Goal: Task Accomplishment & Management: Manage account settings

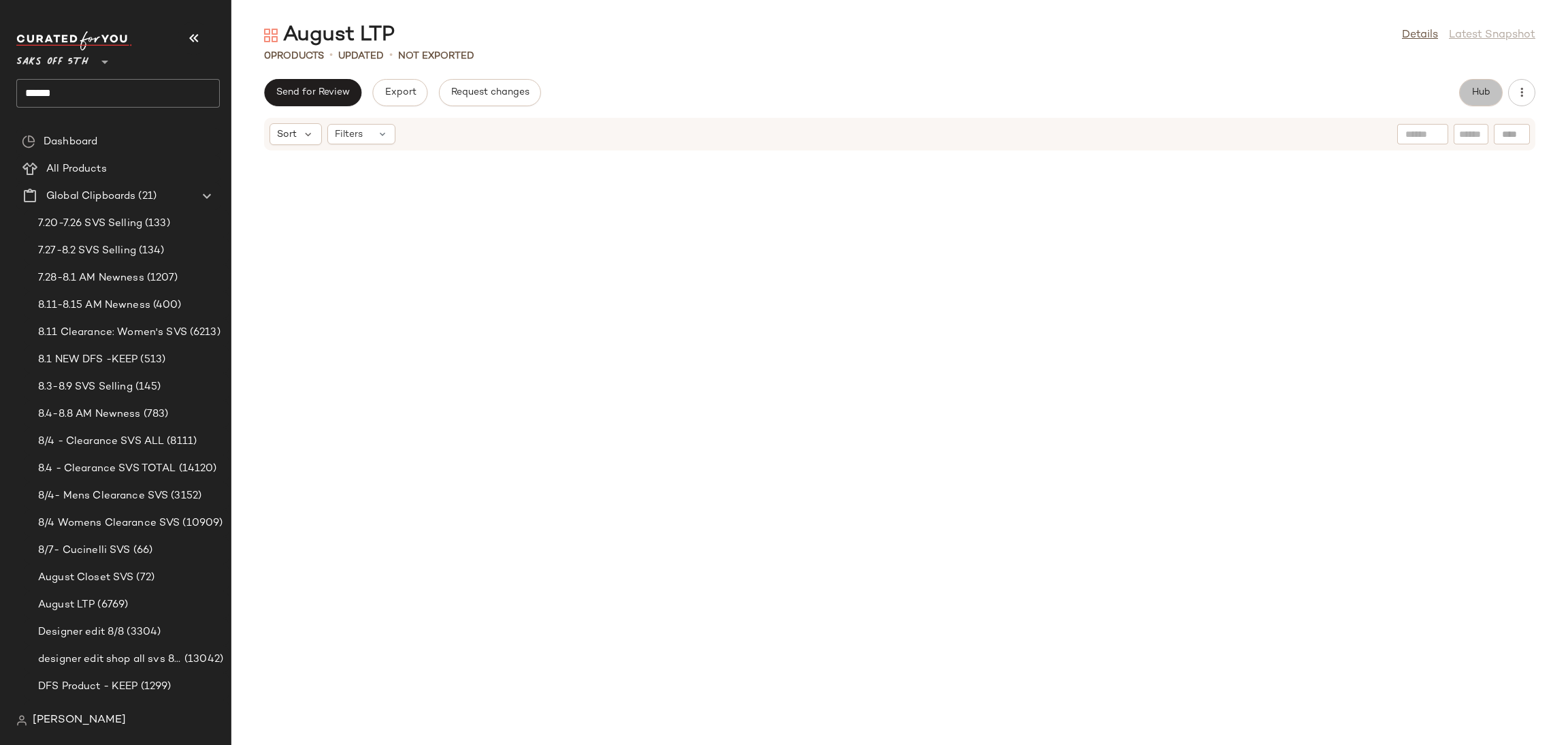
click at [1477, 98] on span "Hub" at bounding box center [1482, 93] width 19 height 11
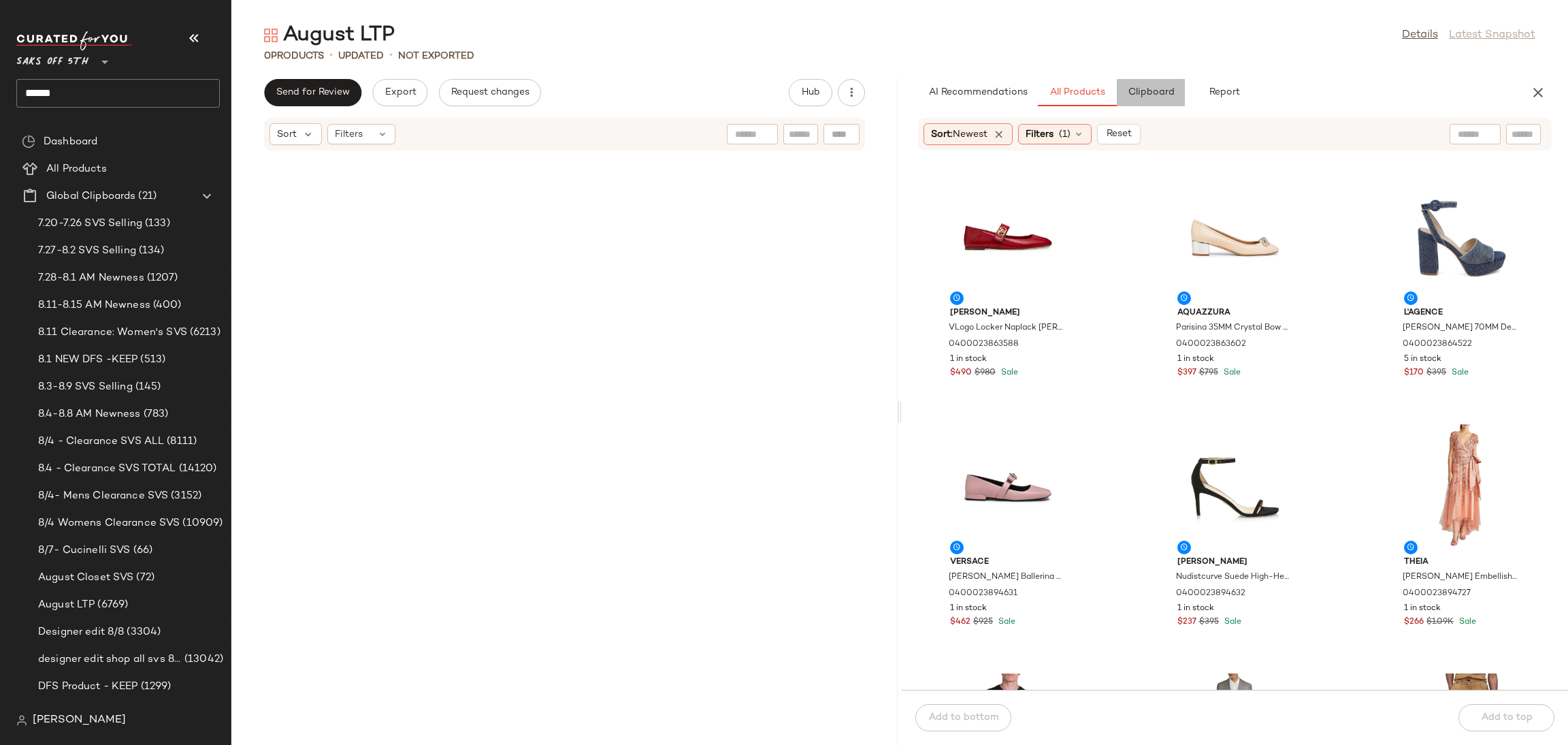
click at [1144, 82] on button "Clipboard" at bounding box center [1151, 92] width 68 height 27
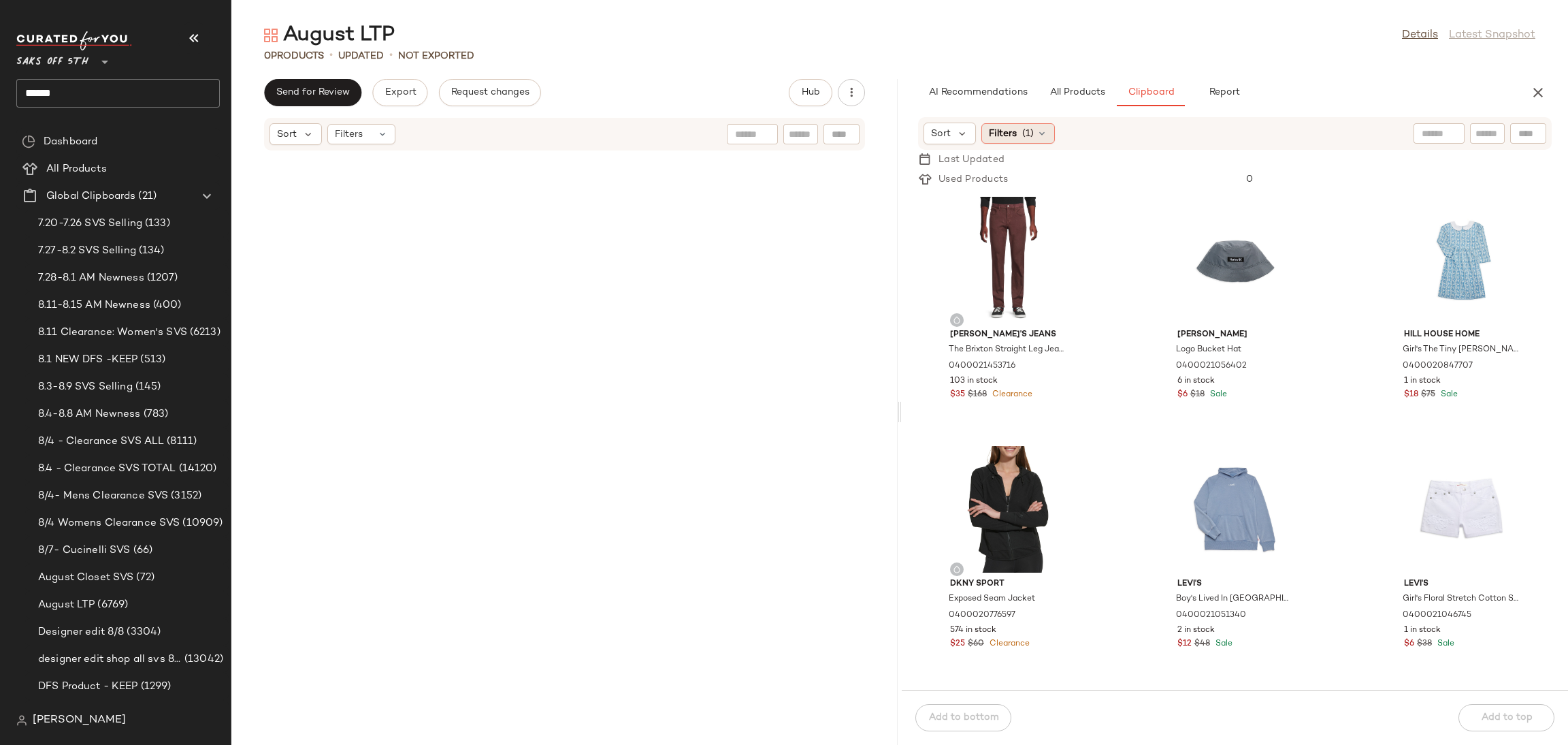
click at [1016, 139] on span "Filters" at bounding box center [1003, 133] width 28 height 14
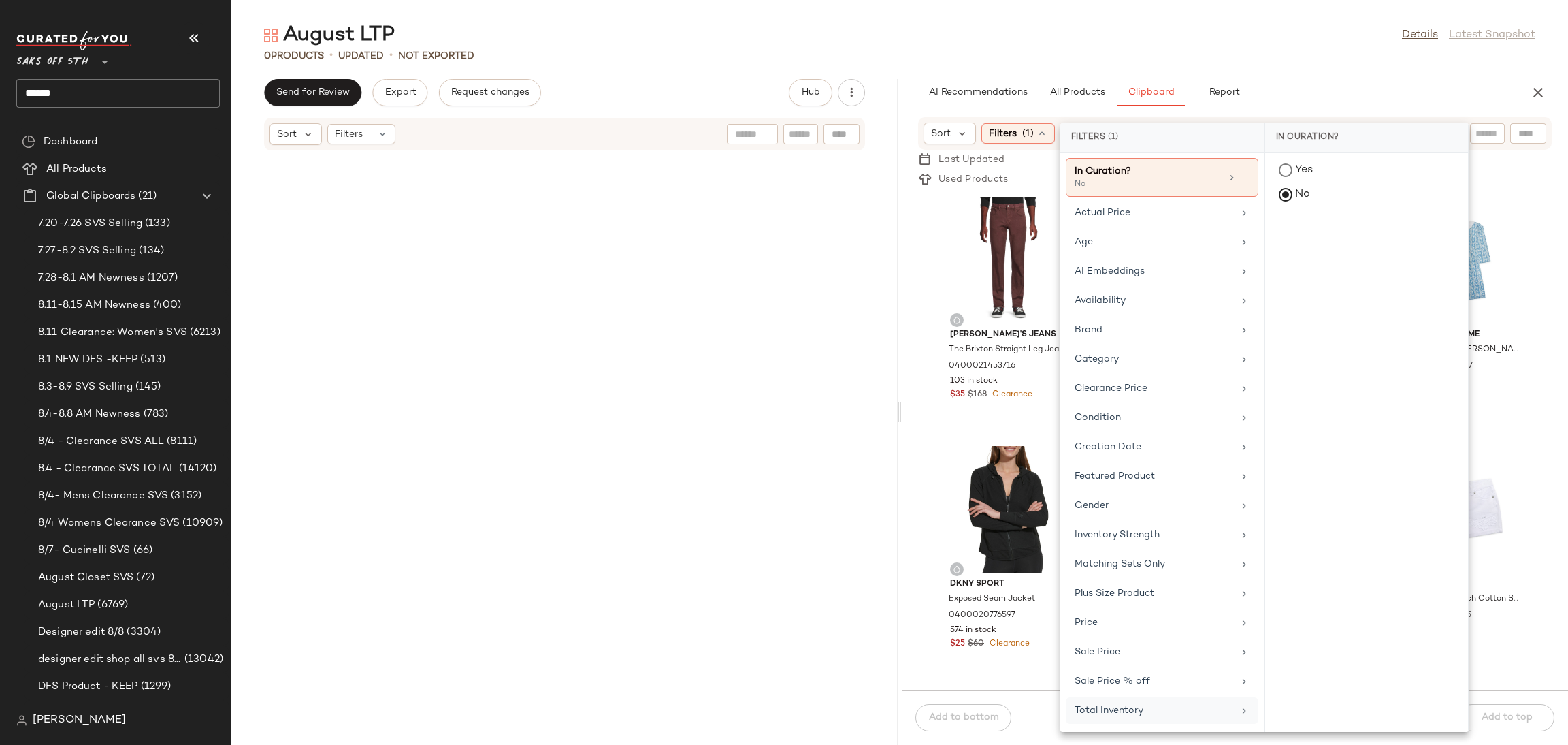
click at [1168, 716] on div "Total Inventory" at bounding box center [1154, 711] width 159 height 14
click at [1314, 247] on div "Custom Range Min Min Max Max Apply Clear" at bounding box center [1367, 270] width 203 height 103
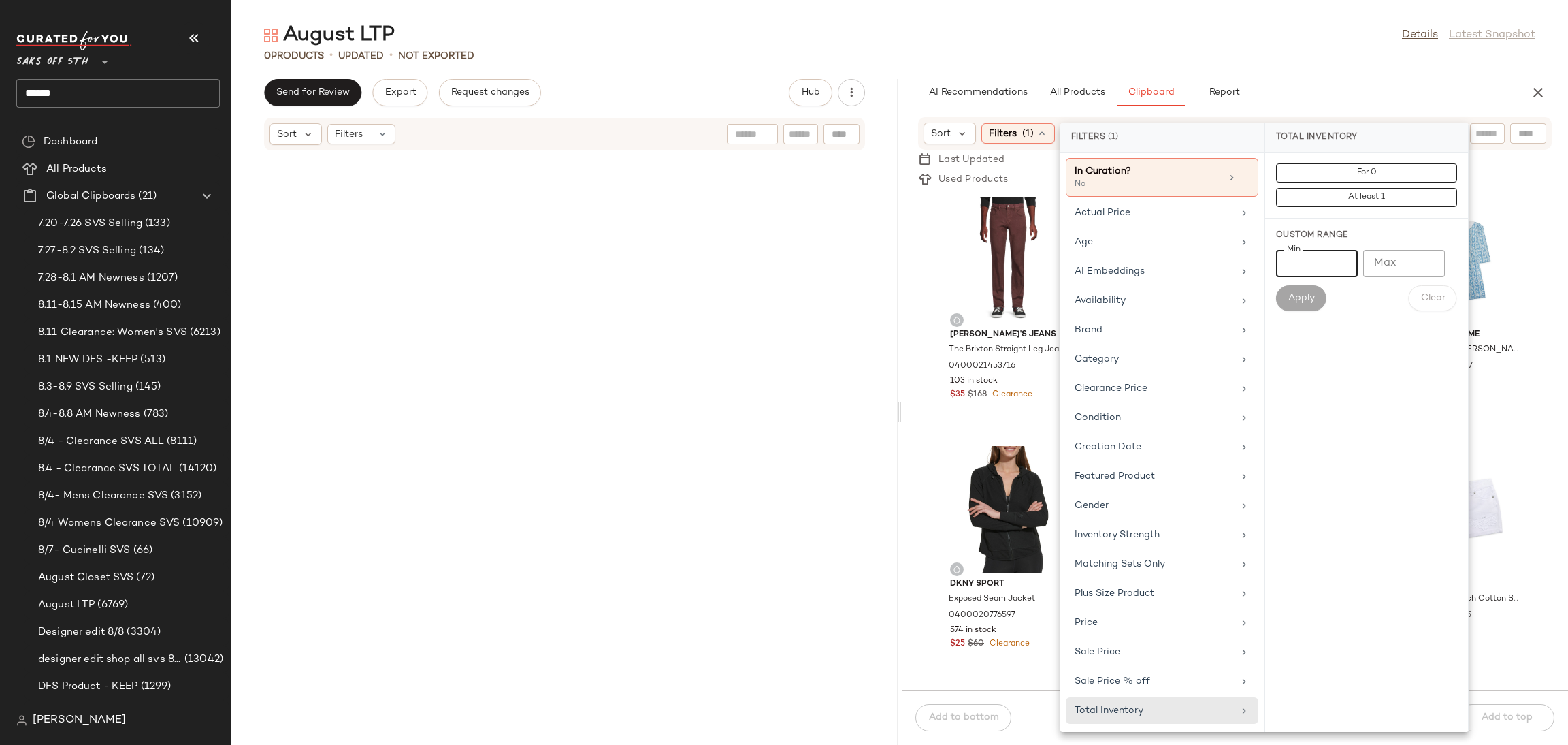
click at [1313, 260] on input "Min" at bounding box center [1317, 263] width 82 height 27
type input "*"
click at [1309, 297] on span "Apply" at bounding box center [1301, 298] width 27 height 11
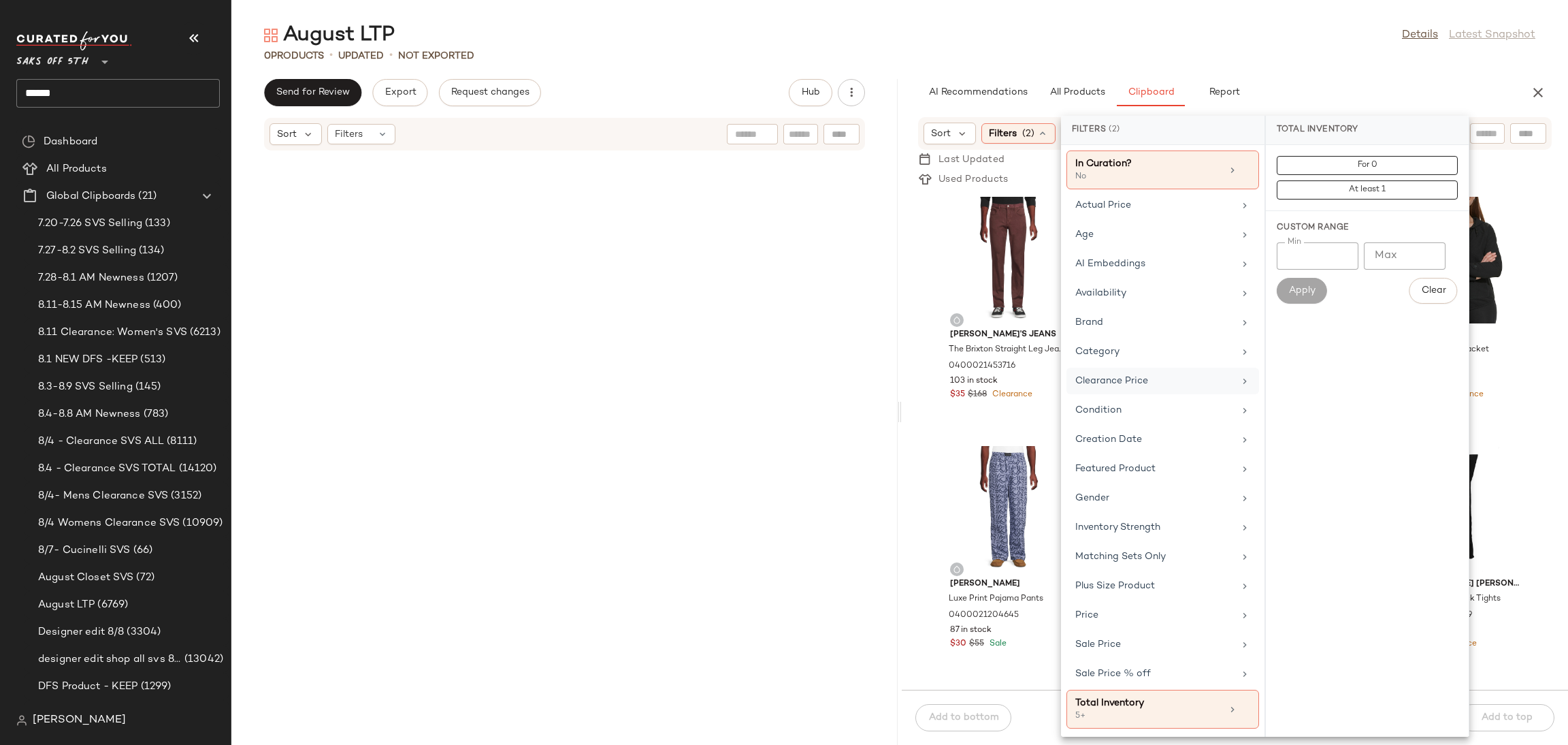
click at [1108, 386] on div "Clearance Price" at bounding box center [1155, 380] width 159 height 14
click at [1334, 189] on span "Not on clearance" at bounding box center [1368, 190] width 67 height 10
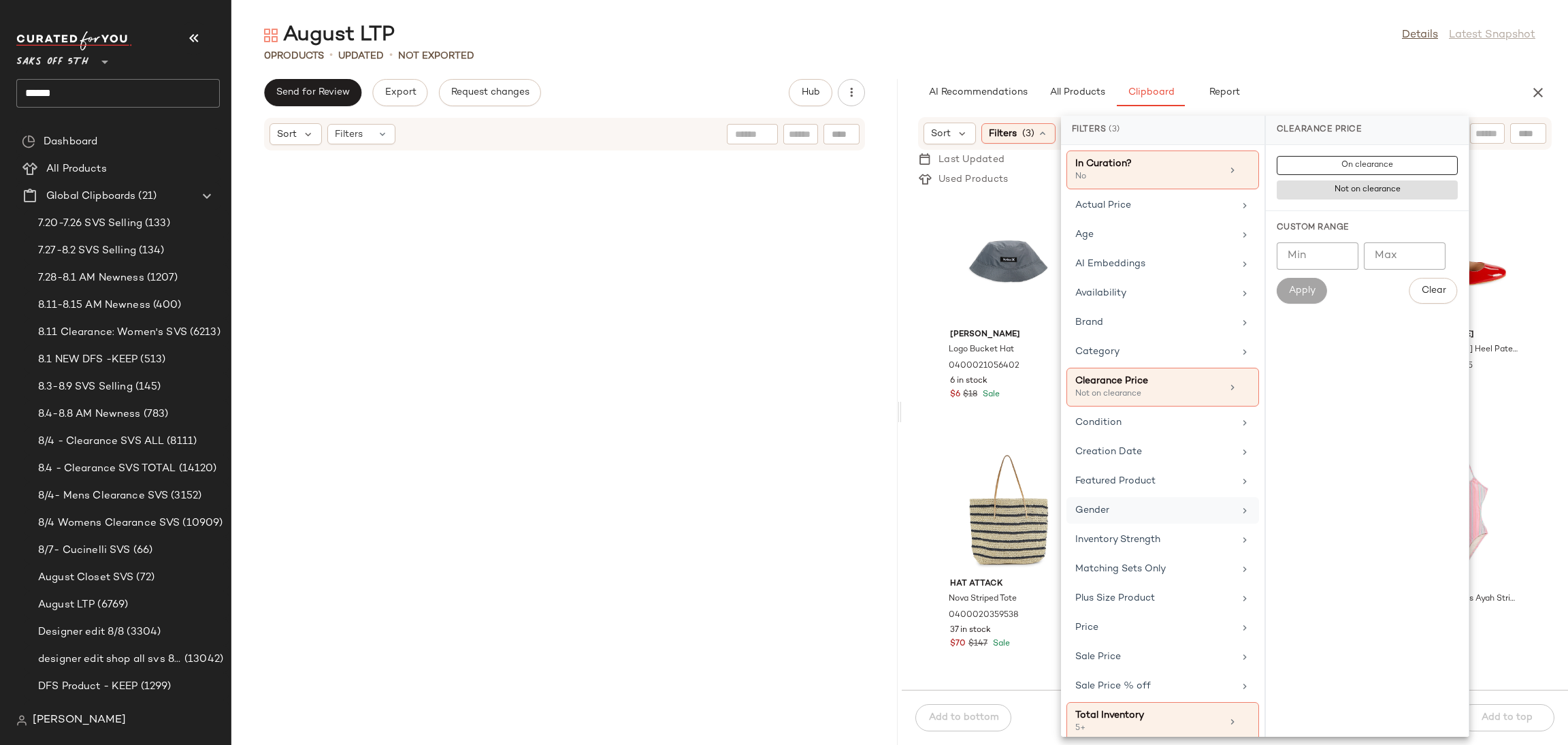
click at [1150, 526] on div "Gender" at bounding box center [1163, 539] width 192 height 26
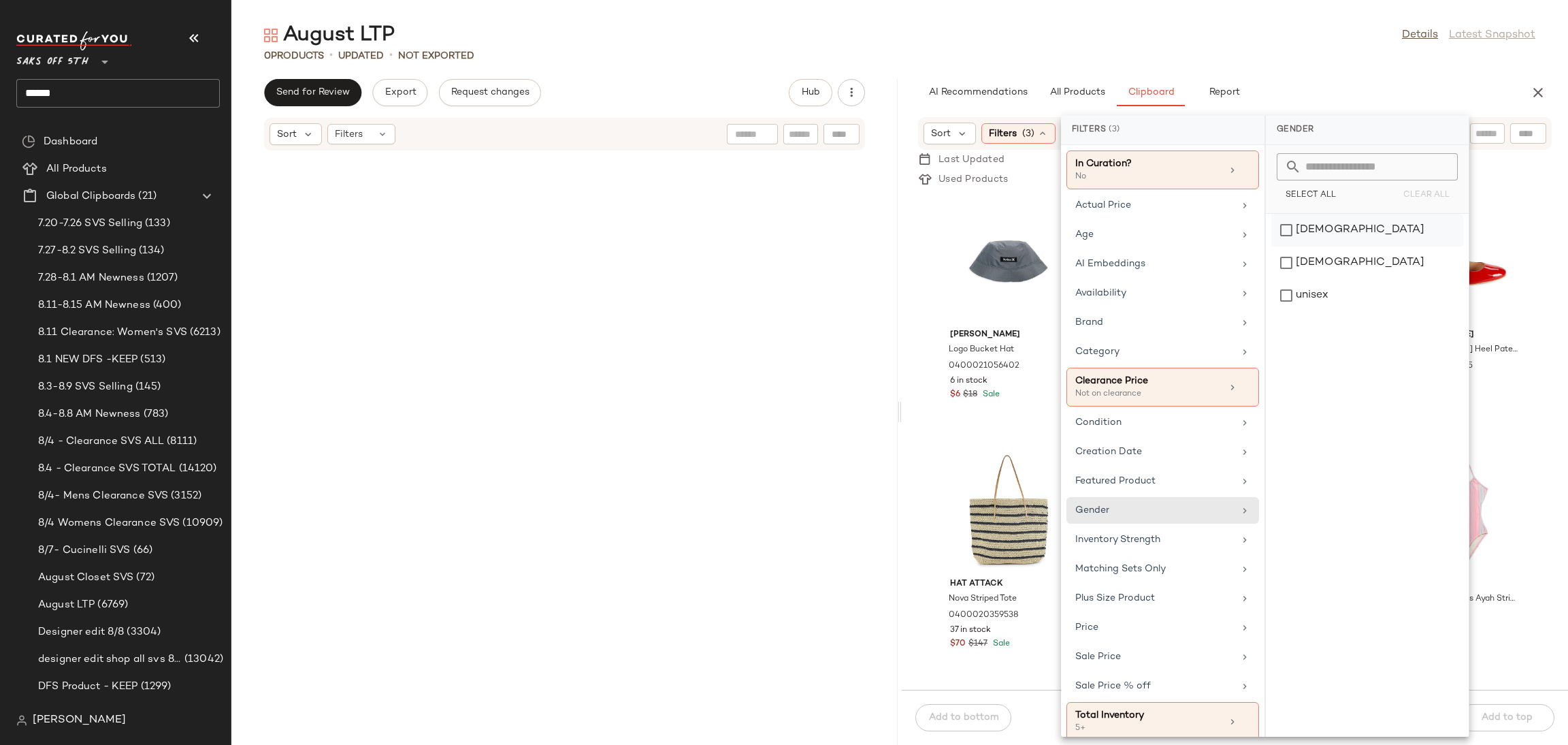
click at [1329, 246] on div "female" at bounding box center [1368, 262] width 192 height 33
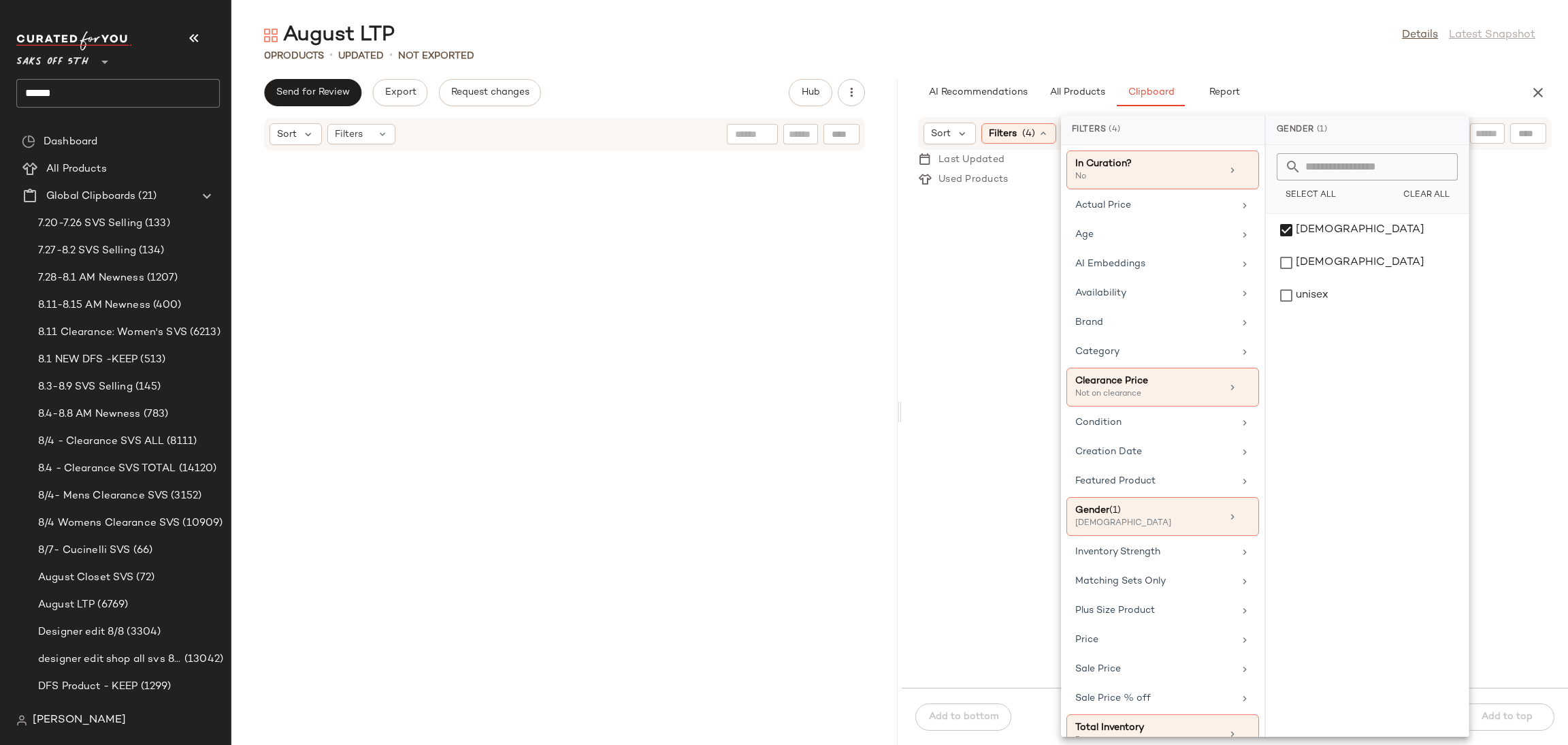
click at [1341, 73] on div "August LTP Details Latest Snapshot 0 Products • updated • Not Exported Send for…" at bounding box center [899, 383] width 1337 height 723
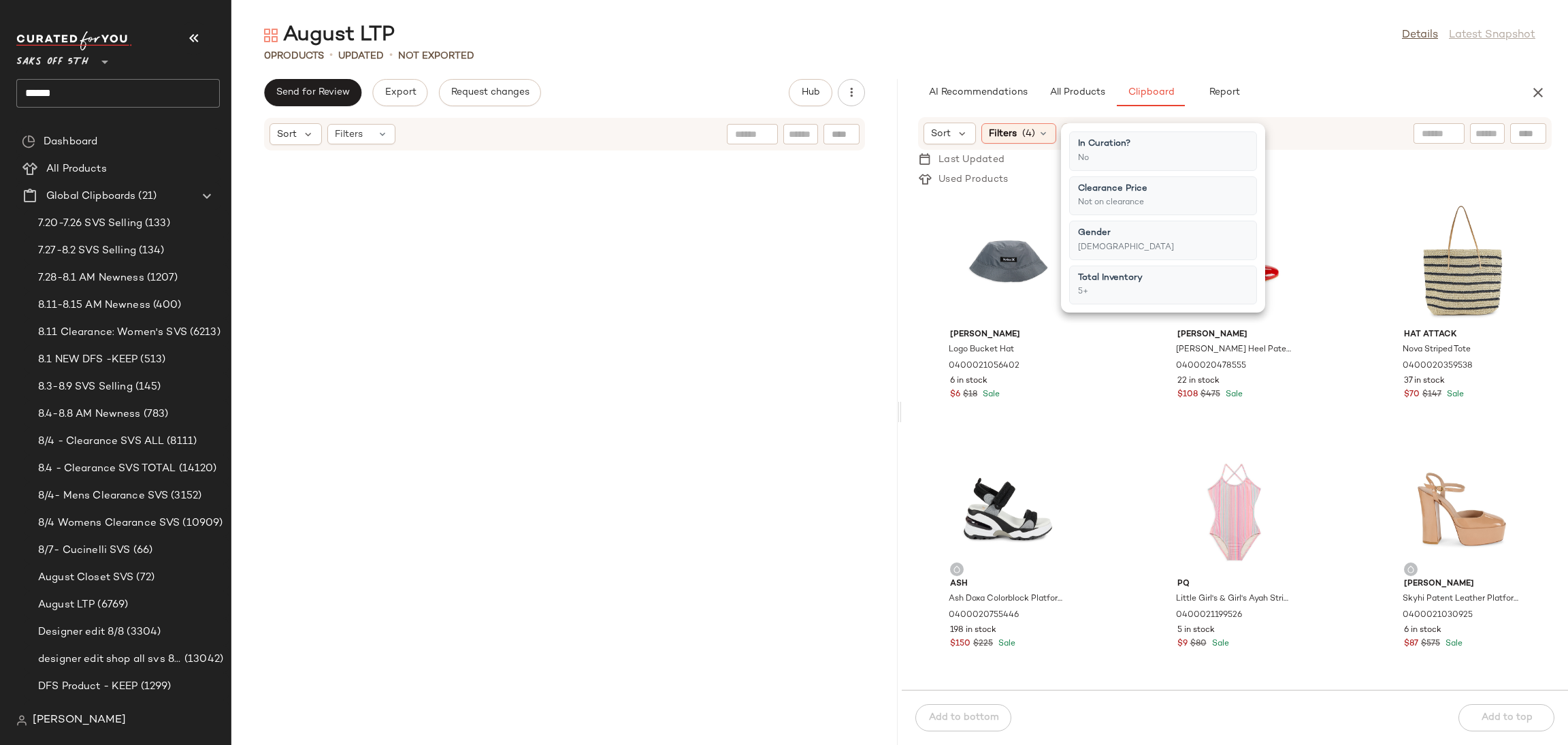
click at [1341, 73] on div "August LTP Details Latest Snapshot 0 Products • updated • Not Exported Send for…" at bounding box center [899, 383] width 1337 height 723
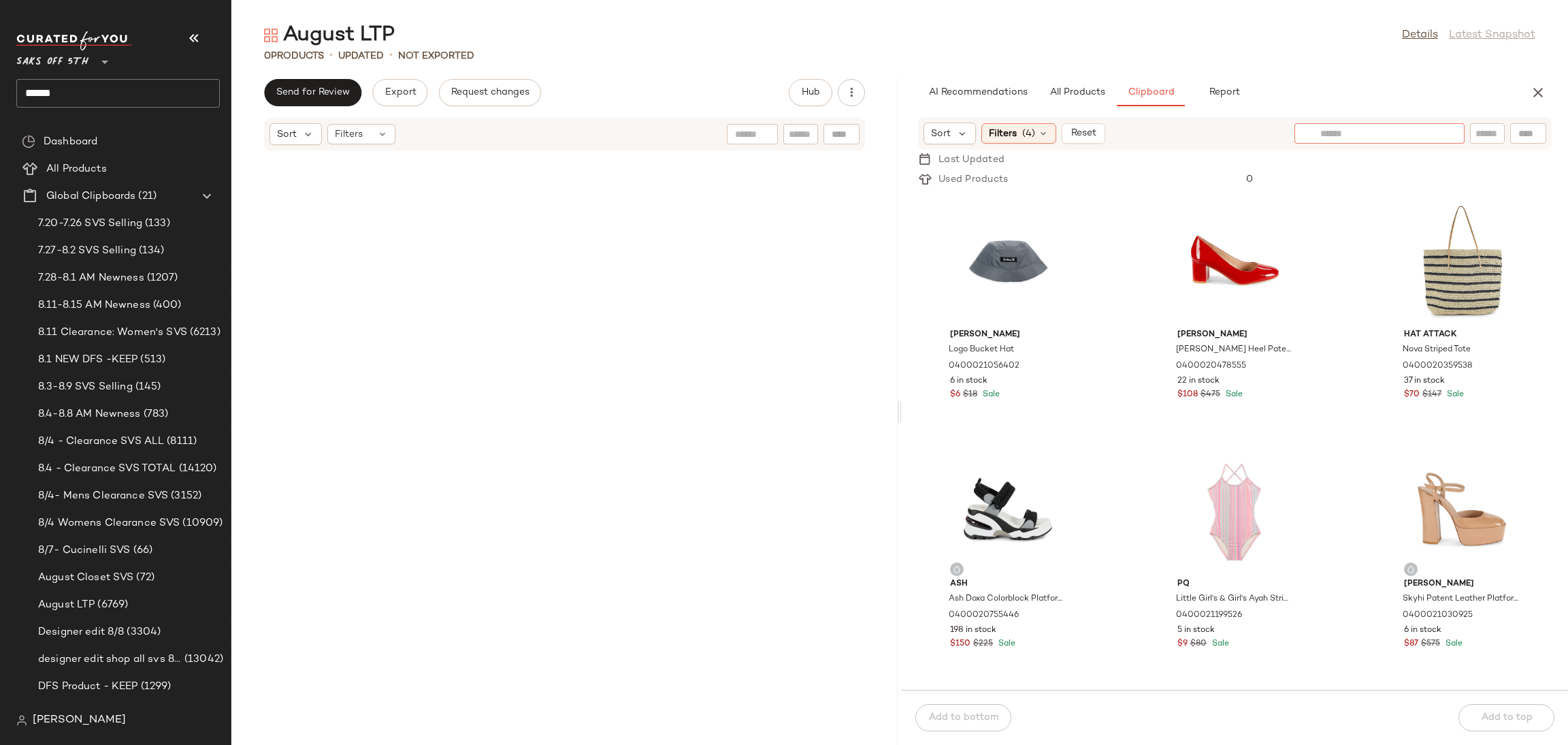
click at [1440, 134] on div at bounding box center [1379, 133] width 170 height 20
type input "******"
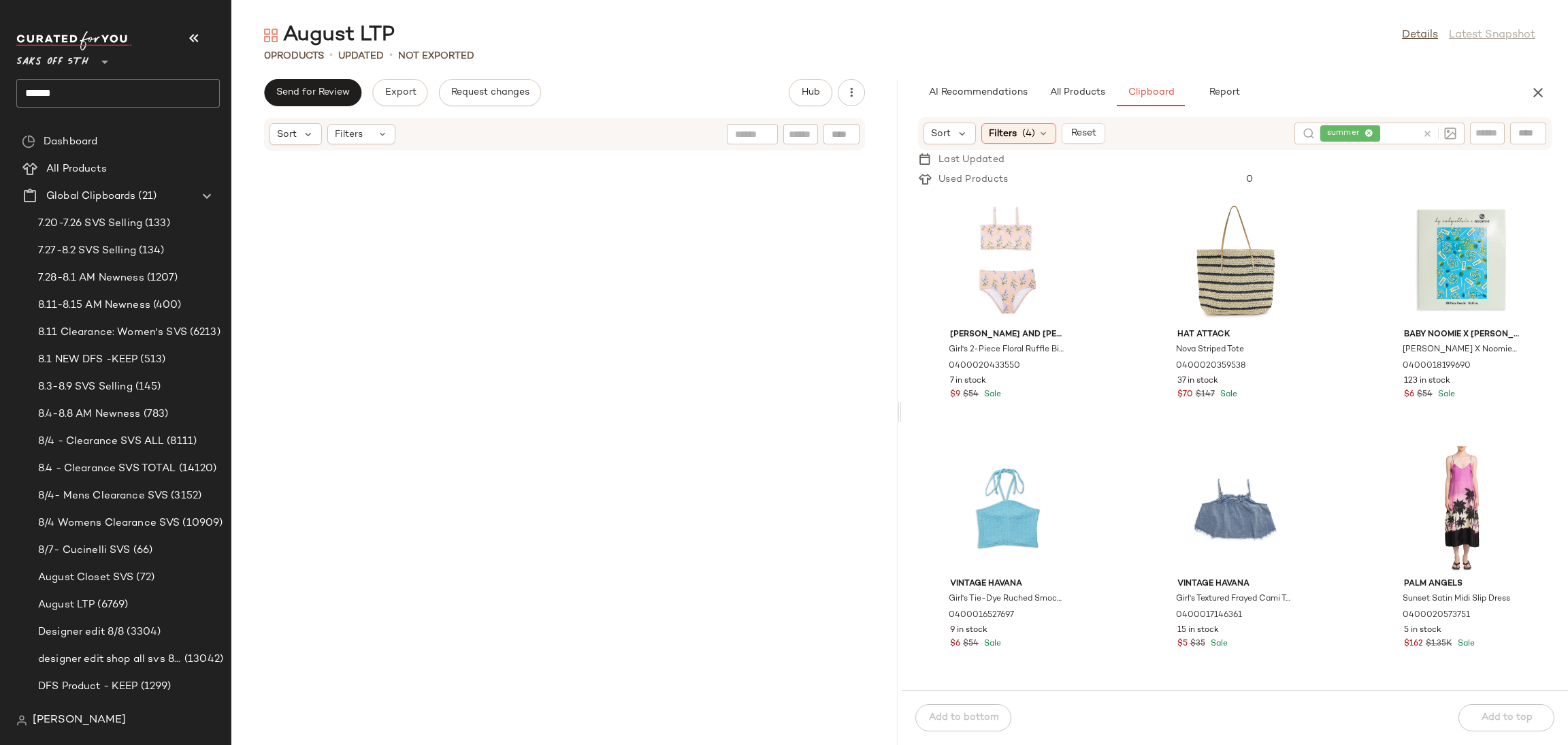
click at [1236, 26] on div "August LTP Details Latest Snapshot" at bounding box center [899, 35] width 1337 height 27
click at [1019, 131] on div "Filters (4)" at bounding box center [1018, 133] width 75 height 20
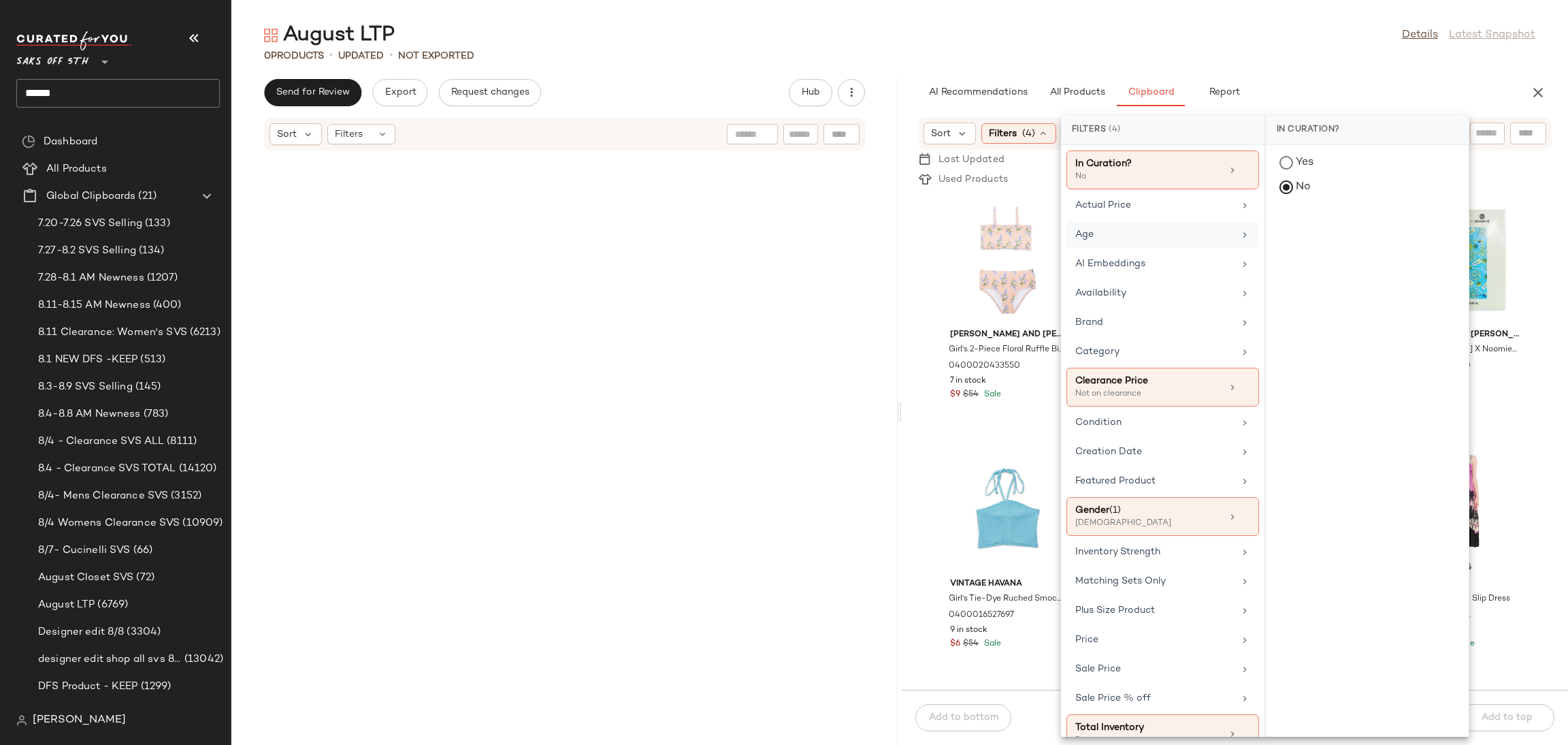
click at [1135, 232] on div "Age" at bounding box center [1155, 235] width 159 height 14
click at [1296, 246] on div "adult" at bounding box center [1368, 262] width 192 height 33
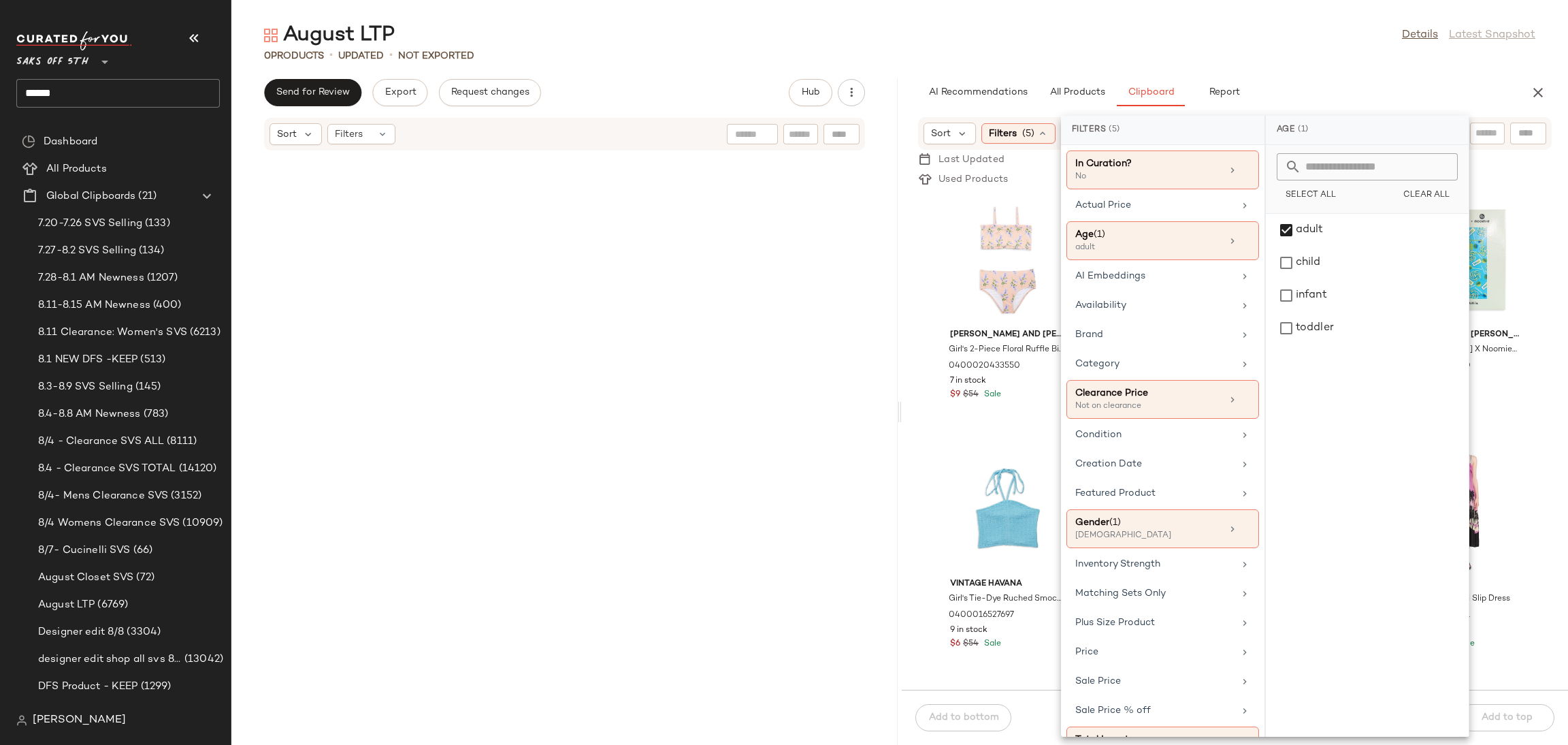
click at [1308, 37] on div "August LTP Details Latest Snapshot" at bounding box center [899, 35] width 1337 height 27
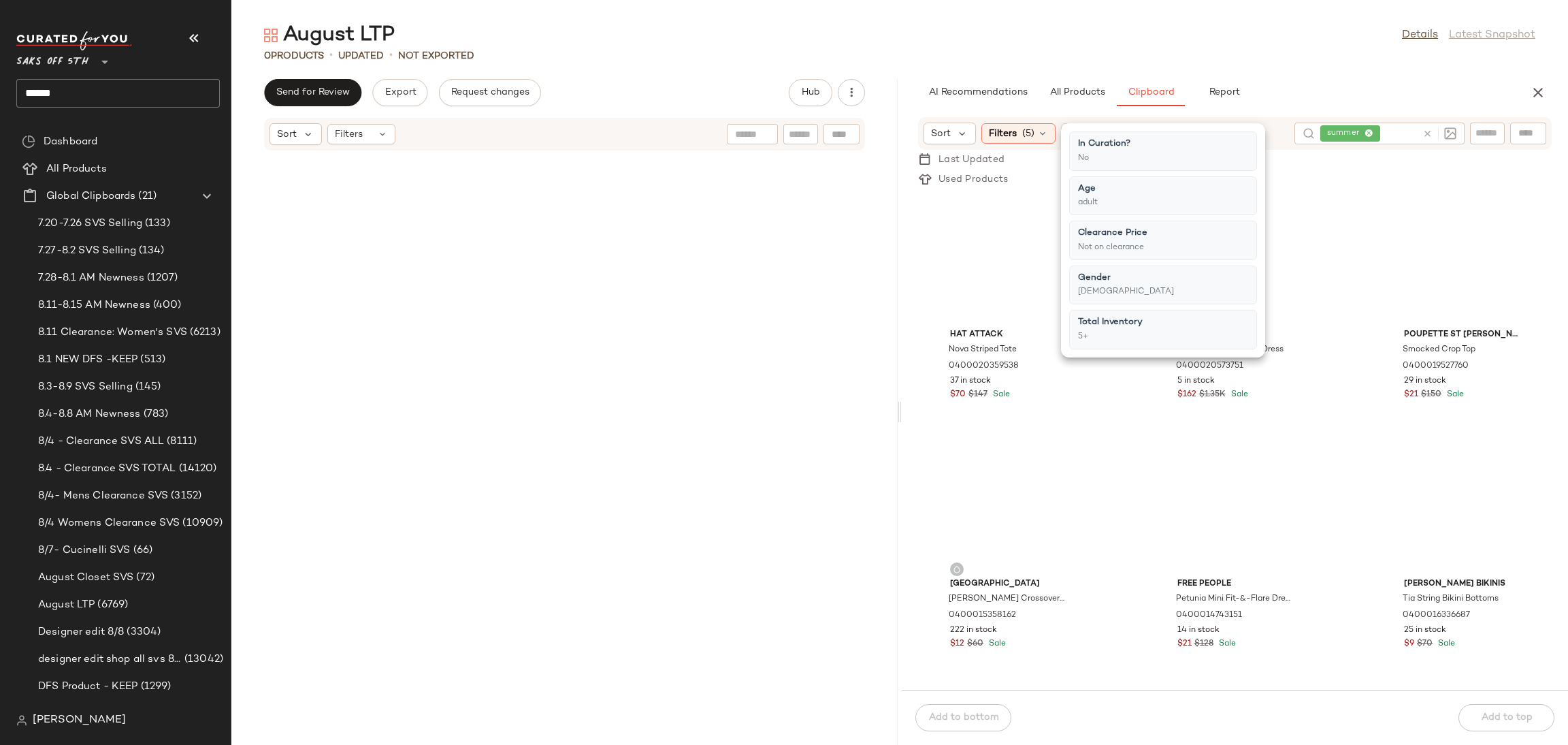
click at [1308, 37] on div "August LTP Details Latest Snapshot" at bounding box center [899, 35] width 1337 height 27
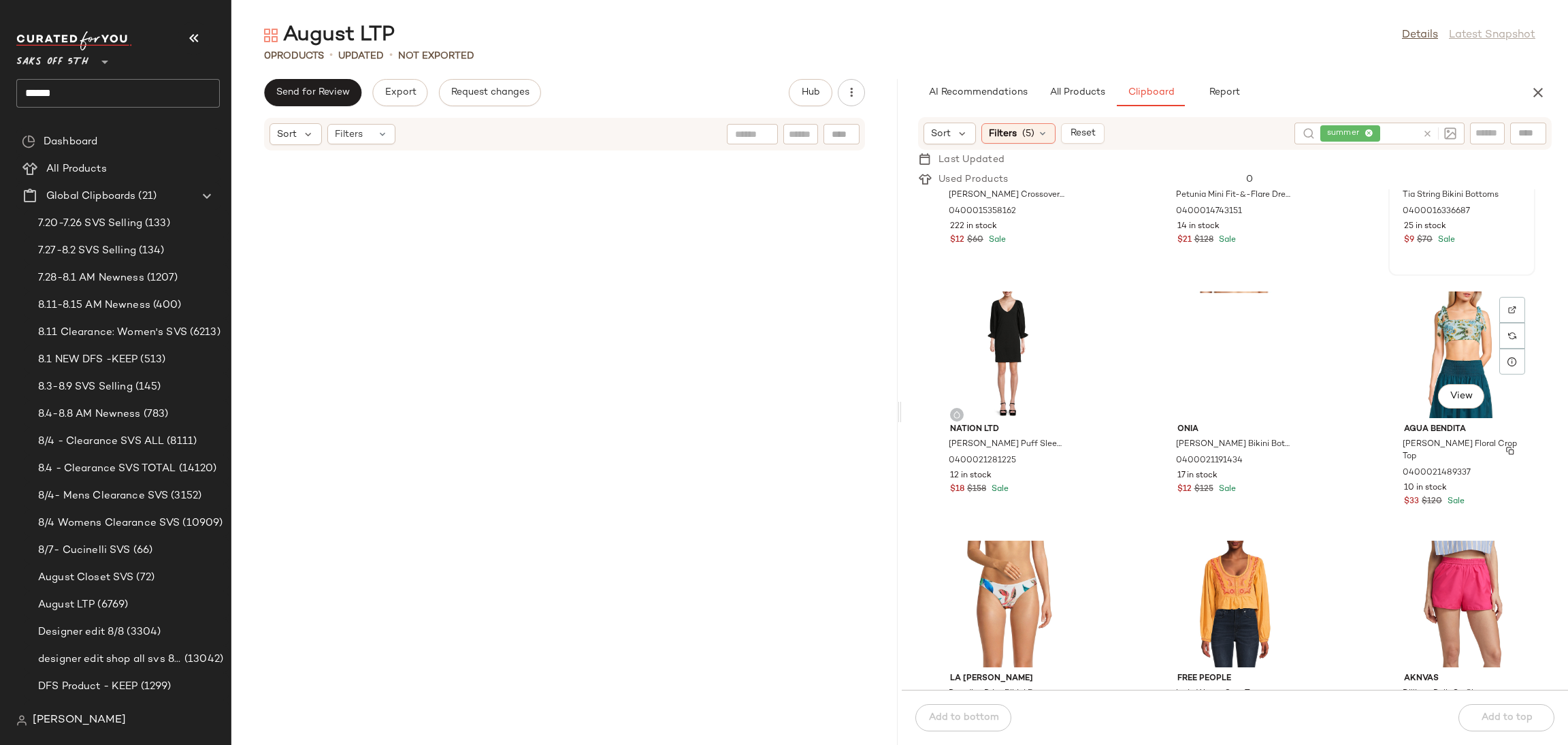
scroll to position [415, 0]
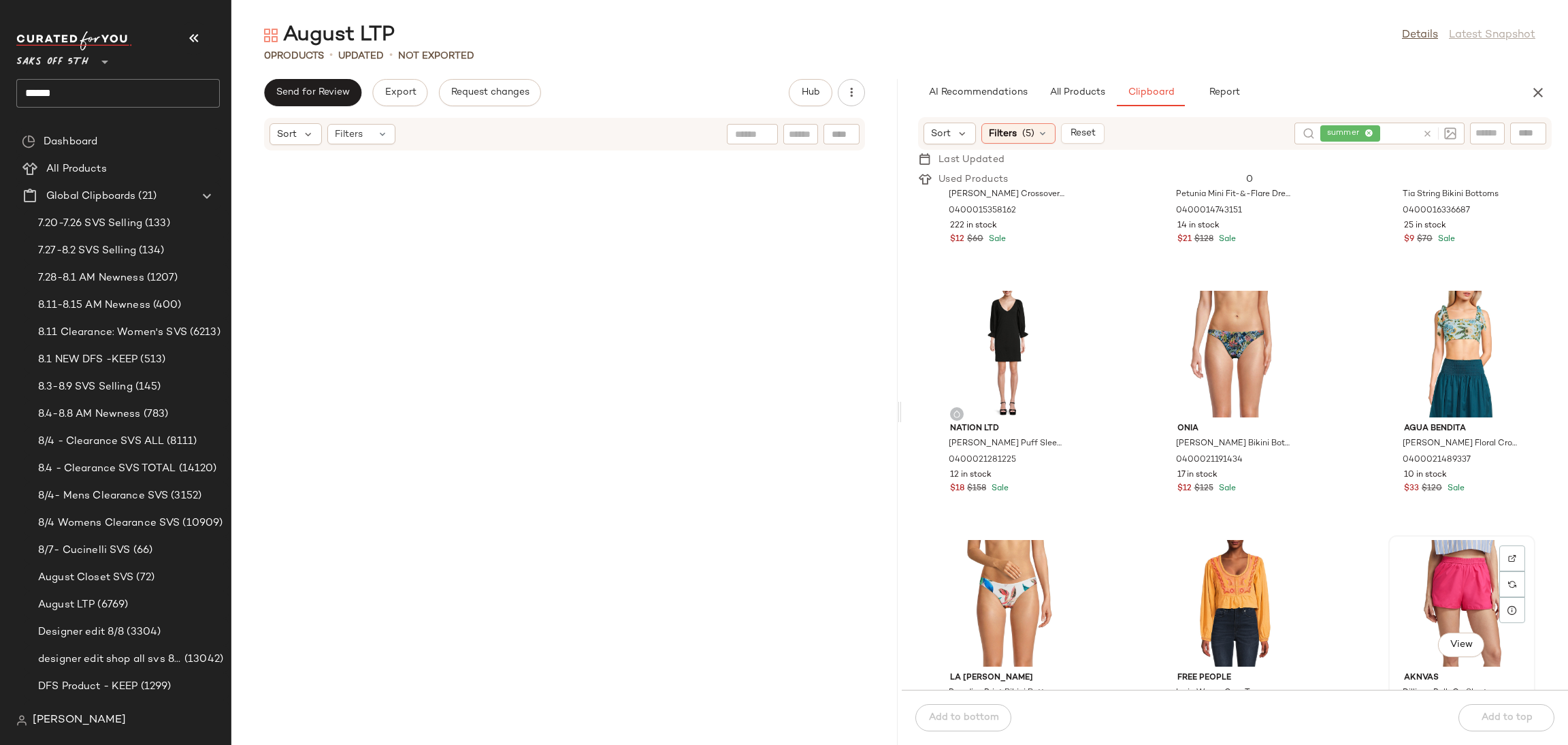
click at [1444, 548] on div "View" at bounding box center [1462, 603] width 138 height 126
click at [1504, 704] on button "Add to top" at bounding box center [1506, 718] width 96 height 27
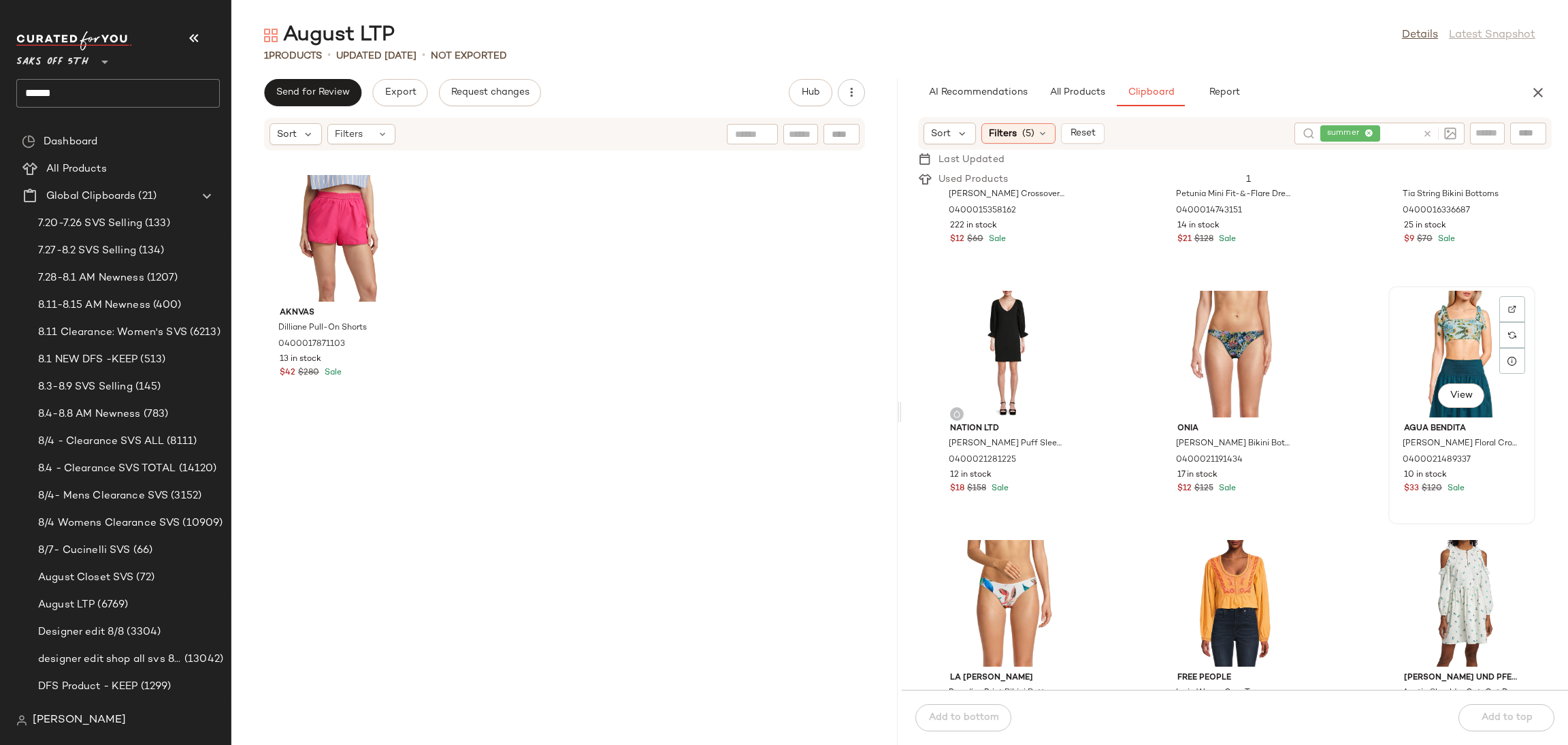
click at [1420, 365] on div "View" at bounding box center [1462, 353] width 138 height 126
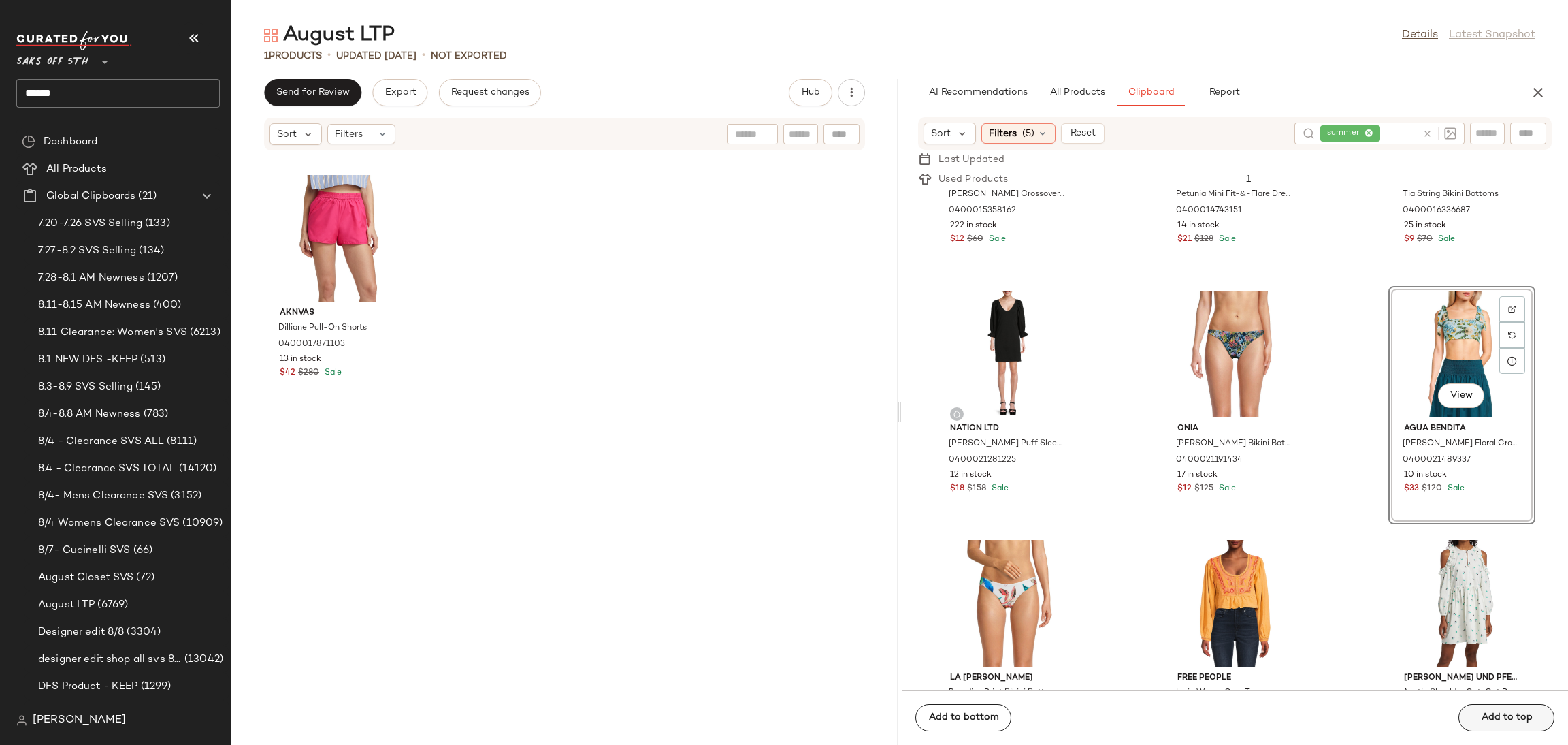
click at [1489, 709] on div "Add to bottom Add to top" at bounding box center [1234, 717] width 666 height 55
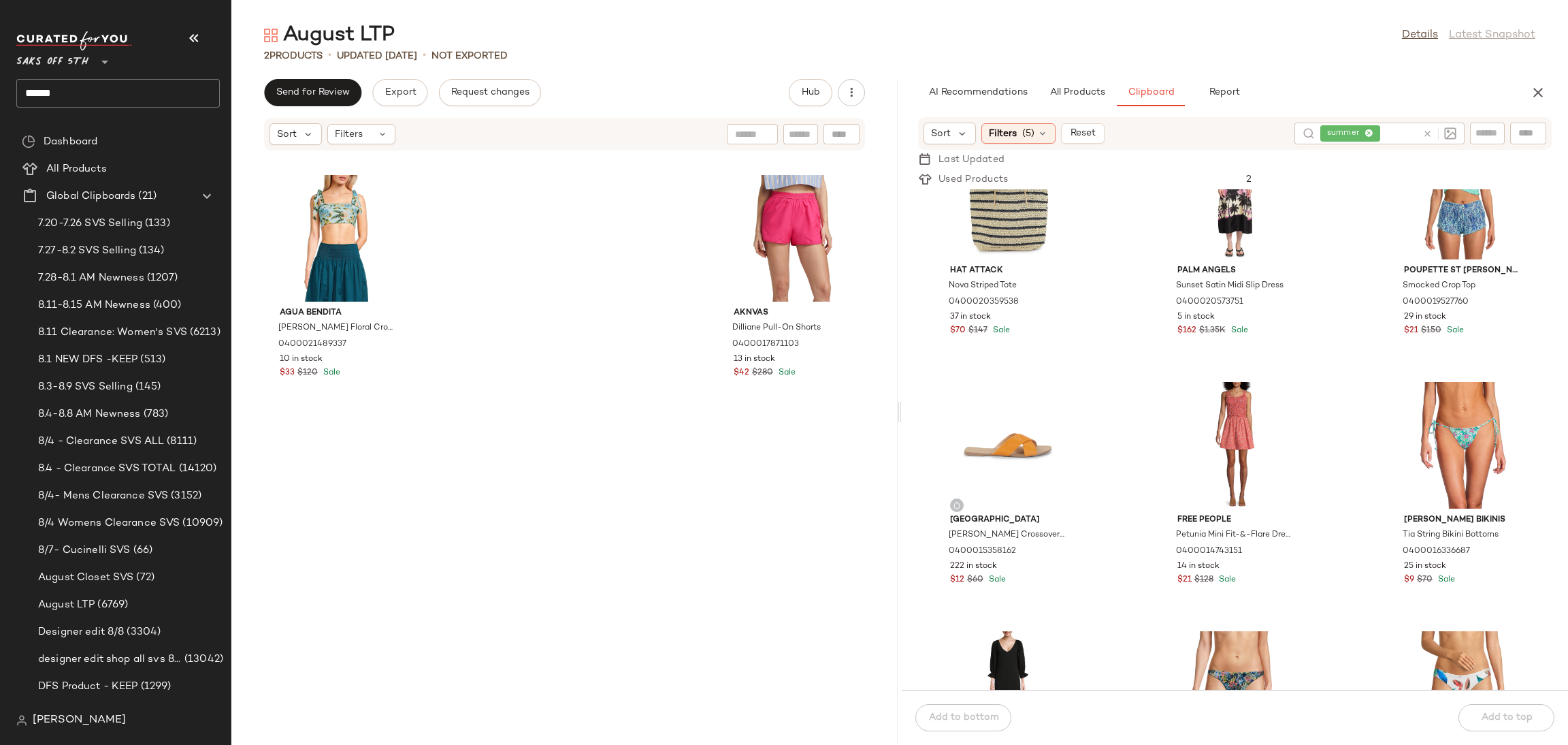
scroll to position [61, 0]
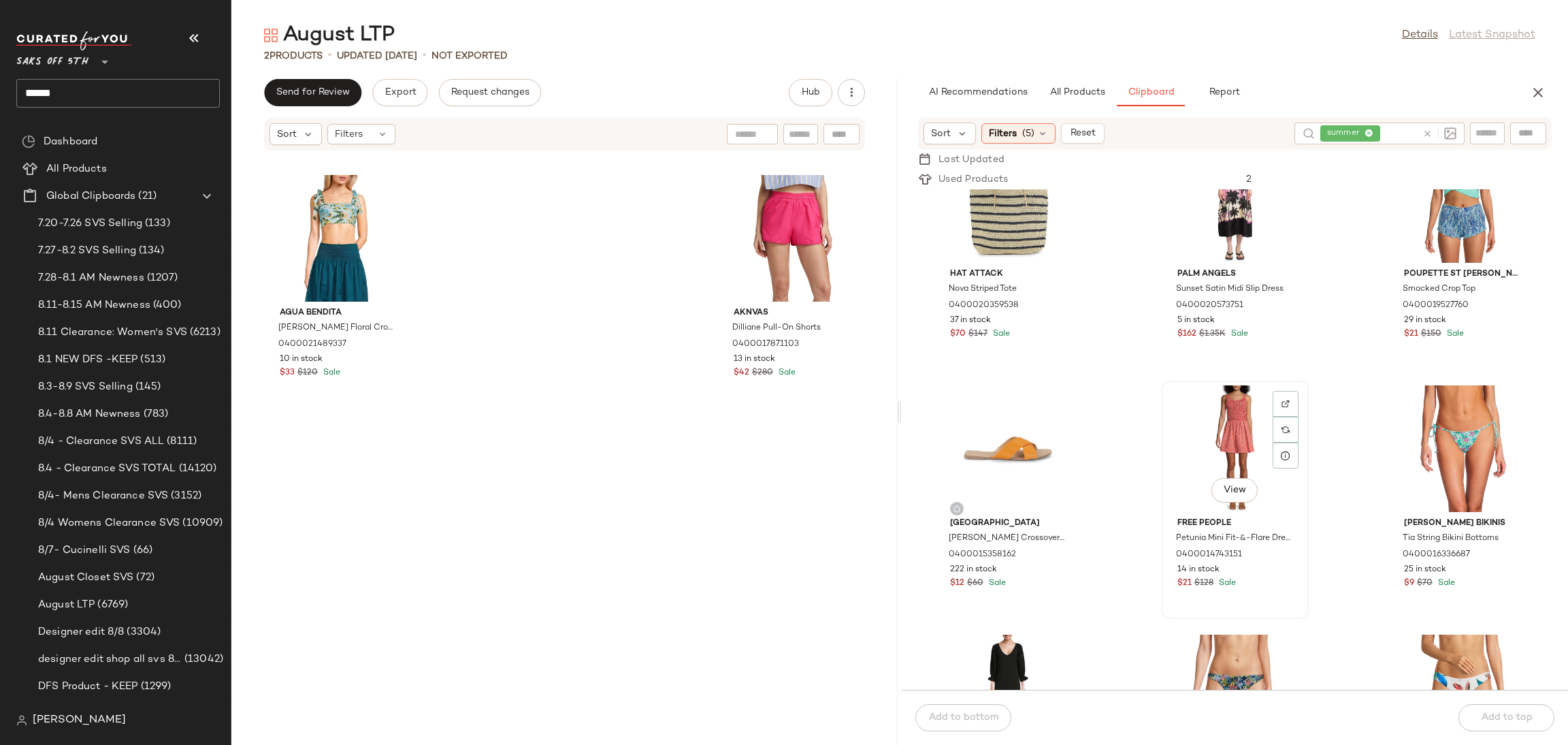
click at [1228, 421] on div "View" at bounding box center [1235, 448] width 138 height 126
click at [1476, 702] on div "Add to bottom Add to top" at bounding box center [1234, 717] width 666 height 55
click at [1522, 722] on div "Add to bottom Add to top" at bounding box center [1234, 717] width 666 height 55
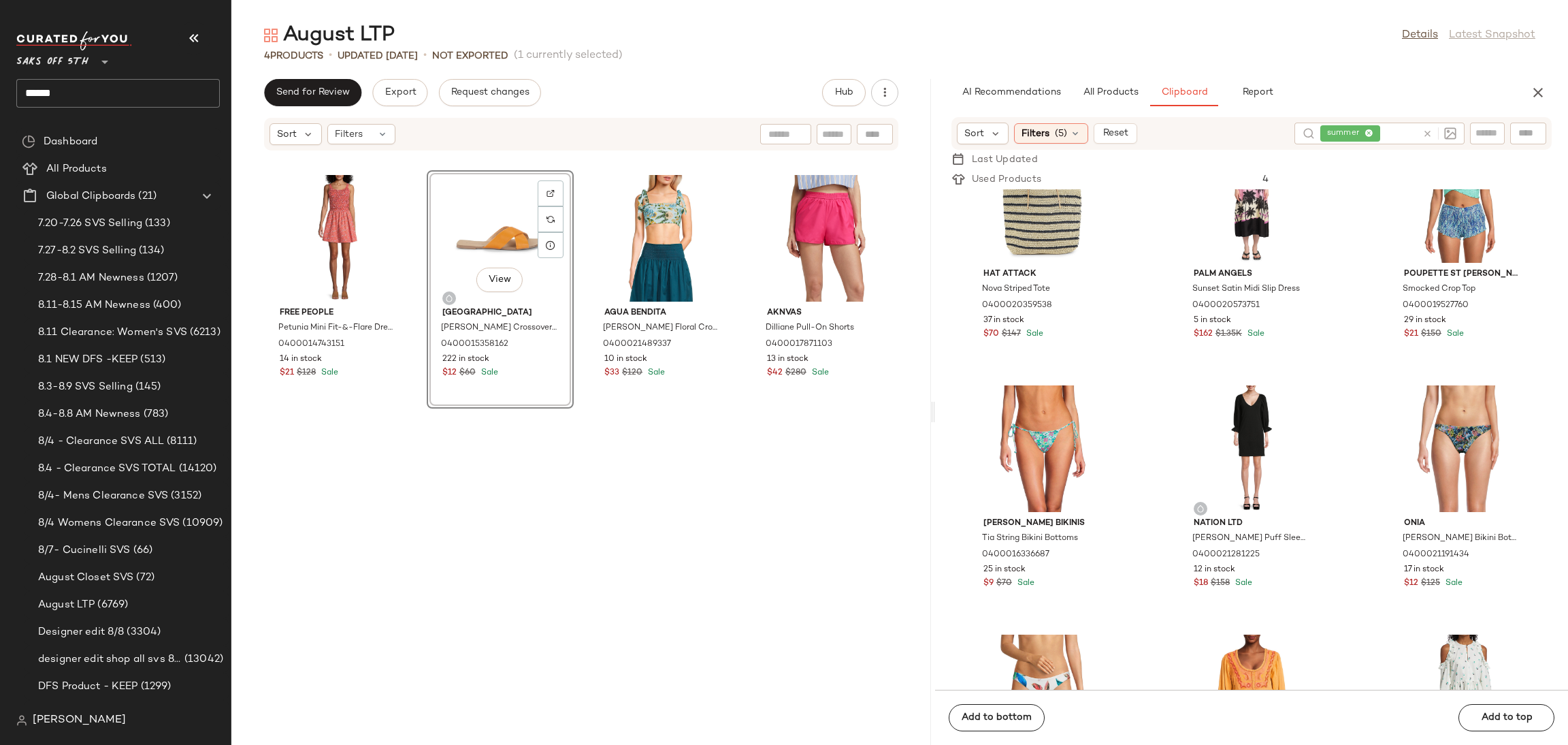
drag, startPoint x: 900, startPoint y: 412, endPoint x: 934, endPoint y: 412, distance: 34.0
click at [934, 412] on div "August LTP Details Latest Snapshot 4 Products • updated Aug 12th • Not Exported…" at bounding box center [899, 383] width 1337 height 723
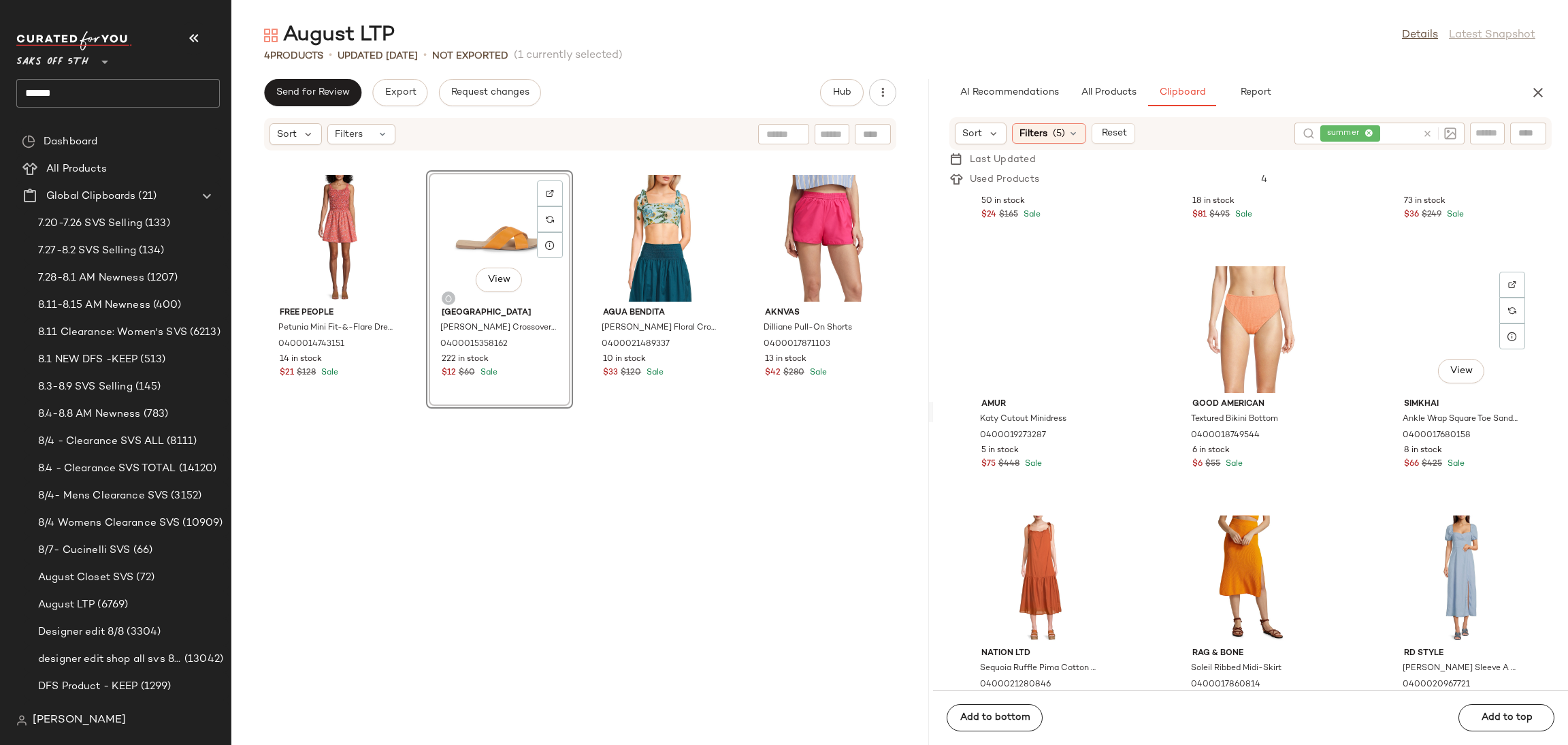
scroll to position [2191, 0]
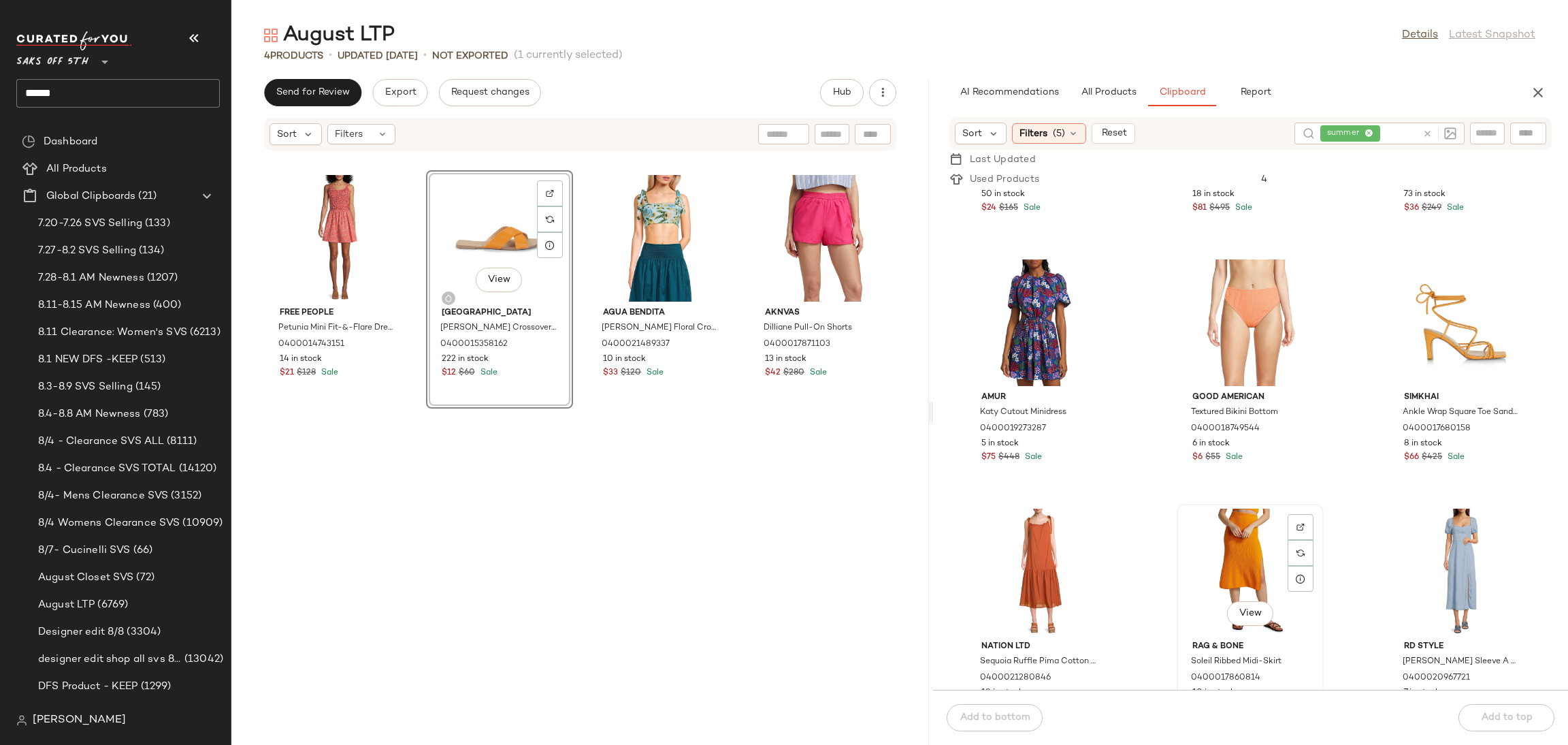
click at [1235, 532] on div "View" at bounding box center [1250, 571] width 138 height 126
click at [1022, 711] on button "Add to bottom" at bounding box center [994, 718] width 96 height 27
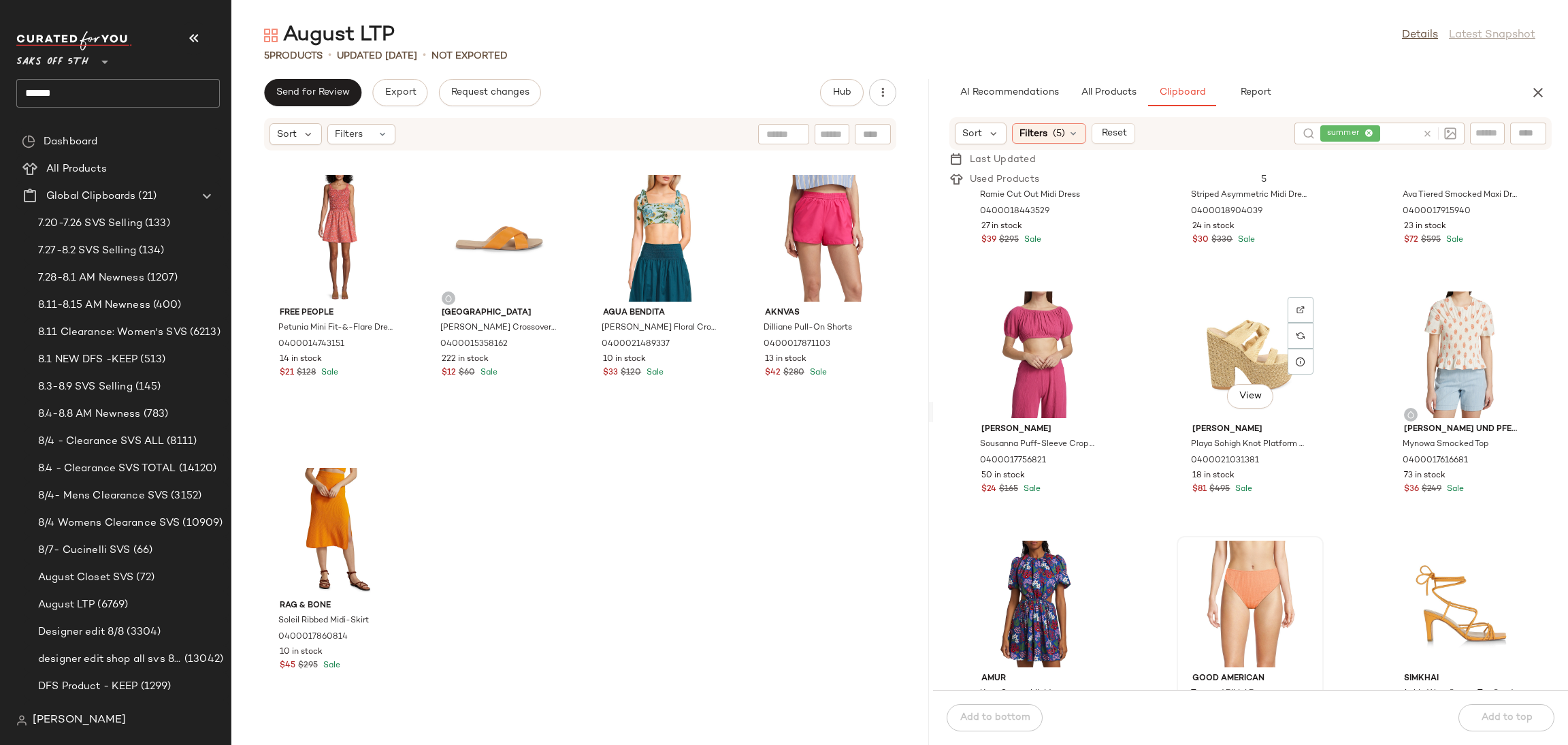
scroll to position [1903, 0]
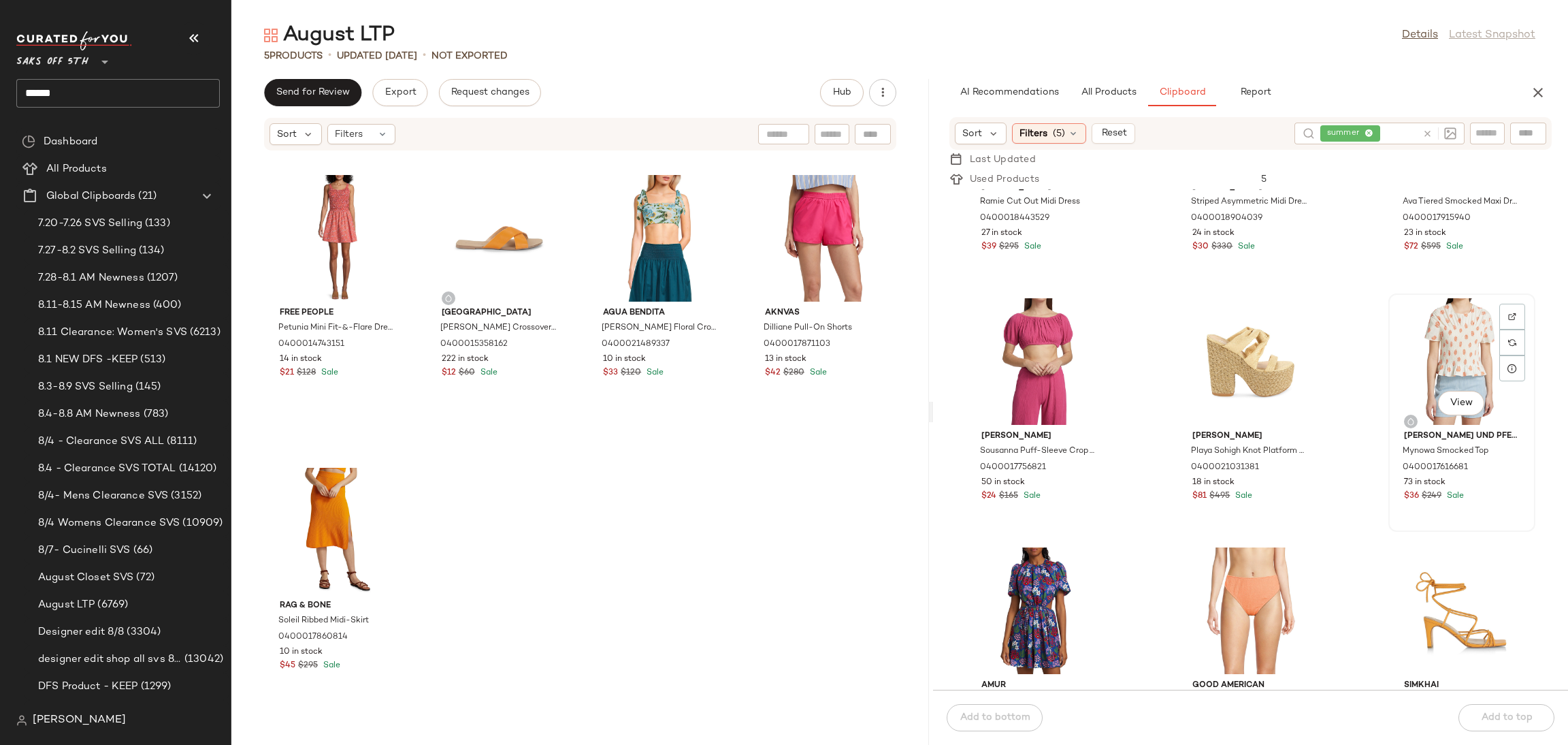
click at [1438, 317] on div "View" at bounding box center [1462, 361] width 138 height 126
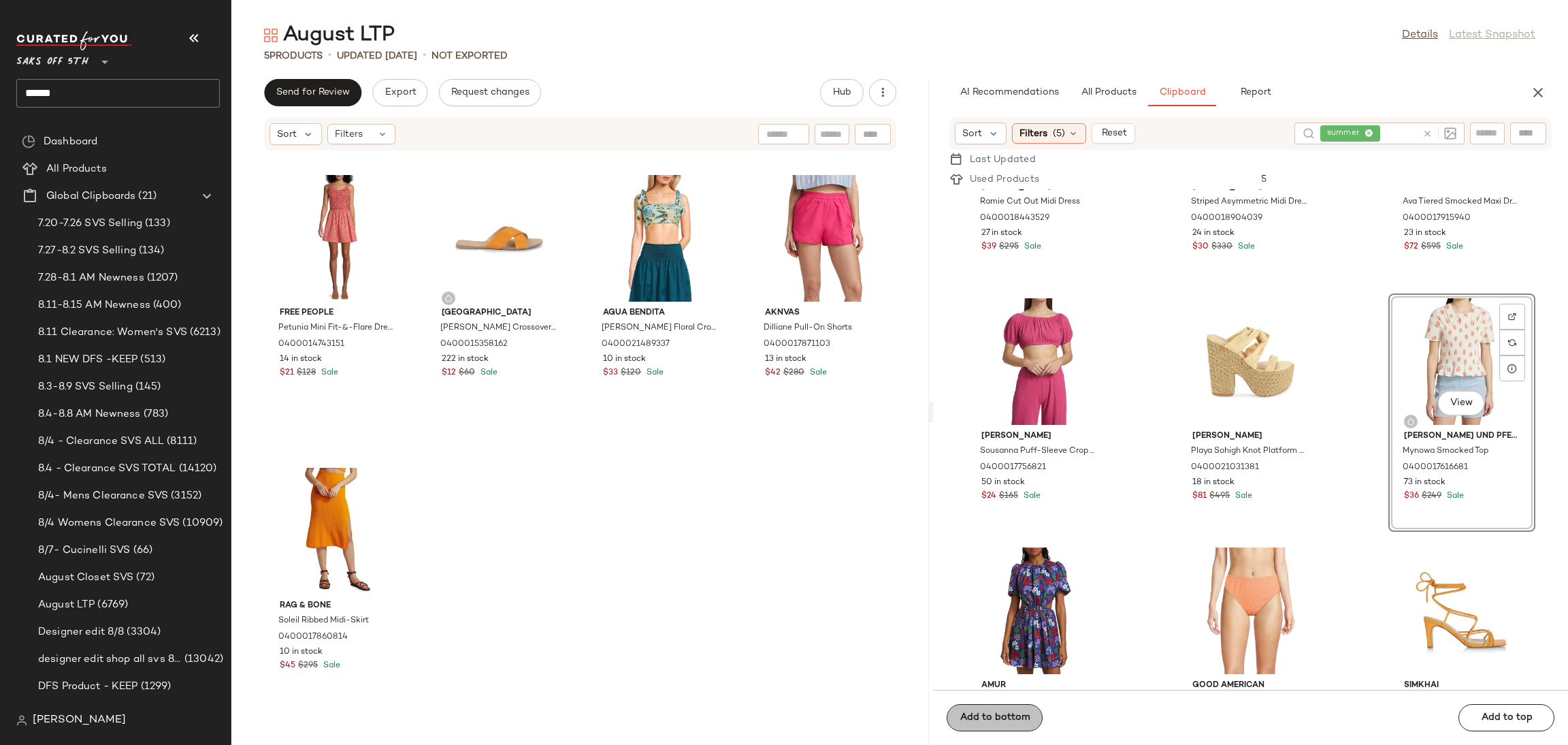
click at [1024, 728] on div "Add to bottom Add to top" at bounding box center [1250, 717] width 635 height 55
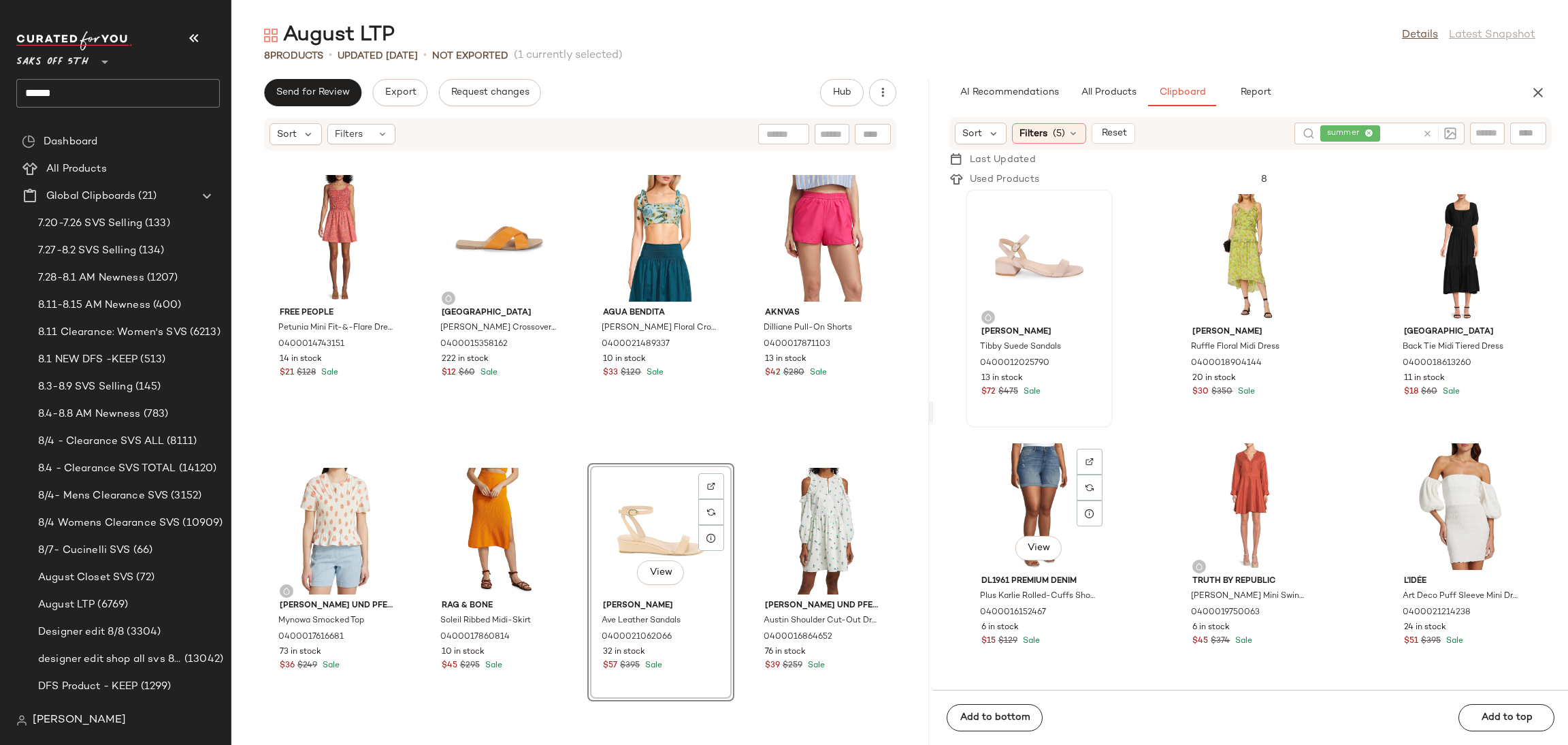
scroll to position [7715, 0]
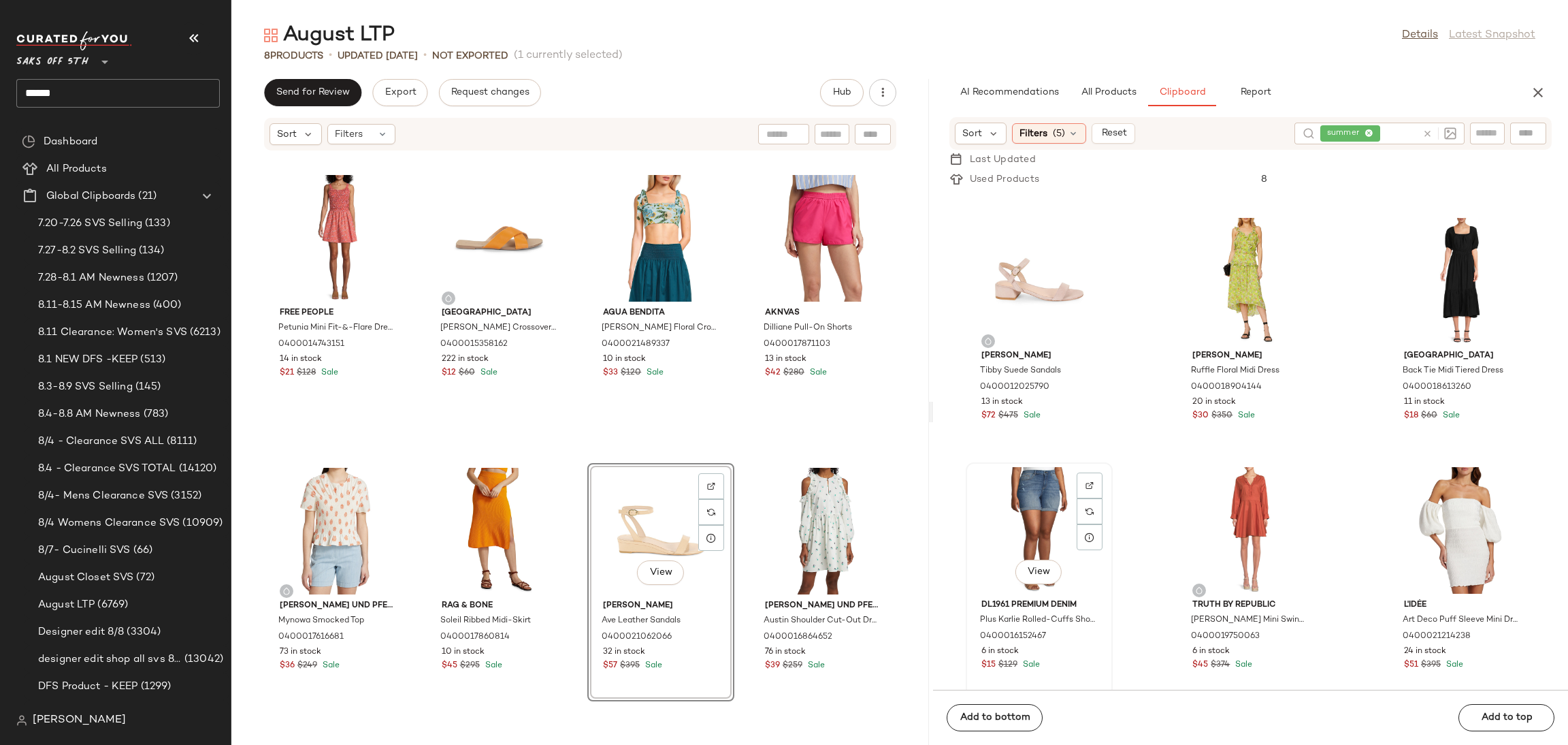
click at [1062, 500] on div "View" at bounding box center [1039, 530] width 138 height 126
click at [995, 722] on div "Add to bottom Add to top" at bounding box center [1250, 717] width 635 height 55
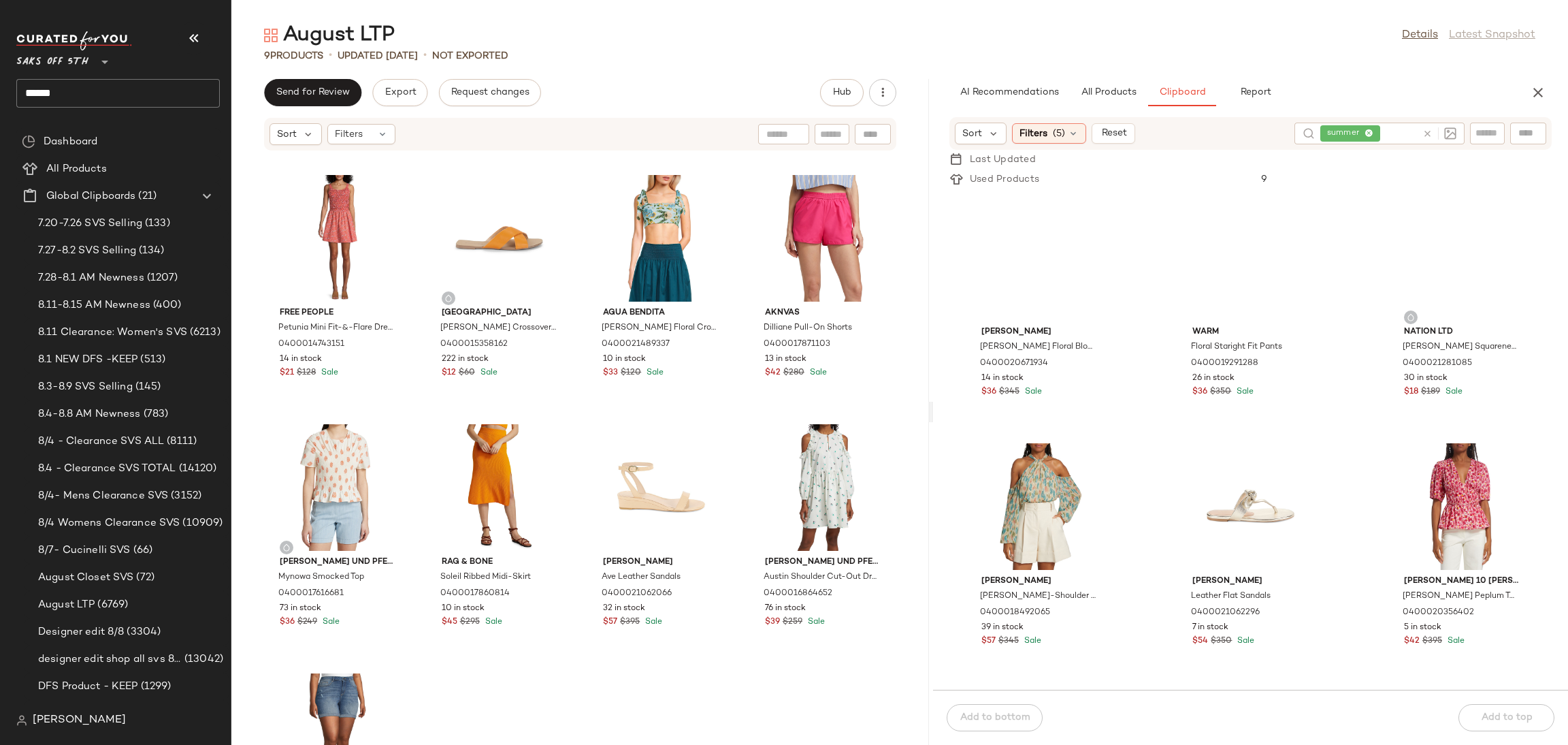
scroll to position [7232, 0]
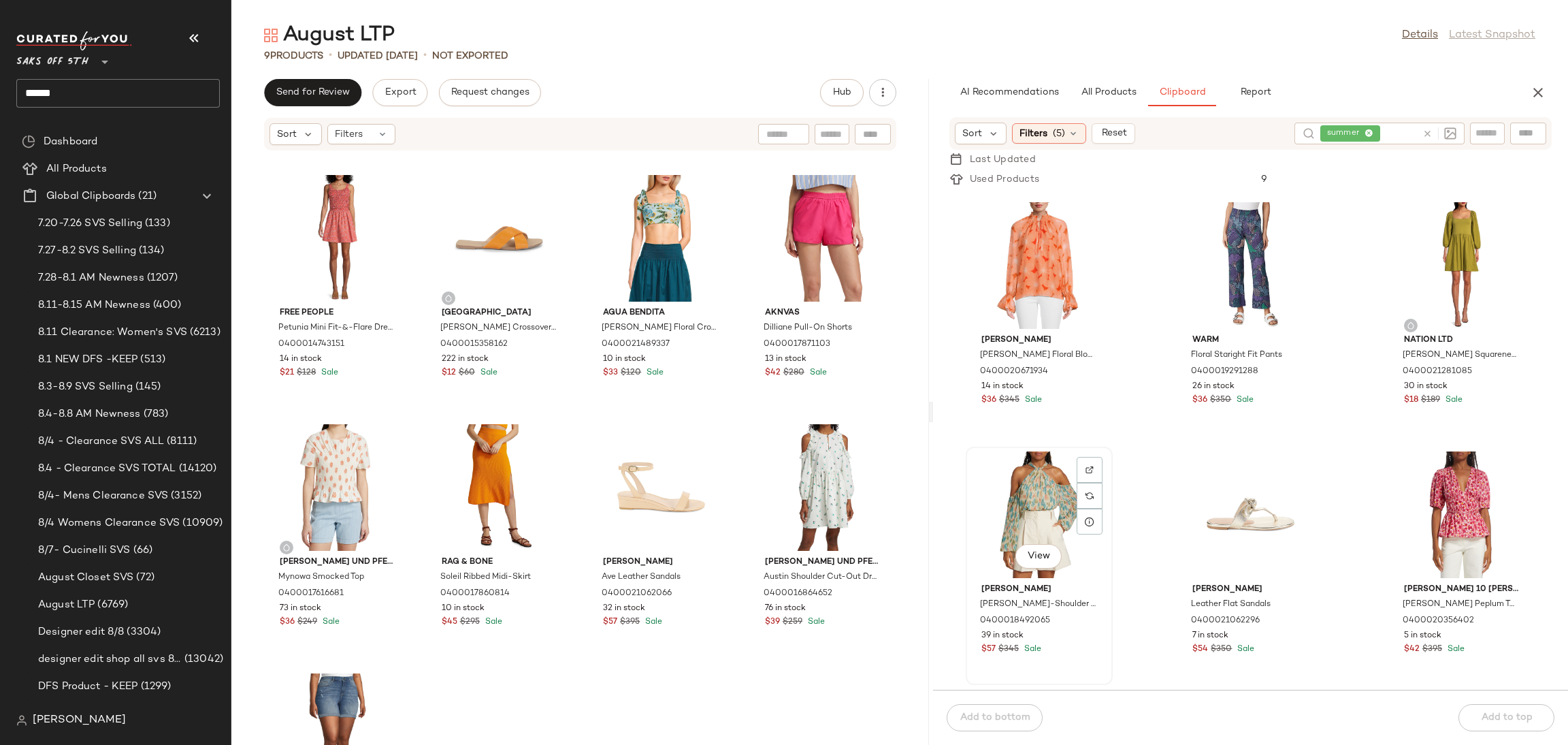
click at [1043, 503] on div "View" at bounding box center [1039, 514] width 138 height 126
click at [1015, 707] on button "Add to bottom" at bounding box center [994, 718] width 96 height 27
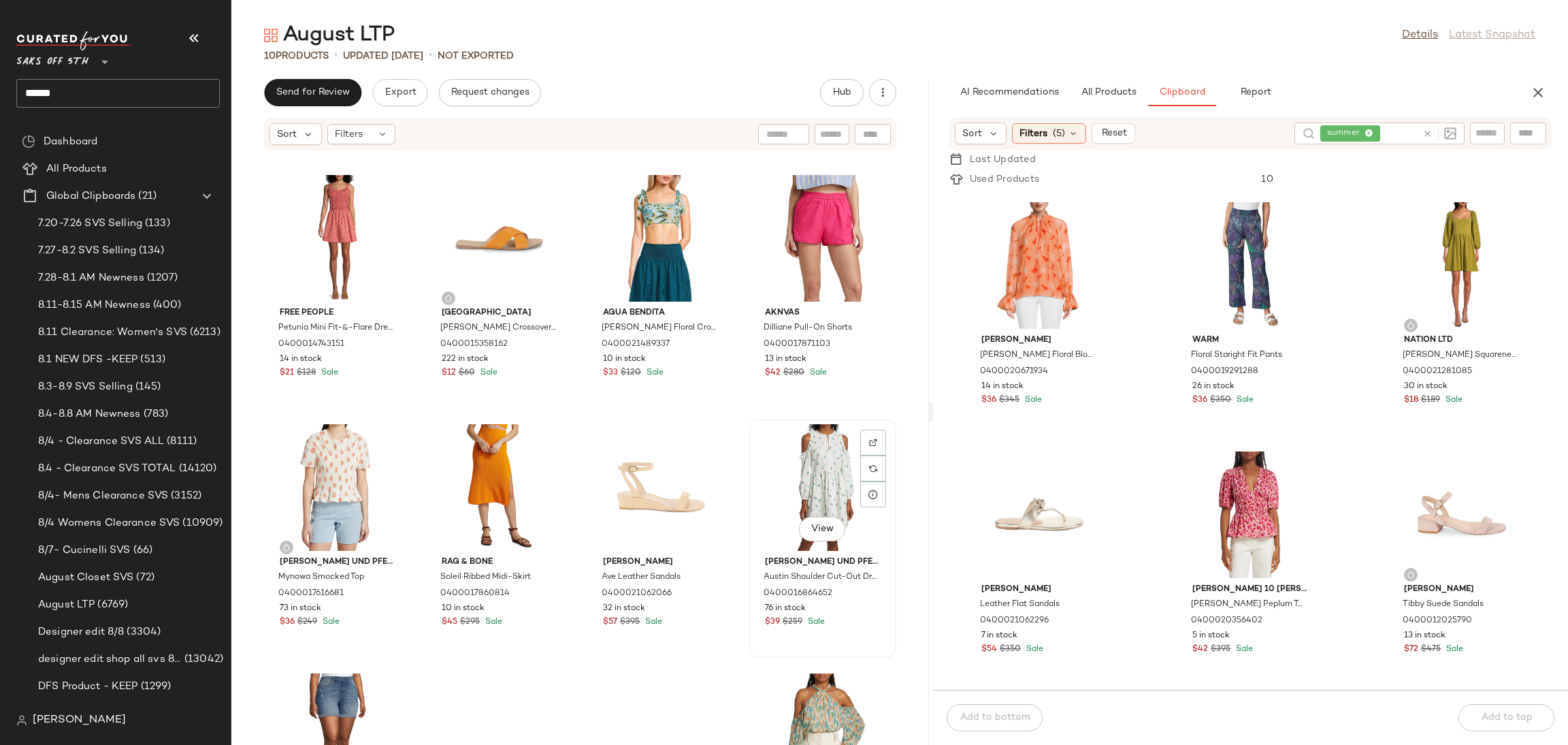
scroll to position [162, 0]
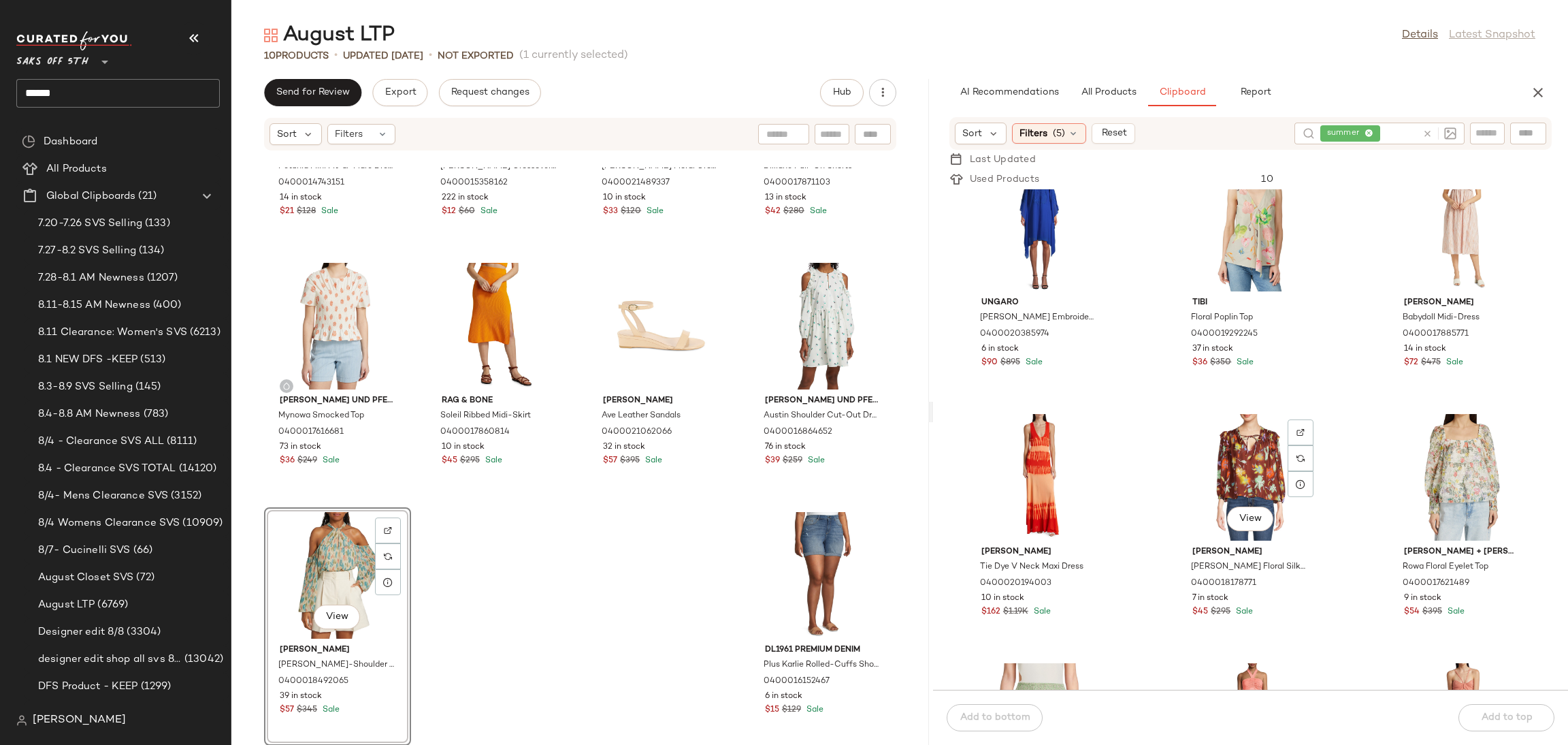
scroll to position [9177, 0]
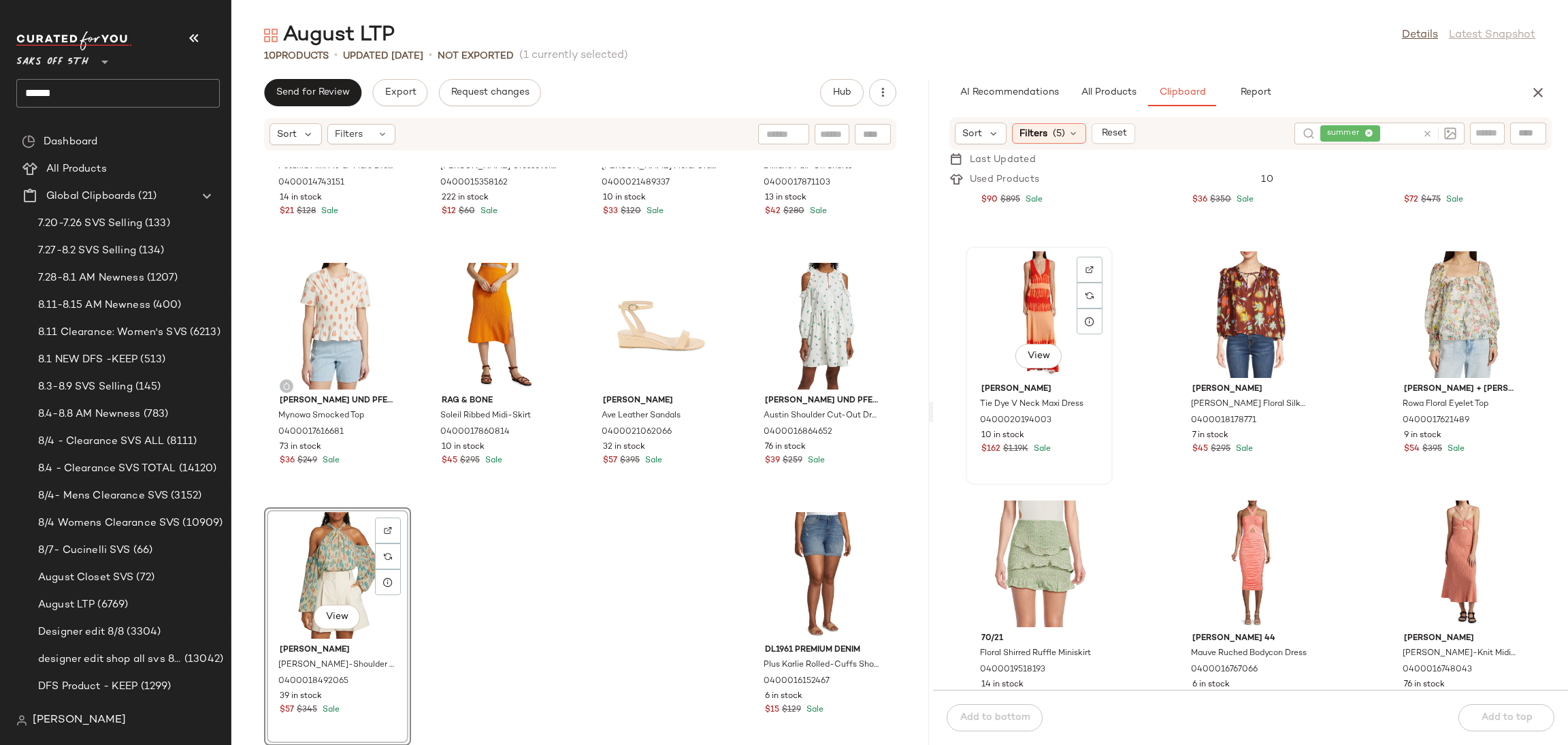
click at [1037, 302] on div "View" at bounding box center [1039, 314] width 138 height 126
click at [994, 722] on div "Add to bottom Add to top" at bounding box center [1250, 717] width 635 height 55
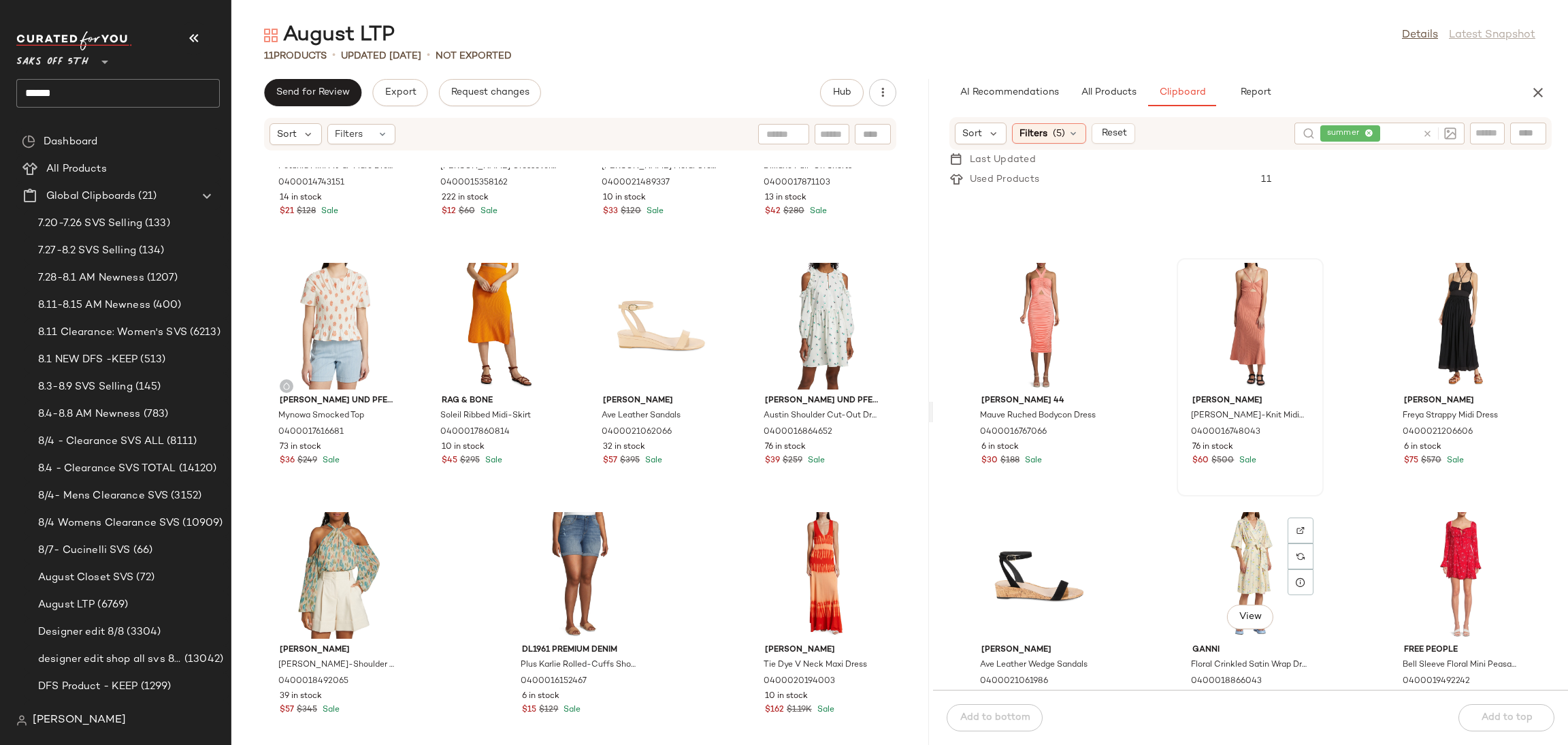
scroll to position [9582, 0]
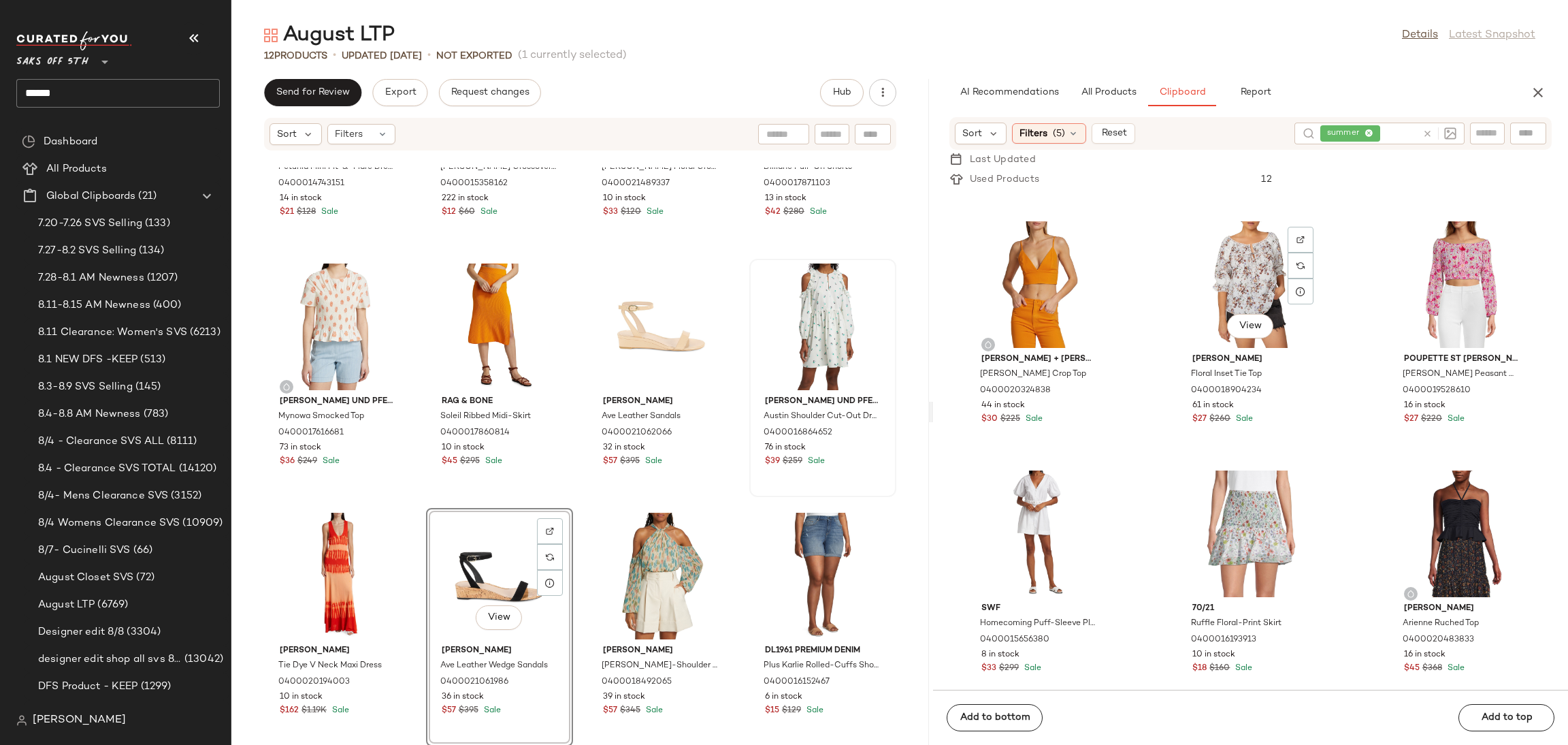
scroll to position [5220, 0]
click at [1234, 500] on div "View" at bounding box center [1250, 532] width 138 height 126
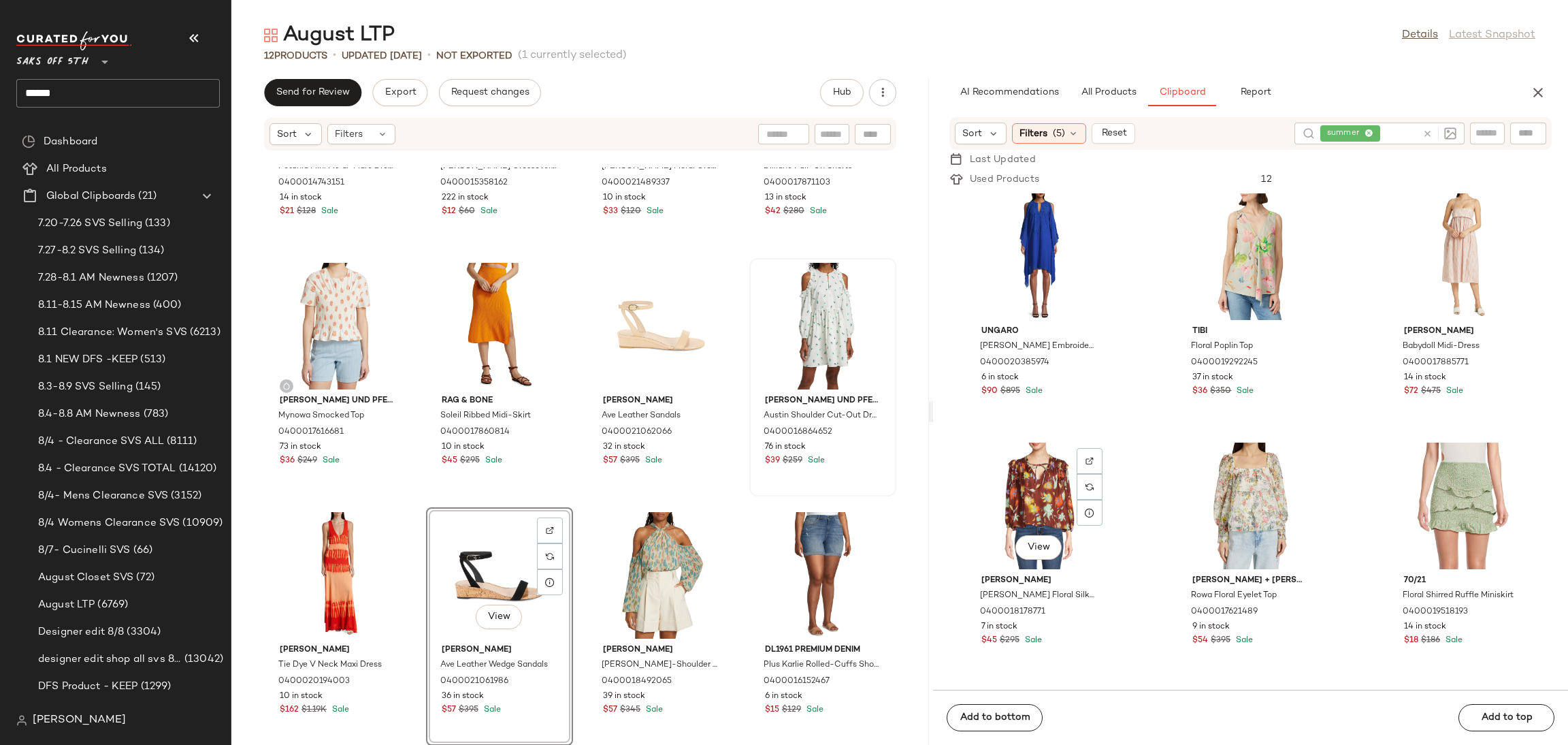
scroll to position [9170, 0]
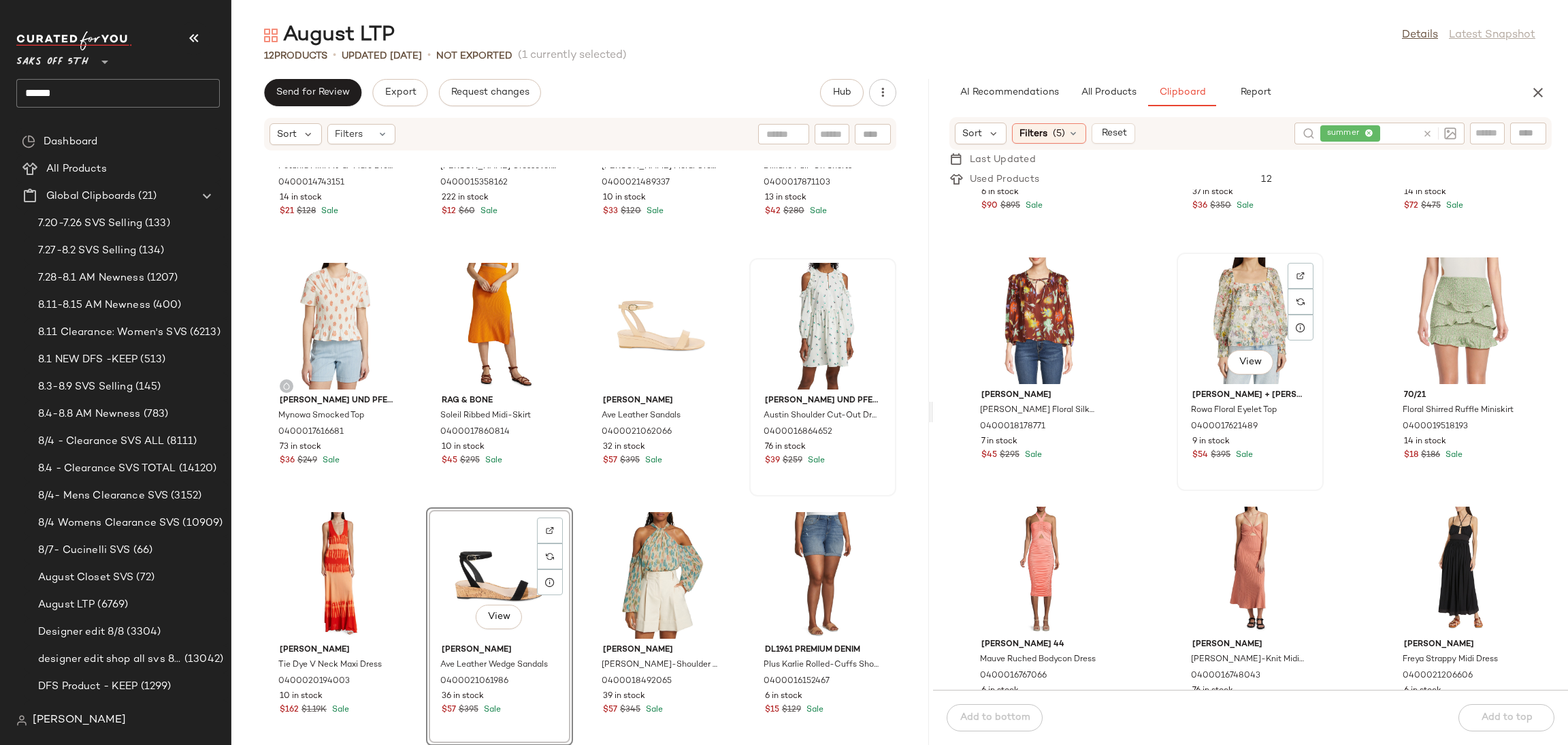
click at [1246, 319] on div "View" at bounding box center [1250, 320] width 138 height 126
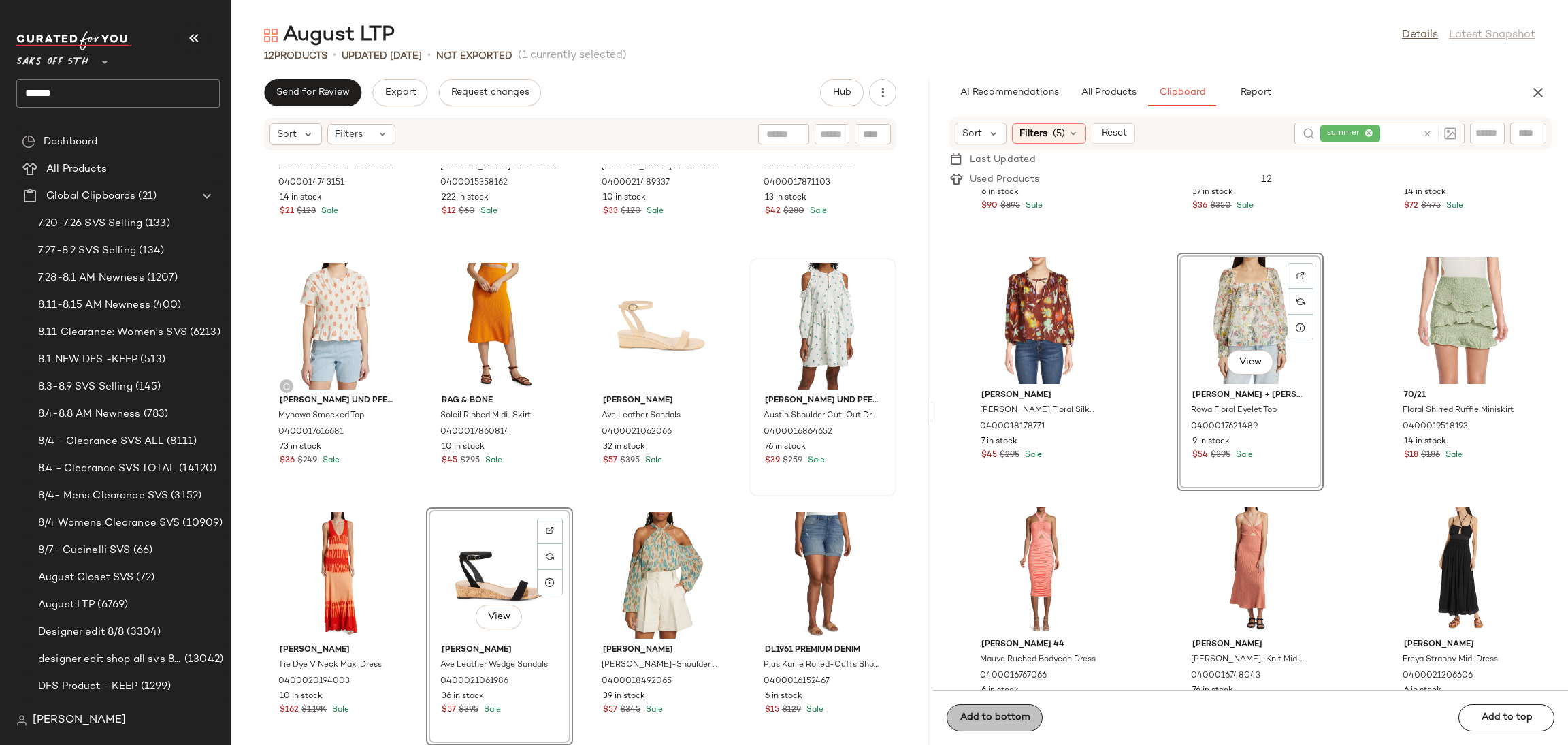
click at [1017, 717] on span "Add to bottom" at bounding box center [994, 718] width 71 height 11
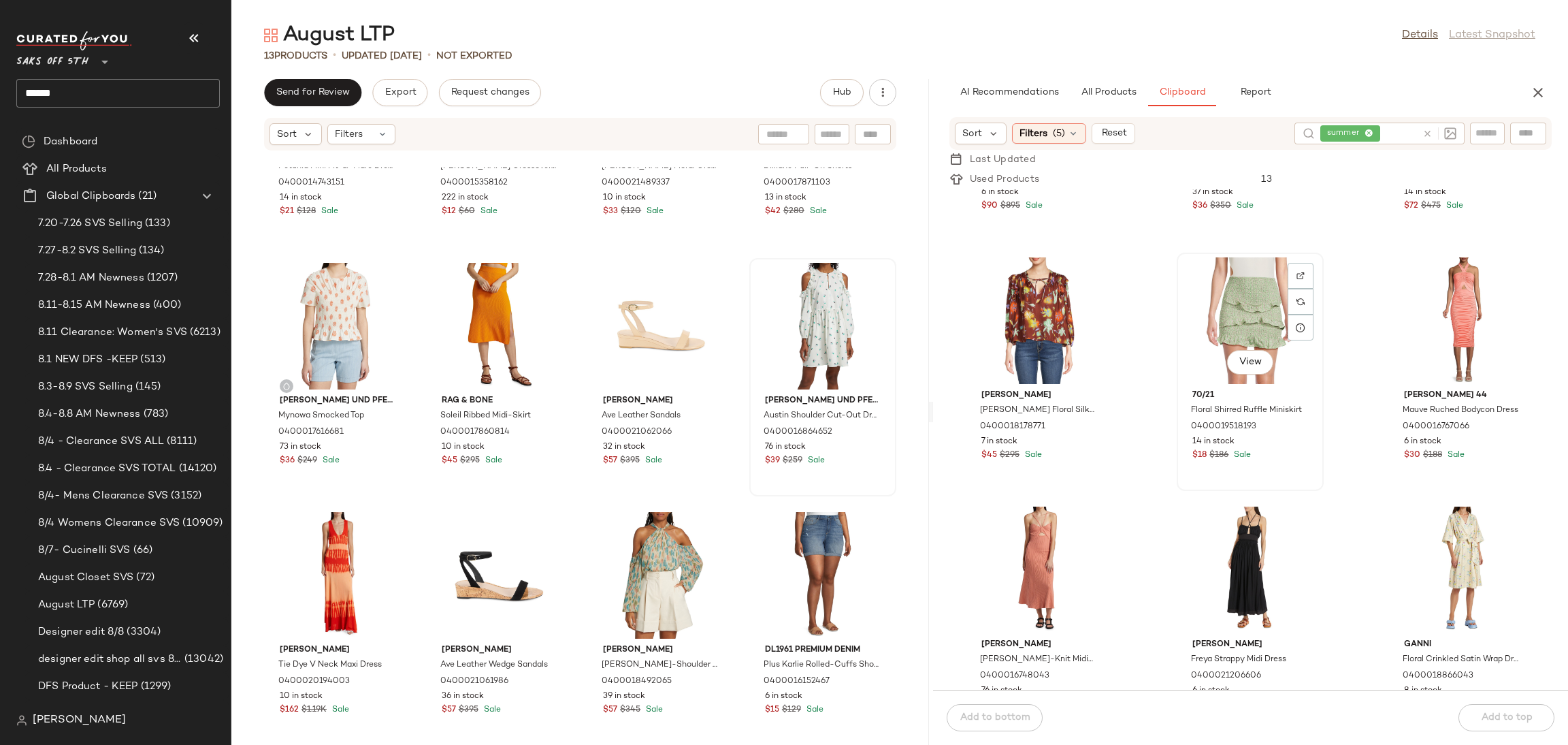
click at [1249, 314] on div "View" at bounding box center [1250, 320] width 138 height 126
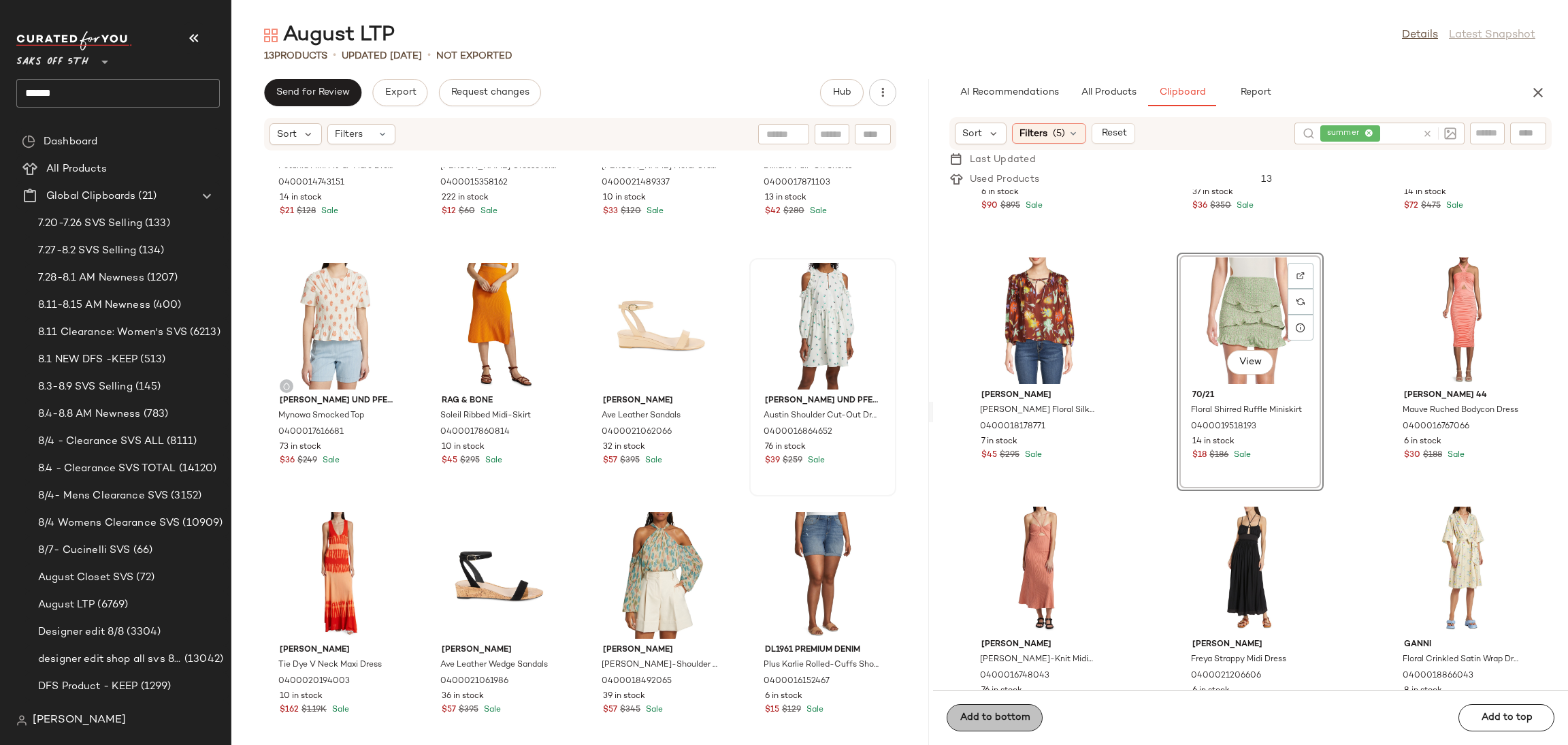
click at [1019, 707] on div "Add to bottom Add to top" at bounding box center [1250, 717] width 635 height 55
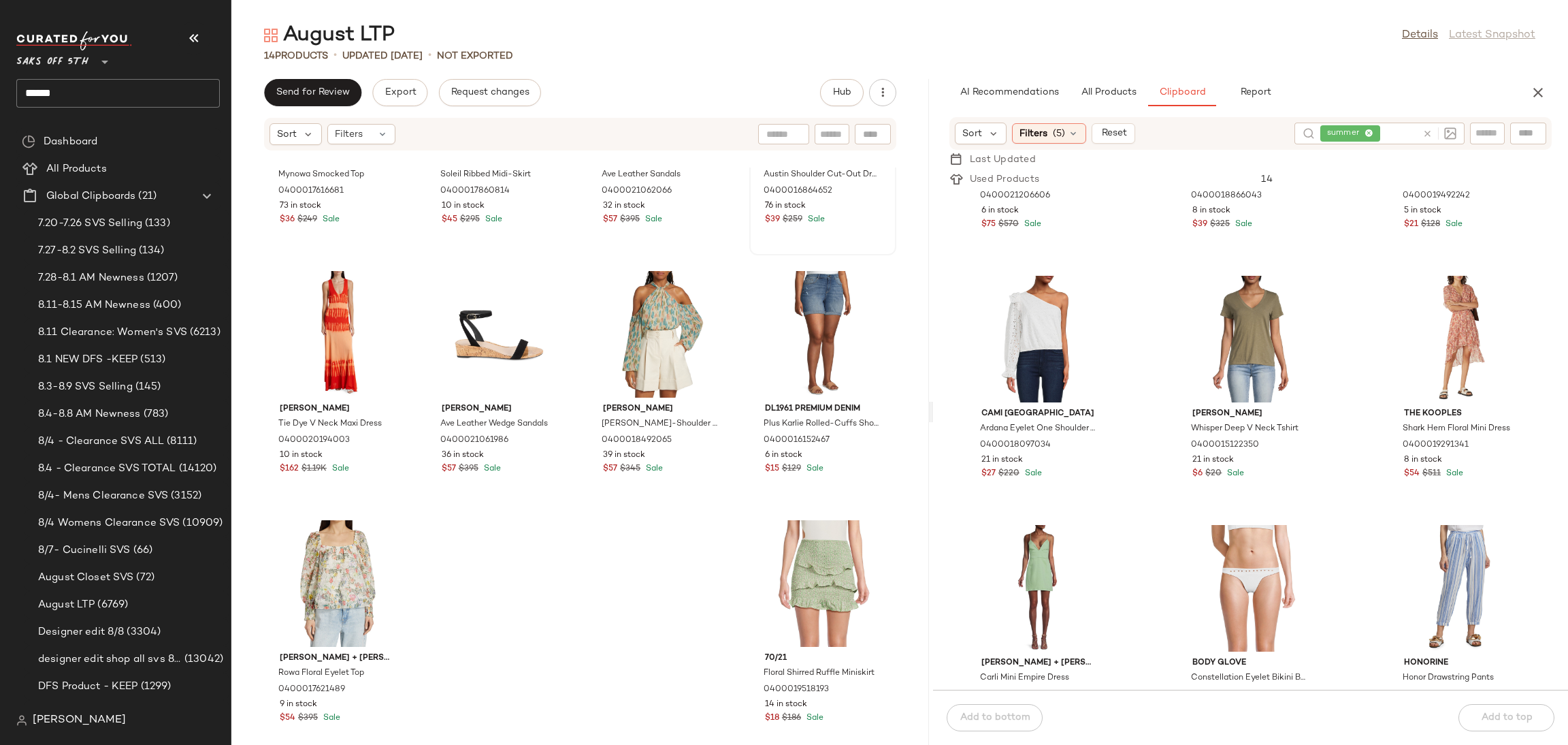
scroll to position [9689, 0]
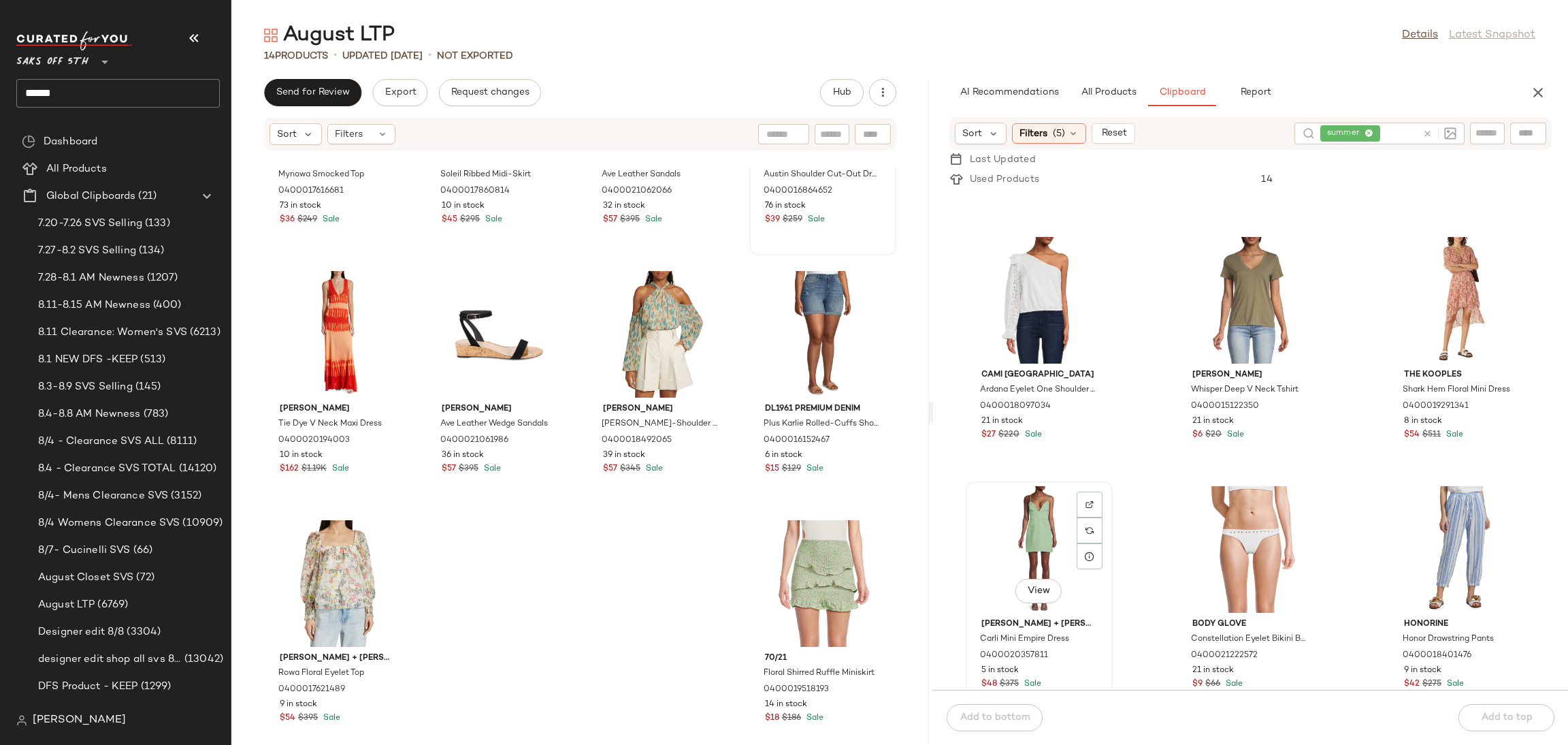
click at [1034, 521] on div "View" at bounding box center [1039, 549] width 138 height 126
click at [1006, 719] on div "Add to bottom Add to top" at bounding box center [1250, 717] width 635 height 55
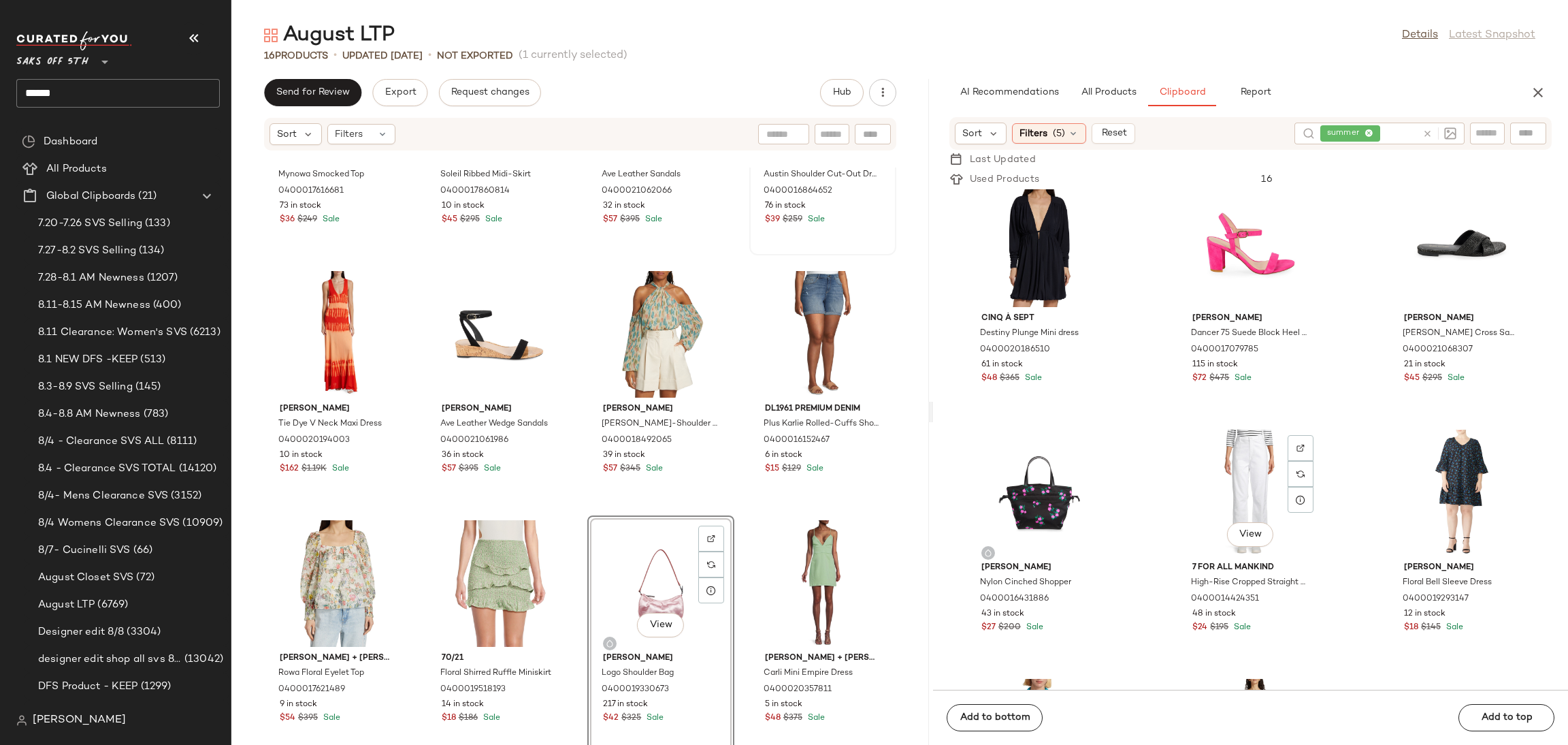
scroll to position [21707, 0]
click at [1240, 463] on div "View" at bounding box center [1250, 492] width 138 height 126
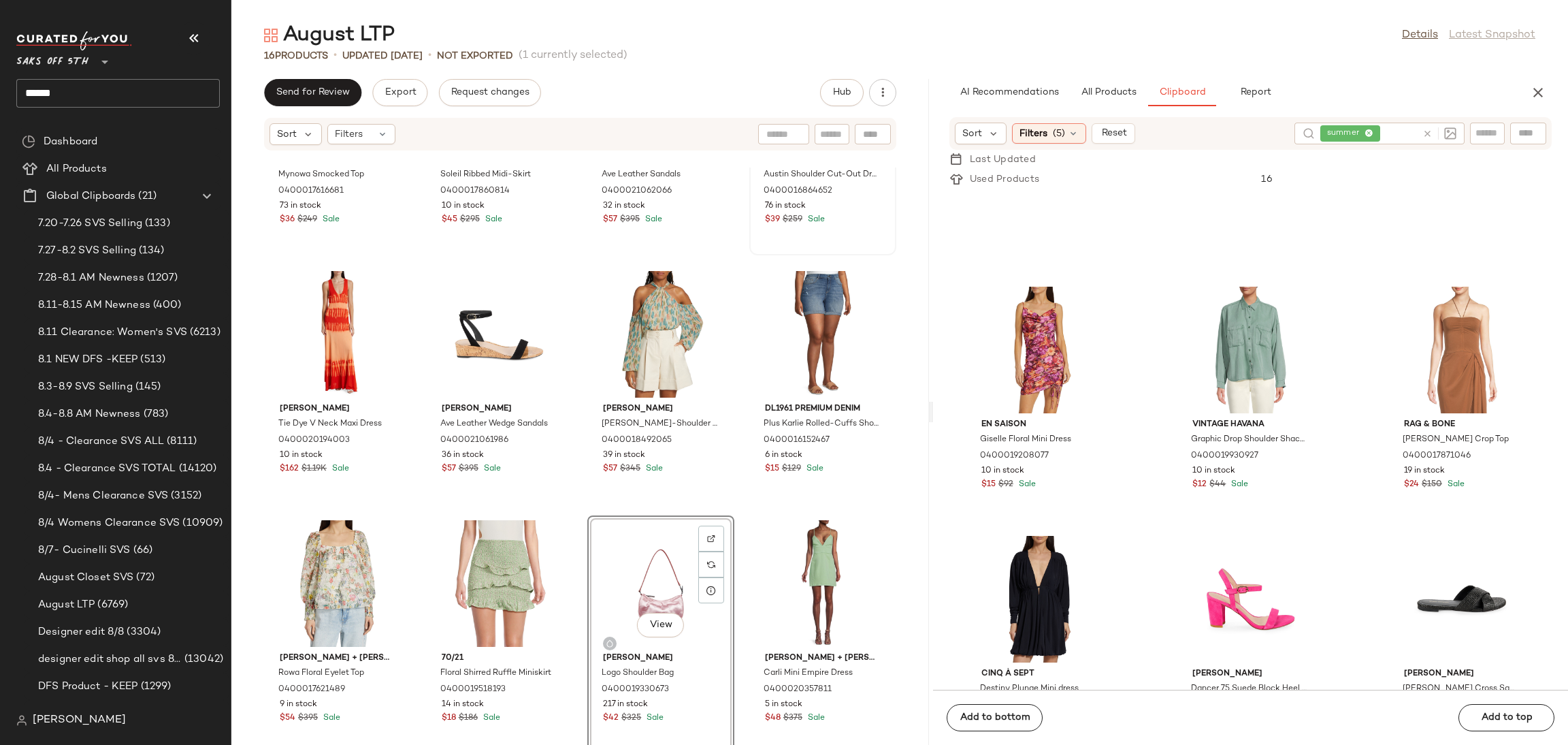
scroll to position [21338, 0]
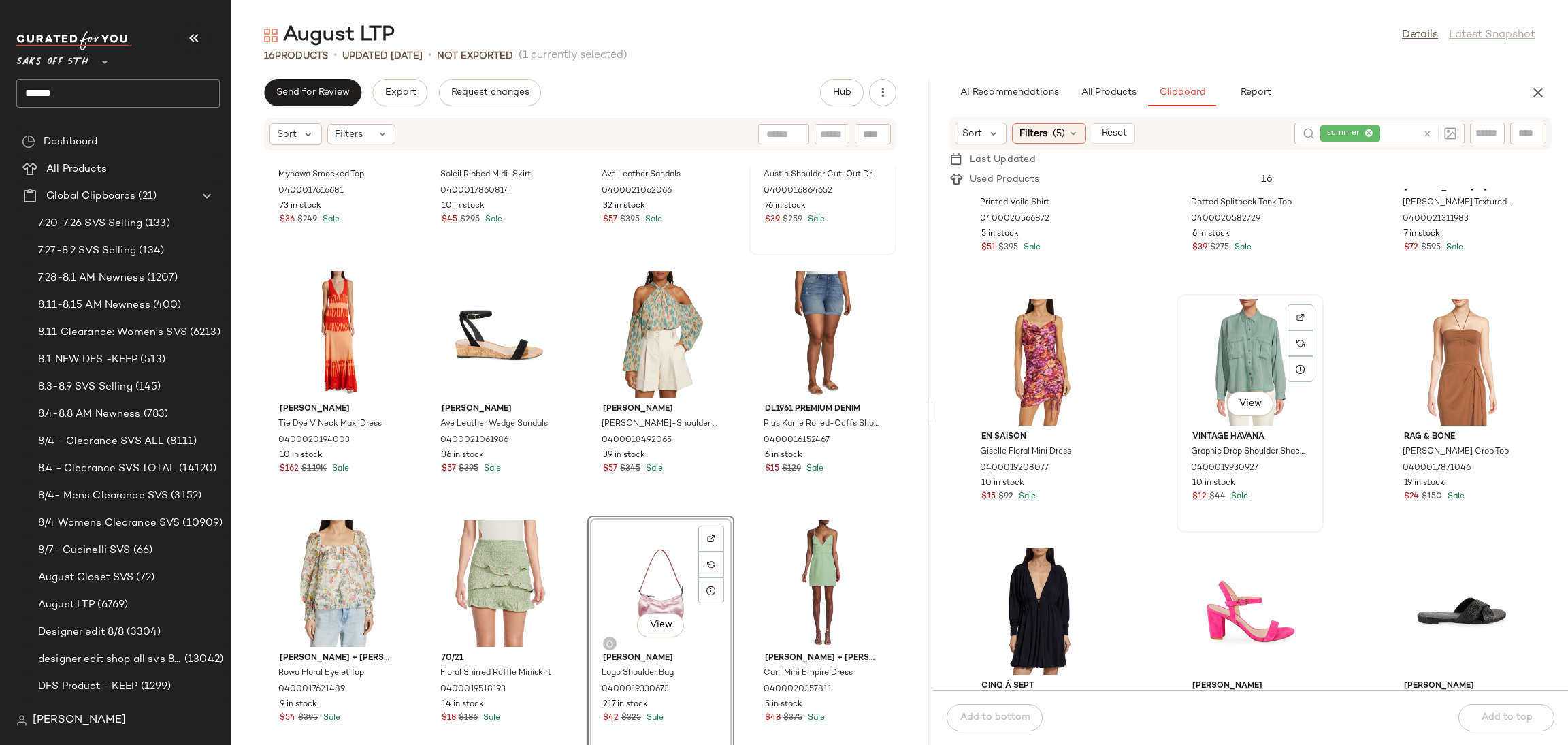
click at [1219, 296] on div "View Vintage Havana Graphic Drop Shoulder Shacket 0400019930927 10 in stock $12…" at bounding box center [1250, 413] width 145 height 236
click at [1014, 700] on div "Add to bottom Add to top" at bounding box center [1250, 717] width 635 height 55
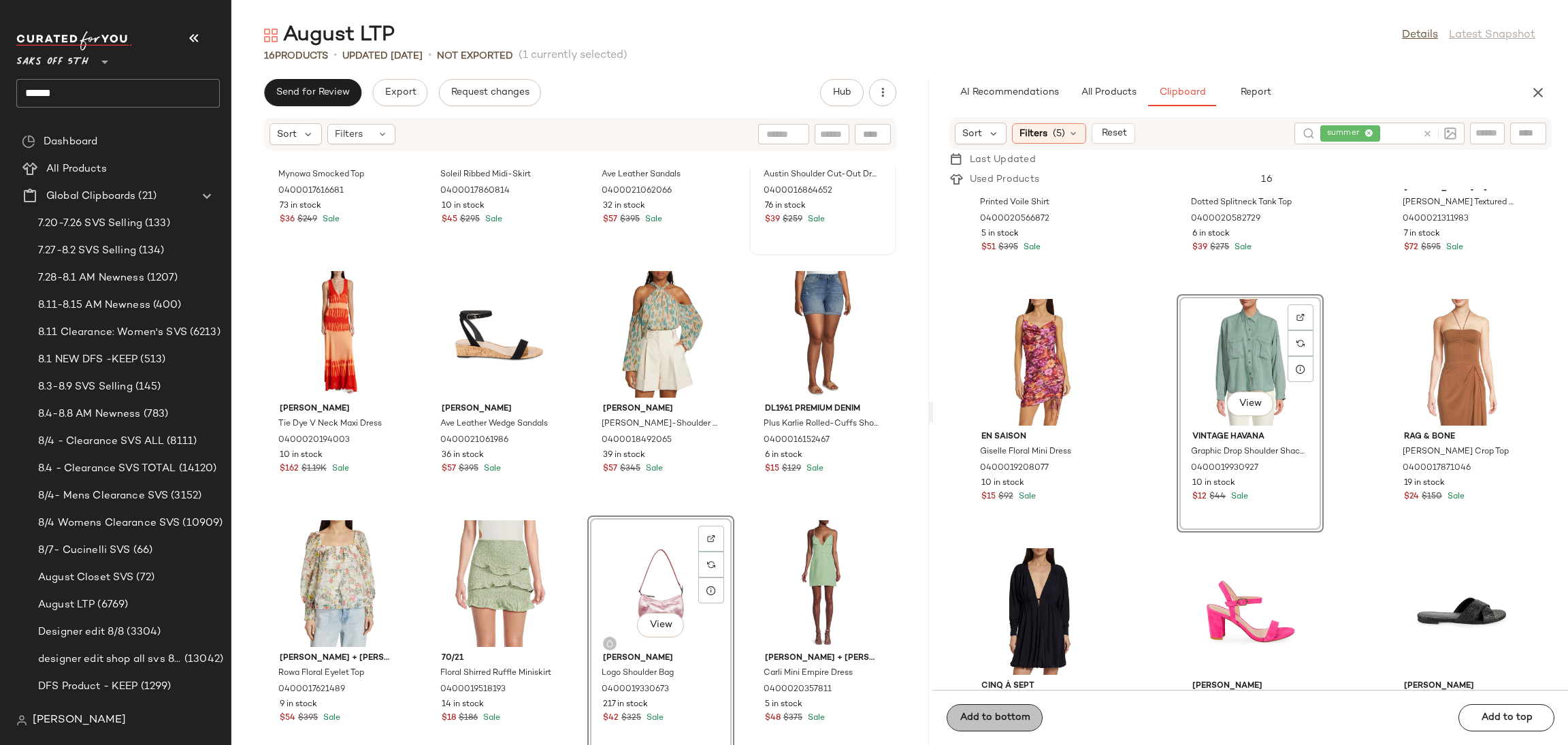
click at [1023, 716] on span "Add to bottom" at bounding box center [994, 718] width 71 height 11
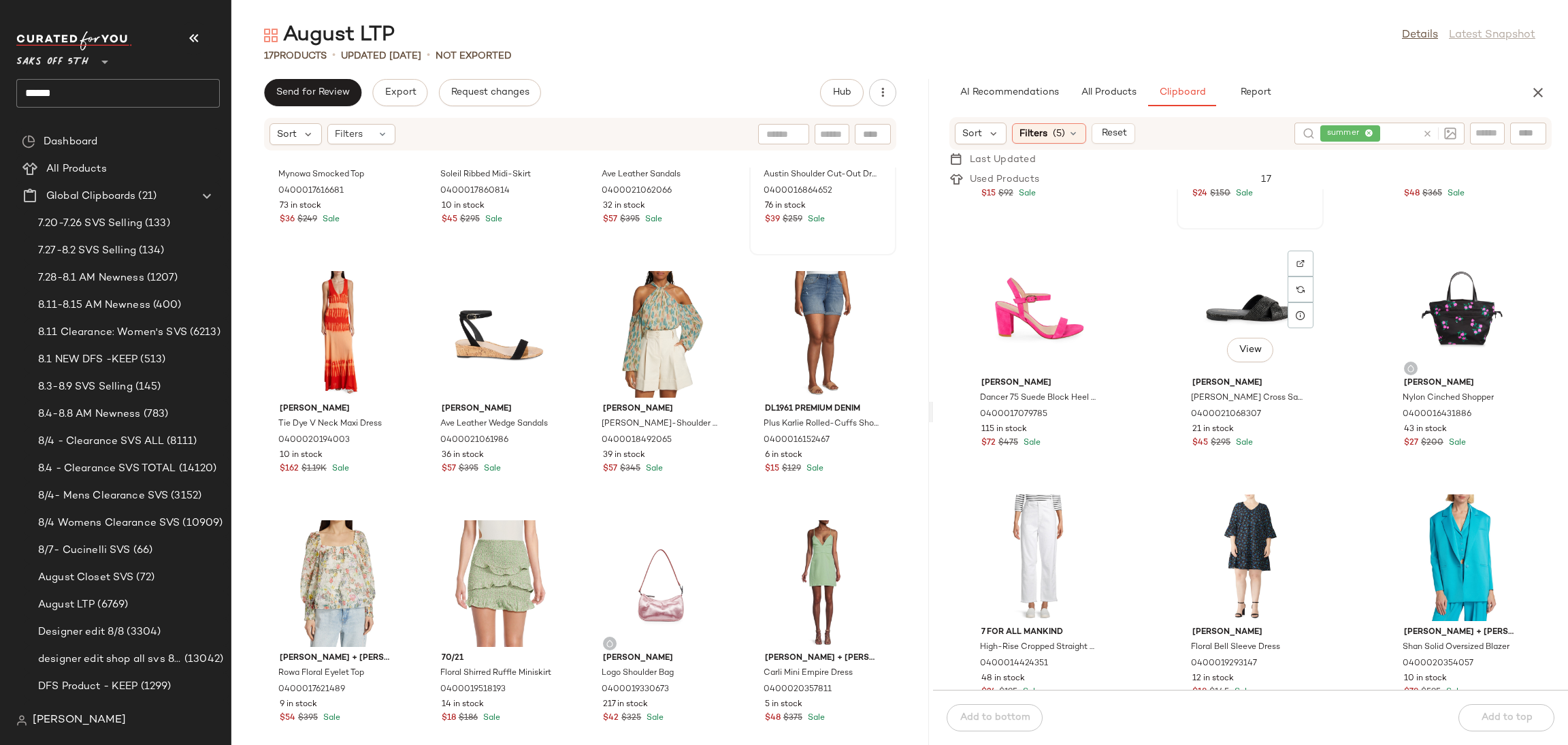
scroll to position [21686, 0]
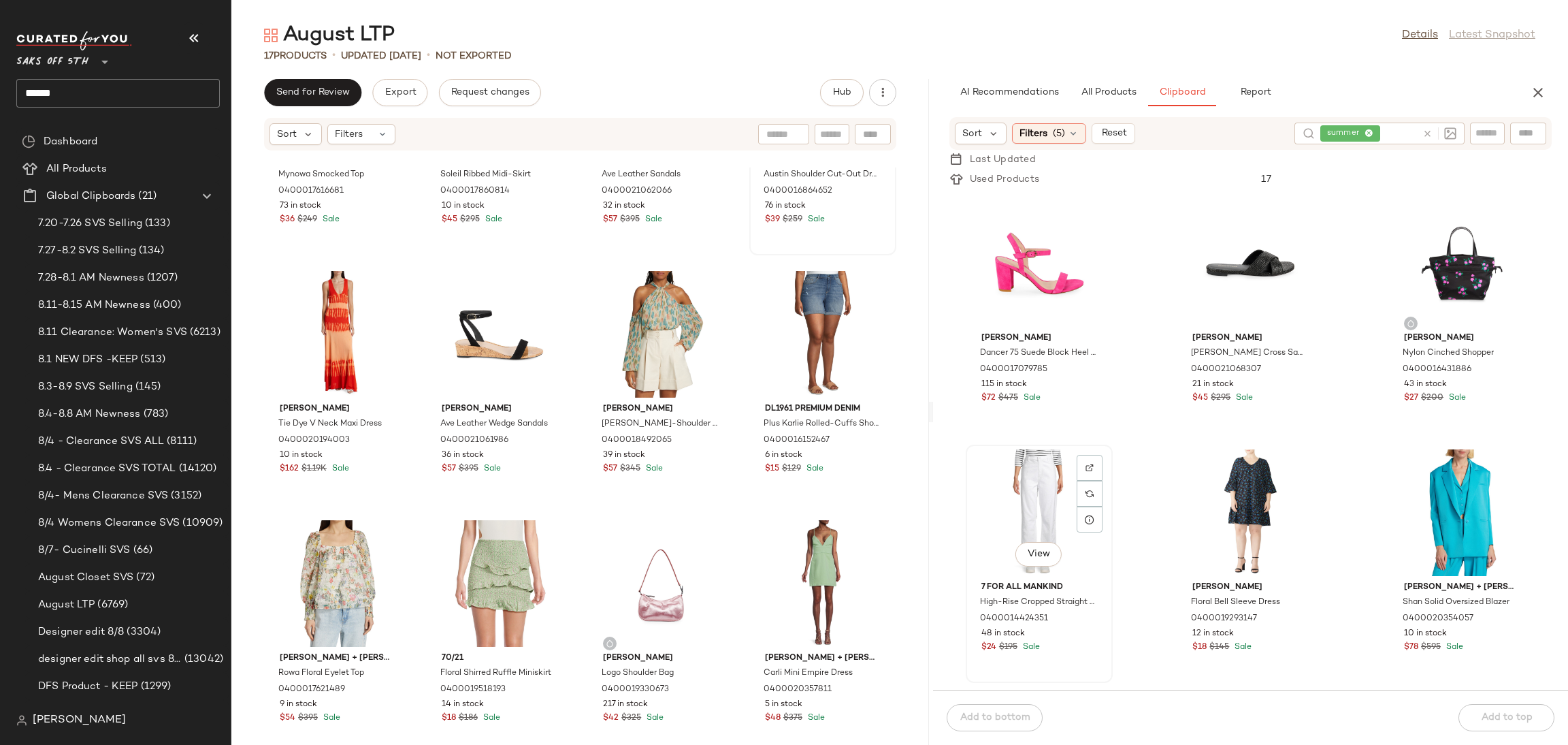
click at [1031, 492] on div "View" at bounding box center [1039, 512] width 138 height 126
click at [1011, 719] on span "Add to bottom" at bounding box center [994, 718] width 71 height 11
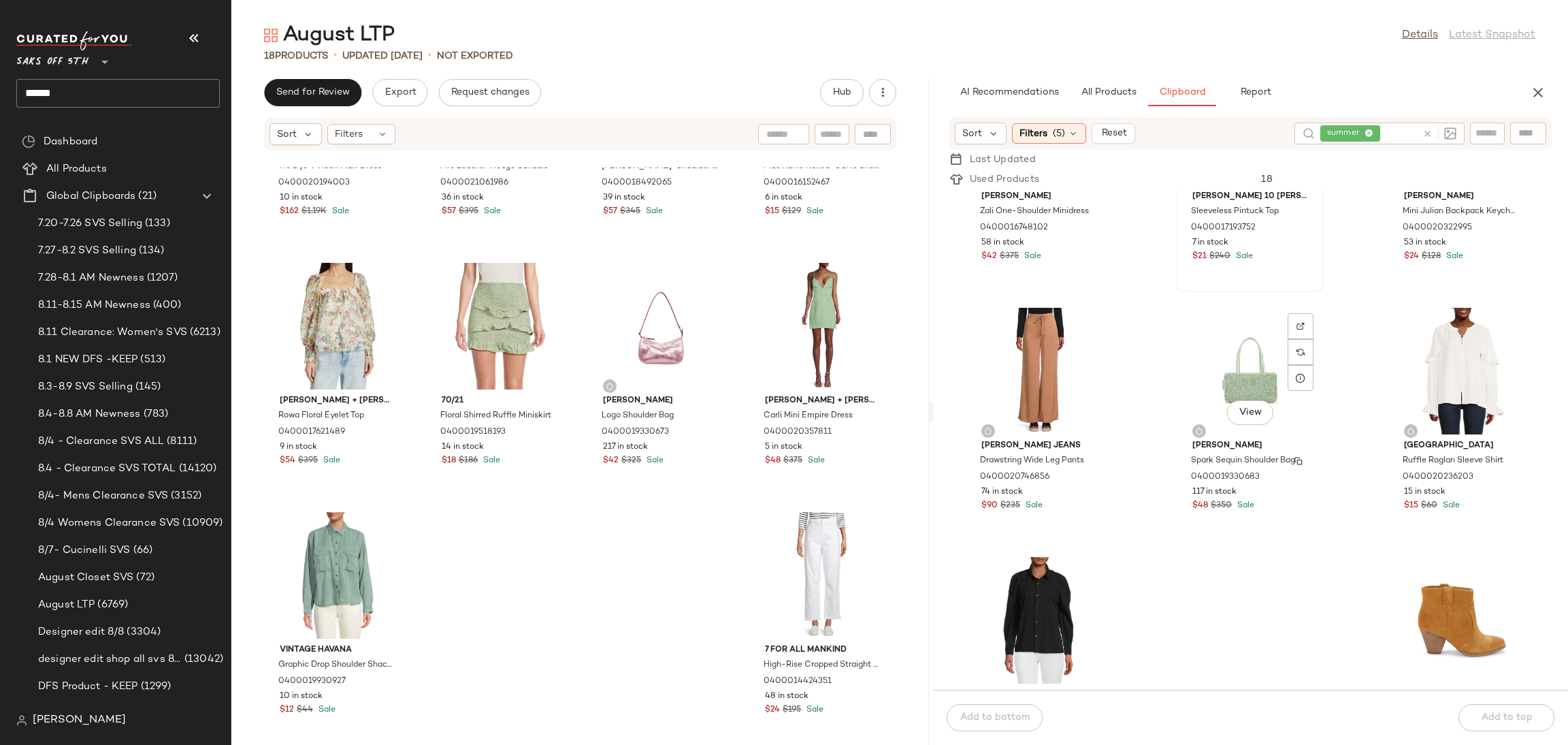
scroll to position [38774, 0]
click at [1233, 335] on div "View" at bounding box center [1250, 369] width 138 height 126
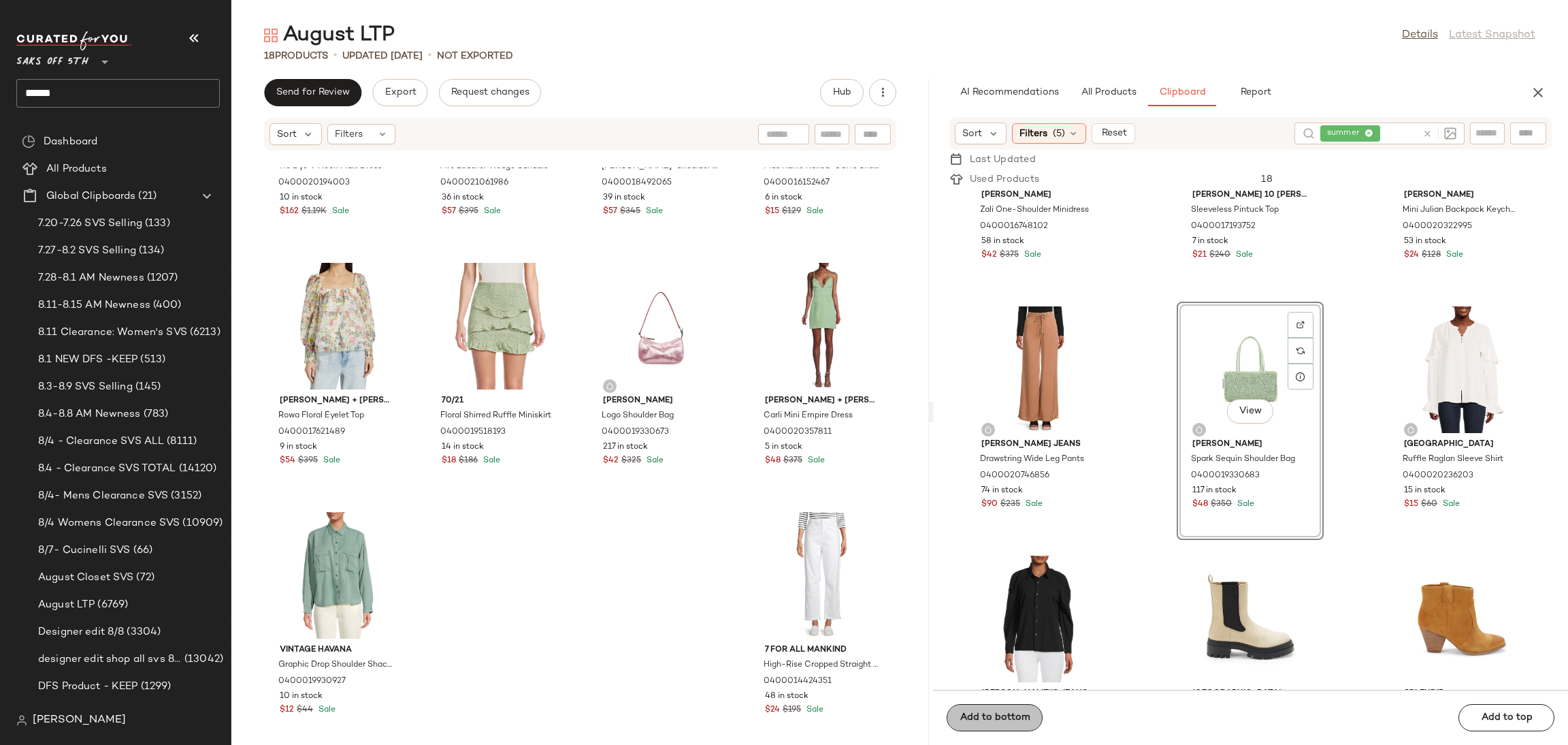
click at [1010, 713] on div "Add to bottom Add to top" at bounding box center [1250, 717] width 635 height 55
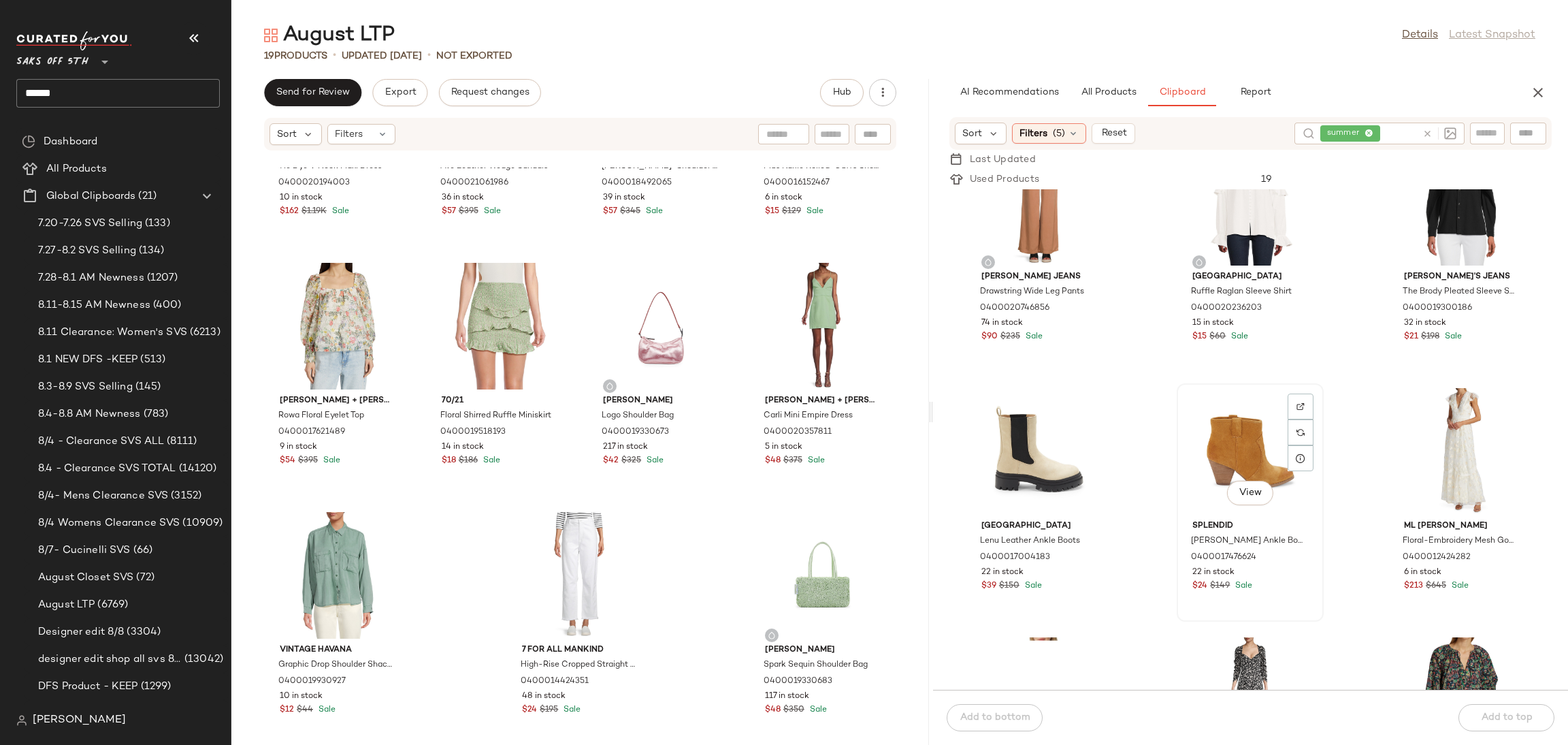
scroll to position [38949, 0]
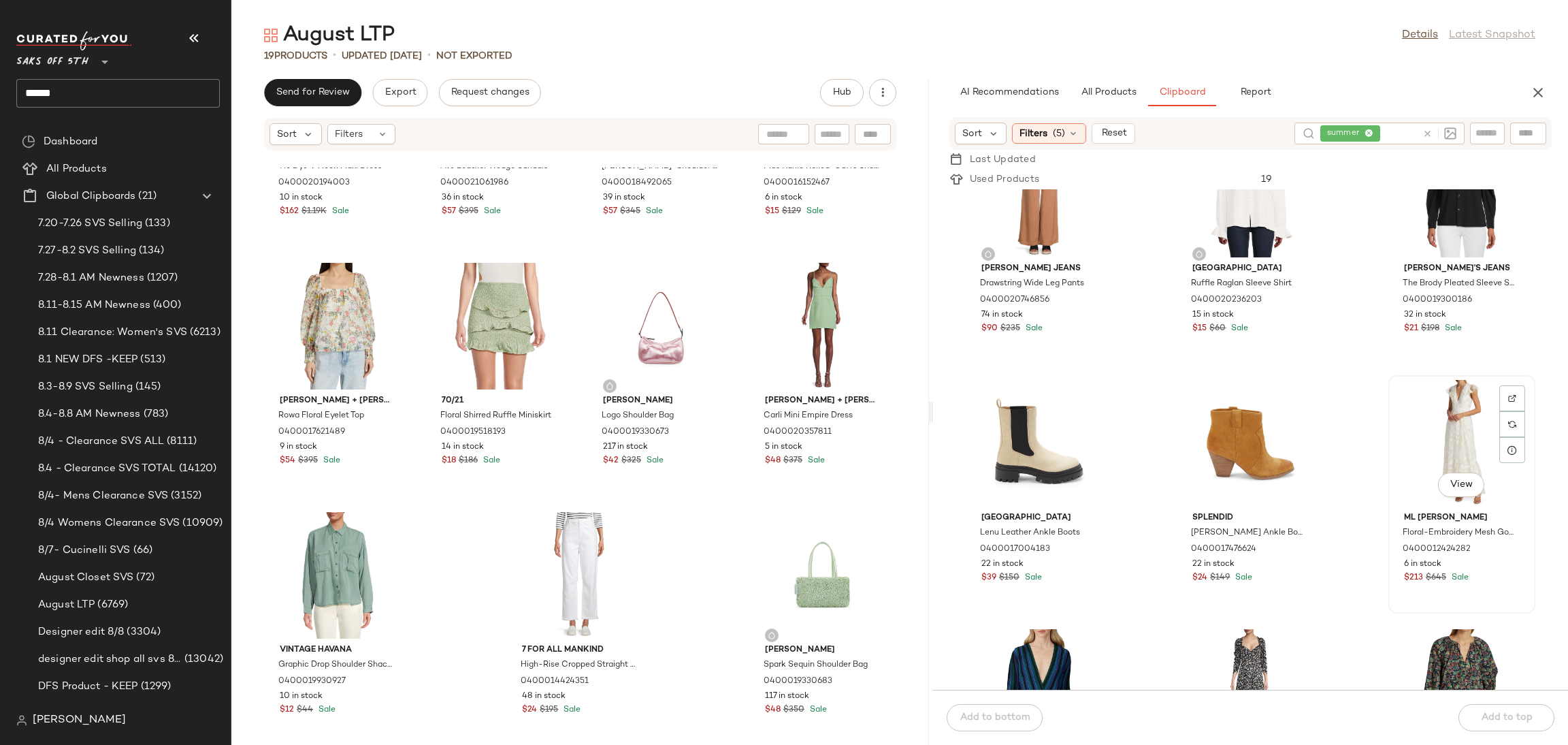
click at [1440, 395] on div "View" at bounding box center [1462, 442] width 138 height 126
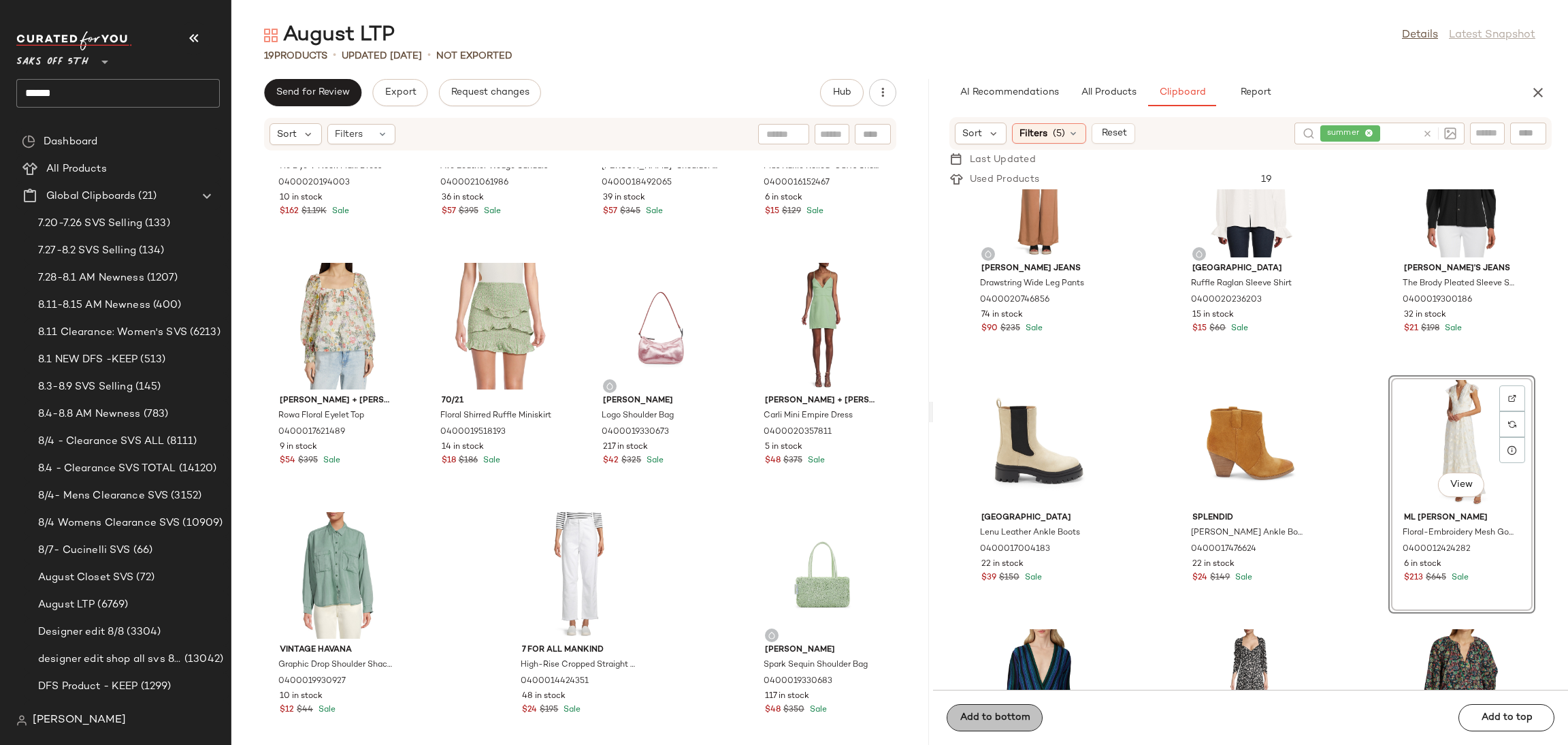
click at [1006, 729] on div "Add to bottom Add to top" at bounding box center [1250, 717] width 635 height 55
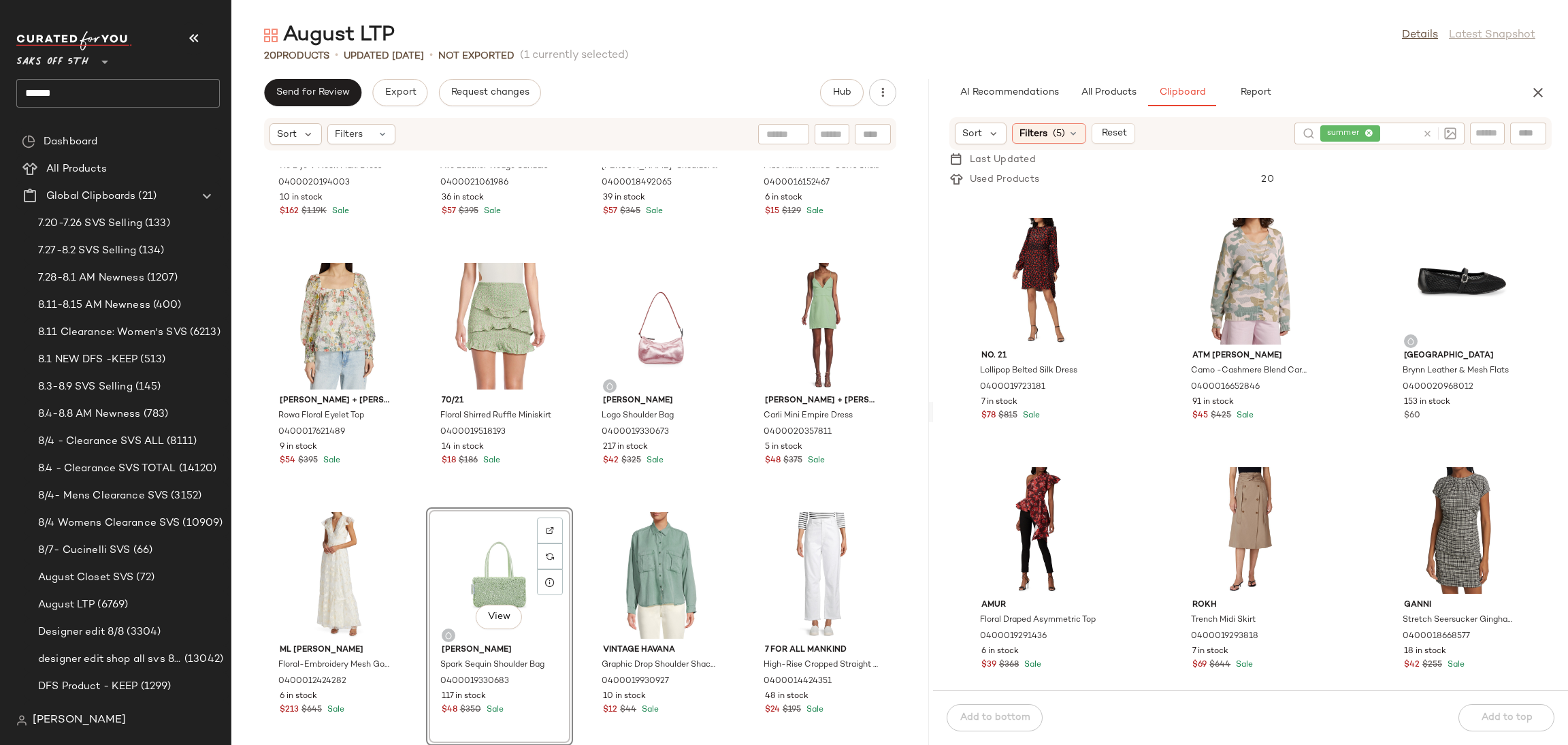
scroll to position [44598, 0]
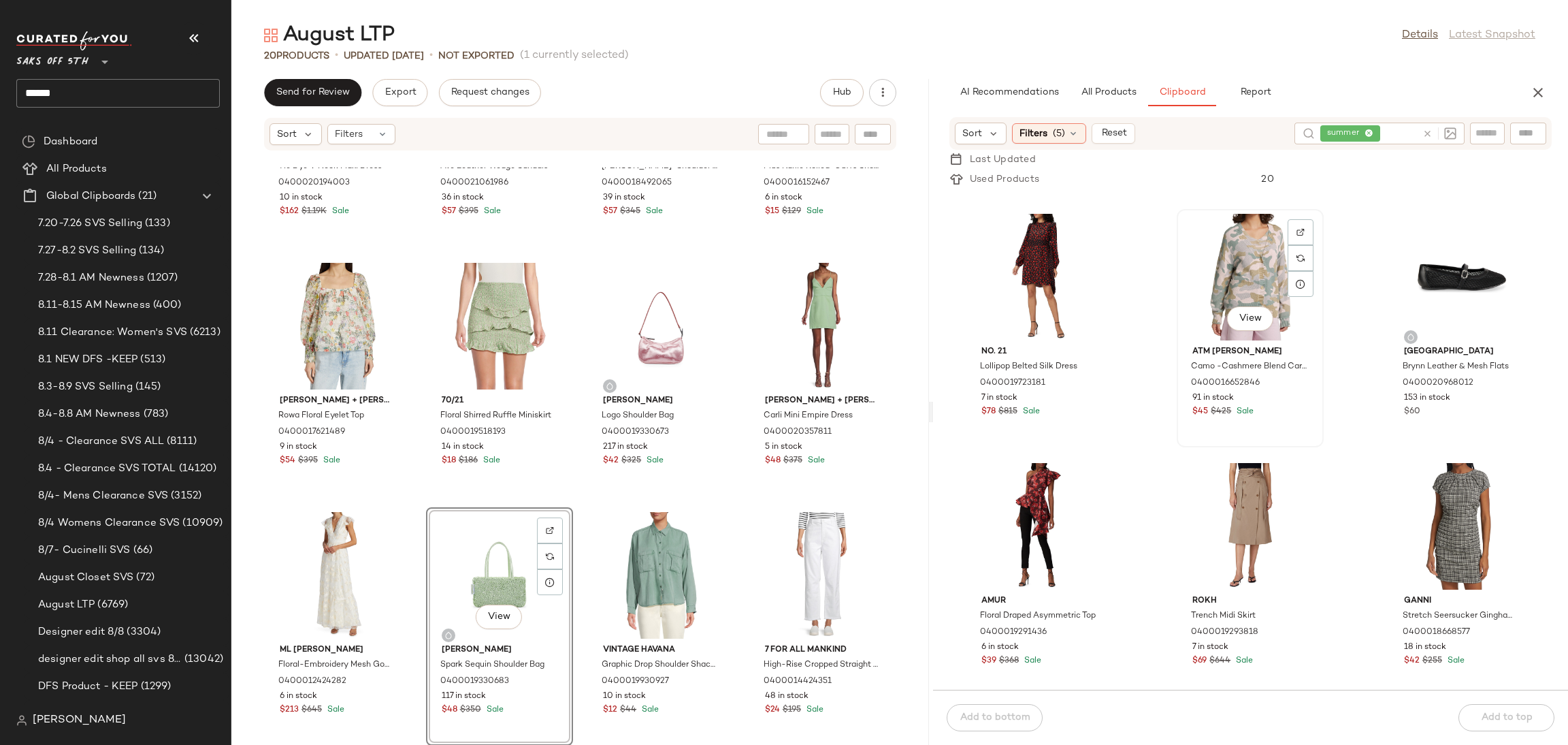
click at [1230, 297] on div "View" at bounding box center [1250, 276] width 138 height 126
click at [969, 709] on div "Add to bottom Add to top" at bounding box center [1250, 717] width 635 height 55
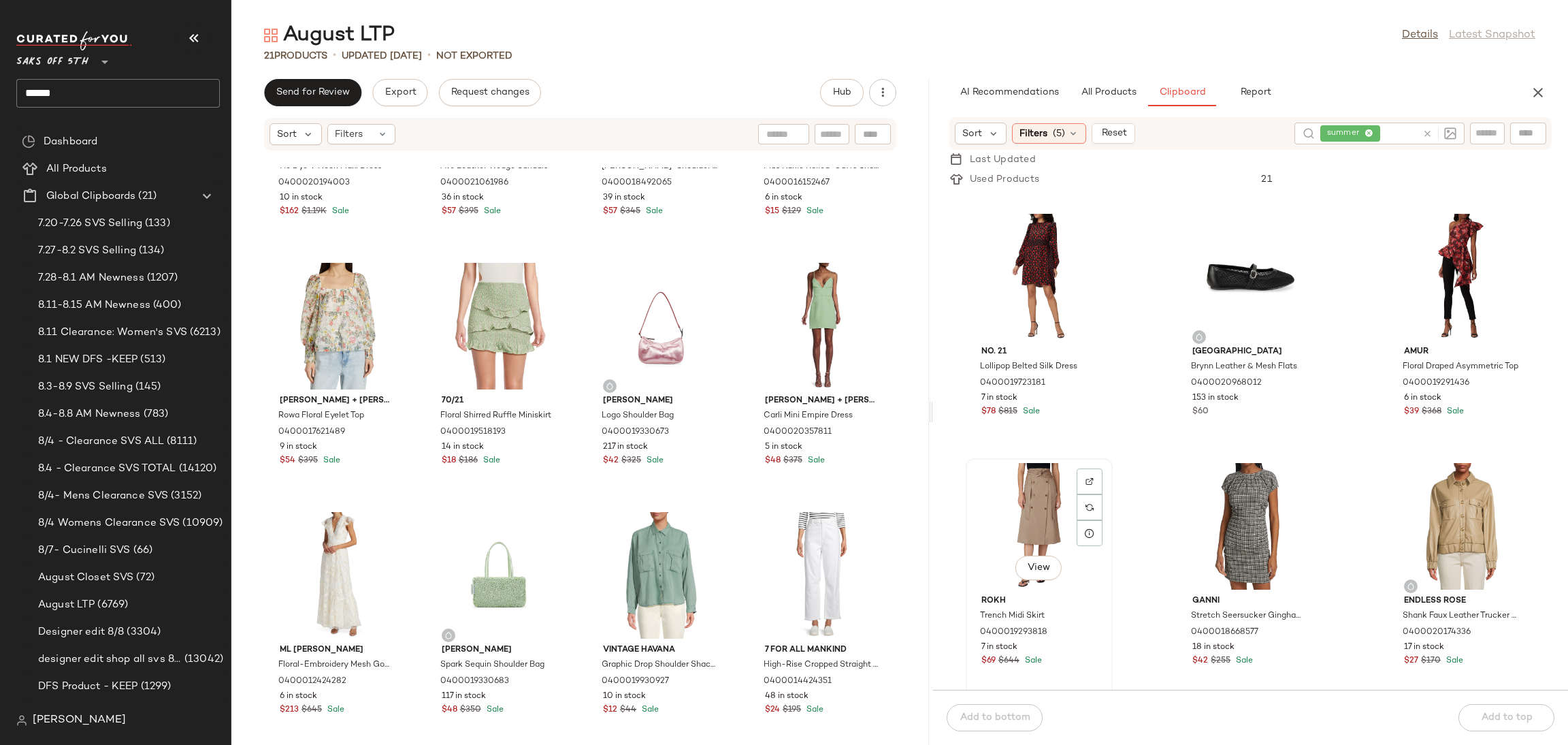
click at [1031, 475] on div "View" at bounding box center [1039, 525] width 138 height 126
click at [998, 711] on button "Add to bottom" at bounding box center [994, 718] width 96 height 27
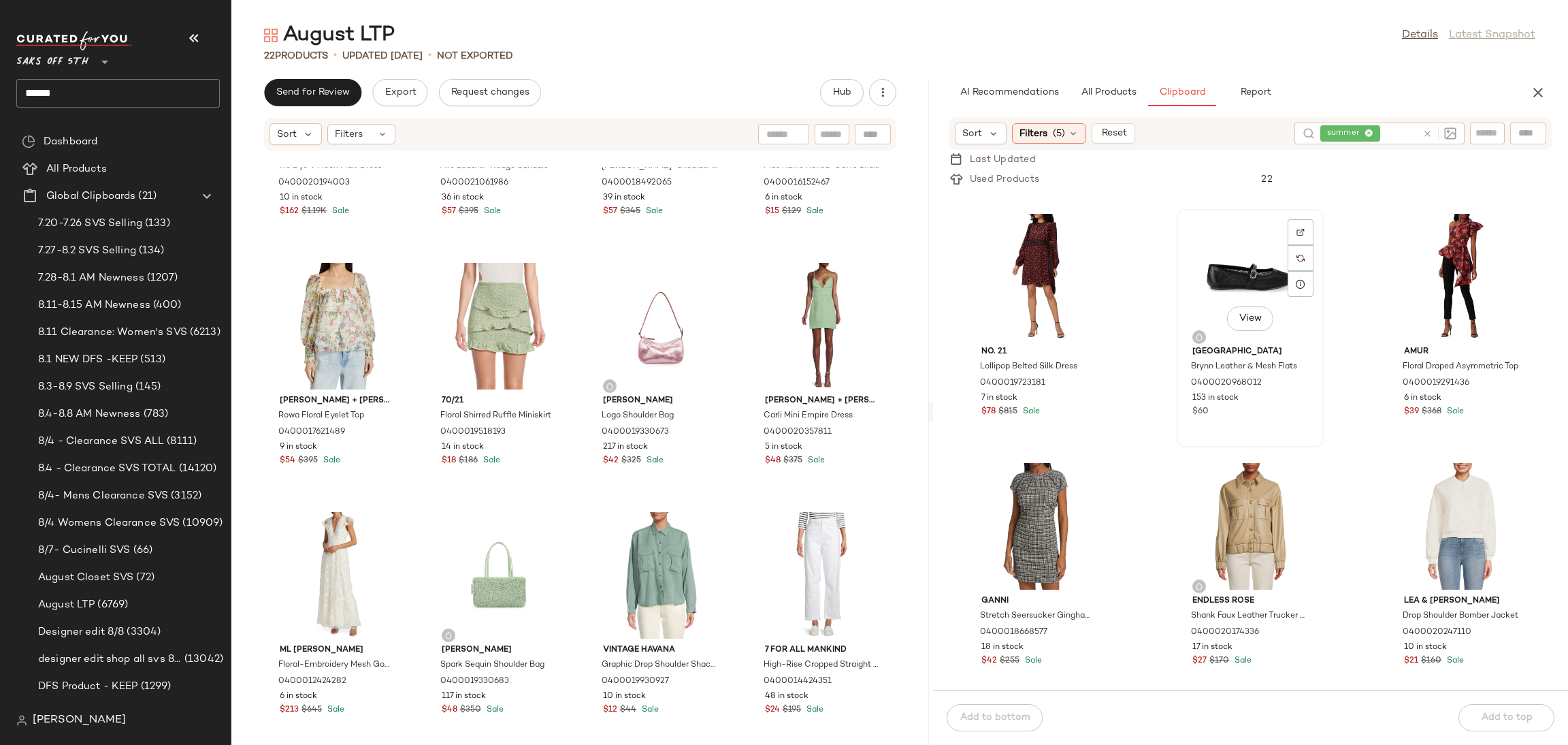
click at [1219, 275] on div "View" at bounding box center [1250, 276] width 138 height 126
click at [1012, 729] on div "Add to bottom Add to top" at bounding box center [1250, 717] width 635 height 55
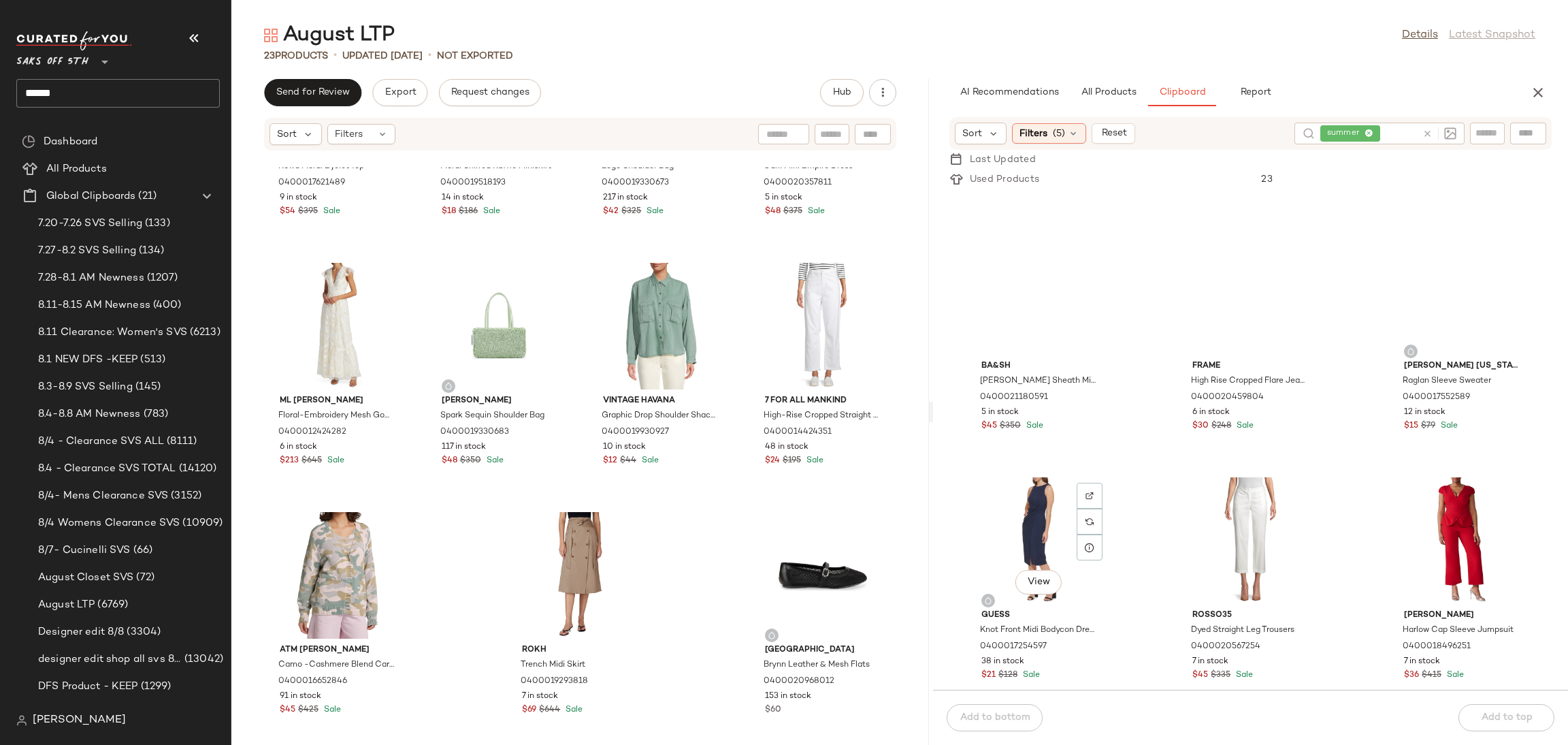
scroll to position [45329, 0]
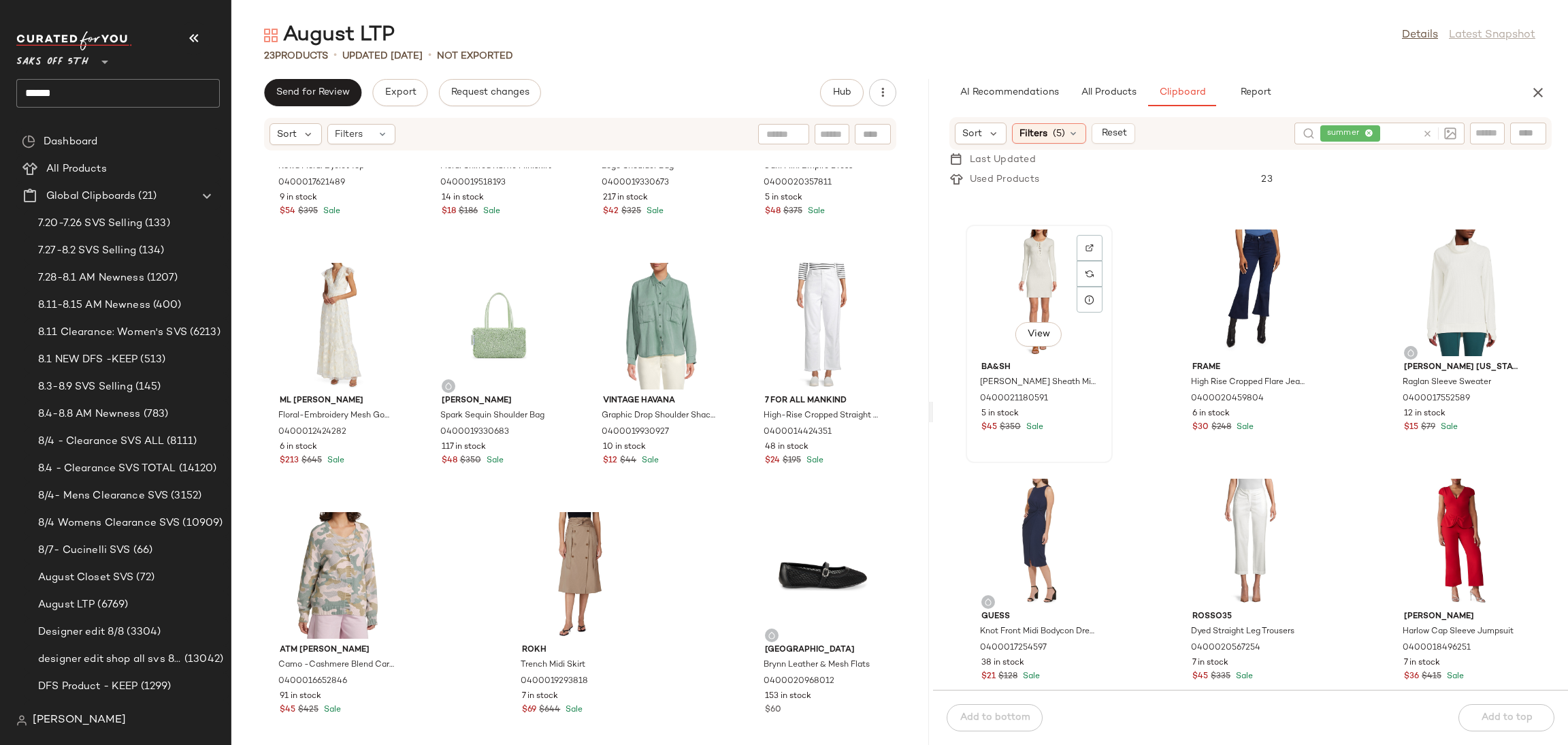
click at [1038, 254] on div "View" at bounding box center [1039, 292] width 138 height 126
click at [1025, 725] on button "Add to bottom" at bounding box center [994, 718] width 96 height 27
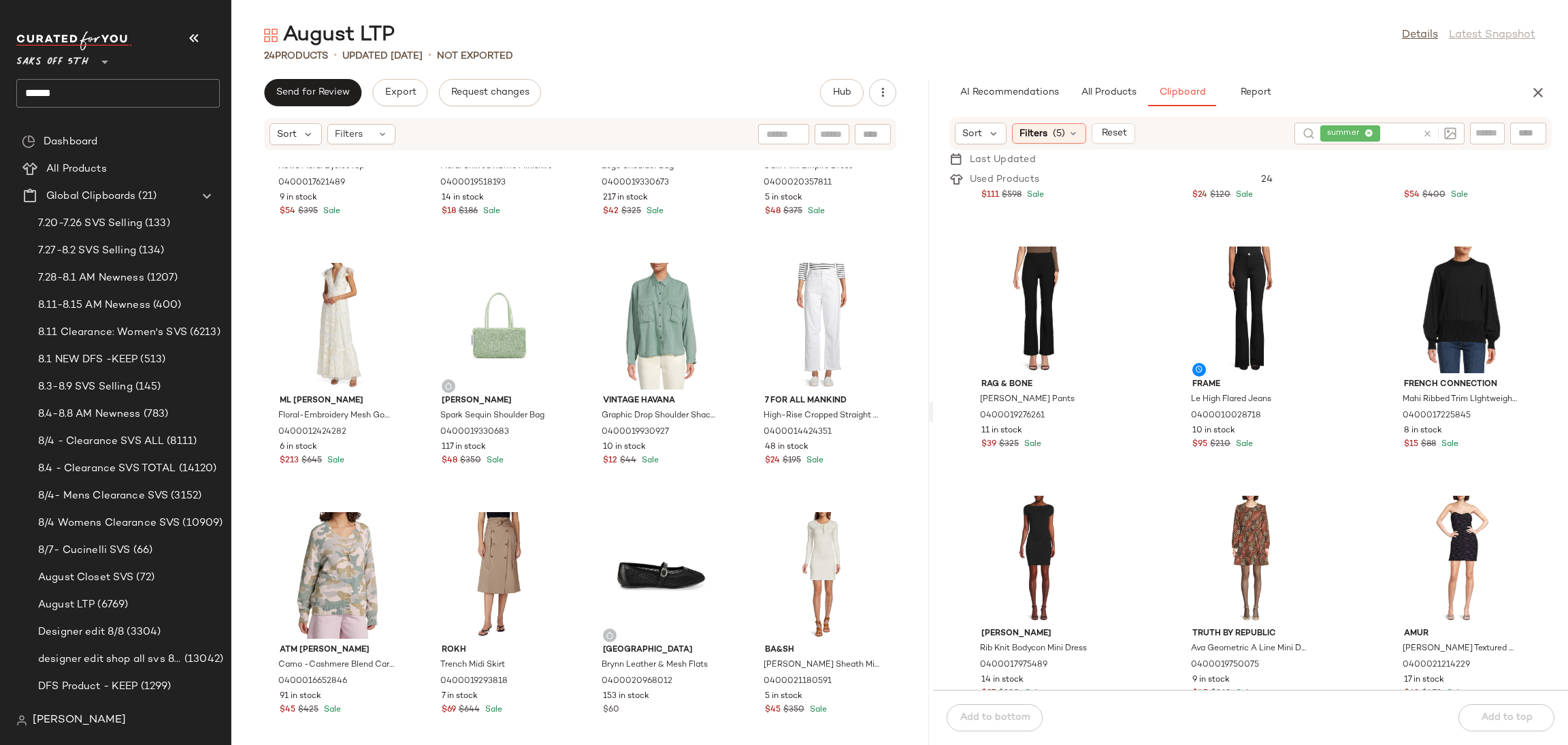
scroll to position [49302, 0]
click at [1238, 290] on div "View" at bounding box center [1250, 307] width 138 height 126
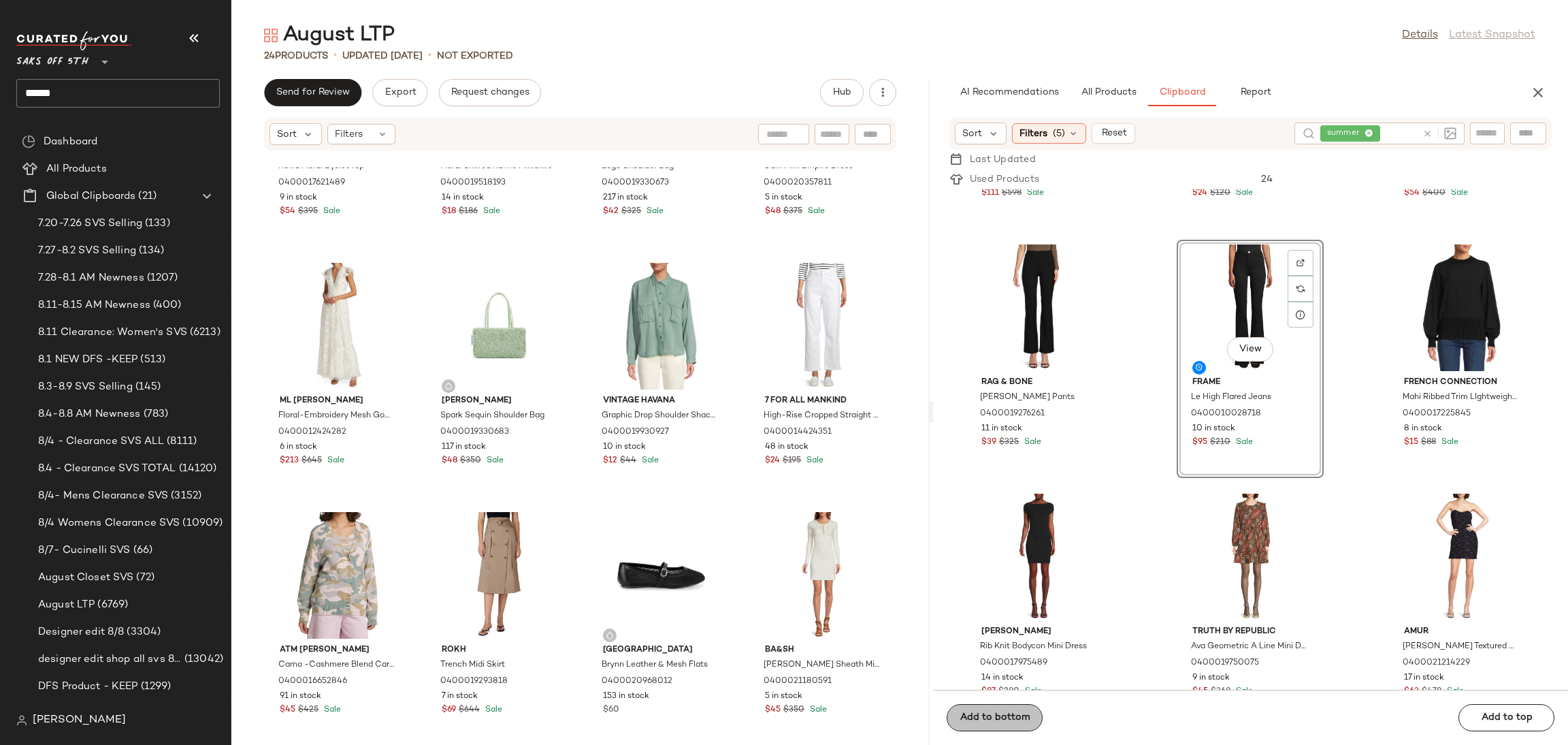
click at [1020, 716] on div "Add to bottom Add to top" at bounding box center [1250, 717] width 635 height 55
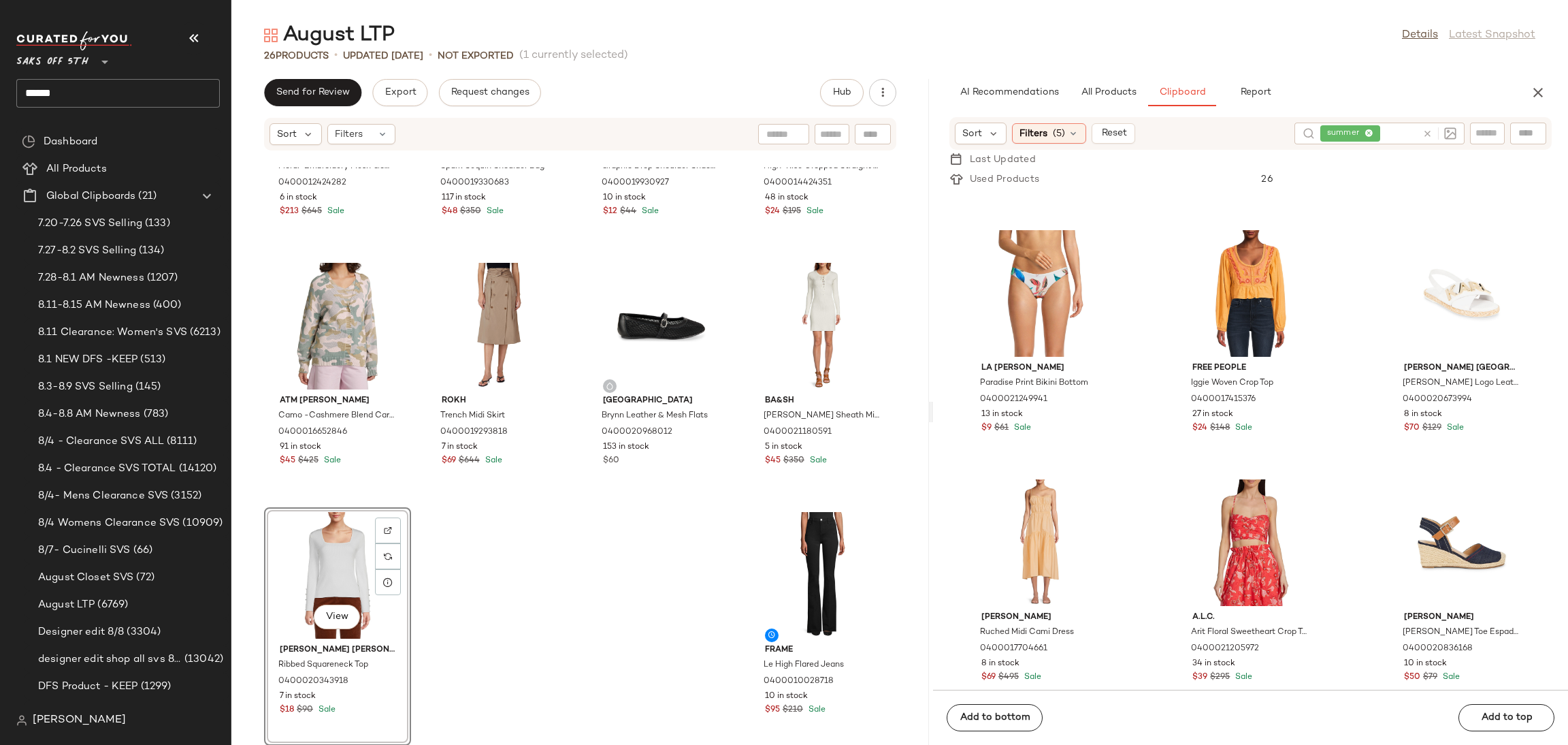
scroll to position [479, 0]
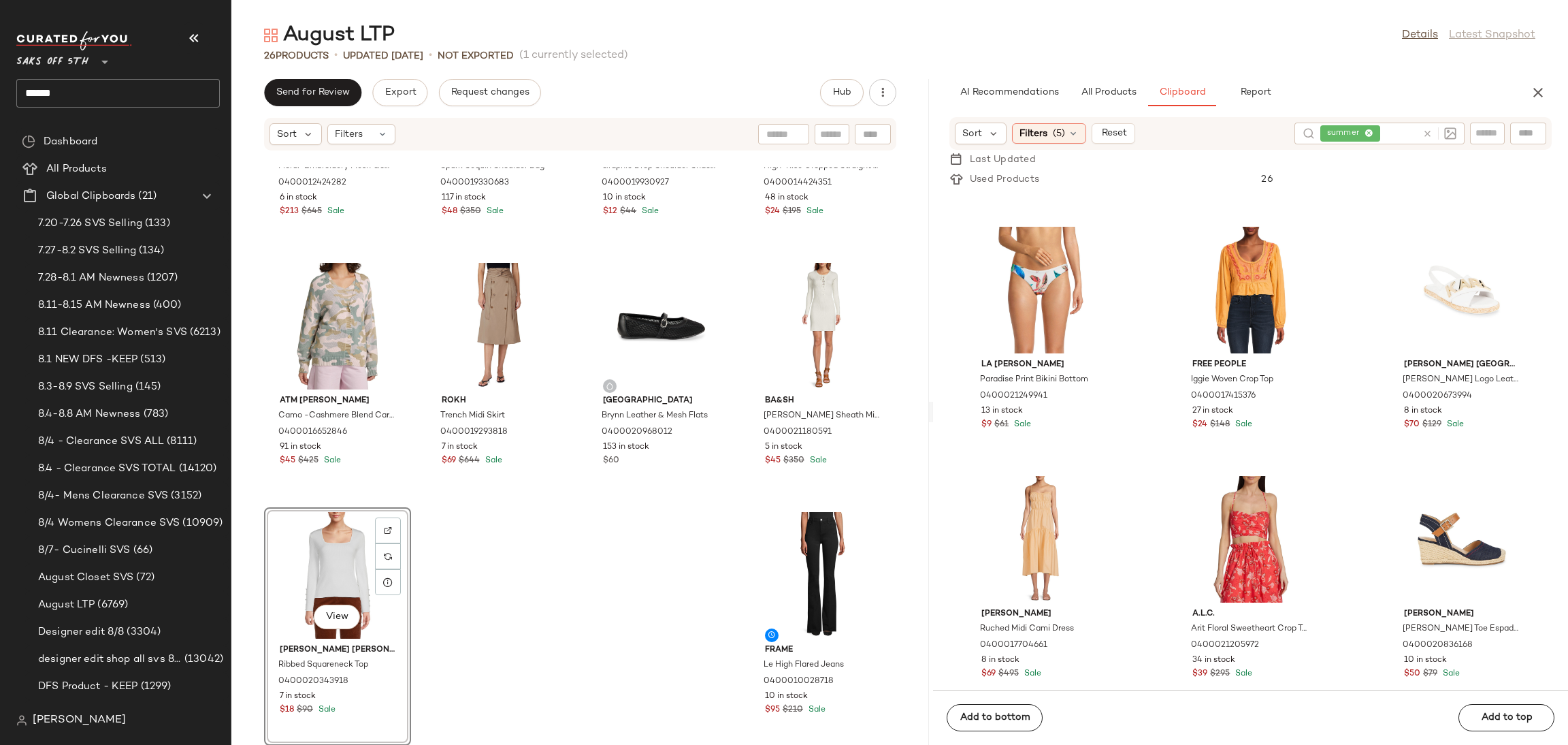
click at [325, 556] on div "View" at bounding box center [338, 575] width 138 height 126
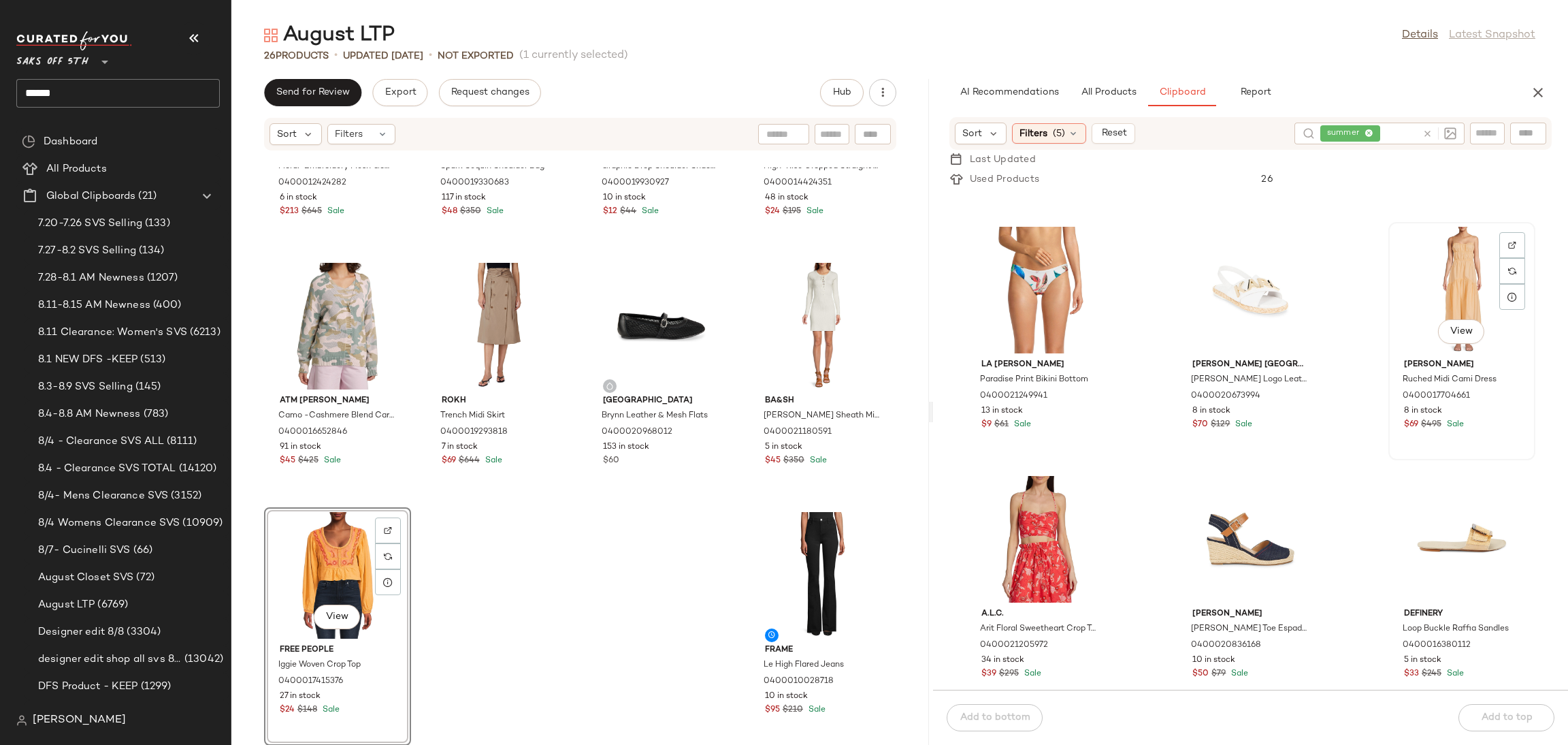
click at [1442, 299] on div "View" at bounding box center [1462, 290] width 138 height 126
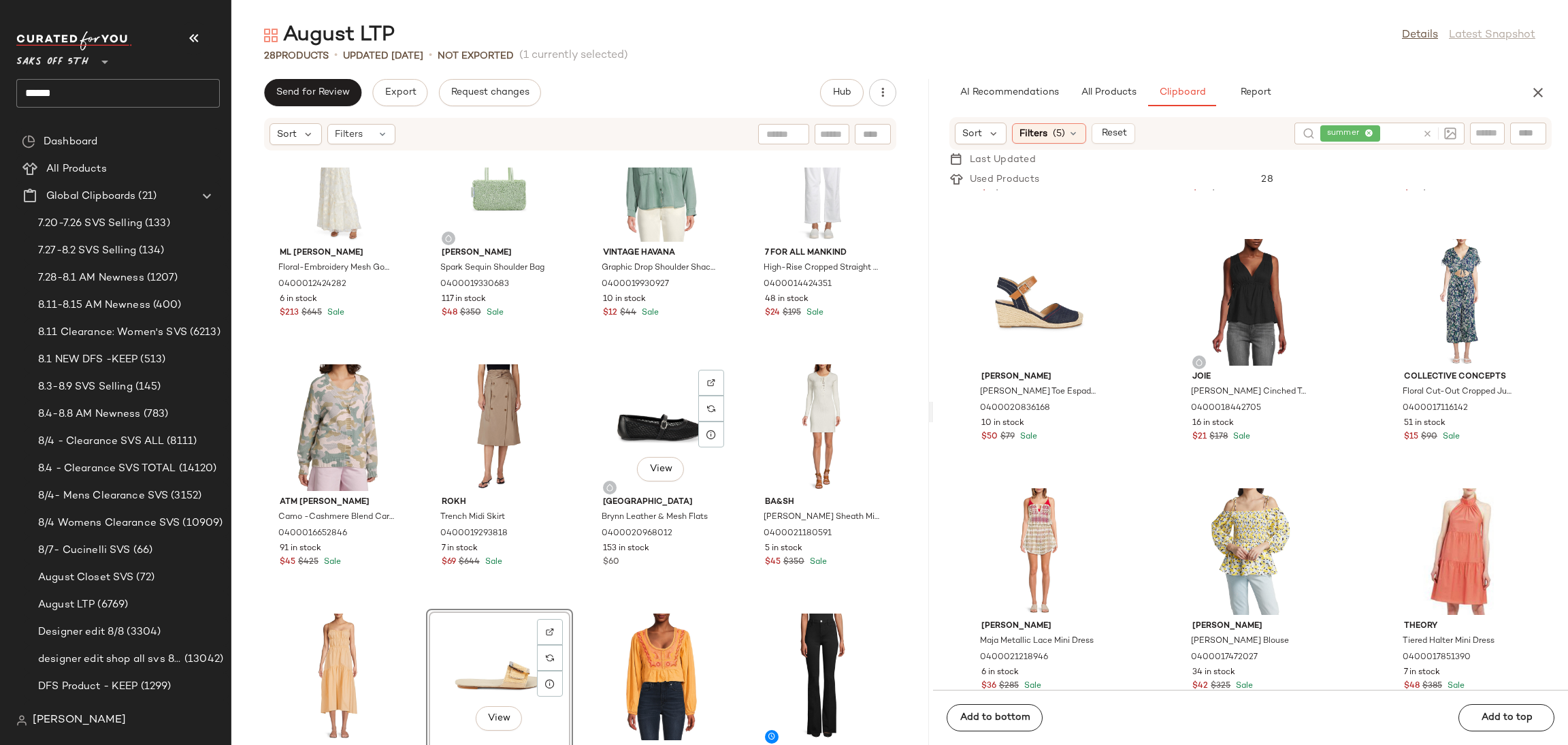
scroll to position [1169, 0]
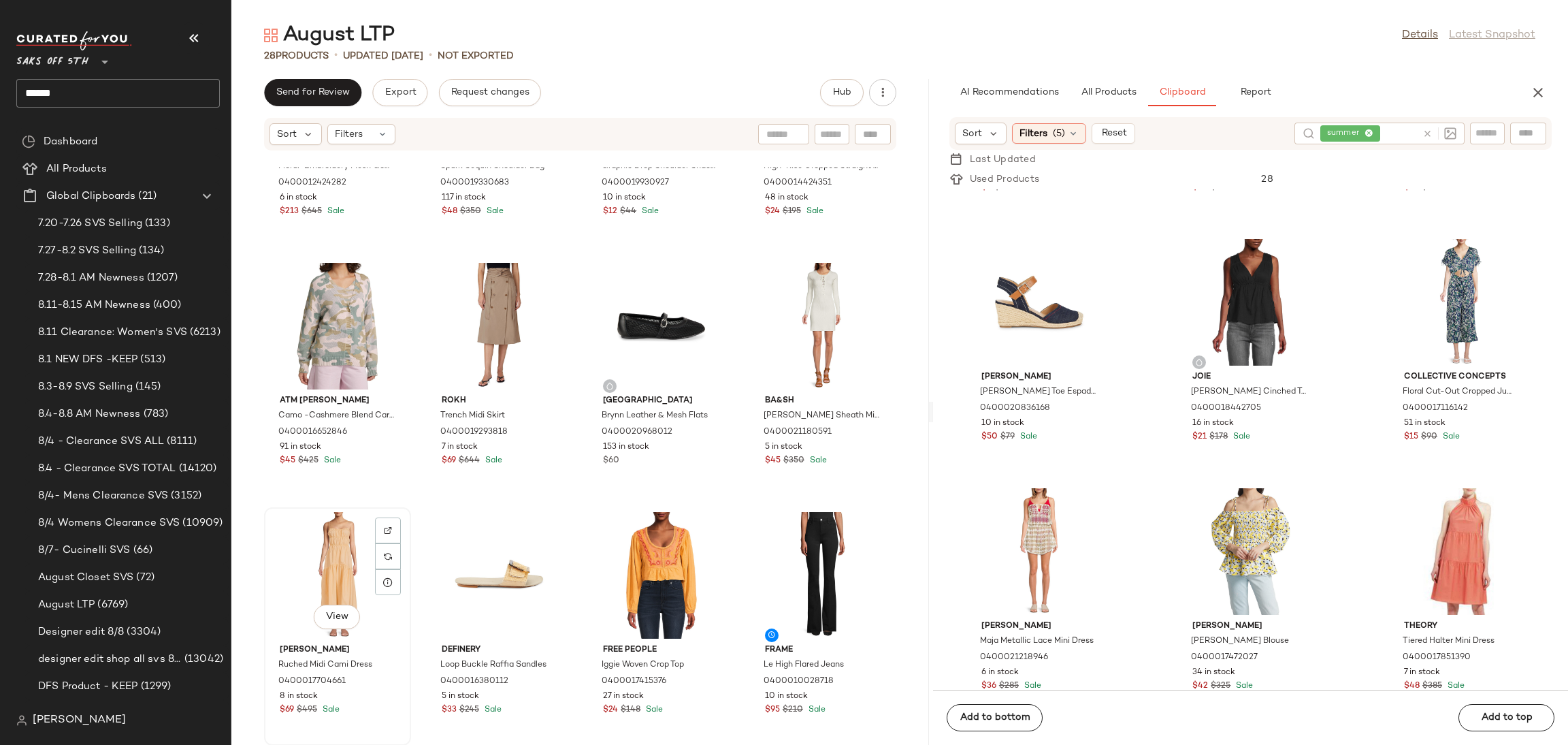
click at [318, 558] on div "View" at bounding box center [338, 575] width 138 height 126
click at [804, 561] on div "View" at bounding box center [823, 575] width 138 height 126
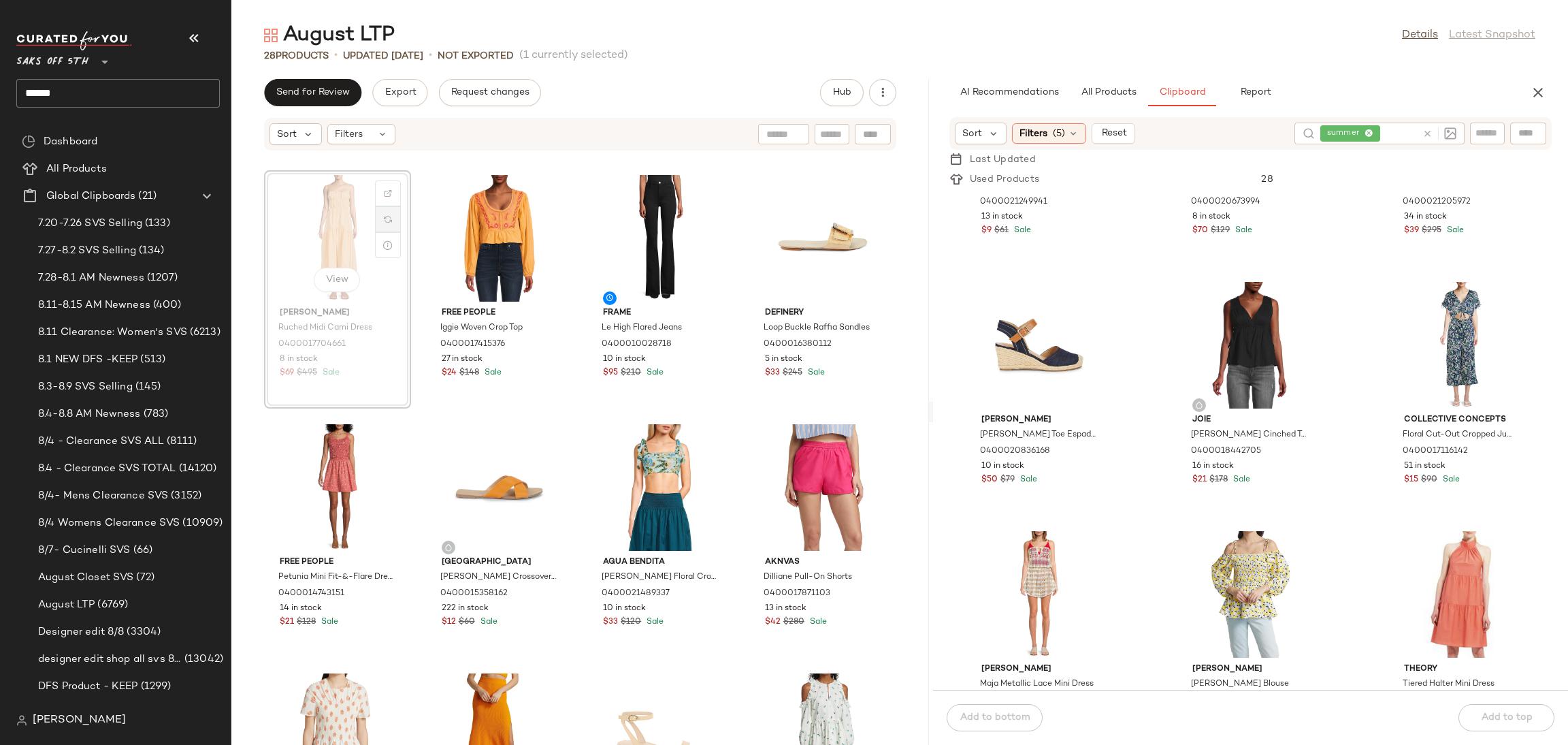
scroll to position [636, 0]
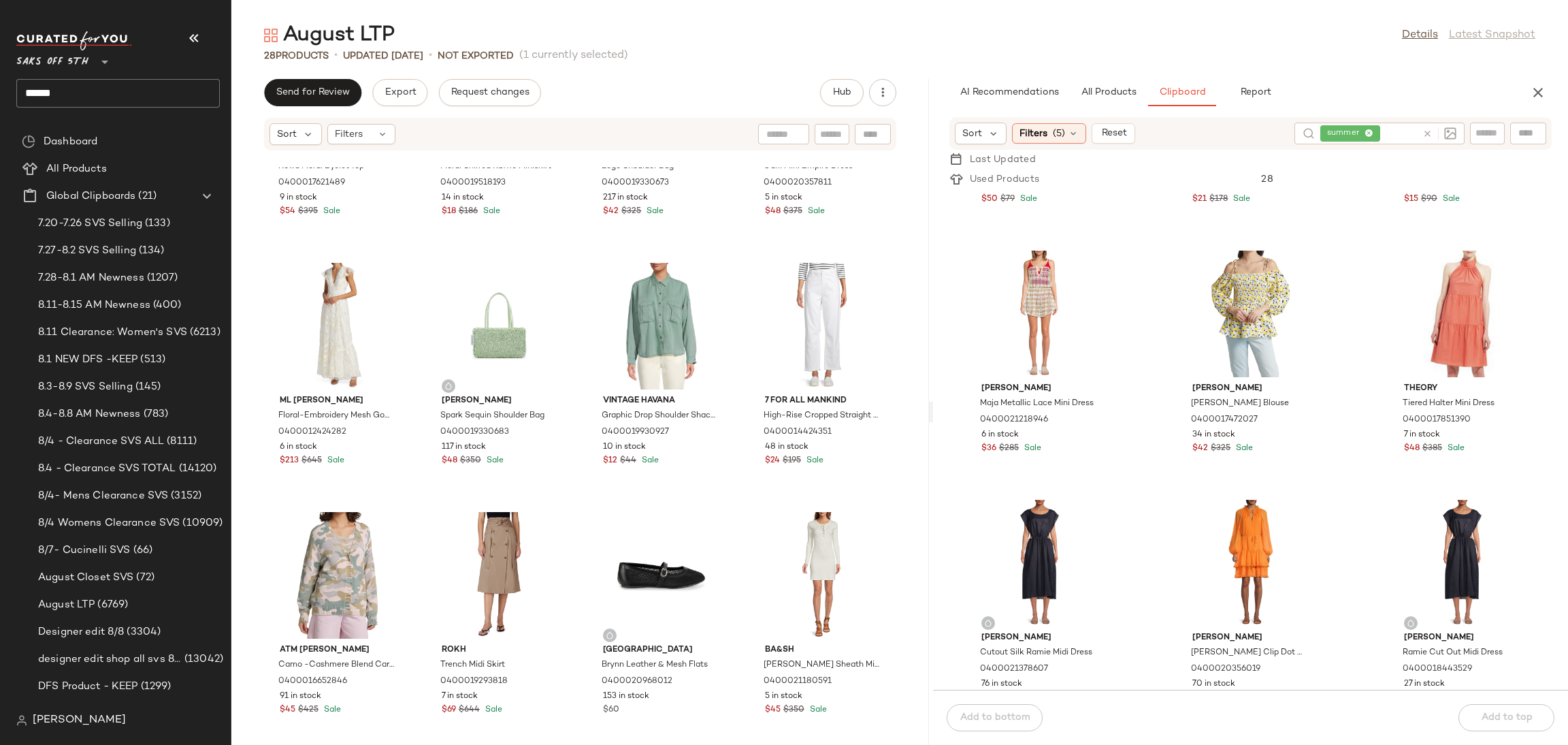
scroll to position [958, 0]
click at [1227, 260] on div "View" at bounding box center [1250, 309] width 138 height 126
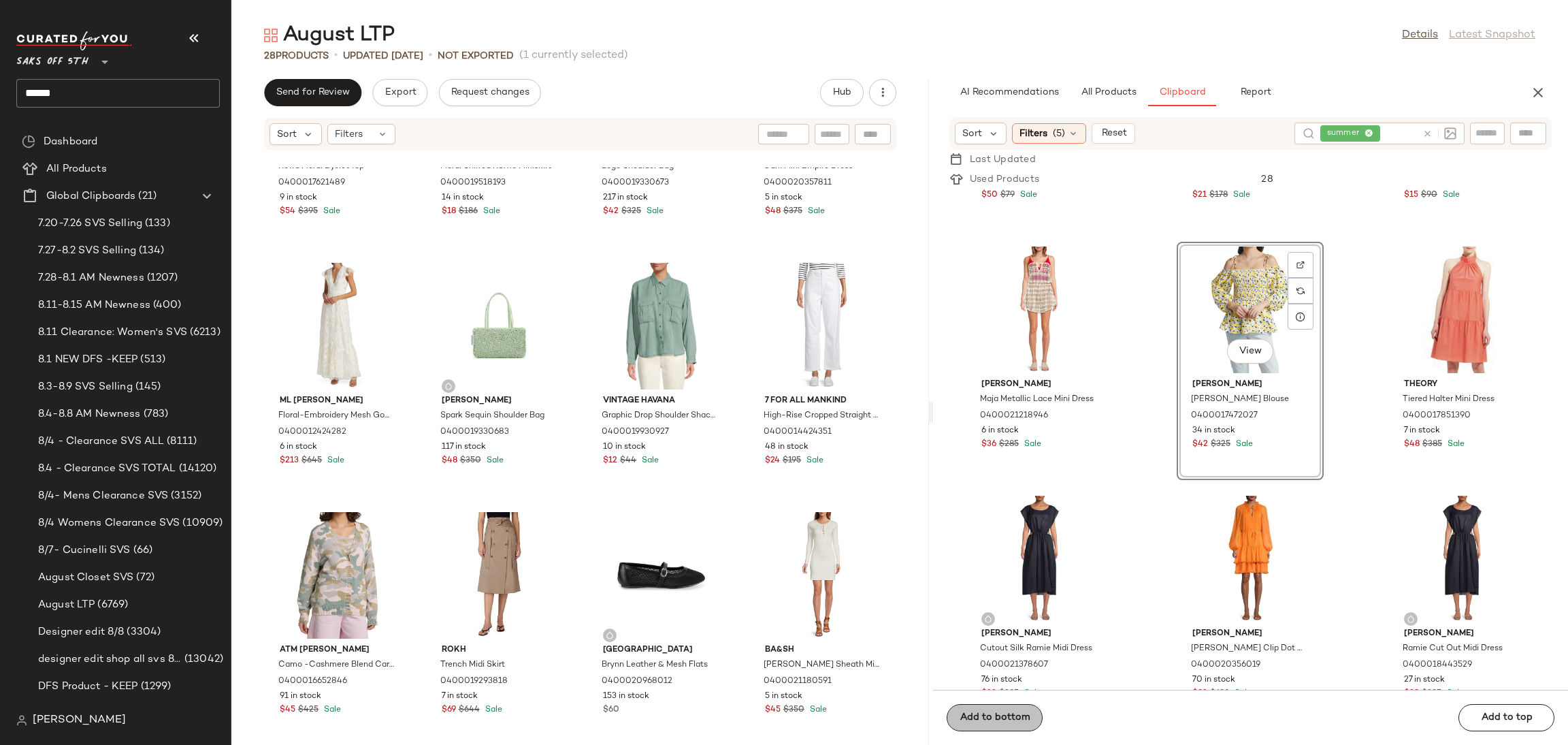
click at [1022, 726] on button "Add to bottom" at bounding box center [994, 718] width 96 height 27
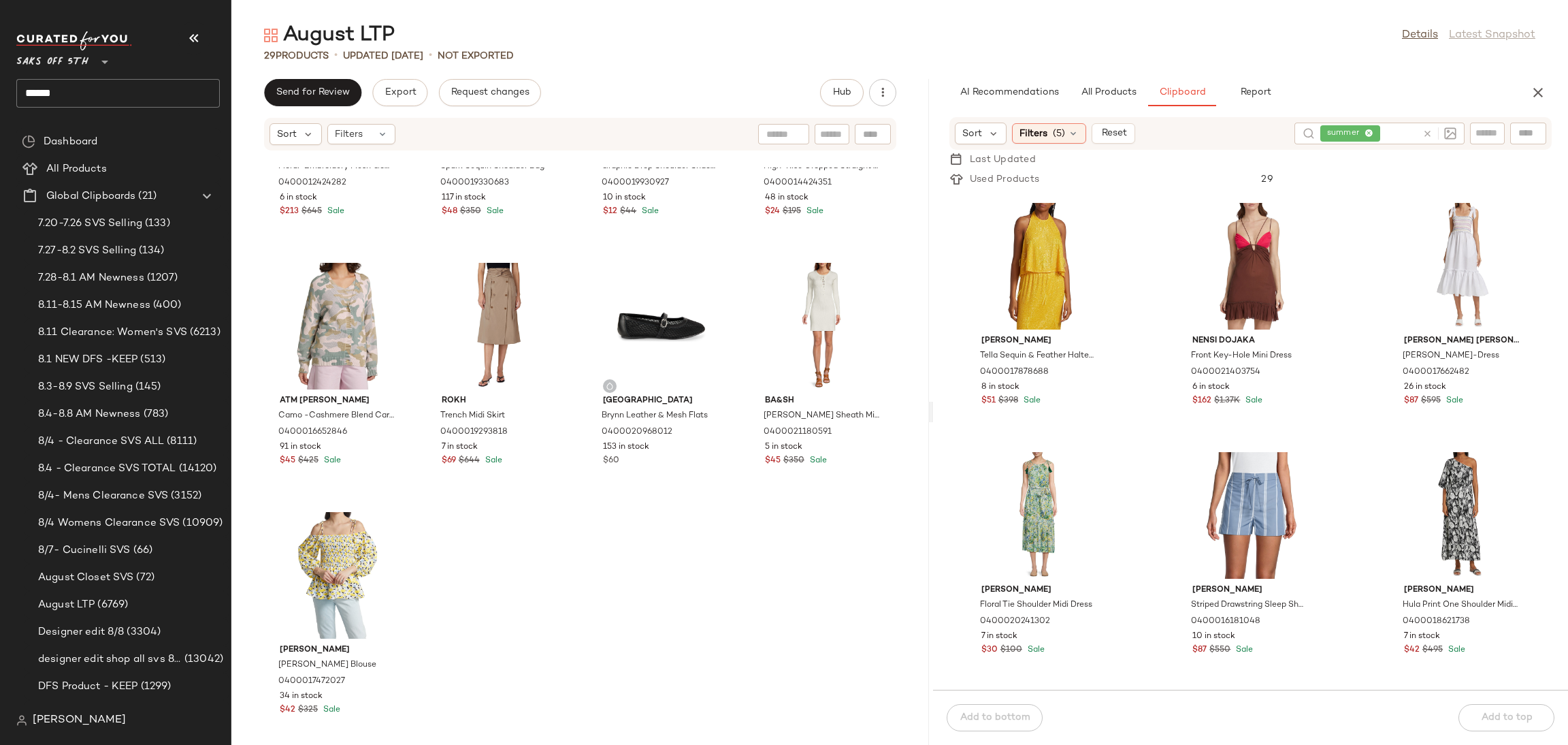
scroll to position [2747, 0]
click at [1250, 488] on div "View" at bounding box center [1250, 514] width 138 height 126
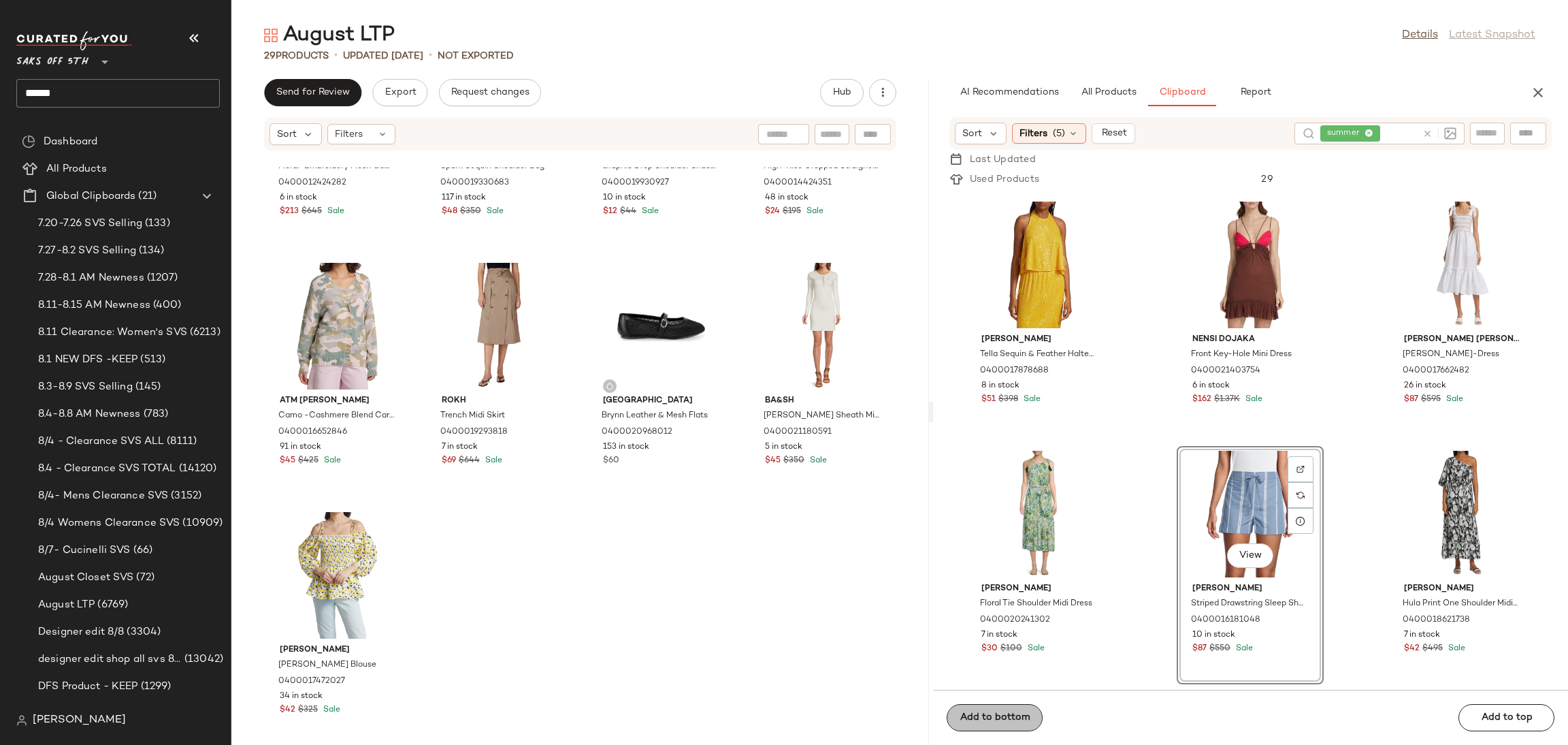
click at [994, 715] on div "Add to bottom Add to top" at bounding box center [1250, 717] width 635 height 55
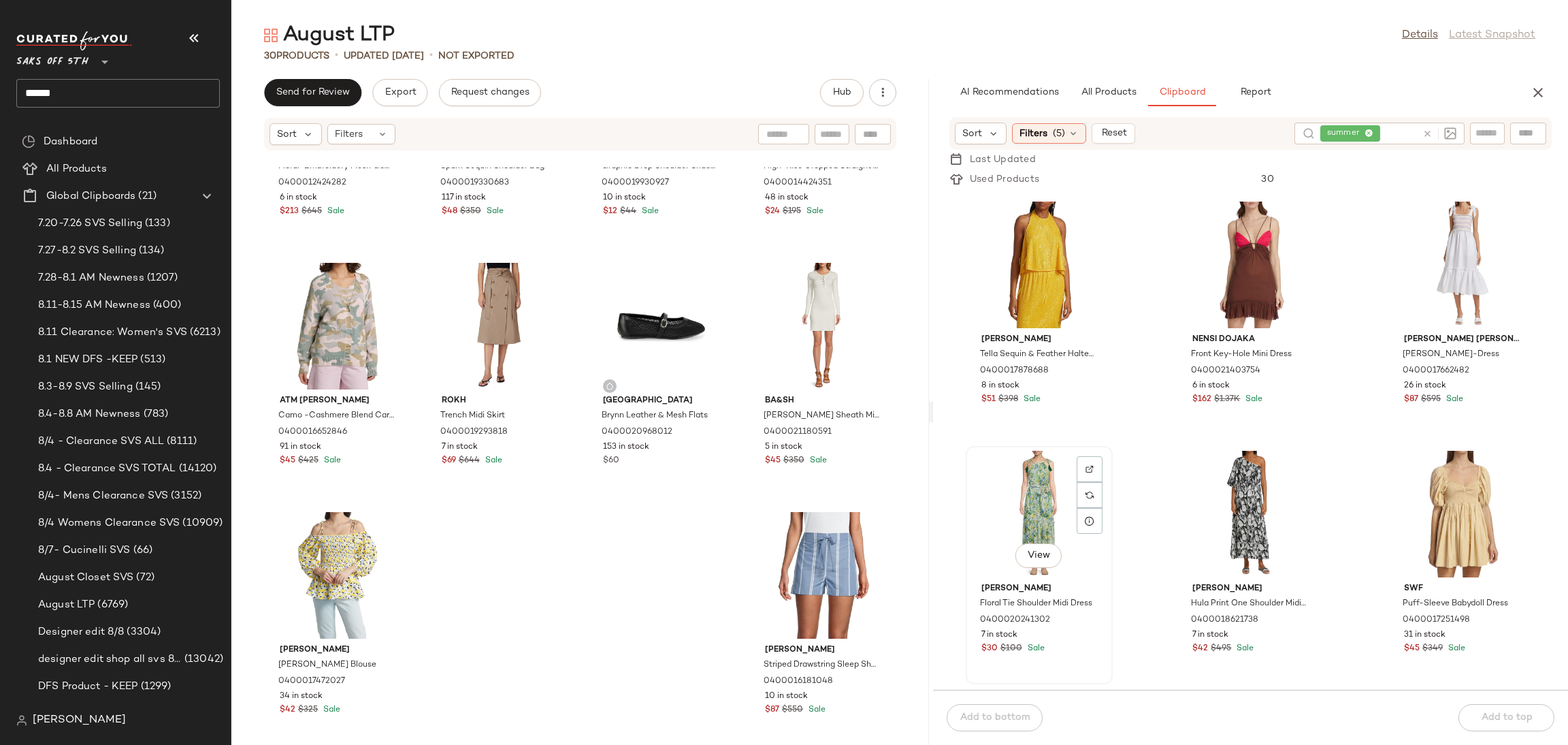
click at [1027, 499] on div "View" at bounding box center [1039, 514] width 138 height 126
click at [1002, 704] on div "Add to bottom Add to top" at bounding box center [1250, 717] width 635 height 55
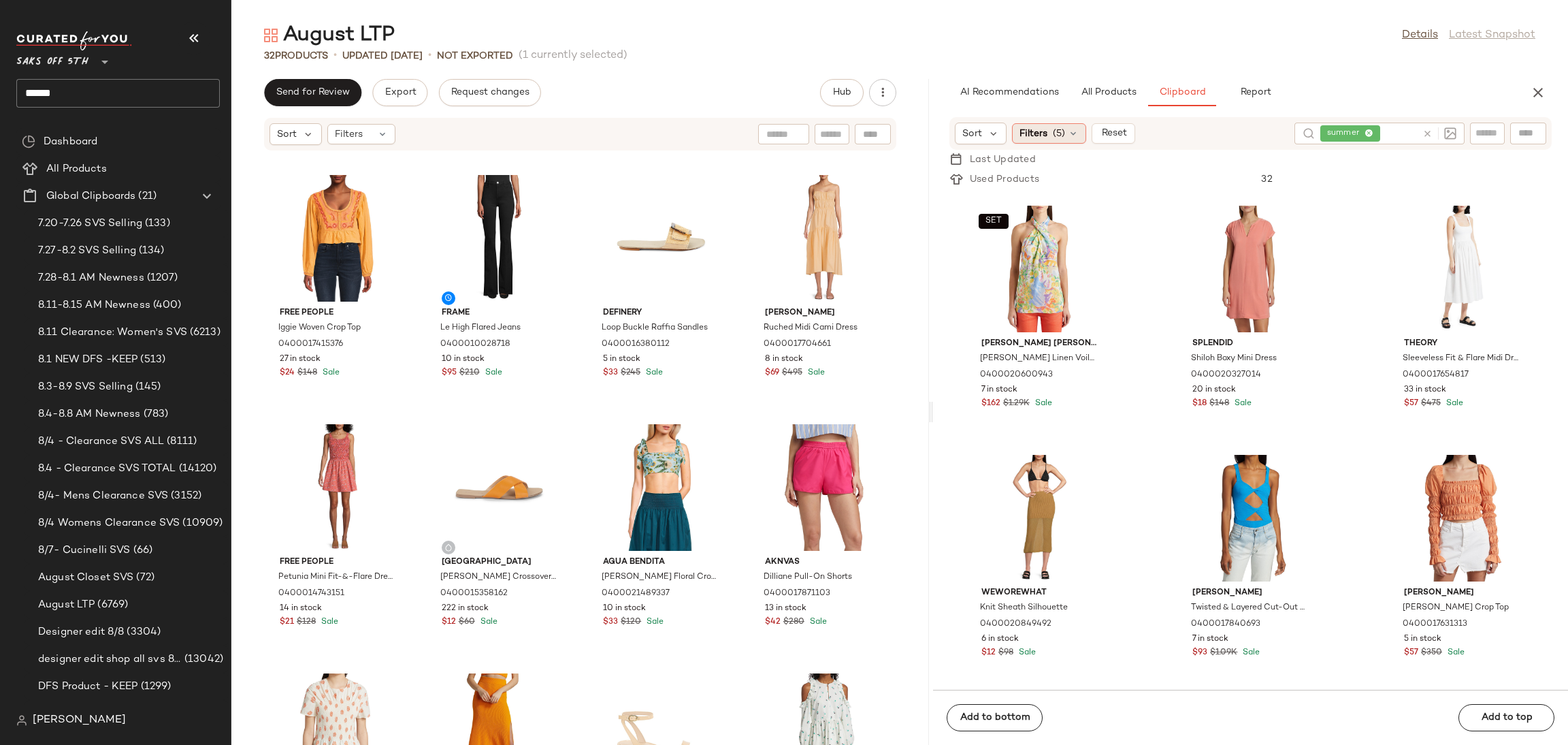
click at [1067, 134] on div "Filters (5)" at bounding box center [1049, 133] width 74 height 20
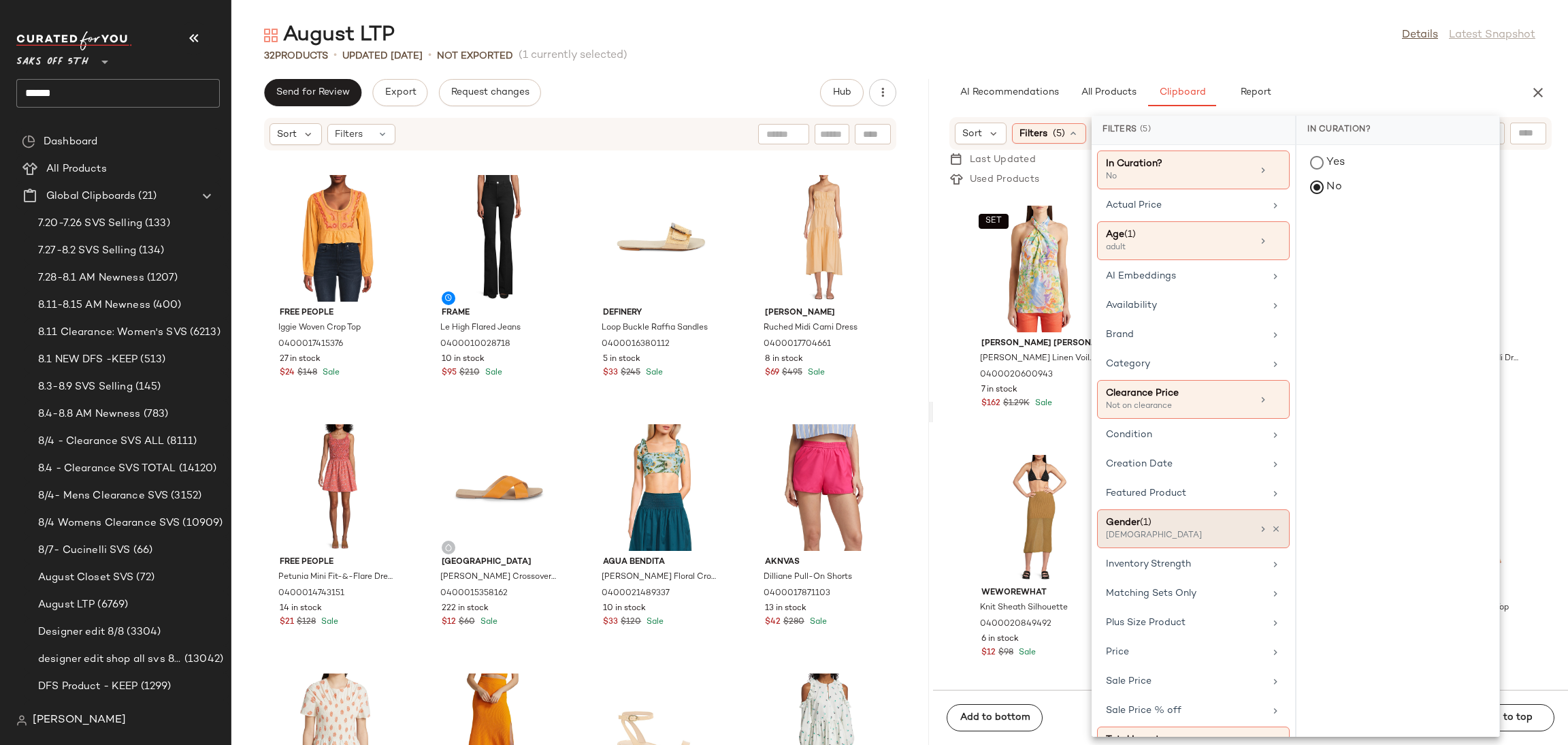
click at [1216, 539] on div "[DEMOGRAPHIC_DATA]" at bounding box center [1174, 536] width 136 height 12
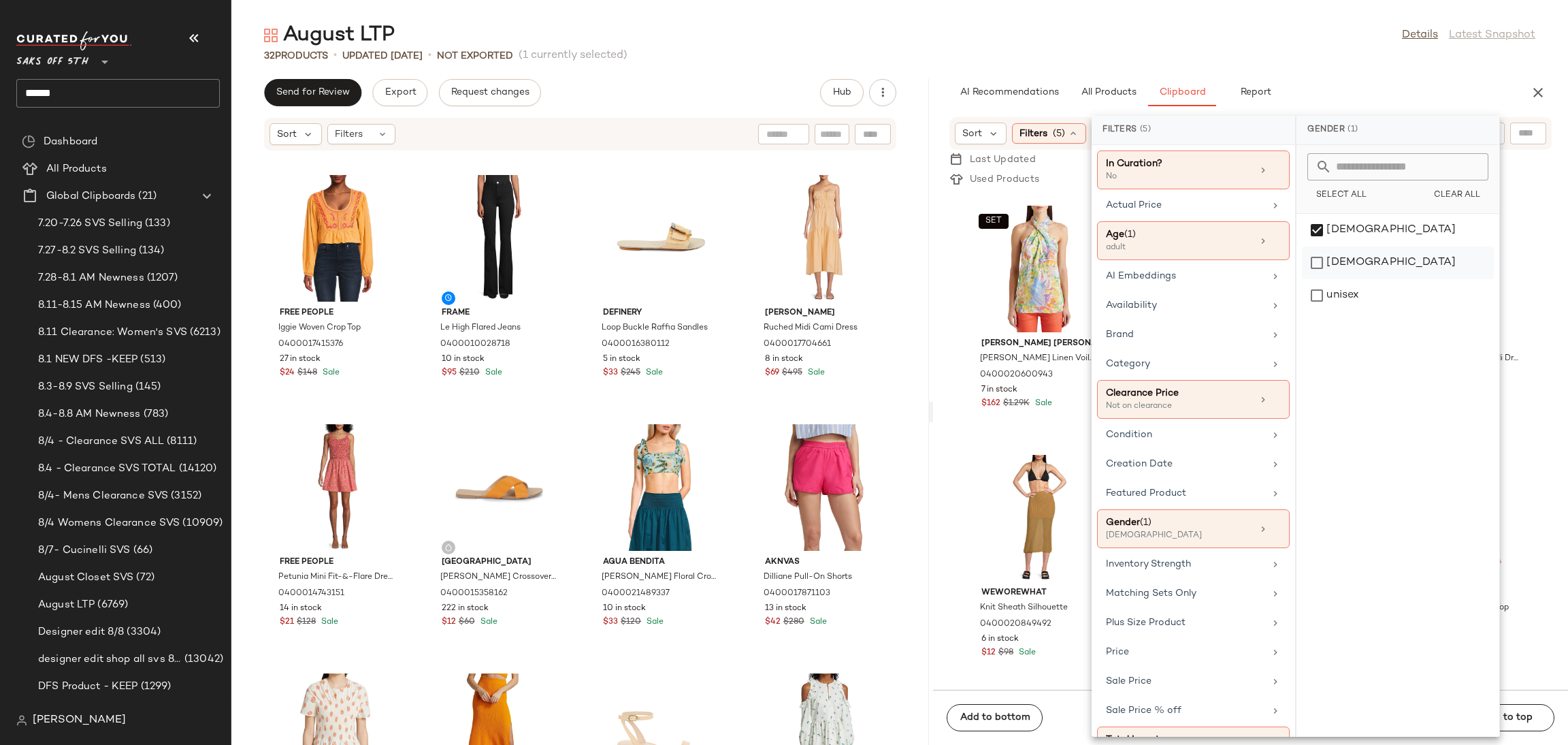
click at [1312, 279] on div "male" at bounding box center [1398, 295] width 192 height 33
click at [1321, 246] on div "[DEMOGRAPHIC_DATA]" at bounding box center [1398, 262] width 192 height 33
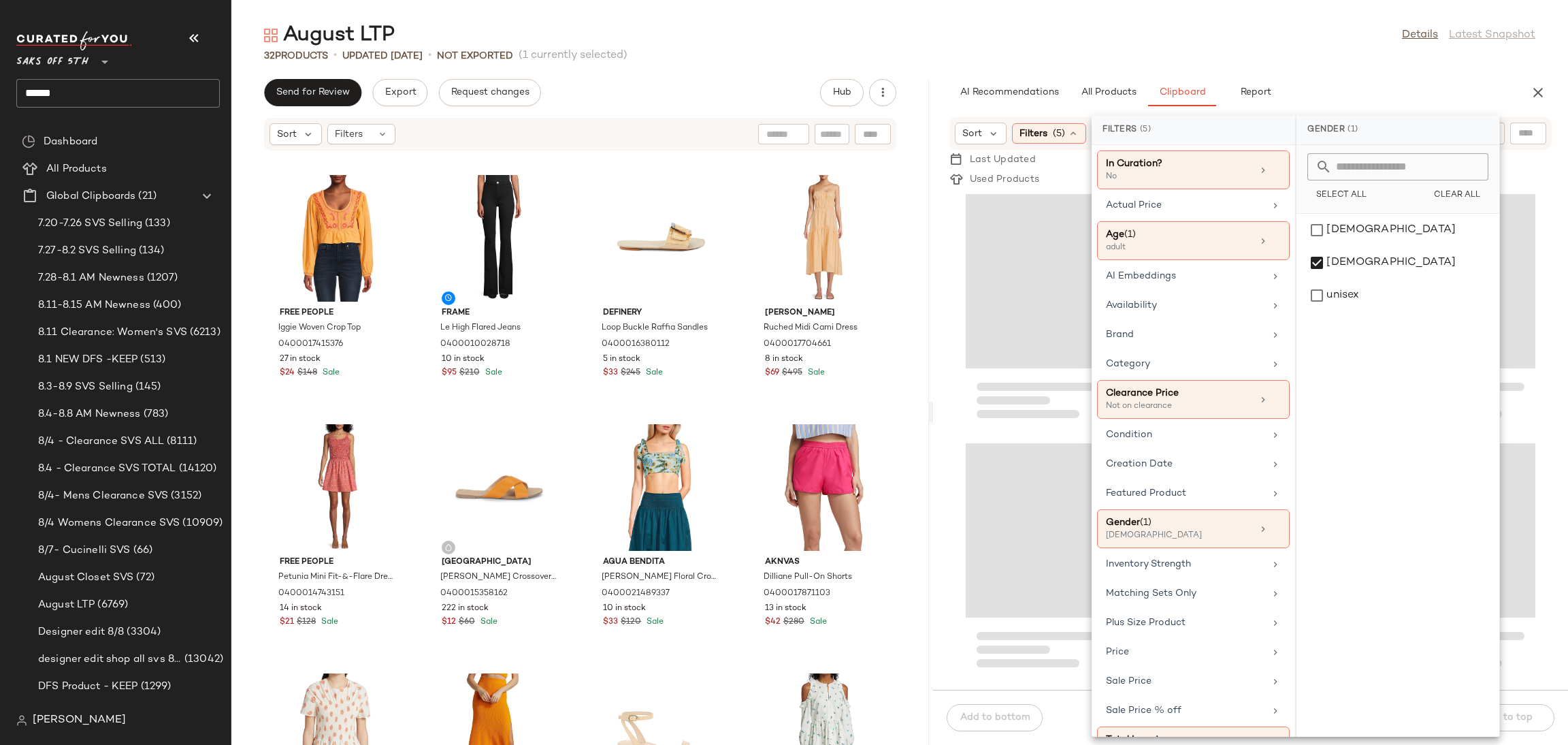
click at [1301, 71] on div "August LTP Details Latest Snapshot 32 Products • updated Aug 12th • Not Exporte…" at bounding box center [899, 383] width 1337 height 723
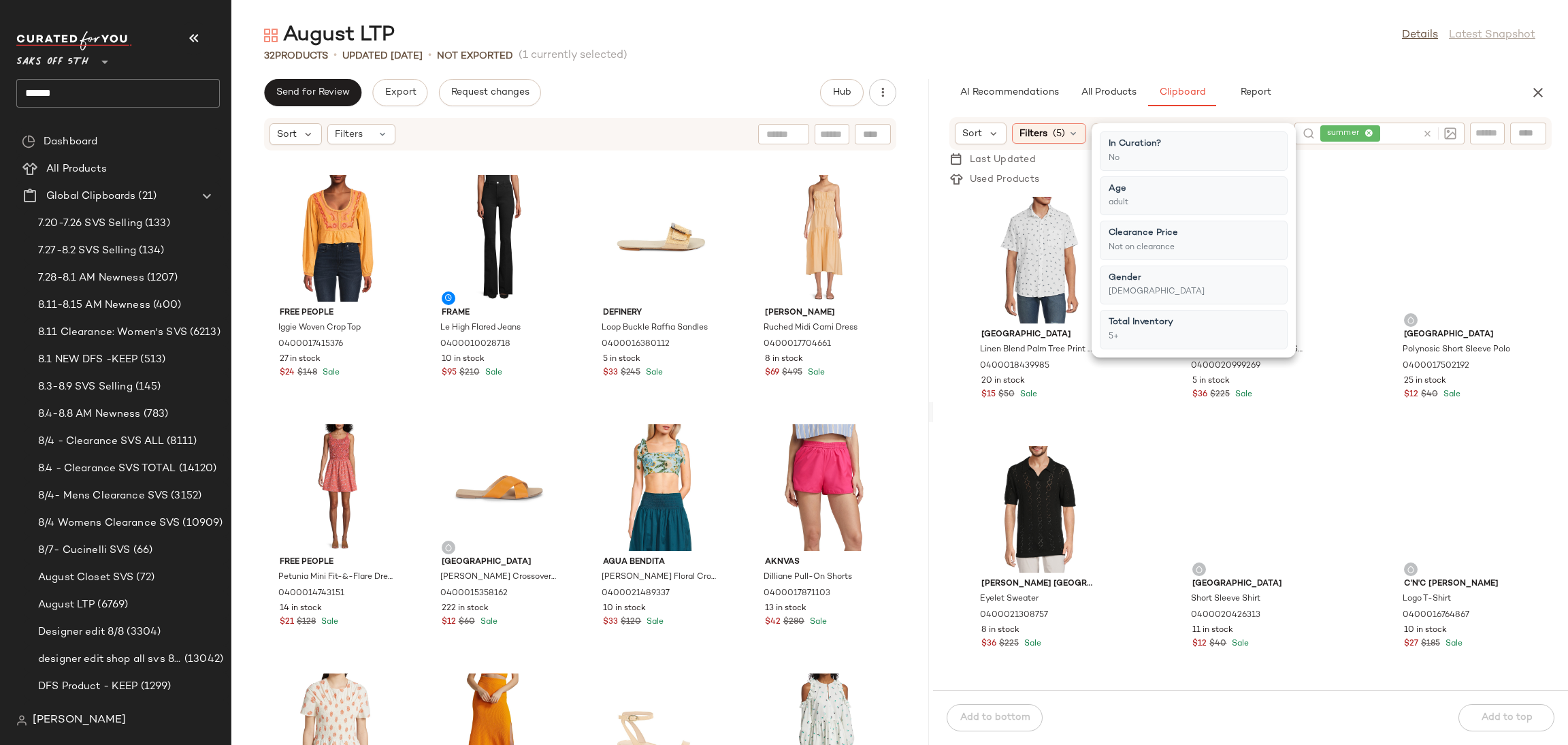
click at [1301, 71] on div "August LTP Details Latest Snapshot 32 Products • updated Aug 12th • Not Exporte…" at bounding box center [899, 383] width 1337 height 723
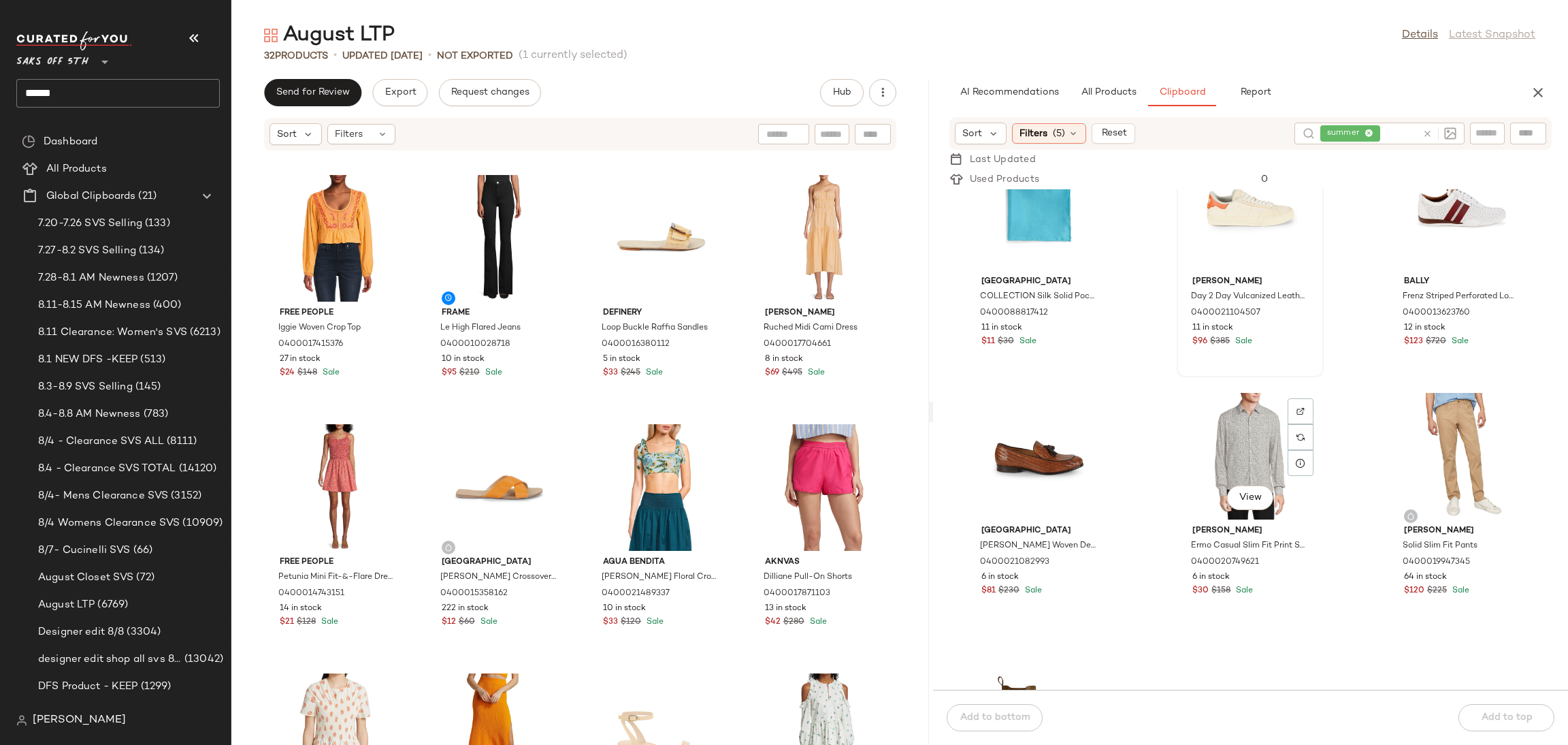
scroll to position [805, 0]
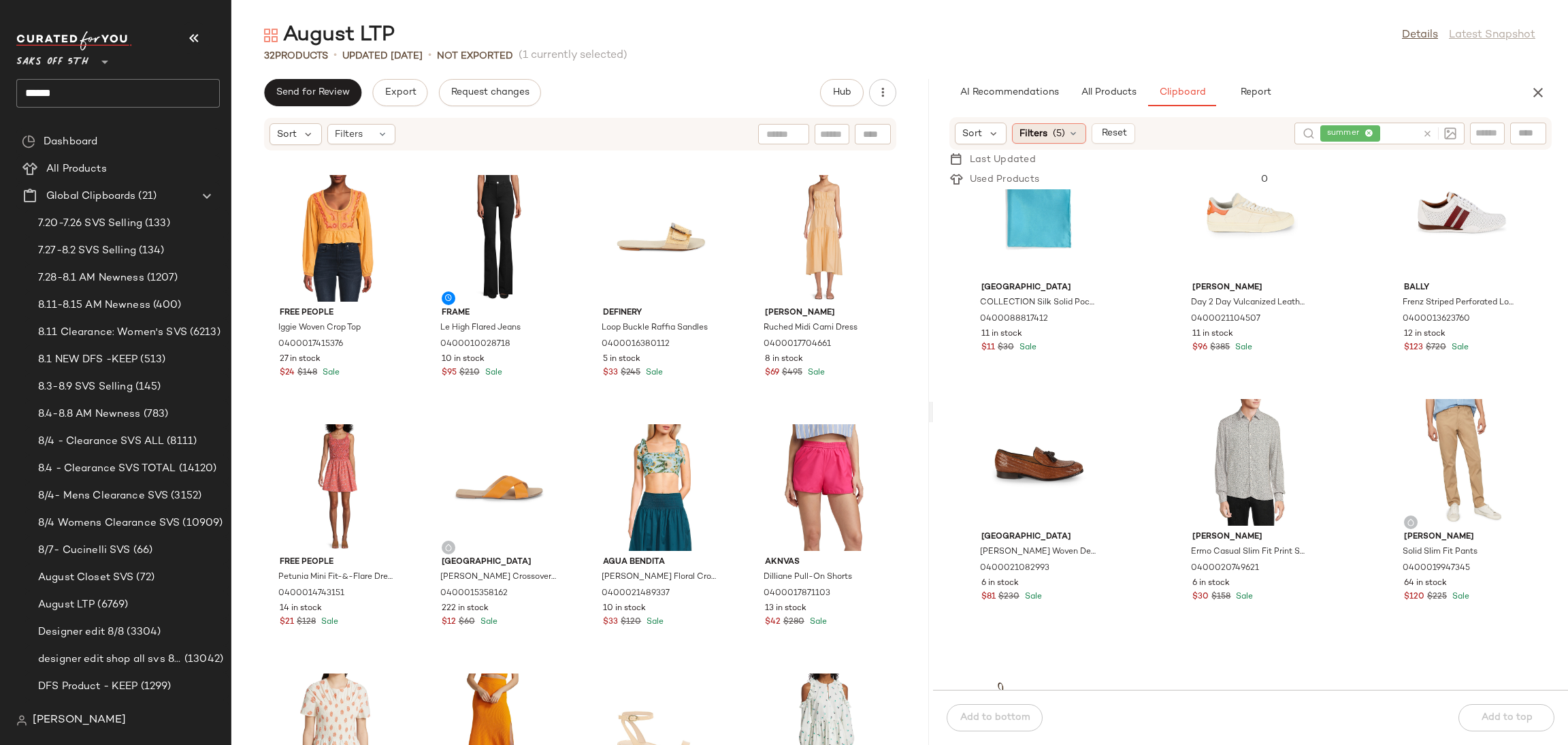
click at [1069, 132] on icon at bounding box center [1073, 133] width 11 height 11
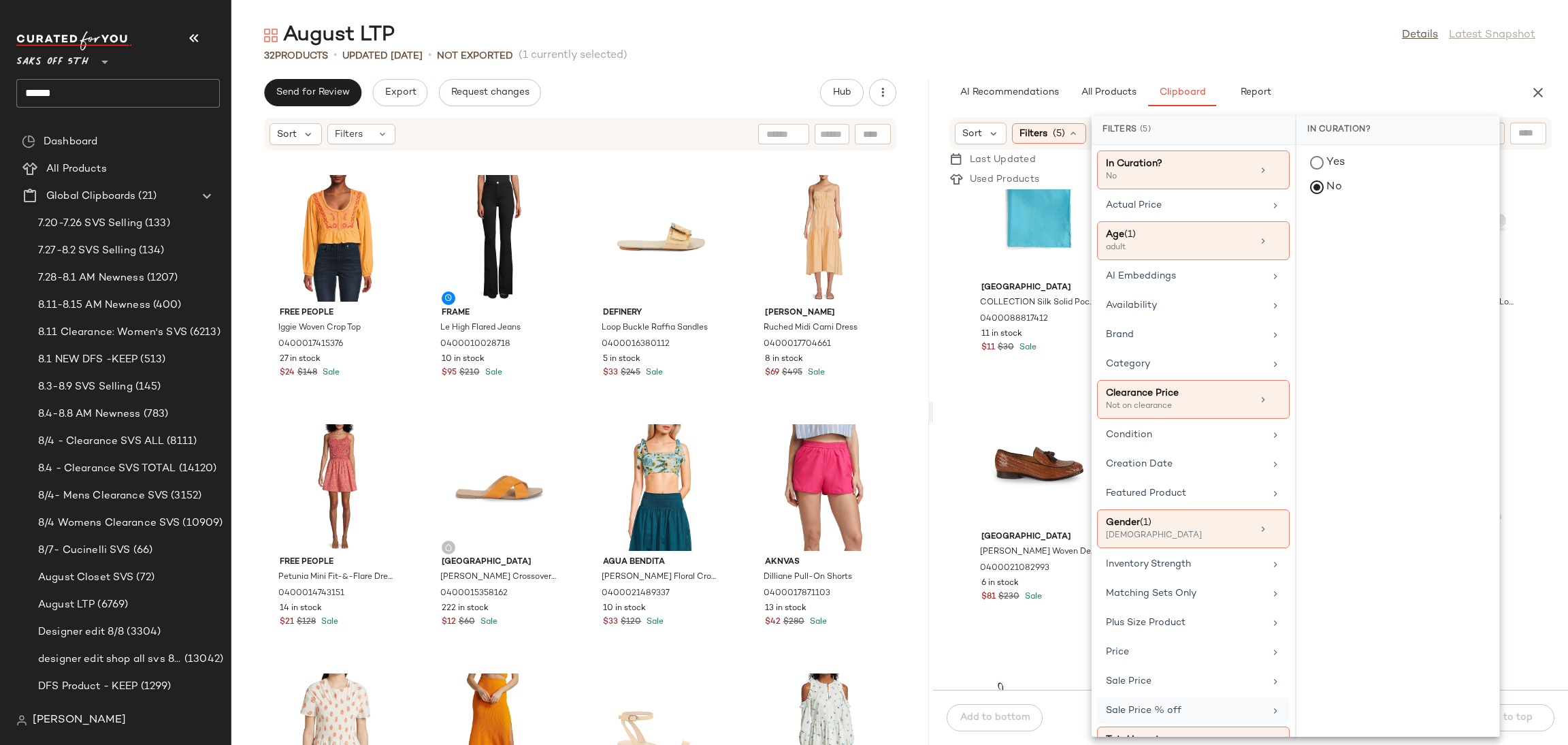
scroll to position [41, 0]
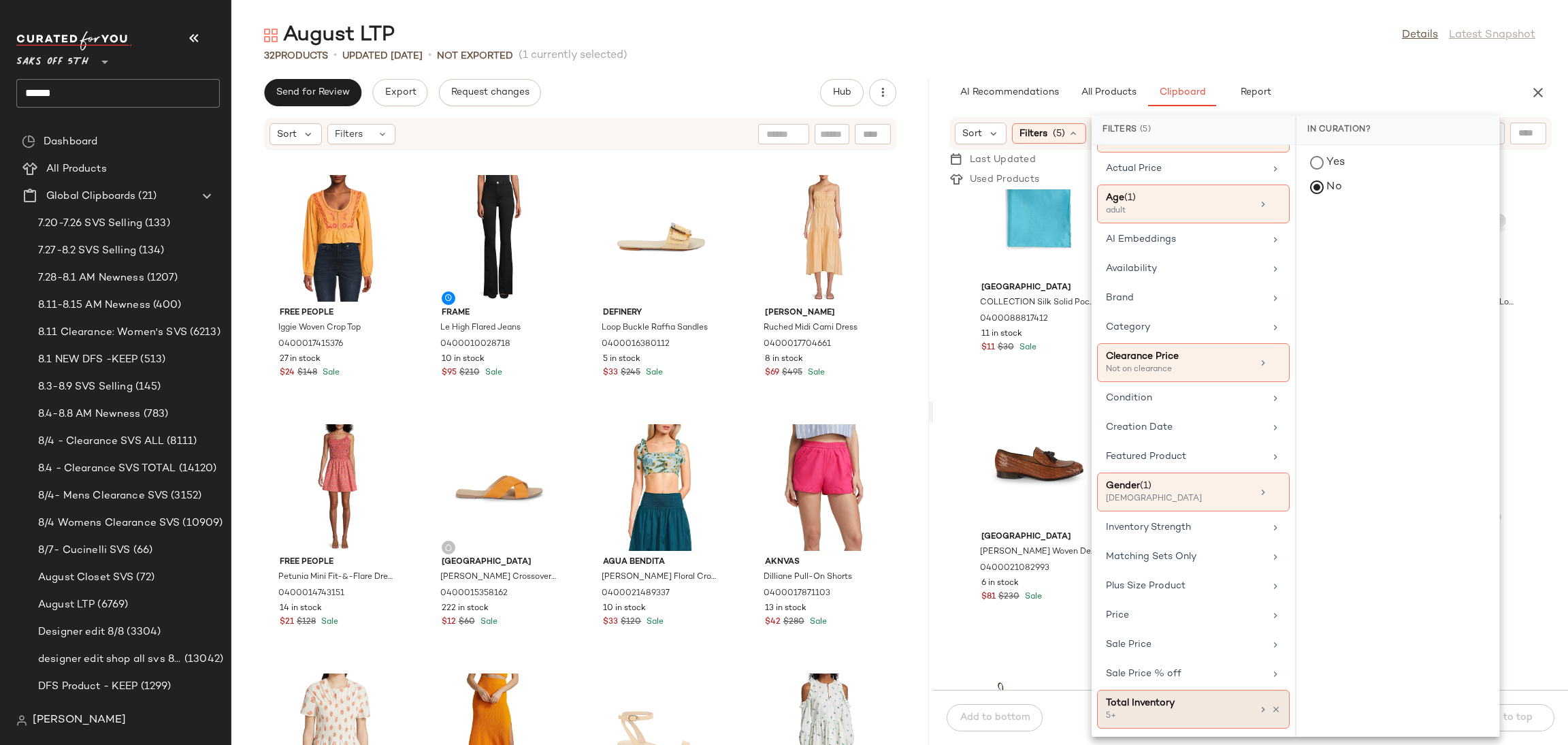
click at [1178, 708] on div "Total Inventory" at bounding box center [1179, 703] width 146 height 14
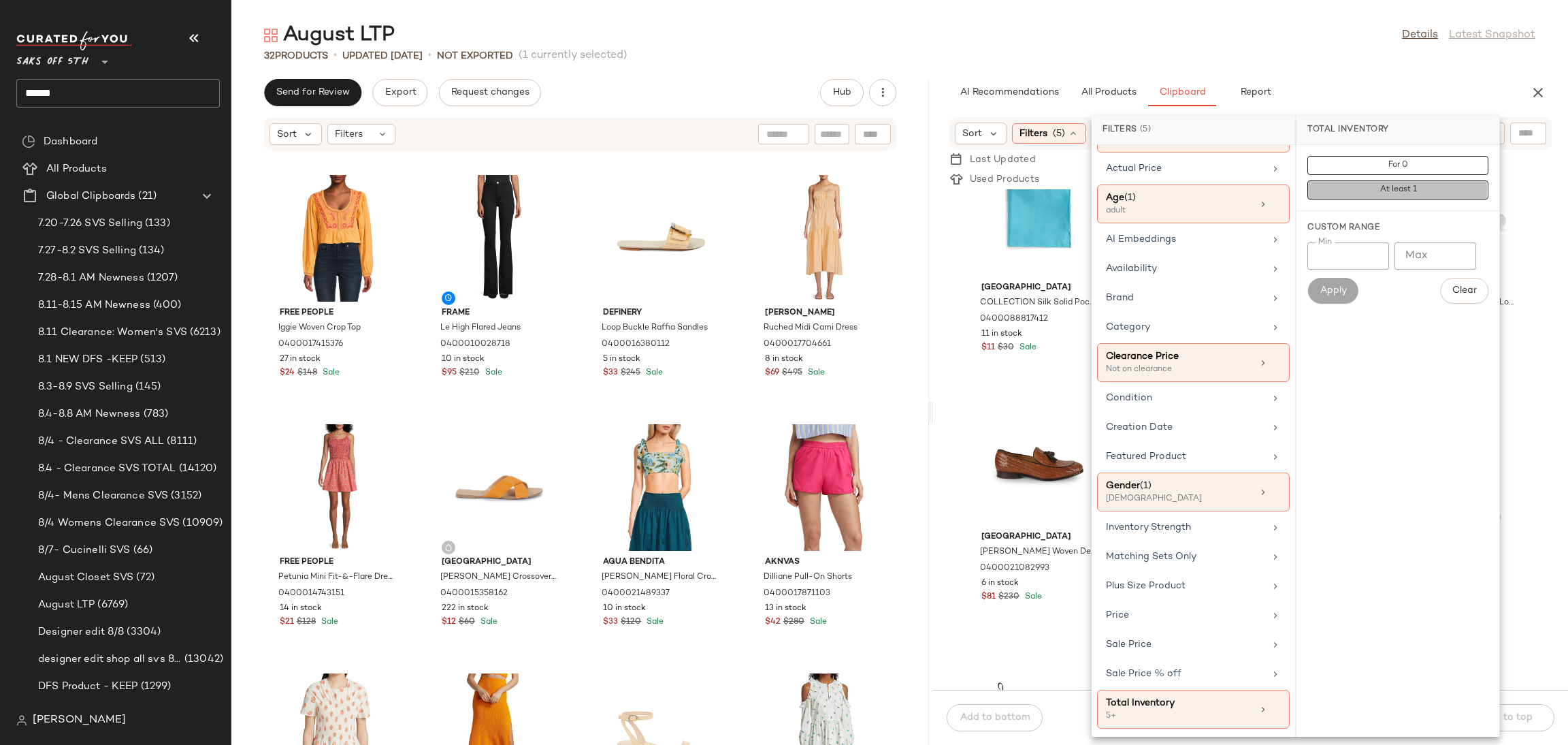
click at [1368, 189] on button "At least 1" at bounding box center [1398, 190] width 181 height 19
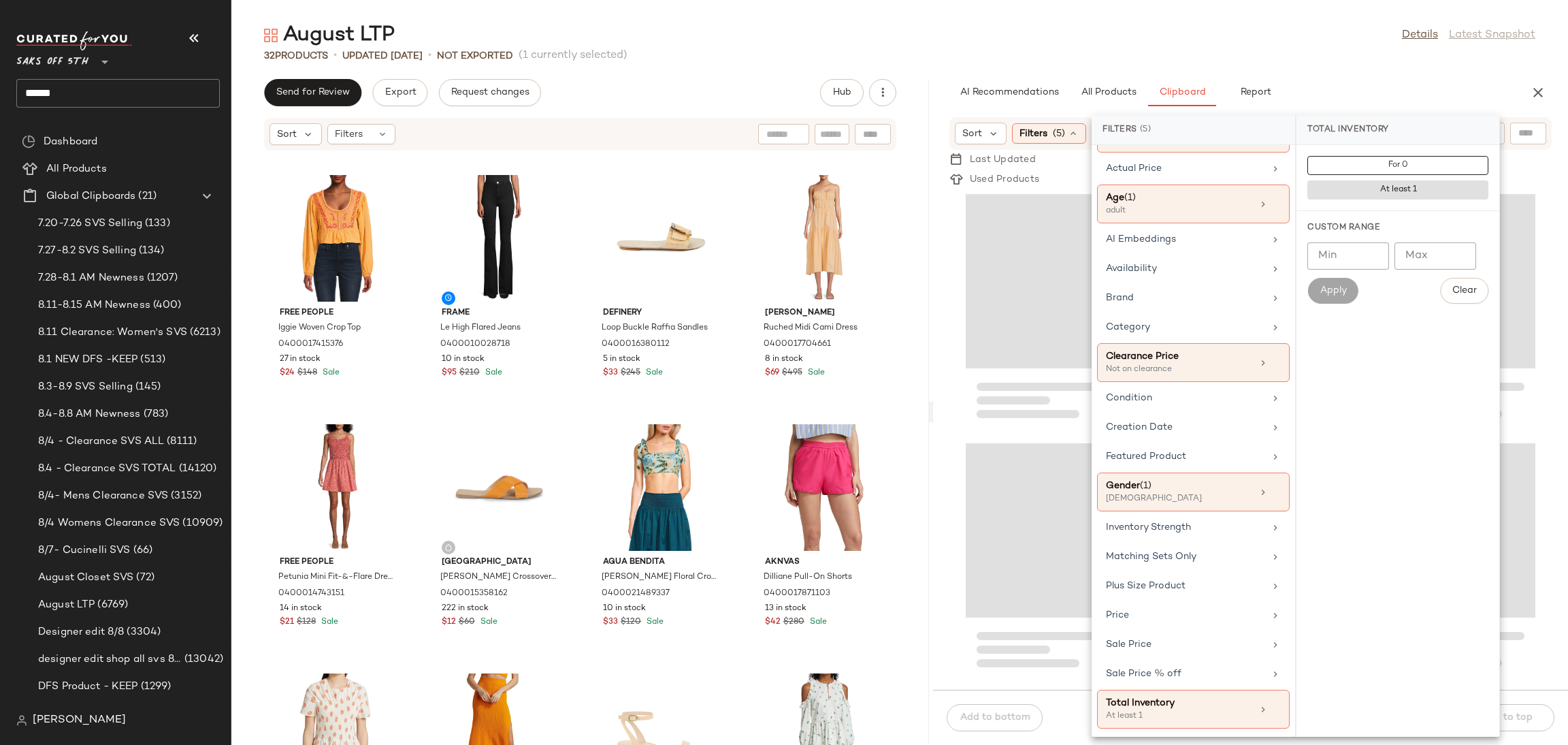
click at [1354, 87] on div "AI Recommendations All Products Clipboard Report" at bounding box center [1228, 92] width 559 height 27
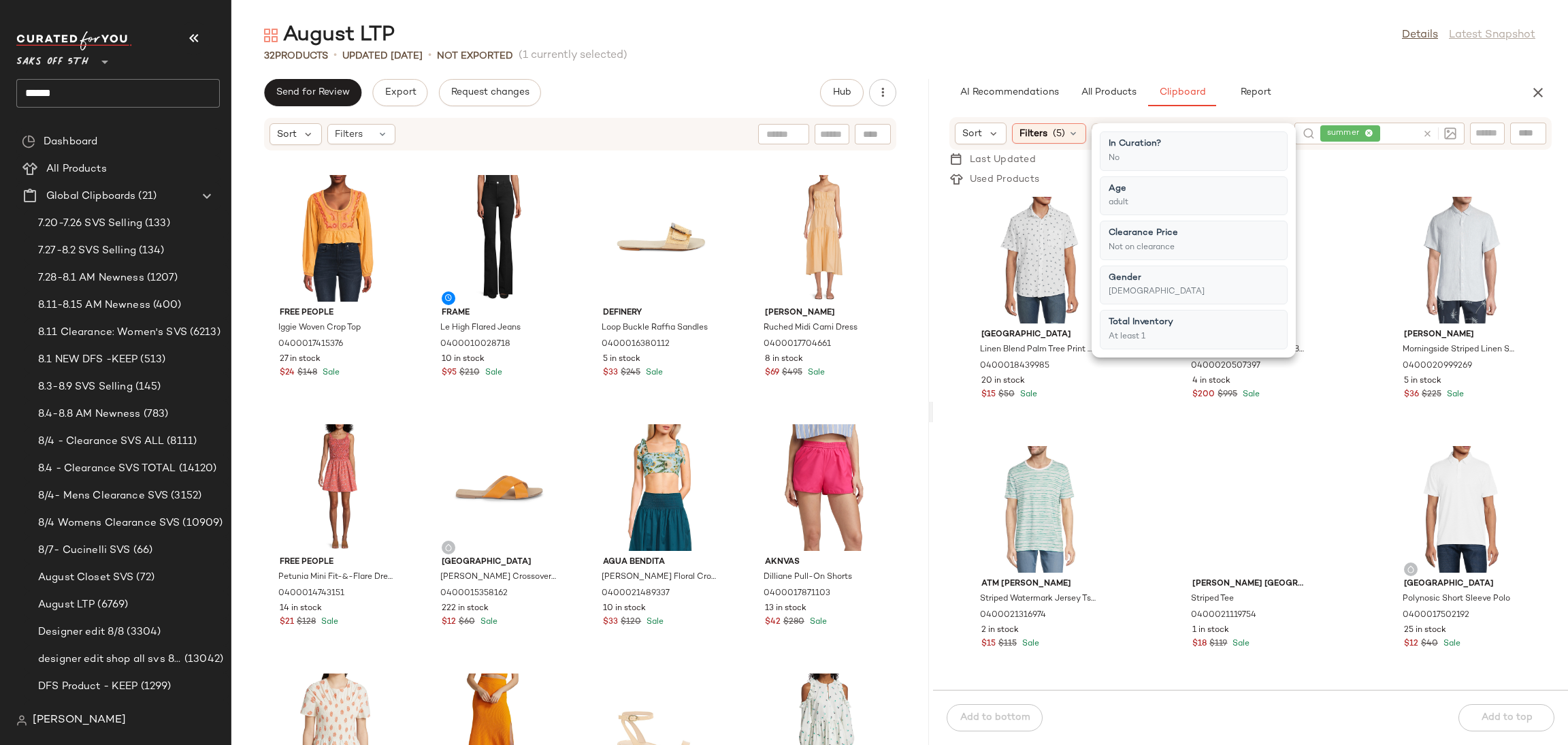
click at [1347, 64] on div "August LTP Details Latest Snapshot 32 Products • updated Aug 12th • Not Exporte…" at bounding box center [899, 383] width 1337 height 723
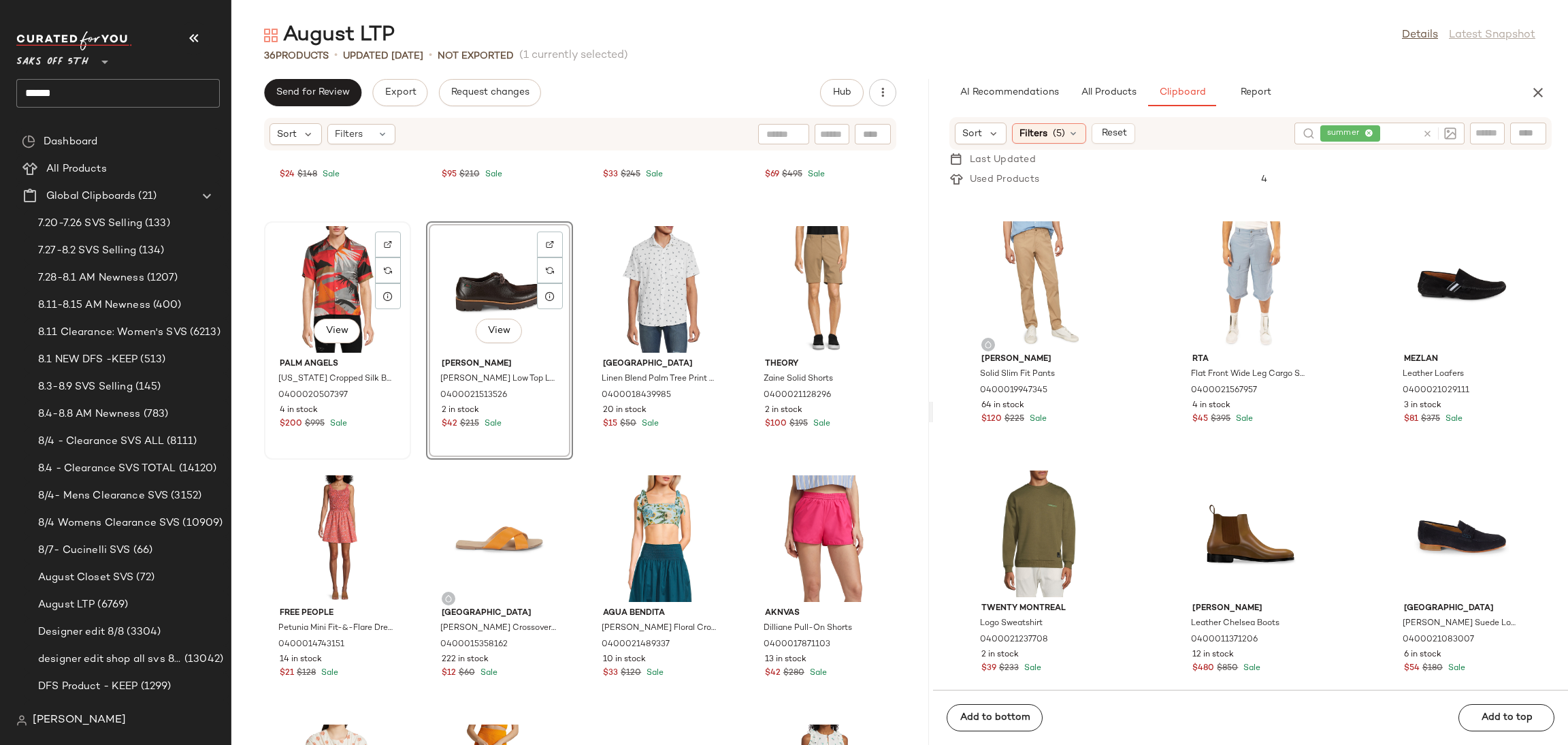
scroll to position [204, 0]
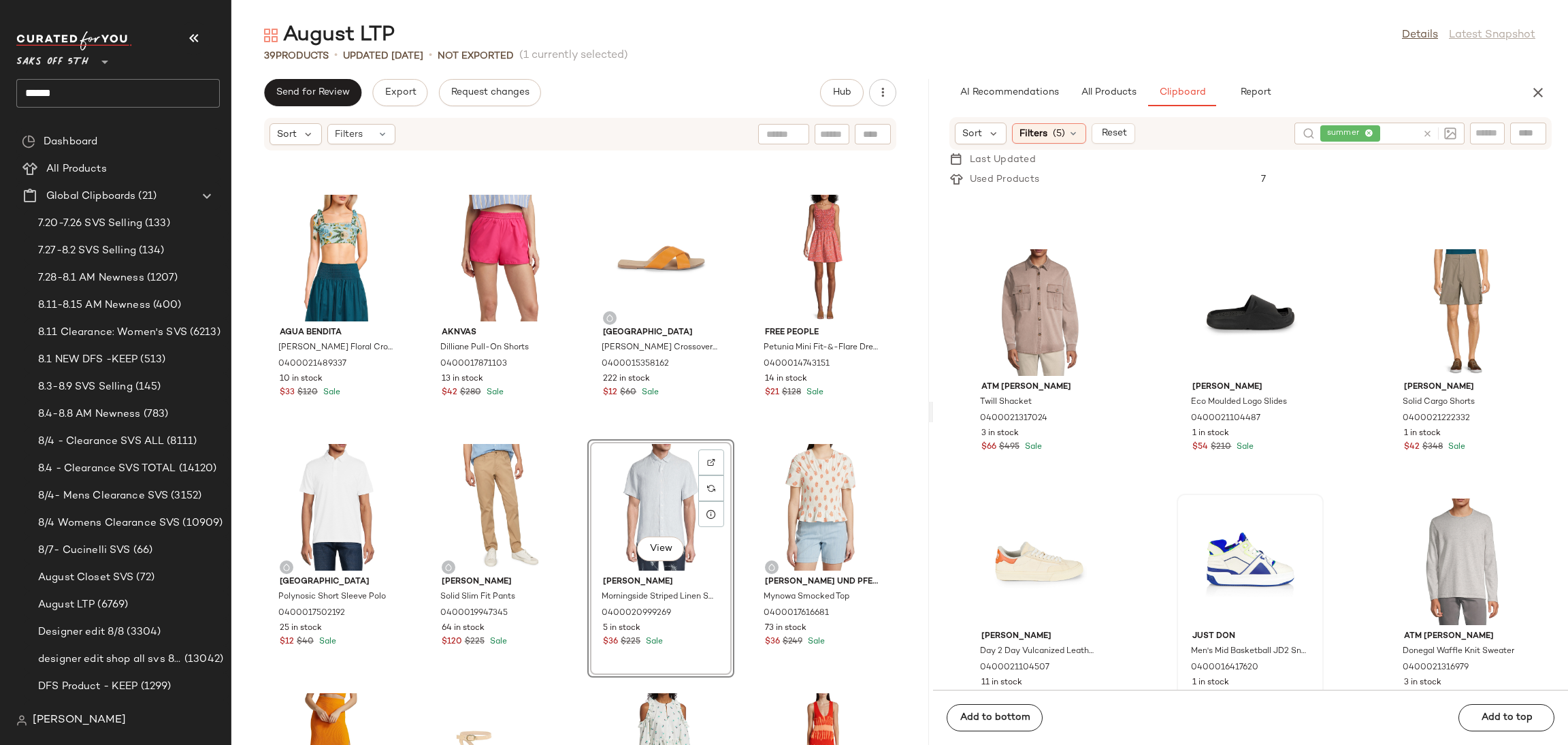
scroll to position [1204, 0]
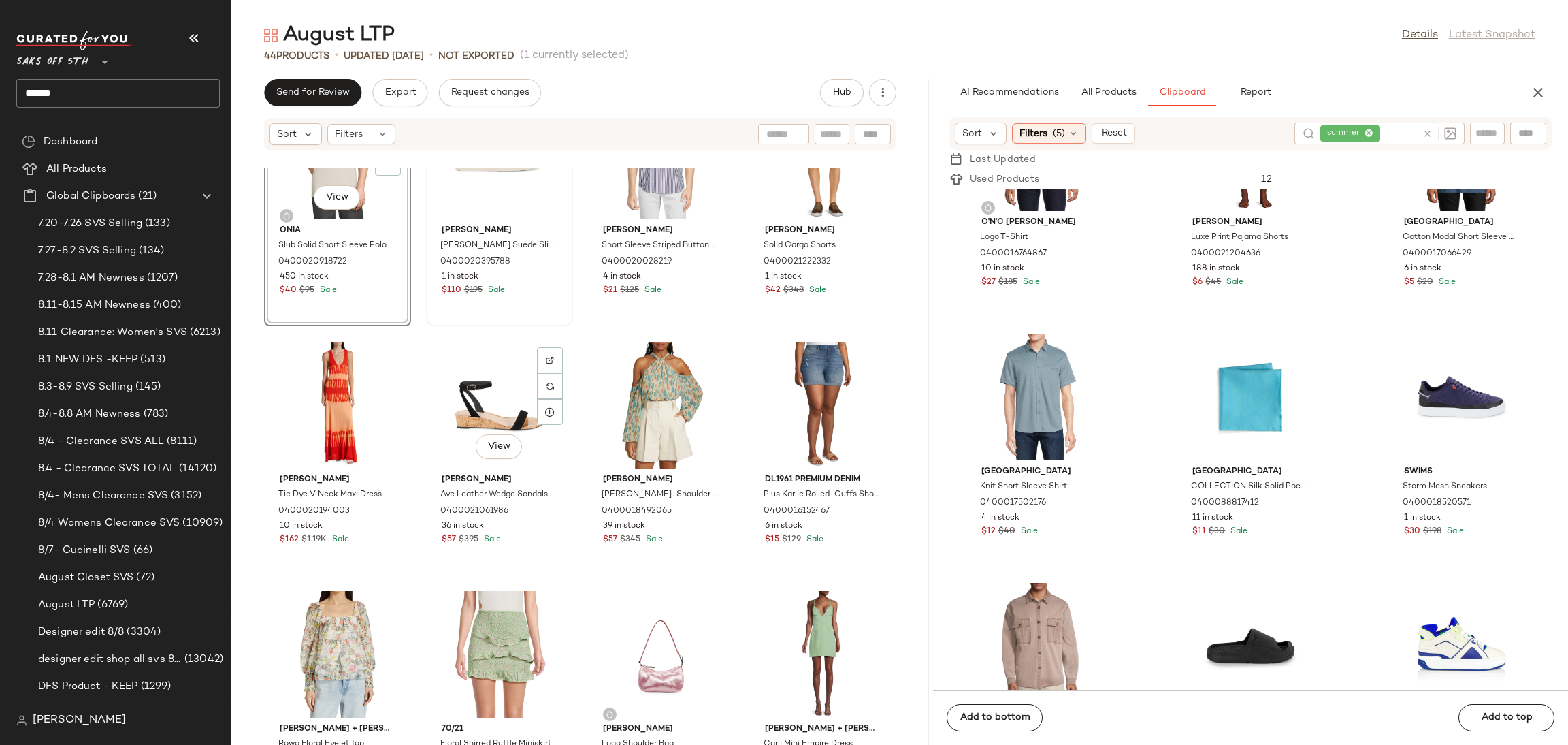
scroll to position [1347, 0]
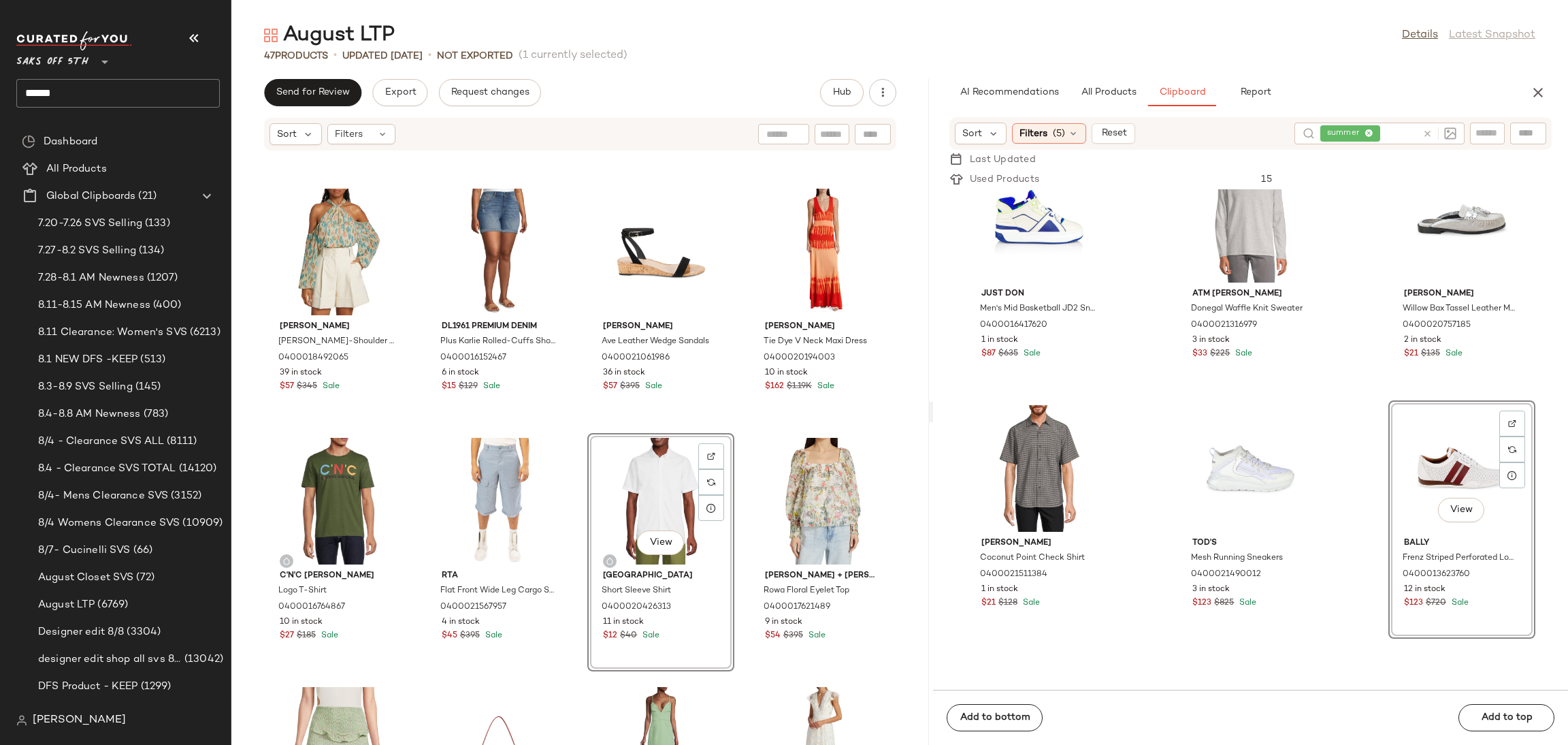
scroll to position [1041, 0]
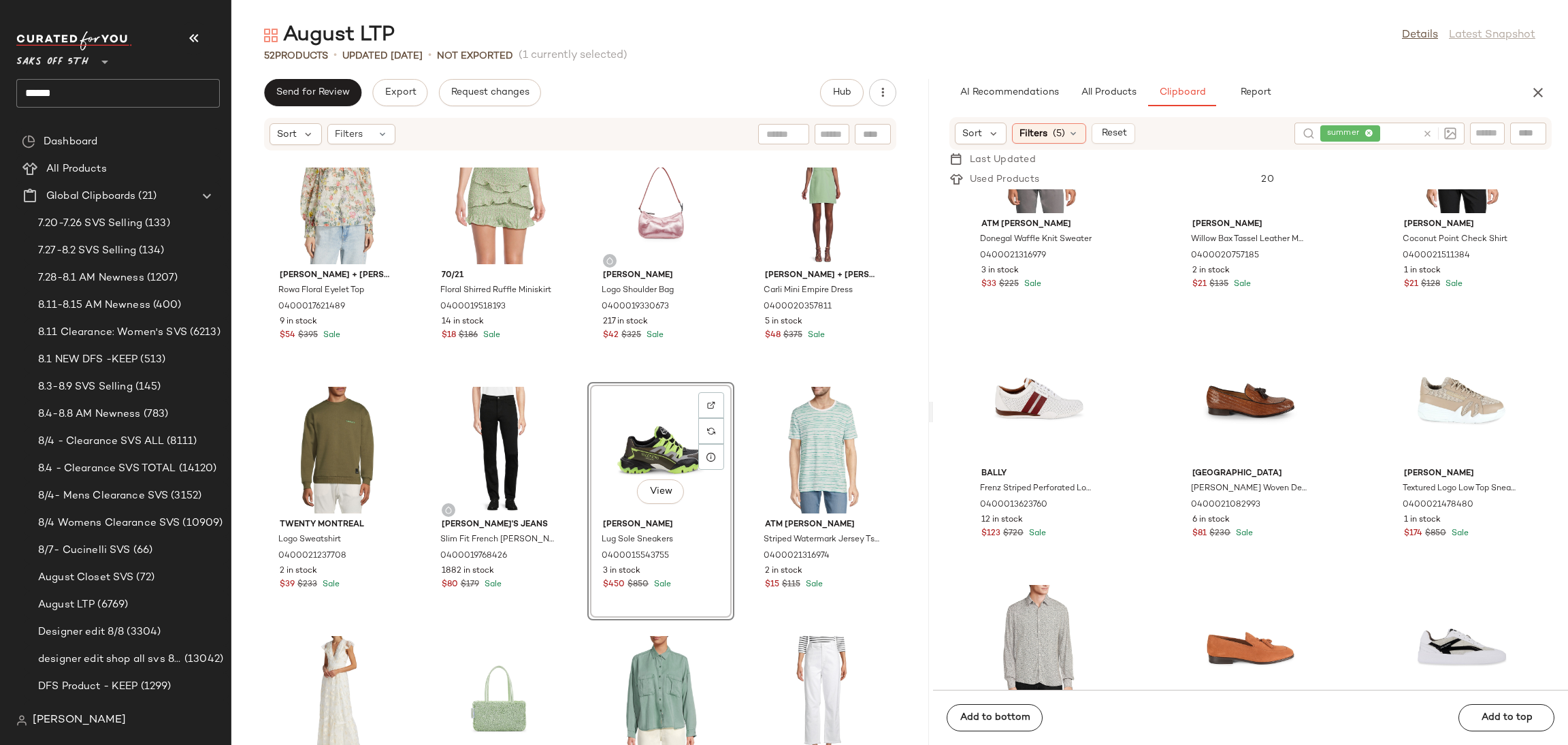
scroll to position [2048, 0]
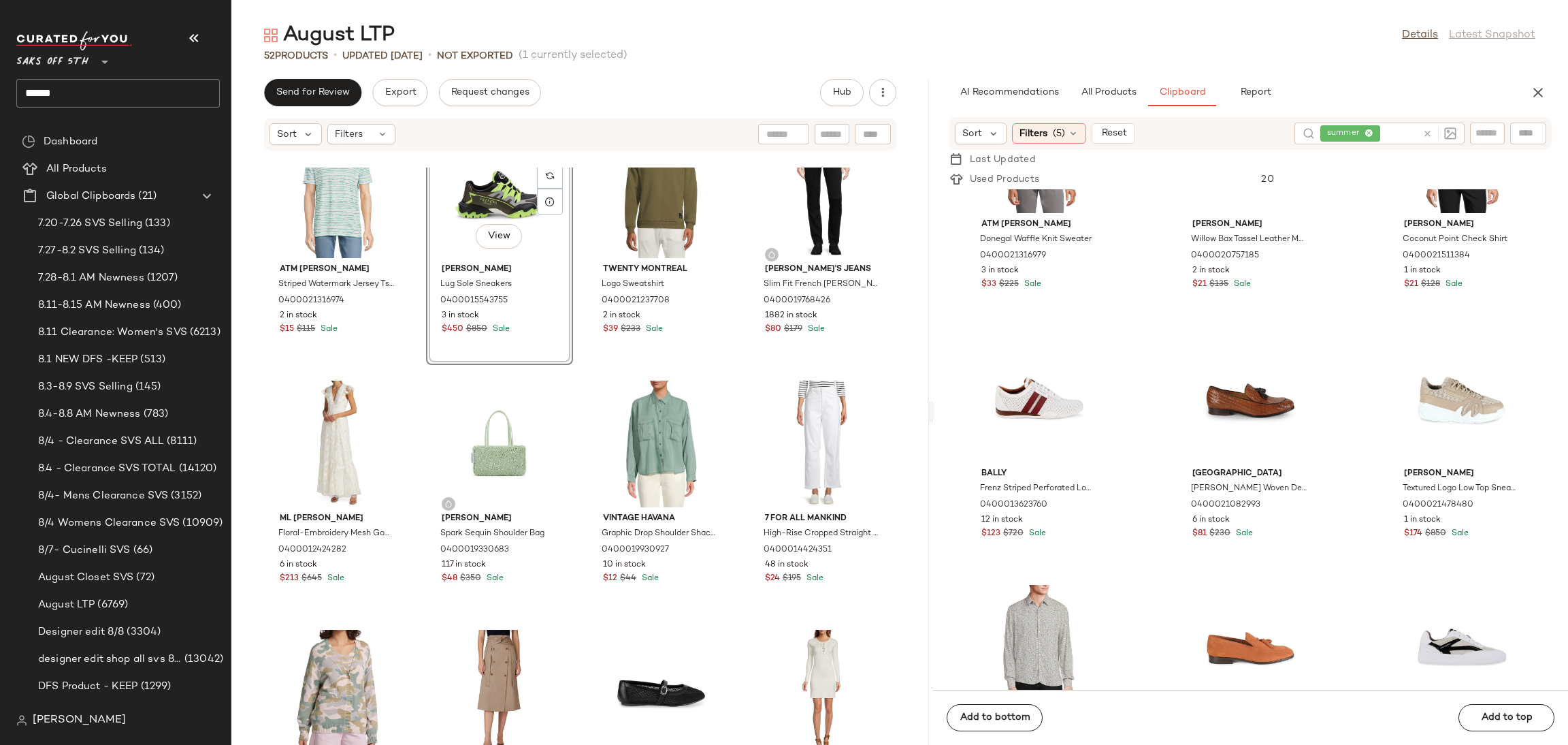
scroll to position [2318, 0]
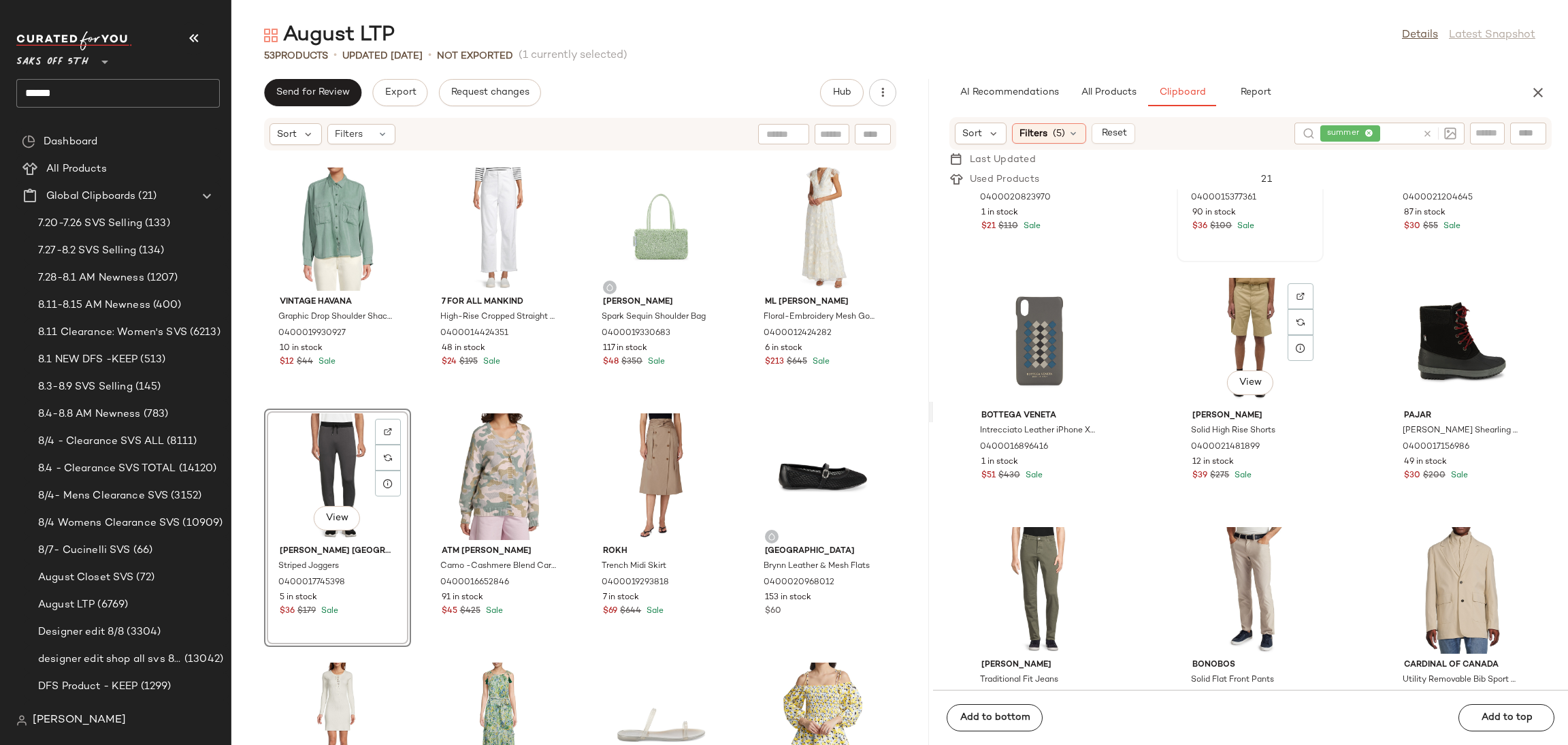
scroll to position [2687, 0]
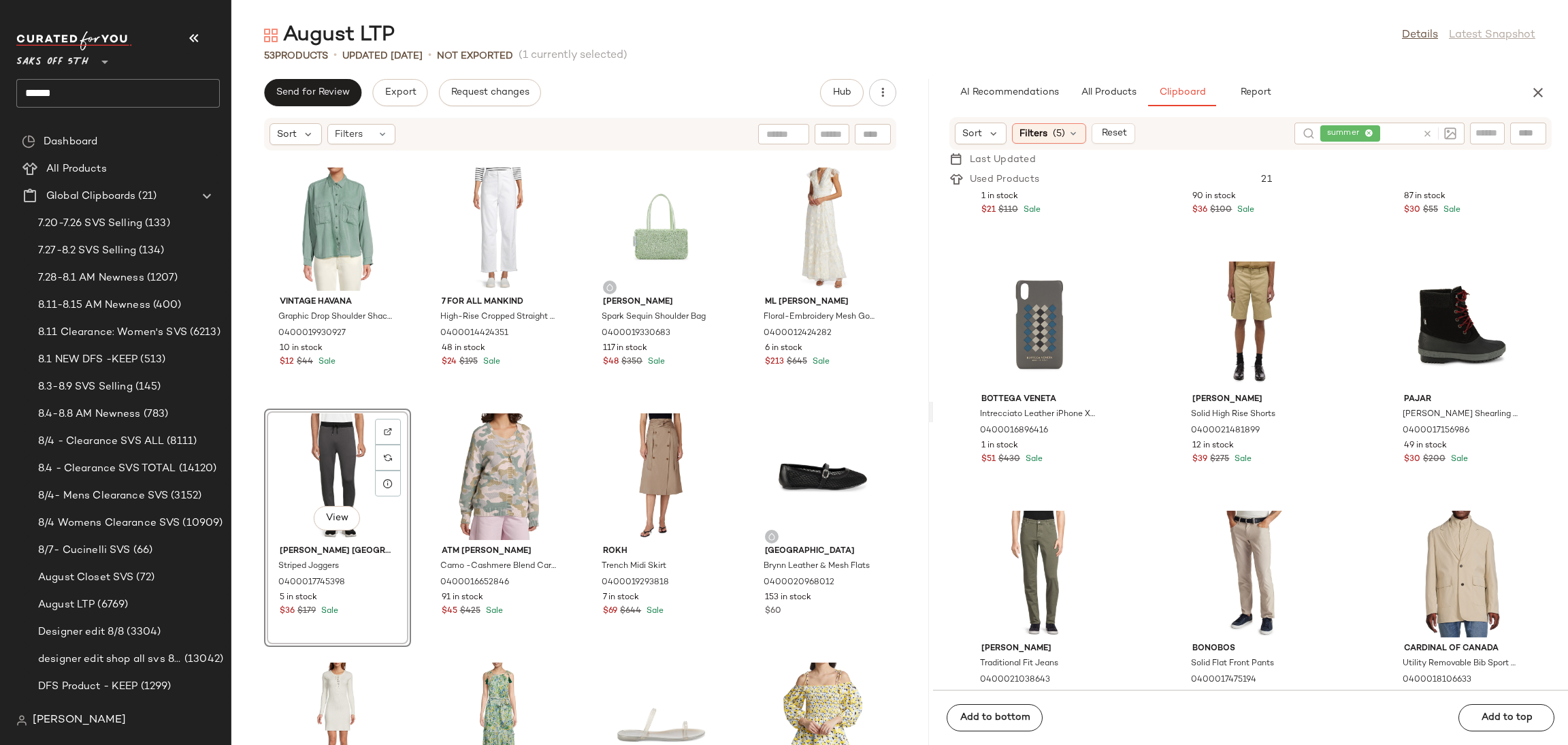
click at [334, 447] on div "View" at bounding box center [338, 476] width 138 height 126
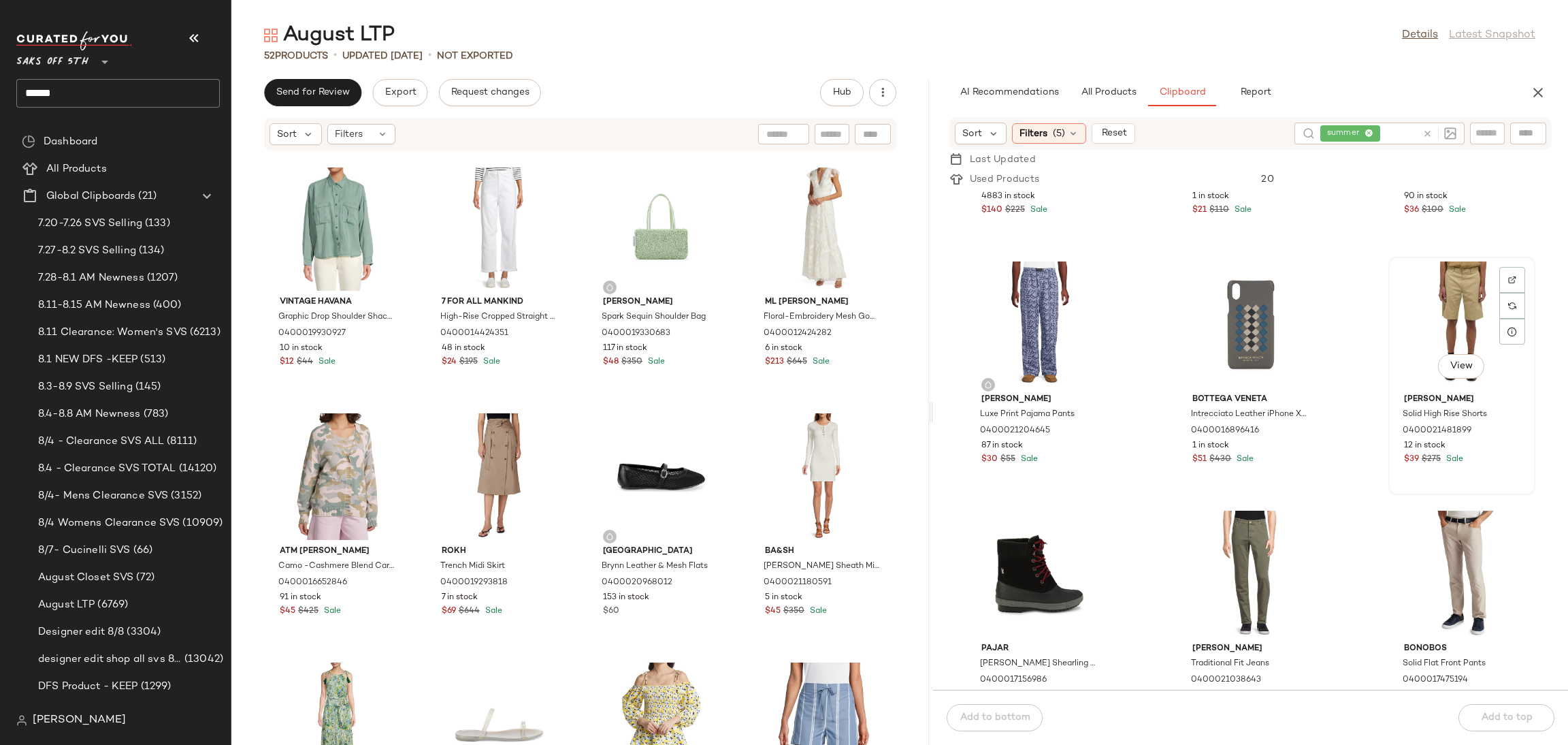
scroll to position [2686, 0]
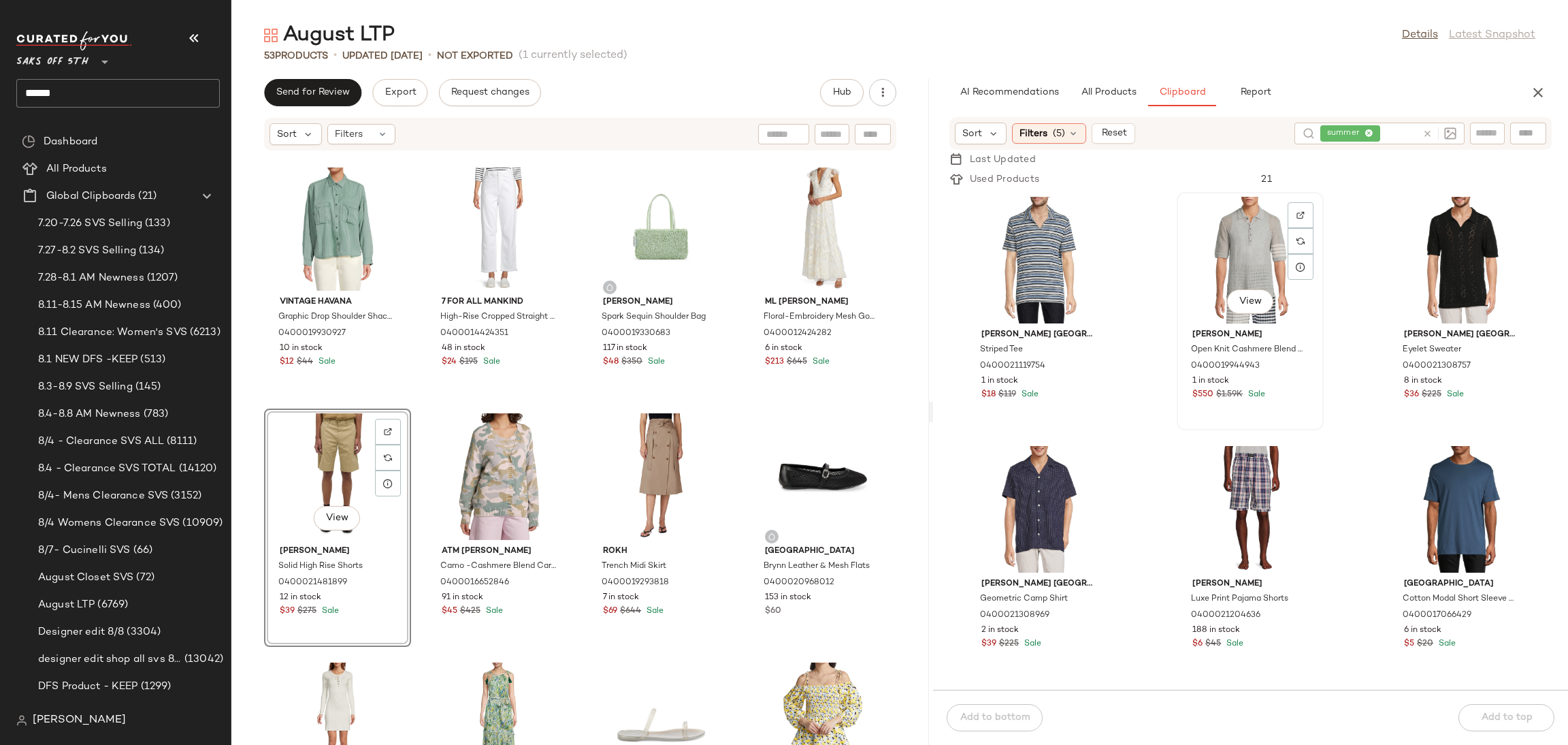
click at [1227, 259] on div "View" at bounding box center [1250, 260] width 138 height 126
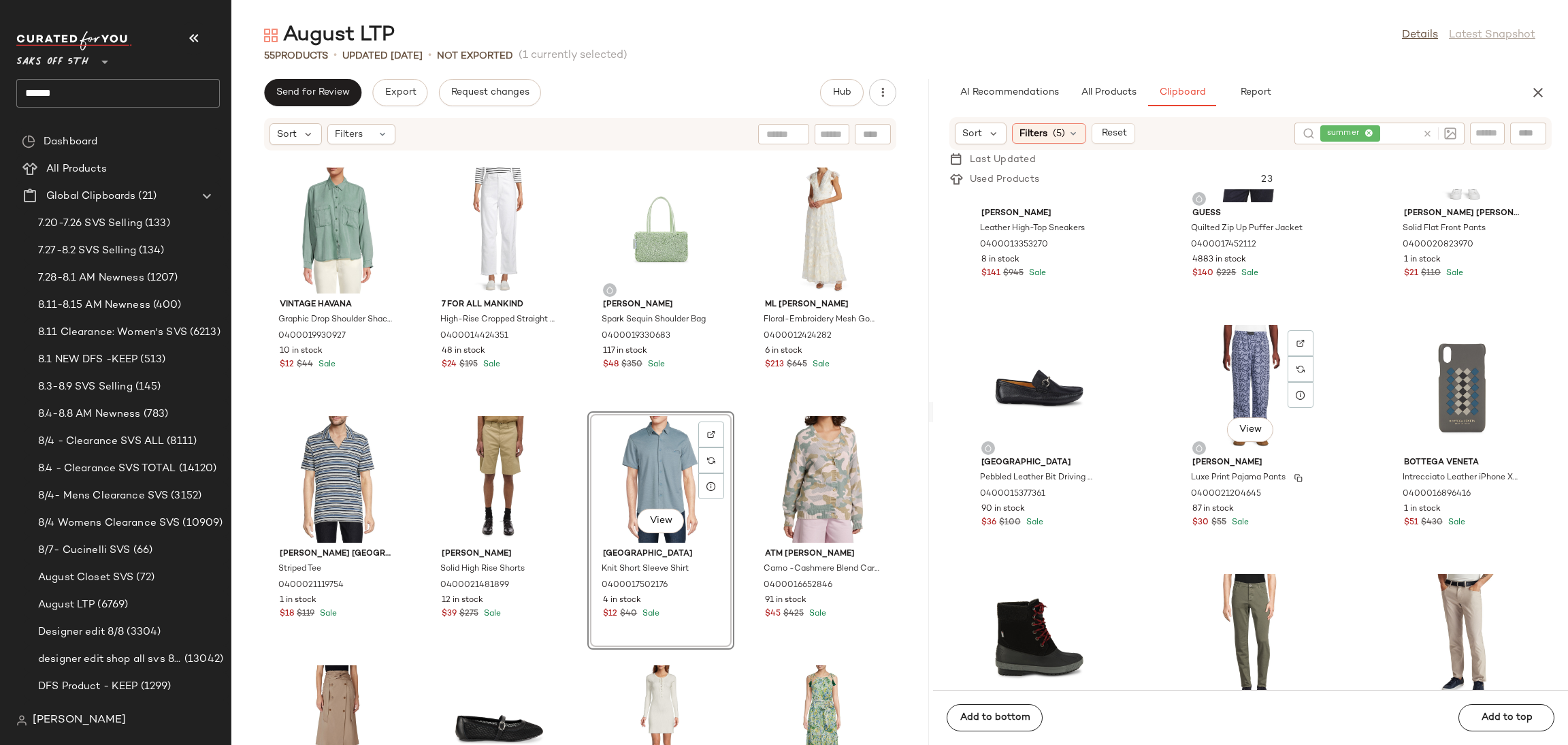
scroll to position [2376, 0]
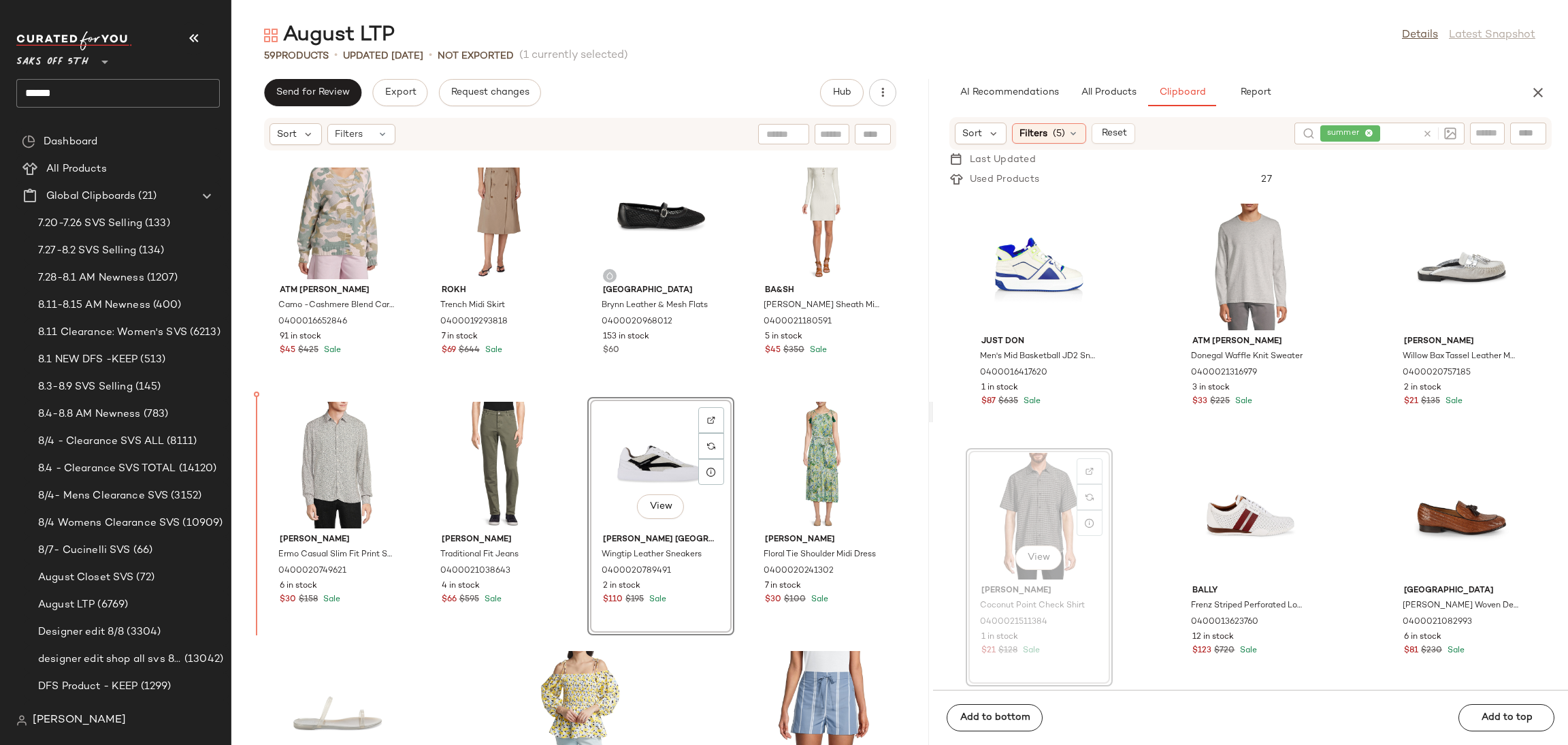
scroll to position [3028, 0]
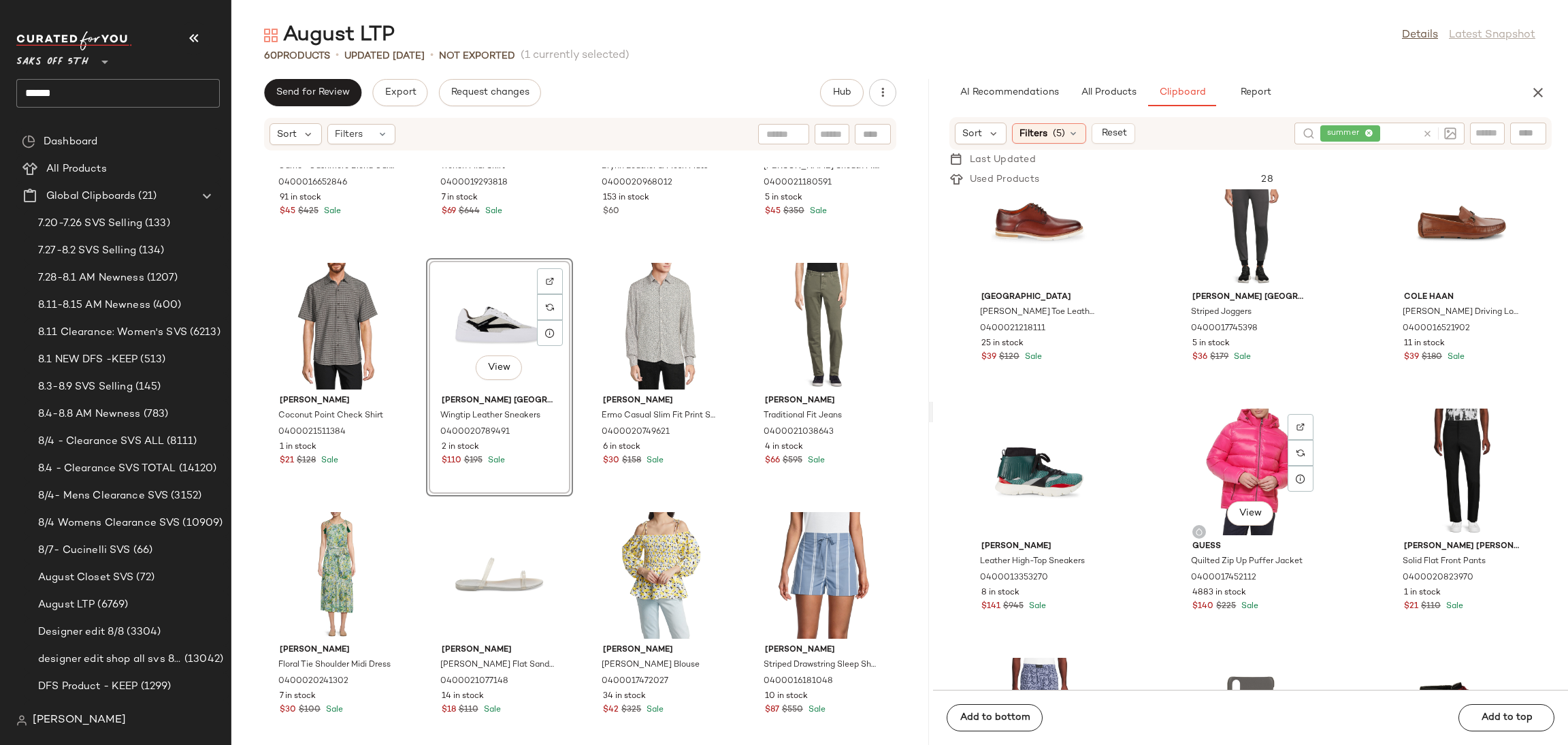
scroll to position [1793, 0]
click at [1195, 260] on div "View" at bounding box center [1250, 222] width 138 height 126
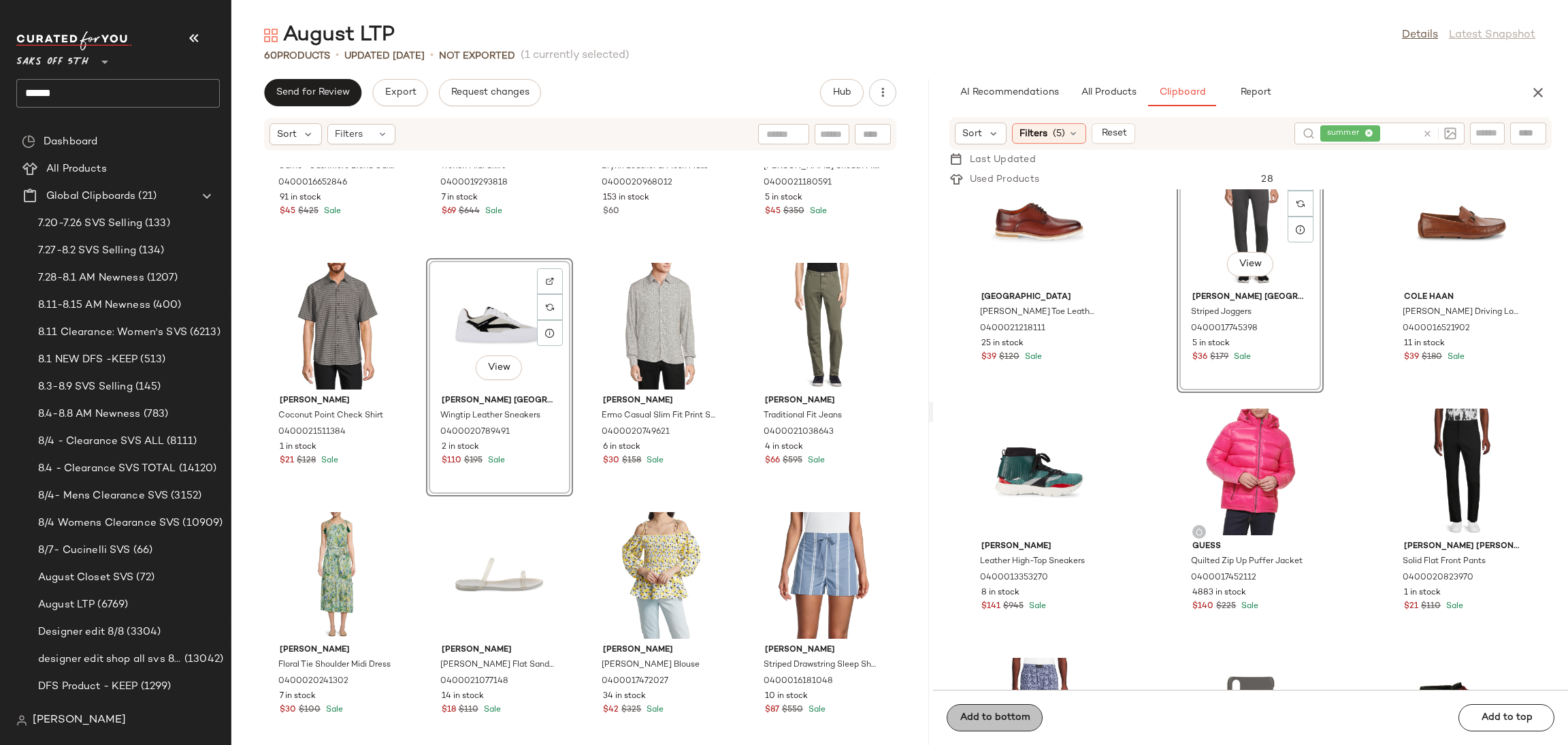
click at [1002, 714] on span "Add to bottom" at bounding box center [994, 718] width 71 height 11
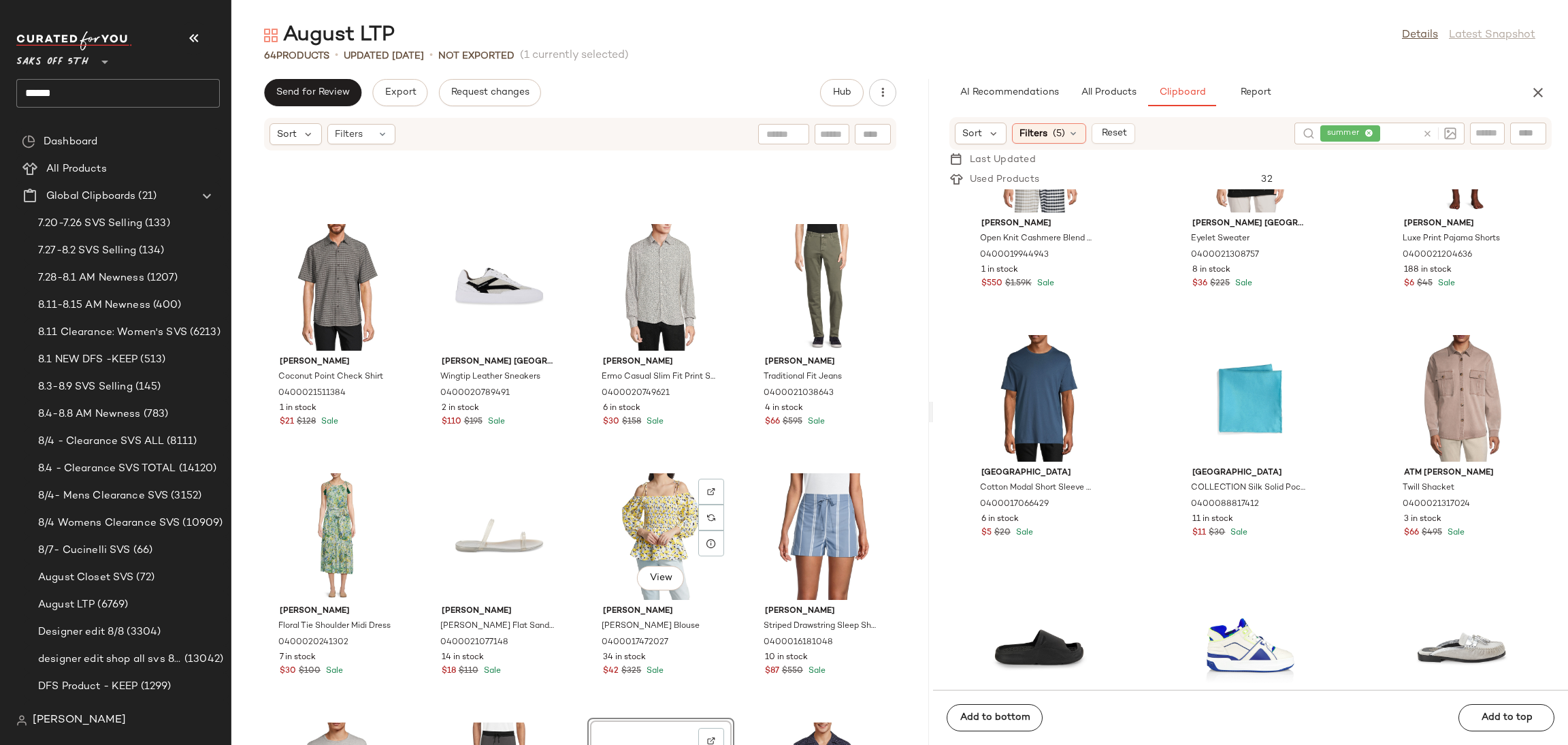
scroll to position [3195, 0]
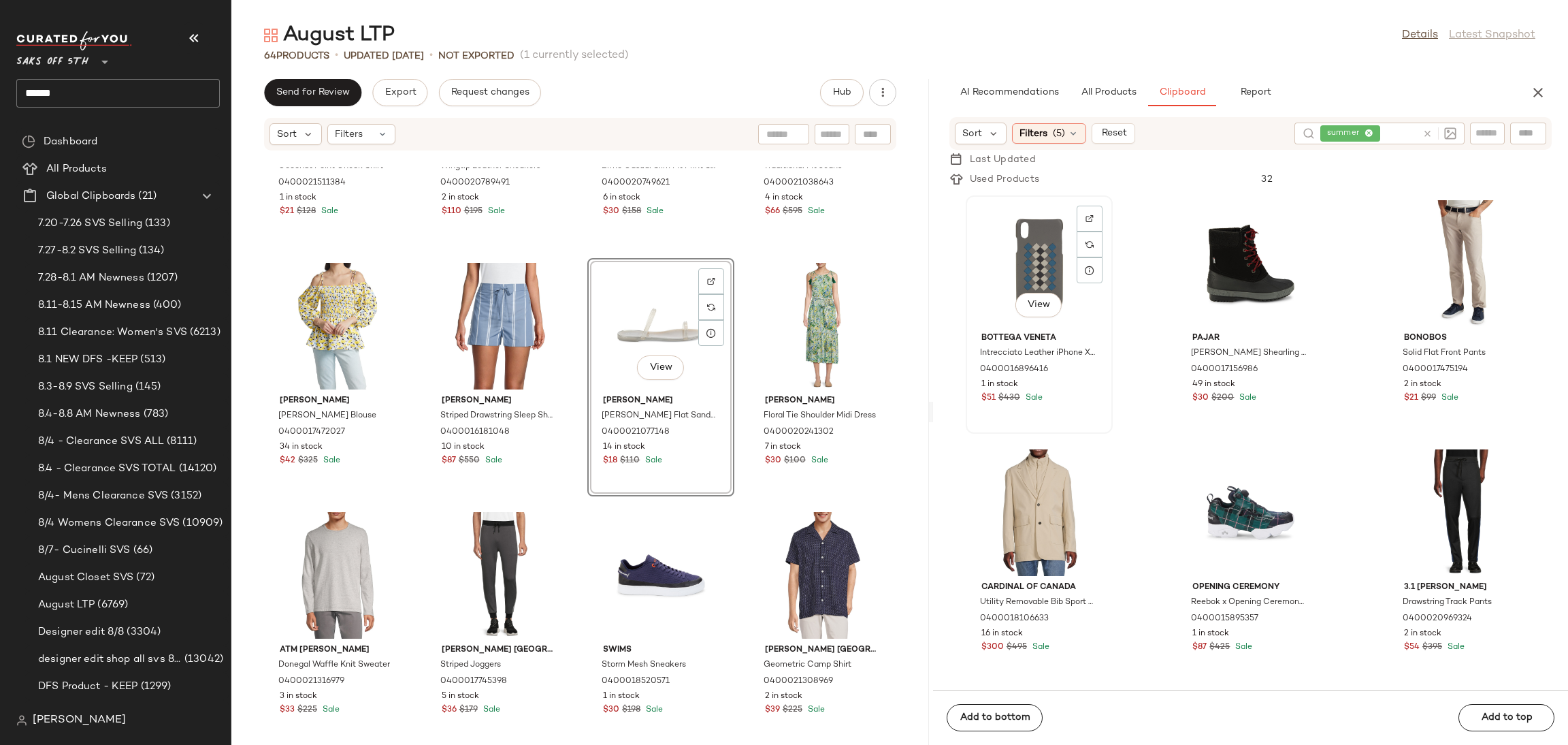
scroll to position [2003, 0]
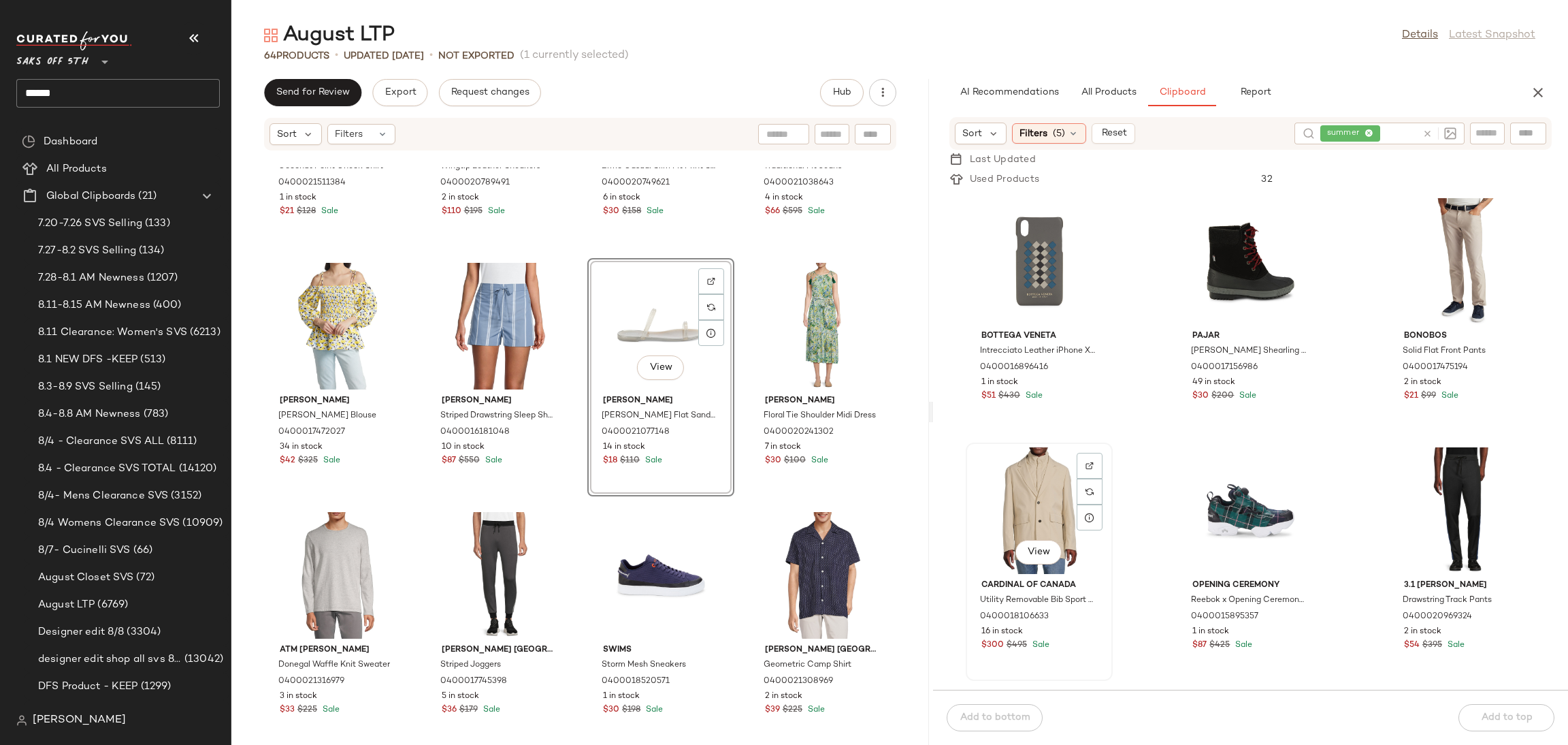
click at [1045, 507] on div "View" at bounding box center [1039, 510] width 138 height 126
click at [1006, 712] on div "Add to bottom Add to top" at bounding box center [1250, 717] width 635 height 55
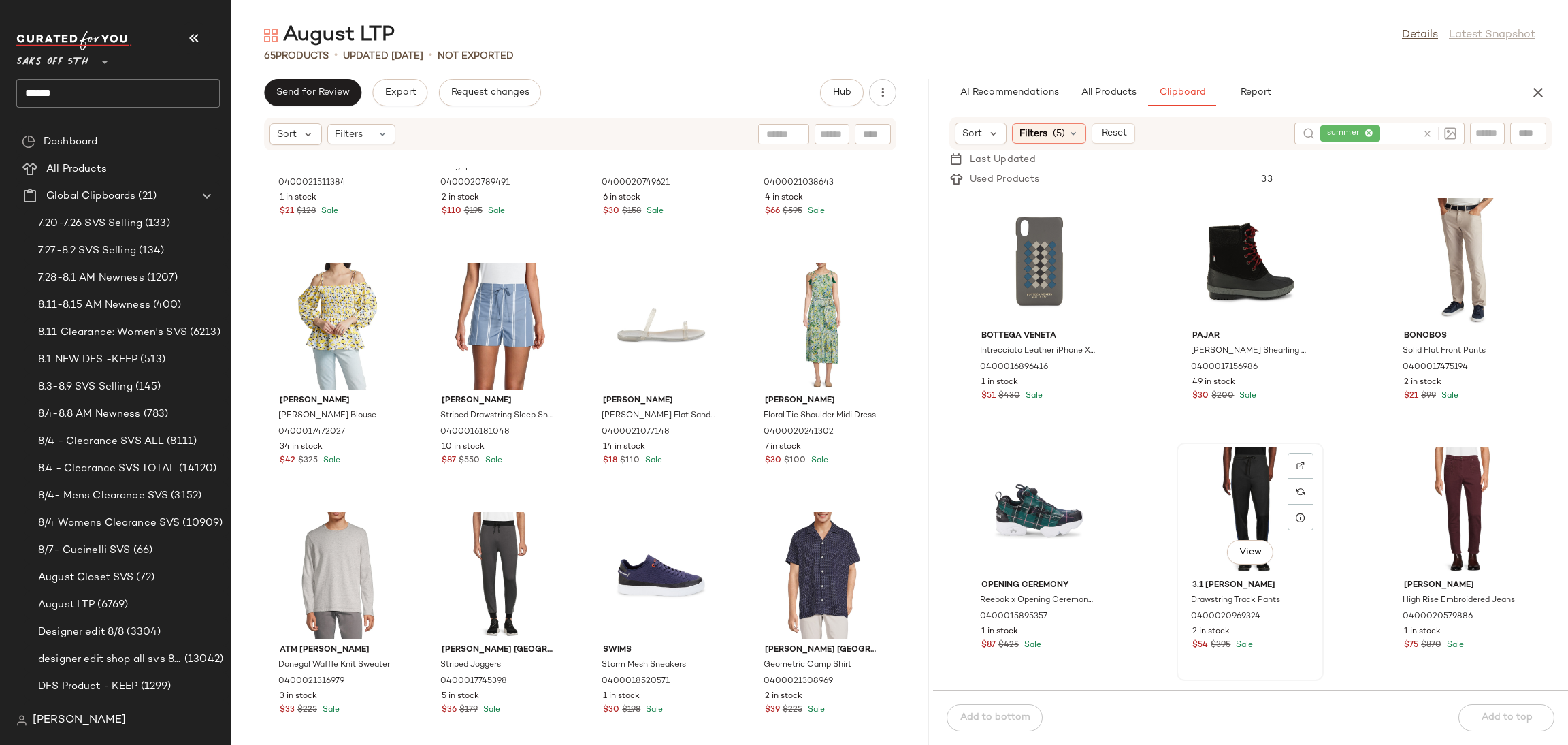
click at [1252, 490] on div "View" at bounding box center [1250, 510] width 138 height 126
click at [1023, 706] on div "Add to bottom Add to top" at bounding box center [1250, 717] width 635 height 55
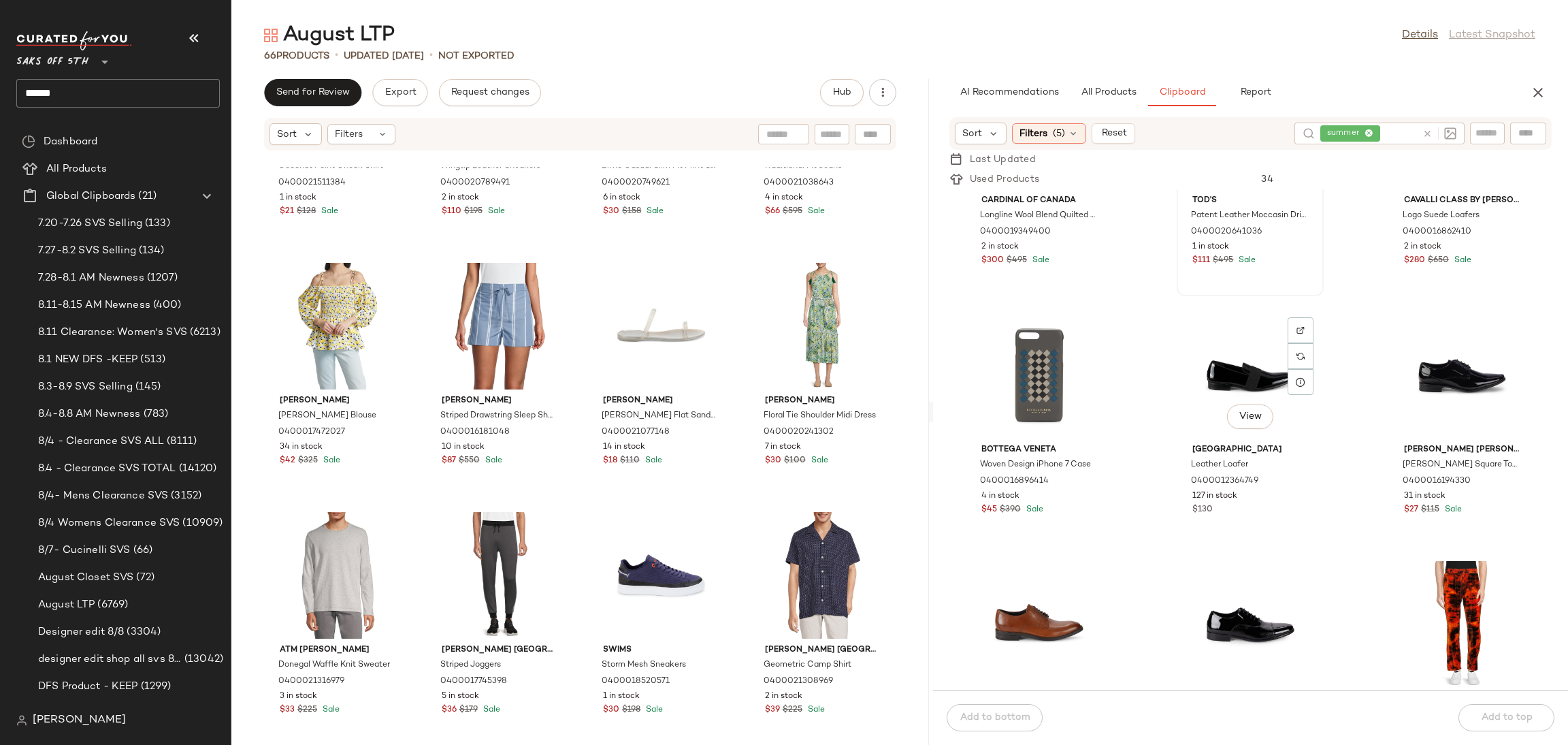
scroll to position [2638, 0]
click at [1419, 365] on div "View" at bounding box center [1462, 373] width 138 height 126
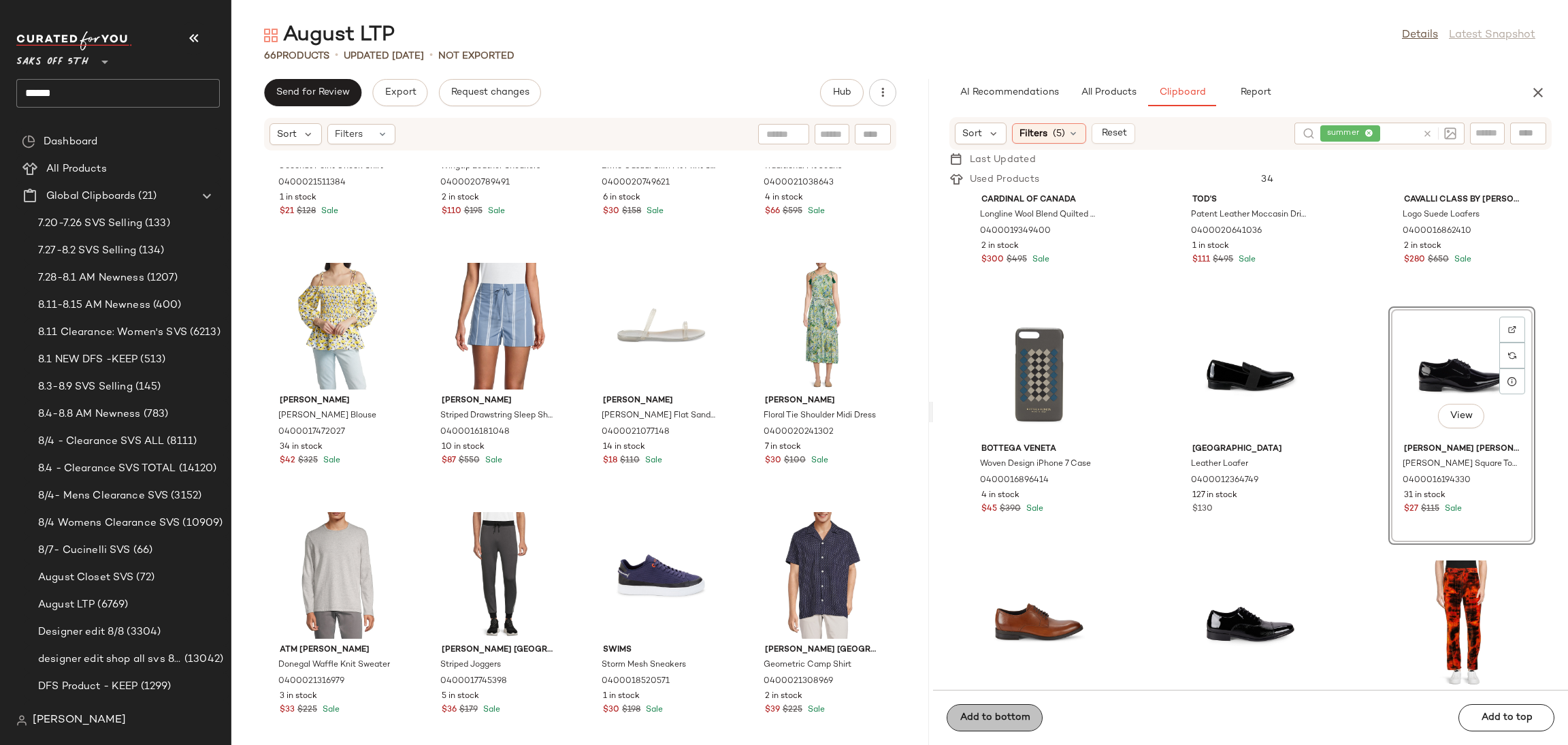
click at [1028, 715] on div "Add to bottom Add to top" at bounding box center [1250, 717] width 635 height 55
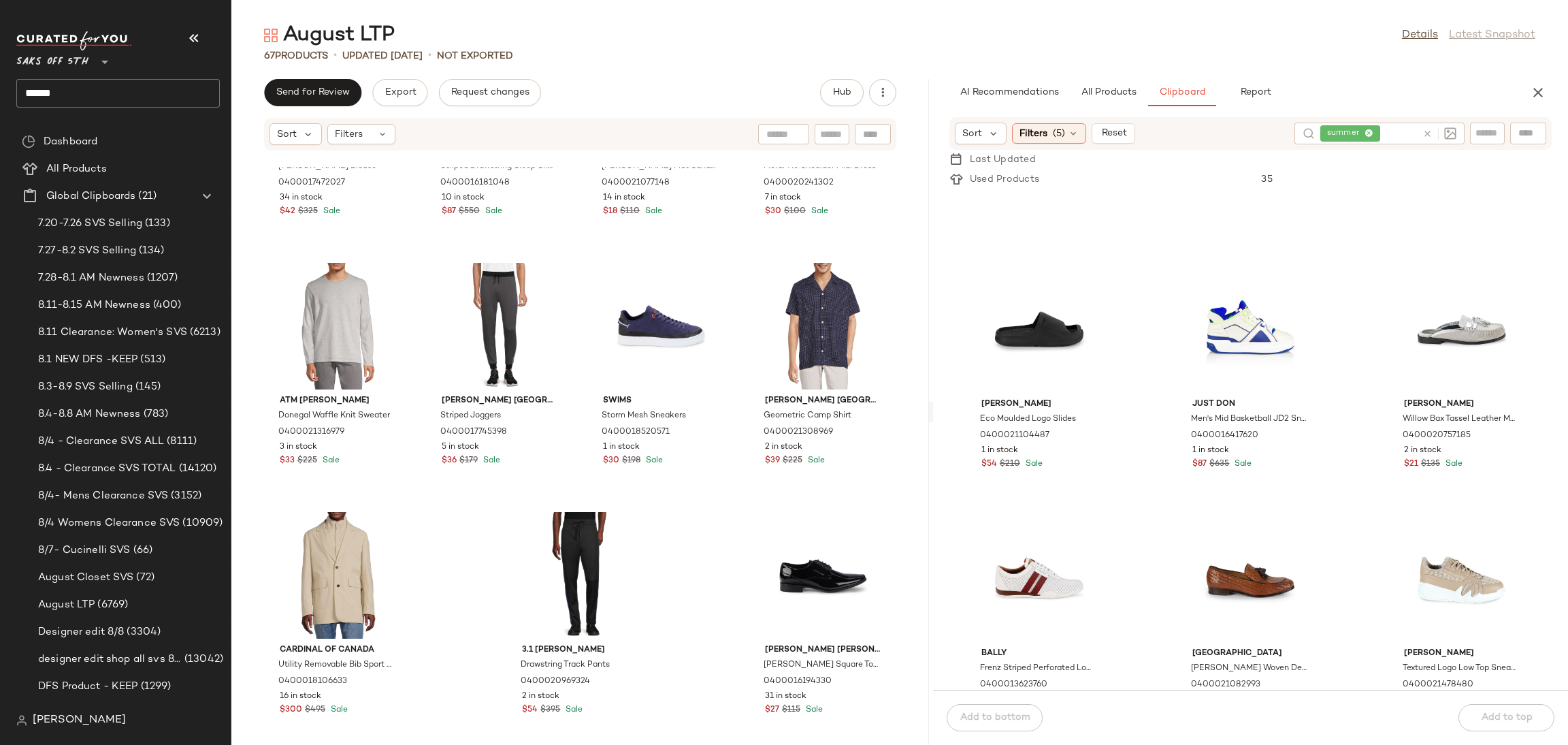
scroll to position [0, 0]
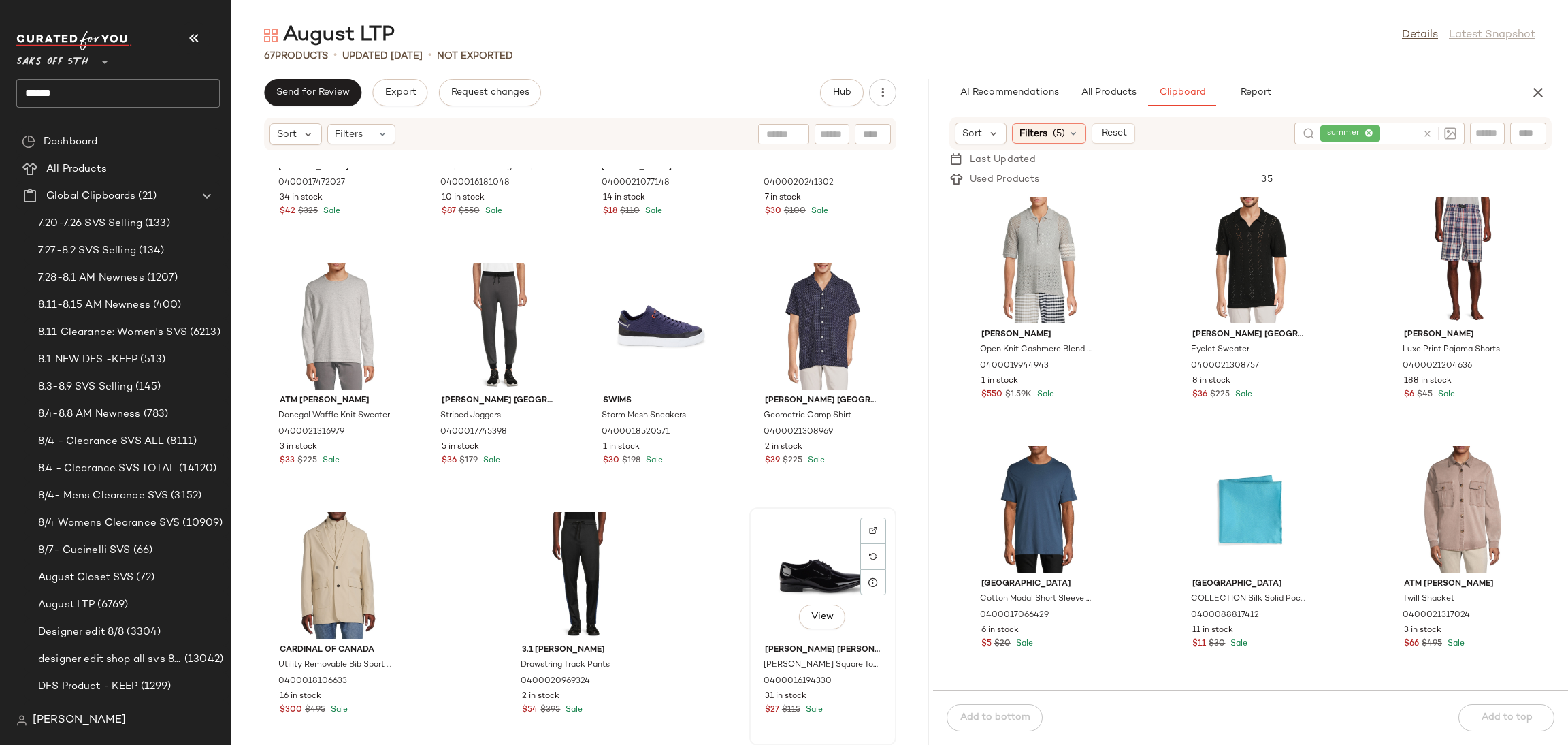
click at [805, 578] on div "View" at bounding box center [823, 575] width 138 height 126
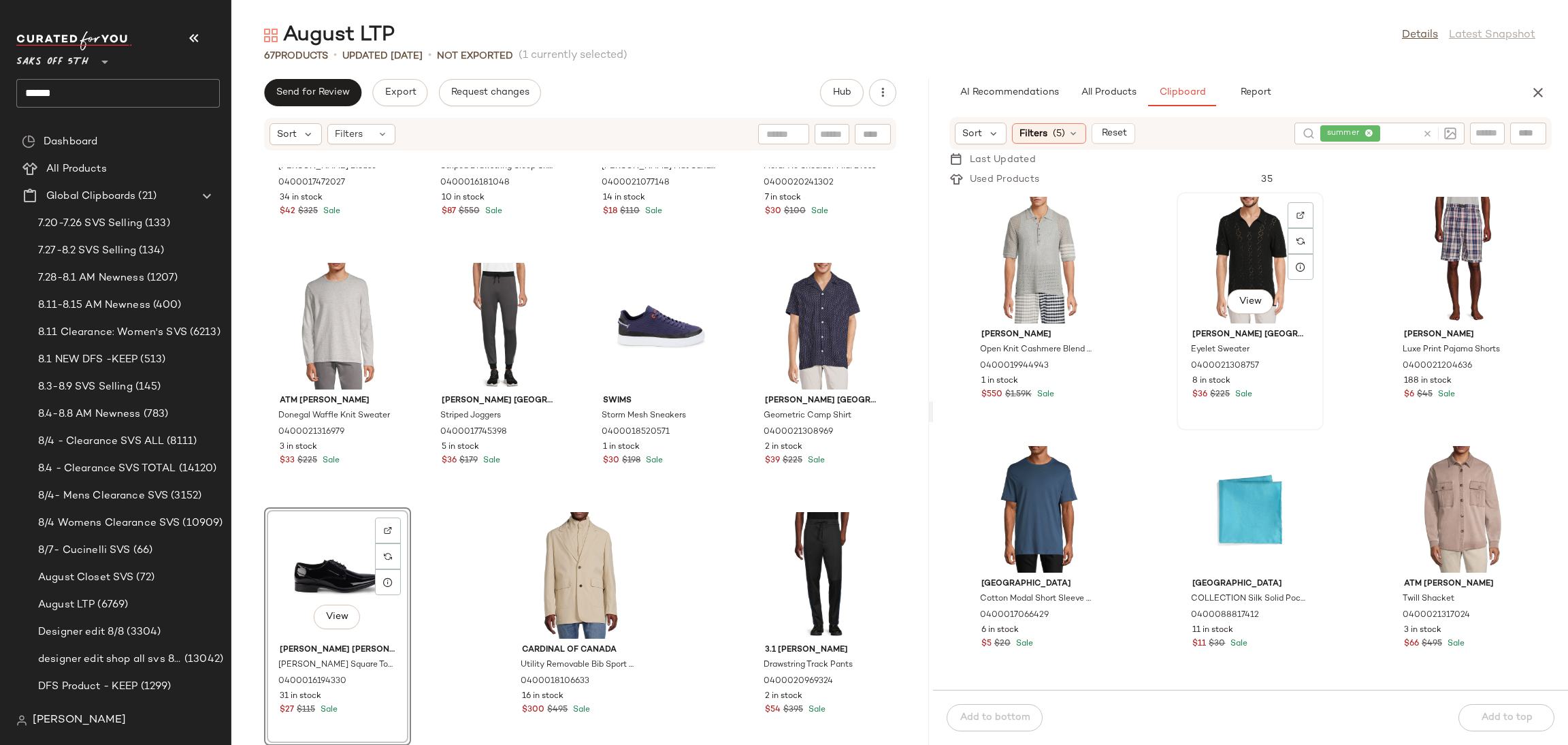
click at [1230, 232] on div "View" at bounding box center [1250, 260] width 138 height 126
click at [987, 712] on div "Add to bottom Add to top" at bounding box center [1250, 717] width 635 height 55
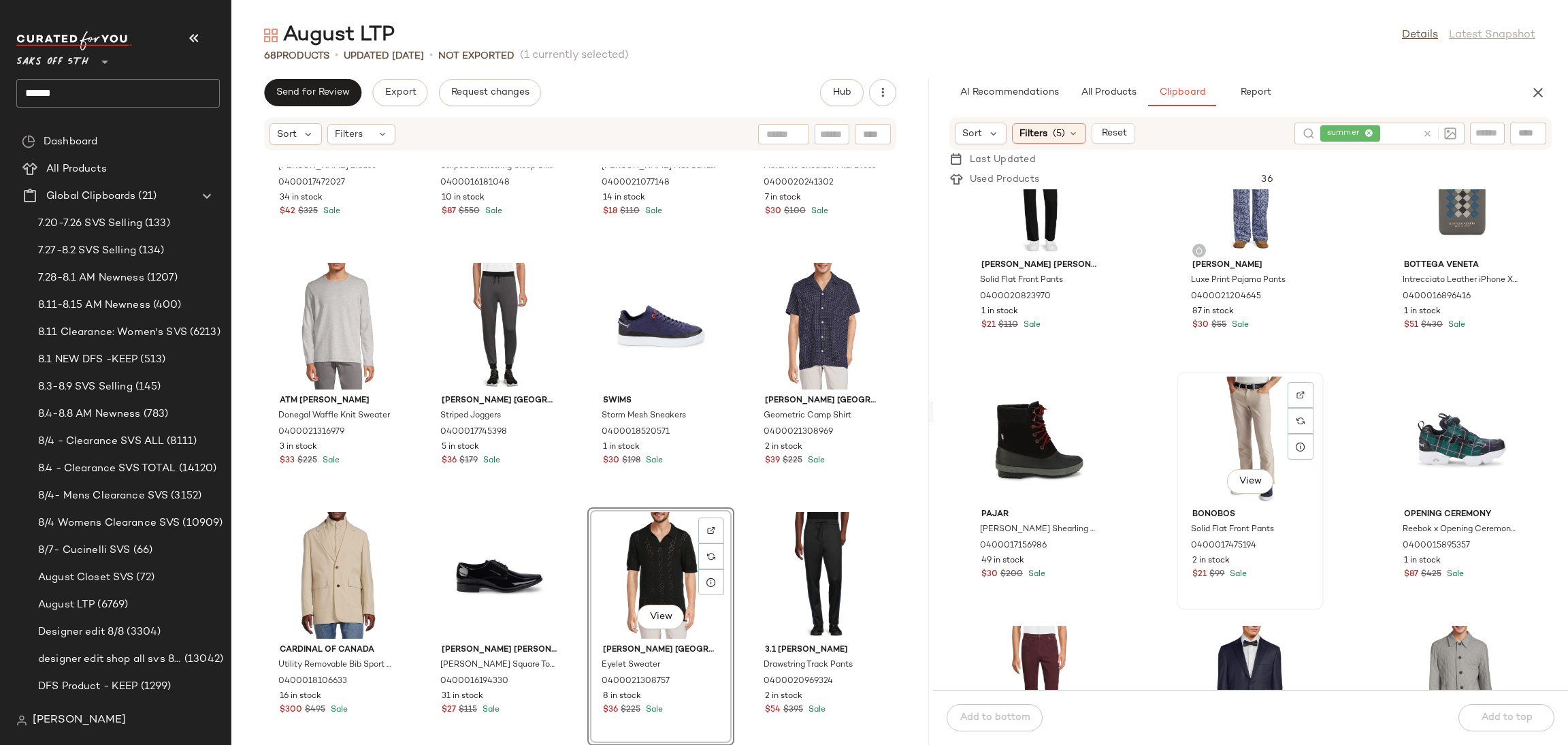
scroll to position [1868, 0]
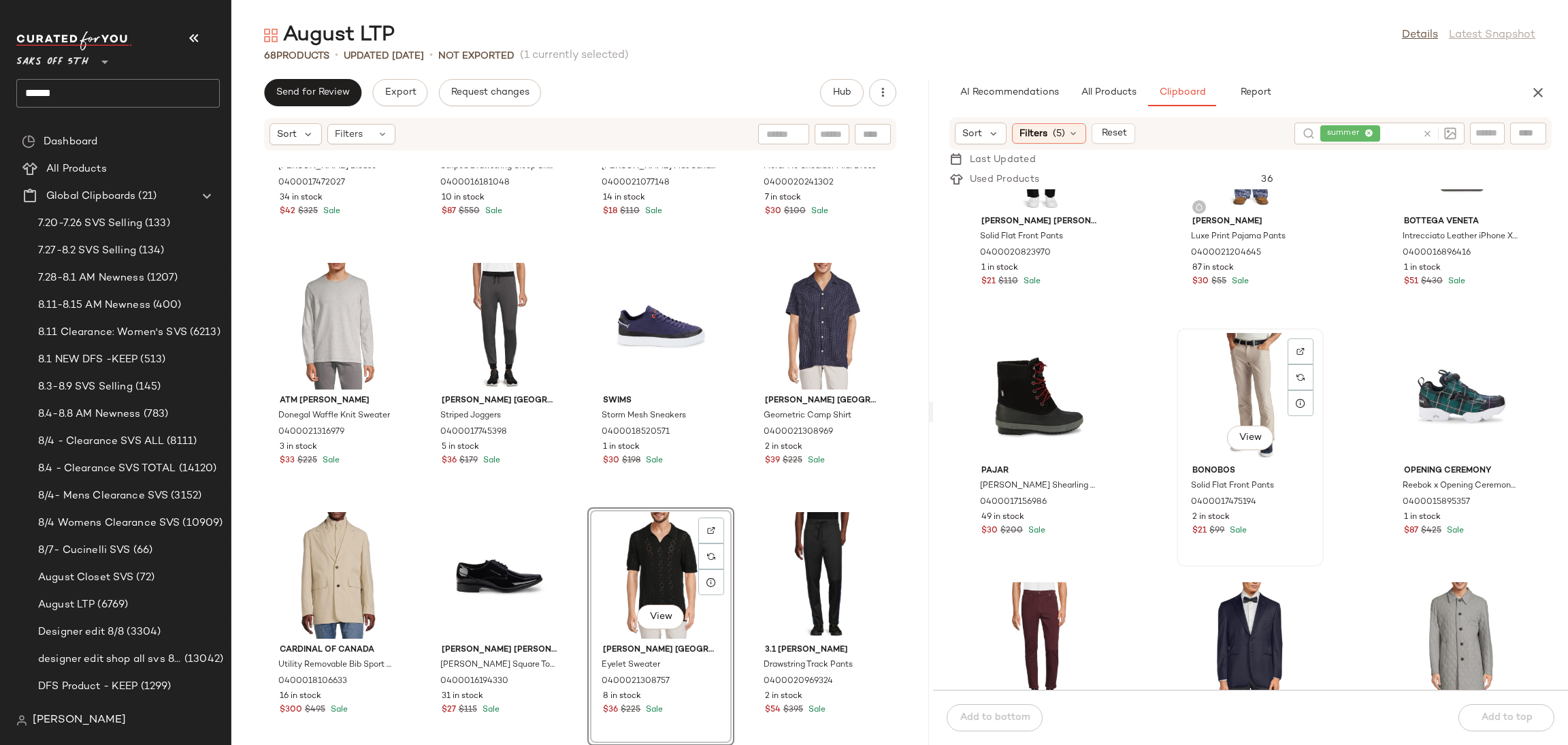
click at [1245, 388] on div "View" at bounding box center [1250, 395] width 138 height 126
click at [1027, 711] on button "Add to bottom" at bounding box center [994, 718] width 96 height 27
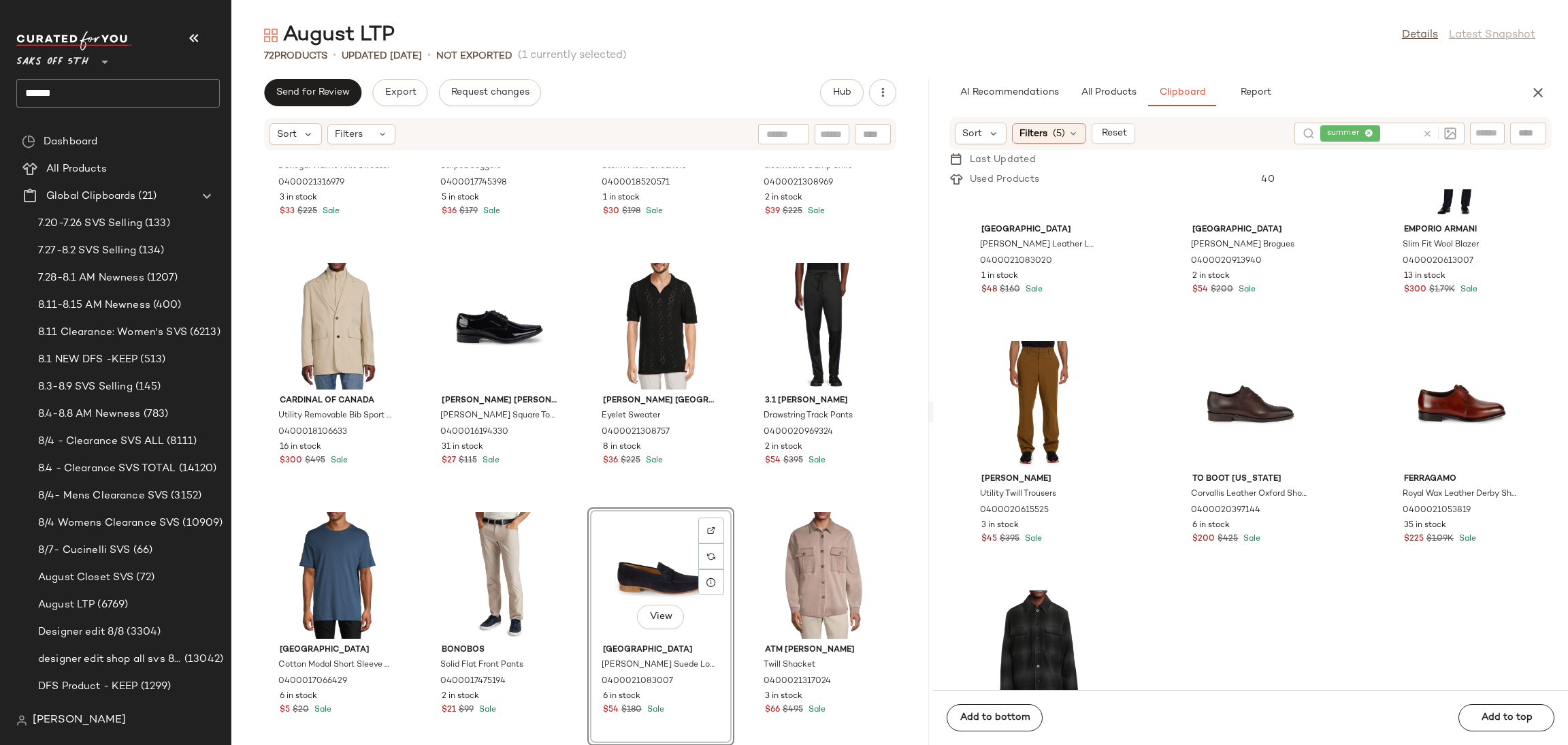
scroll to position [3240, 0]
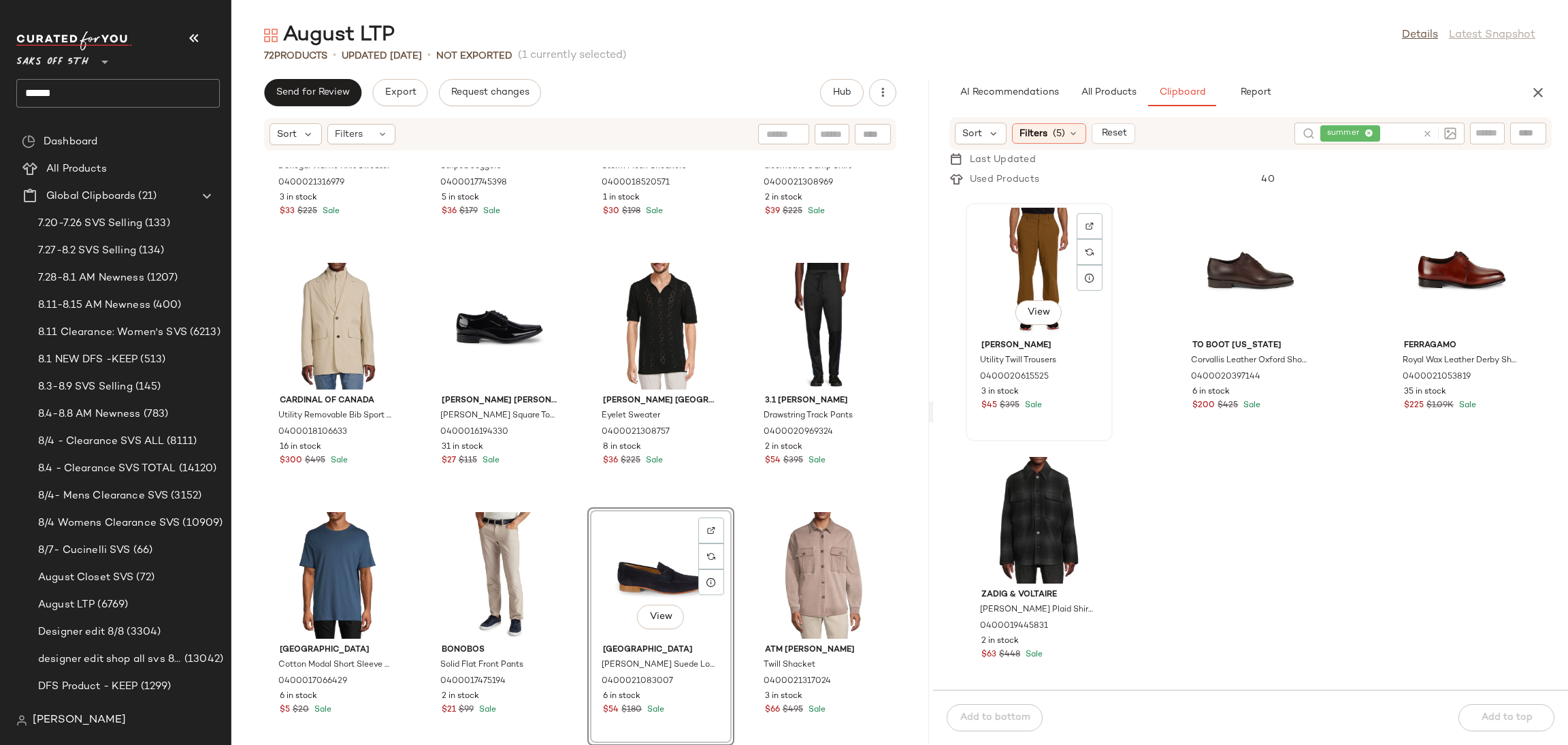
click at [1032, 260] on div "View" at bounding box center [1039, 270] width 138 height 126
click at [1020, 505] on div "View" at bounding box center [1039, 520] width 138 height 126
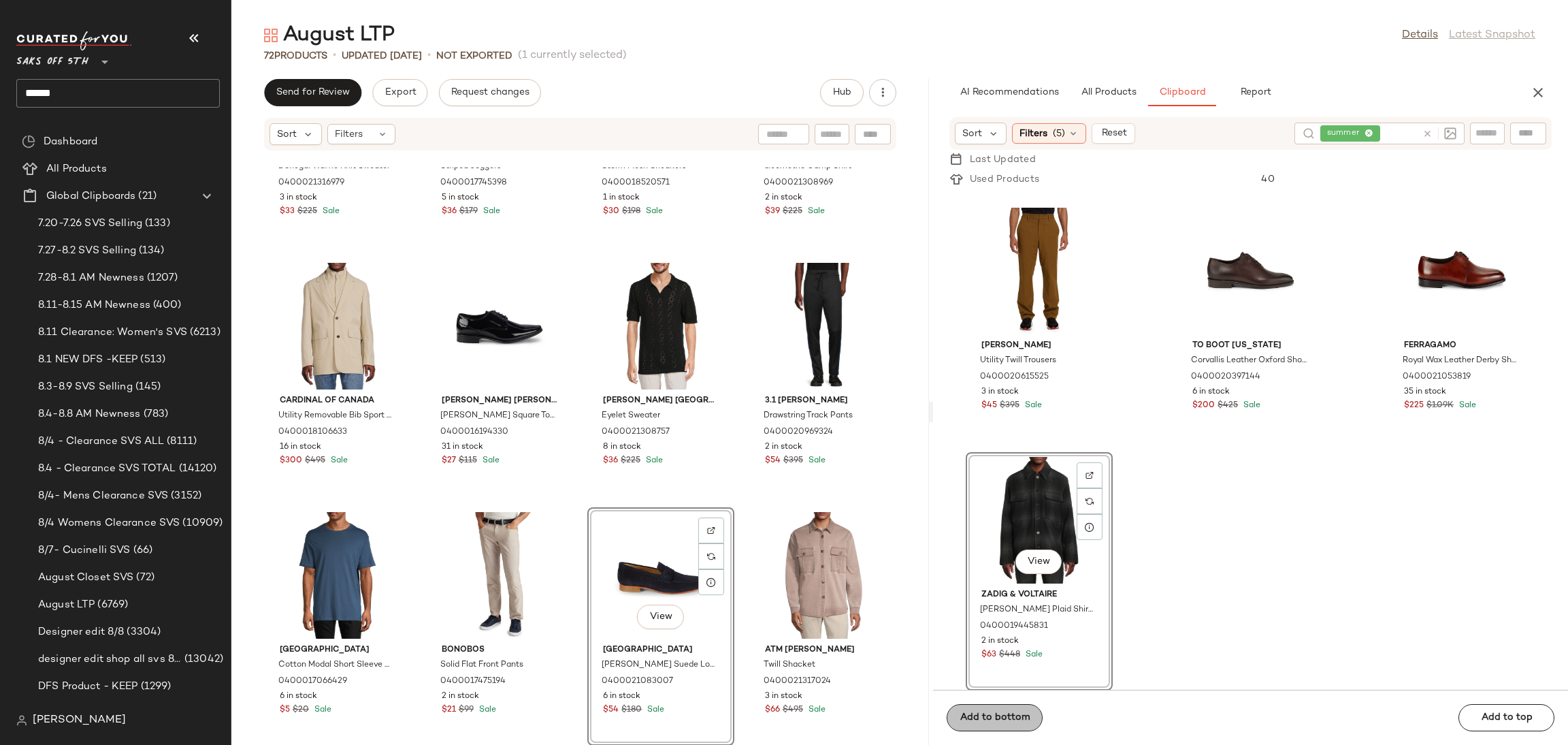
click at [1004, 713] on div "Add to bottom Add to top" at bounding box center [1250, 717] width 635 height 55
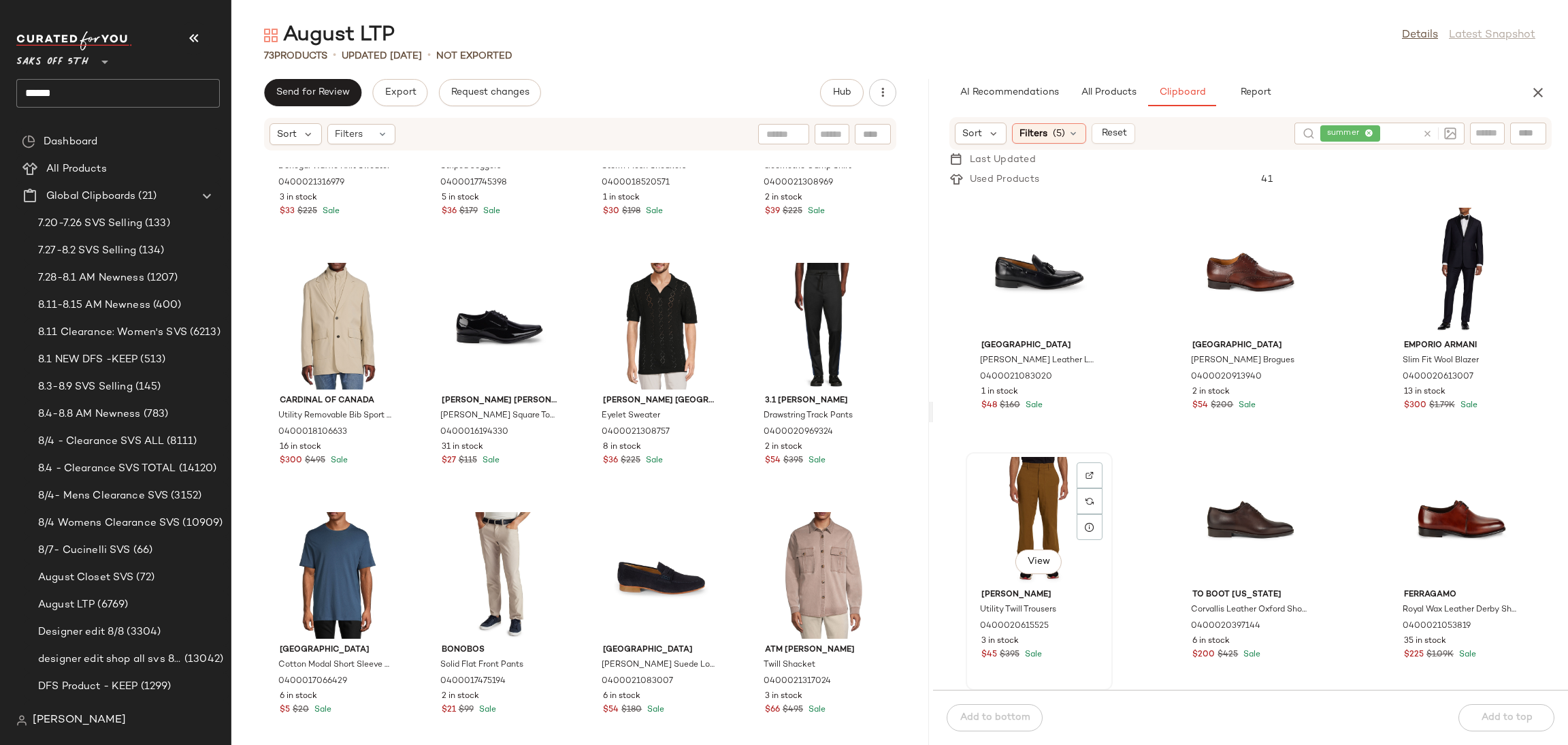
click at [1027, 529] on div "View" at bounding box center [1039, 520] width 138 height 126
click at [1006, 720] on div "Add to bottom Add to top" at bounding box center [1250, 717] width 635 height 55
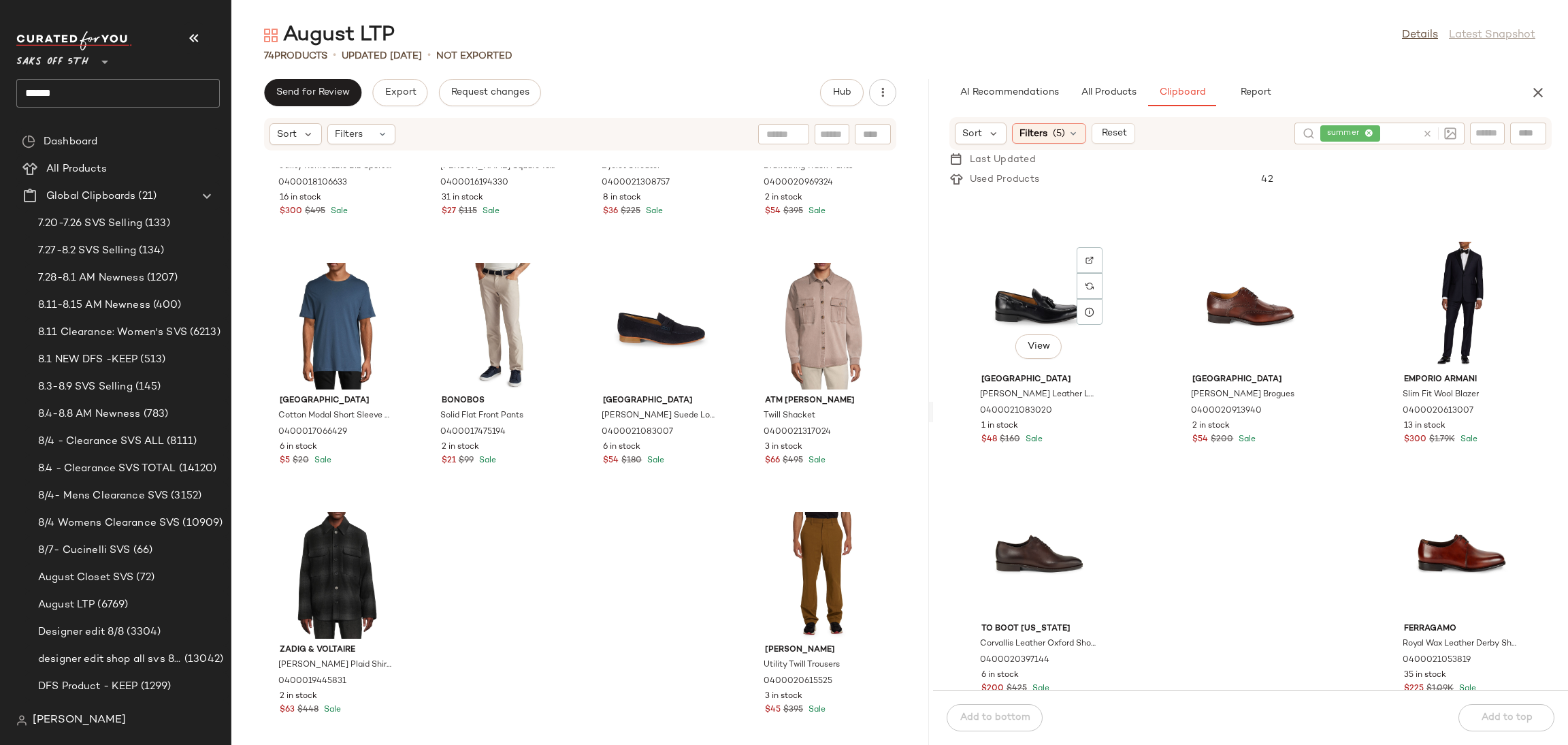
scroll to position [2958, 0]
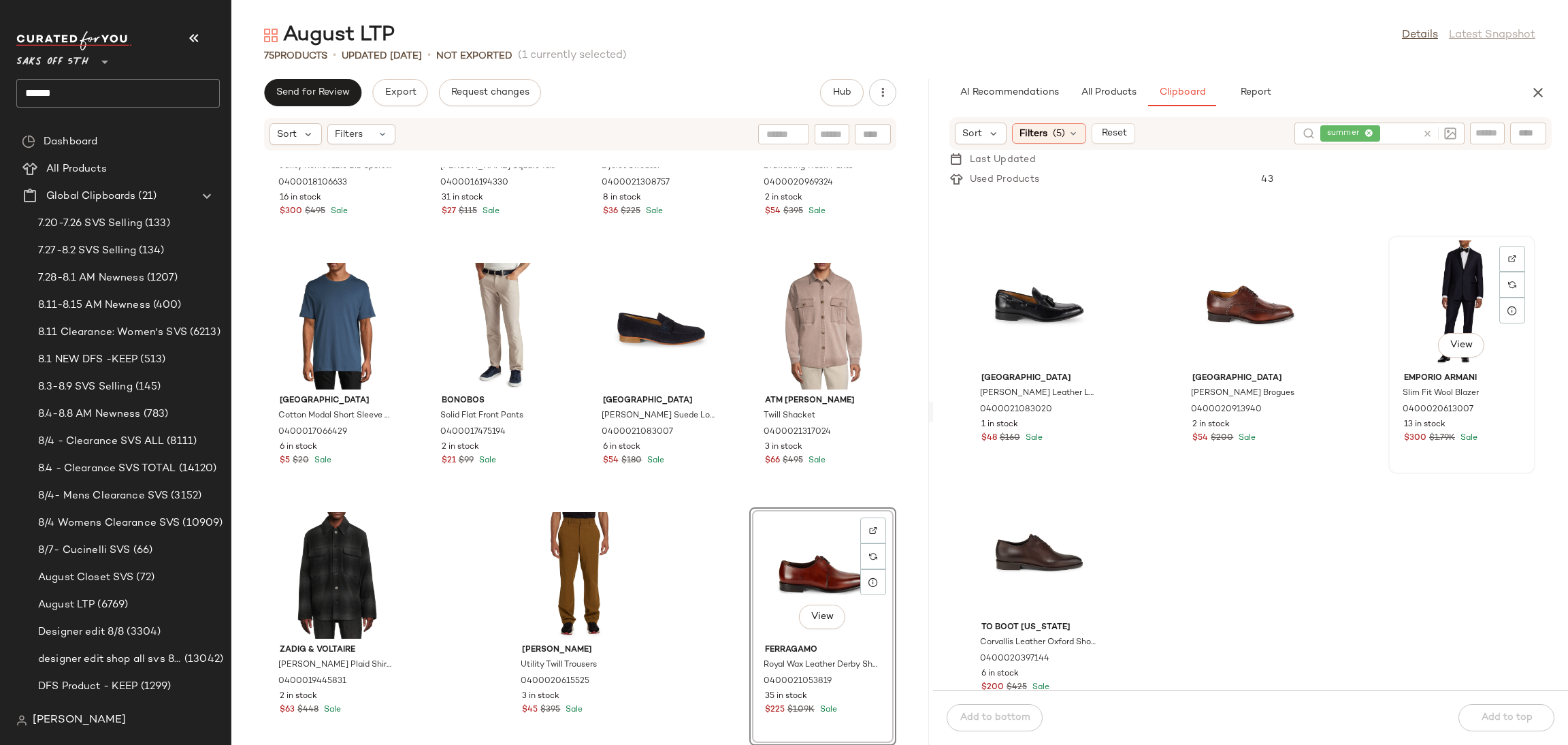
click at [1432, 288] on div "View" at bounding box center [1462, 303] width 138 height 126
click at [1022, 713] on div "Add to bottom Add to top" at bounding box center [1250, 717] width 635 height 55
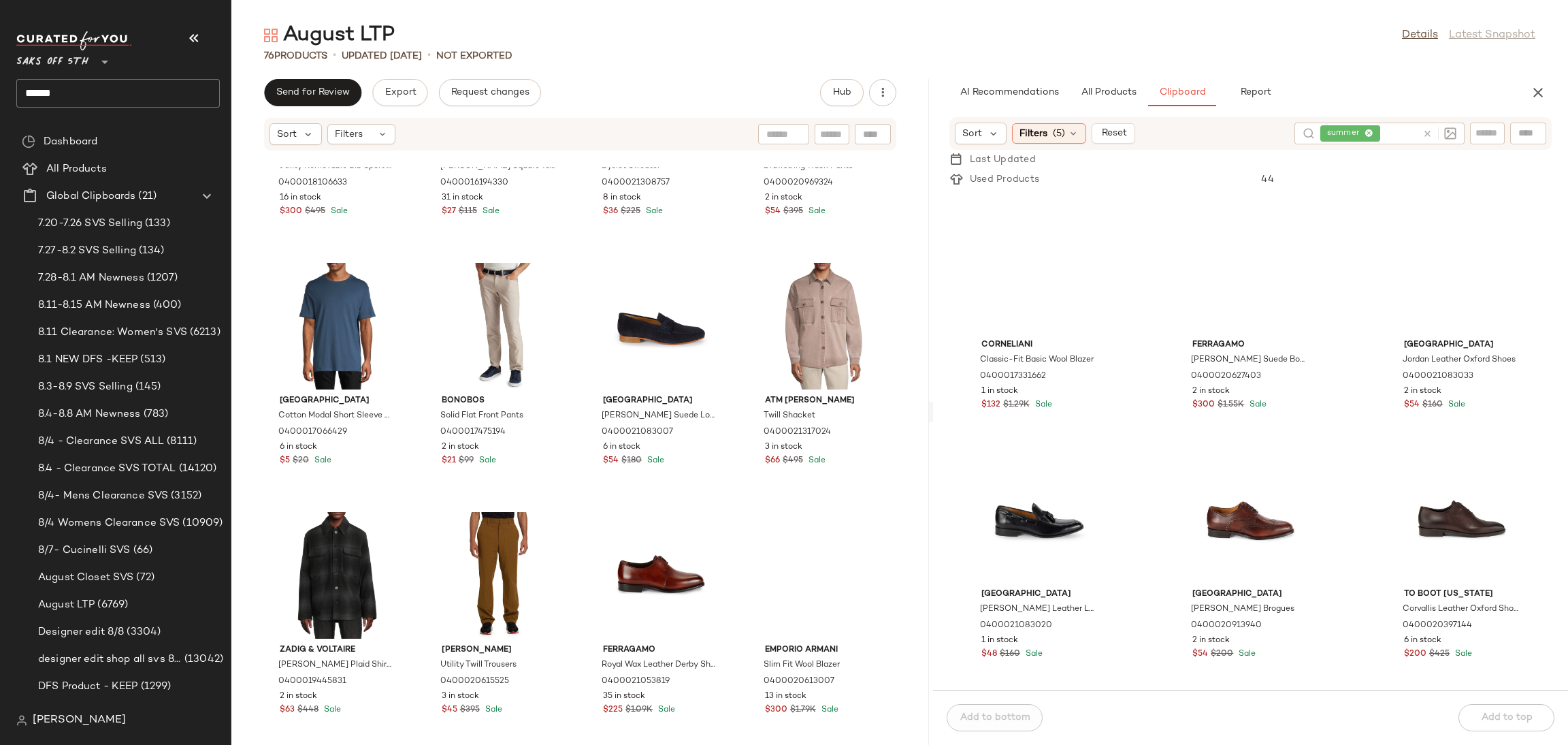
scroll to position [2740, 0]
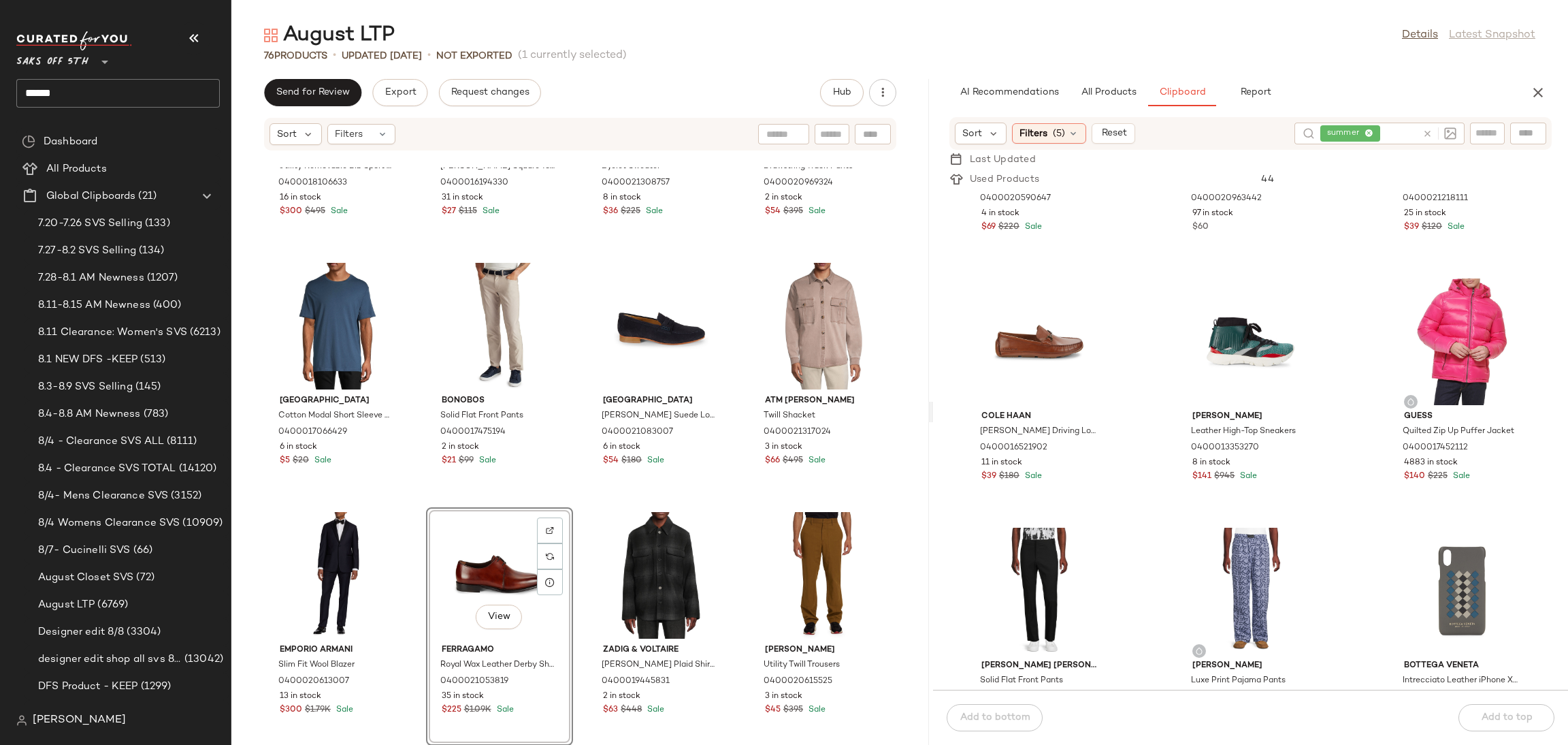
scroll to position [1148, 0]
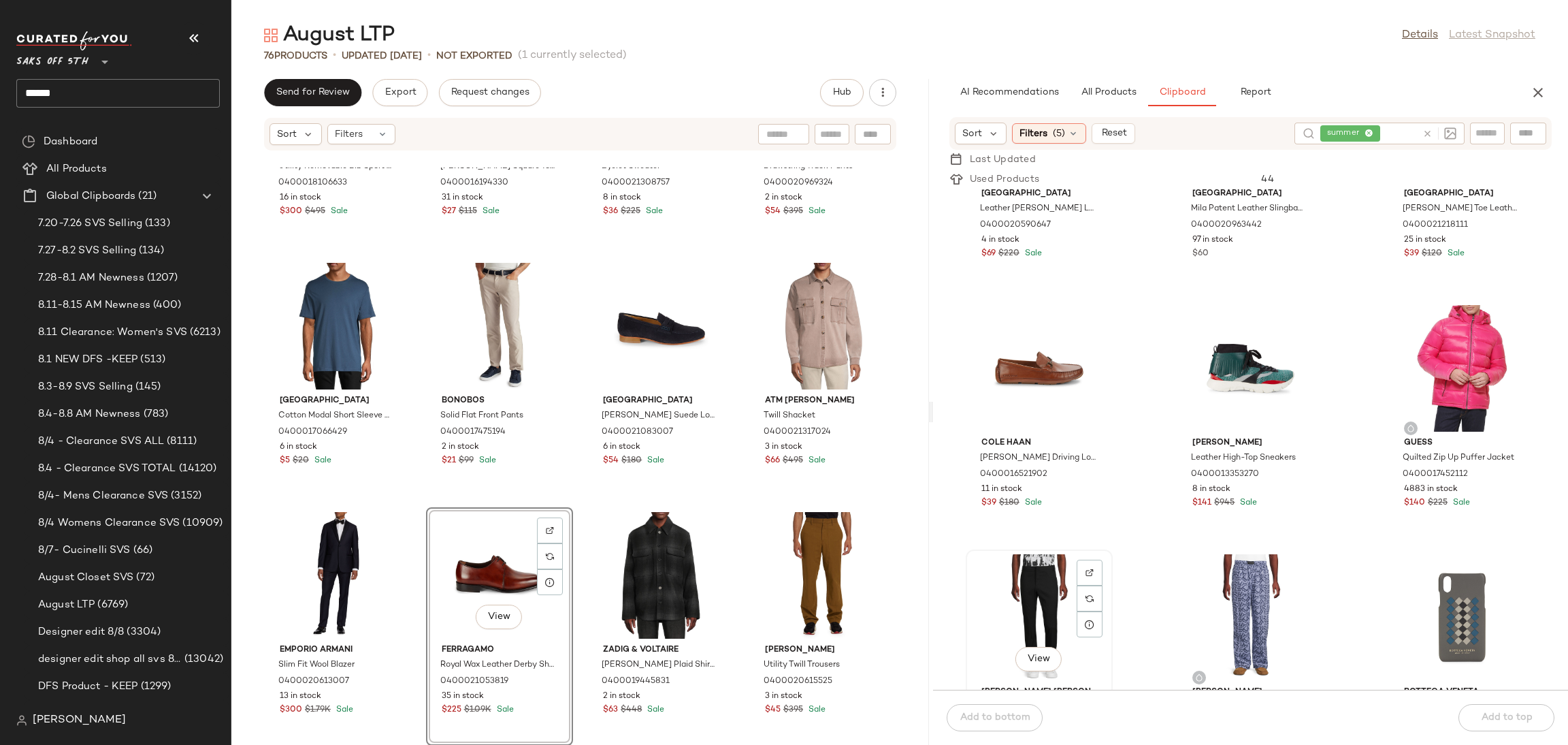
click at [1027, 578] on div "View" at bounding box center [1039, 617] width 138 height 126
click at [985, 717] on span "Add to bottom" at bounding box center [994, 718] width 71 height 11
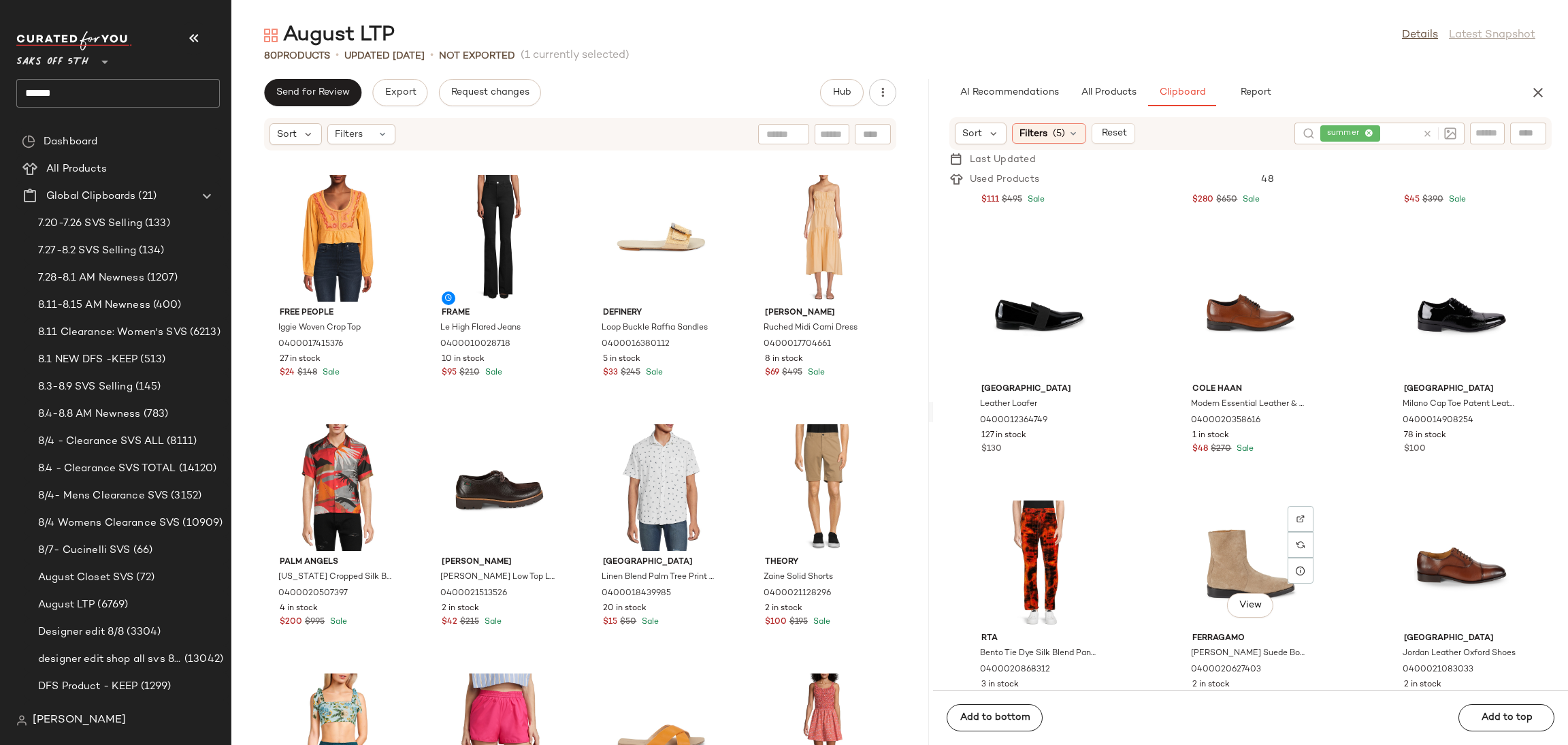
scroll to position [2491, 0]
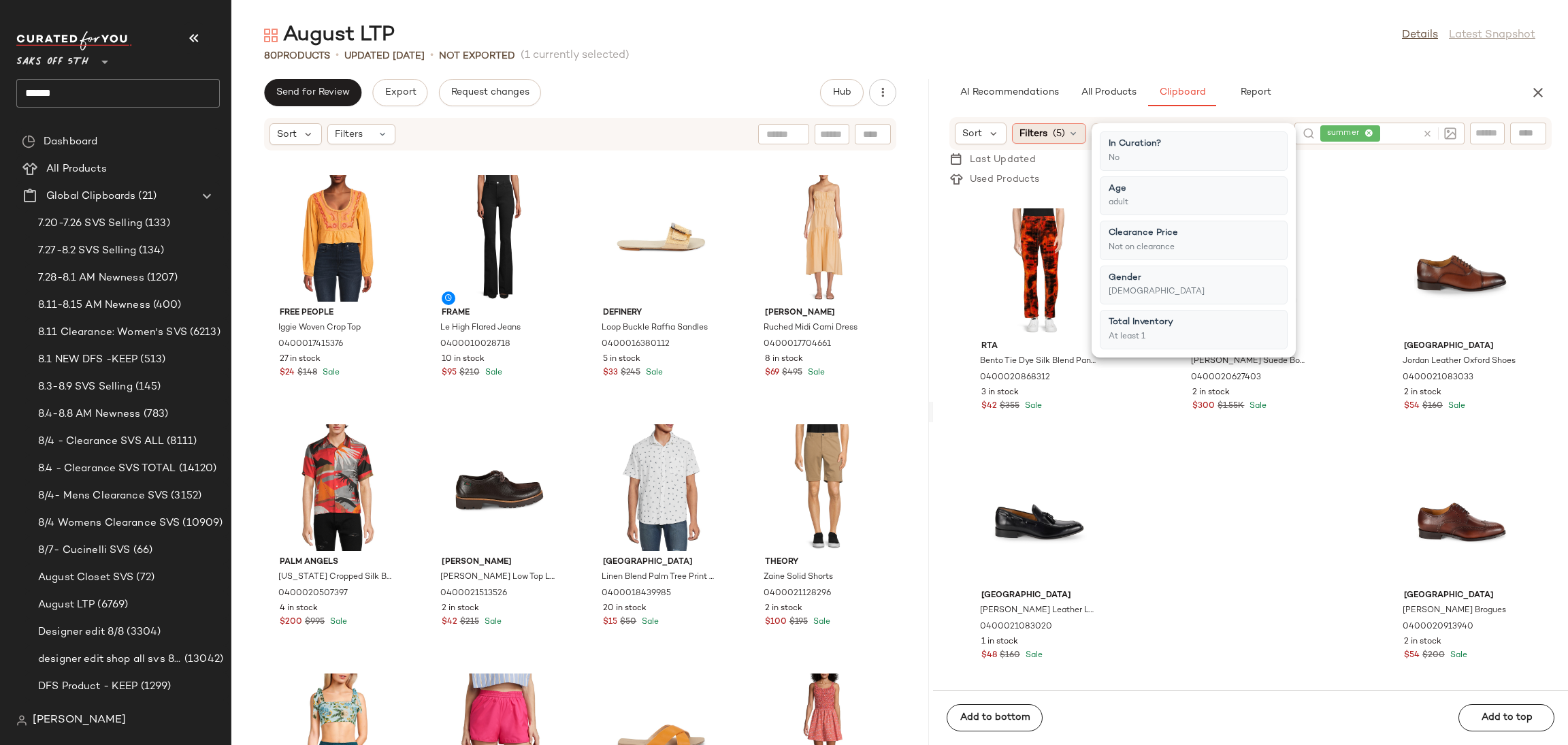
click at [1067, 124] on div "Filters (5)" at bounding box center [1049, 133] width 74 height 20
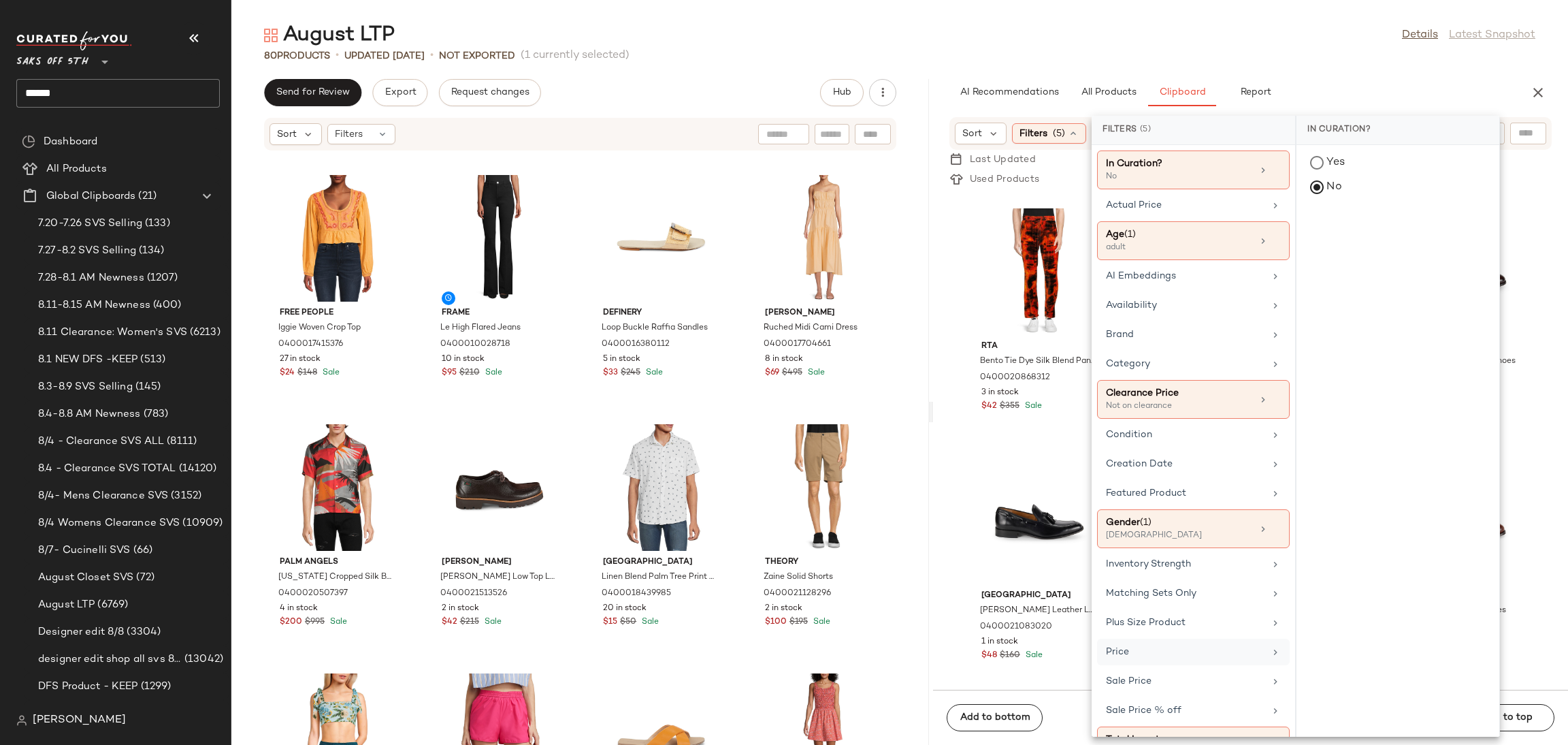
scroll to position [41, 0]
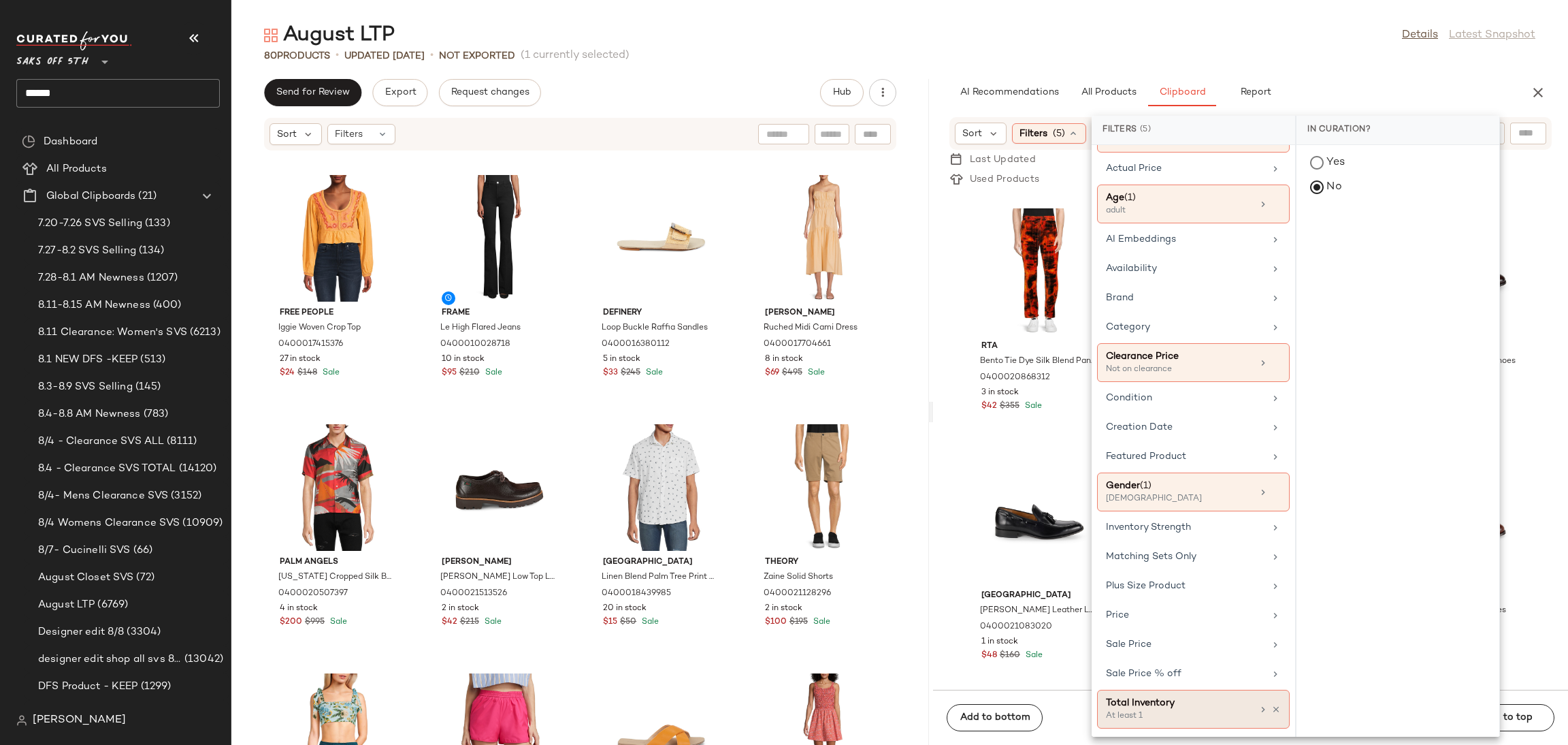
click at [1156, 709] on div "Total Inventory" at bounding box center [1179, 703] width 146 height 14
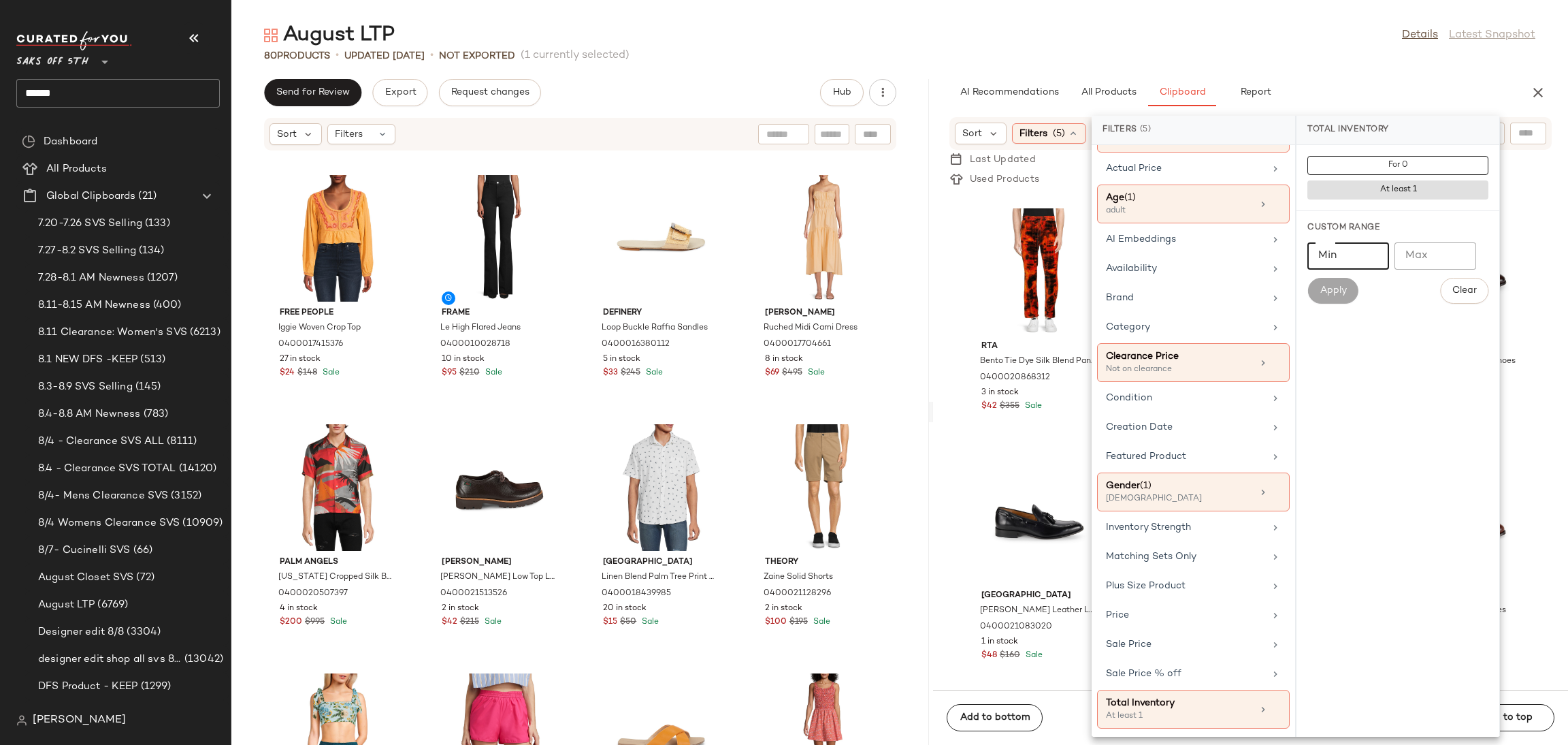
click at [1358, 263] on input "Min" at bounding box center [1348, 256] width 82 height 27
type input "*"
click at [1340, 288] on span "Apply" at bounding box center [1332, 290] width 27 height 11
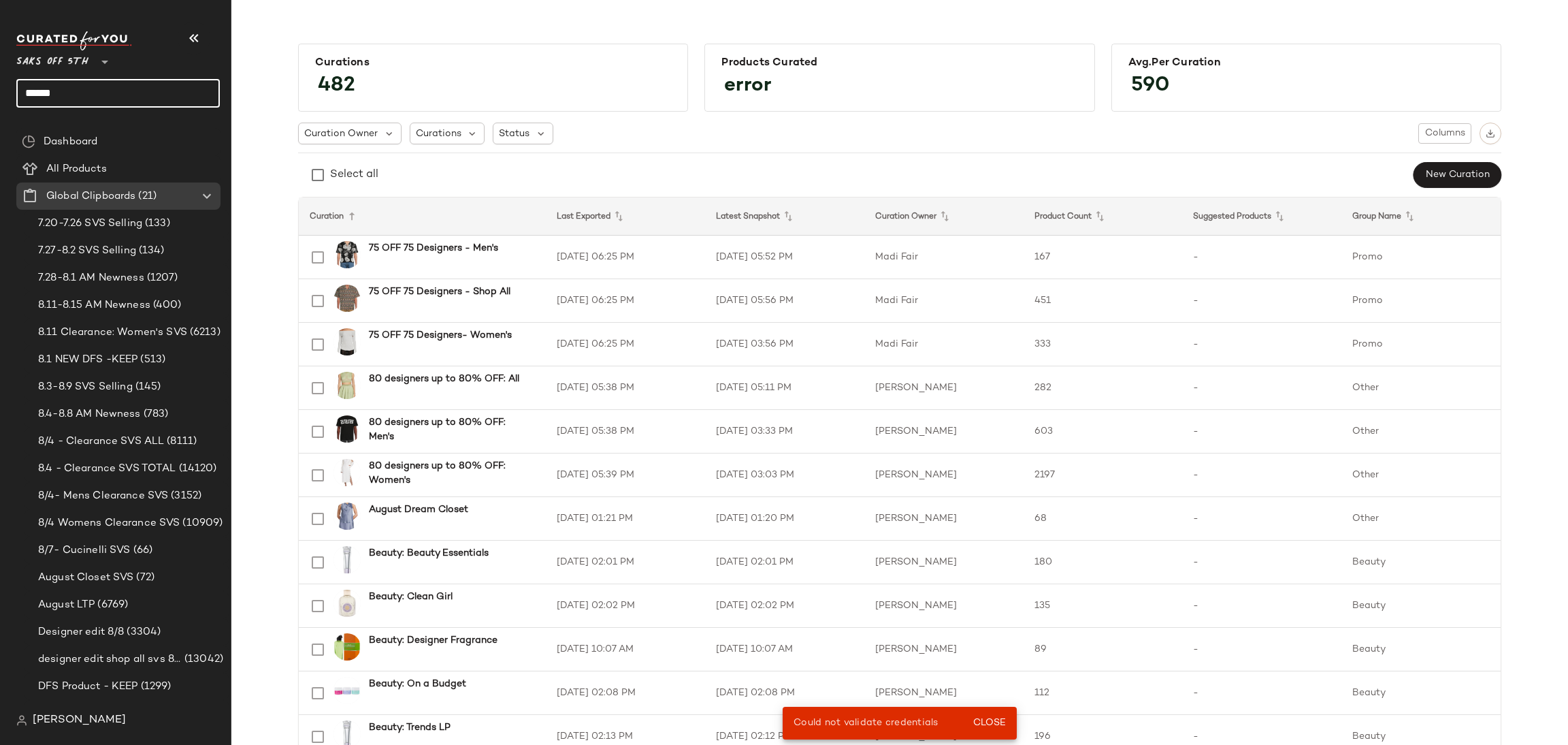
click at [140, 92] on input "******" at bounding box center [118, 93] width 204 height 28
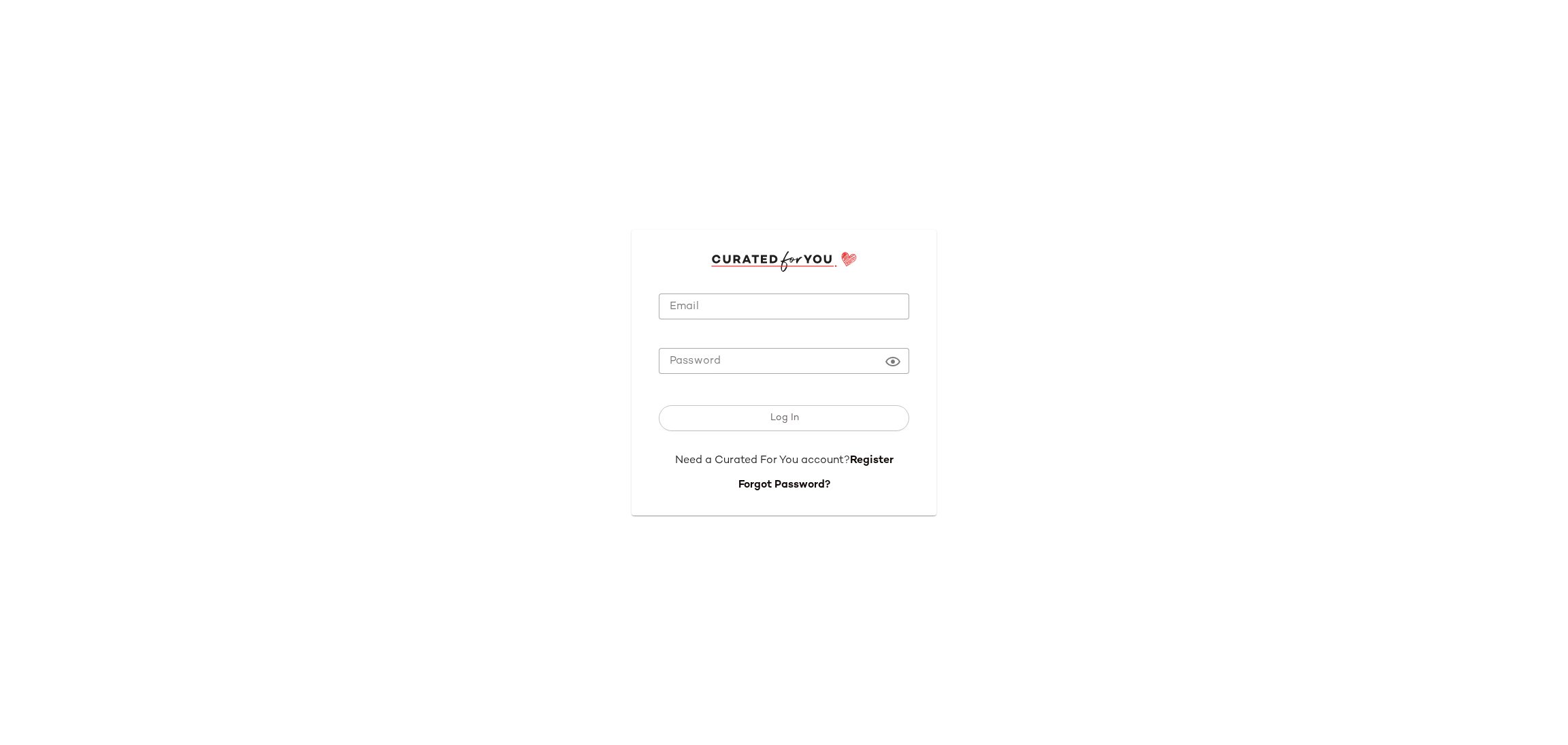
click at [737, 305] on input "Email" at bounding box center [784, 306] width 251 height 26
type input "**********"
click at [802, 421] on button "Log In" at bounding box center [784, 418] width 251 height 26
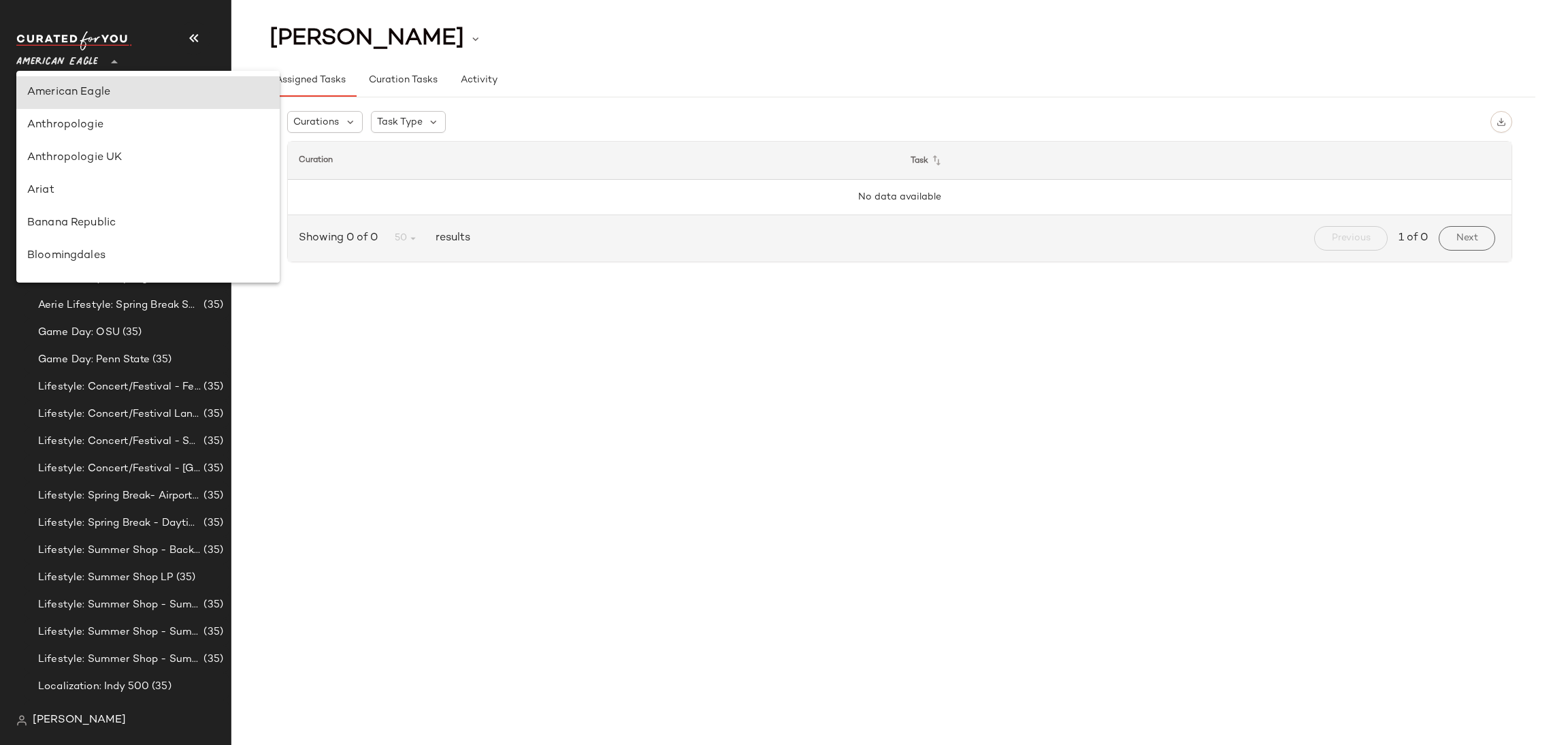
click at [103, 61] on div at bounding box center [113, 54] width 19 height 34
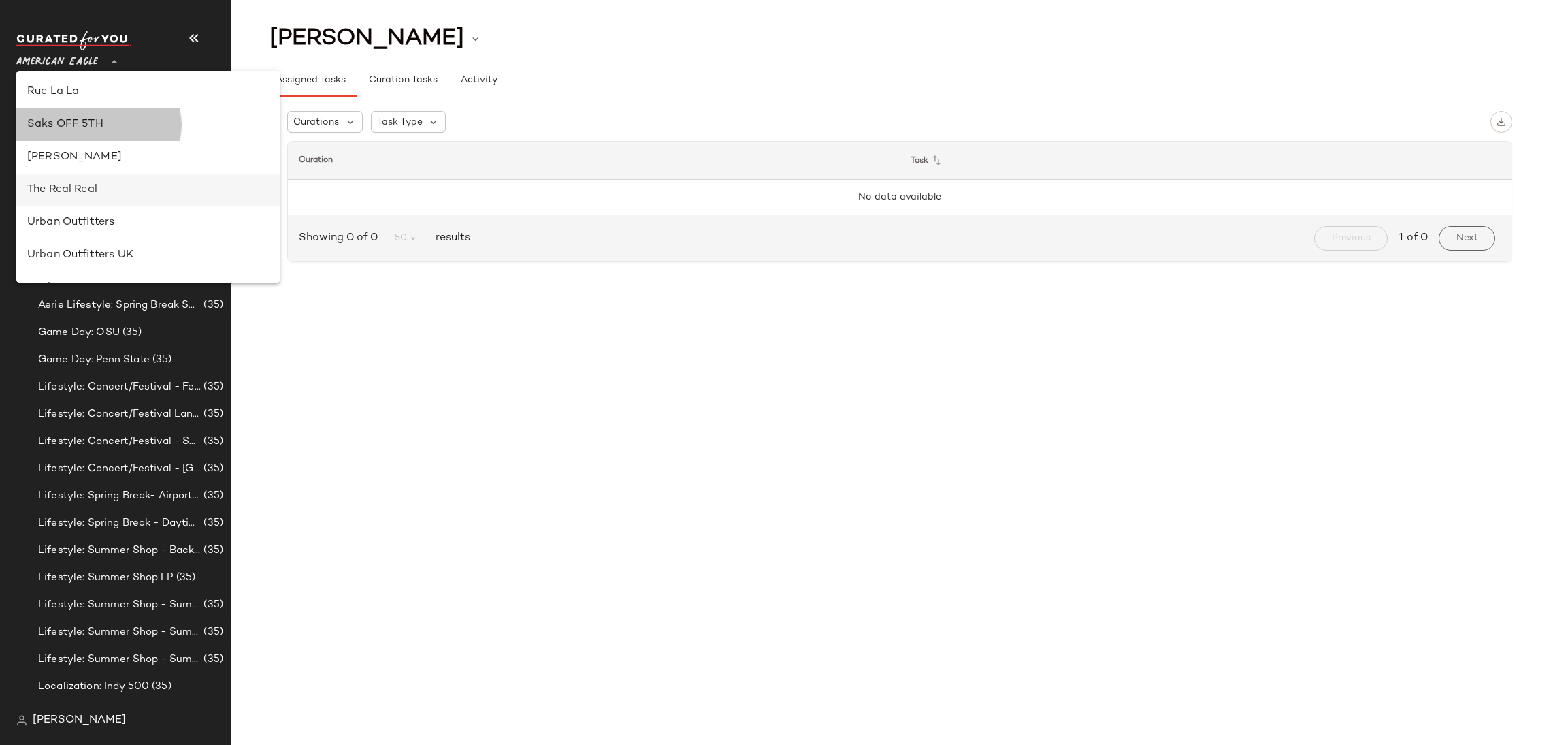
click at [96, 122] on div "Saks OFF 5TH" at bounding box center [148, 124] width 242 height 17
type input "**"
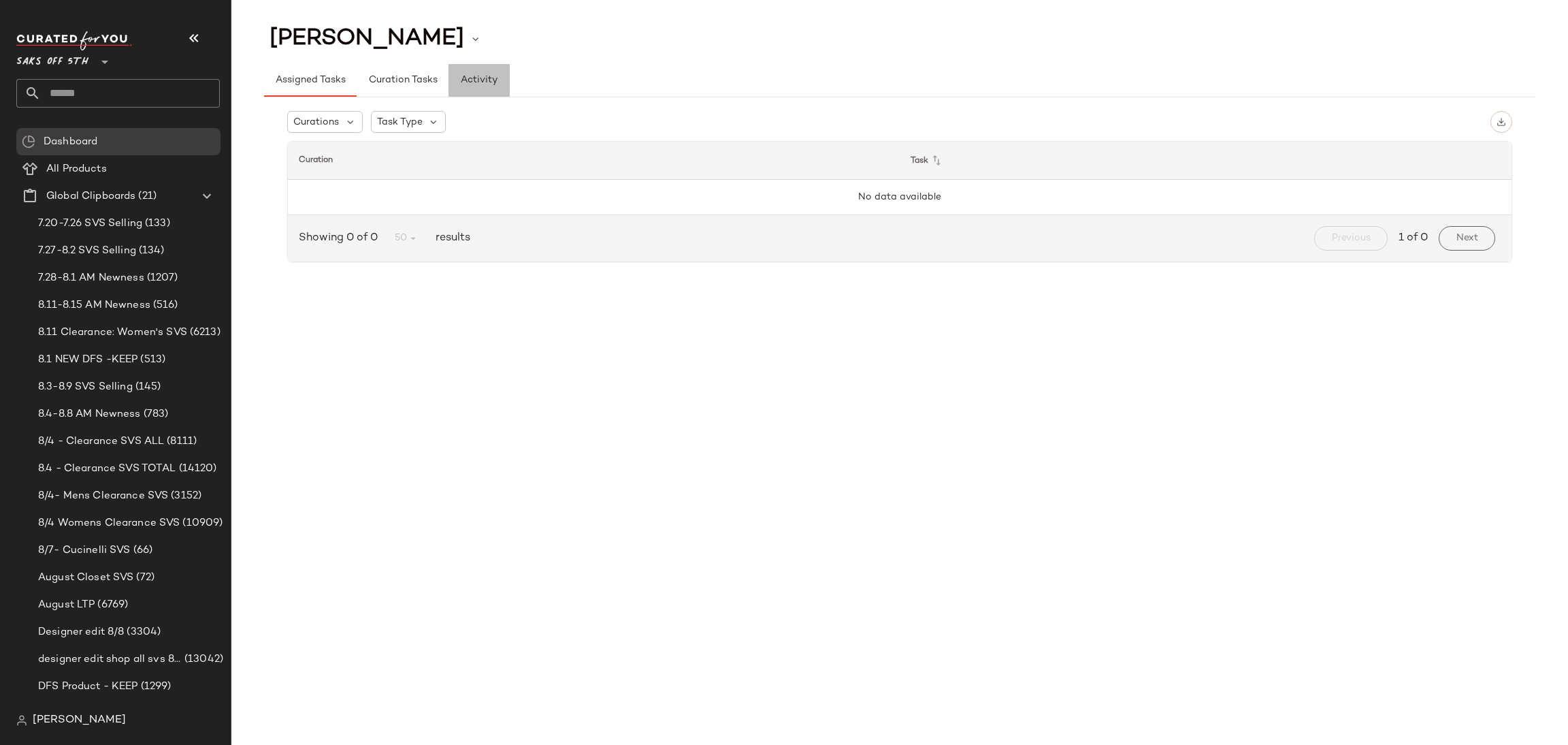
click at [465, 94] on button "Activity" at bounding box center [478, 80] width 61 height 33
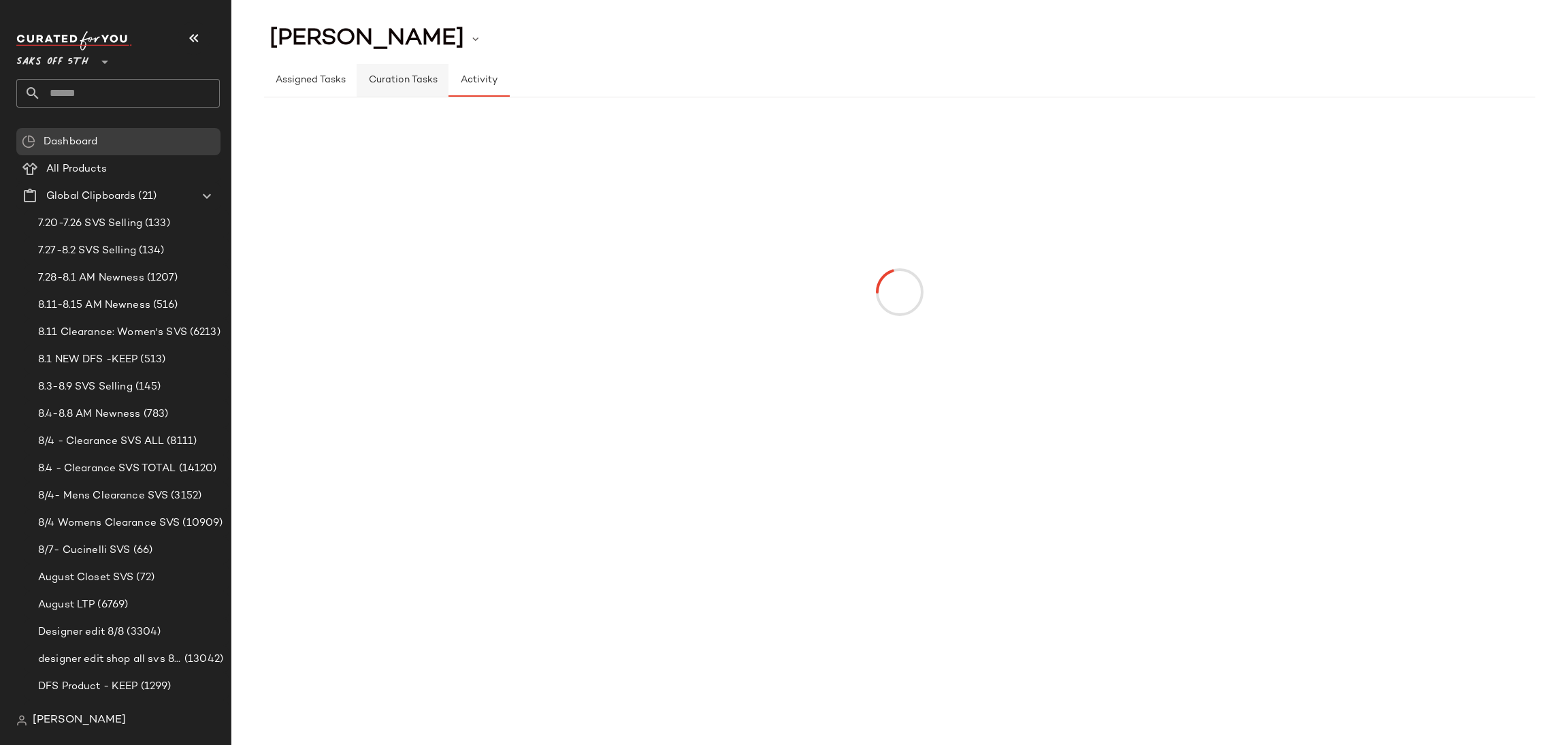
click at [418, 79] on span "Curation Tasks" at bounding box center [402, 80] width 70 height 11
click at [344, 79] on span "Assigned Tasks" at bounding box center [311, 80] width 71 height 11
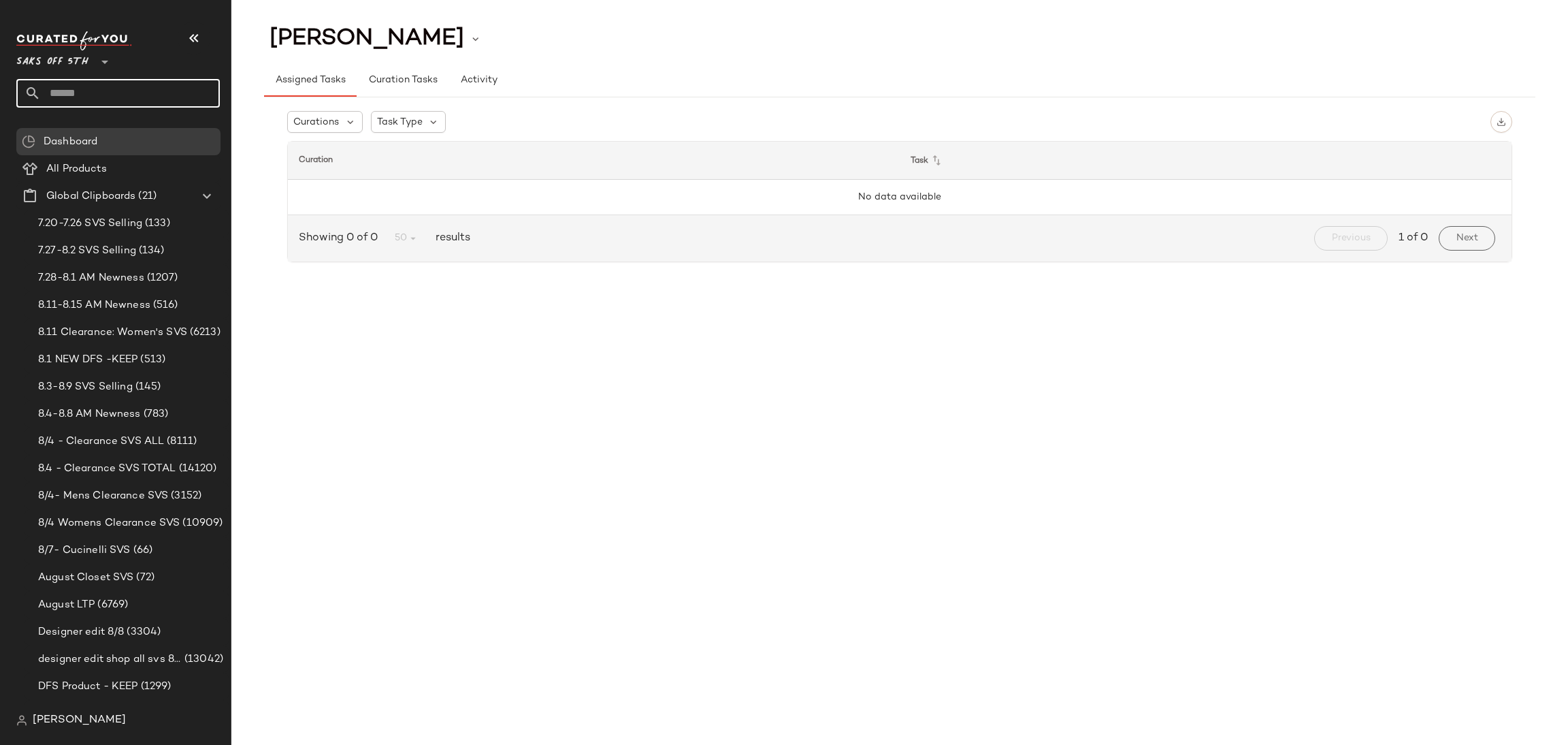
click at [147, 97] on input "text" at bounding box center [130, 93] width 179 height 28
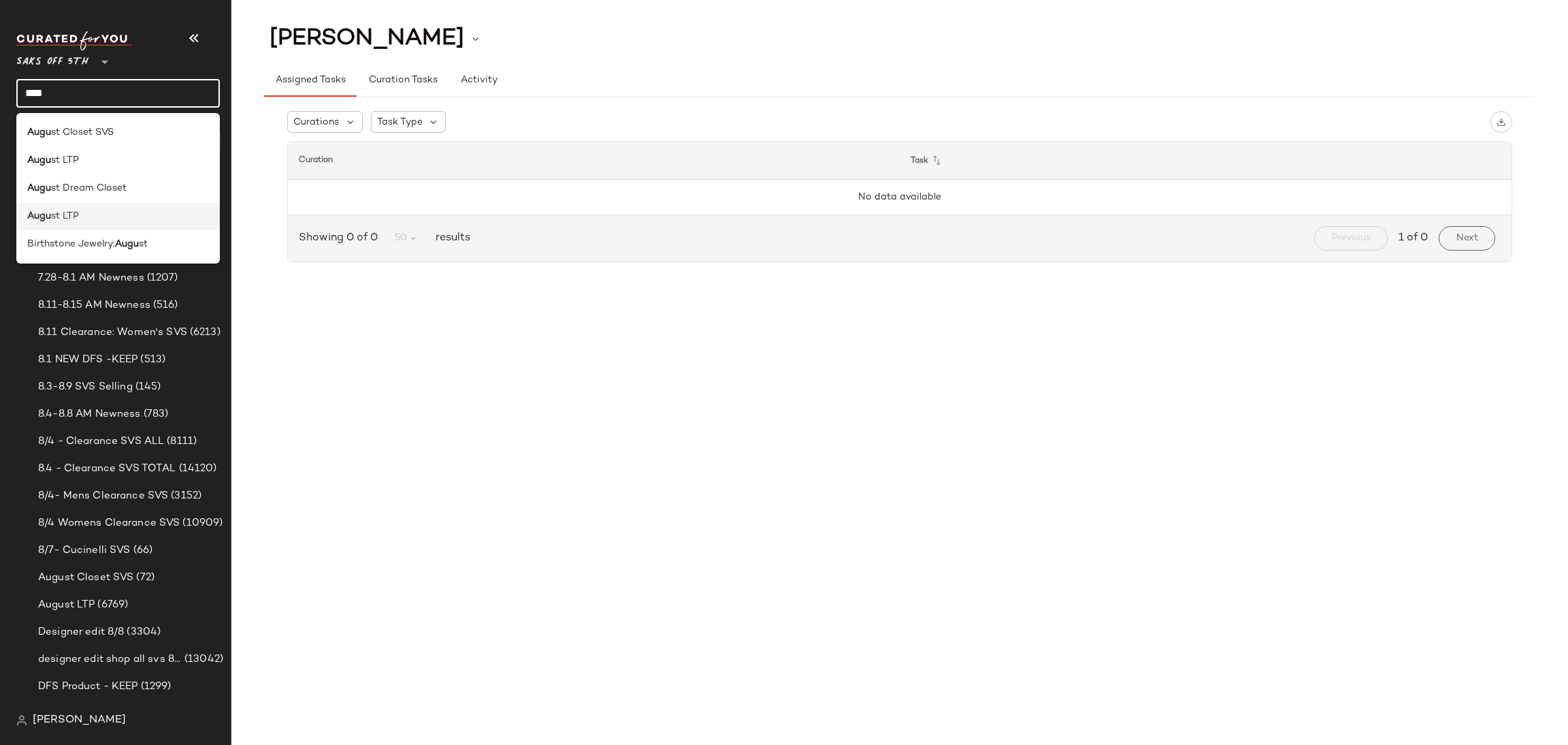
type input "****"
click at [124, 221] on div "Augu st LTP" at bounding box center [118, 216] width 182 height 14
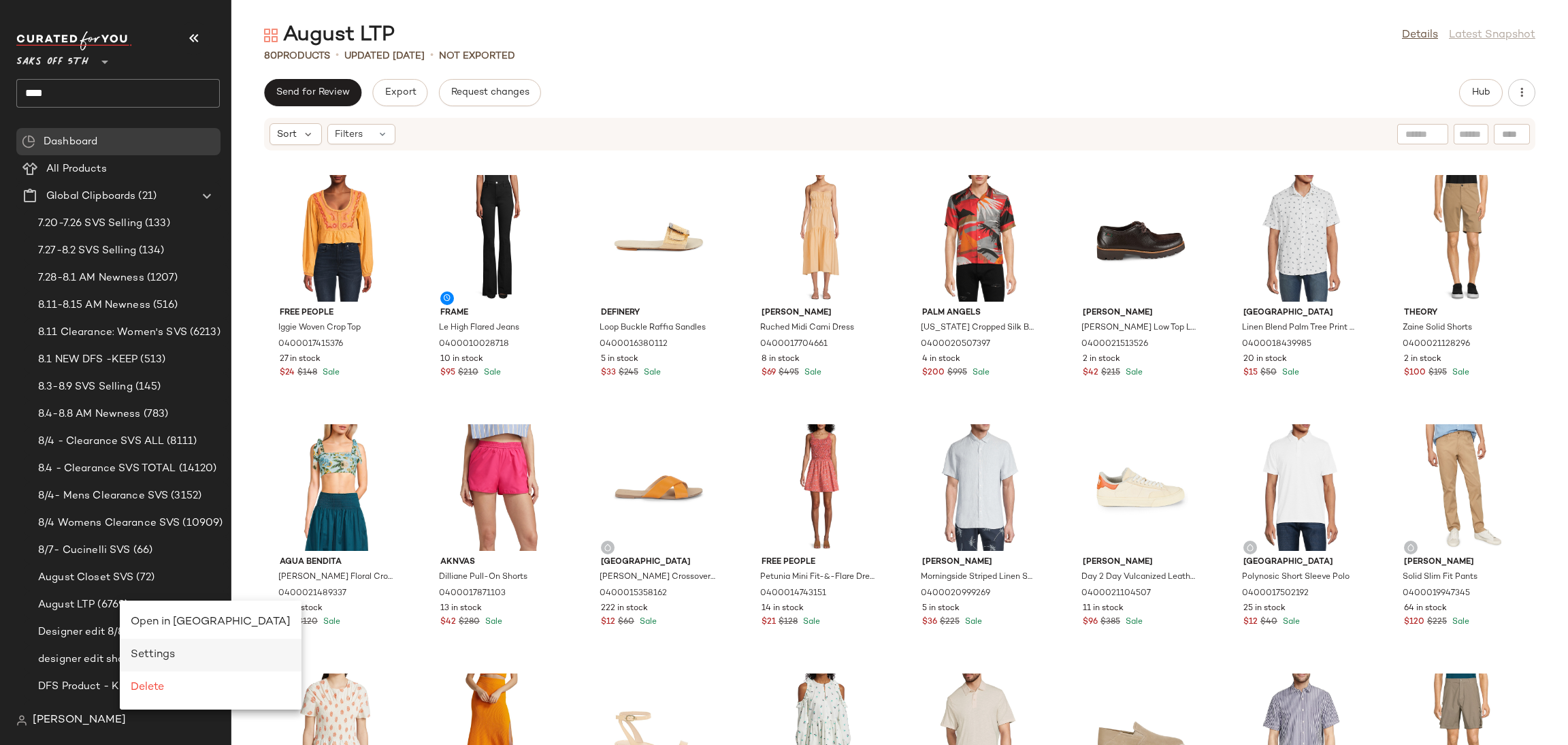
click at [178, 658] on div "Settings" at bounding box center [210, 655] width 160 height 17
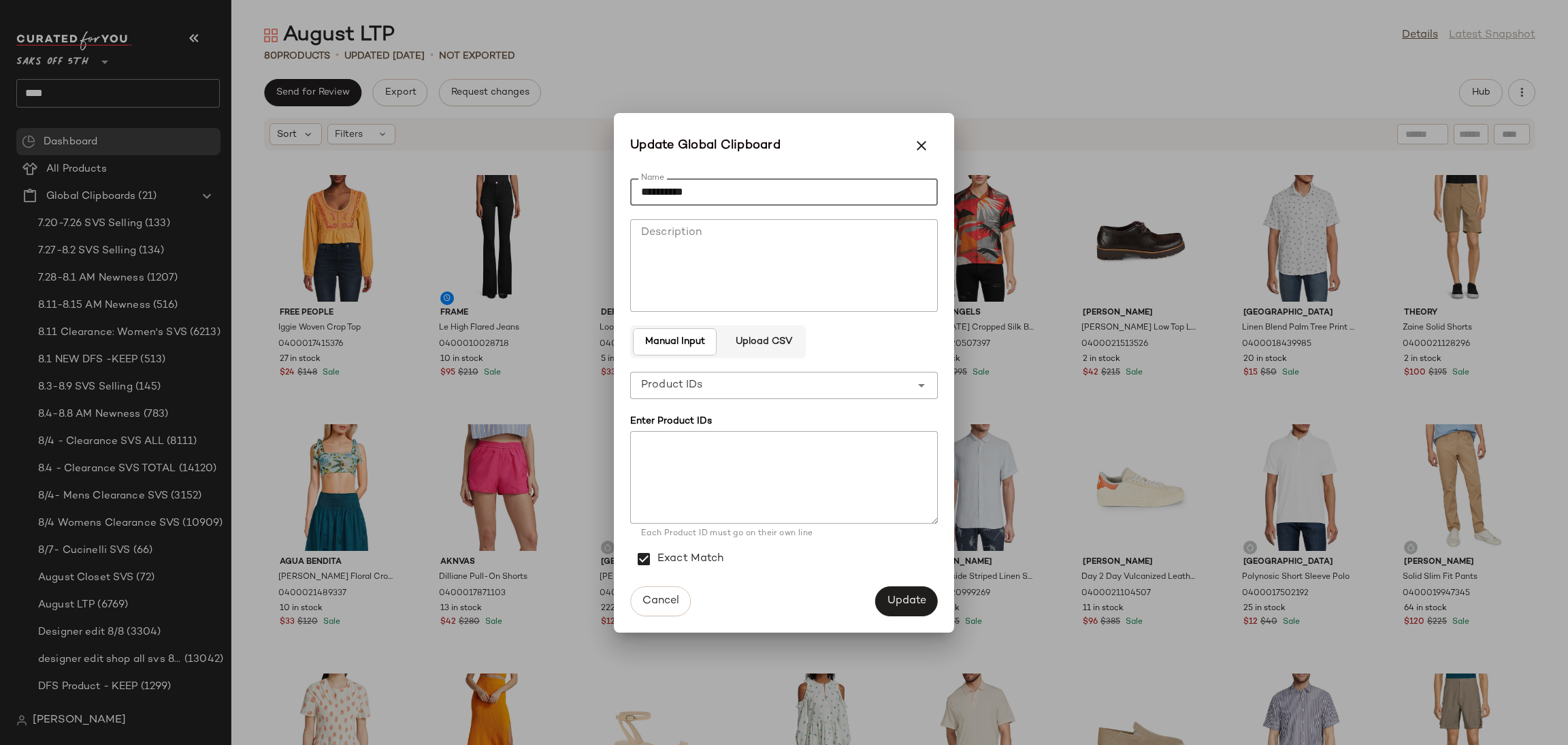
click at [728, 197] on input "**********" at bounding box center [784, 192] width 308 height 27
type input "**********"
click at [889, 586] on button "Update" at bounding box center [906, 601] width 63 height 30
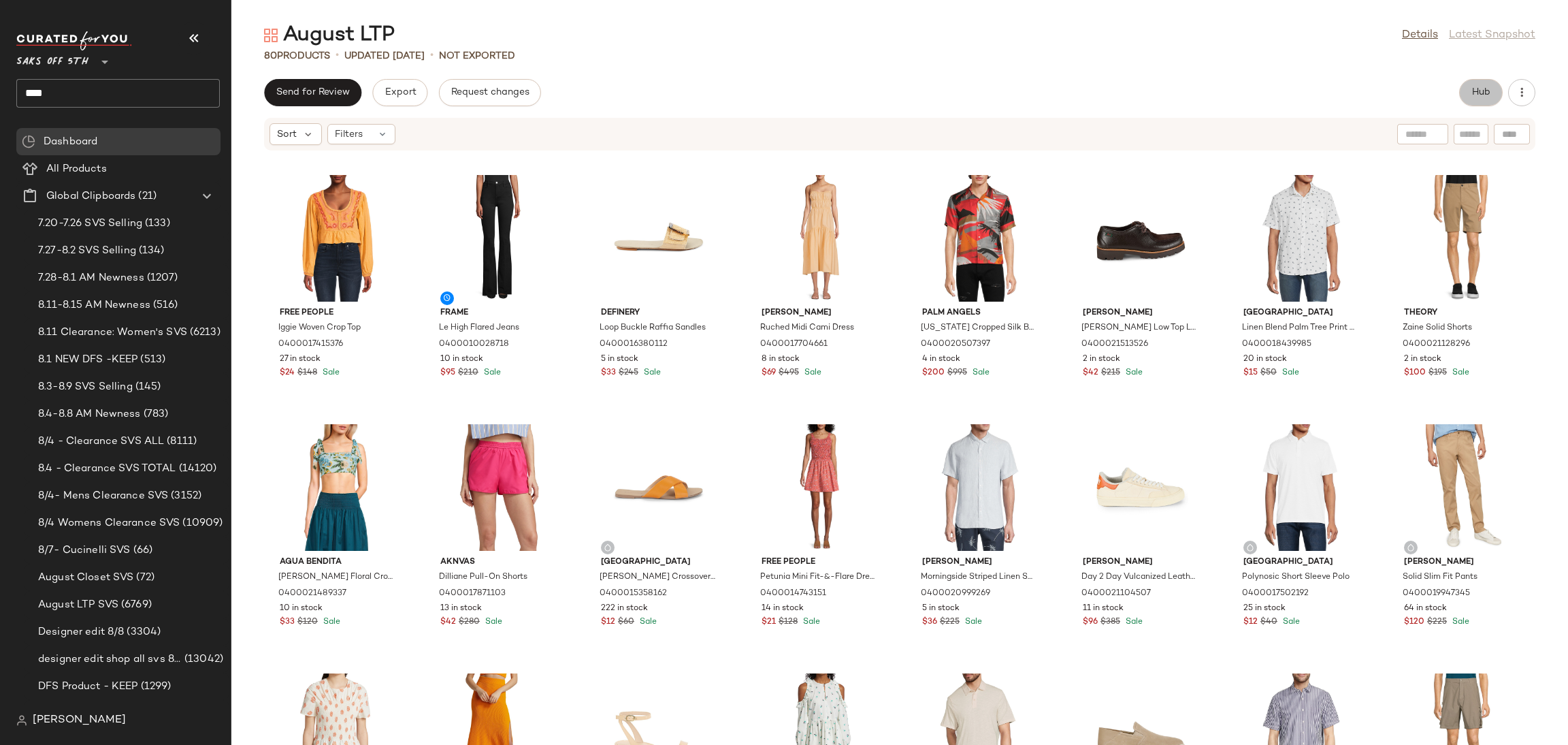
click at [1489, 87] on span "Hub" at bounding box center [1482, 93] width 19 height 11
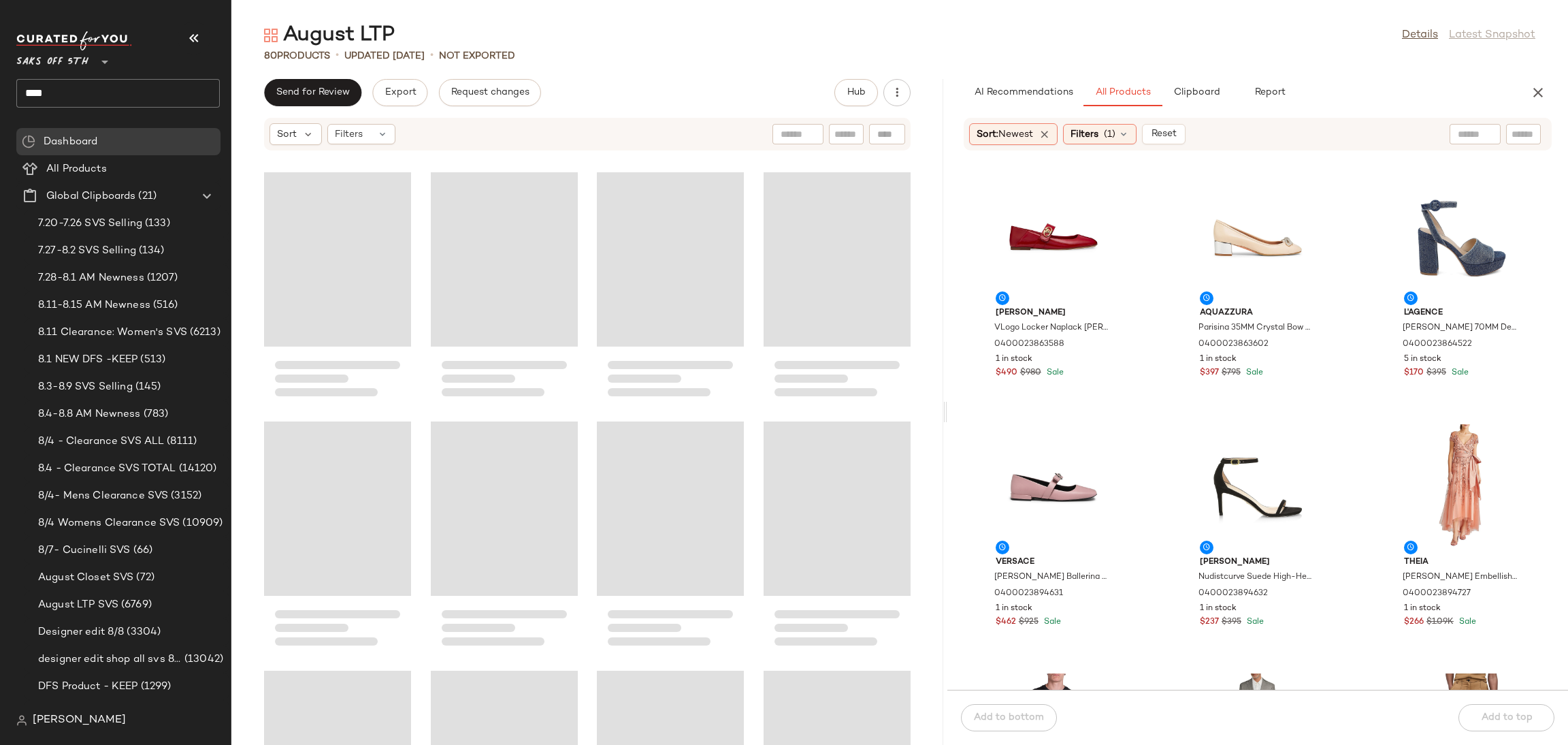
drag, startPoint x: 897, startPoint y: 410, endPoint x: 949, endPoint y: 410, distance: 52.0
click at [949, 410] on div "August LTP Details Latest Snapshot 80 Products • updated Aug 12th • Not Exporte…" at bounding box center [899, 383] width 1337 height 723
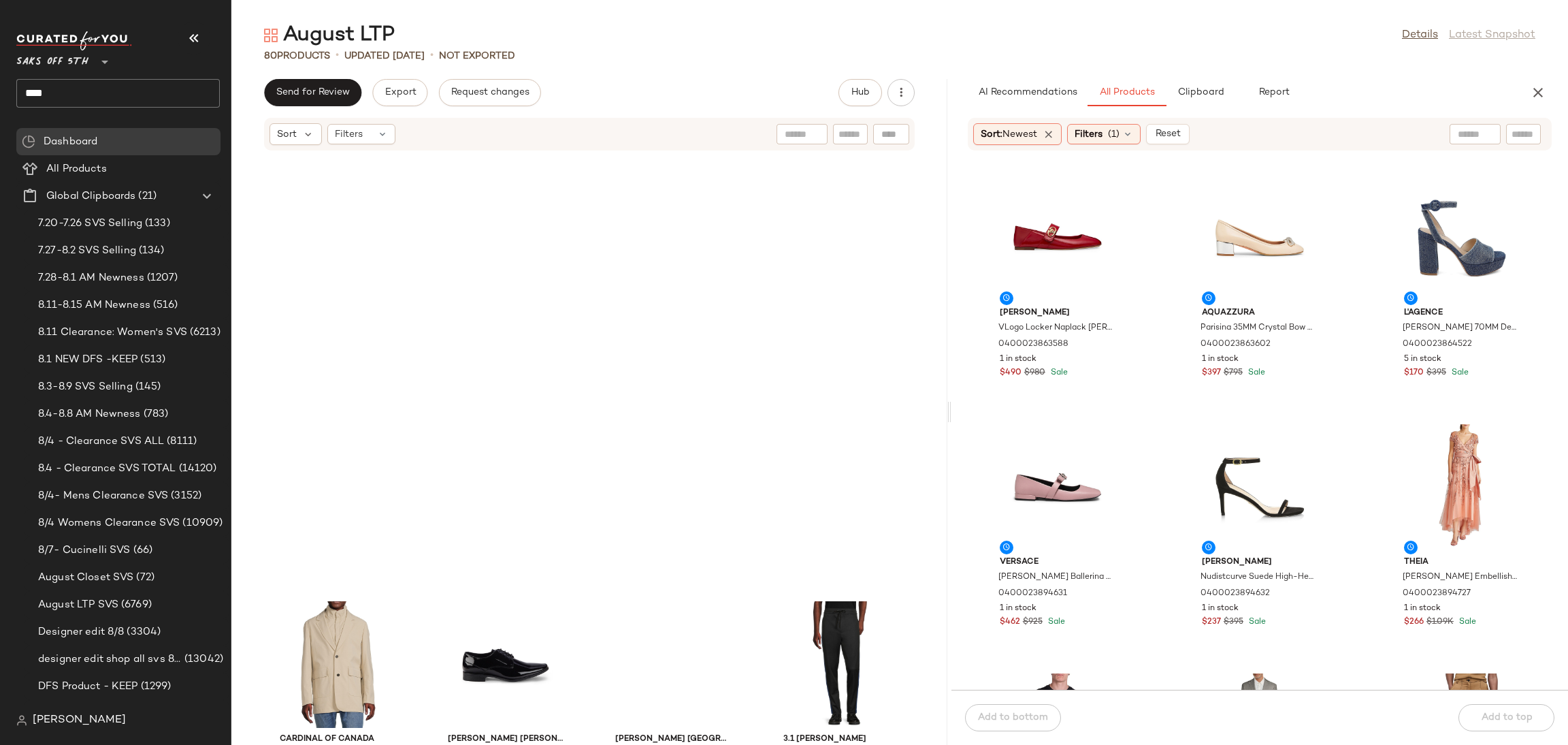
scroll to position [4408, 0]
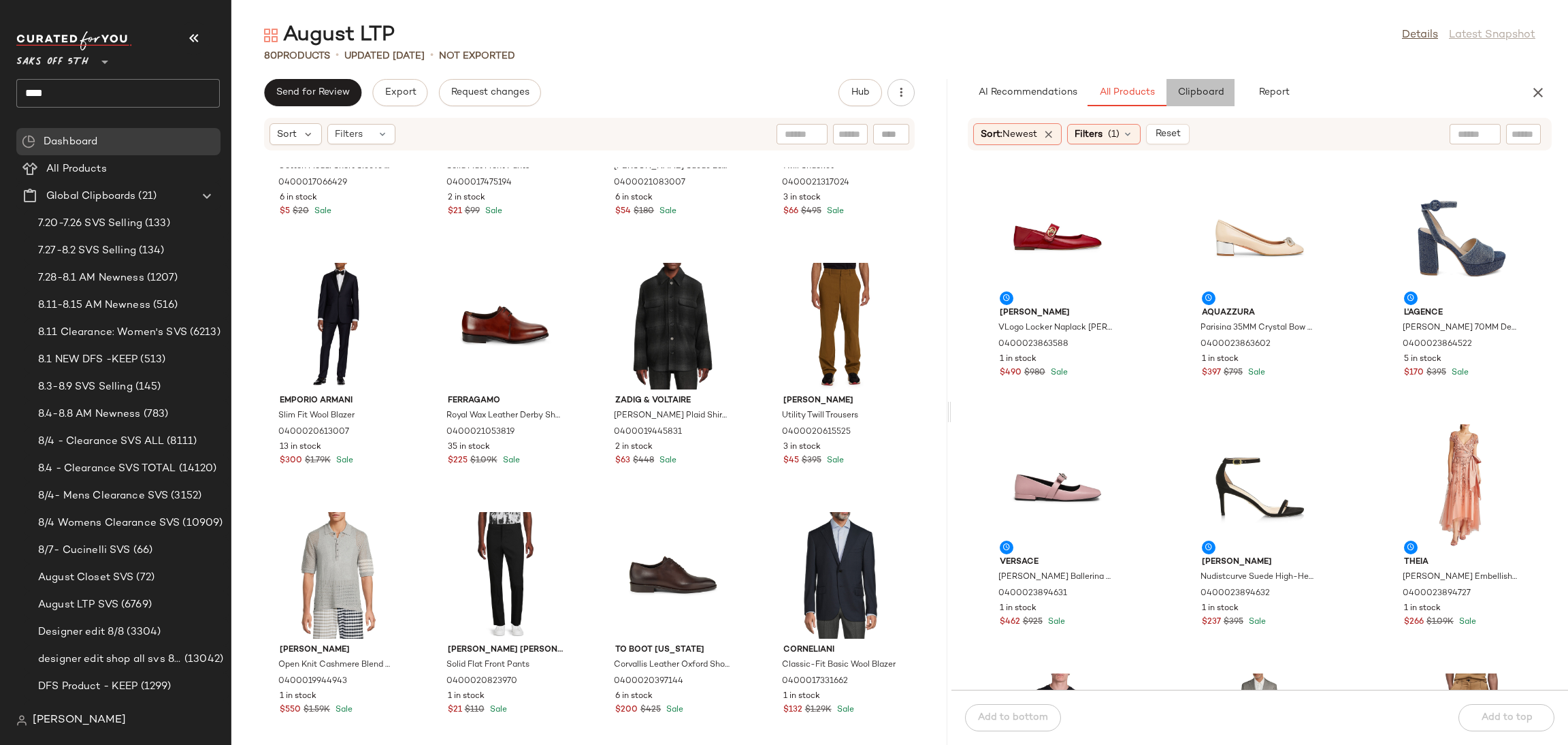
click at [1202, 89] on span "Clipboard" at bounding box center [1200, 93] width 47 height 11
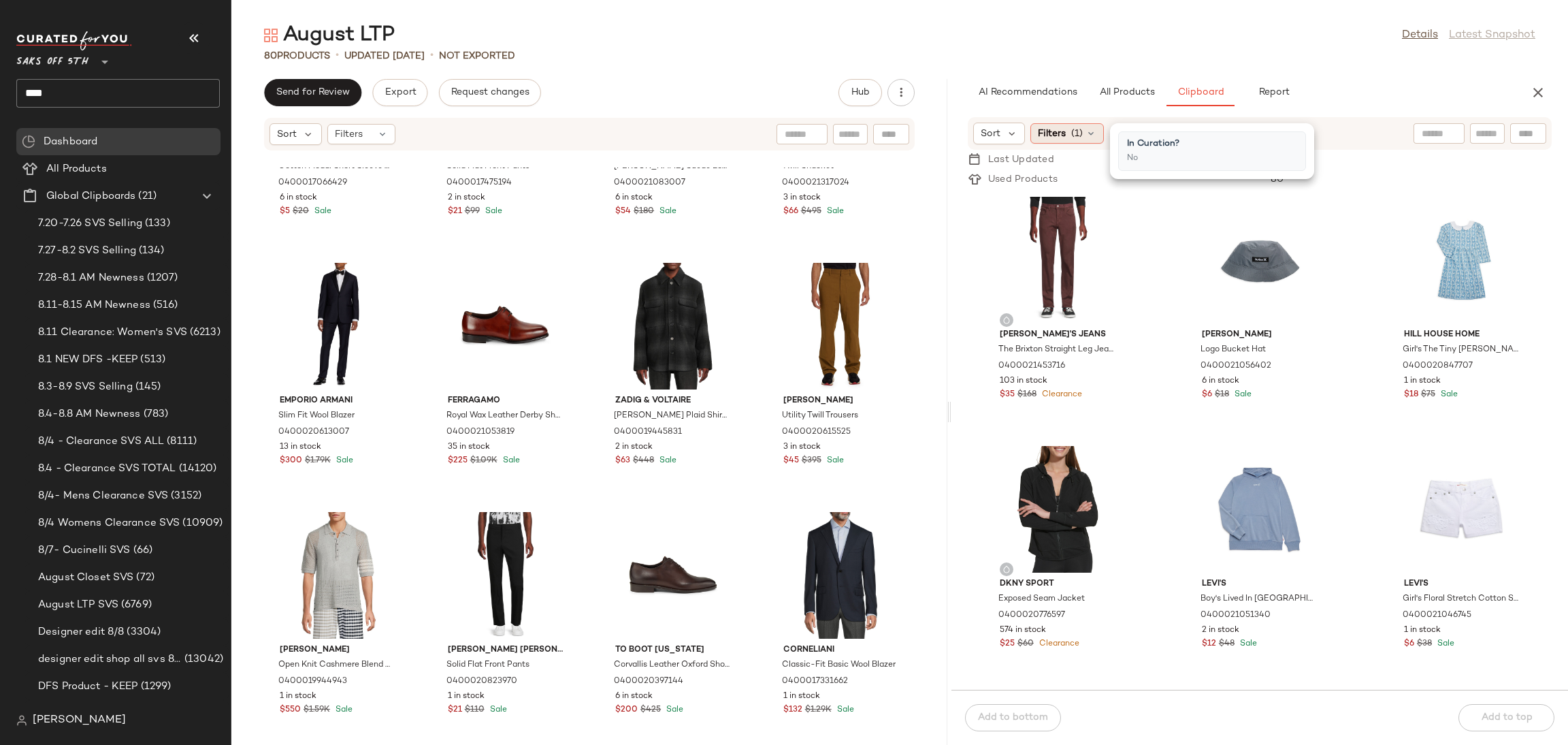
click at [1080, 132] on span "(1)" at bounding box center [1077, 133] width 11 height 14
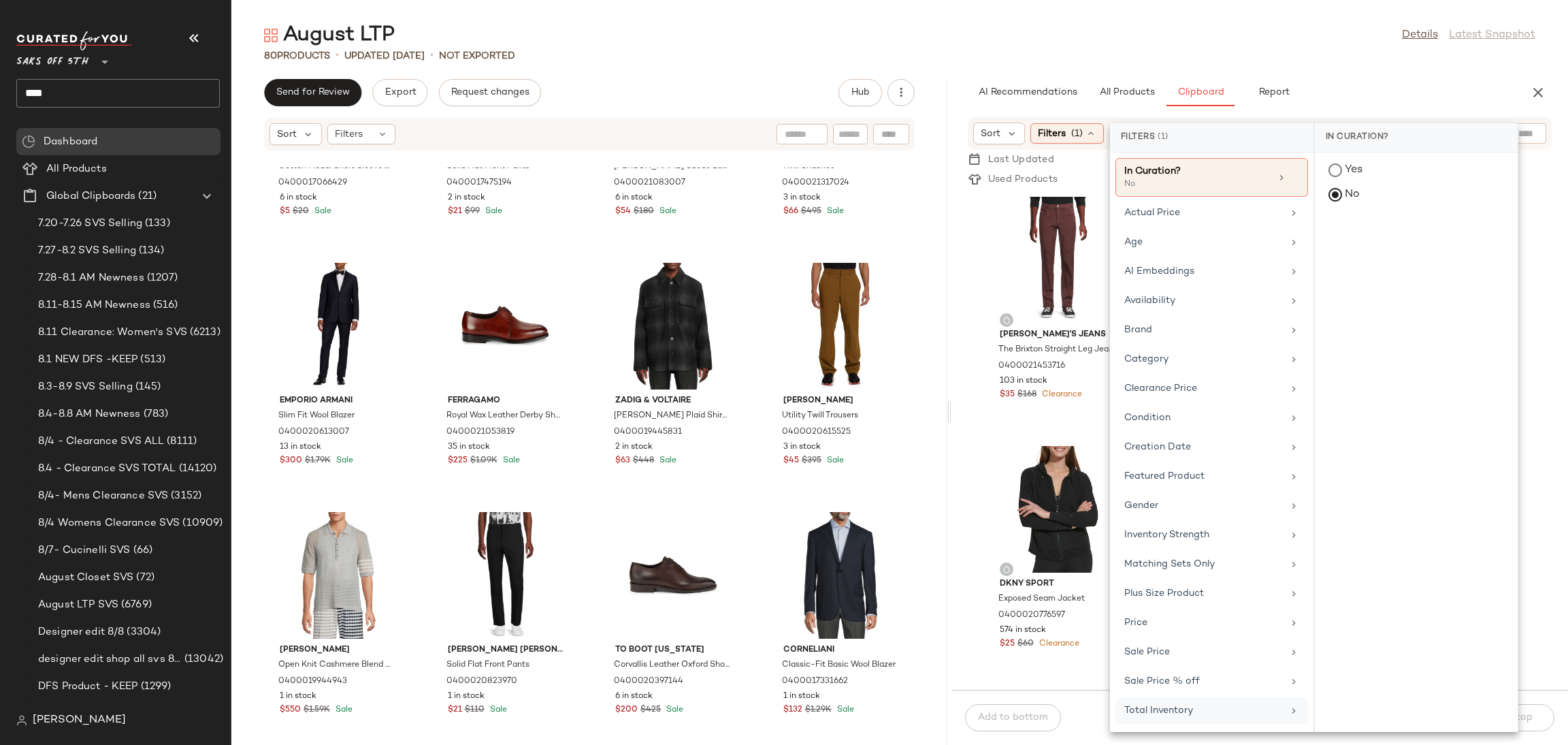
click at [1213, 717] on div "Total Inventory" at bounding box center [1204, 711] width 159 height 14
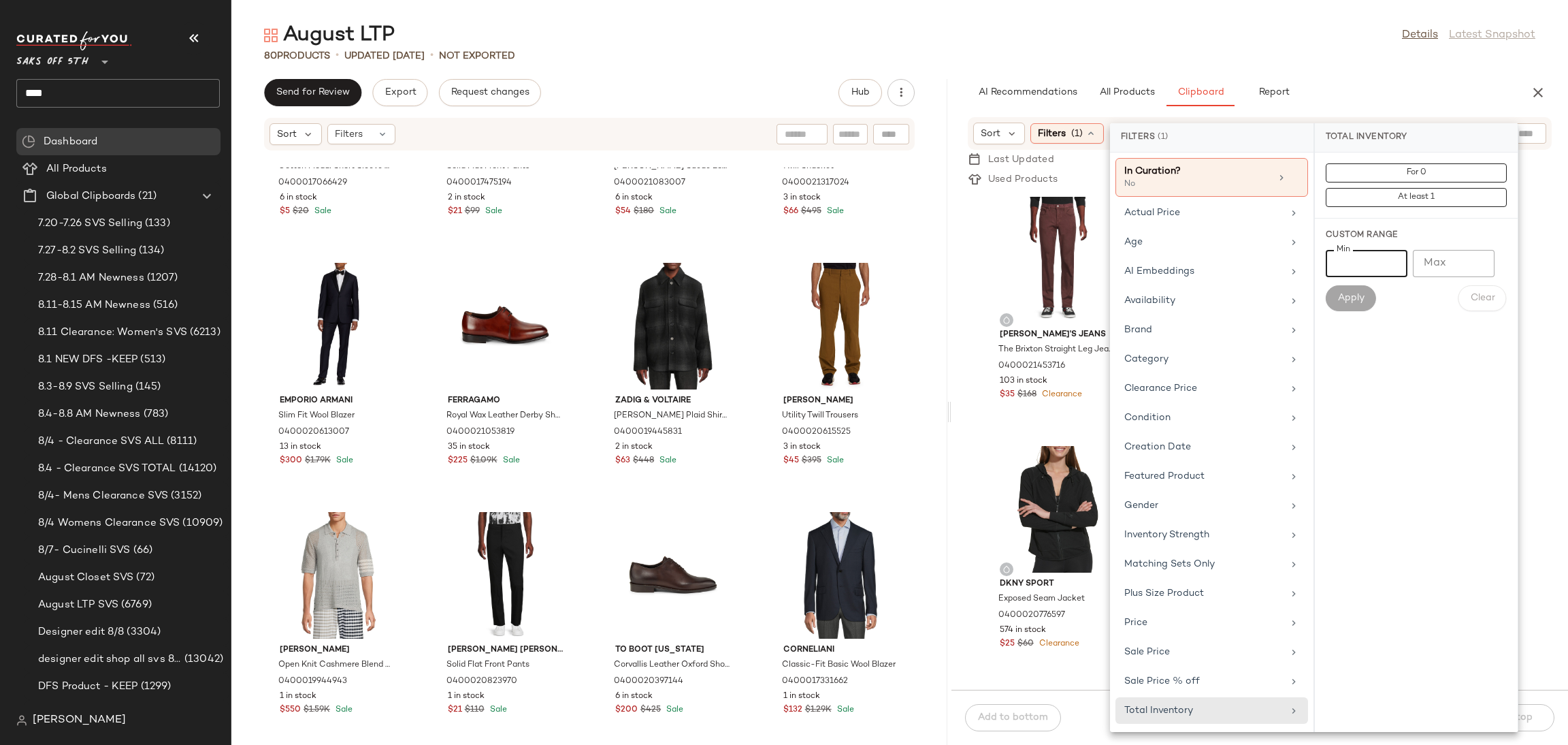
click at [1375, 267] on input "Min" at bounding box center [1366, 263] width 82 height 27
type input "*"
click at [1369, 295] on button "Apply" at bounding box center [1350, 297] width 50 height 26
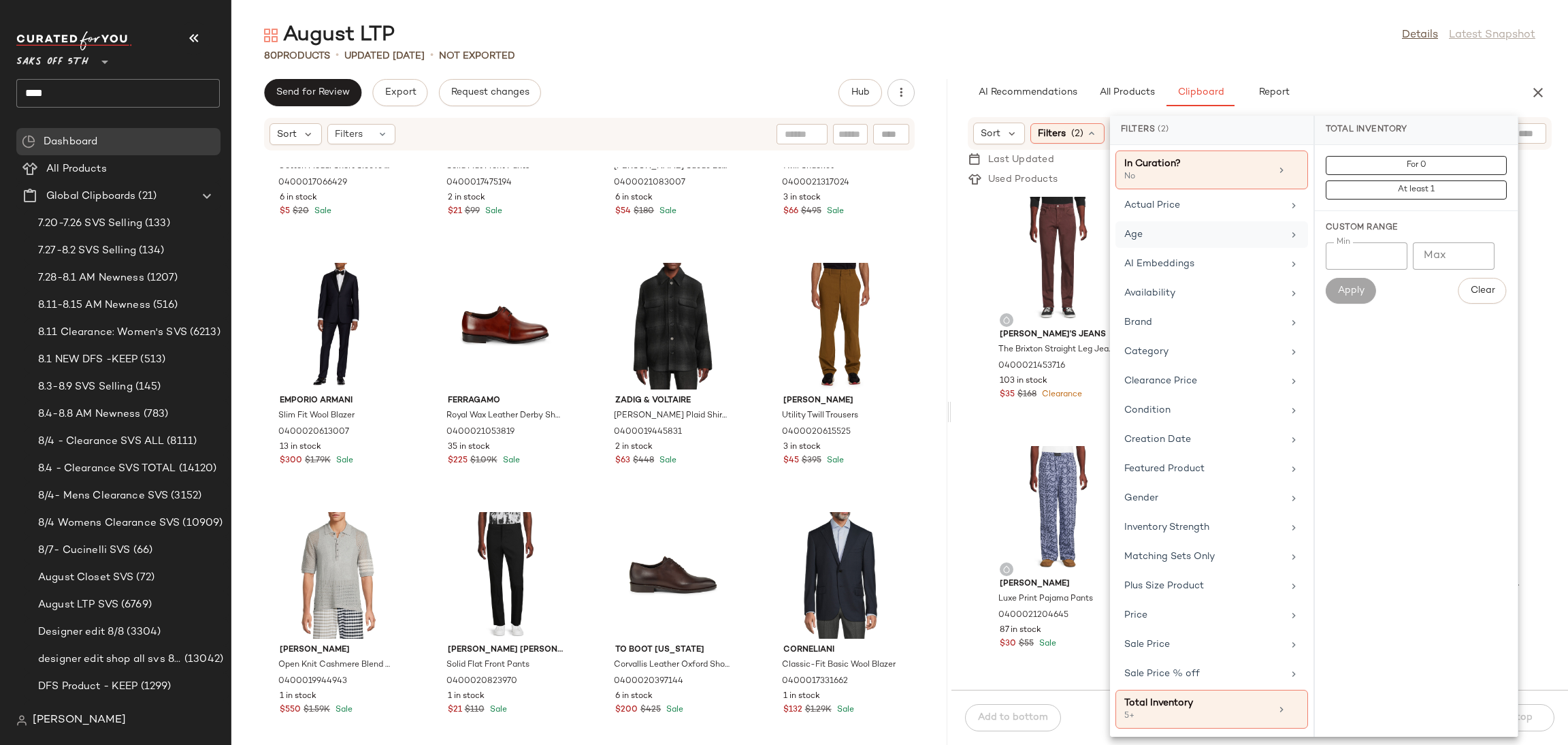
click at [1174, 229] on div "Age" at bounding box center [1204, 235] width 159 height 14
click at [1345, 246] on div "adult" at bounding box center [1416, 262] width 192 height 33
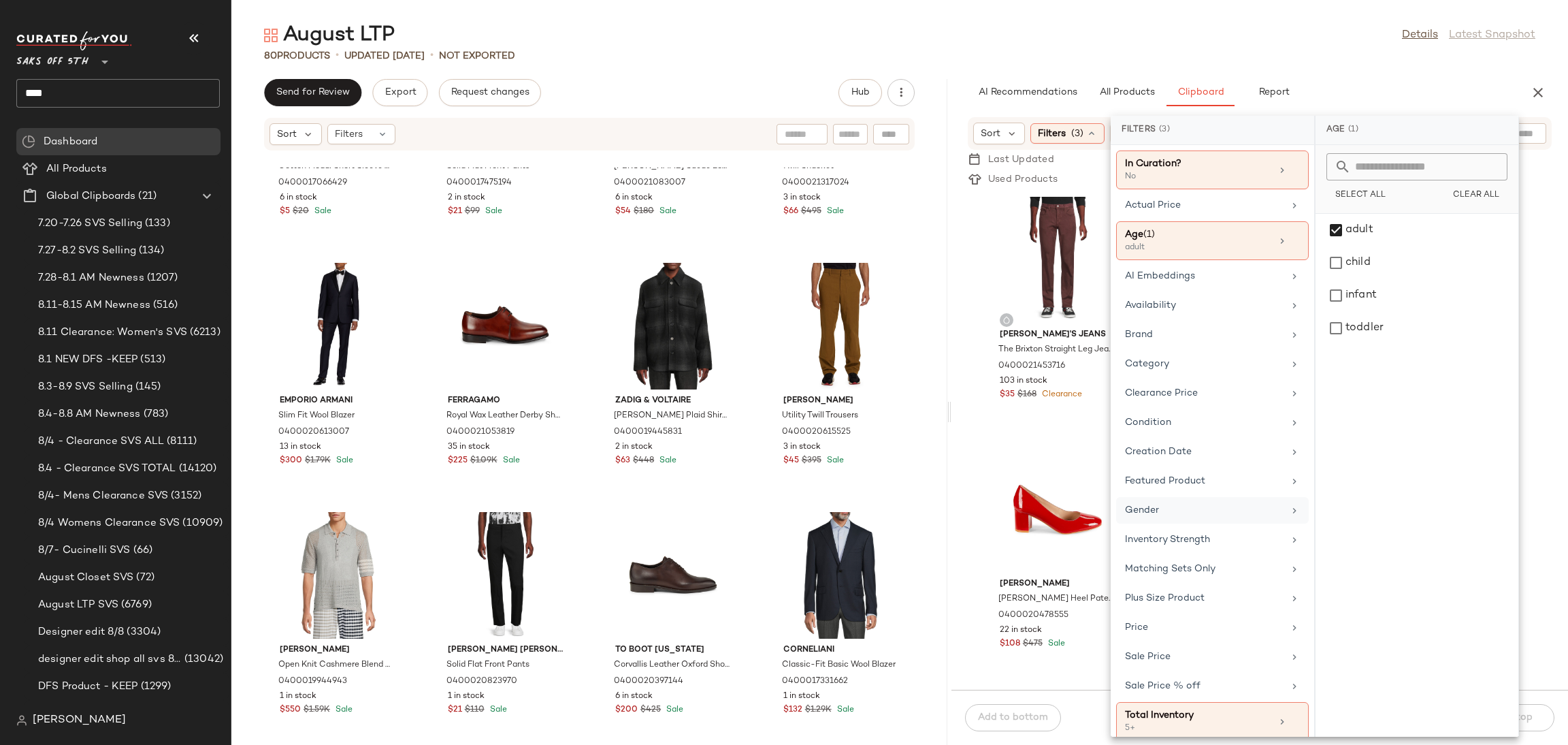
click at [1191, 510] on div "Gender" at bounding box center [1204, 510] width 159 height 14
click at [1342, 246] on div "female" at bounding box center [1417, 262] width 192 height 33
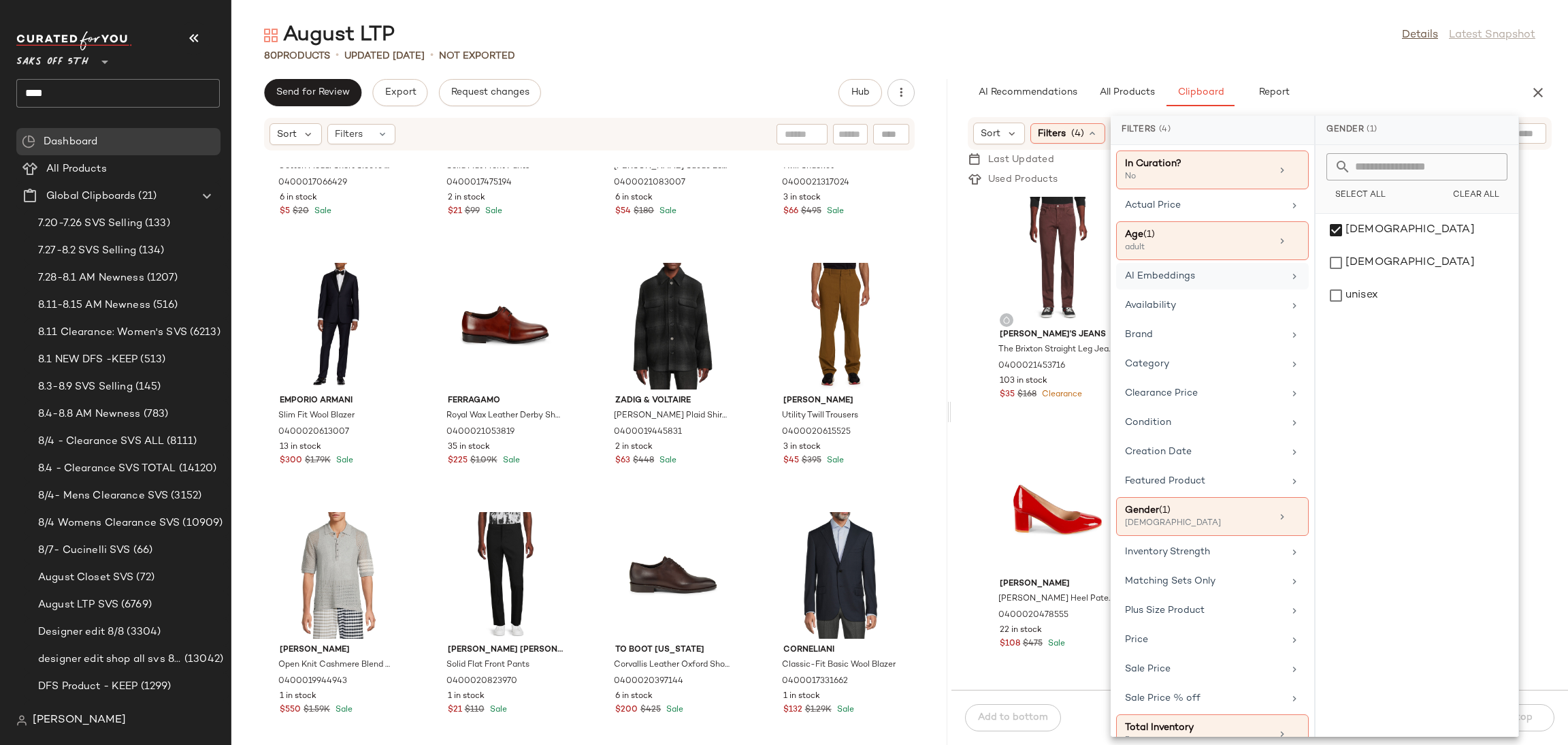
click at [1255, 282] on div "AI Embeddings" at bounding box center [1204, 276] width 159 height 14
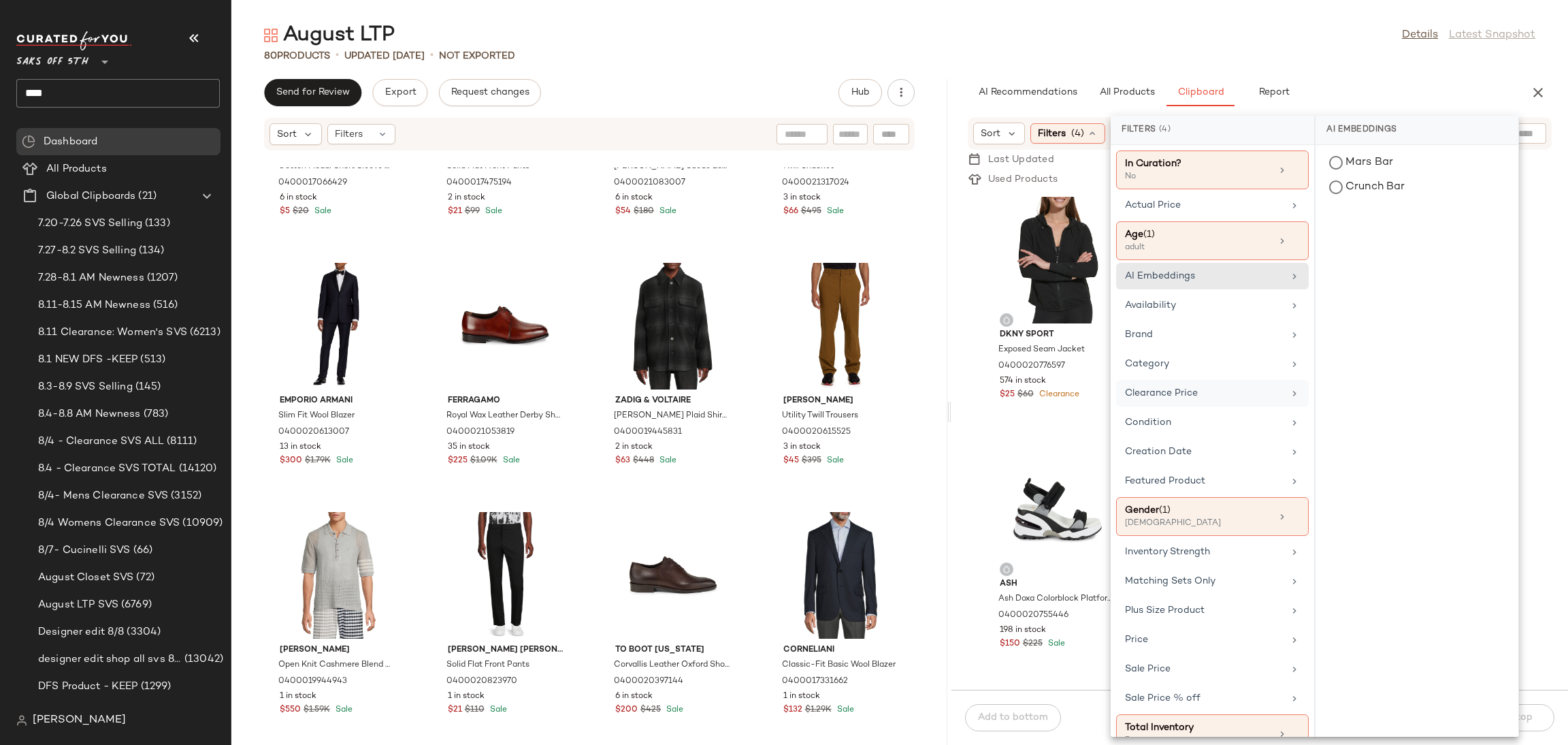
click at [1204, 388] on div "Clearance Price" at bounding box center [1204, 393] width 159 height 14
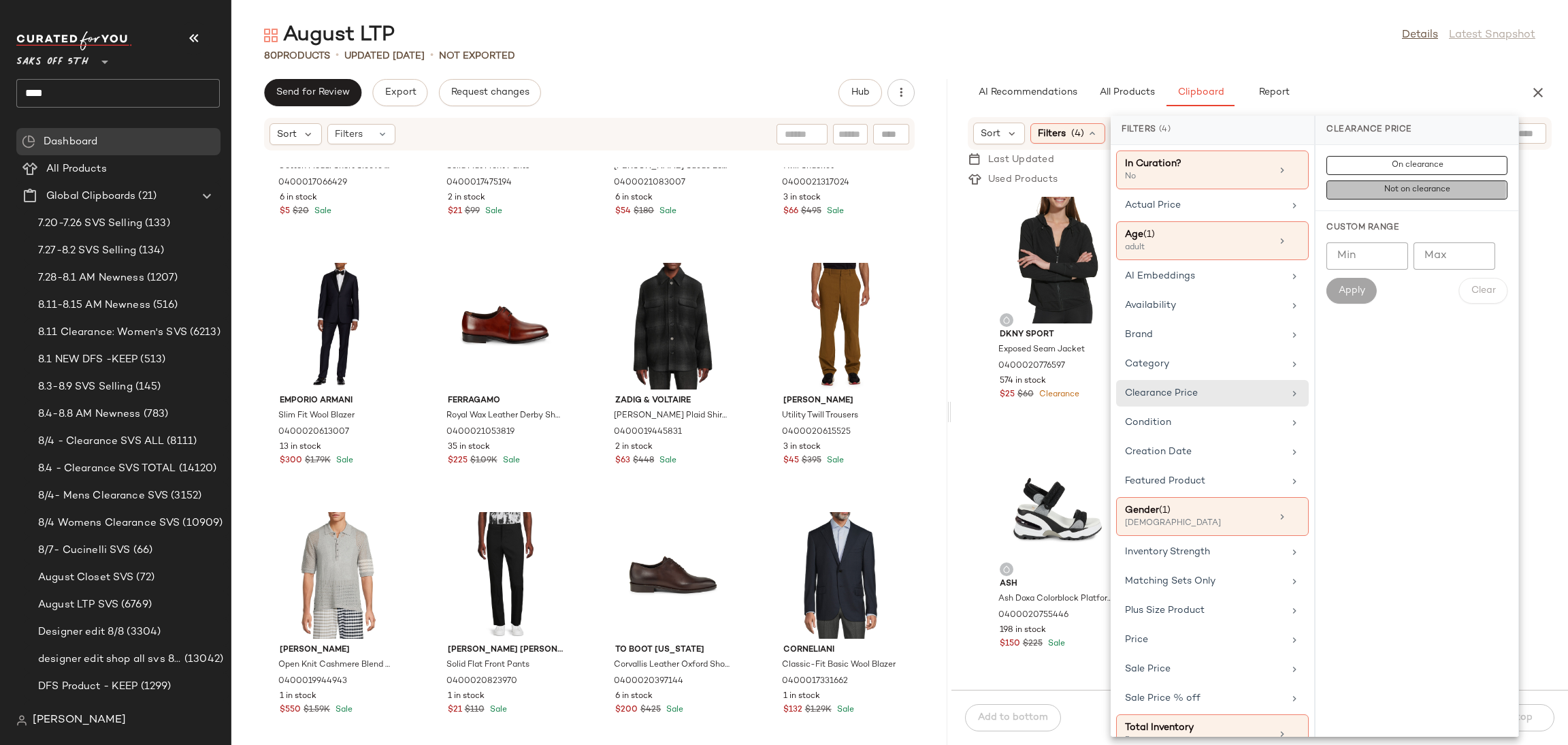
click at [1376, 192] on button "Not on clearance" at bounding box center [1416, 190] width 181 height 19
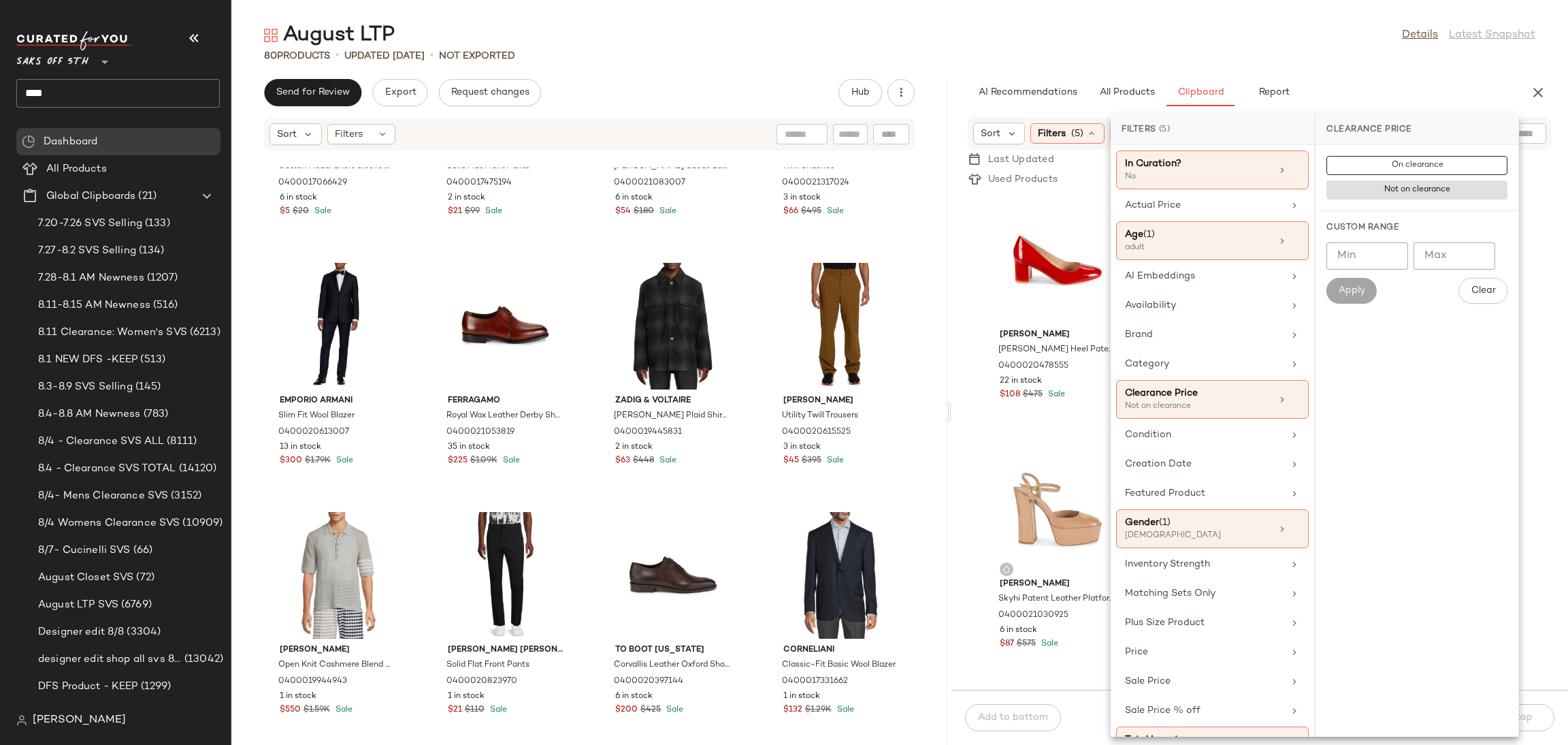
click at [1378, 87] on div "AI Recommendations All Products Clipboard Report" at bounding box center [1238, 92] width 540 height 27
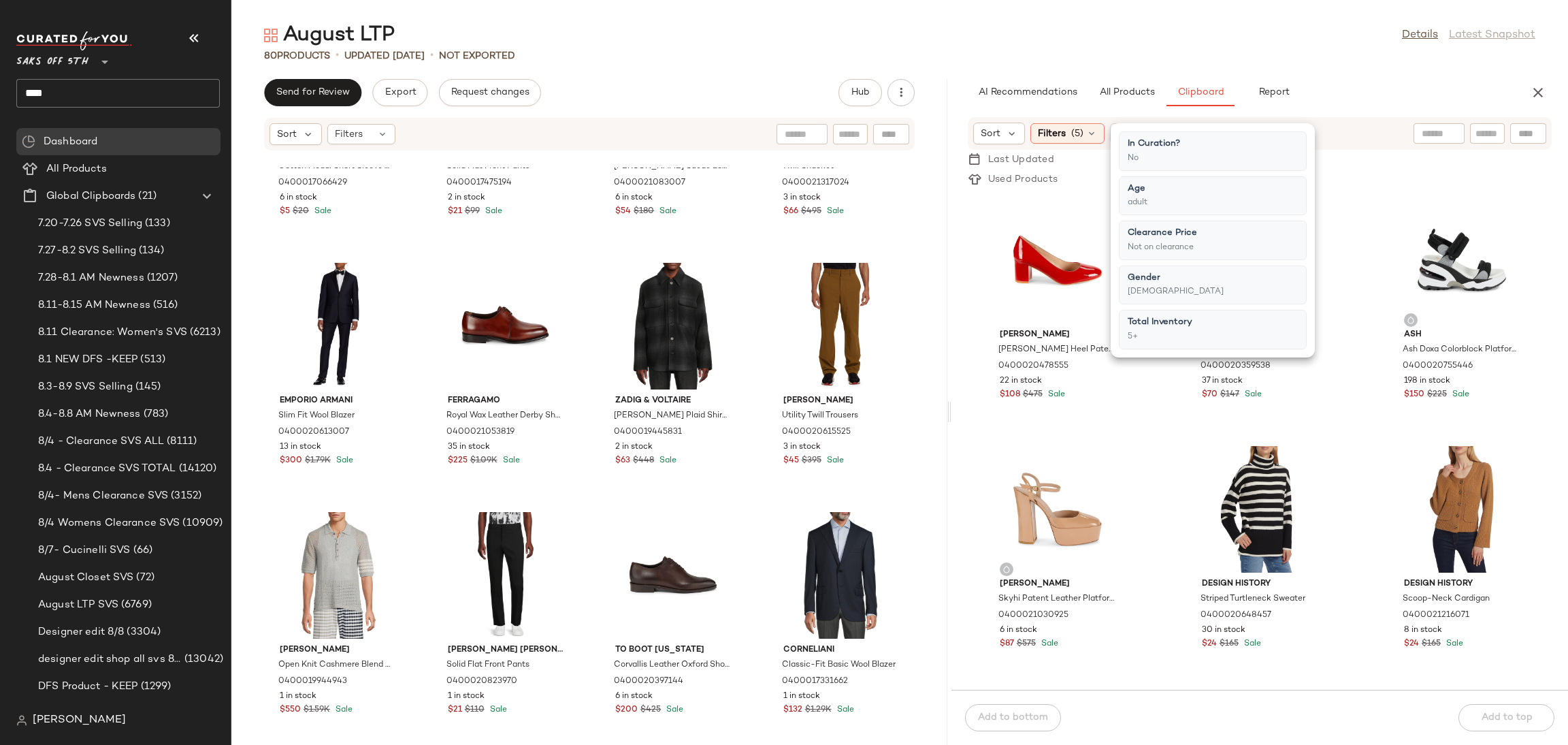
click at [1378, 87] on div "AI Recommendations All Products Clipboard Report" at bounding box center [1238, 92] width 540 height 27
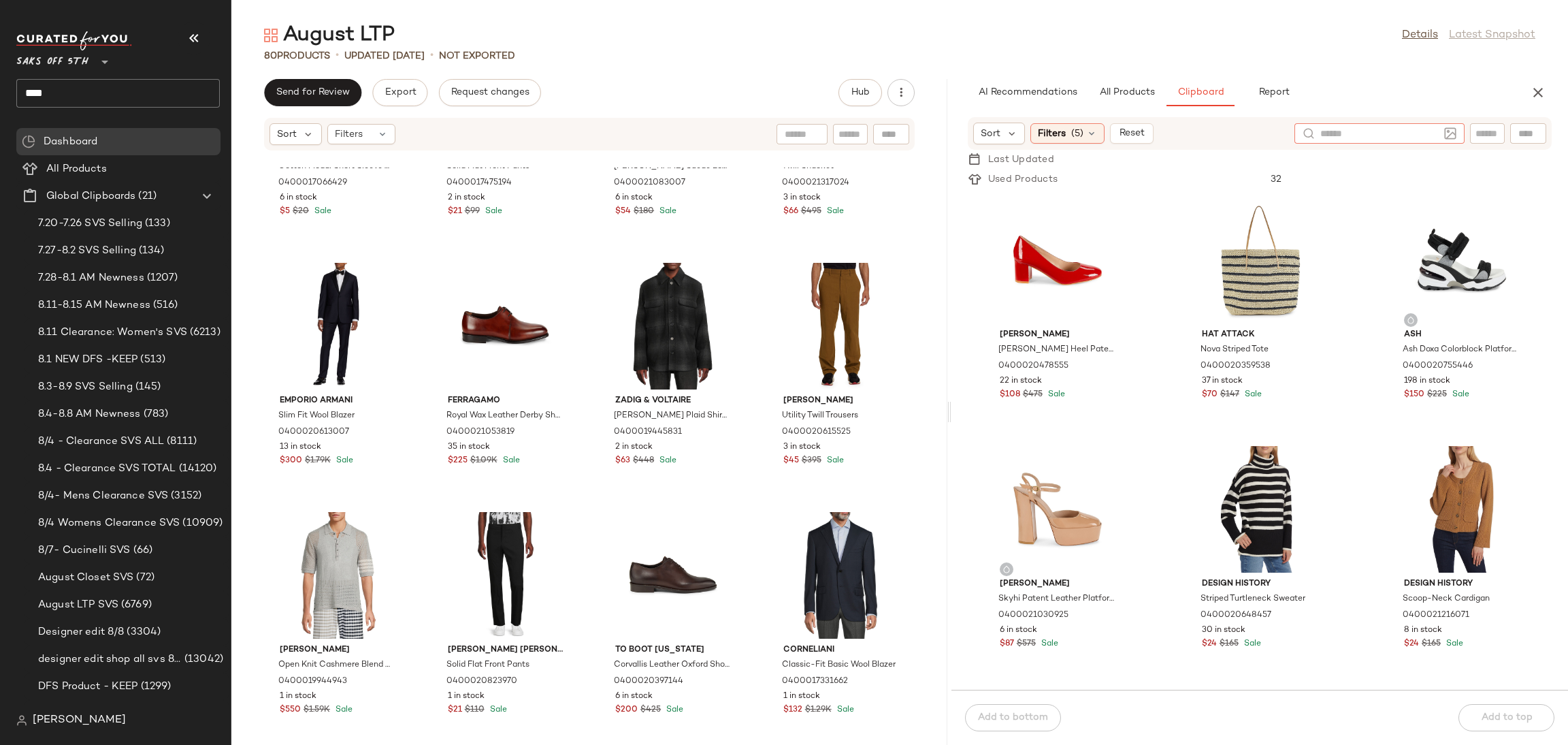
click at [1431, 135] on input "text" at bounding box center [1379, 133] width 118 height 14
type input "******"
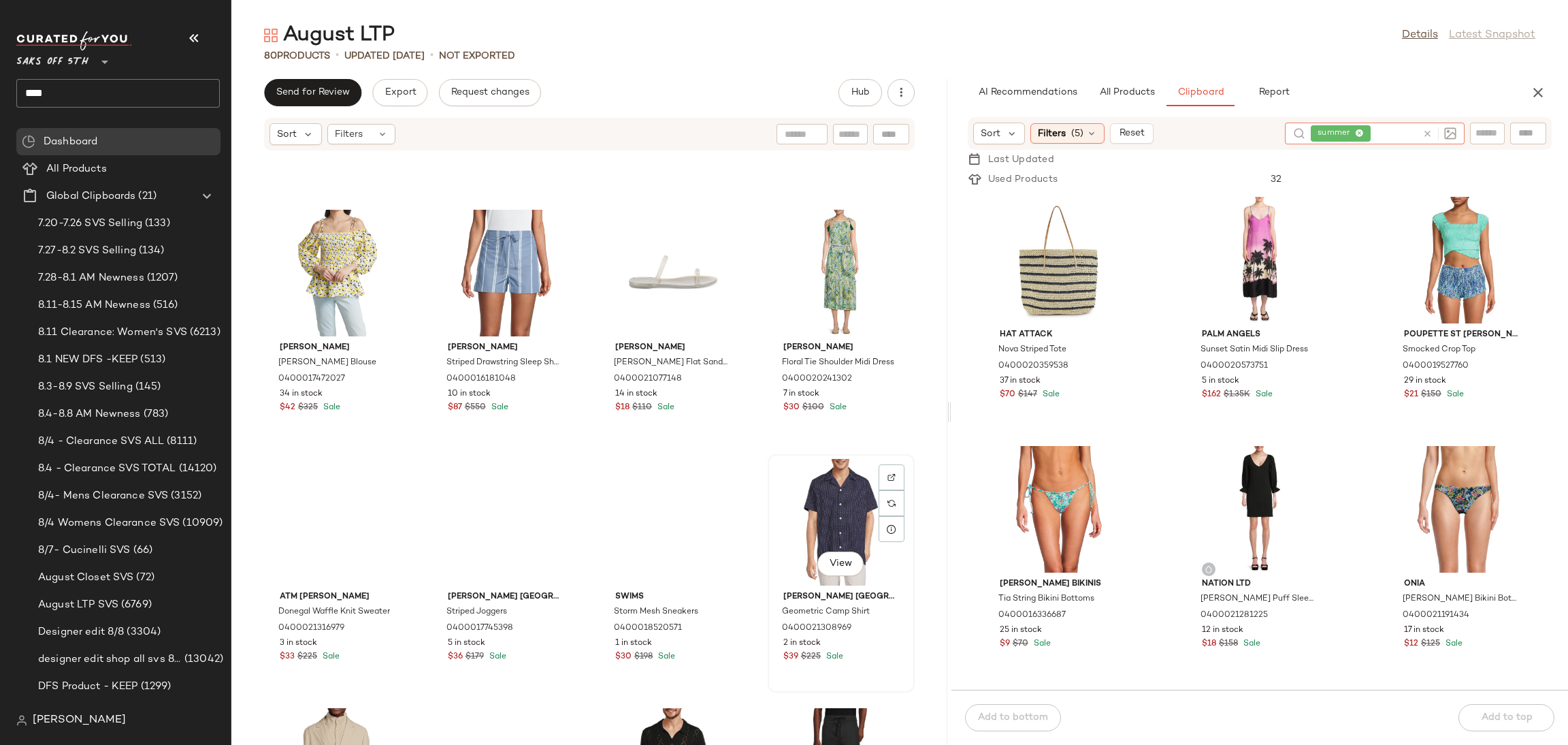
scroll to position [3533, 0]
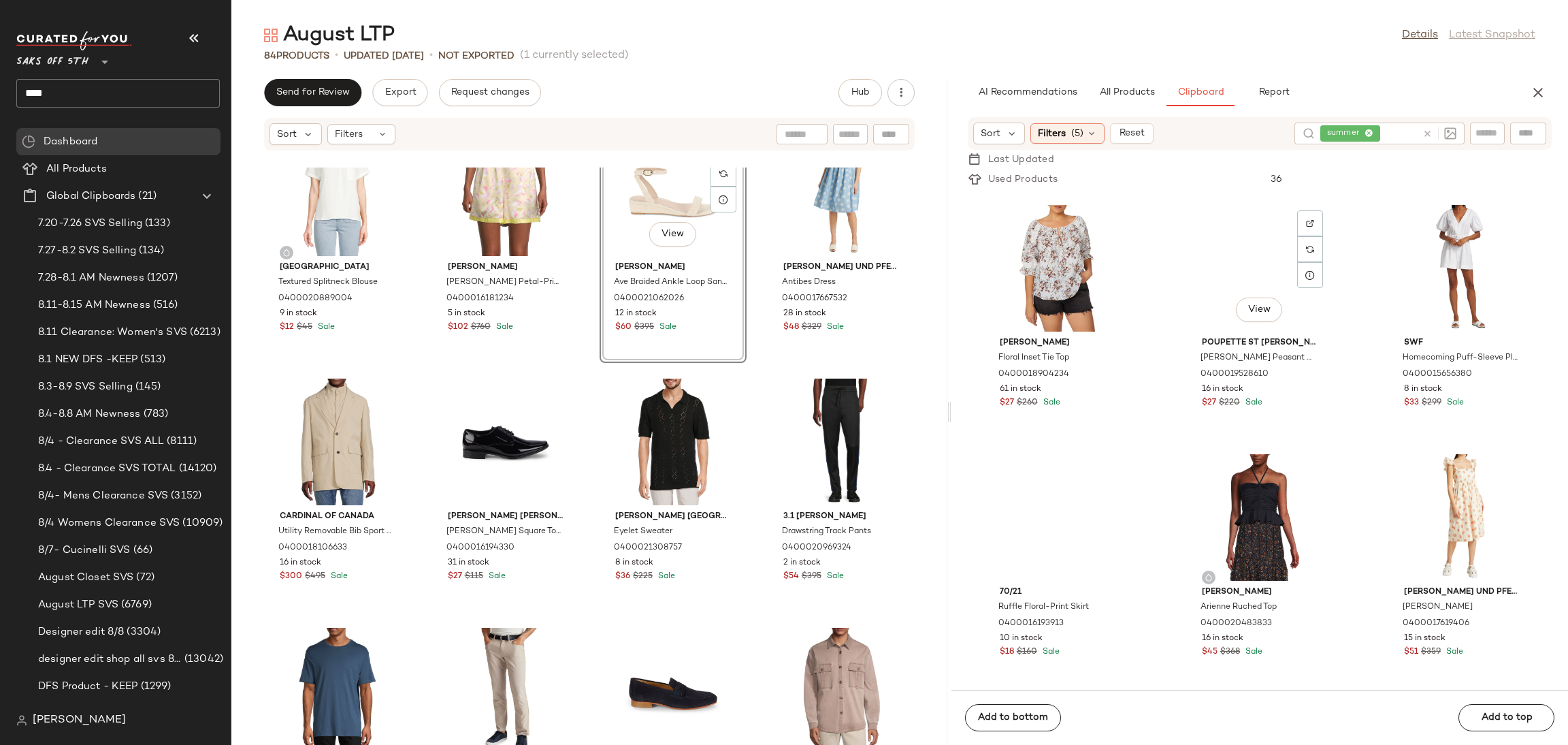
scroll to position [4492, 0]
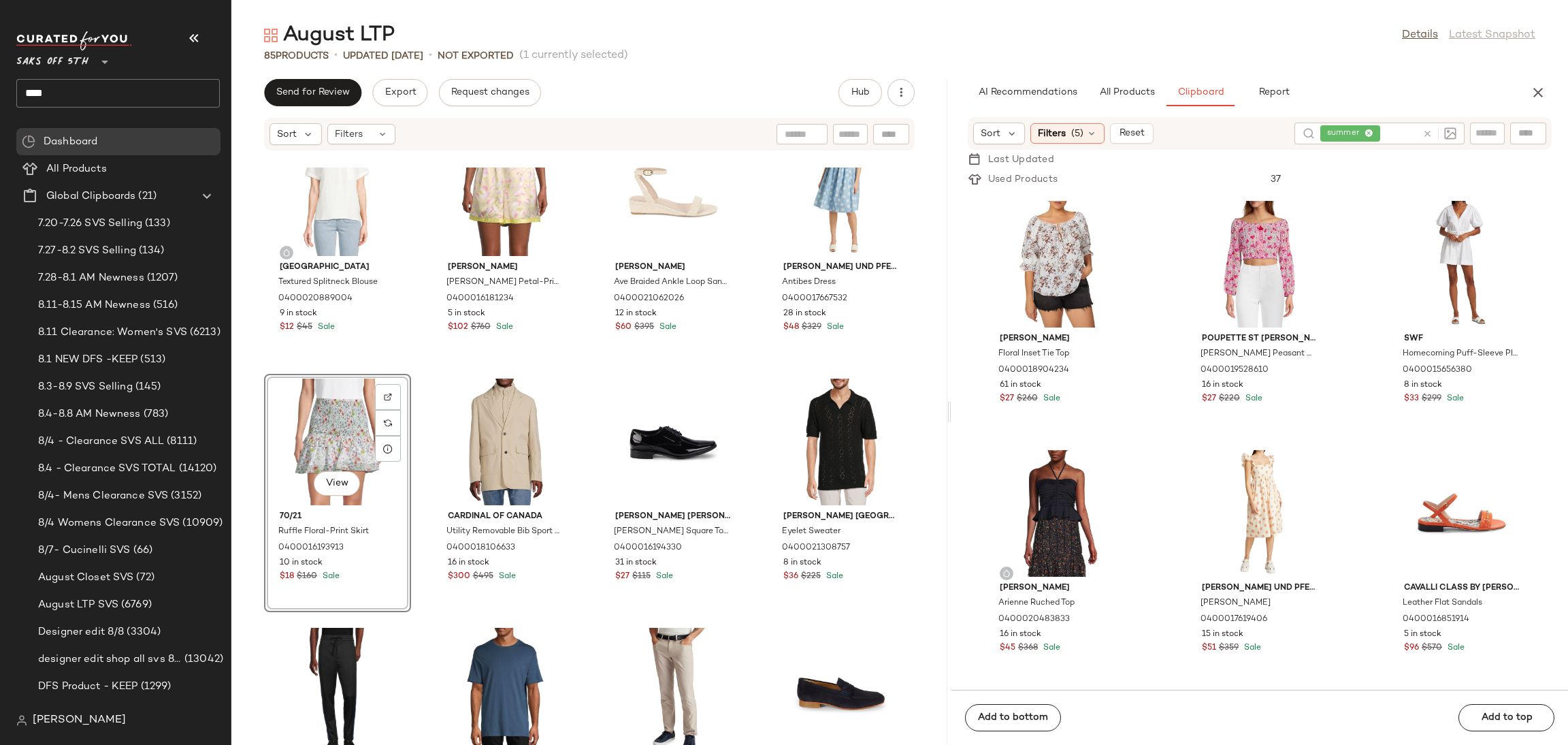
click at [334, 412] on div "View" at bounding box center [338, 441] width 138 height 126
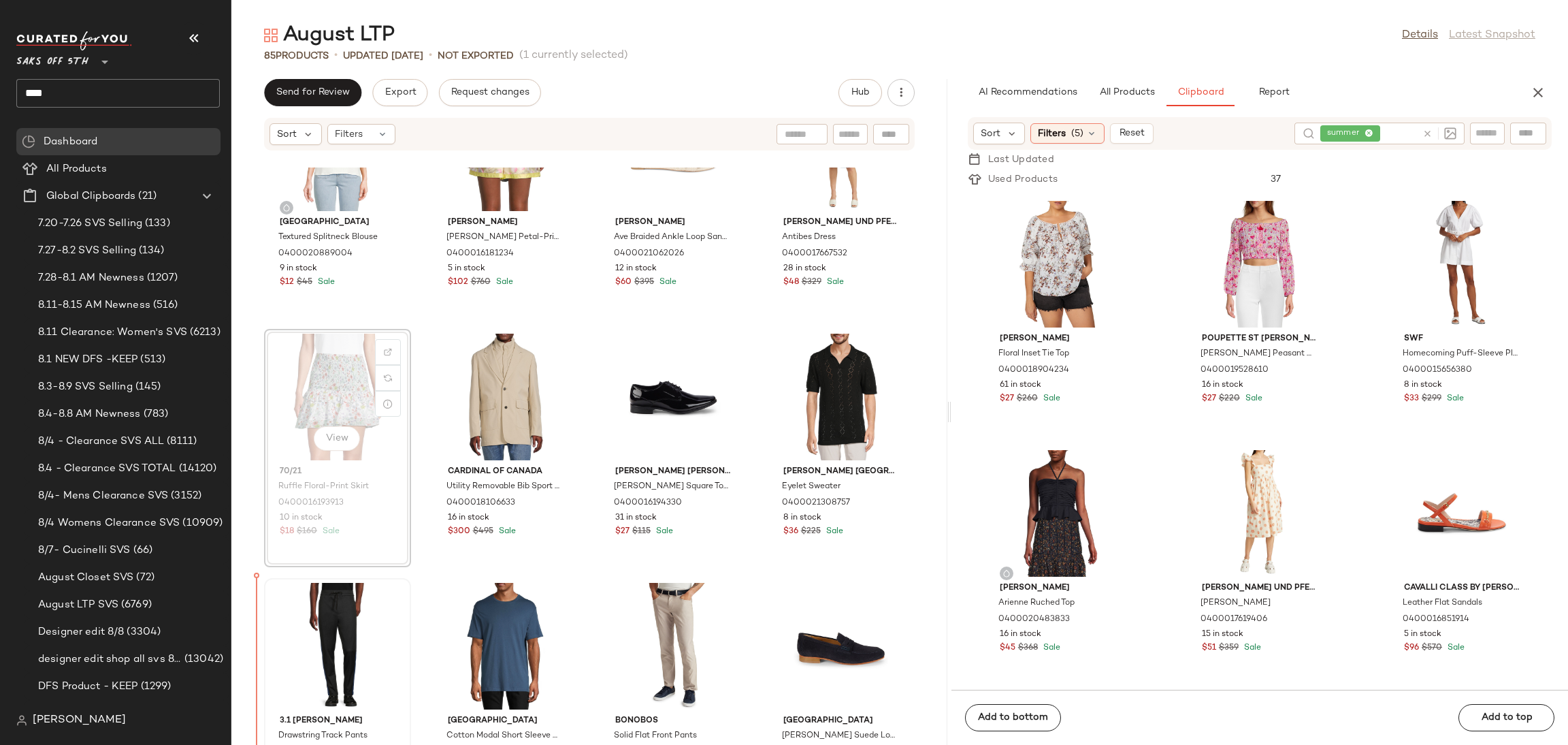
scroll to position [4106, 0]
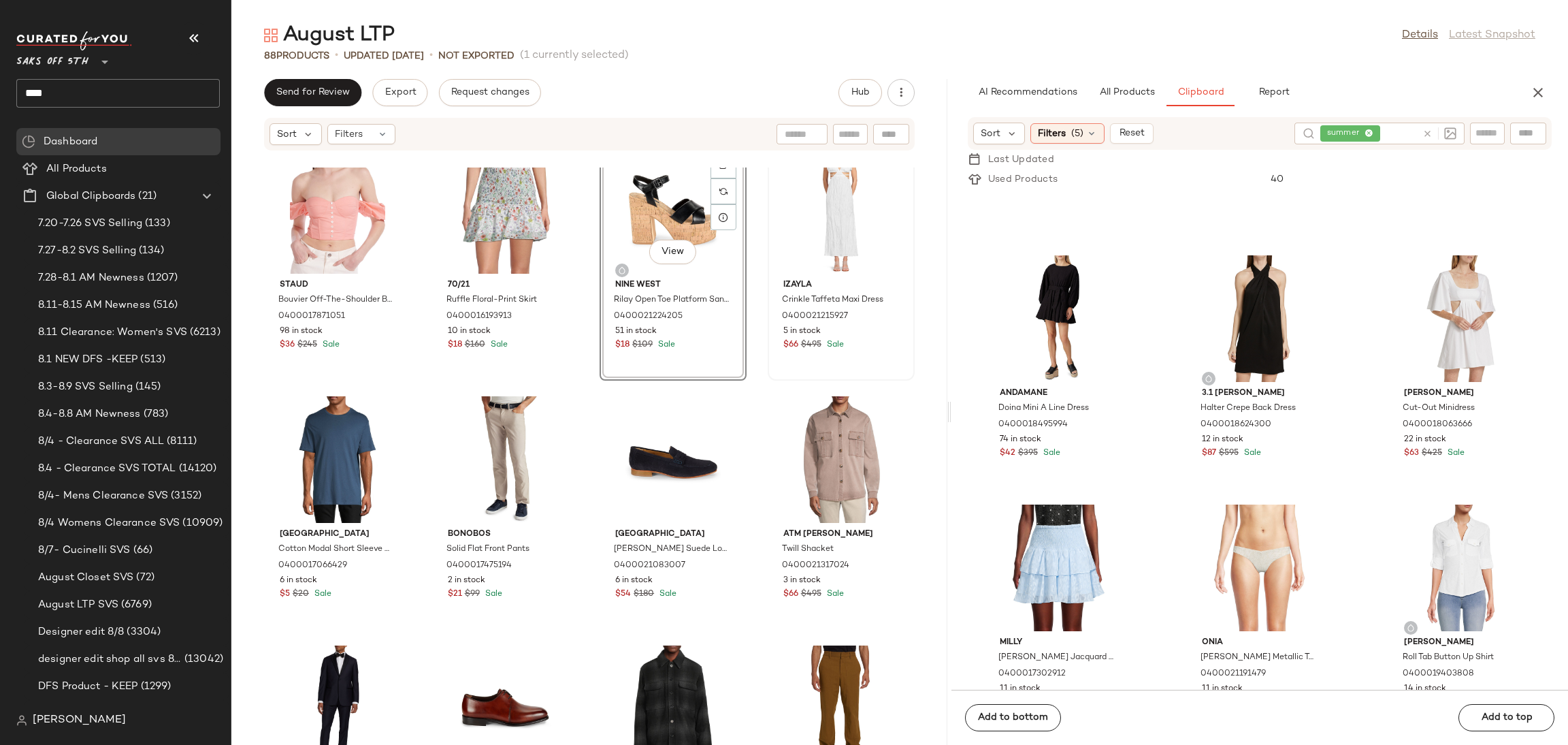
scroll to position [4526, 0]
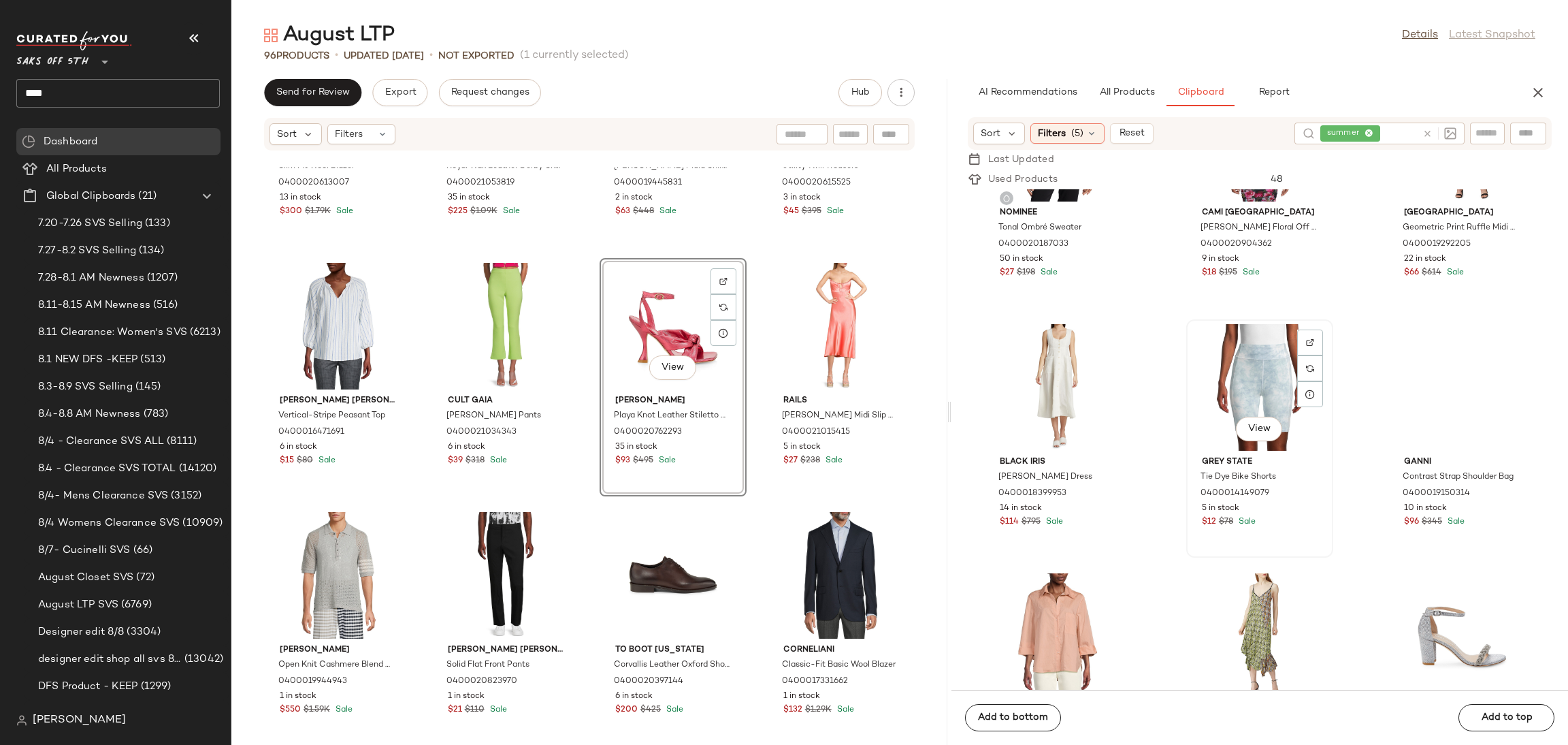
scroll to position [18573, 0]
click at [1236, 368] on div "View" at bounding box center [1260, 386] width 138 height 126
click at [1031, 627] on div "View" at bounding box center [1058, 636] width 138 height 126
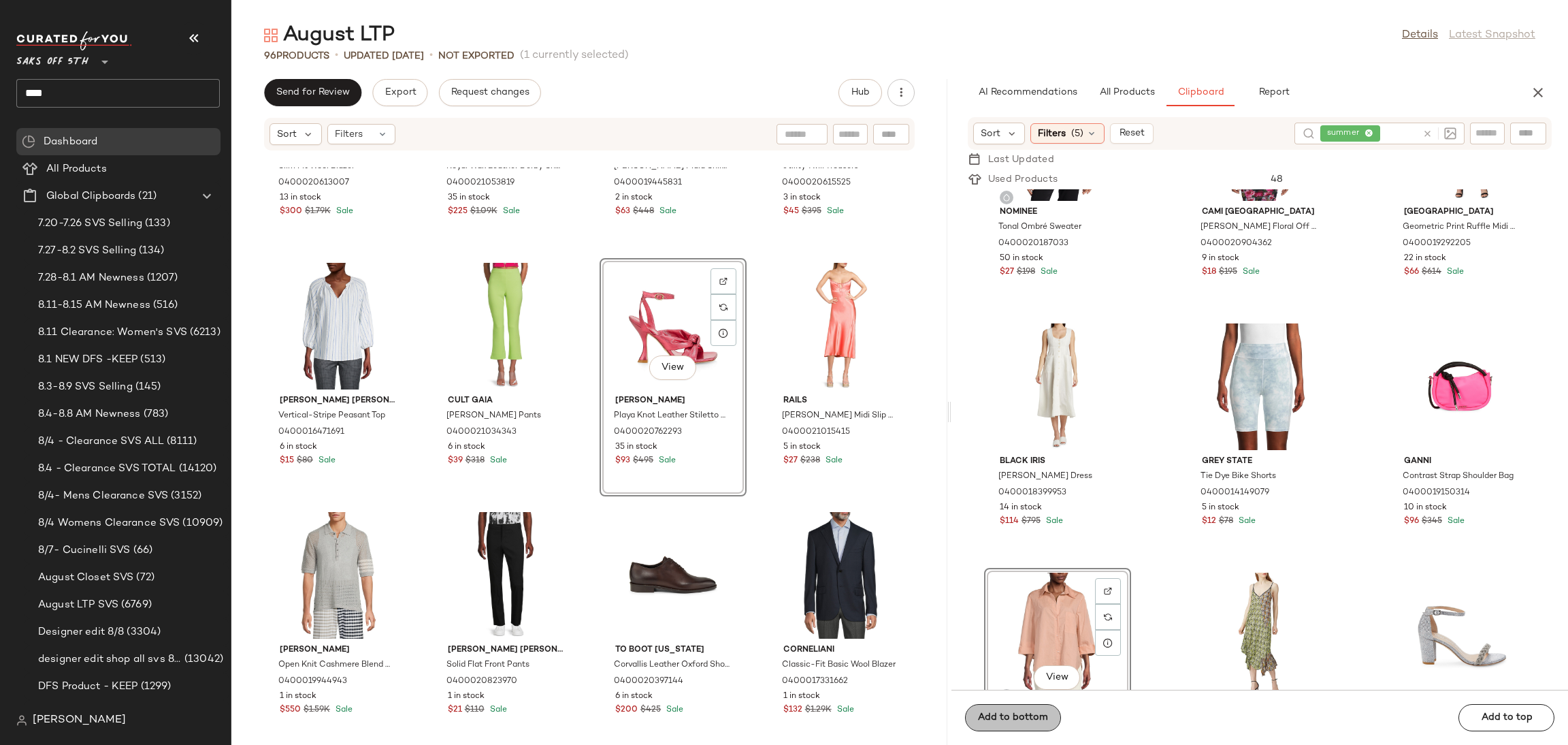
click at [1016, 715] on div "Add to bottom Add to top" at bounding box center [1259, 717] width 617 height 55
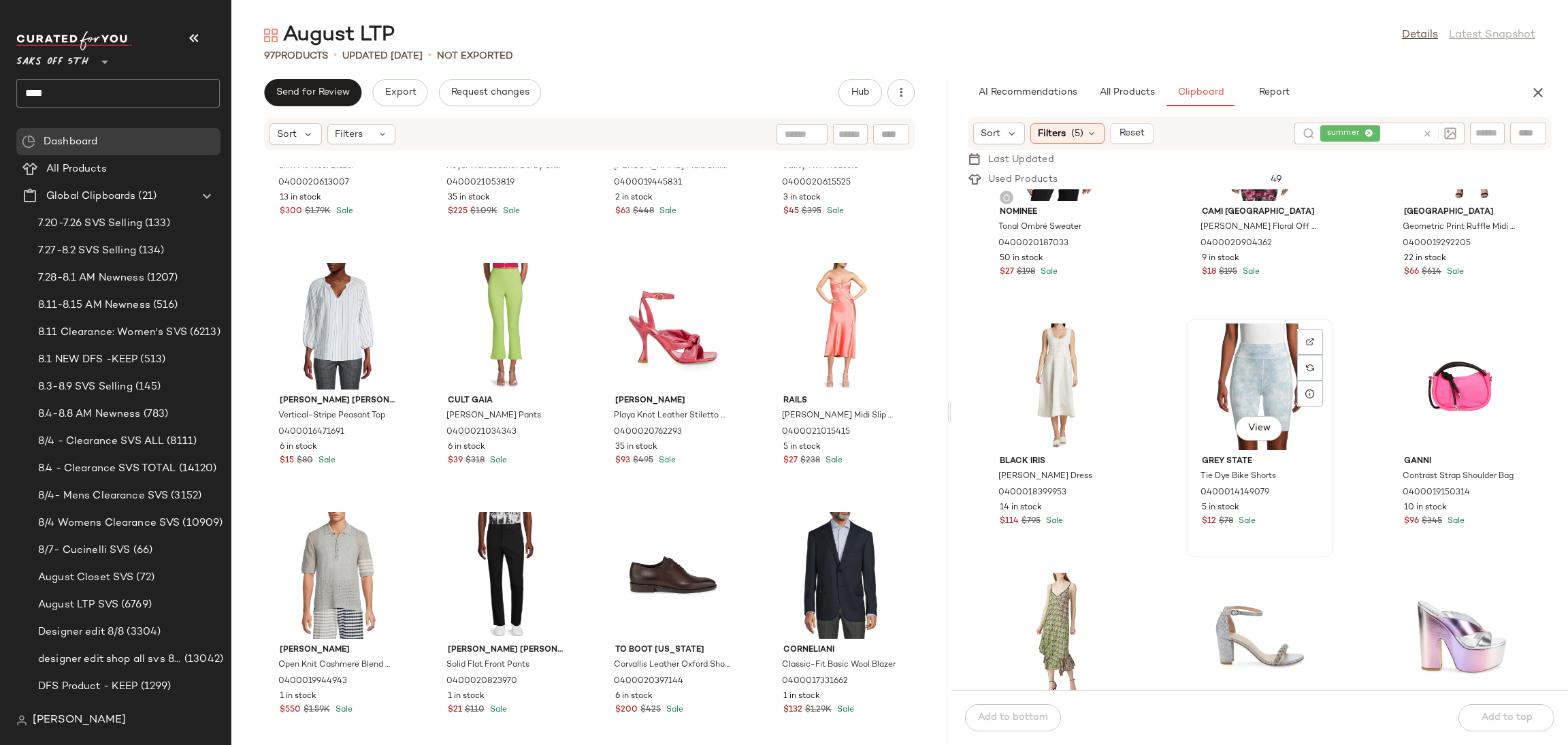
click at [1236, 345] on div "View" at bounding box center [1260, 386] width 138 height 126
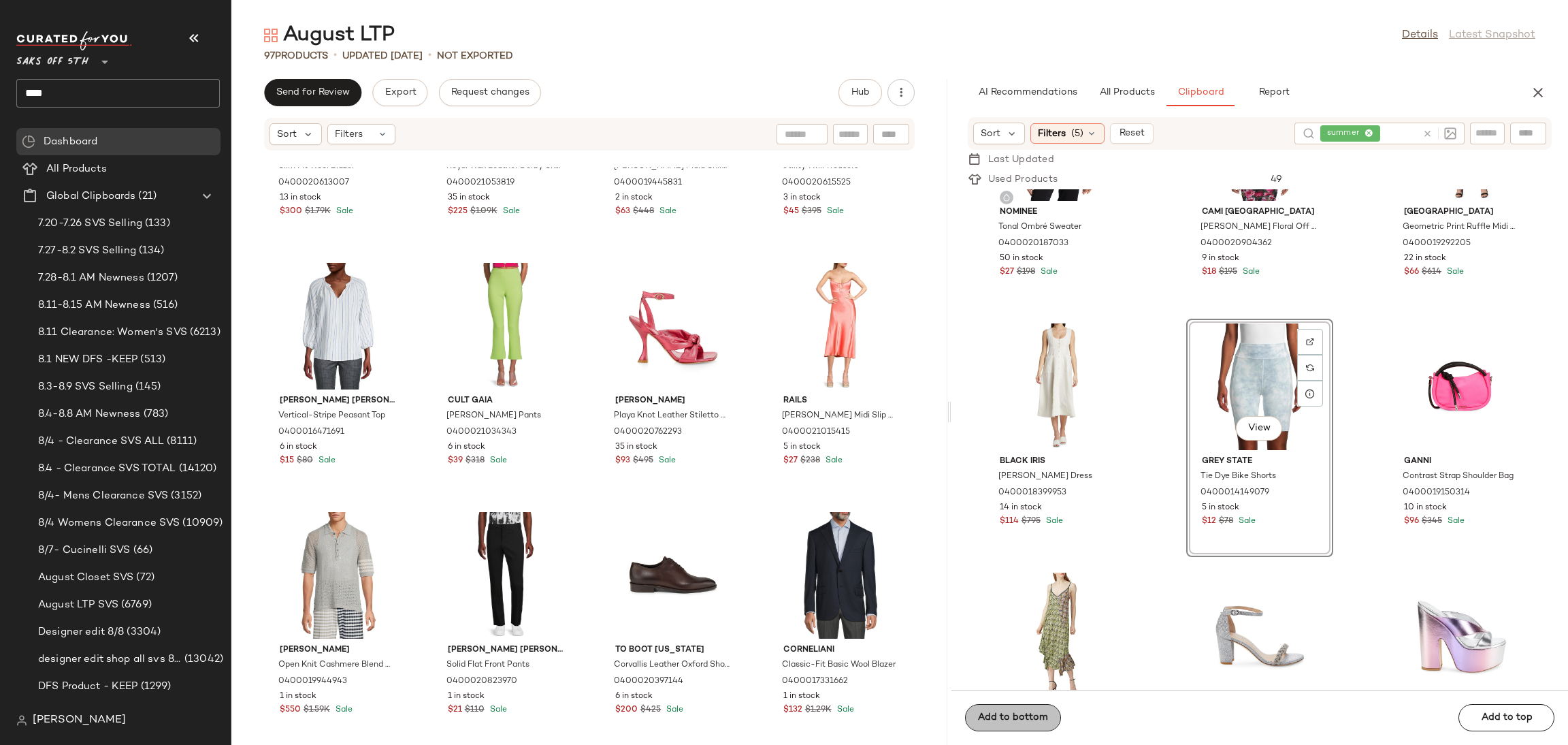
click at [1039, 712] on div "Add to bottom Add to top" at bounding box center [1259, 717] width 617 height 55
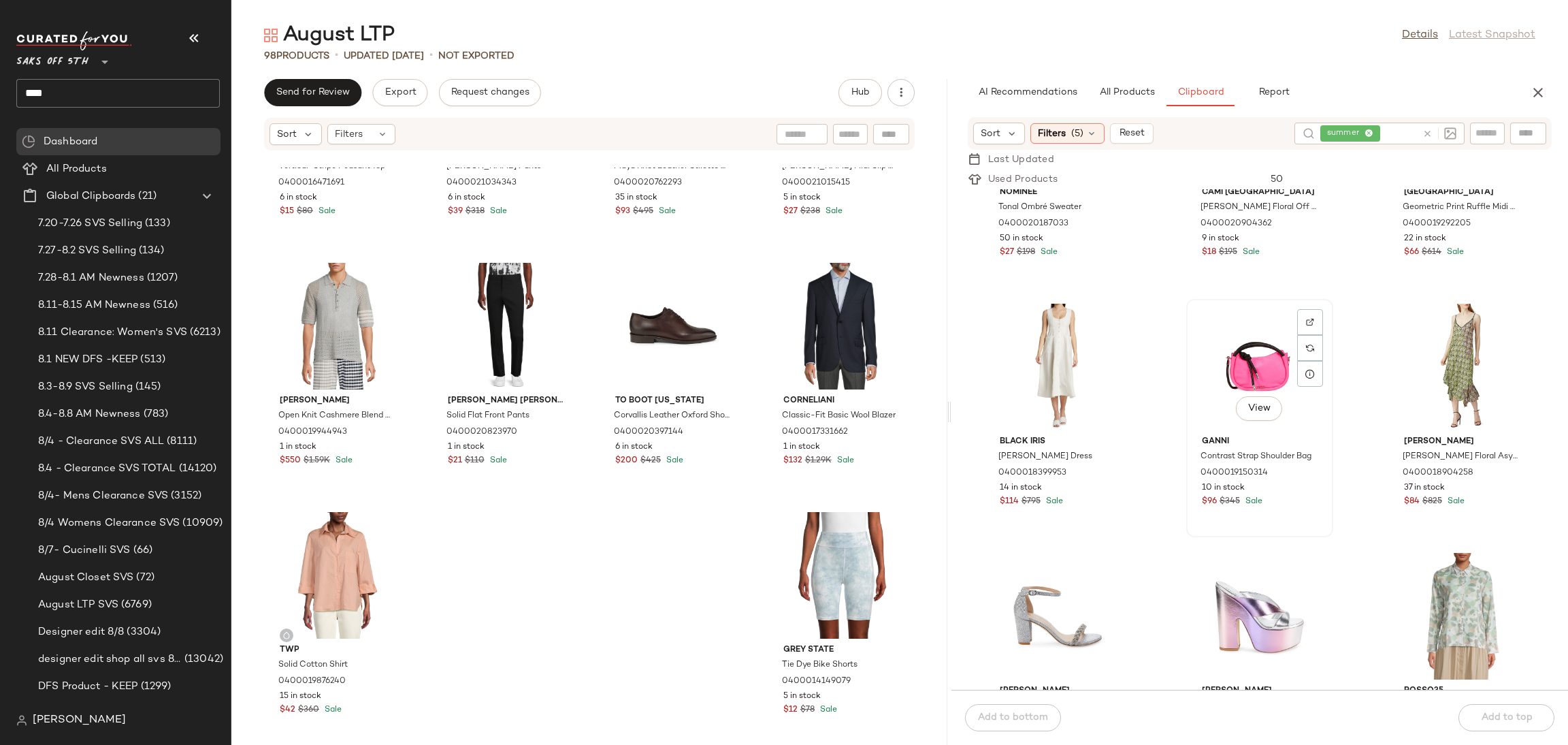
scroll to position [18601, 0]
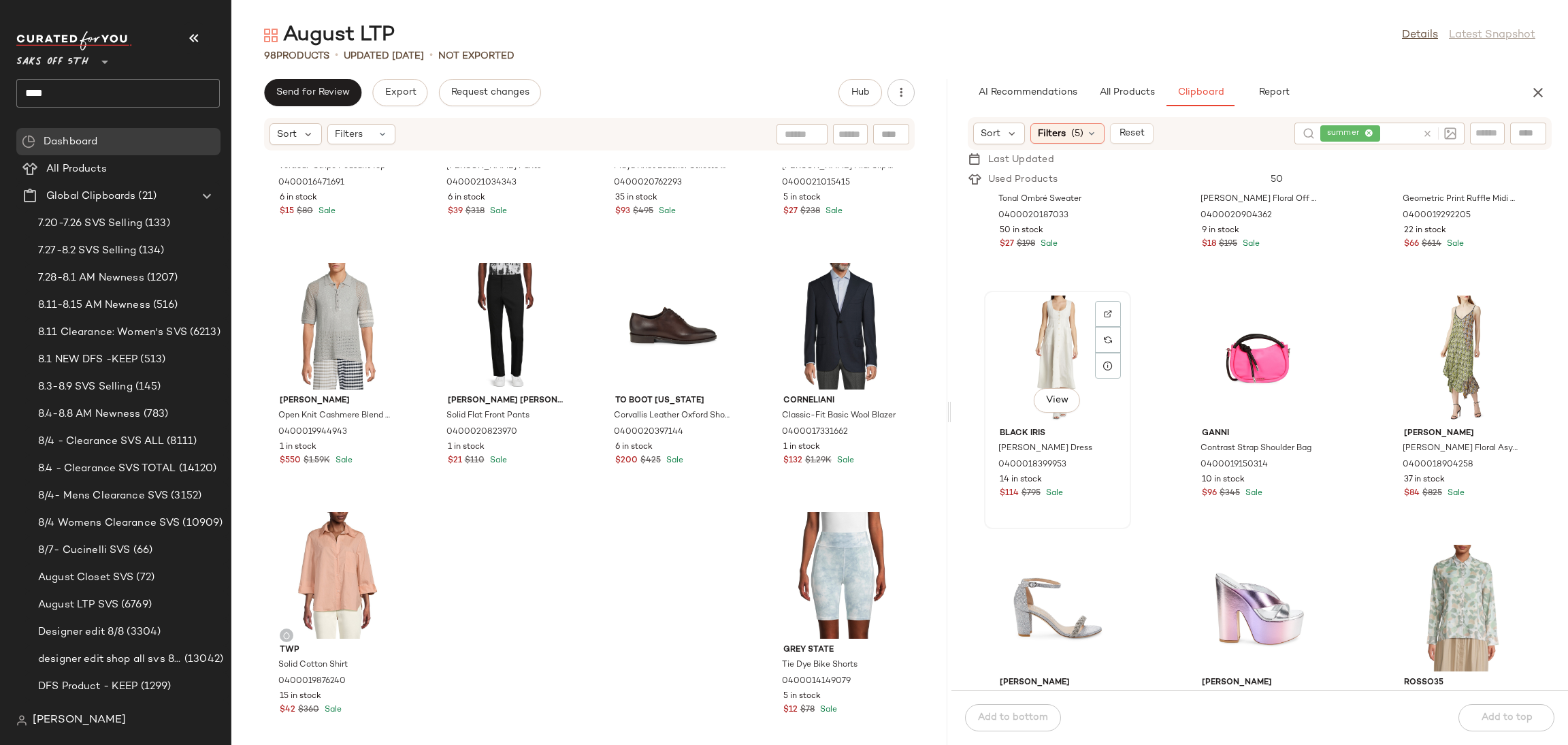
click at [1053, 323] on div "View" at bounding box center [1058, 358] width 138 height 126
click at [1012, 706] on div "Add to bottom Add to top" at bounding box center [1259, 717] width 617 height 55
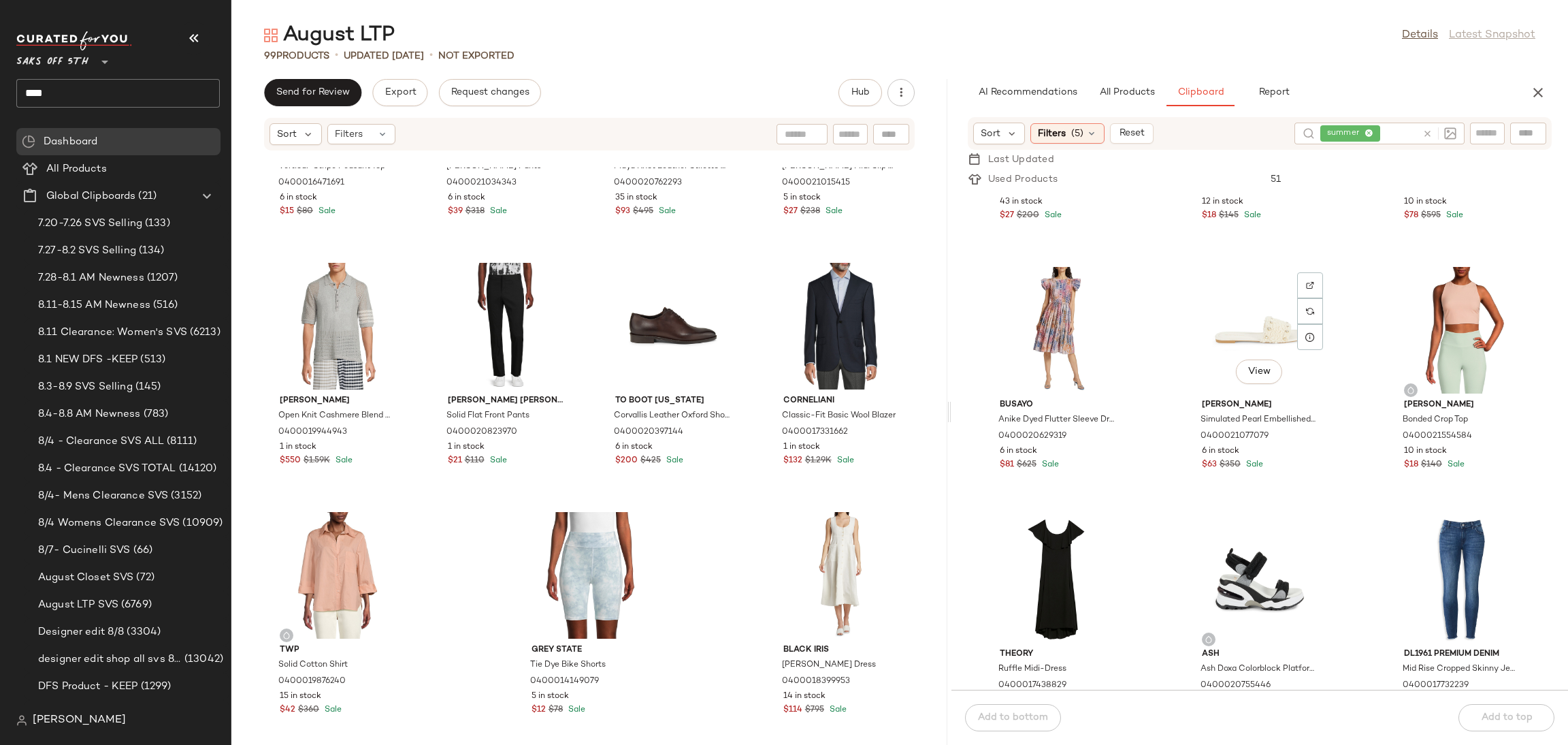
scroll to position [19878, 0]
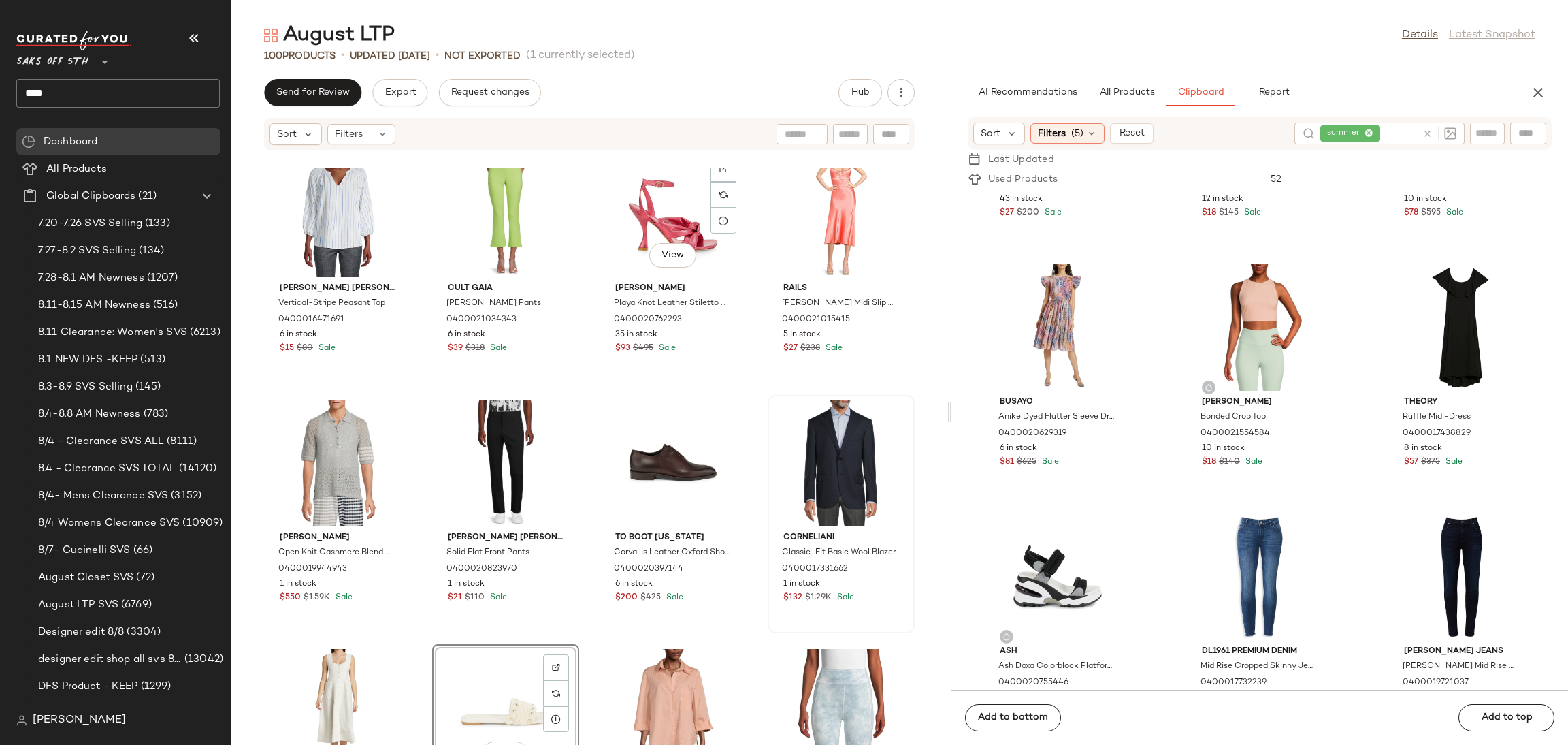
scroll to position [5520, 0]
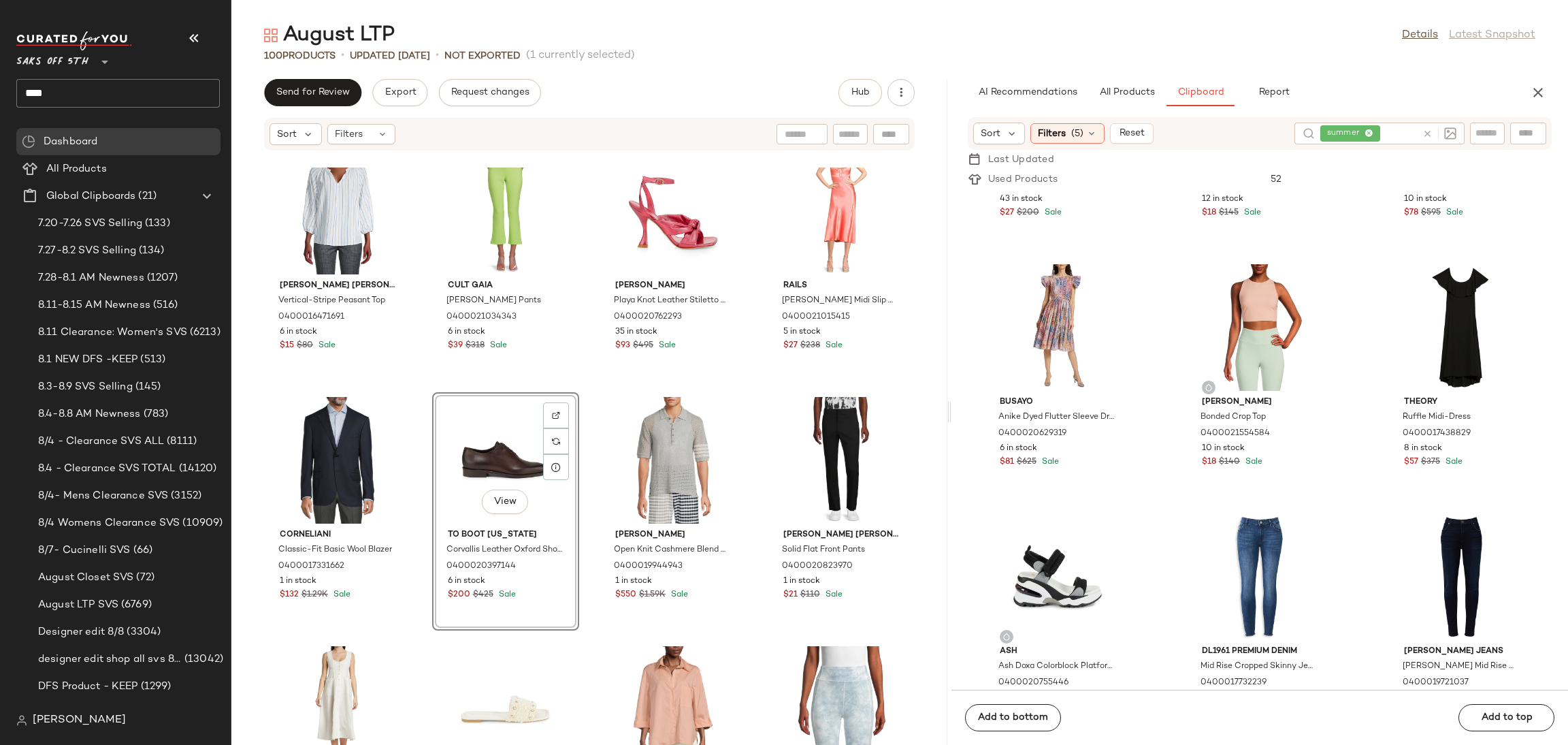
scroll to position [5655, 0]
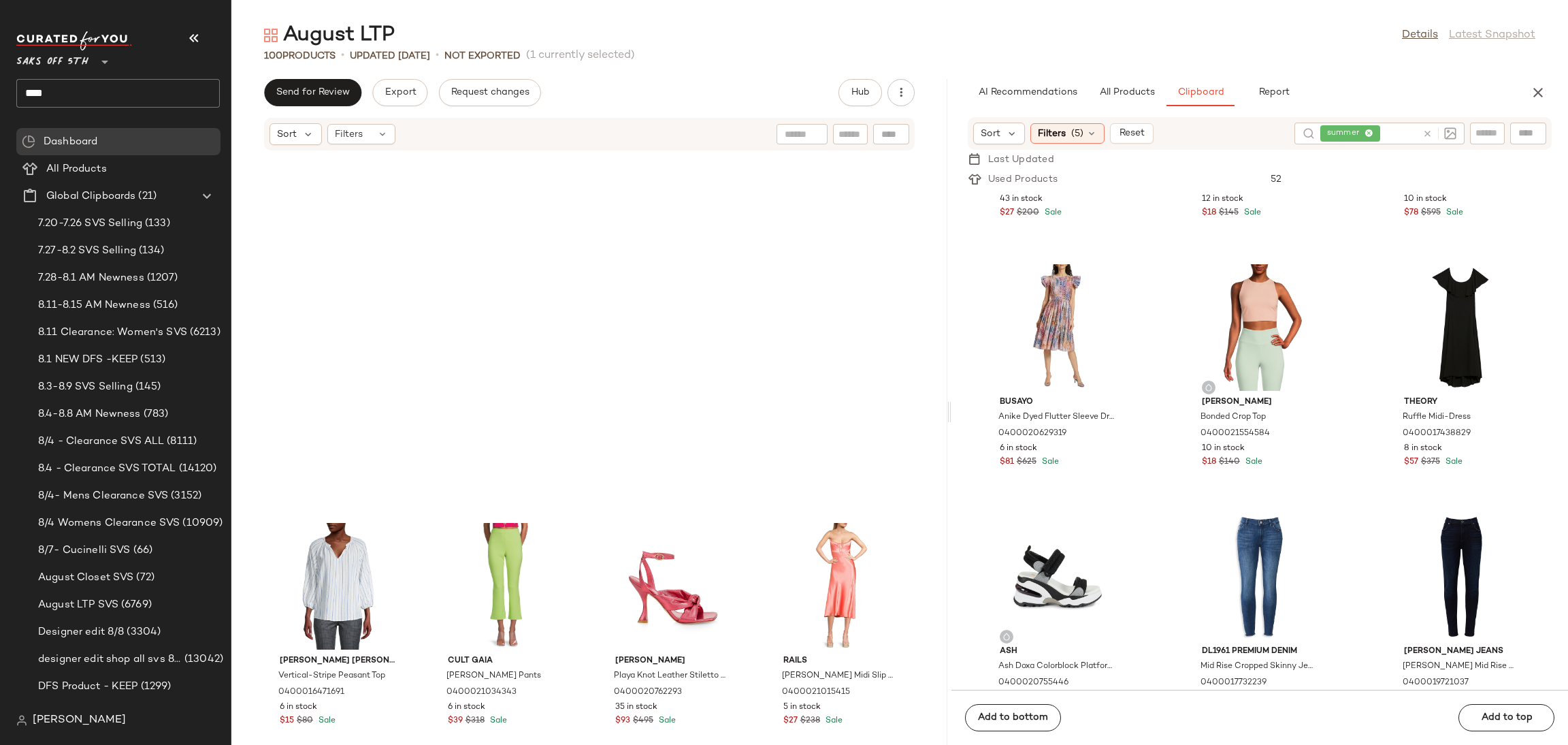
scroll to position [5655, 0]
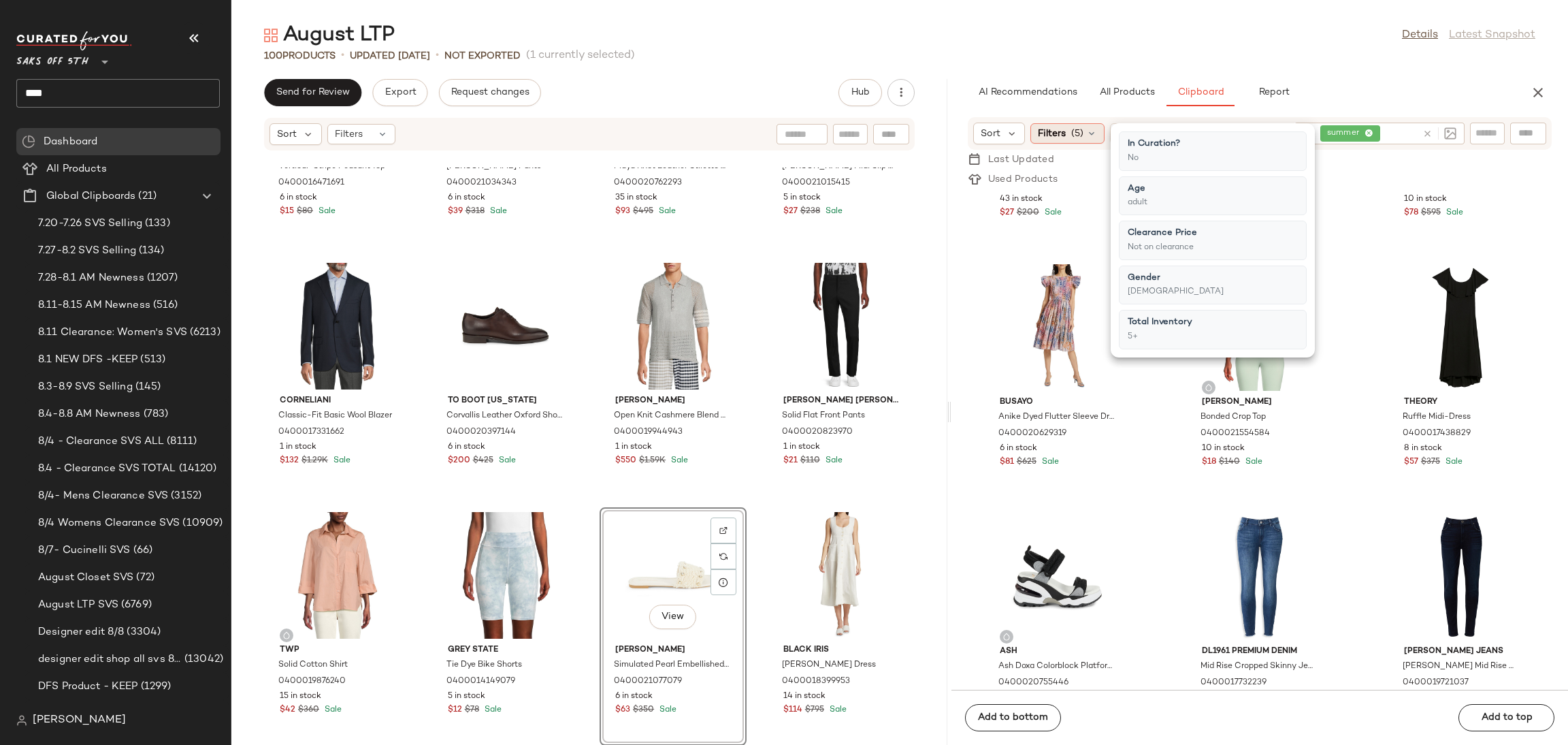
click at [1075, 135] on span "(5)" at bounding box center [1077, 133] width 12 height 14
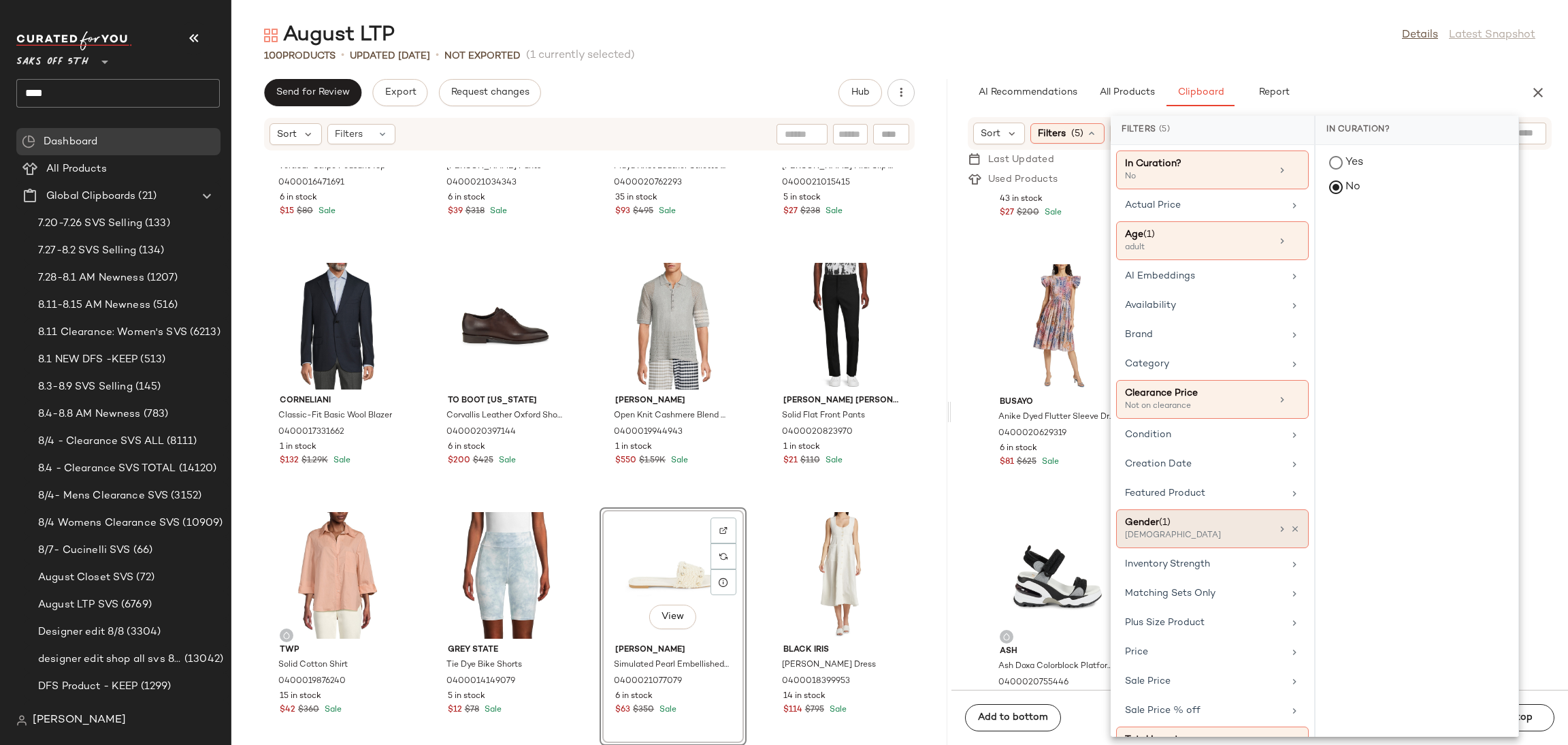
click at [1219, 533] on div "female" at bounding box center [1193, 536] width 136 height 12
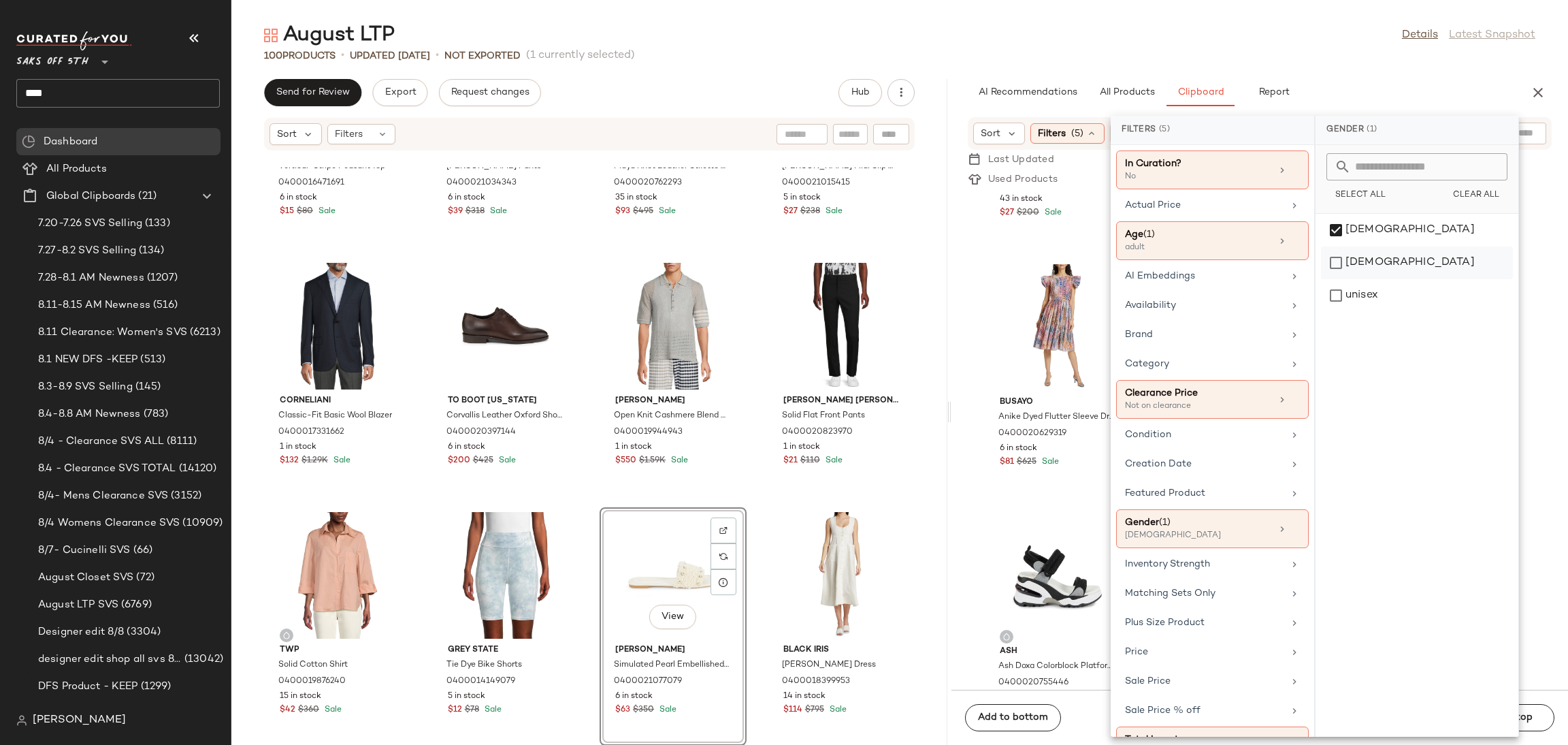
click at [1343, 279] on div "male" at bounding box center [1417, 295] width 192 height 33
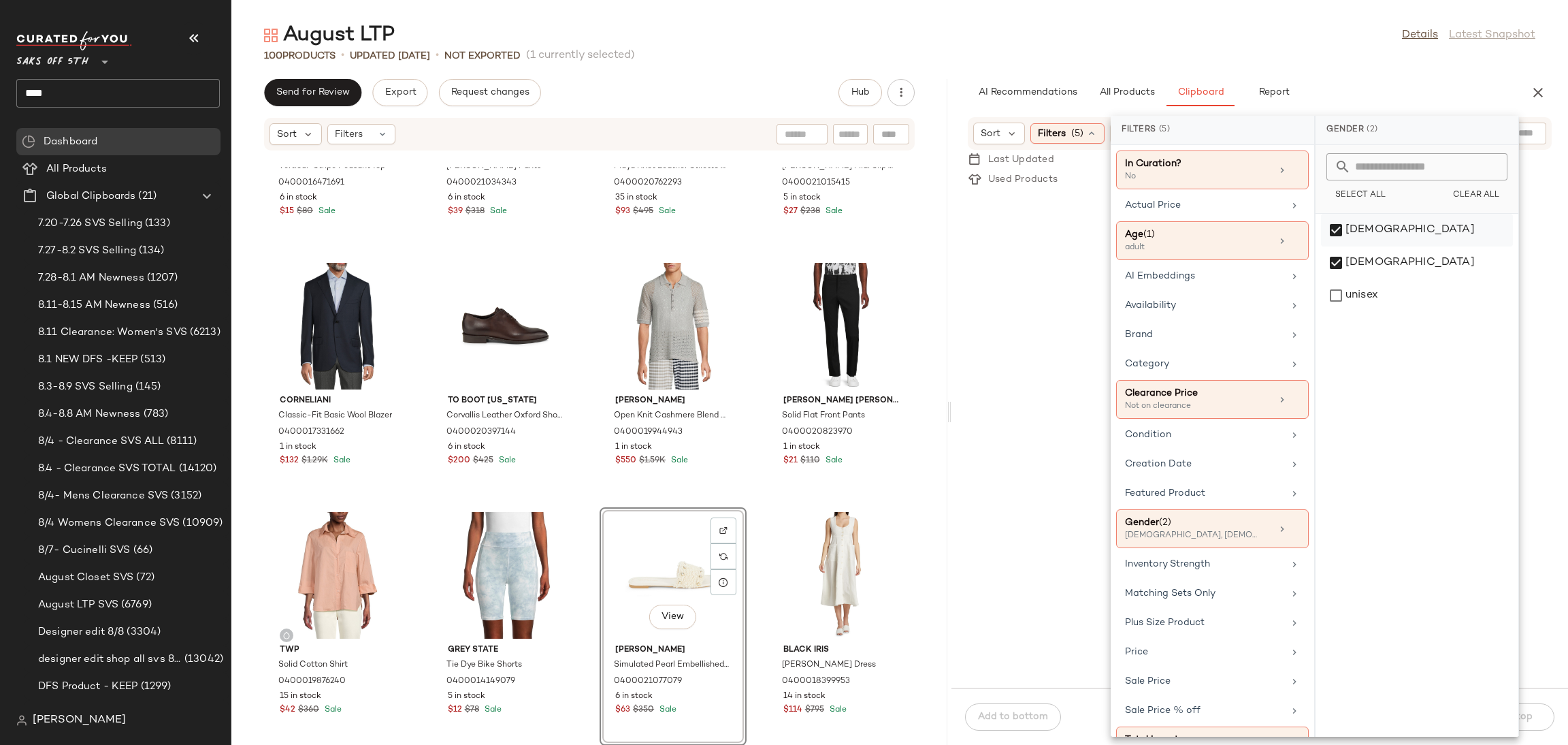
click at [1340, 246] on div "female" at bounding box center [1417, 262] width 192 height 33
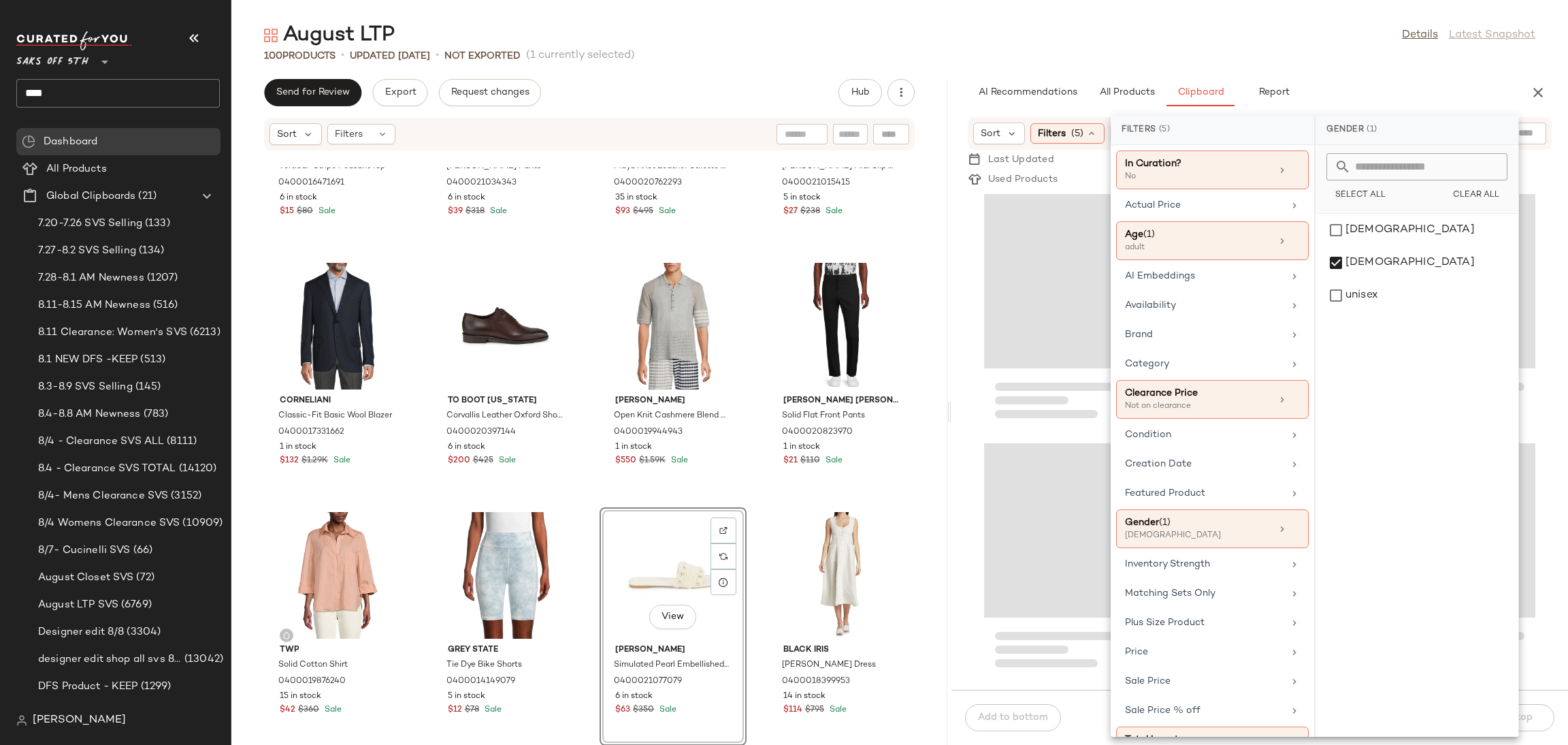
click at [1416, 70] on div "August LTP Details Latest Snapshot 100 Products • updated Aug 12th • Not Export…" at bounding box center [899, 383] width 1337 height 723
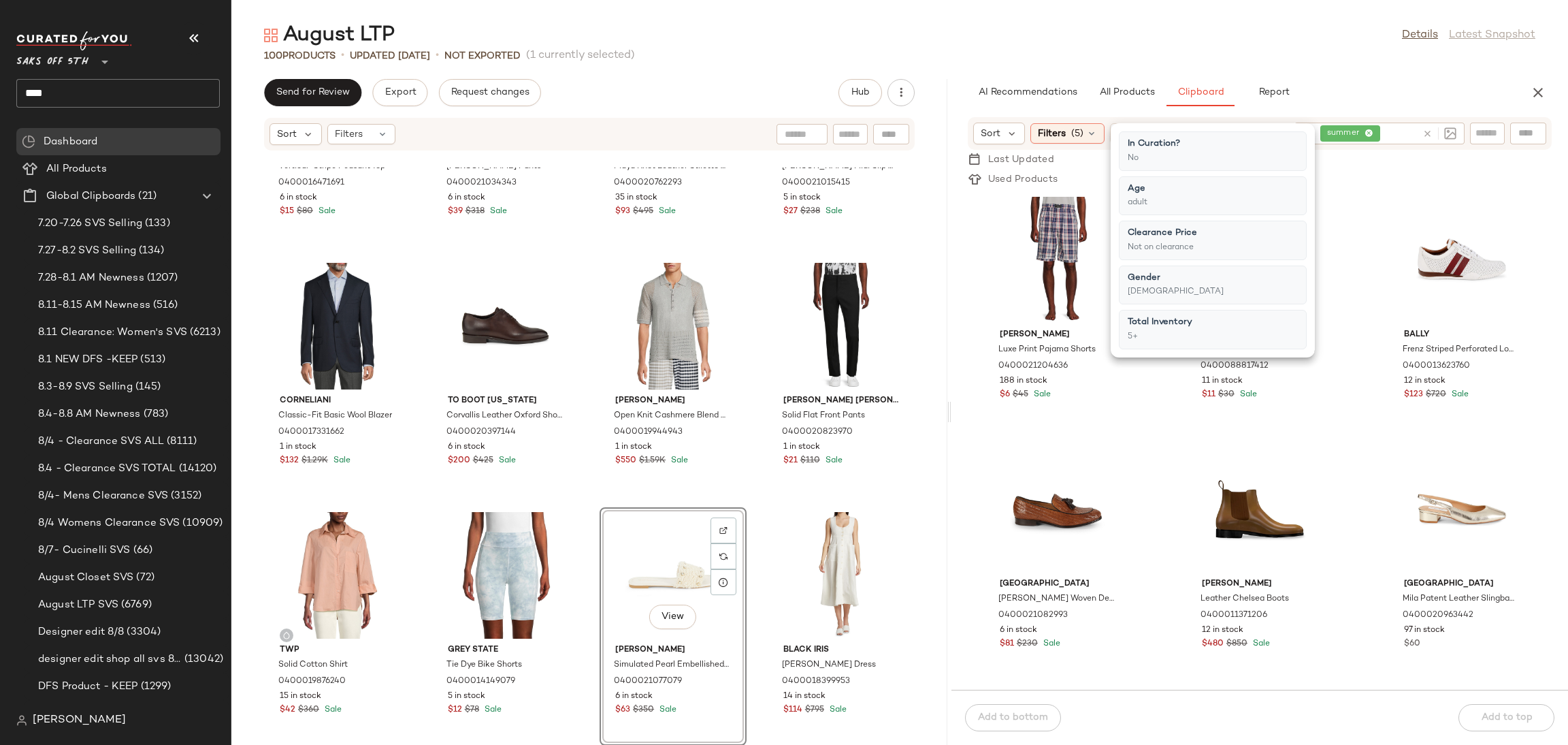
click at [1438, 79] on div "AI Recommendations All Products Clipboard Report" at bounding box center [1238, 92] width 540 height 27
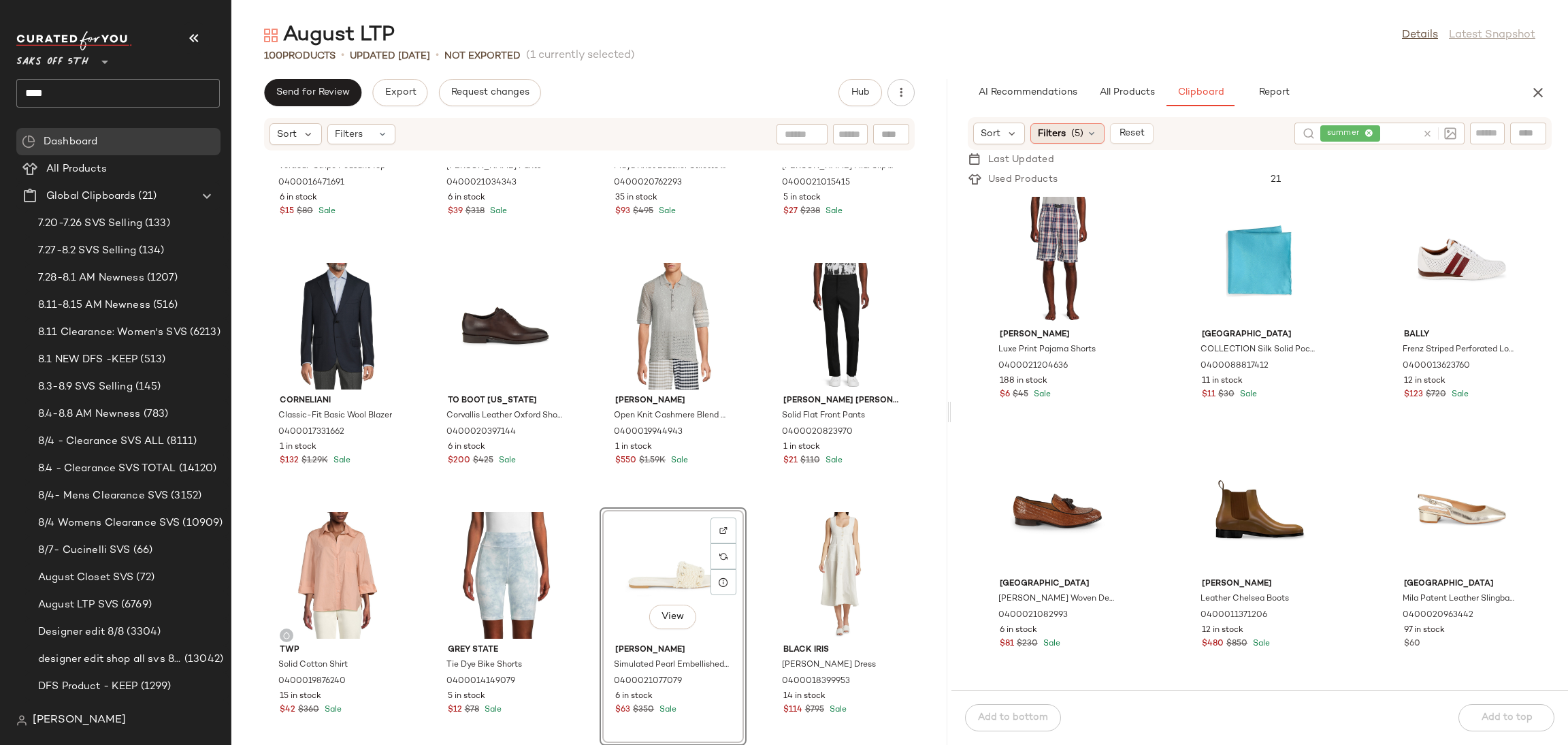
click at [1091, 140] on div "Filters (5)" at bounding box center [1068, 133] width 74 height 20
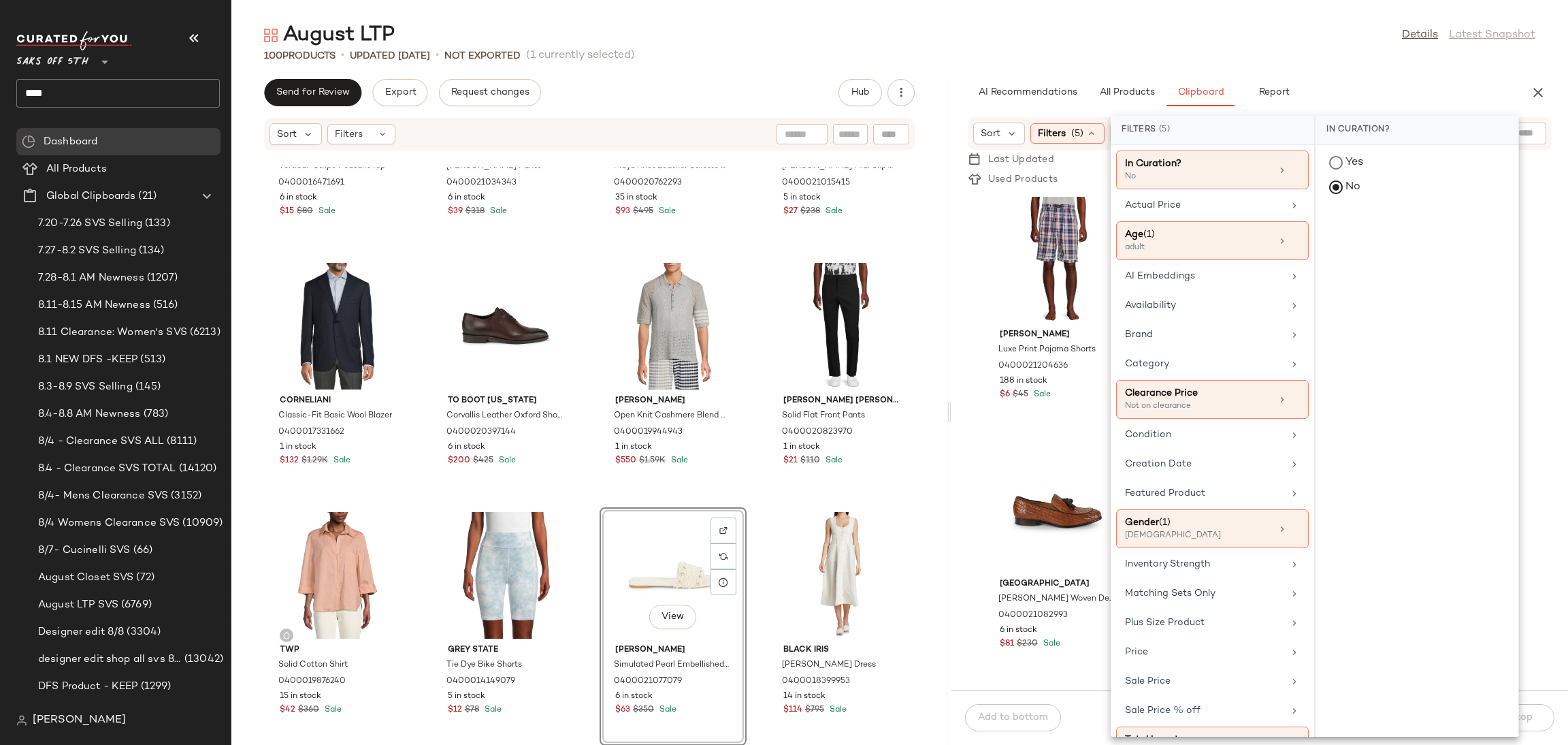
scroll to position [41, 0]
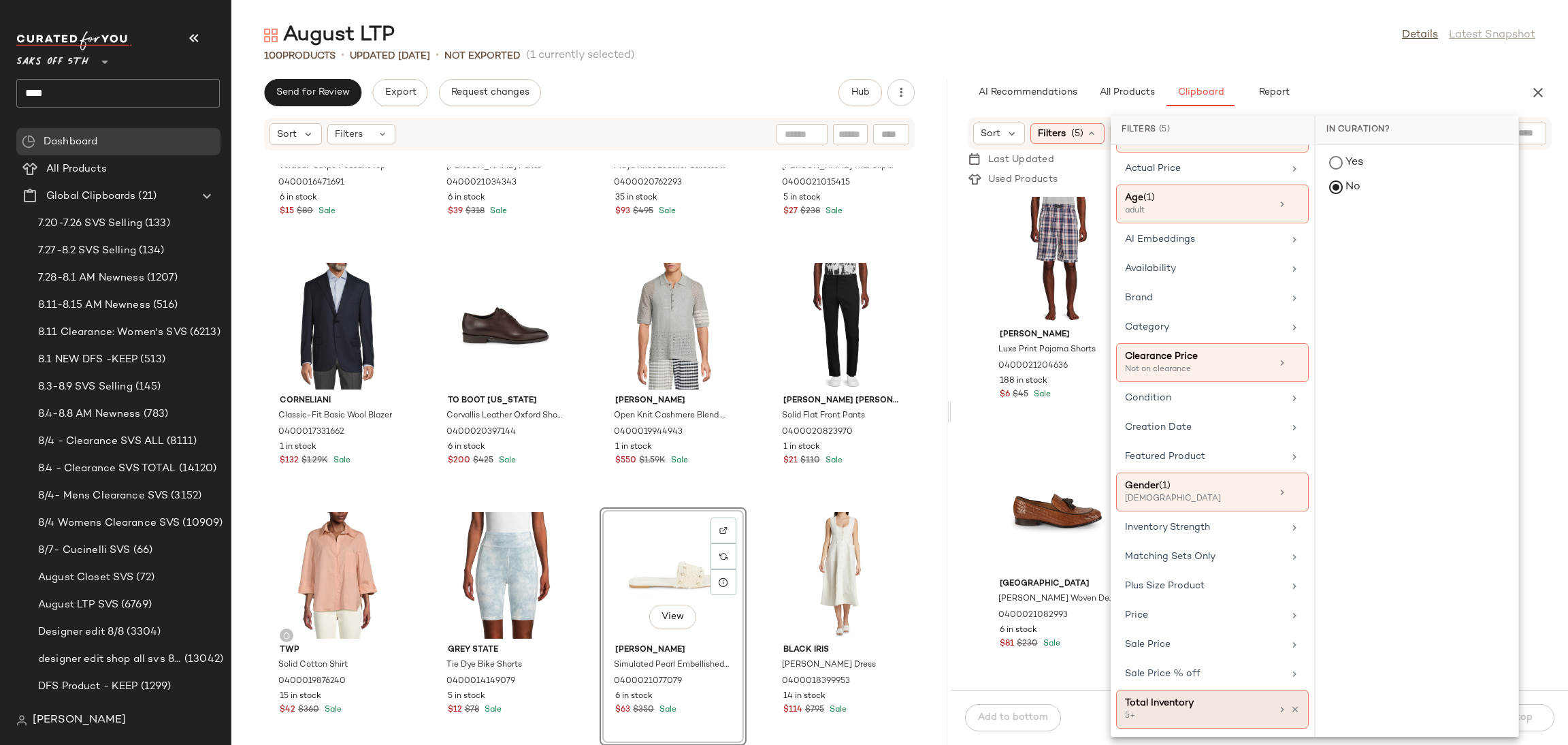
click at [1132, 704] on div "Total Inventory" at bounding box center [1198, 703] width 146 height 14
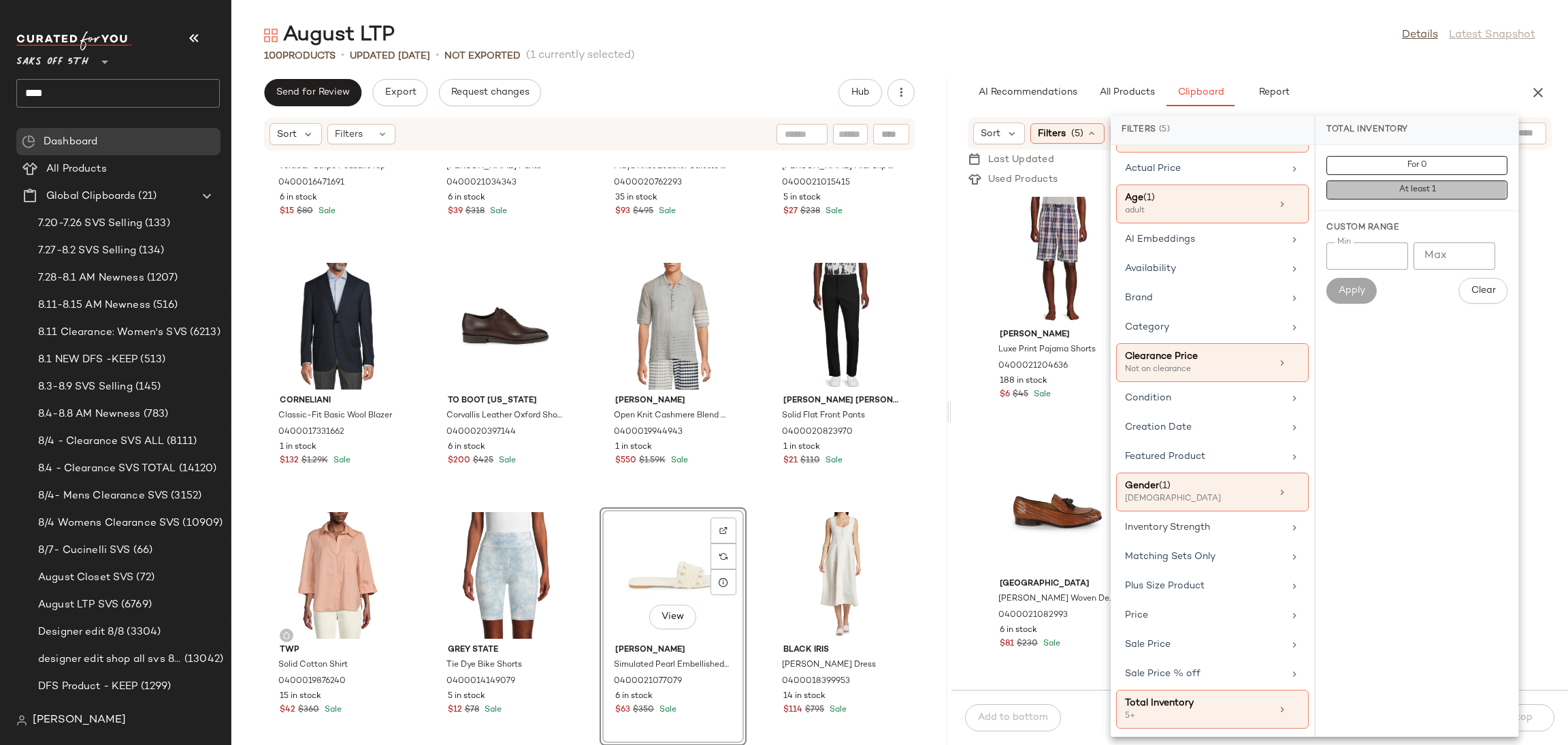
click at [1359, 198] on button "At least 1" at bounding box center [1416, 190] width 181 height 19
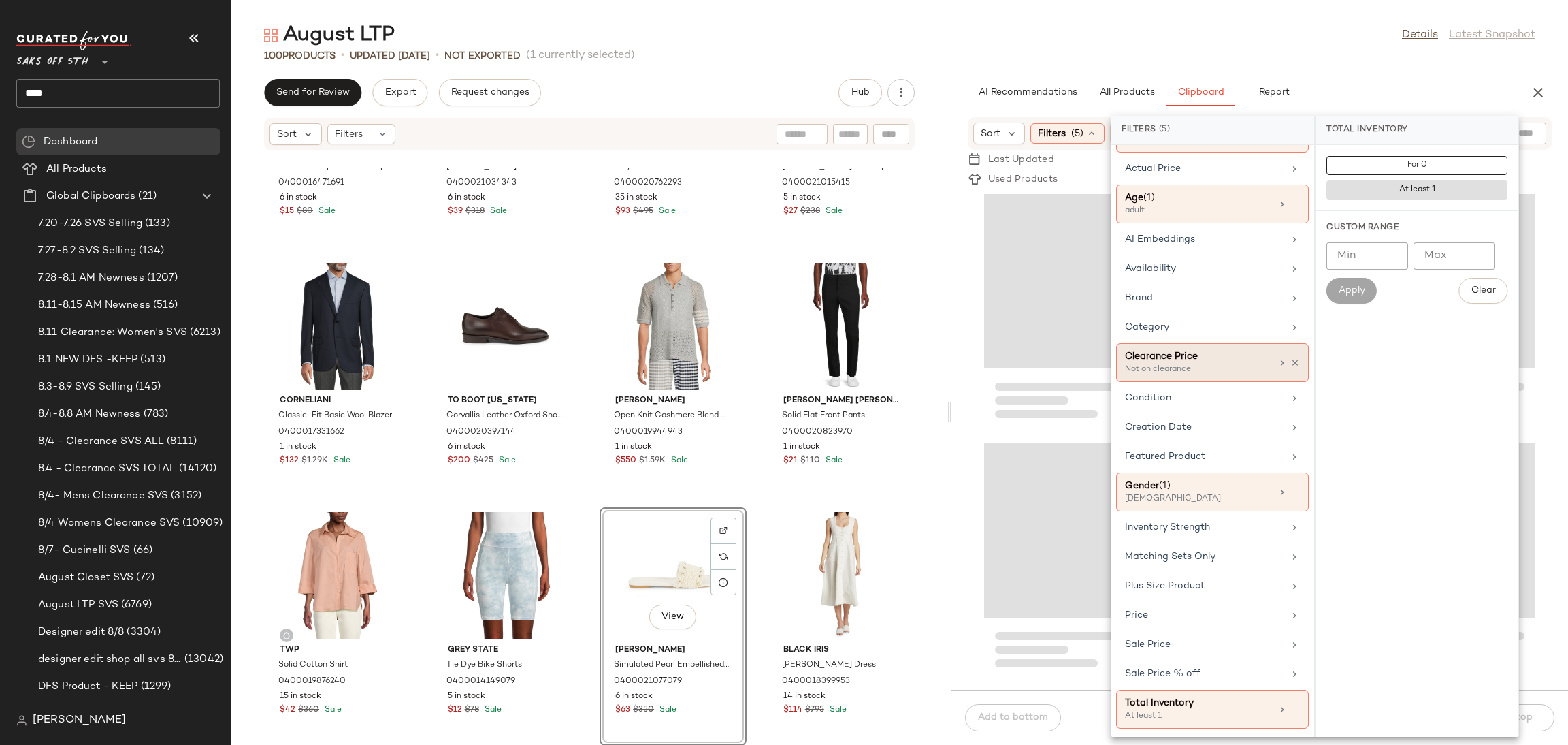
click at [1227, 357] on div "Clearance Price" at bounding box center [1198, 357] width 146 height 14
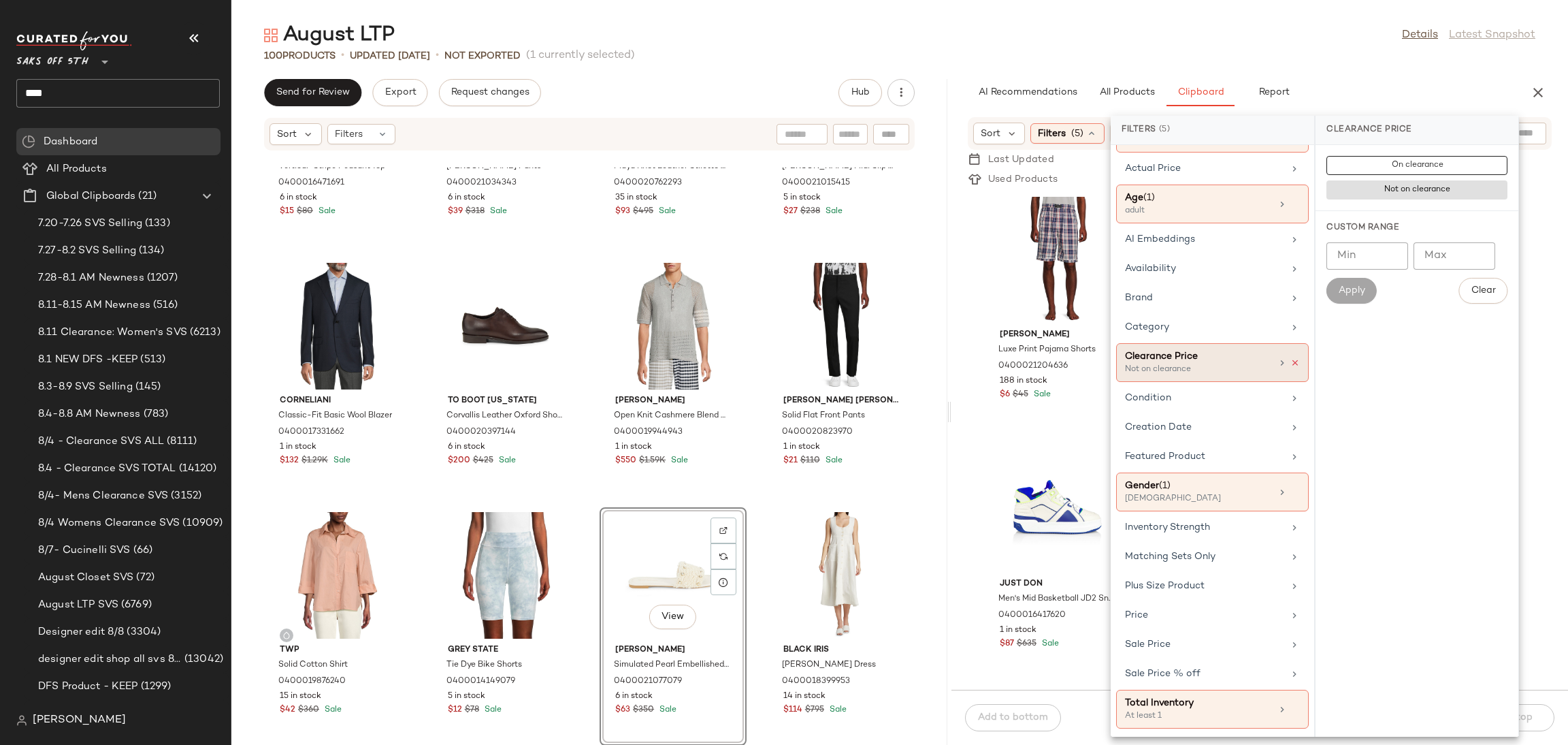
click at [1290, 363] on icon at bounding box center [1294, 363] width 10 height 10
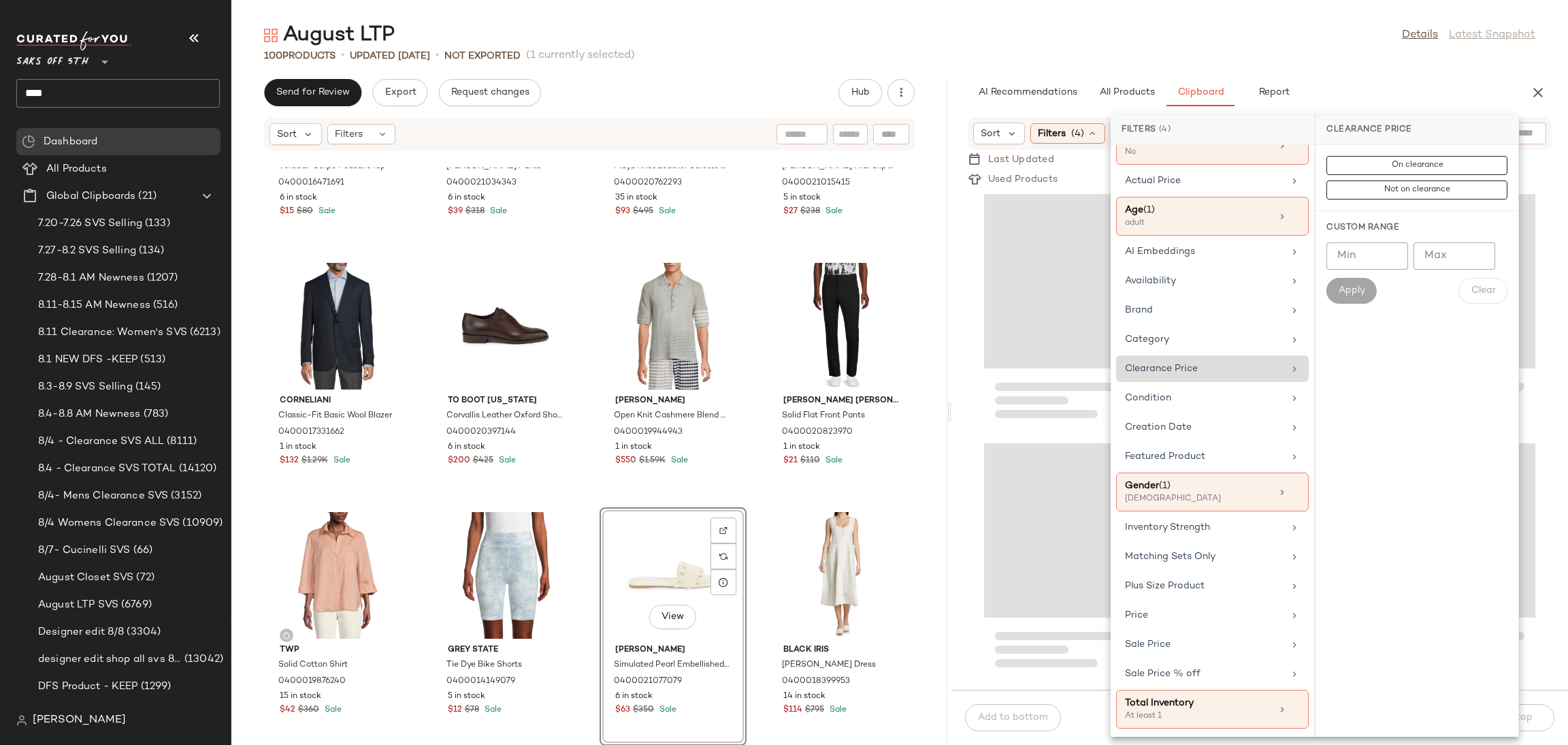
click at [1240, 51] on div "100 Products • updated Aug 12th • Not Exported (1 currently selected)" at bounding box center [899, 56] width 1337 height 13
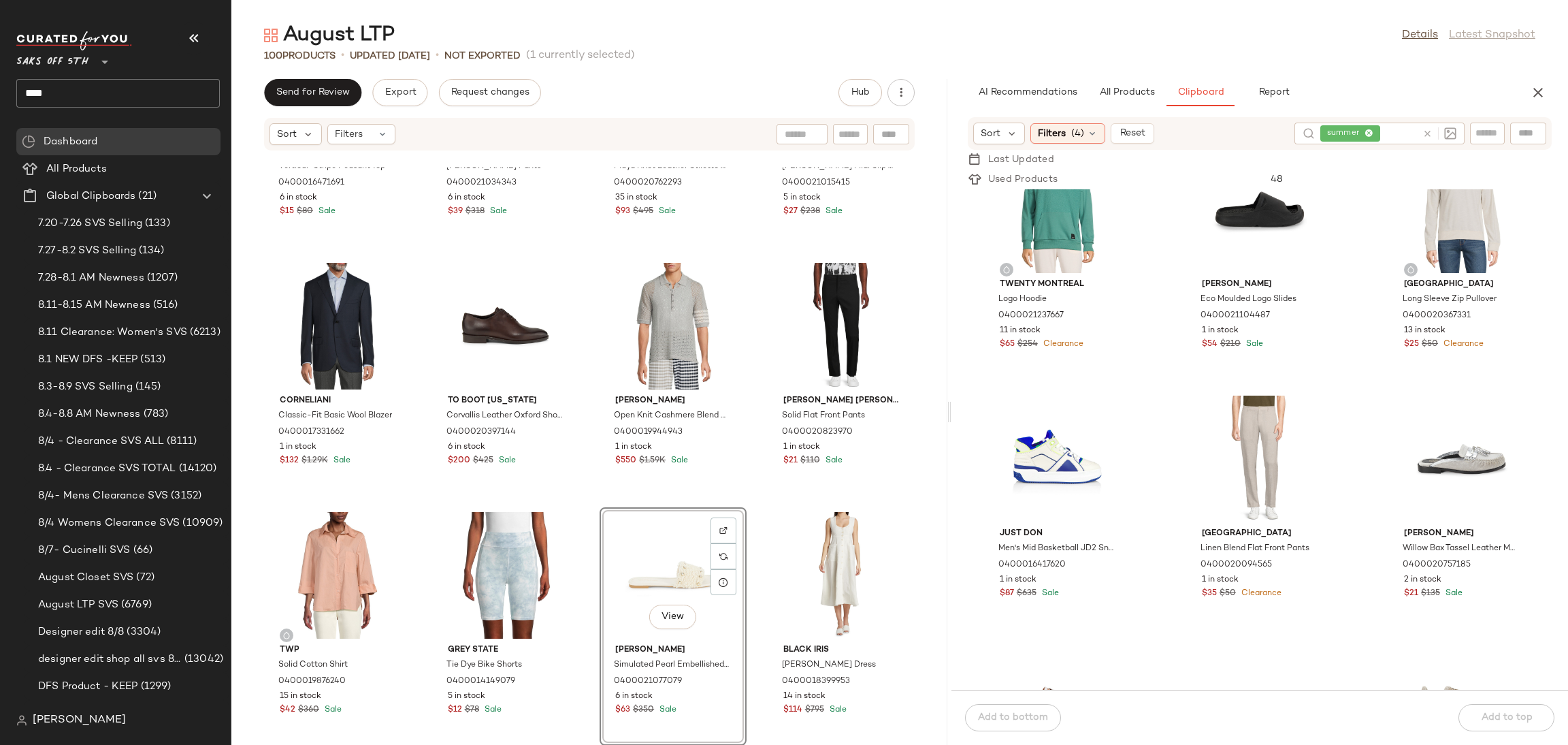
scroll to position [814, 0]
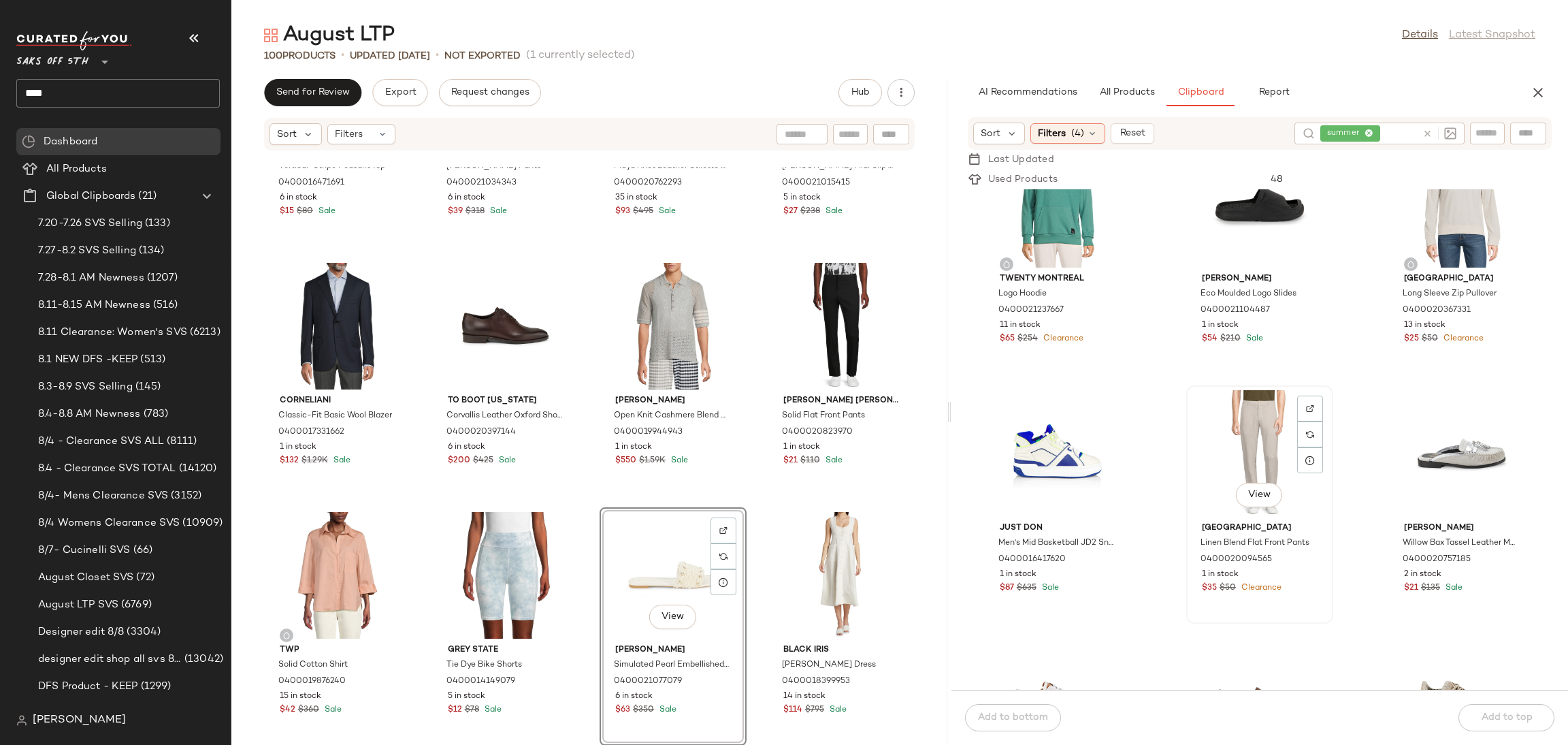
click at [1250, 454] on div "View" at bounding box center [1260, 453] width 138 height 126
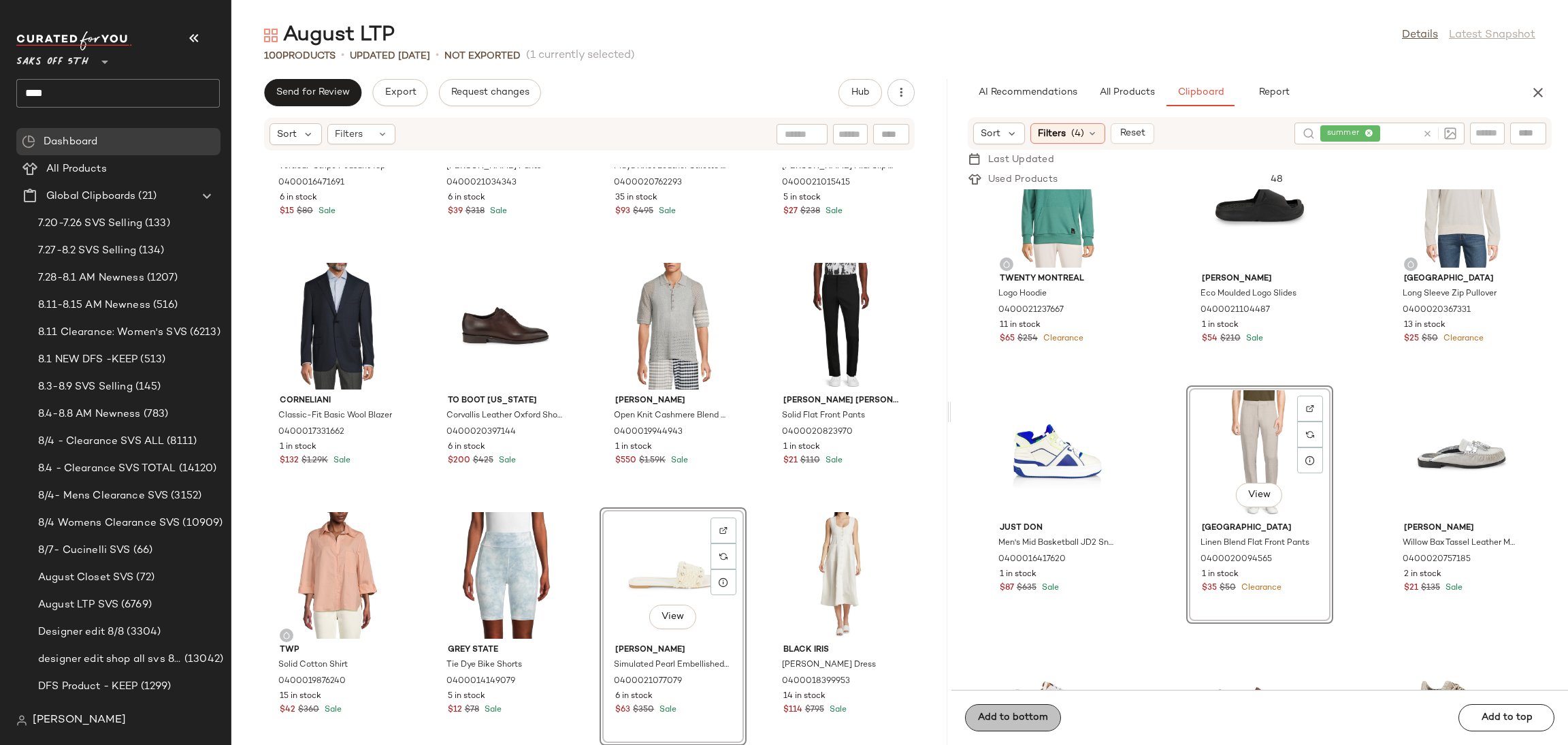
click at [987, 719] on span "Add to bottom" at bounding box center [1013, 718] width 71 height 11
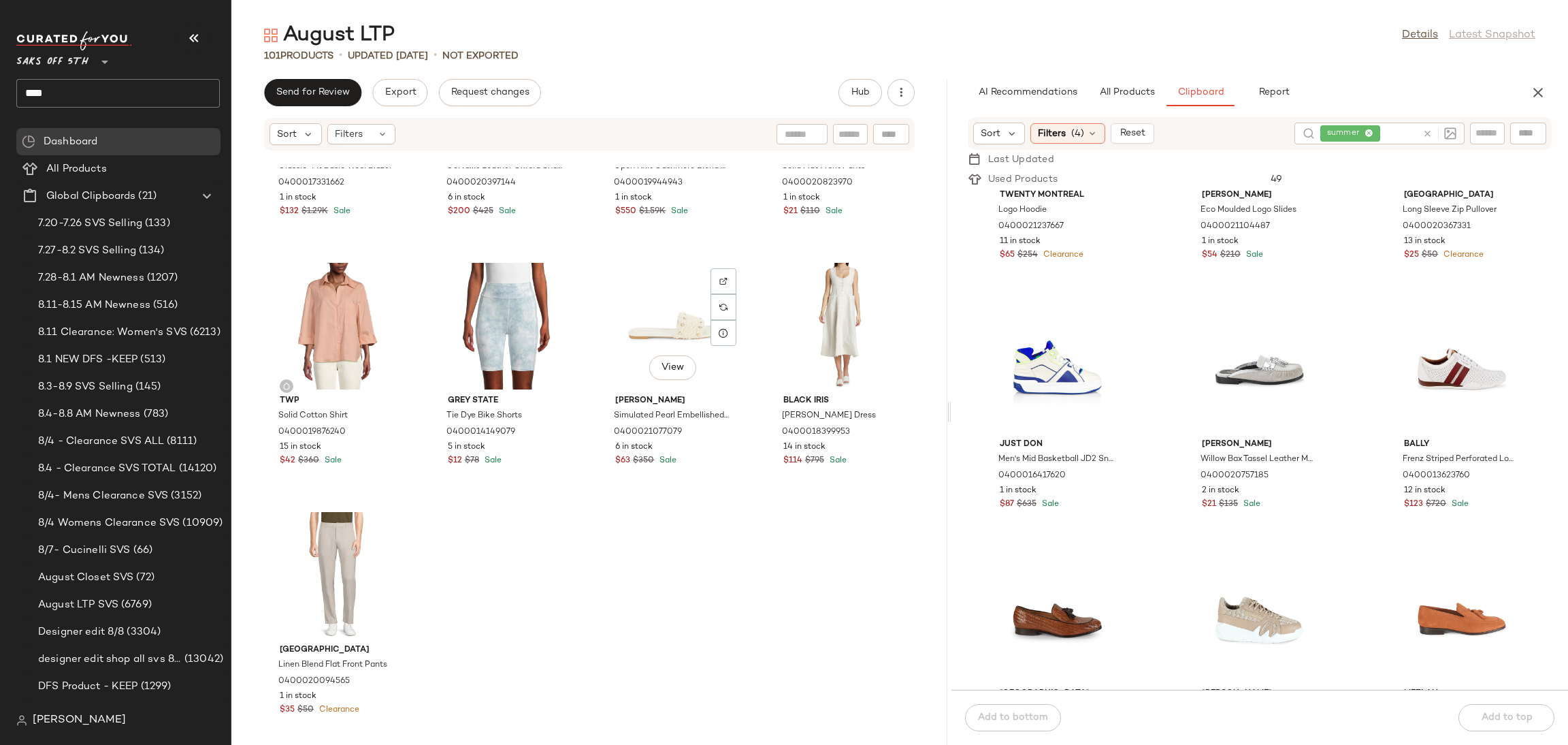
scroll to position [0, 0]
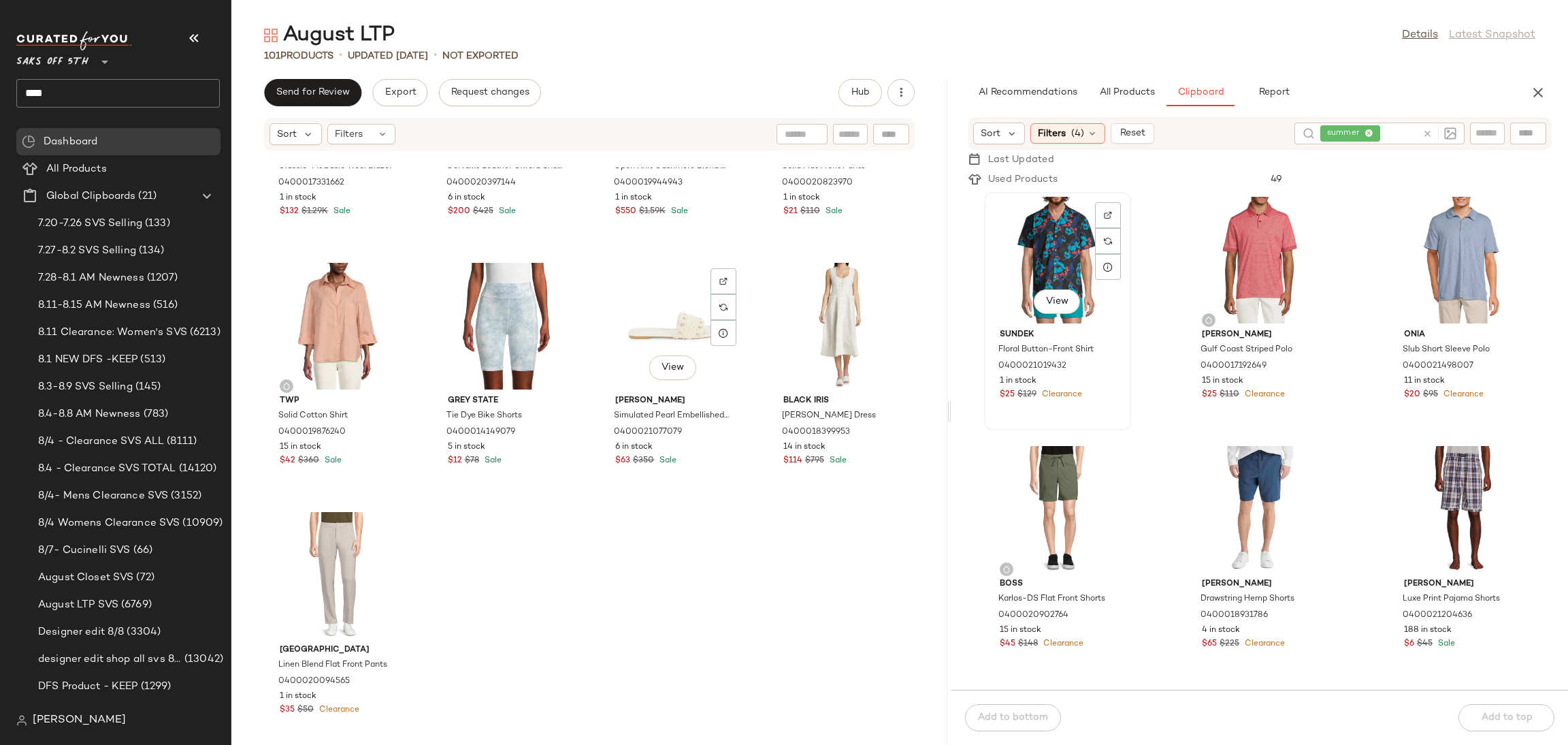
click at [1067, 234] on div "View" at bounding box center [1058, 260] width 138 height 126
click at [1015, 706] on button "Add to bottom" at bounding box center [1013, 718] width 96 height 27
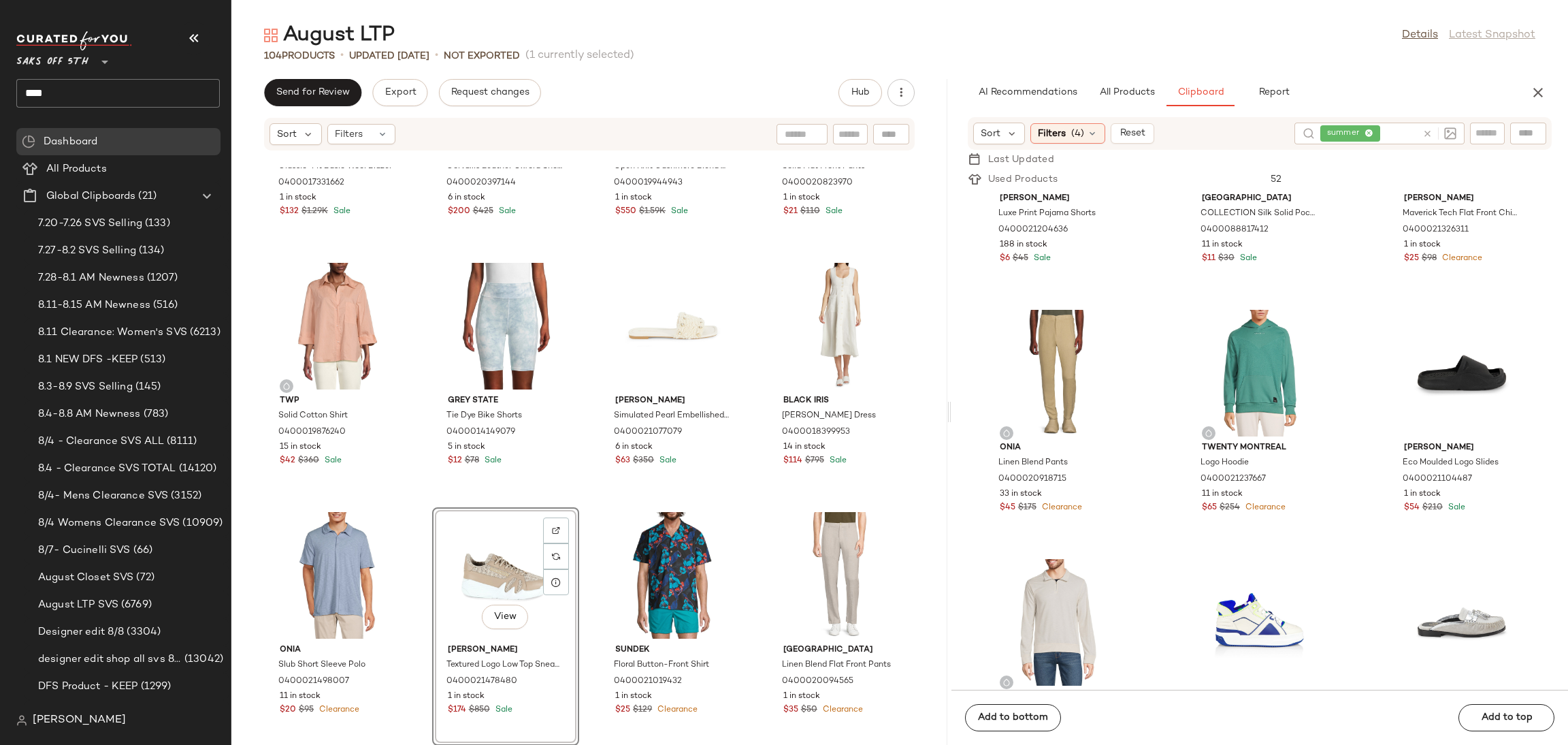
scroll to position [419, 0]
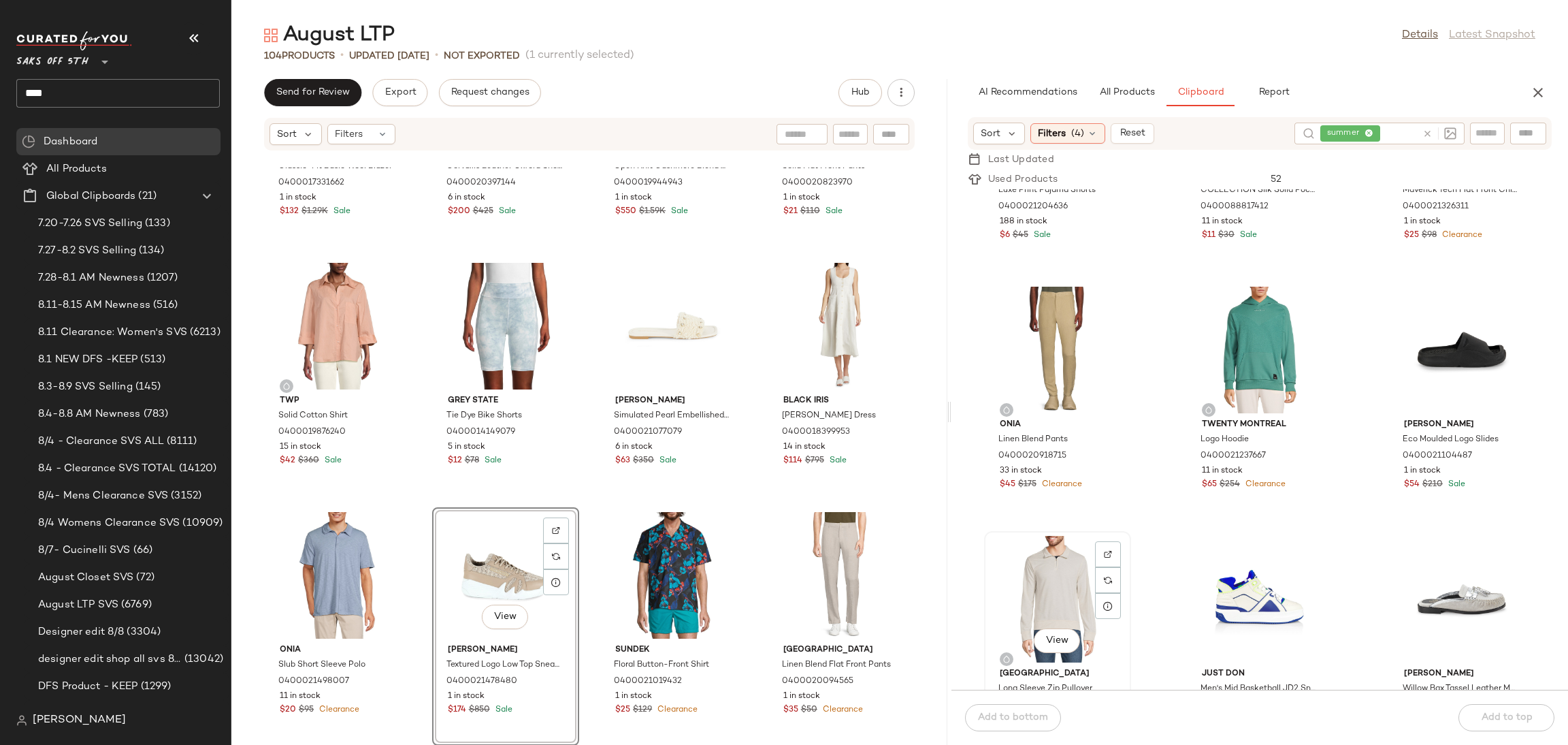
click at [1035, 601] on div "View" at bounding box center [1058, 598] width 138 height 126
click at [1014, 716] on span "Add to bottom" at bounding box center [1013, 718] width 71 height 11
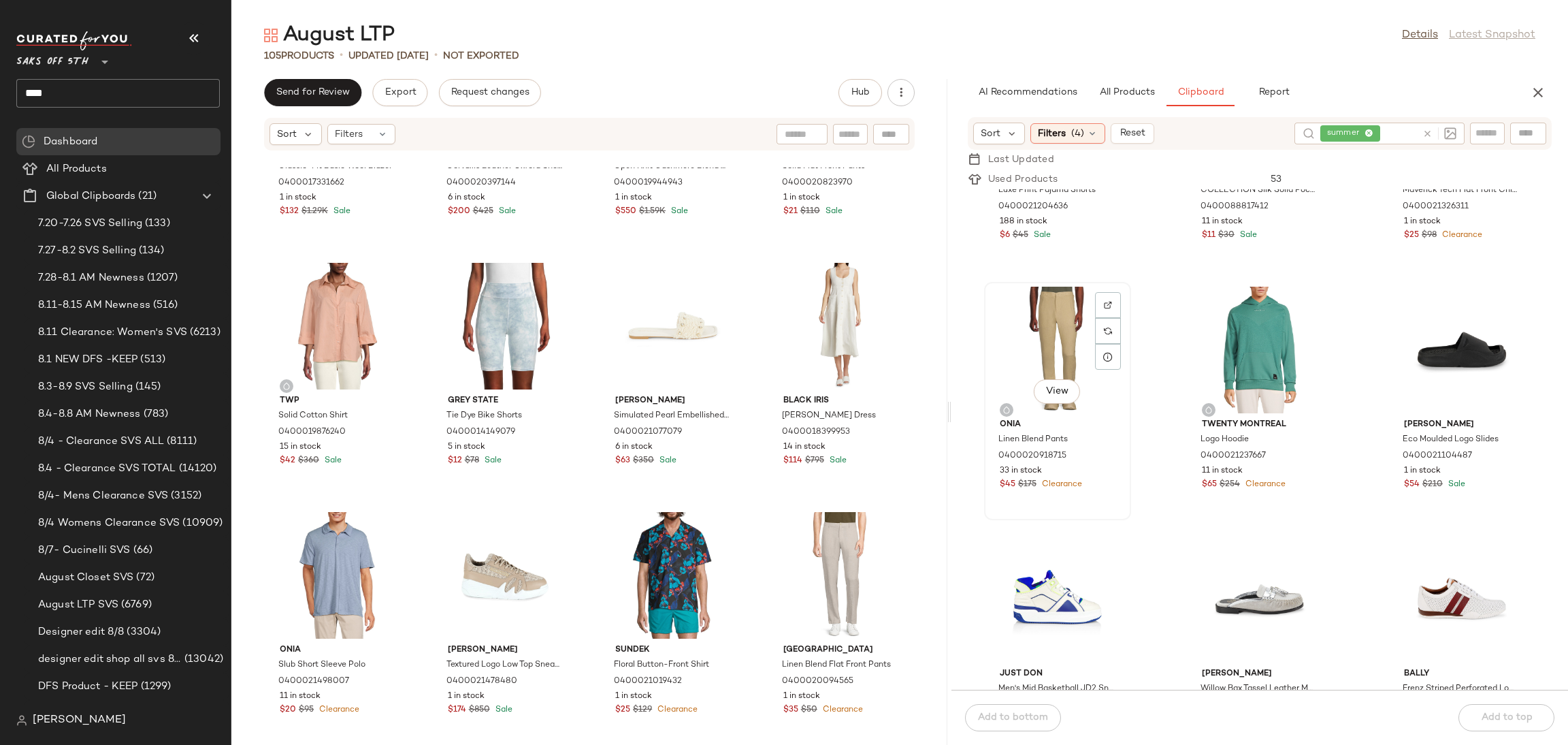
click at [1032, 345] on div "View" at bounding box center [1058, 350] width 138 height 126
click at [1022, 711] on div "Add to bottom Add to top" at bounding box center [1259, 717] width 617 height 55
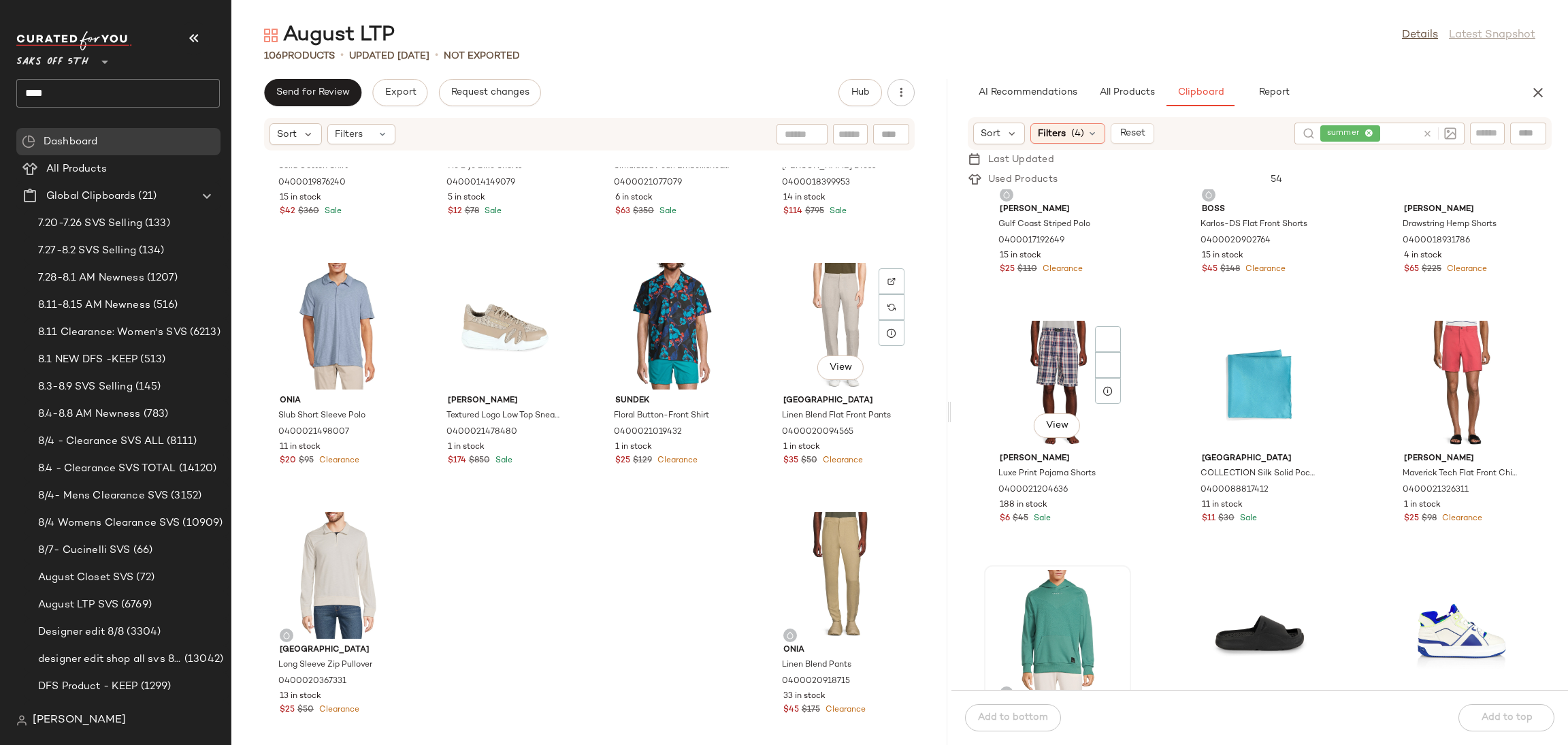
scroll to position [0, 0]
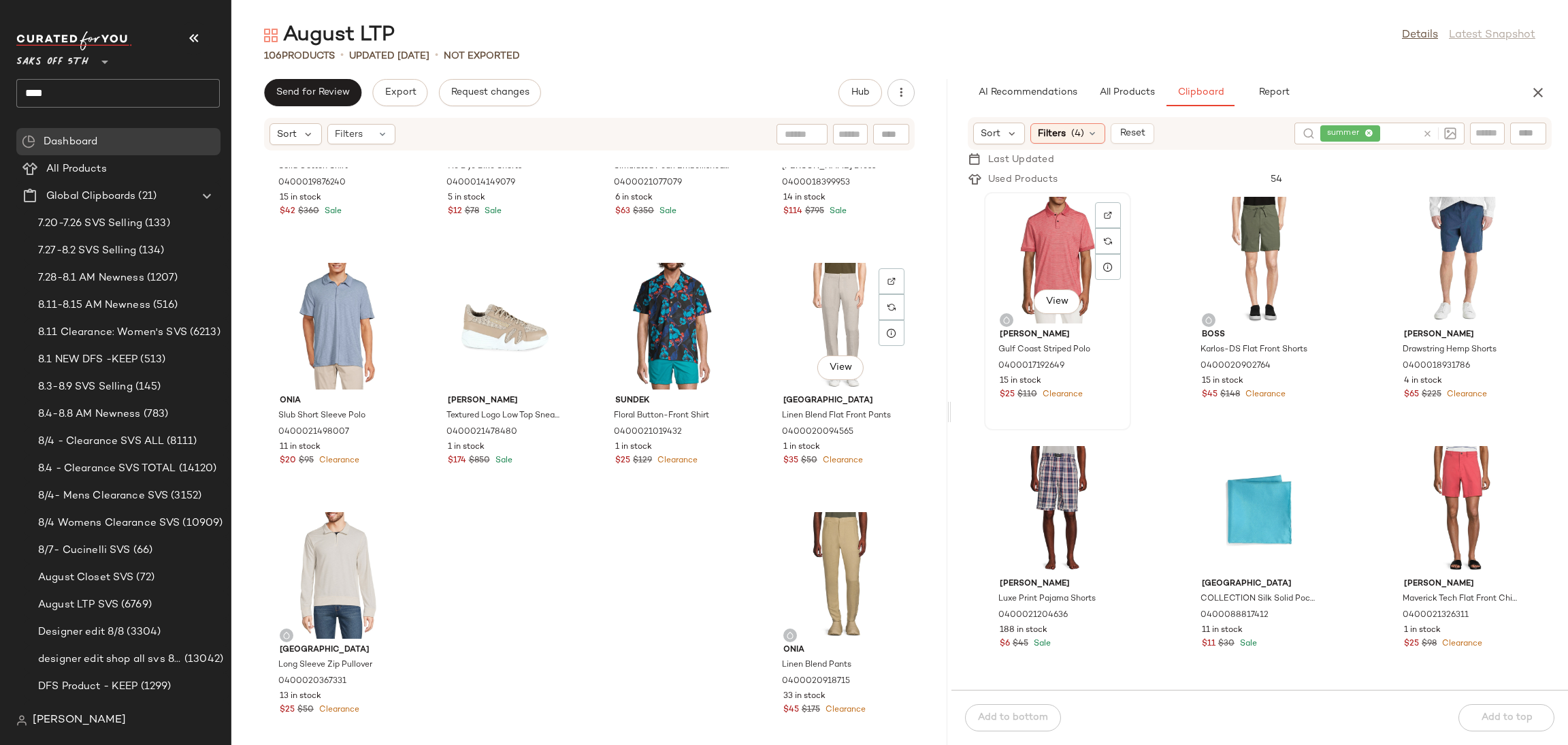
click at [1057, 282] on div "View" at bounding box center [1058, 260] width 138 height 126
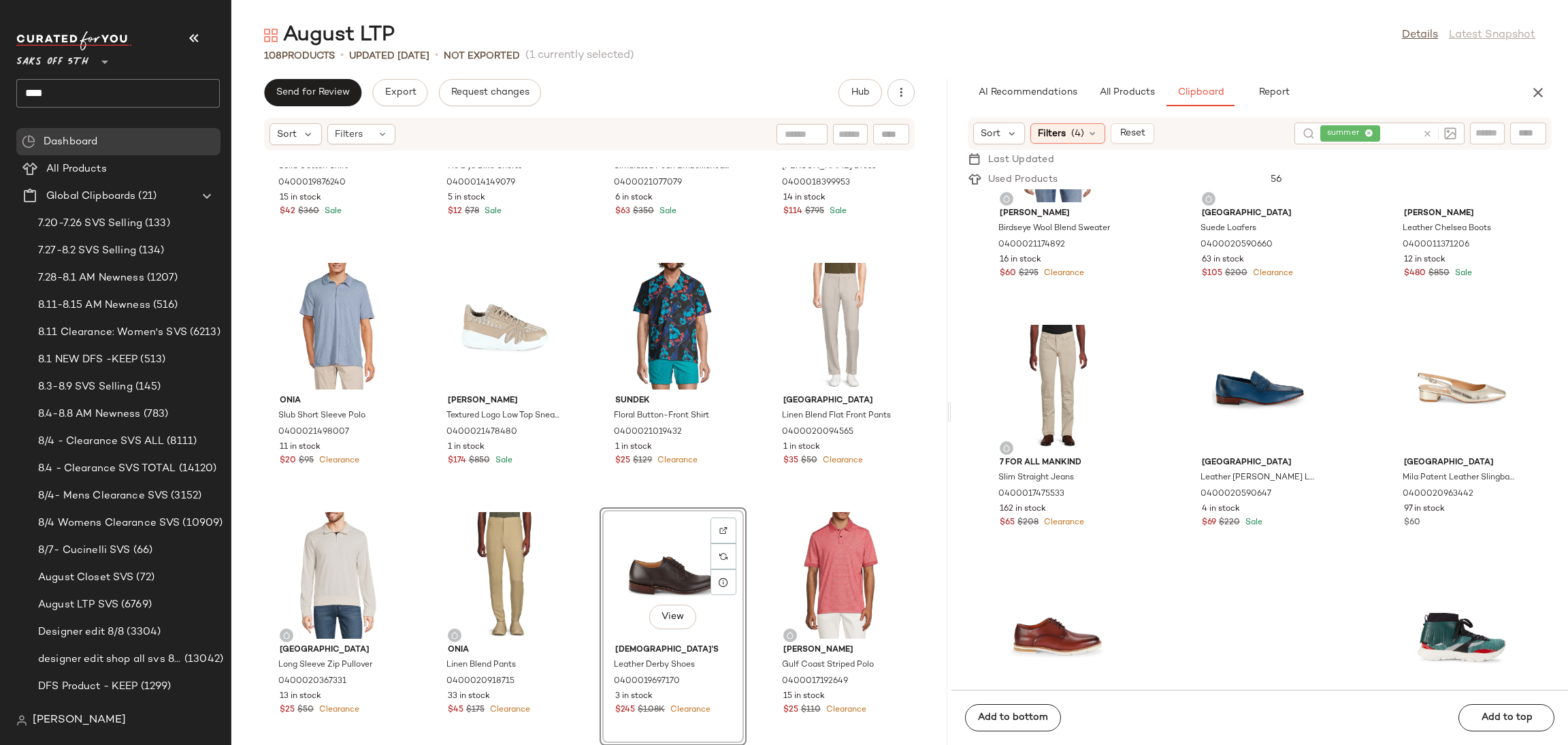
scroll to position [1376, 0]
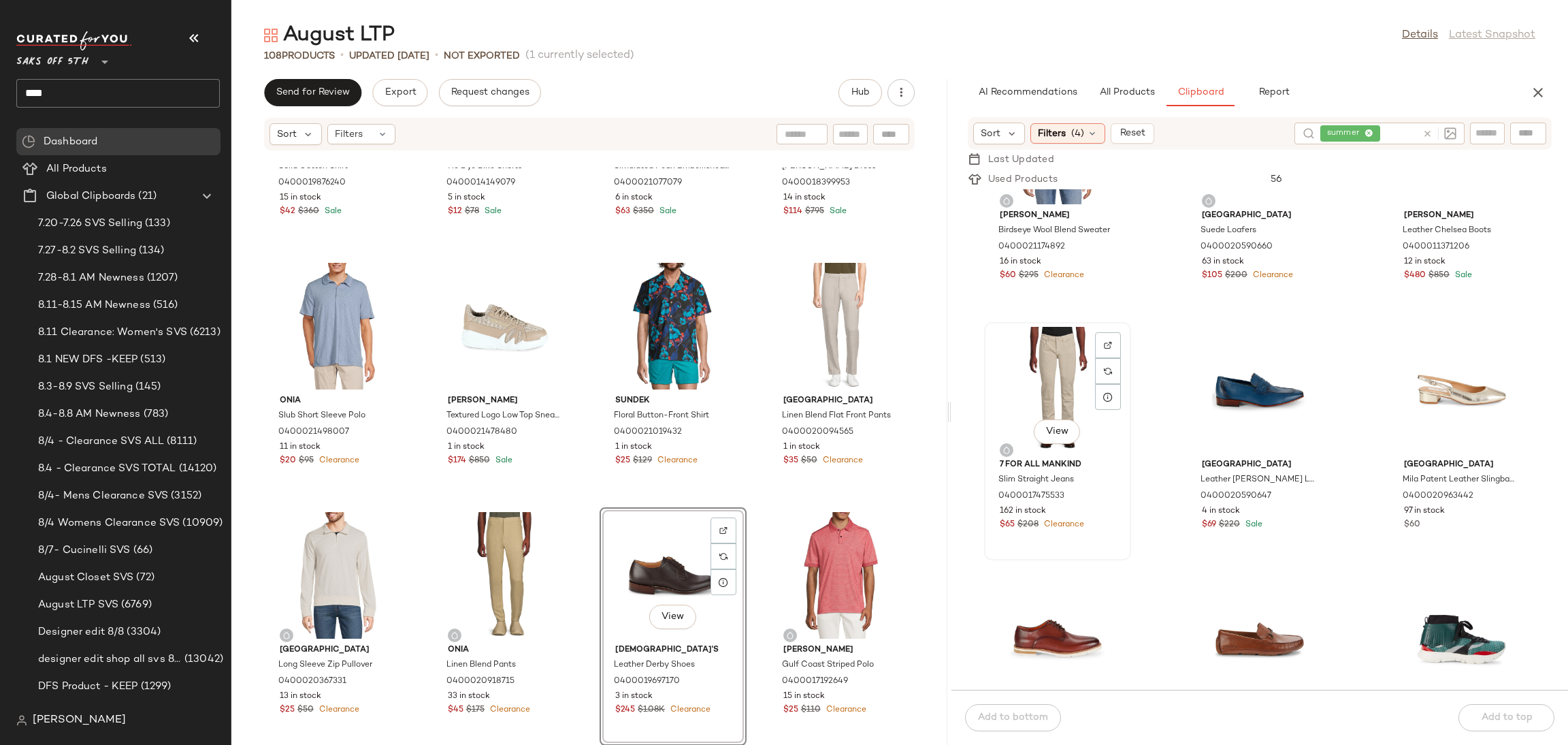
click at [1073, 408] on div "View" at bounding box center [1058, 389] width 138 height 126
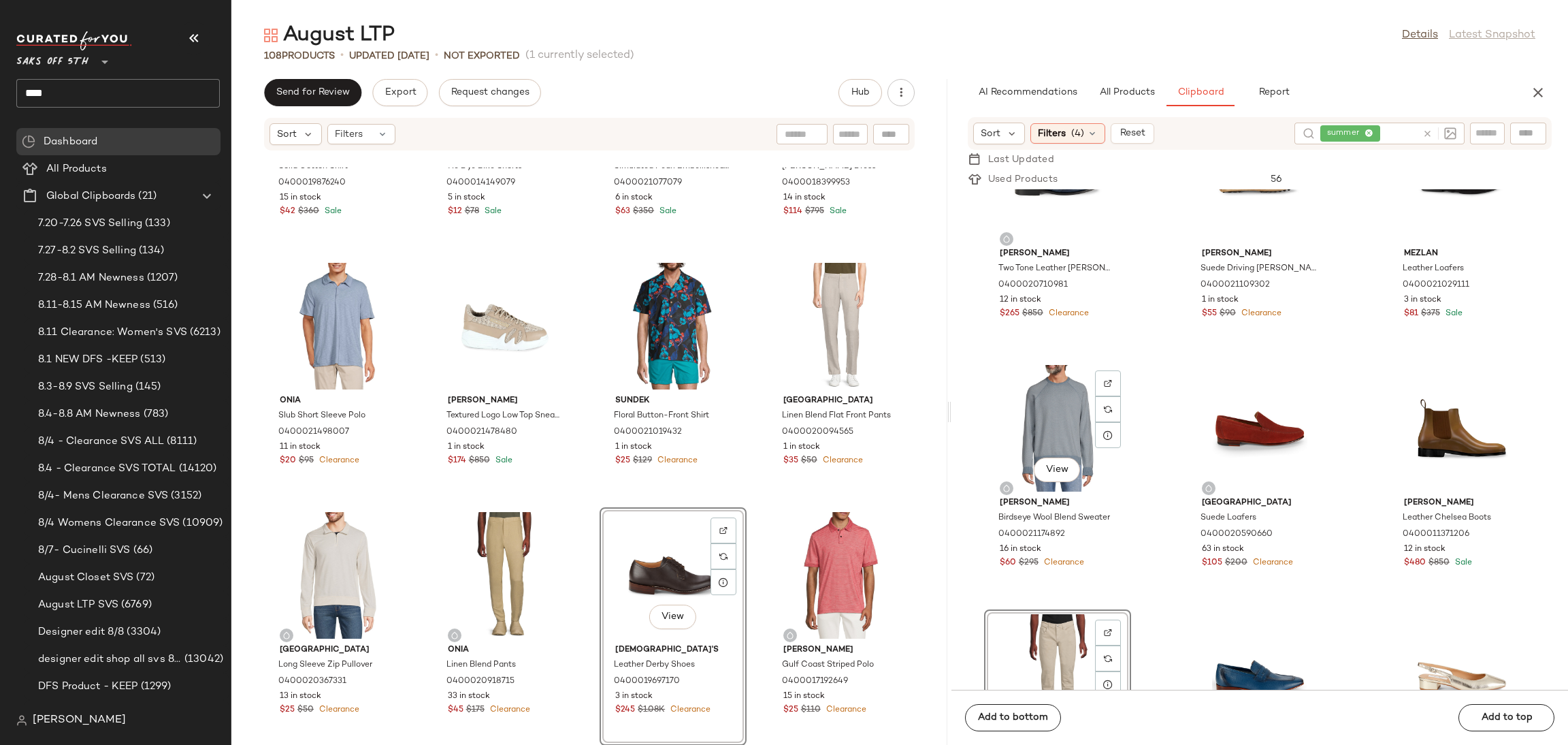
scroll to position [1065, 0]
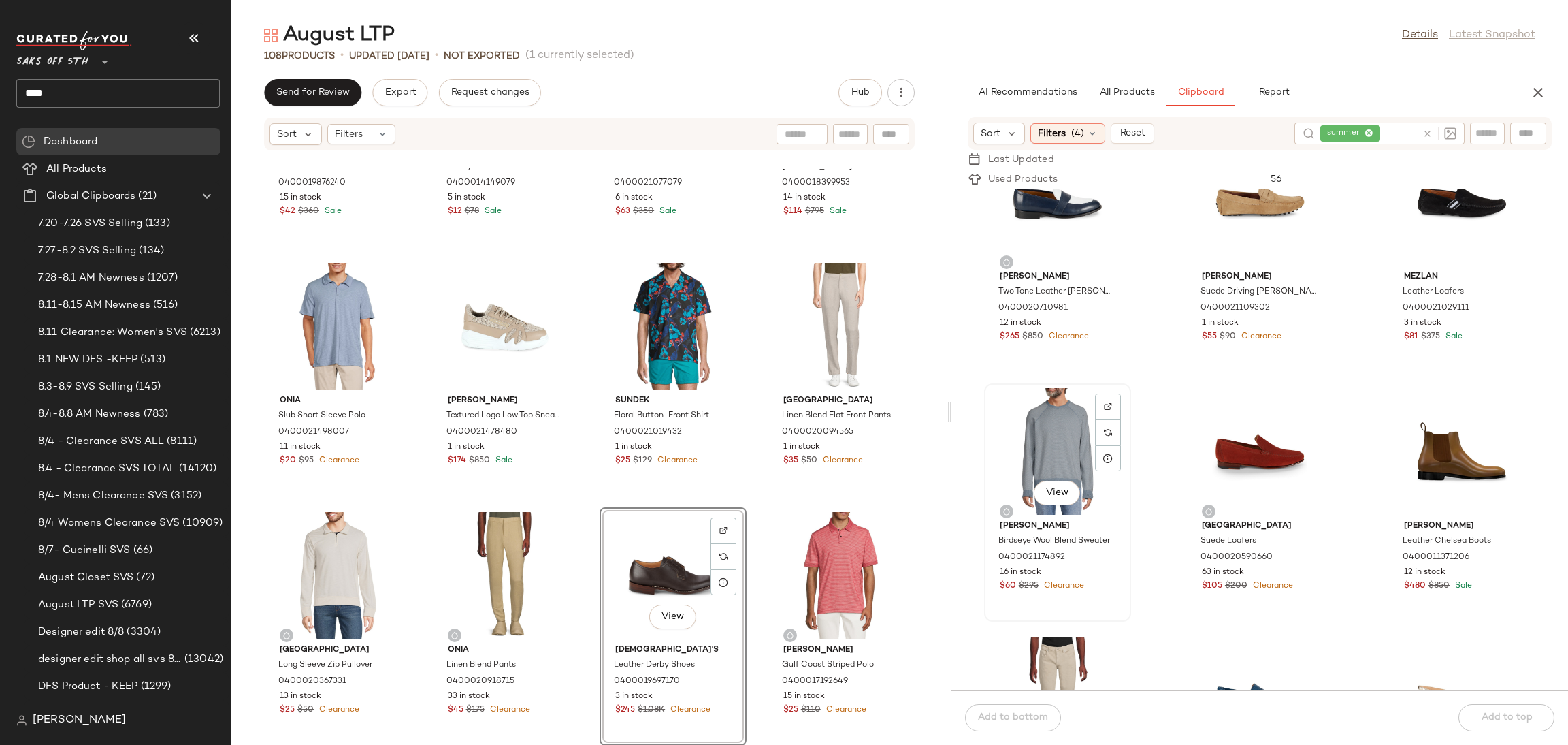
click at [1054, 418] on div "View" at bounding box center [1058, 451] width 138 height 126
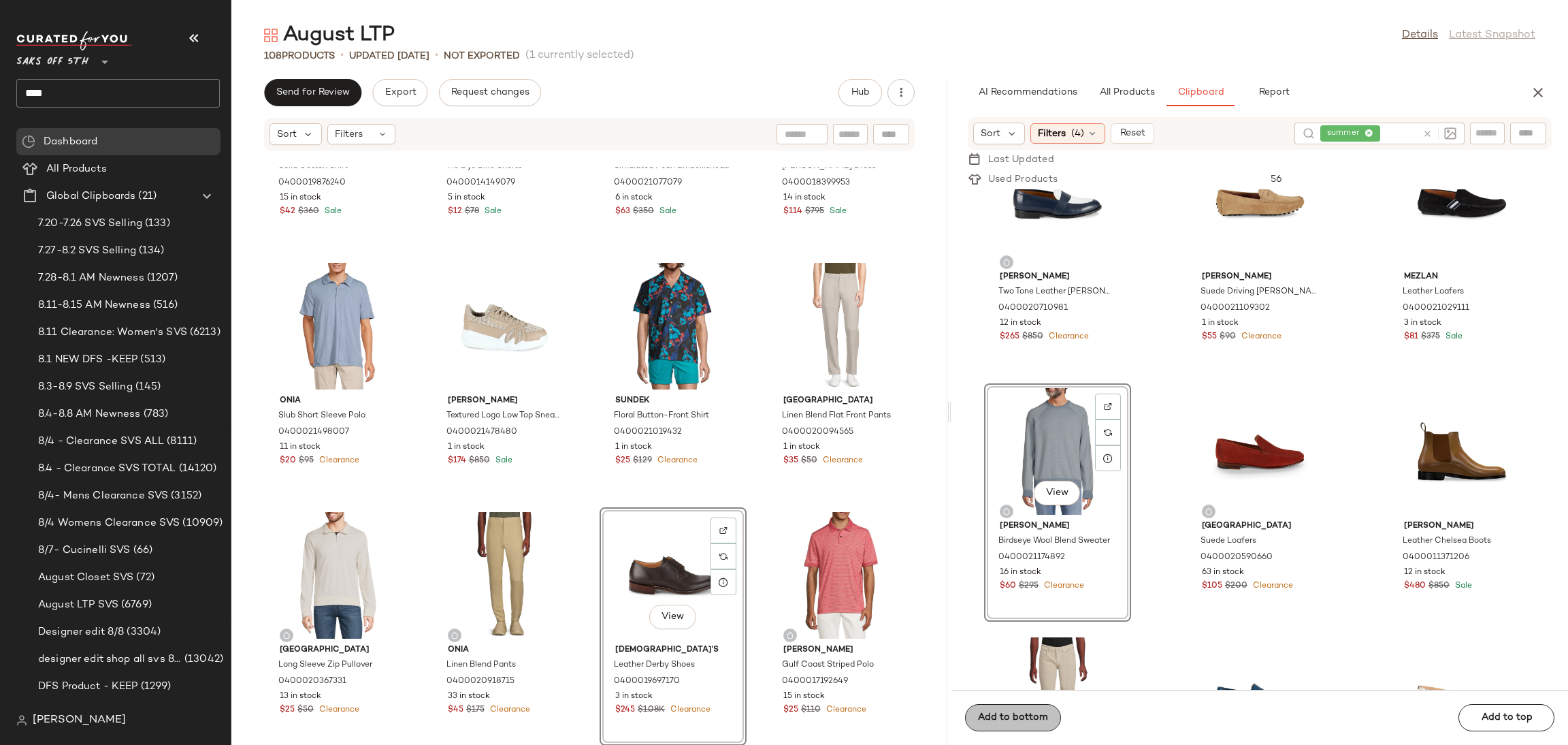
click at [1019, 716] on span "Add to bottom" at bounding box center [1013, 718] width 71 height 11
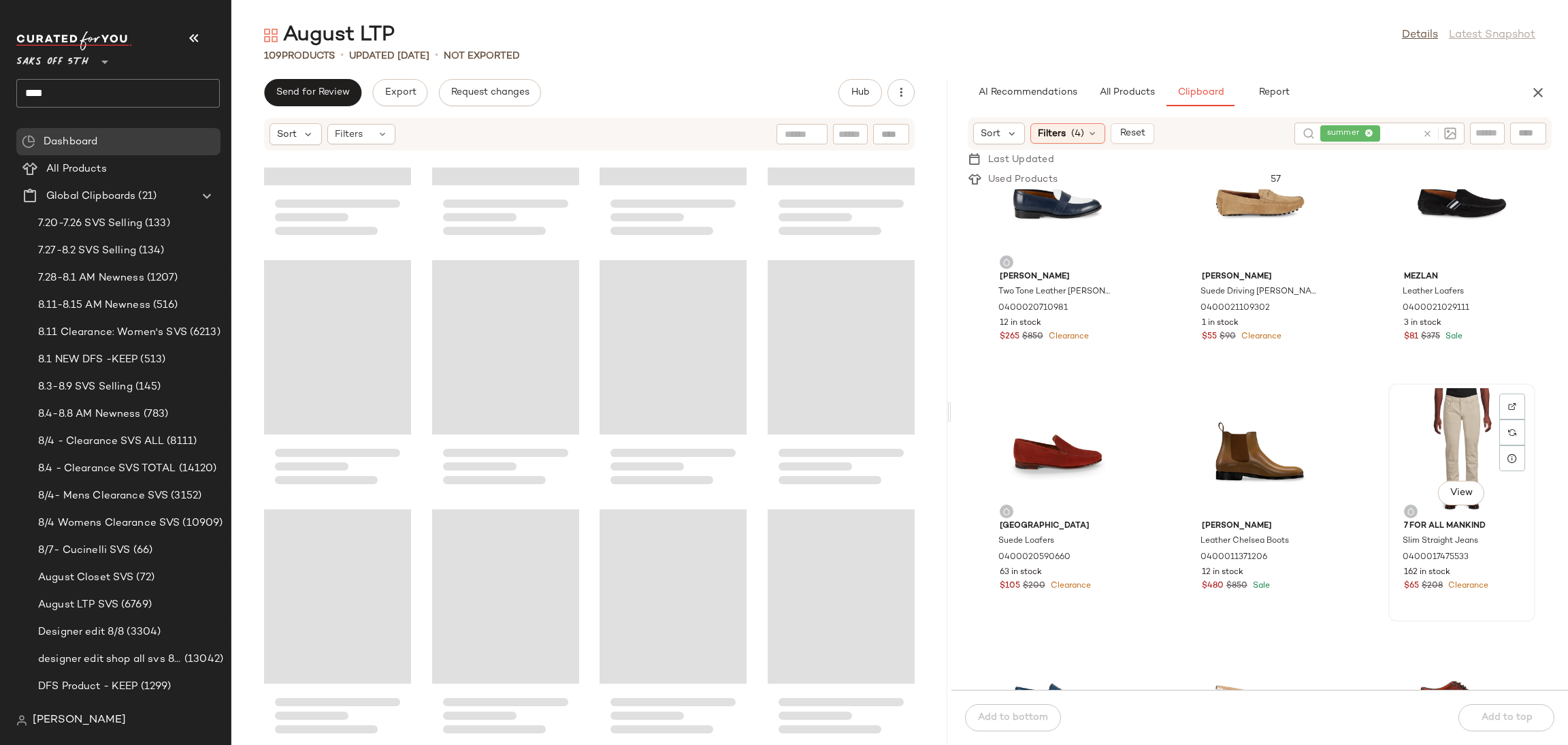
click at [1436, 441] on div "View" at bounding box center [1462, 451] width 138 height 126
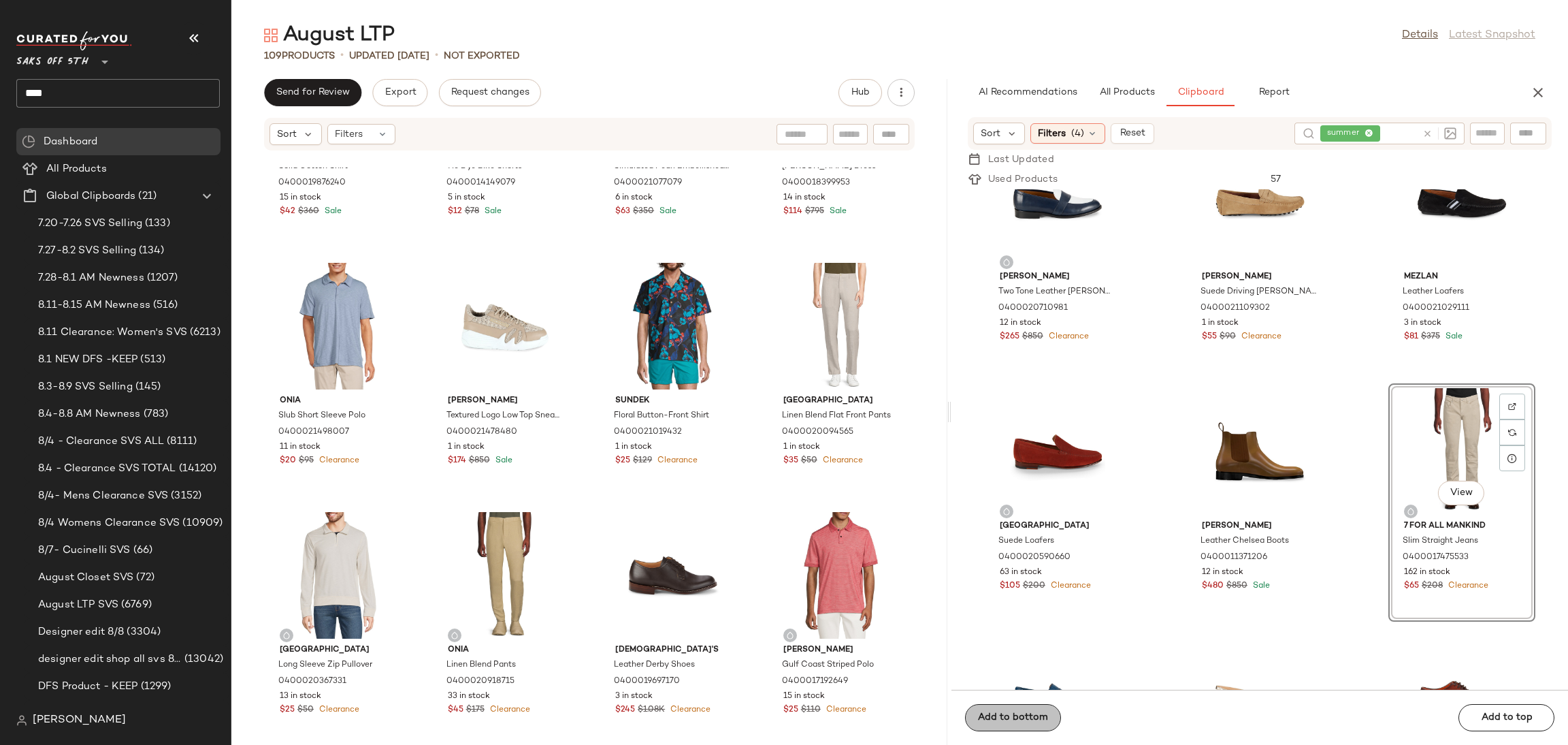
click at [1039, 708] on div "Add to bottom Add to top" at bounding box center [1259, 717] width 617 height 55
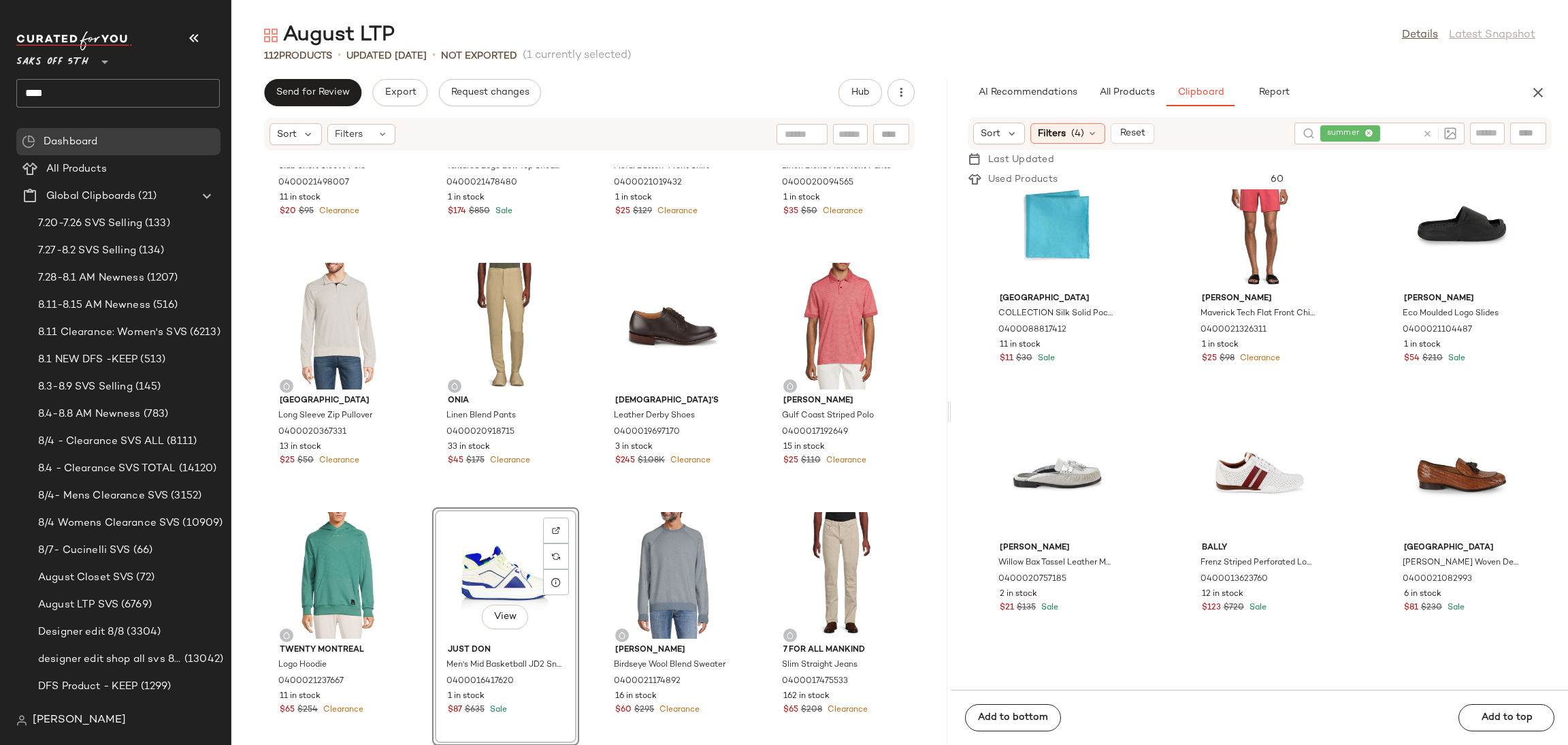
scroll to position [0, 0]
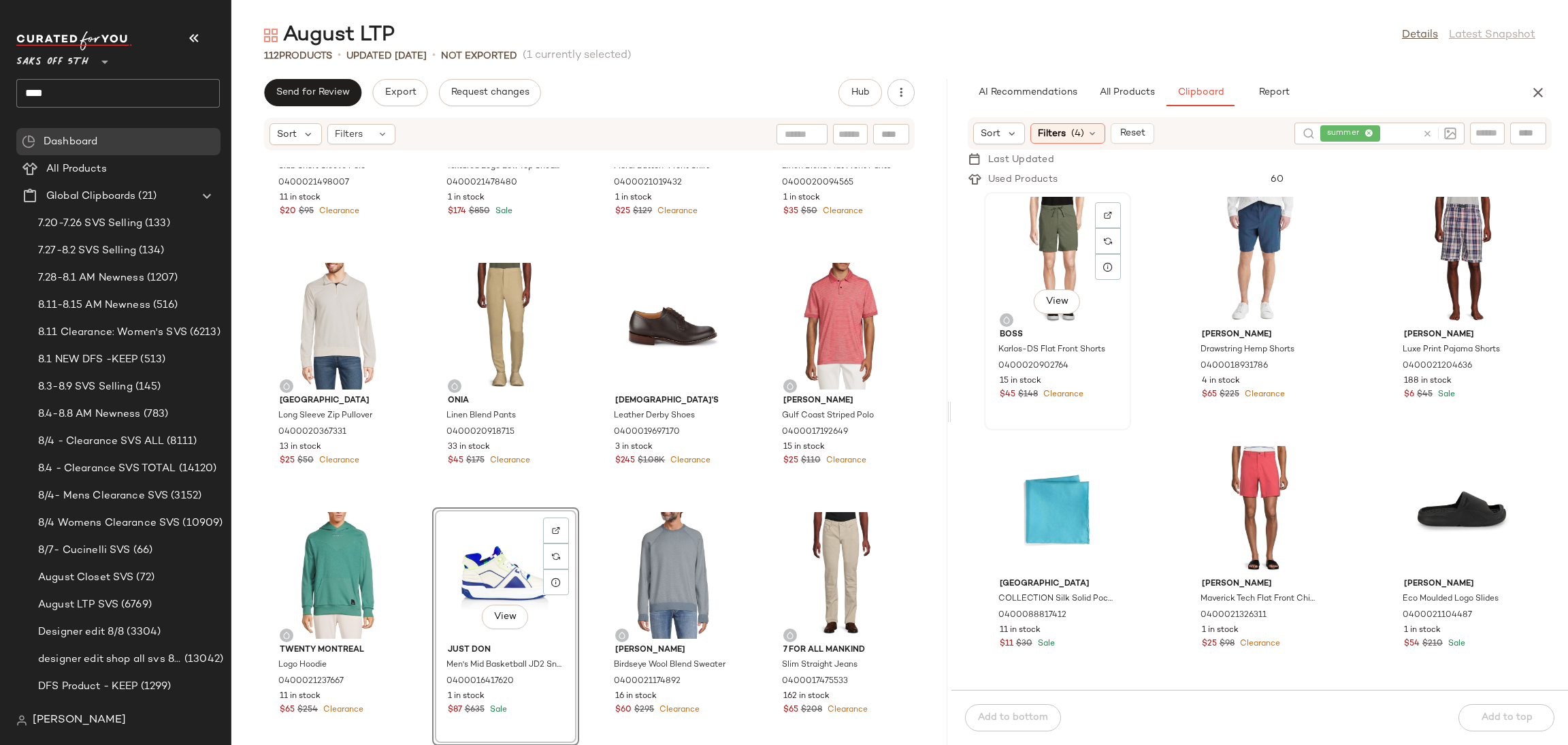
click at [1044, 241] on div "View" at bounding box center [1058, 260] width 138 height 126
click at [1002, 719] on span "Add to bottom" at bounding box center [1013, 718] width 71 height 11
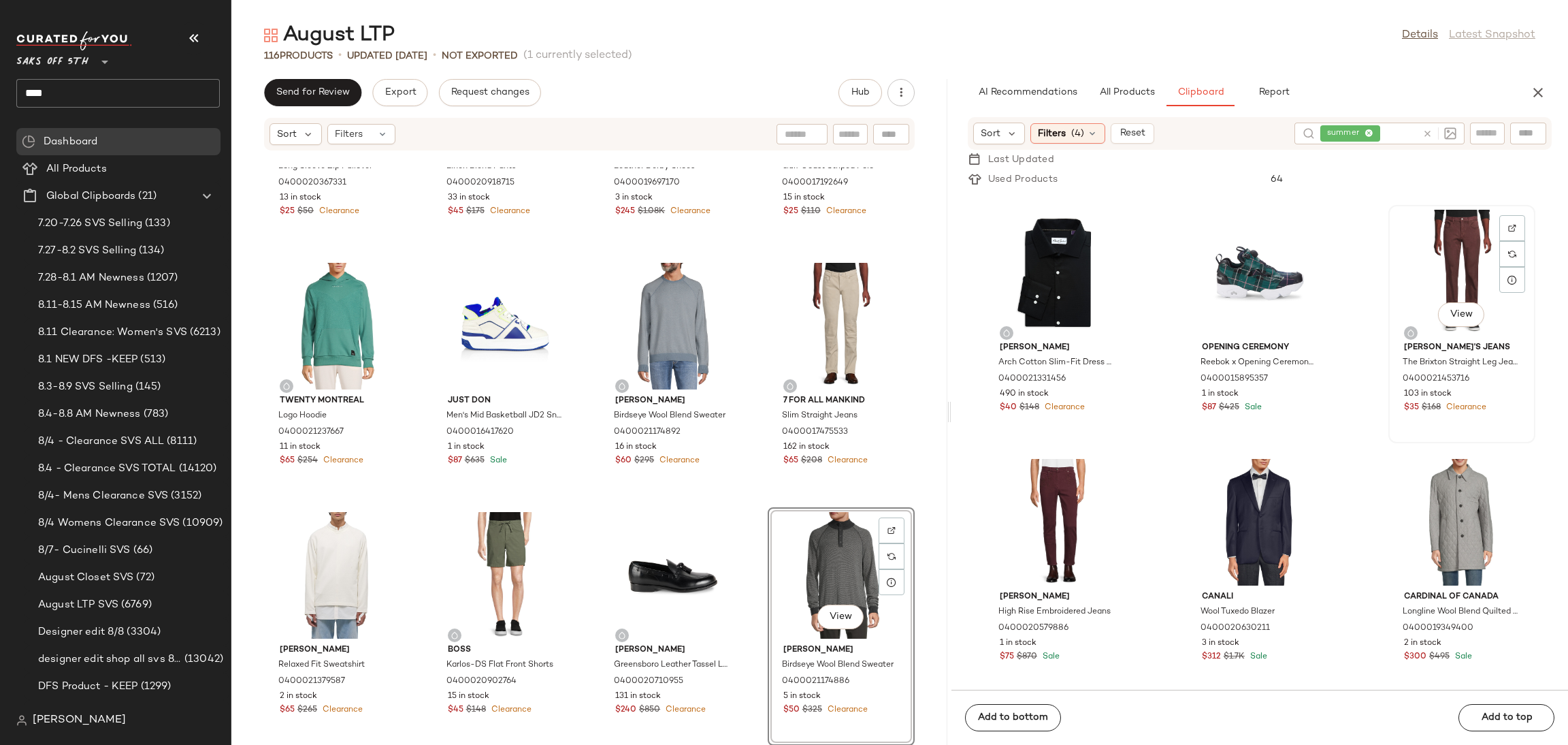
scroll to position [1997, 0]
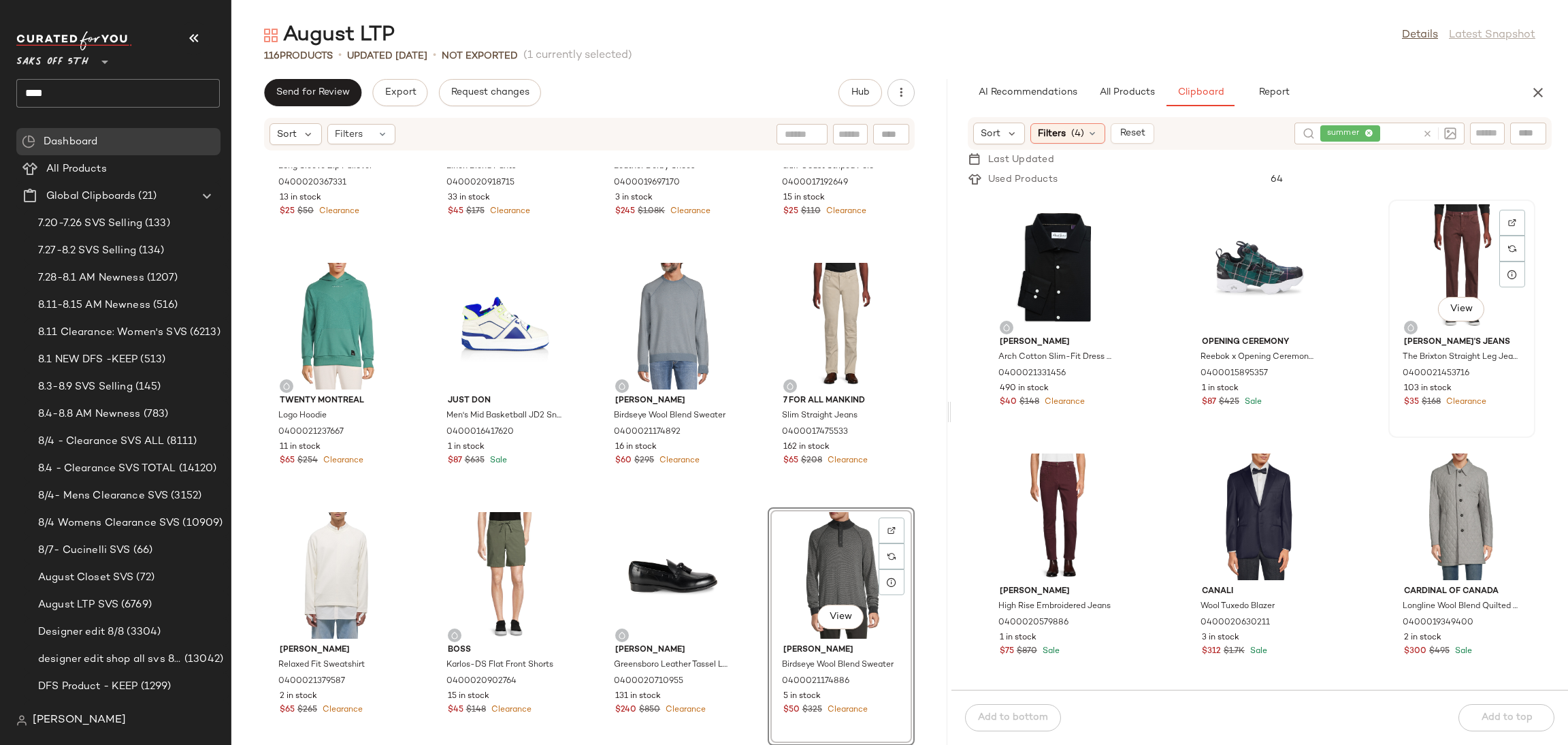
click at [1439, 252] on div "View" at bounding box center [1462, 267] width 138 height 126
click at [1032, 225] on div "View" at bounding box center [1058, 267] width 138 height 126
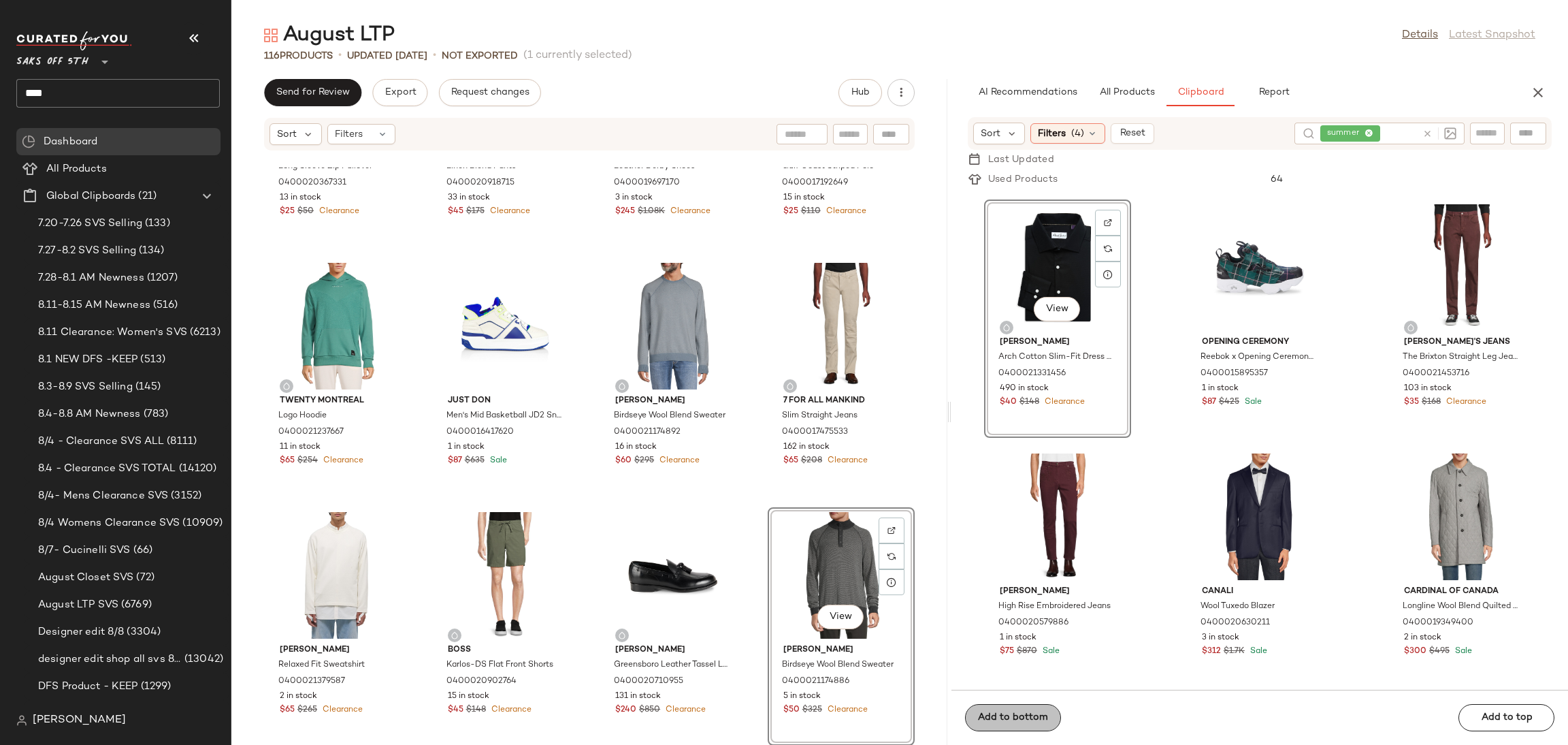
click at [1010, 719] on span "Add to bottom" at bounding box center [1013, 718] width 71 height 11
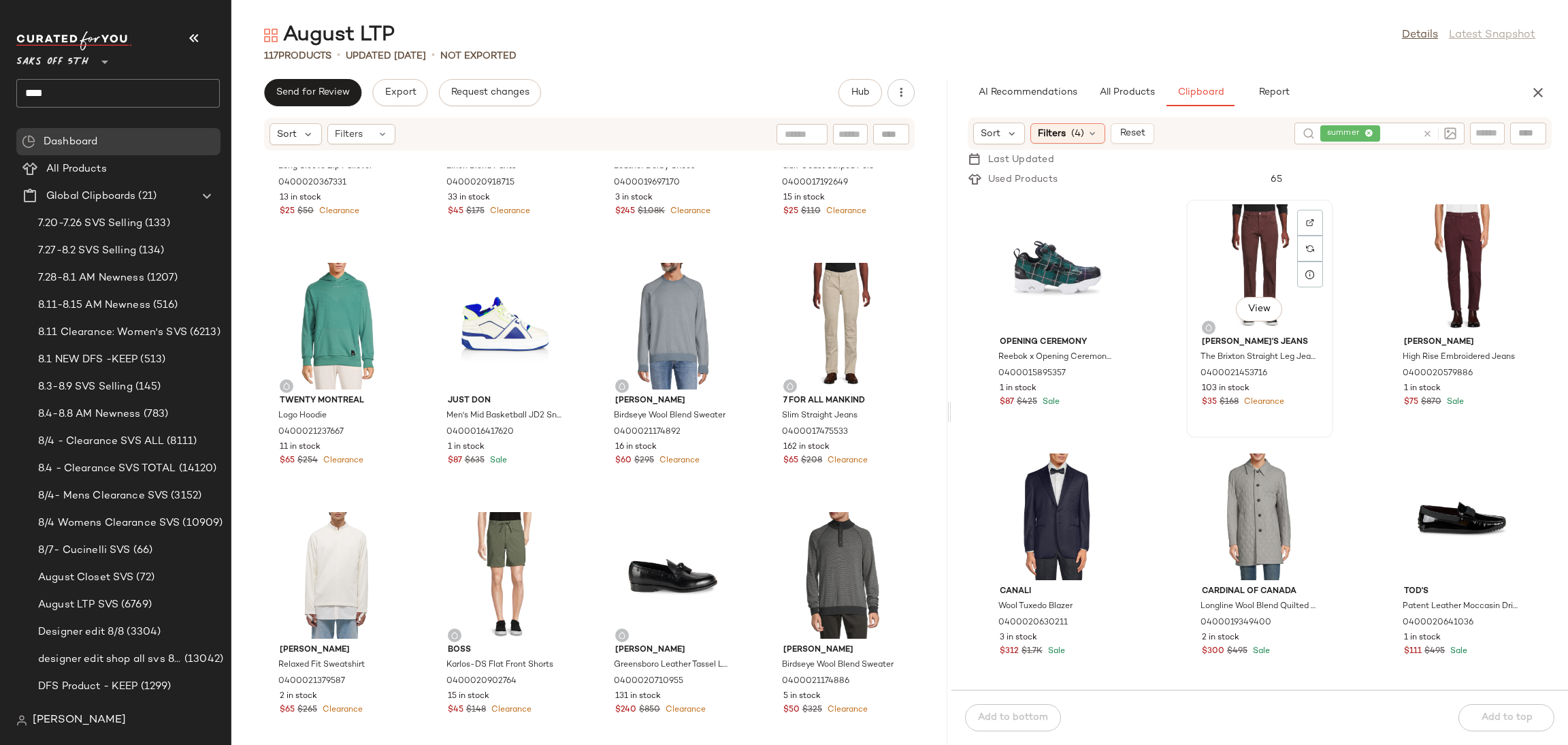
click at [1235, 225] on div "View" at bounding box center [1260, 267] width 138 height 126
click at [1023, 715] on div "Add to bottom Add to top" at bounding box center [1259, 717] width 617 height 55
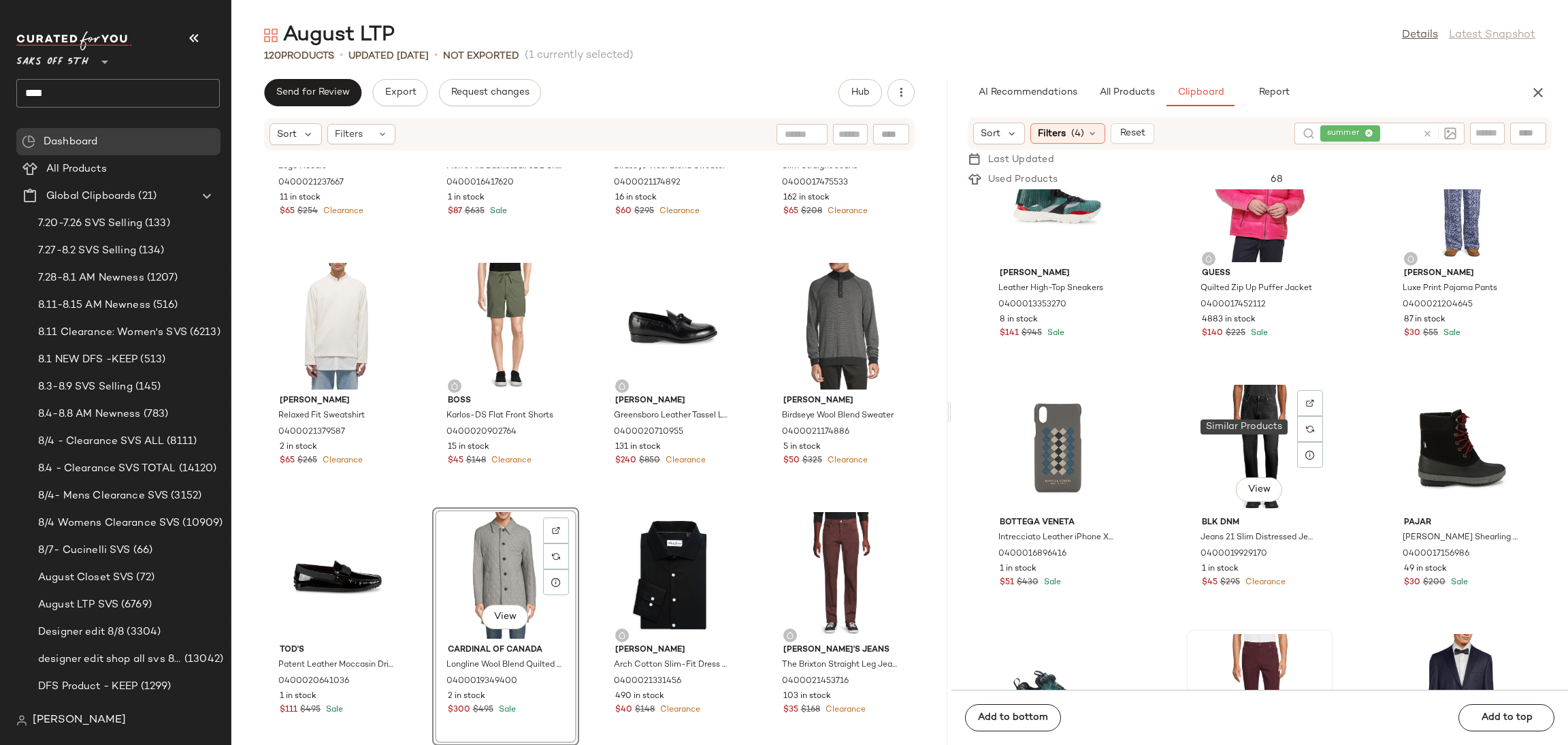
scroll to position [1573, 0]
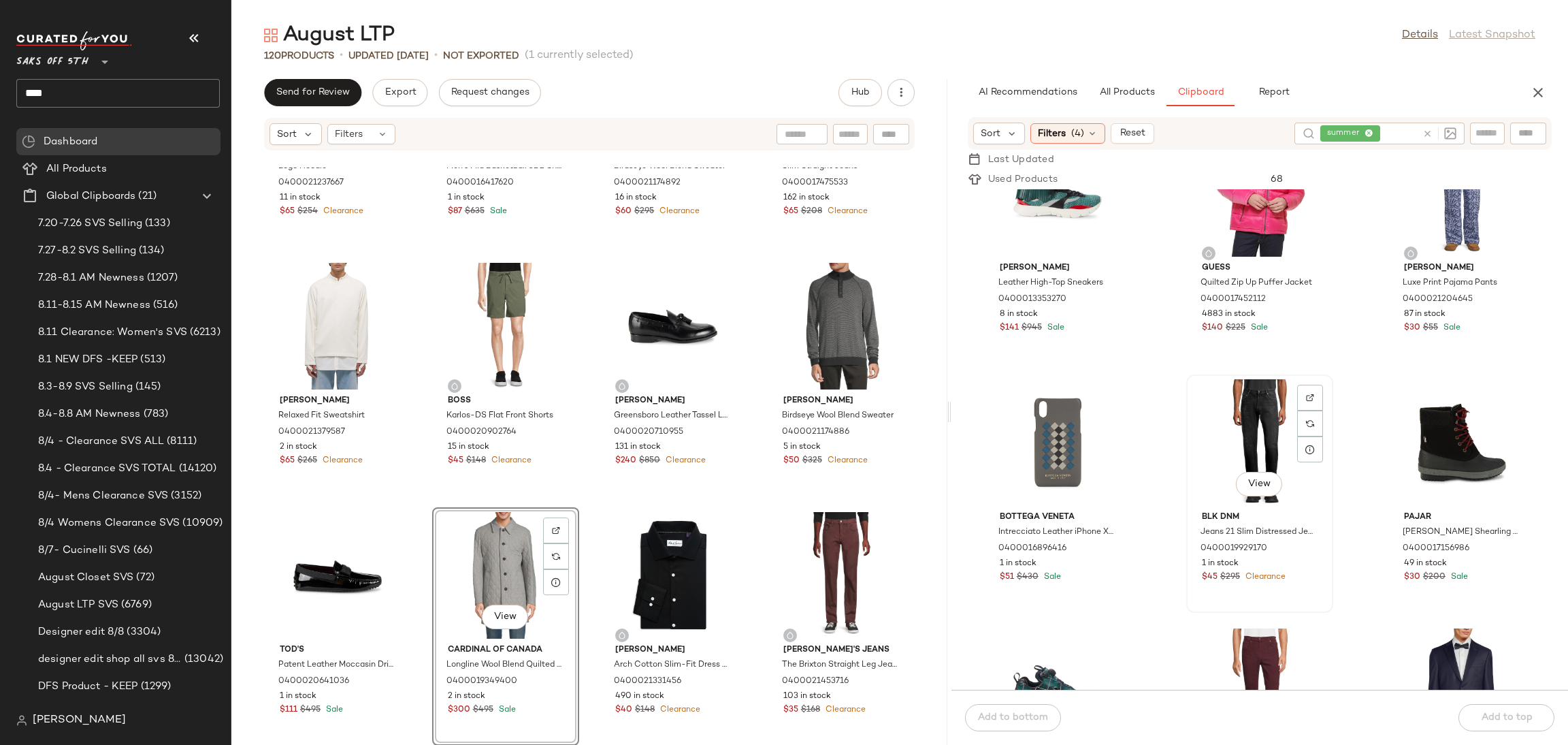
click at [1263, 442] on div "View" at bounding box center [1260, 442] width 138 height 126
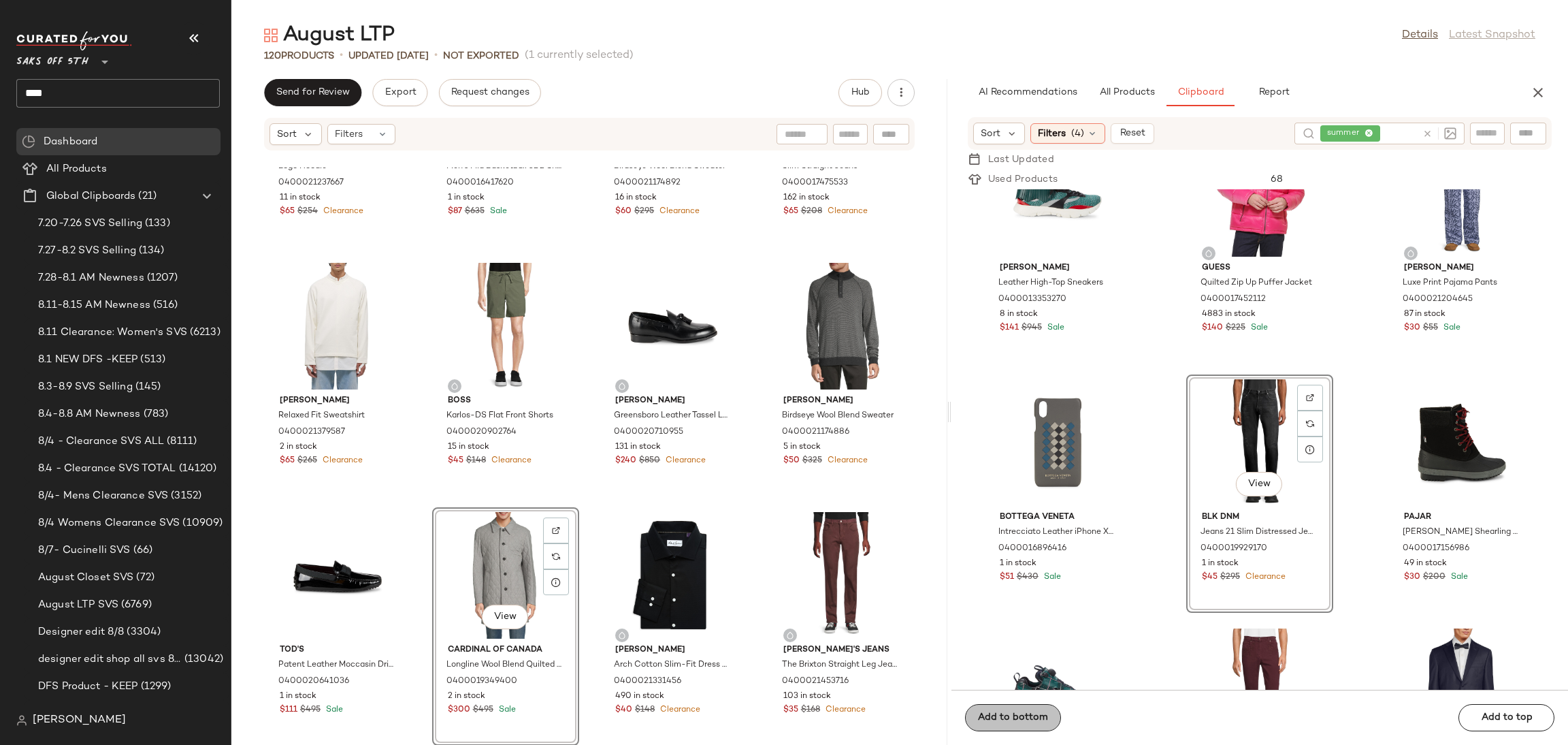
click at [1035, 710] on button "Add to bottom" at bounding box center [1013, 718] width 96 height 27
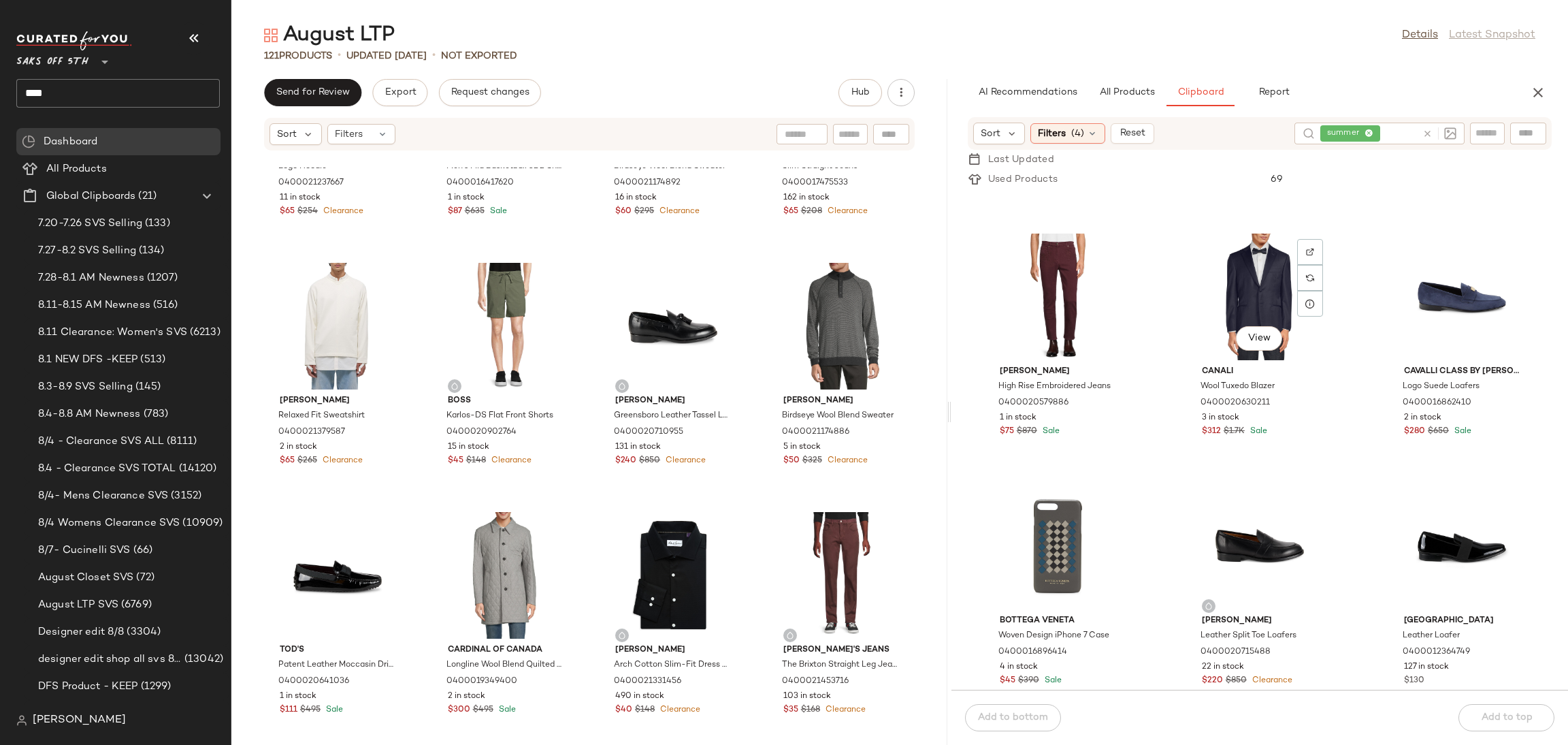
scroll to position [1975, 0]
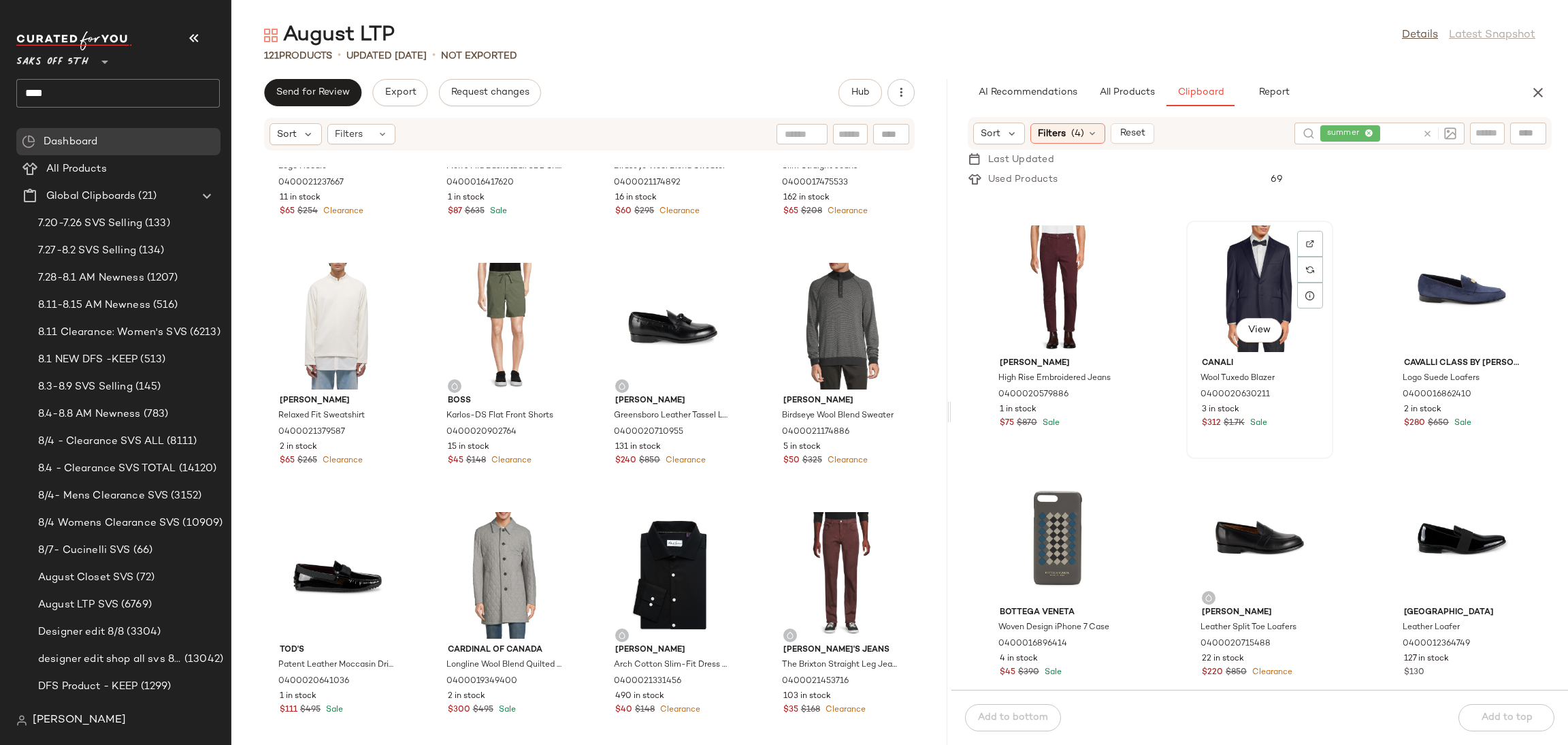
click at [1236, 319] on div "View" at bounding box center [1259, 331] width 46 height 27
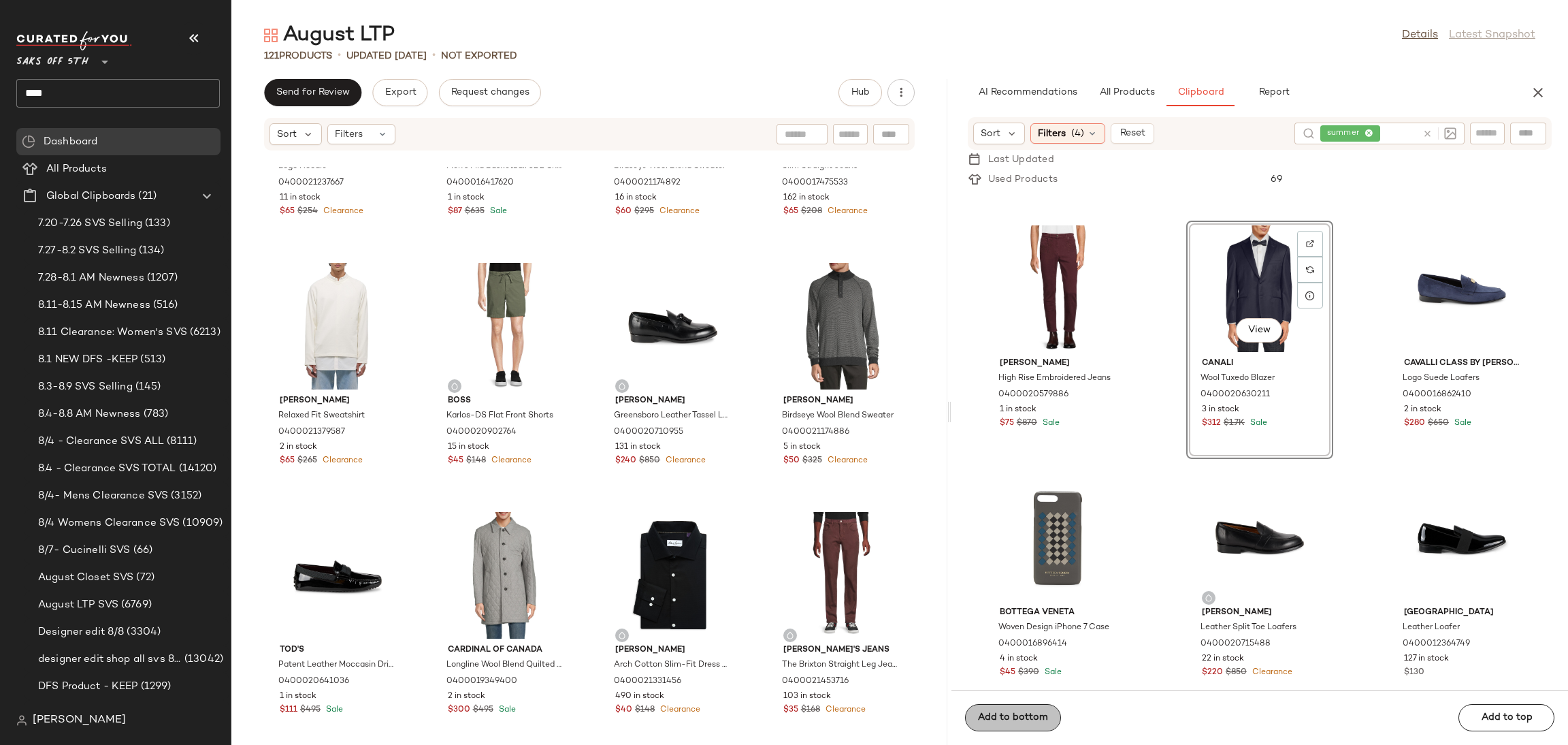
click at [1026, 728] on button "Add to bottom" at bounding box center [1013, 718] width 96 height 27
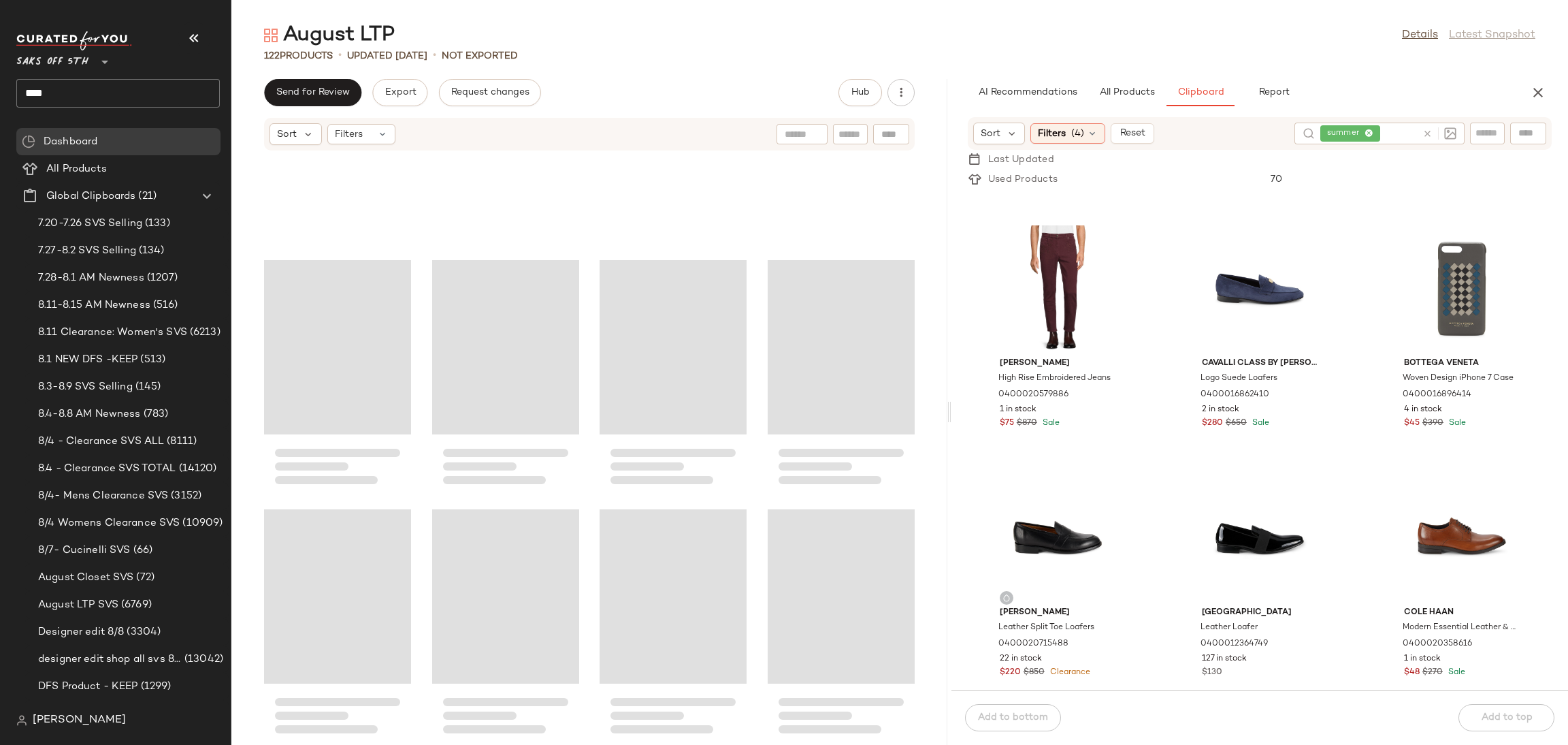
scroll to position [7149, 0]
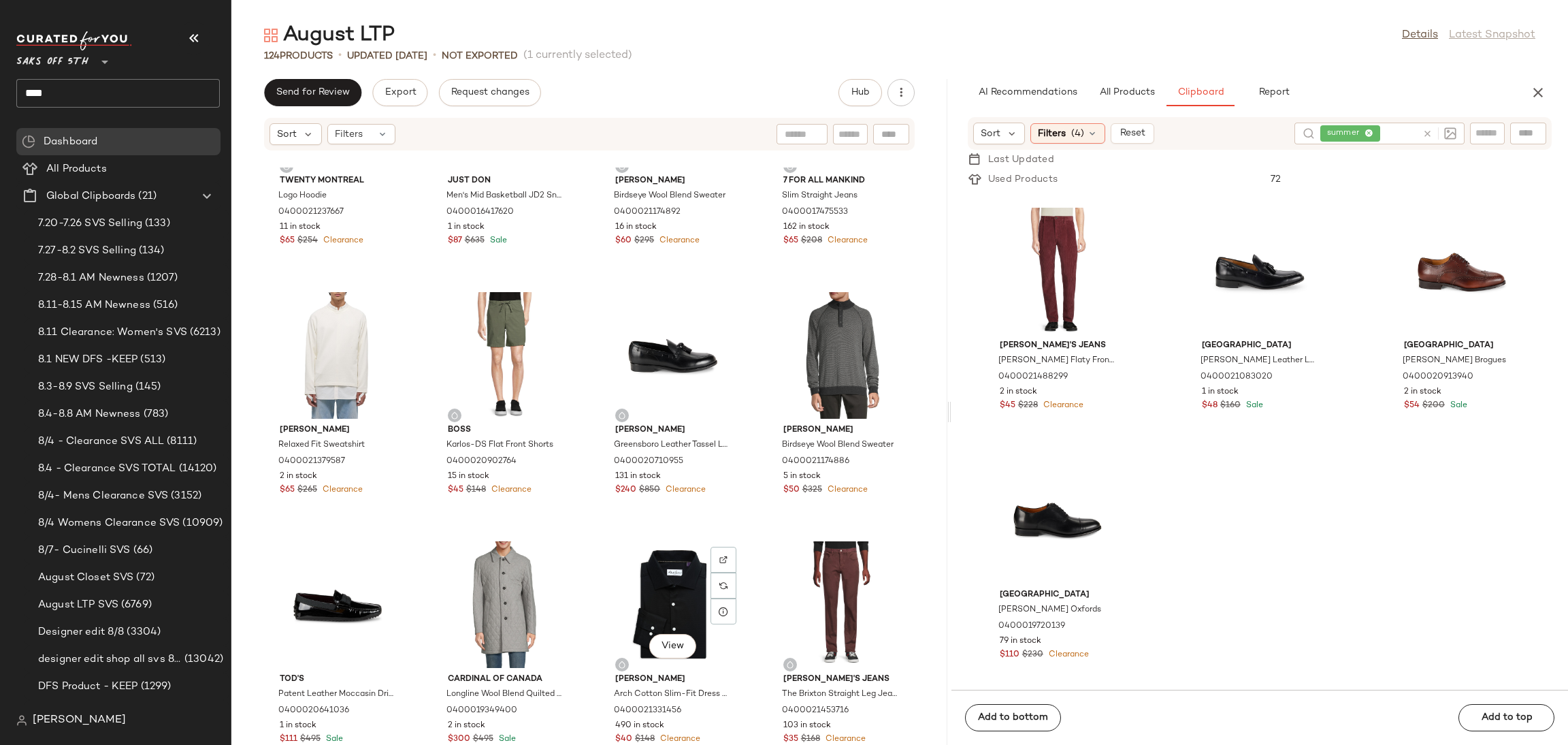
scroll to position [6863, 0]
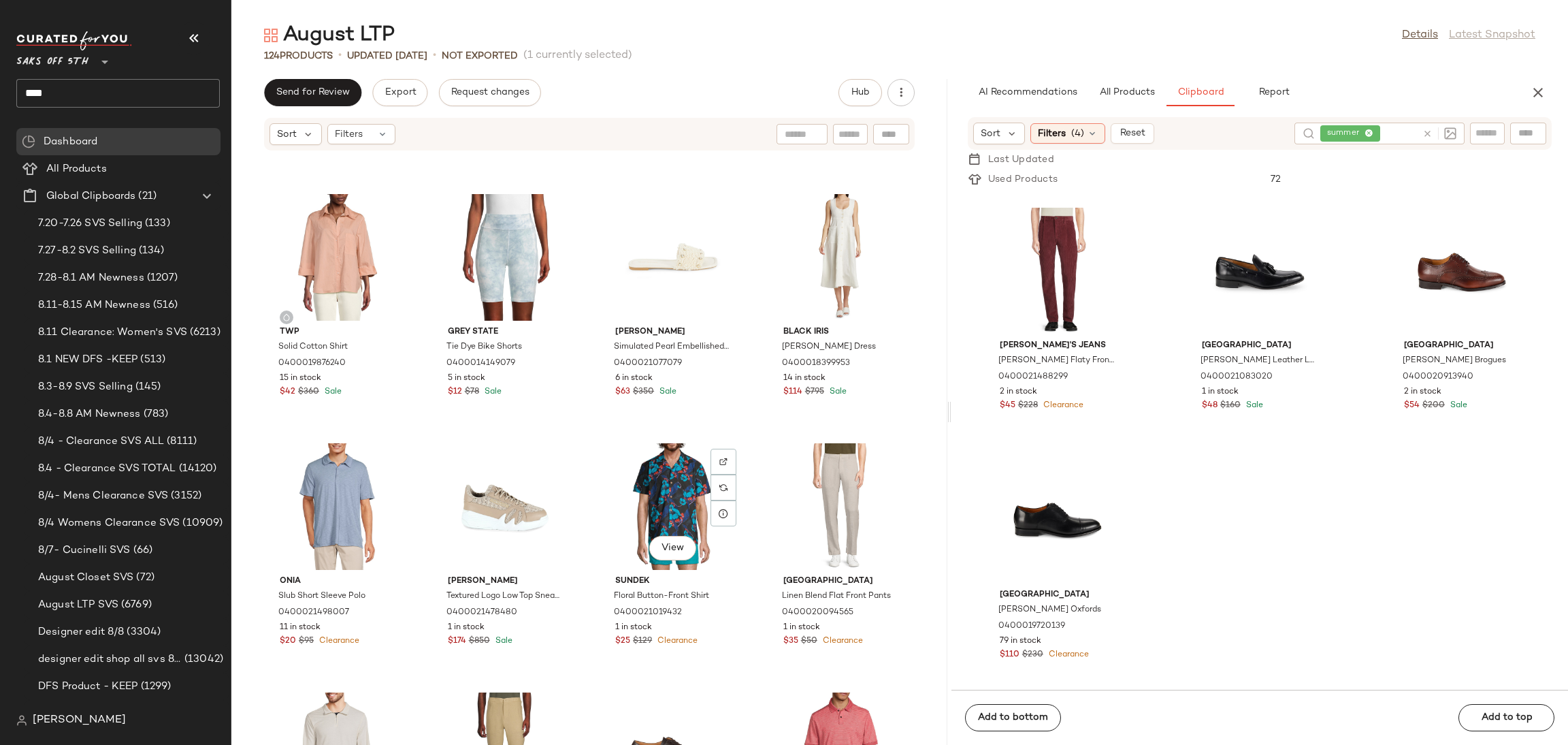
scroll to position [5975, 0]
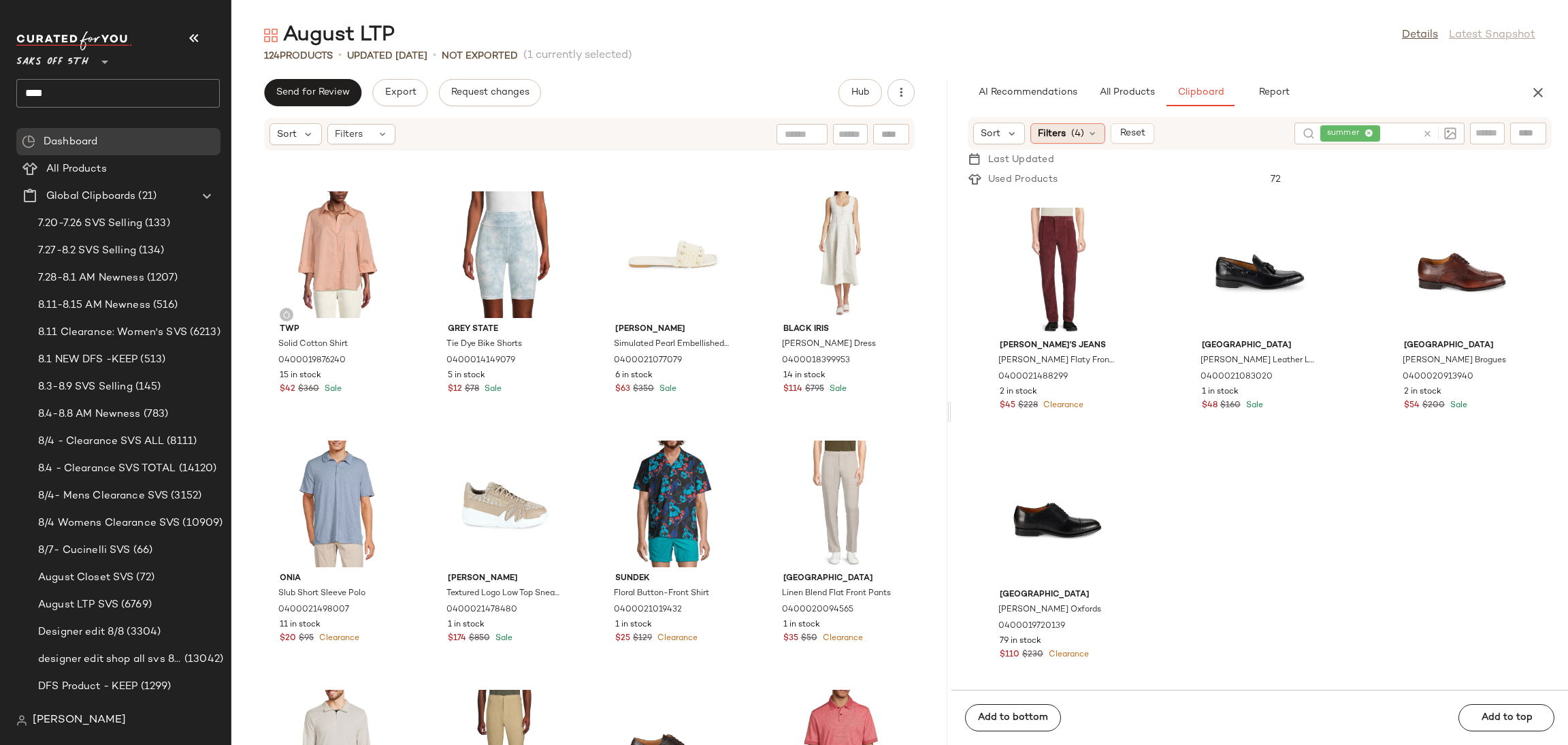
click at [1077, 132] on span "(4)" at bounding box center [1077, 133] width 13 height 14
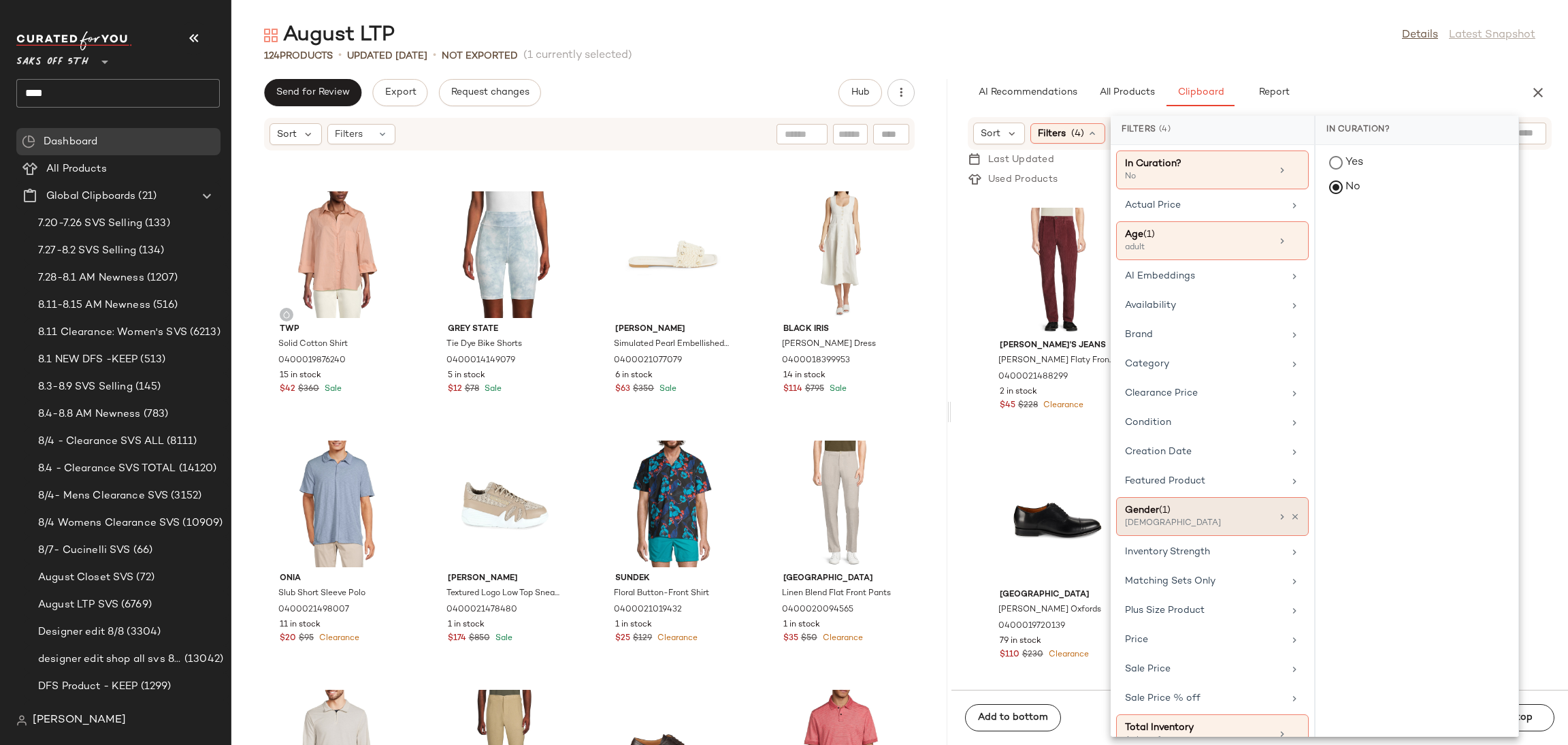
click at [1277, 519] on icon at bounding box center [1282, 516] width 11 height 11
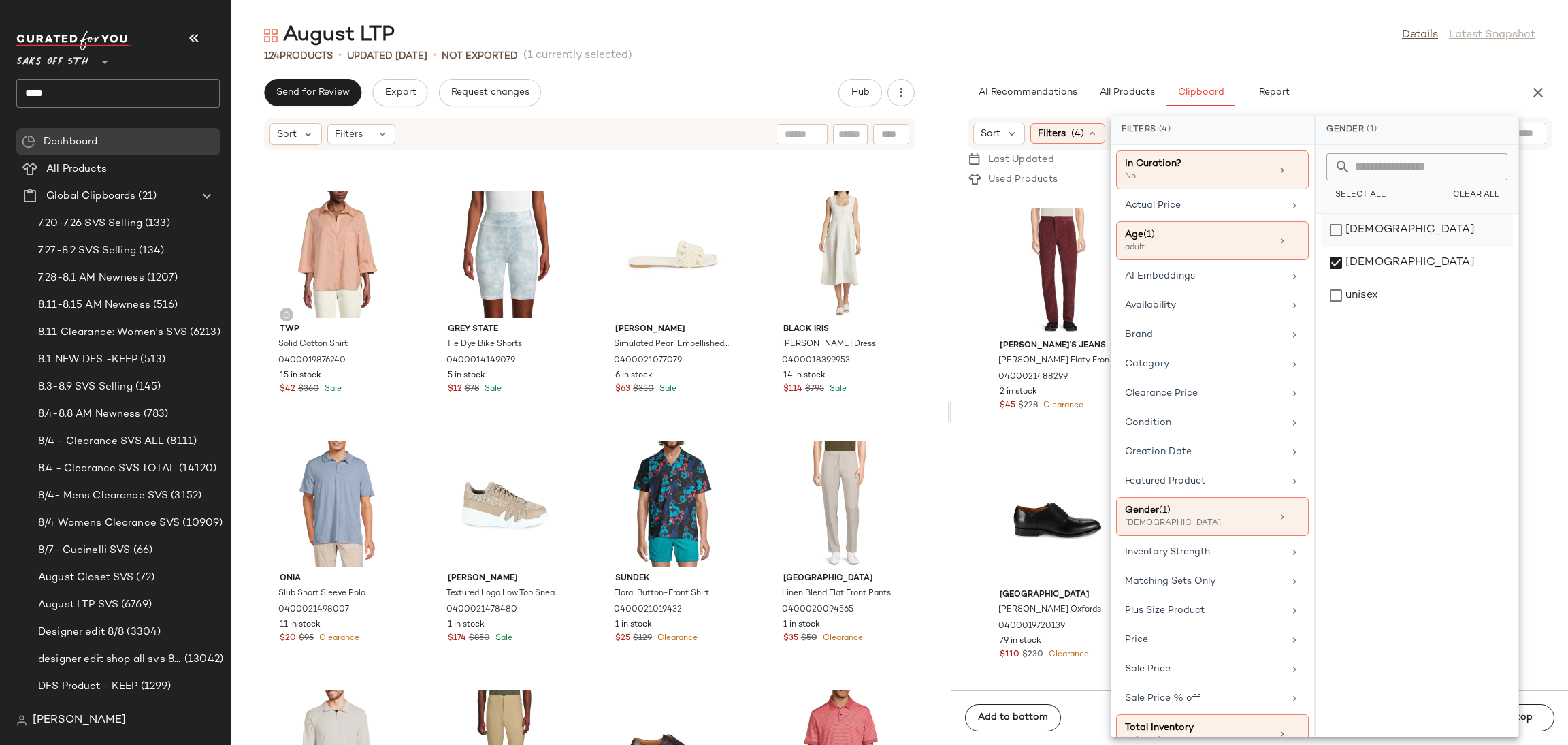
click at [1335, 246] on div "female" at bounding box center [1417, 262] width 192 height 33
click at [1336, 279] on div "male" at bounding box center [1417, 295] width 192 height 33
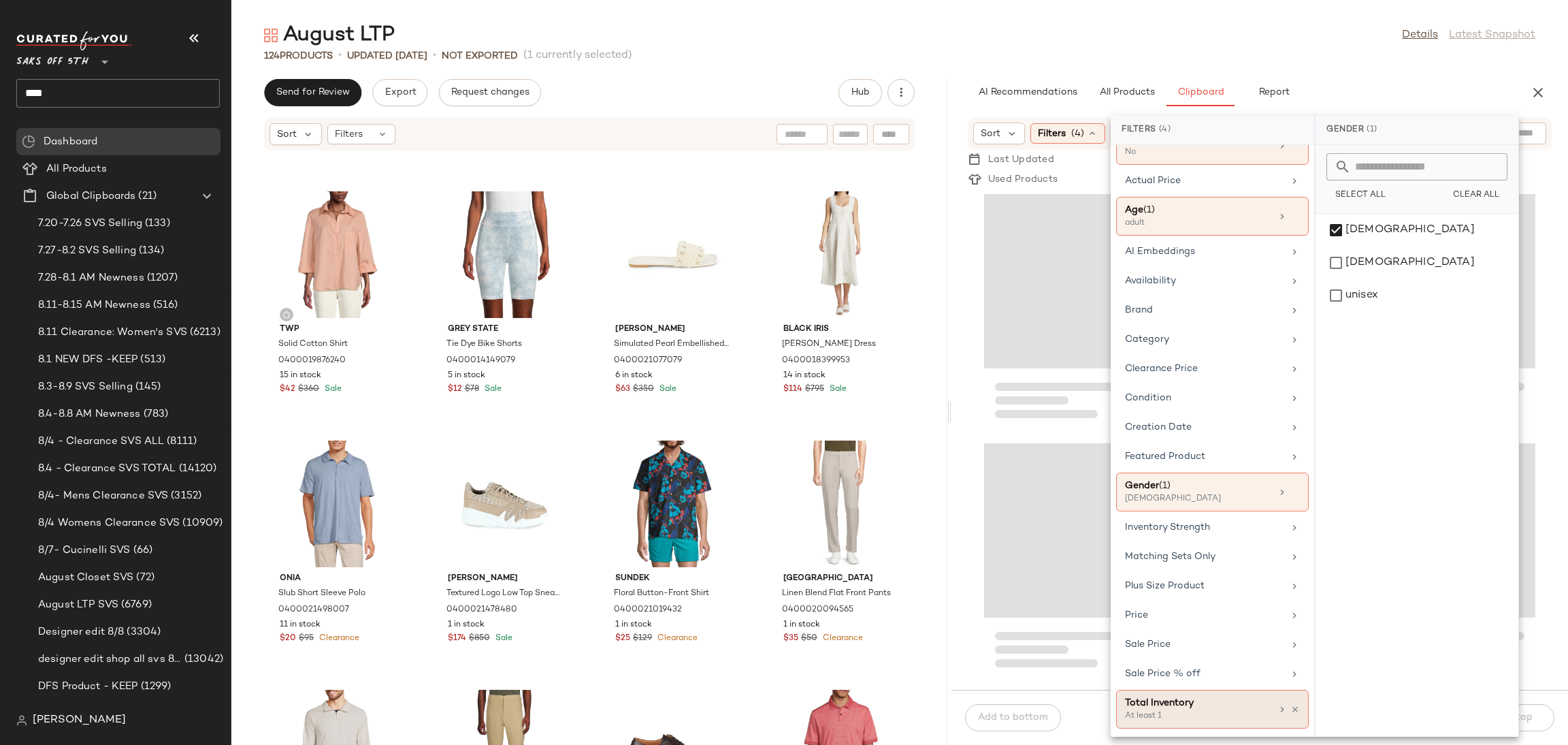
click at [1219, 712] on div "At least 1" at bounding box center [1193, 716] width 136 height 12
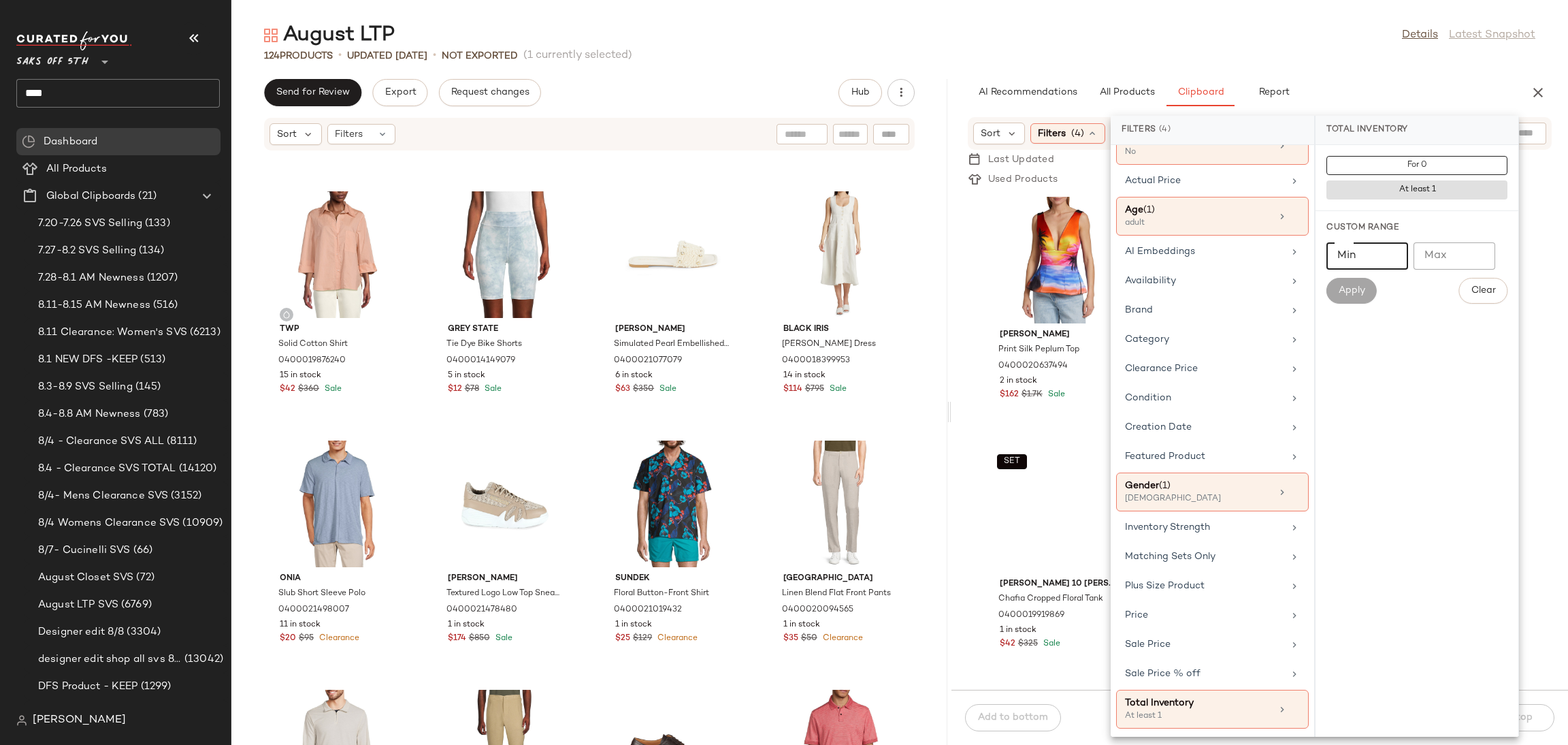
click at [1361, 250] on input "Min" at bounding box center [1367, 256] width 82 height 27
type input "*"
click at [1355, 302] on button "Apply" at bounding box center [1351, 290] width 50 height 26
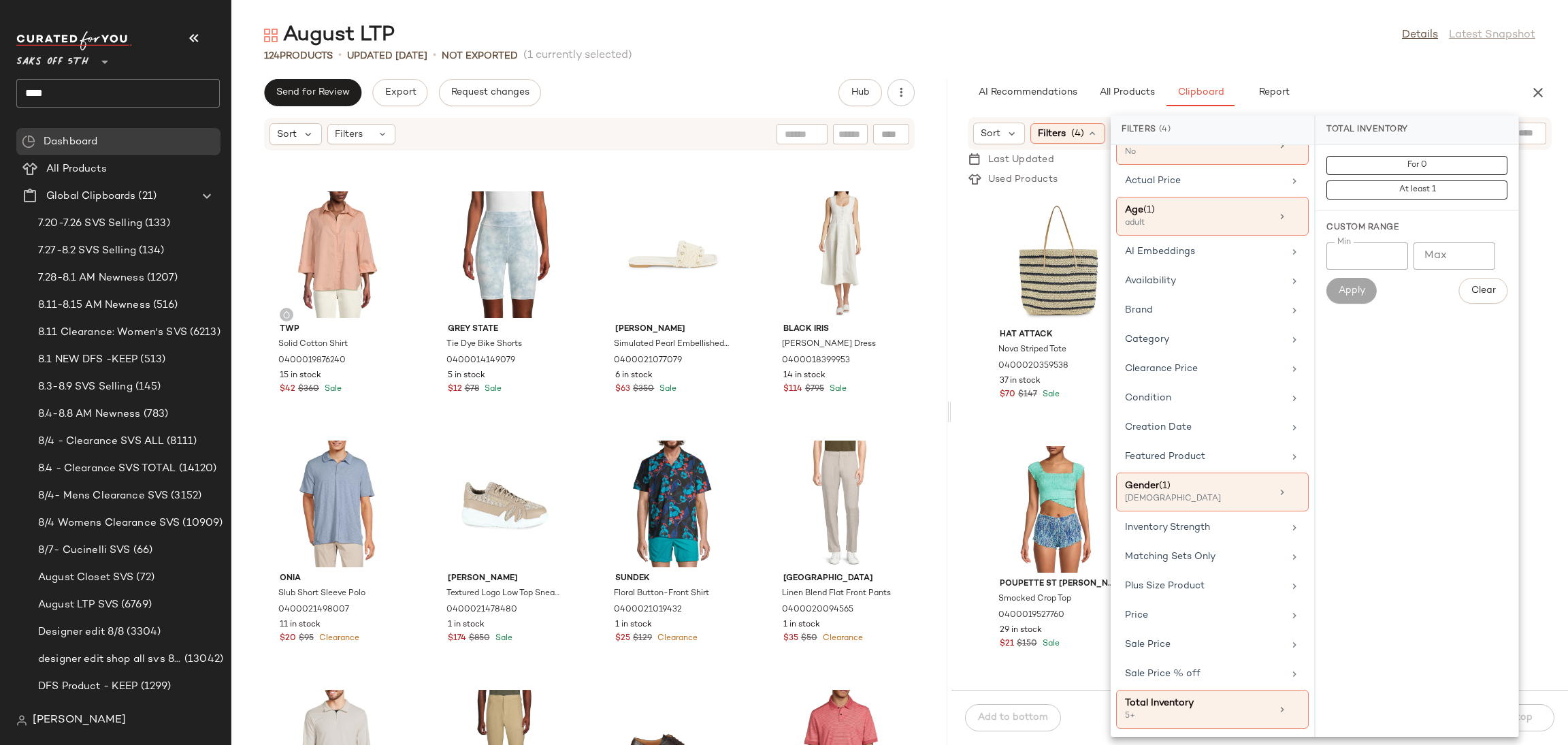
click at [1221, 34] on div "August LTP Details Latest Snapshot" at bounding box center [899, 35] width 1337 height 27
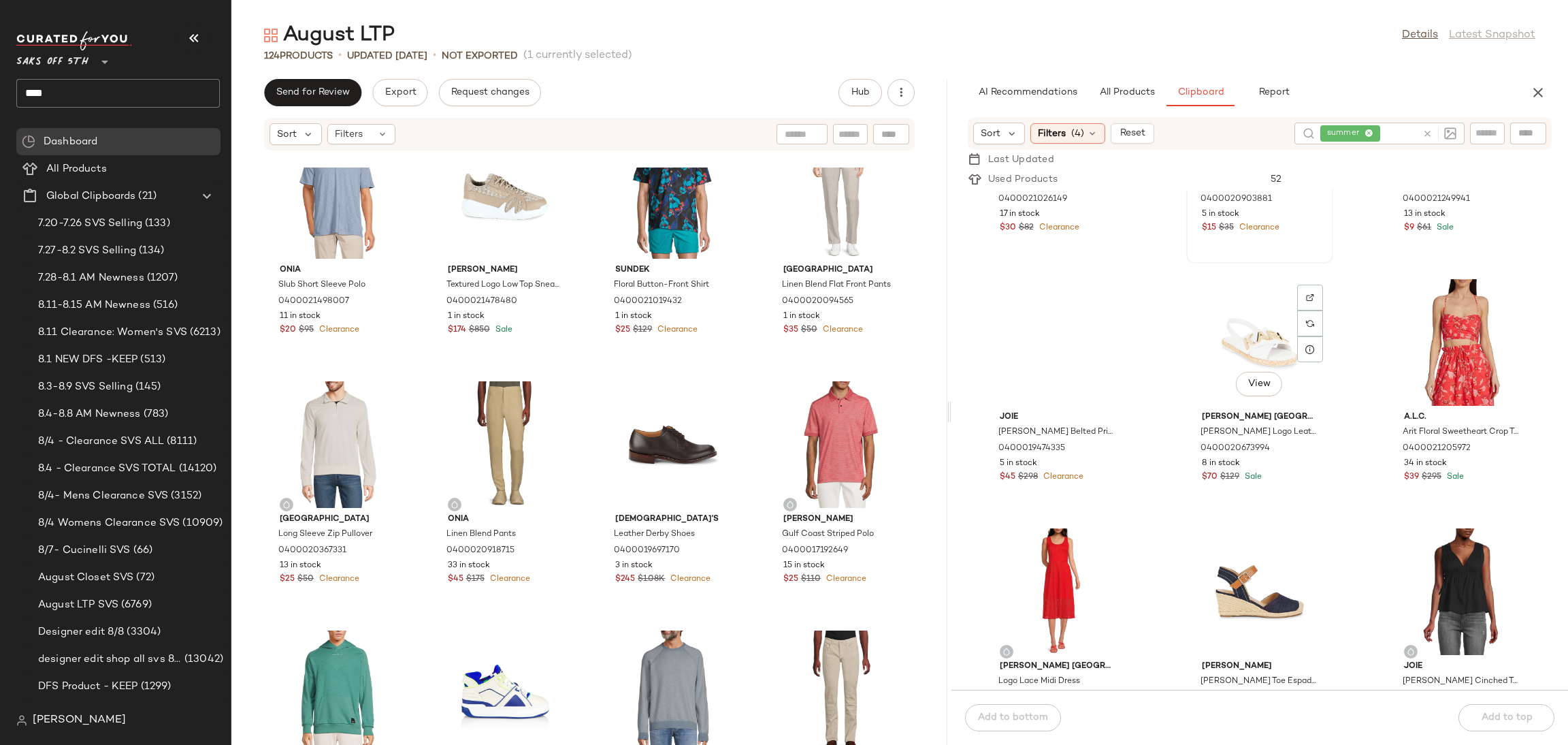
scroll to position [926, 0]
click at [1079, 135] on span "(4)" at bounding box center [1077, 133] width 13 height 14
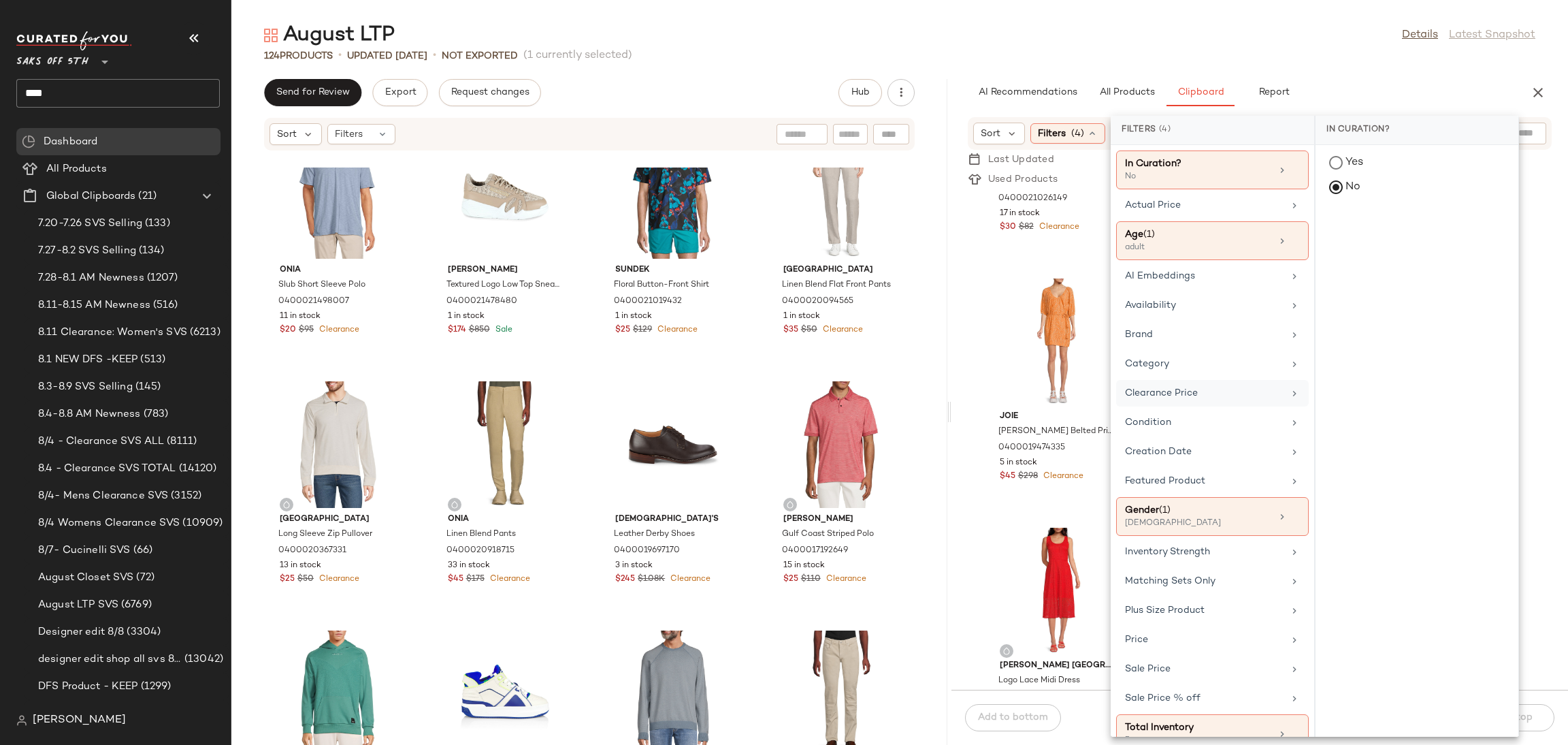
click at [1247, 396] on div "Clearance Price" at bounding box center [1204, 393] width 159 height 14
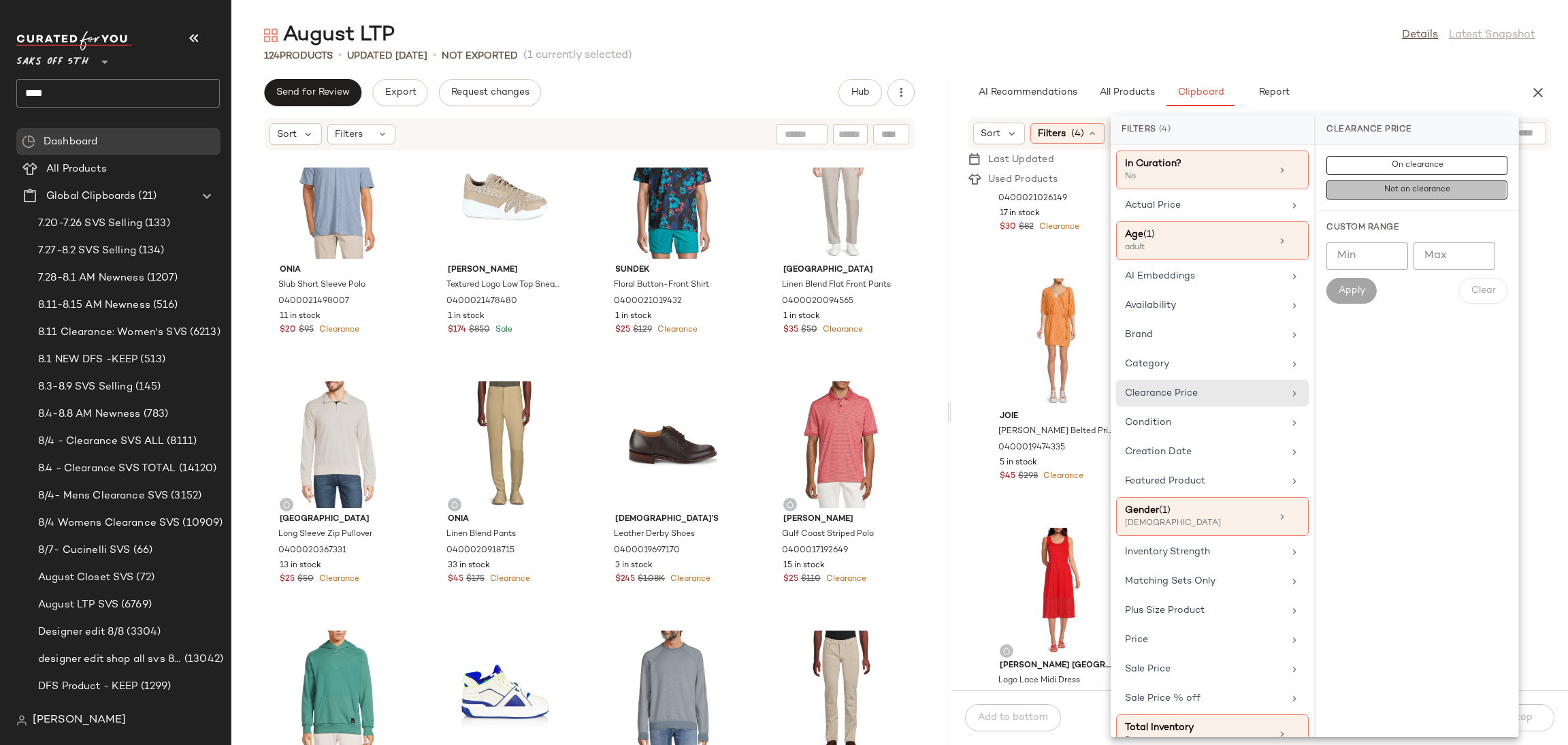
click at [1371, 196] on button "Not on clearance" at bounding box center [1416, 190] width 181 height 19
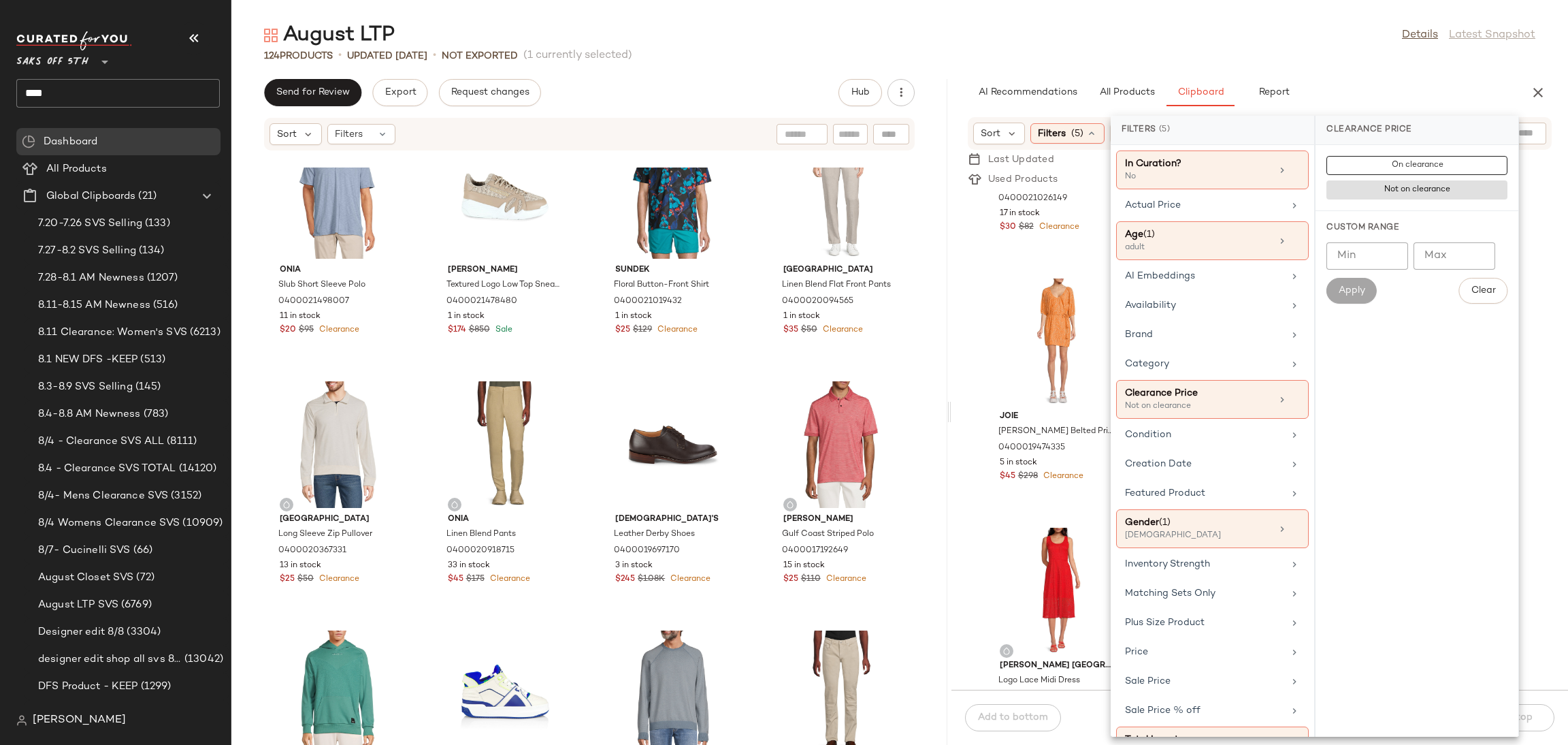
click at [1332, 64] on div "August LTP Details Latest Snapshot 124 Products • updated Aug 12th • Not Export…" at bounding box center [899, 383] width 1337 height 723
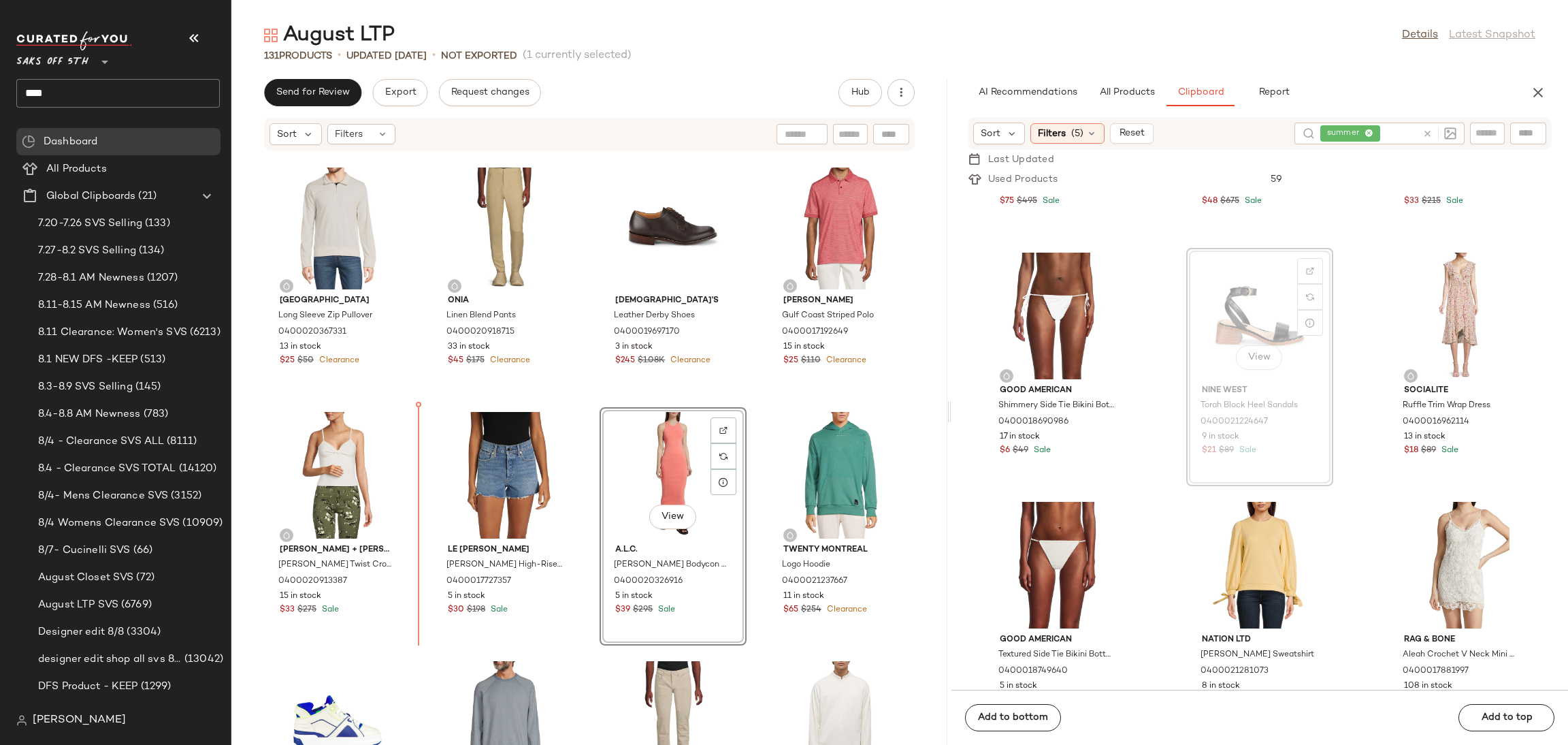
scroll to position [6795, 0]
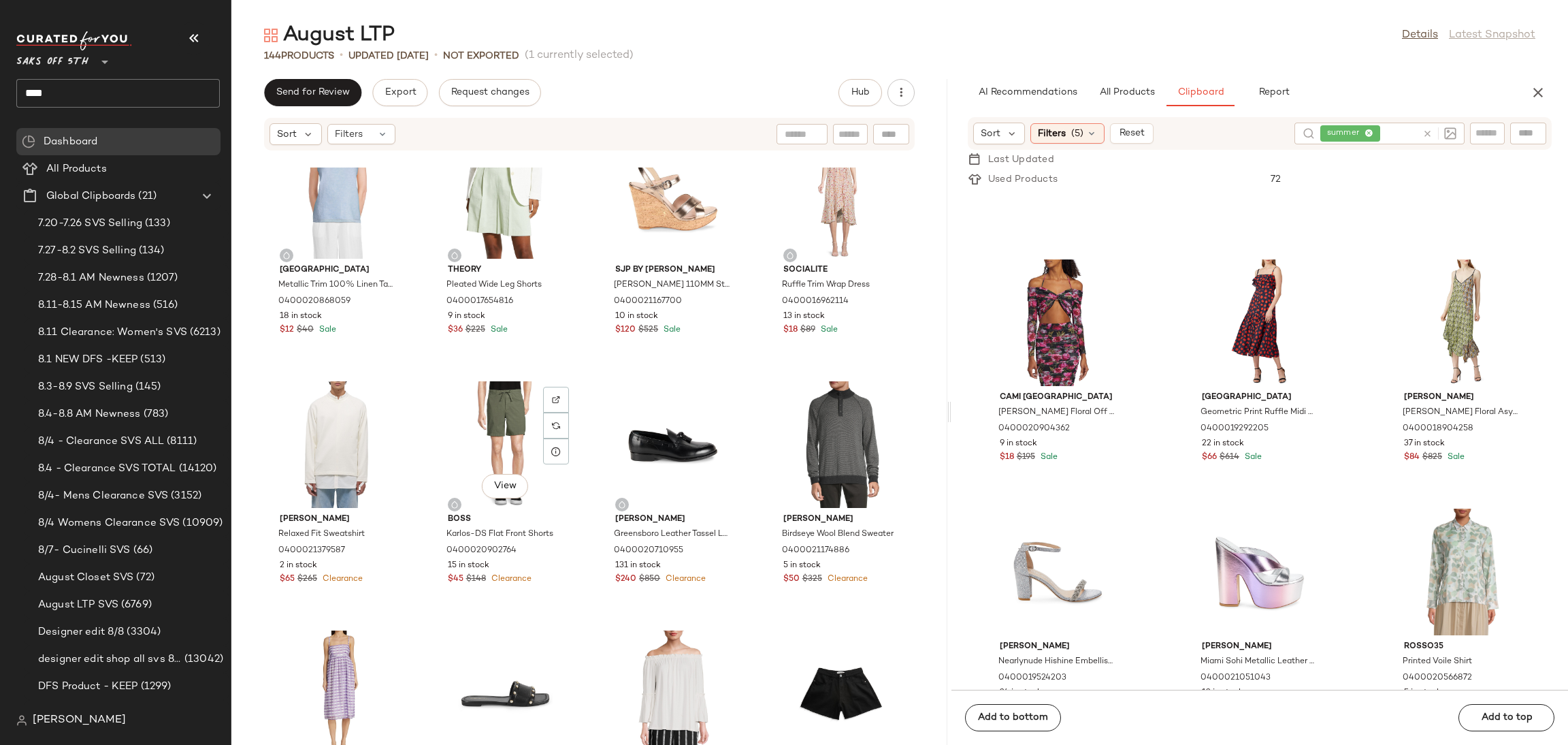
scroll to position [7530, 0]
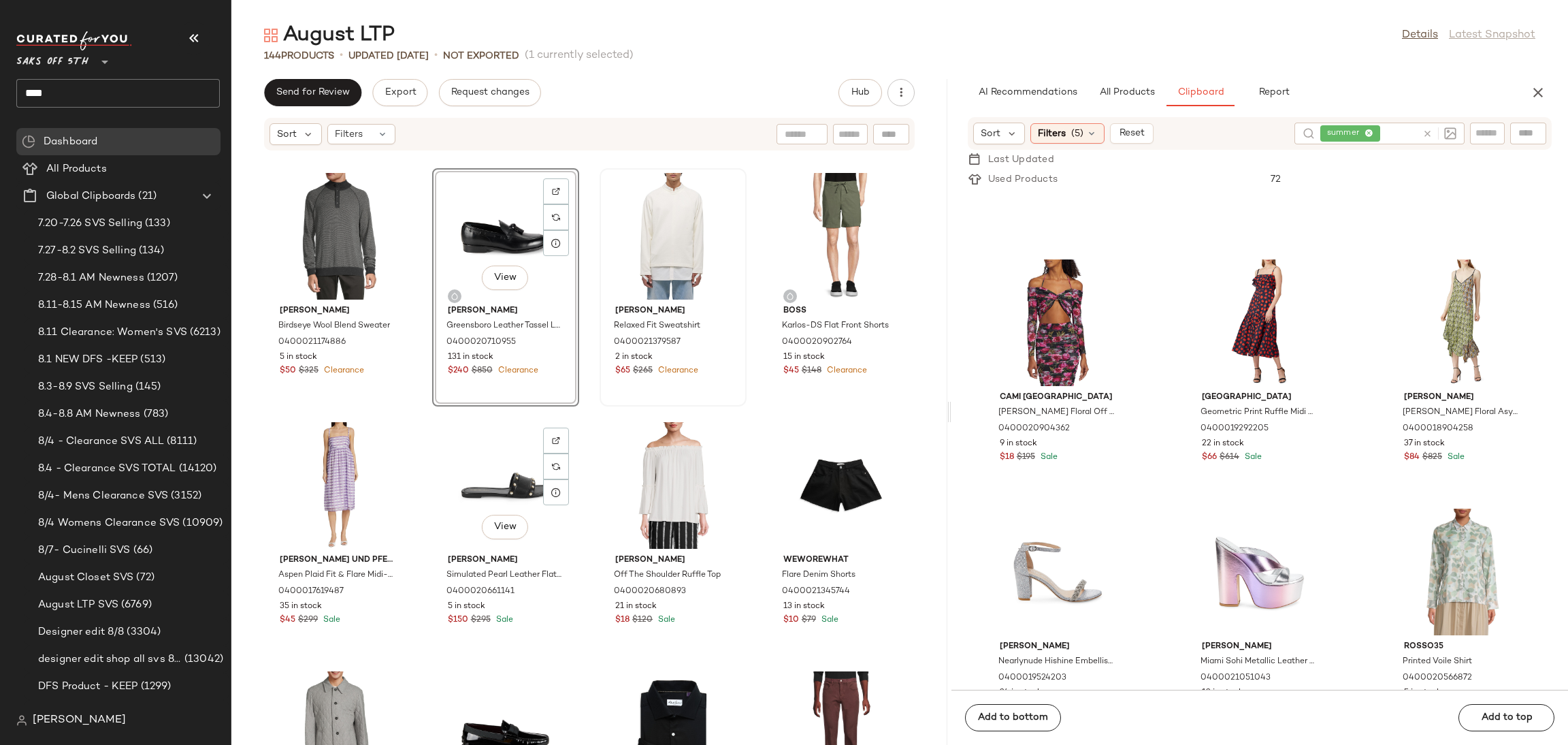
scroll to position [7748, 0]
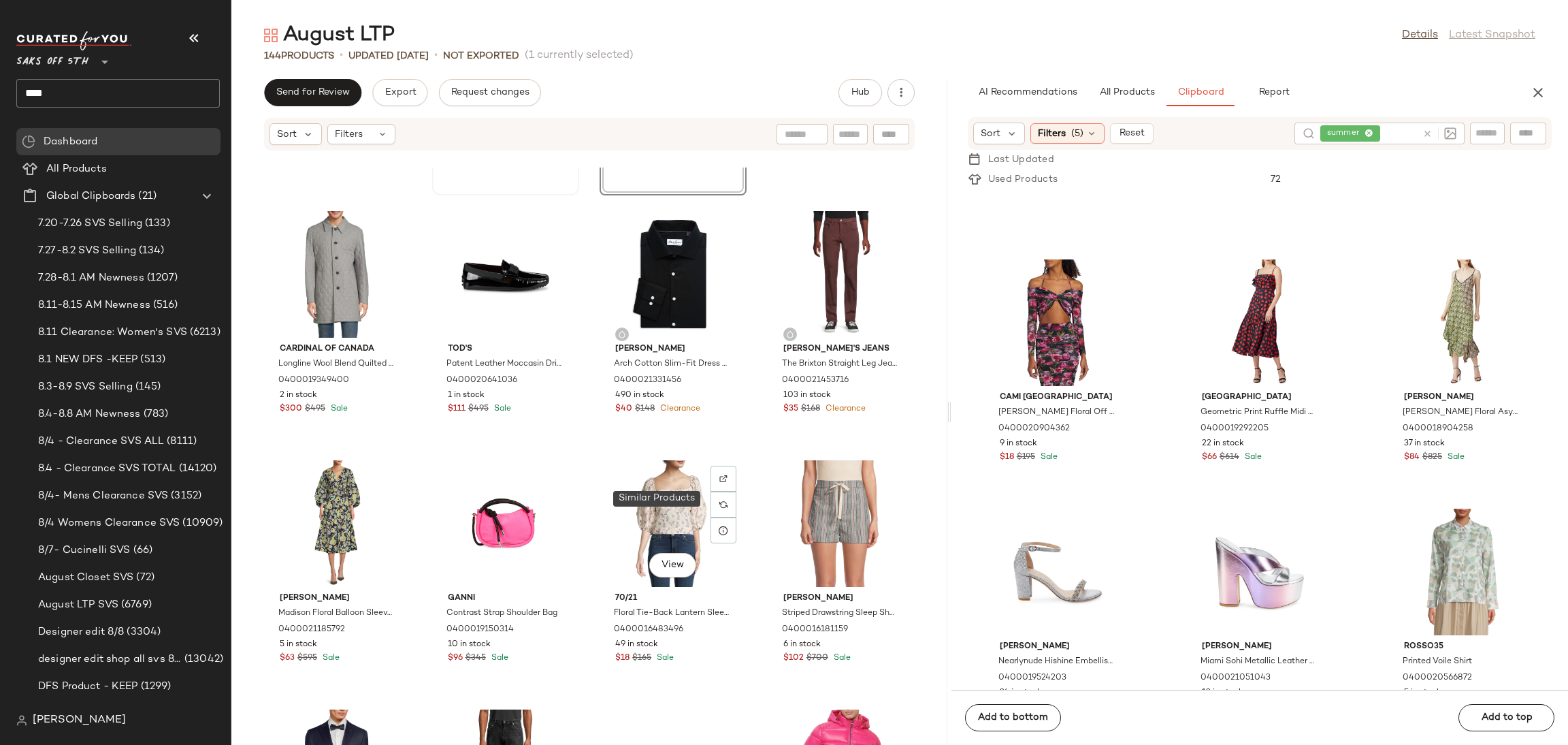
scroll to position [8203, 0]
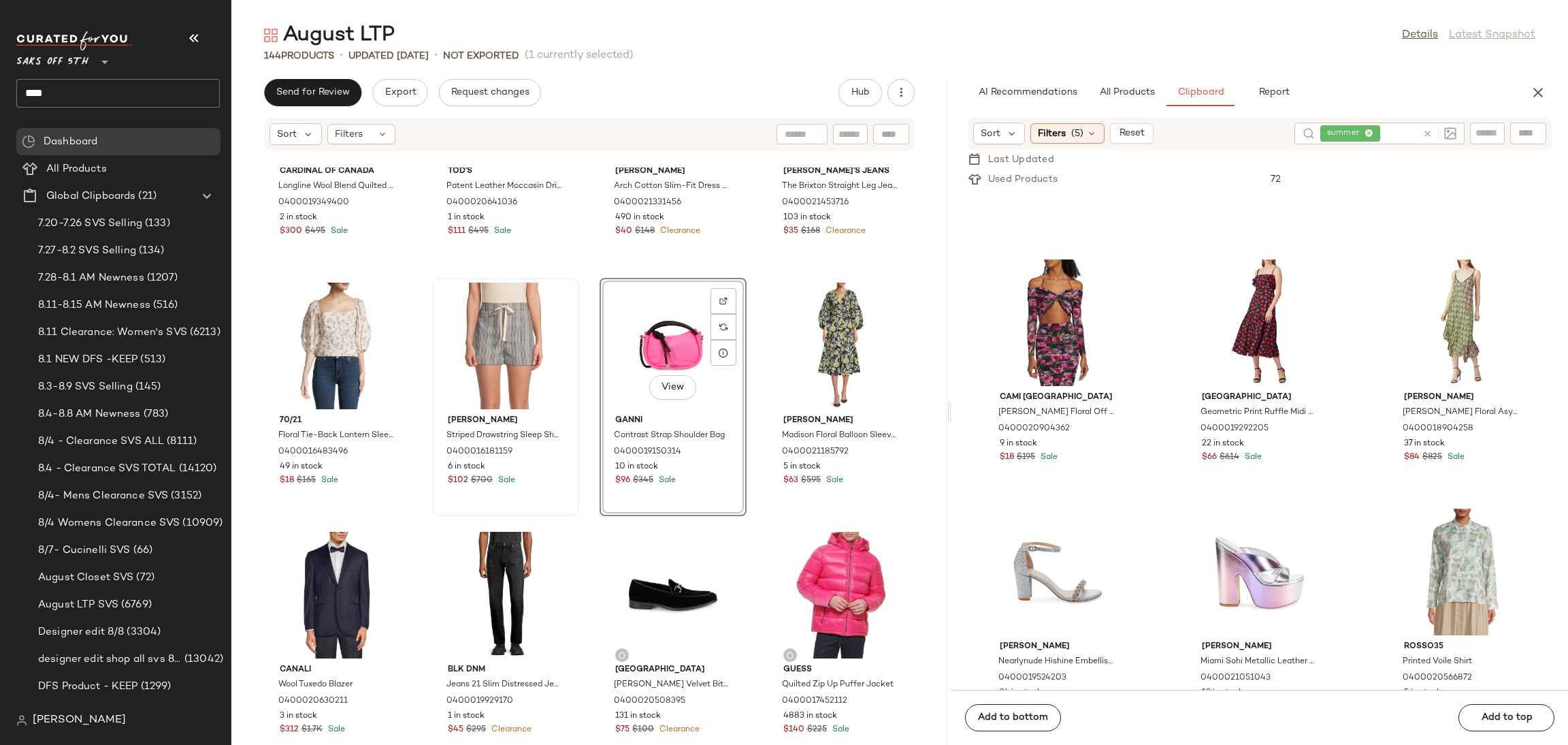
scroll to position [8381, 0]
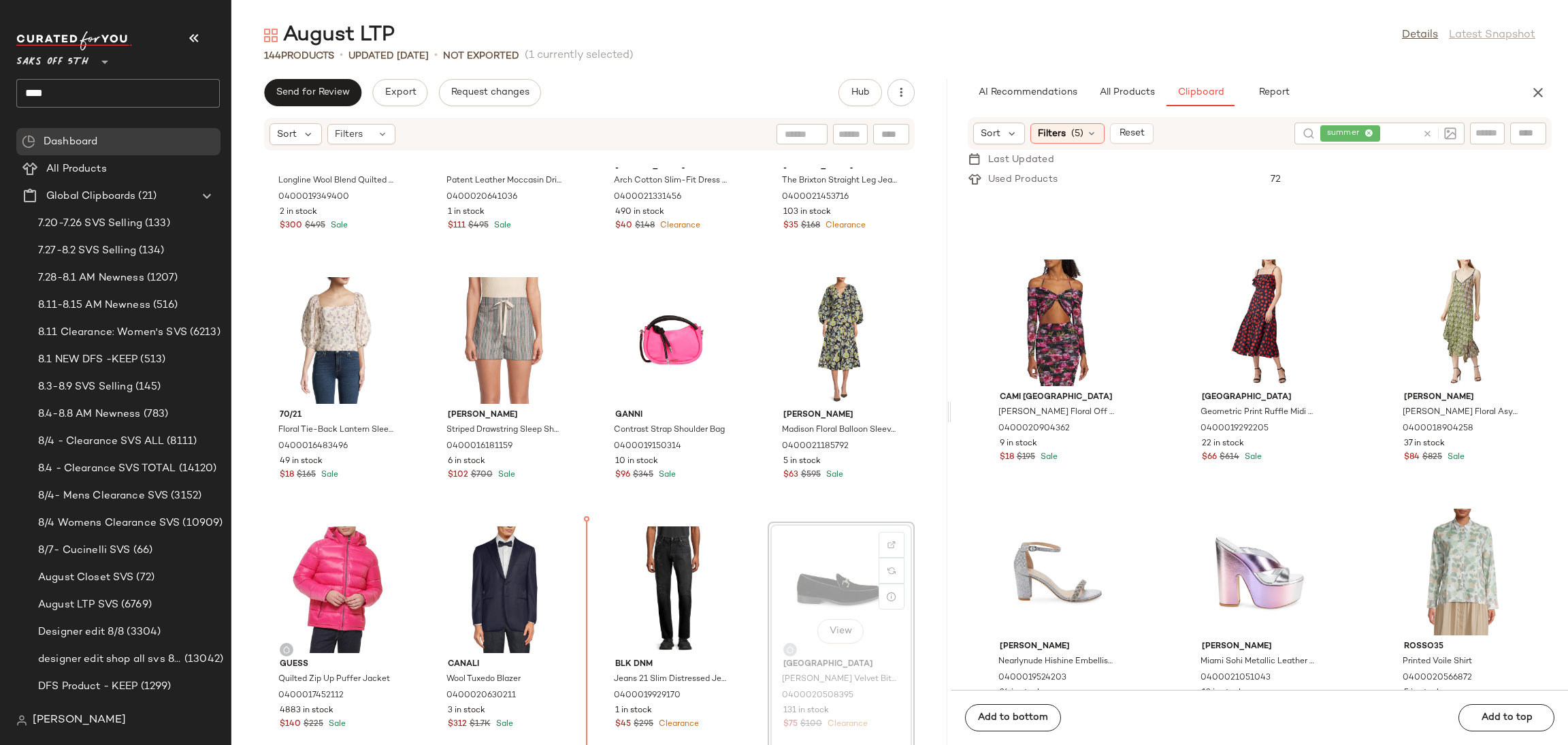
scroll to position [8391, 0]
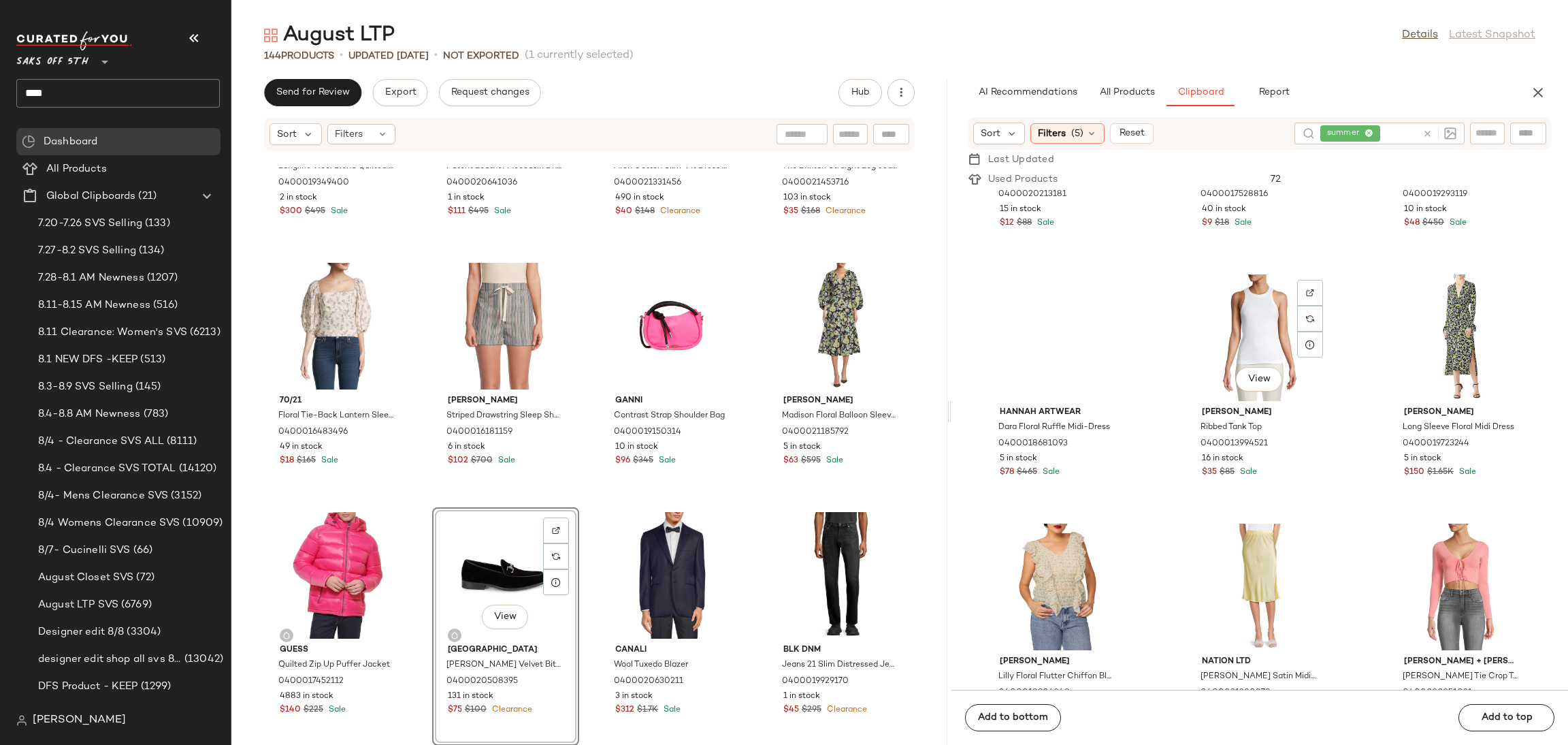
scroll to position [19123, 0]
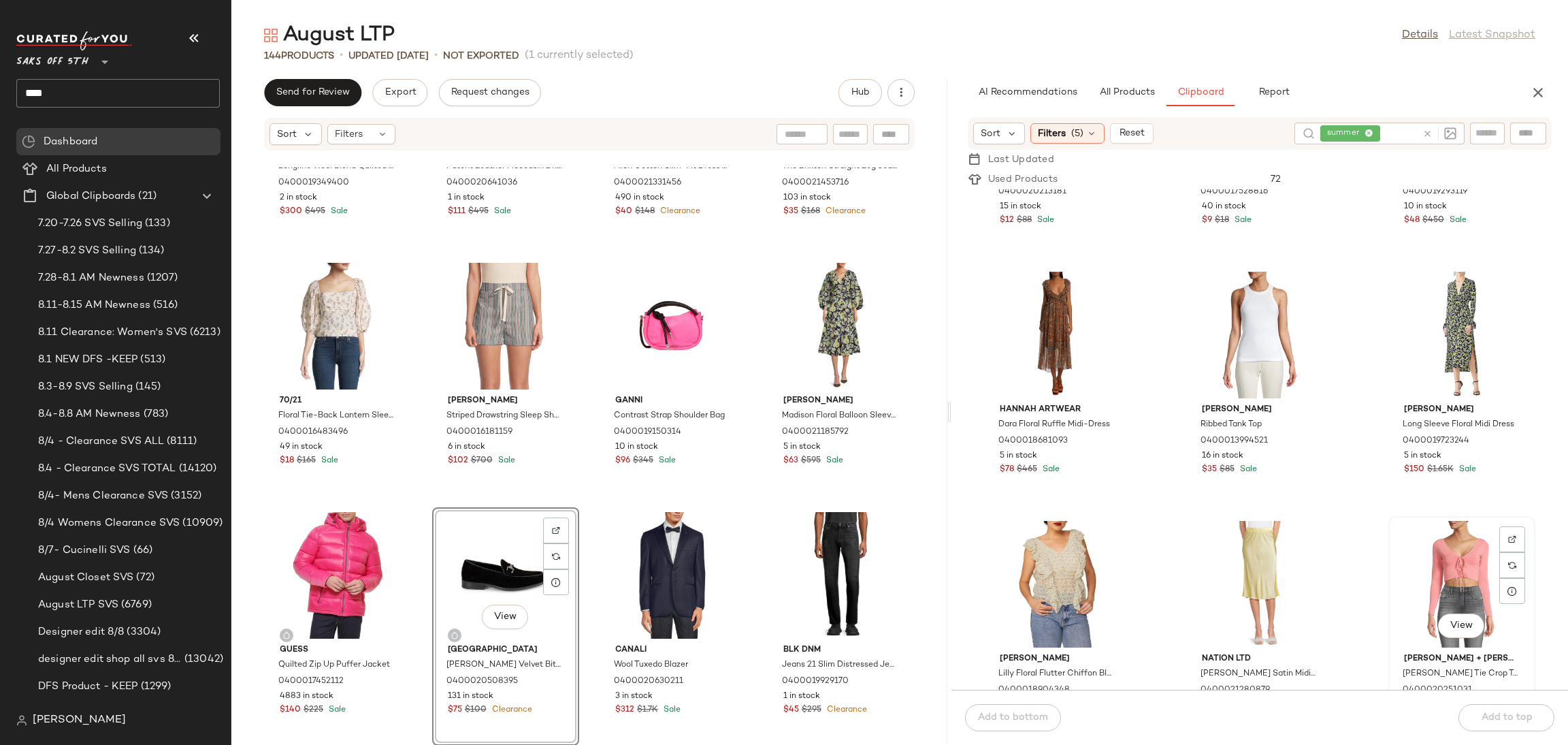
click at [1448, 560] on div "View" at bounding box center [1462, 583] width 138 height 126
click at [1040, 721] on div "Add to bottom Add to top" at bounding box center [1259, 717] width 617 height 55
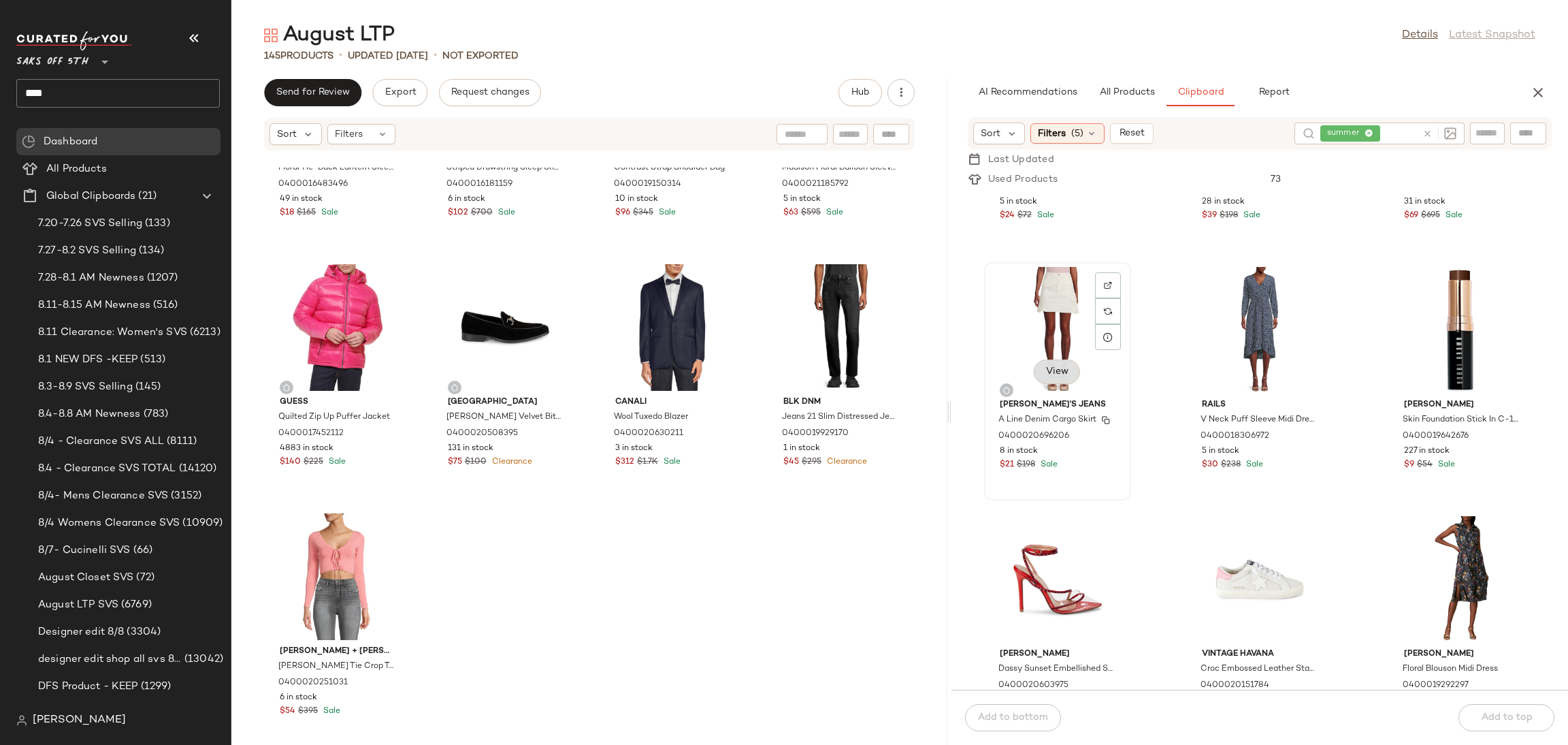
scroll to position [21620, 0]
click at [1049, 282] on div "View" at bounding box center [1058, 329] width 138 height 126
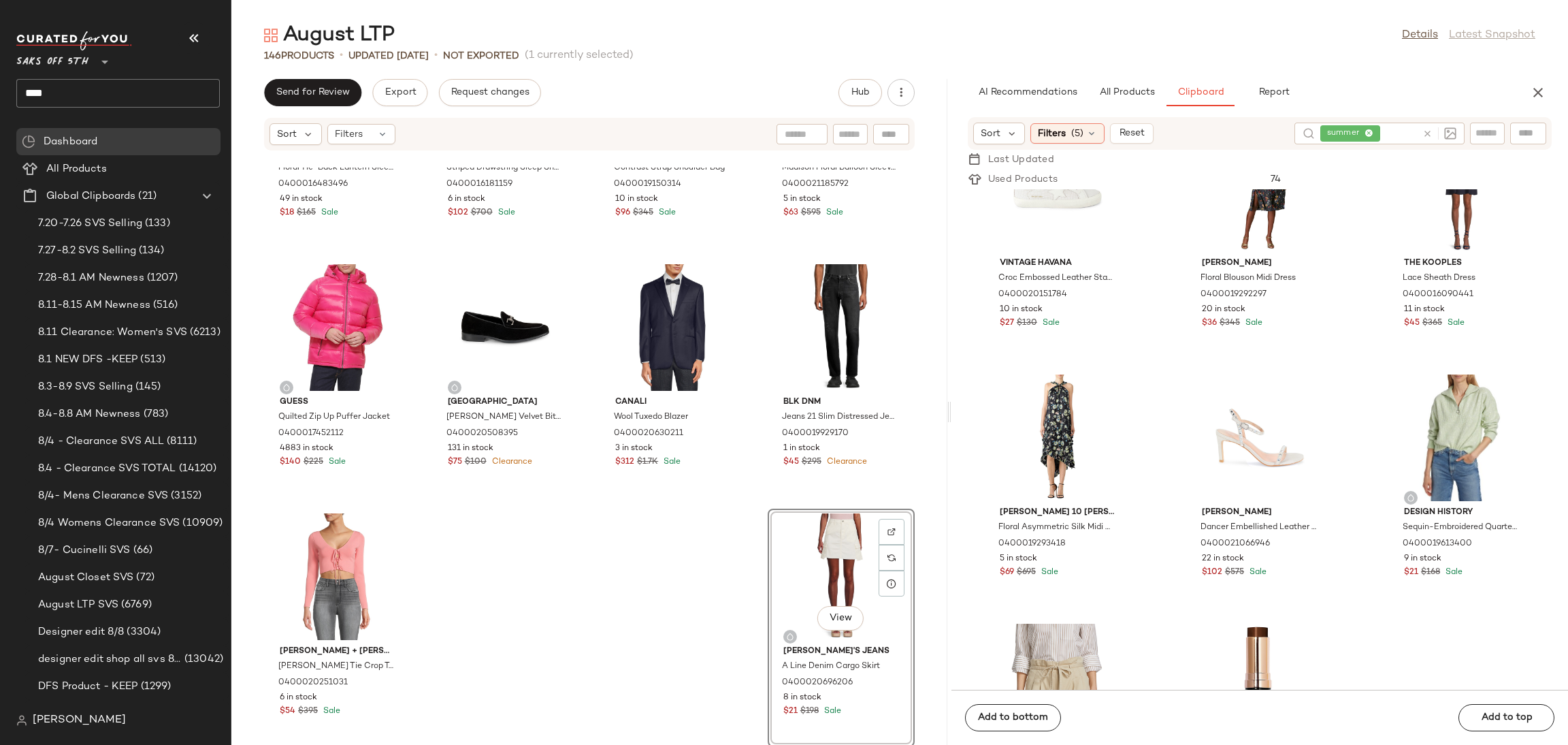
scroll to position [22019, 0]
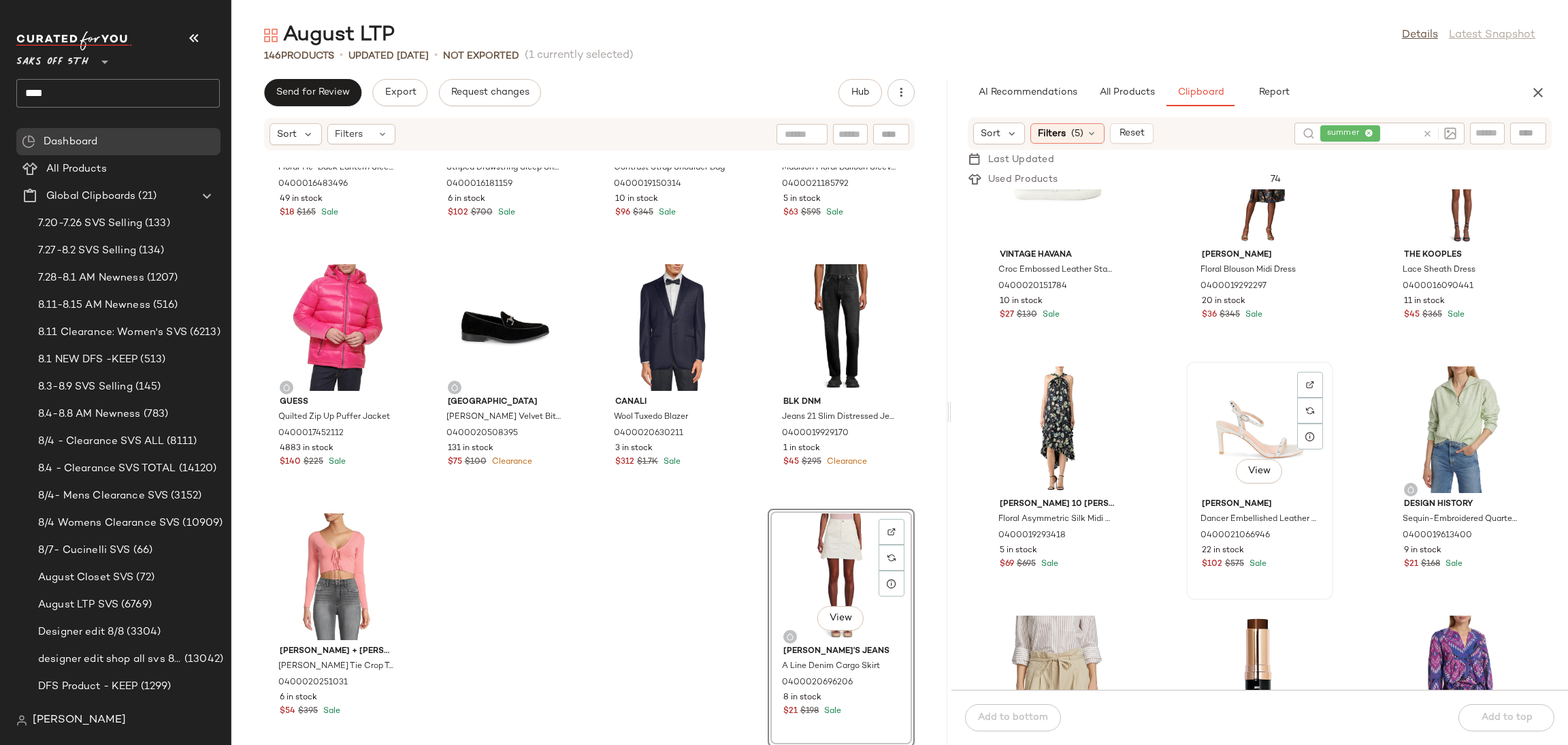
click at [1224, 425] on div "View" at bounding box center [1260, 429] width 138 height 126
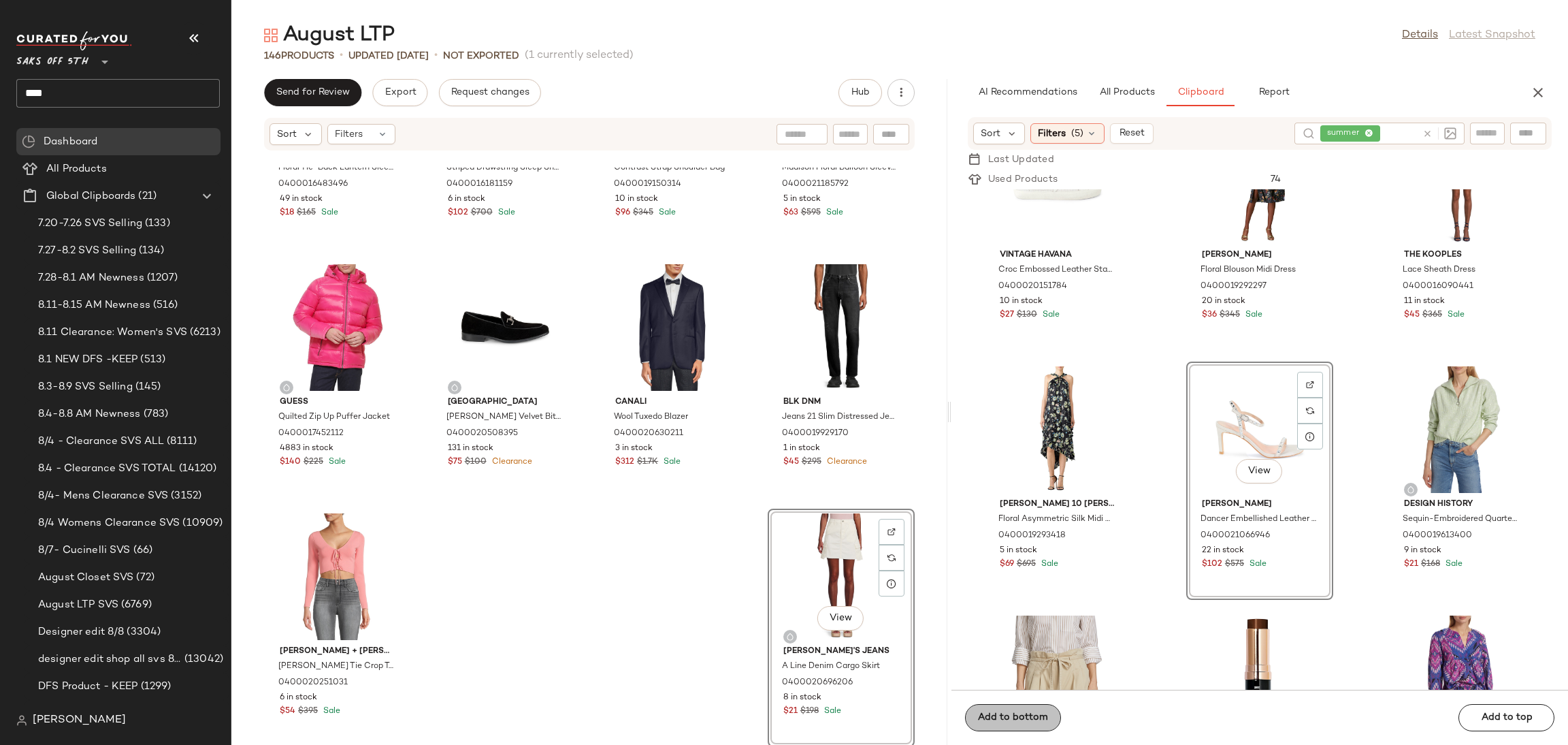
click at [1056, 709] on div "Add to bottom Add to top" at bounding box center [1259, 717] width 617 height 55
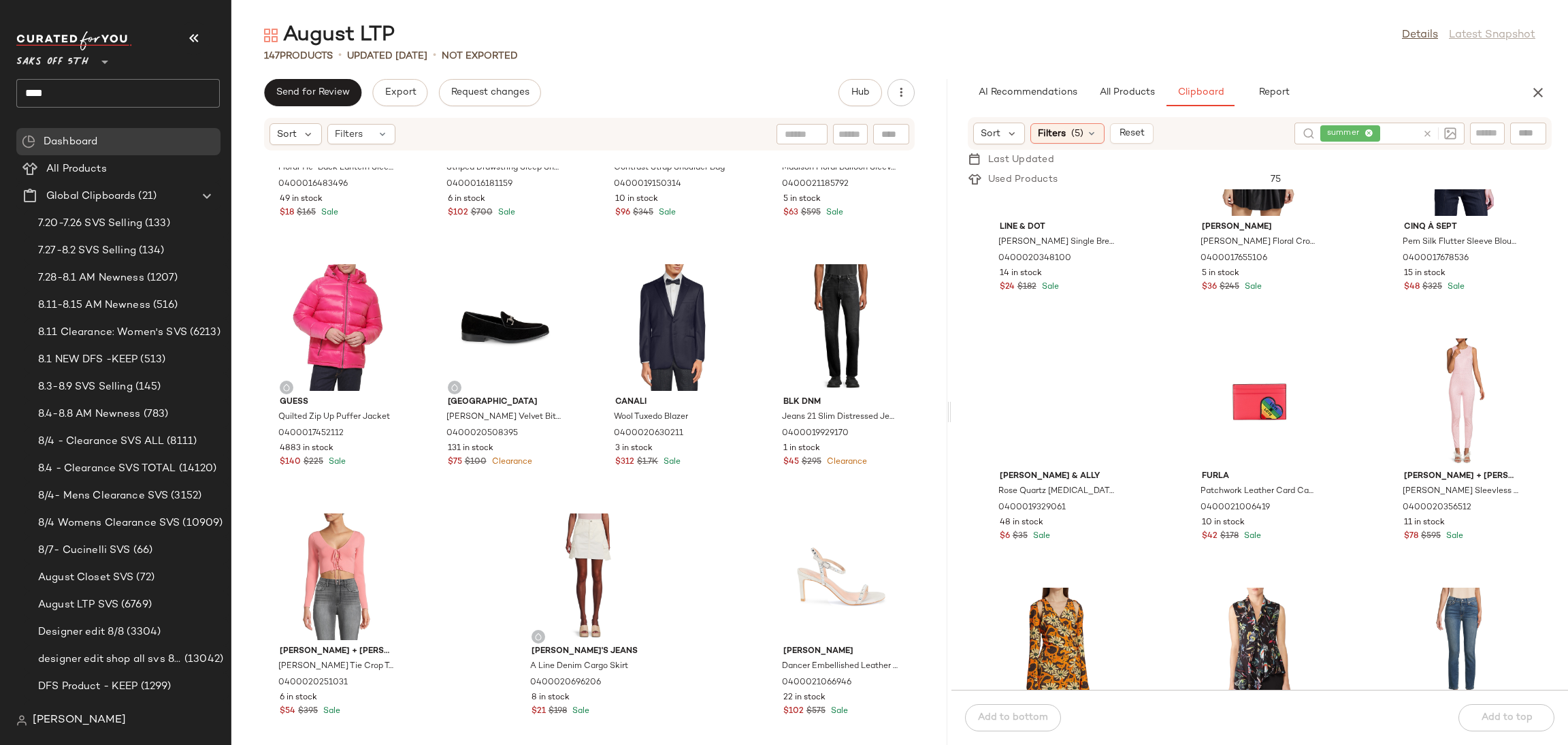
scroll to position [23543, 0]
click at [1440, 340] on div "View" at bounding box center [1462, 401] width 138 height 126
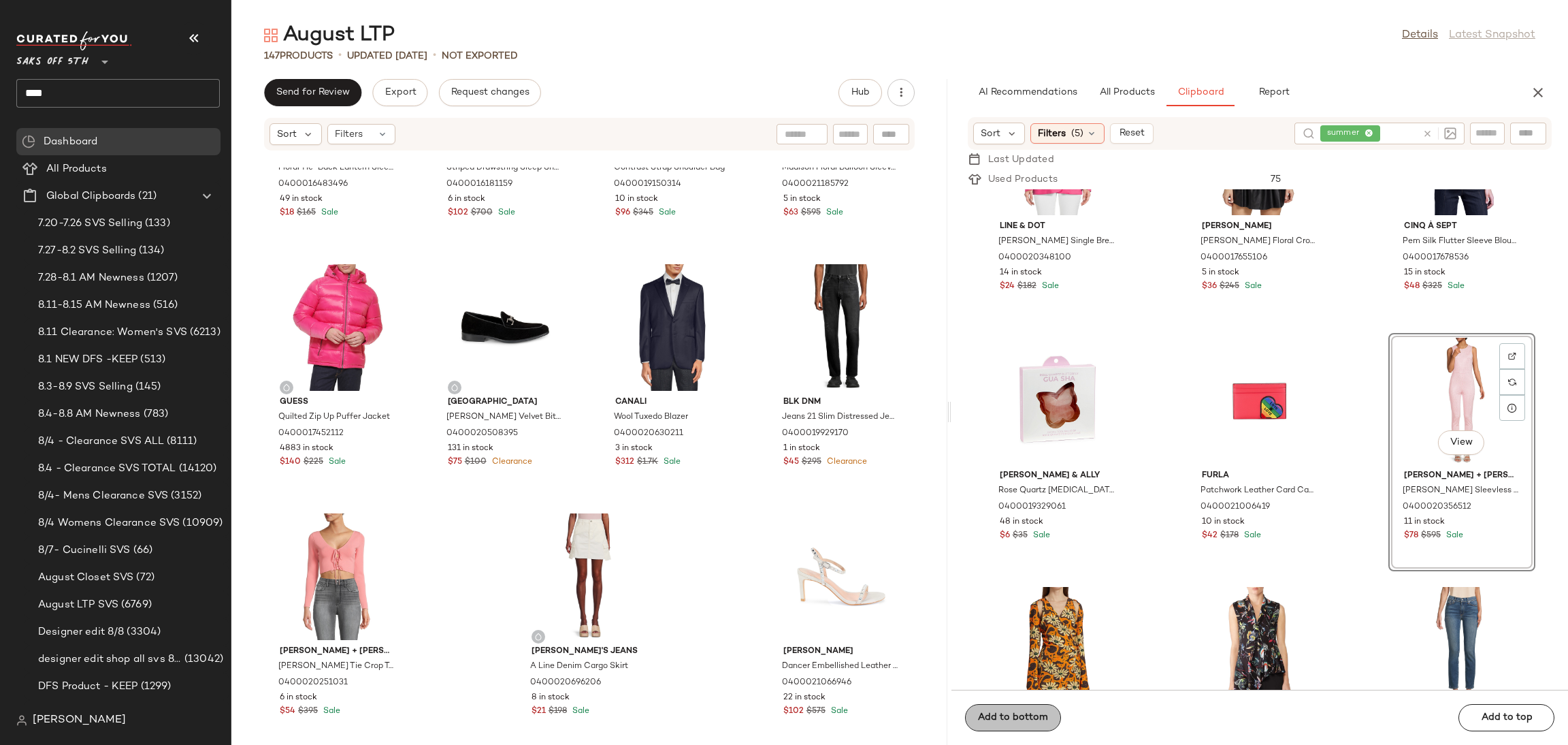
click at [1034, 716] on span "Add to bottom" at bounding box center [1013, 718] width 71 height 11
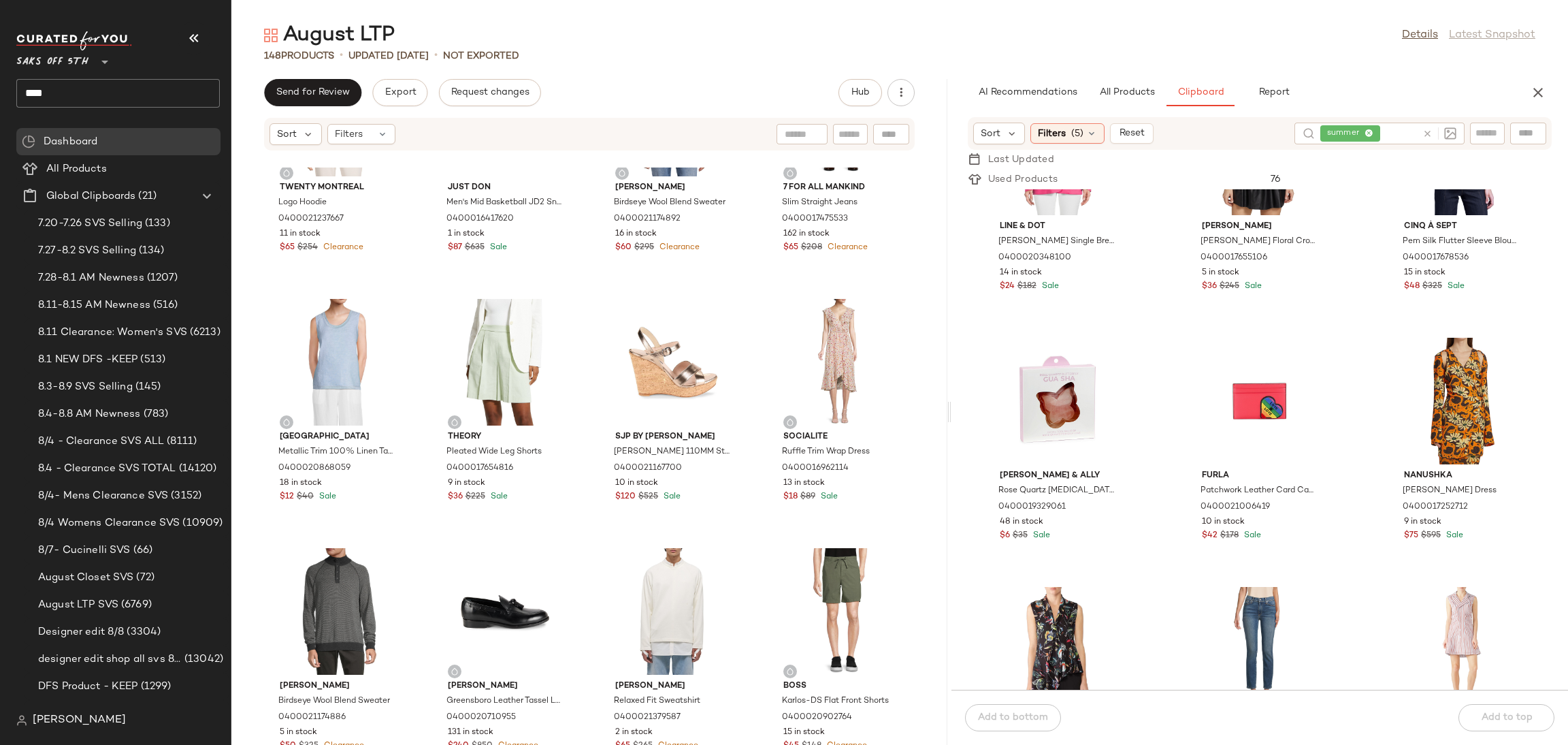
scroll to position [7318, 0]
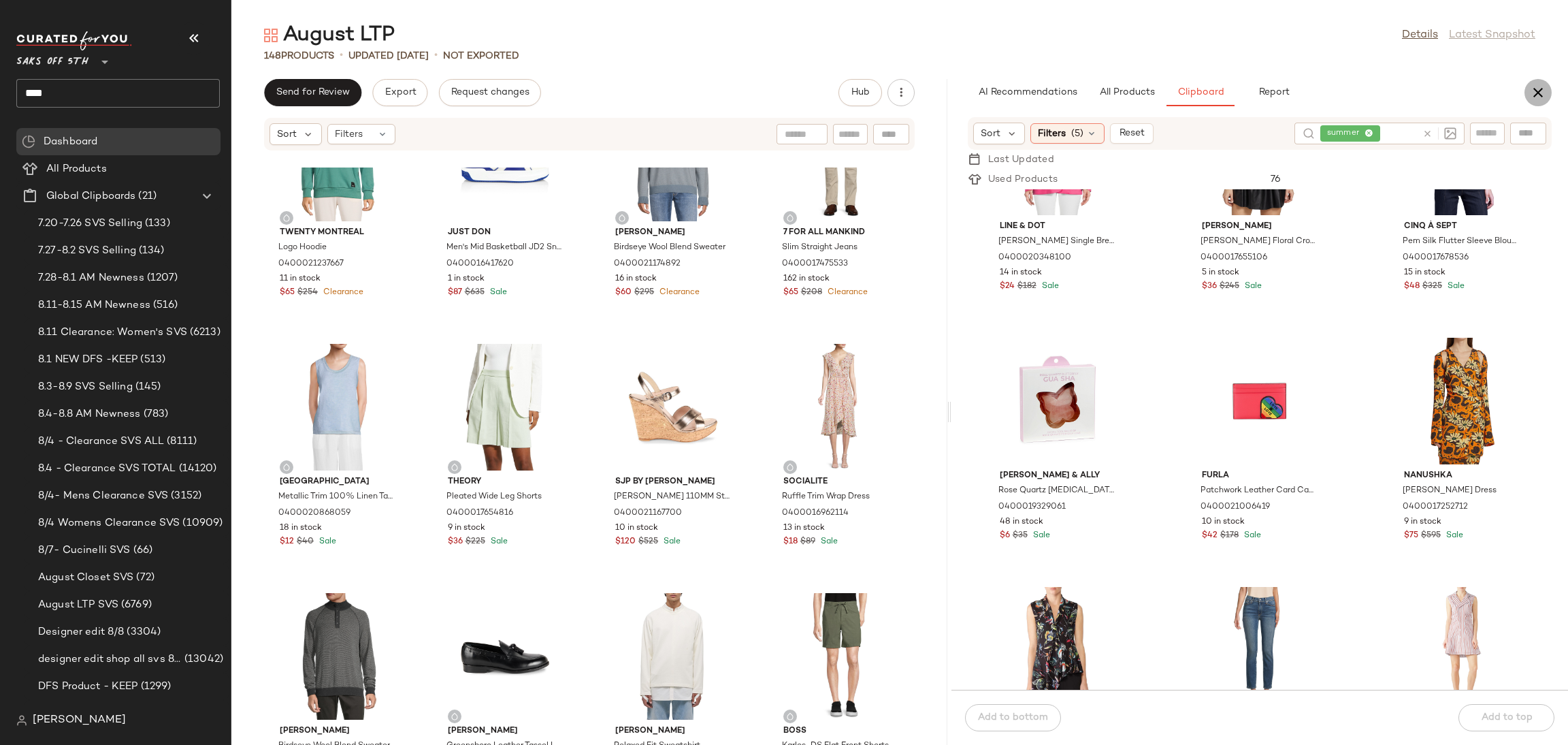
click at [1539, 90] on icon "button" at bounding box center [1538, 93] width 17 height 17
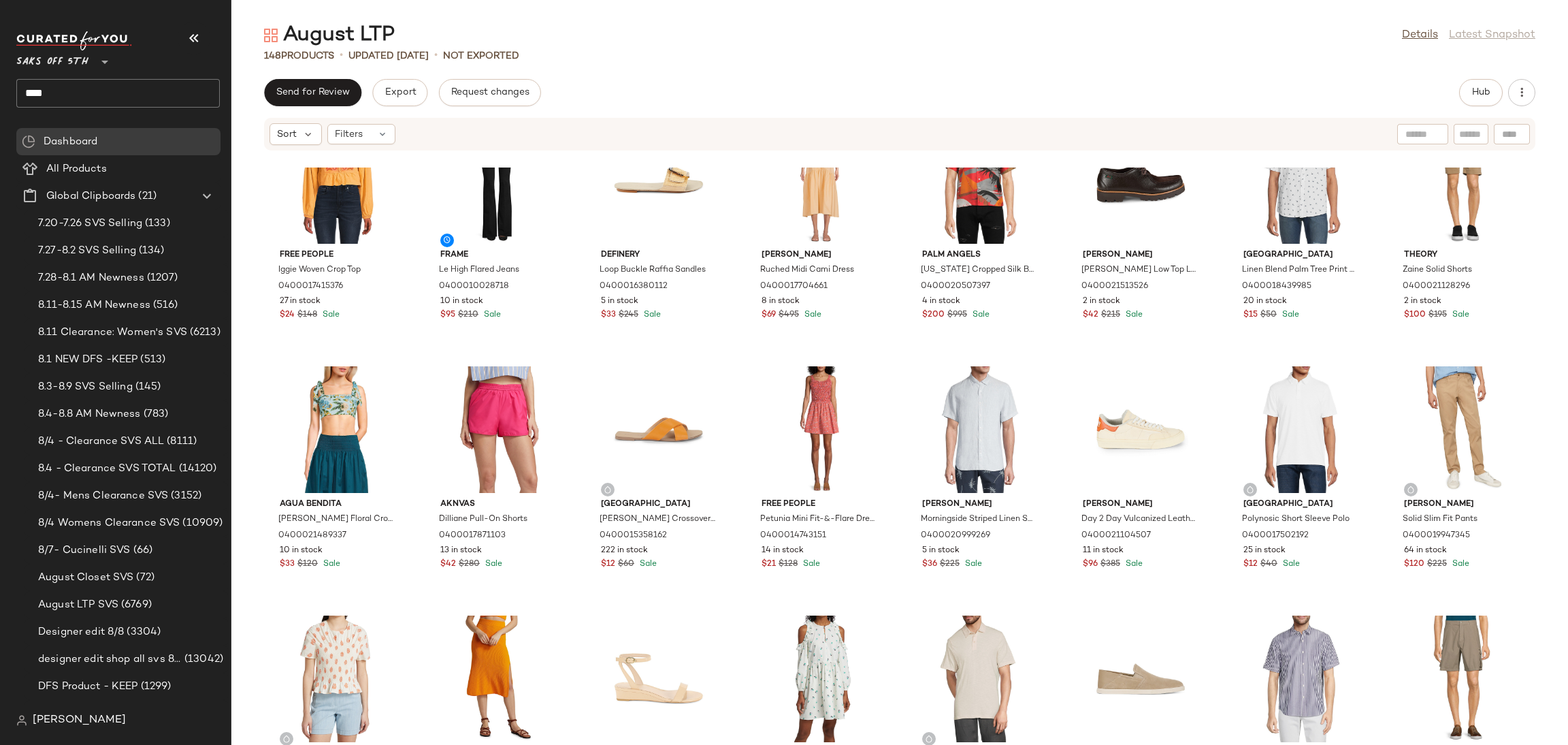
scroll to position [0, 0]
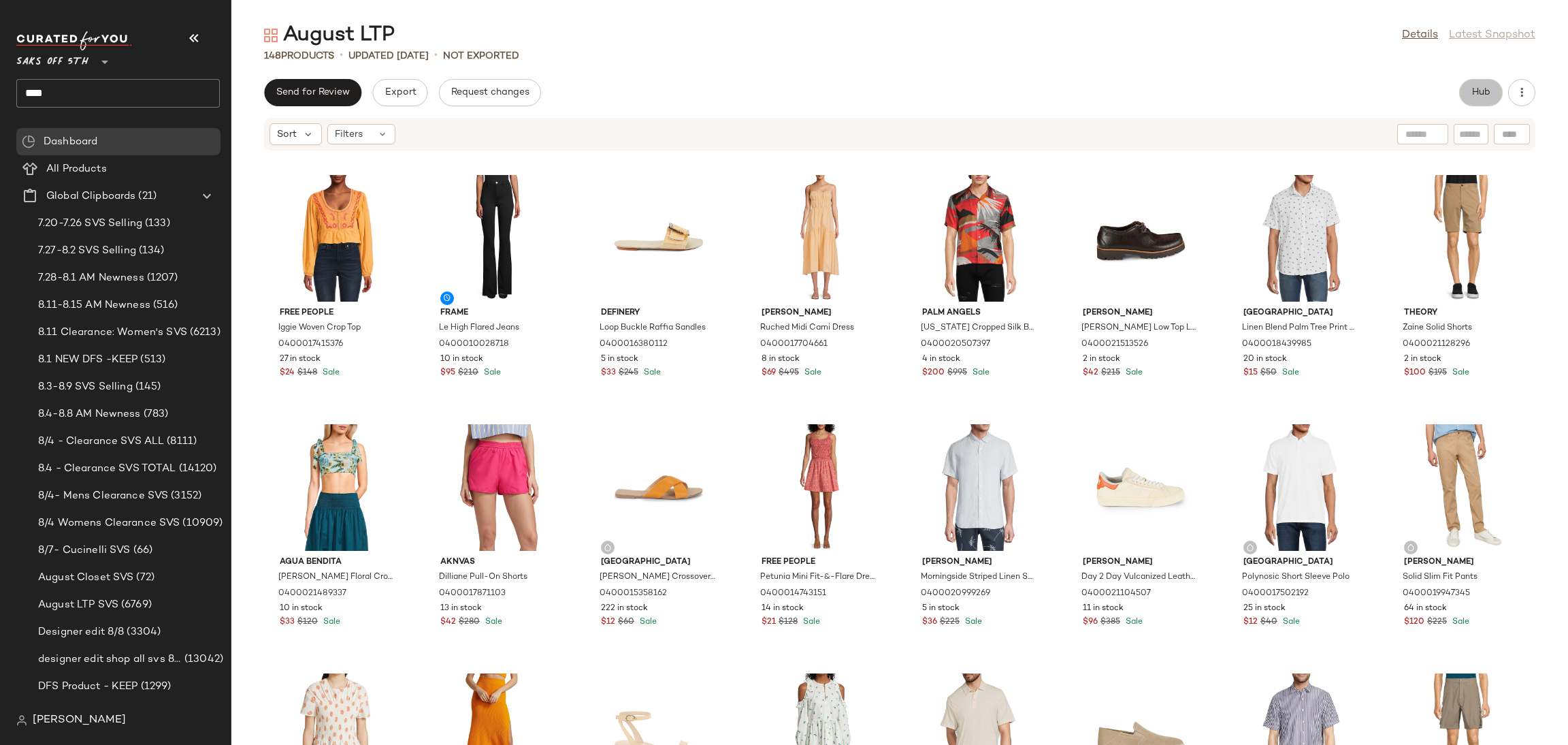
click at [1484, 94] on span "Hub" at bounding box center [1482, 93] width 19 height 11
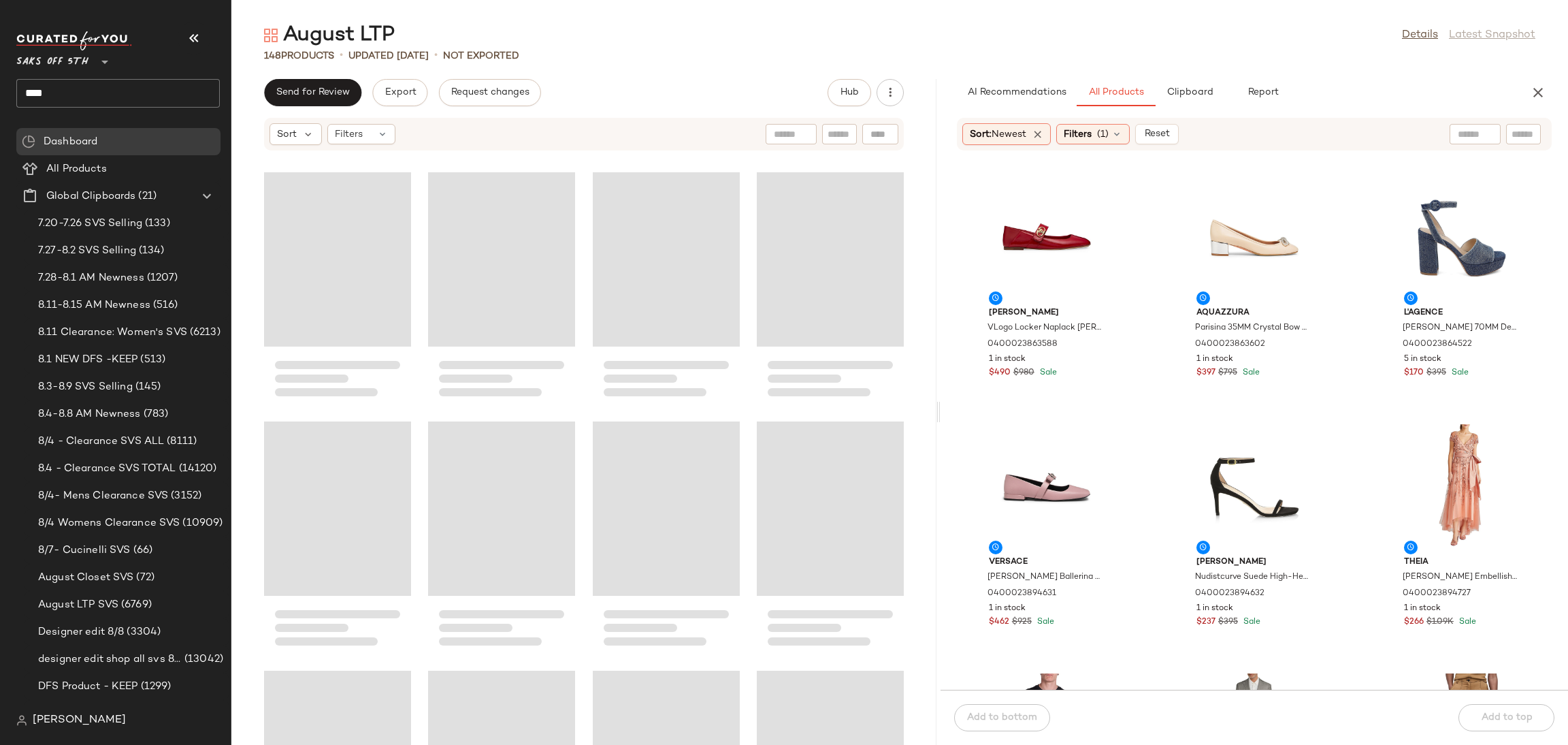
drag, startPoint x: 900, startPoint y: 412, endPoint x: 942, endPoint y: 406, distance: 42.4
click at [942, 406] on div "August LTP Details Latest Snapshot 148 Products • updated Aug 12th • Not Export…" at bounding box center [899, 383] width 1337 height 723
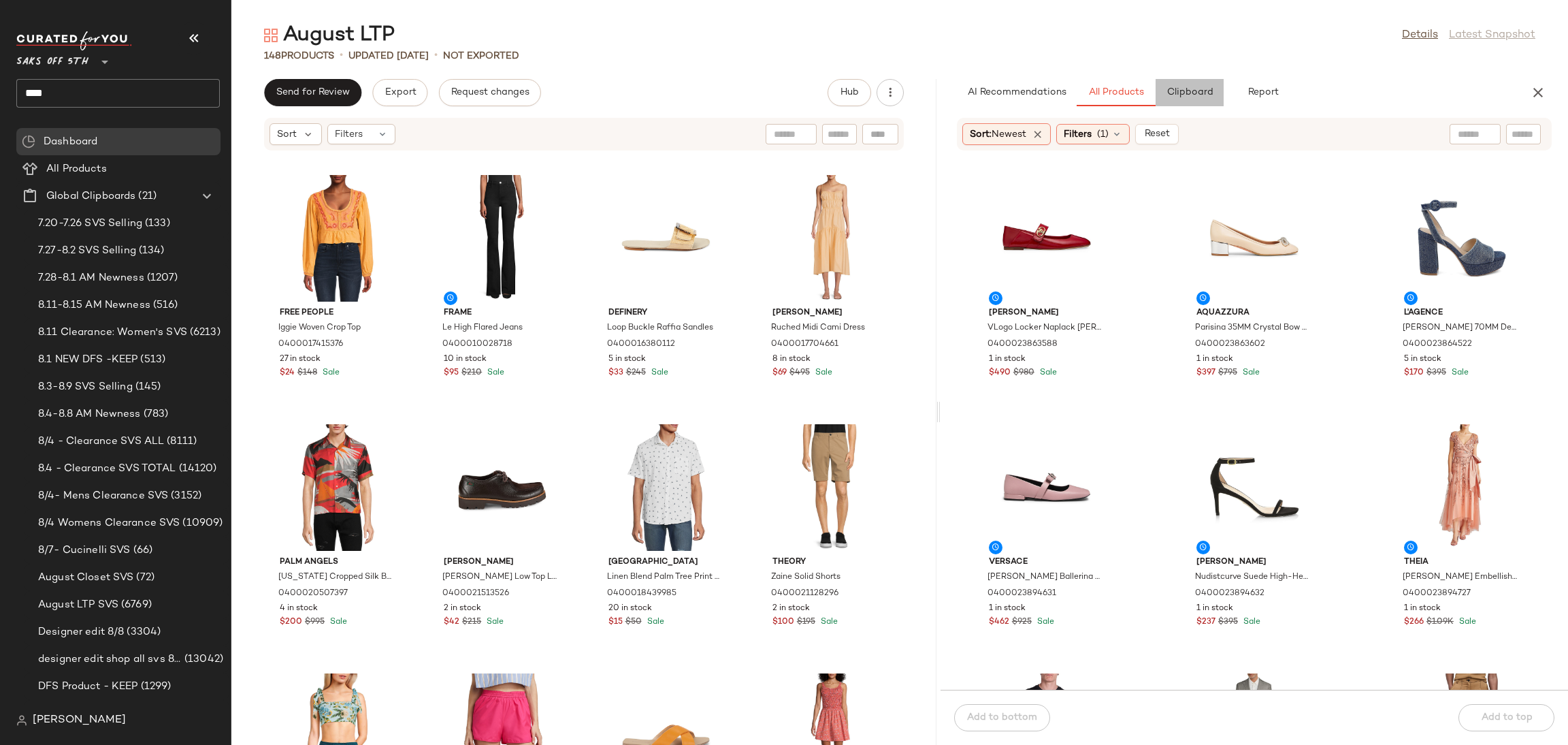
click at [1160, 84] on button "Clipboard" at bounding box center [1189, 92] width 68 height 27
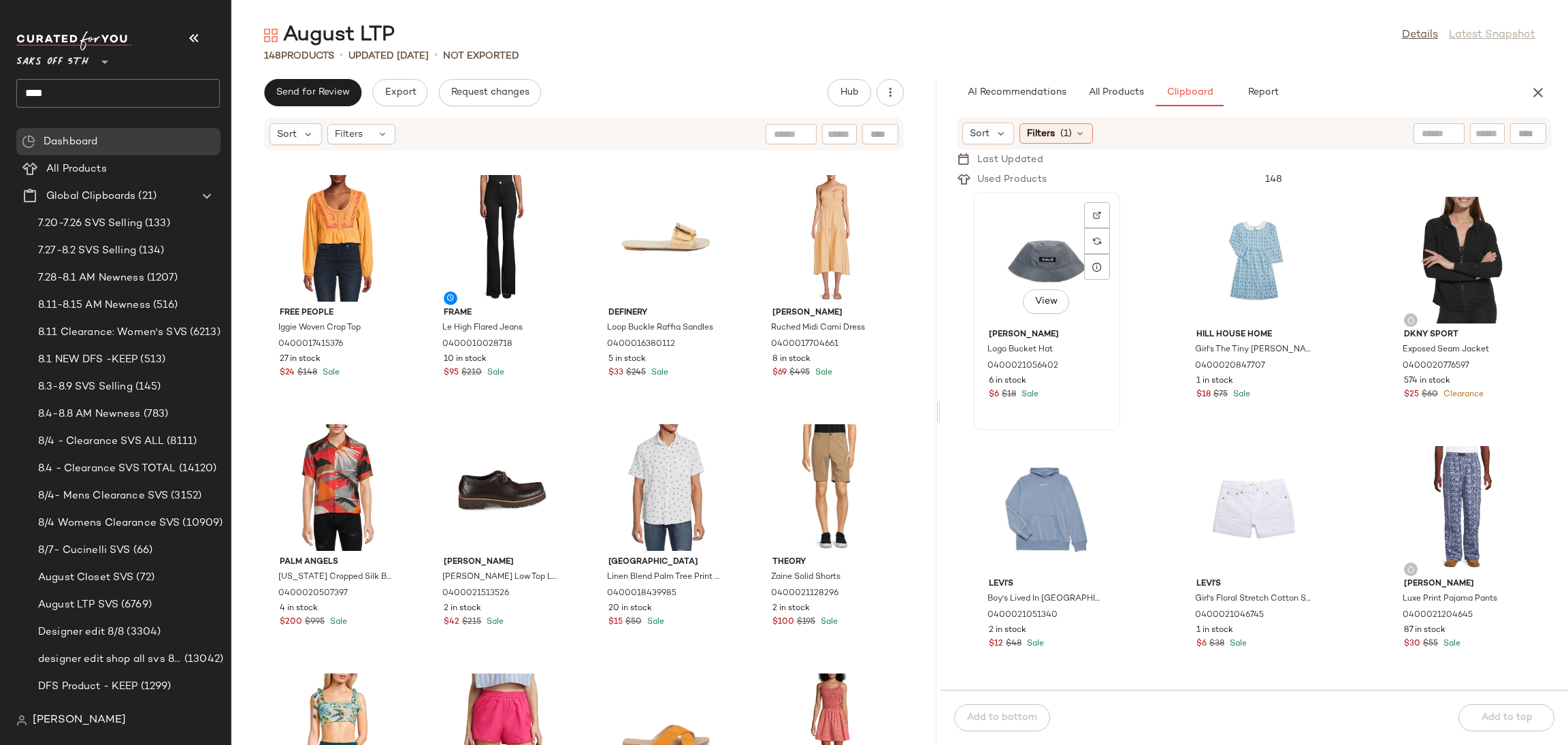
click at [1008, 249] on div "View" at bounding box center [1047, 260] width 138 height 126
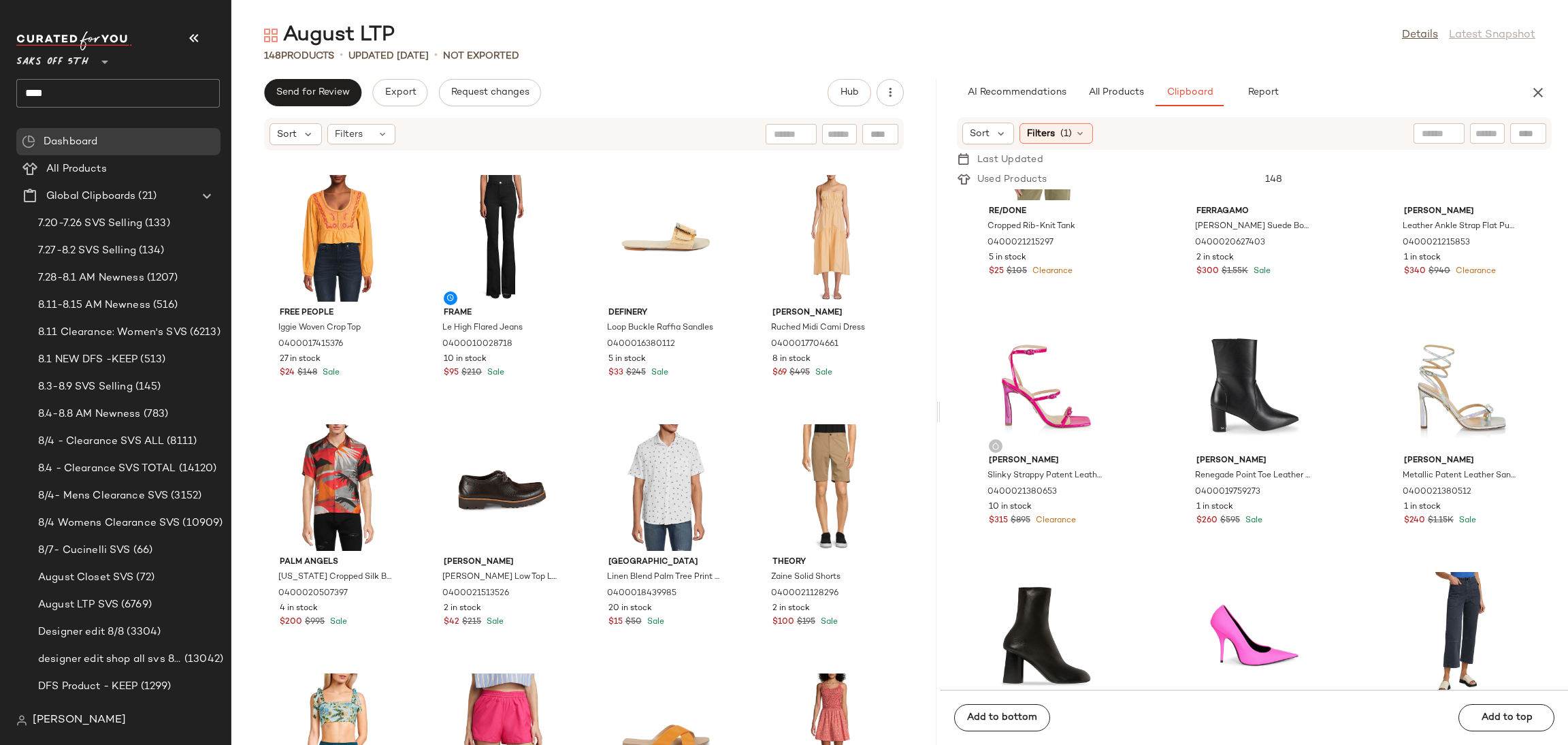
scroll to position [2426, 0]
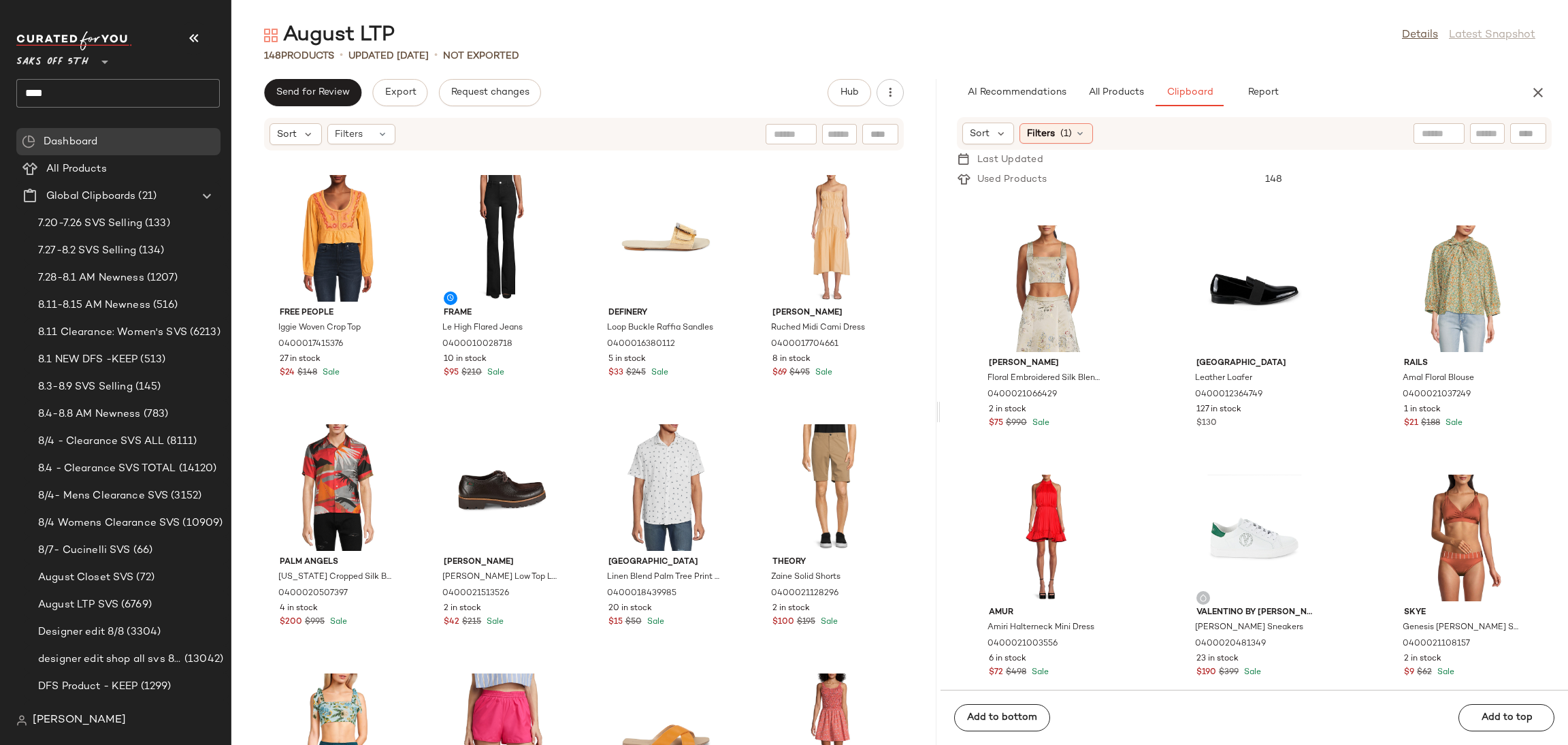
scroll to position [173929, 0]
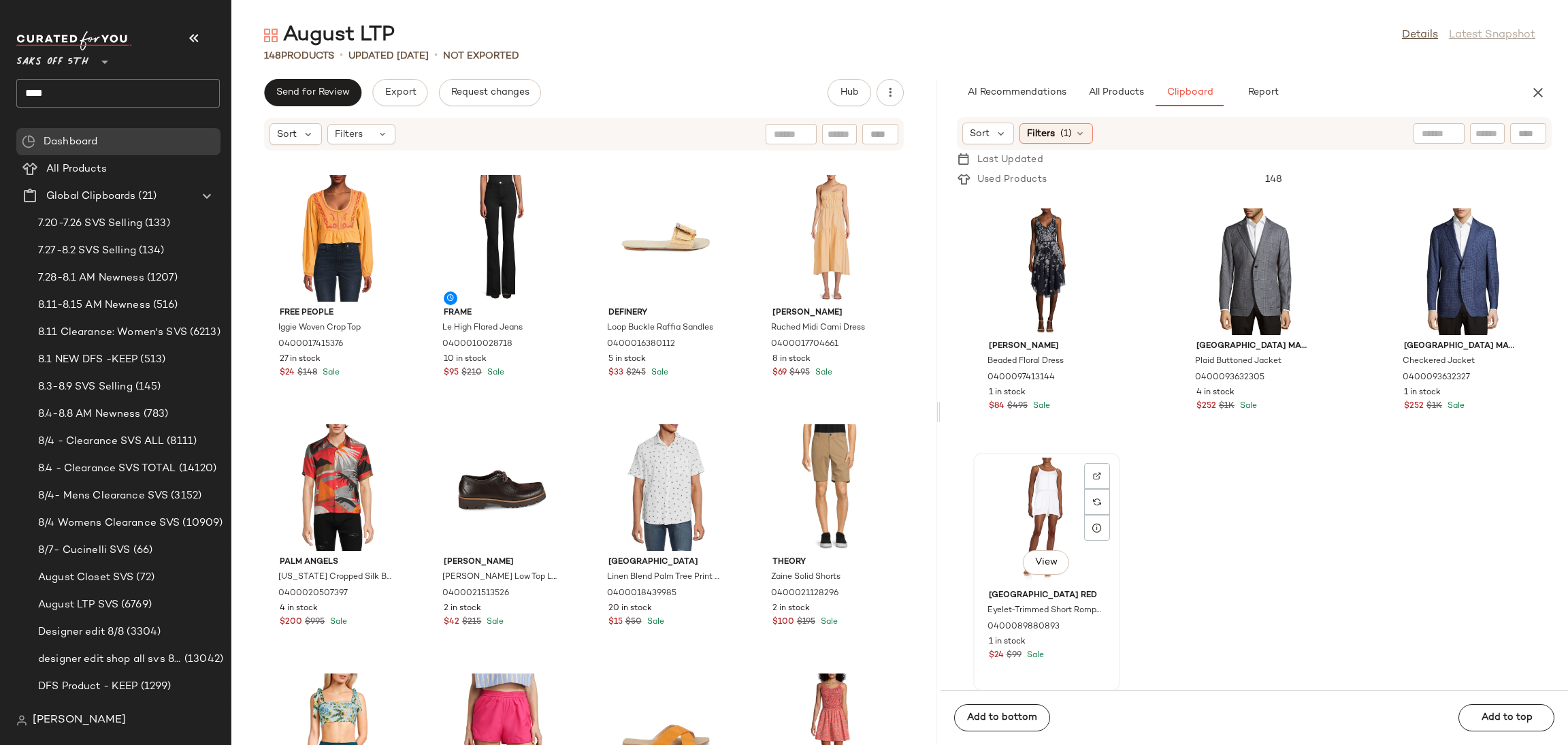
click at [1032, 492] on div "View" at bounding box center [1047, 520] width 138 height 126
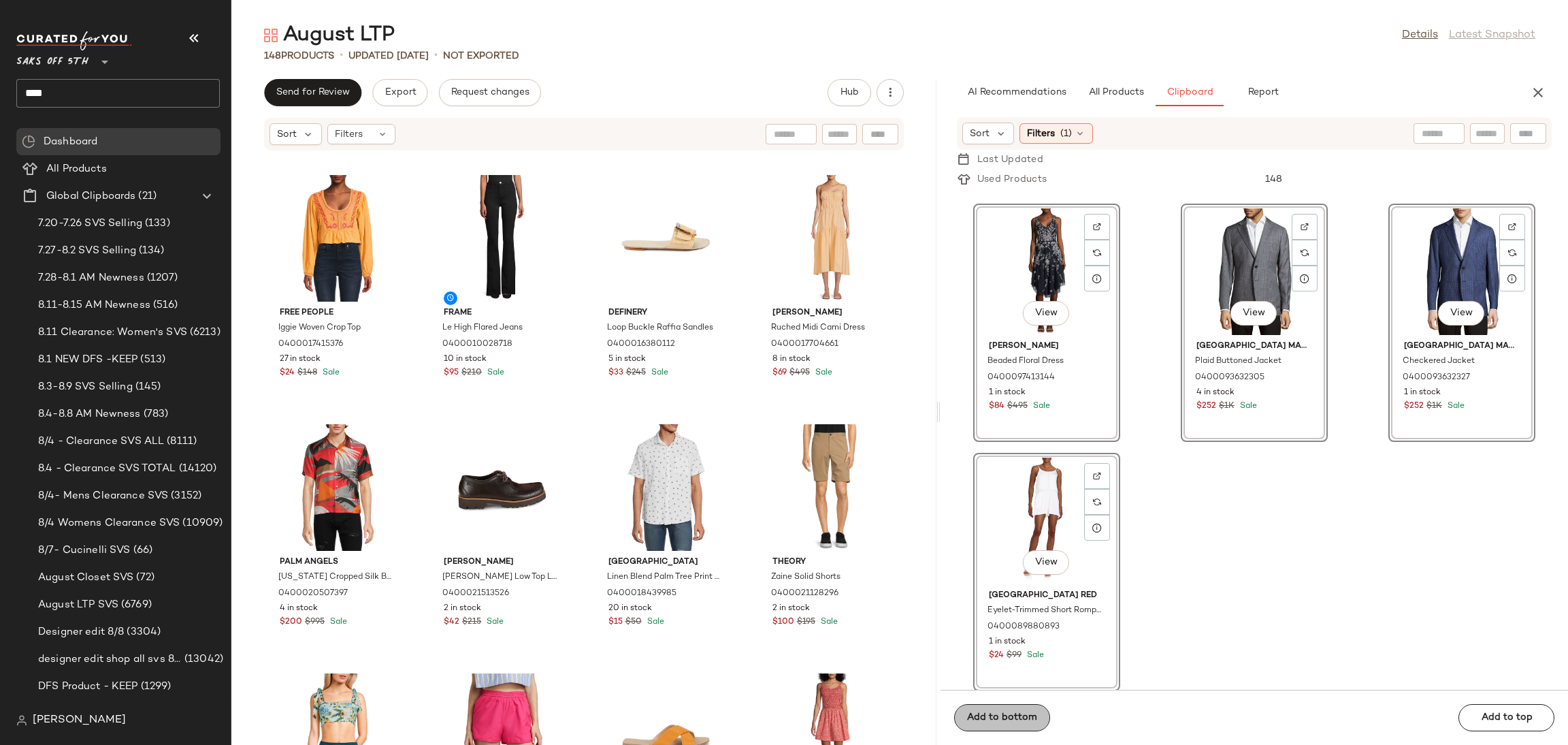
click at [1019, 714] on span "Add to bottom" at bounding box center [1002, 718] width 71 height 11
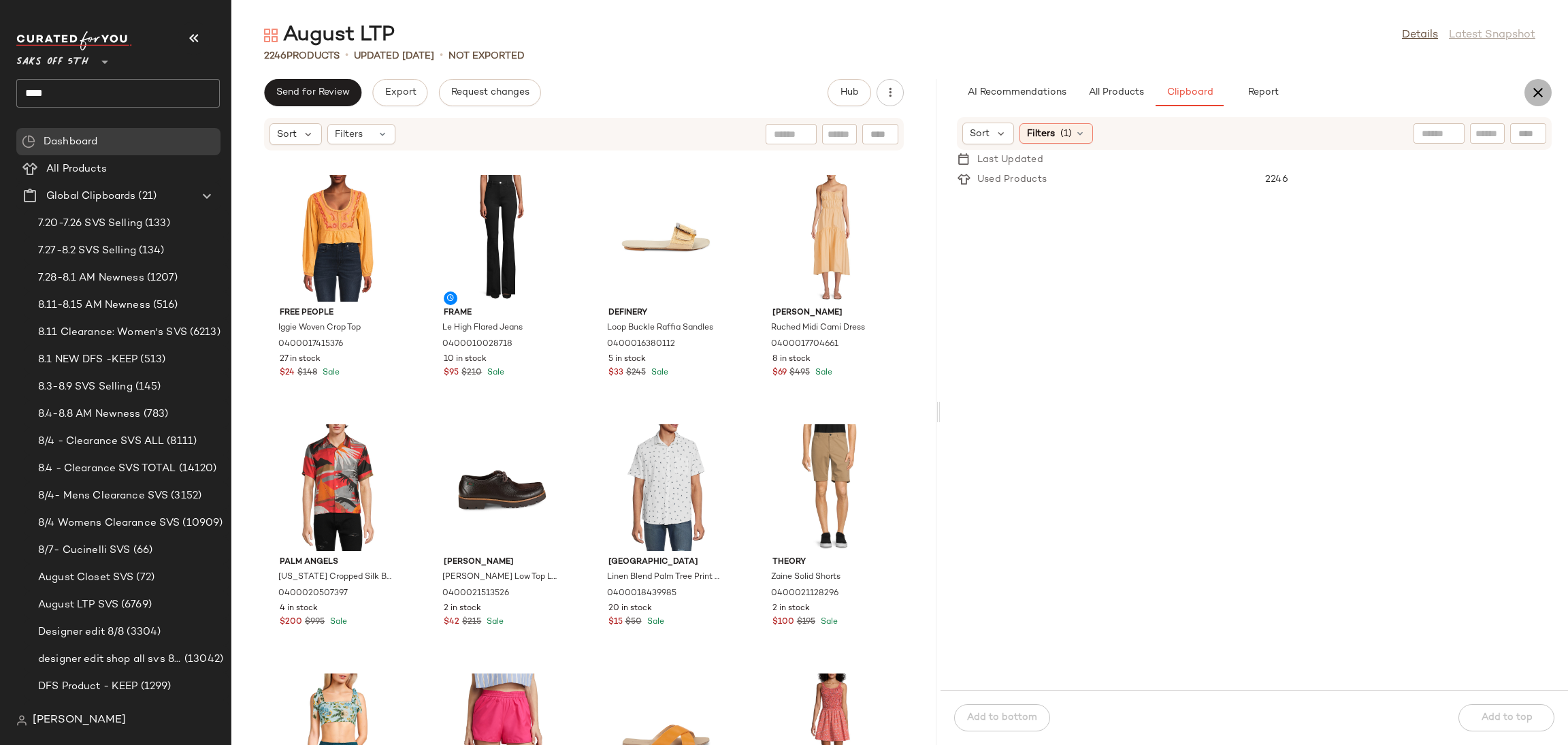
scroll to position [0, 0]
click at [1536, 104] on button "button" at bounding box center [1538, 92] width 27 height 27
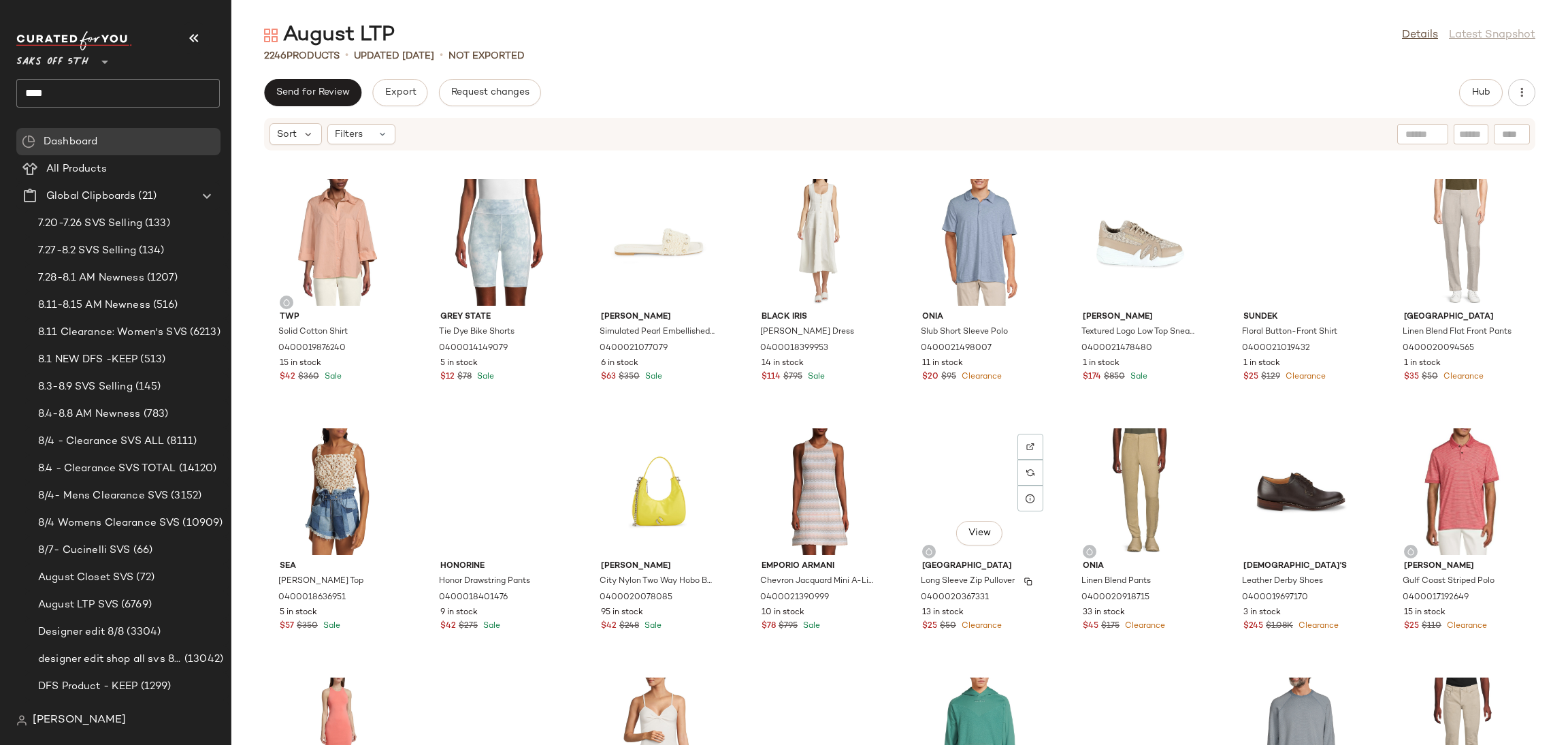
scroll to position [2996, 0]
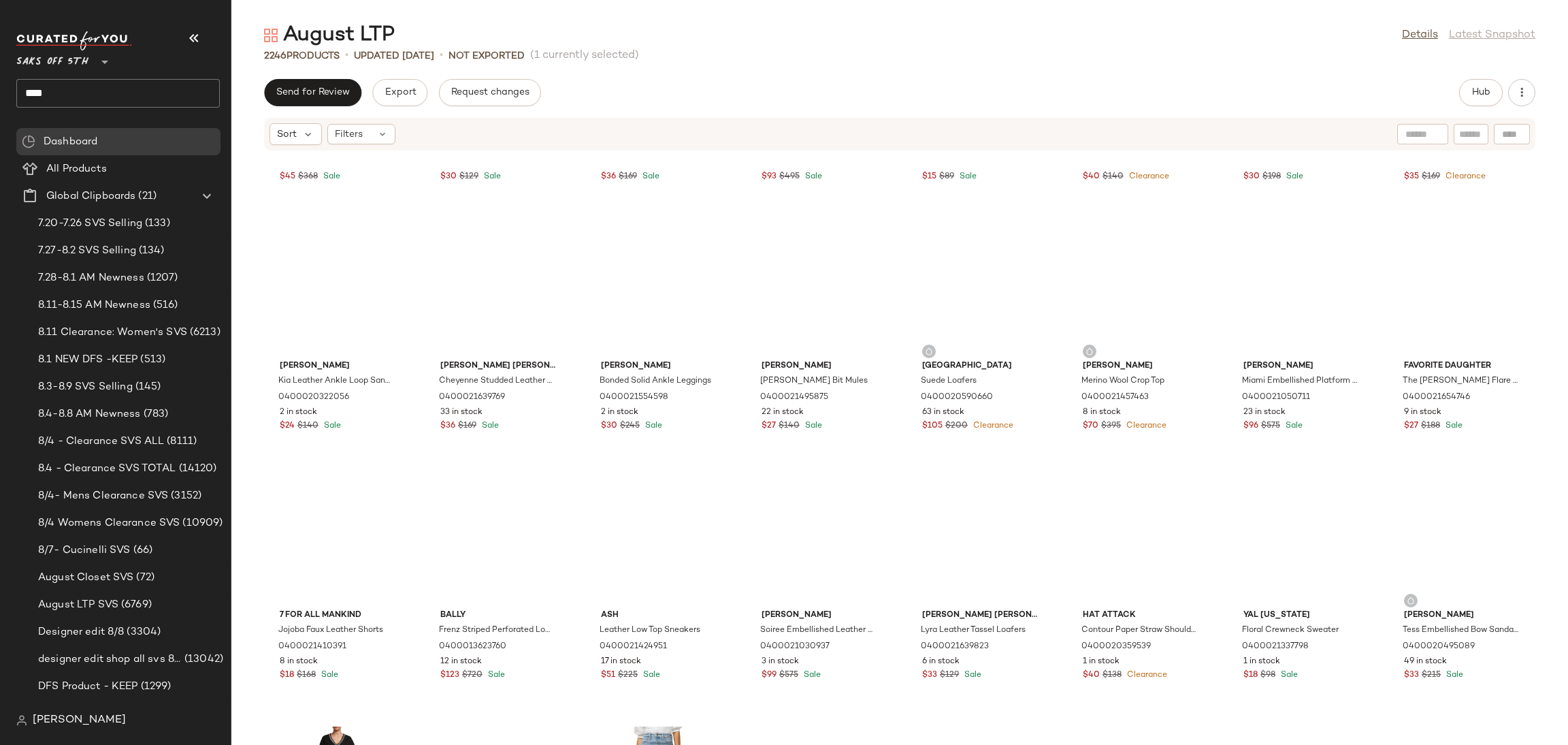
scroll to position [8907, 0]
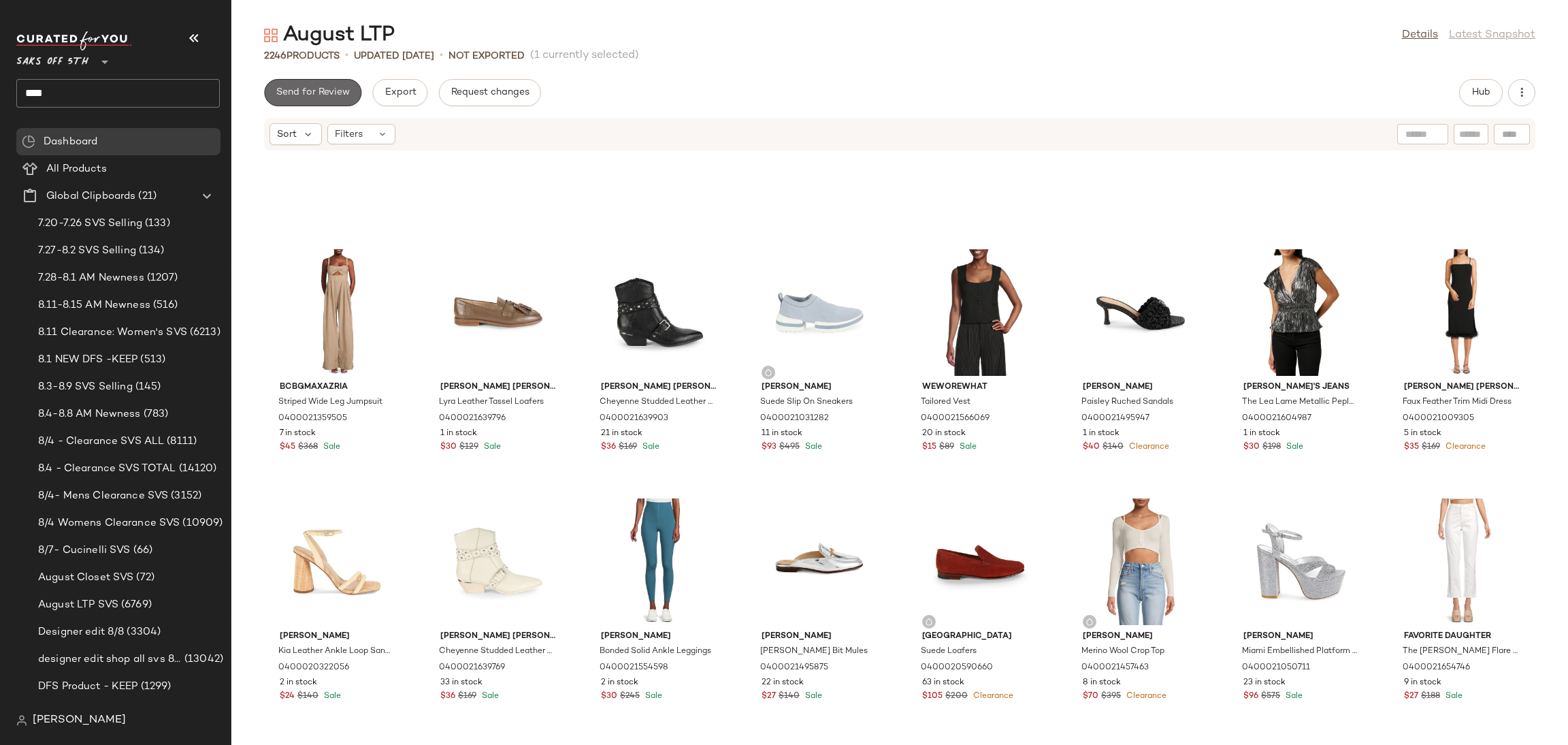
click at [314, 94] on span "Send for Review" at bounding box center [312, 93] width 74 height 11
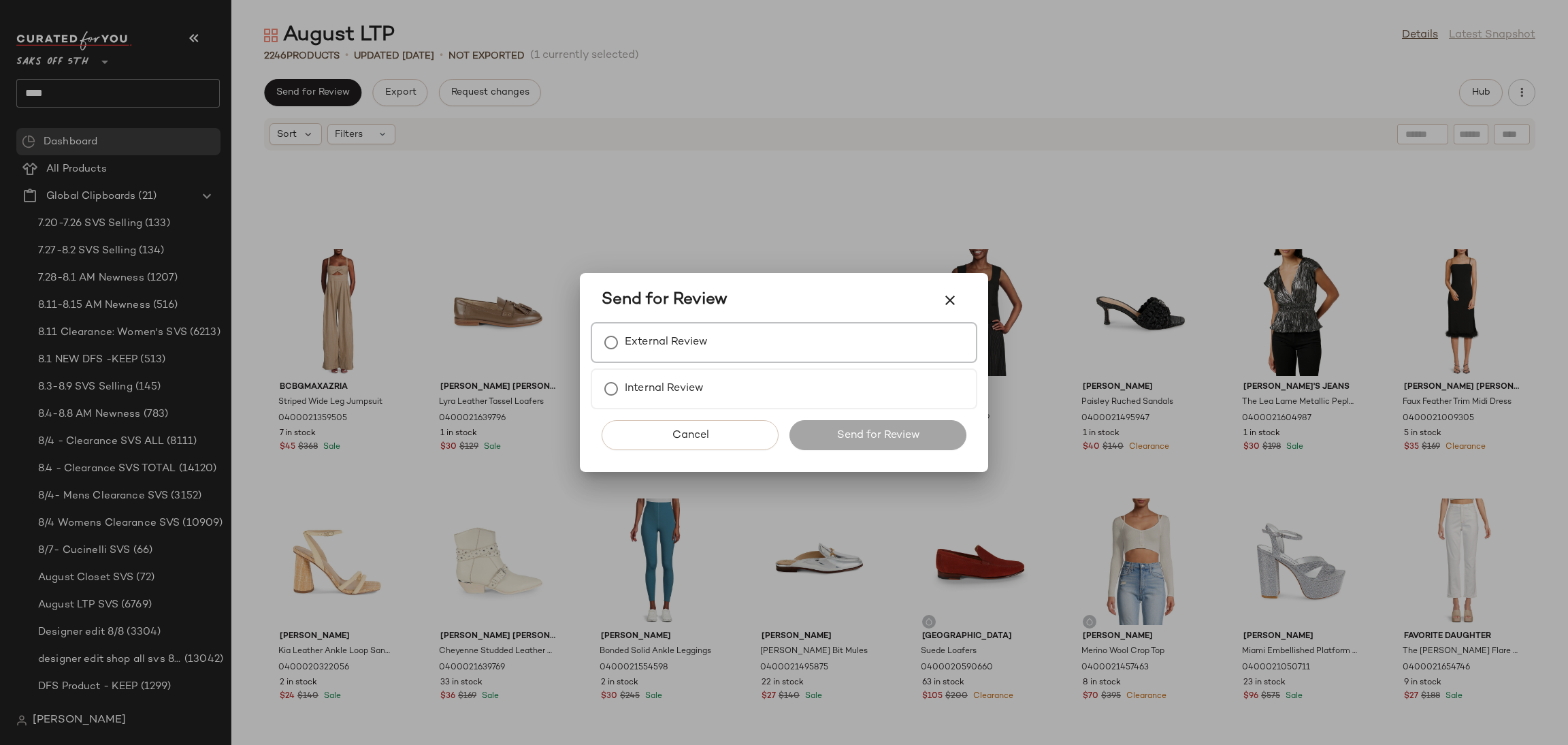
click at [641, 341] on label "External Review" at bounding box center [666, 342] width 83 height 27
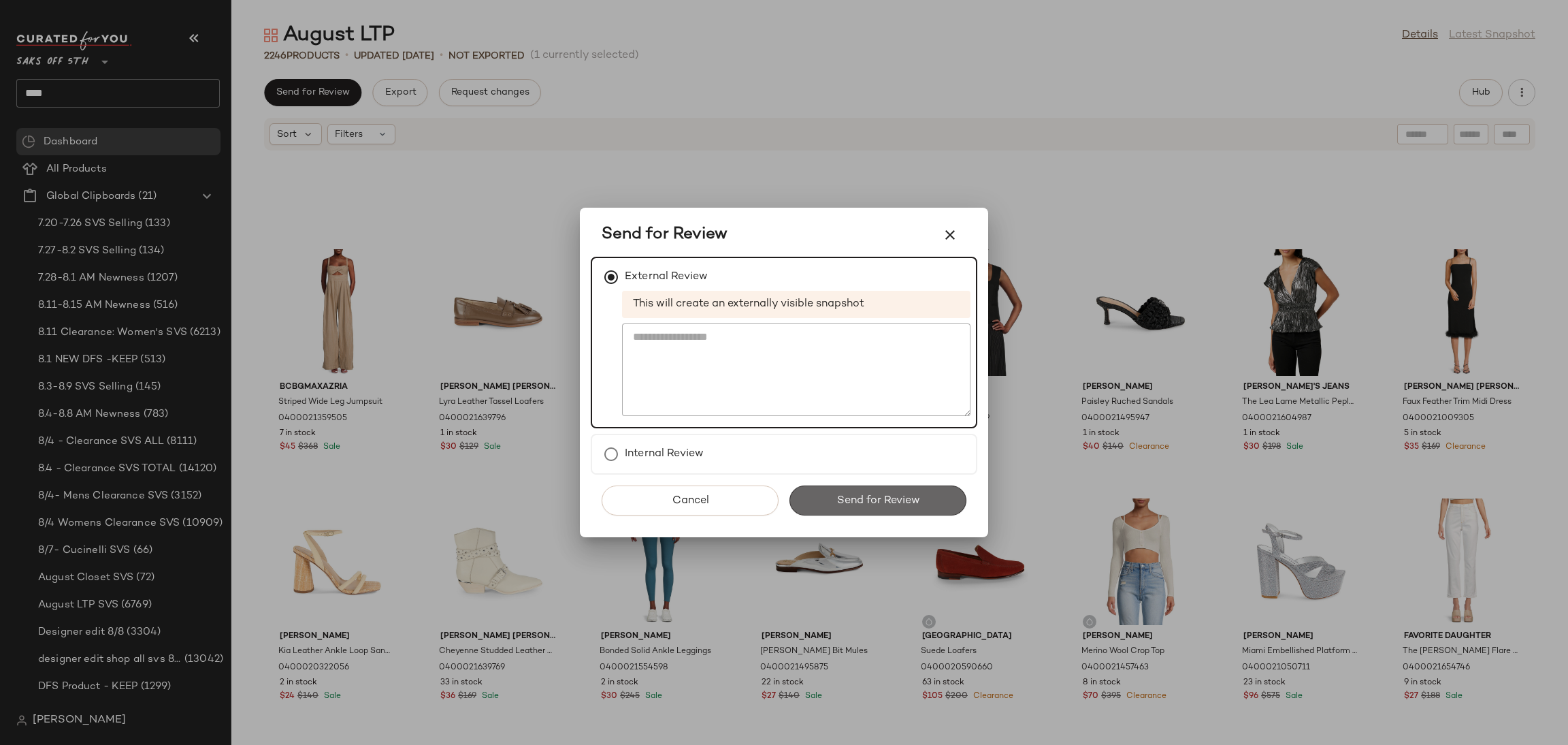
click at [863, 498] on span "Send for Review" at bounding box center [877, 500] width 84 height 13
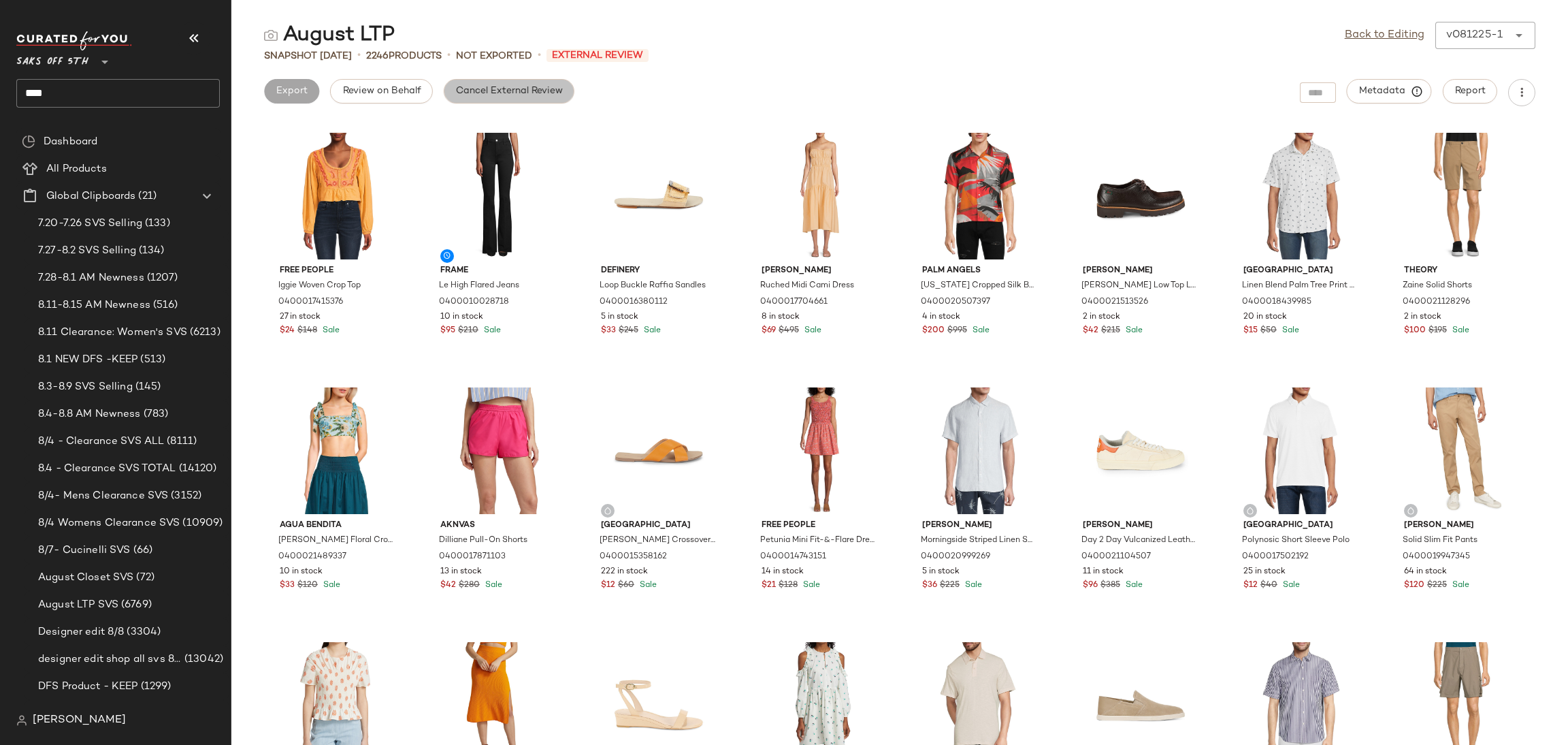
click at [530, 98] on button "Cancel External Review" at bounding box center [509, 91] width 131 height 25
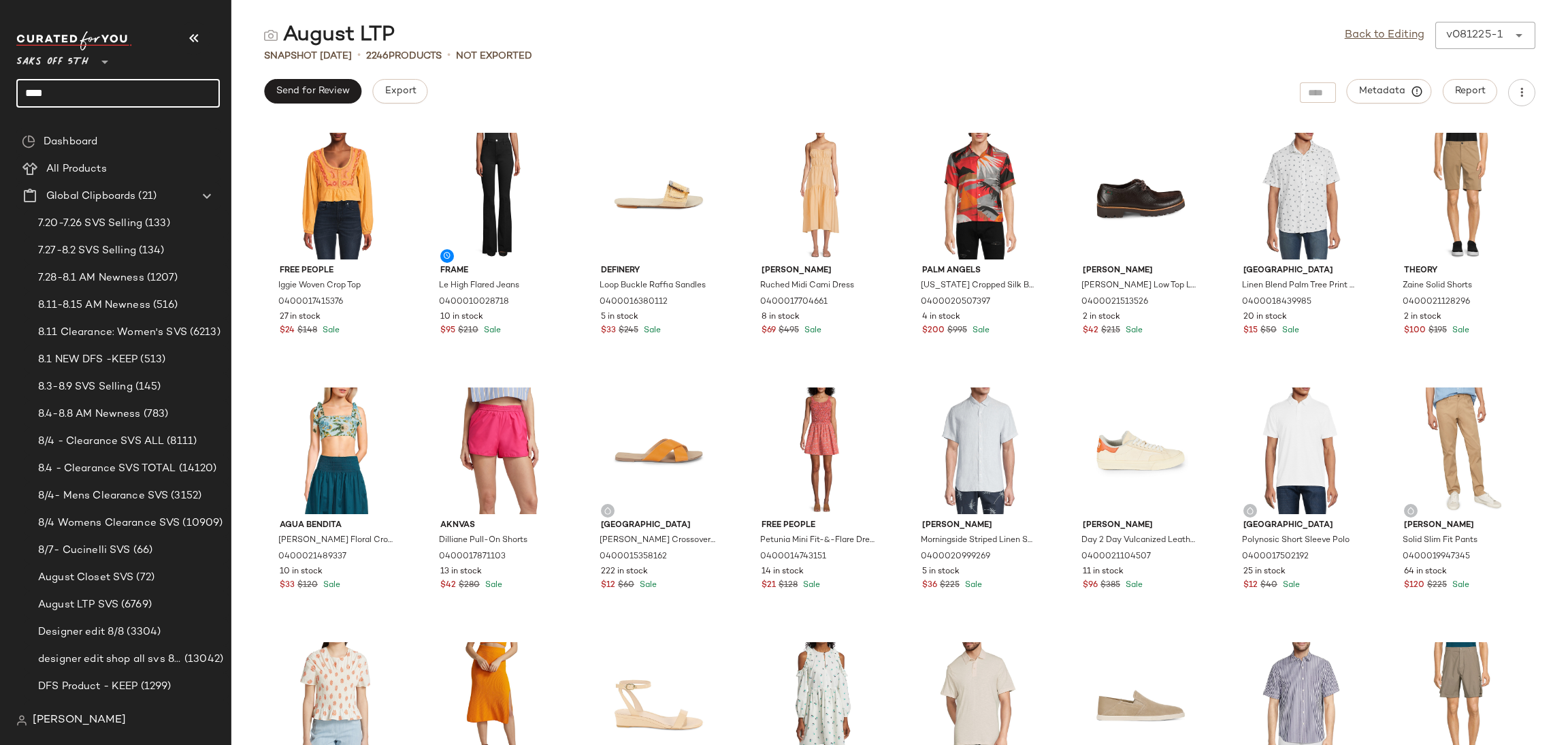
drag, startPoint x: 139, startPoint y: 86, endPoint x: 0, endPoint y: 109, distance: 140.9
click at [0, 109] on nav "Saks OFF 5TH ** **** Dashboard All Products Global Clipboards (21) 7.20-7.26 SV…" at bounding box center [116, 372] width 231 height 745
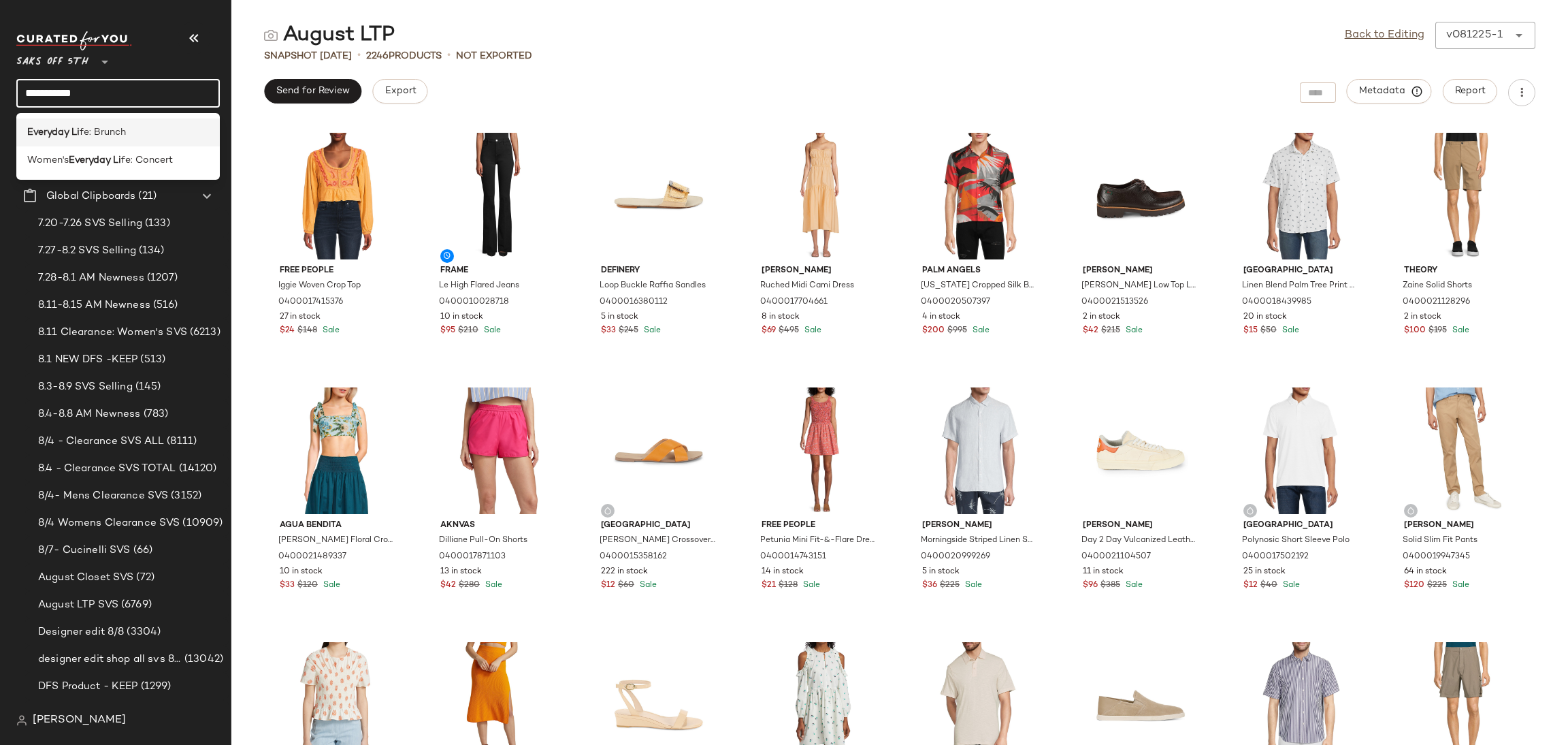
click at [100, 124] on div "Everyday Li fe: Brunch" at bounding box center [118, 132] width 204 height 28
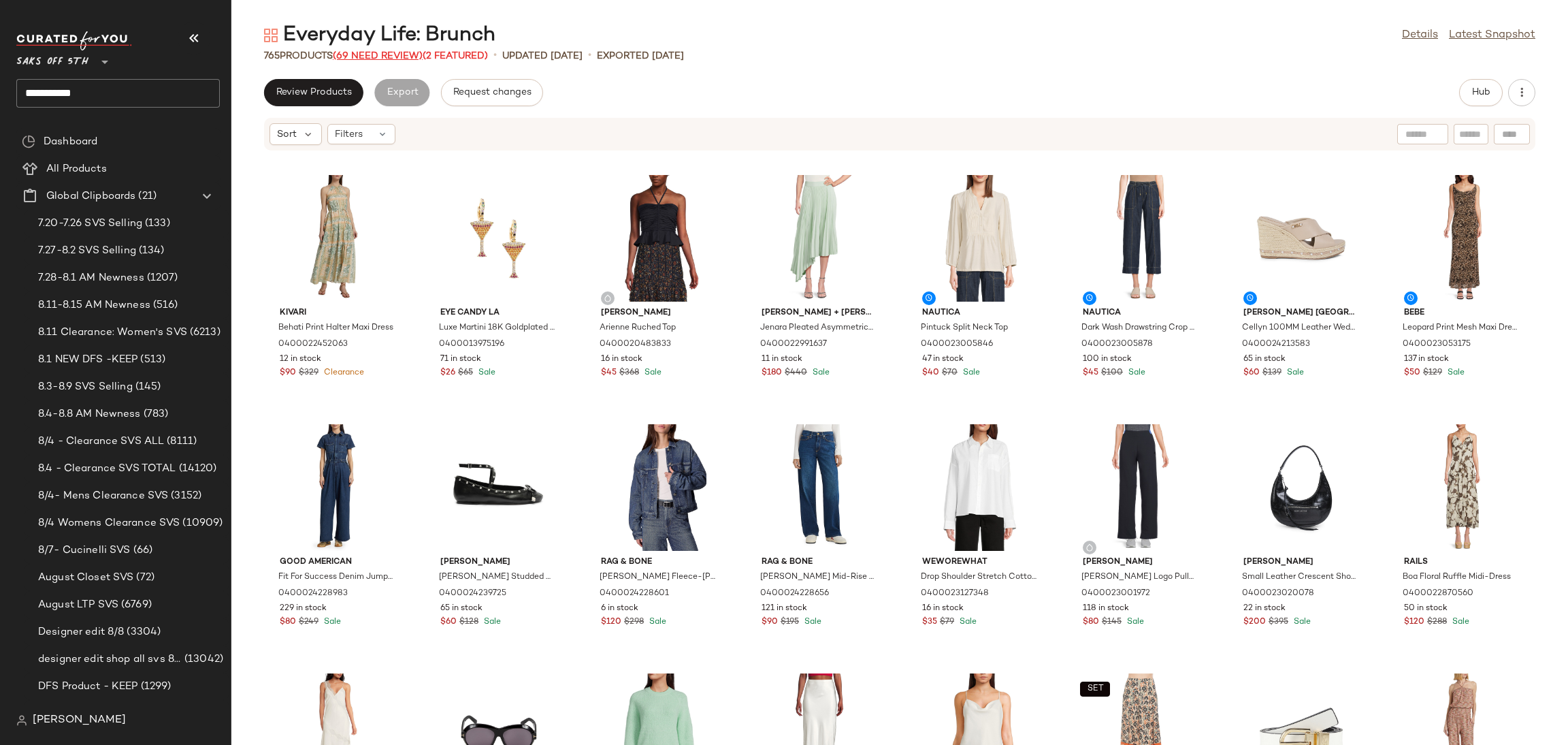
click at [390, 53] on span "(69 Need Review)" at bounding box center [378, 56] width 90 height 11
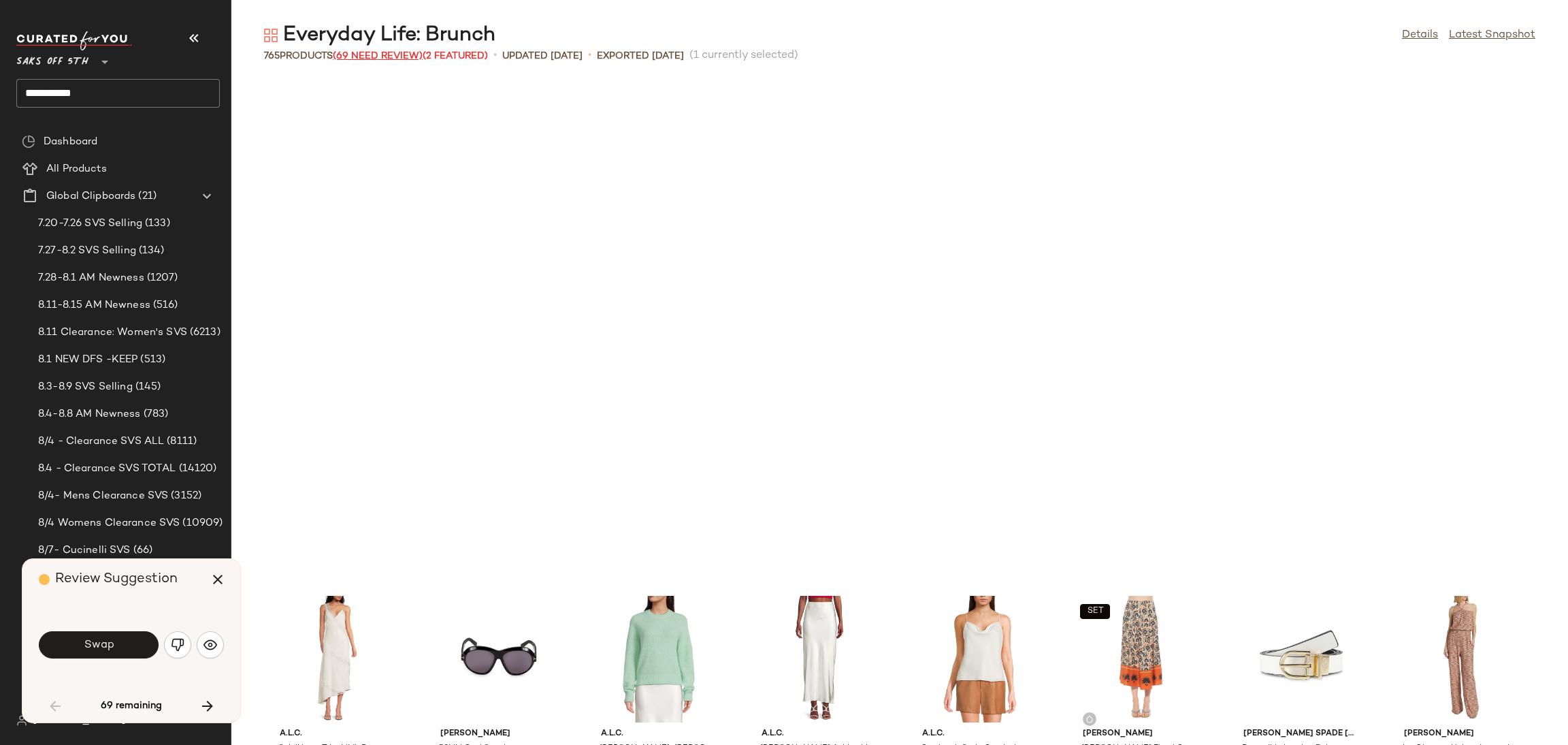
scroll to position [509, 0]
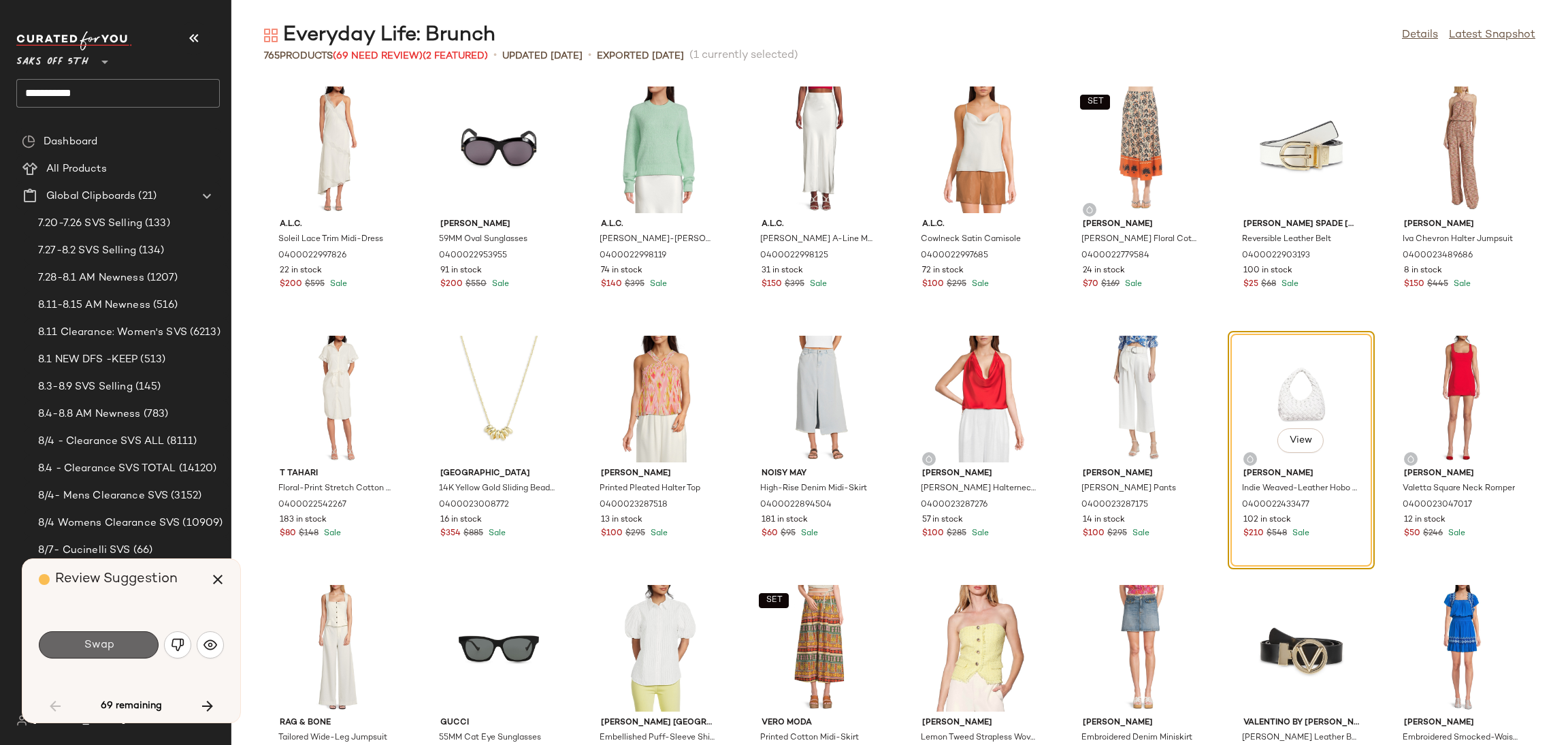
click at [100, 655] on button "Swap" at bounding box center [99, 644] width 120 height 27
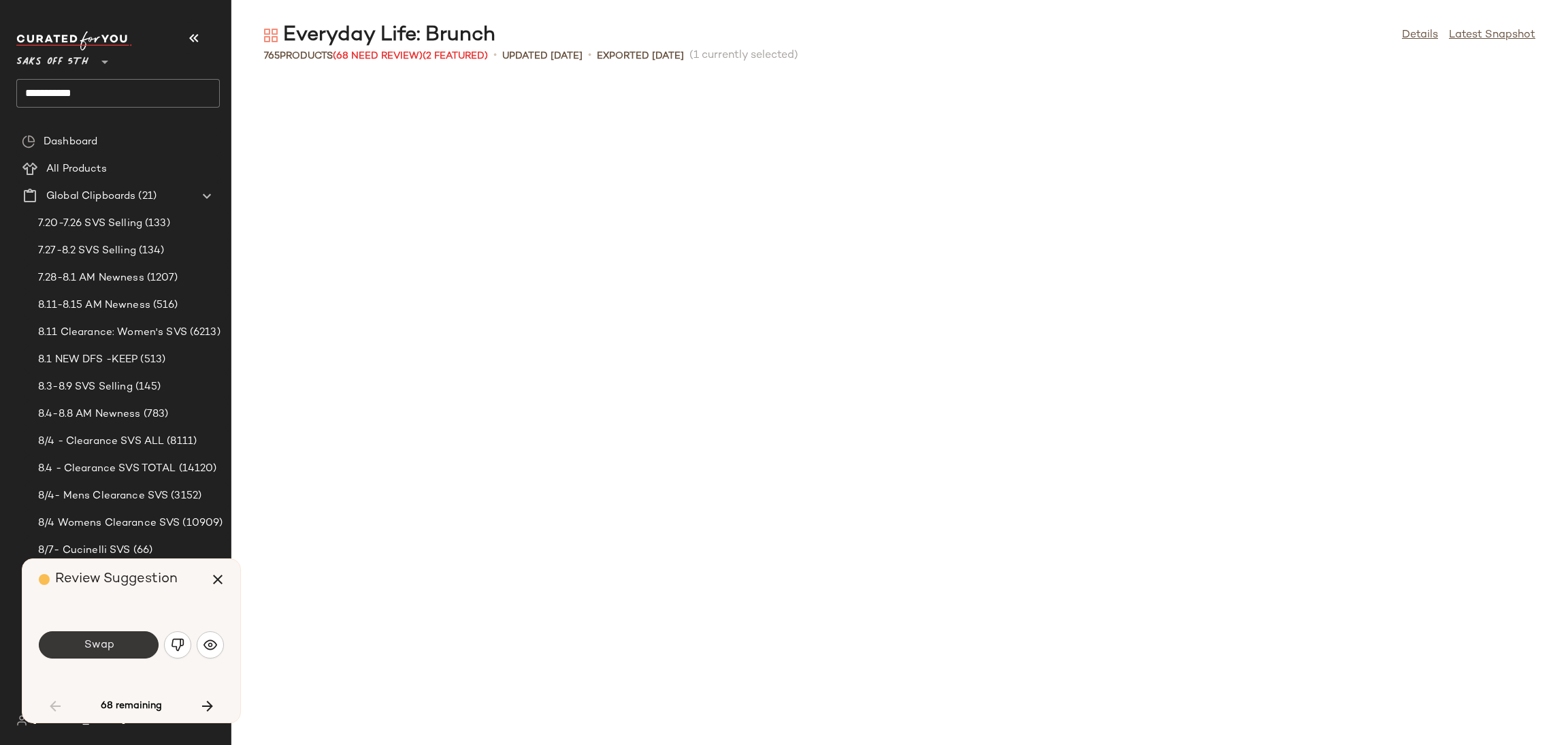
scroll to position [1245, 0]
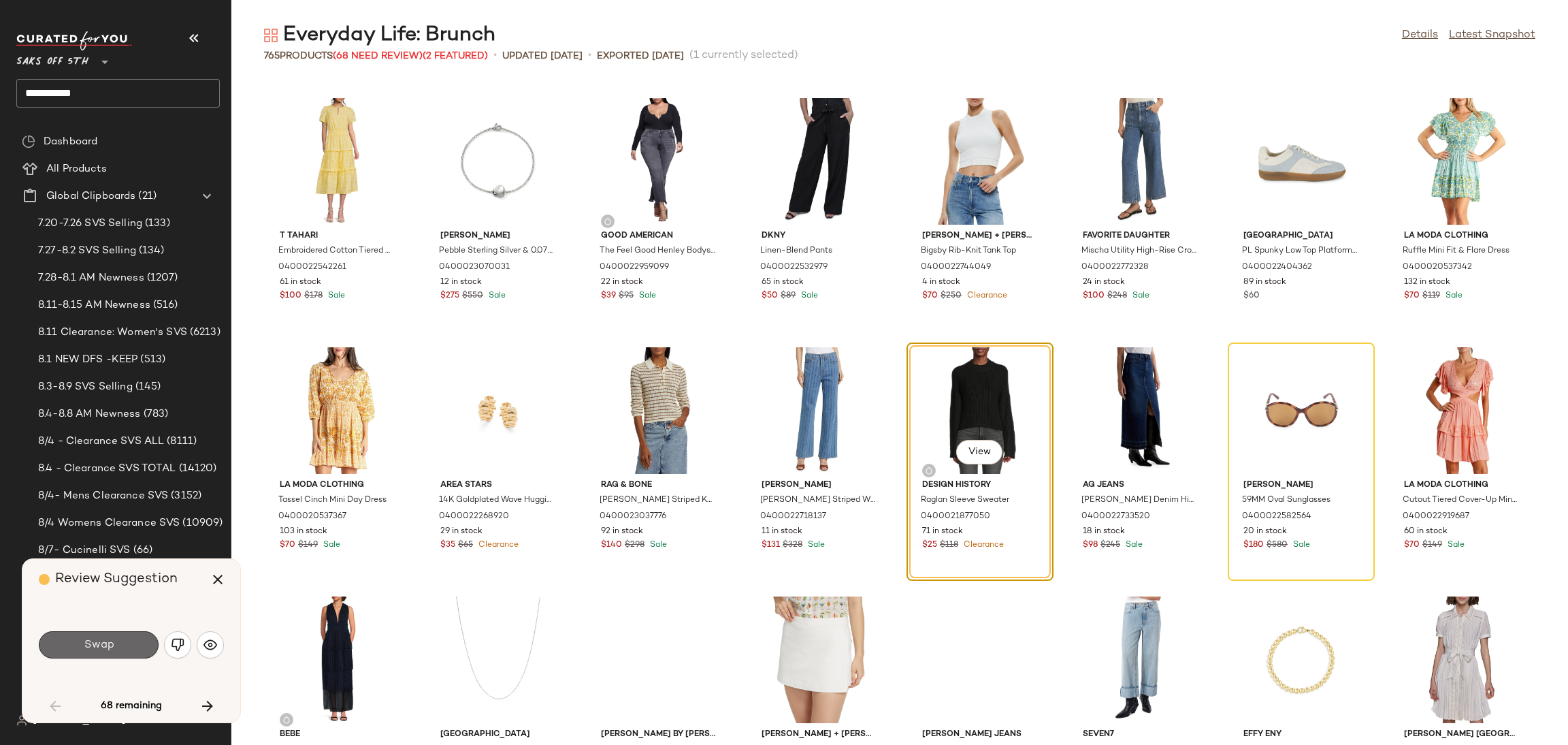
click at [127, 644] on button "Swap" at bounding box center [99, 644] width 120 height 27
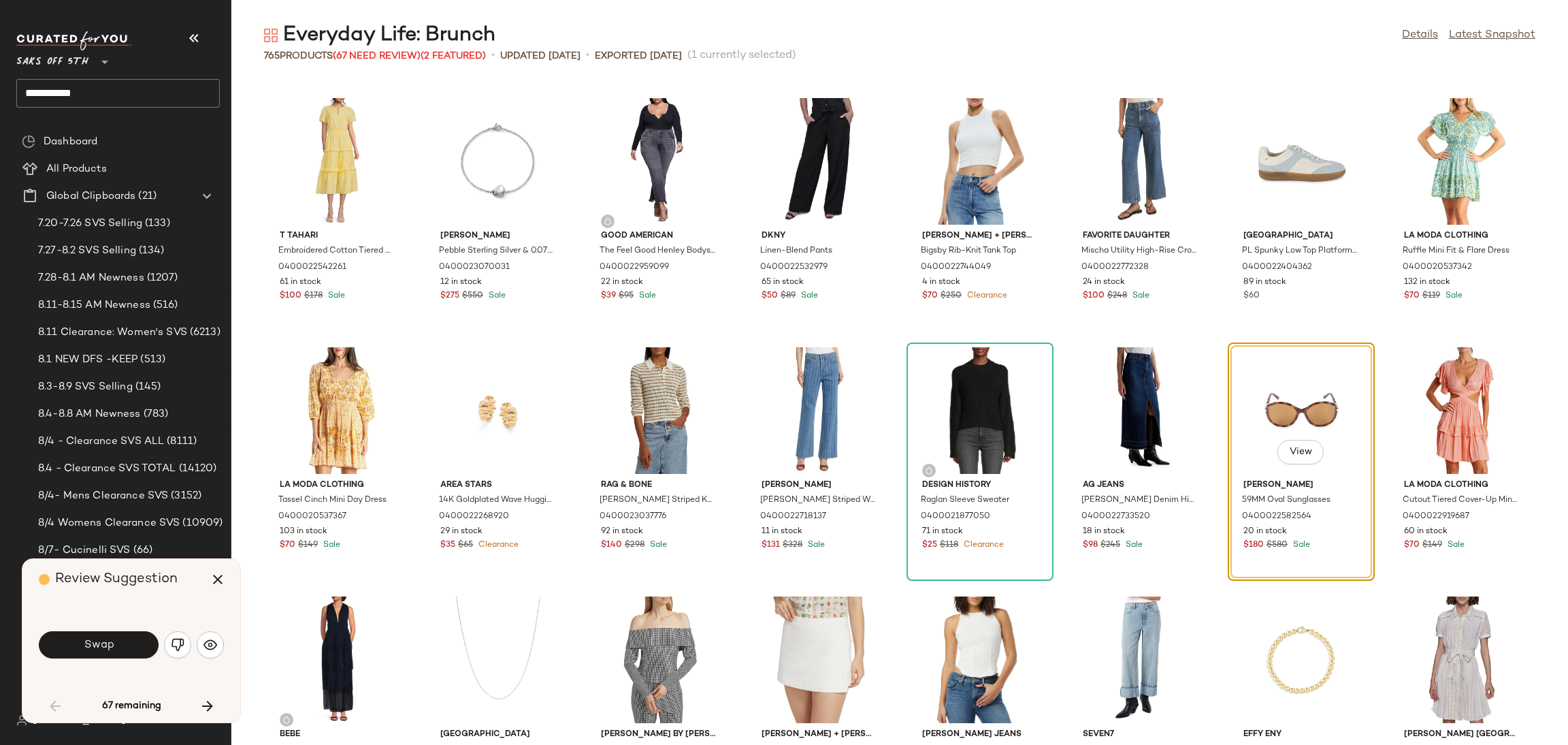
click at [127, 644] on button "Swap" at bounding box center [99, 644] width 120 height 27
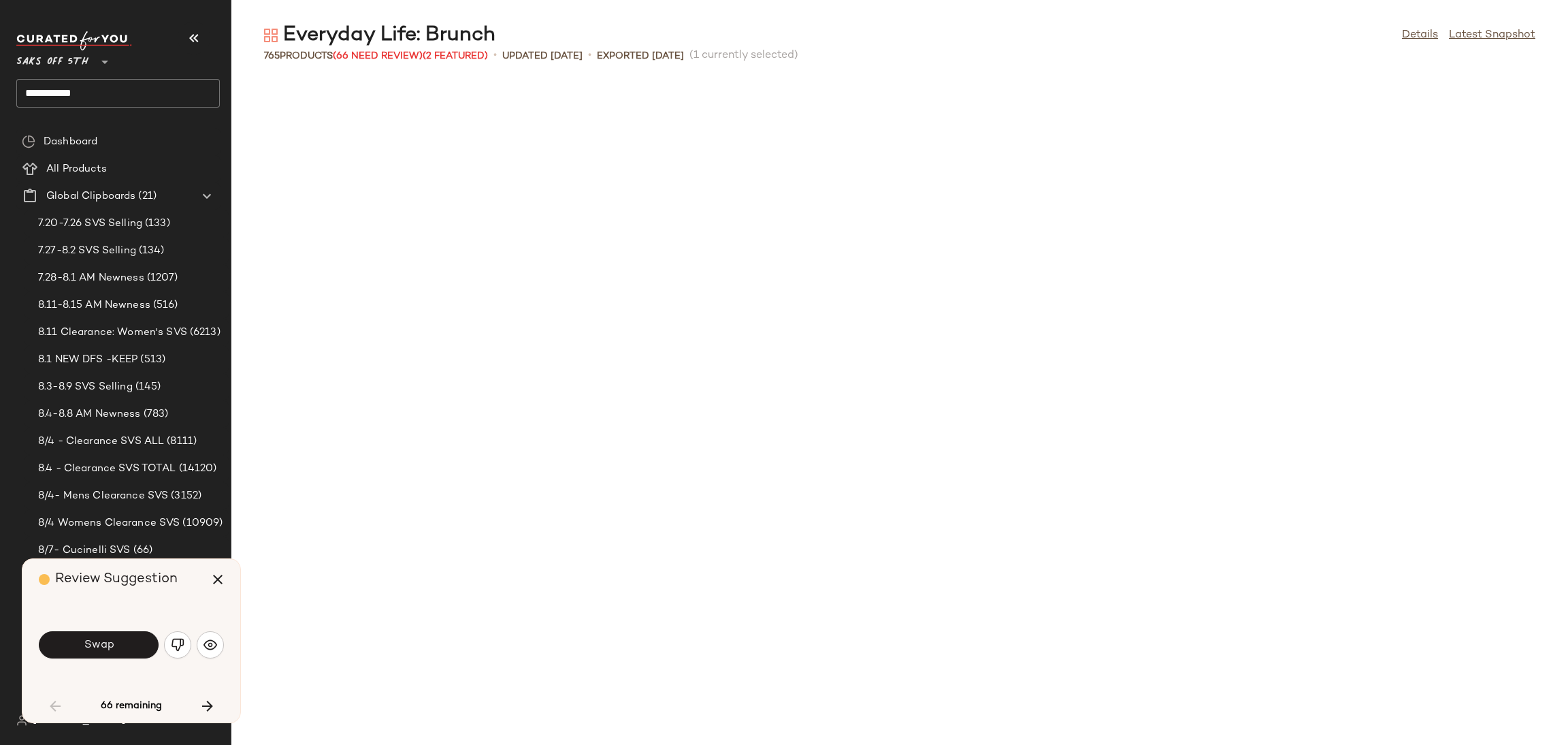
scroll to position [1993, 0]
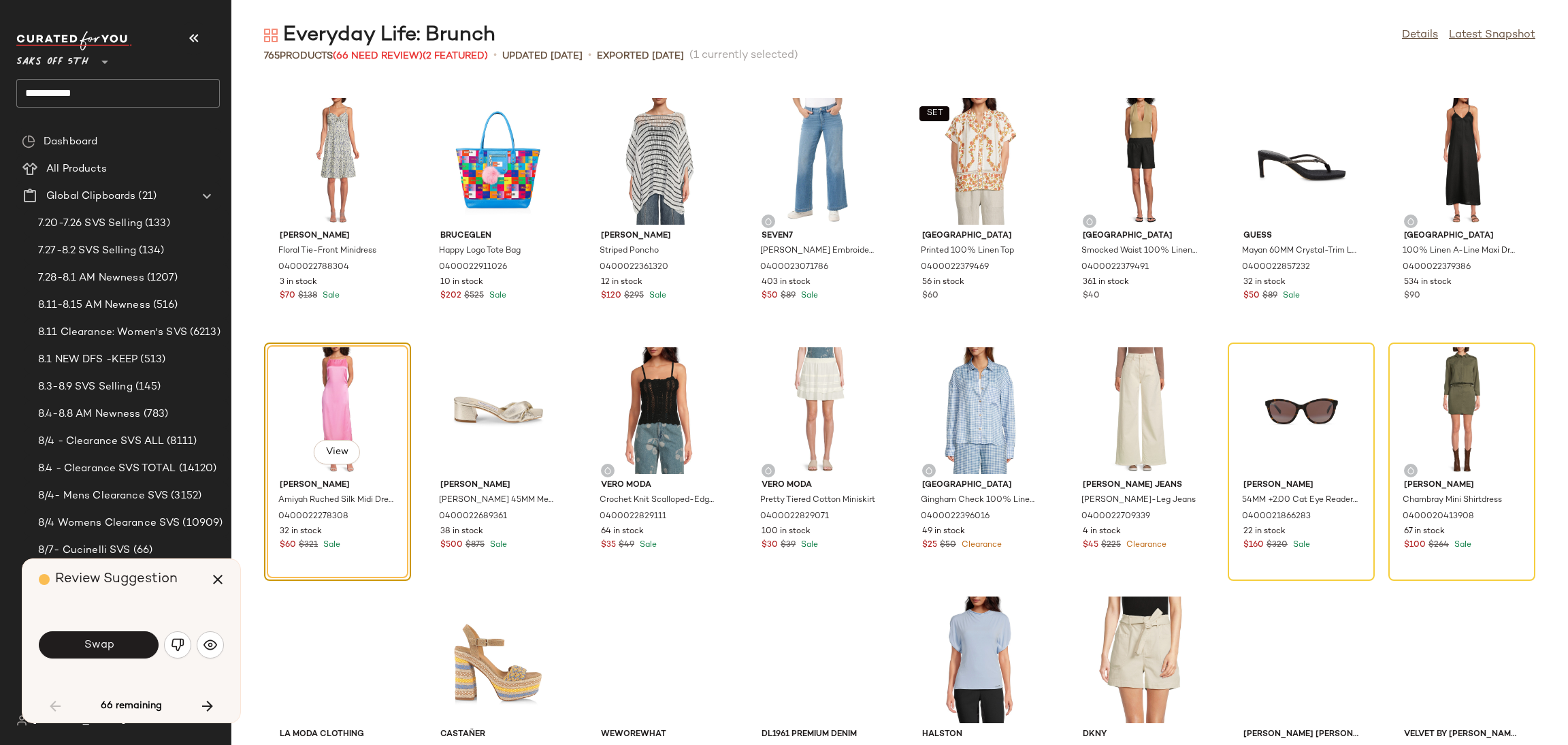
click at [127, 644] on button "Swap" at bounding box center [99, 644] width 120 height 27
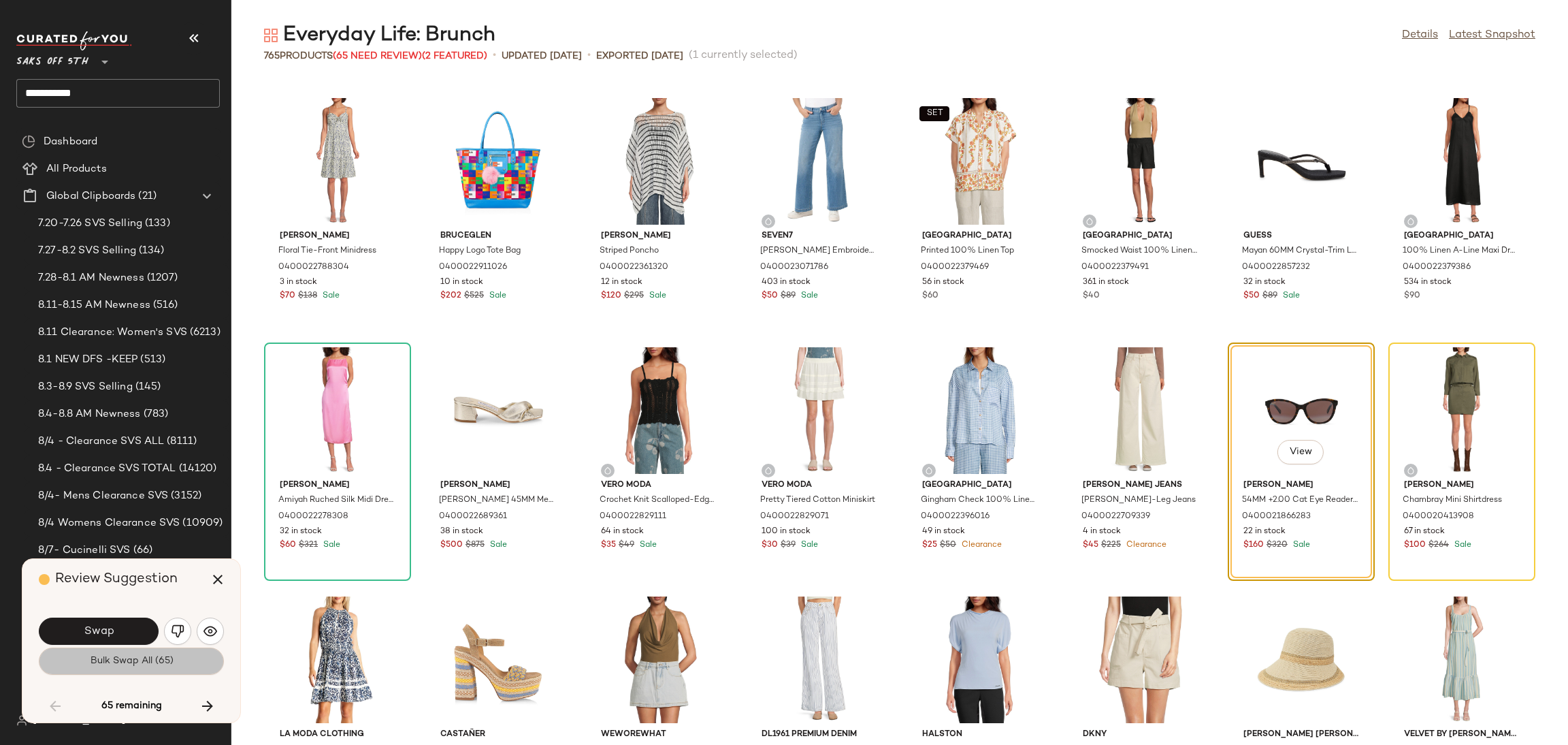
click at [132, 661] on span "Bulk Swap All (65)" at bounding box center [131, 661] width 84 height 11
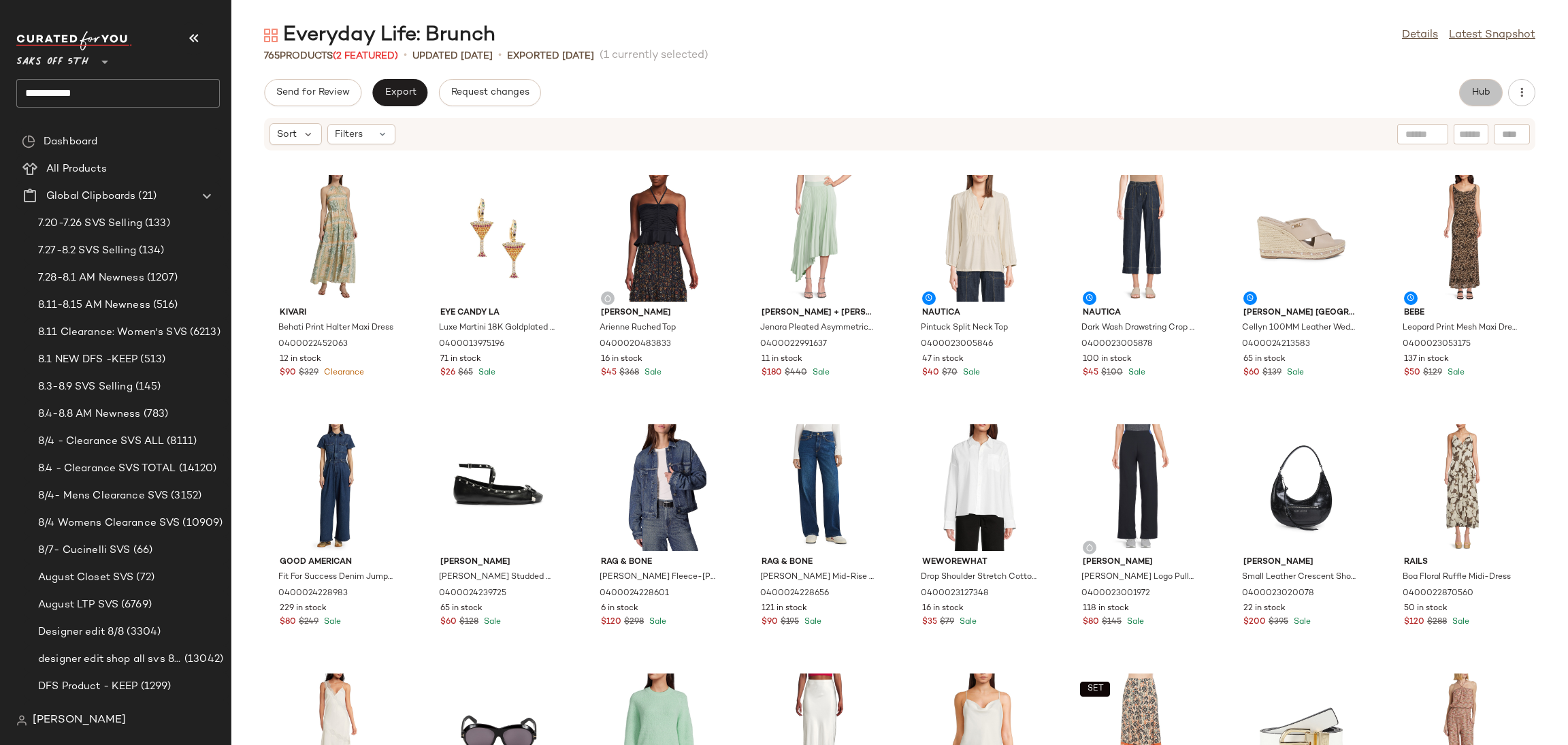
click at [1485, 98] on span "Hub" at bounding box center [1482, 93] width 19 height 11
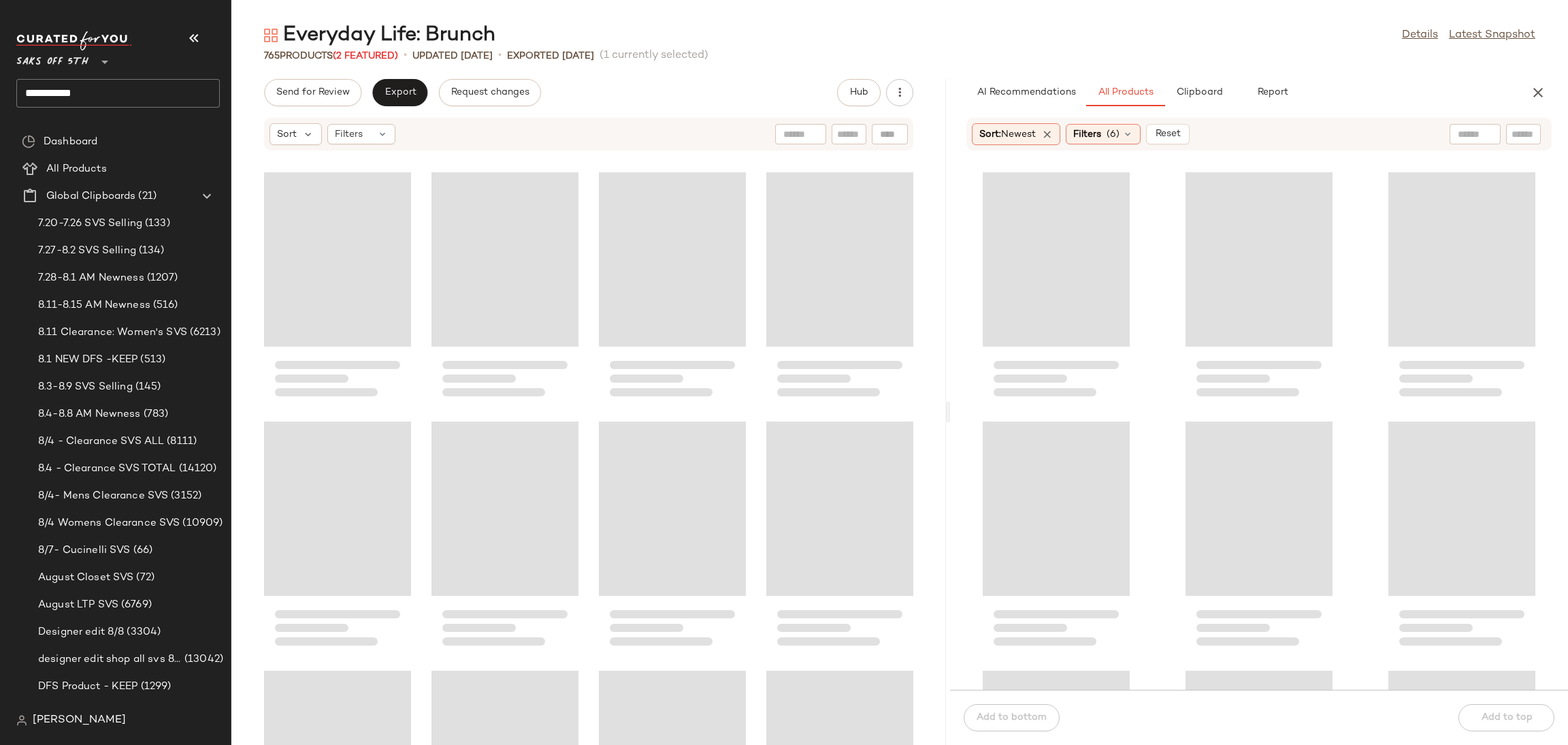
drag, startPoint x: 897, startPoint y: 410, endPoint x: 950, endPoint y: 415, distance: 53.2
click at [950, 415] on div "Everyday Life: Brunch Details Latest Snapshot 765 Products (2 Featured) • updat…" at bounding box center [899, 383] width 1337 height 723
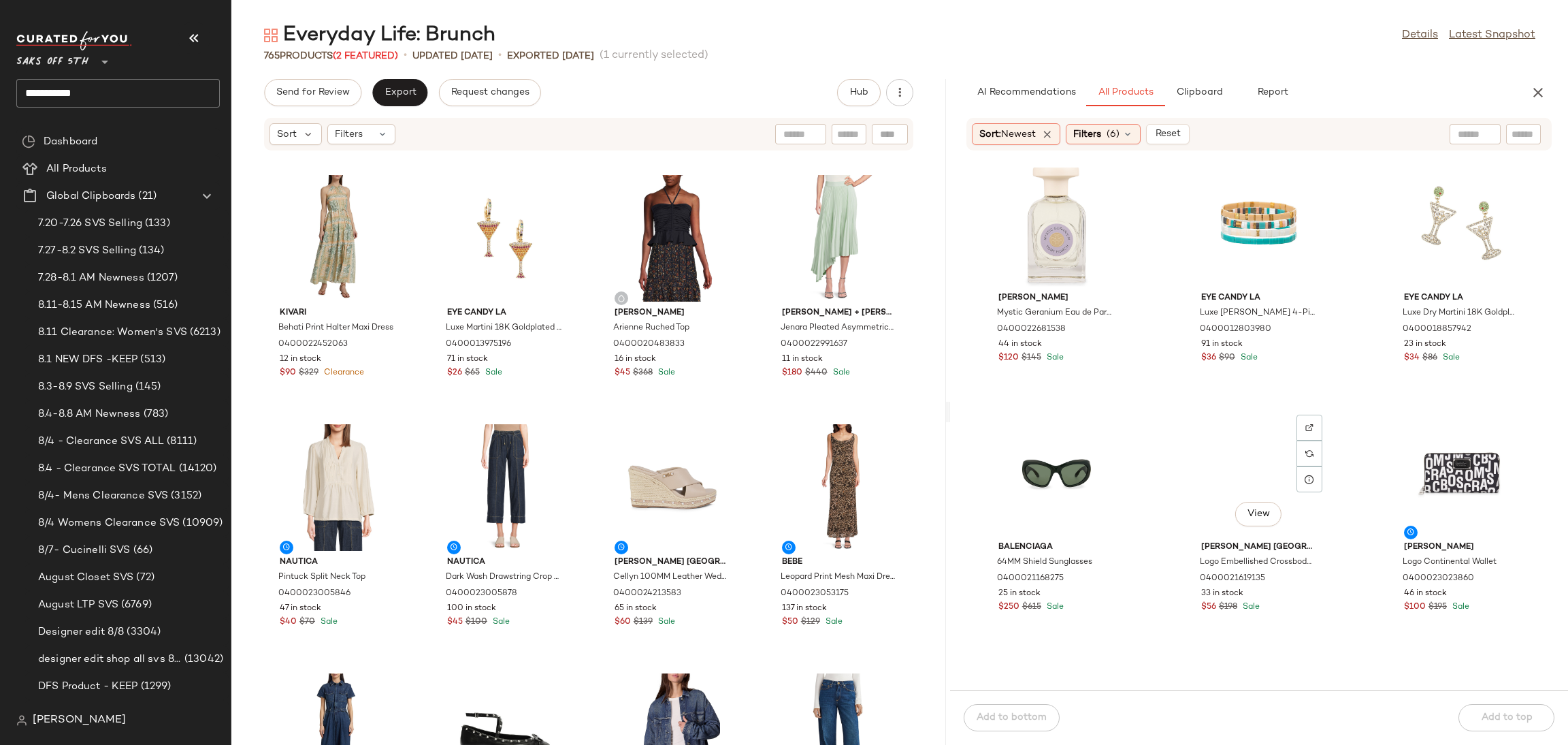
scroll to position [2763, 0]
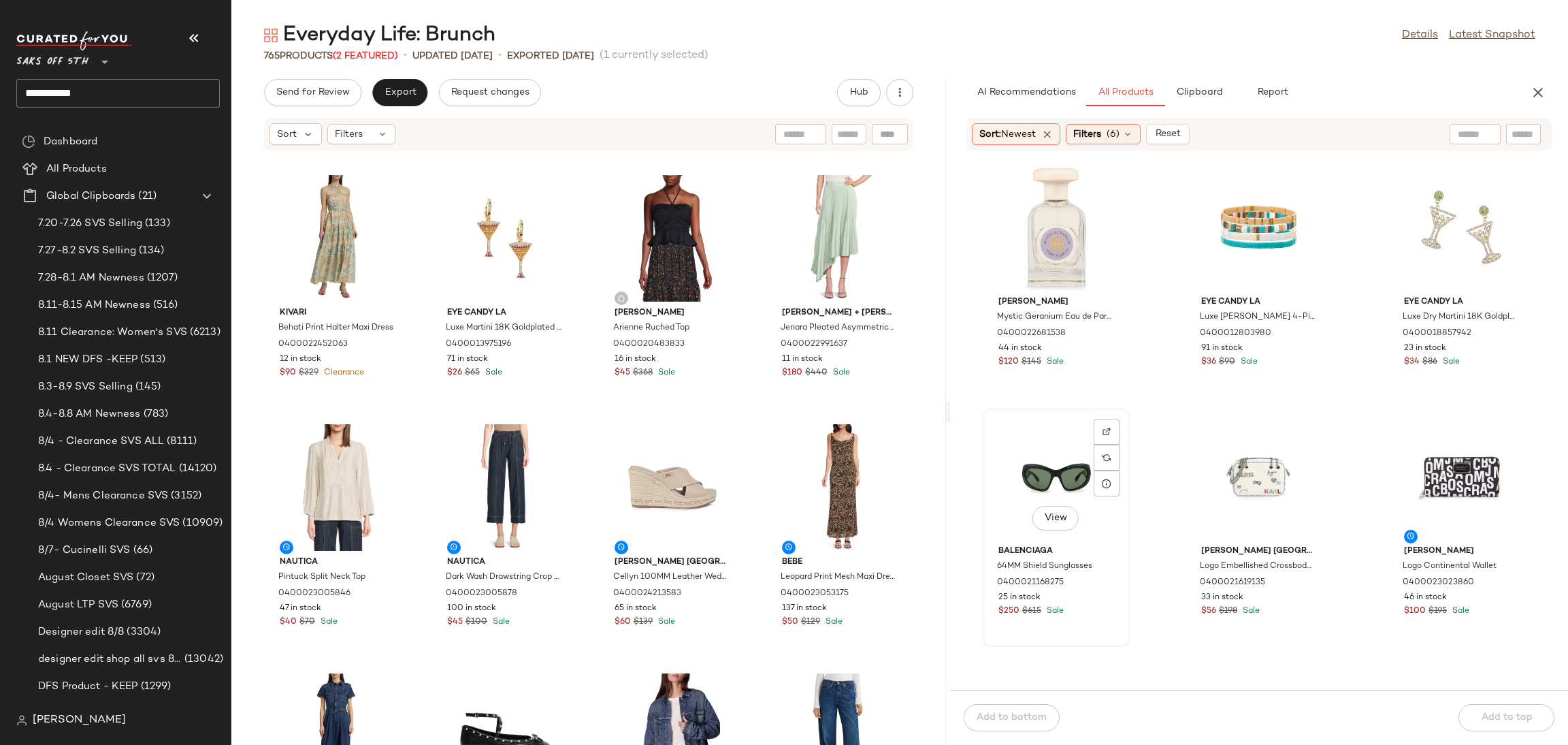
click at [1039, 478] on div "View" at bounding box center [1056, 476] width 138 height 126
click at [1475, 712] on button "Add to top" at bounding box center [1506, 718] width 96 height 27
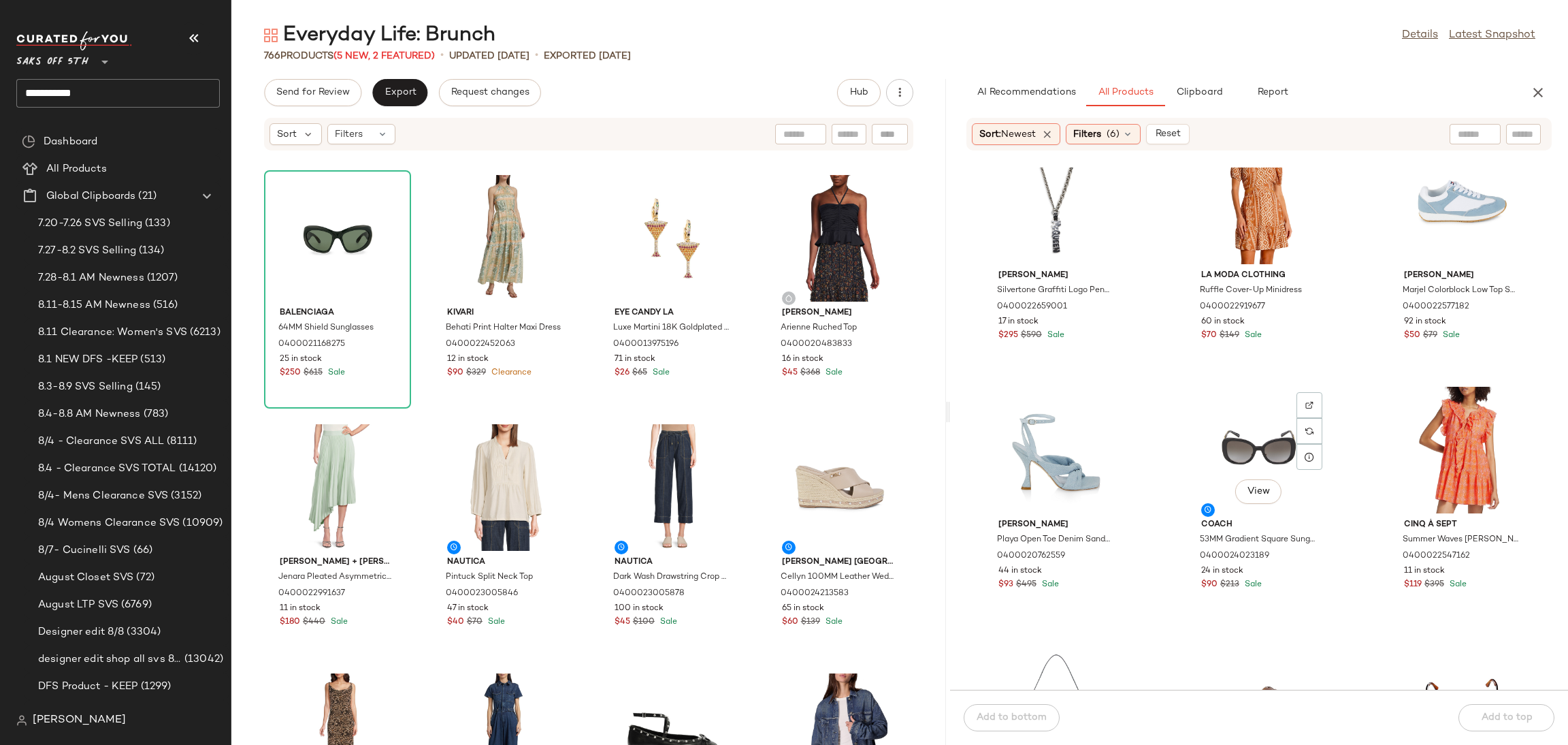
scroll to position [11027, 0]
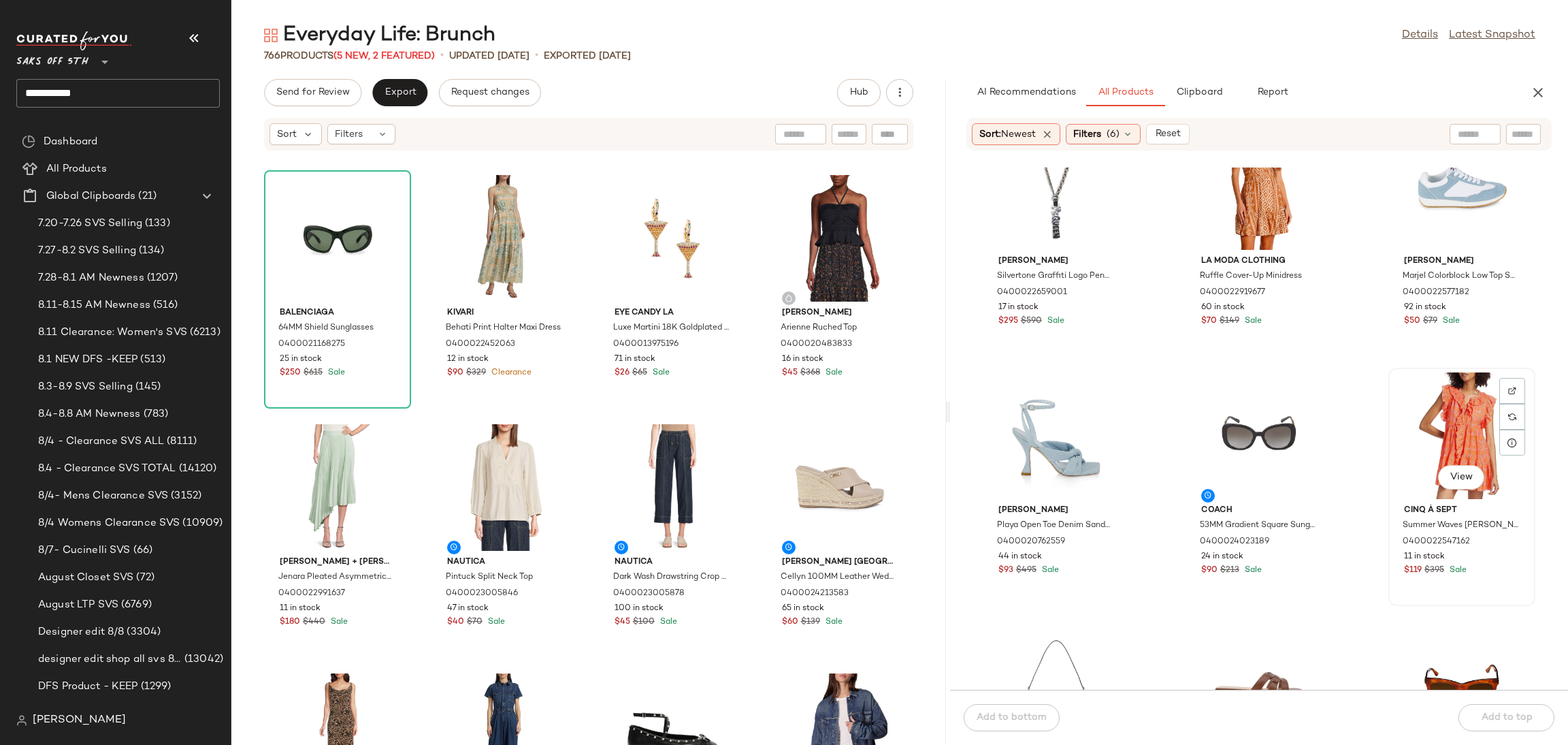
click at [1459, 410] on div "View" at bounding box center [1462, 435] width 138 height 126
click at [1497, 724] on div "Add to bottom Add to top" at bounding box center [1259, 717] width 618 height 55
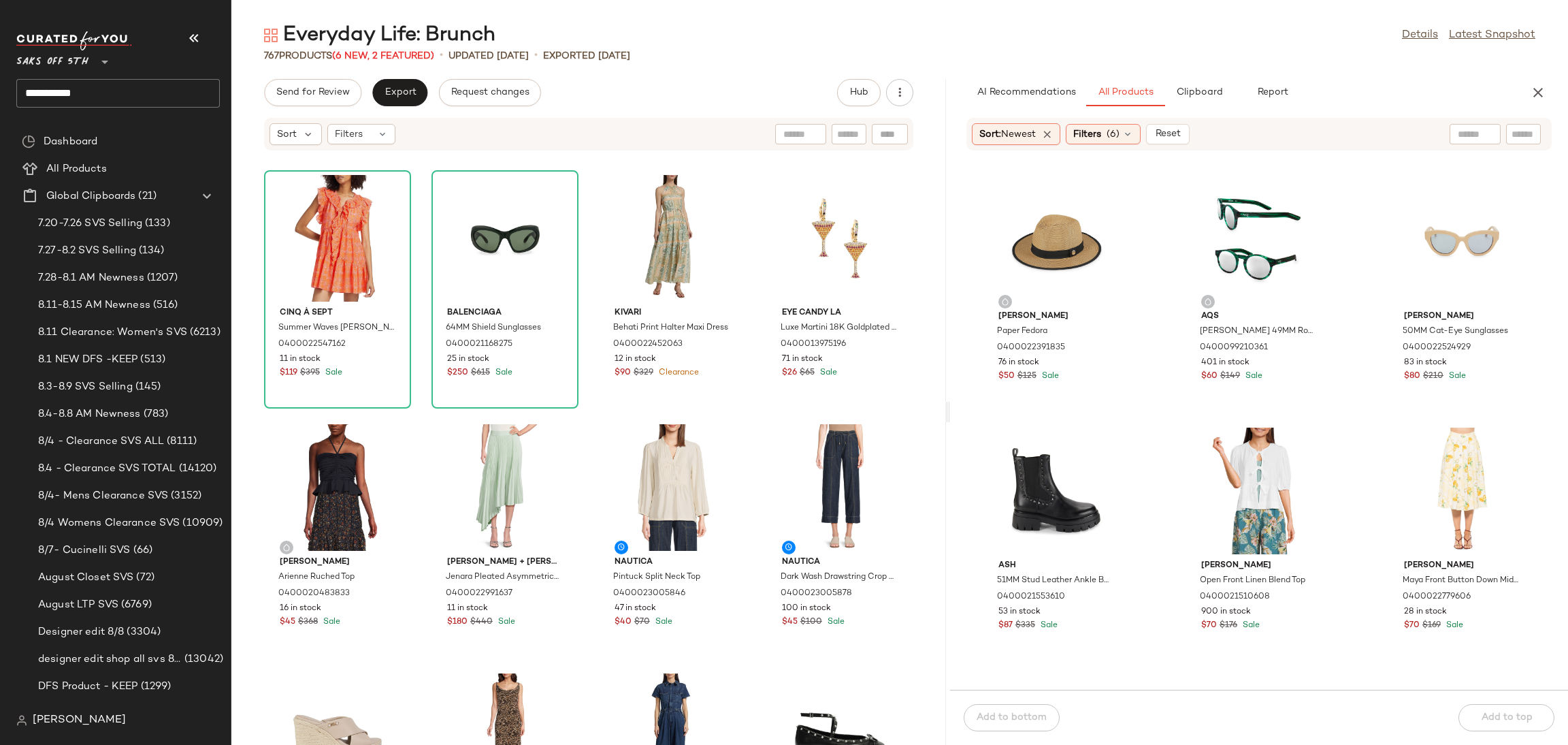
scroll to position [15705, 0]
click at [1432, 466] on div "View" at bounding box center [1462, 492] width 138 height 126
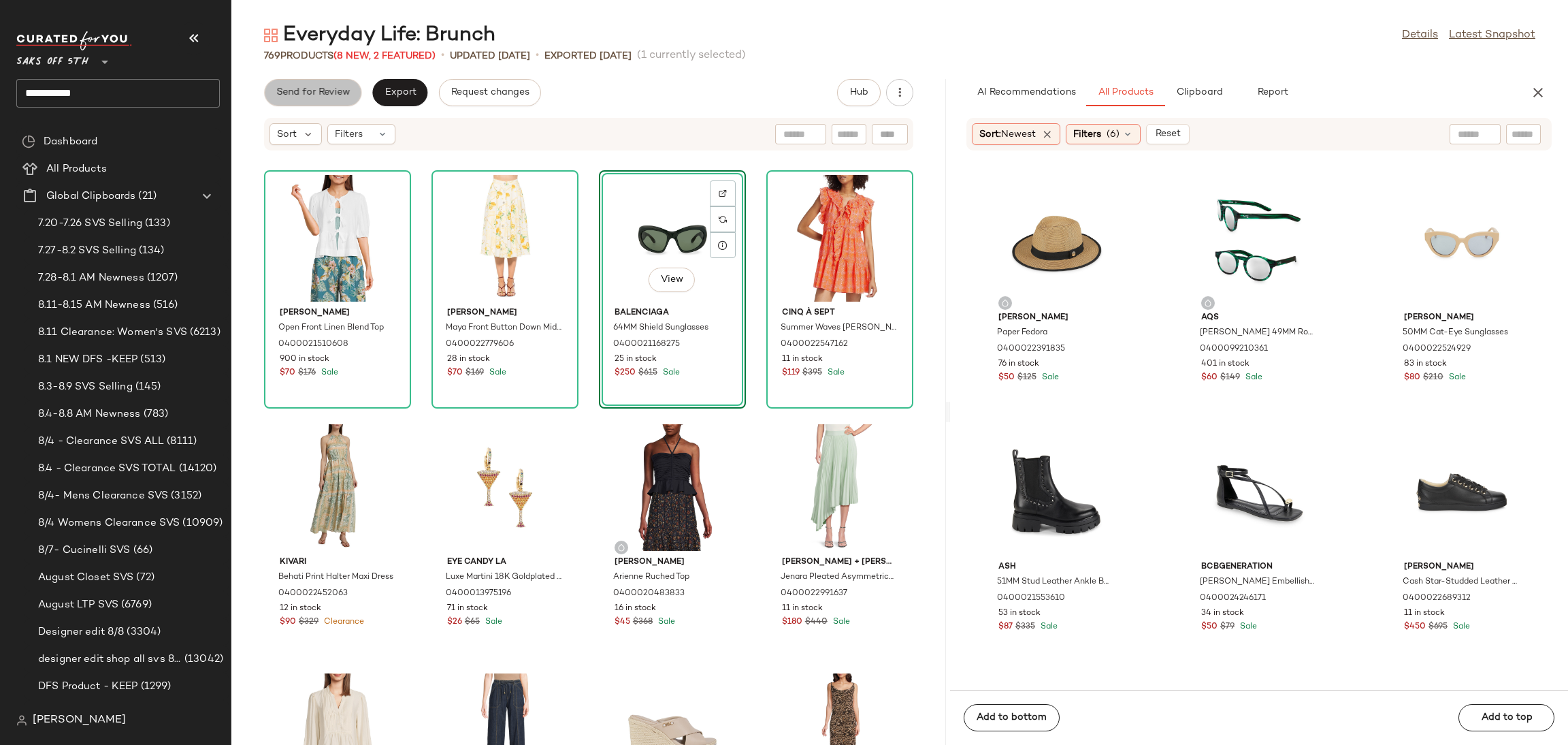
click at [320, 92] on span "Send for Review" at bounding box center [312, 93] width 74 height 11
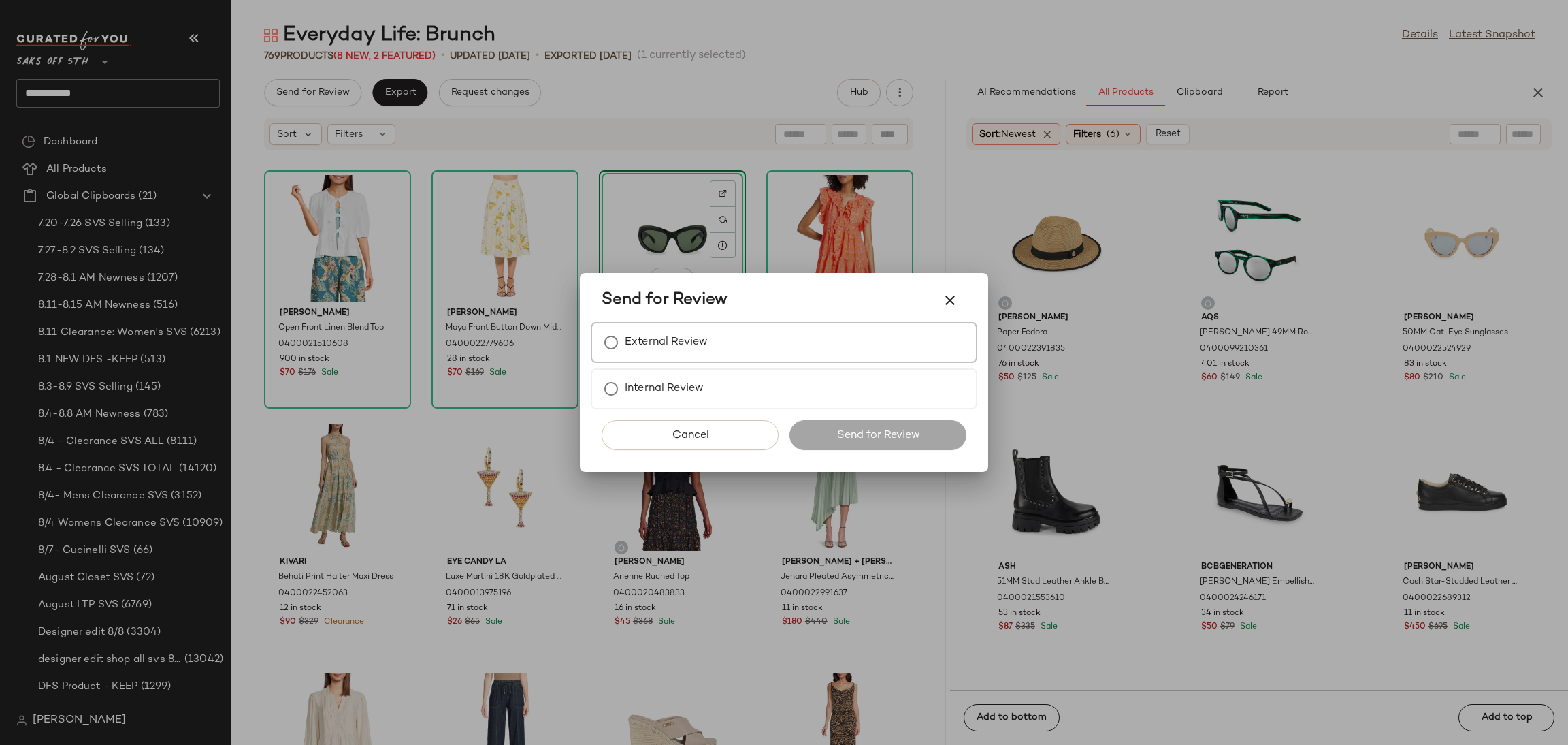
click at [728, 351] on div "External Review" at bounding box center [784, 342] width 386 height 41
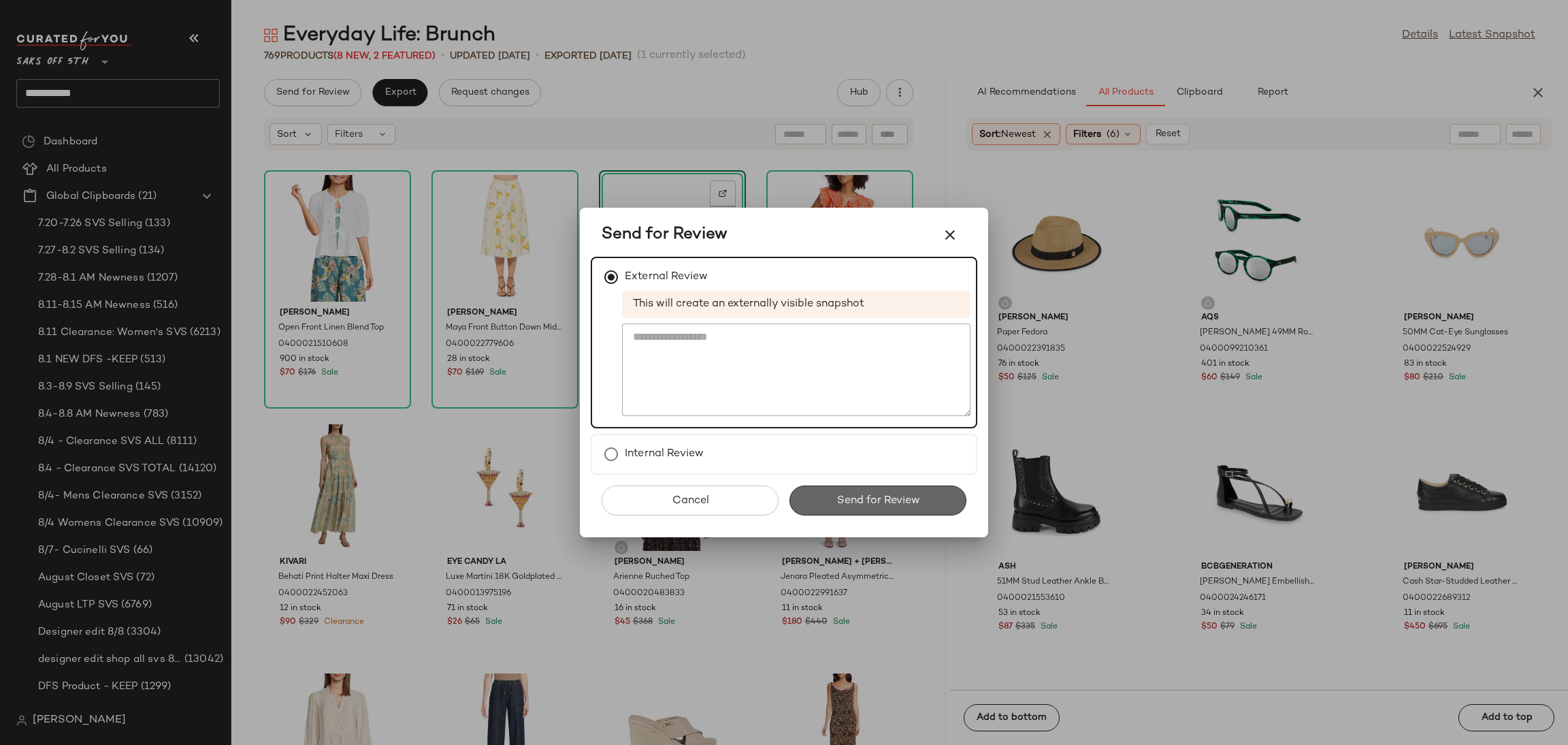
click at [875, 491] on button "Send for Review" at bounding box center [878, 500] width 177 height 30
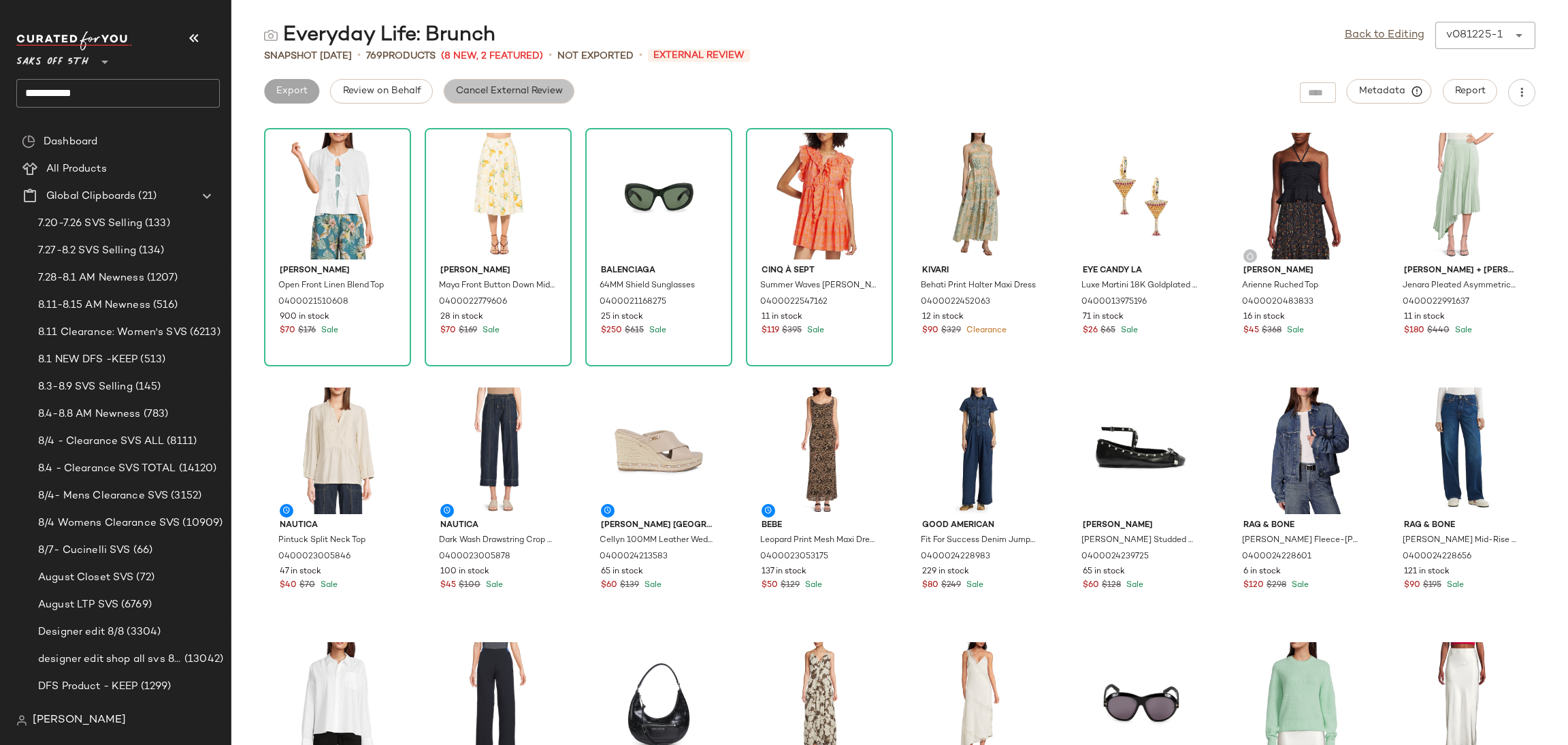
click at [500, 98] on button "Cancel External Review" at bounding box center [509, 91] width 131 height 25
click at [412, 86] on span "Export" at bounding box center [400, 91] width 32 height 11
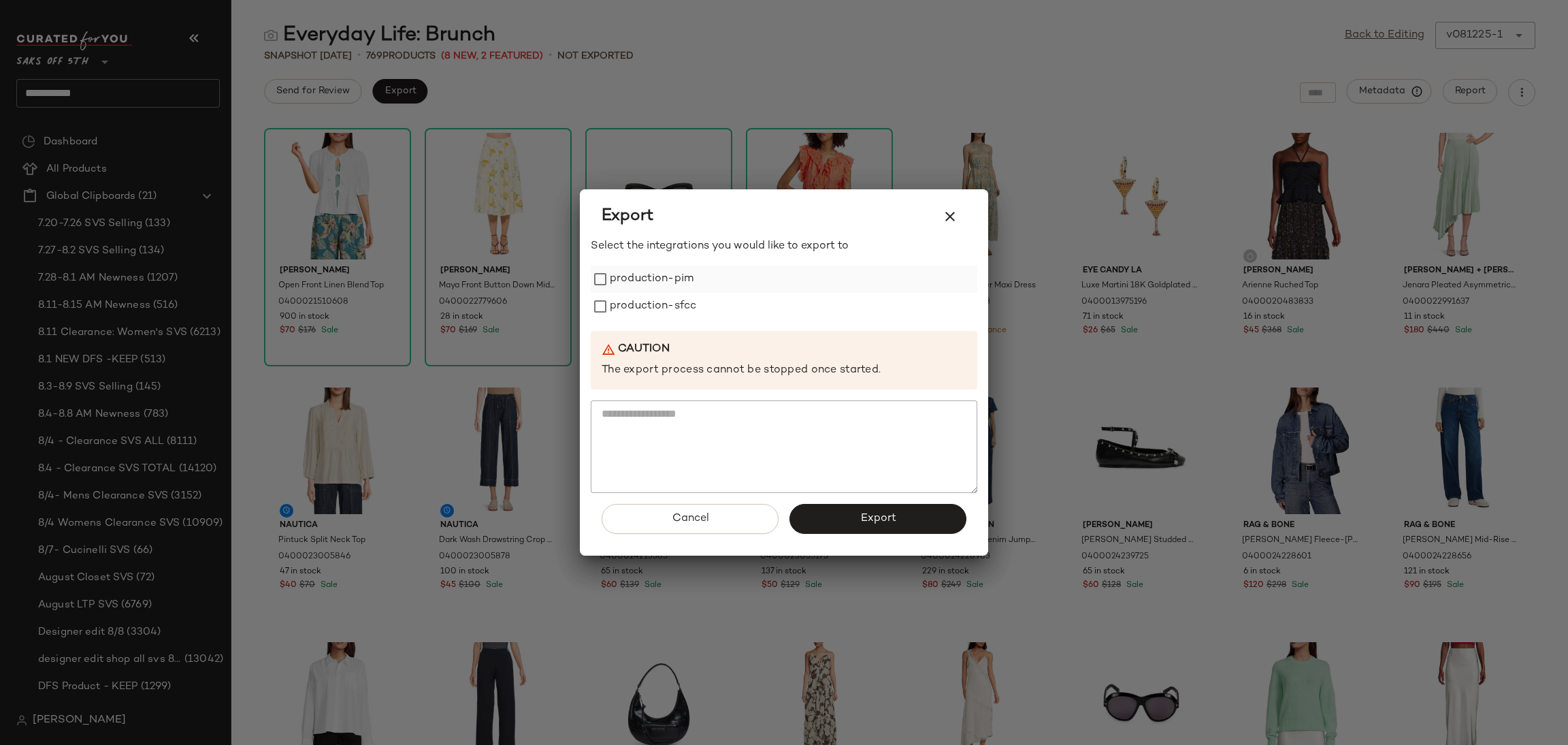
click at [659, 290] on label "production-pim" at bounding box center [651, 279] width 84 height 27
click at [663, 312] on label "production-sfcc" at bounding box center [653, 306] width 86 height 27
click at [865, 524] on span "Export" at bounding box center [877, 518] width 36 height 13
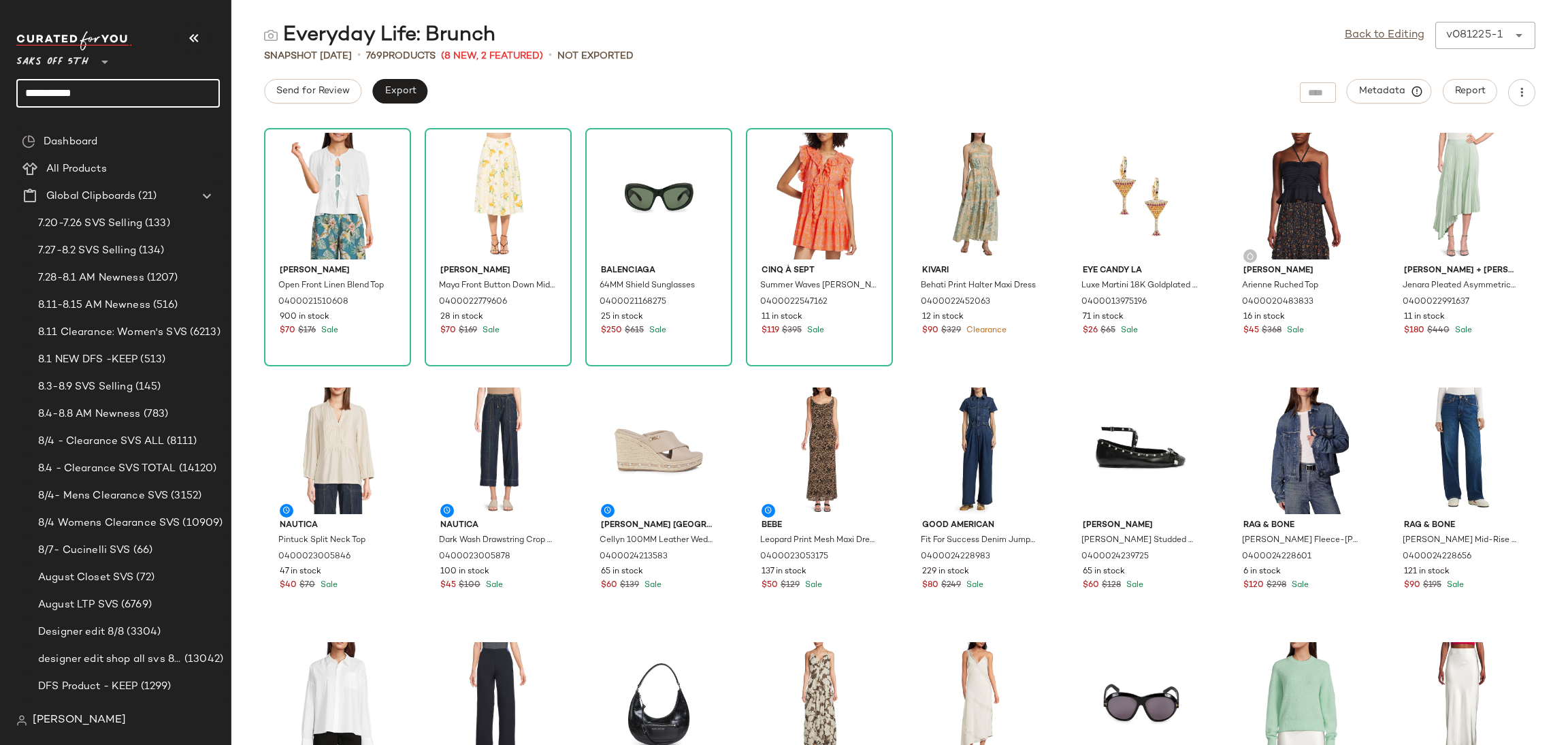
drag, startPoint x: 131, startPoint y: 91, endPoint x: 0, endPoint y: 86, distance: 131.1
click at [0, 86] on nav "**********" at bounding box center [116, 372] width 231 height 745
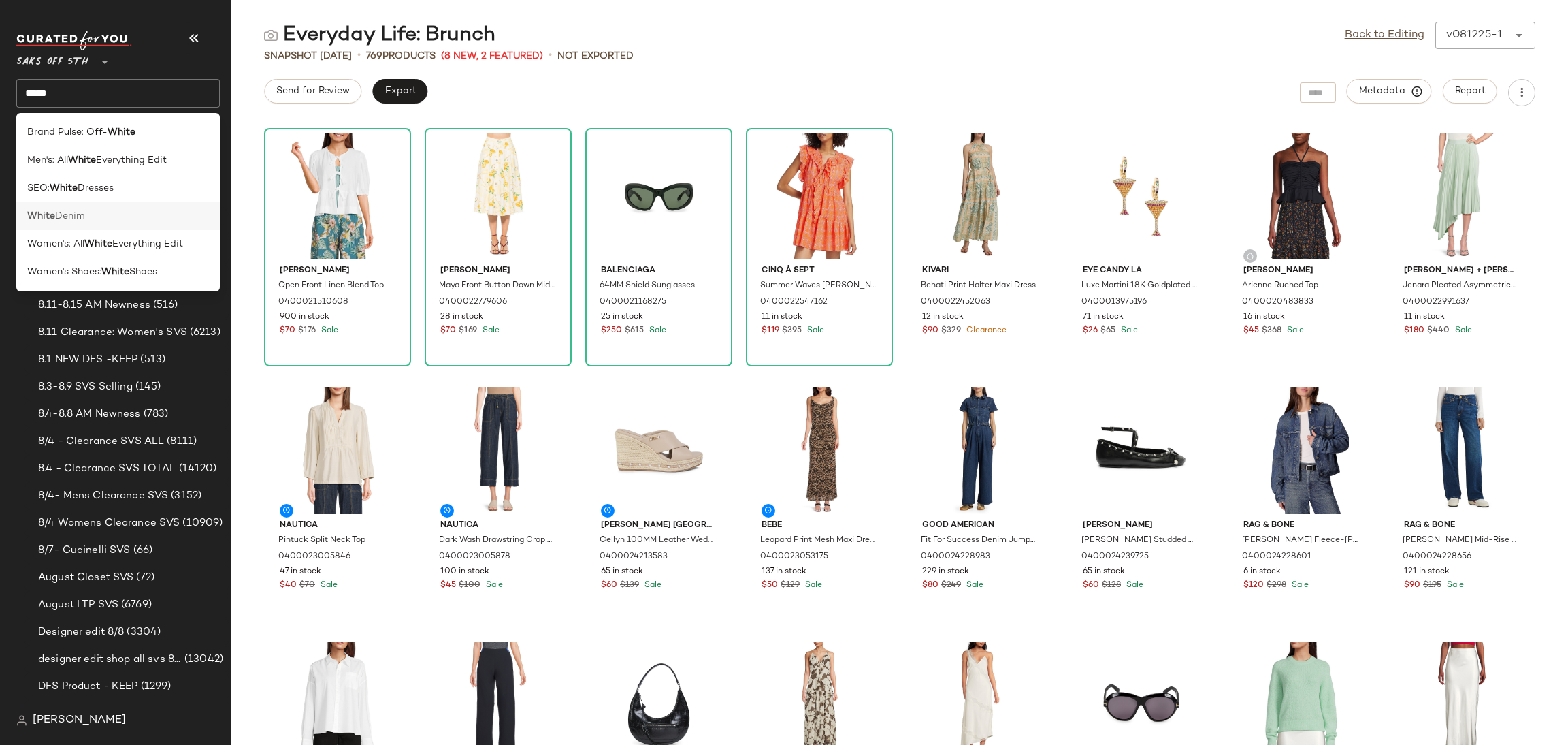
click at [121, 210] on div "White Denim" at bounding box center [118, 216] width 182 height 14
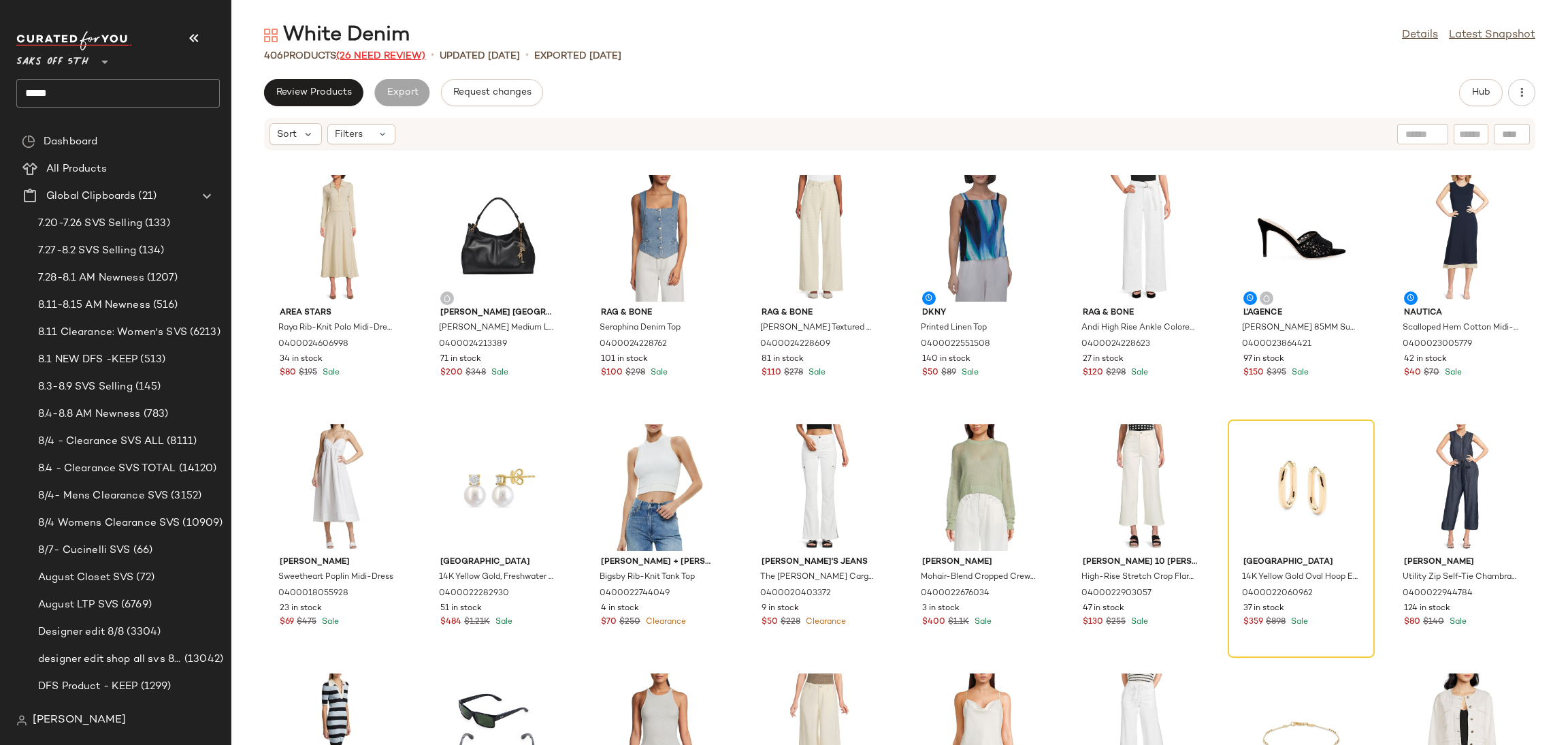
click at [391, 58] on span "(26 Need Review)" at bounding box center [380, 56] width 89 height 11
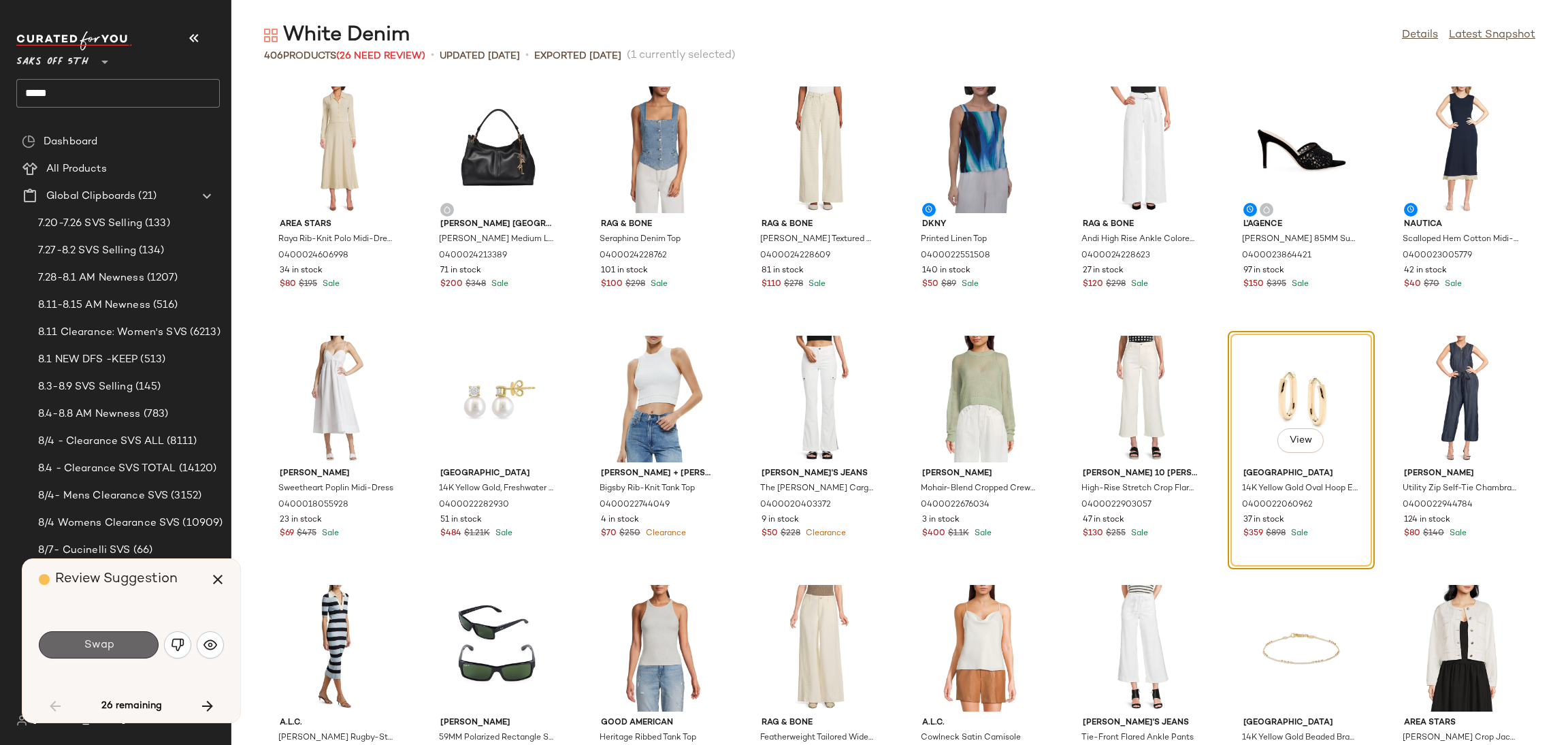
click at [112, 645] on span "Swap" at bounding box center [98, 644] width 31 height 13
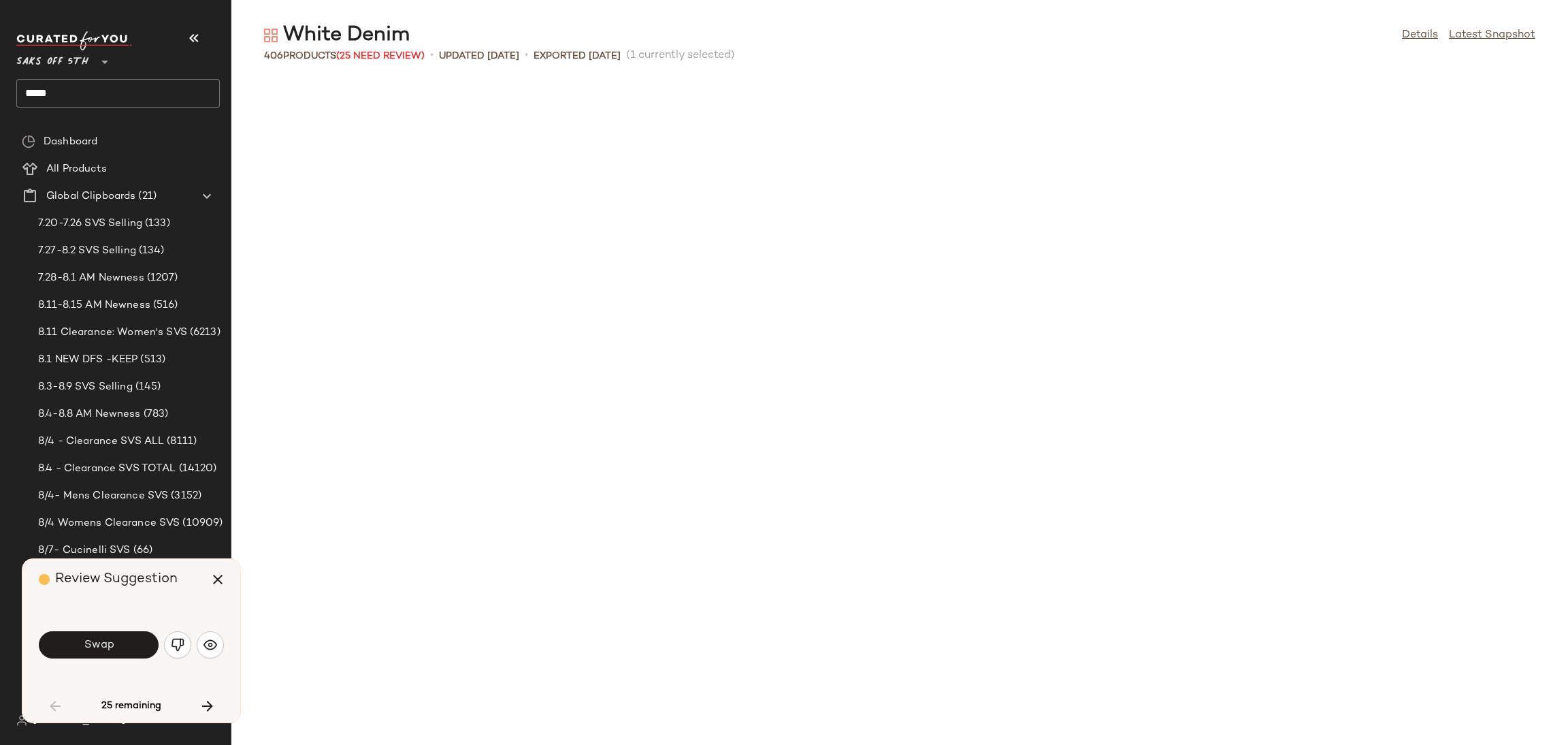
scroll to position [758, 0]
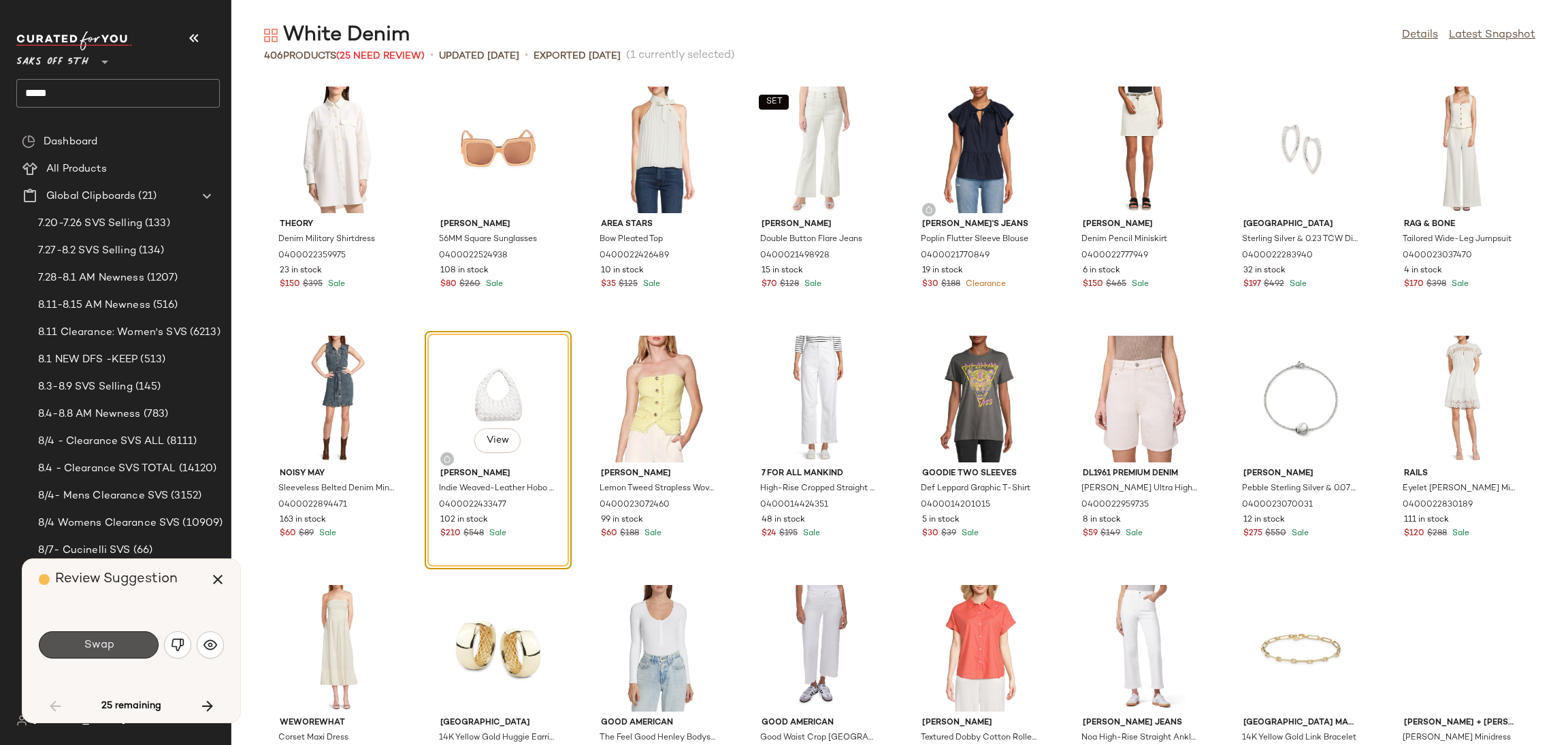
click at [112, 645] on span "Swap" at bounding box center [98, 644] width 31 height 13
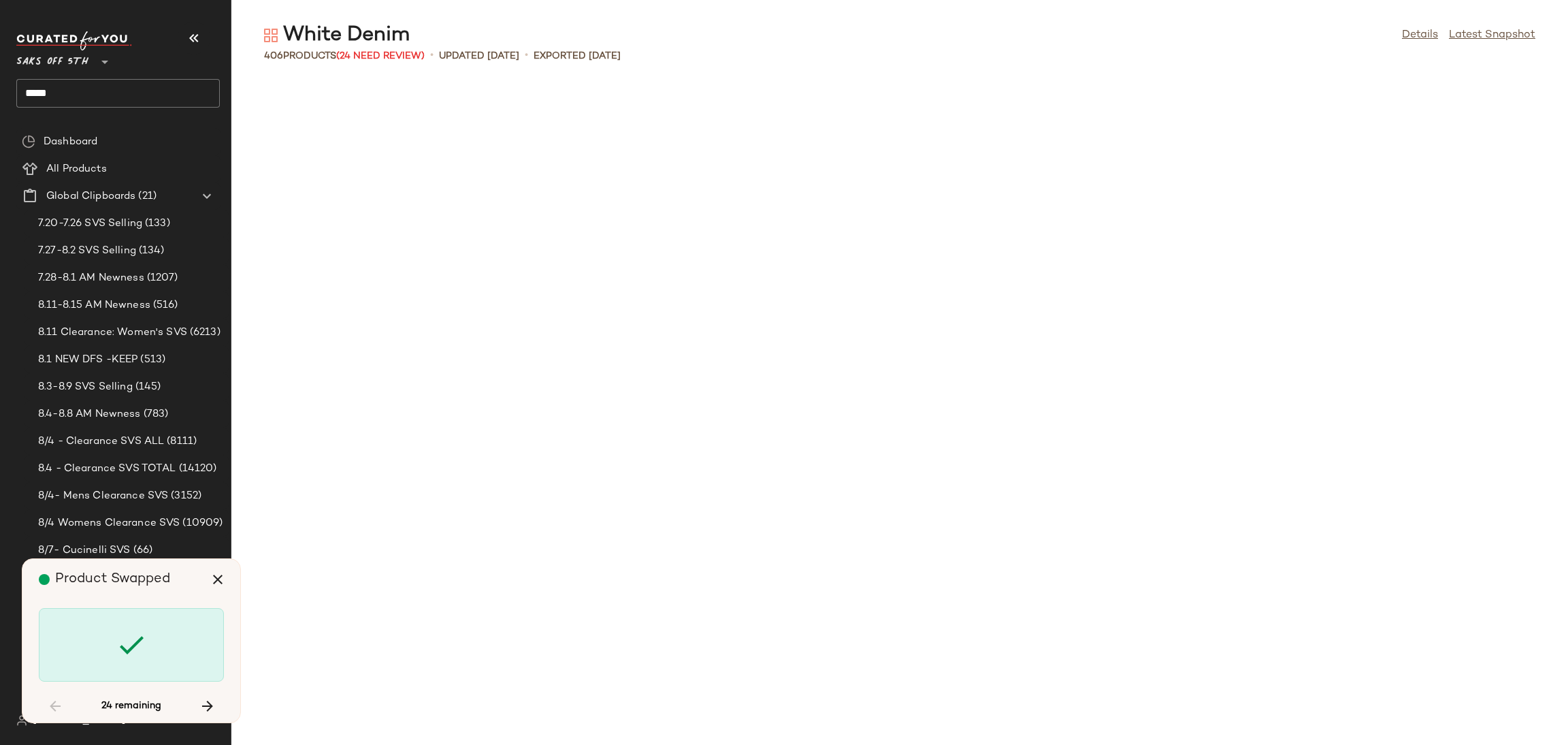
scroll to position [1743, 0]
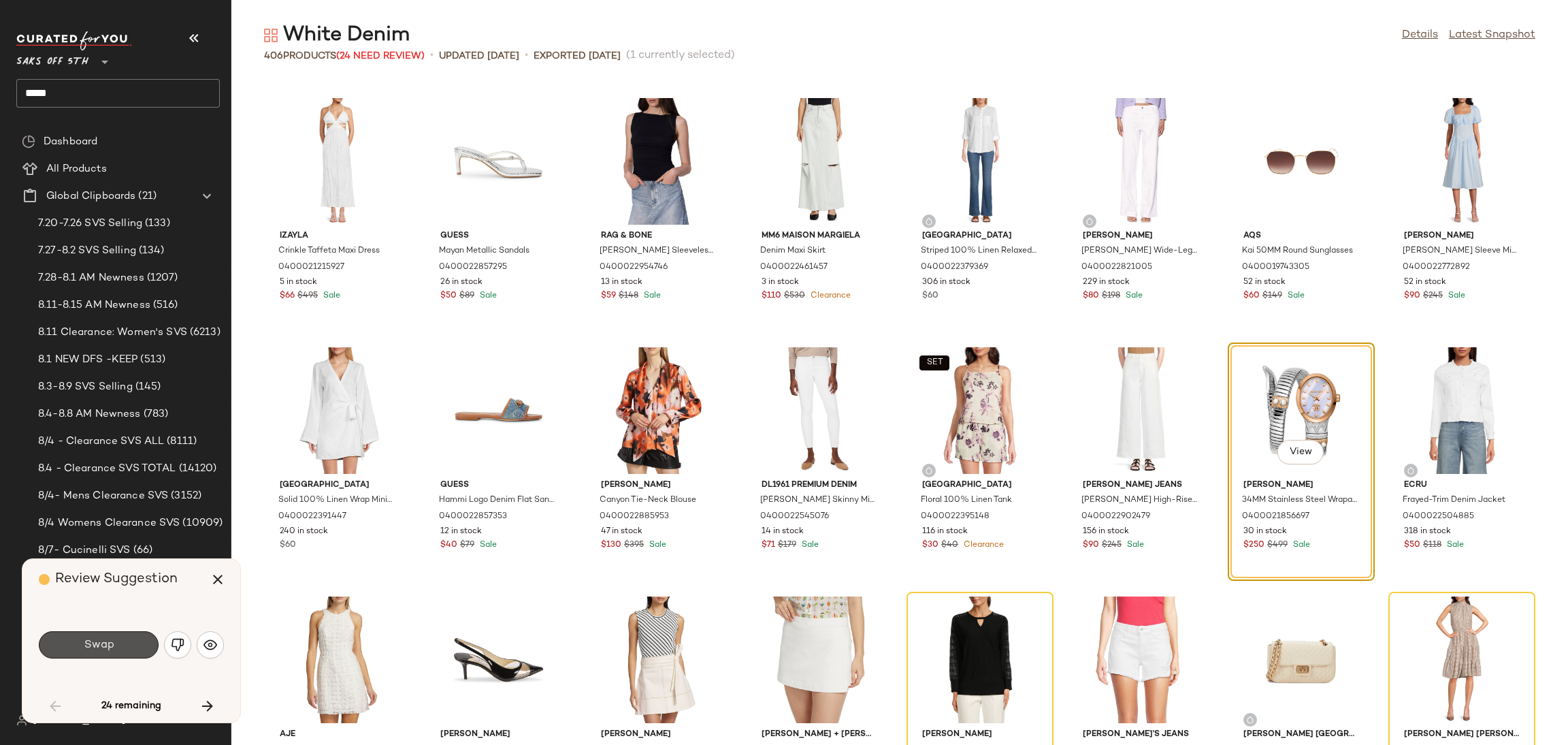
click at [112, 645] on span "Swap" at bounding box center [98, 644] width 31 height 13
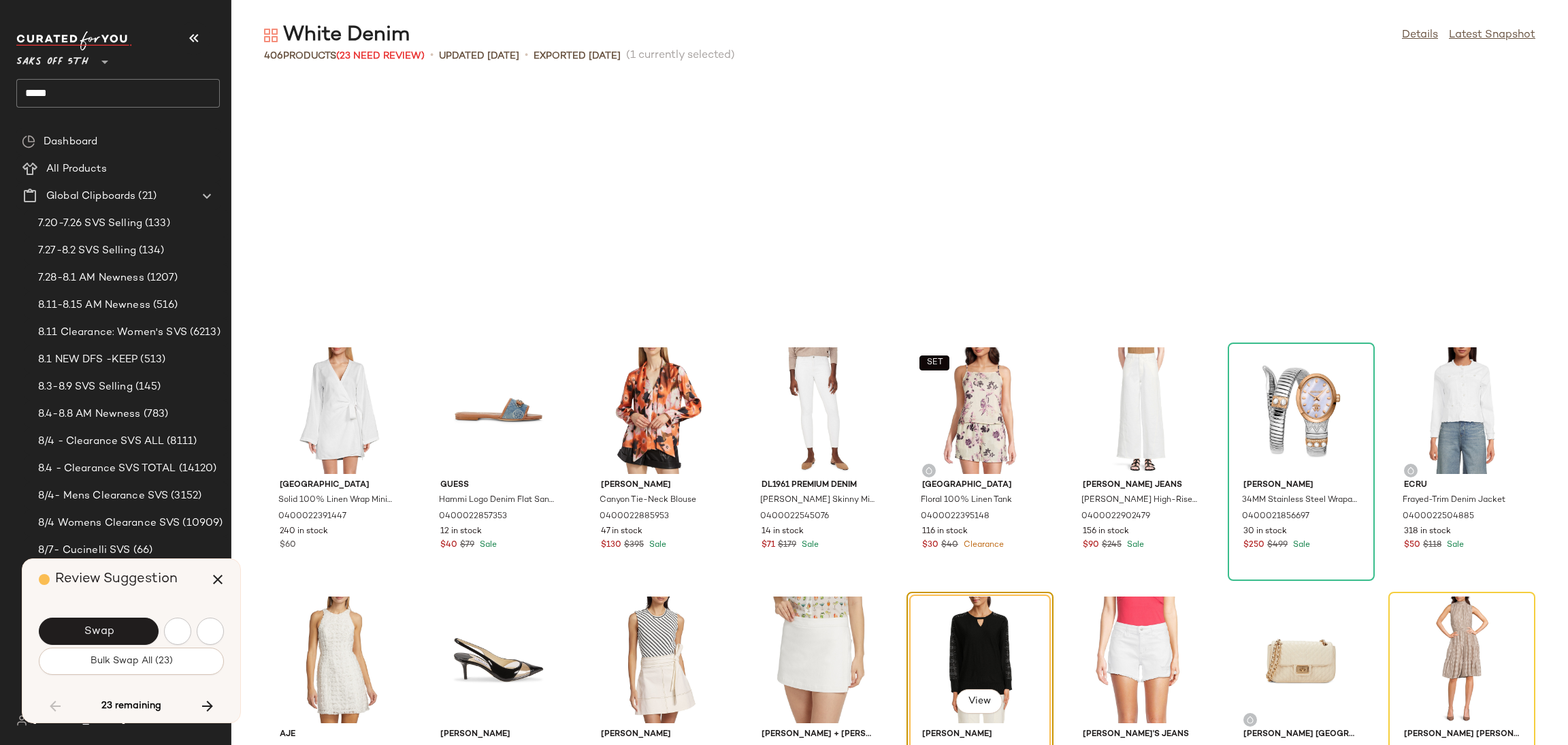
scroll to position [1993, 0]
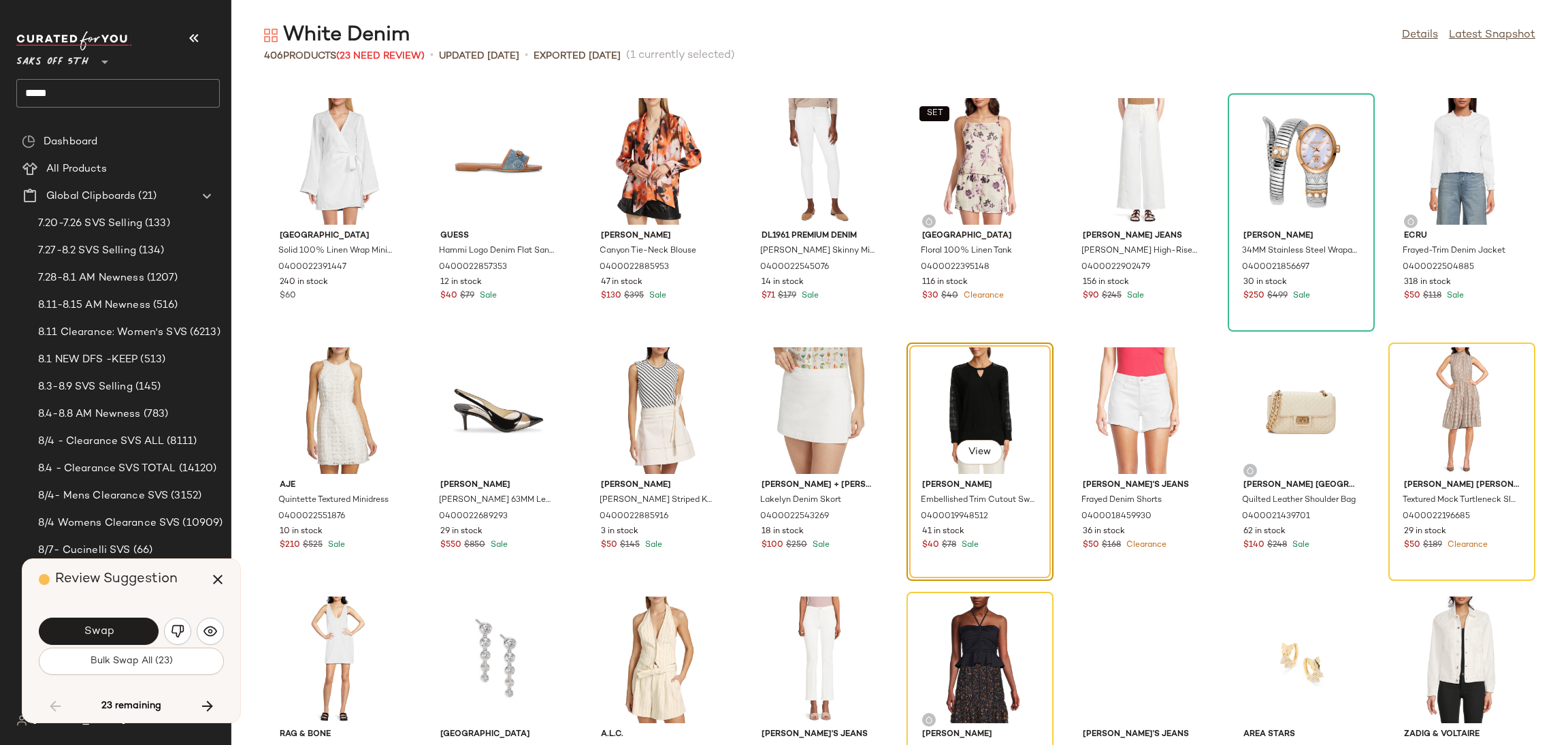
click at [112, 645] on div "Swap" at bounding box center [131, 630] width 185 height 33
click at [112, 662] on span "Bulk Swap All (23)" at bounding box center [131, 661] width 83 height 11
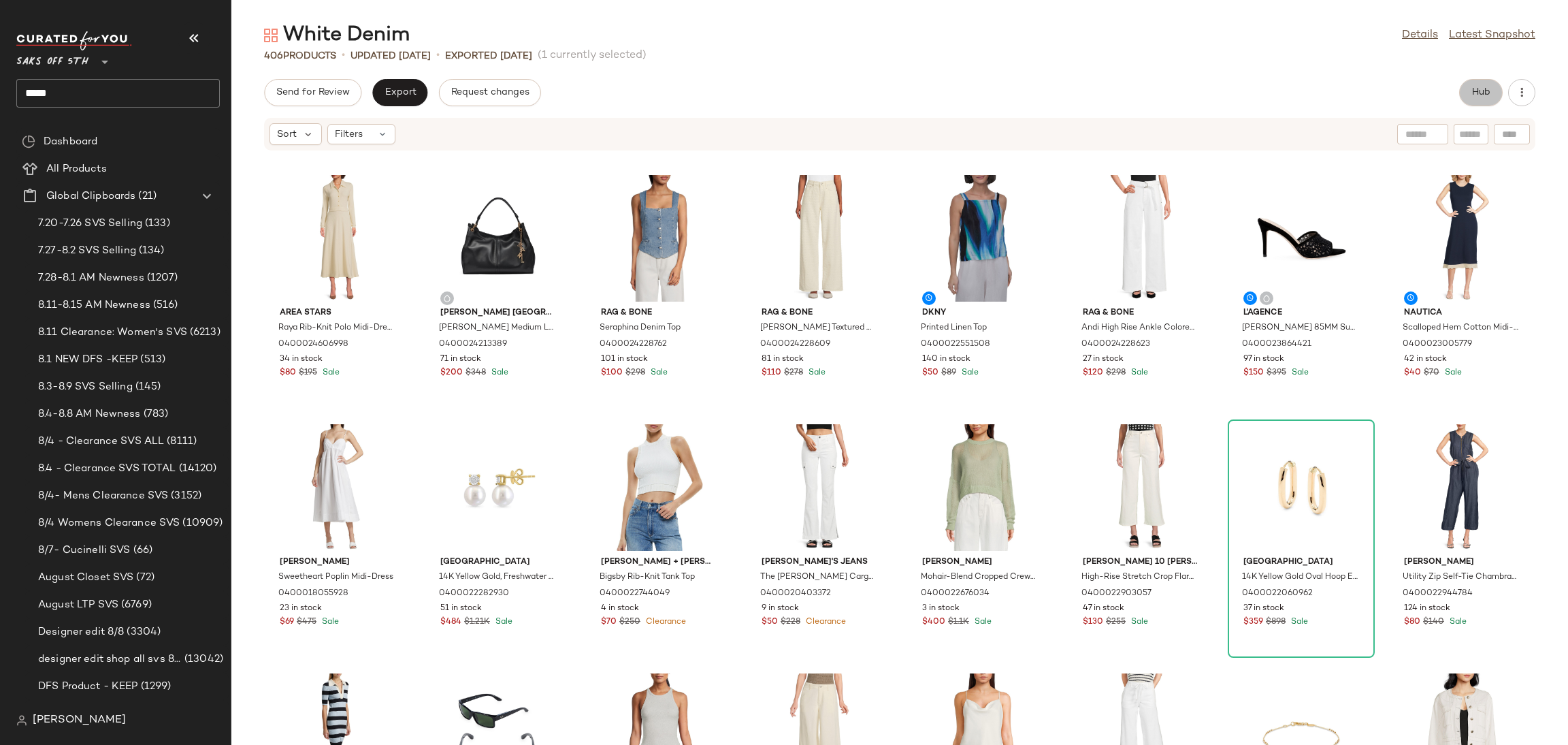
click at [1483, 91] on span "Hub" at bounding box center [1482, 93] width 19 height 11
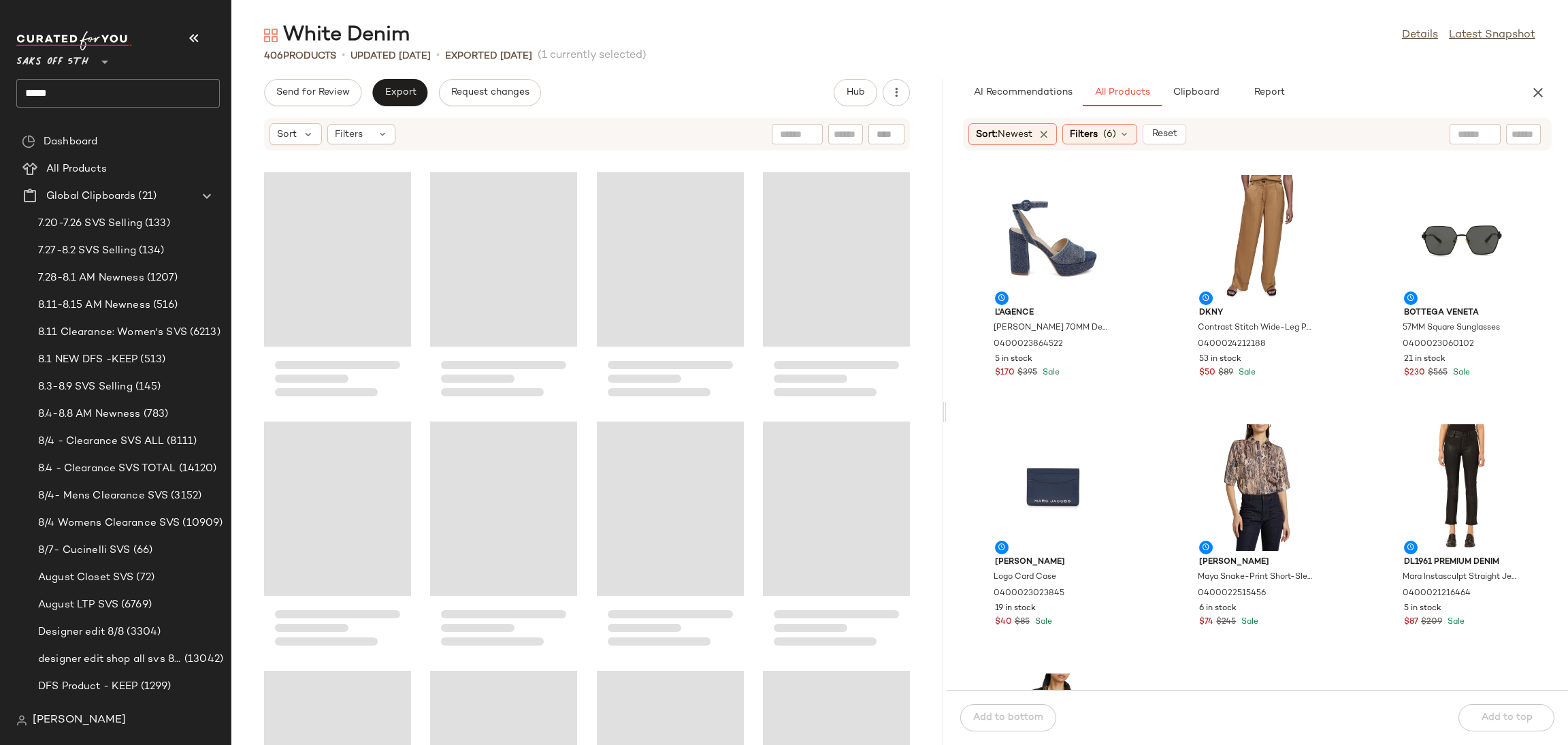
drag, startPoint x: 900, startPoint y: 412, endPoint x: 948, endPoint y: 410, distance: 48.0
click at [948, 410] on div "White Denim Details Latest Snapshot 406 Products • updated Aug 7th • Exported A…" at bounding box center [899, 383] width 1337 height 723
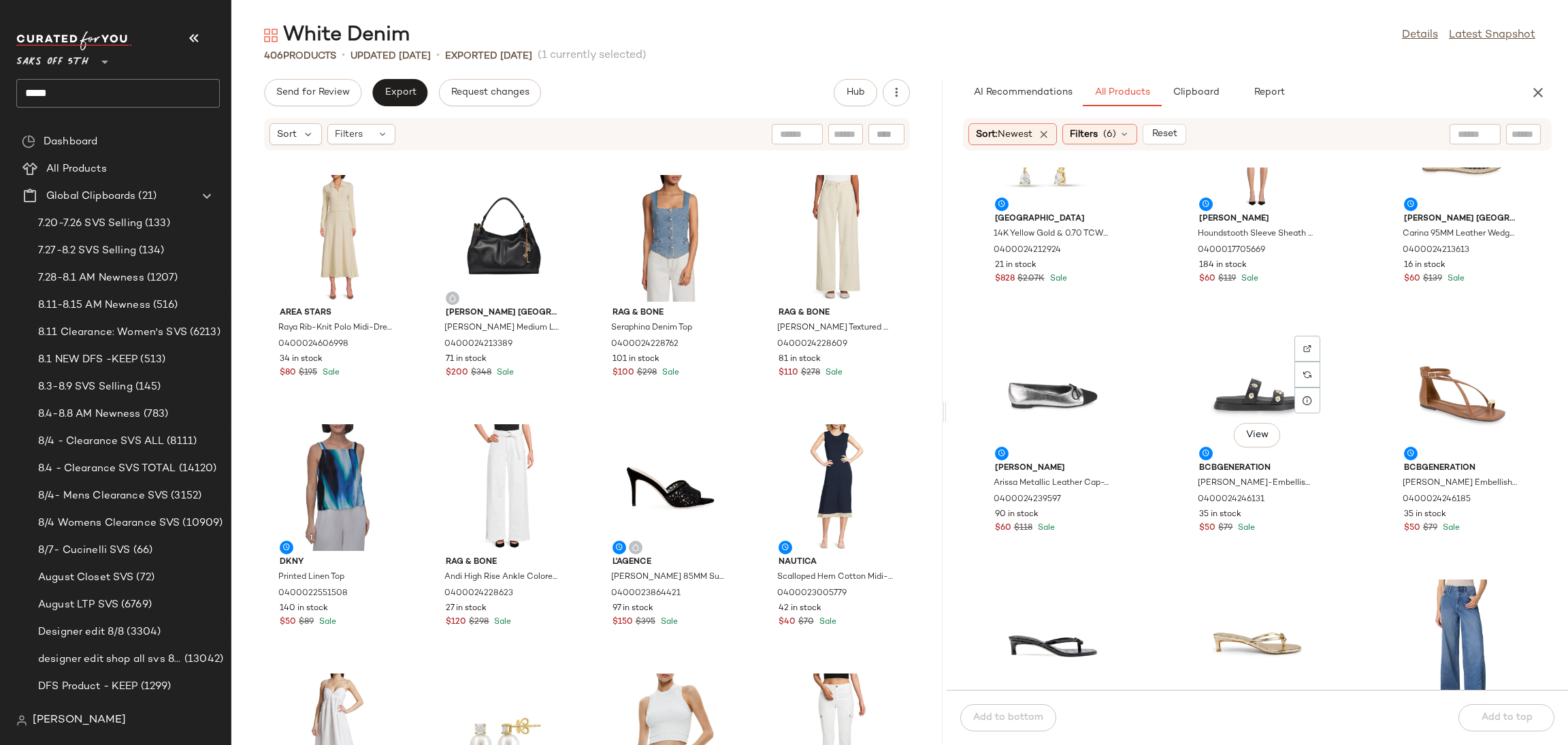
scroll to position [11076, 0]
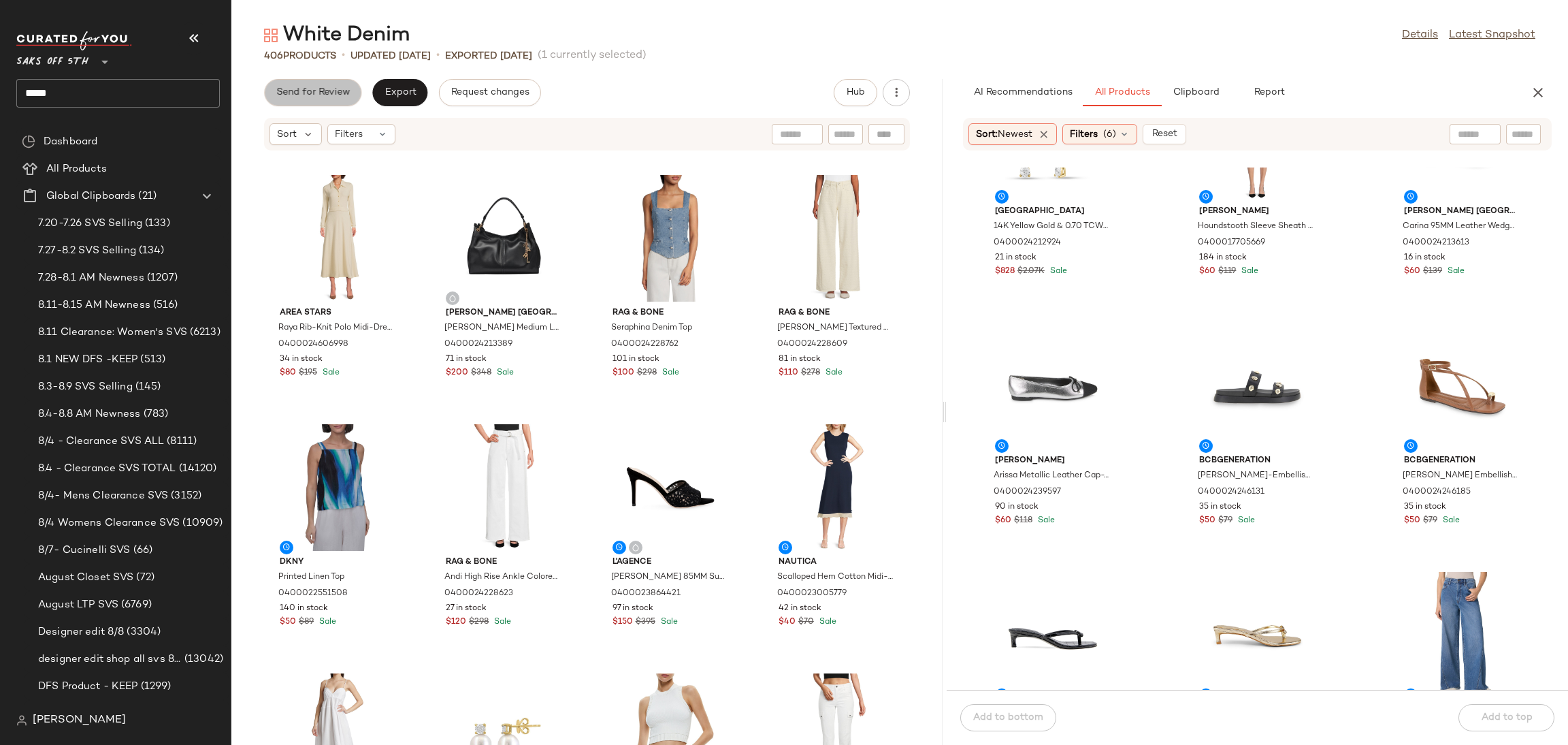
click at [336, 94] on span "Send for Review" at bounding box center [312, 93] width 74 height 11
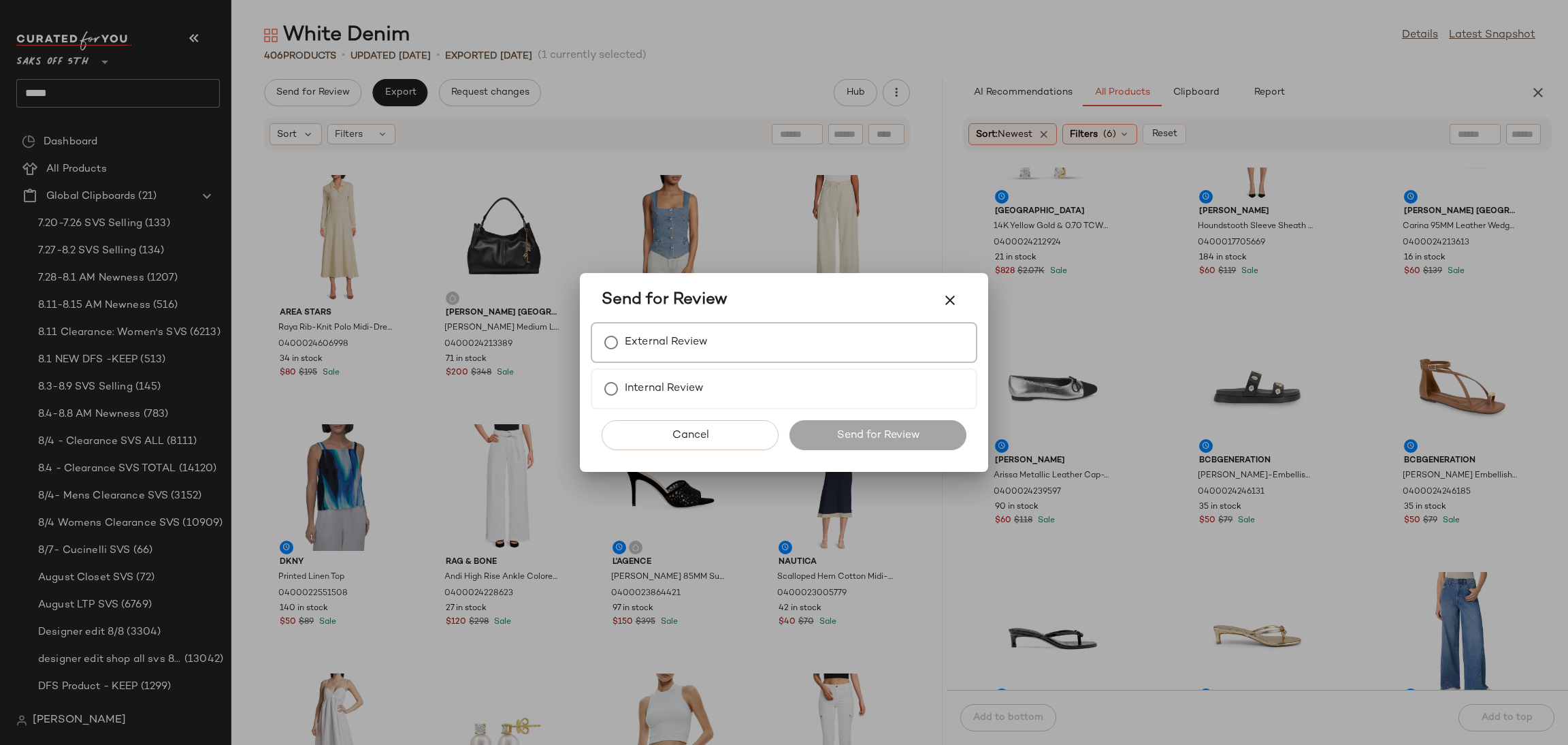
click at [713, 342] on div "External Review" at bounding box center [784, 342] width 386 height 41
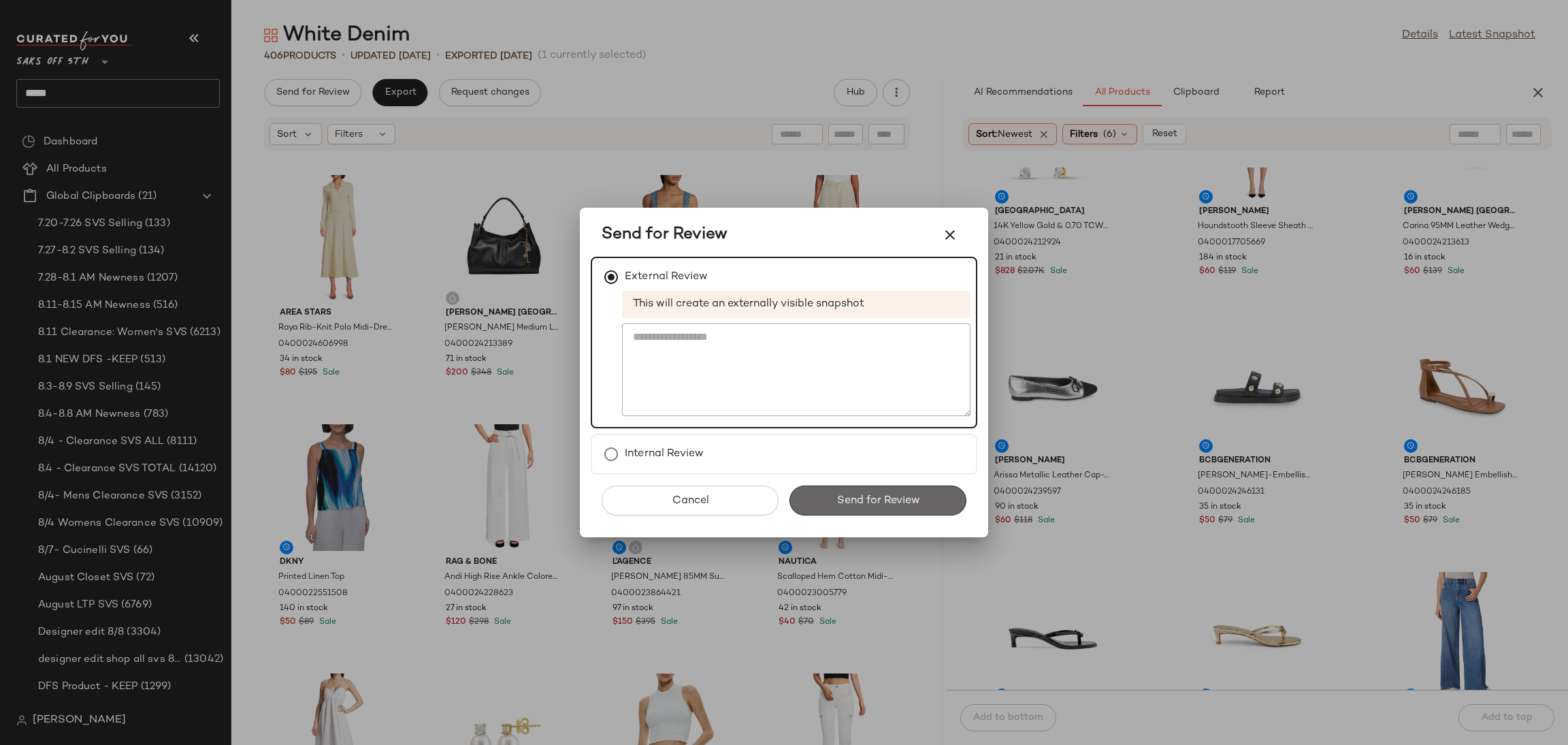
click at [854, 502] on span "Send for Review" at bounding box center [877, 500] width 84 height 13
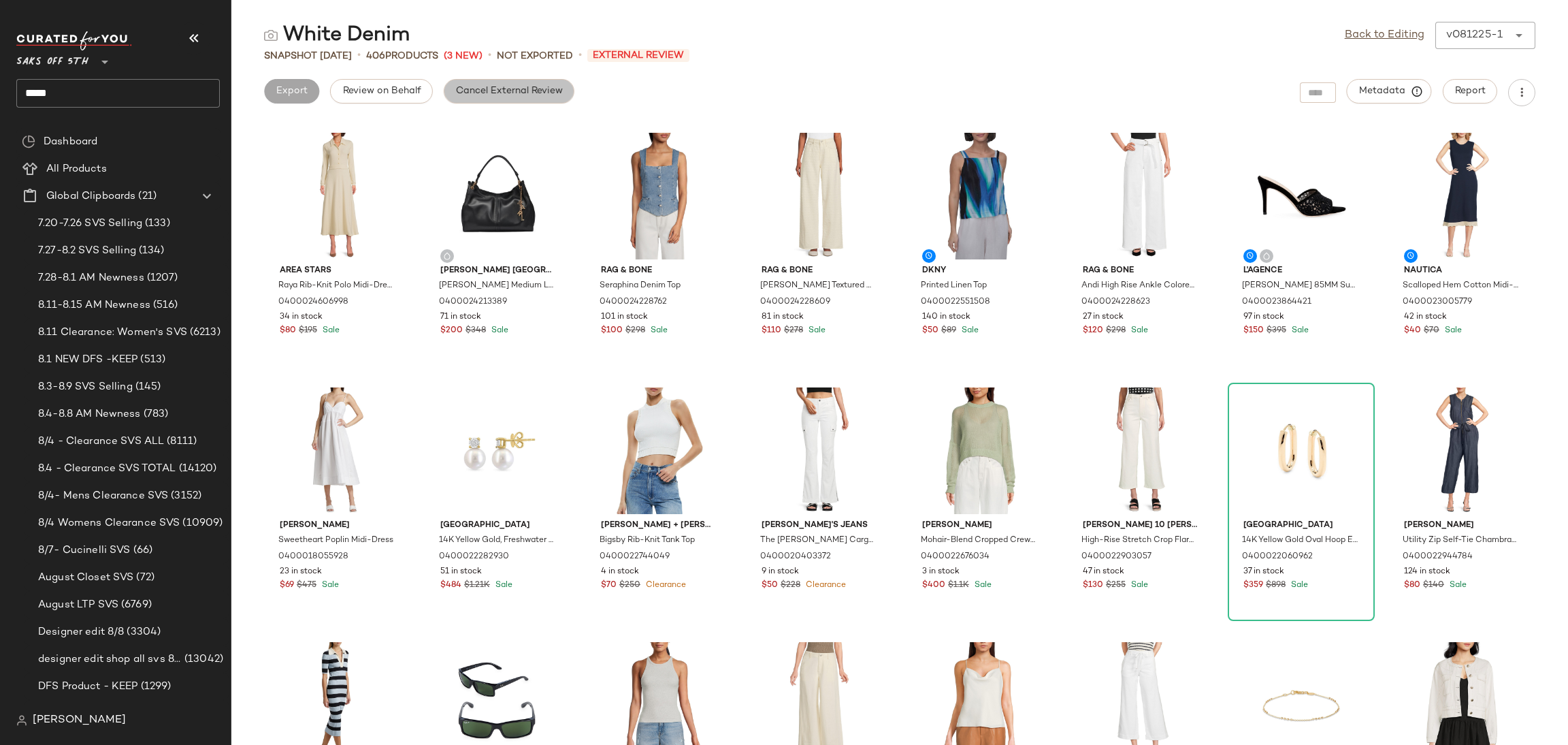
click at [507, 84] on button "Cancel External Review" at bounding box center [509, 91] width 131 height 25
click at [405, 94] on span "Export" at bounding box center [400, 91] width 32 height 11
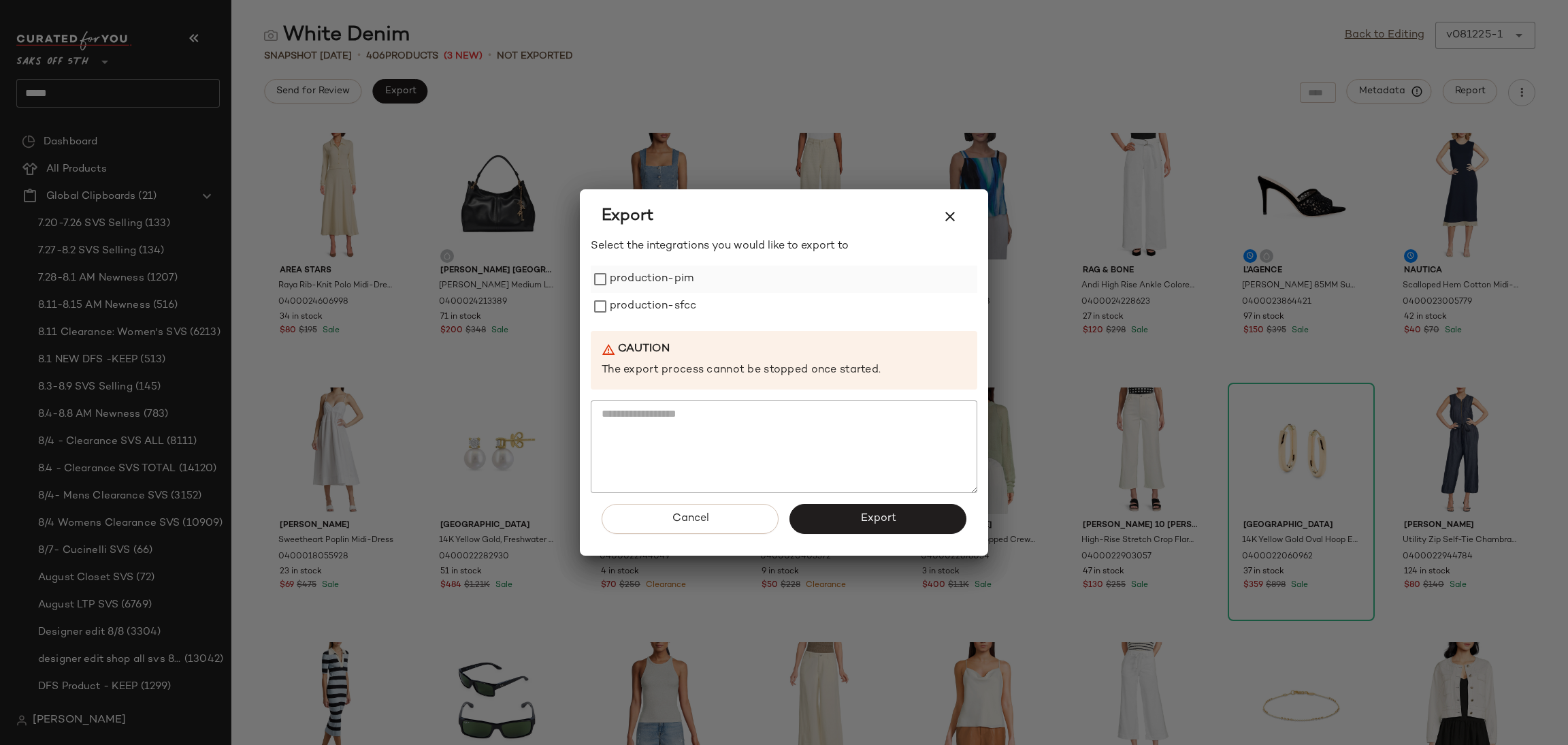
click at [686, 282] on label "production-pim" at bounding box center [651, 279] width 84 height 27
click at [686, 307] on label "production-sfcc" at bounding box center [653, 306] width 86 height 27
click at [861, 524] on span "Export" at bounding box center [877, 518] width 36 height 13
click at [945, 220] on icon "button" at bounding box center [949, 216] width 17 height 17
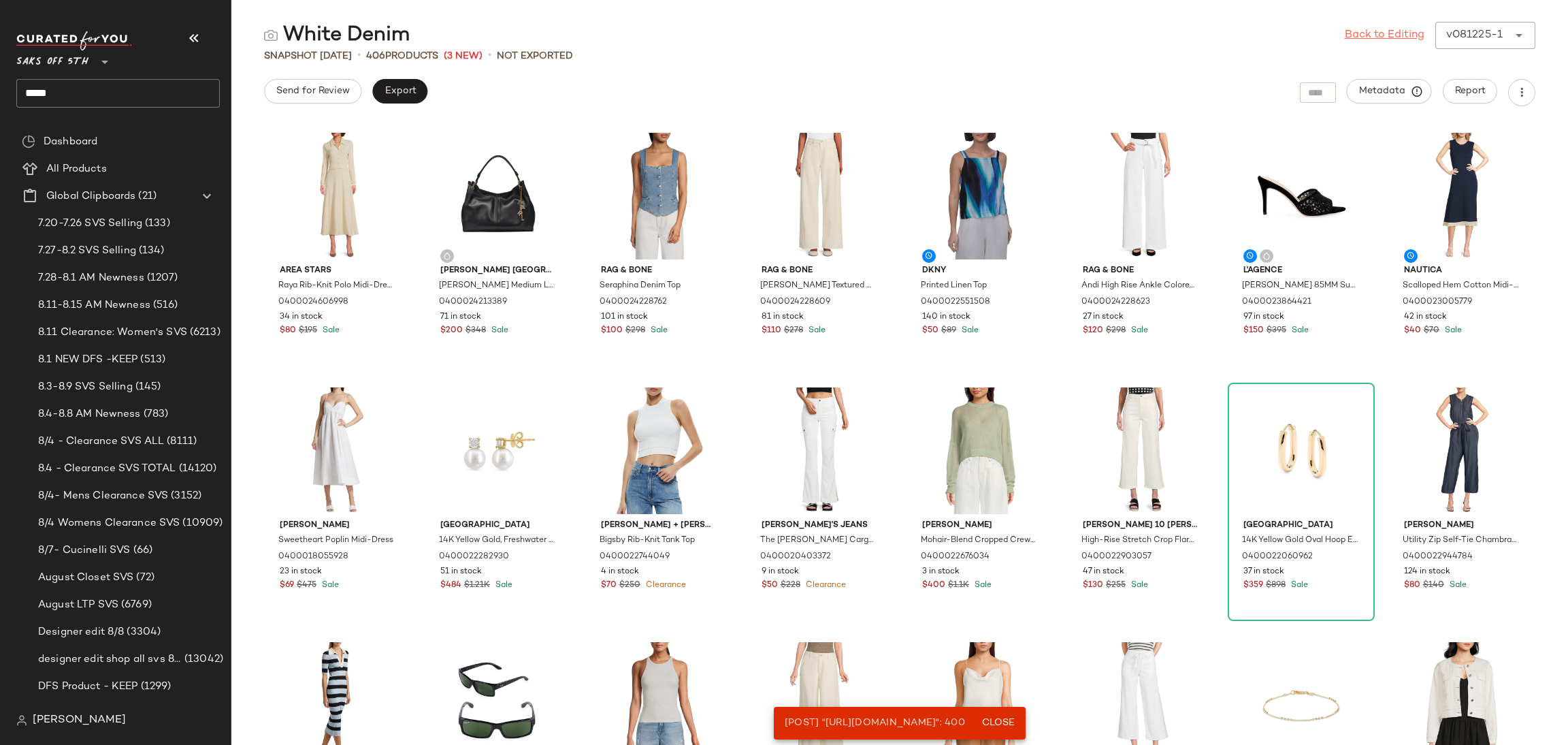
click at [1410, 28] on link "Back to Editing" at bounding box center [1384, 35] width 79 height 17
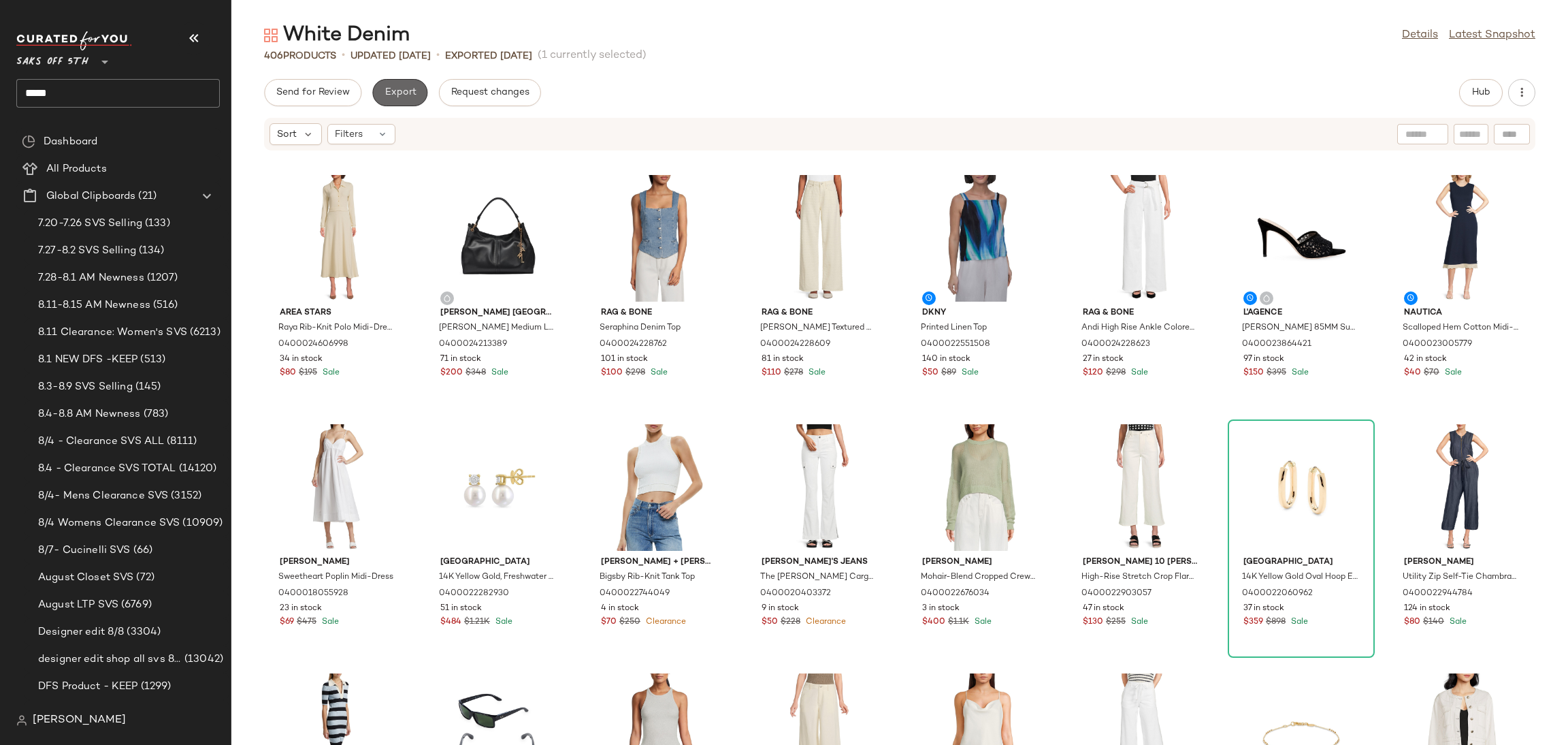
click at [408, 92] on span "Export" at bounding box center [400, 93] width 32 height 11
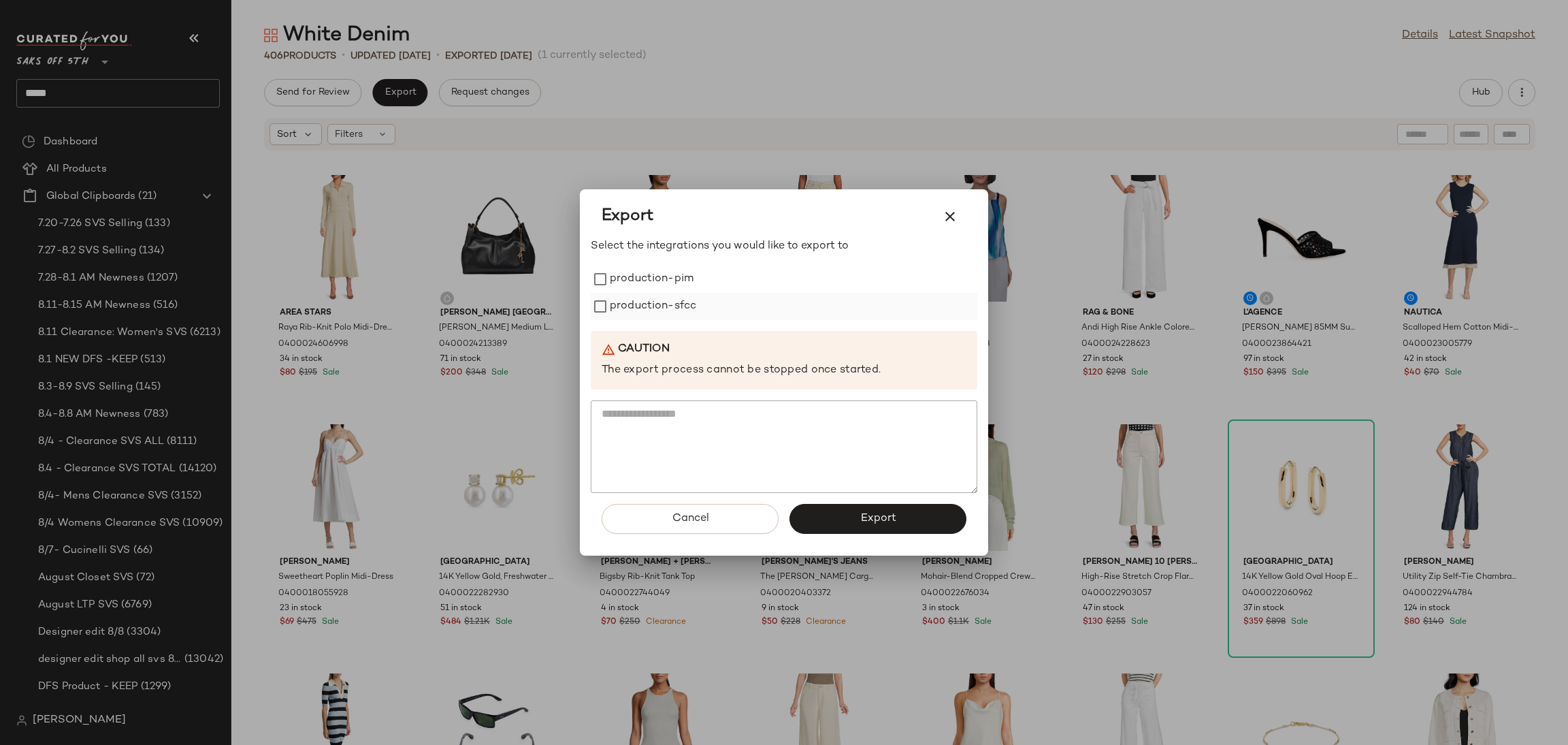
drag, startPoint x: 652, startPoint y: 280, endPoint x: 658, endPoint y: 302, distance: 22.8
click at [658, 302] on div "production-pim production-sfcc" at bounding box center [784, 293] width 386 height 55
click at [658, 302] on label "production-sfcc" at bounding box center [653, 306] width 86 height 27
click at [675, 269] on label "production-pim" at bounding box center [651, 279] width 84 height 27
click at [846, 531] on button "Export" at bounding box center [878, 519] width 177 height 30
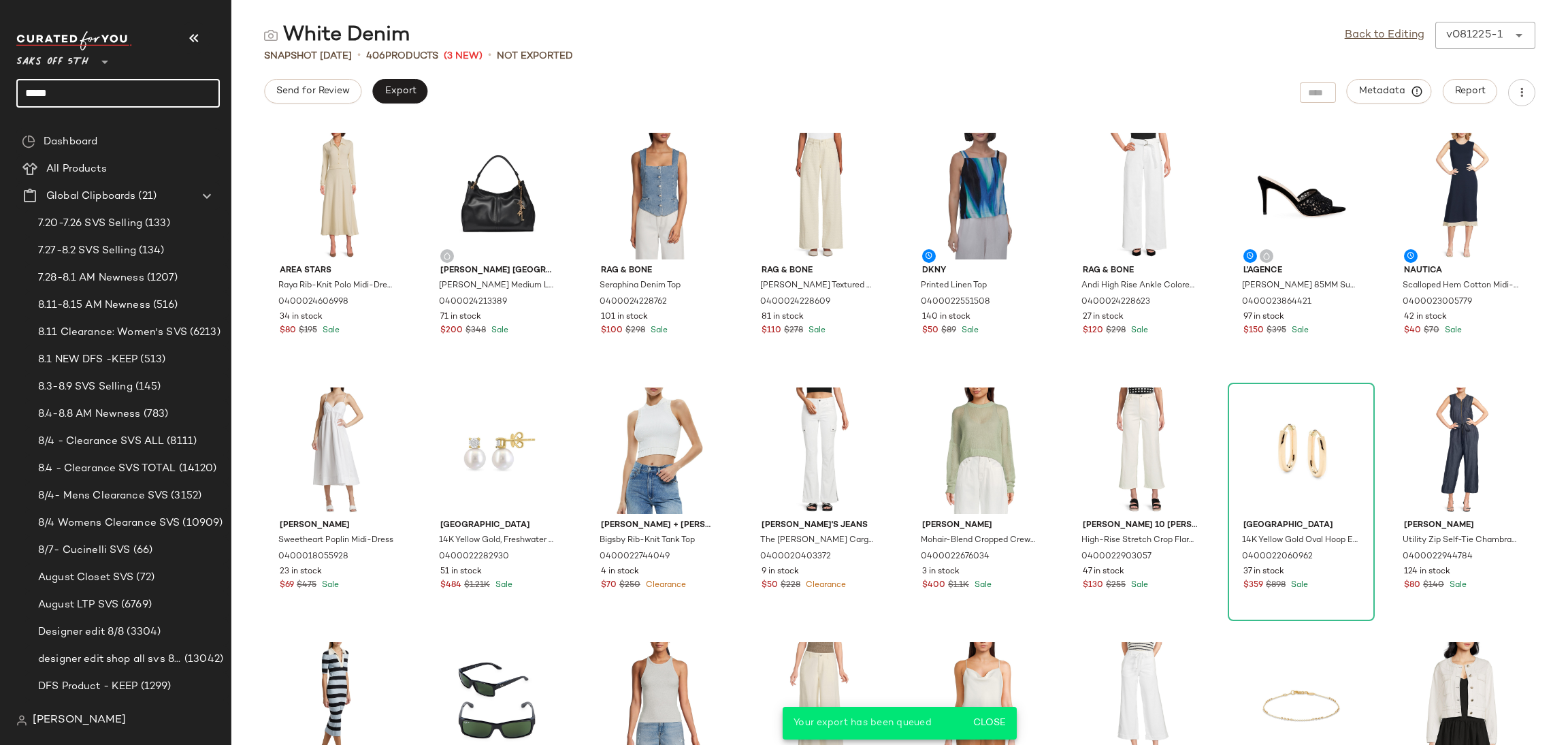
drag, startPoint x: 132, startPoint y: 98, endPoint x: 0, endPoint y: 81, distance: 133.1
click at [0, 81] on nav "Saks OFF 5TH ** ***** Dashboard All Products Global Clipboards (21) 7.20-7.26 S…" at bounding box center [116, 372] width 231 height 745
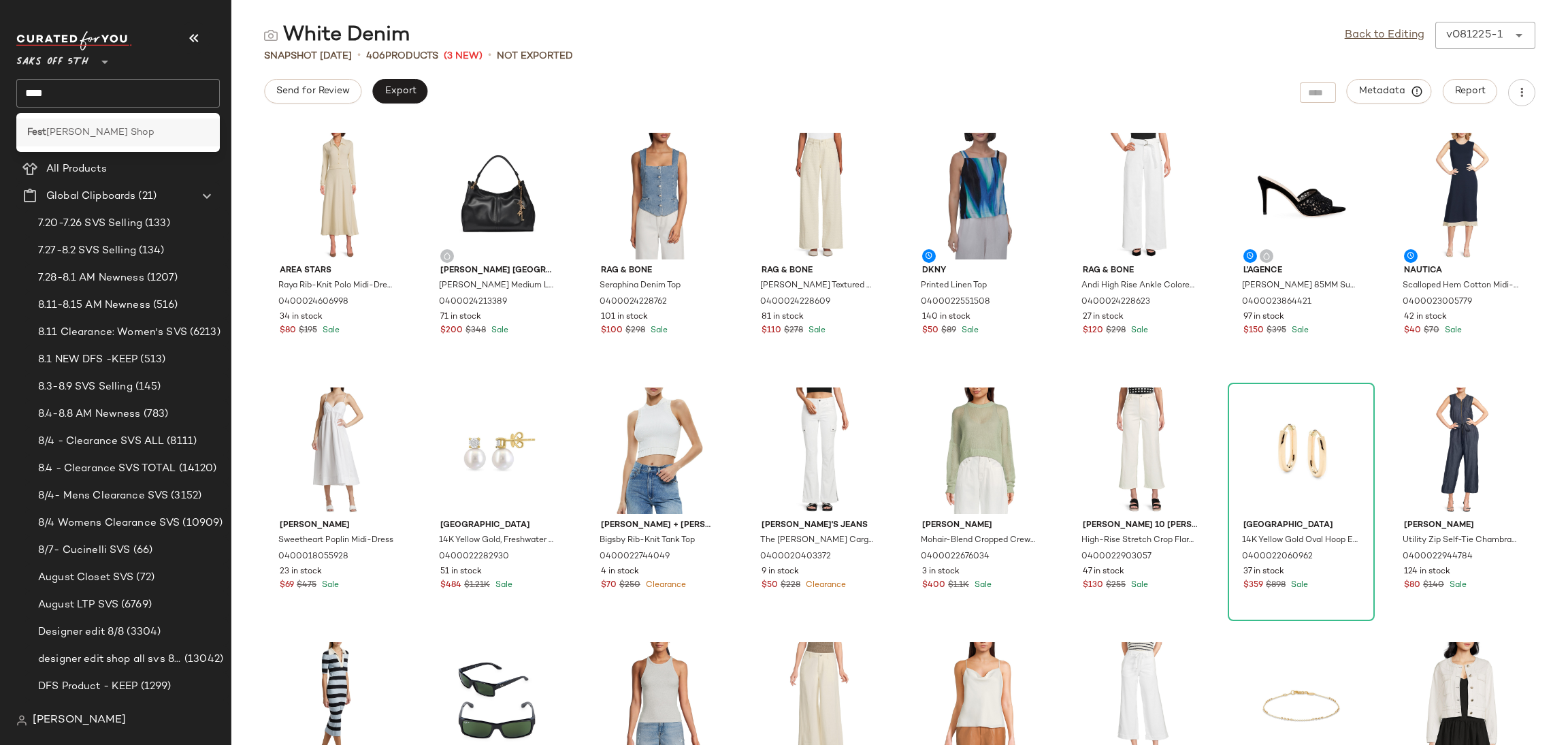
click at [49, 131] on span "ival Shop" at bounding box center [100, 132] width 109 height 14
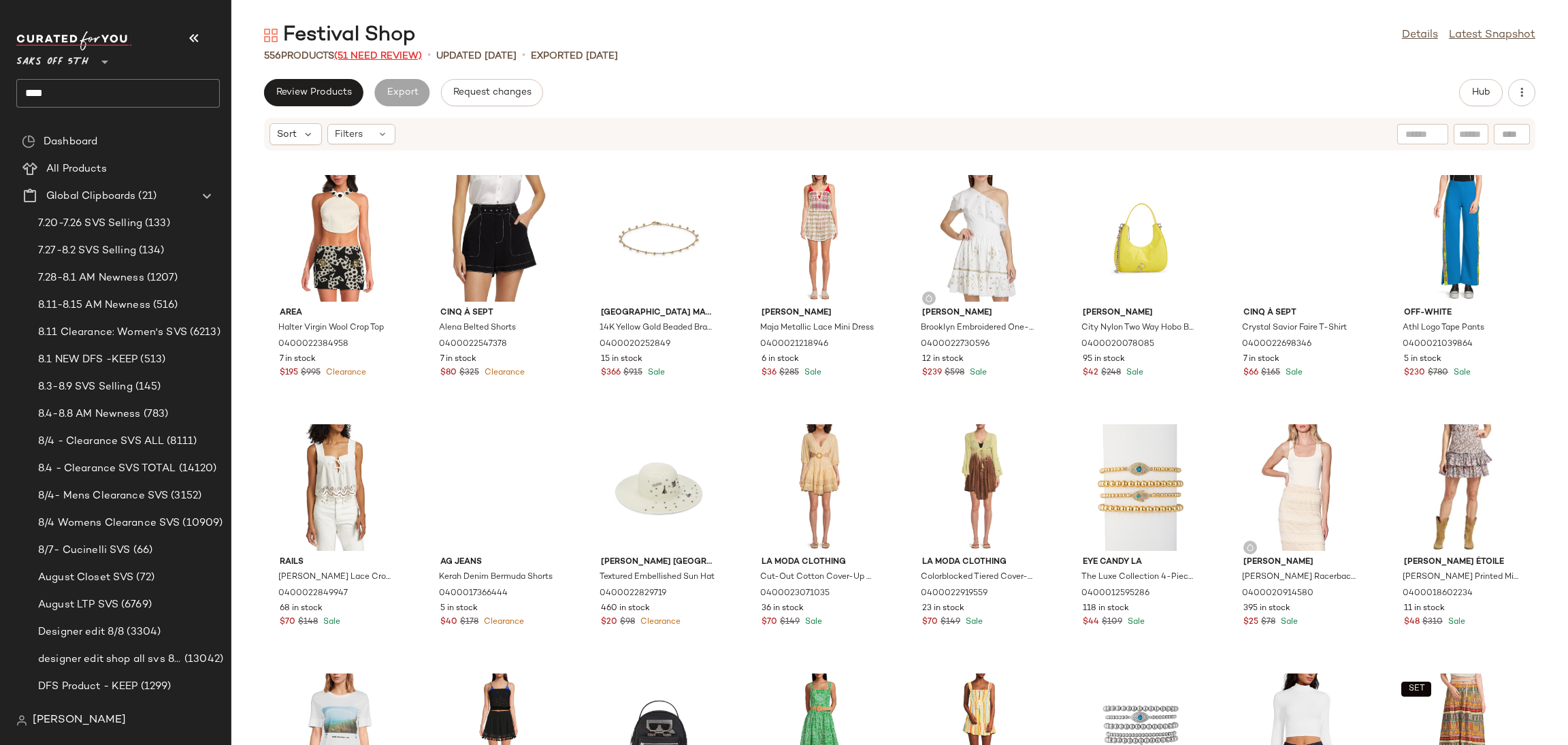
click at [391, 51] on span "(51 Need Review)" at bounding box center [378, 56] width 87 height 11
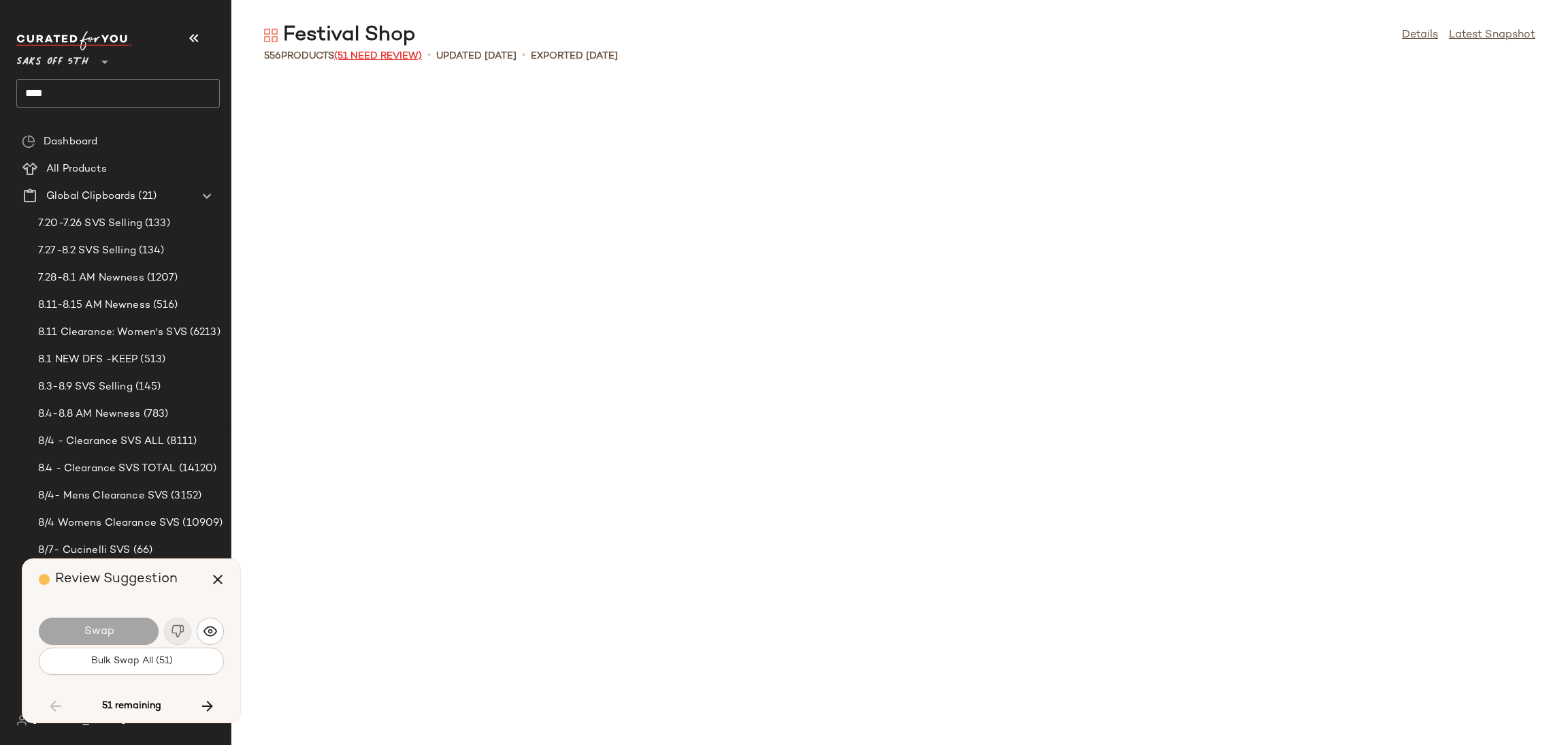
scroll to position [2242, 0]
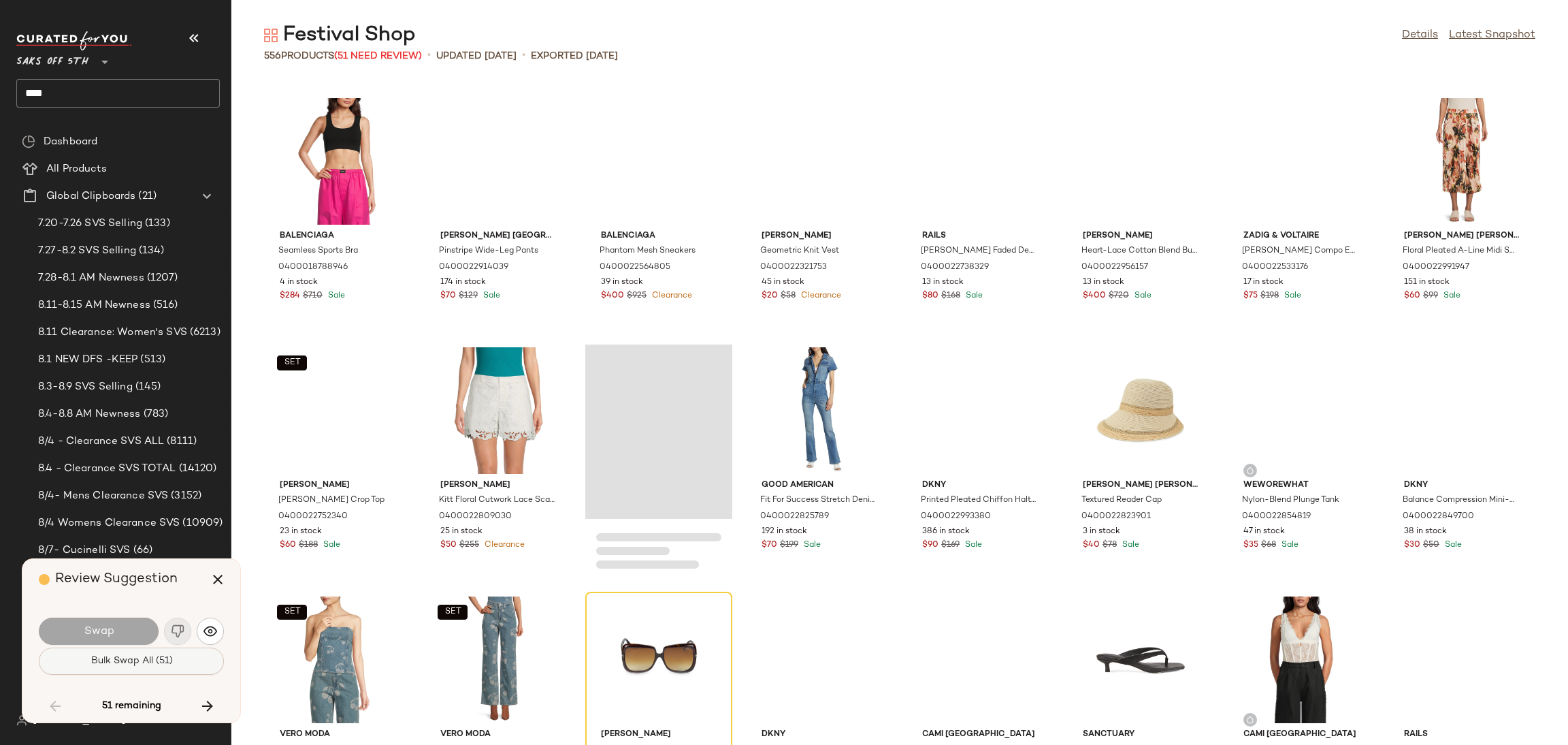
click at [183, 659] on button "Bulk Swap All (51)" at bounding box center [131, 661] width 185 height 27
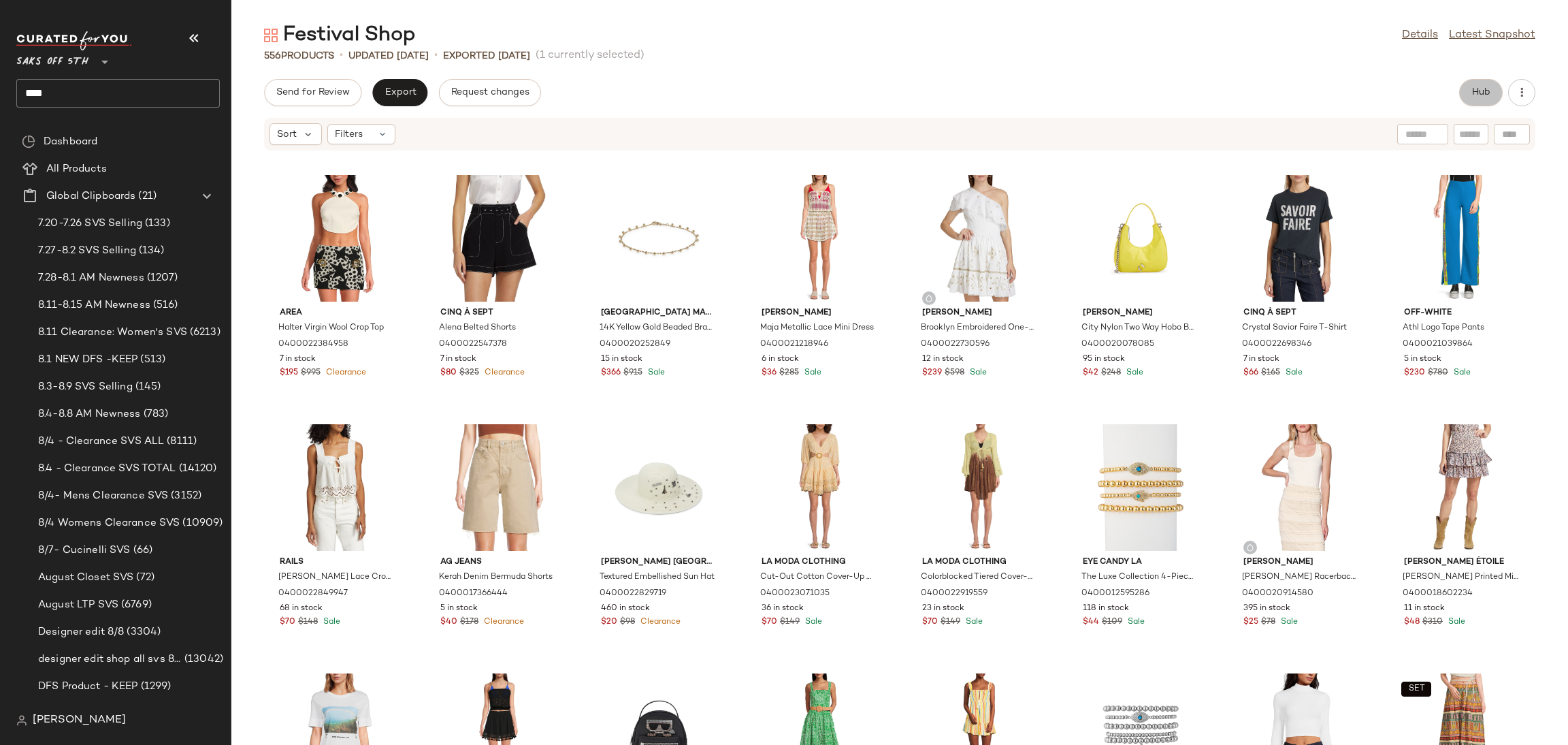
click at [1472, 87] on span "Hub" at bounding box center [1482, 93] width 19 height 11
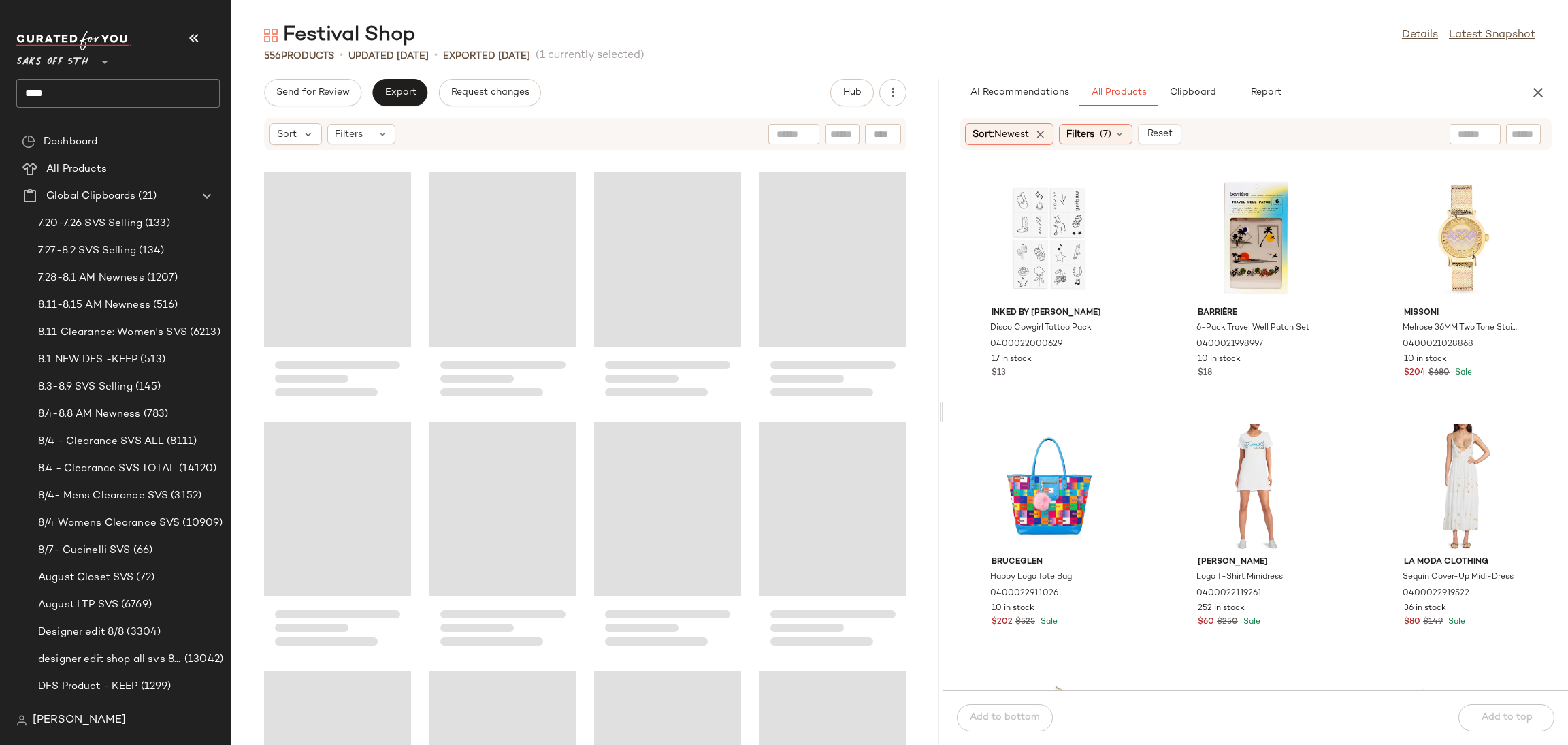
drag, startPoint x: 897, startPoint y: 410, endPoint x: 942, endPoint y: 406, distance: 45.2
click at [942, 406] on div "Festival Shop Details Latest Snapshot 556 Products • updated Aug 7th • Exported…" at bounding box center [899, 383] width 1337 height 723
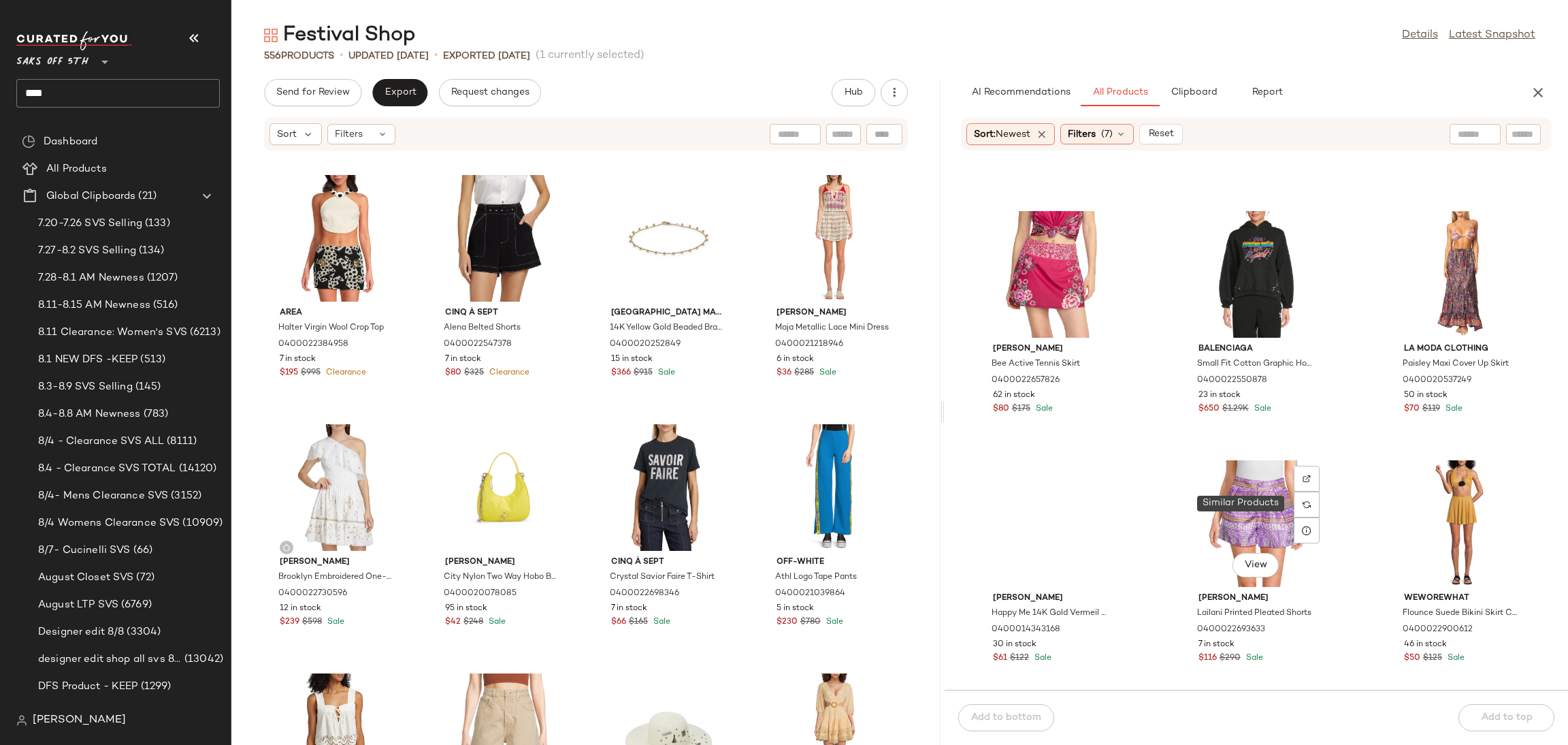
scroll to position [1223, 0]
click at [1252, 498] on div "View" at bounding box center [1257, 521] width 138 height 126
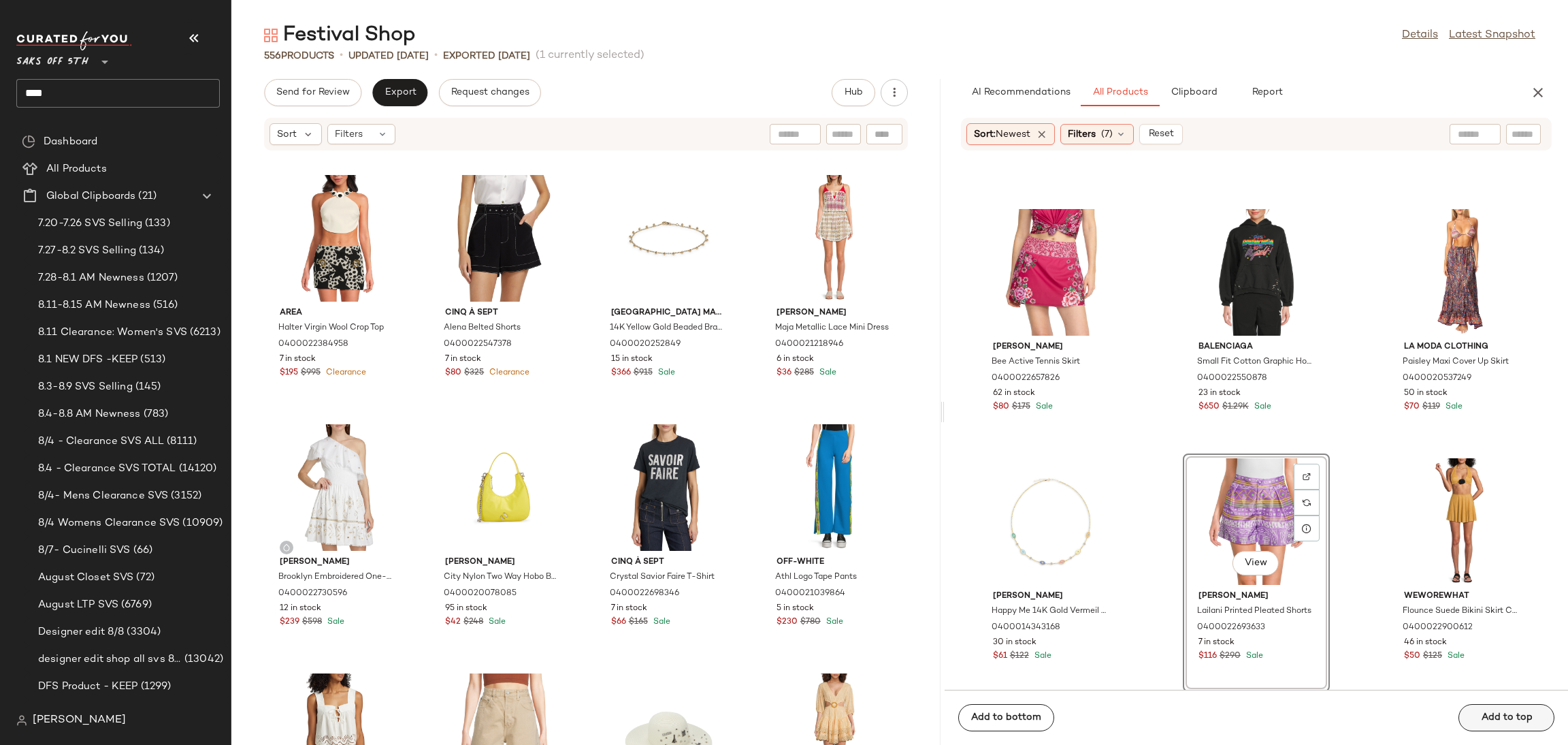
click at [1502, 709] on div "Add to bottom Add to top" at bounding box center [1257, 717] width 624 height 55
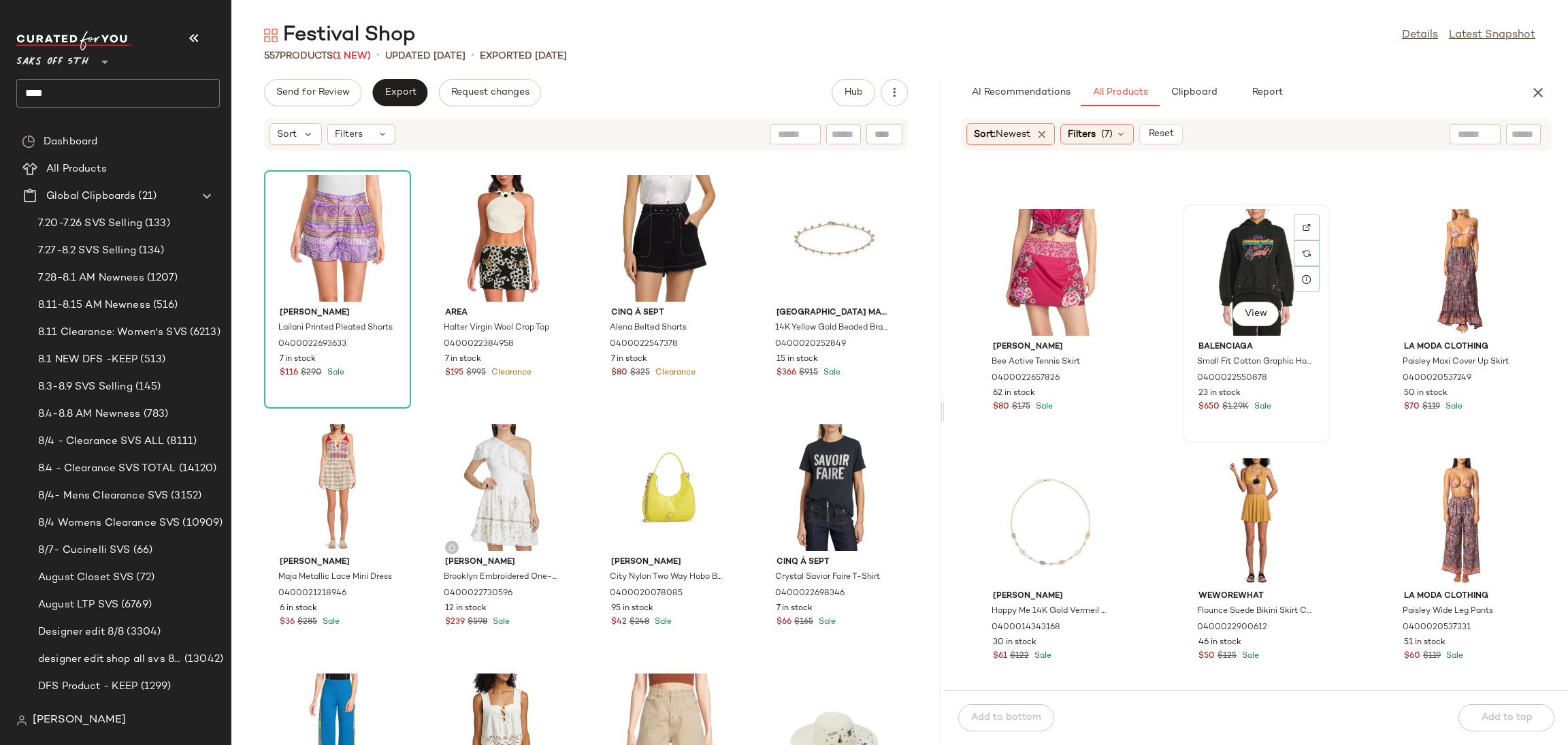
click at [1252, 238] on div "View" at bounding box center [1257, 272] width 138 height 126
click at [1486, 722] on div "Add to bottom Add to top" at bounding box center [1257, 717] width 624 height 55
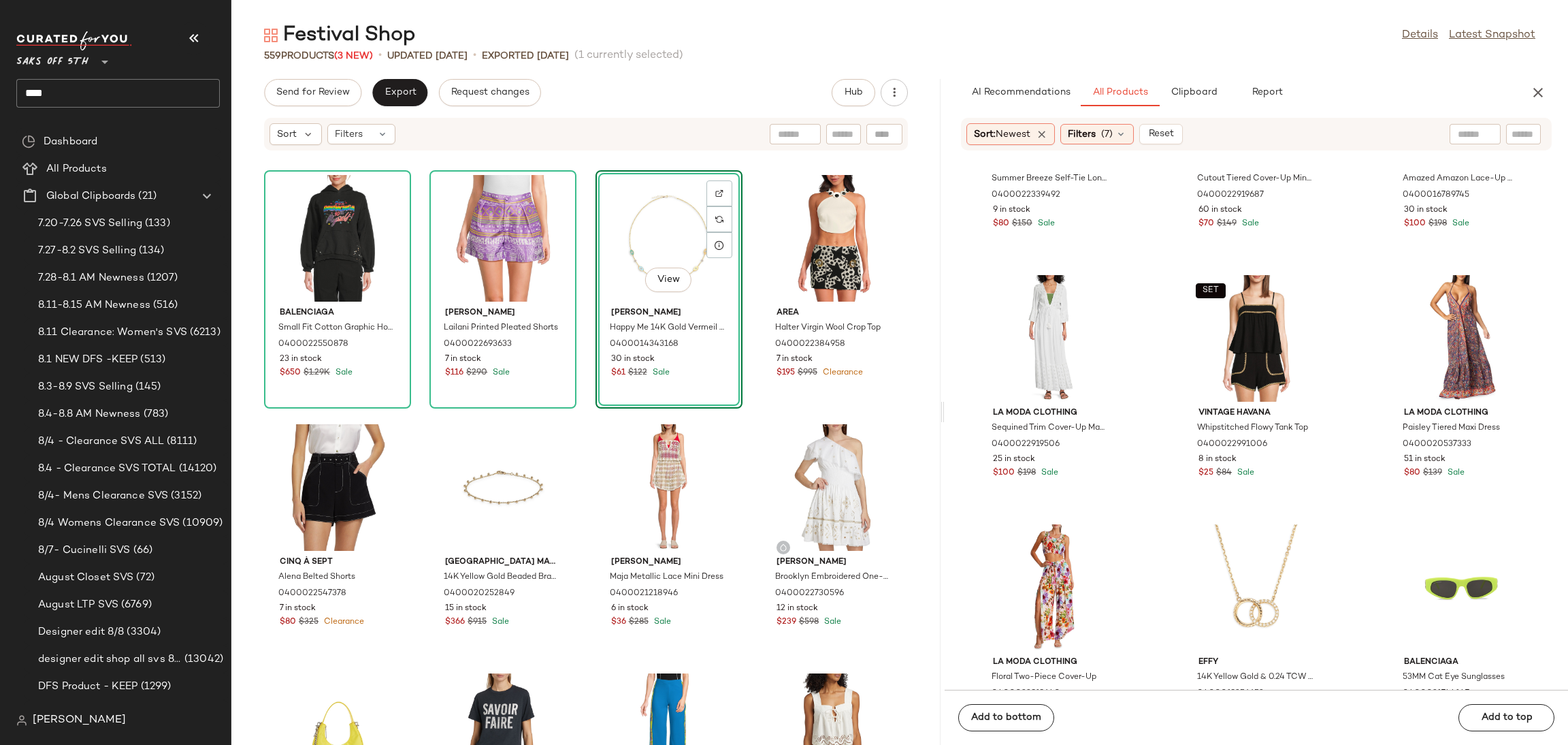
scroll to position [3127, 0]
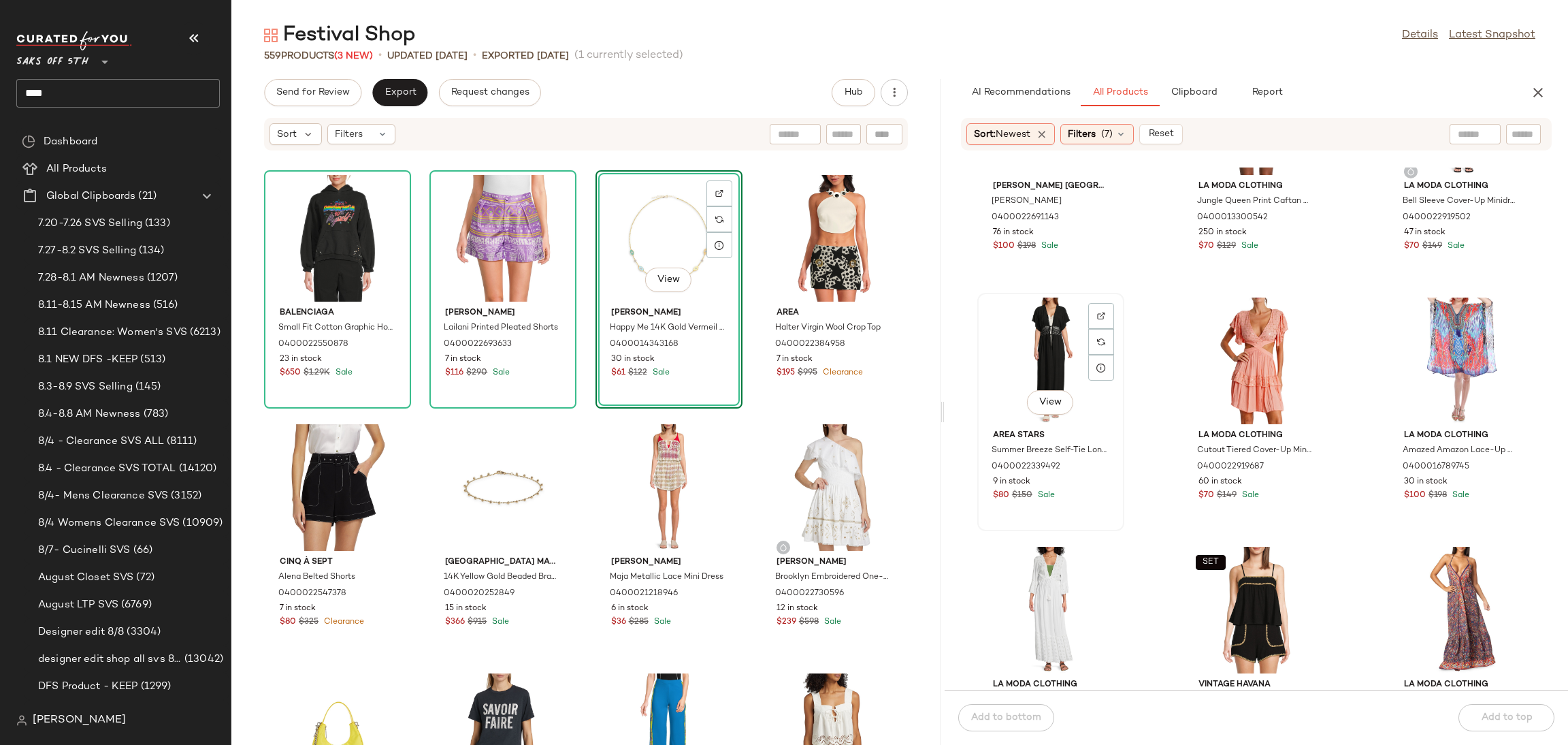
click at [1114, 386] on div "View" at bounding box center [1051, 360] width 138 height 126
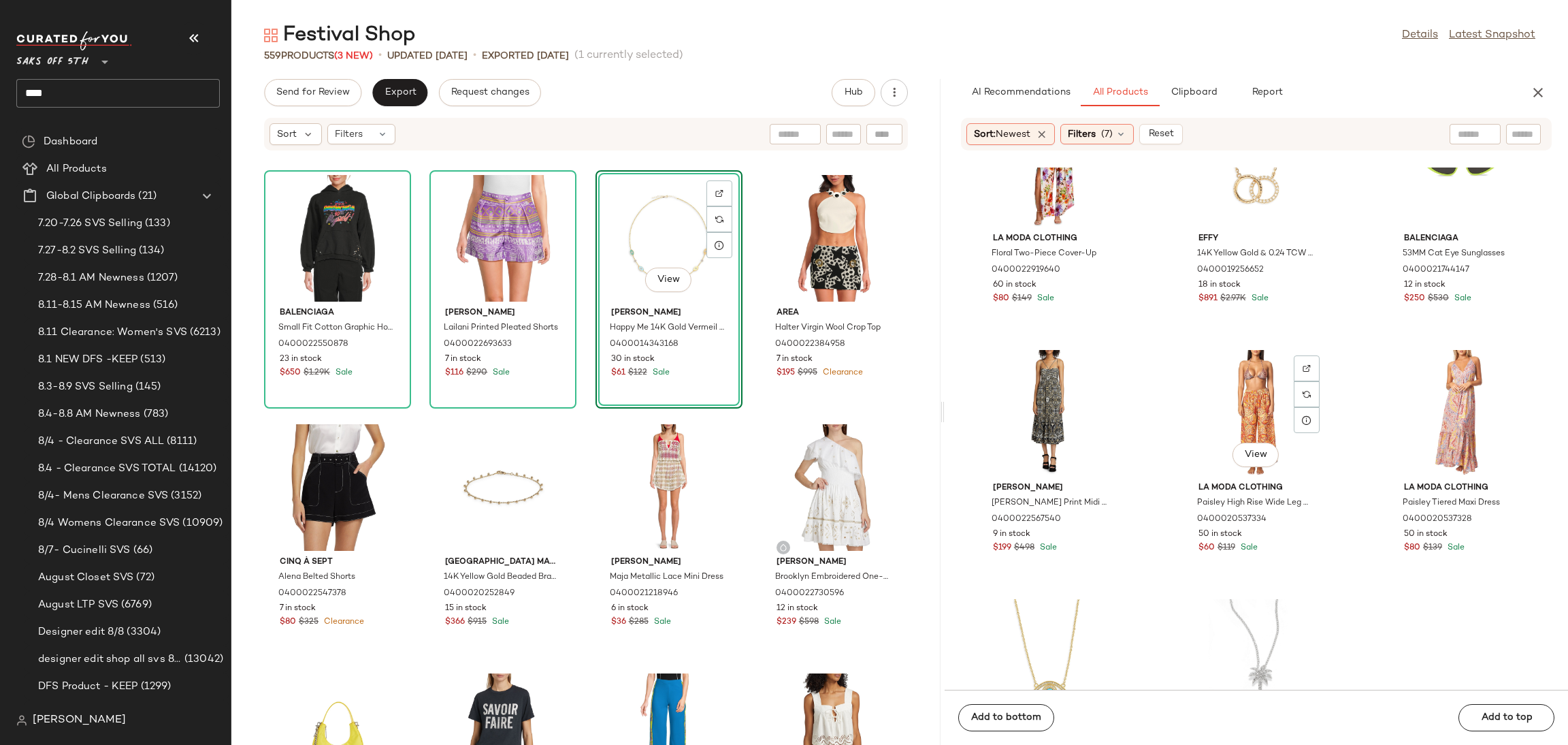
scroll to position [3824, 0]
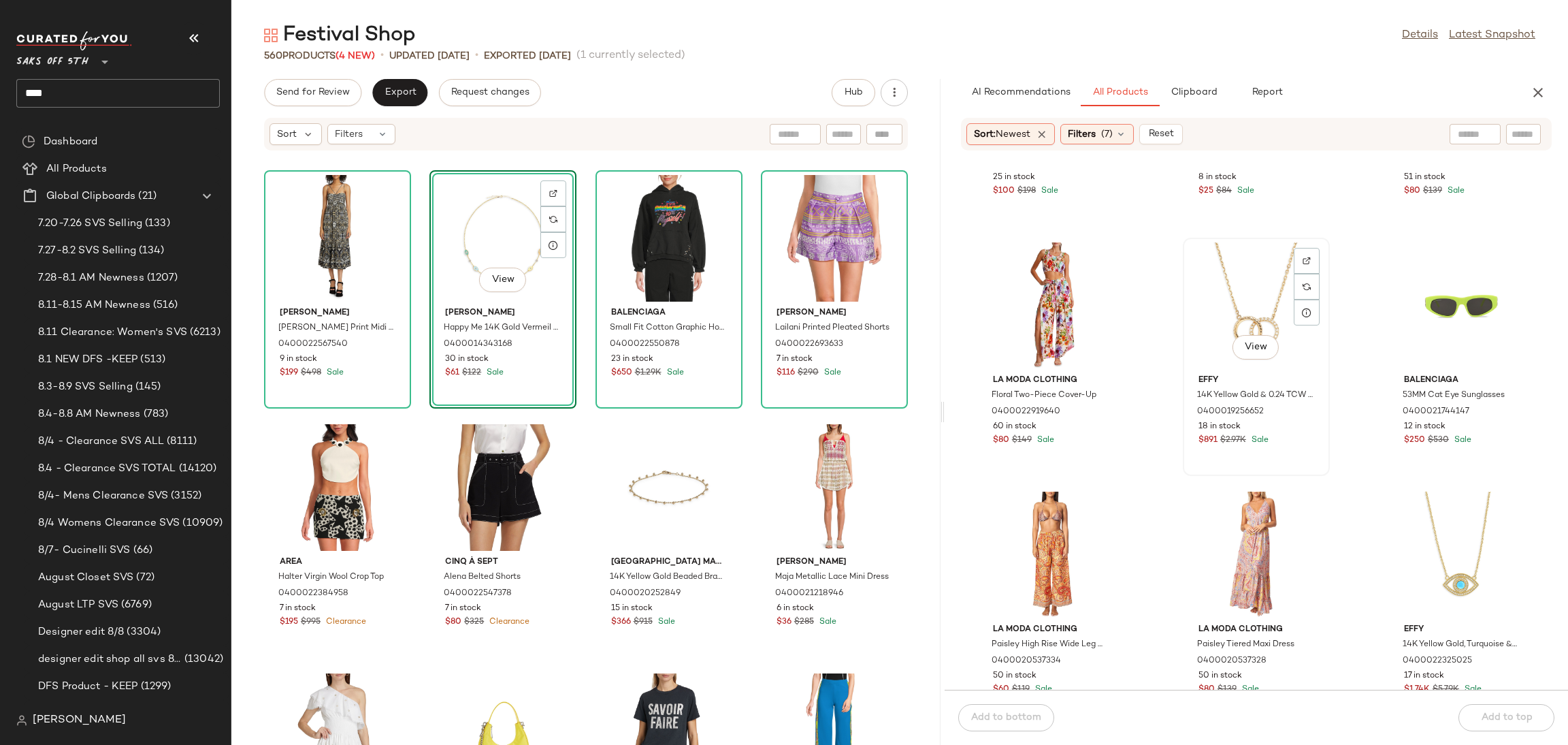
scroll to position [3679, 0]
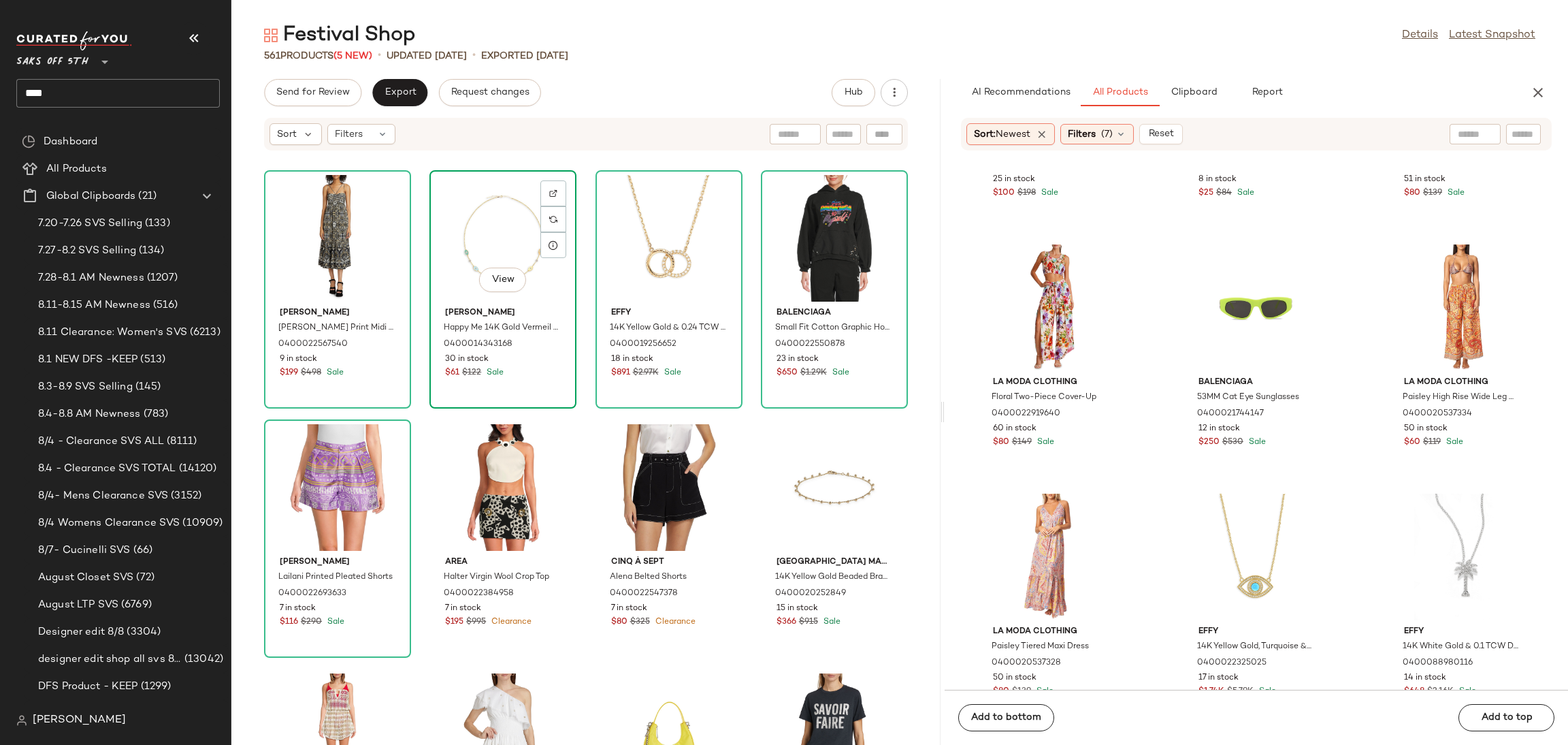
click at [451, 213] on div "View" at bounding box center [503, 237] width 138 height 126
click at [652, 234] on div "View" at bounding box center [669, 237] width 138 height 126
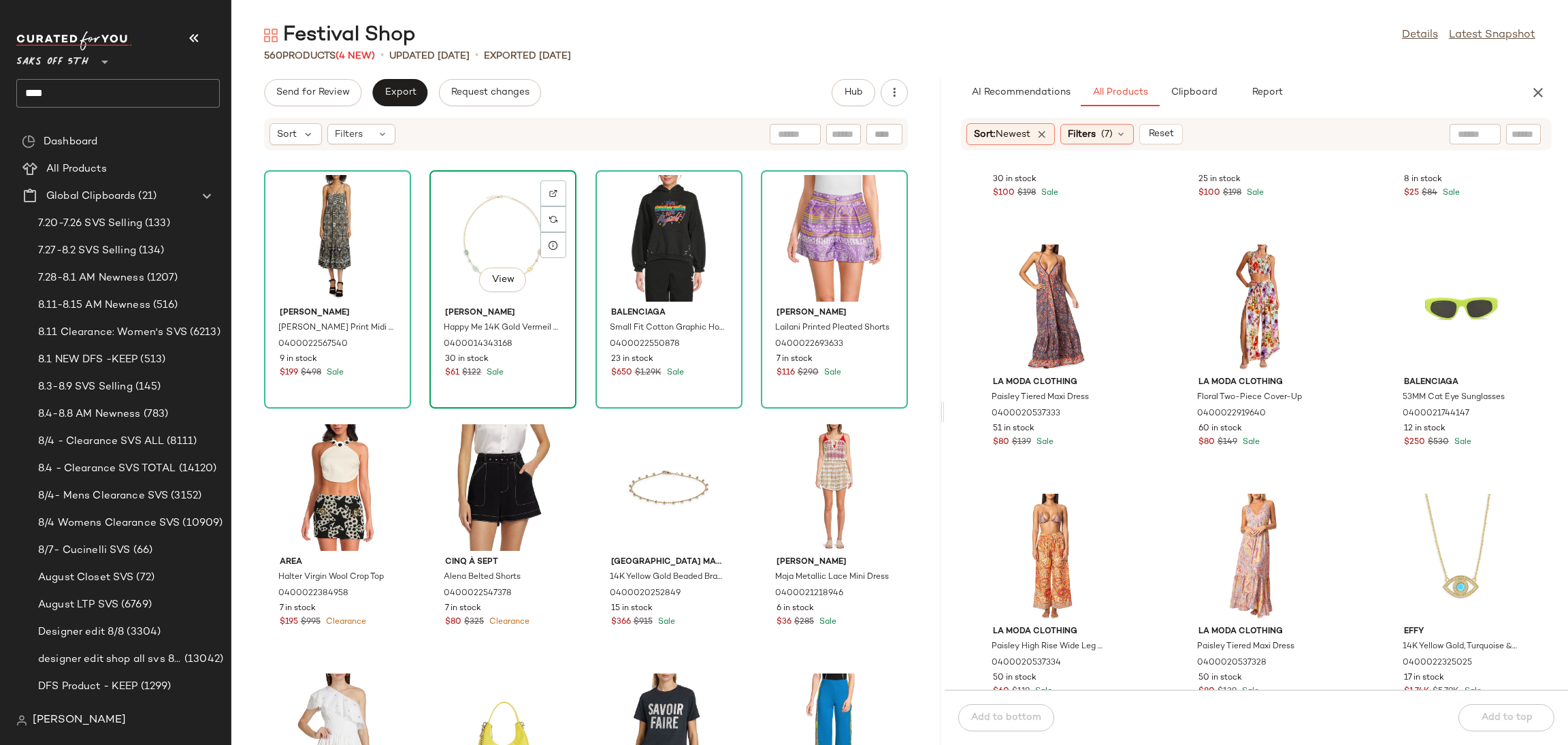
click at [531, 220] on div "View" at bounding box center [503, 237] width 138 height 126
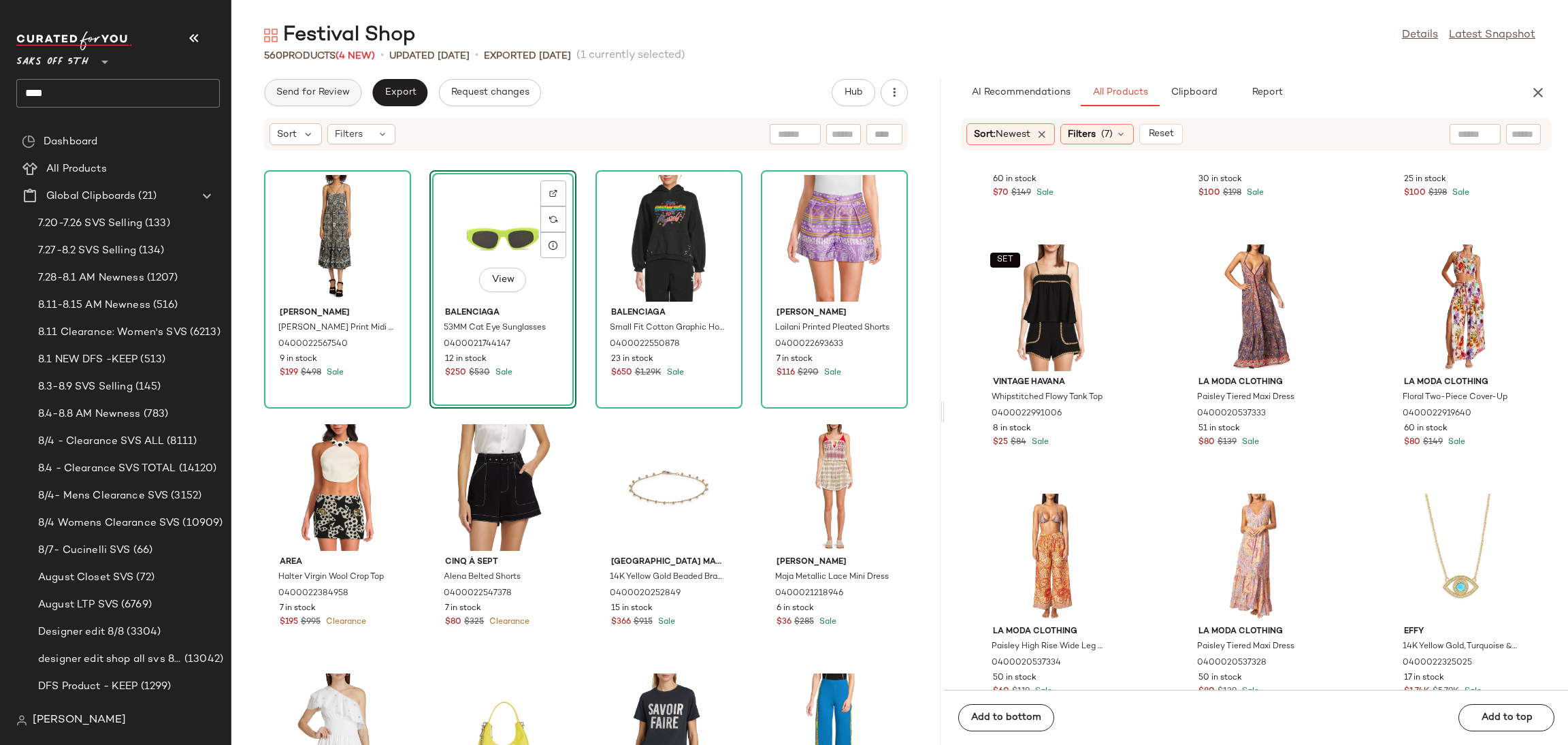
click at [326, 92] on span "Send for Review" at bounding box center [312, 93] width 74 height 11
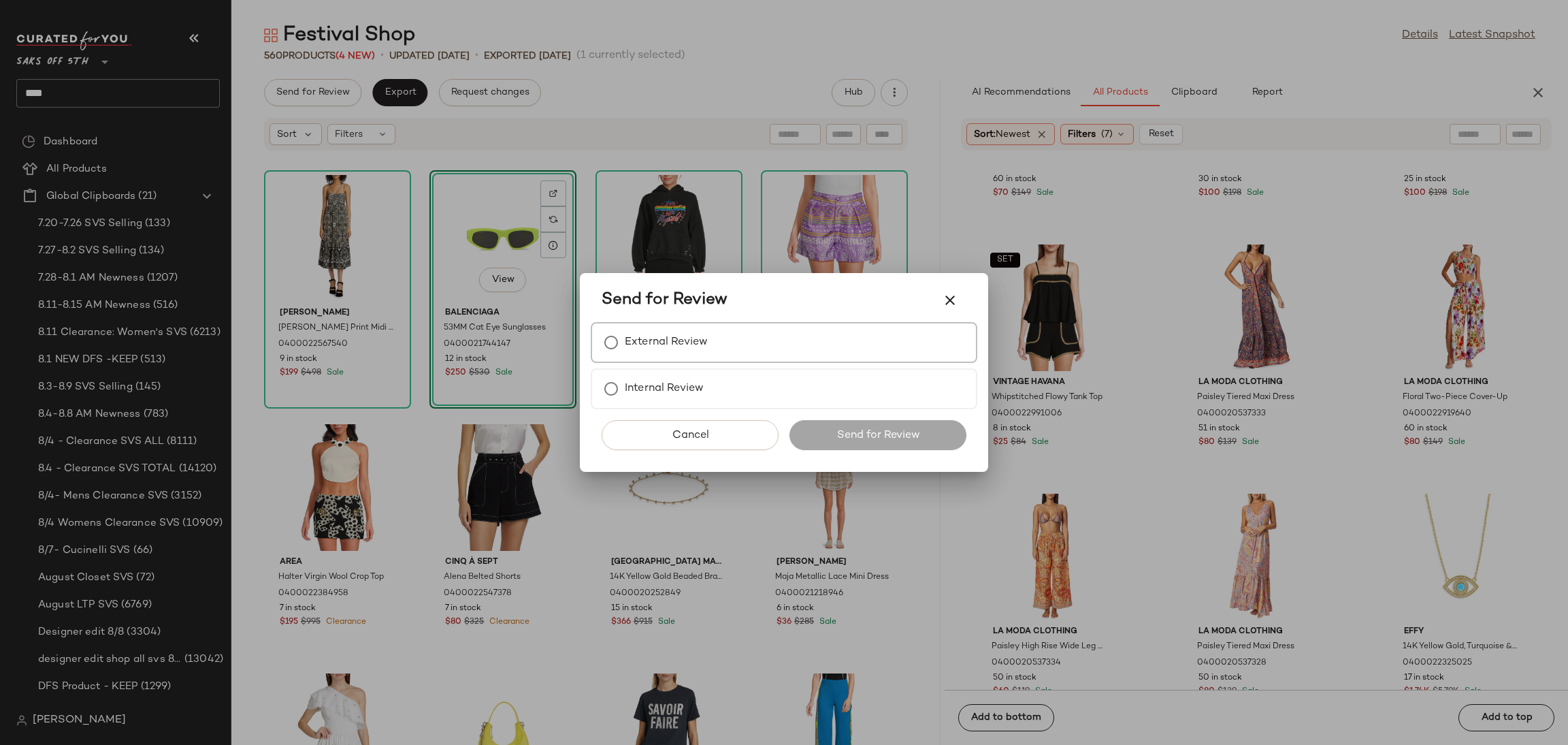
click at [679, 347] on label "External Review" at bounding box center [666, 342] width 83 height 27
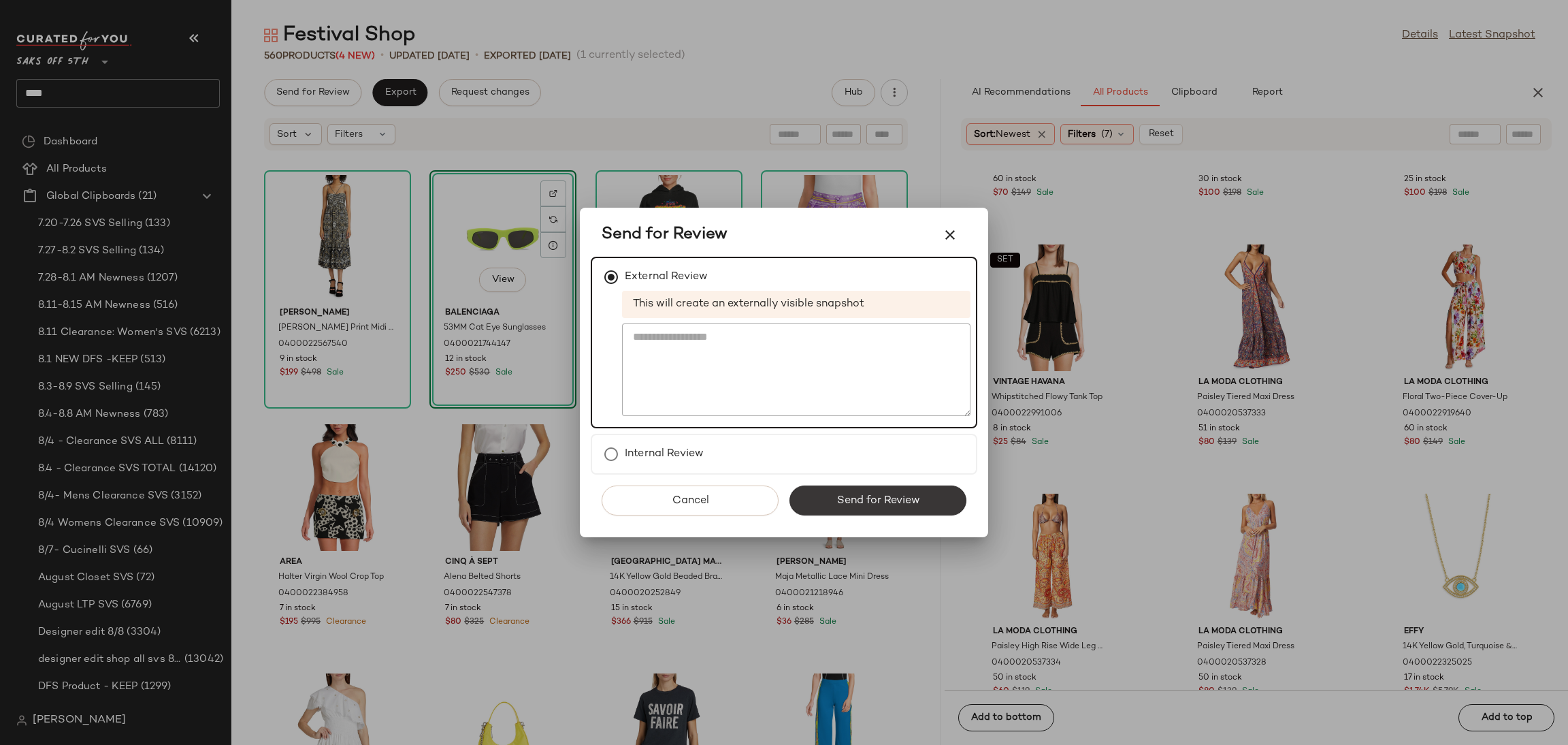
click at [838, 499] on span "Send for Review" at bounding box center [877, 500] width 84 height 13
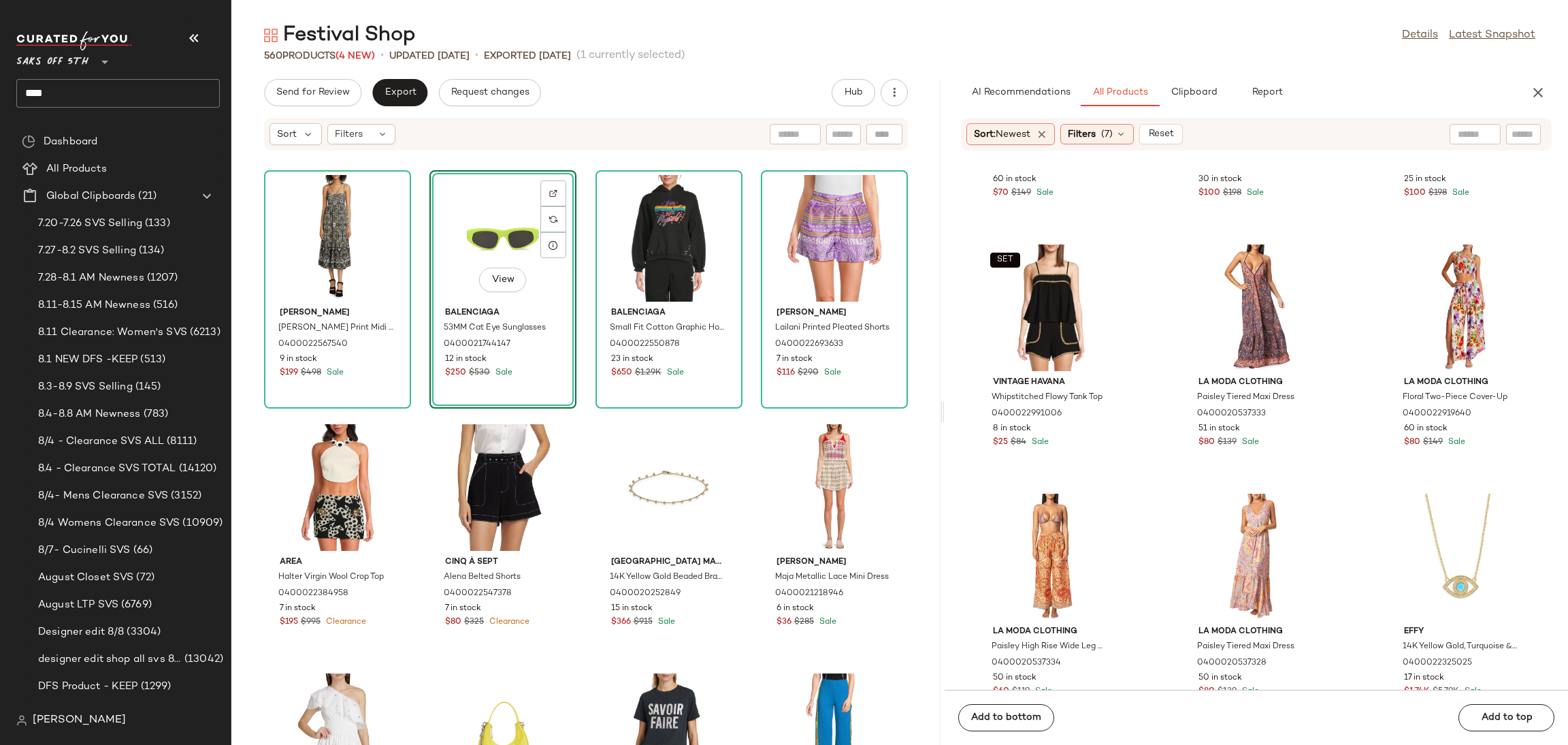
scroll to position [3928, 0]
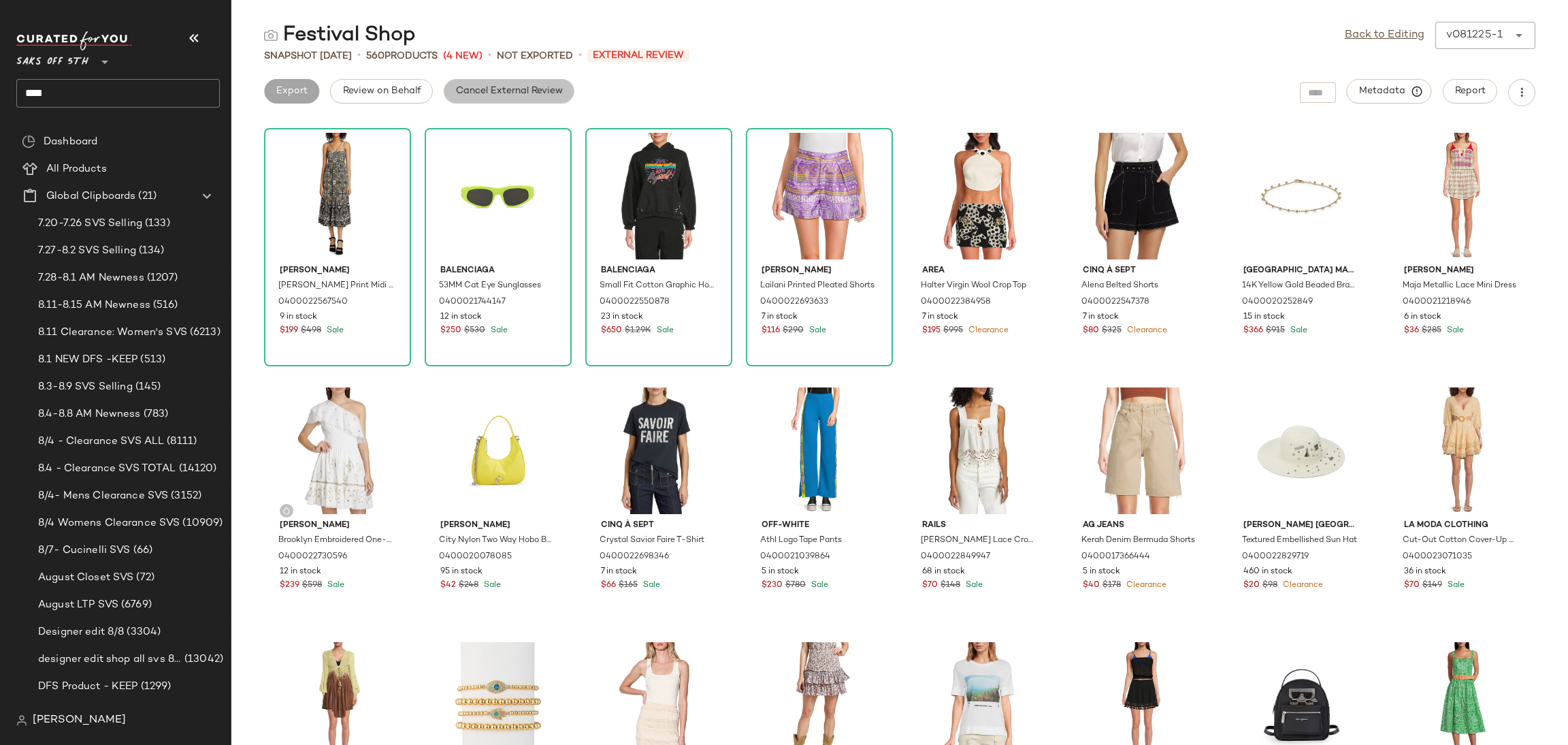
click at [510, 95] on span "Cancel External Review" at bounding box center [509, 91] width 108 height 11
click at [390, 86] on span "Export" at bounding box center [400, 91] width 32 height 11
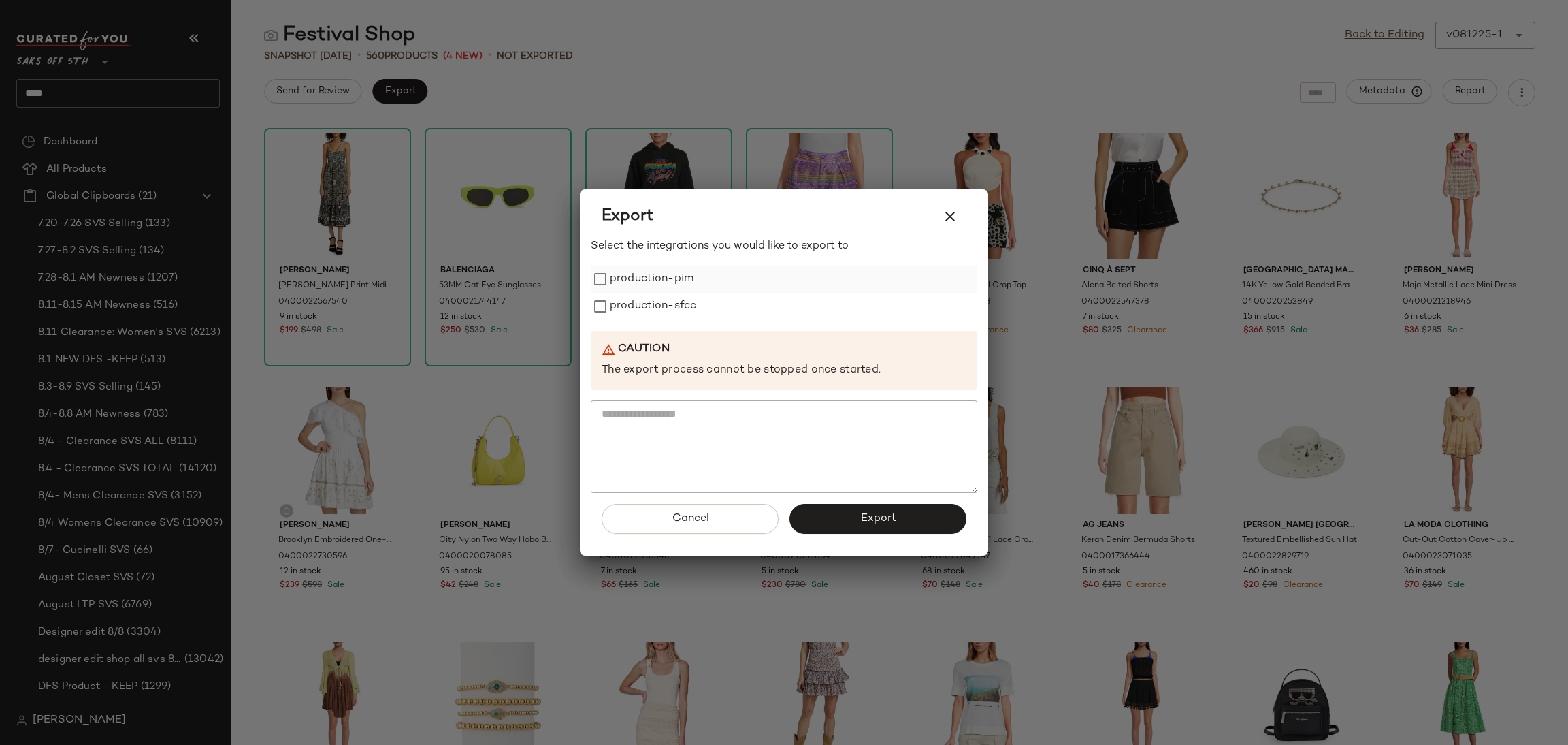
click at [621, 266] on label "production-pim" at bounding box center [651, 279] width 84 height 27
click at [632, 303] on label "production-sfcc" at bounding box center [653, 306] width 86 height 27
click at [884, 529] on button "Export" at bounding box center [878, 519] width 177 height 30
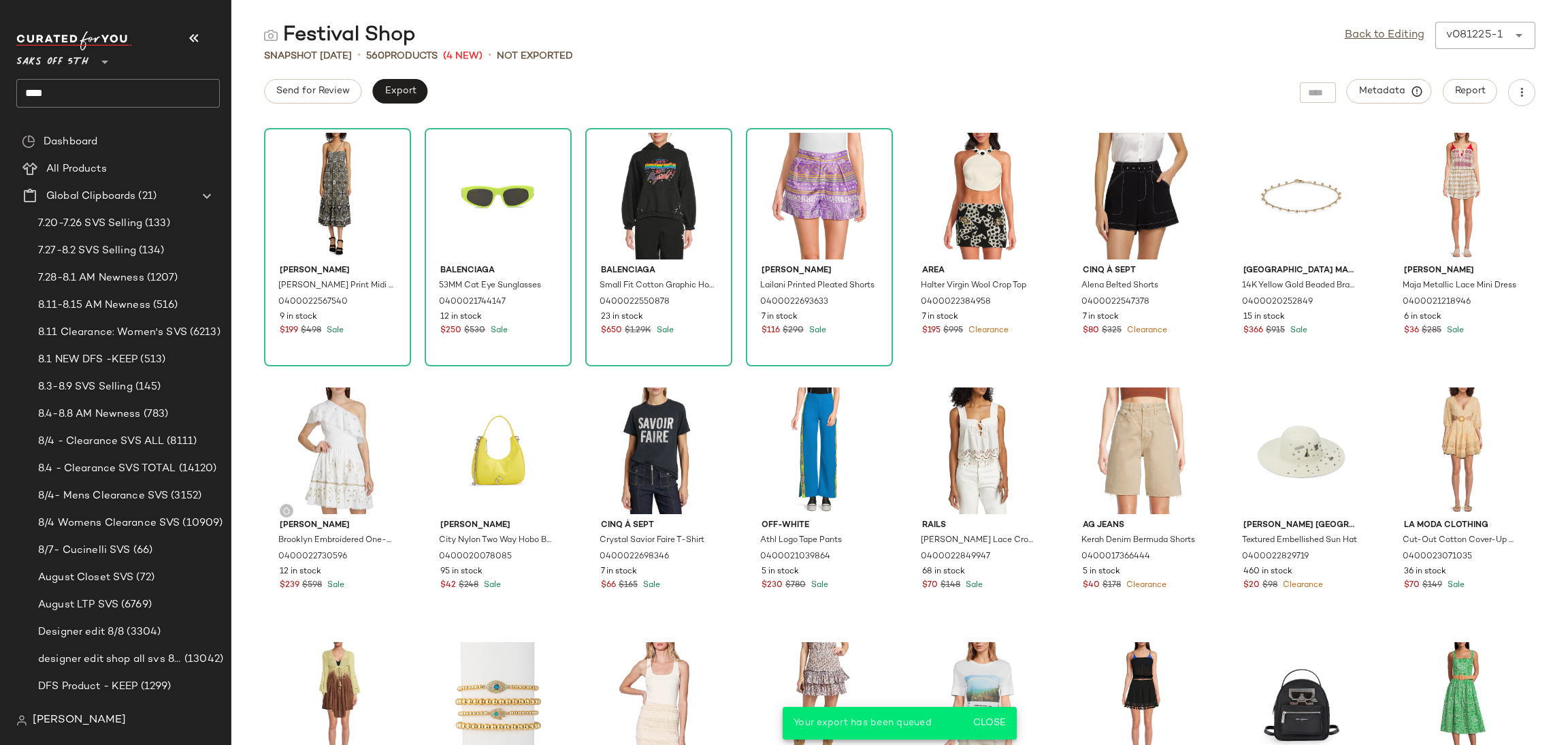
click at [131, 82] on input "****" at bounding box center [118, 93] width 204 height 28
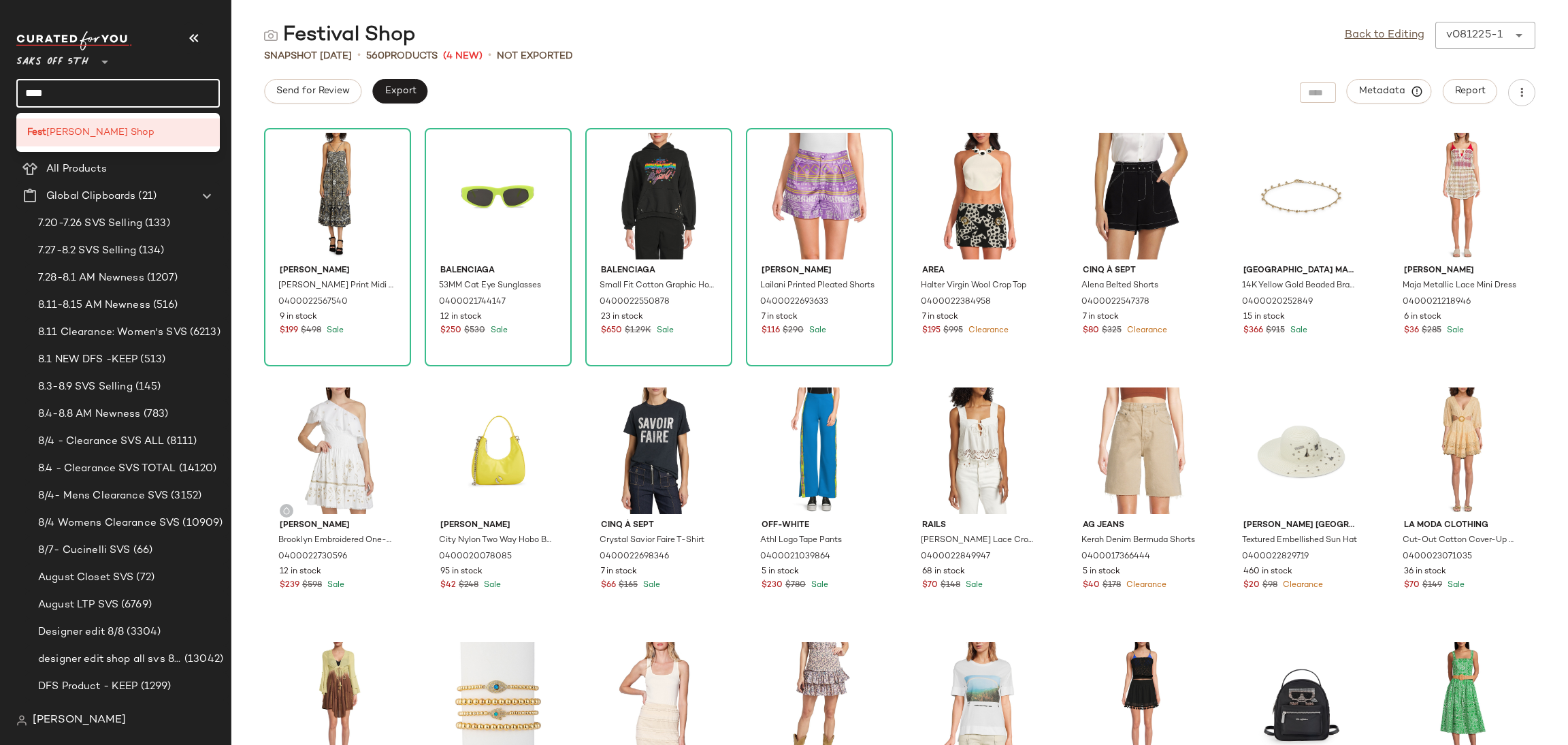
drag, startPoint x: 115, startPoint y: 91, endPoint x: 0, endPoint y: 46, distance: 123.5
click at [0, 46] on nav "Saks OFF 5TH ** **** Dashboard All Products Global Clipboards (21) 7.20-7.26 SV…" at bounding box center [116, 372] width 231 height 745
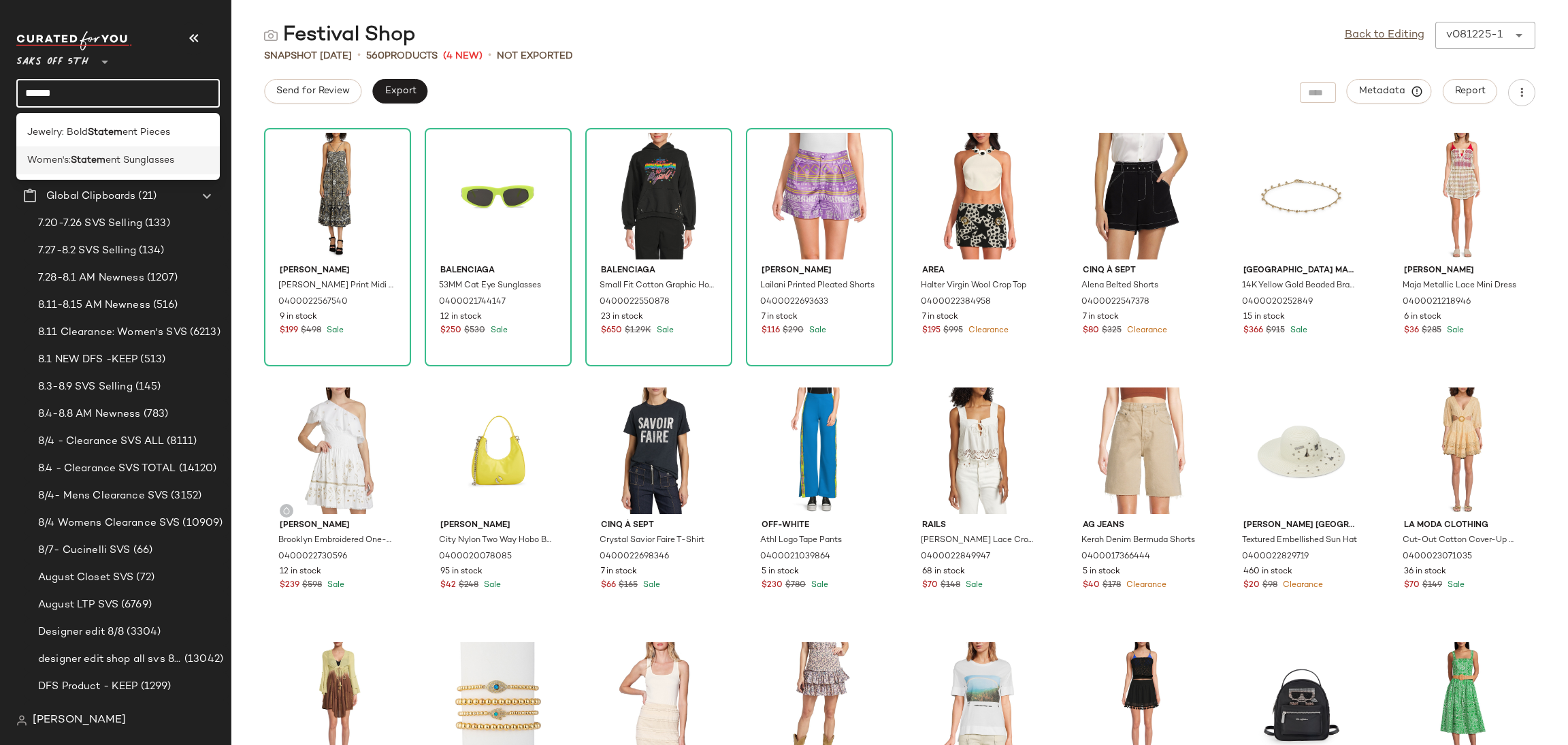
type input "******"
click at [139, 162] on span "ent Sunglasses" at bounding box center [140, 161] width 69 height 14
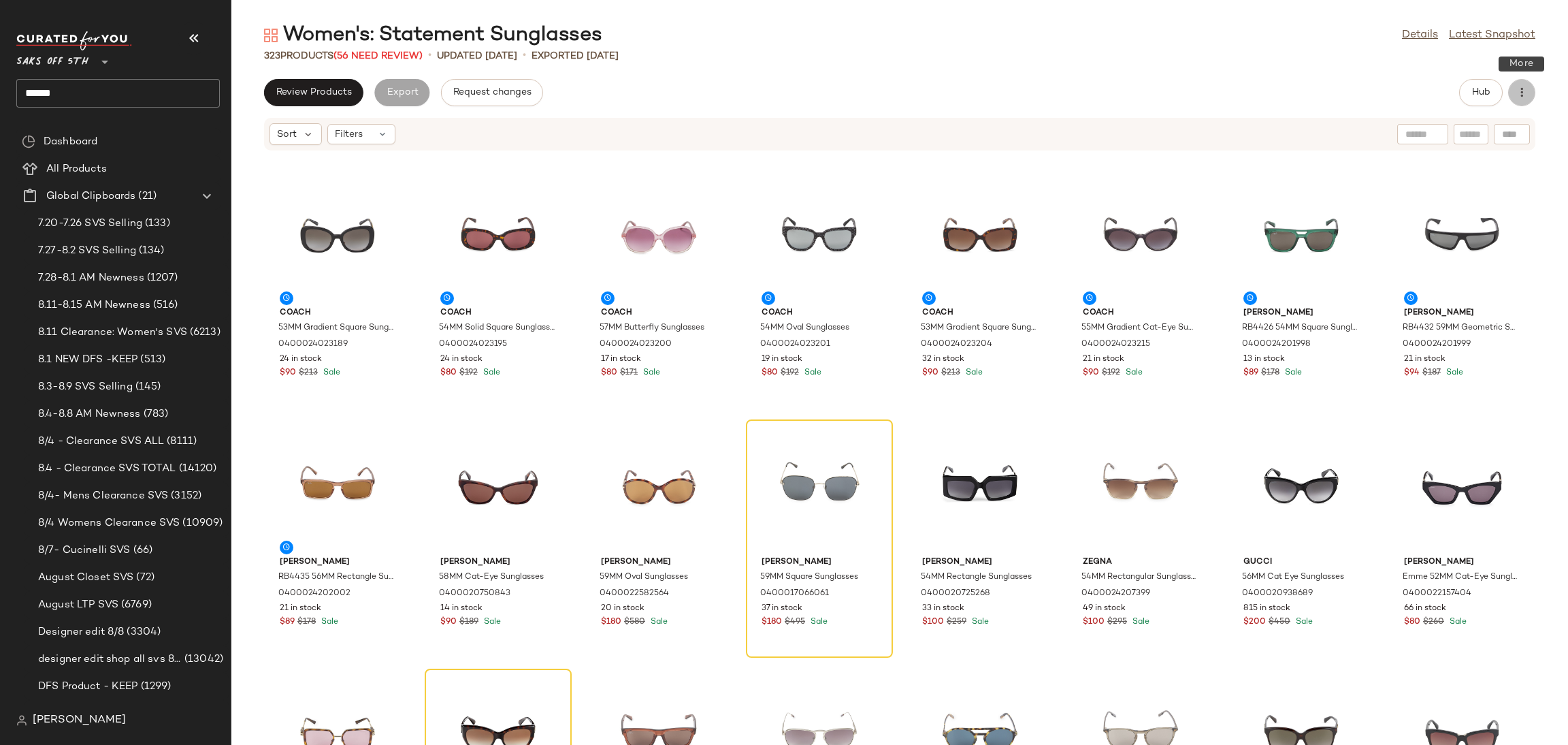
click at [1518, 99] on icon "button" at bounding box center [1521, 92] width 13 height 13
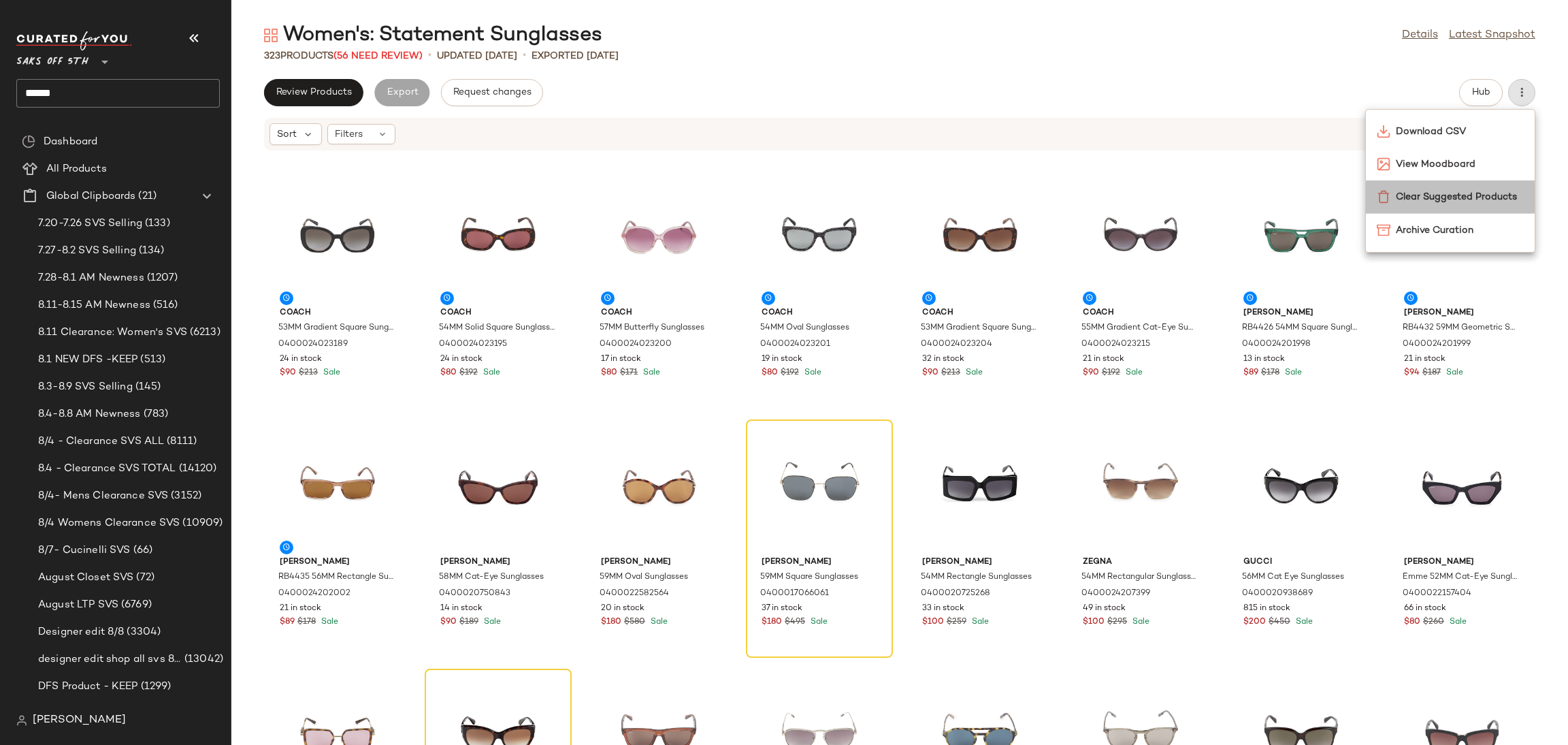
click at [1457, 194] on span "Clear Suggested Products" at bounding box center [1459, 197] width 128 height 14
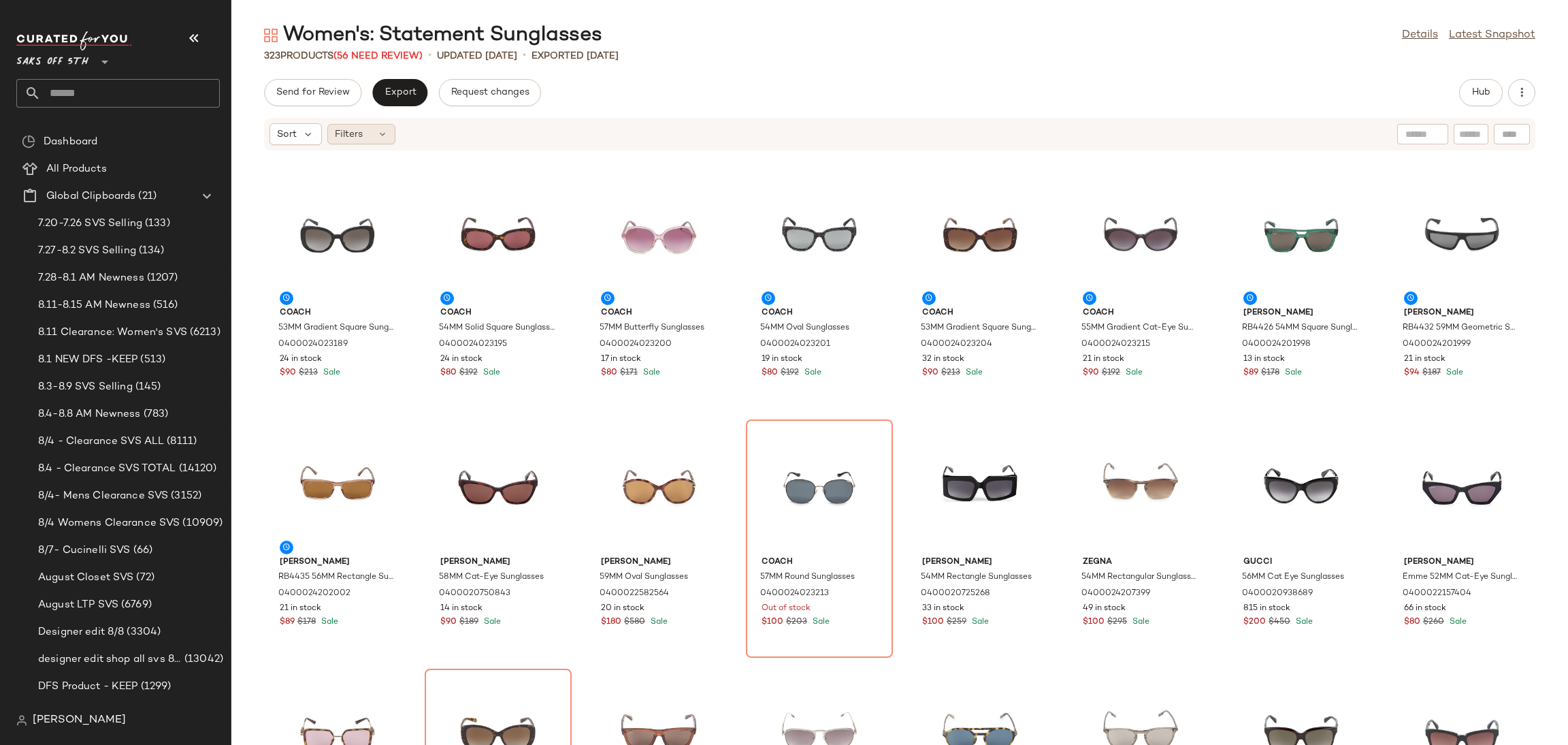
click at [370, 135] on div "Filters" at bounding box center [361, 133] width 68 height 20
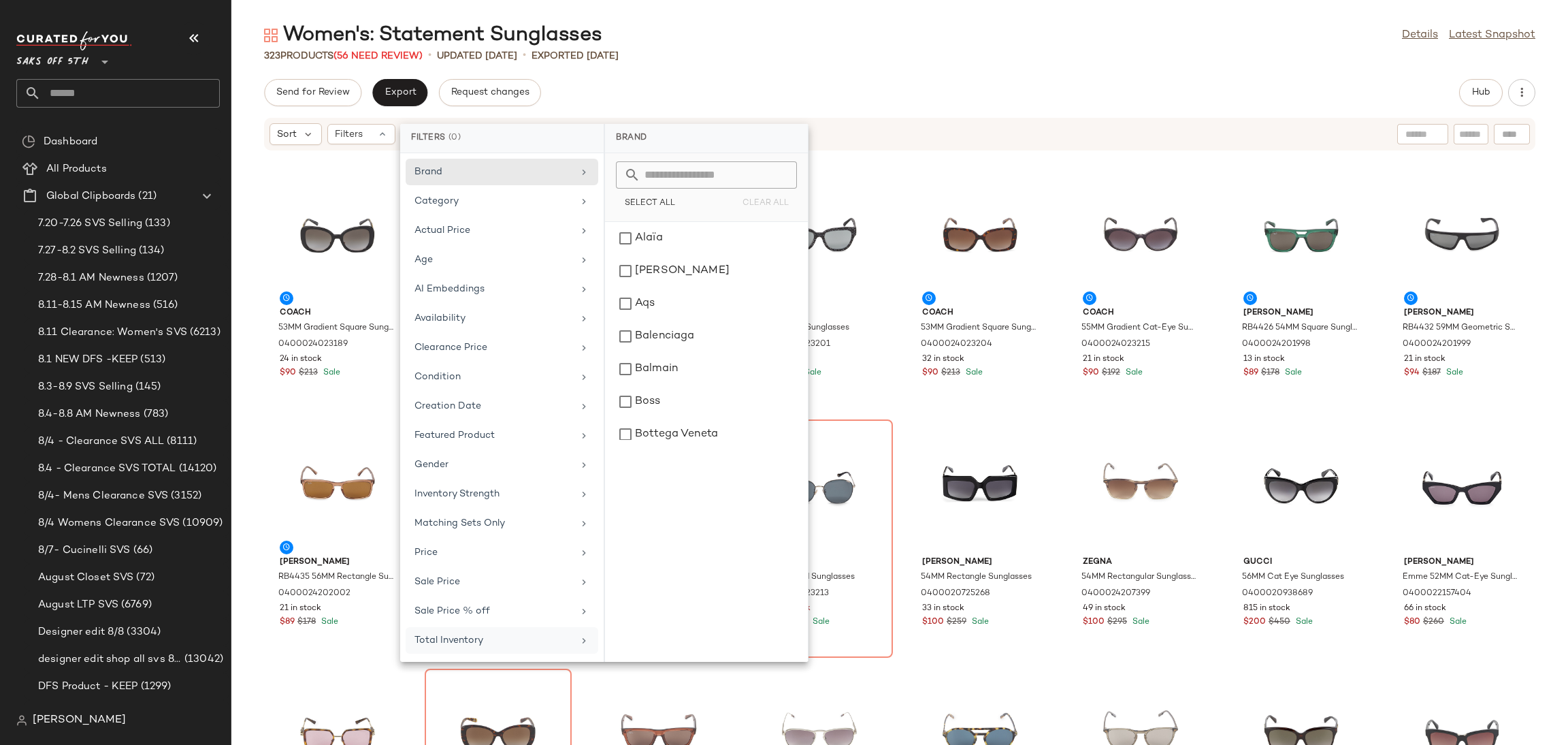
click at [484, 637] on div "Total Inventory" at bounding box center [494, 640] width 159 height 14
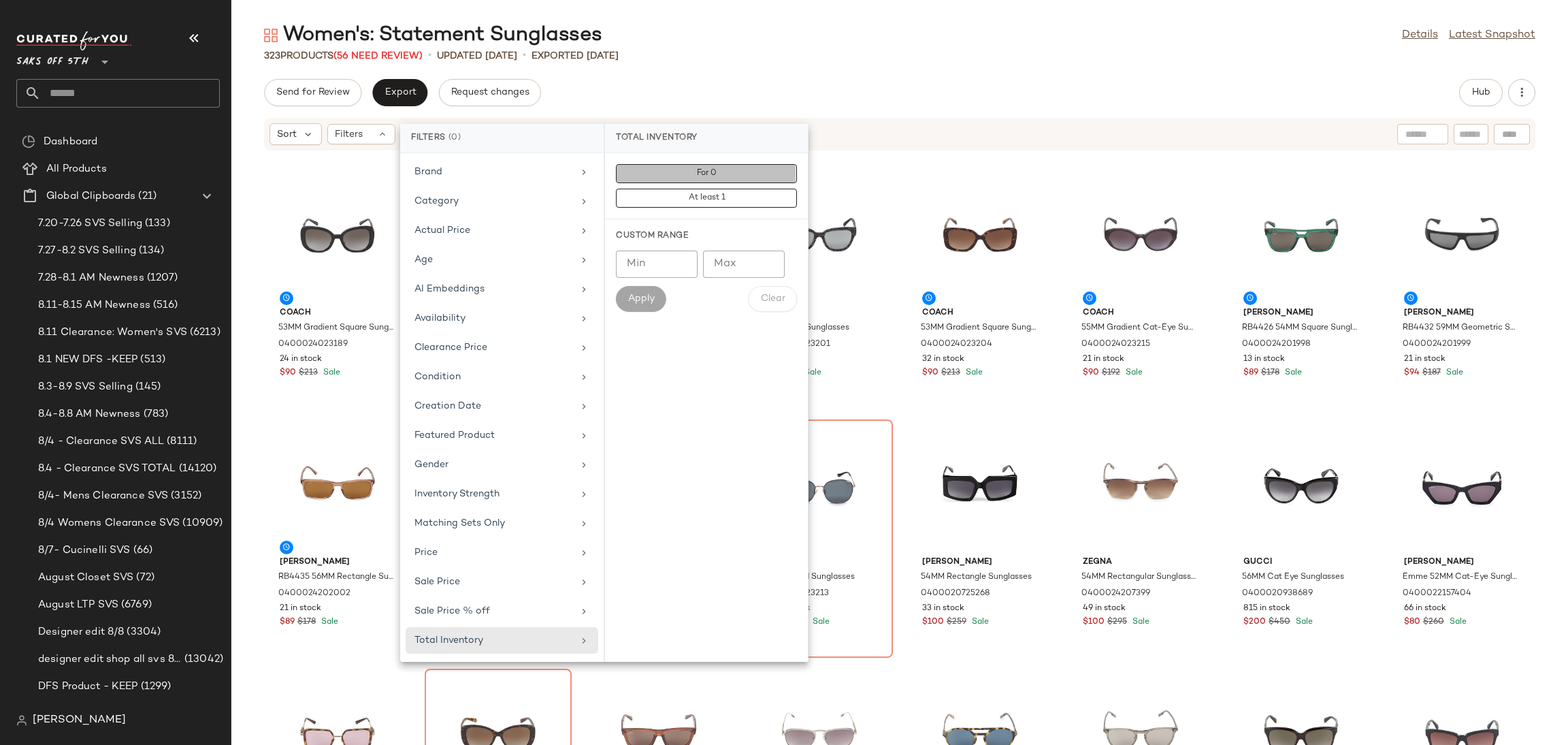
click at [754, 189] on button "For 0" at bounding box center [706, 199] width 181 height 19
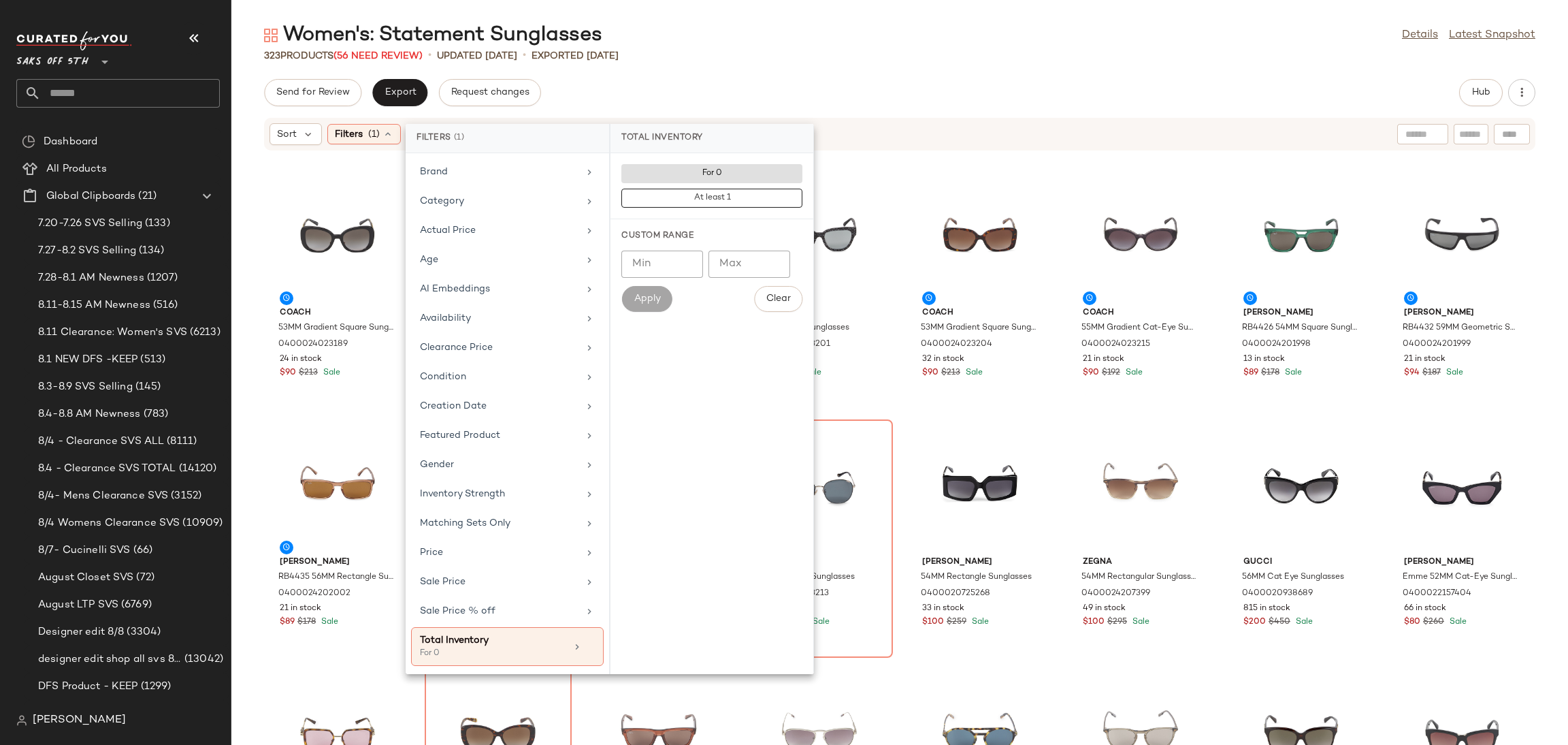
click at [872, 39] on div "Women's: Statement Sunglasses Details Latest Snapshot" at bounding box center [899, 35] width 1337 height 27
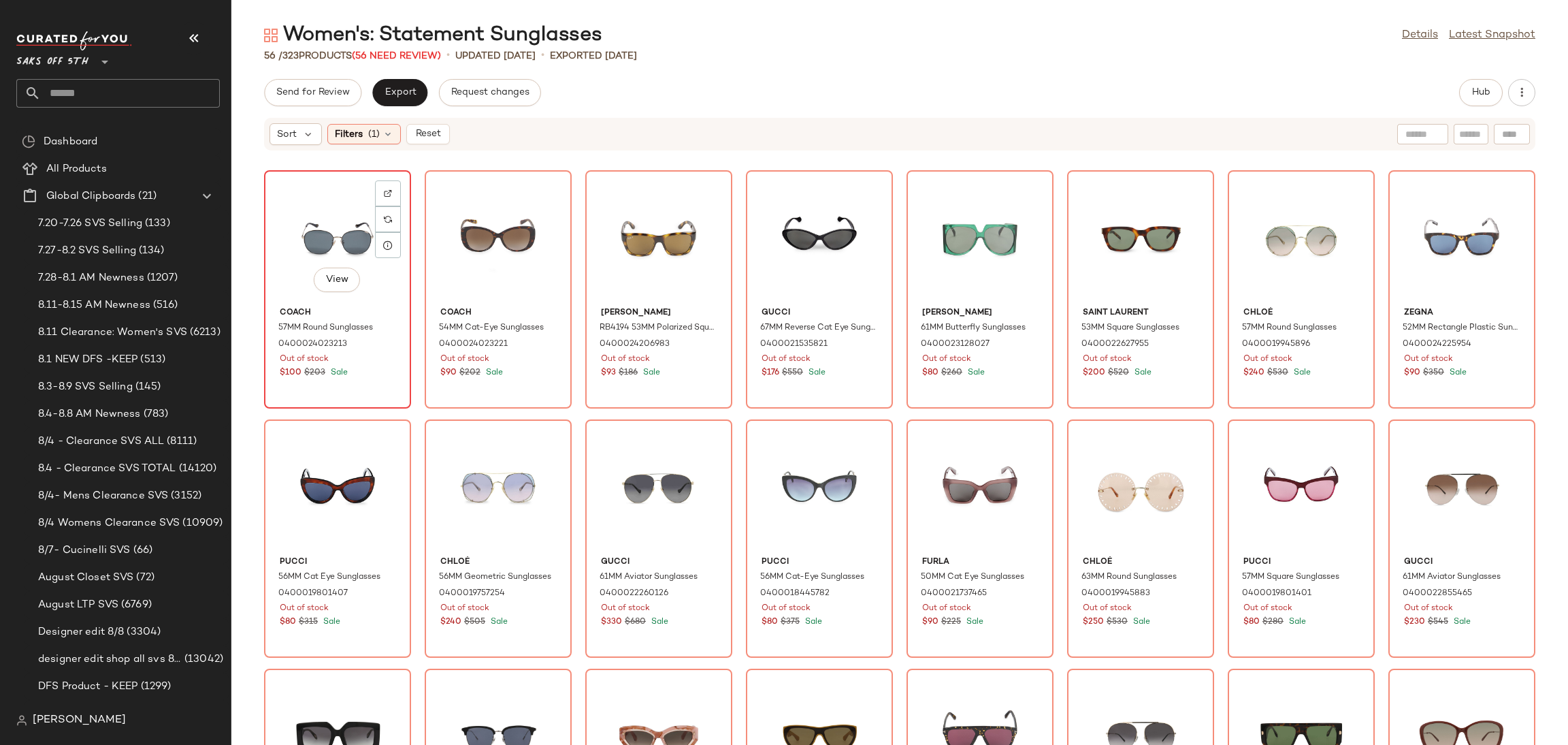
click at [289, 210] on div "View" at bounding box center [338, 237] width 138 height 126
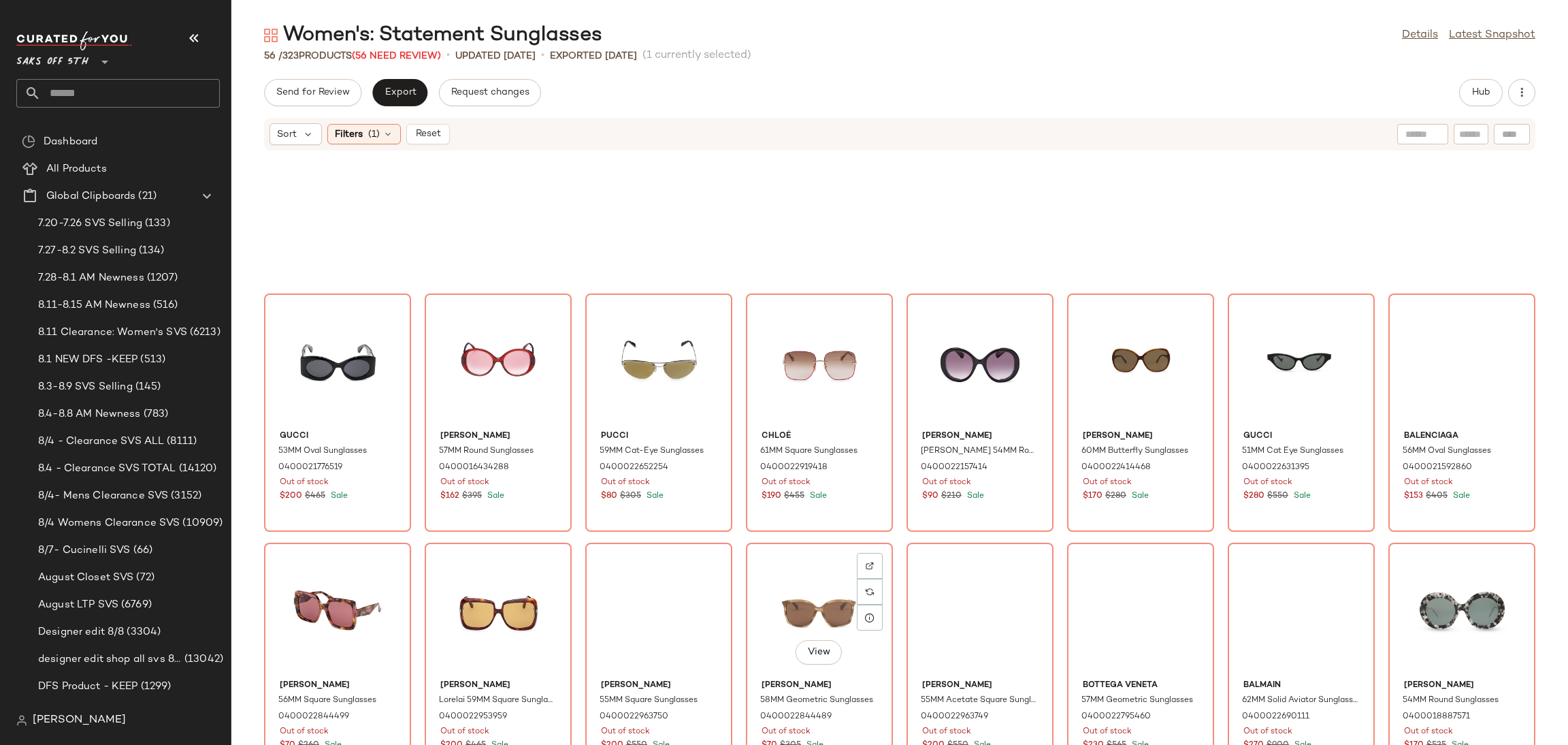
scroll to position [1169, 0]
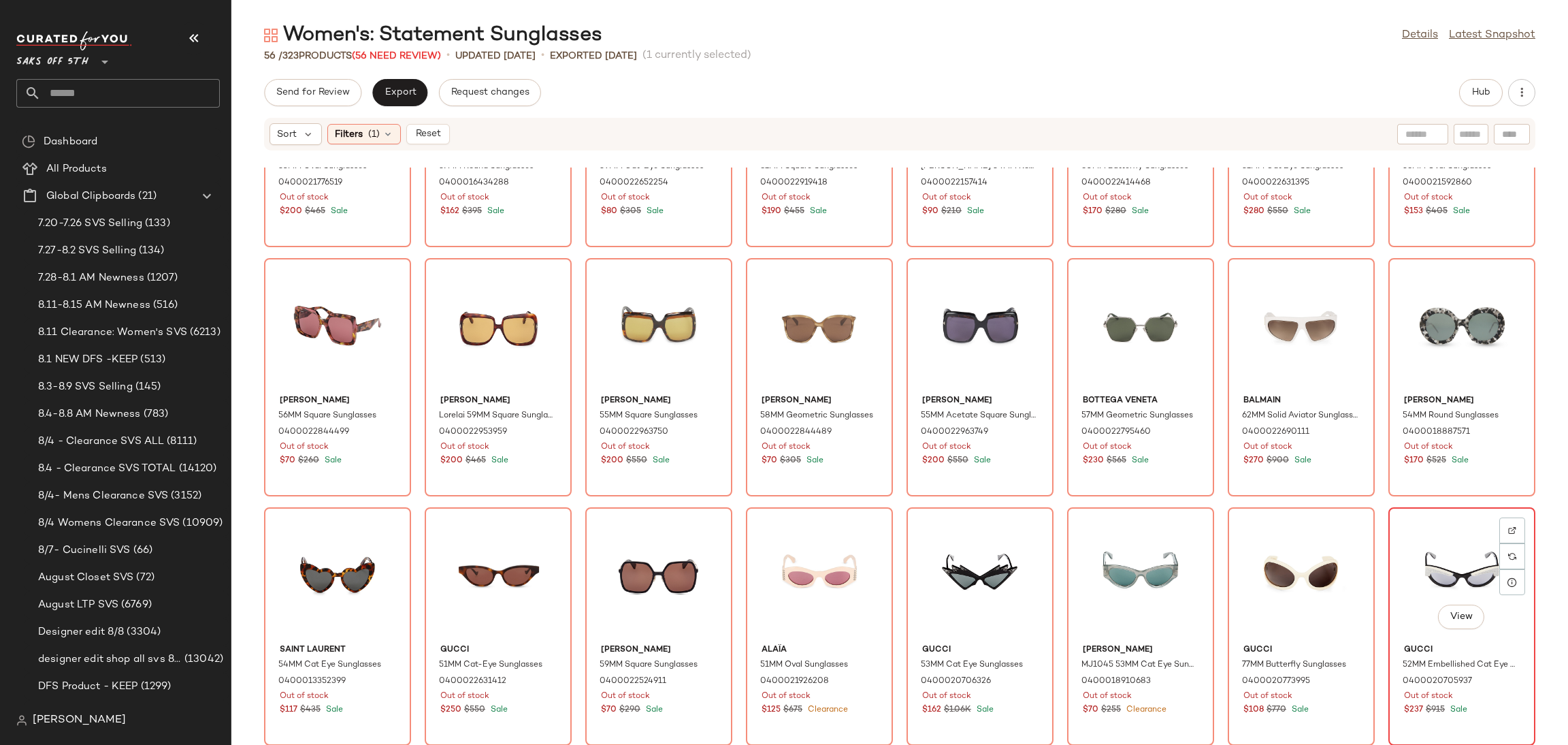
click at [1424, 549] on div "View" at bounding box center [1462, 575] width 138 height 126
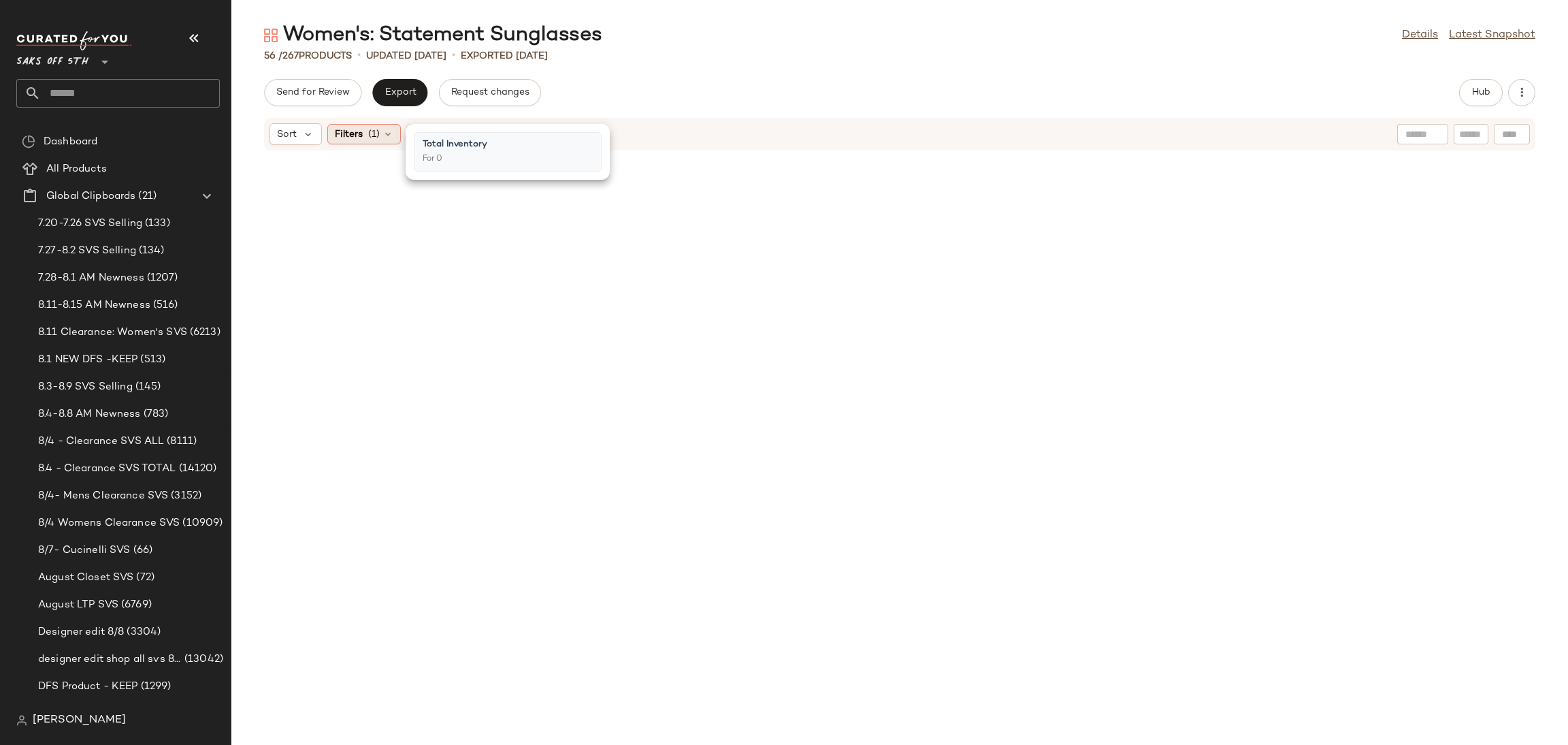
click at [379, 126] on div "Filters (1)" at bounding box center [364, 133] width 73 height 20
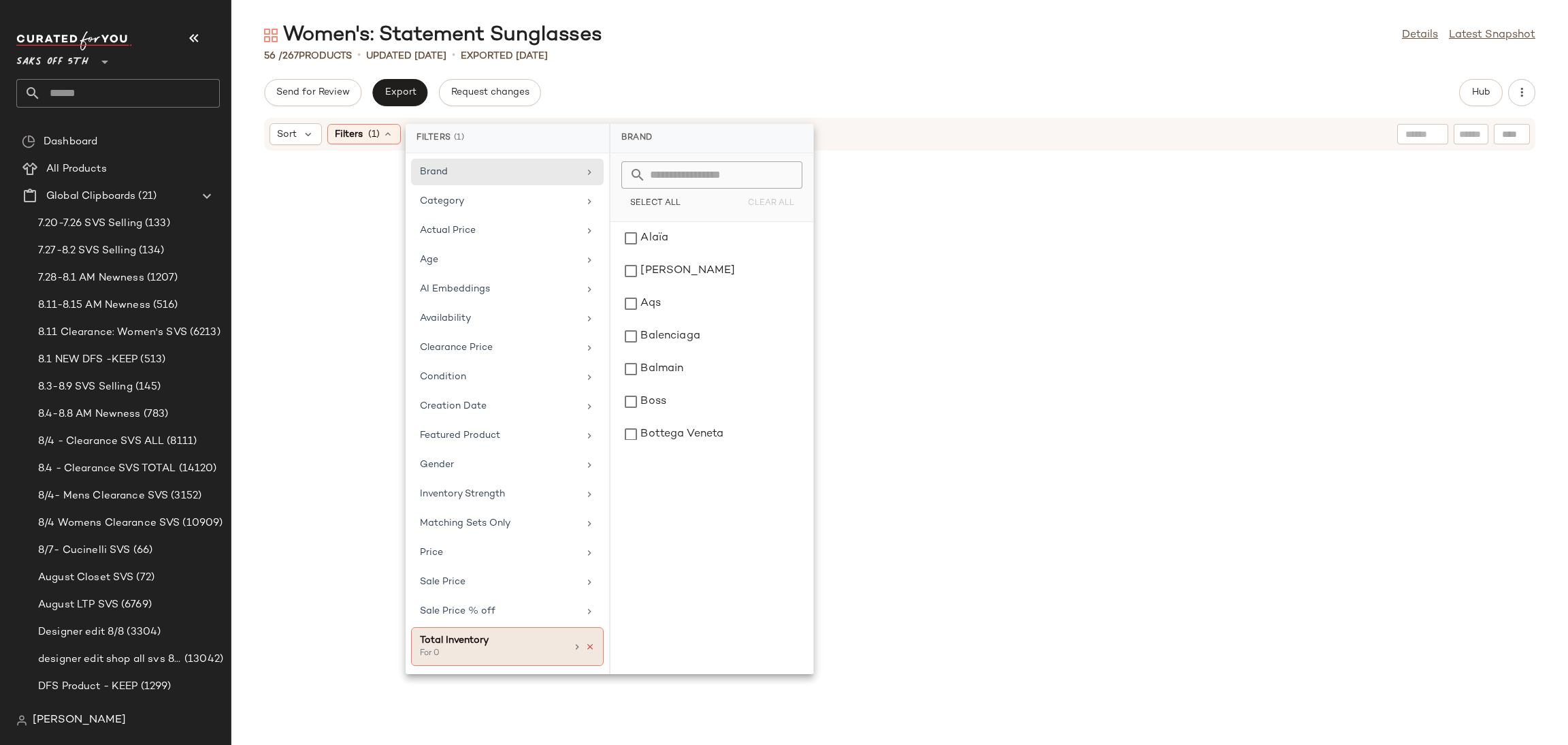
click at [589, 651] on icon at bounding box center [589, 646] width 10 height 10
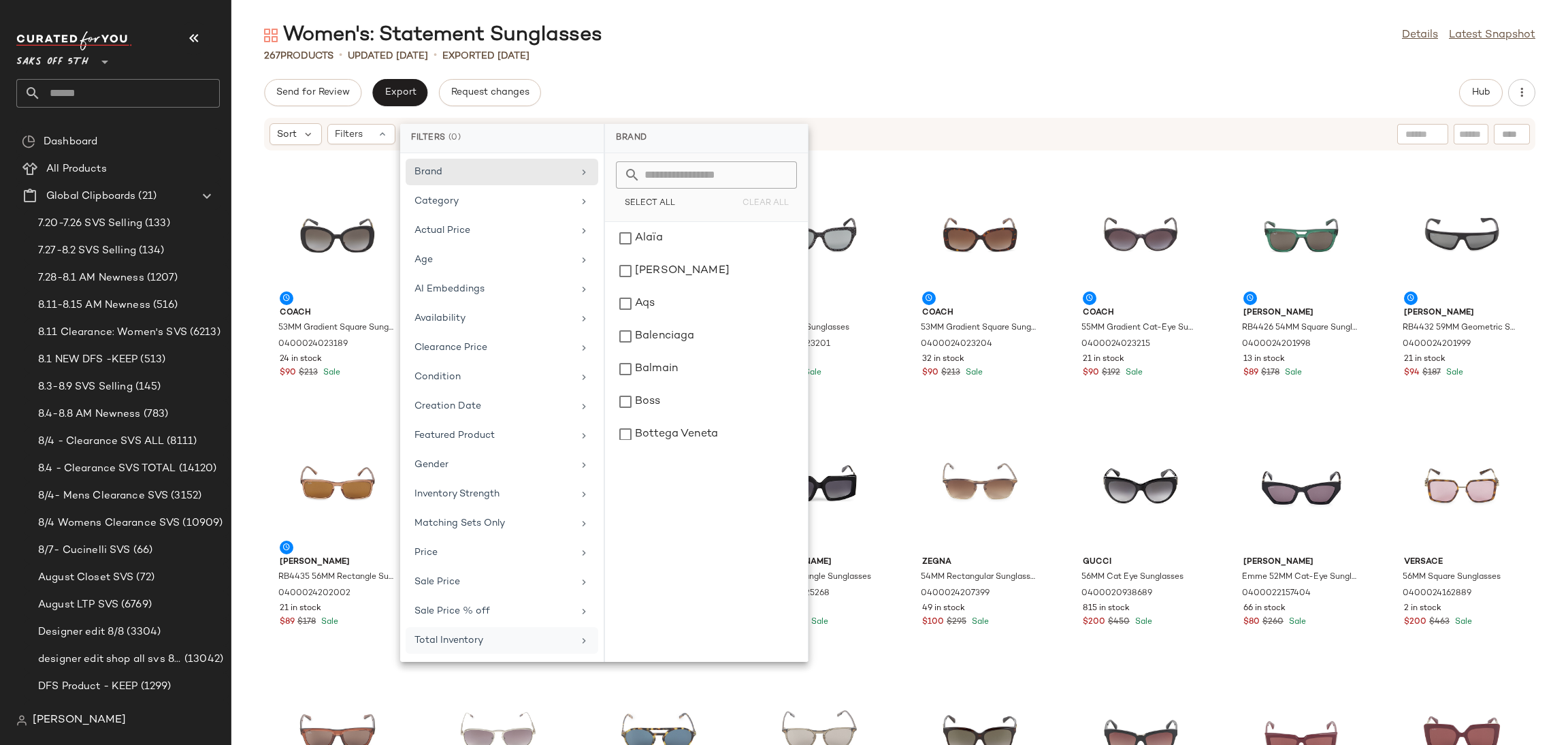
click at [945, 39] on div "Women's: Statement Sunglasses Details Latest Snapshot" at bounding box center [899, 35] width 1337 height 27
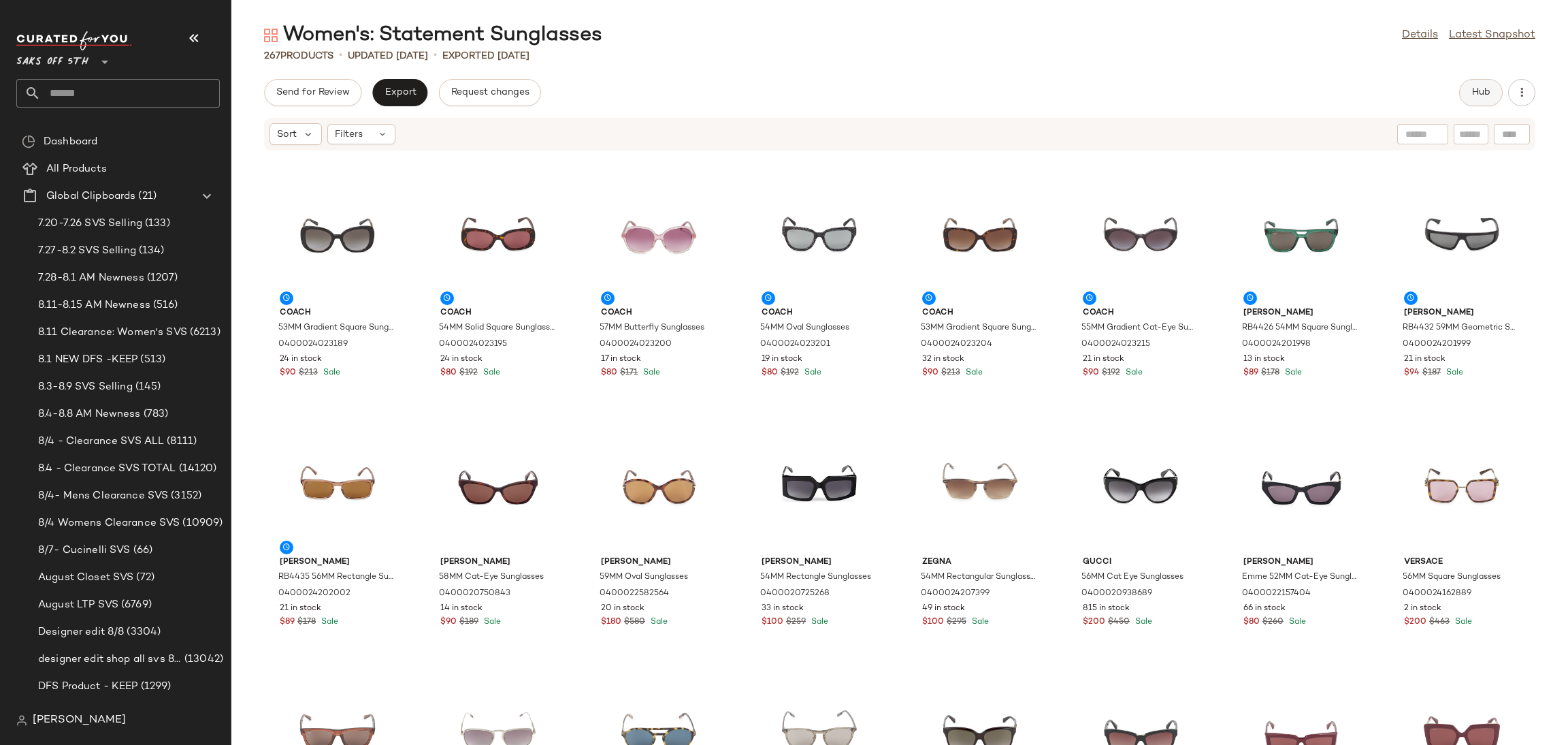
click at [1481, 91] on span "Hub" at bounding box center [1482, 93] width 19 height 11
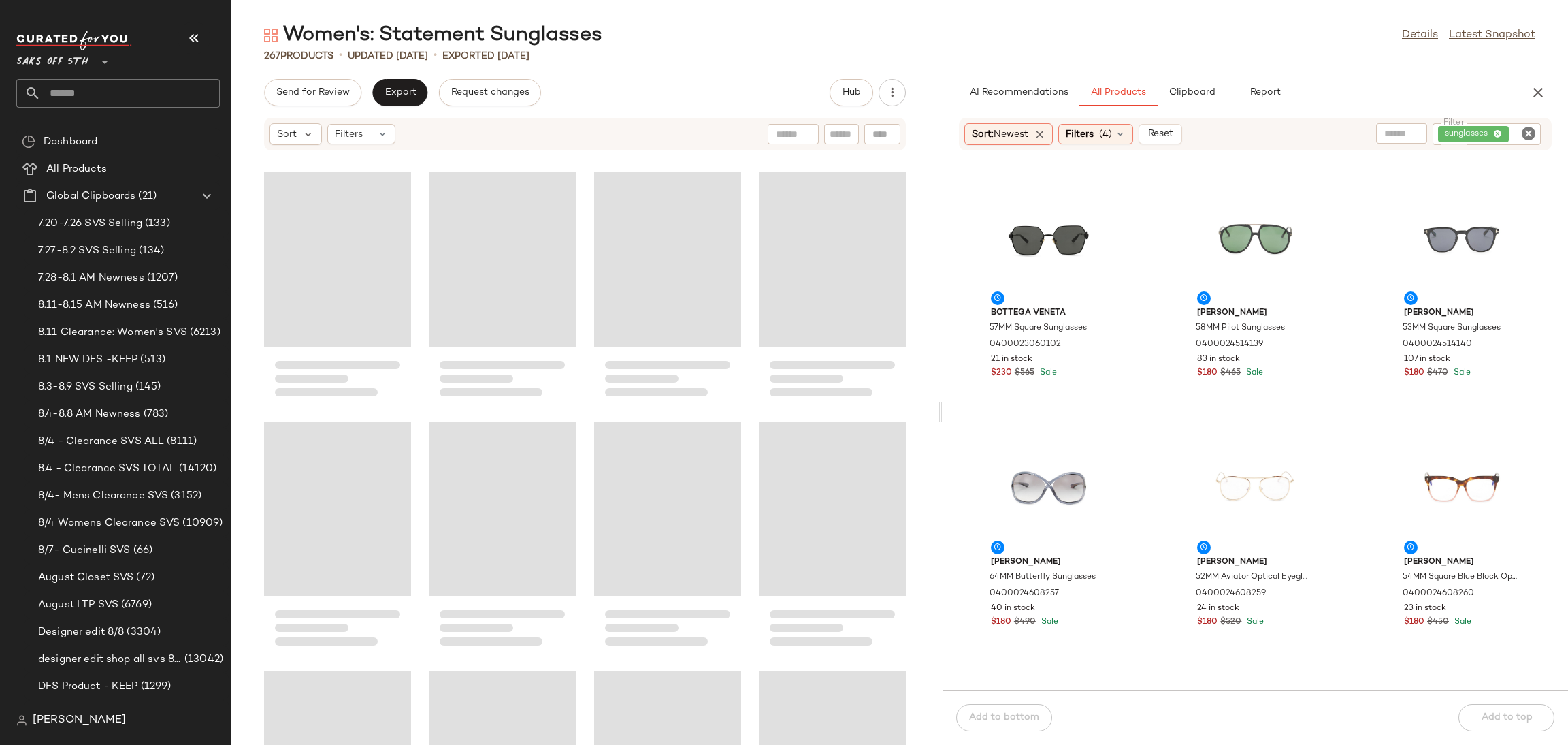
drag, startPoint x: 897, startPoint y: 410, endPoint x: 941, endPoint y: 410, distance: 44.0
click at [941, 410] on div "Women's: Statement Sunglasses Details Latest Snapshot 267 Products • updated [D…" at bounding box center [899, 383] width 1337 height 723
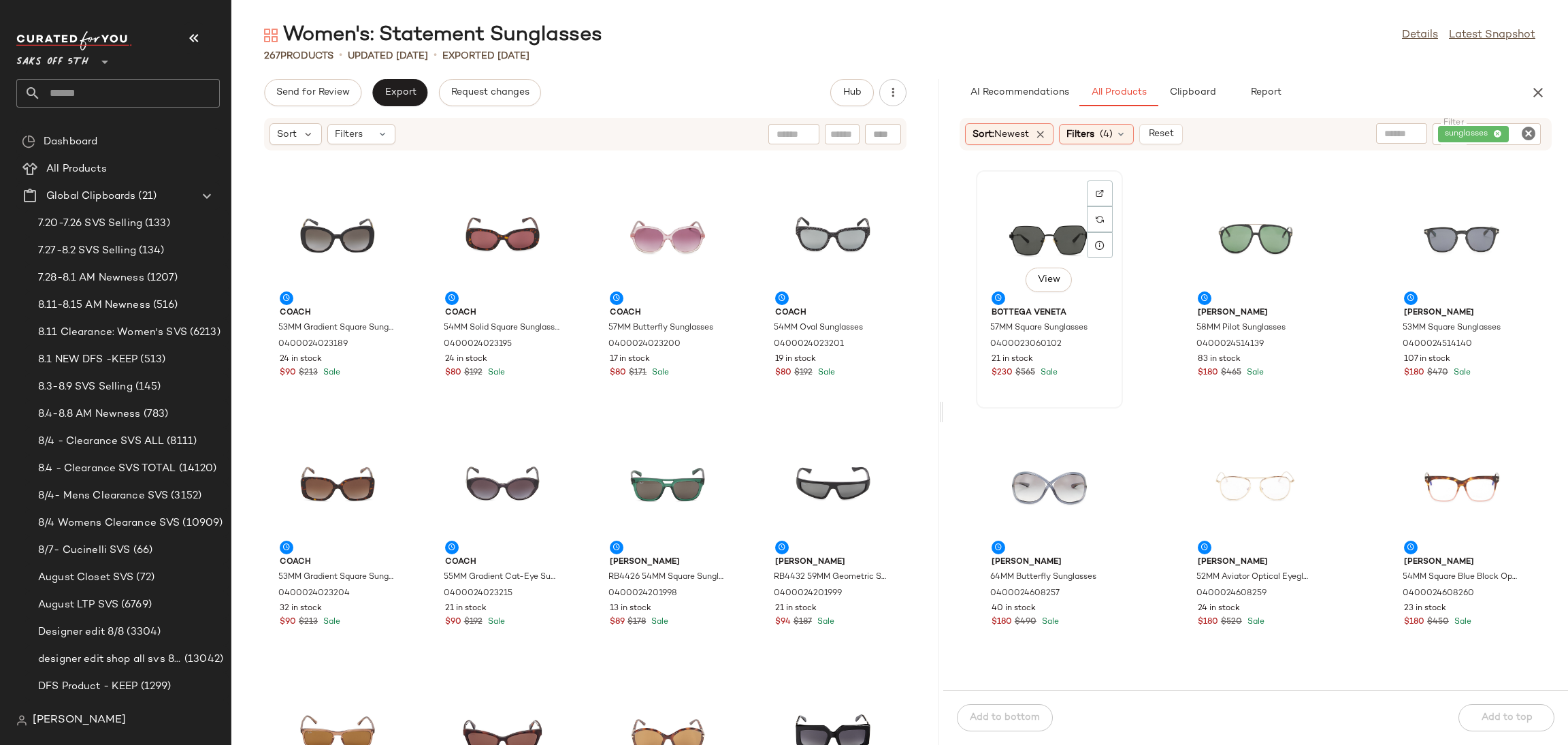
click at [1039, 241] on div "View" at bounding box center [1049, 237] width 138 height 126
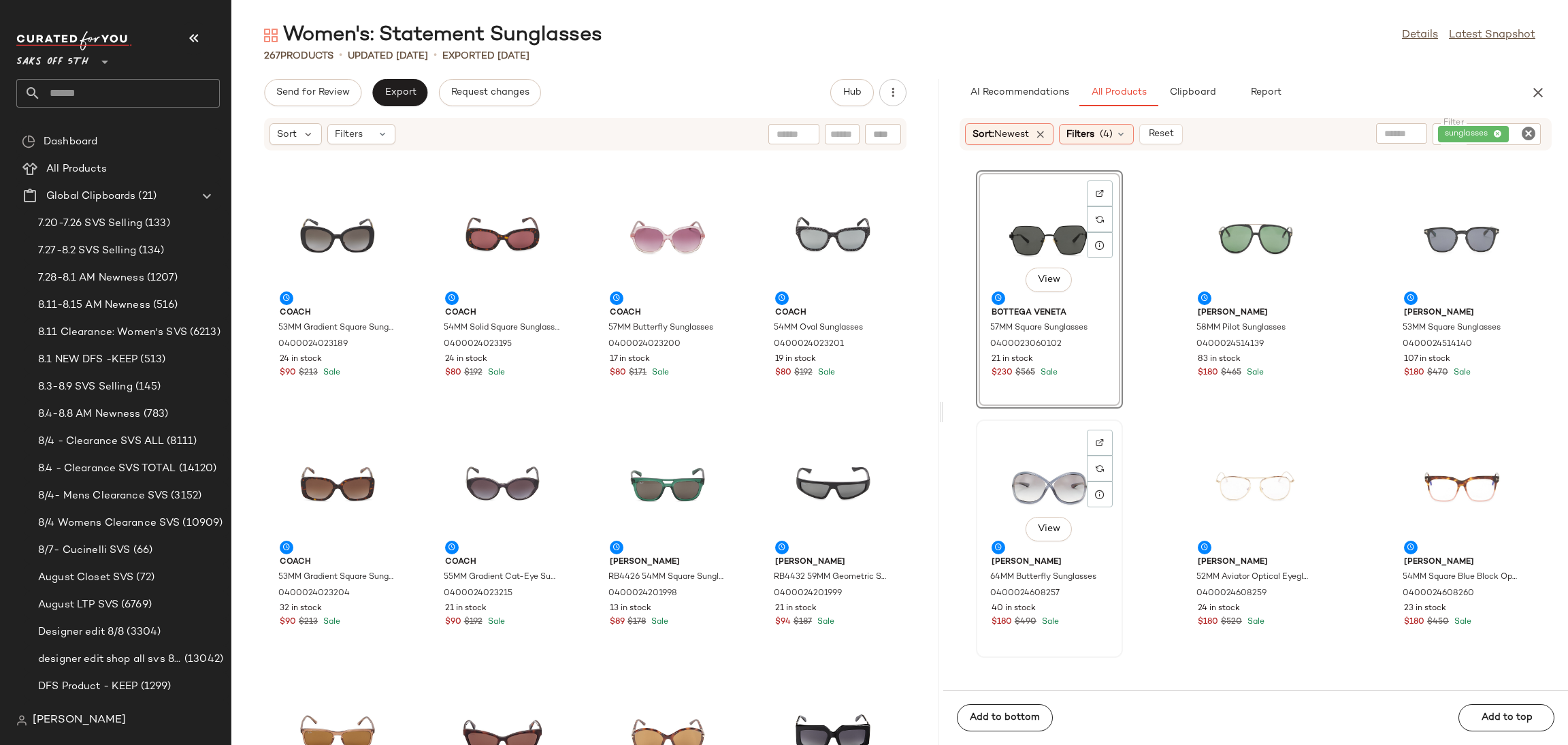
click at [1023, 493] on div "View" at bounding box center [1049, 487] width 138 height 126
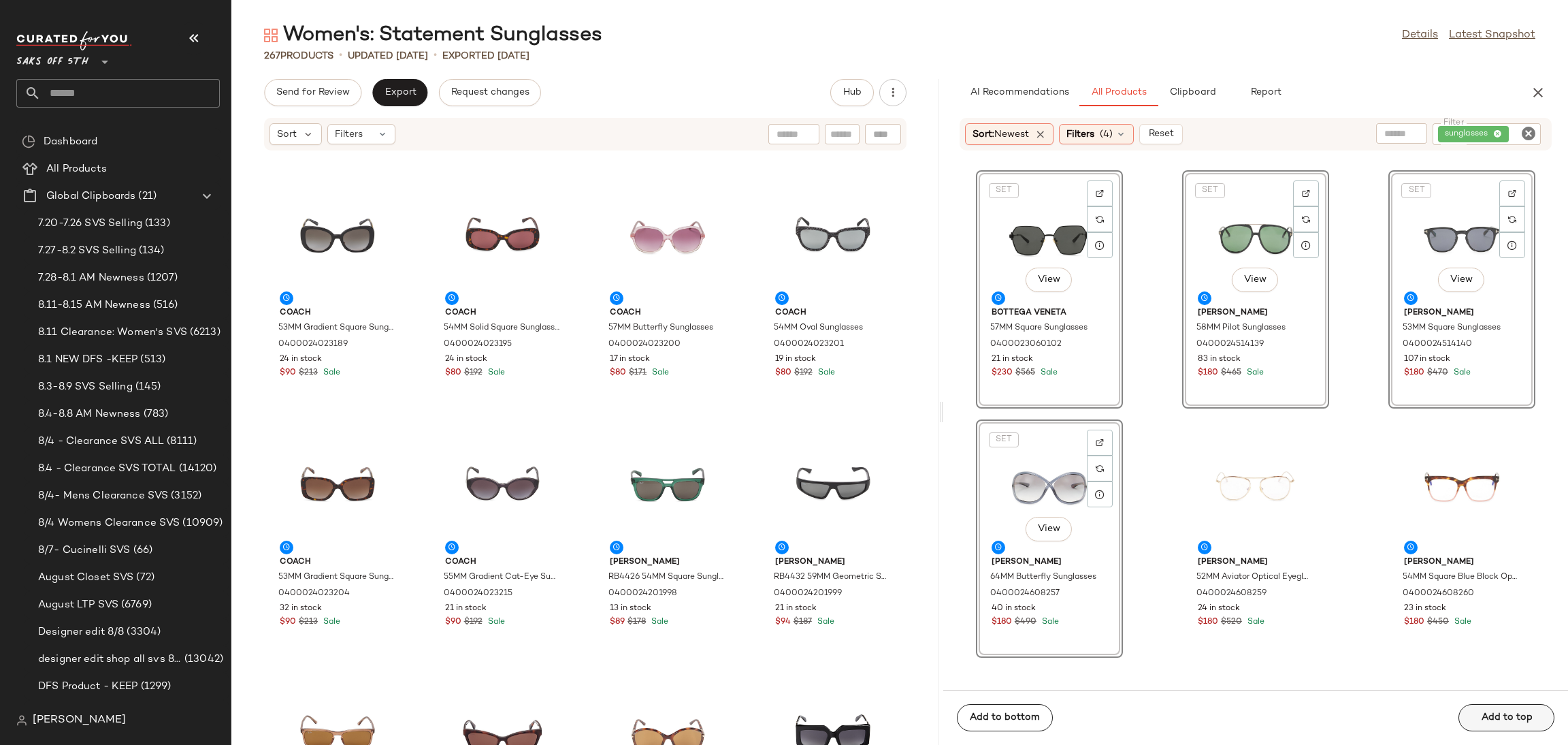
click at [1481, 716] on div "Add to bottom Add to top" at bounding box center [1256, 717] width 625 height 55
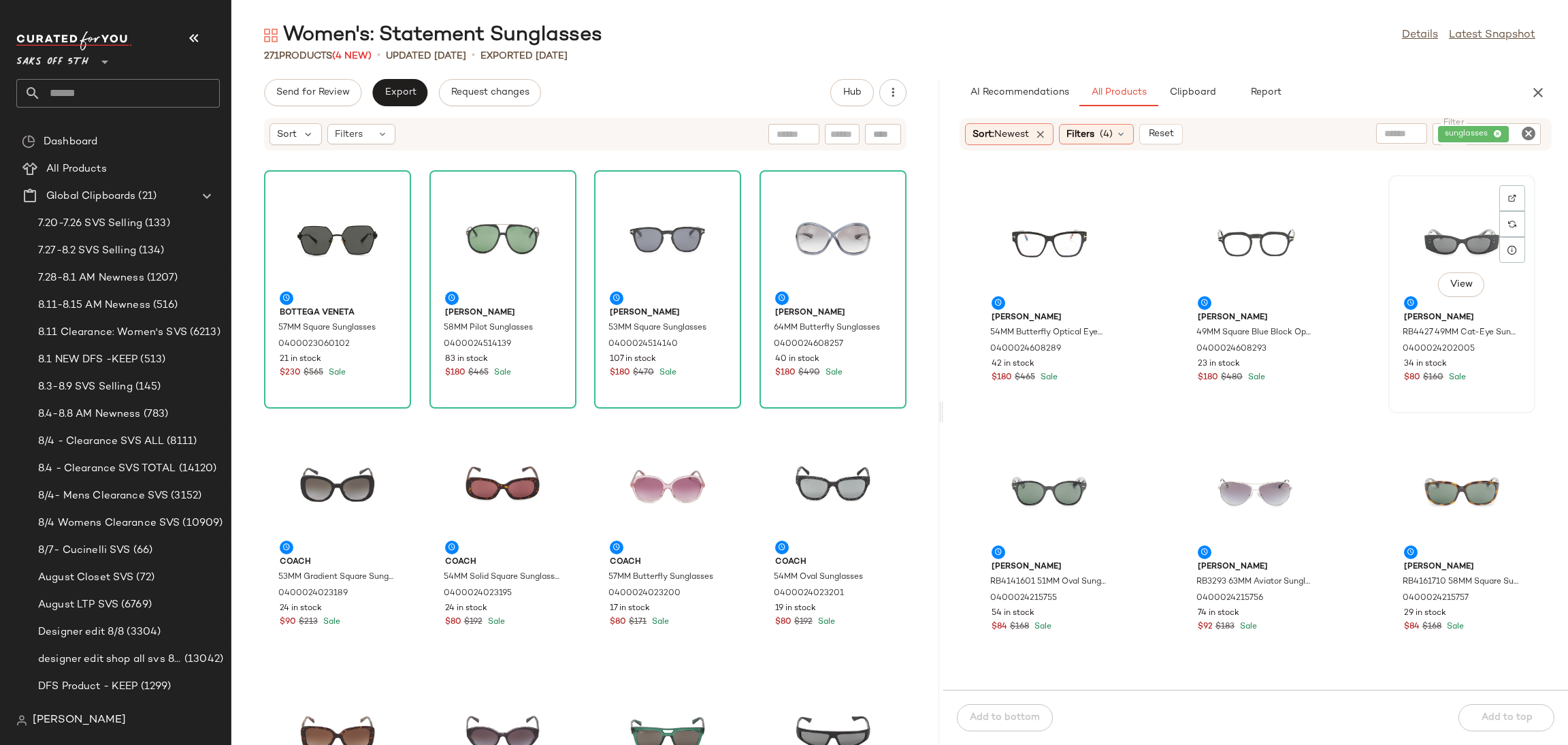
scroll to position [1499, 0]
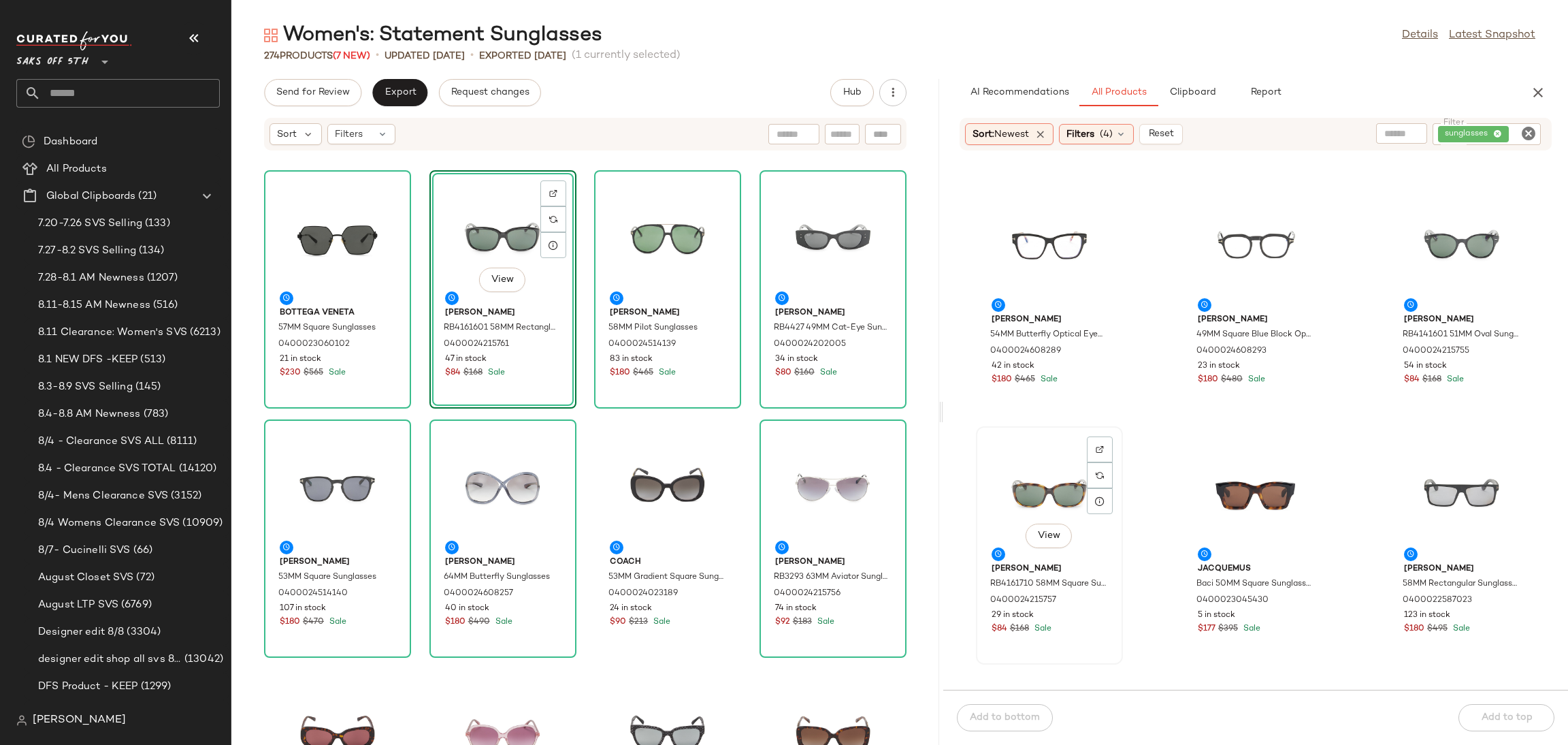
click at [1042, 479] on div "View" at bounding box center [1049, 493] width 138 height 126
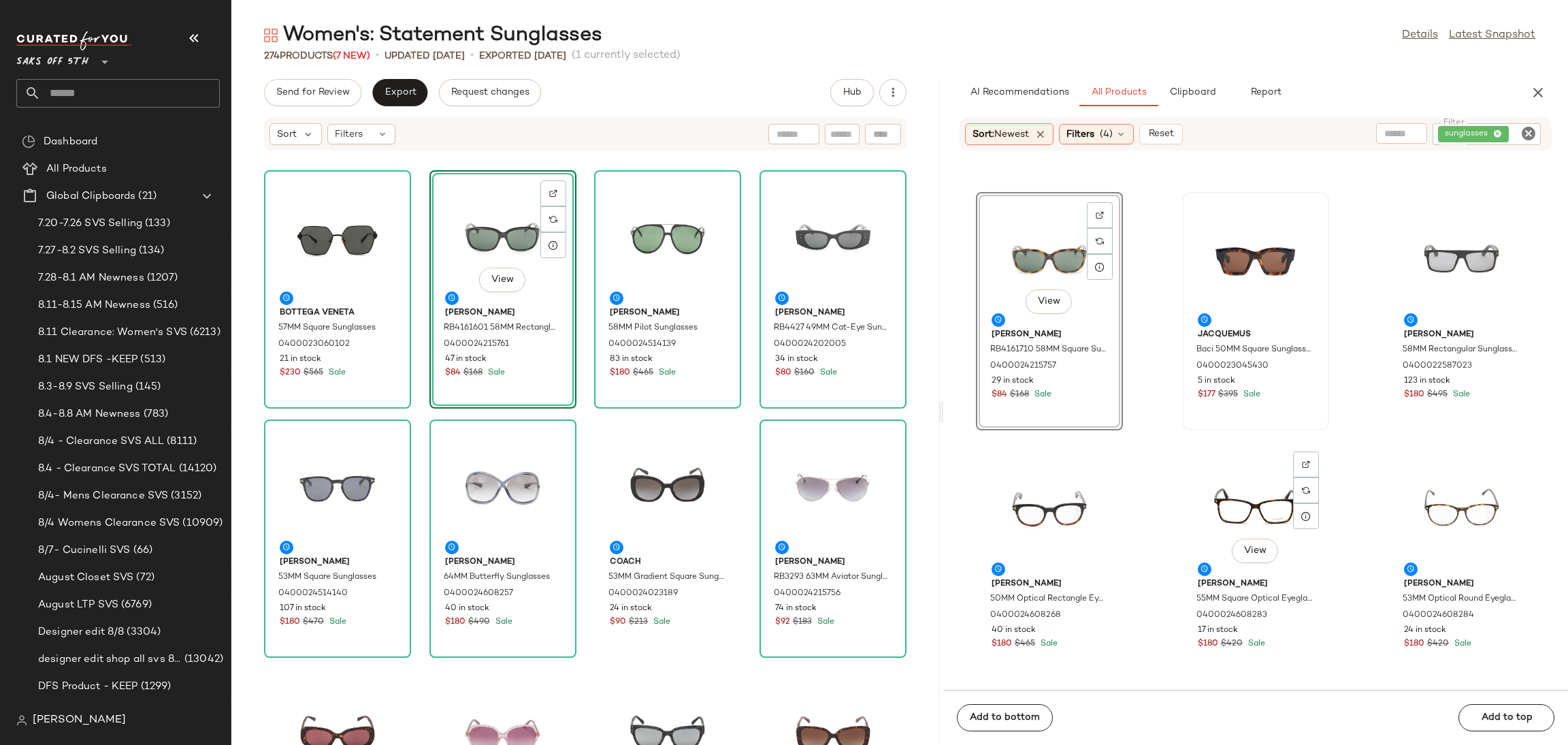
scroll to position [1752, 0]
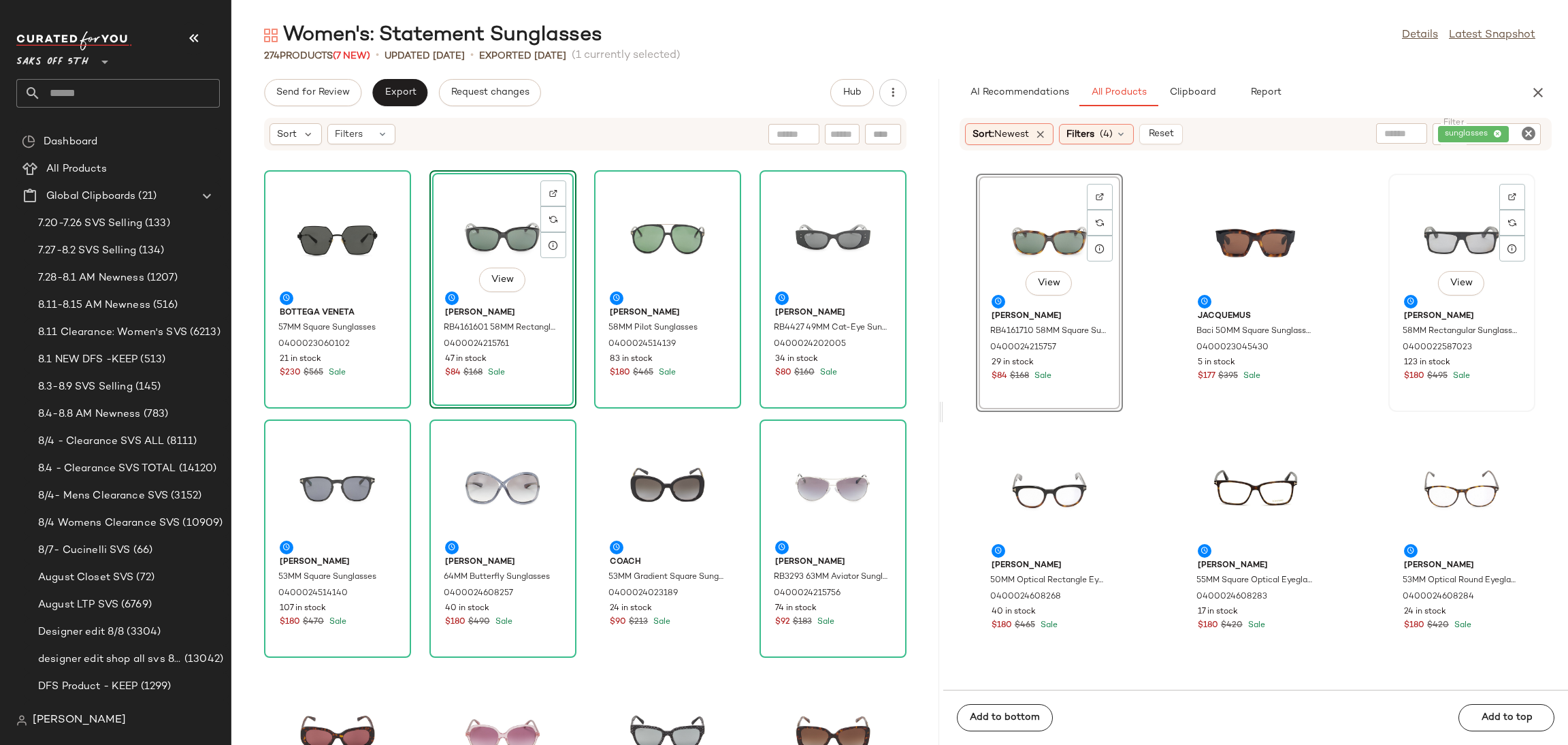
click at [1412, 220] on div "View" at bounding box center [1462, 241] width 138 height 126
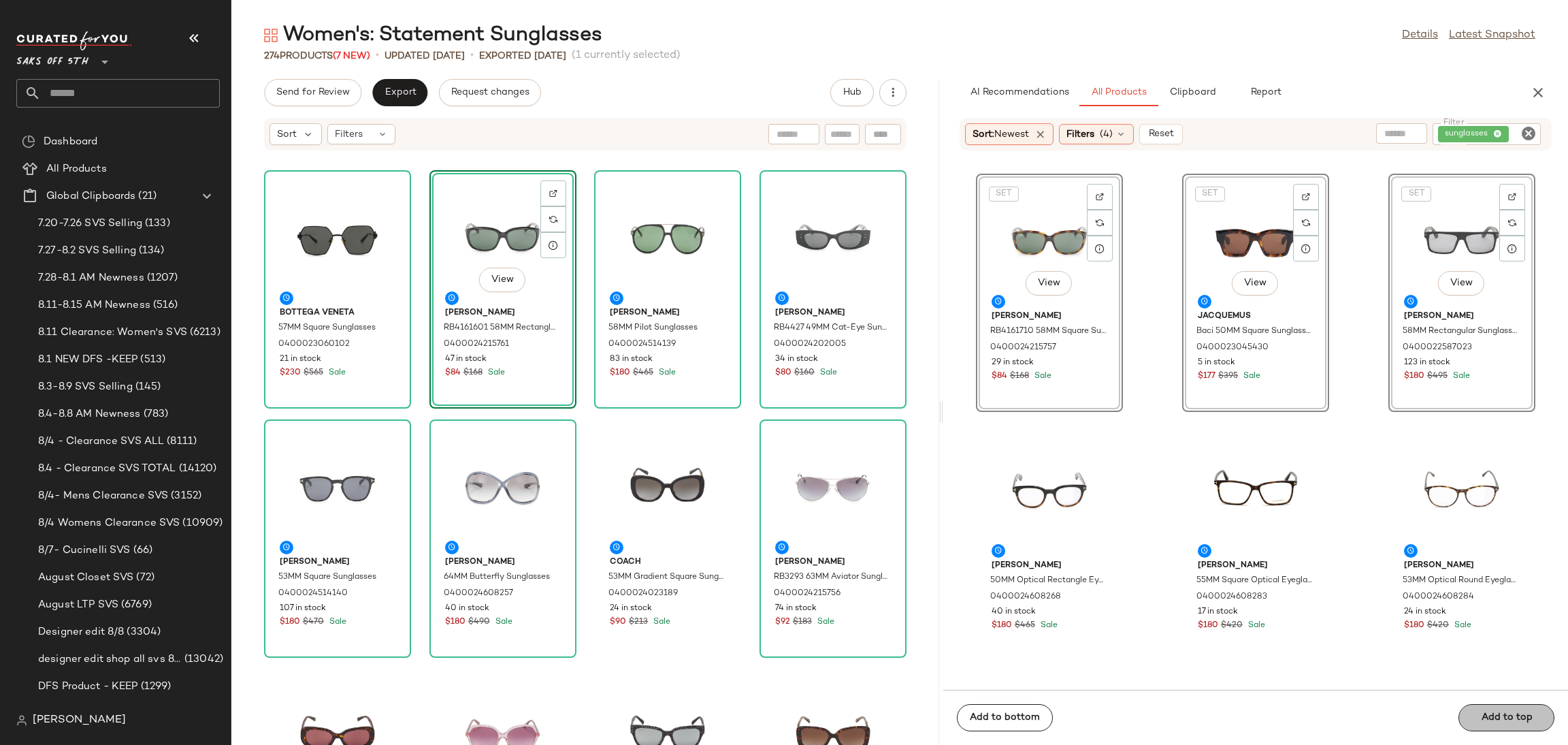
click at [1505, 711] on div "Add to bottom Add to top" at bounding box center [1256, 717] width 625 height 55
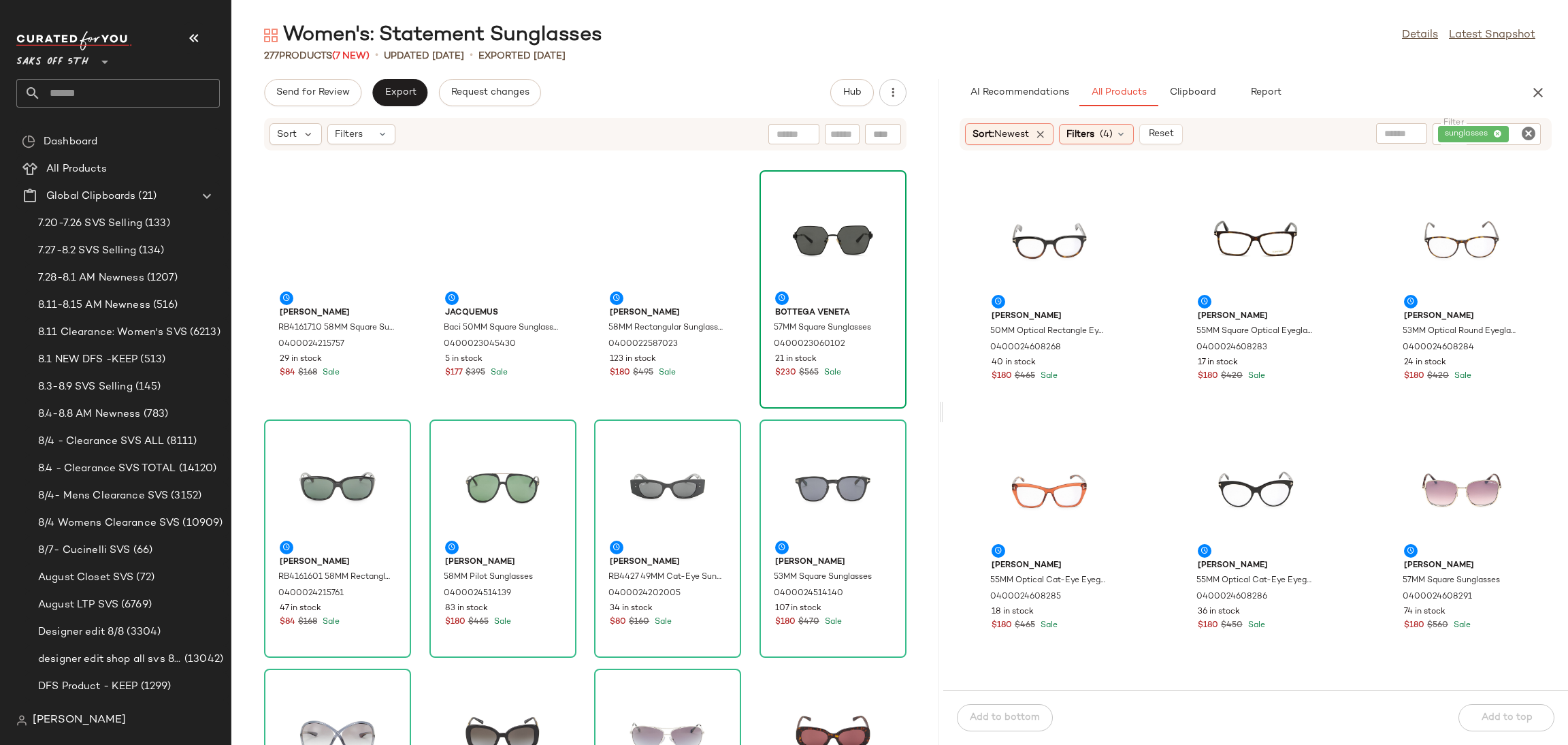
scroll to position [1503, 0]
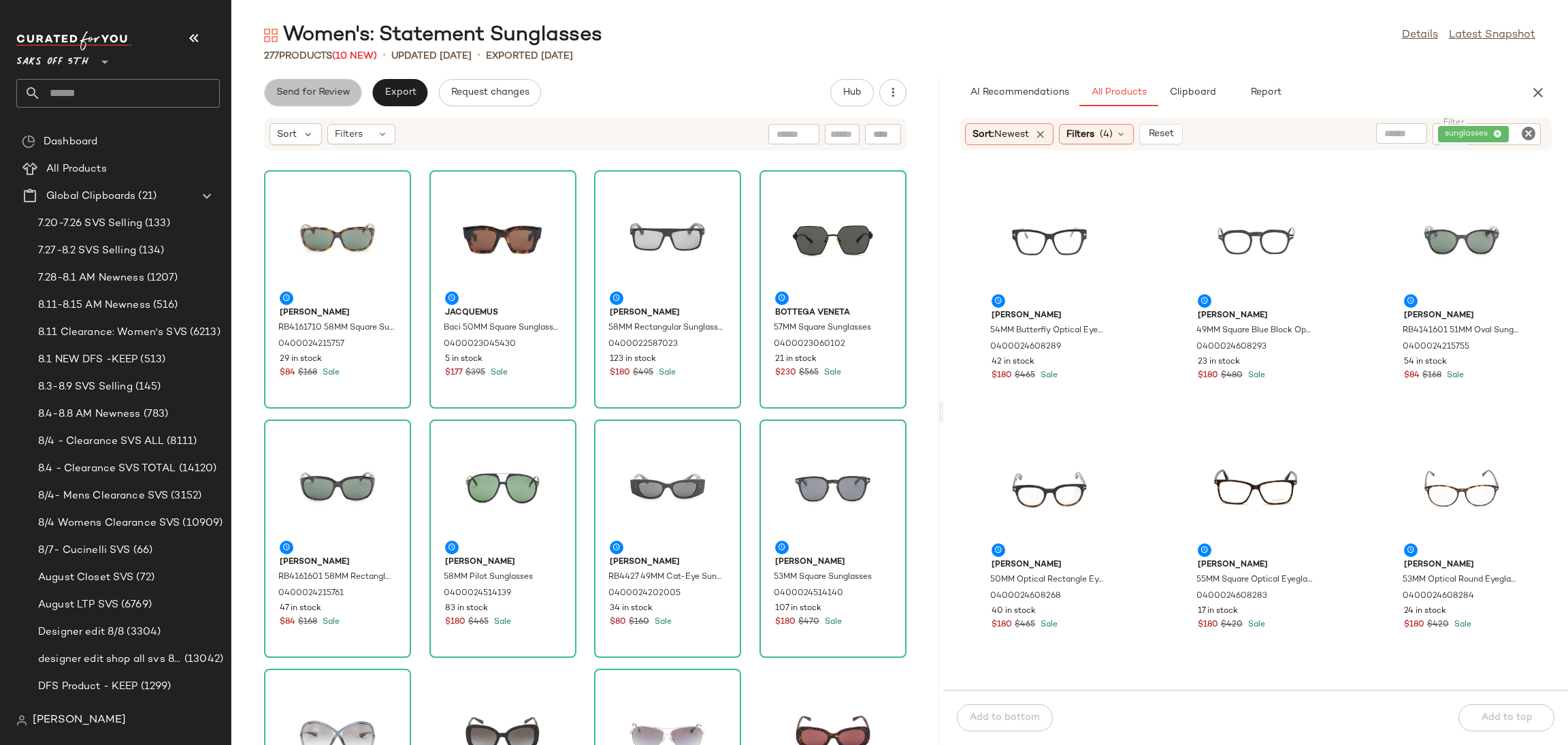
click at [308, 94] on span "Send for Review" at bounding box center [312, 93] width 74 height 11
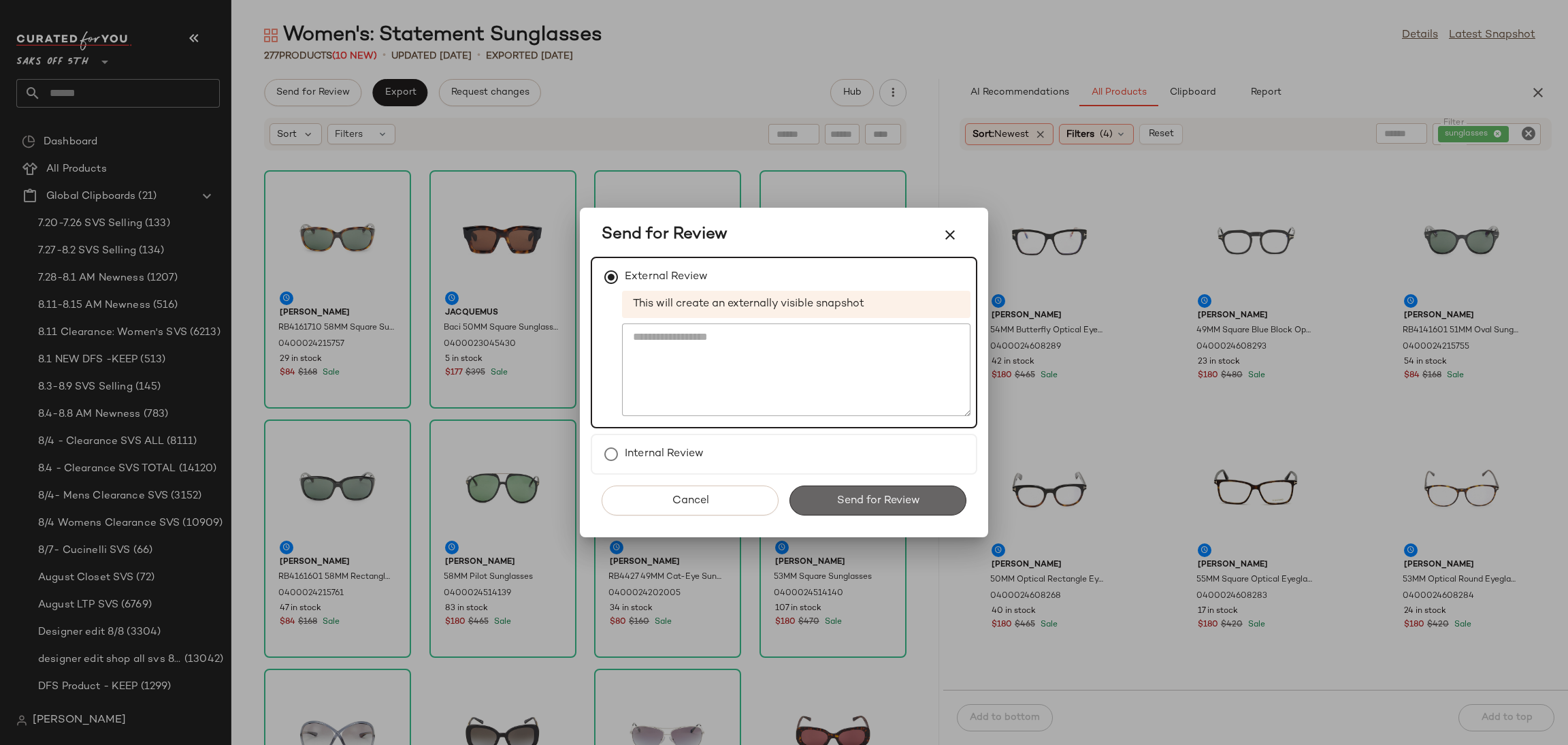
click at [894, 502] on span "Send for Review" at bounding box center [877, 500] width 84 height 13
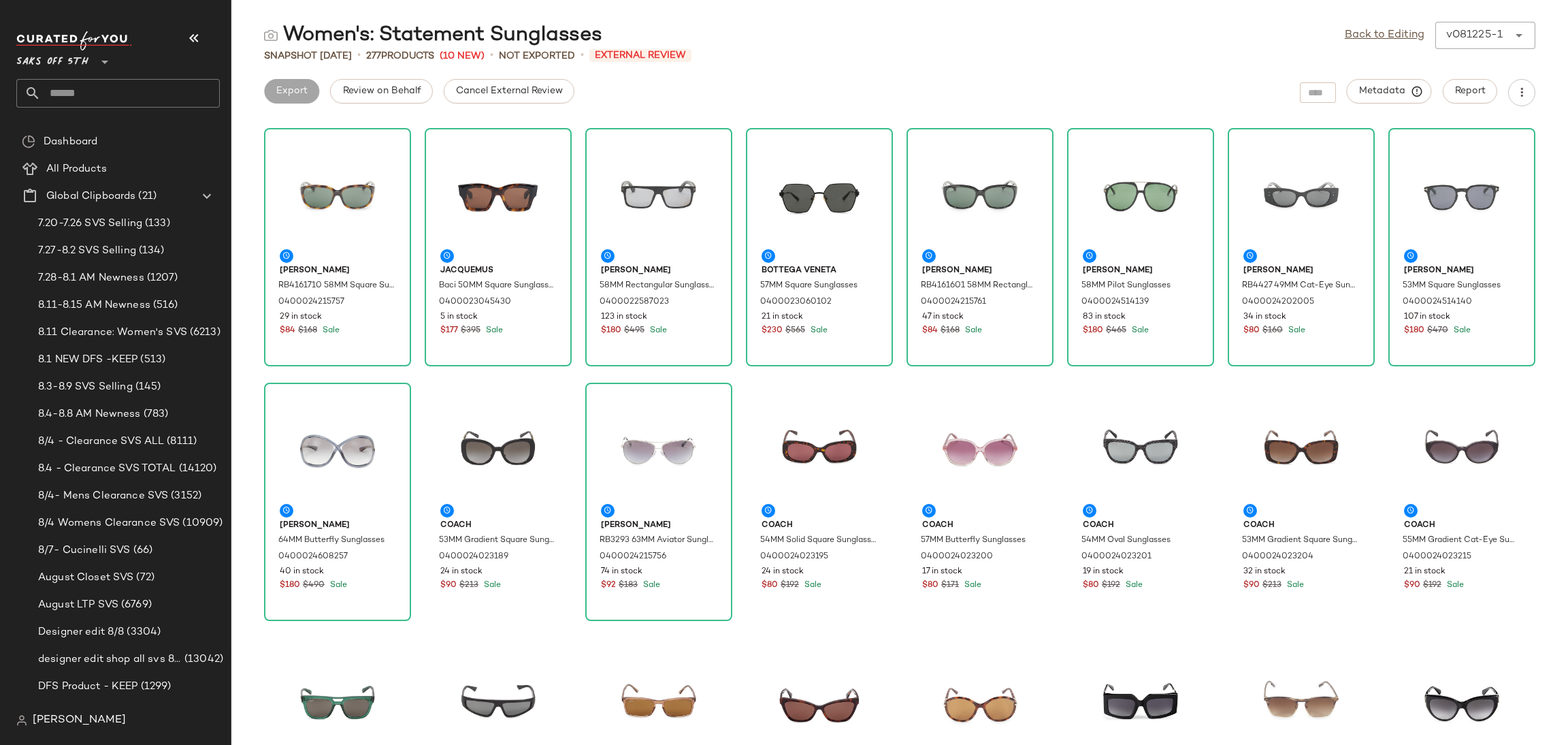
click at [476, 104] on div "Cancel External Review" at bounding box center [509, 92] width 131 height 27
click at [481, 90] on span "Cancel External Review" at bounding box center [509, 91] width 108 height 11
click at [408, 90] on span "Export" at bounding box center [400, 91] width 32 height 11
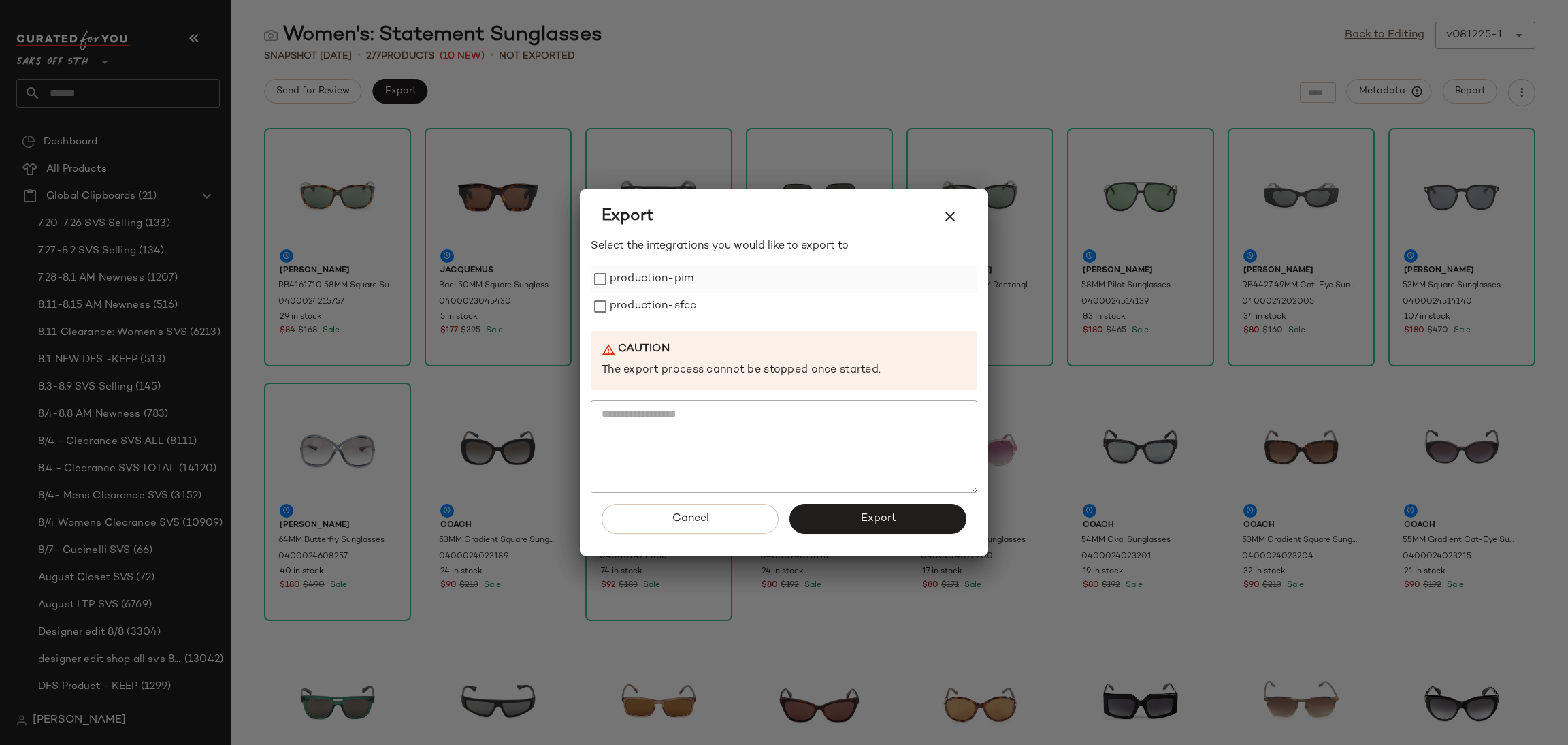
click at [648, 280] on label "production-pim" at bounding box center [651, 279] width 84 height 27
click at [661, 312] on label "production-sfcc" at bounding box center [653, 306] width 86 height 27
click at [824, 515] on button "Export" at bounding box center [878, 519] width 177 height 30
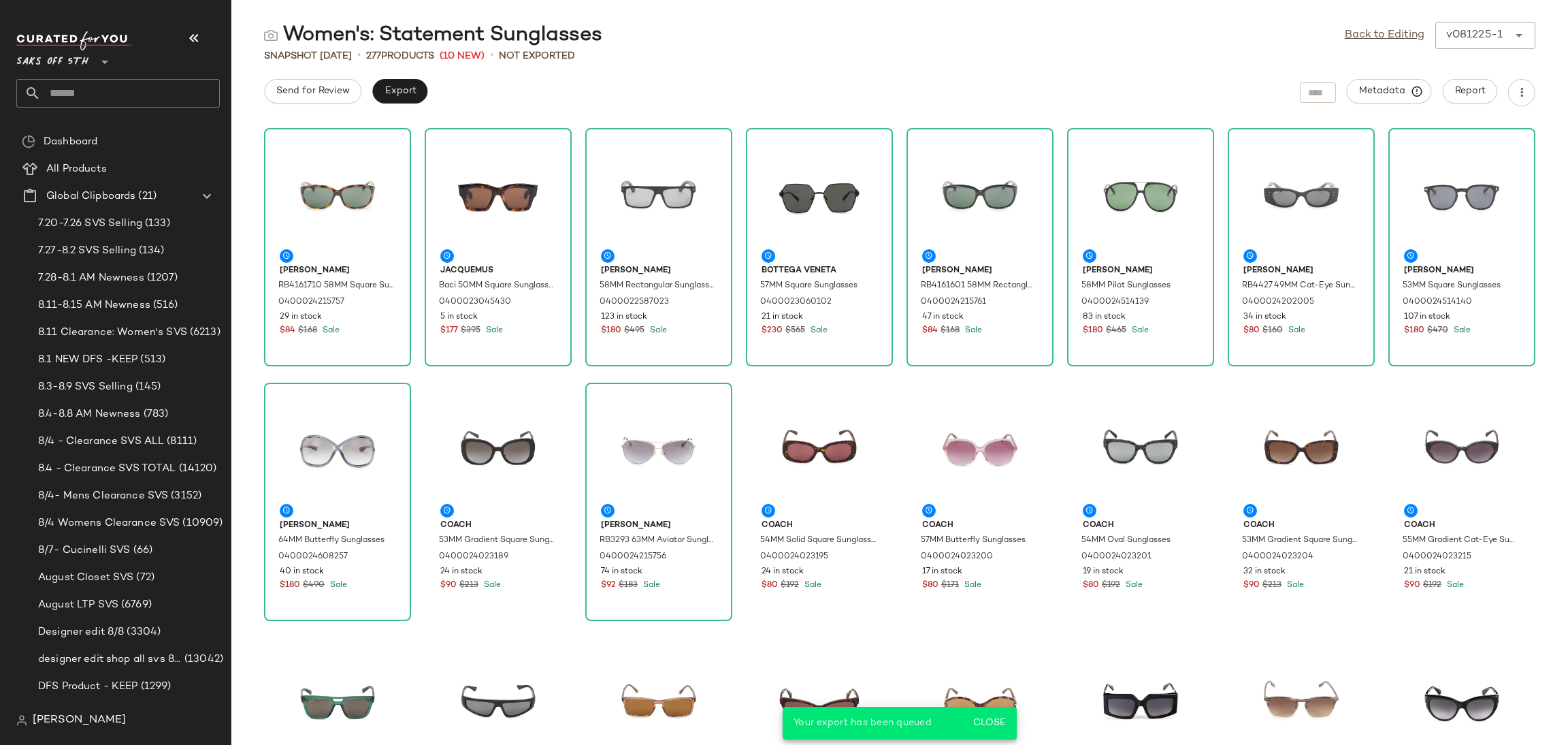
drag, startPoint x: 137, startPoint y: 108, endPoint x: 140, endPoint y: 87, distance: 21.2
click at [140, 87] on div "Saks OFF 5TH **" at bounding box center [124, 70] width 214 height 85
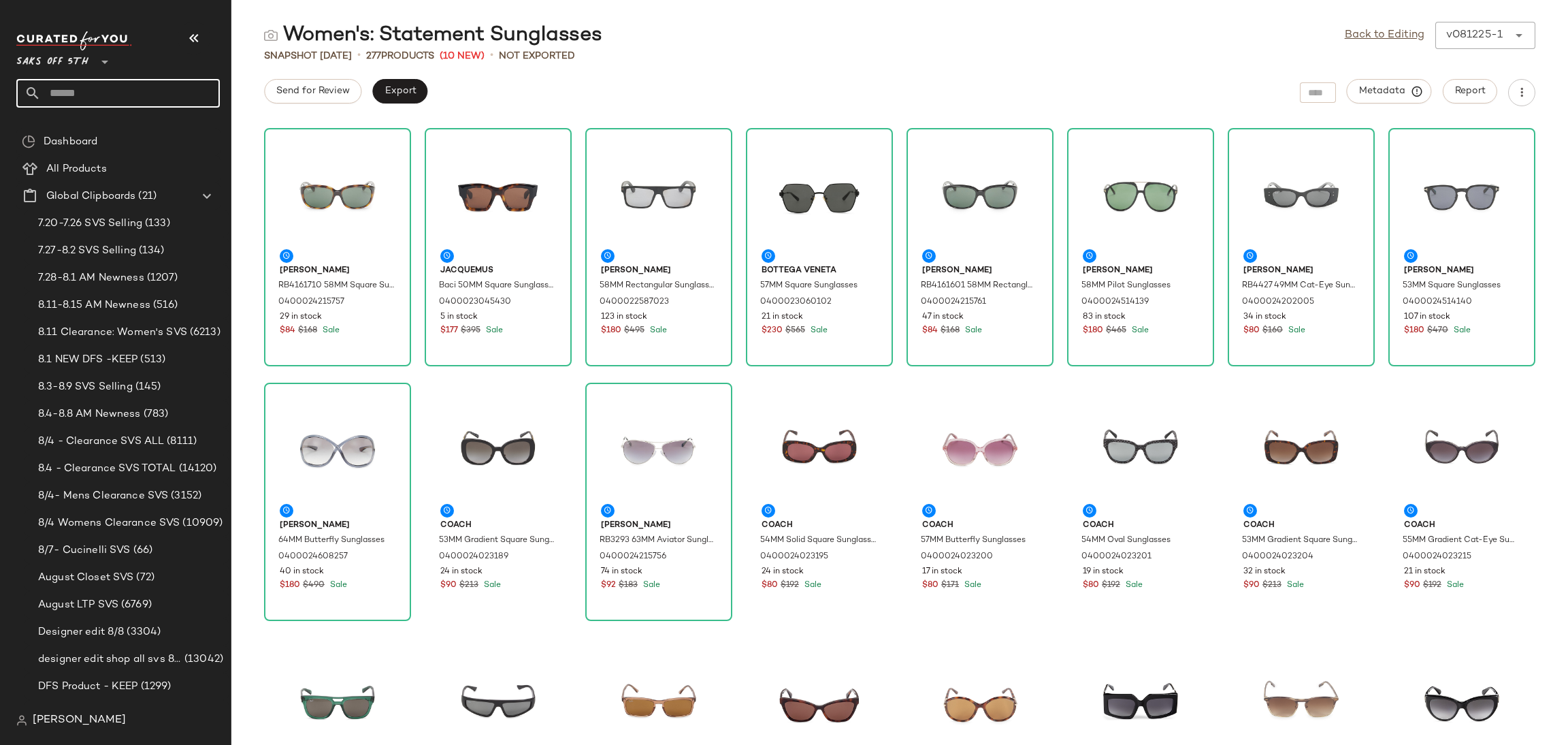
click at [140, 87] on input "text" at bounding box center [130, 93] width 179 height 28
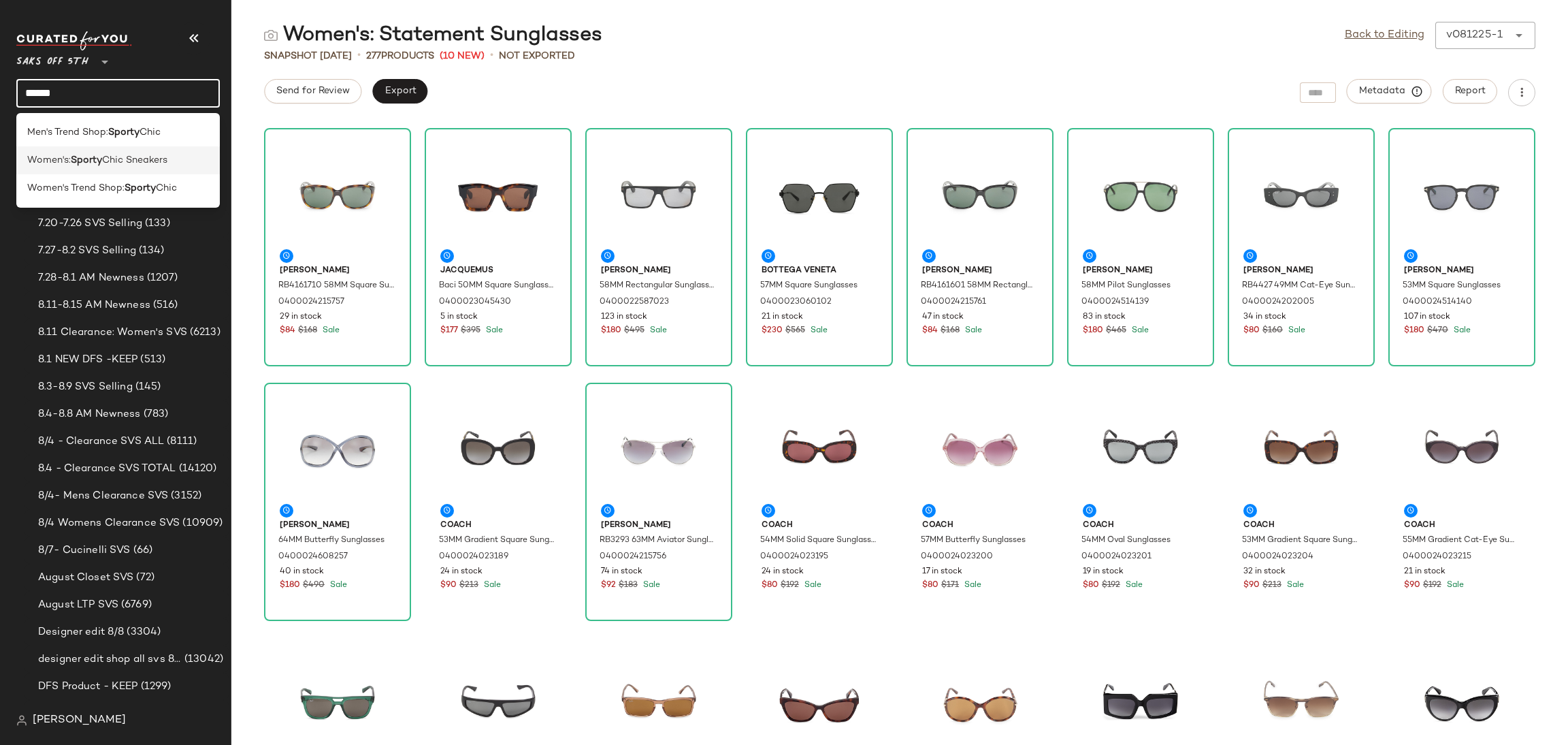
type input "******"
click at [141, 159] on span "Chic Sneakers" at bounding box center [135, 161] width 65 height 14
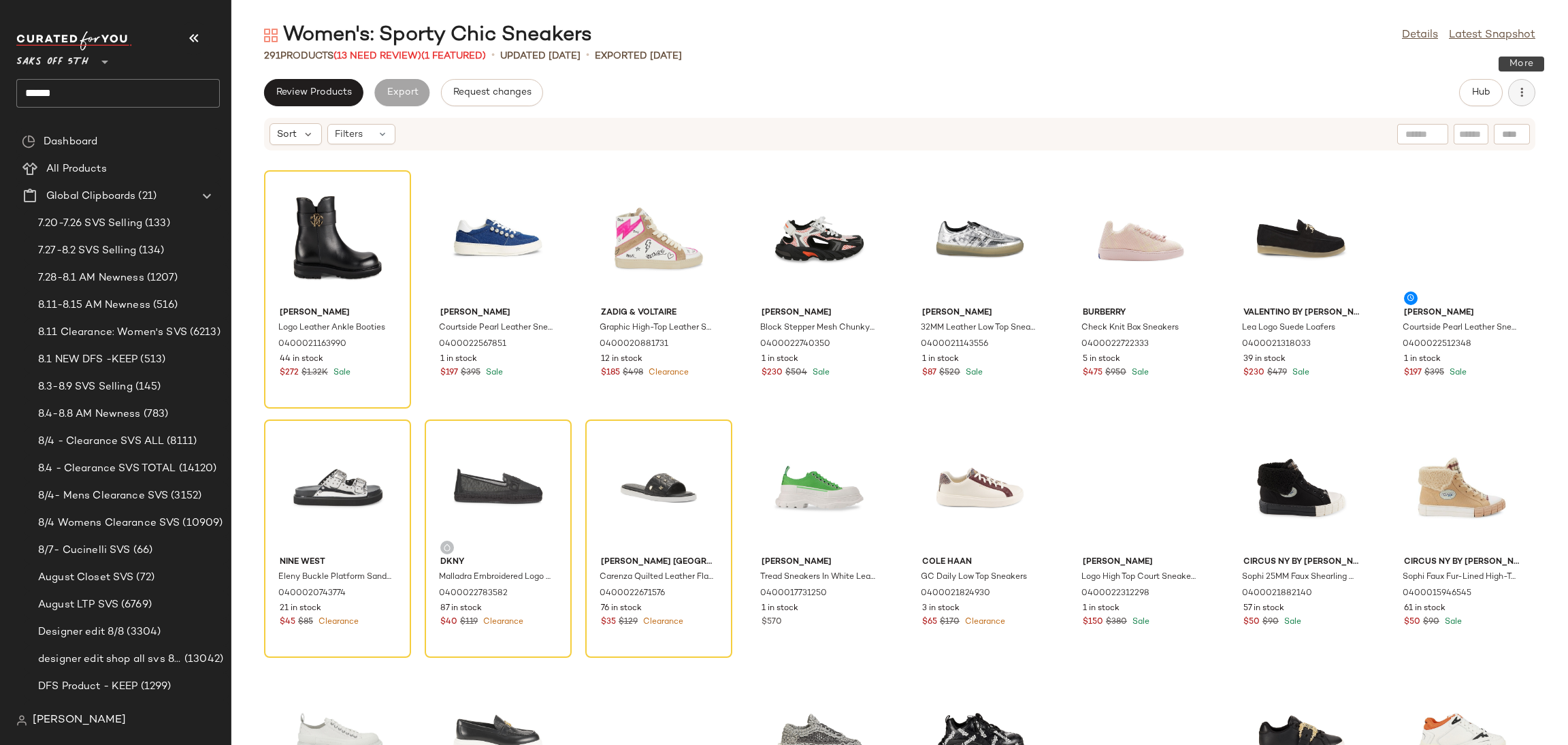
drag, startPoint x: 1505, startPoint y: 96, endPoint x: 1517, endPoint y: 94, distance: 12.2
click at [1517, 94] on div "Hub" at bounding box center [1497, 92] width 76 height 27
click at [1517, 94] on icon "button" at bounding box center [1521, 92] width 13 height 13
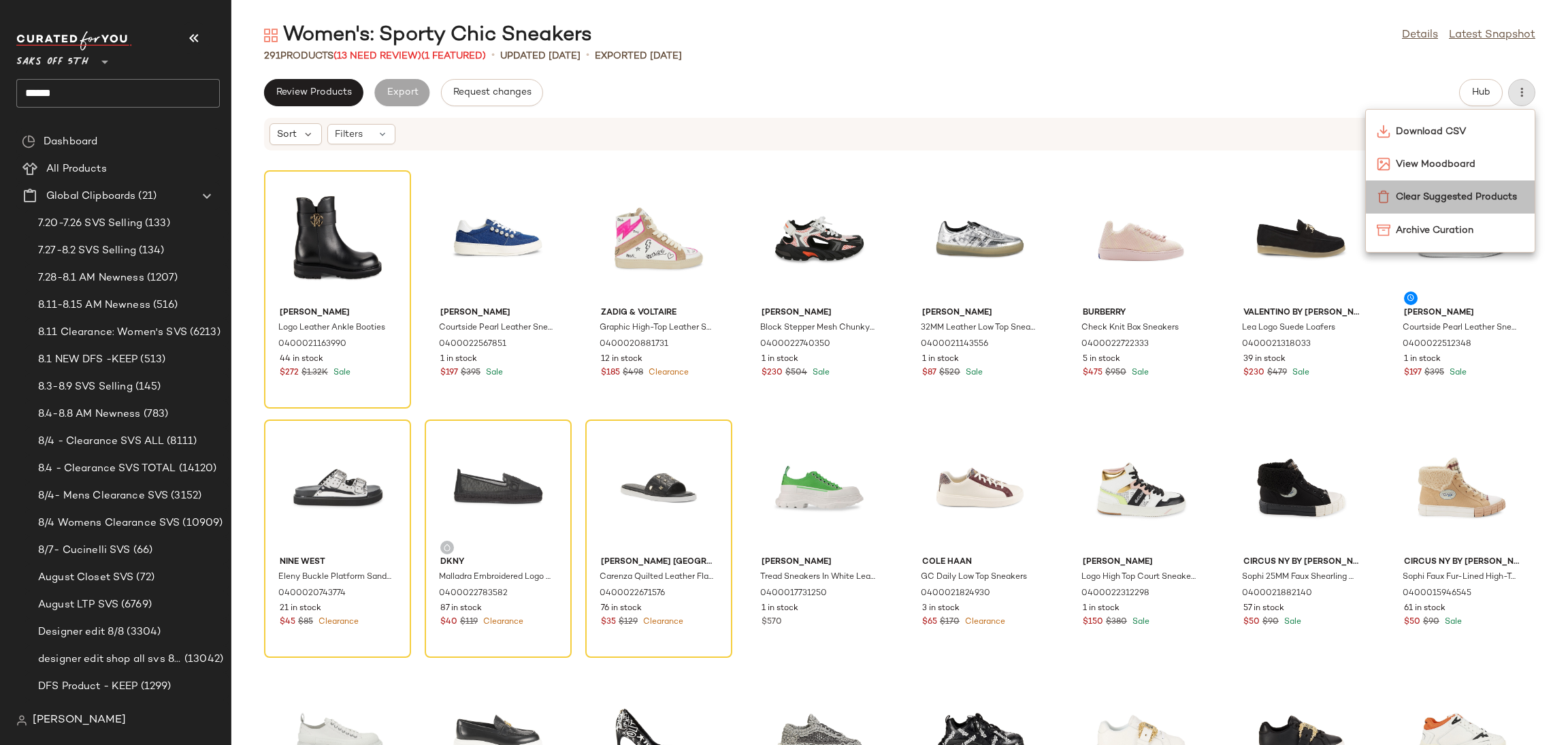
click at [1472, 196] on span "Clear Suggested Products" at bounding box center [1459, 197] width 128 height 14
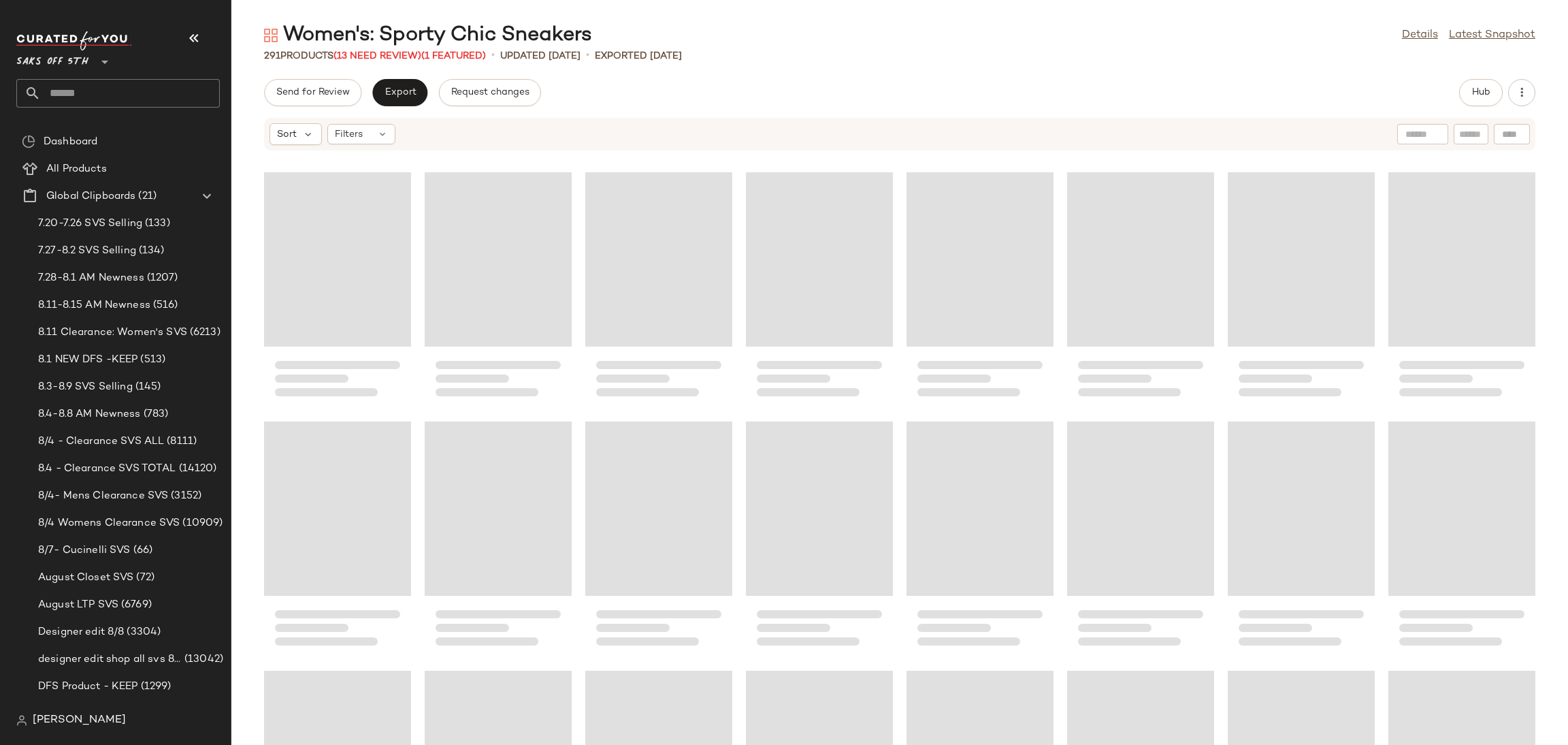
click at [385, 135] on icon at bounding box center [382, 134] width 11 height 11
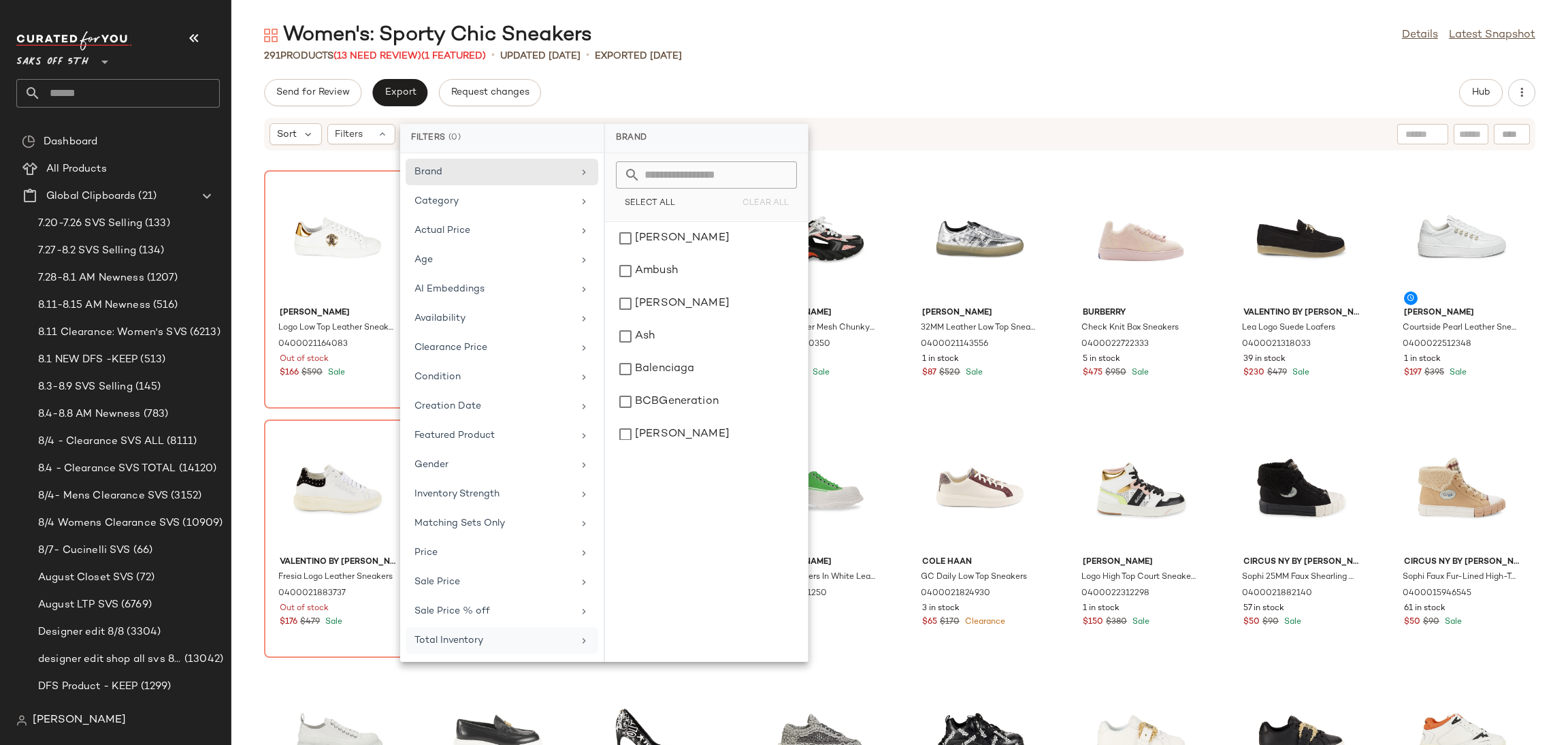
click at [457, 648] on div "Total Inventory" at bounding box center [494, 640] width 159 height 14
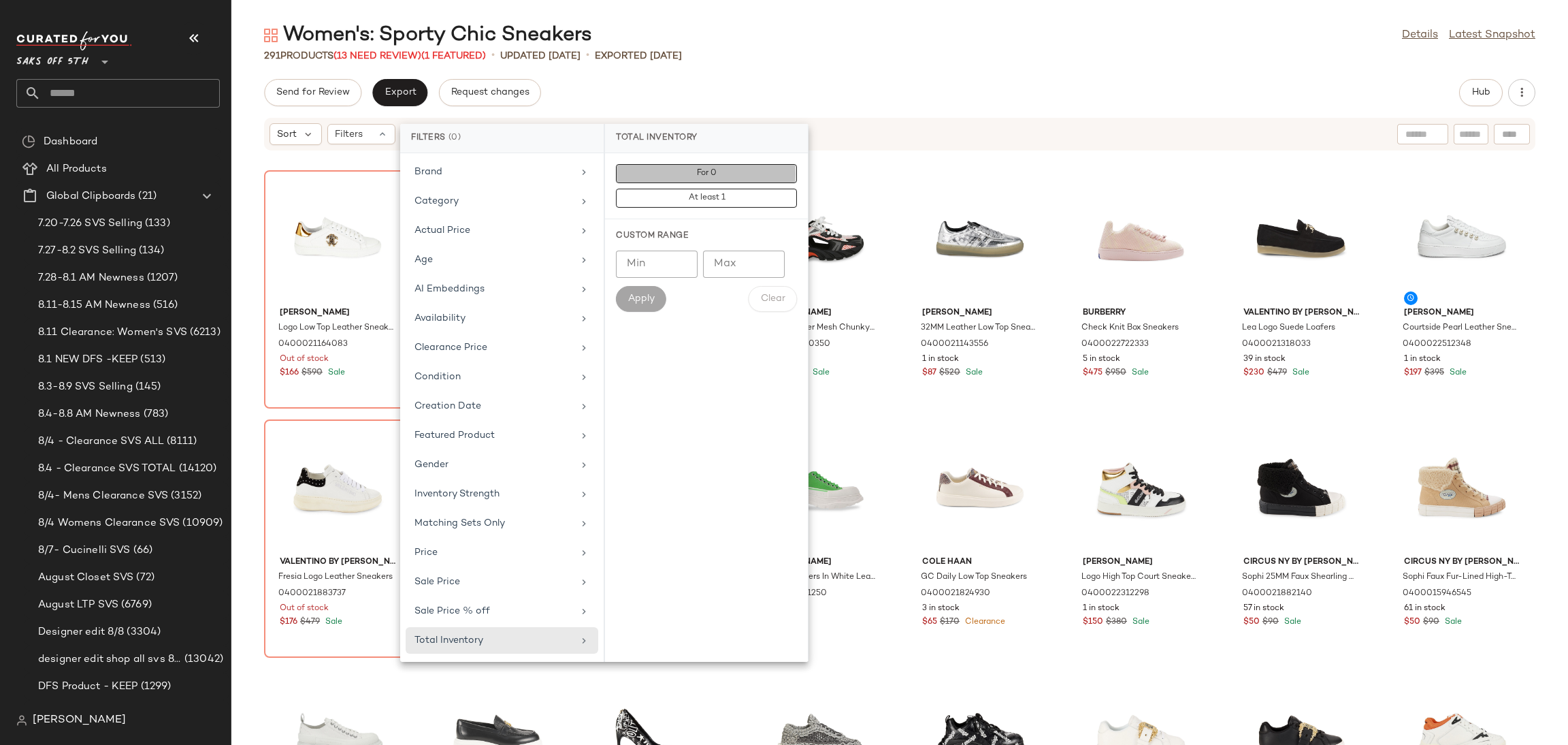
click at [737, 189] on button "For 0" at bounding box center [706, 199] width 181 height 19
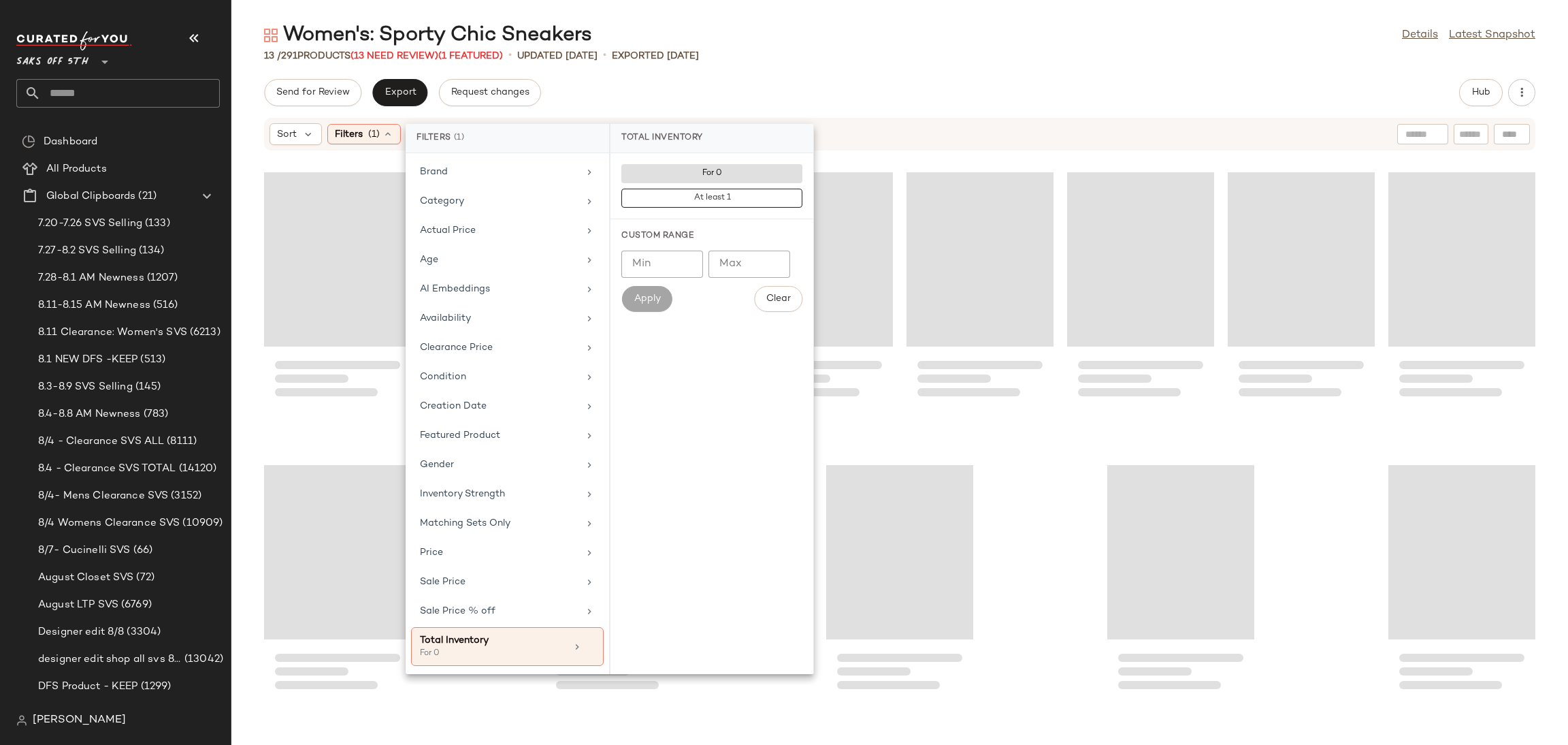
click at [772, 87] on div "Send for Review Export Request changes Hub" at bounding box center [899, 92] width 1337 height 27
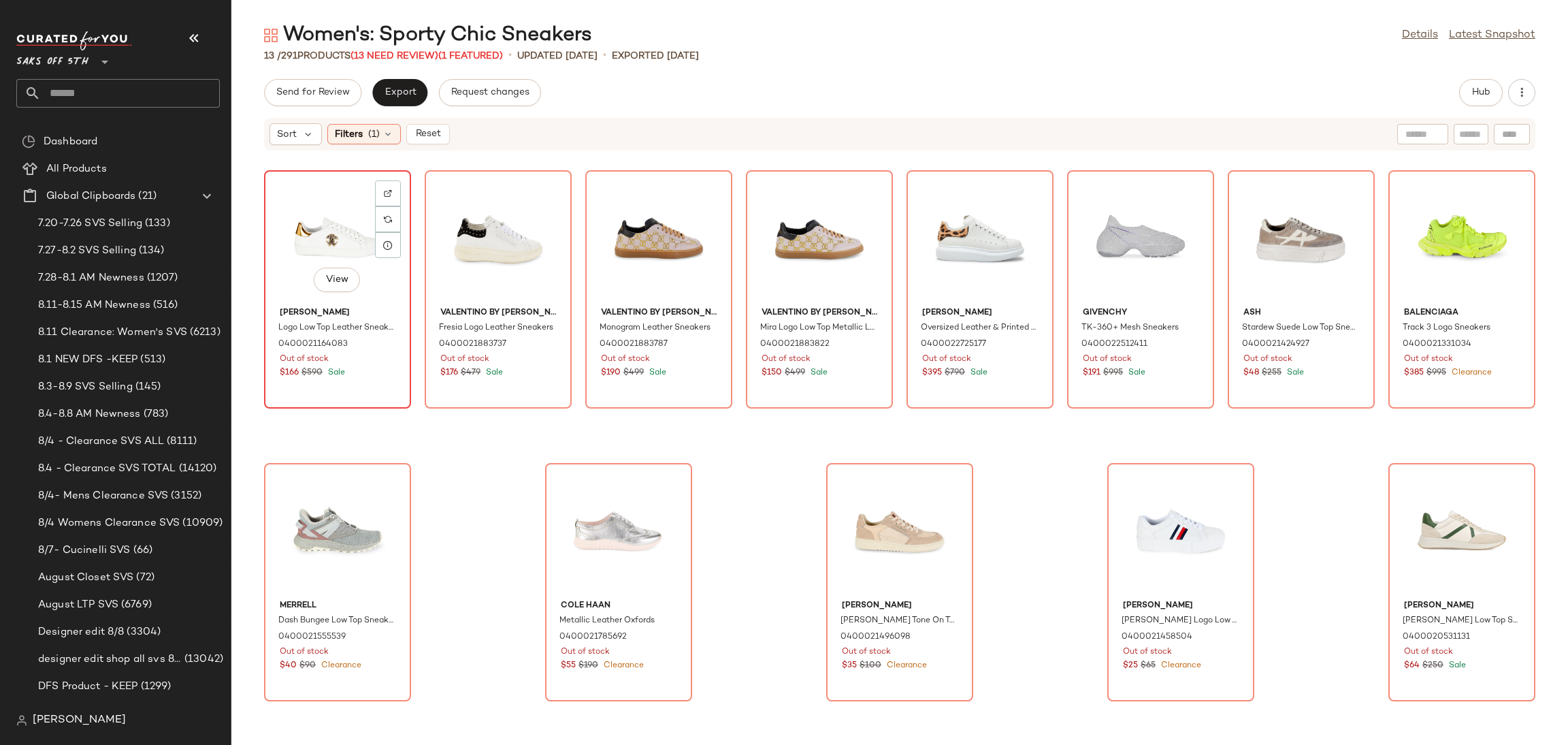
click at [317, 216] on div "View" at bounding box center [338, 237] width 138 height 126
click at [1463, 493] on div "View" at bounding box center [1462, 531] width 138 height 126
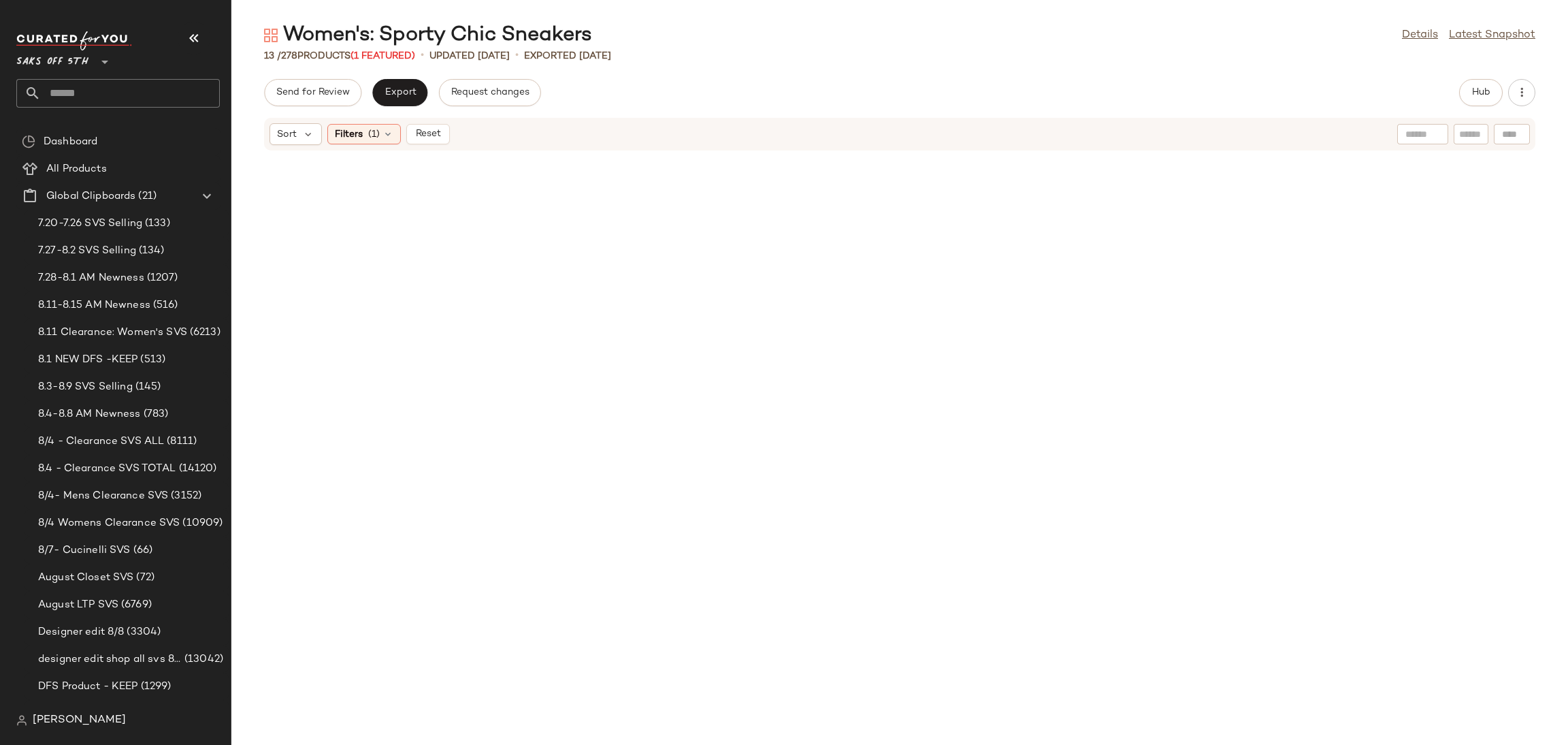
click at [382, 120] on div "Sort Filters (1) Reset" at bounding box center [899, 133] width 1272 height 33
click at [381, 135] on div "Filters (1)" at bounding box center [364, 133] width 73 height 20
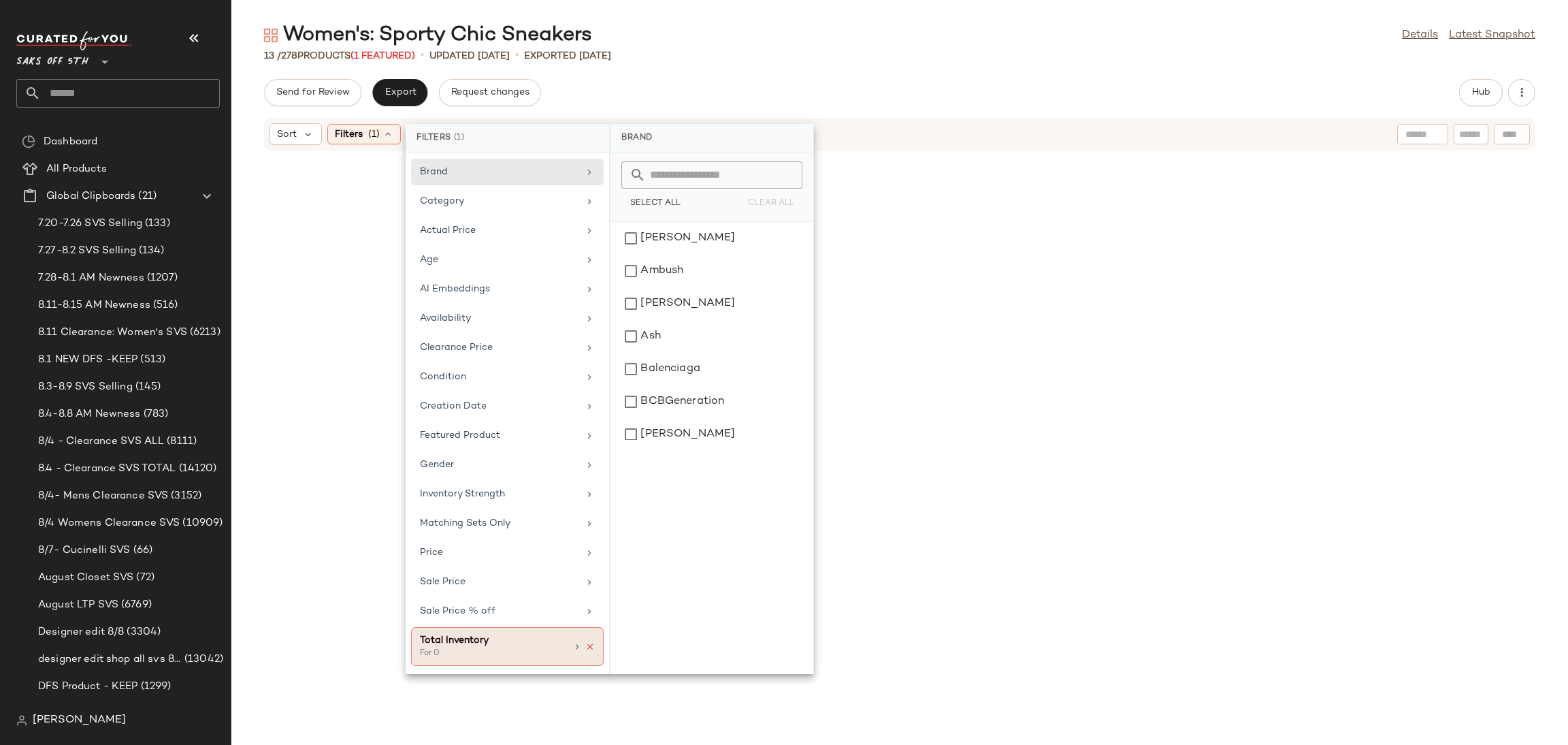
click at [590, 649] on icon at bounding box center [589, 646] width 10 height 10
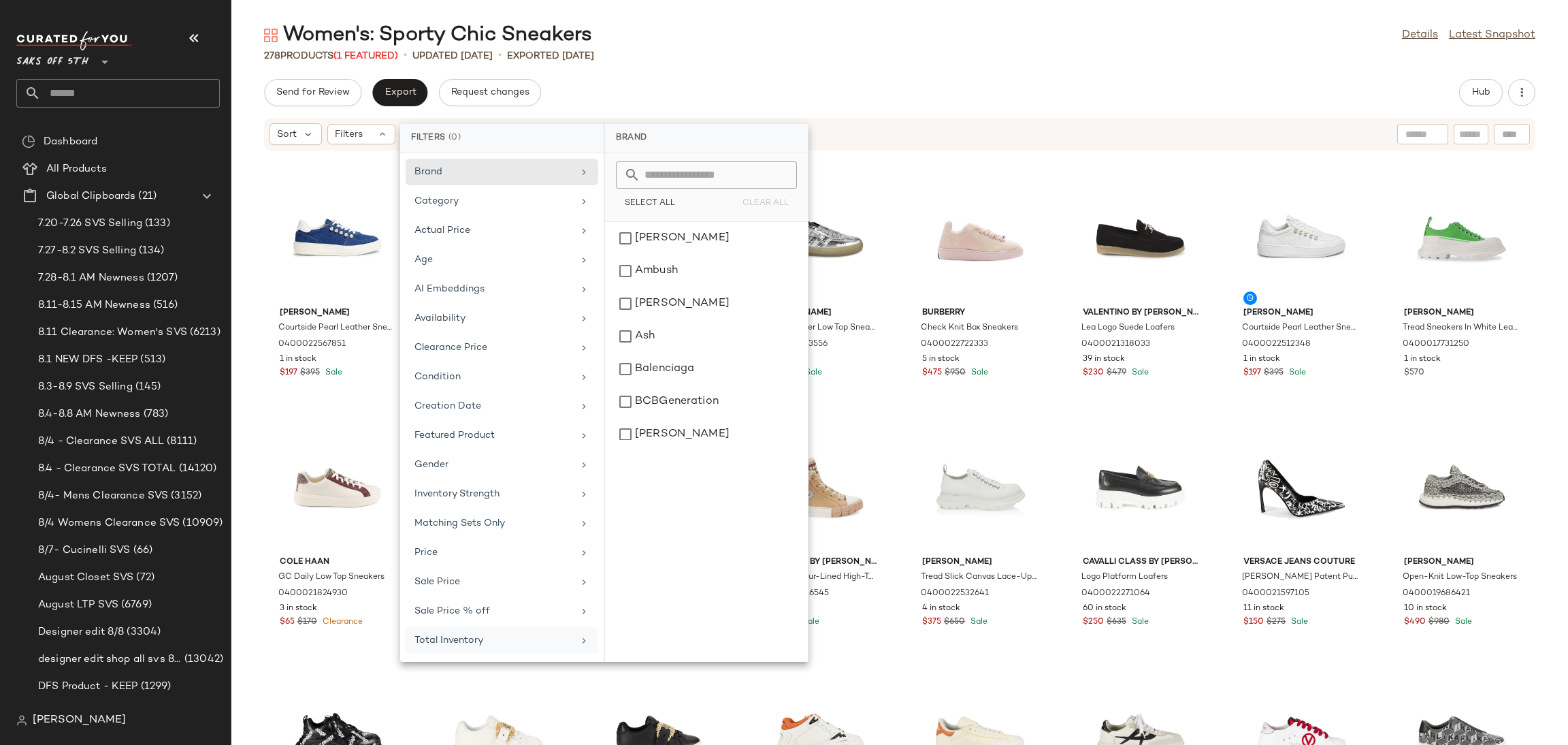
click at [829, 66] on div "Women's: Sporty Chic Sneakers Details Latest Snapshot 278 Products (1 Featured)…" at bounding box center [899, 383] width 1337 height 723
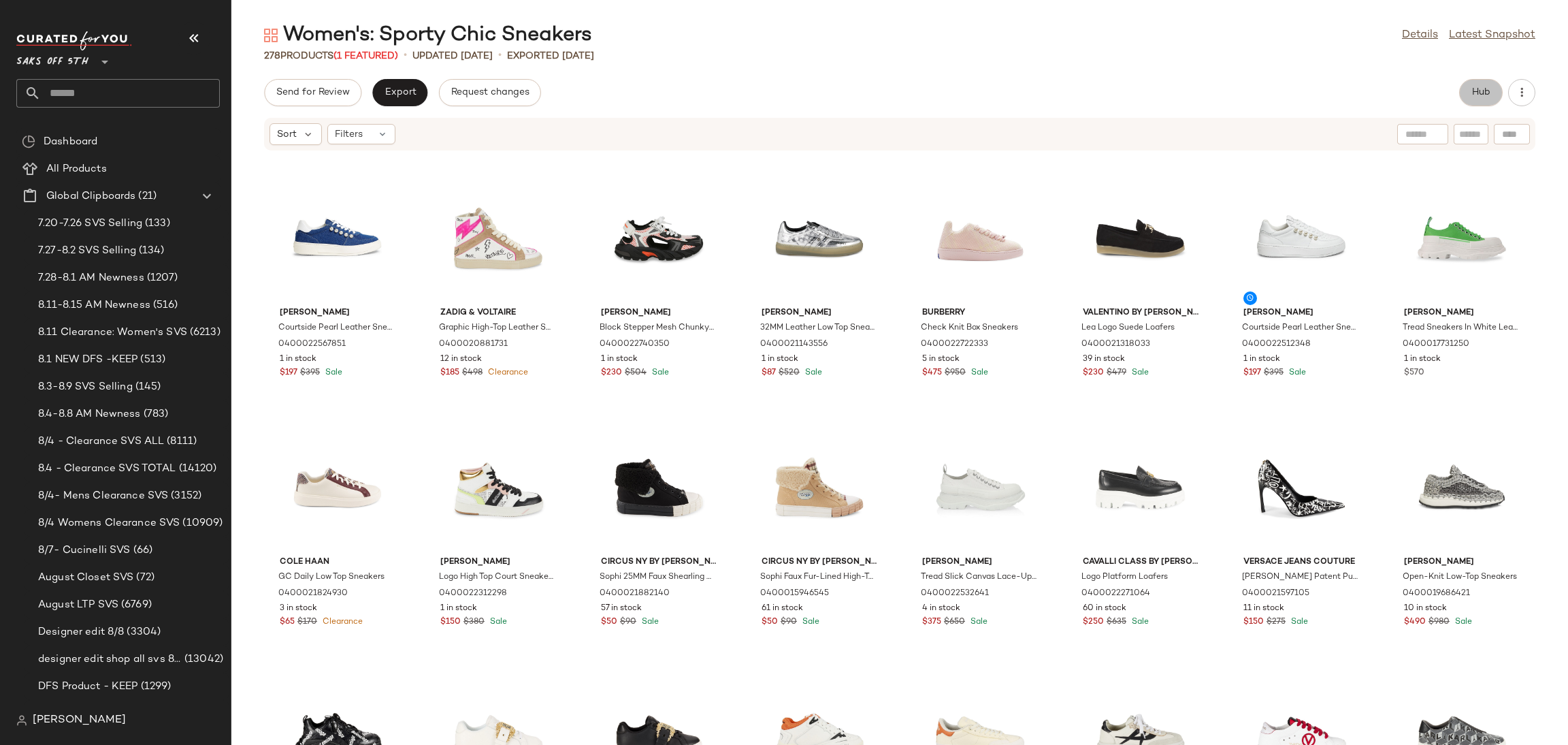
click at [1485, 92] on span "Hub" at bounding box center [1482, 93] width 19 height 11
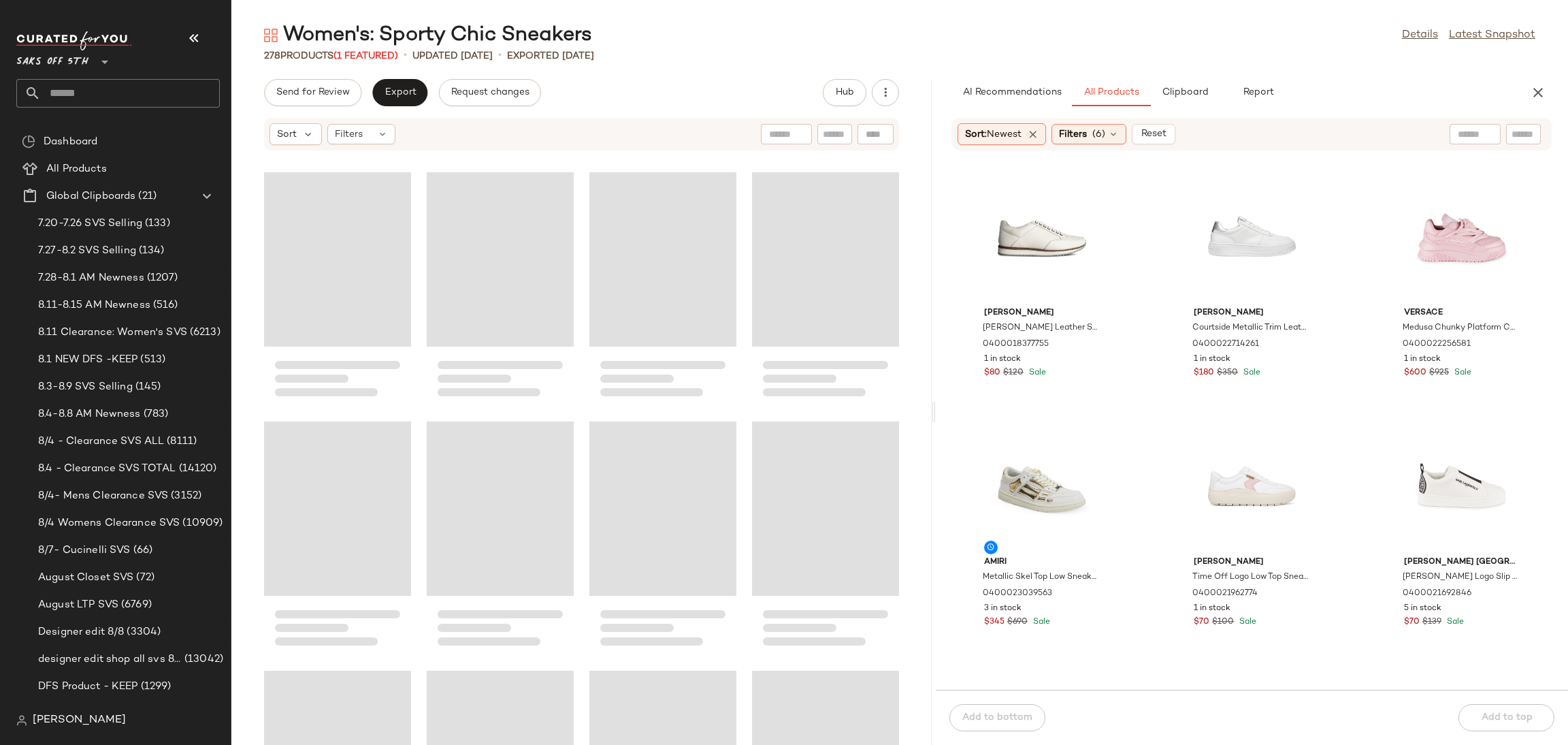
drag, startPoint x: 900, startPoint y: 412, endPoint x: 936, endPoint y: 415, distance: 36.1
click at [936, 415] on div "Women's: Sporty Chic Sneakers Details Latest Snapshot 278 Products (1 Featured)…" at bounding box center [899, 383] width 1337 height 723
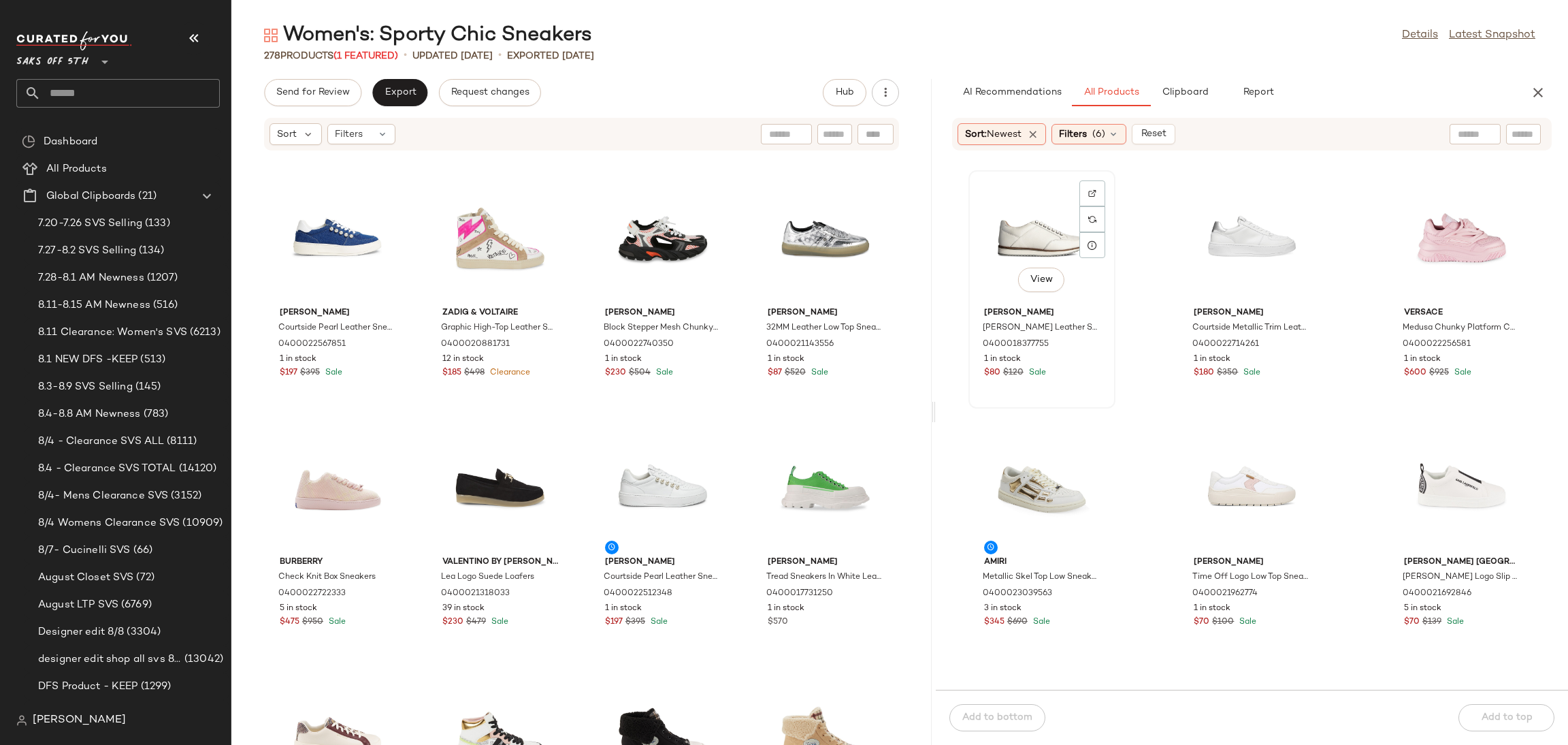
click at [1009, 225] on div "View" at bounding box center [1042, 237] width 138 height 126
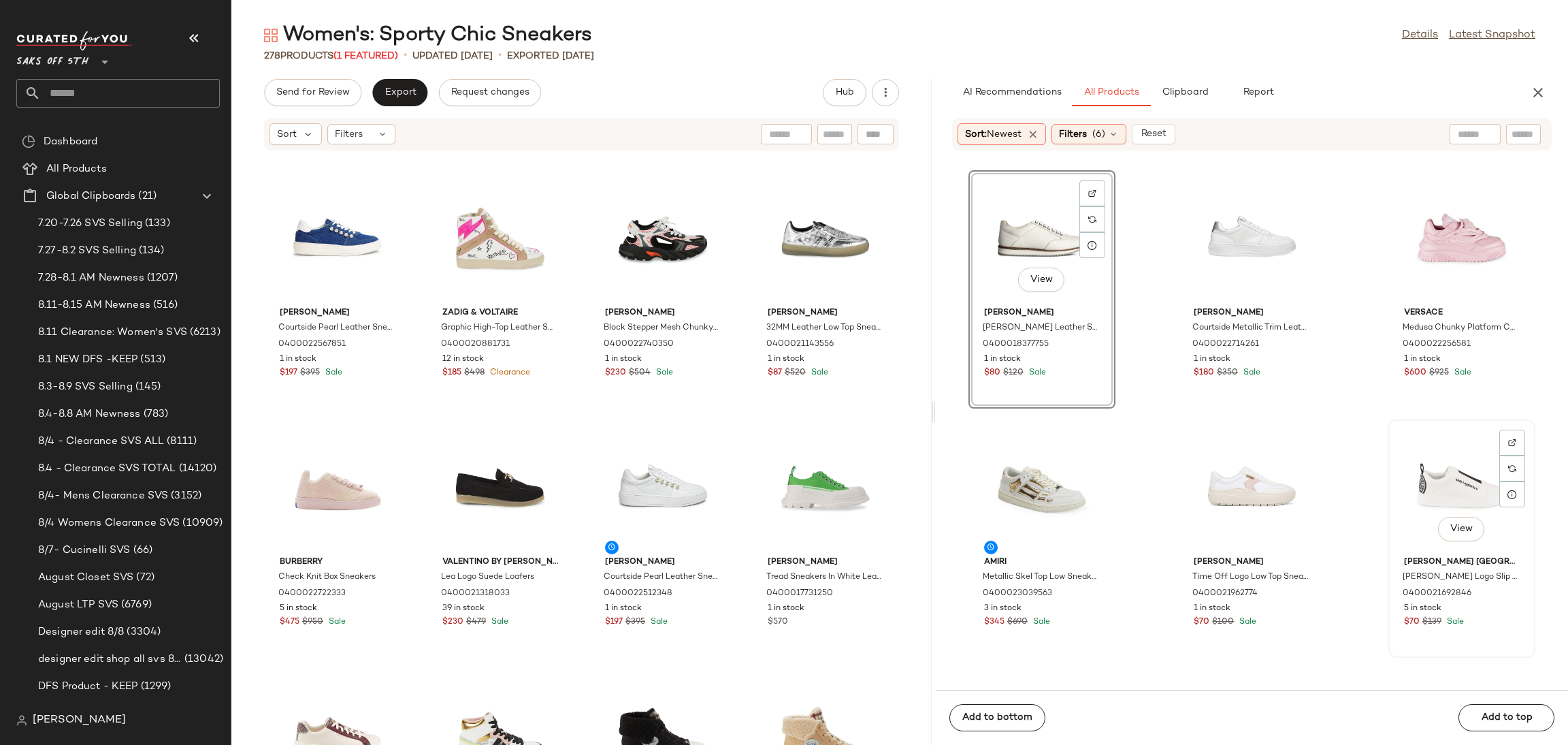
click at [1454, 481] on div "View" at bounding box center [1462, 487] width 138 height 126
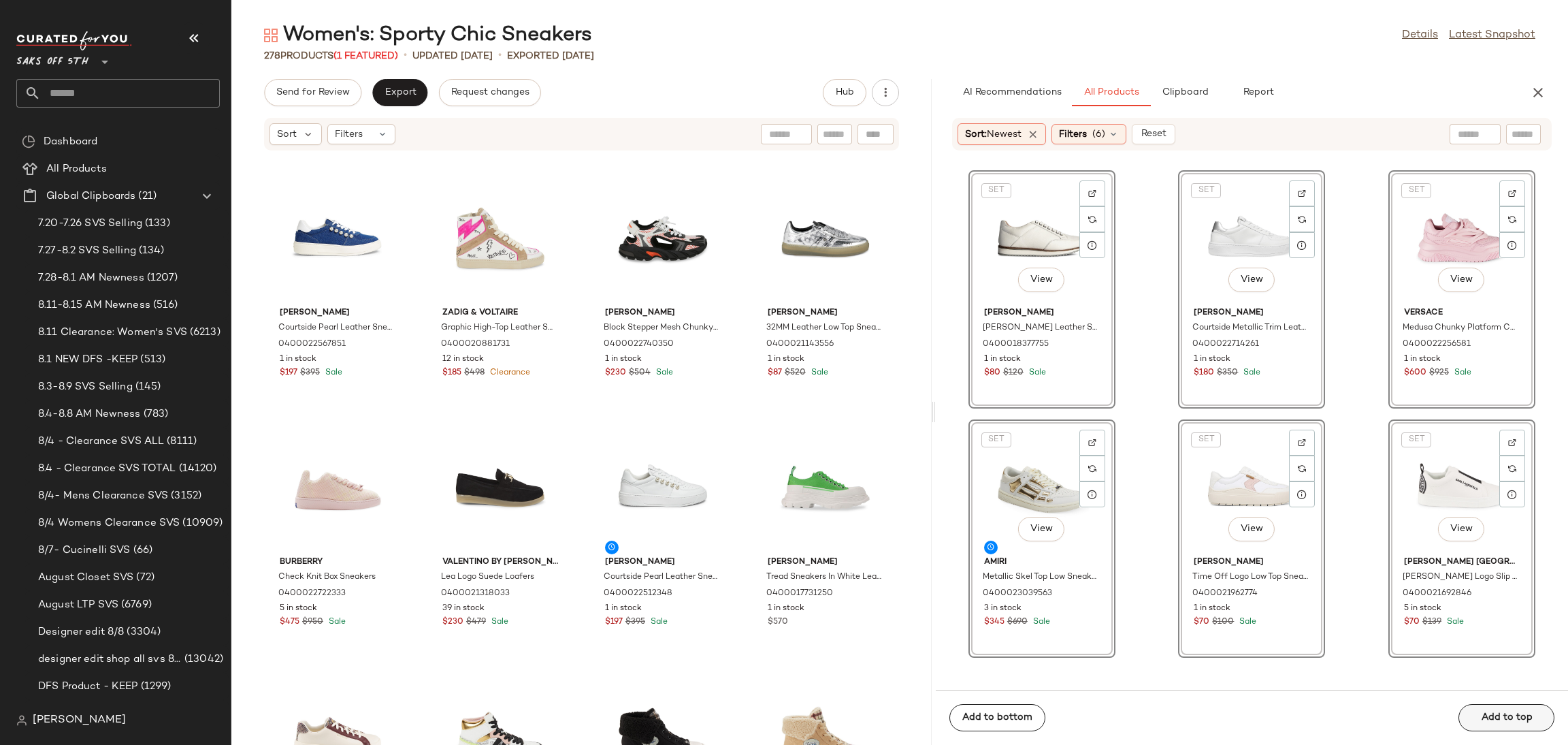
click at [1504, 704] on div "Add to bottom Add to top" at bounding box center [1252, 717] width 633 height 55
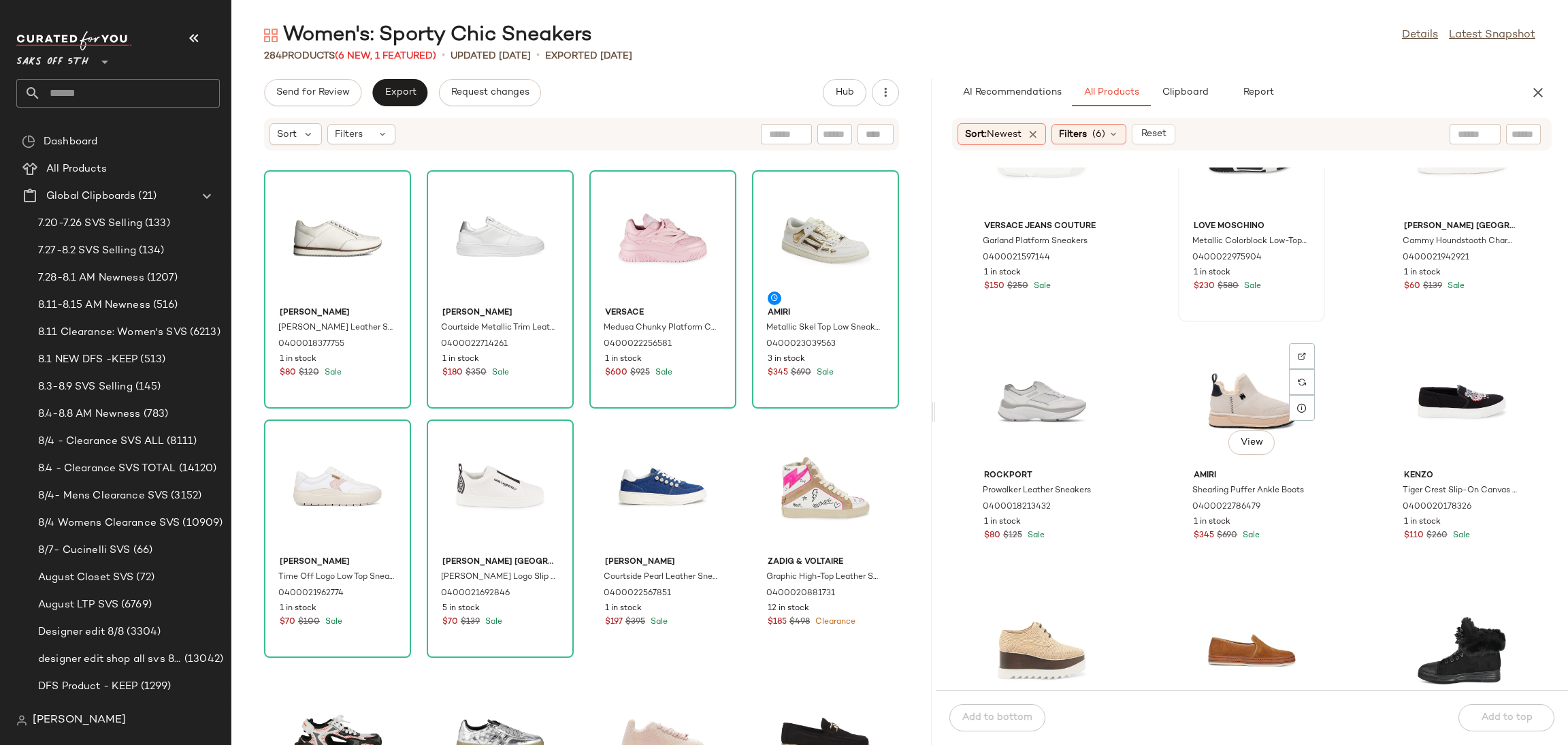
scroll to position [349, 0]
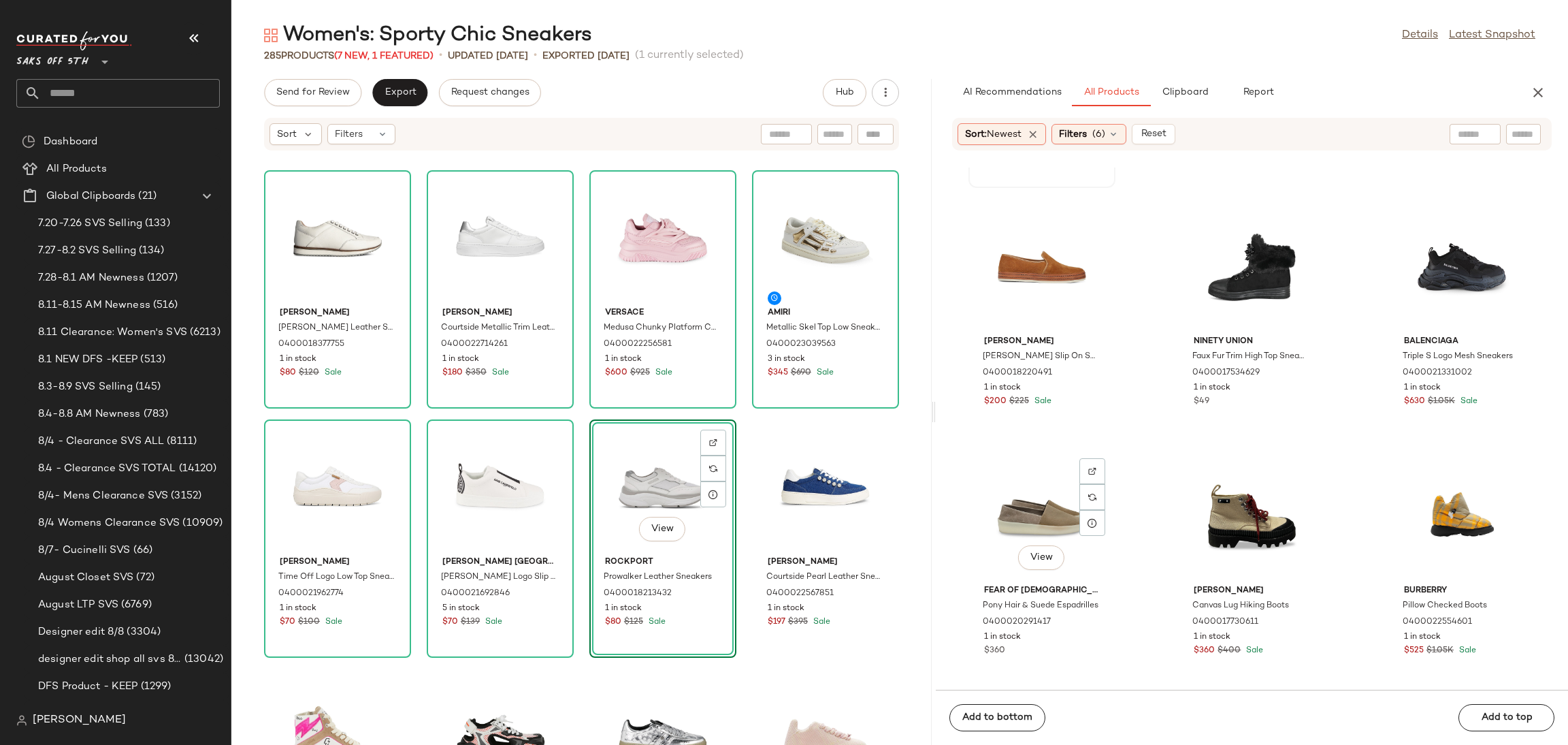
scroll to position [795, 0]
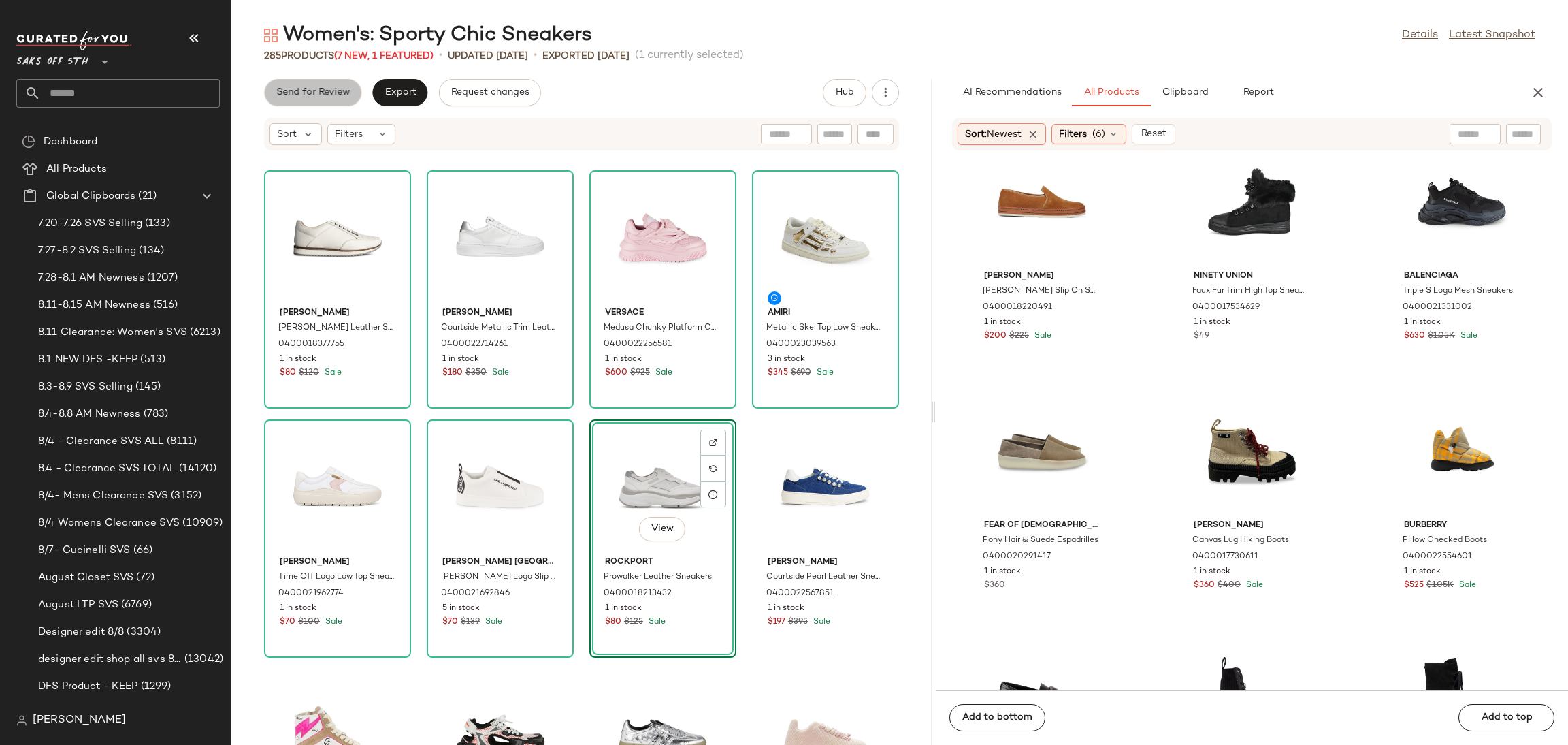
click at [344, 100] on button "Send for Review" at bounding box center [312, 92] width 97 height 27
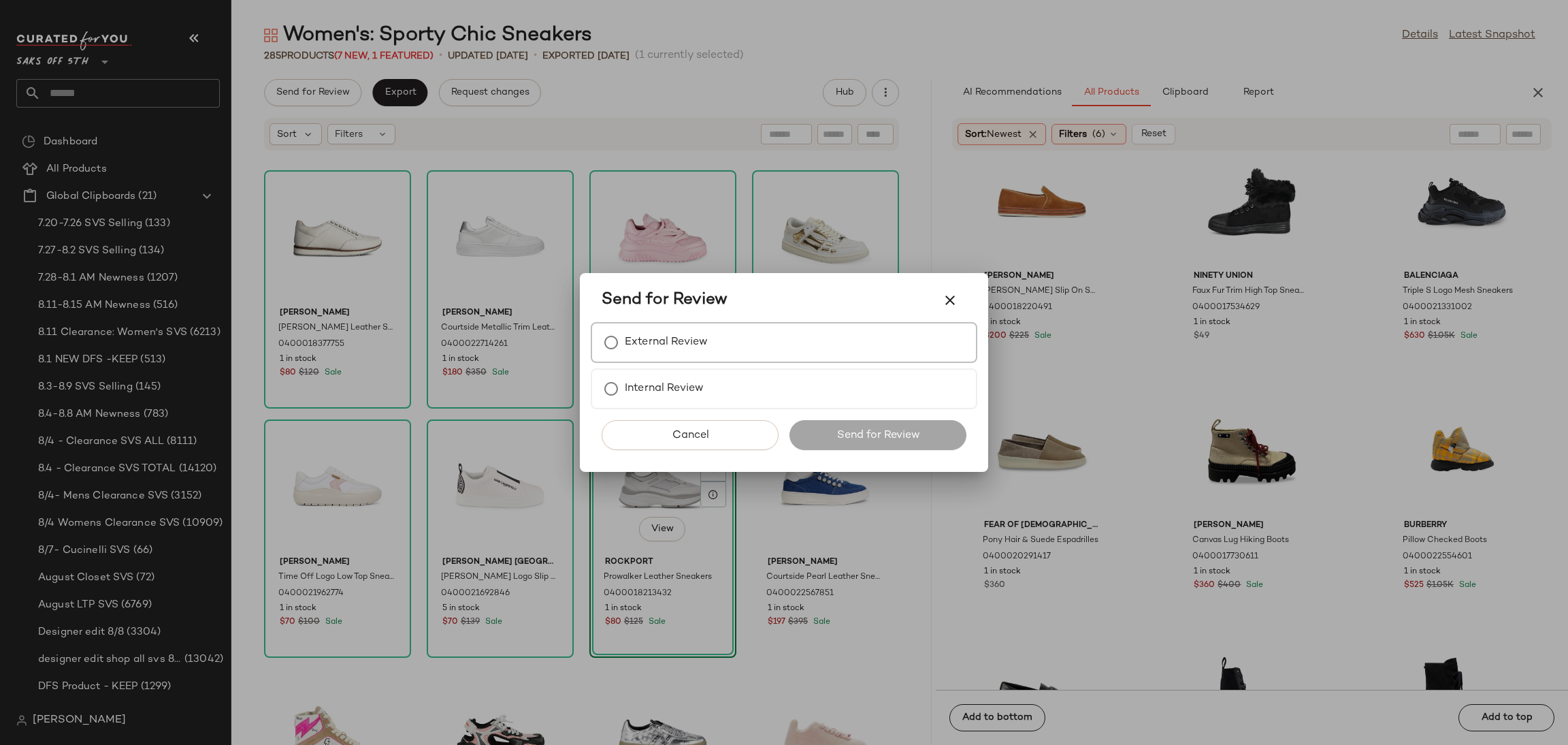
click at [646, 353] on label "External Review" at bounding box center [666, 342] width 83 height 27
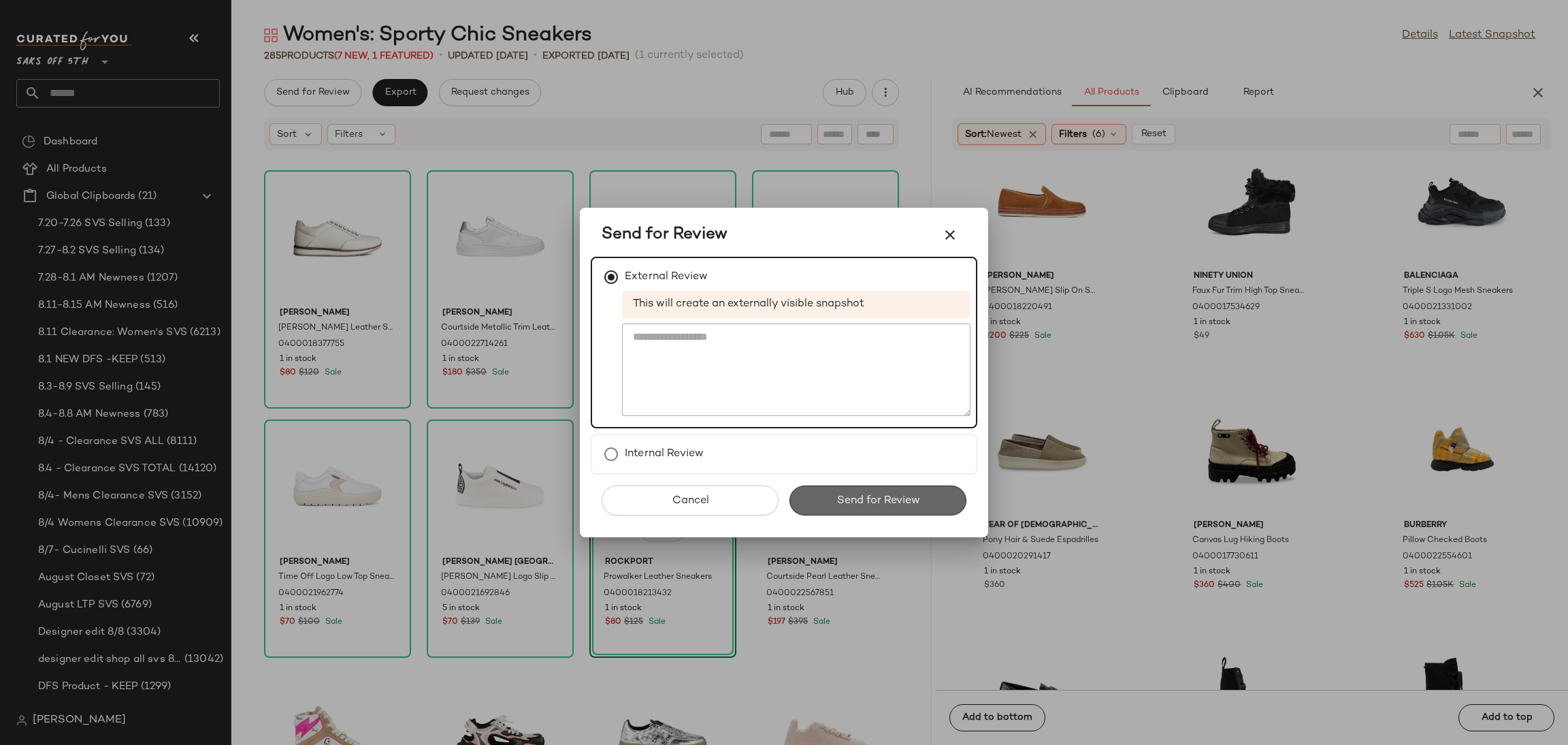
click at [884, 508] on button "Send for Review" at bounding box center [878, 500] width 177 height 30
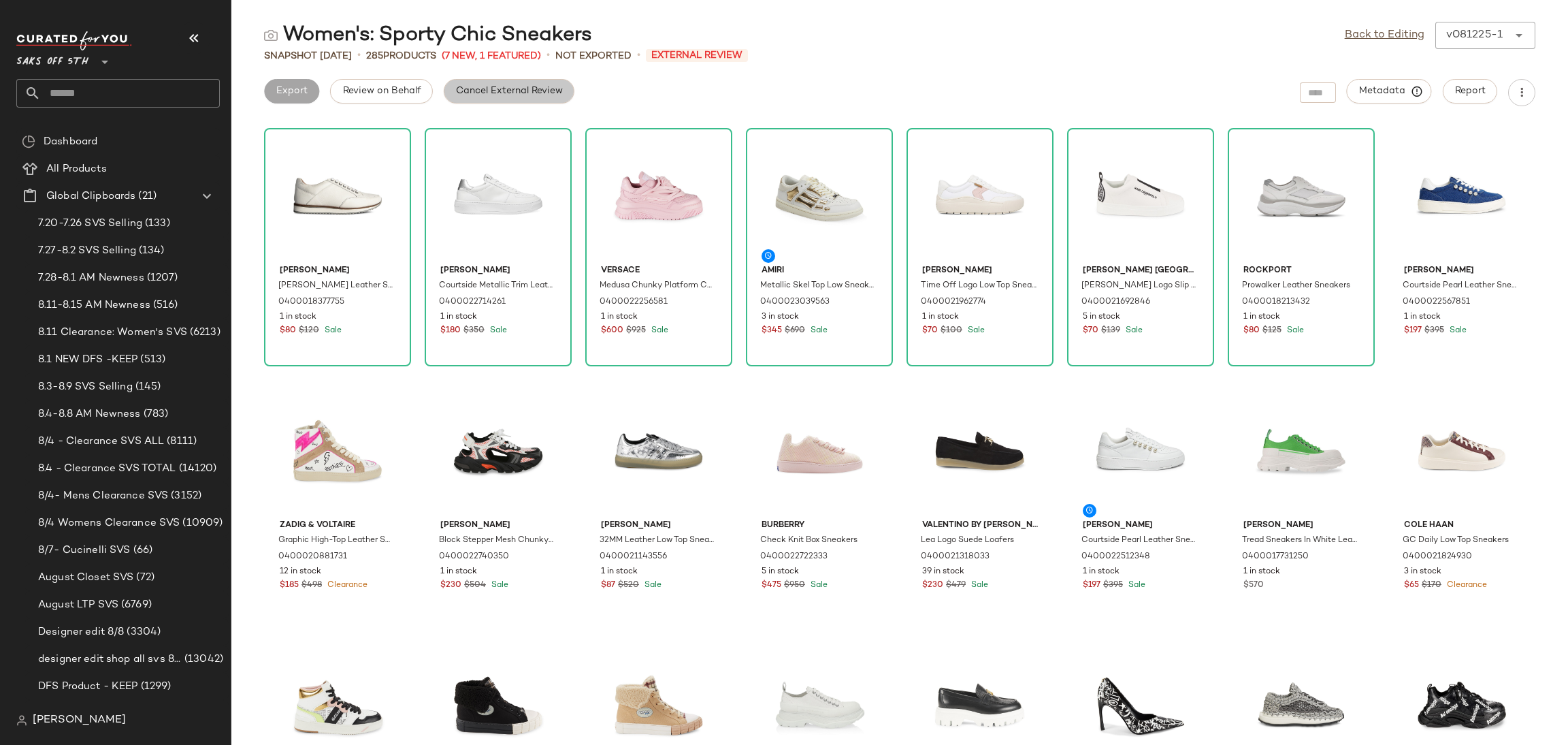
click at [536, 100] on button "Cancel External Review" at bounding box center [509, 91] width 131 height 25
click at [414, 94] on span "Export" at bounding box center [400, 91] width 32 height 11
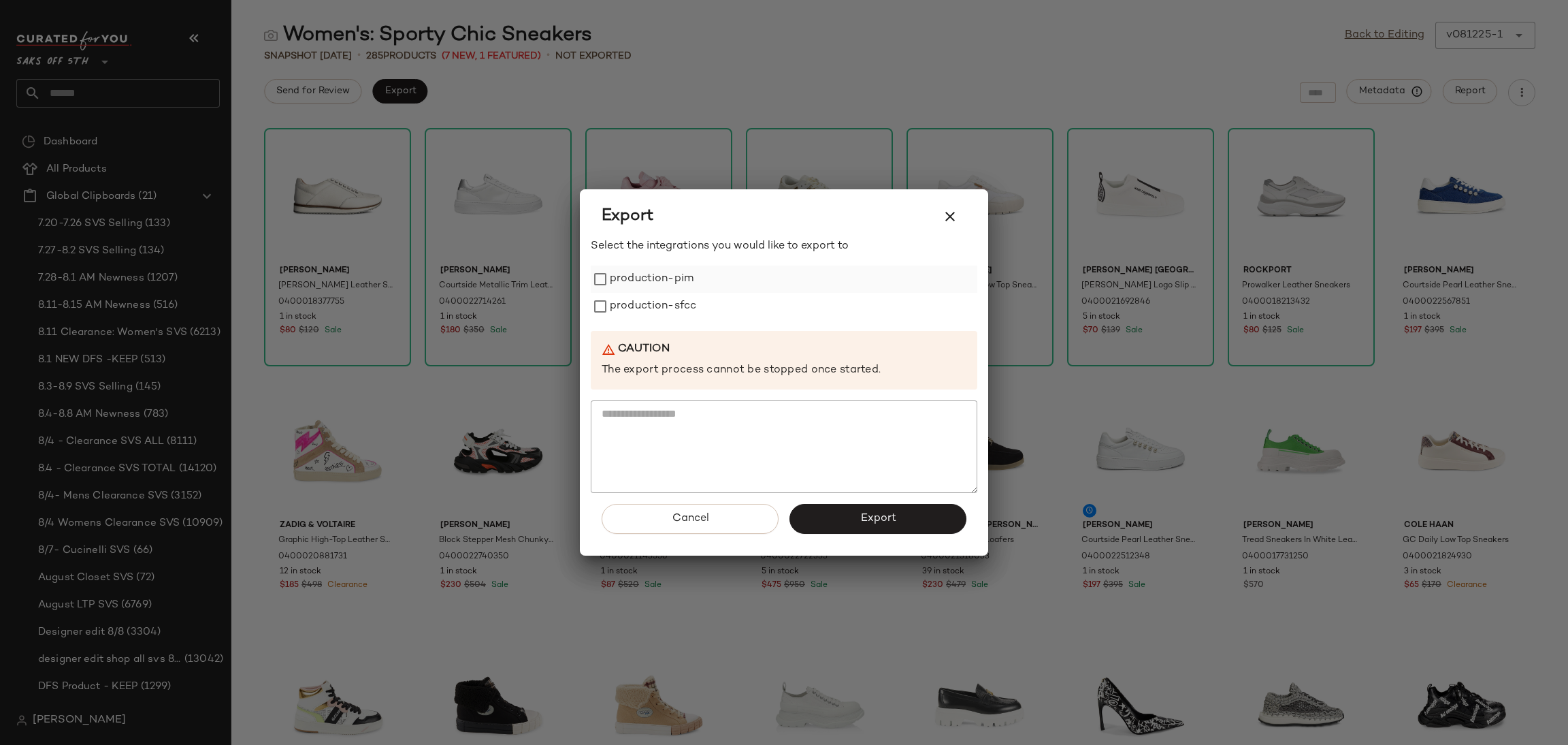
click at [676, 287] on label "production-pim" at bounding box center [651, 279] width 84 height 27
click at [679, 312] on label "production-sfcc" at bounding box center [653, 306] width 86 height 27
click at [851, 523] on button "Export" at bounding box center [878, 519] width 177 height 30
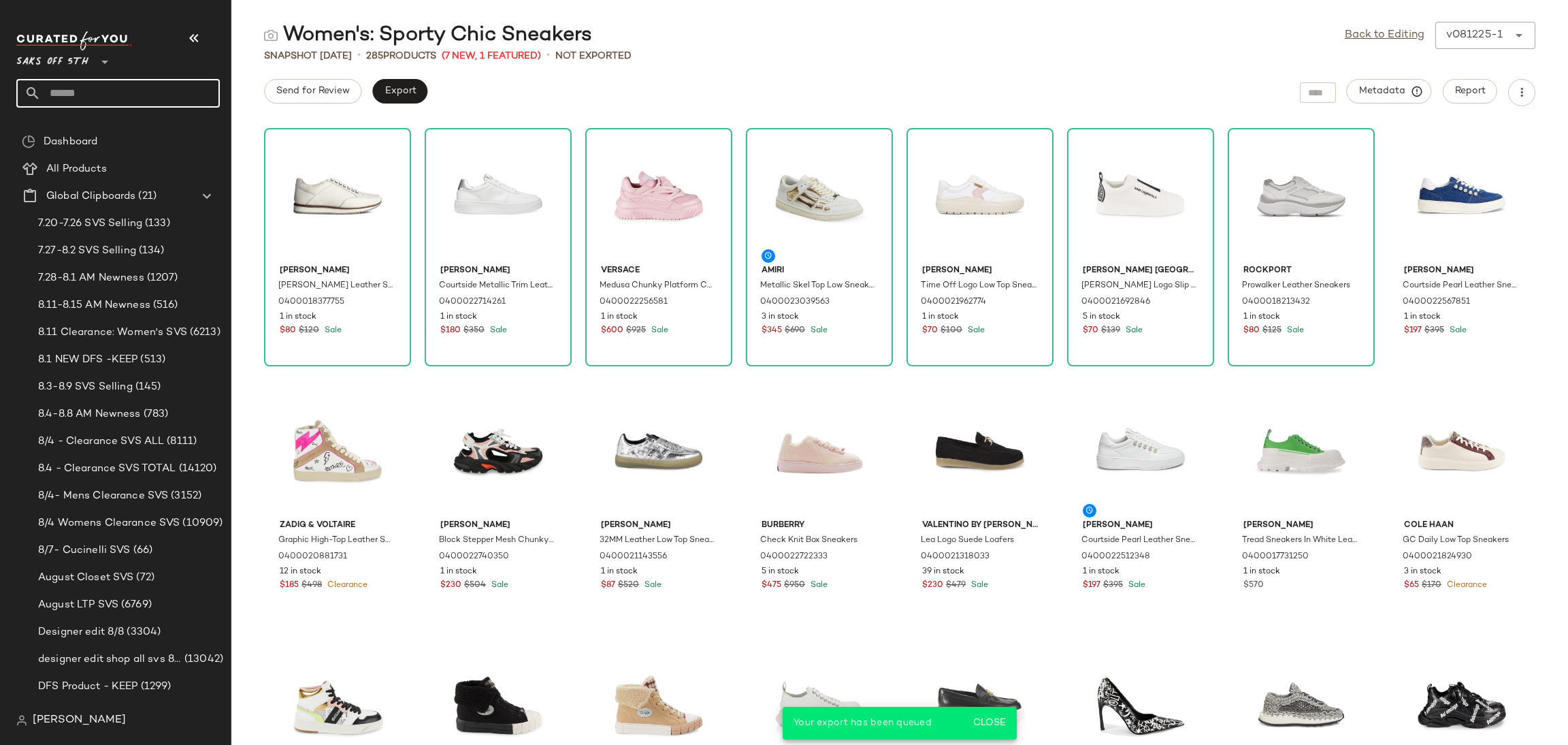
click at [169, 86] on input "text" at bounding box center [130, 93] width 179 height 28
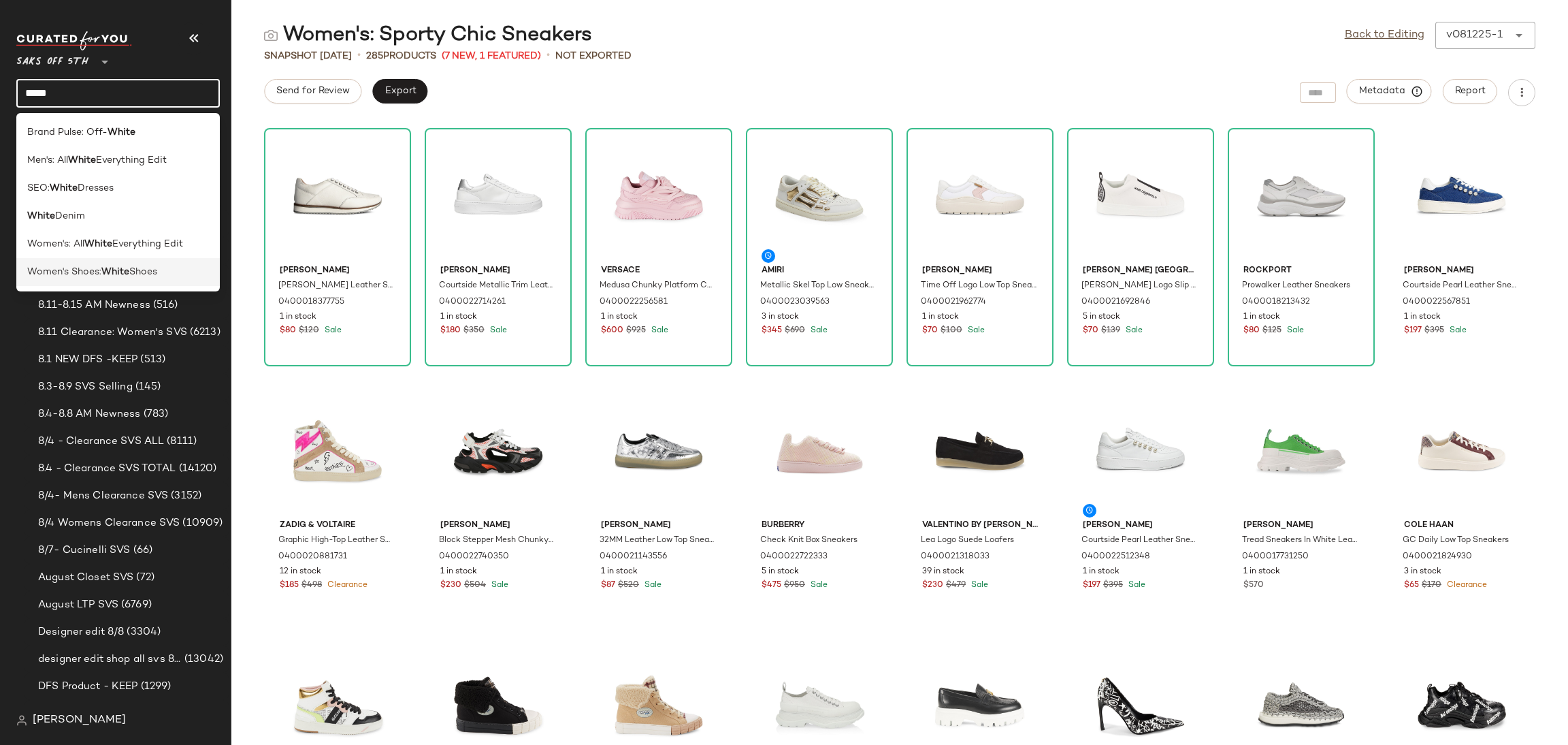
type input "*****"
click at [153, 271] on span "Shoes" at bounding box center [144, 272] width 28 height 14
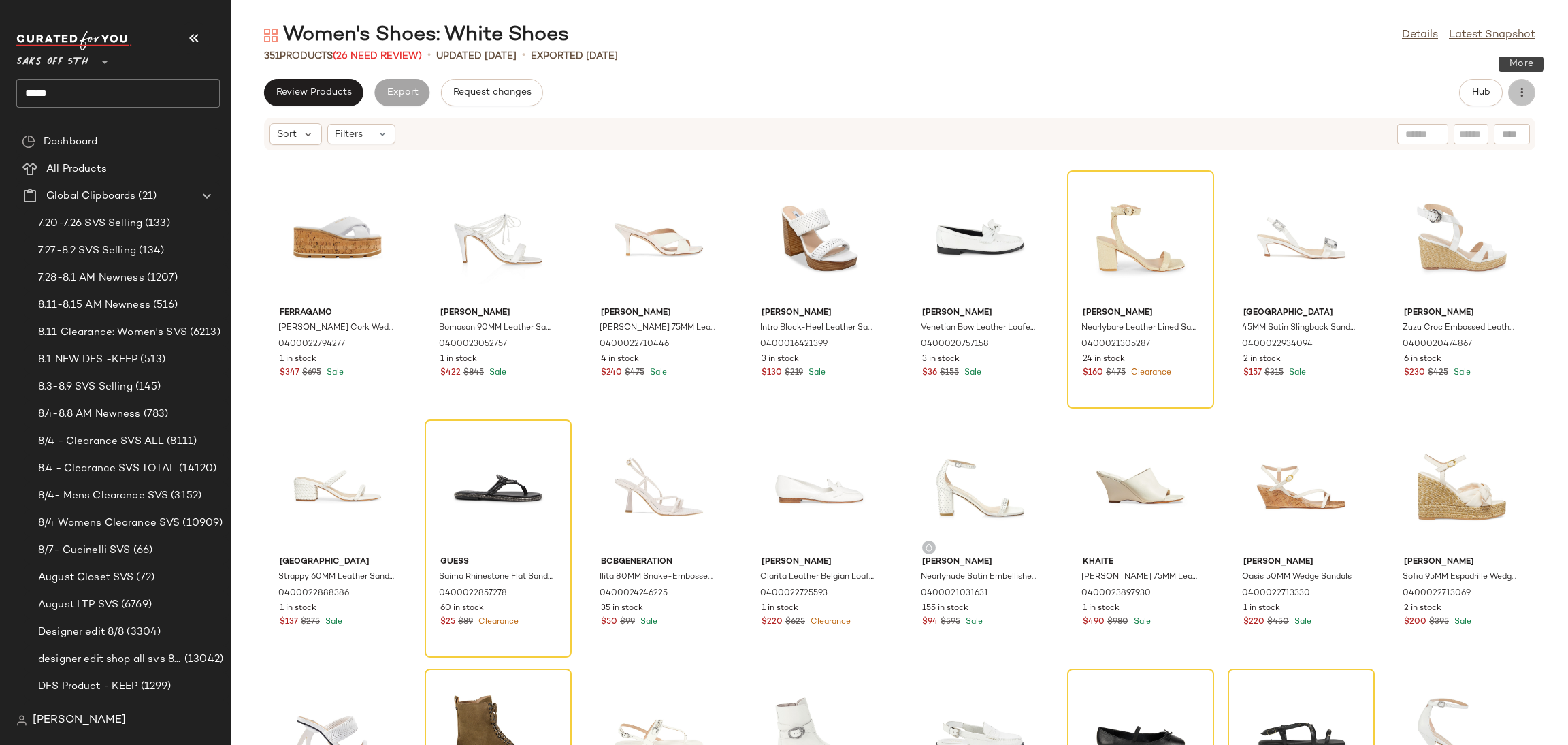
click at [1534, 91] on button "button" at bounding box center [1521, 92] width 27 height 27
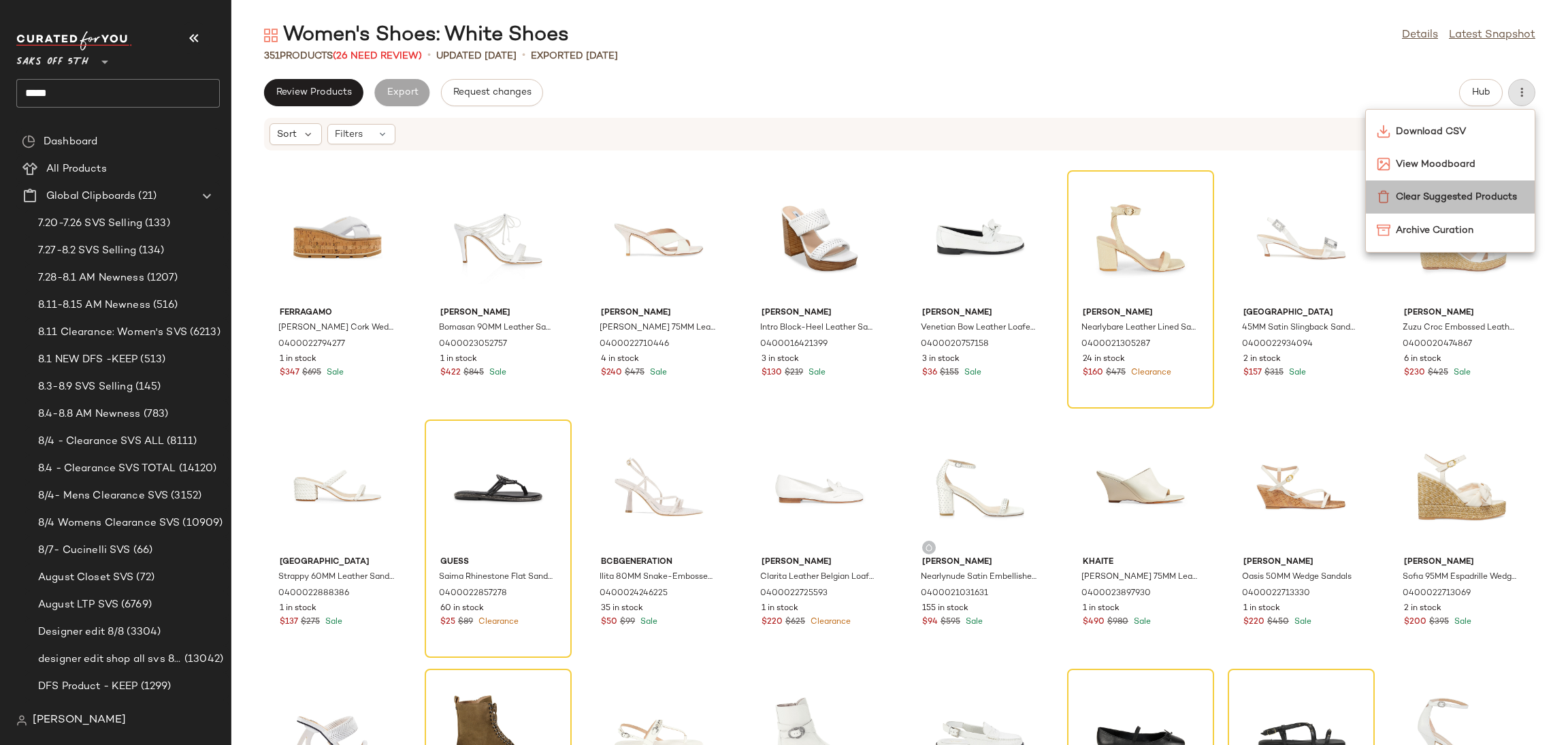
click at [1463, 195] on span "Clear Suggested Products" at bounding box center [1459, 197] width 128 height 14
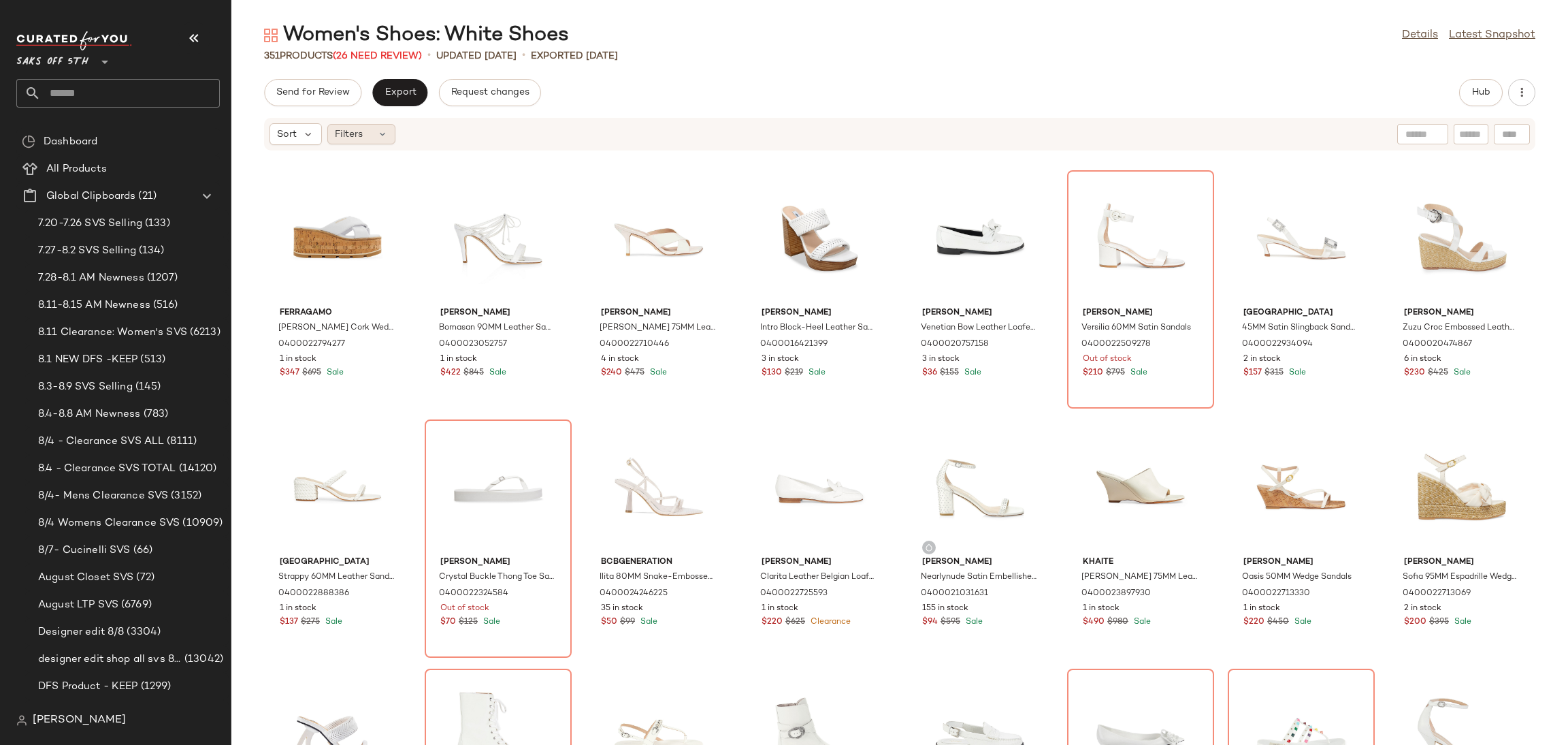
click at [372, 139] on div "Filters" at bounding box center [361, 133] width 68 height 20
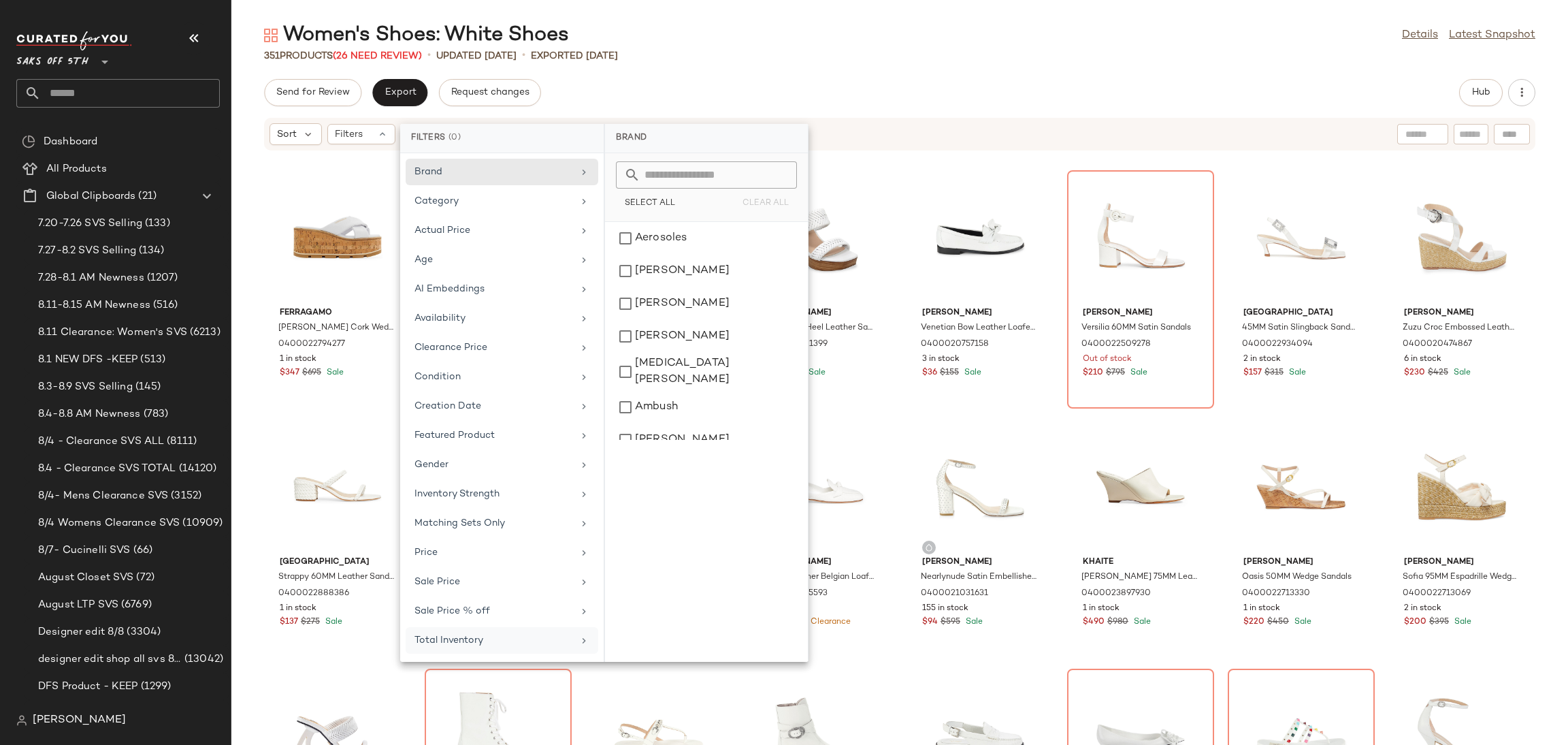
click at [507, 644] on div "Total Inventory" at bounding box center [494, 640] width 159 height 14
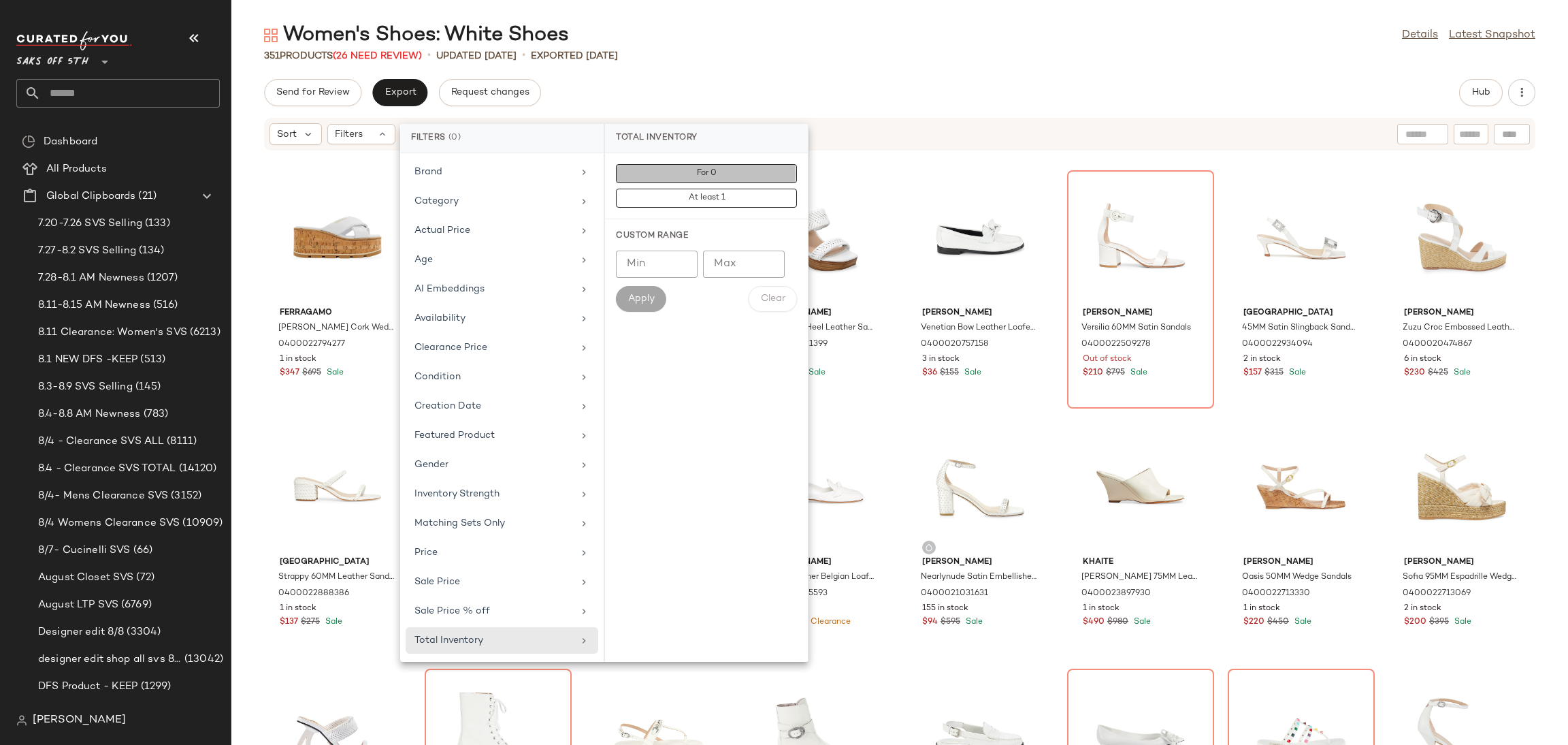
click at [713, 171] on span "For 0" at bounding box center [706, 173] width 20 height 10
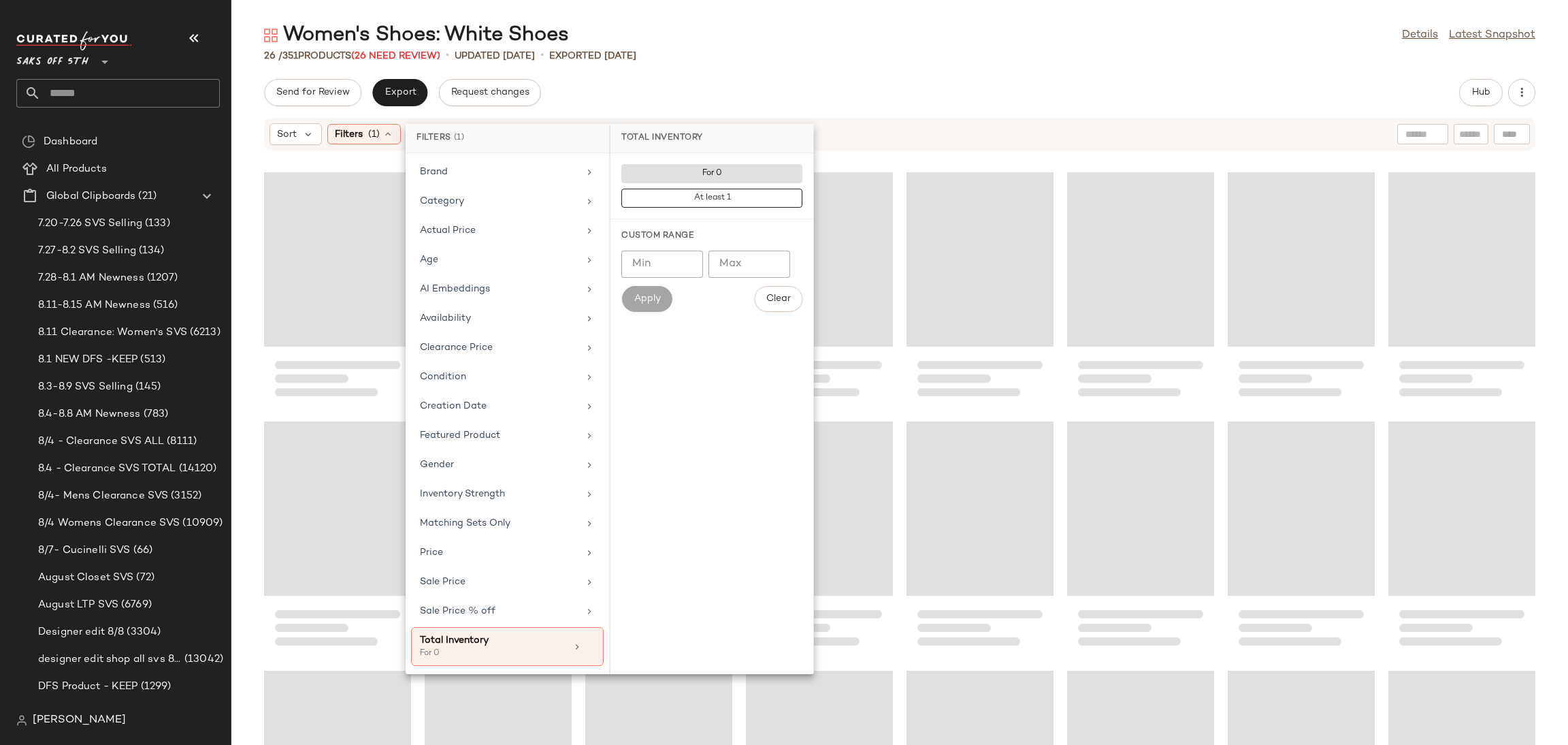
click at [787, 79] on div "Send for Review Export Request changes Hub" at bounding box center [899, 92] width 1337 height 27
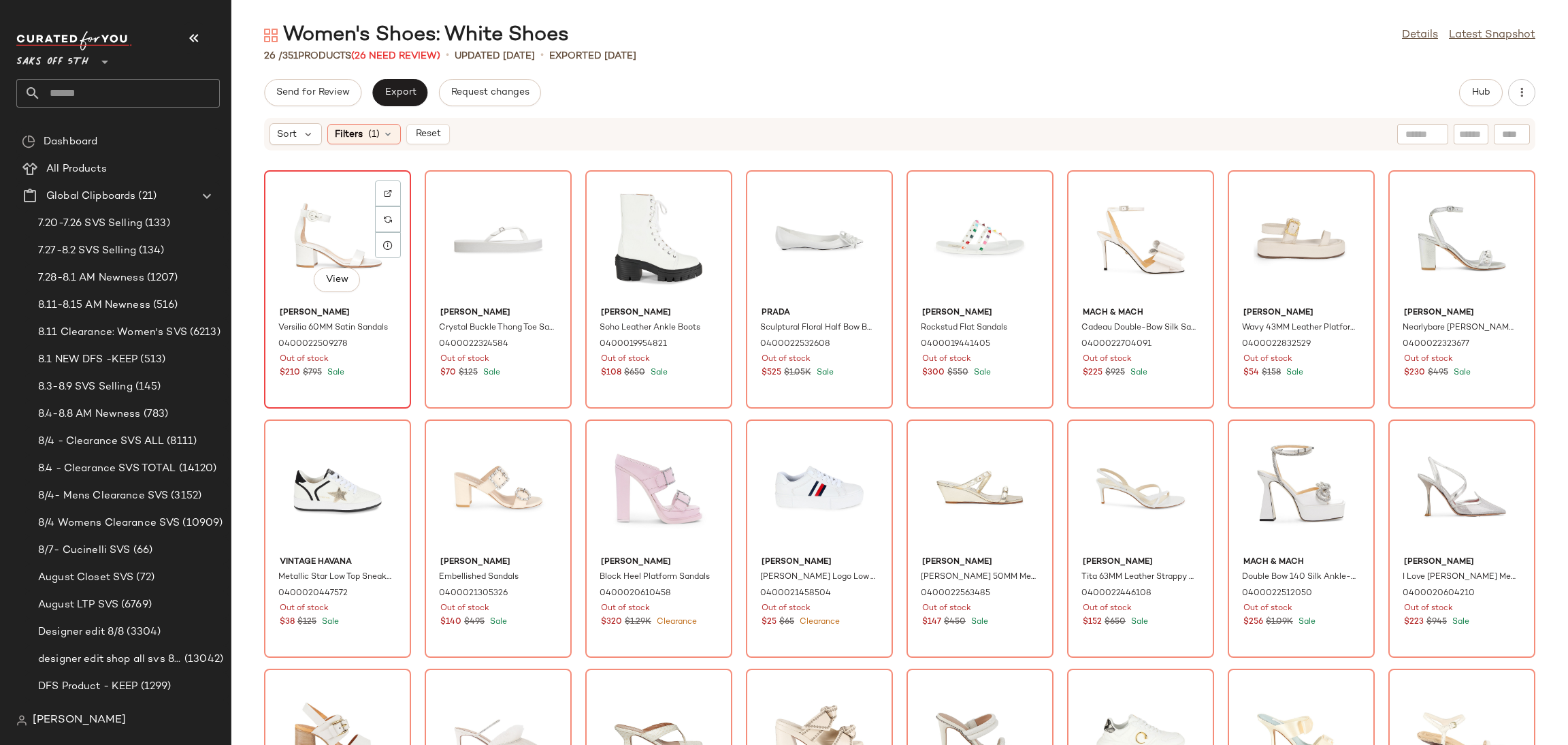
click at [335, 216] on div "View" at bounding box center [338, 237] width 138 height 126
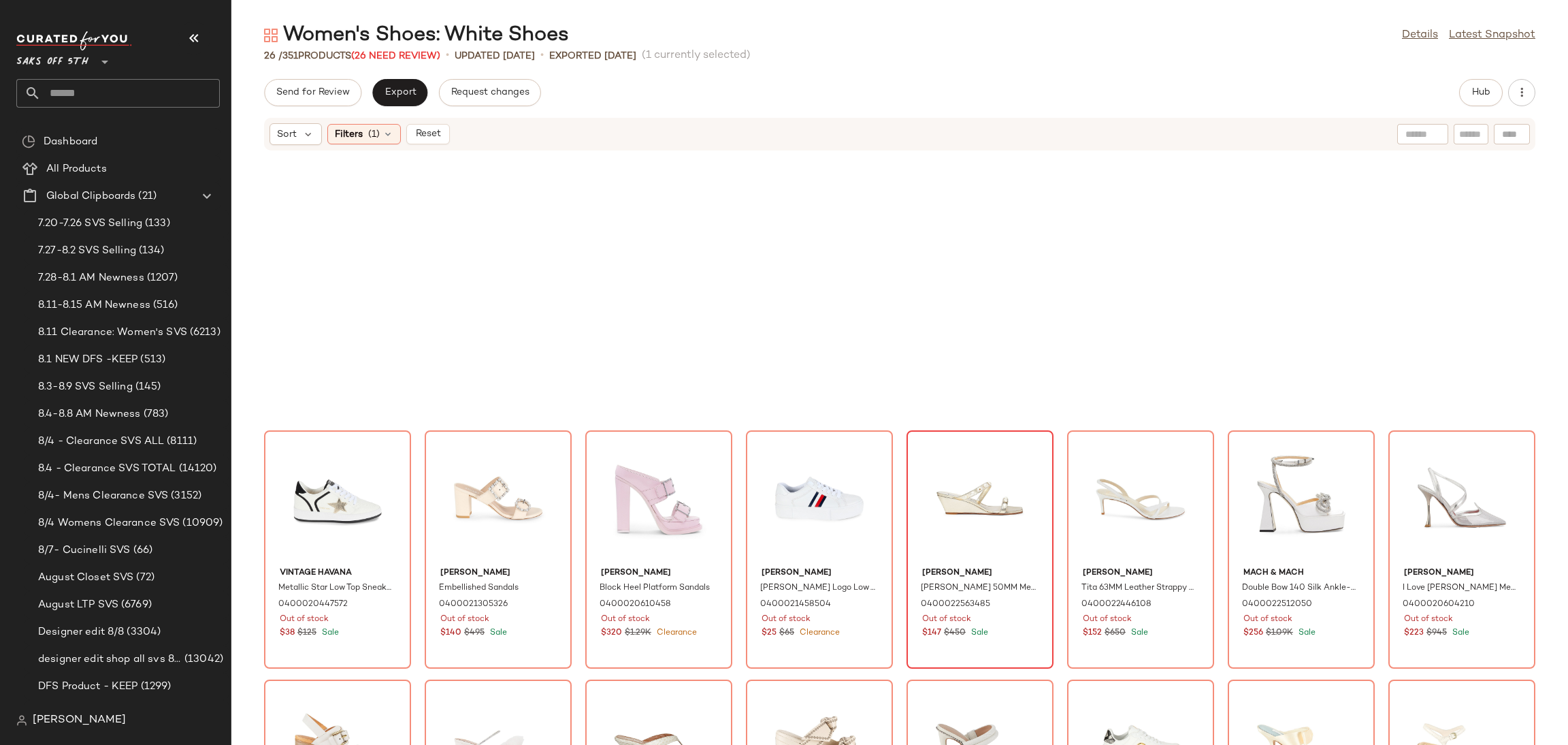
scroll to position [421, 0]
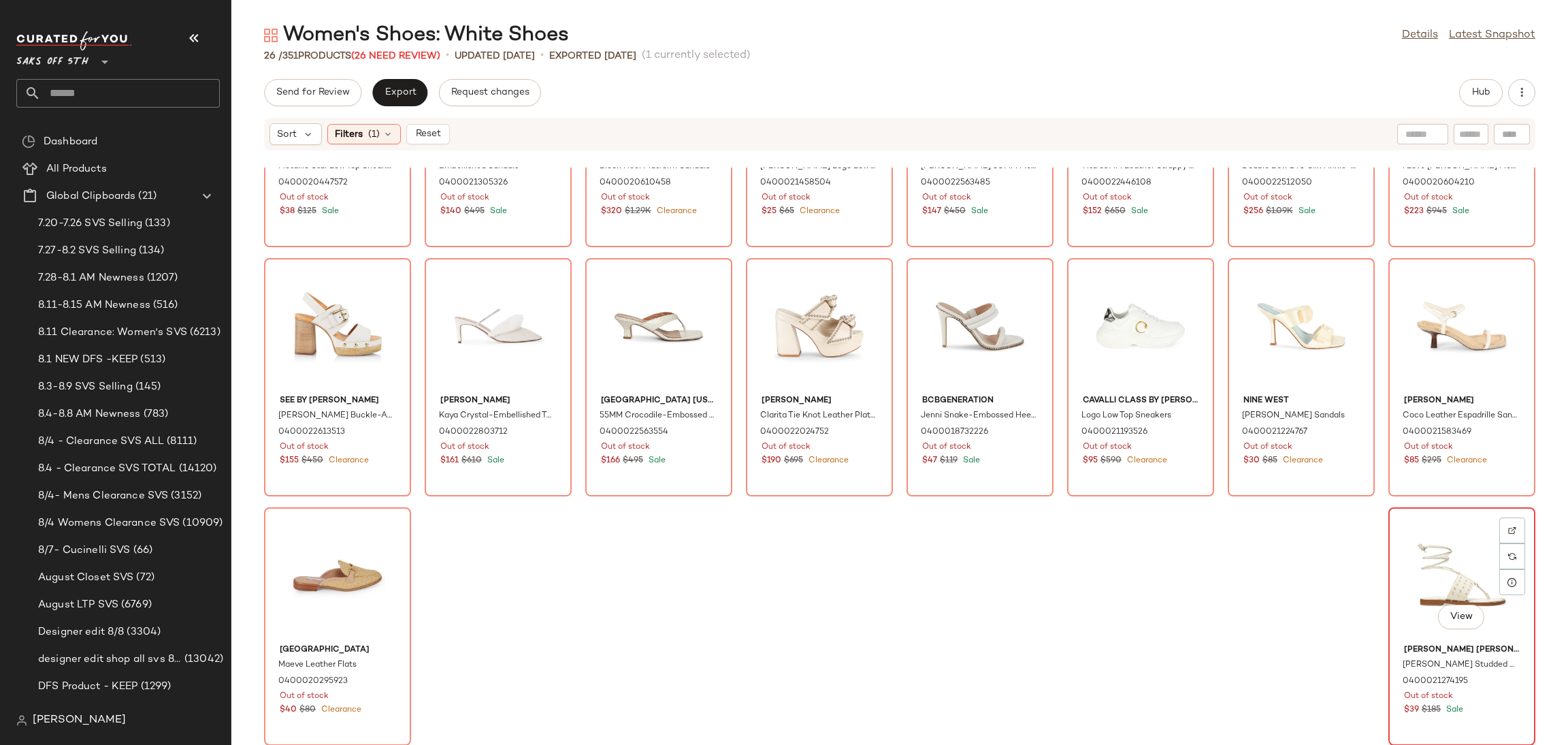
click at [1414, 545] on div "View" at bounding box center [1462, 575] width 138 height 126
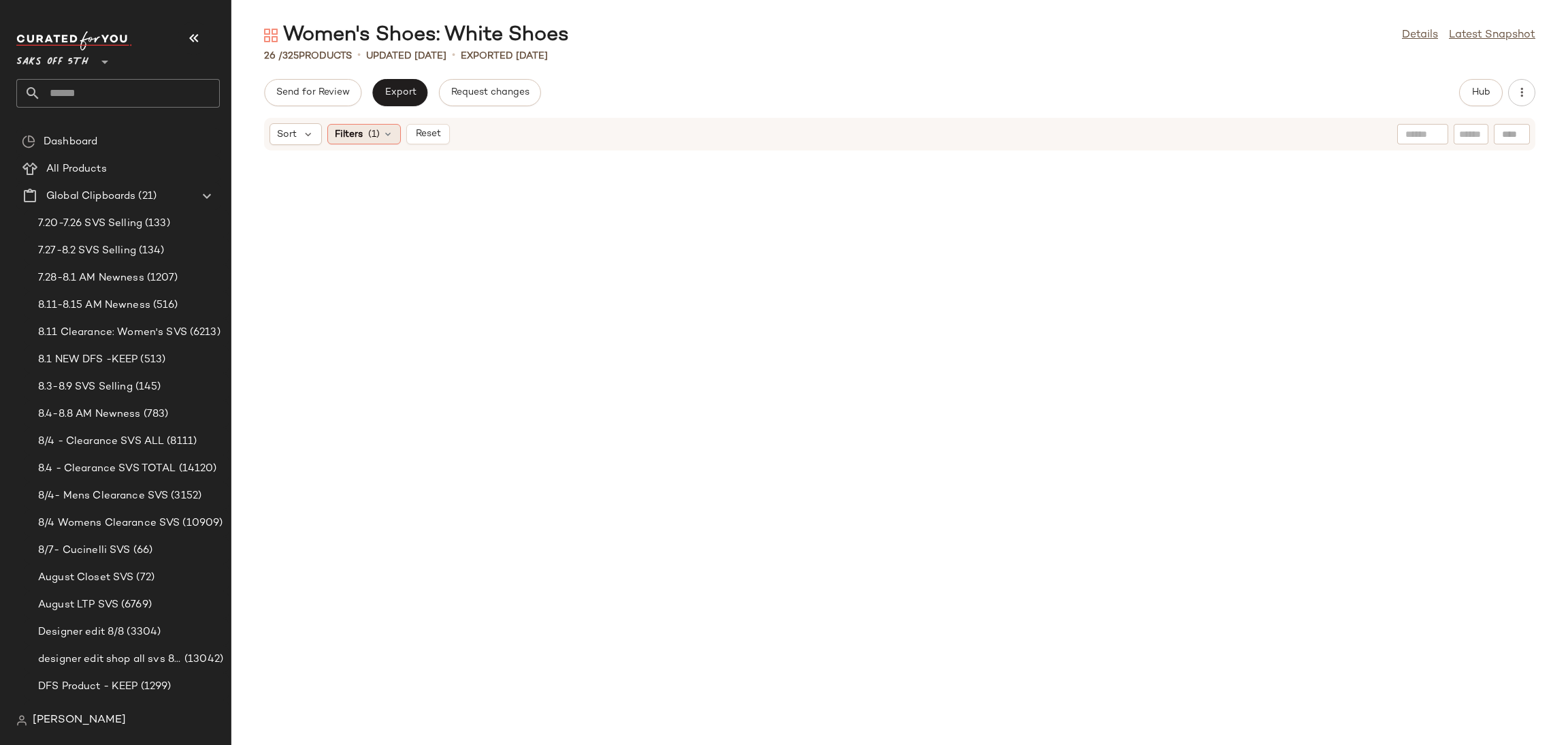
click at [390, 135] on icon at bounding box center [387, 134] width 11 height 11
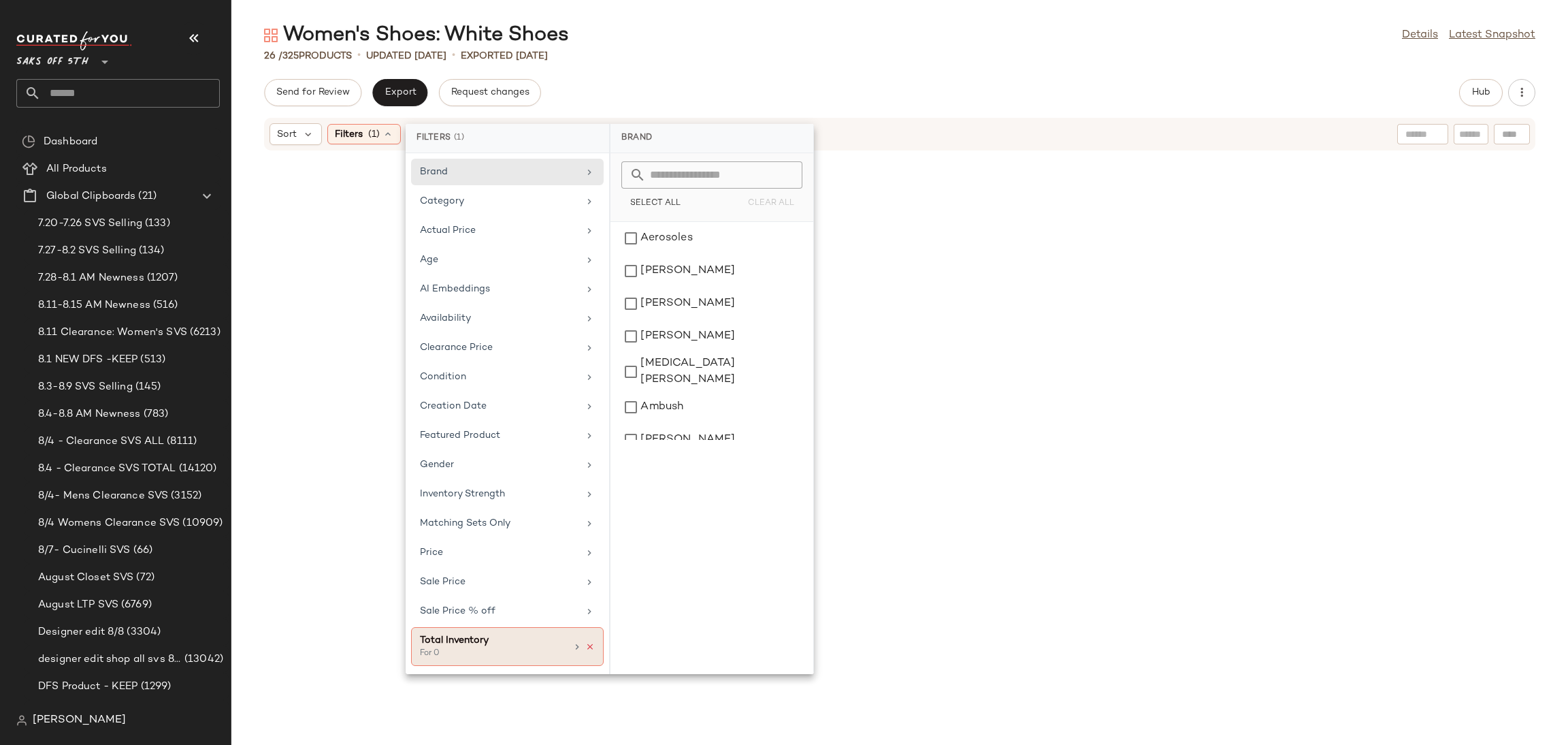
click at [589, 651] on icon at bounding box center [589, 646] width 10 height 10
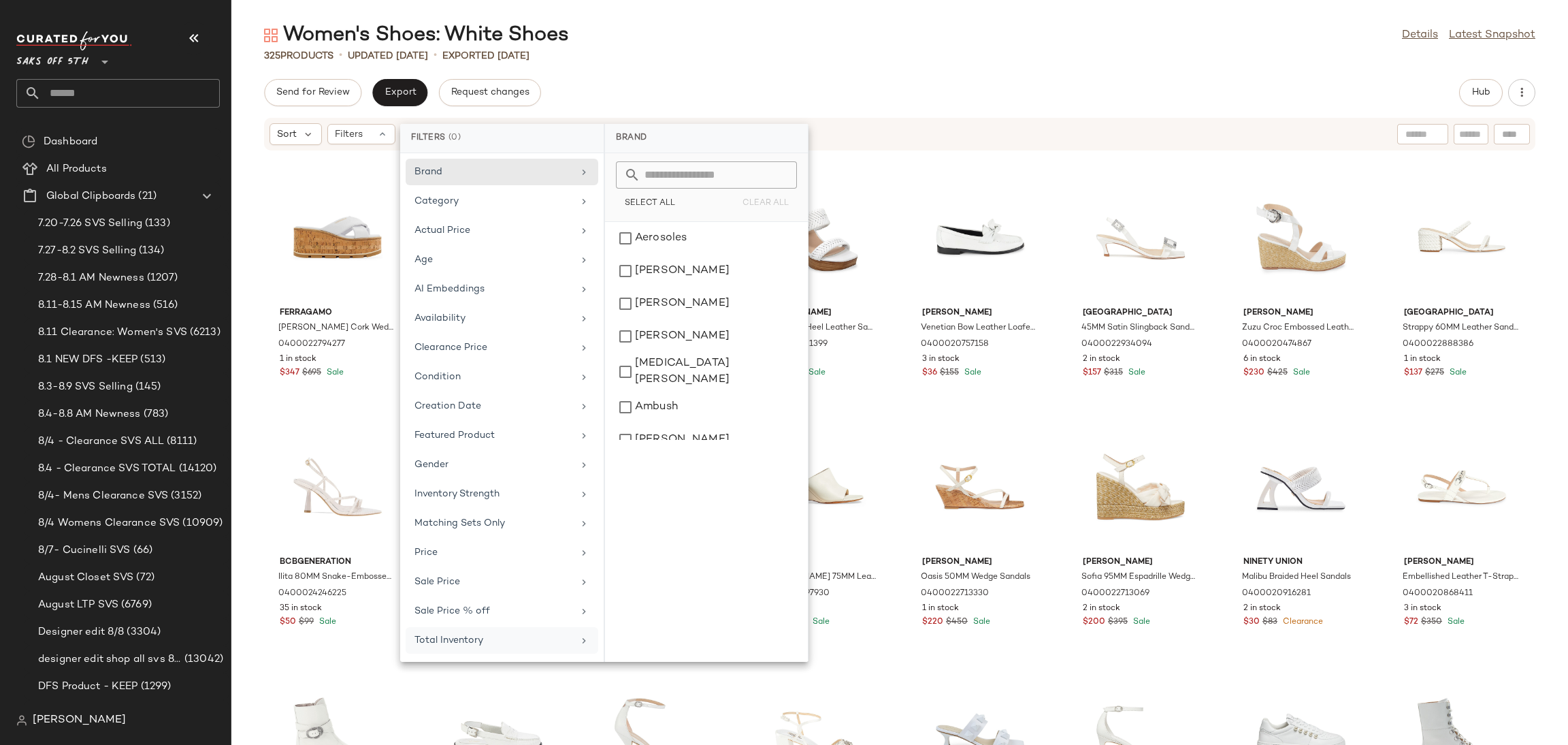
click at [855, 53] on div "325 Products • updated [DATE] • Exported [DATE]" at bounding box center [899, 56] width 1337 height 13
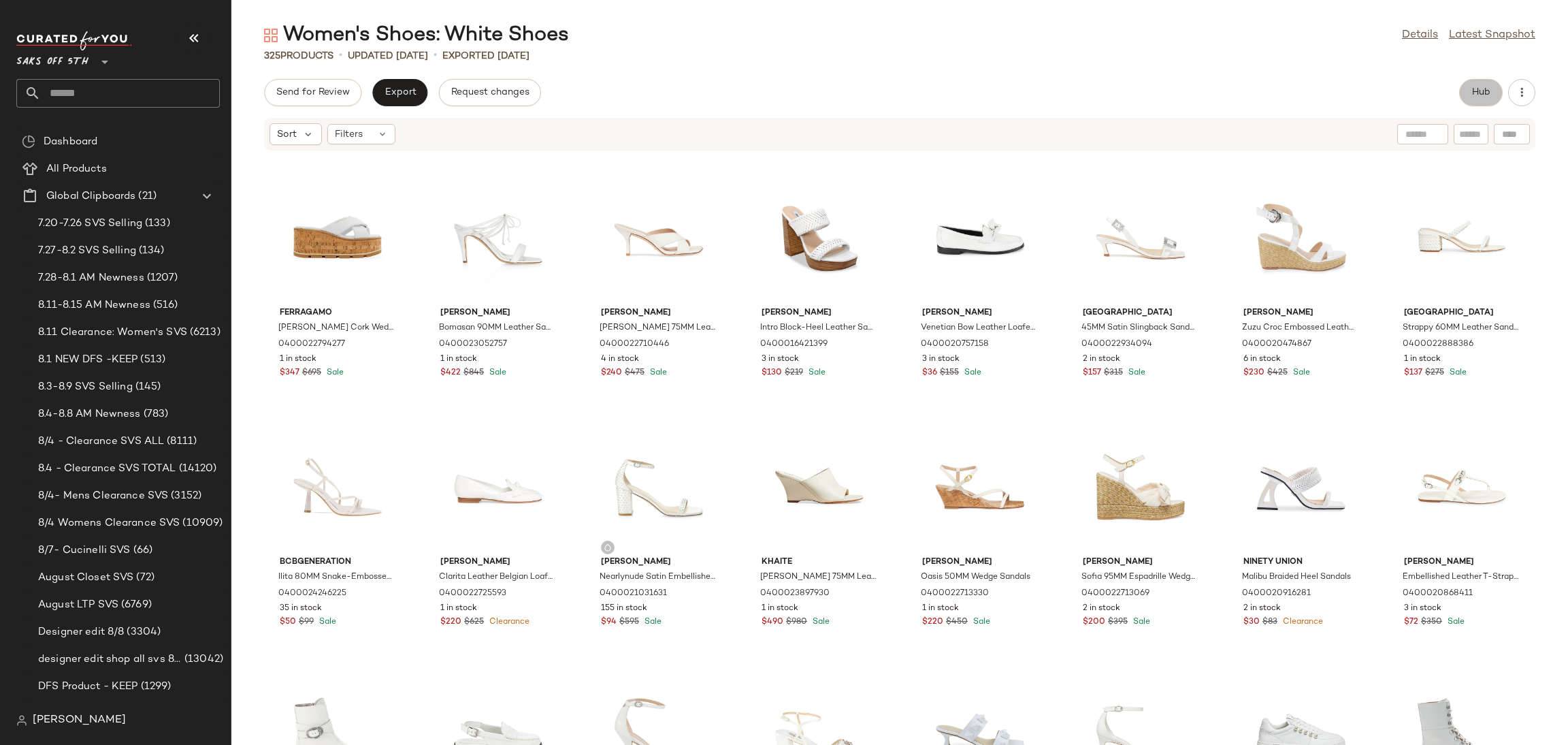
click at [1484, 92] on span "Hub" at bounding box center [1482, 93] width 19 height 11
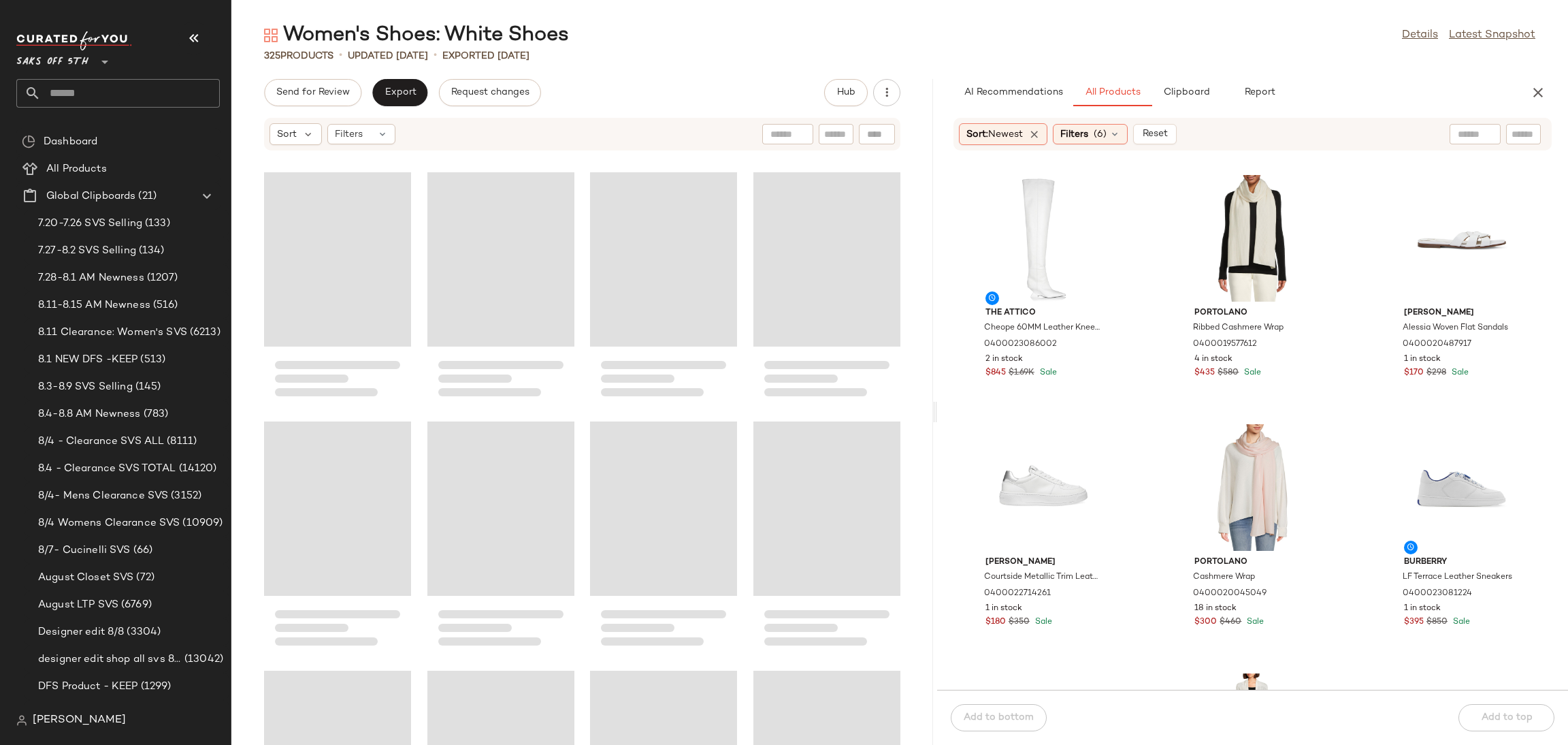
drag, startPoint x: 899, startPoint y: 416, endPoint x: 937, endPoint y: 418, distance: 38.1
click at [937, 418] on div "Women's Shoes: White Shoes Details Latest Snapshot 325 Products • updated [DATE…" at bounding box center [899, 383] width 1337 height 723
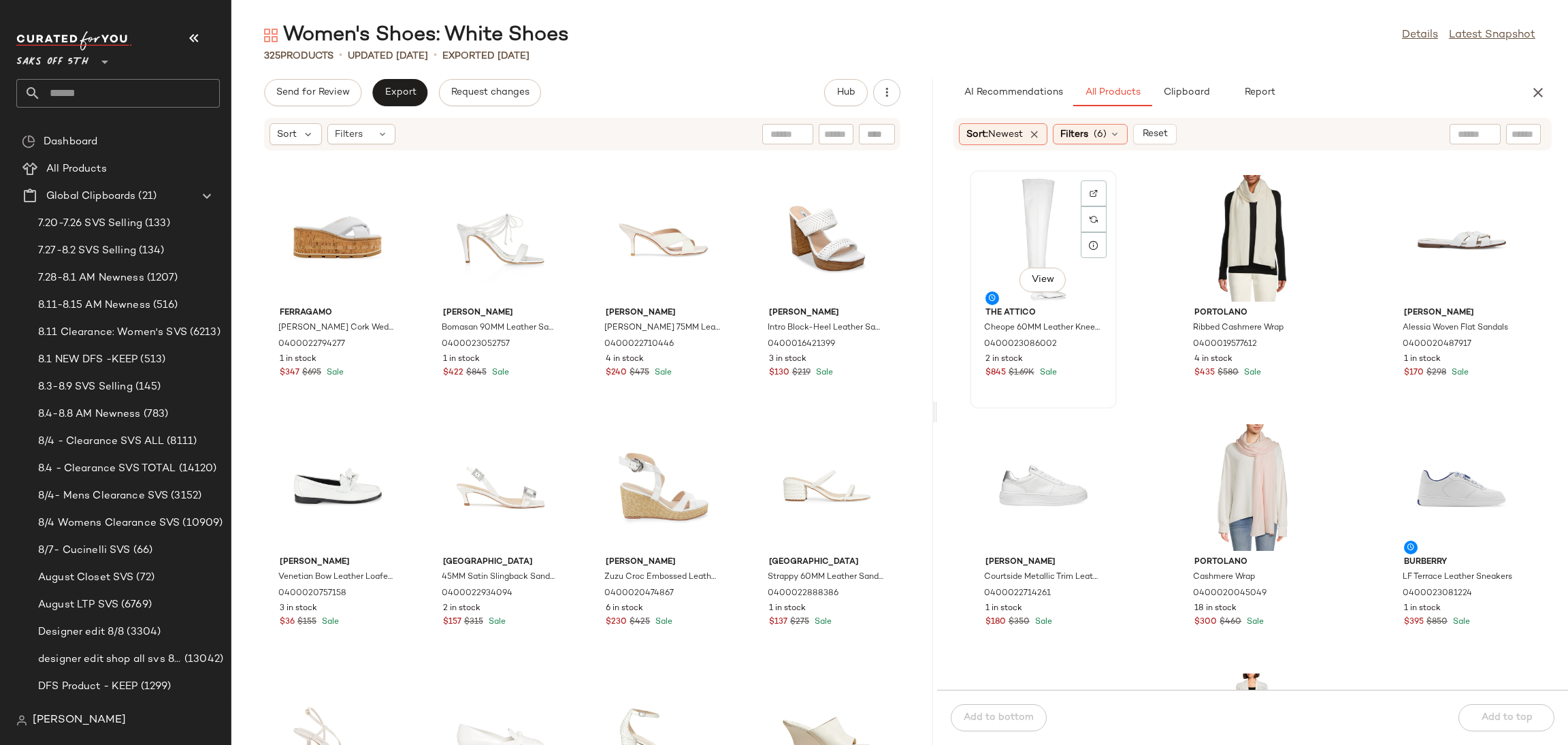
click at [1046, 224] on div "View" at bounding box center [1044, 237] width 138 height 126
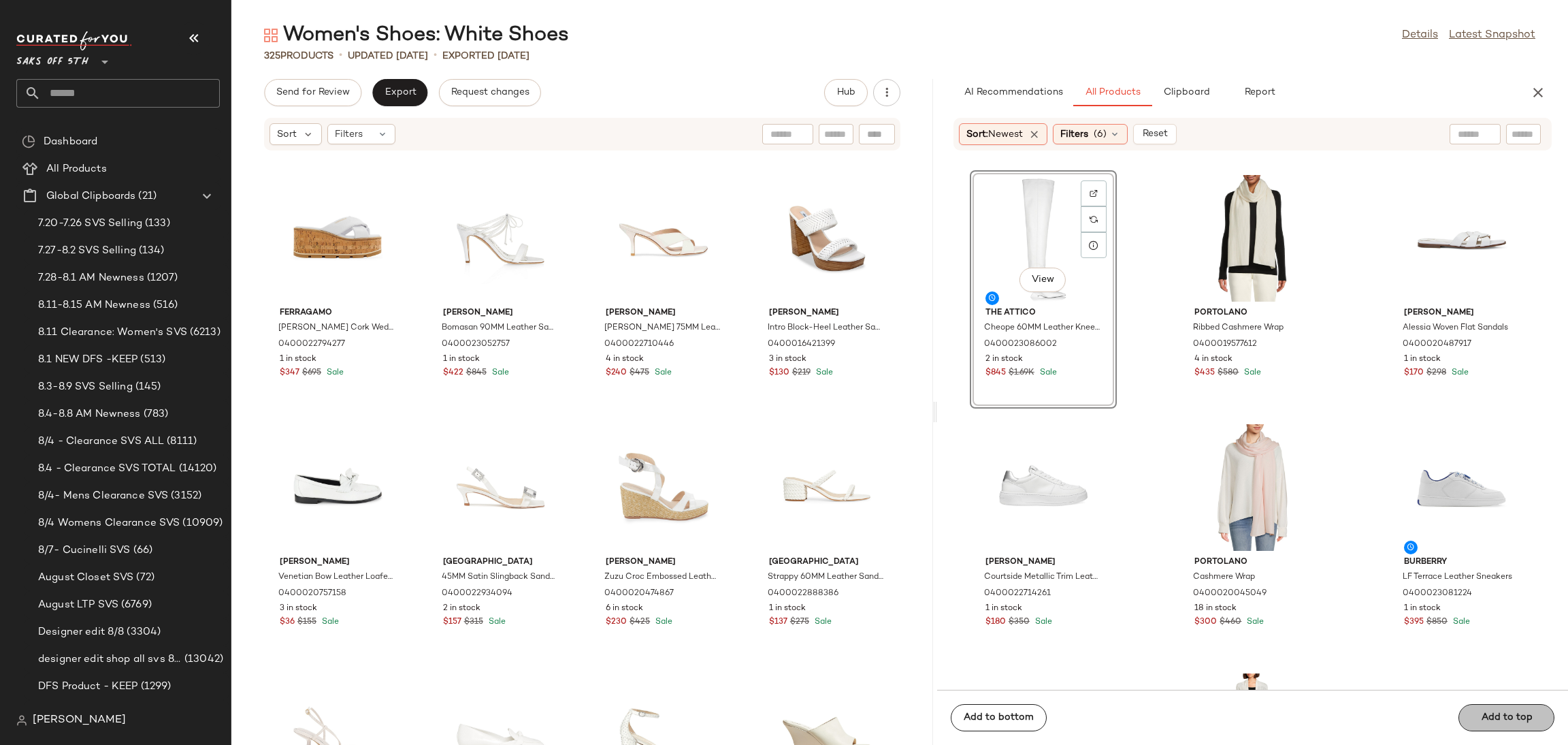
click at [1489, 712] on span "Add to top" at bounding box center [1506, 718] width 52 height 11
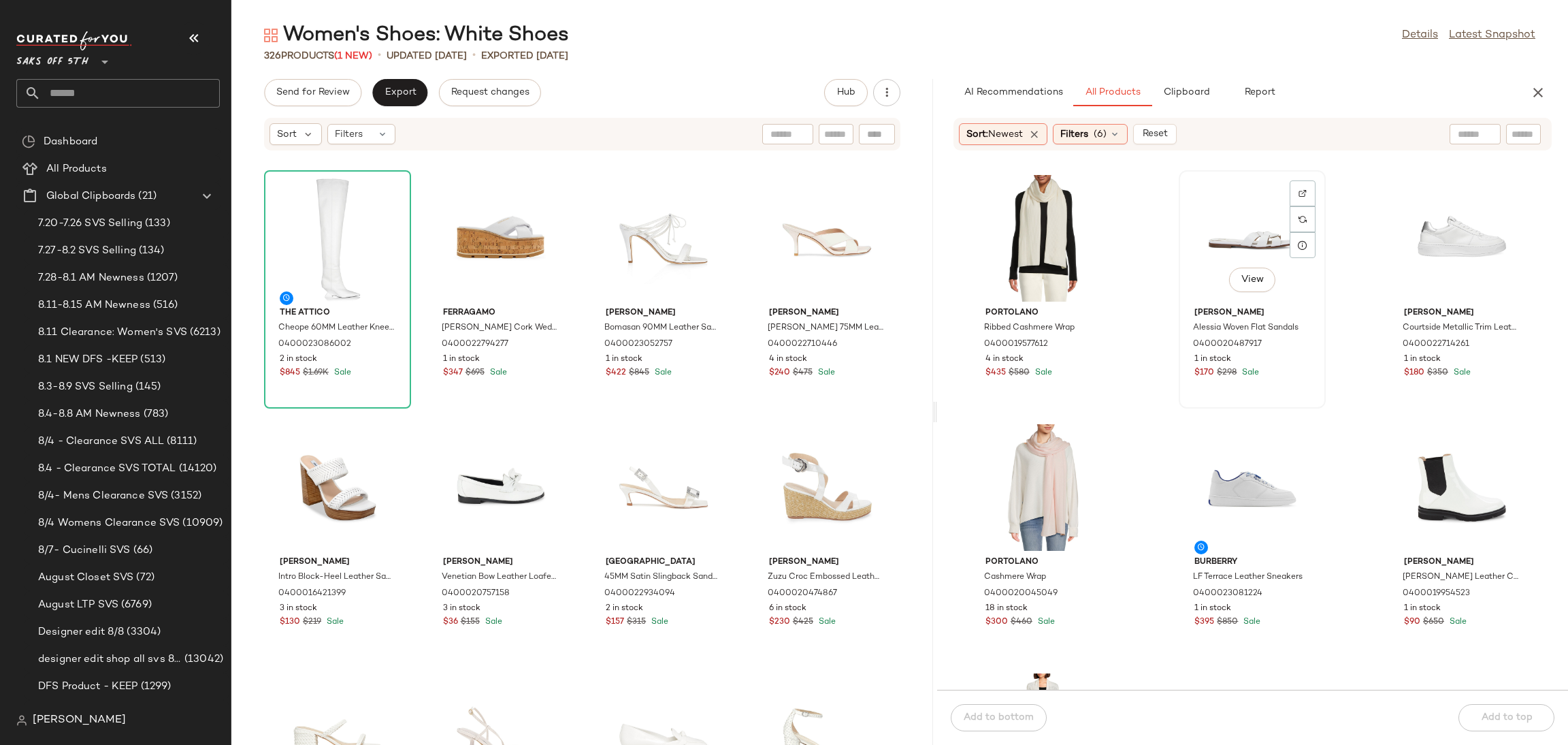
click at [1264, 210] on div "View" at bounding box center [1252, 237] width 138 height 126
click at [1431, 209] on div "View" at bounding box center [1462, 237] width 138 height 126
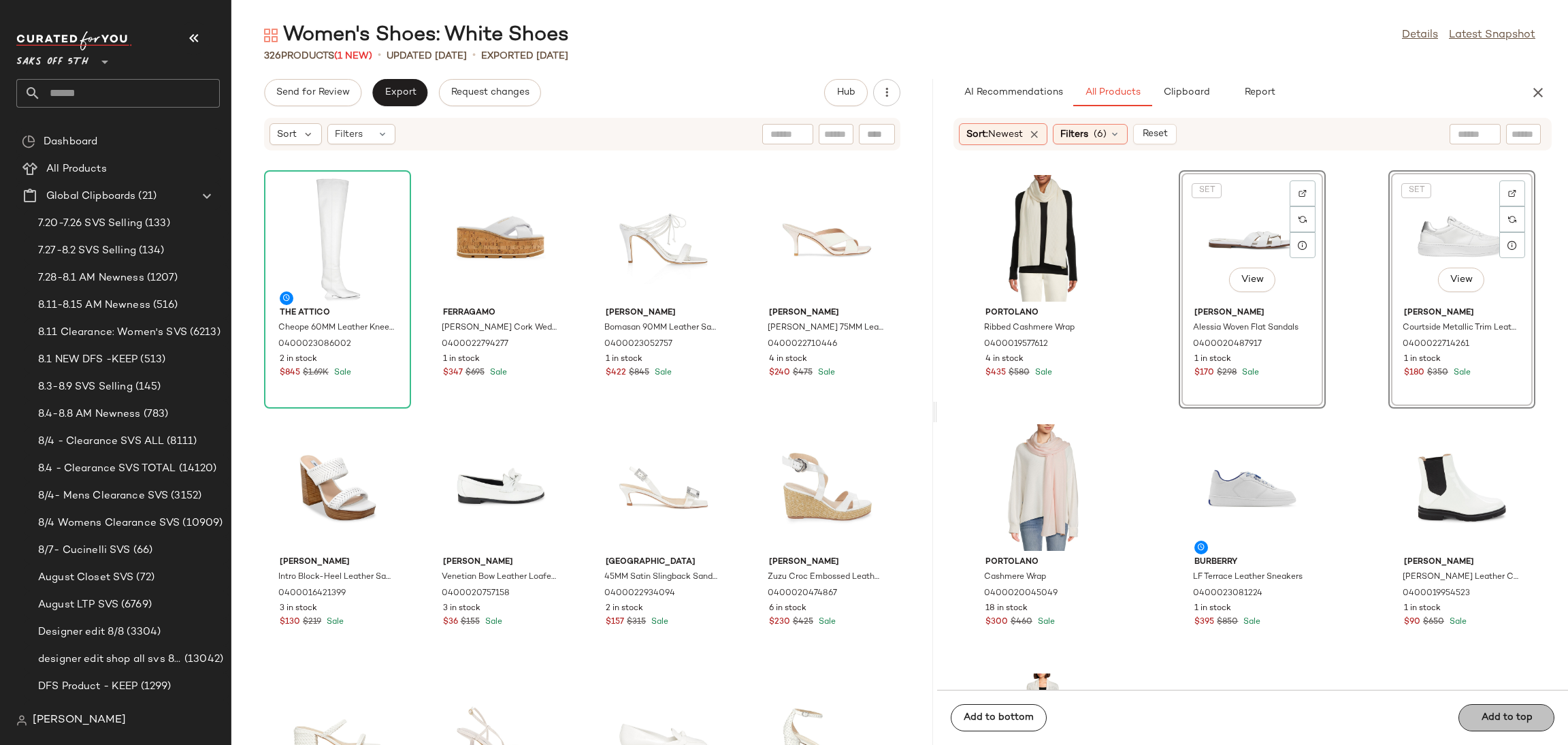
click at [1477, 719] on div "Add to bottom Add to top" at bounding box center [1252, 717] width 631 height 55
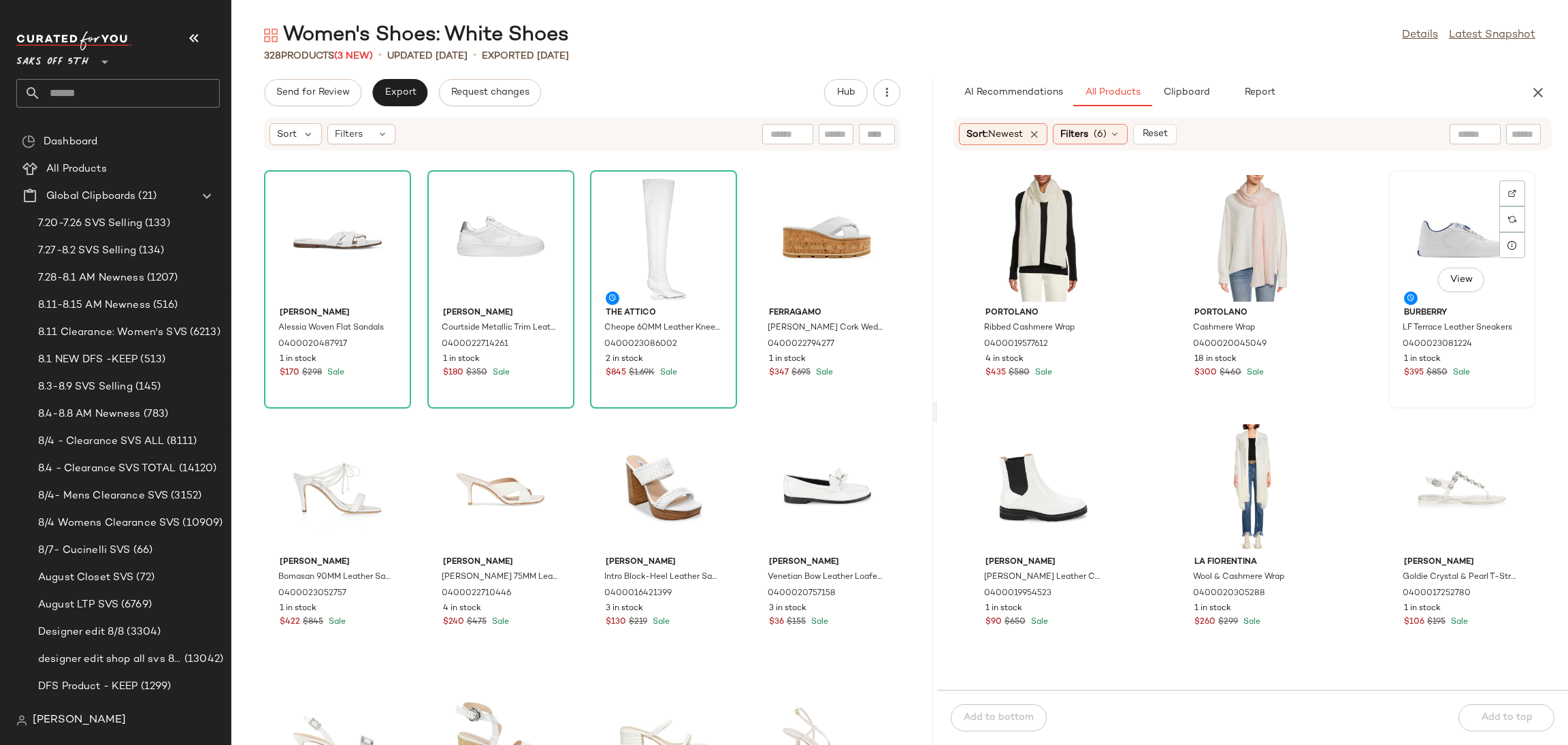
click at [1414, 245] on div "View" at bounding box center [1462, 237] width 138 height 126
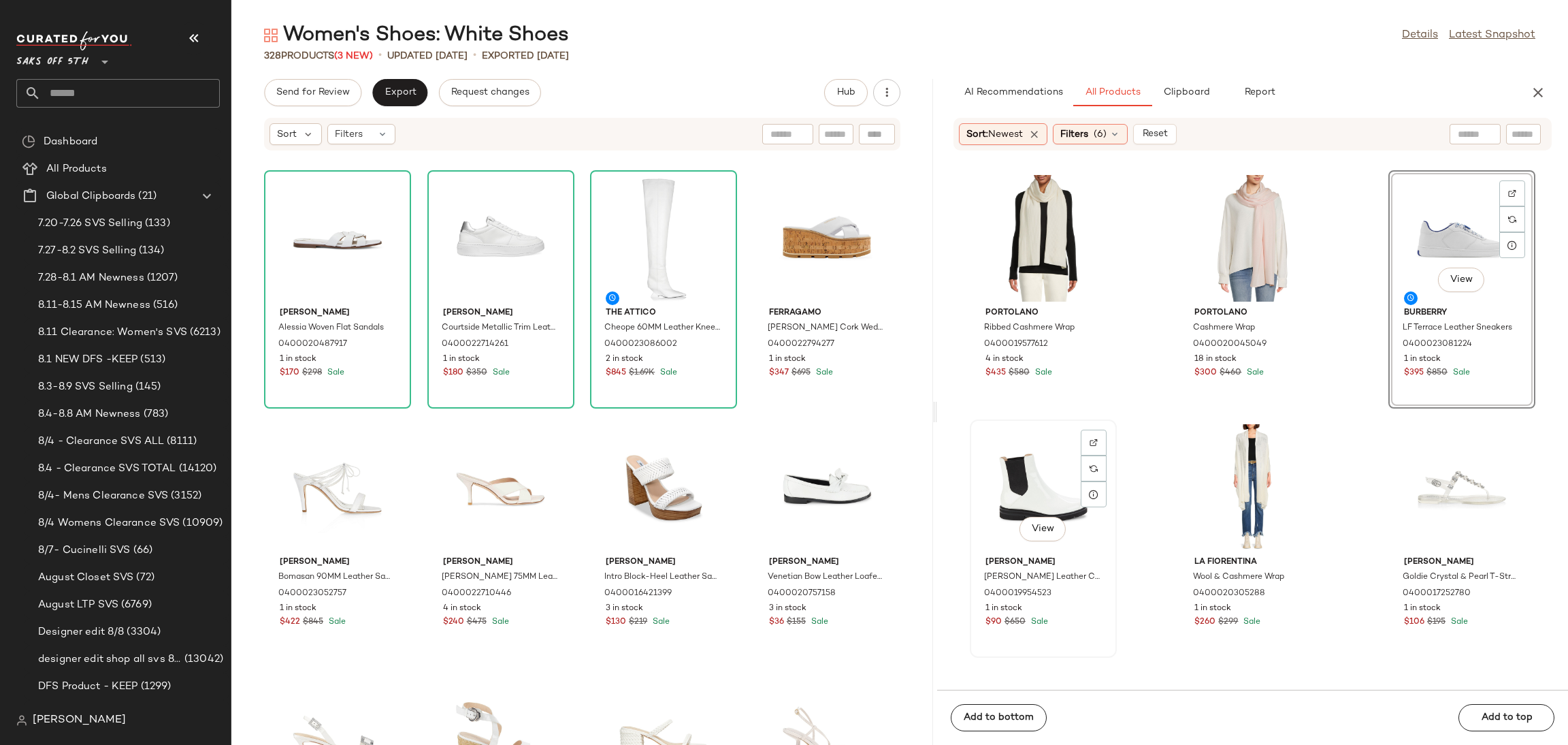
click at [1024, 462] on div "View" at bounding box center [1044, 487] width 138 height 126
click at [1512, 720] on span "Add to top" at bounding box center [1506, 718] width 52 height 11
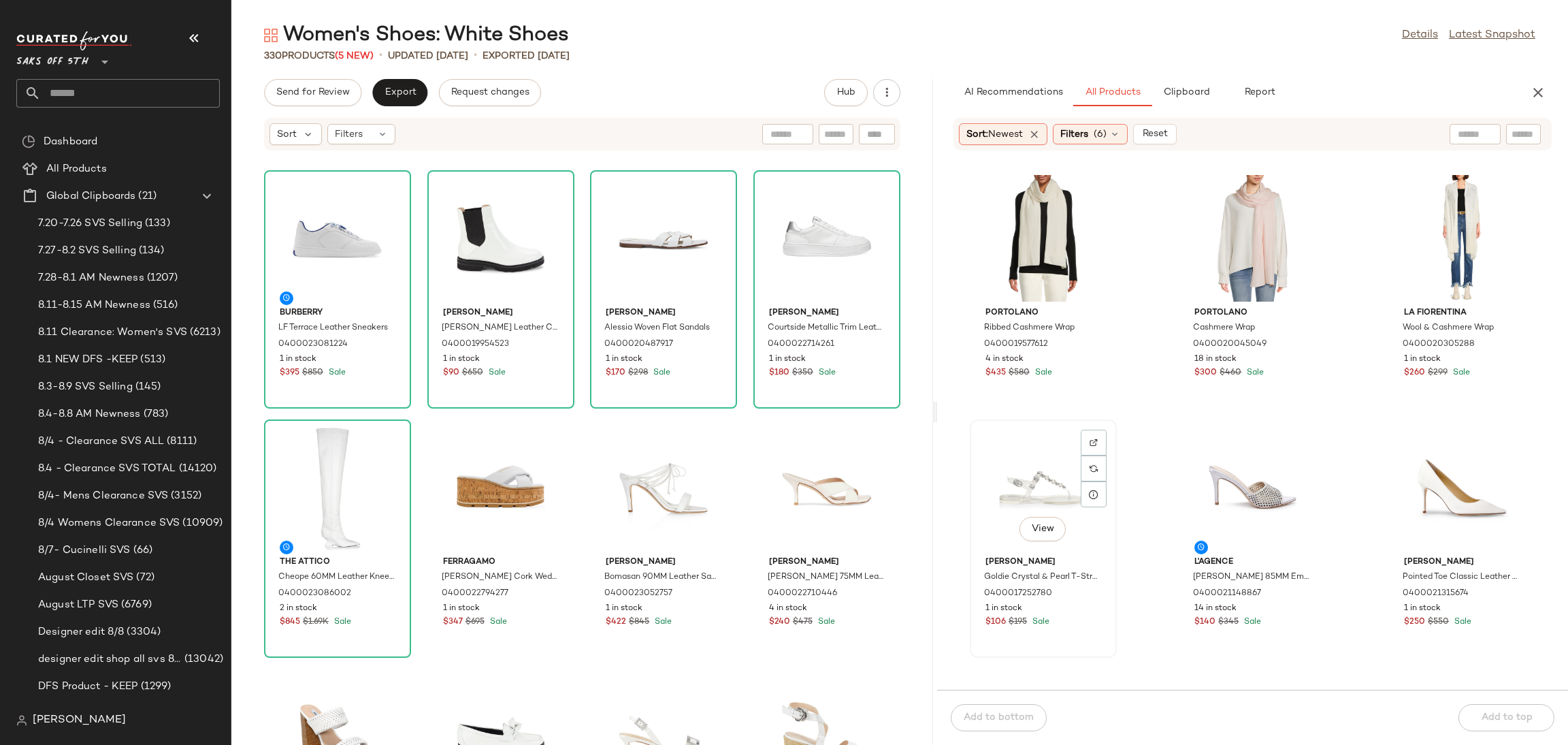
click at [1032, 475] on div "View" at bounding box center [1044, 487] width 138 height 126
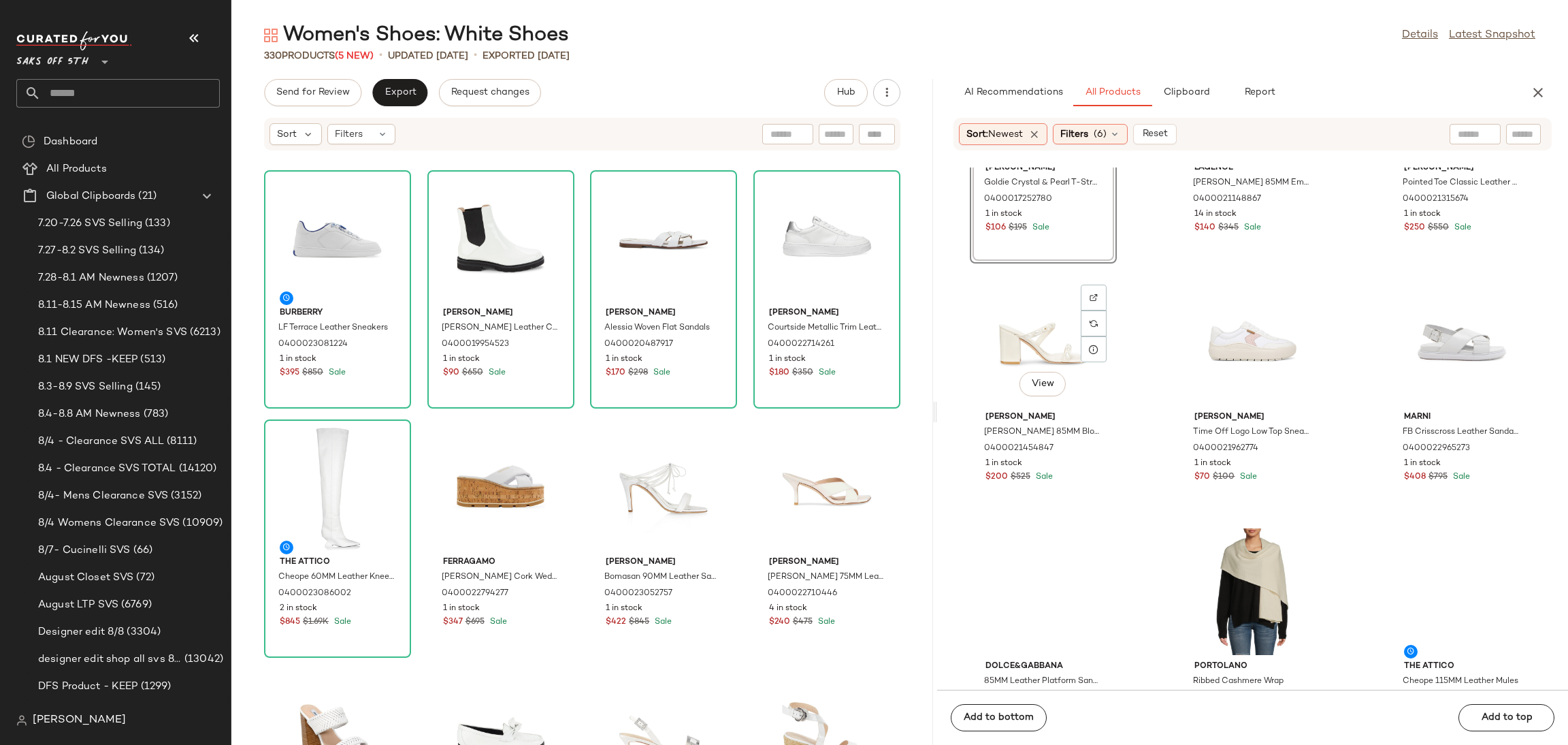
scroll to position [406, 0]
click at [1430, 323] on div "View" at bounding box center [1462, 341] width 138 height 126
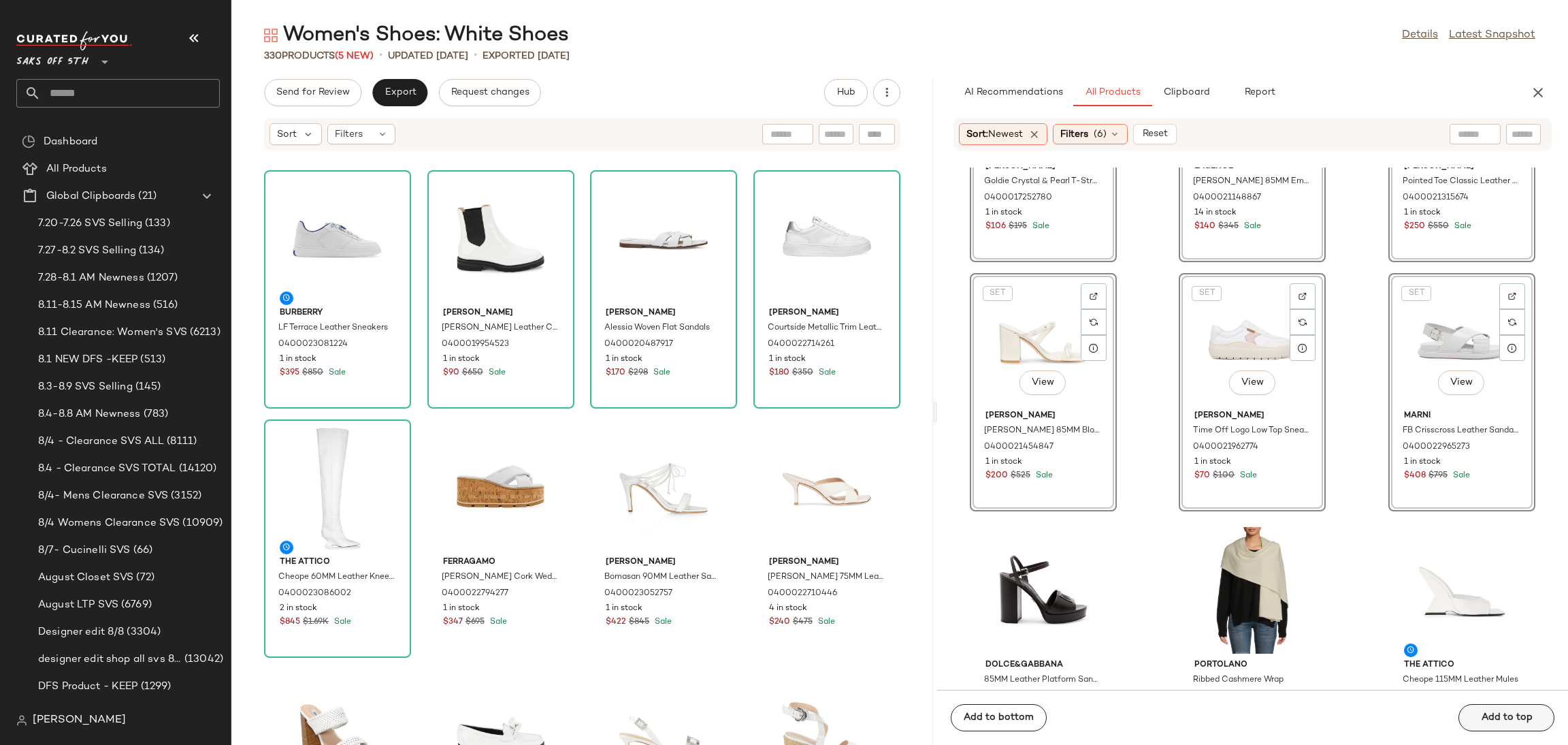
click at [1504, 715] on div "Add to bottom Add to top" at bounding box center [1252, 717] width 631 height 55
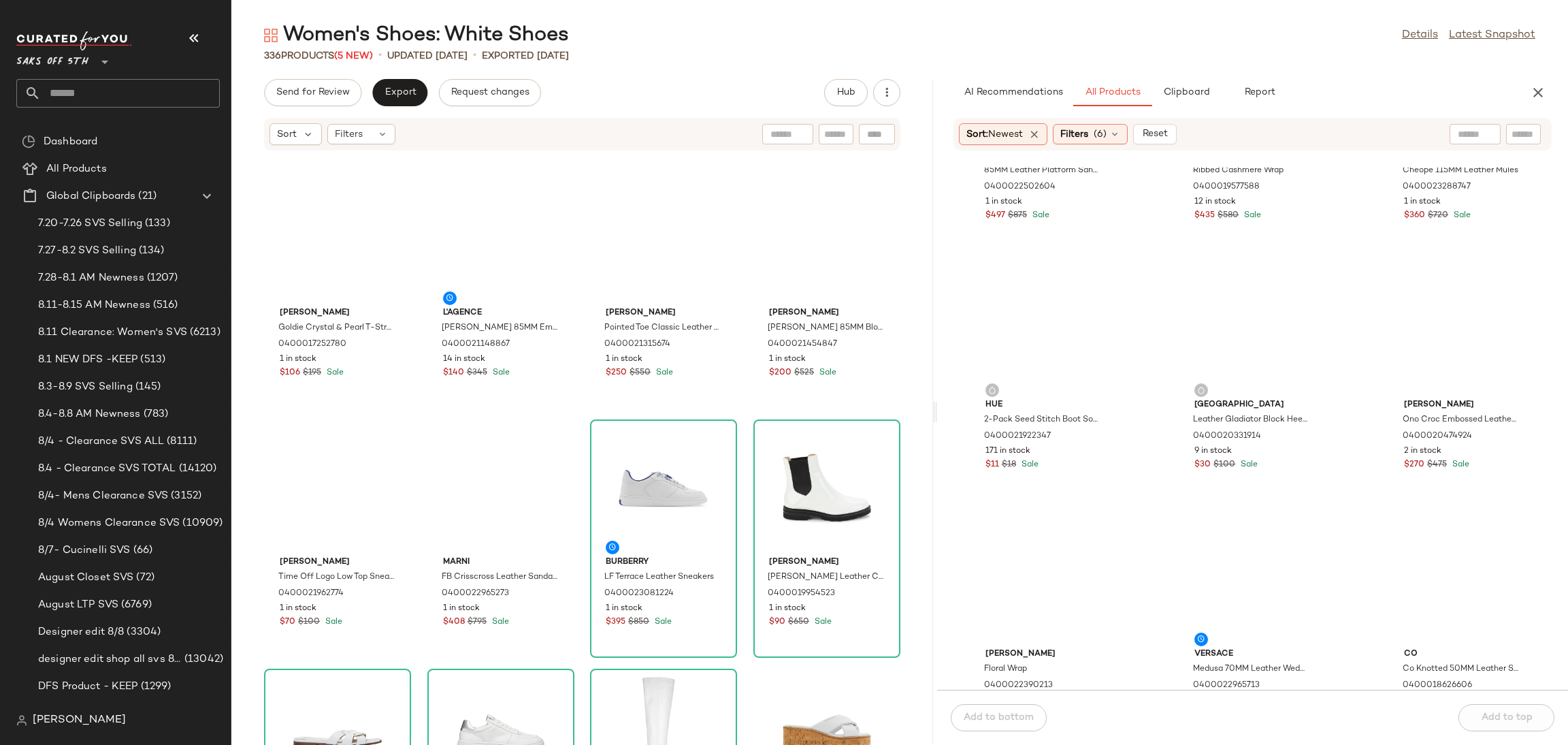
scroll to position [0, 0]
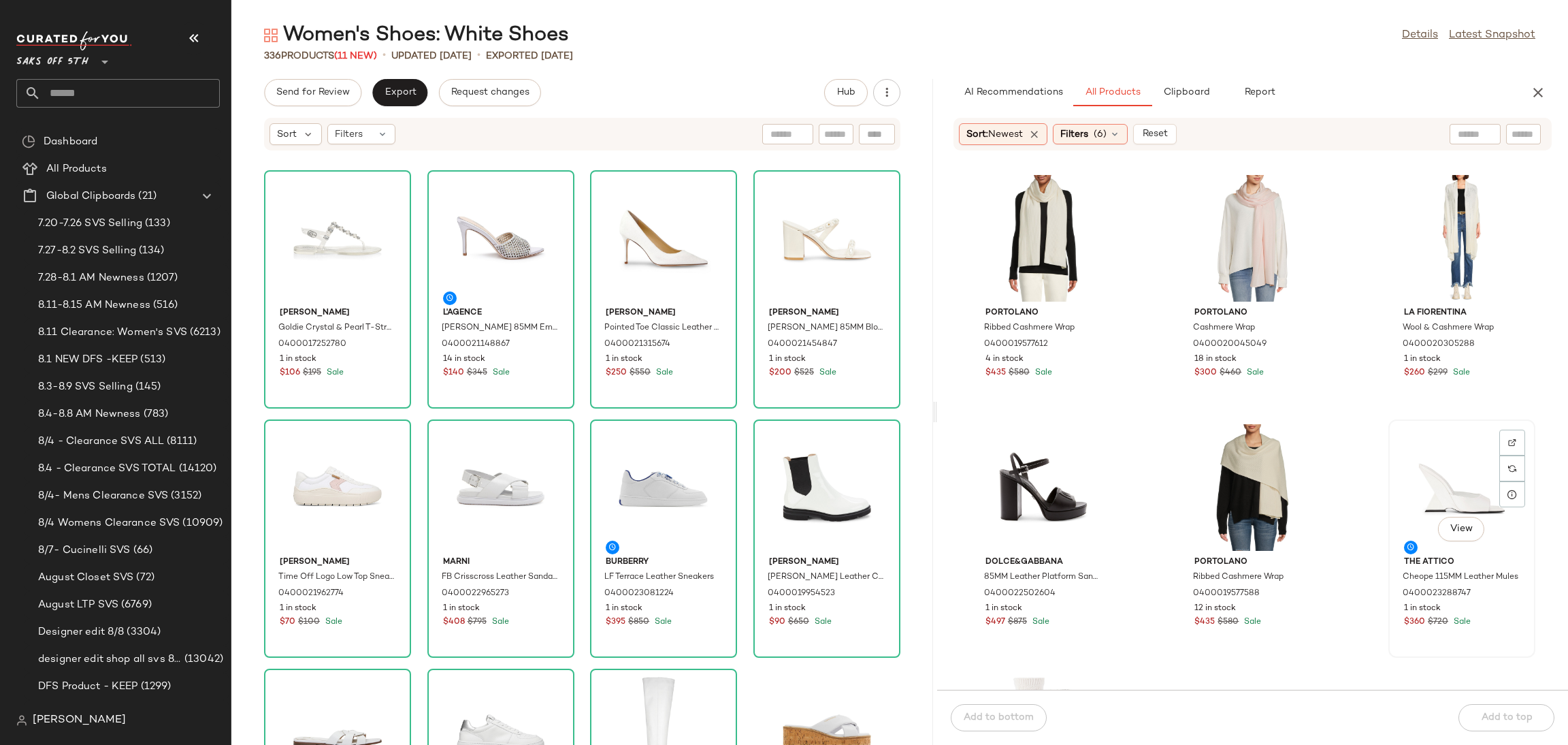
click at [1432, 492] on div "View" at bounding box center [1462, 487] width 138 height 126
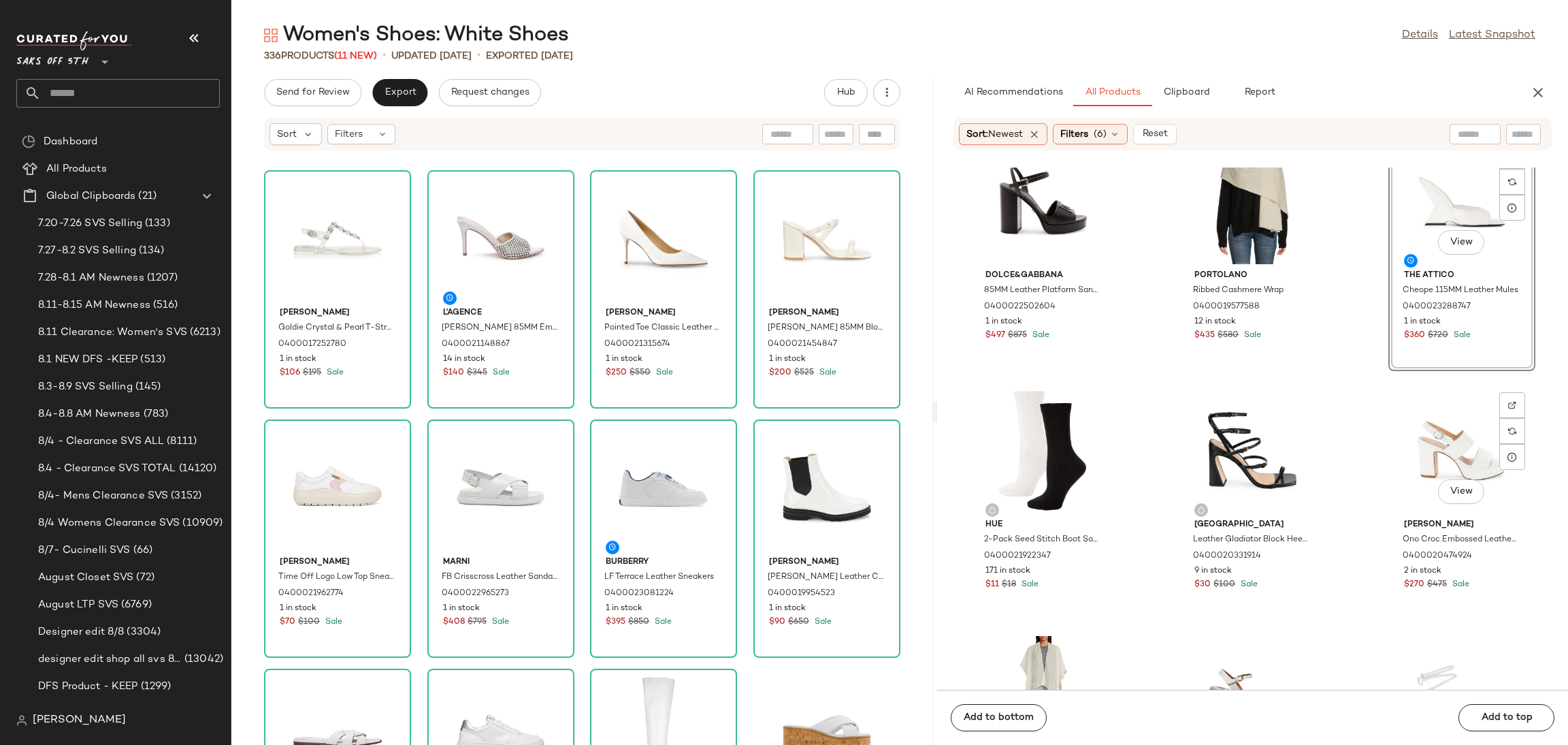
scroll to position [299, 0]
click at [1489, 717] on div "Add to bottom Add to top" at bounding box center [1252, 717] width 631 height 55
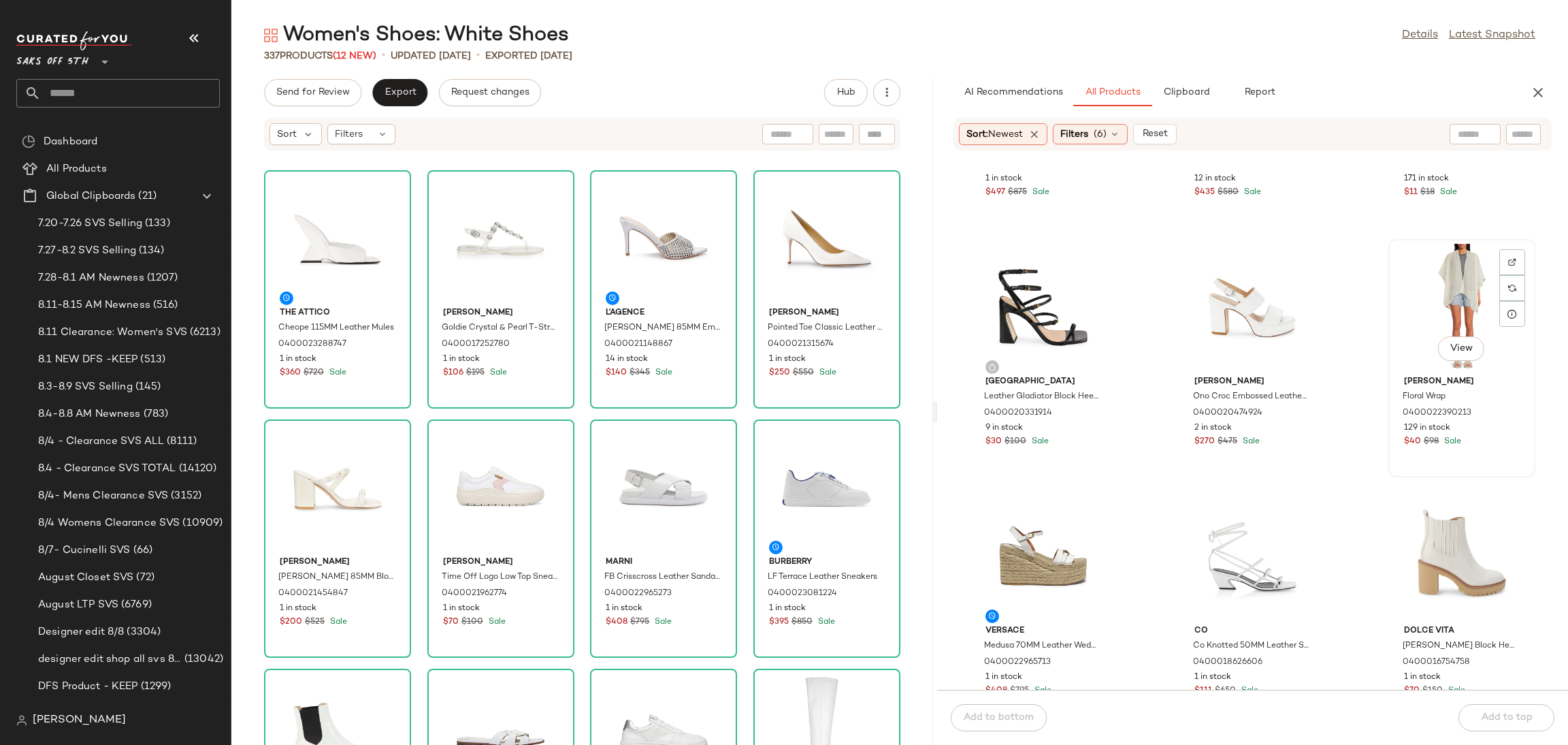
scroll to position [451, 0]
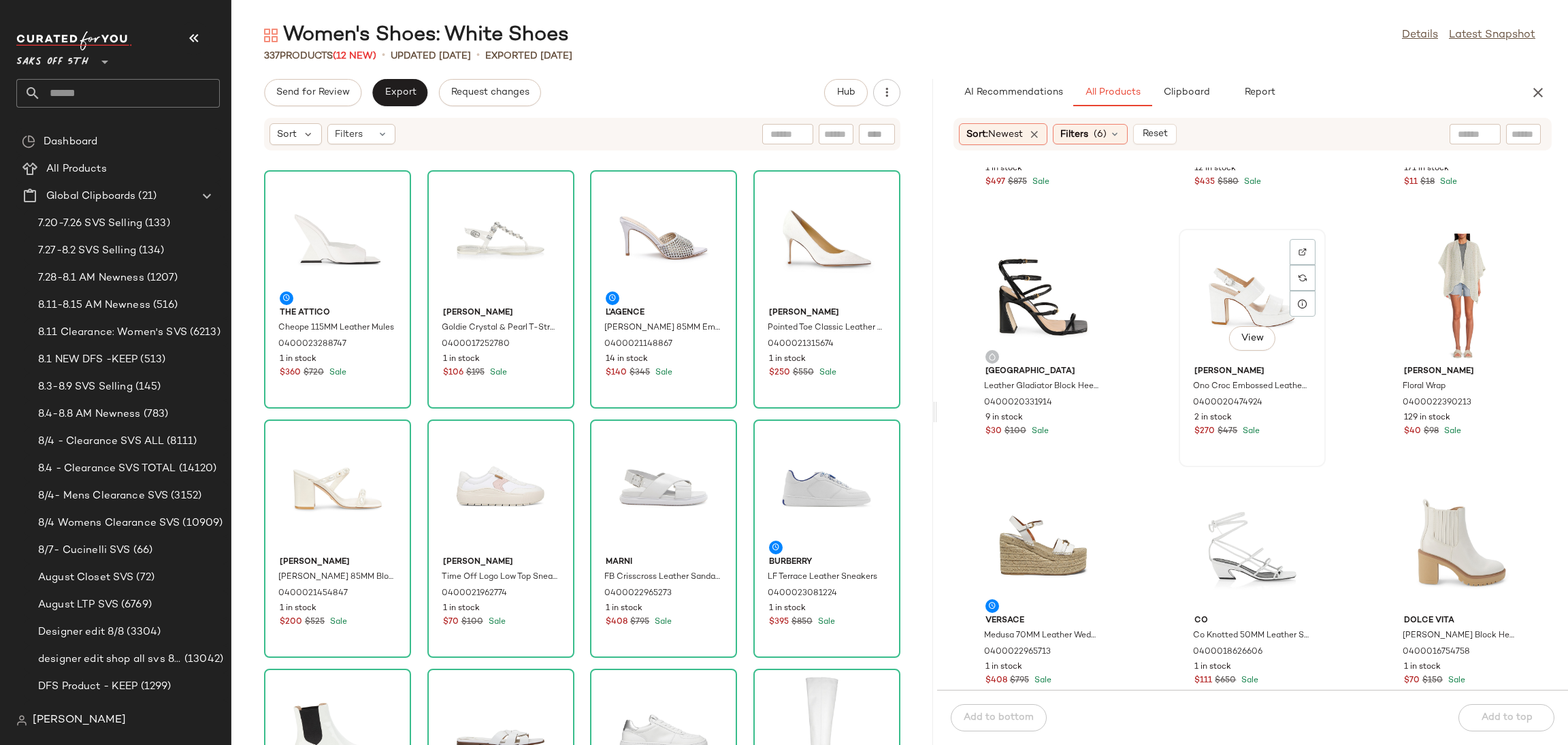
click at [1239, 287] on div "View" at bounding box center [1252, 297] width 138 height 126
click at [1521, 727] on div "Add to bottom Add to top" at bounding box center [1252, 717] width 631 height 55
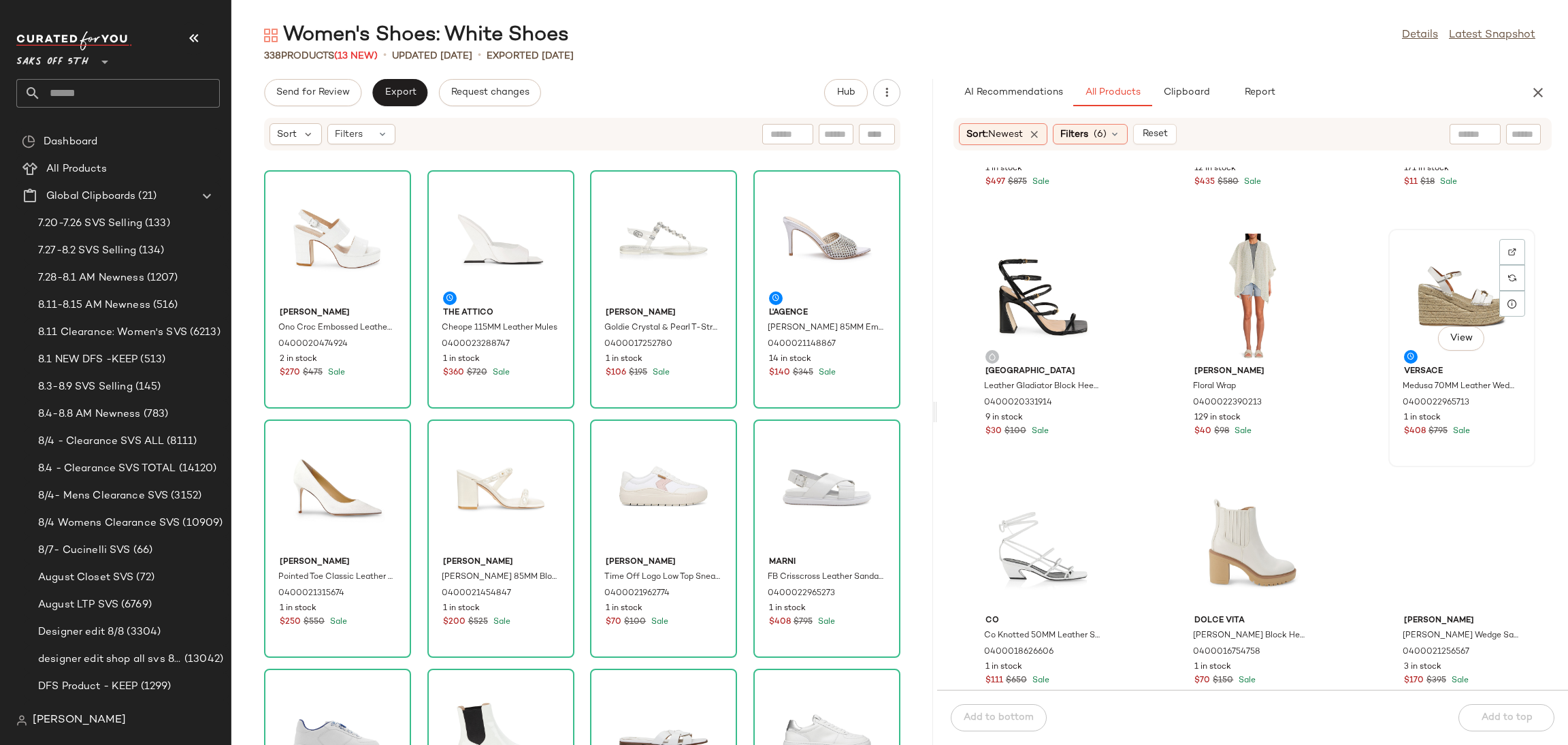
click at [1448, 267] on div "View" at bounding box center [1462, 297] width 138 height 126
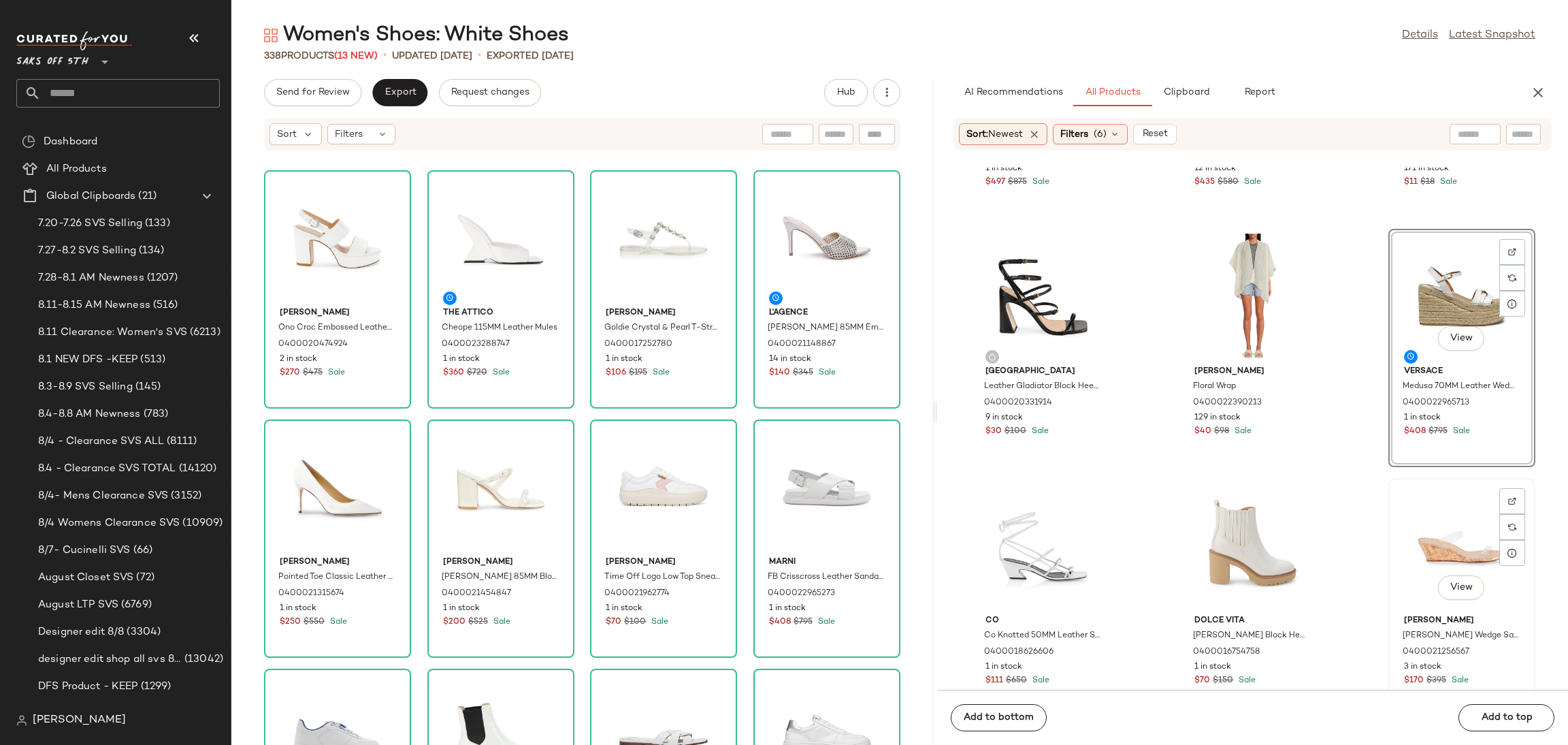
click at [1442, 556] on div "View" at bounding box center [1462, 546] width 138 height 126
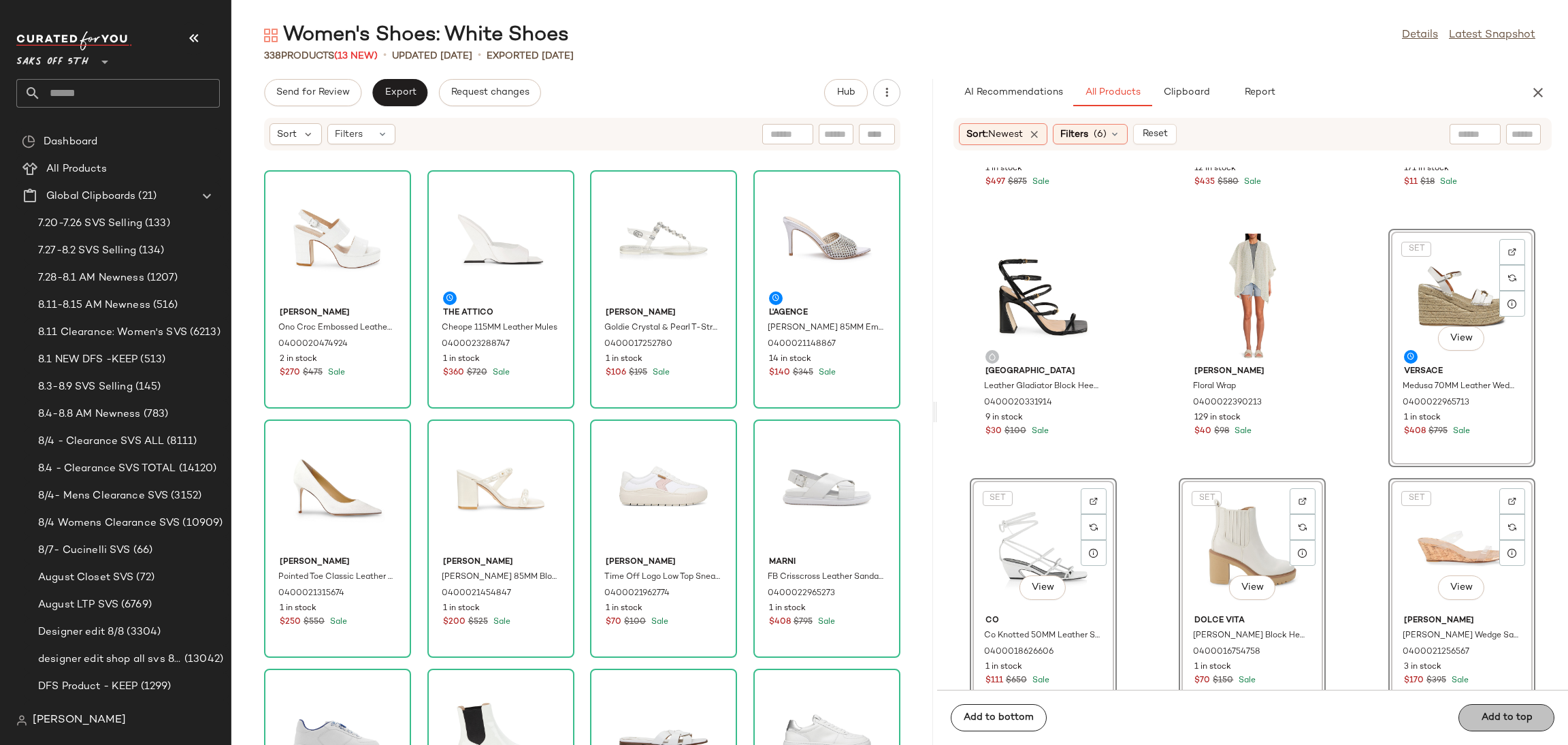
click at [1489, 717] on div "Add to bottom Add to top" at bounding box center [1252, 717] width 631 height 55
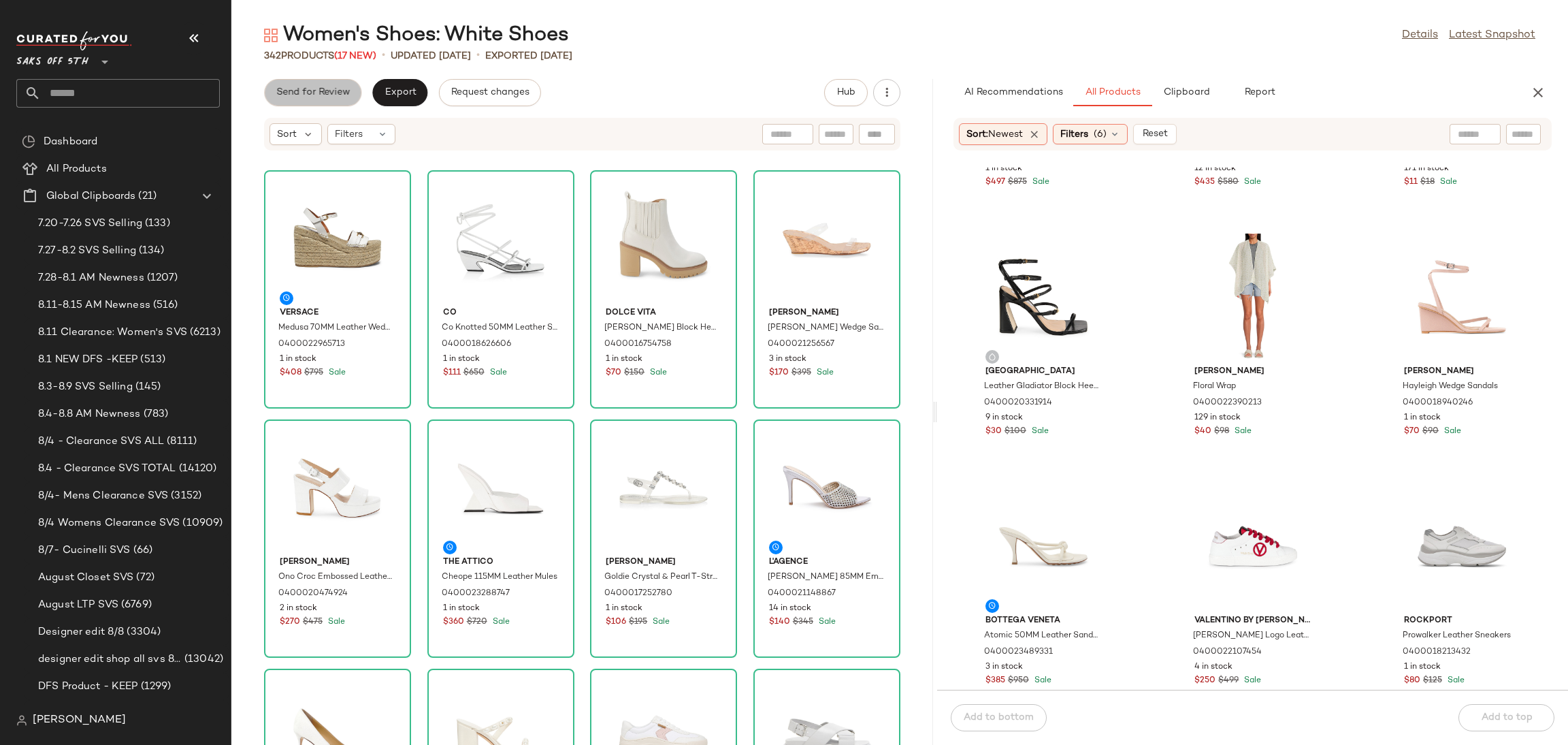
click at [322, 92] on span "Send for Review" at bounding box center [312, 93] width 74 height 11
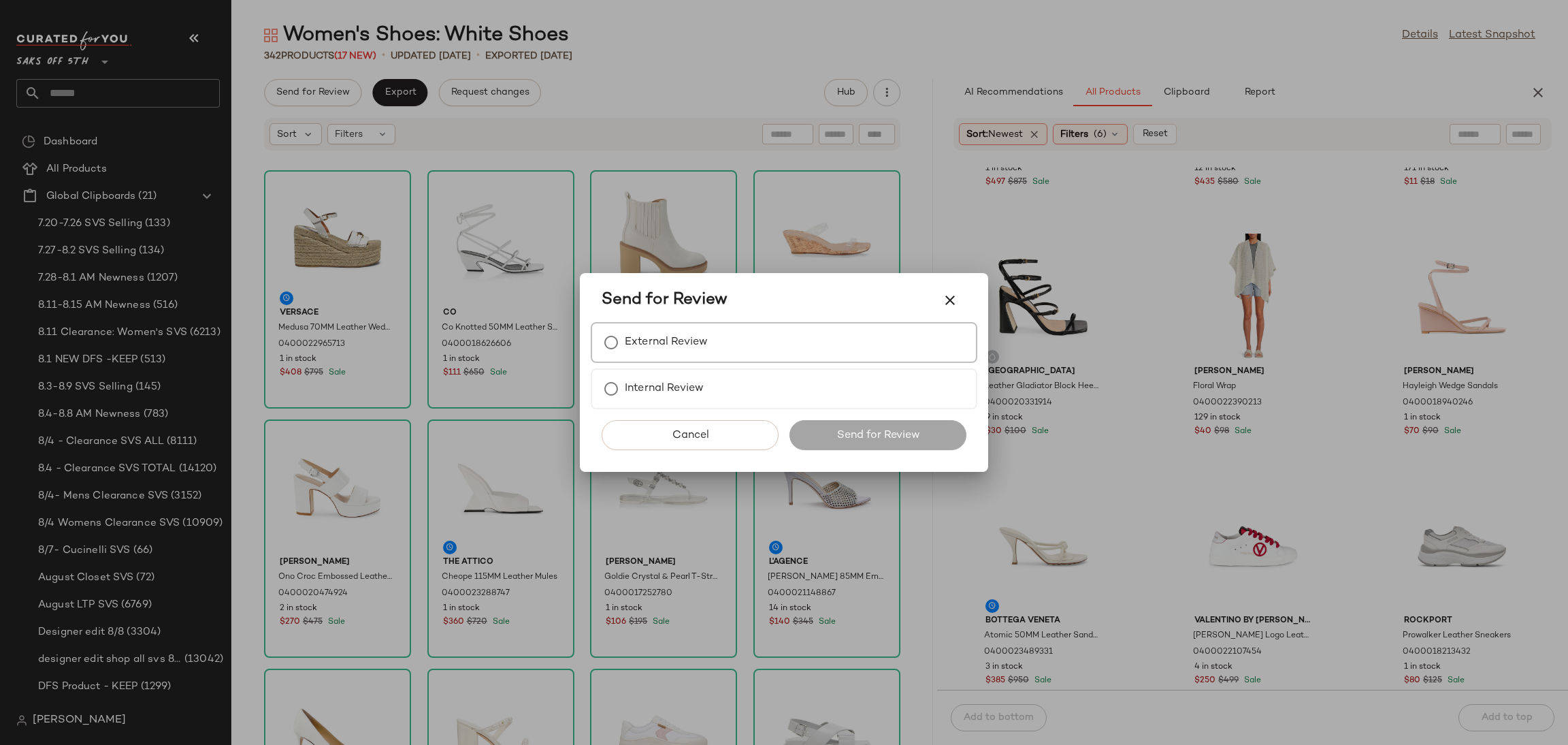
click at [611, 326] on div "External Review" at bounding box center [784, 342] width 386 height 41
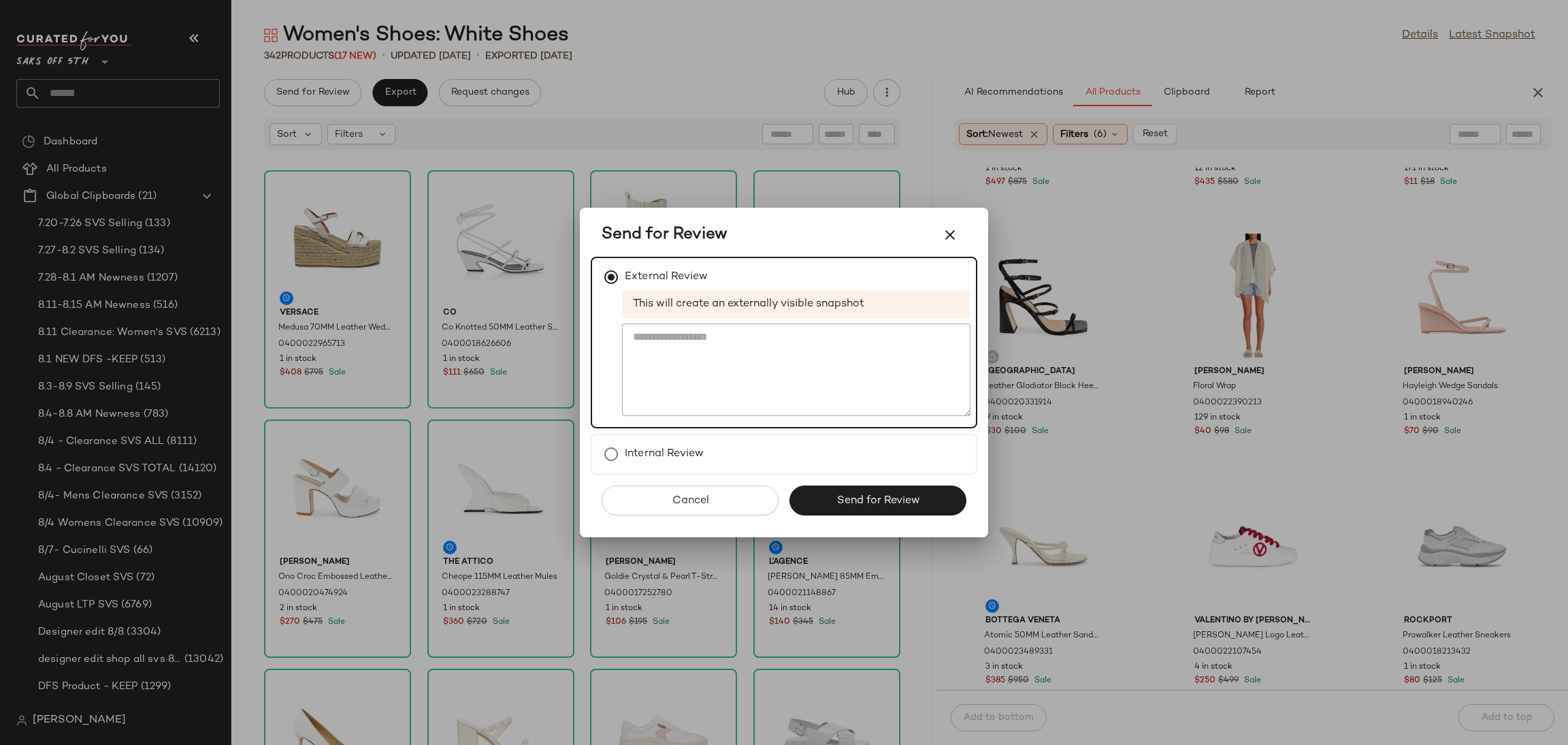
click at [611, 326] on div "This will create an externally visible snapshot" at bounding box center [784, 356] width 373 height 131
click at [840, 513] on button "Send for Review" at bounding box center [878, 500] width 177 height 30
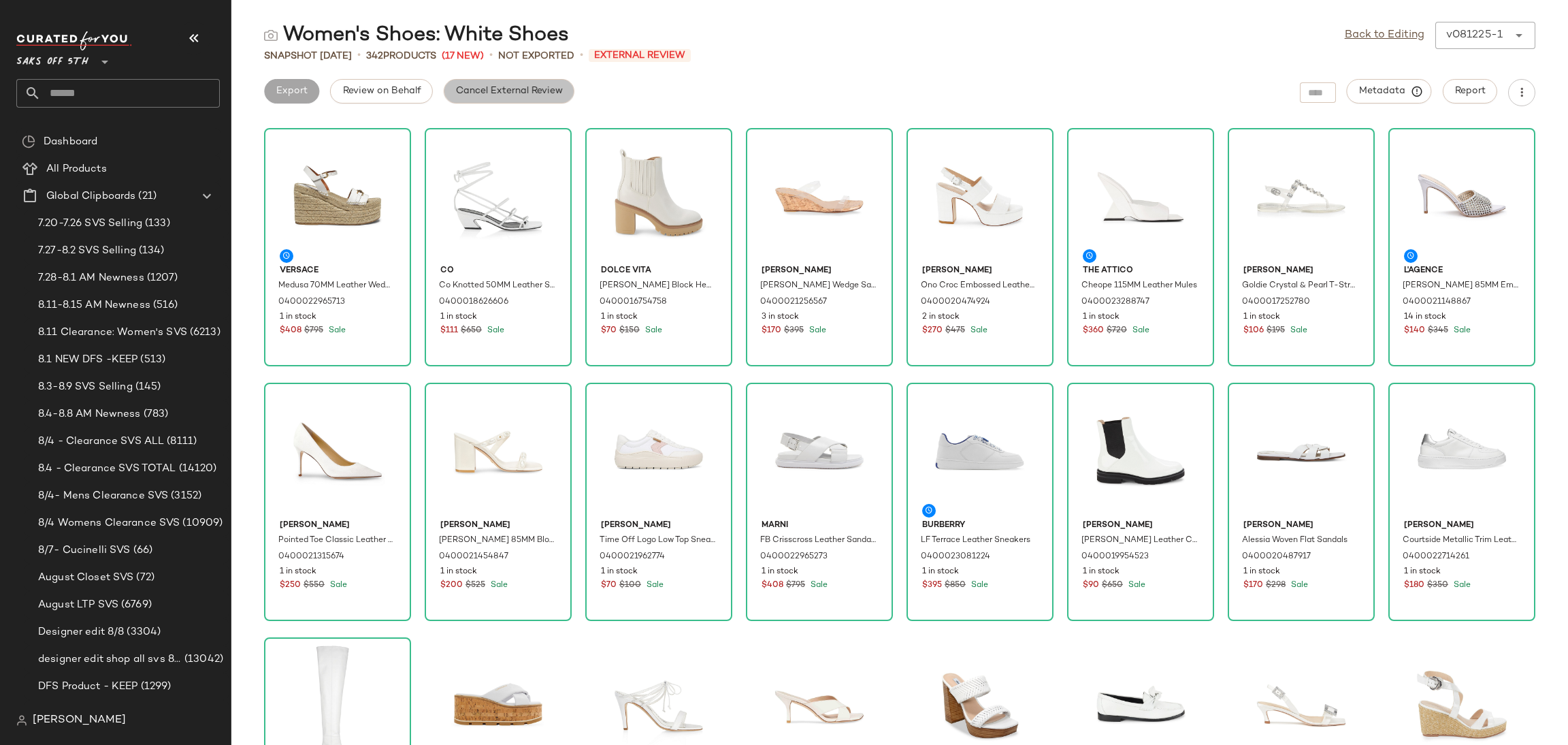
click at [471, 87] on span "Cancel External Review" at bounding box center [509, 91] width 108 height 11
click at [383, 79] on button "Export" at bounding box center [400, 91] width 55 height 25
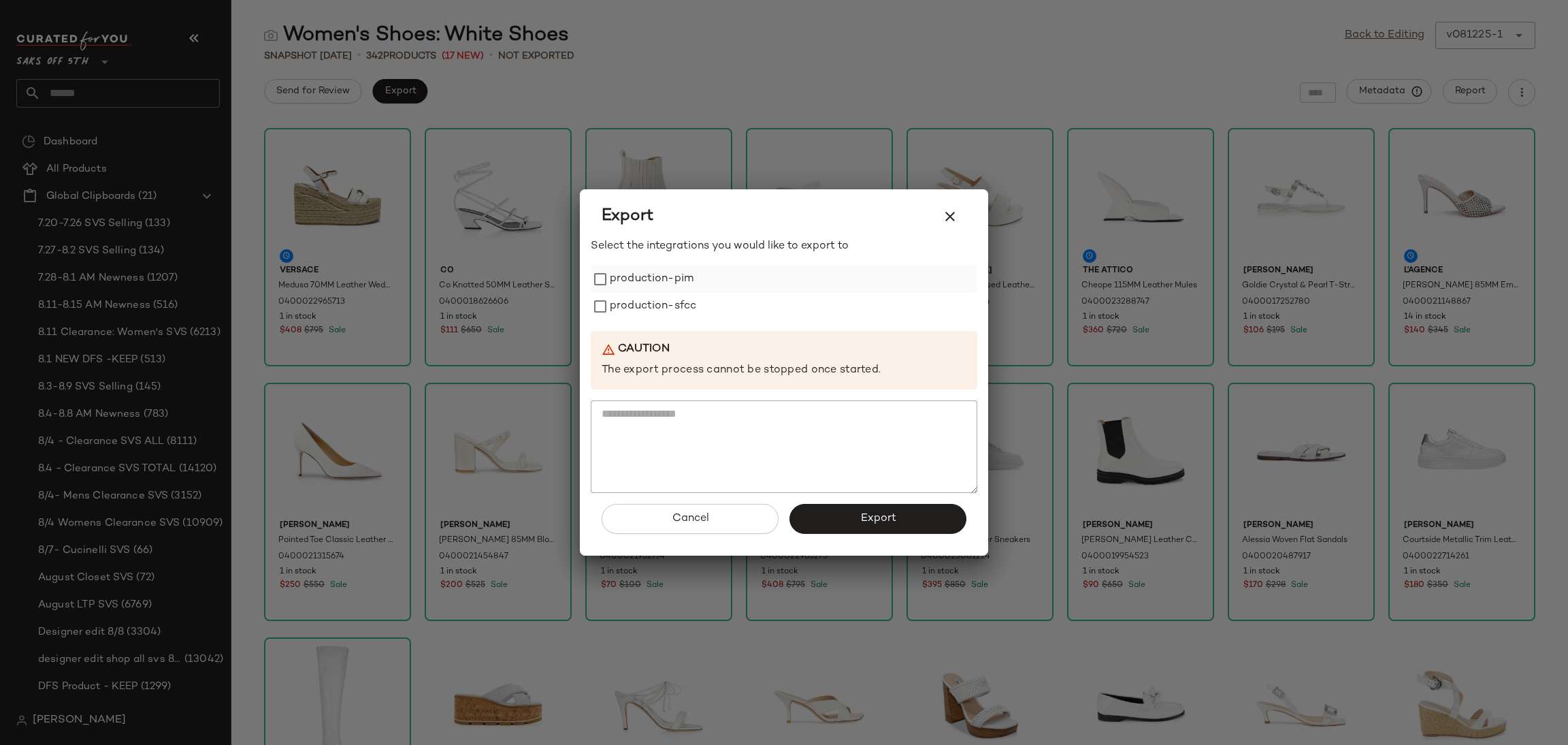
click at [620, 267] on label "production-pim" at bounding box center [651, 279] width 84 height 27
click at [638, 305] on label "production-sfcc" at bounding box center [653, 306] width 86 height 27
click at [870, 519] on span "Export" at bounding box center [877, 518] width 36 height 13
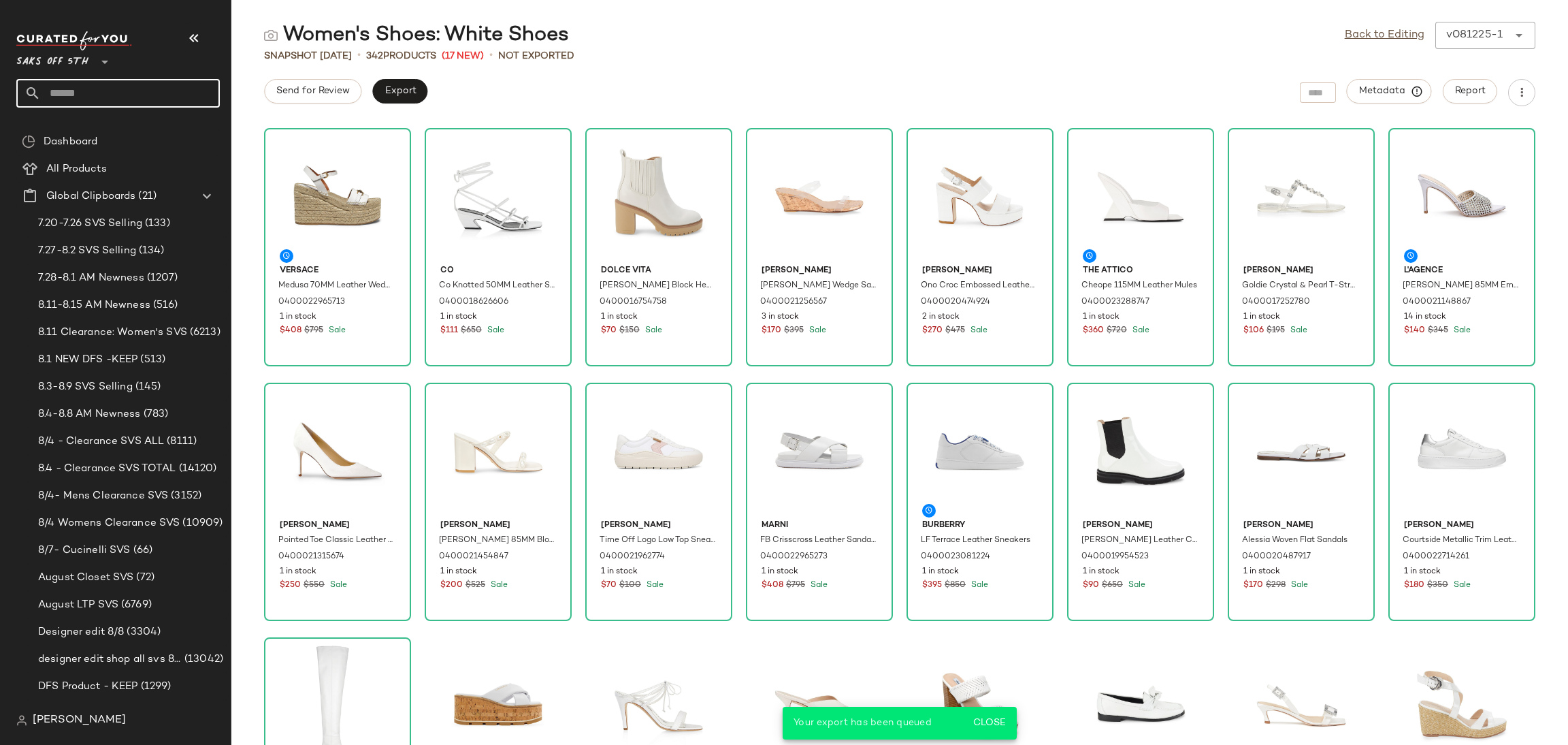
click at [124, 94] on input "text" at bounding box center [130, 93] width 179 height 28
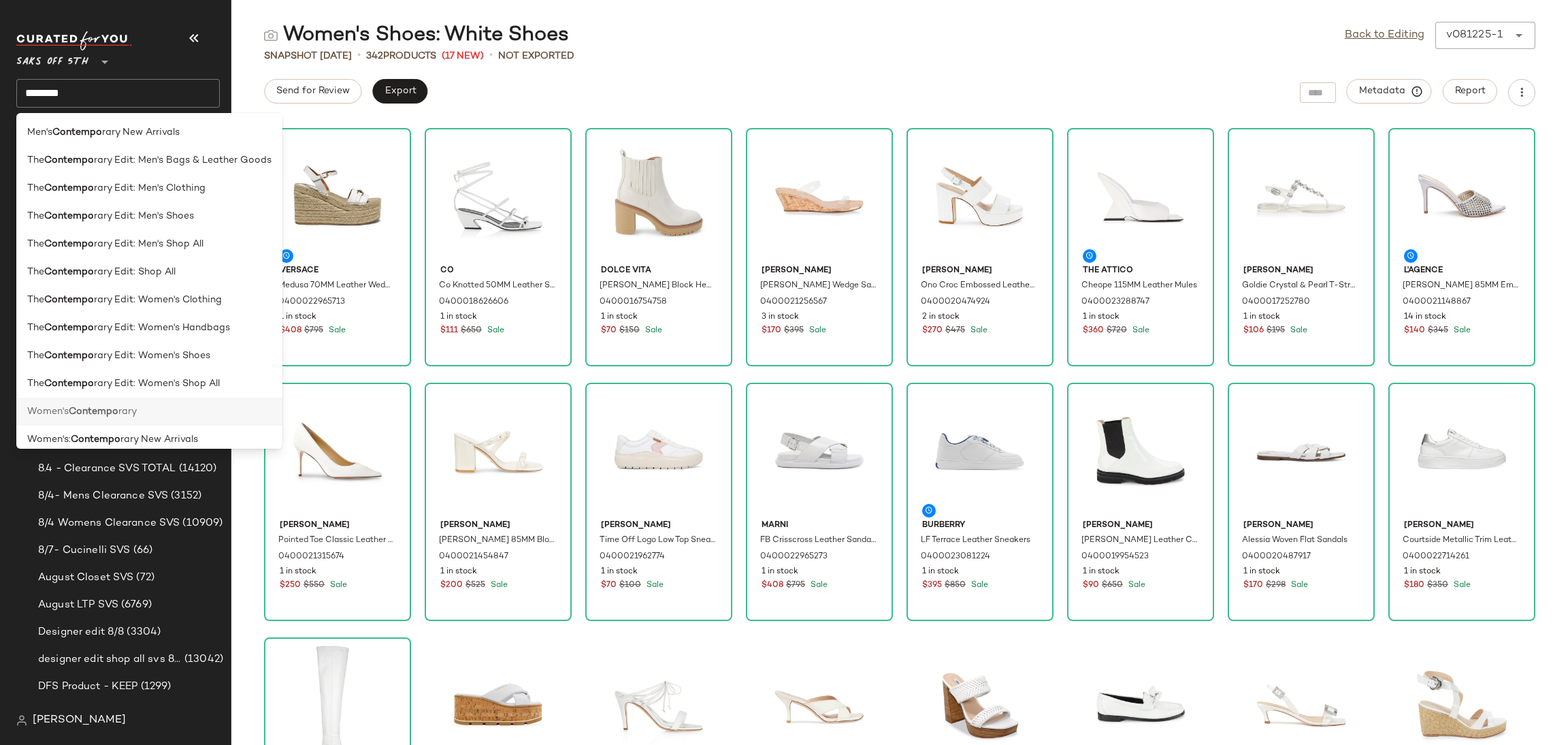
click at [150, 417] on div "Women's Contempo rary" at bounding box center [149, 411] width 244 height 14
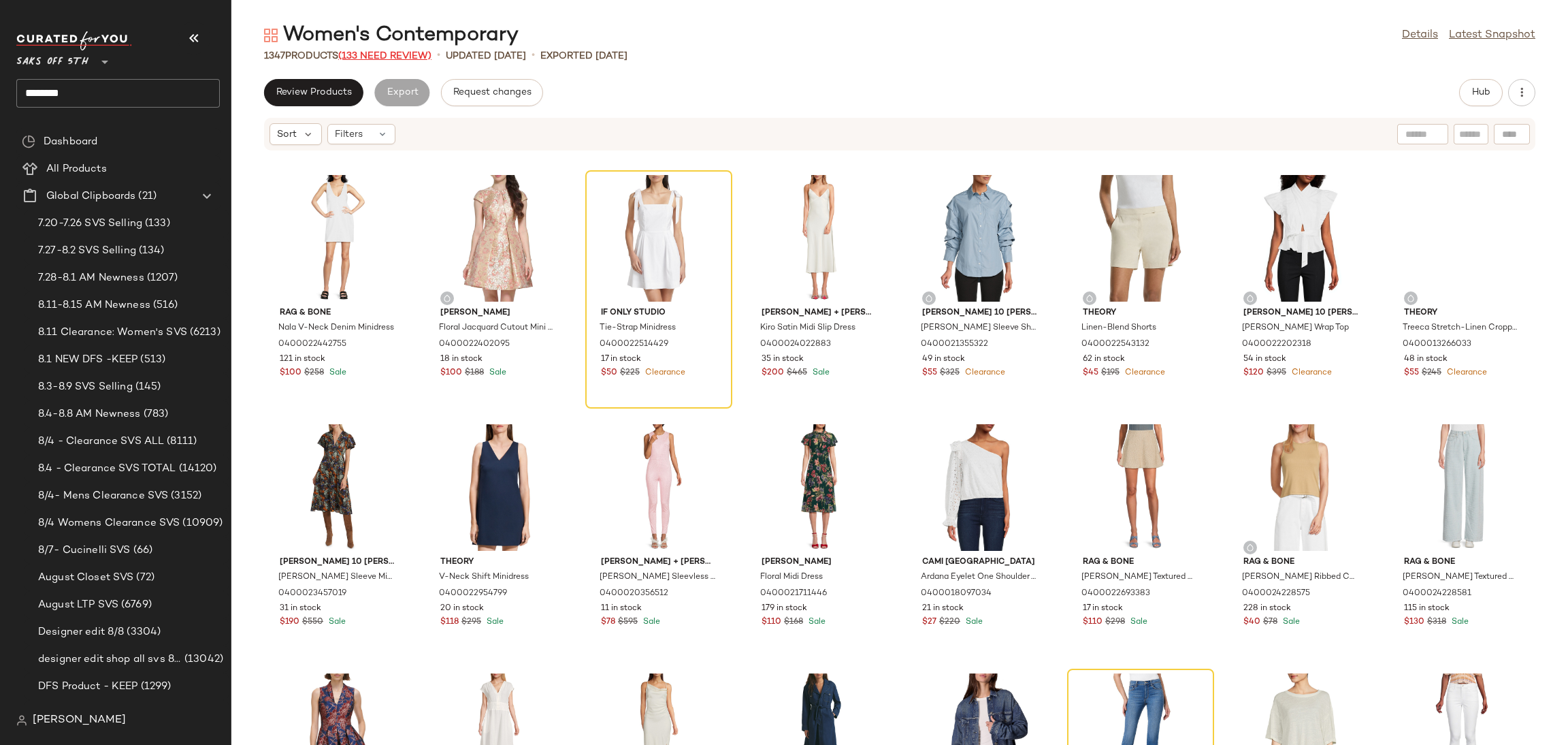
click at [415, 53] on span "(133 Need Review)" at bounding box center [385, 56] width 94 height 11
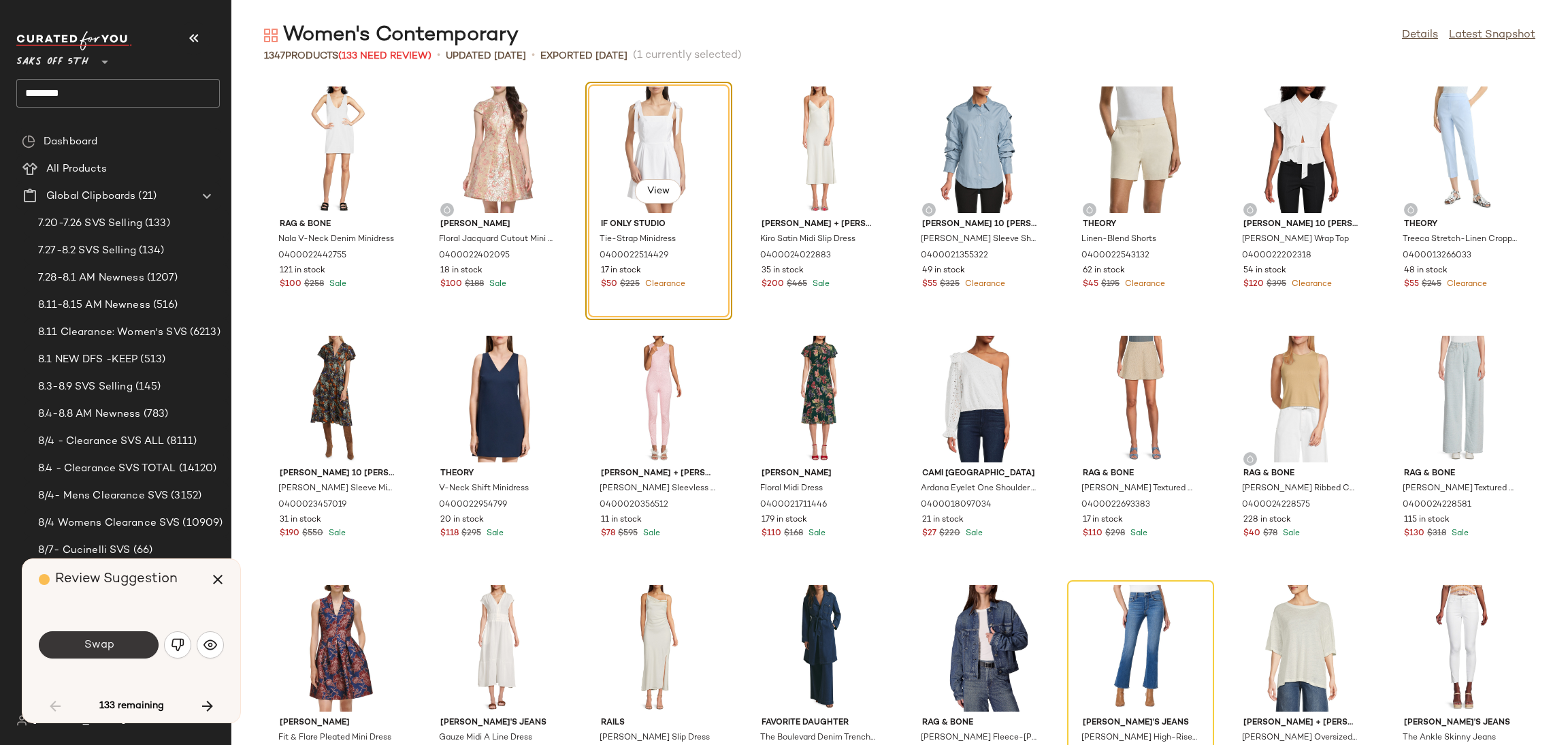
click at [121, 633] on button "Swap" at bounding box center [99, 644] width 120 height 27
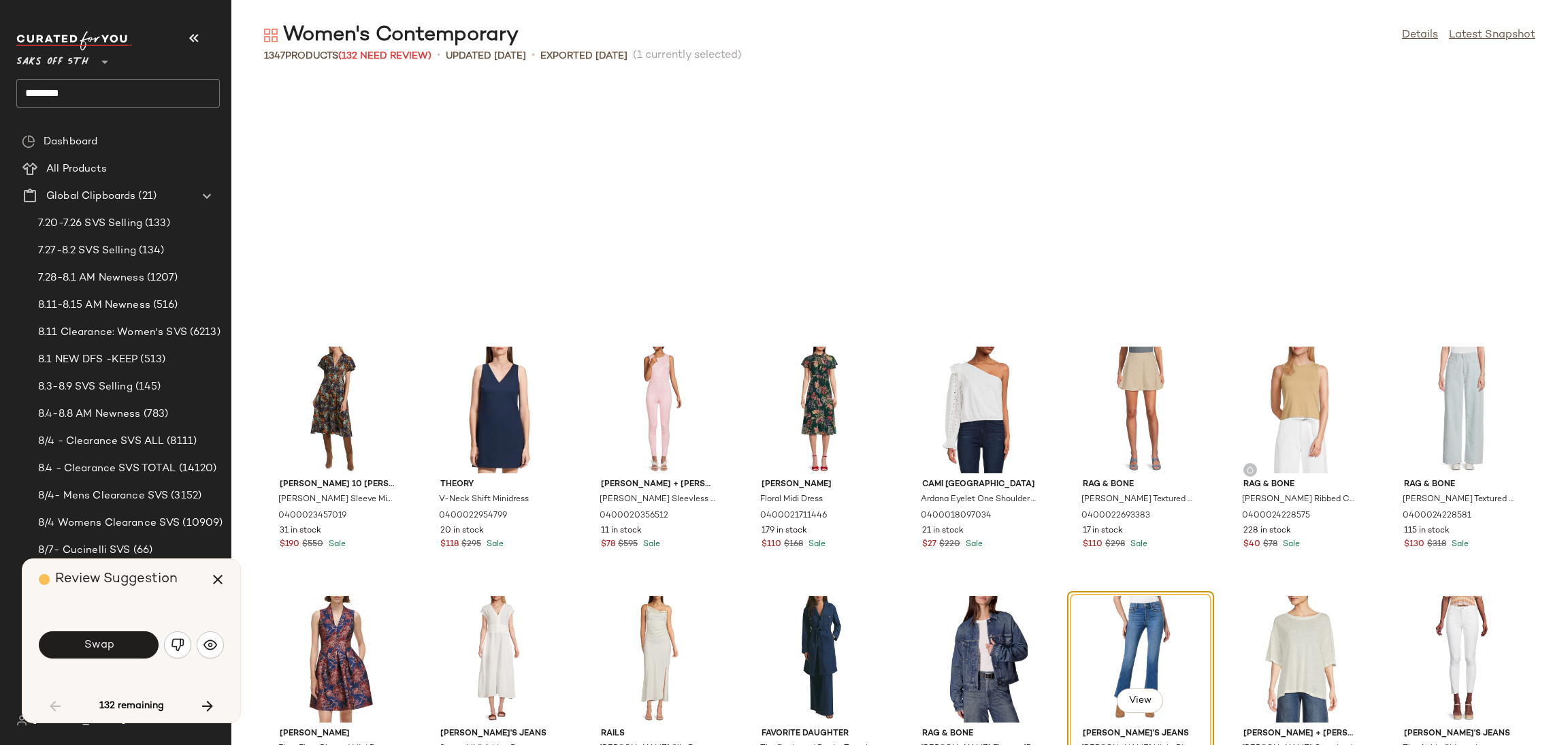
scroll to position [260, 0]
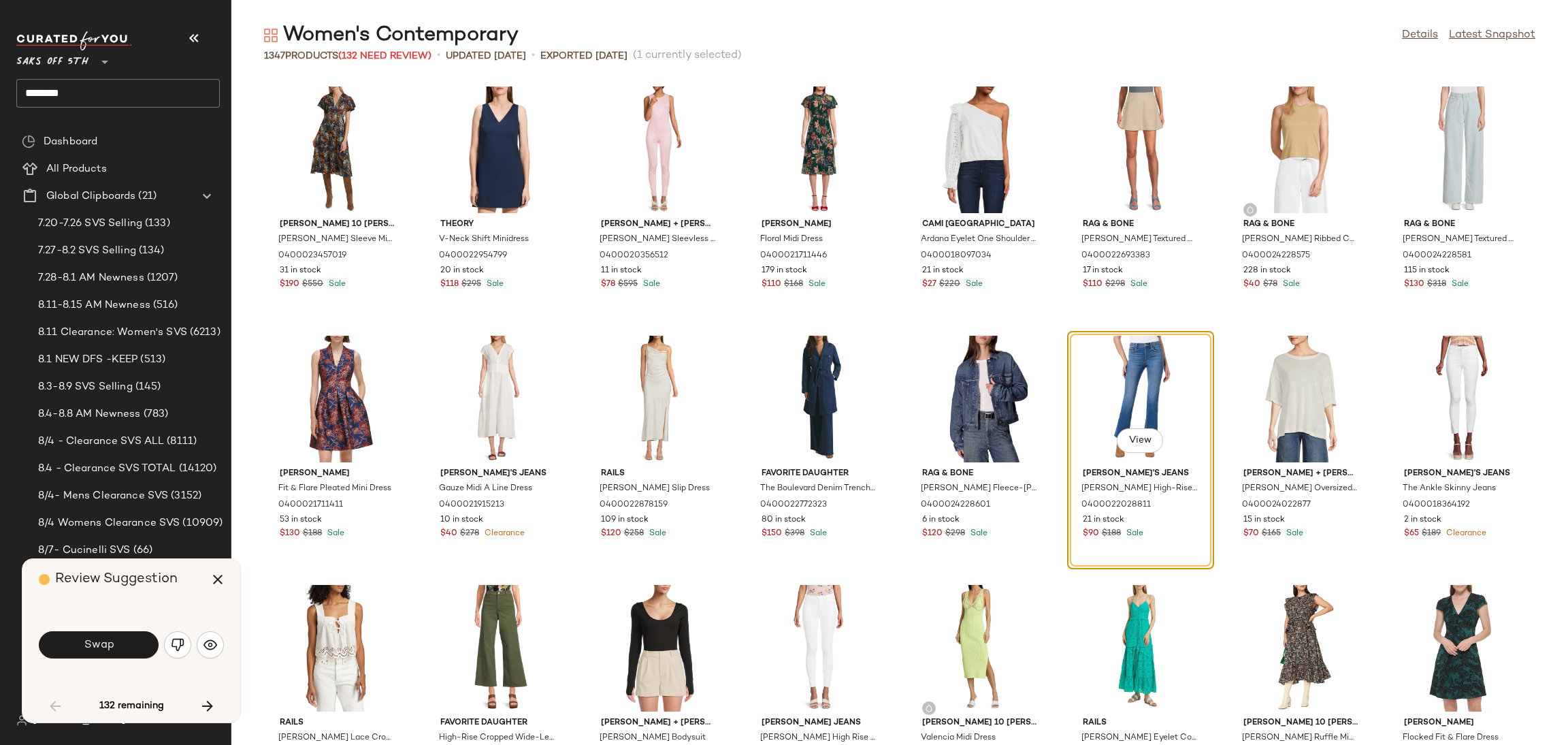
click at [121, 633] on button "Swap" at bounding box center [99, 644] width 120 height 27
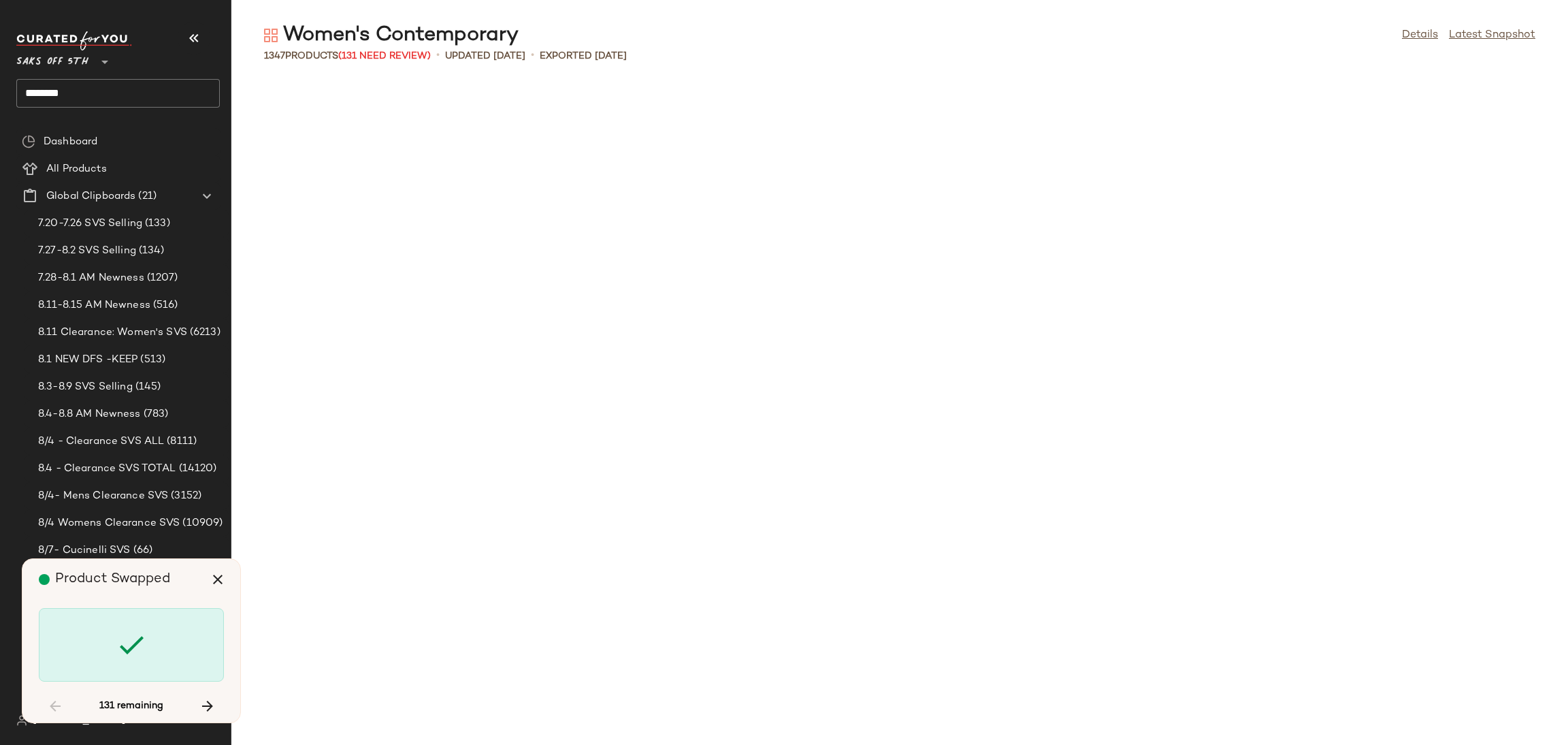
scroll to position [1743, 0]
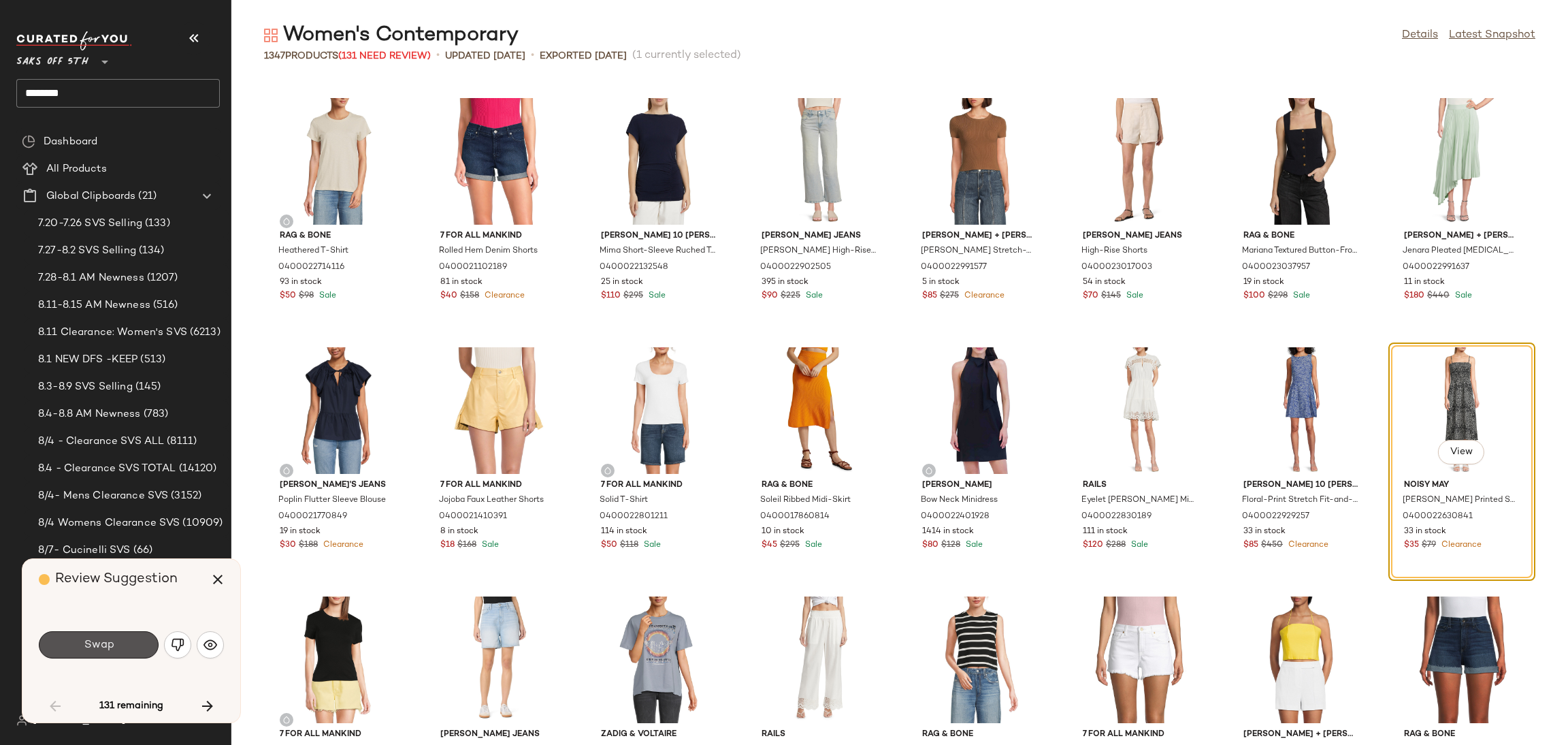
click at [121, 633] on button "Swap" at bounding box center [99, 644] width 120 height 27
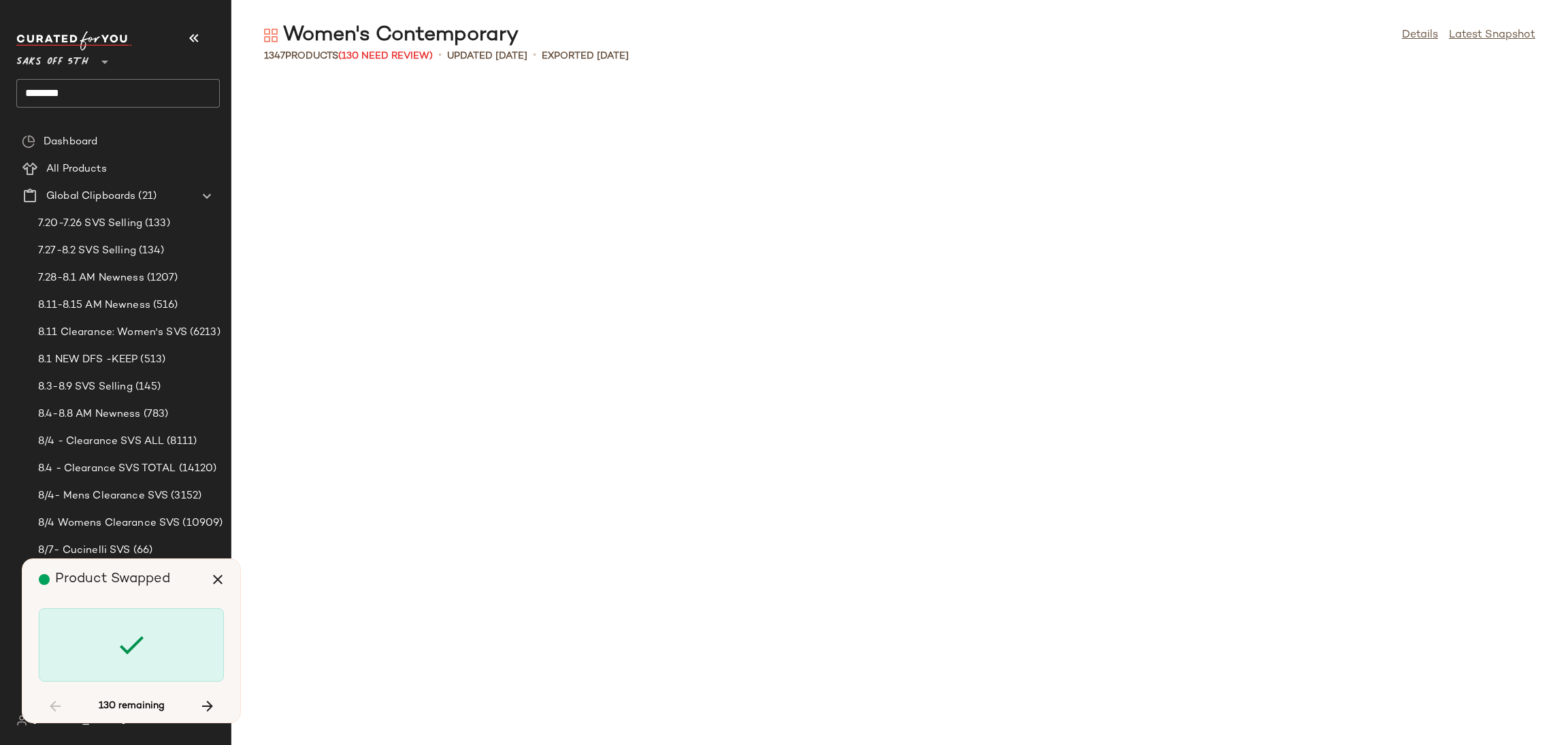
scroll to position [2991, 0]
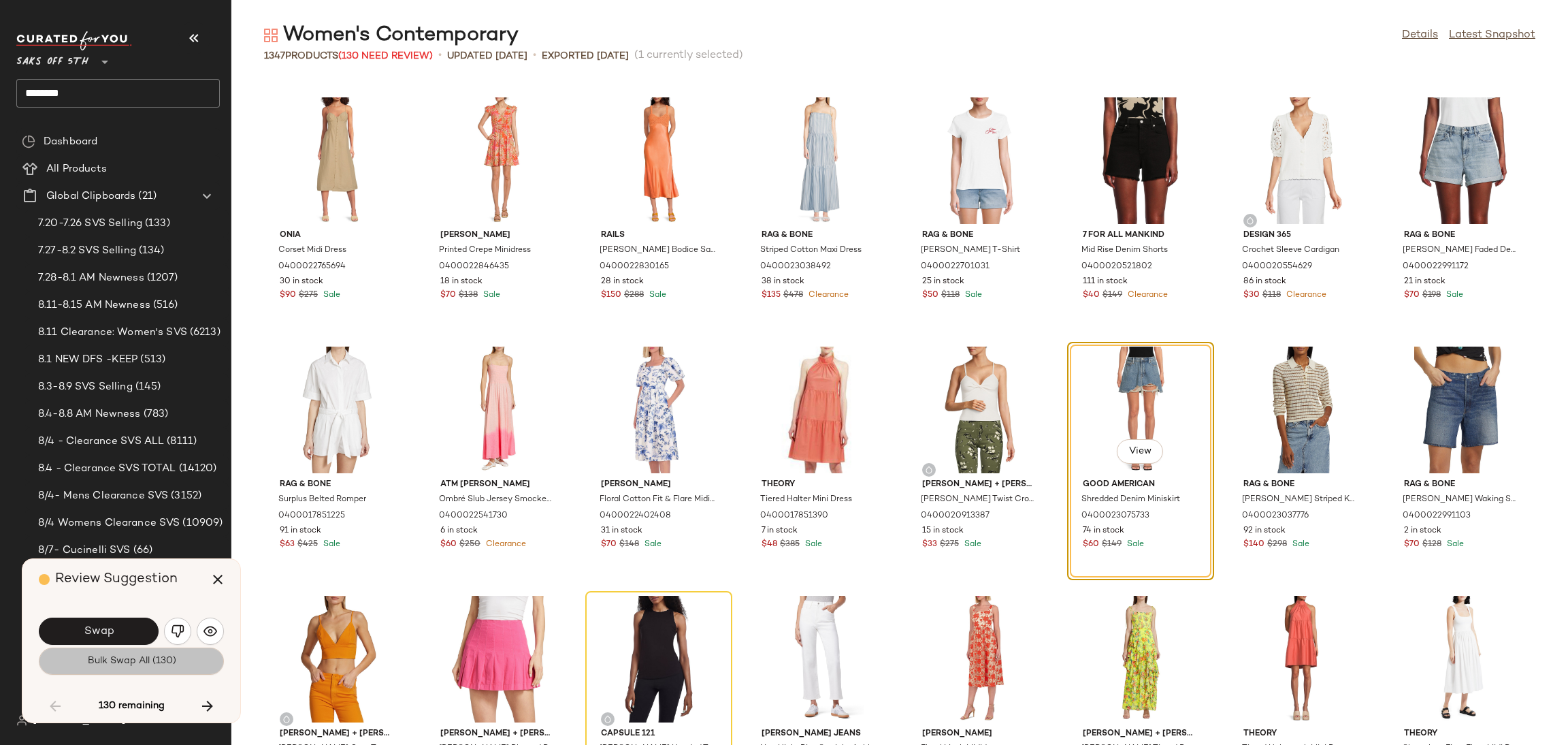
click at [139, 668] on button "Bulk Swap All (130)" at bounding box center [131, 661] width 185 height 27
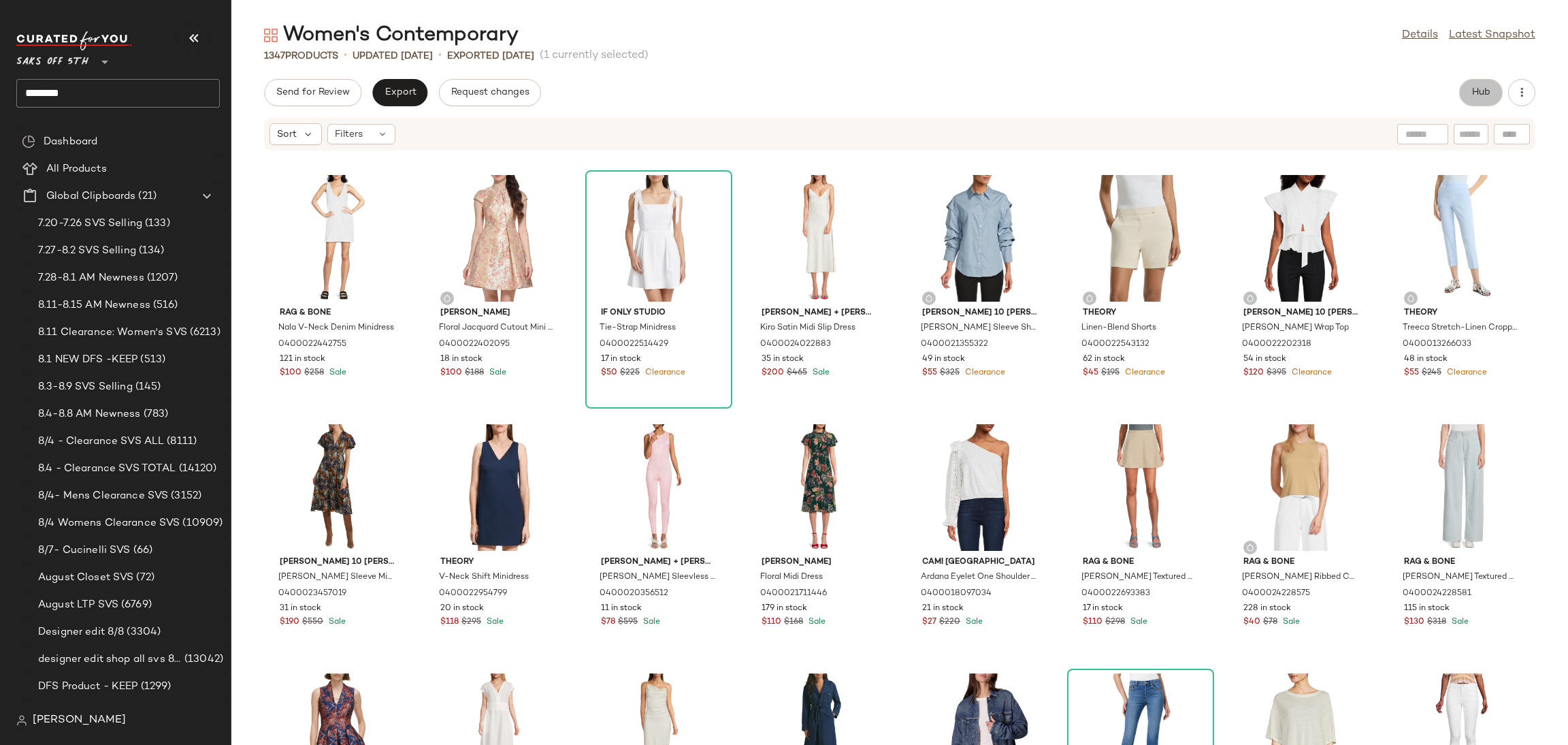
click at [1481, 89] on span "Hub" at bounding box center [1482, 93] width 19 height 11
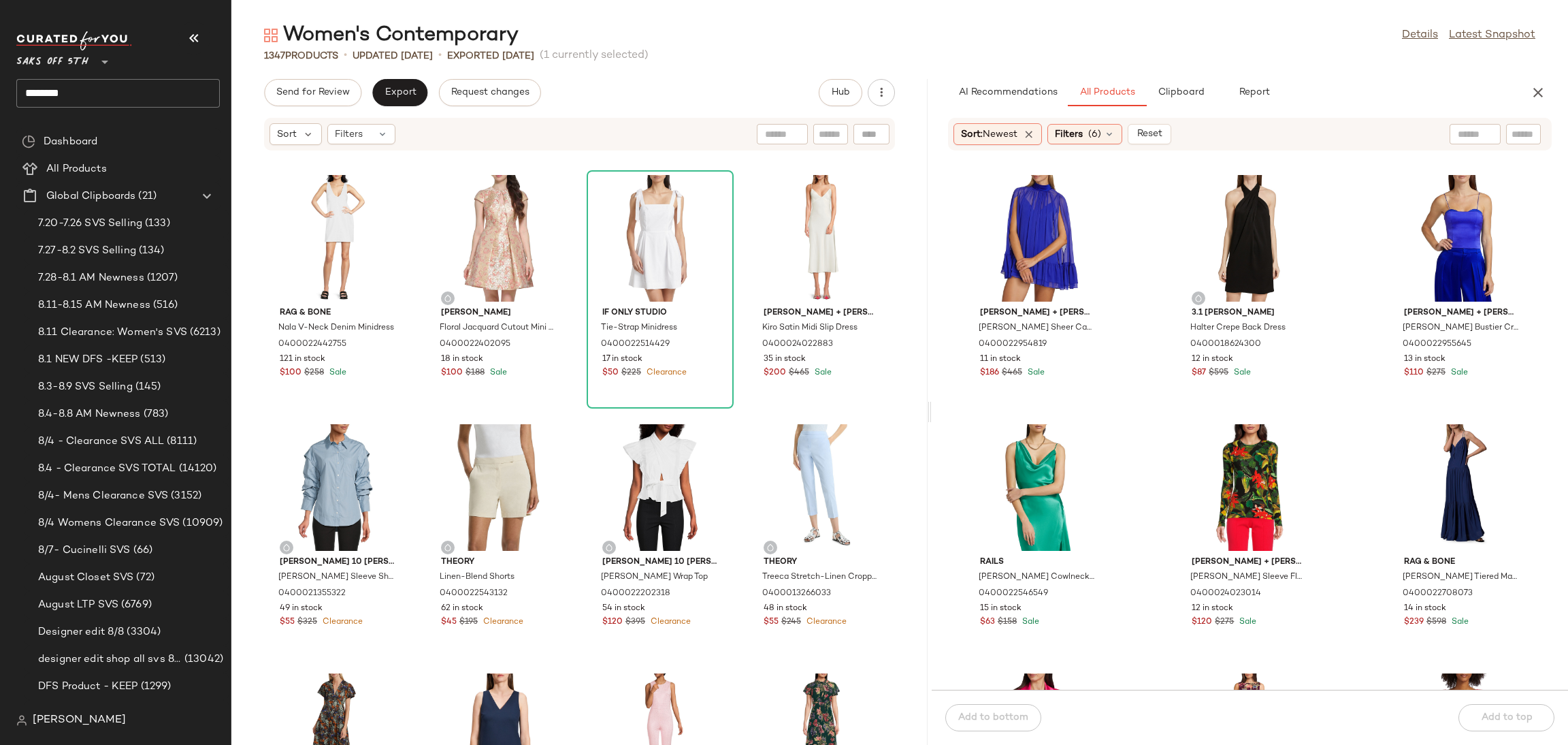
drag, startPoint x: 897, startPoint y: 410, endPoint x: 930, endPoint y: 401, distance: 34.2
click at [930, 401] on div "Women's Contemporary Details Latest Snapshot 1347 Products • updated [DATE] • E…" at bounding box center [899, 383] width 1337 height 723
click at [1083, 137] on span "Filters" at bounding box center [1069, 134] width 28 height 14
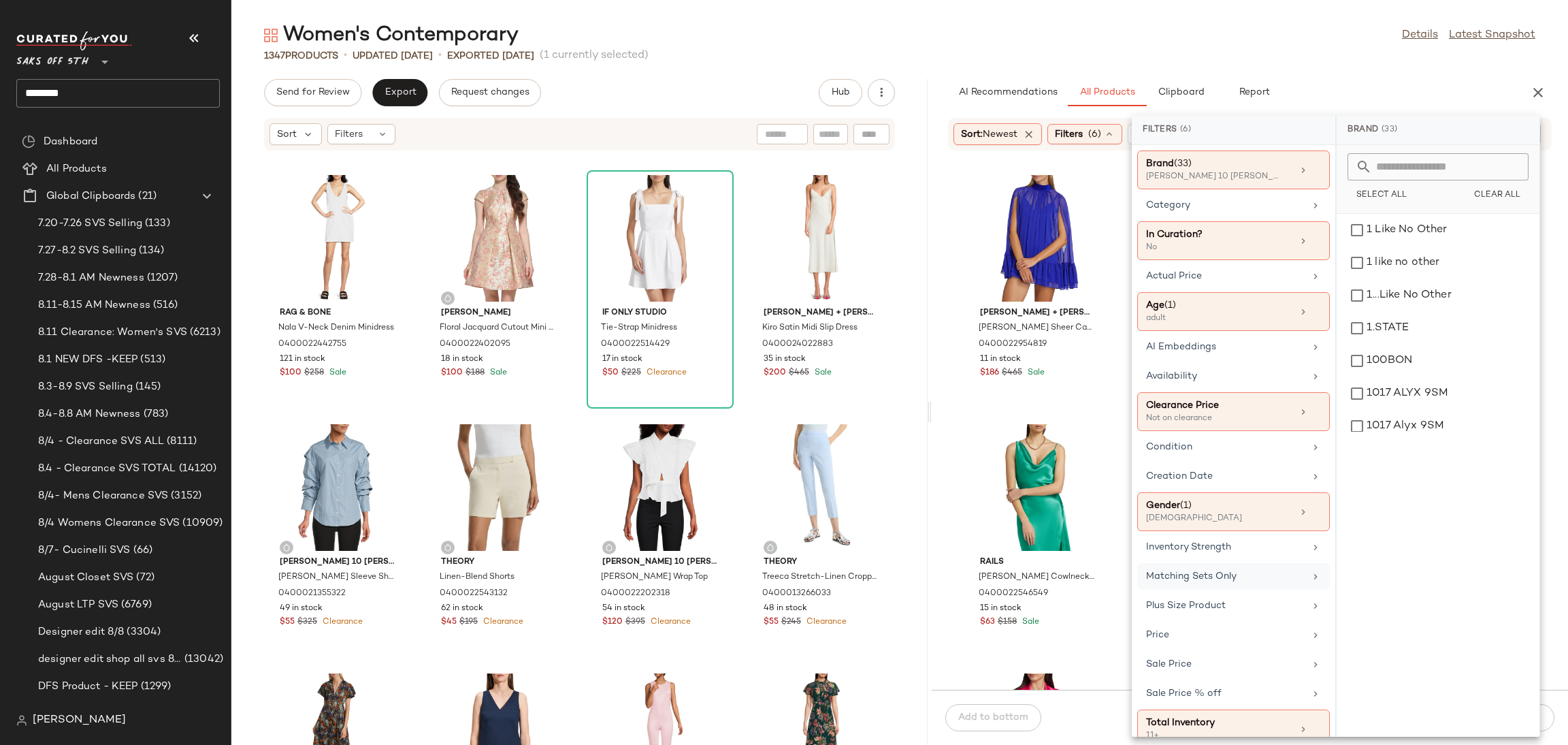
scroll to position [25, 0]
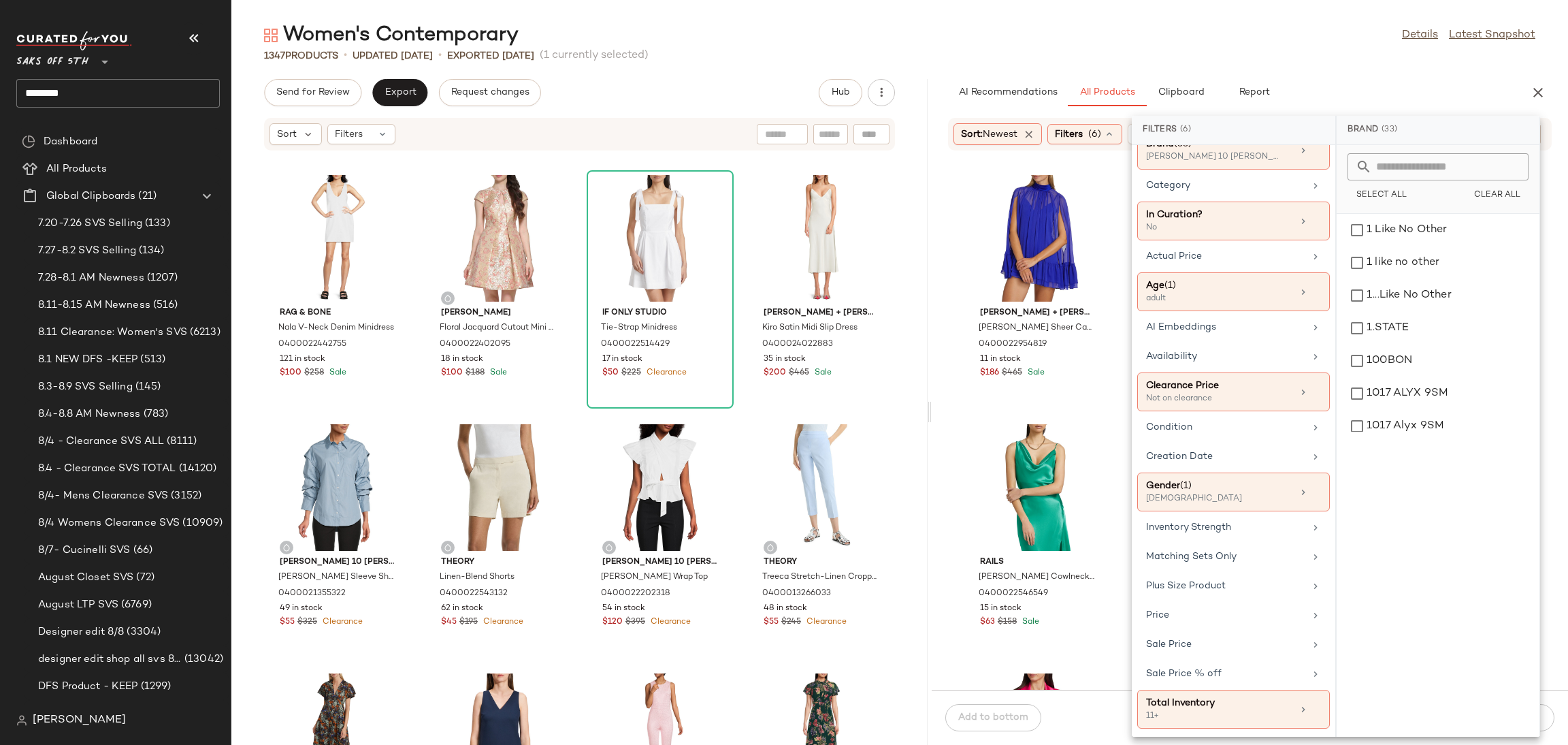
click at [1272, 67] on div "Women's Contemporary Details Latest Snapshot 1347 Products • updated [DATE] • E…" at bounding box center [899, 383] width 1337 height 723
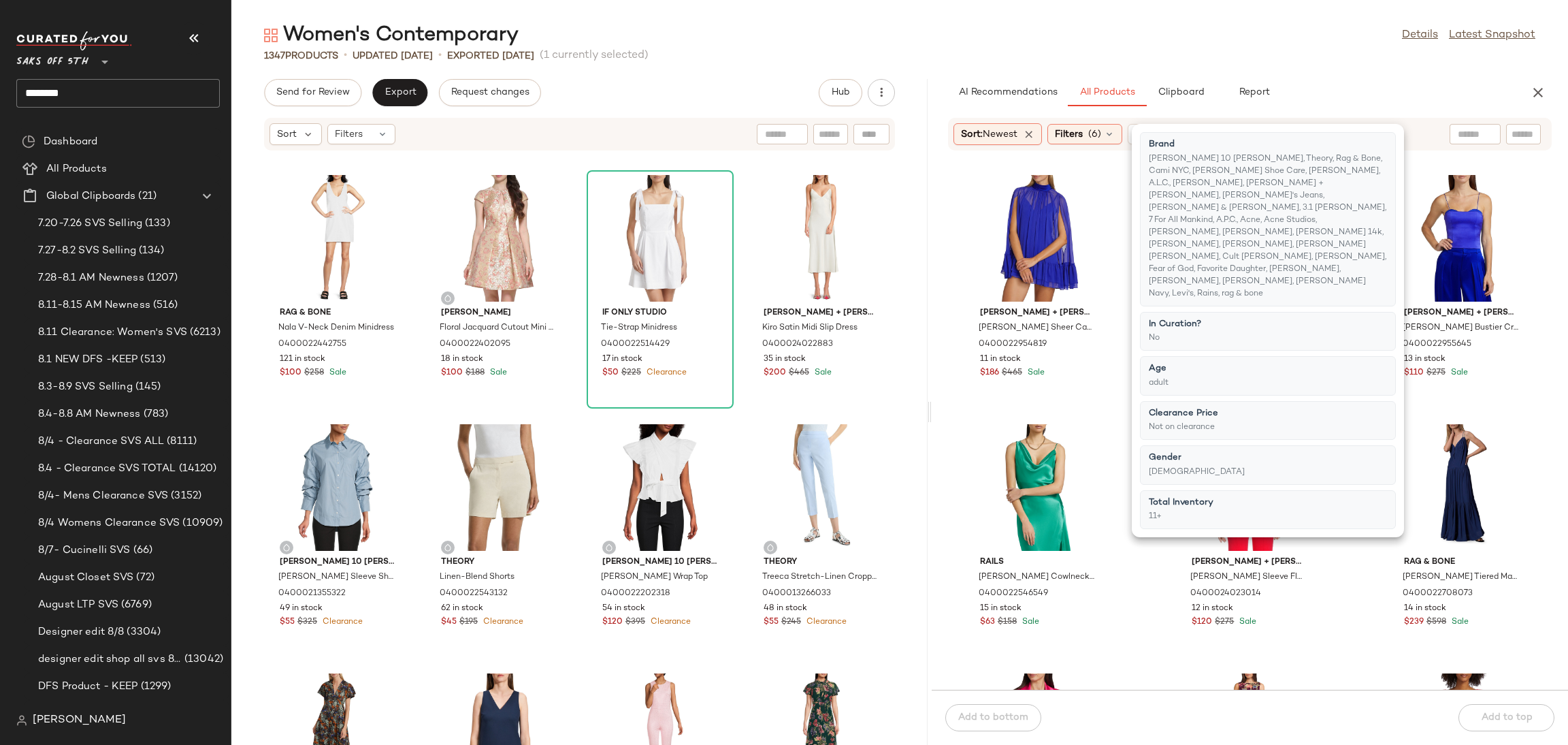
click at [1279, 49] on div "1347 Products • updated [DATE] • Exported [DATE] (1 currently selected)" at bounding box center [899, 56] width 1337 height 13
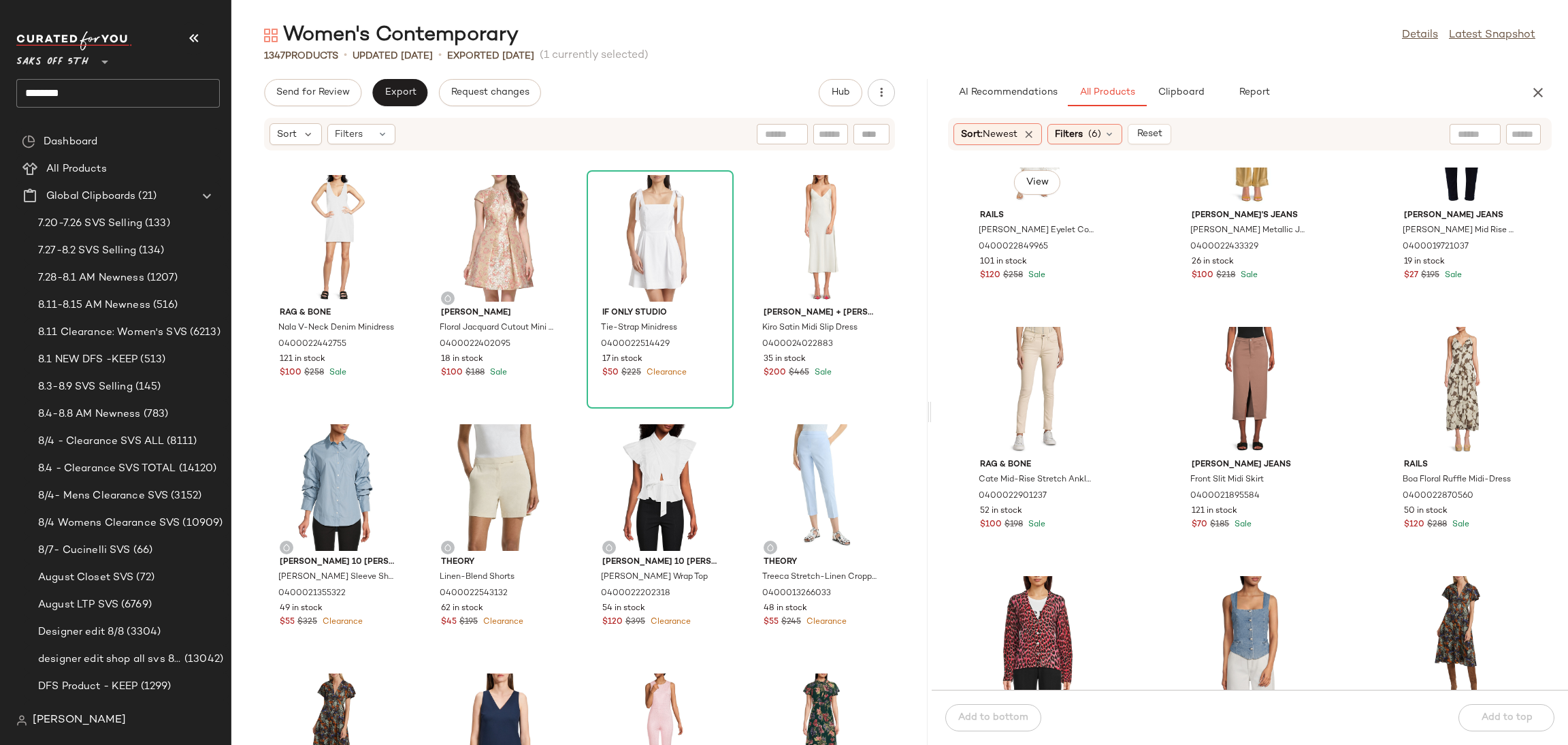
scroll to position [2850, 0]
click at [1017, 343] on div "View" at bounding box center [1038, 388] width 138 height 126
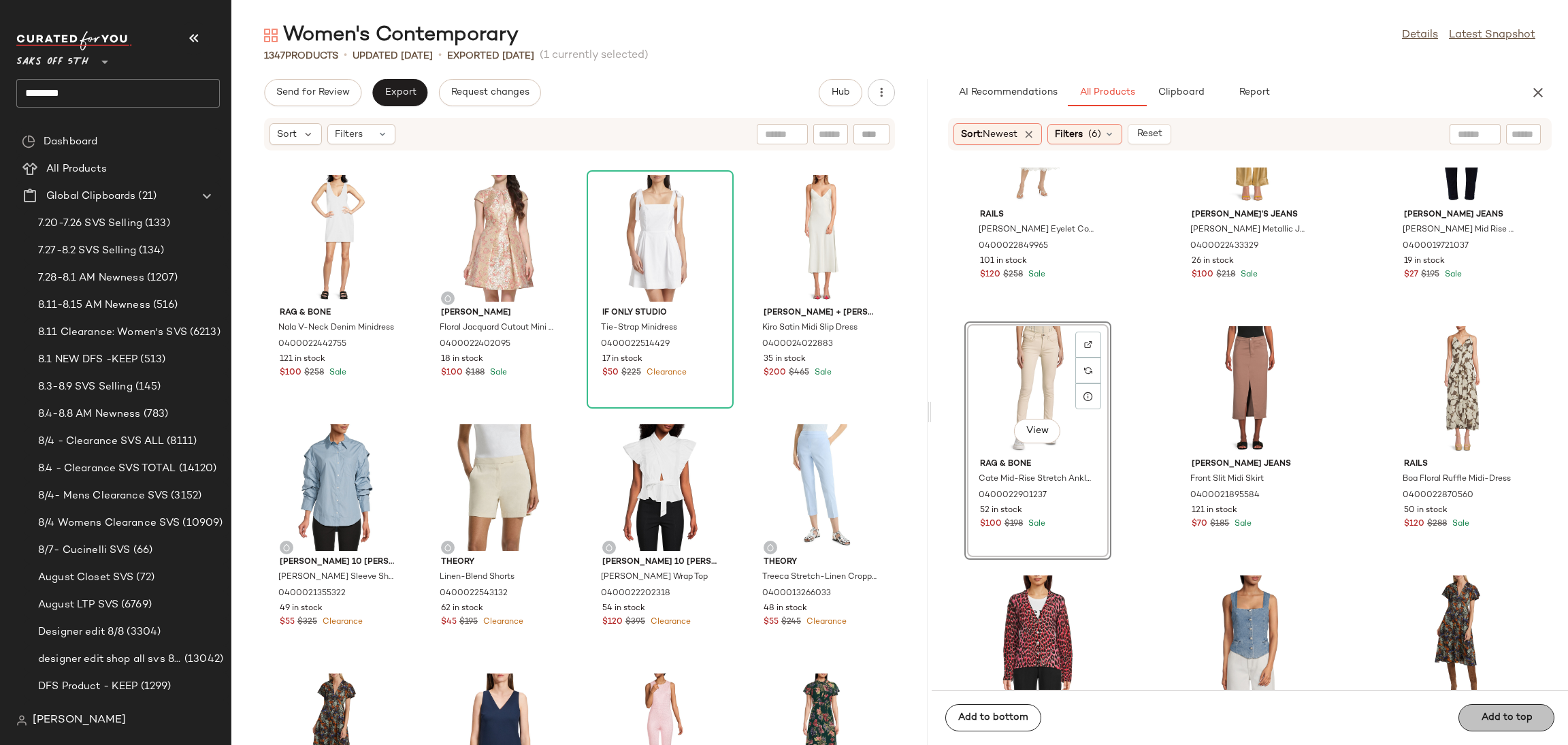
click at [1498, 713] on div "Add to bottom Add to top" at bounding box center [1249, 717] width 636 height 55
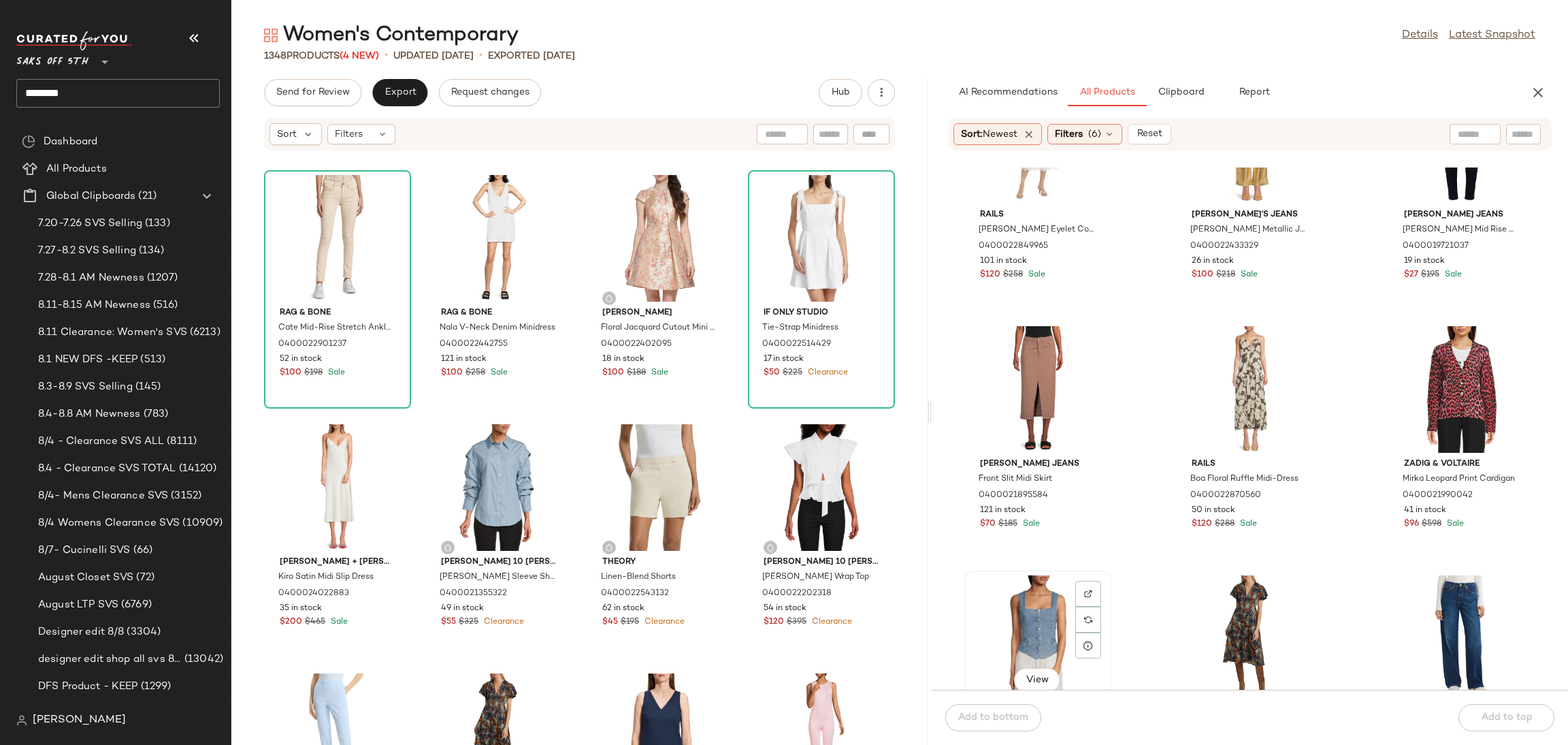
click at [1007, 609] on div "View" at bounding box center [1038, 638] width 138 height 126
click at [1504, 709] on div "Add to bottom Add to top" at bounding box center [1249, 717] width 636 height 55
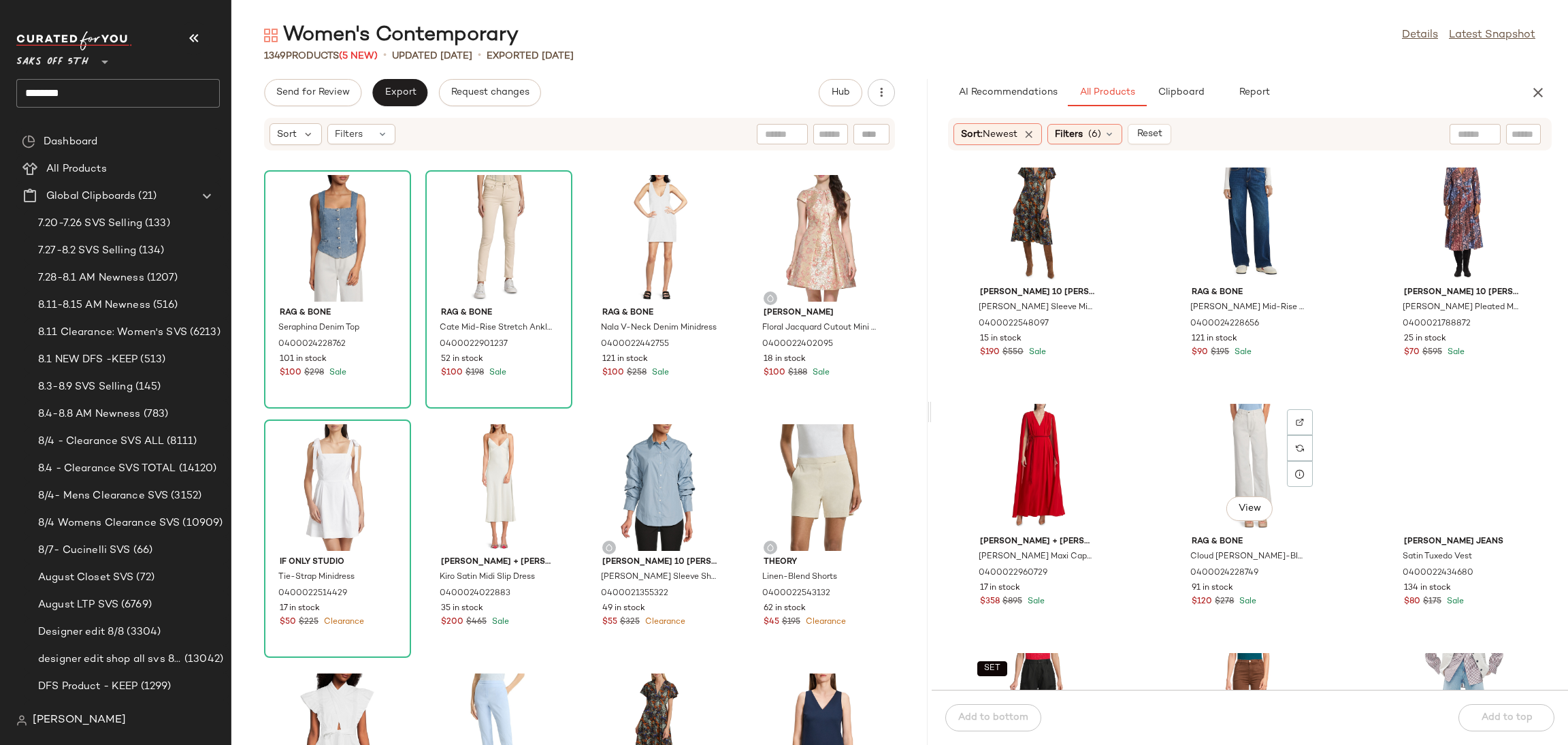
scroll to position [3277, 0]
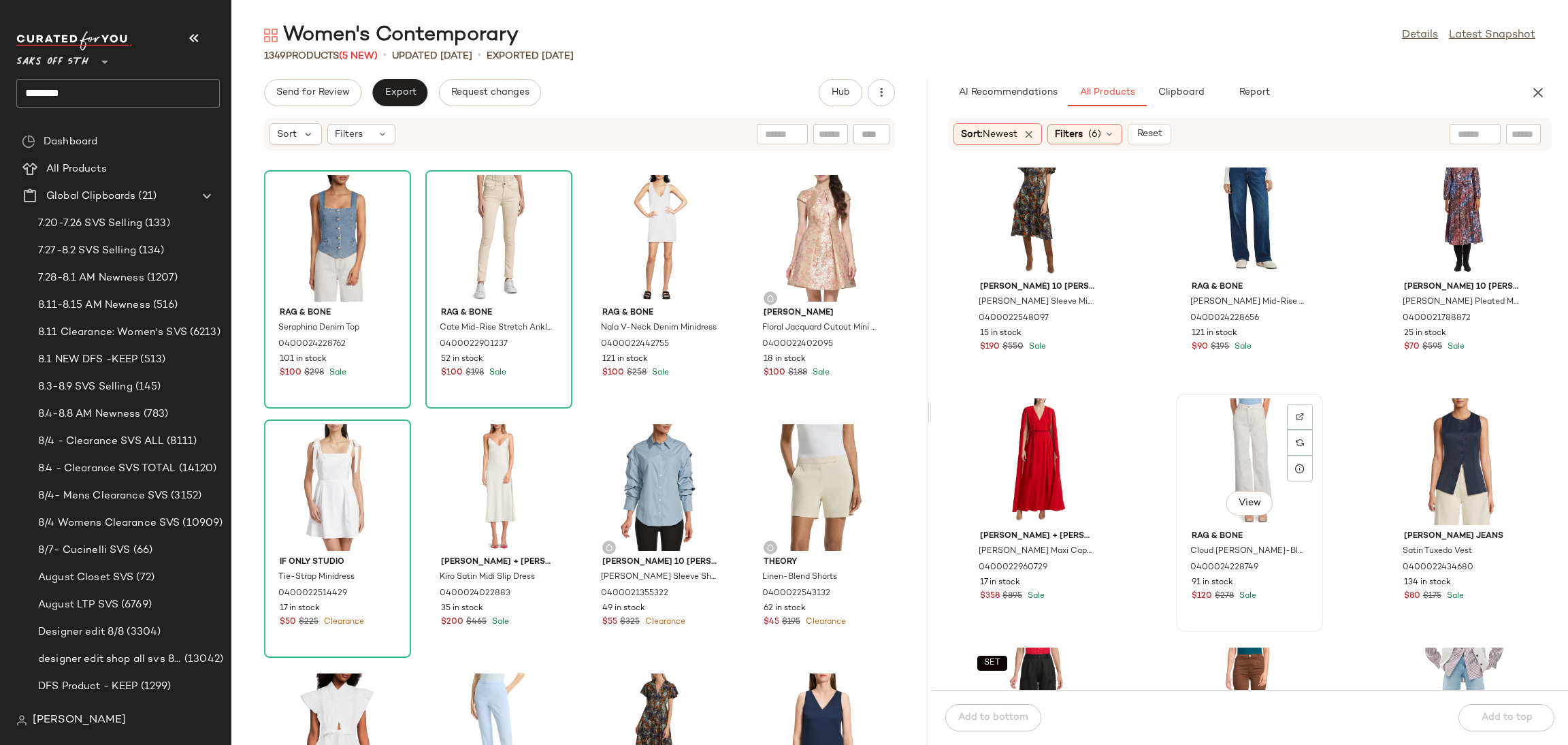
click at [1248, 430] on div "View" at bounding box center [1249, 461] width 138 height 126
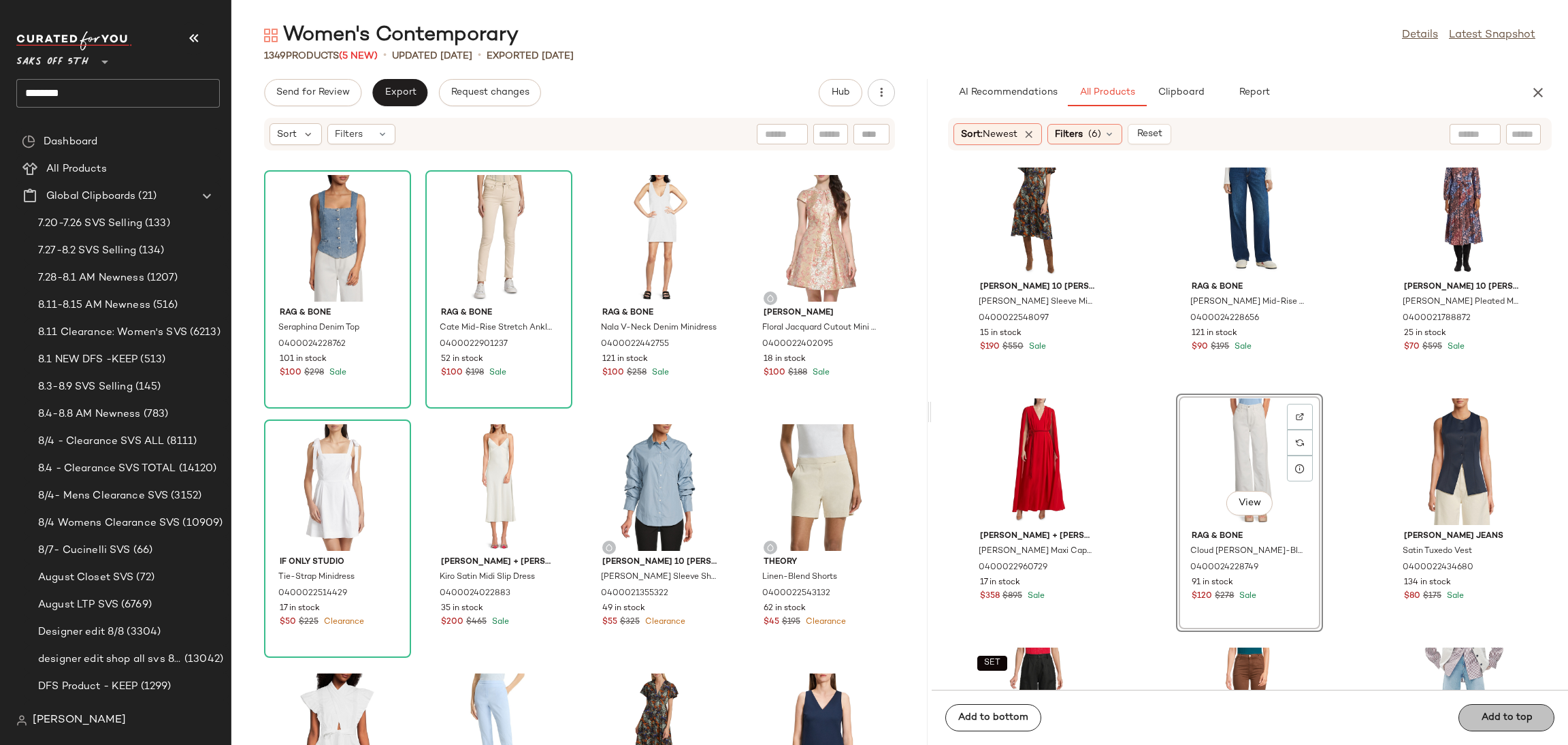
click at [1528, 719] on div "Add to bottom Add to top" at bounding box center [1249, 717] width 636 height 55
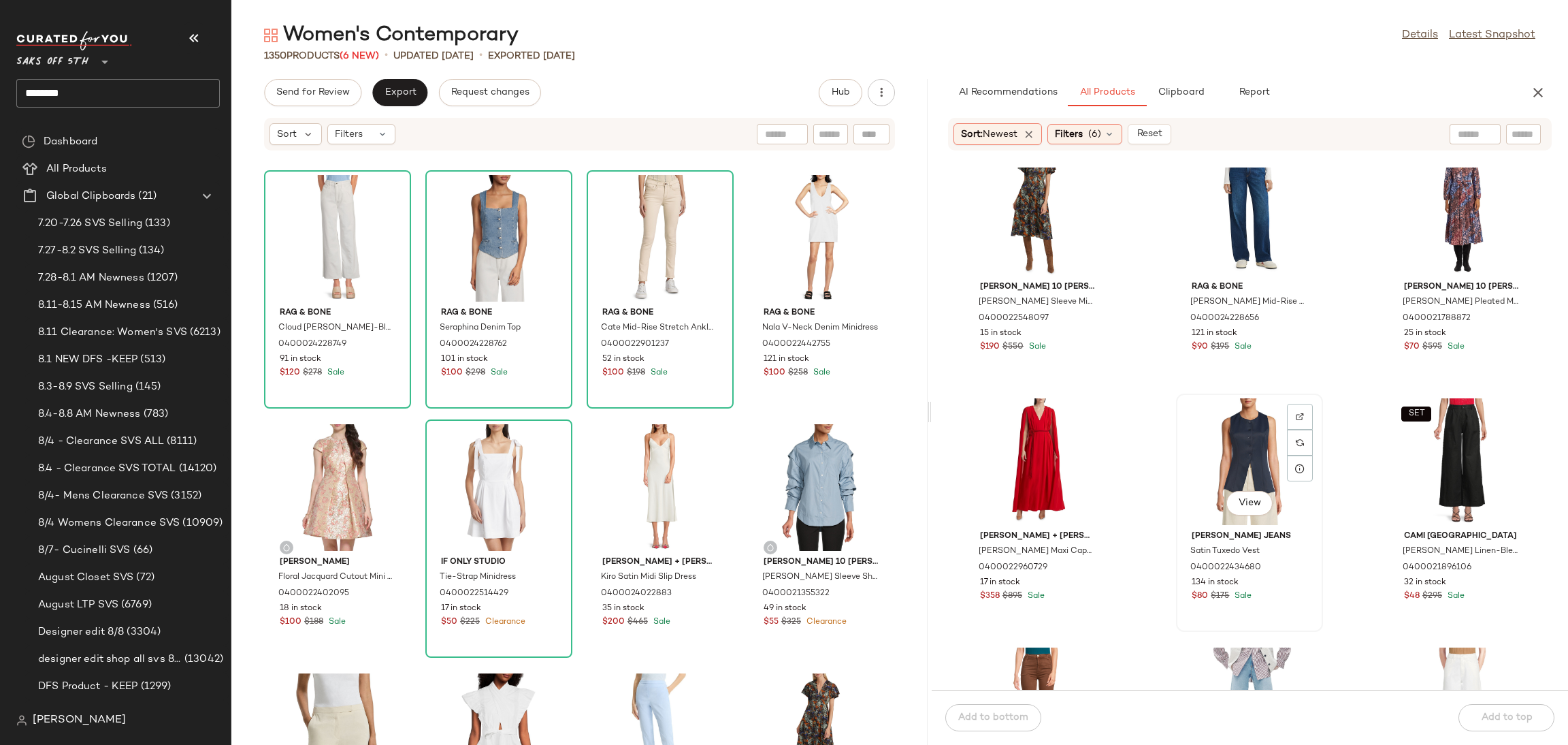
click at [1264, 416] on div "View" at bounding box center [1249, 461] width 138 height 126
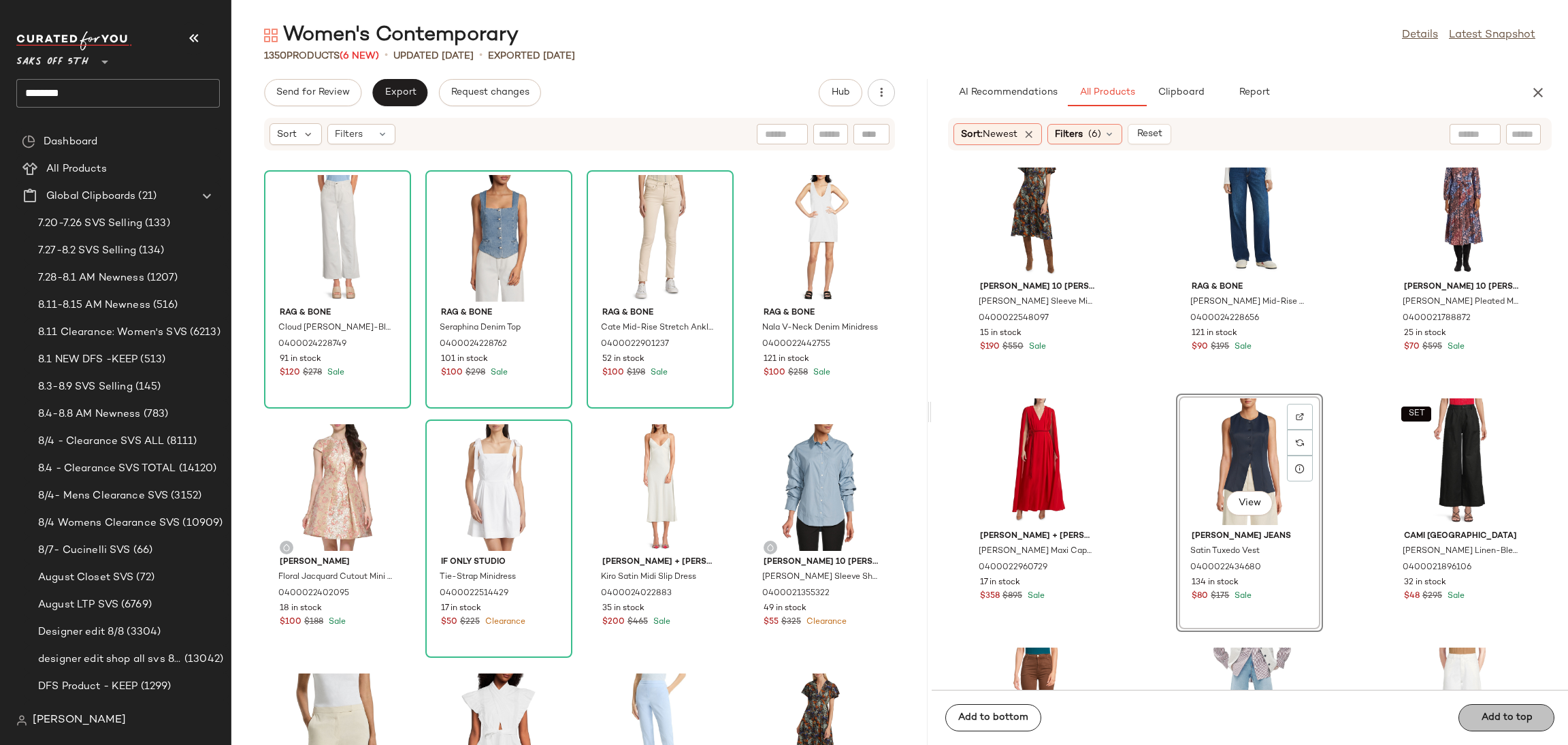
click at [1508, 709] on div "Add to bottom Add to top" at bounding box center [1249, 717] width 636 height 55
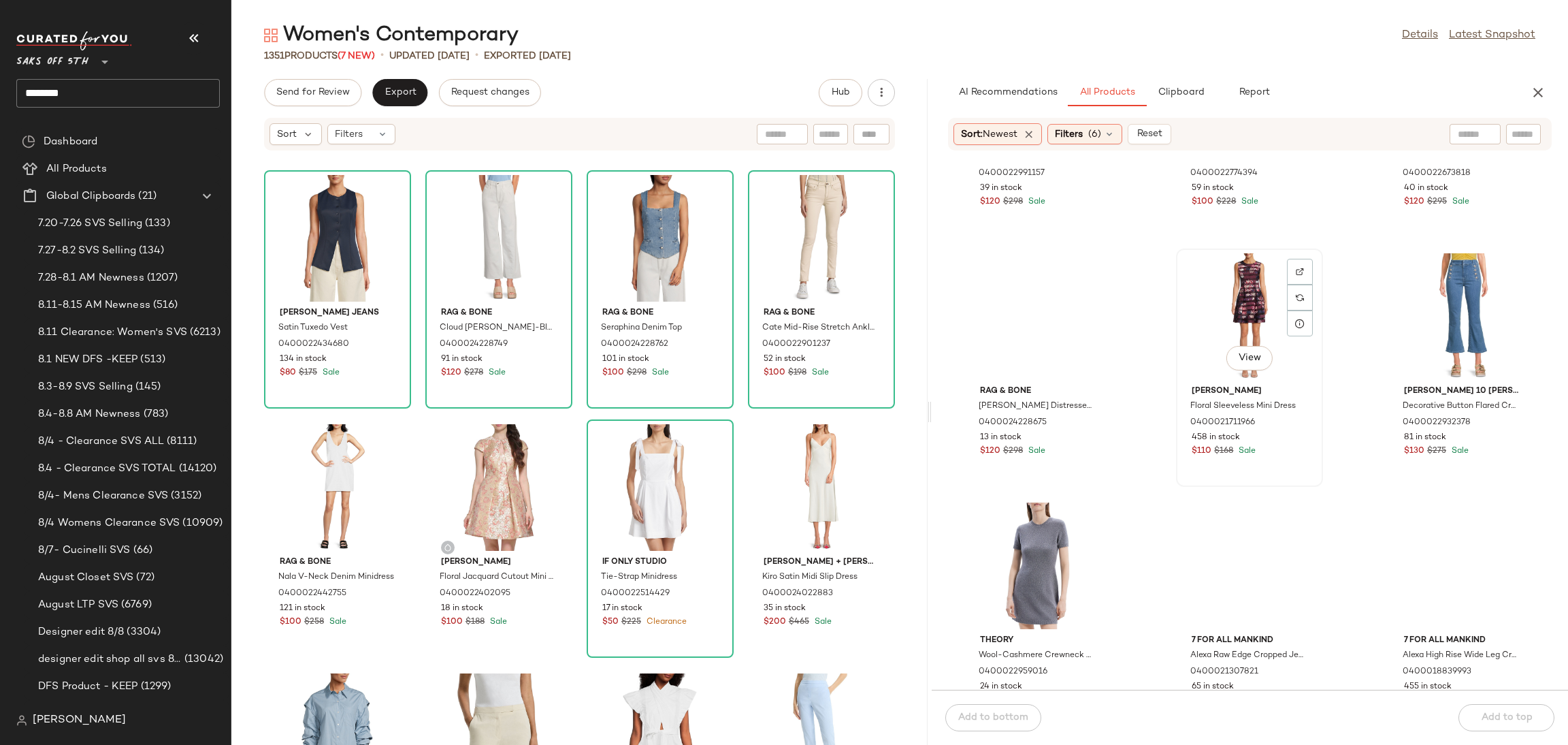
scroll to position [5914, 0]
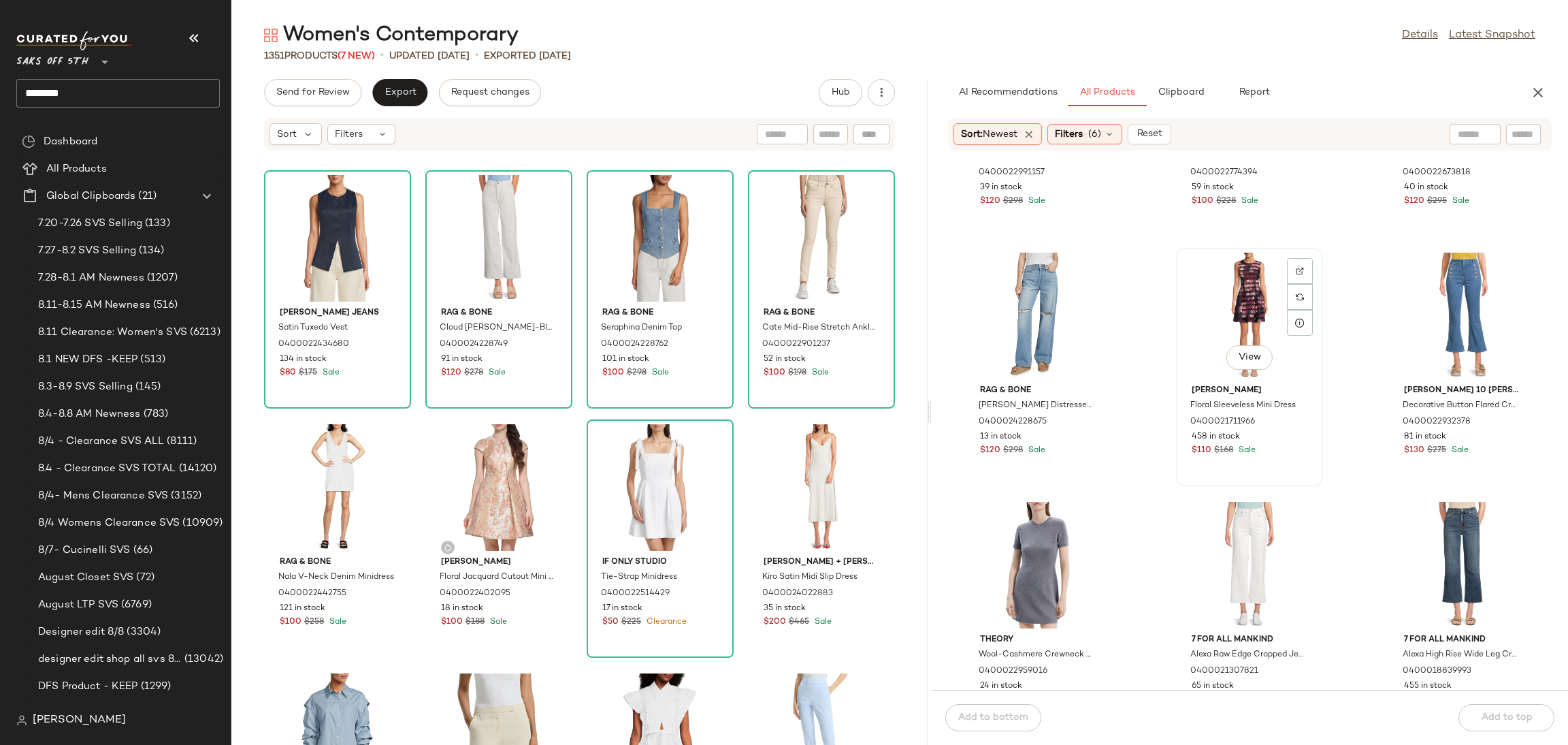
click at [1223, 308] on div "View" at bounding box center [1249, 315] width 138 height 126
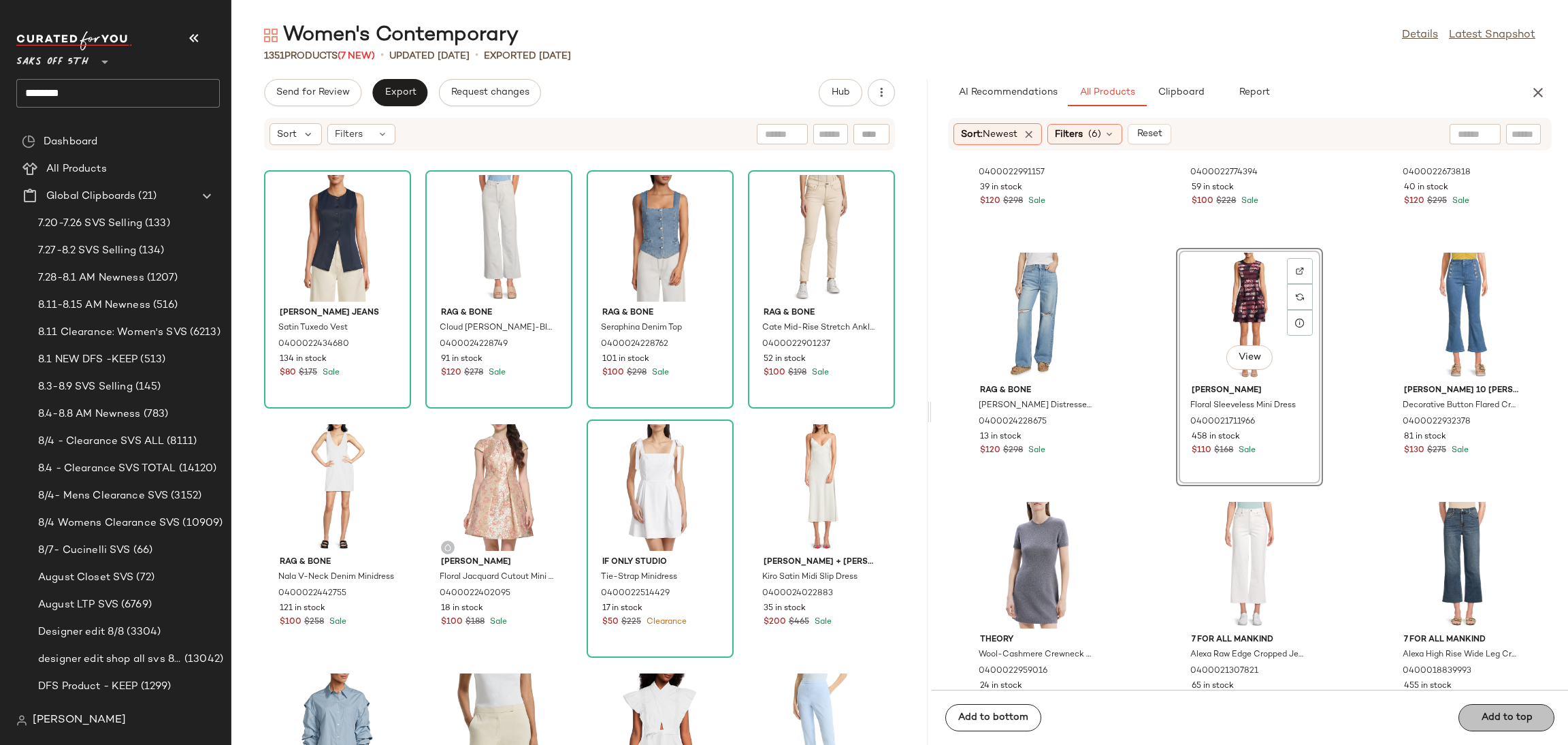
click at [1493, 726] on button "Add to top" at bounding box center [1506, 718] width 96 height 27
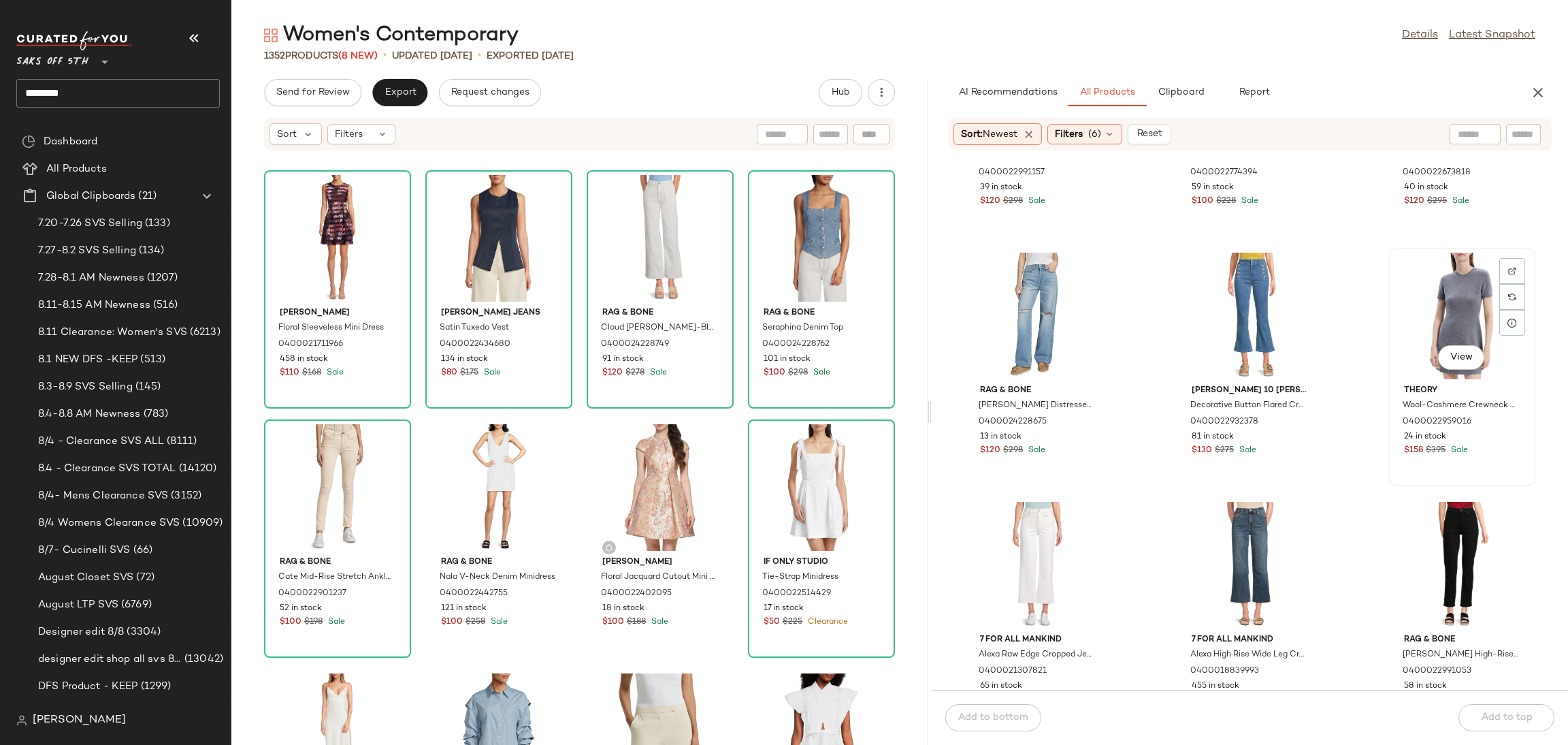
click at [1432, 303] on div "View" at bounding box center [1462, 315] width 138 height 126
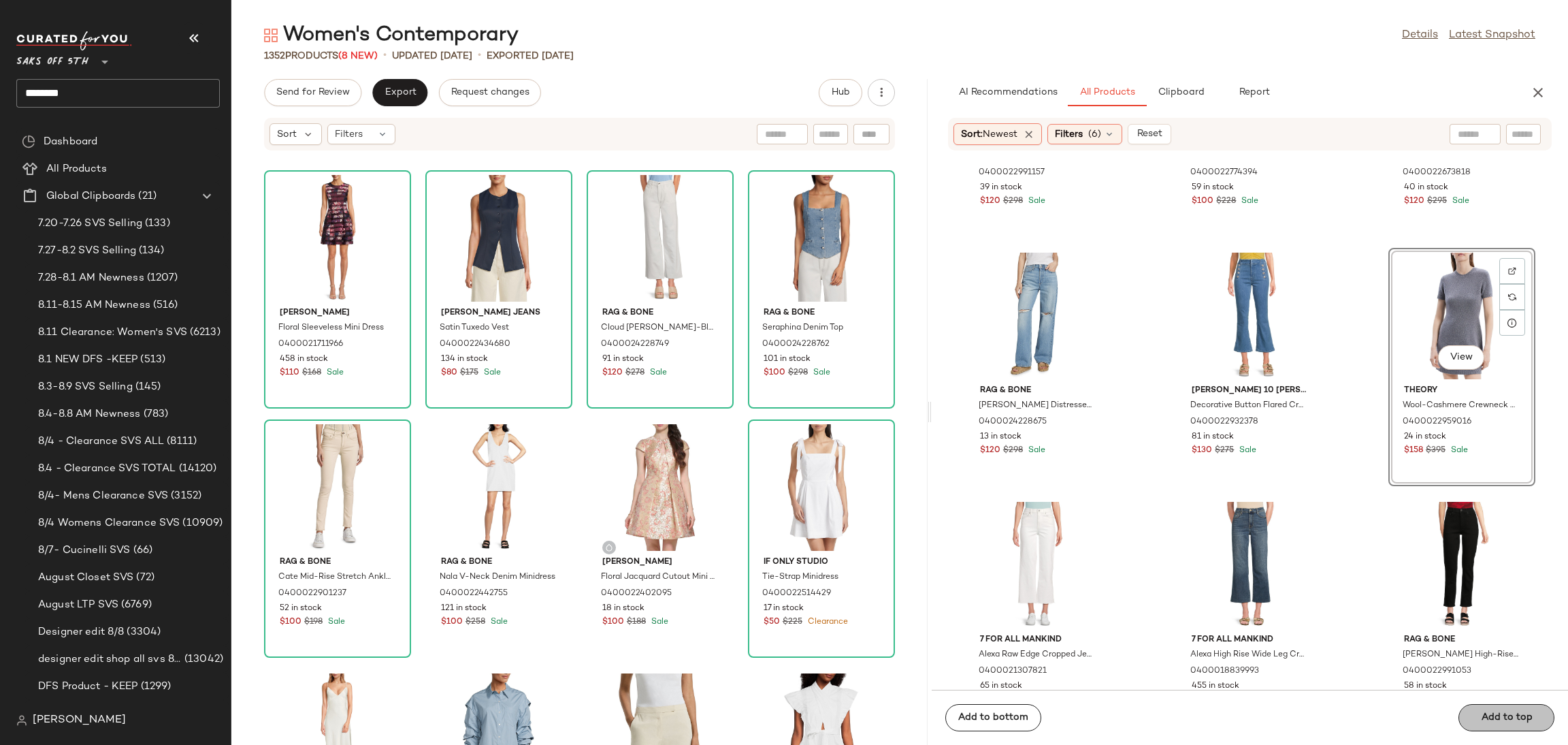
click at [1516, 710] on div "Add to bottom Add to top" at bounding box center [1249, 717] width 636 height 55
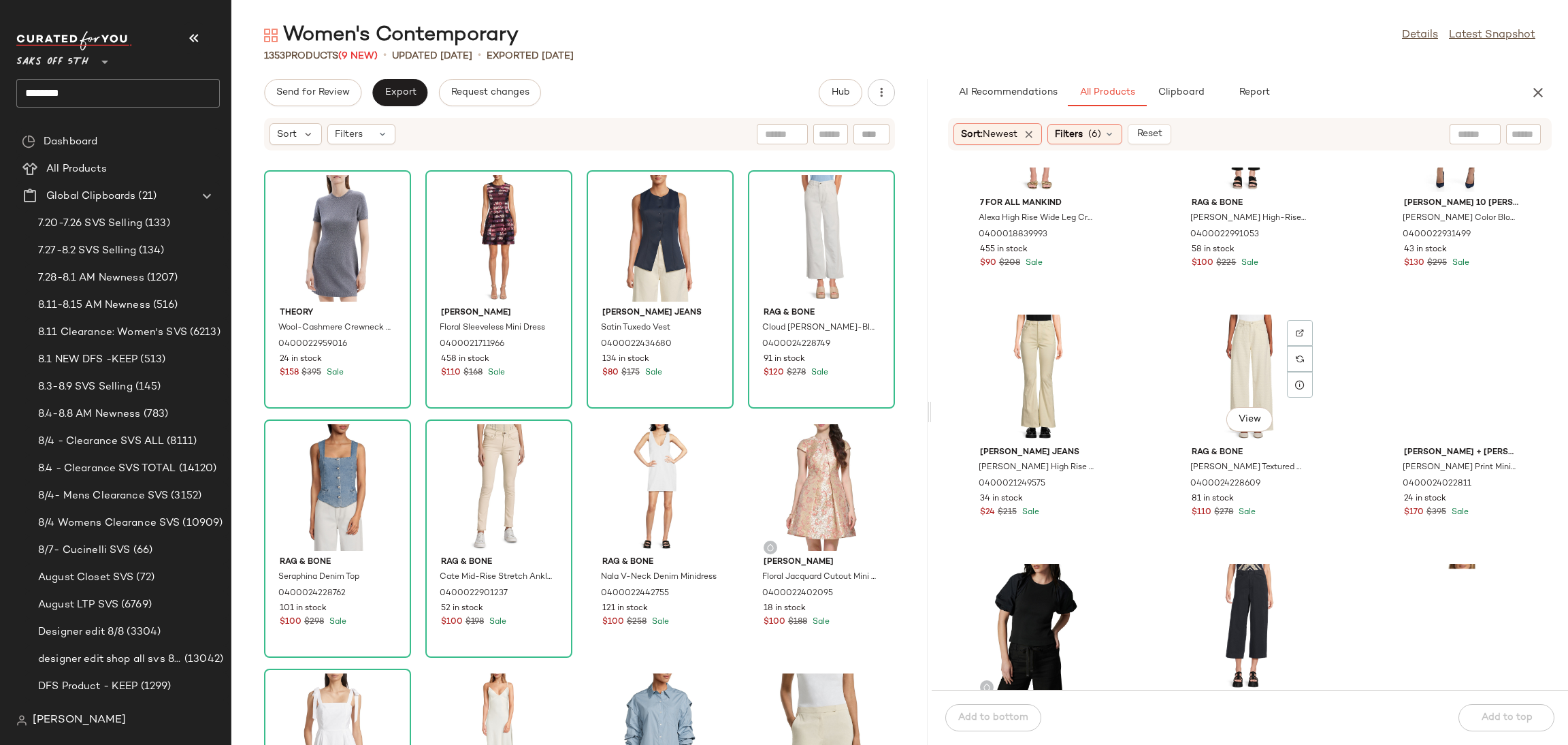
scroll to position [6356, 0]
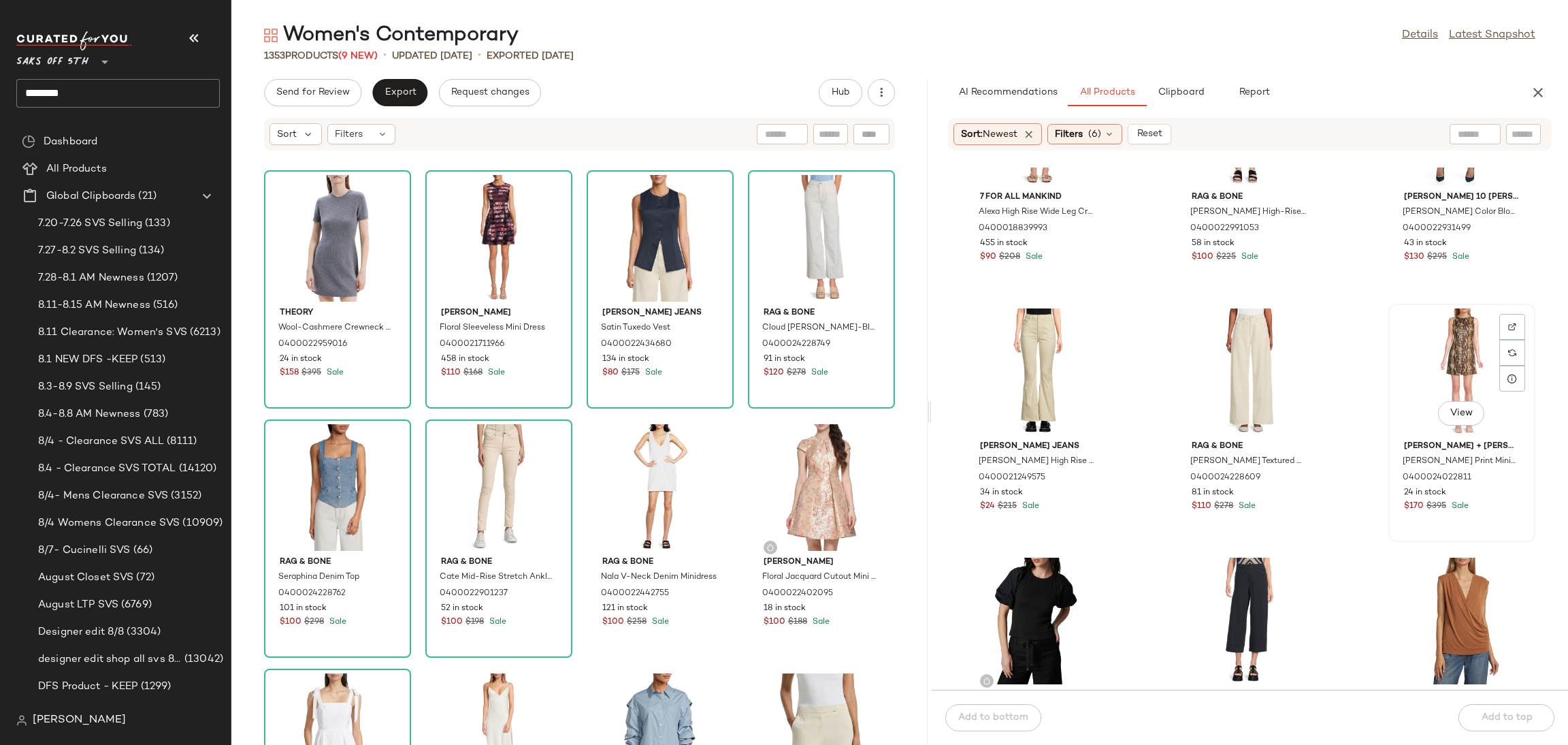
click at [1424, 357] on div "View" at bounding box center [1462, 371] width 138 height 126
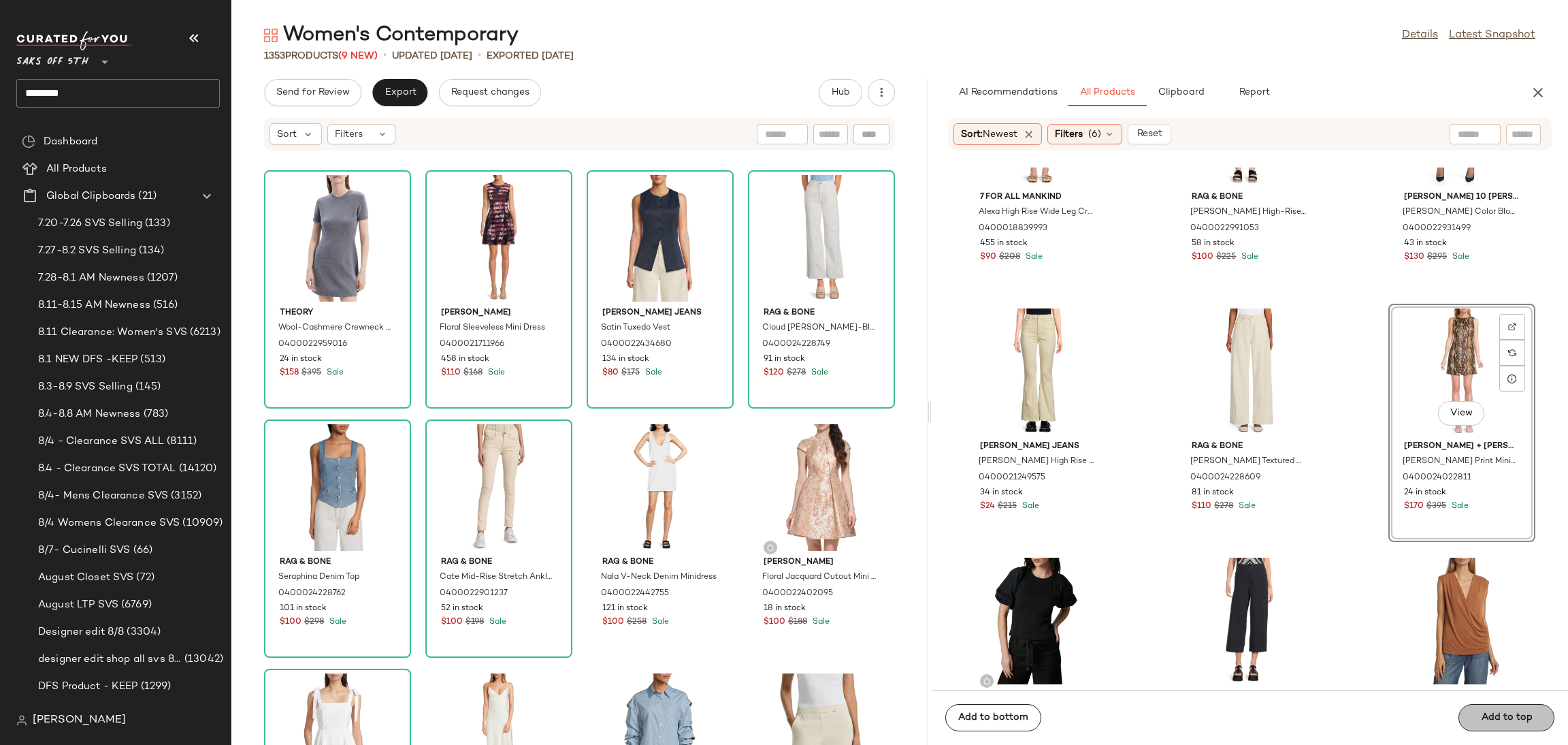
click at [1496, 711] on button "Add to top" at bounding box center [1506, 718] width 96 height 27
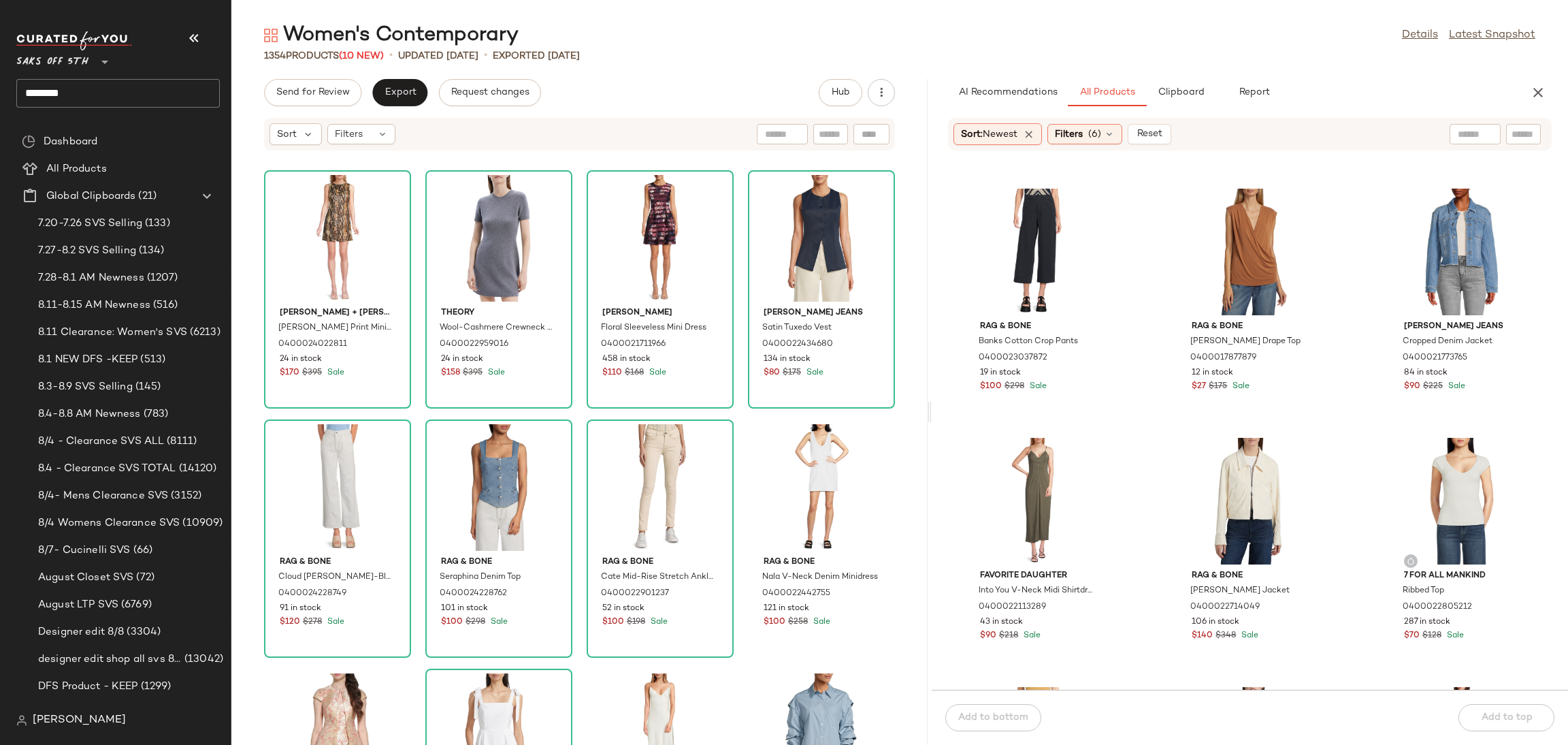
scroll to position [6731, 0]
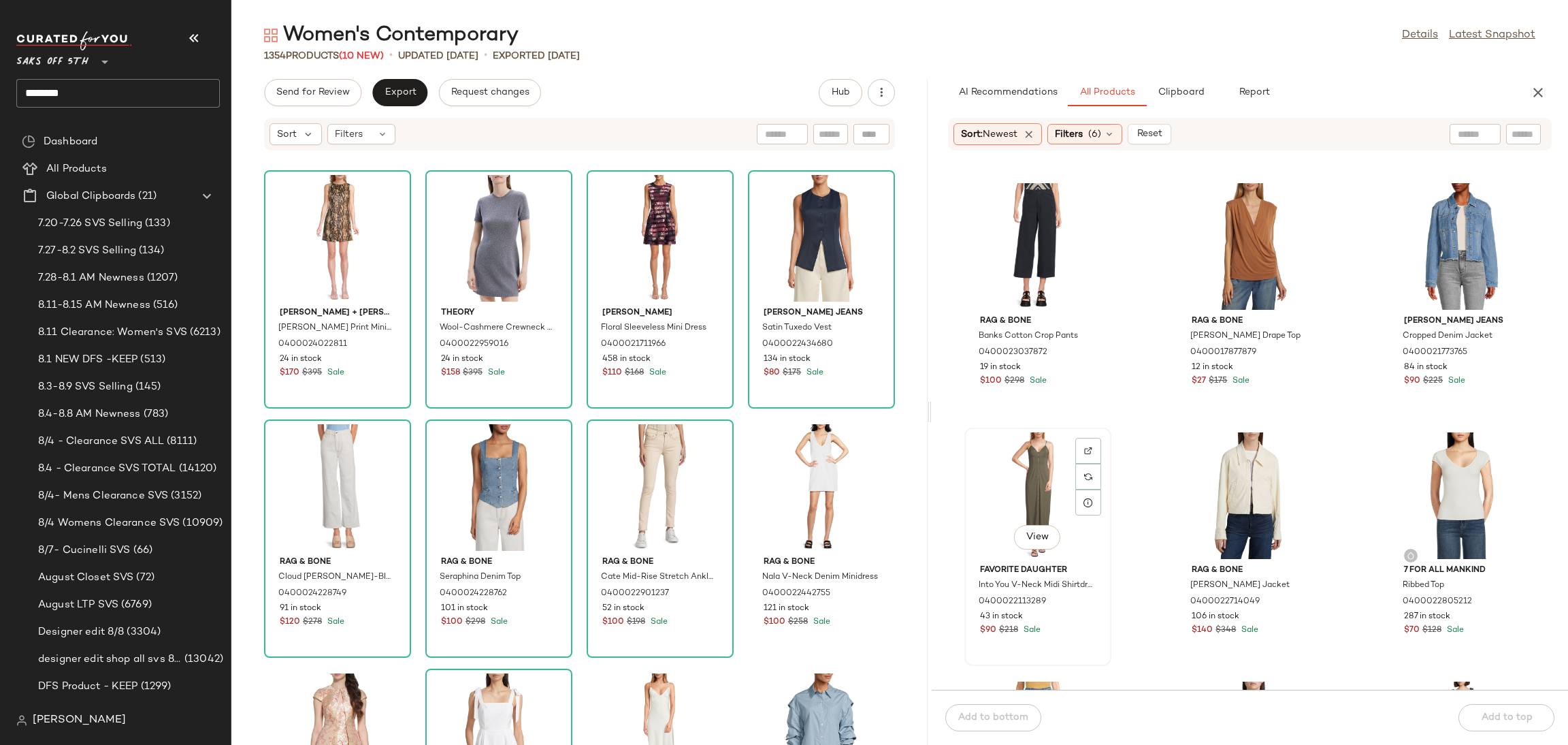
click at [1010, 466] on div "View" at bounding box center [1038, 495] width 138 height 126
click at [1492, 733] on div "Add to bottom Add to top" at bounding box center [1249, 717] width 636 height 55
click at [1504, 725] on button "Add to top" at bounding box center [1506, 718] width 96 height 27
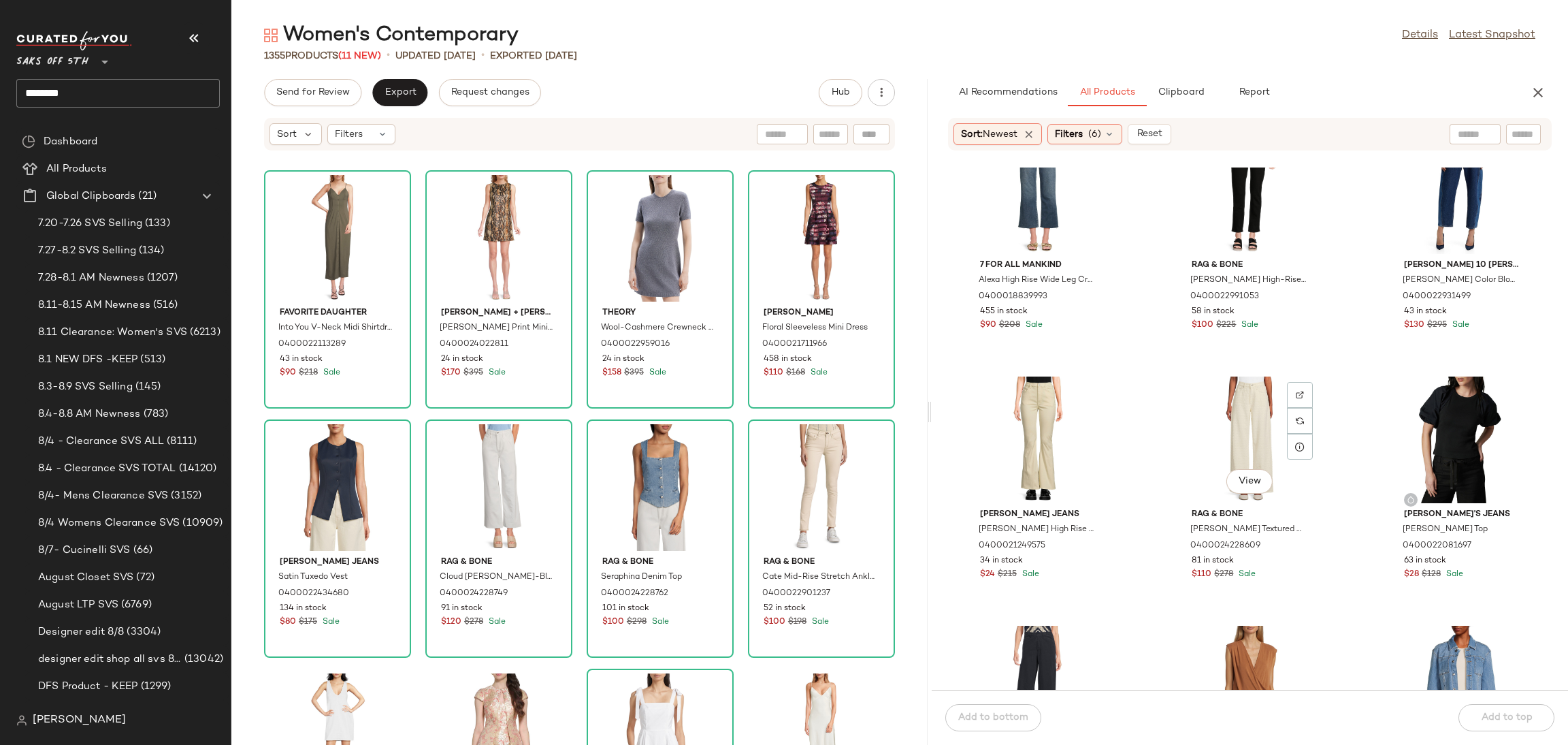
scroll to position [6283, 0]
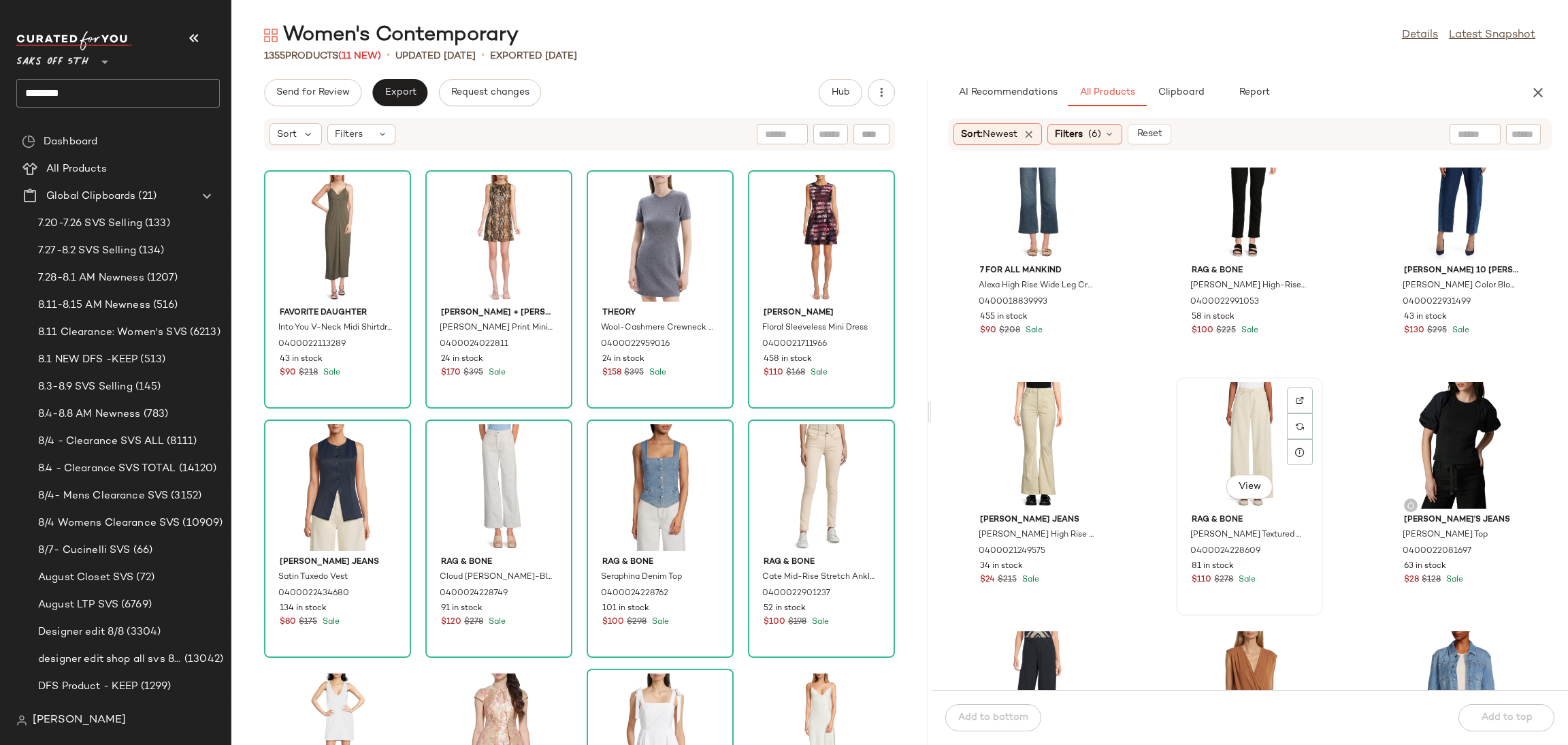
click at [1241, 421] on div "View" at bounding box center [1249, 445] width 138 height 126
click at [1477, 715] on div "Add to bottom Add to top" at bounding box center [1249, 717] width 636 height 55
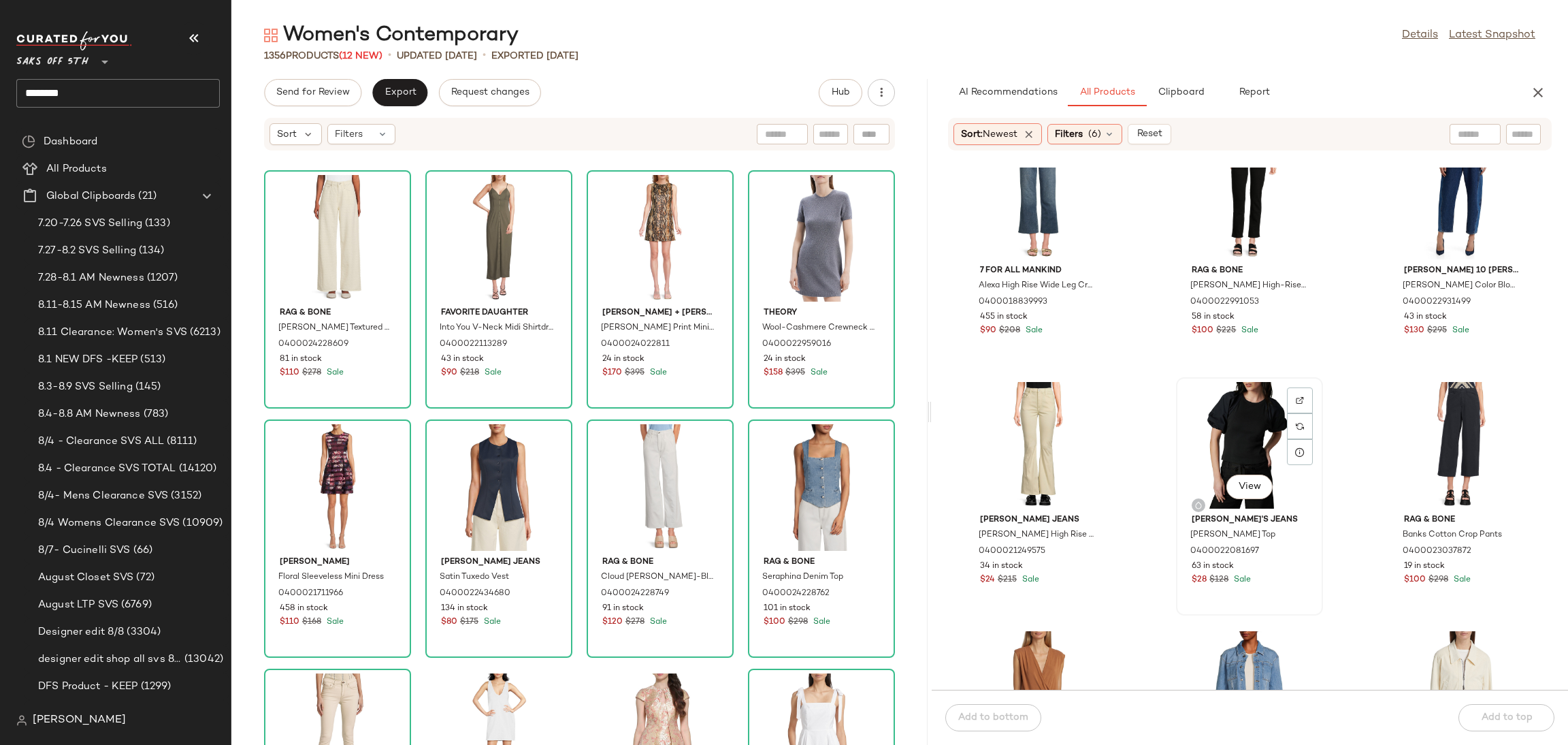
click at [1235, 397] on div "View" at bounding box center [1249, 445] width 138 height 126
click at [1510, 719] on div "Add to bottom Add to top" at bounding box center [1249, 717] width 636 height 55
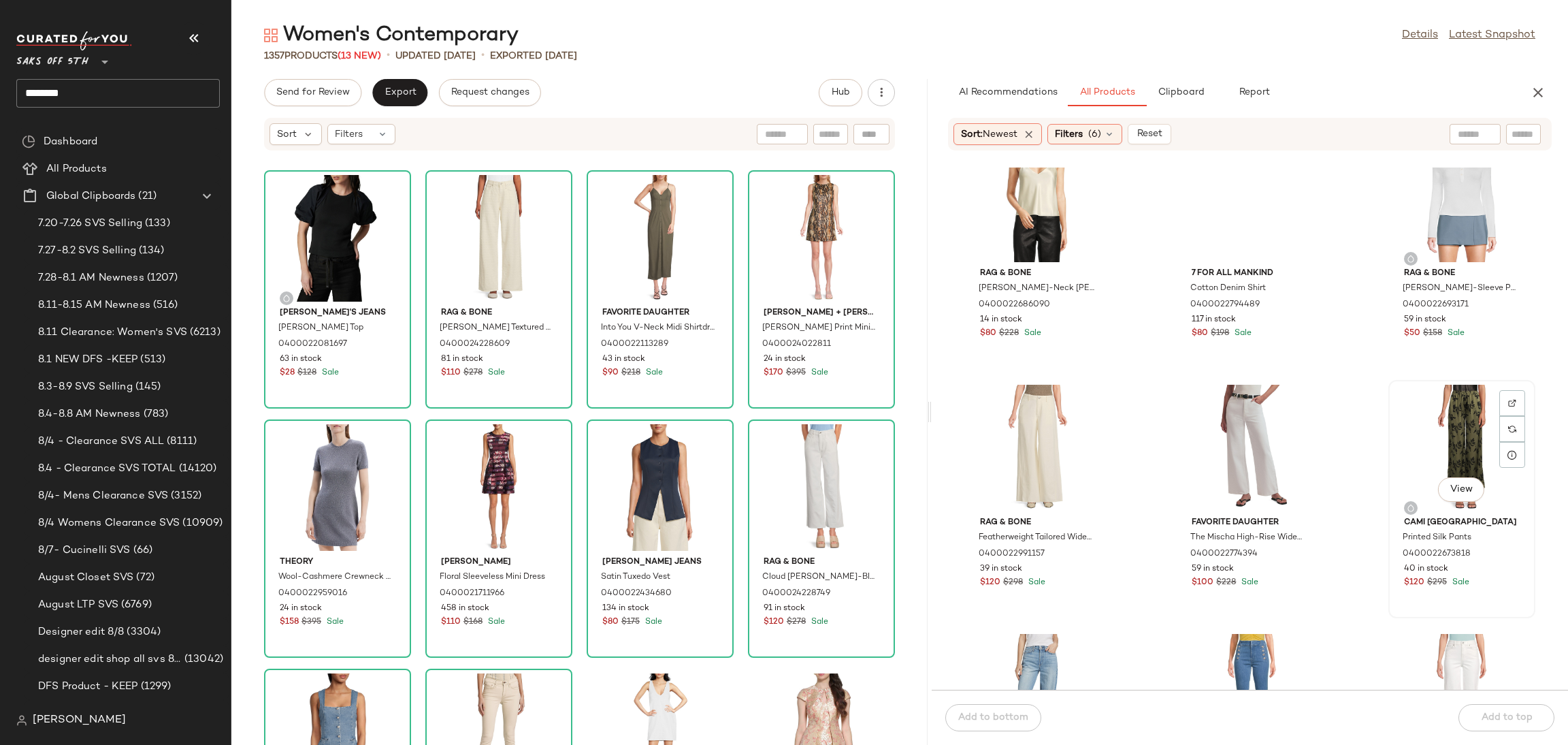
scroll to position [5502, 0]
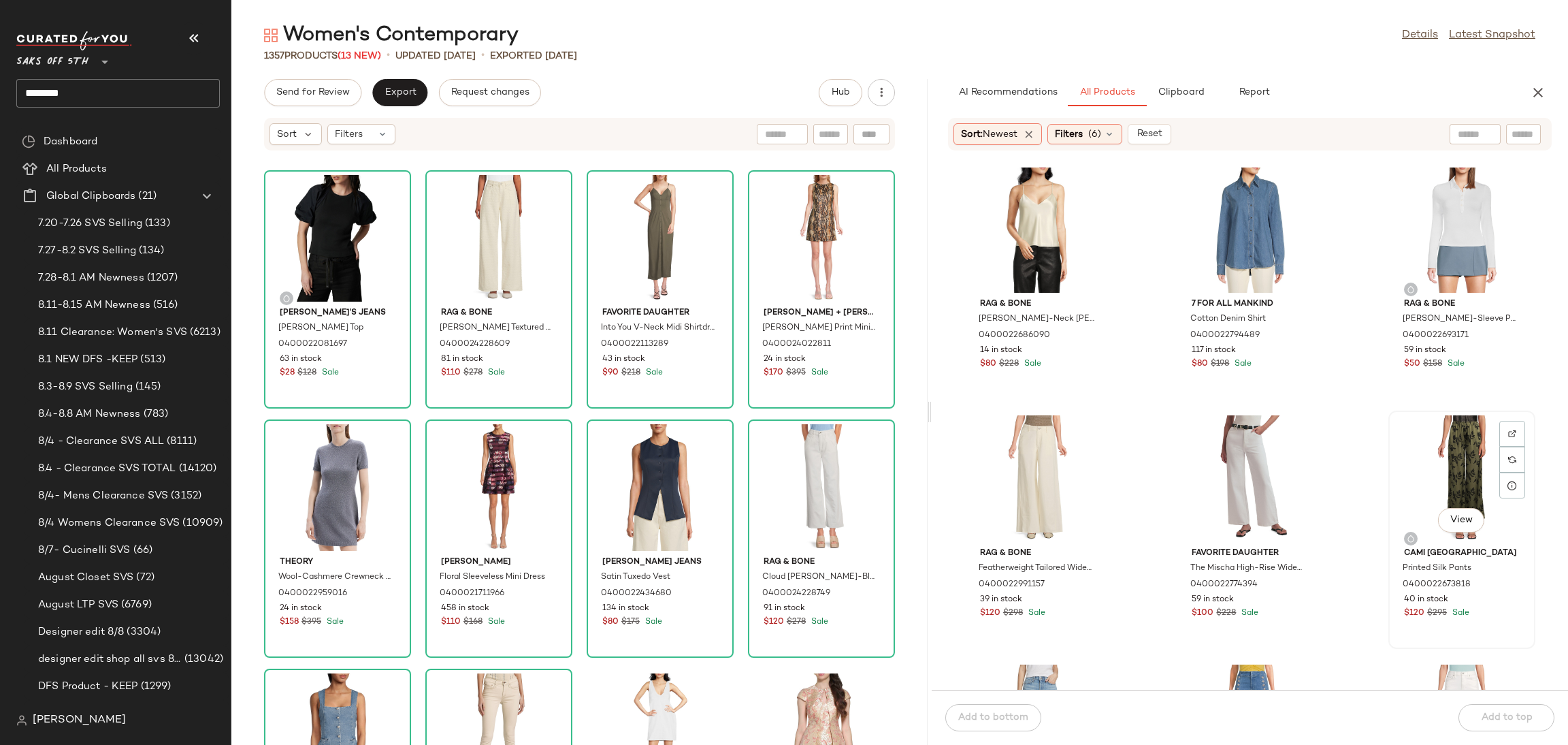
click at [1451, 448] on div "View" at bounding box center [1462, 478] width 138 height 126
click at [1496, 719] on div "Add to bottom Add to top" at bounding box center [1249, 717] width 636 height 55
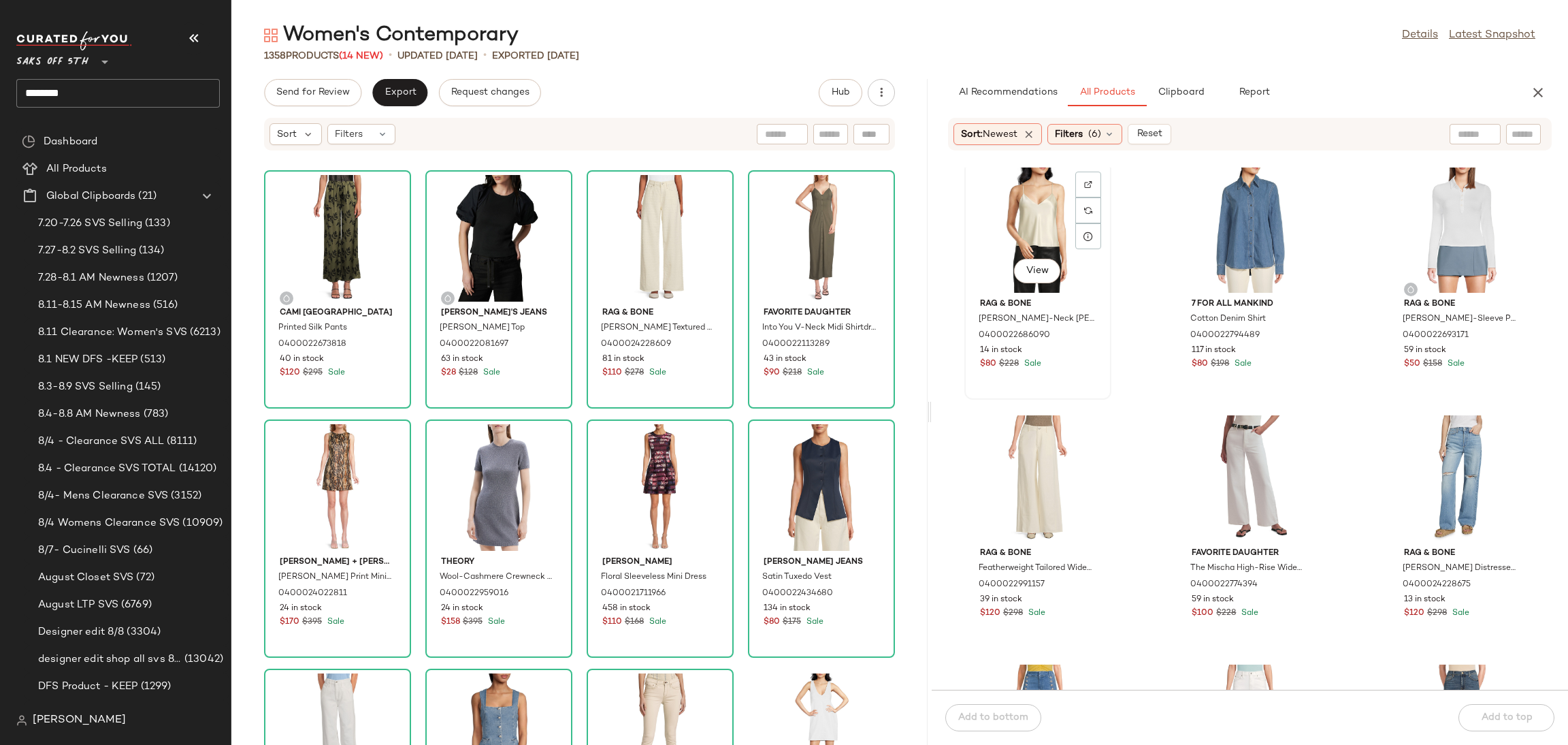
click at [1049, 208] on div "View" at bounding box center [1038, 229] width 138 height 126
click at [1491, 711] on div "Add to bottom Add to top" at bounding box center [1249, 717] width 636 height 55
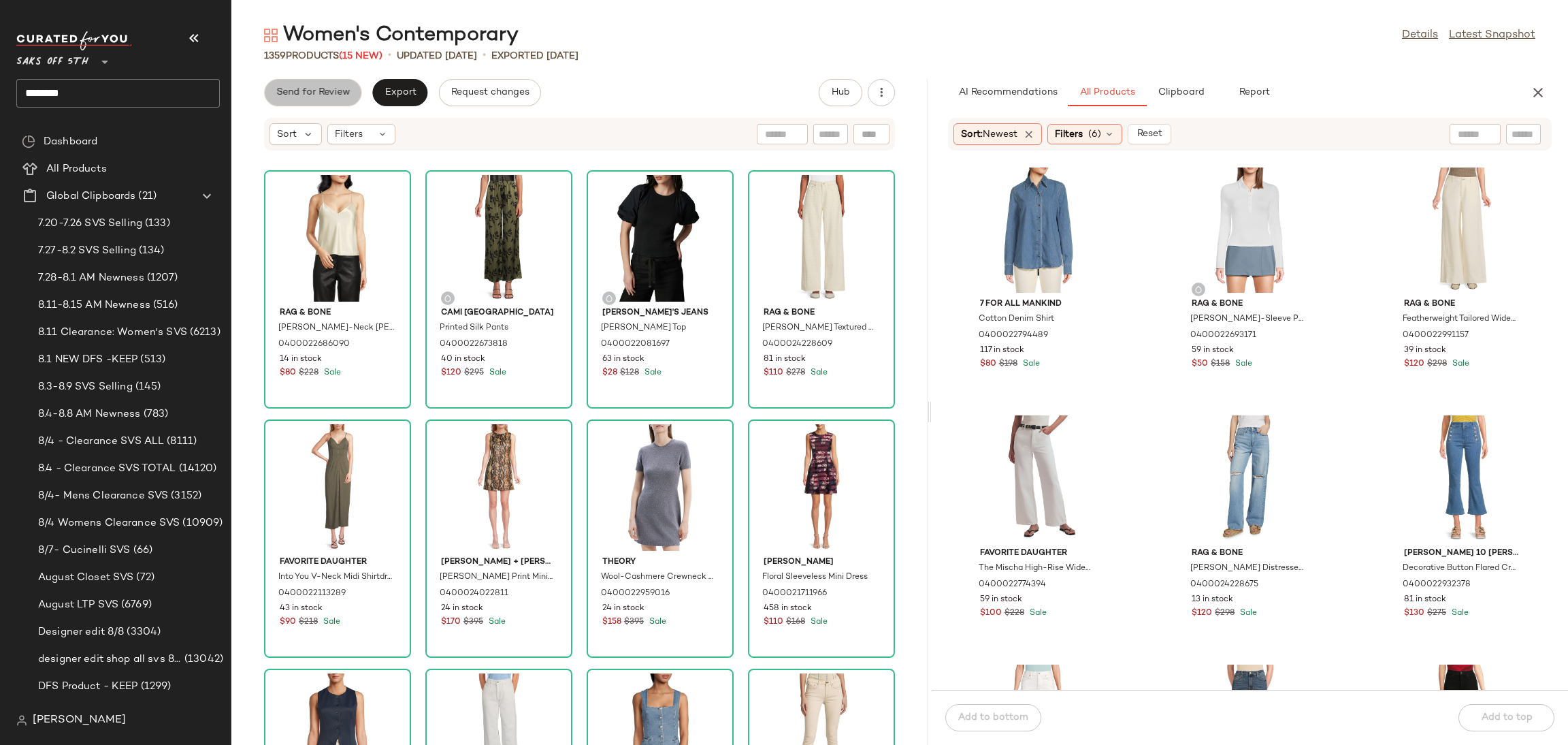
click at [332, 86] on button "Send for Review" at bounding box center [312, 92] width 97 height 27
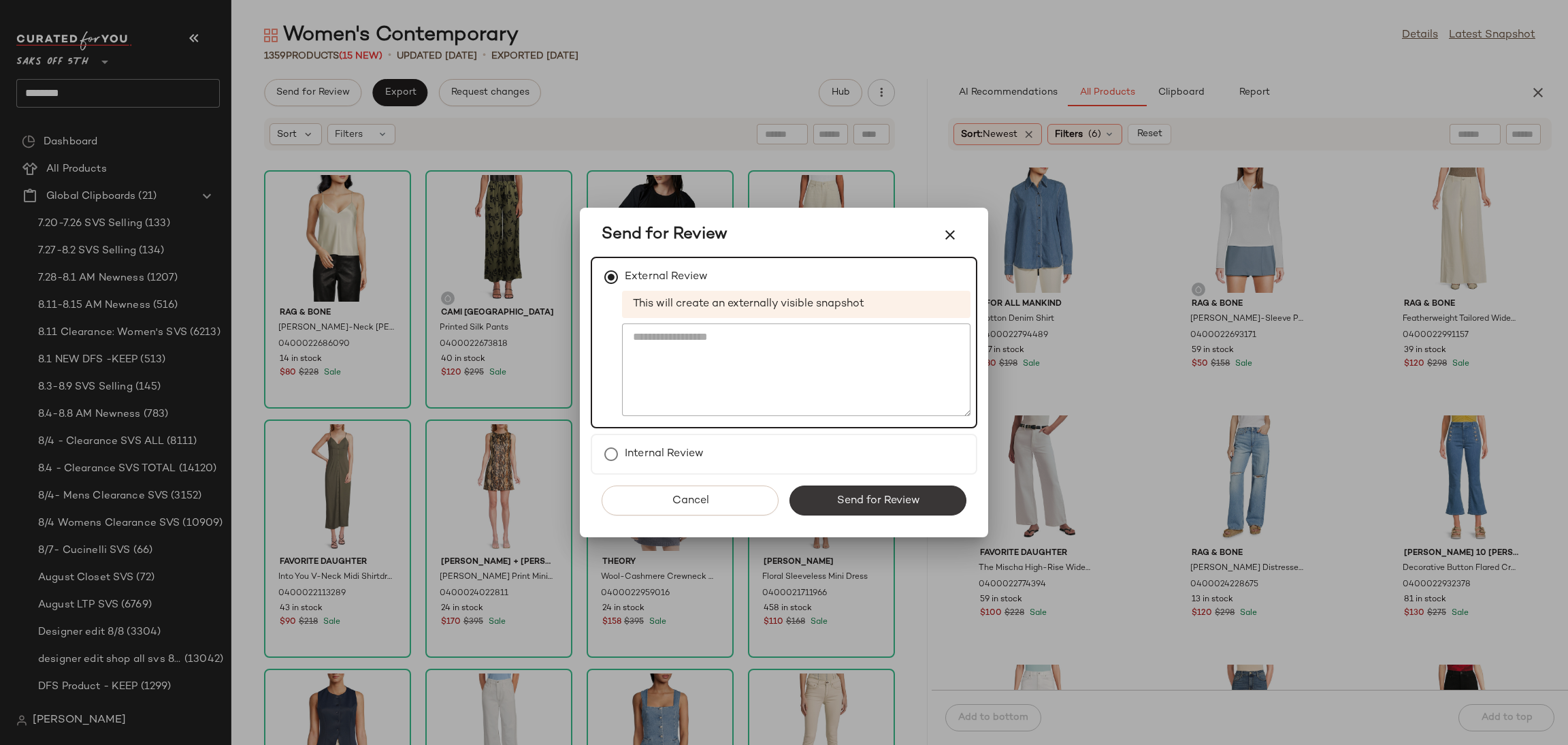
click at [832, 493] on button "Send for Review" at bounding box center [878, 500] width 177 height 30
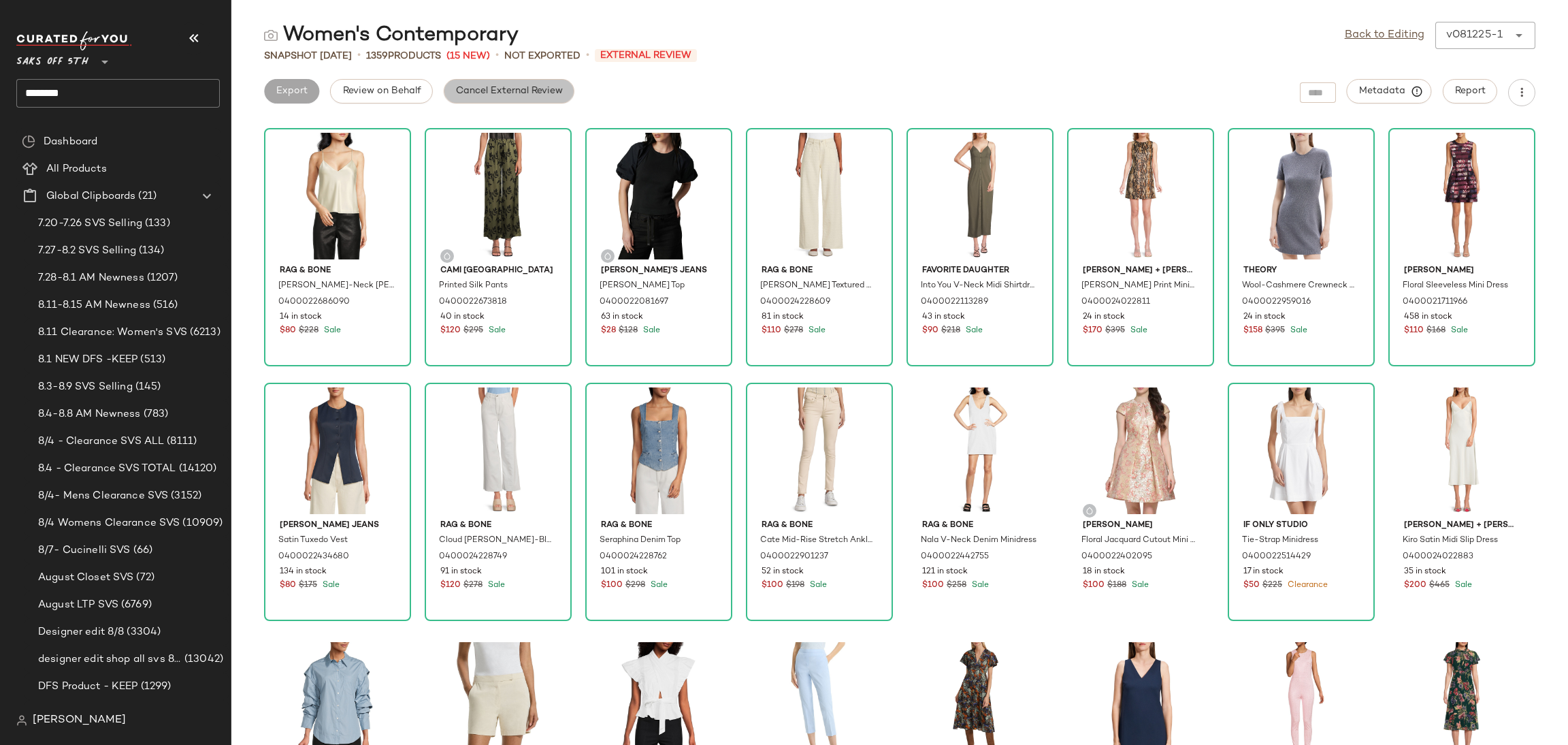
click at [534, 91] on span "Cancel External Review" at bounding box center [509, 91] width 108 height 11
click at [401, 98] on button "Export" at bounding box center [400, 91] width 55 height 25
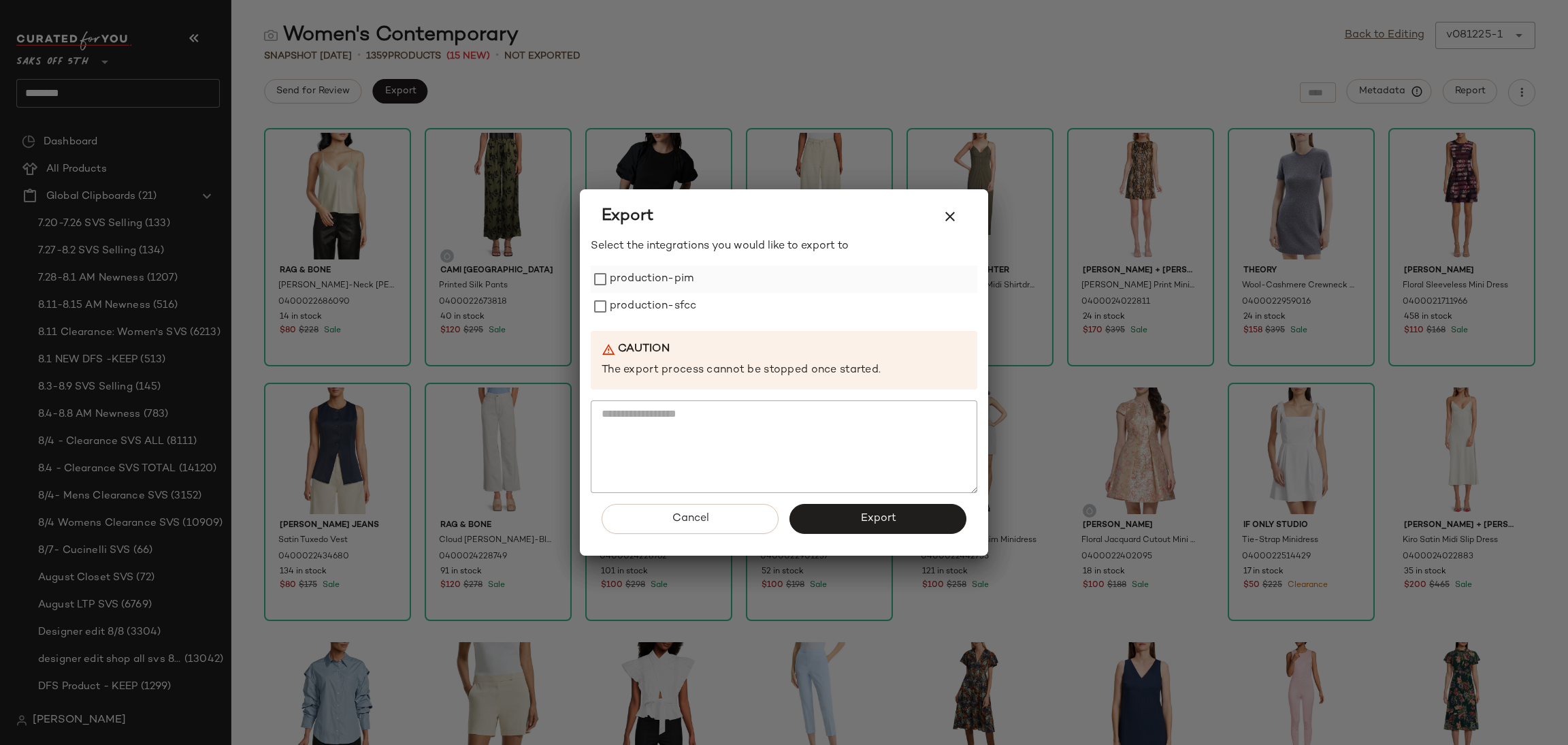
click at [615, 282] on label "production-pim" at bounding box center [651, 279] width 84 height 27
click at [624, 295] on label "production-sfcc" at bounding box center [653, 306] width 86 height 27
click at [871, 529] on button "Export" at bounding box center [878, 519] width 177 height 30
click at [949, 209] on icon "button" at bounding box center [949, 216] width 17 height 17
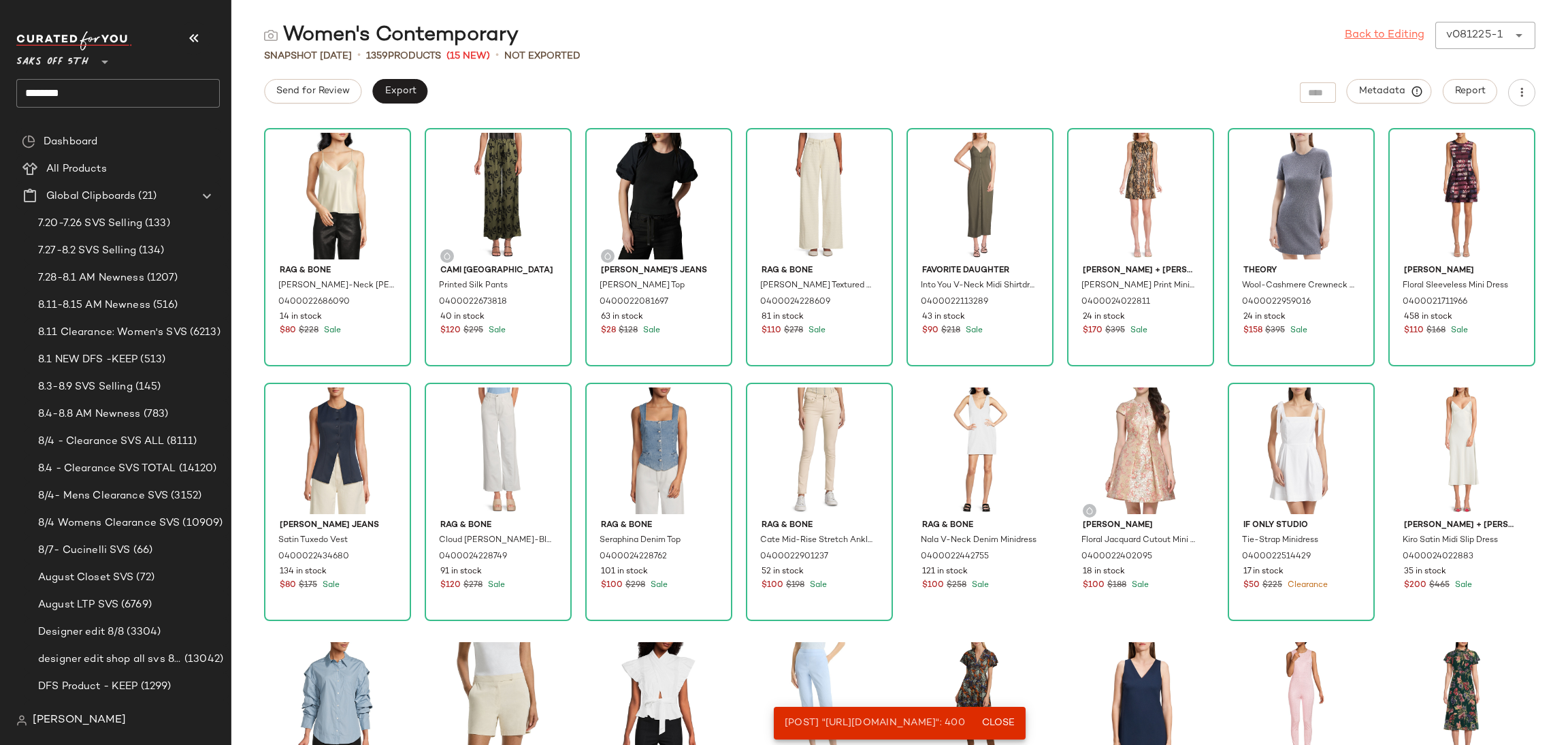
click at [1383, 36] on link "Back to Editing" at bounding box center [1384, 35] width 79 height 17
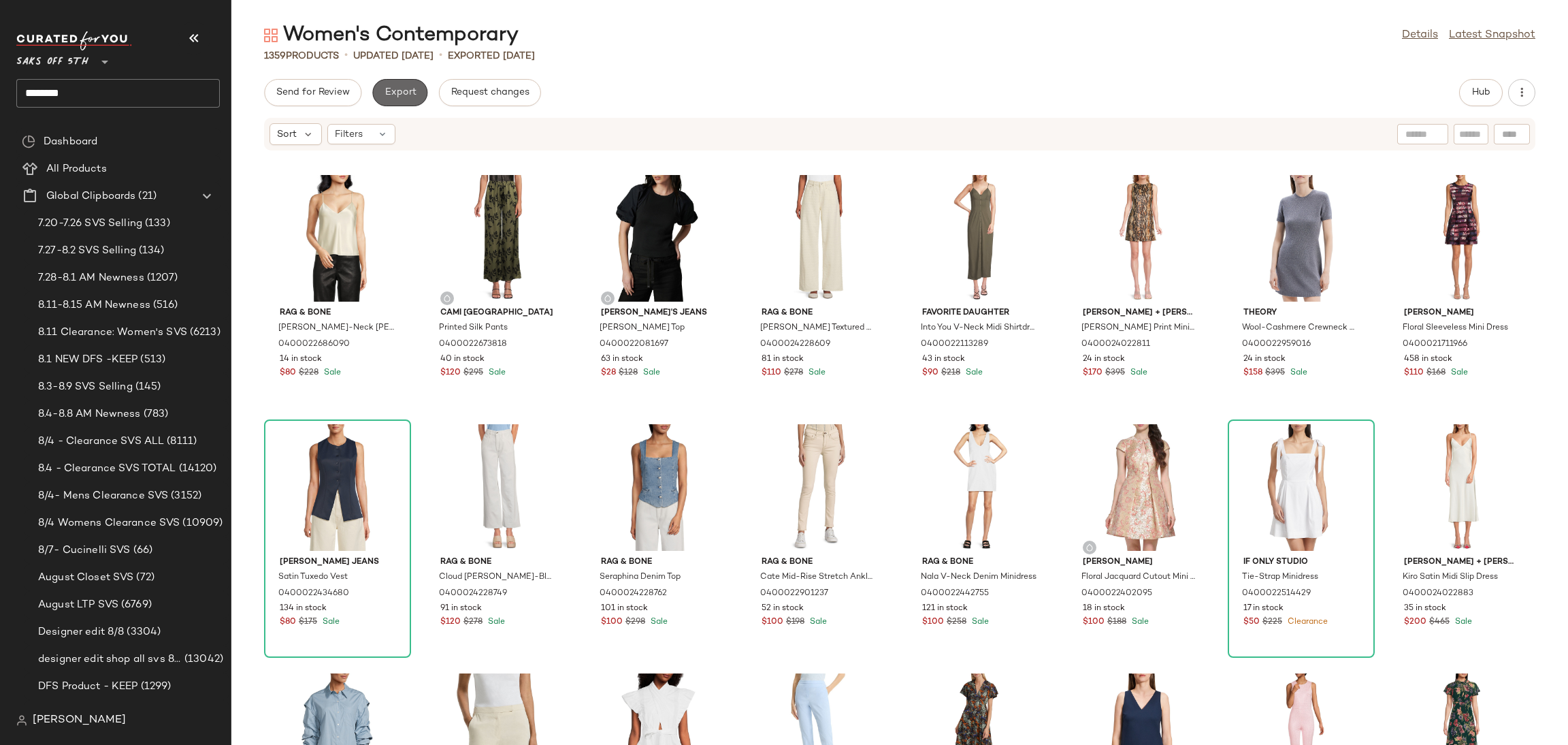
click at [406, 84] on button "Export" at bounding box center [400, 92] width 55 height 27
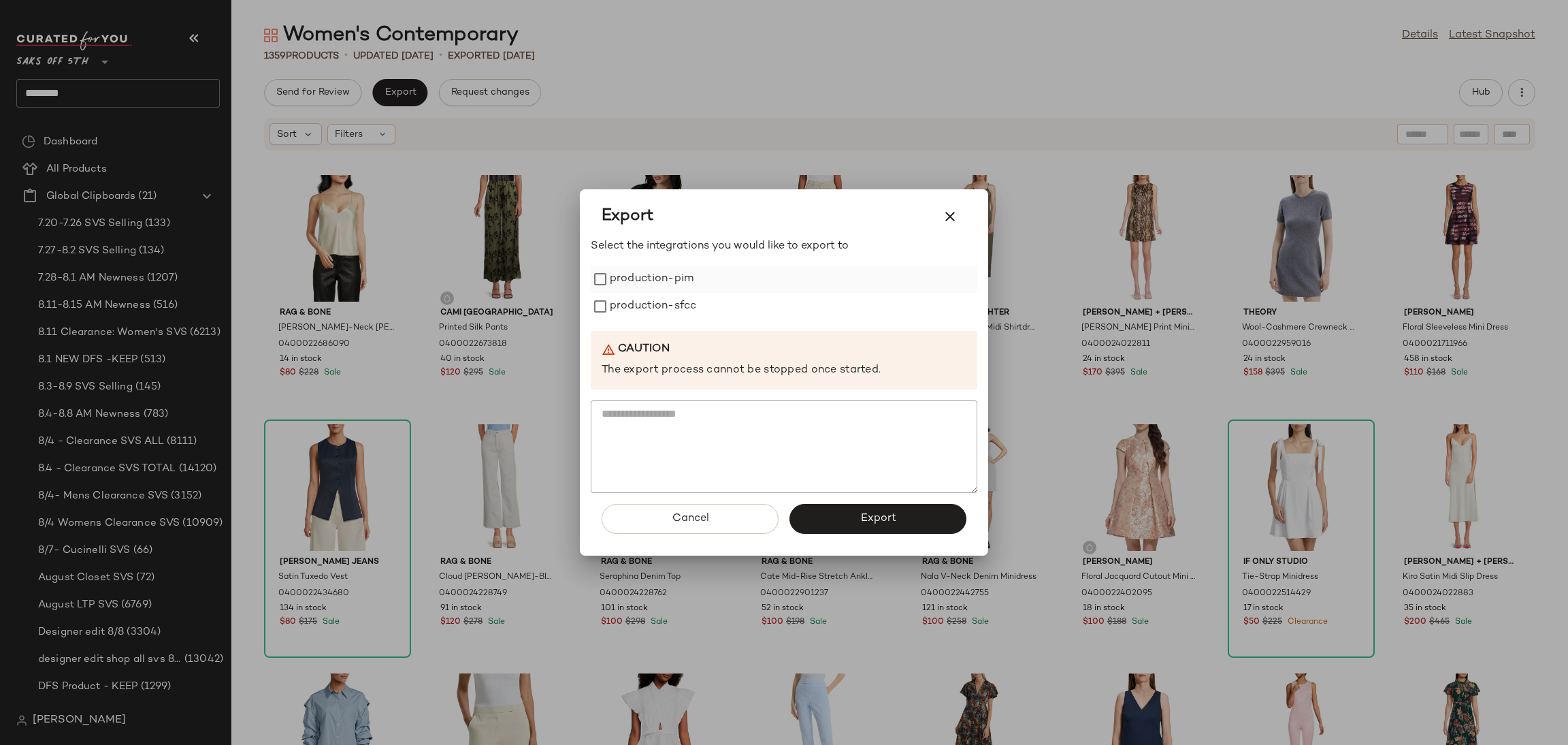
click at [632, 275] on label "production-pim" at bounding box center [651, 279] width 84 height 27
click at [622, 308] on label "production-sfcc" at bounding box center [653, 306] width 86 height 27
click at [837, 516] on button "Export" at bounding box center [878, 519] width 177 height 30
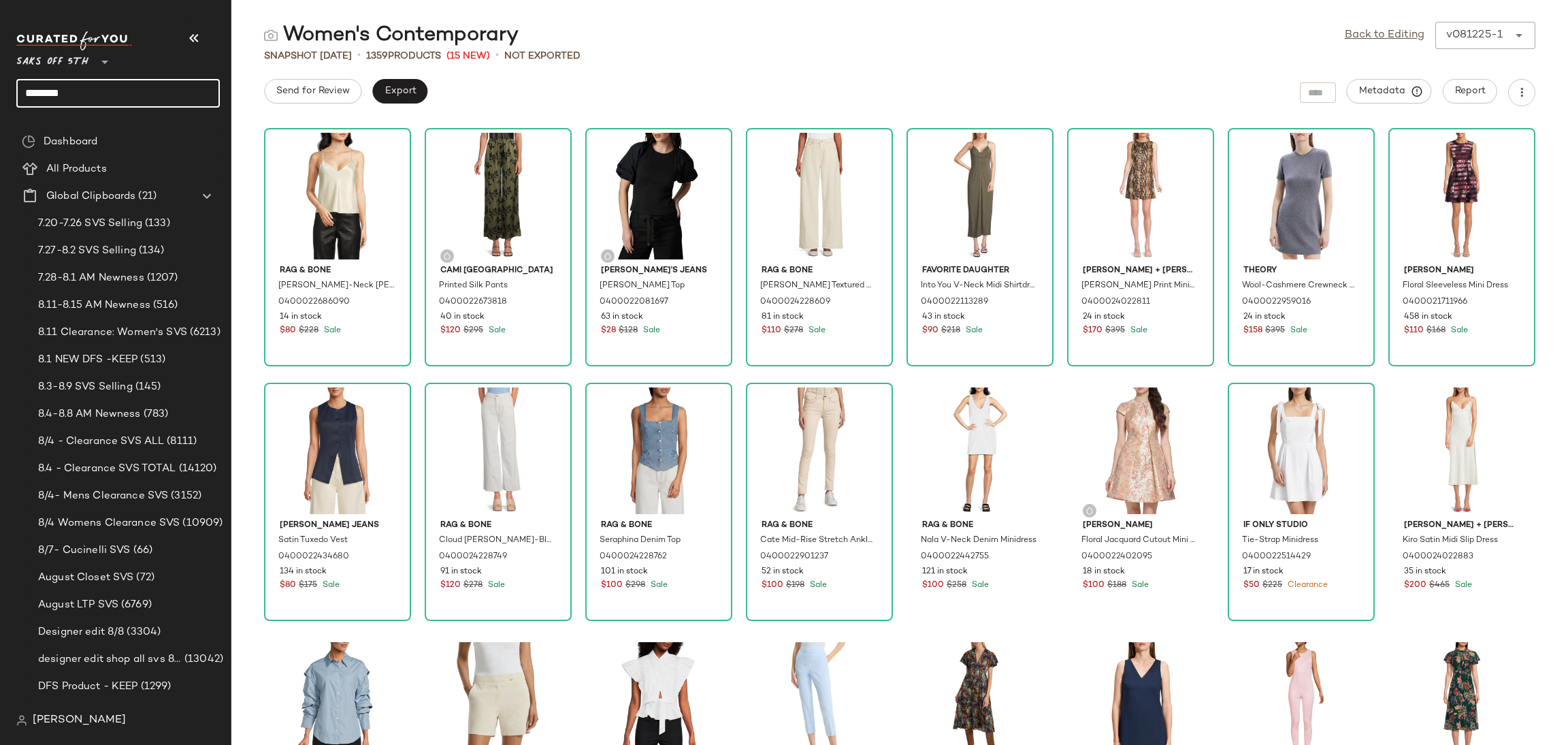
drag, startPoint x: 114, startPoint y: 99, endPoint x: 0, endPoint y: 99, distance: 114.0
click at [0, 99] on nav "Saks OFF 5TH ** ******** Dashboard All Products Global Clipboards (21) 7.20-7.2…" at bounding box center [116, 372] width 231 height 745
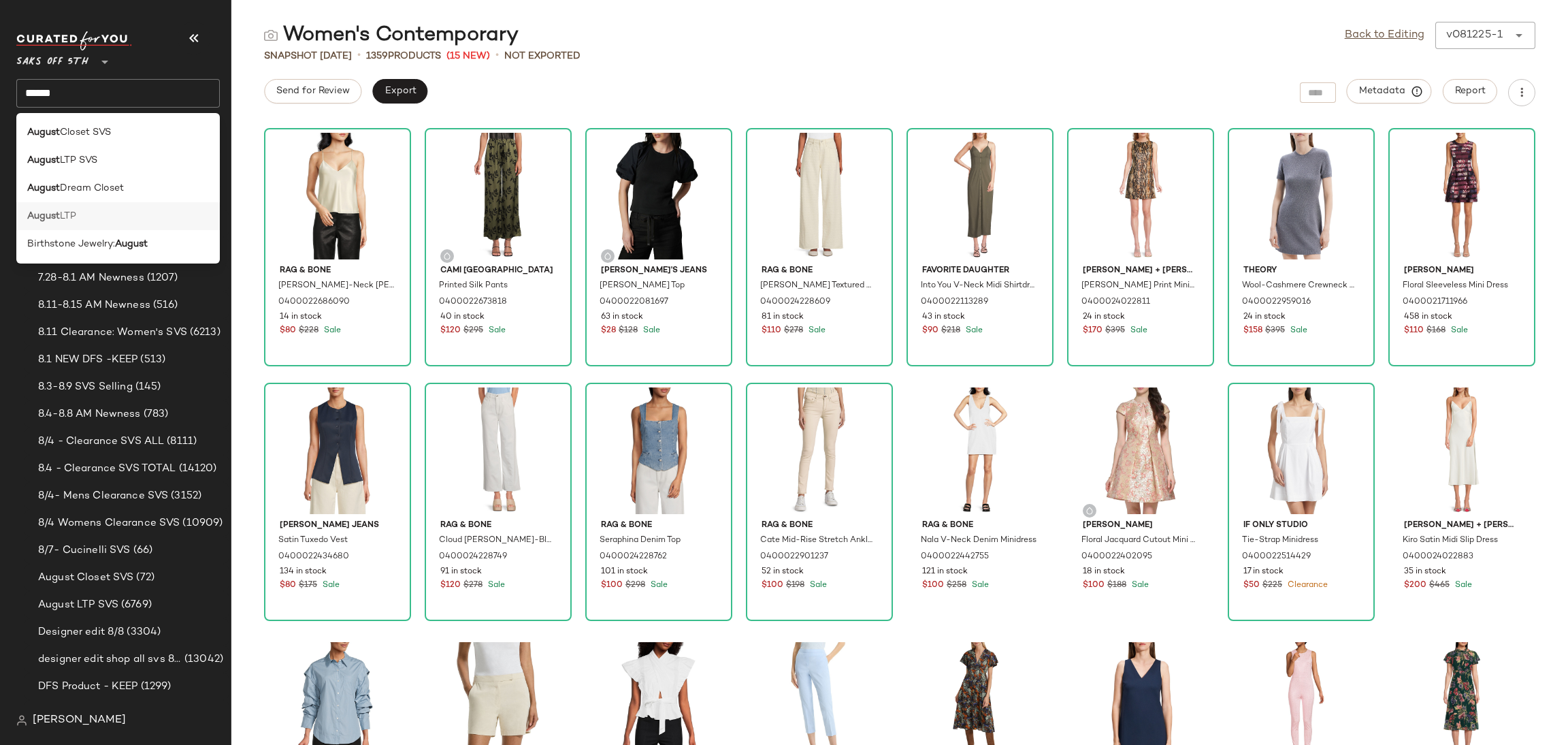
click at [138, 216] on div "August LTP" at bounding box center [118, 216] width 182 height 14
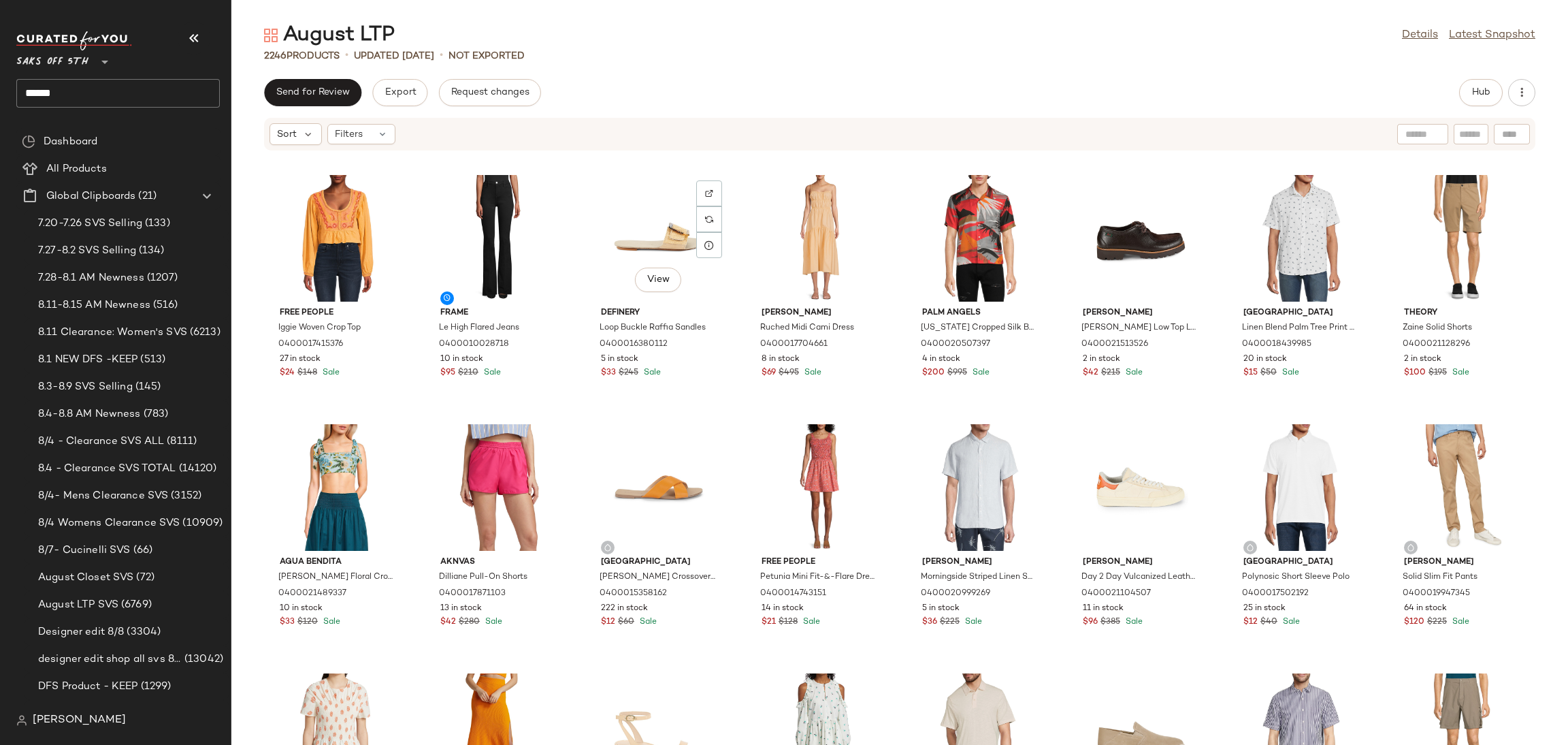
click at [635, 406] on div "View Definery Loop Buckle Raffia Sandles 0400016380112 5 in stock $33 $245 Sale" at bounding box center [659, 289] width 145 height 236
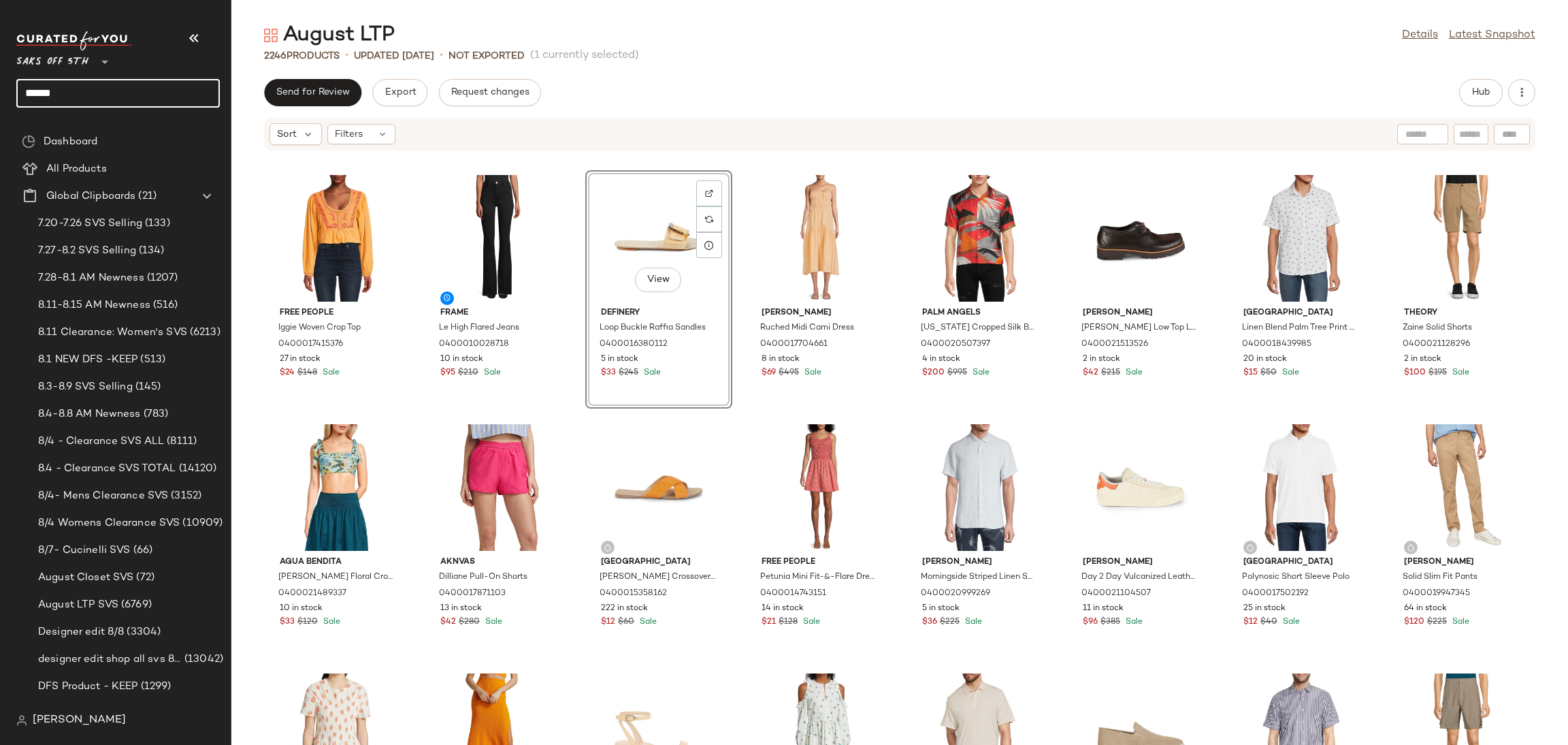
drag, startPoint x: 104, startPoint y: 87, endPoint x: 0, endPoint y: 107, distance: 105.9
click at [0, 107] on nav "Saks OFF 5TH ** ****** Dashboard All Products Global Clipboards (21) 7.20-7.26 …" at bounding box center [116, 372] width 231 height 745
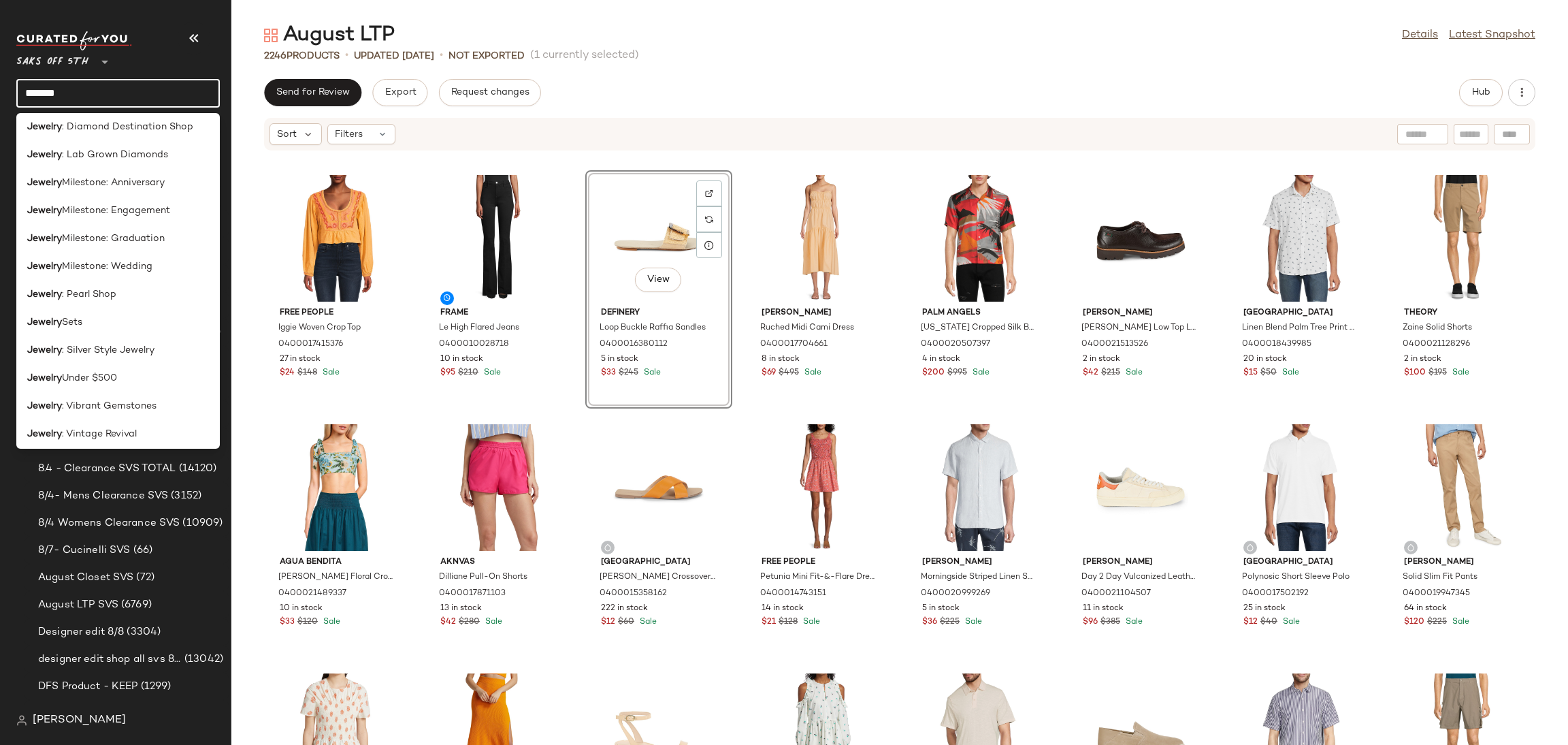
scroll to position [496, 0]
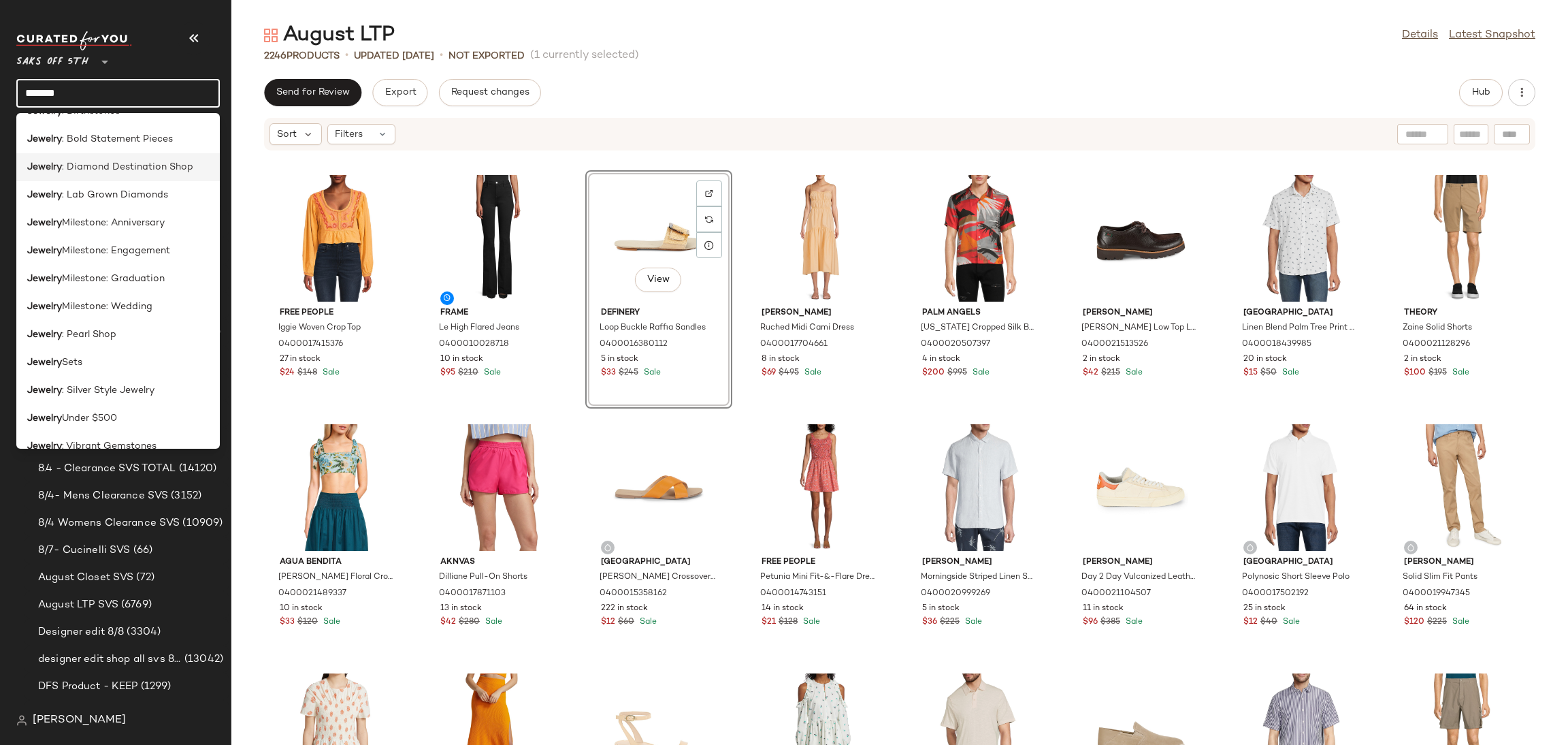
type input "*******"
click at [157, 163] on span ": Diamond Destination Shop" at bounding box center [127, 167] width 131 height 14
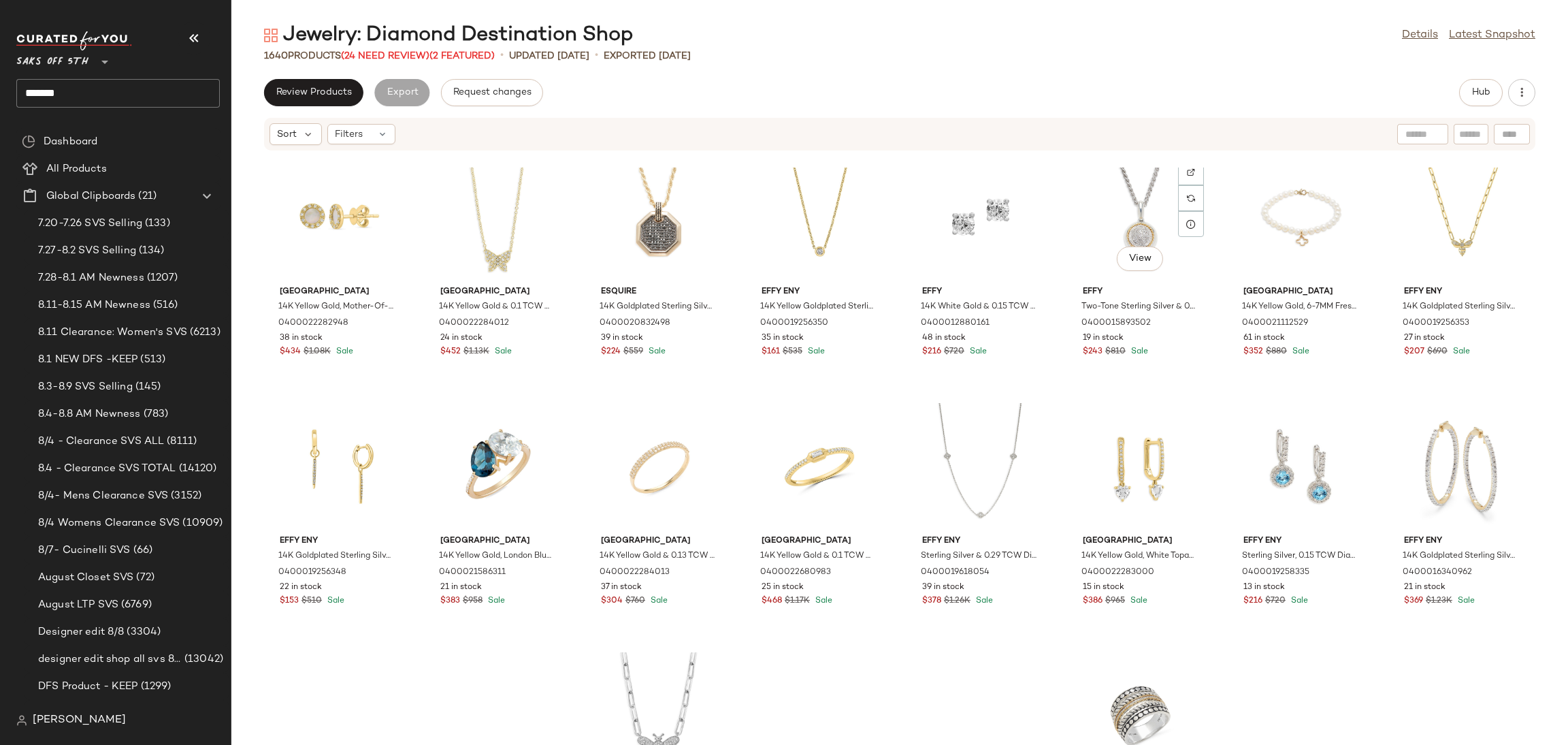
scroll to position [2287, 0]
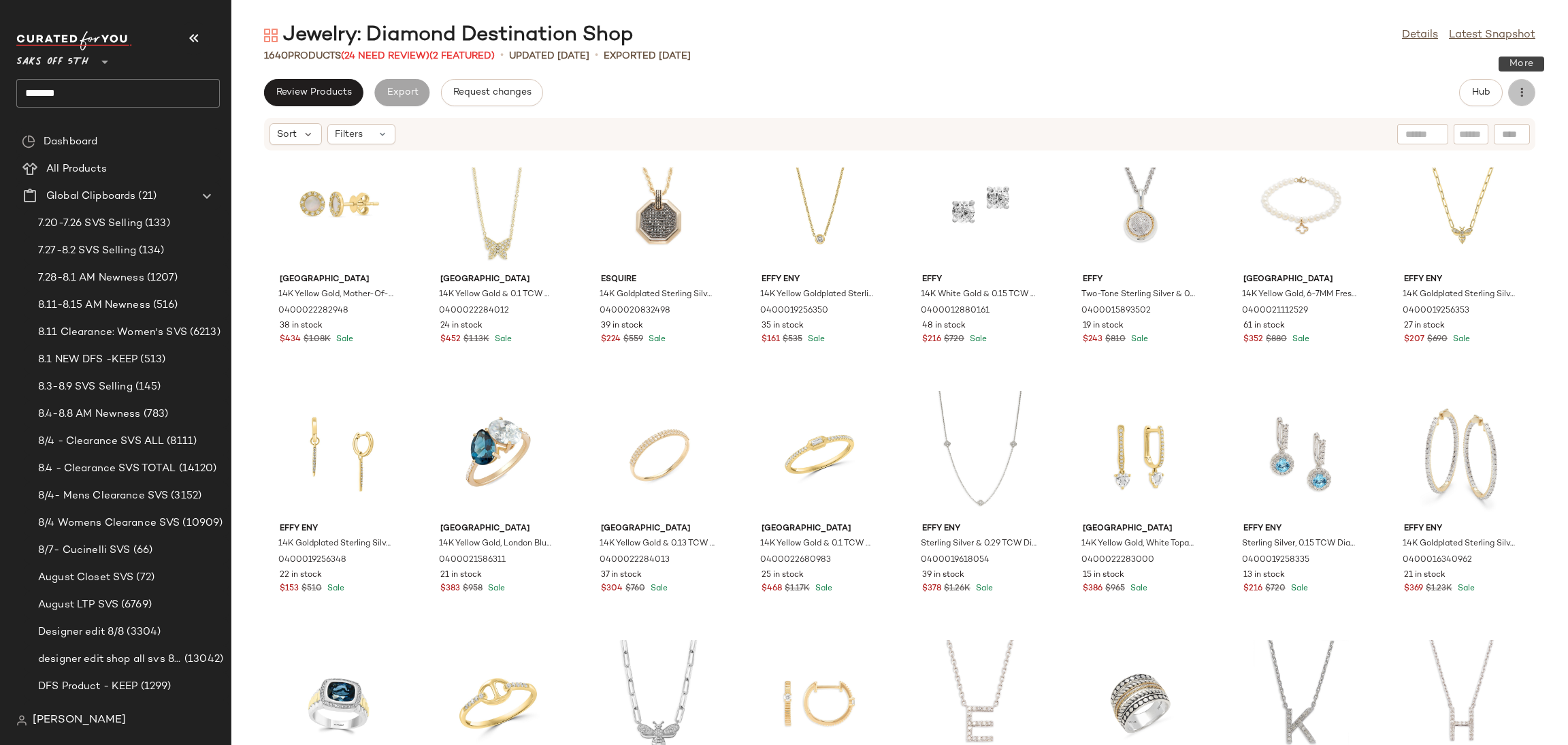
click at [1527, 90] on icon "button" at bounding box center [1521, 92] width 13 height 13
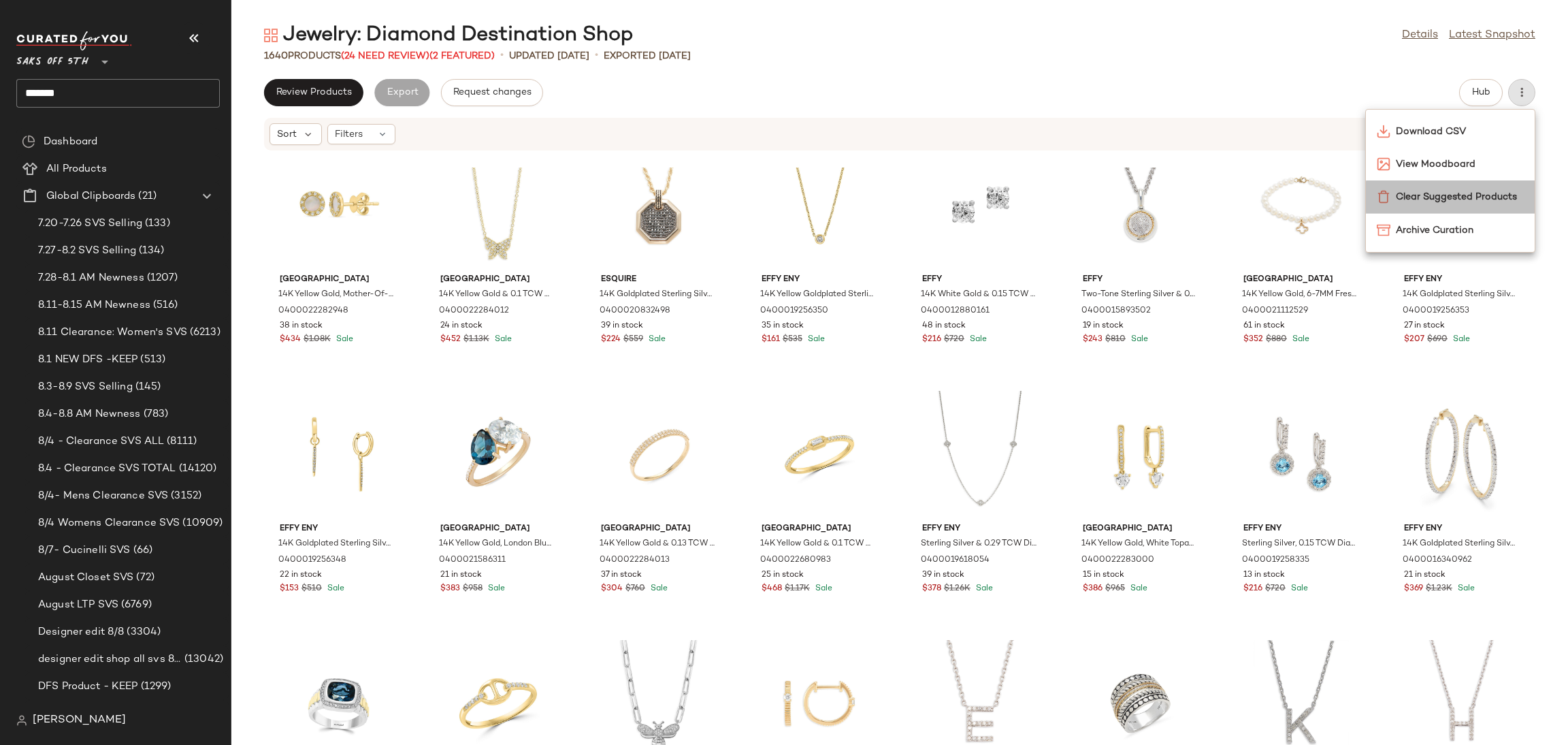
click at [1488, 197] on span "Clear Suggested Products" at bounding box center [1459, 197] width 128 height 14
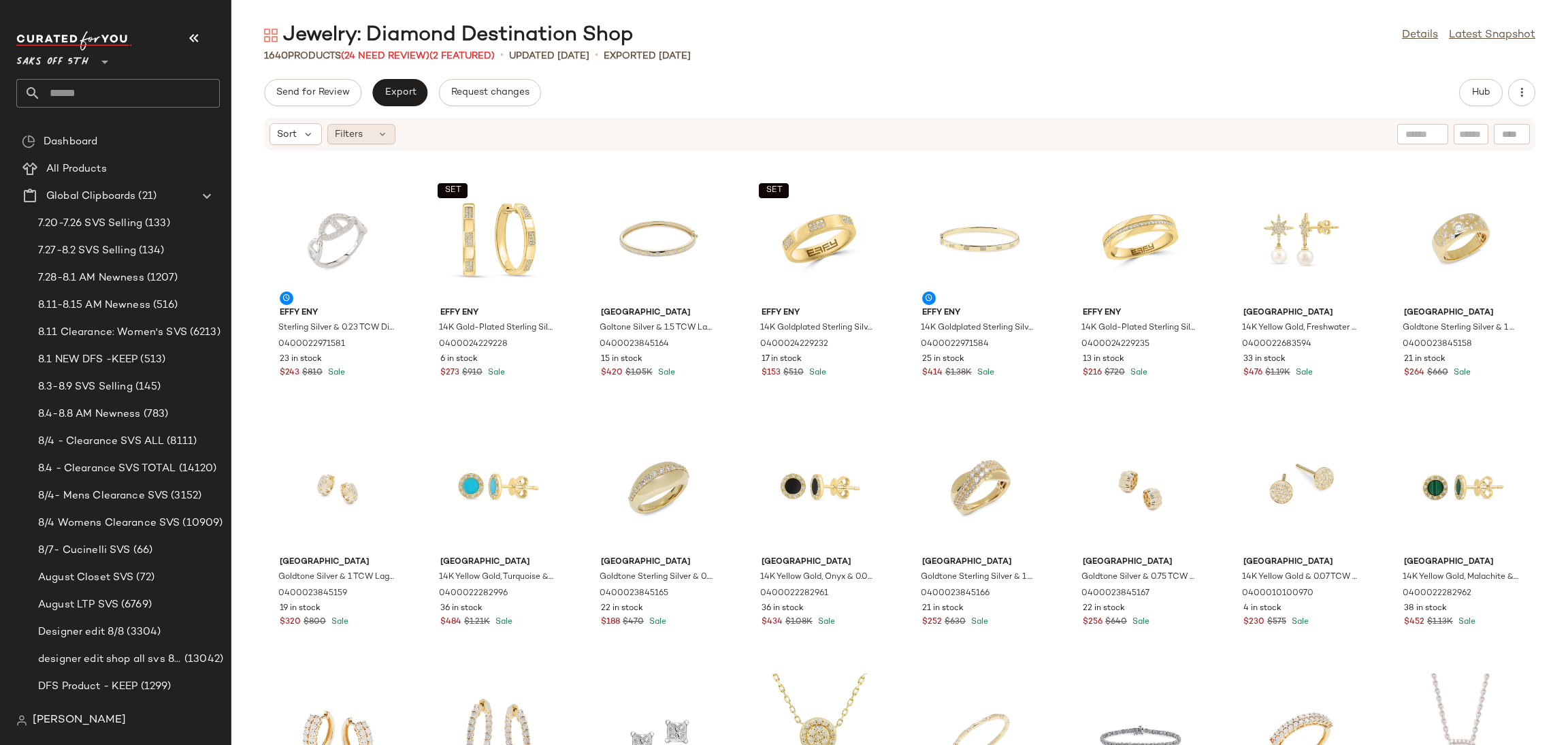
click at [357, 132] on span "Filters" at bounding box center [349, 134] width 28 height 14
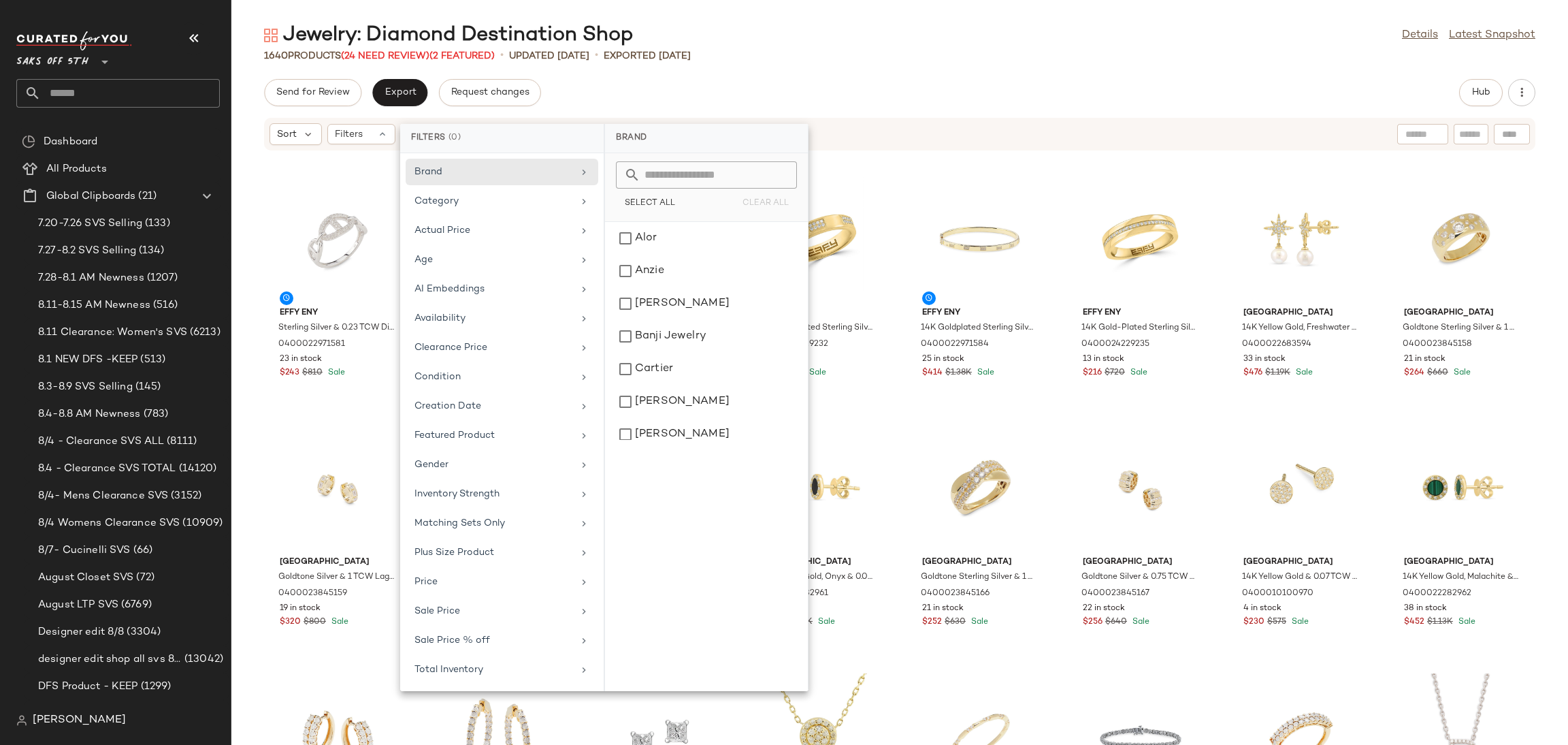
click at [1201, 26] on div "Jewelry: Diamond Destination Shop Details Latest Snapshot" at bounding box center [899, 35] width 1337 height 27
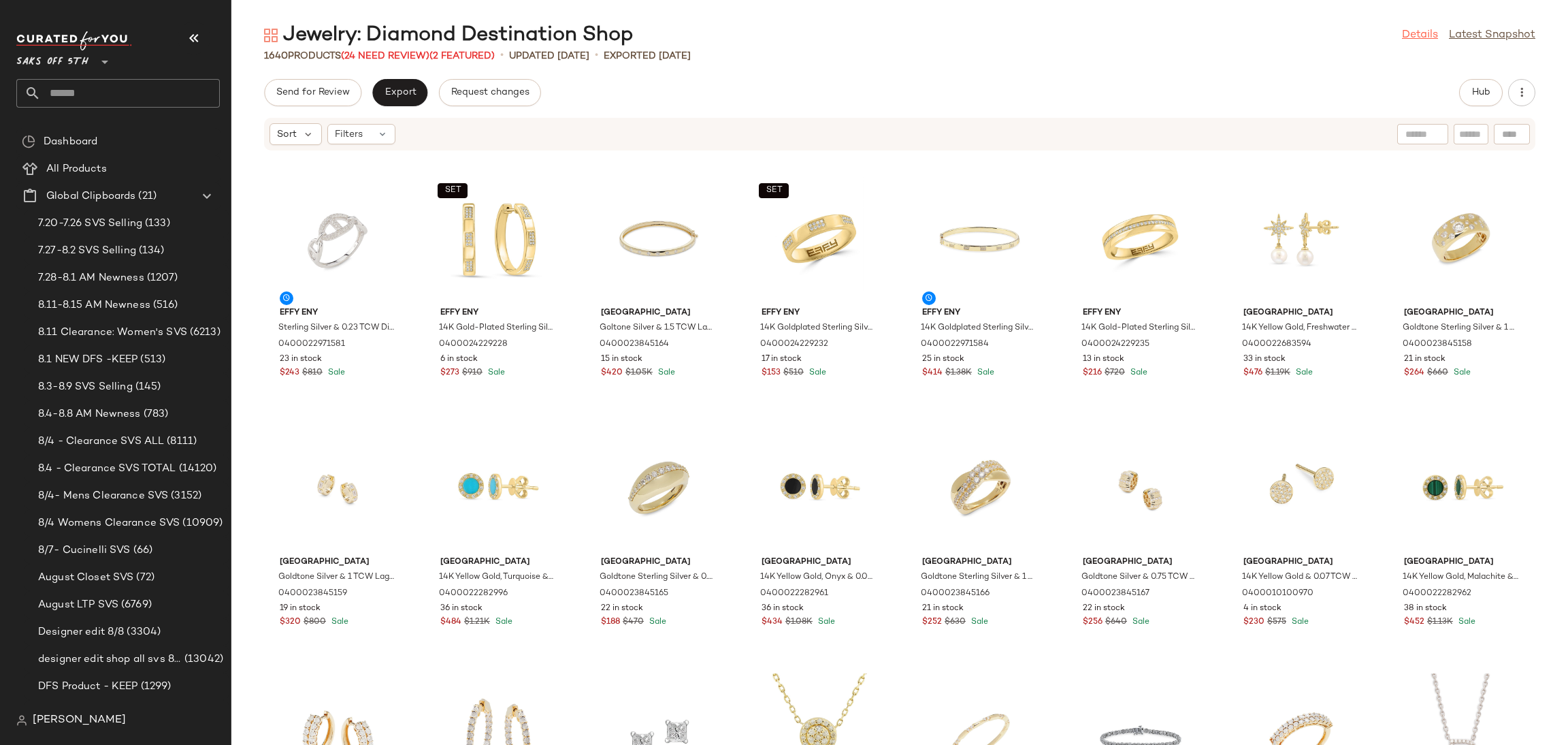
click at [1412, 34] on link "Details" at bounding box center [1420, 35] width 36 height 17
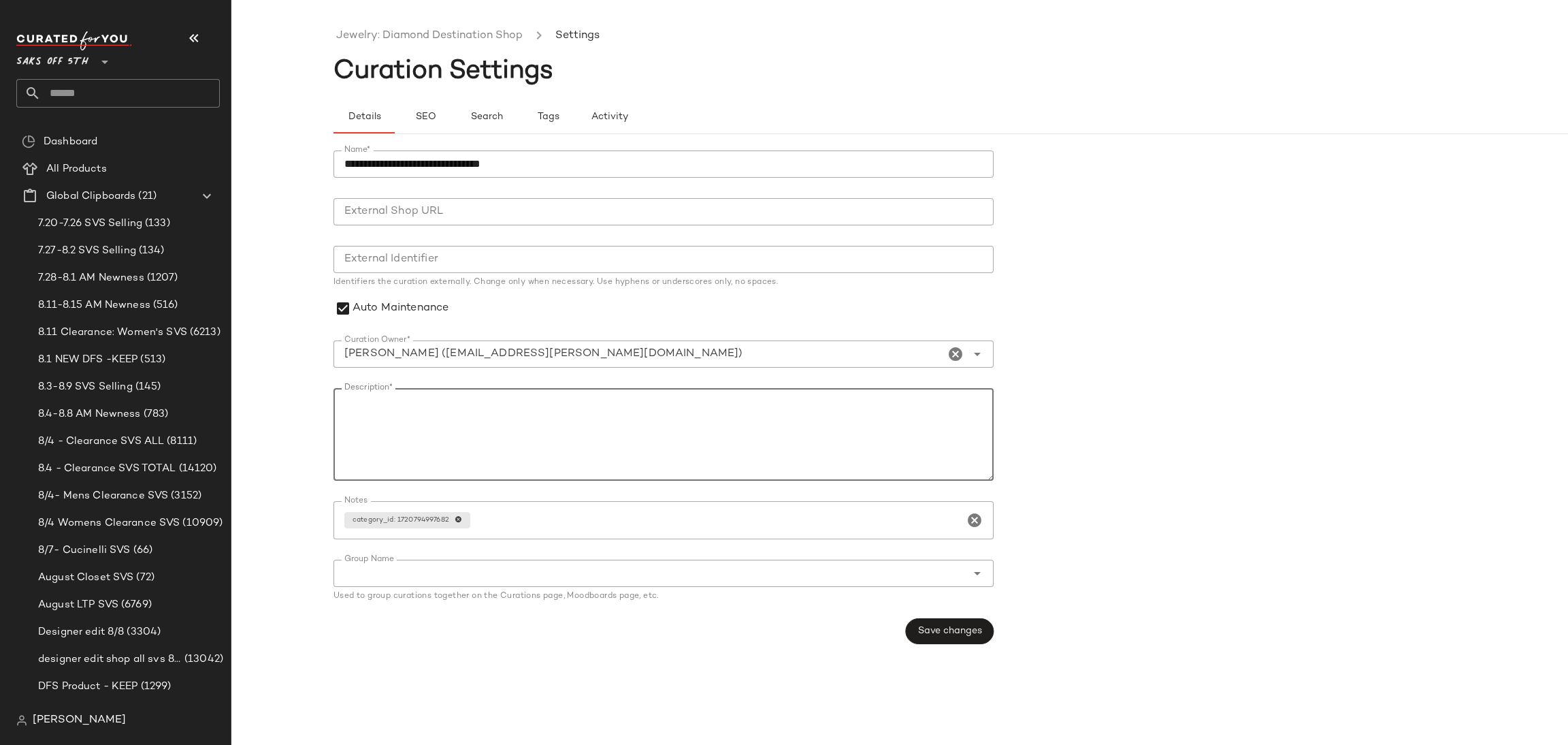
click at [403, 403] on textarea "Description*" at bounding box center [664, 434] width 660 height 93
type textarea "*******"
click at [980, 636] on span "Save changes" at bounding box center [949, 631] width 64 height 11
click at [455, 37] on link "Jewelry: Diamond Destination Shop" at bounding box center [429, 36] width 186 height 18
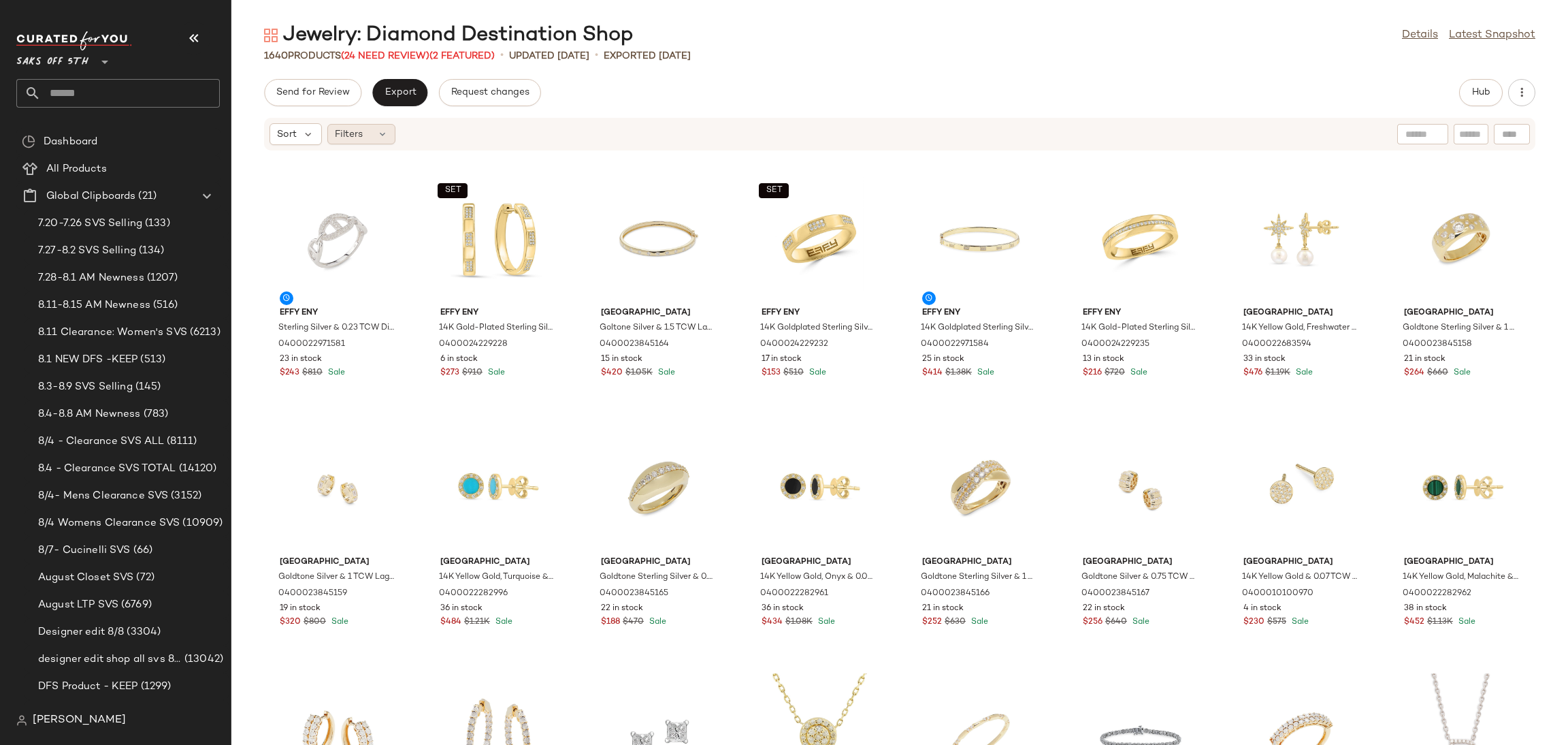
click at [341, 130] on span "Filters" at bounding box center [349, 134] width 28 height 14
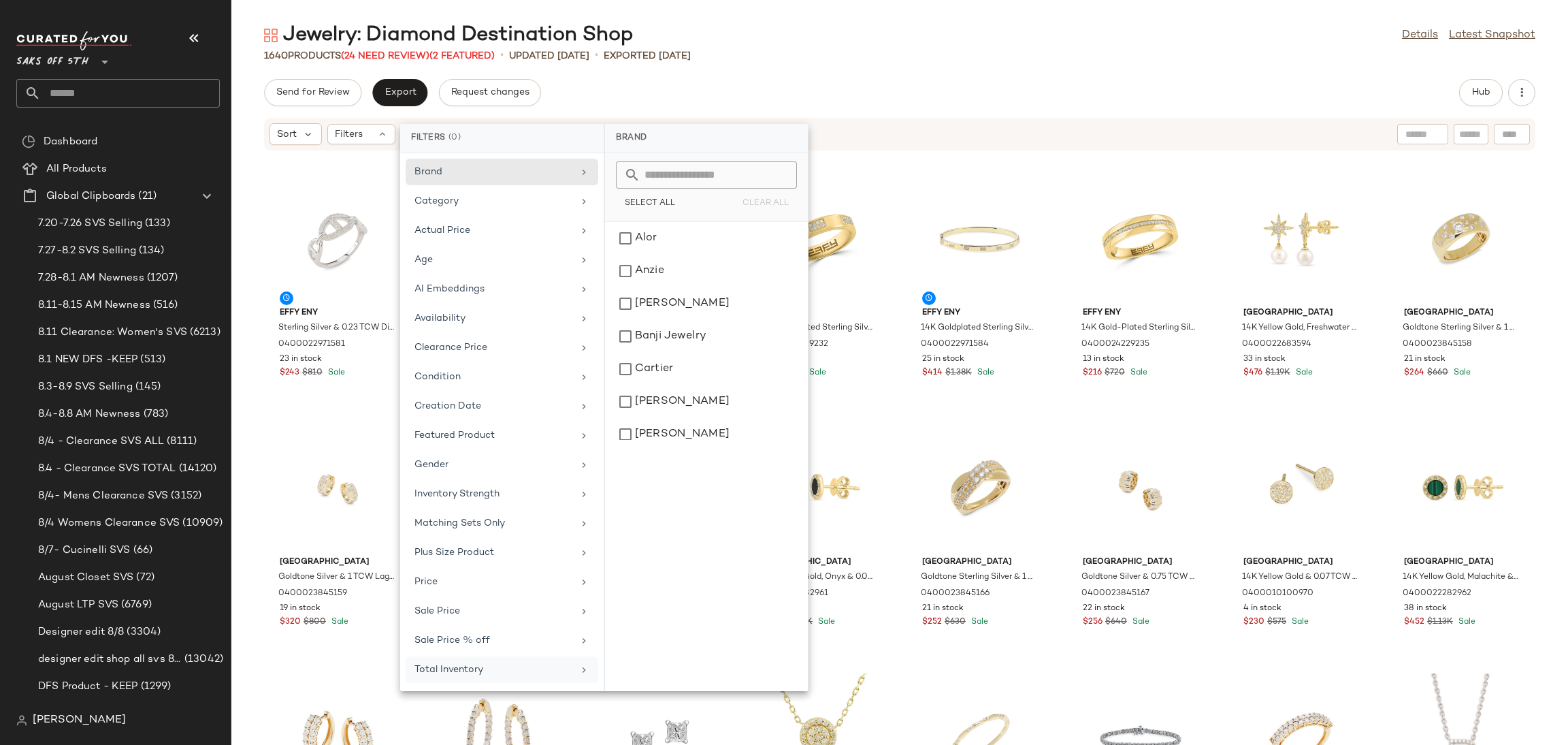
click at [557, 677] on div "Total Inventory" at bounding box center [494, 669] width 159 height 14
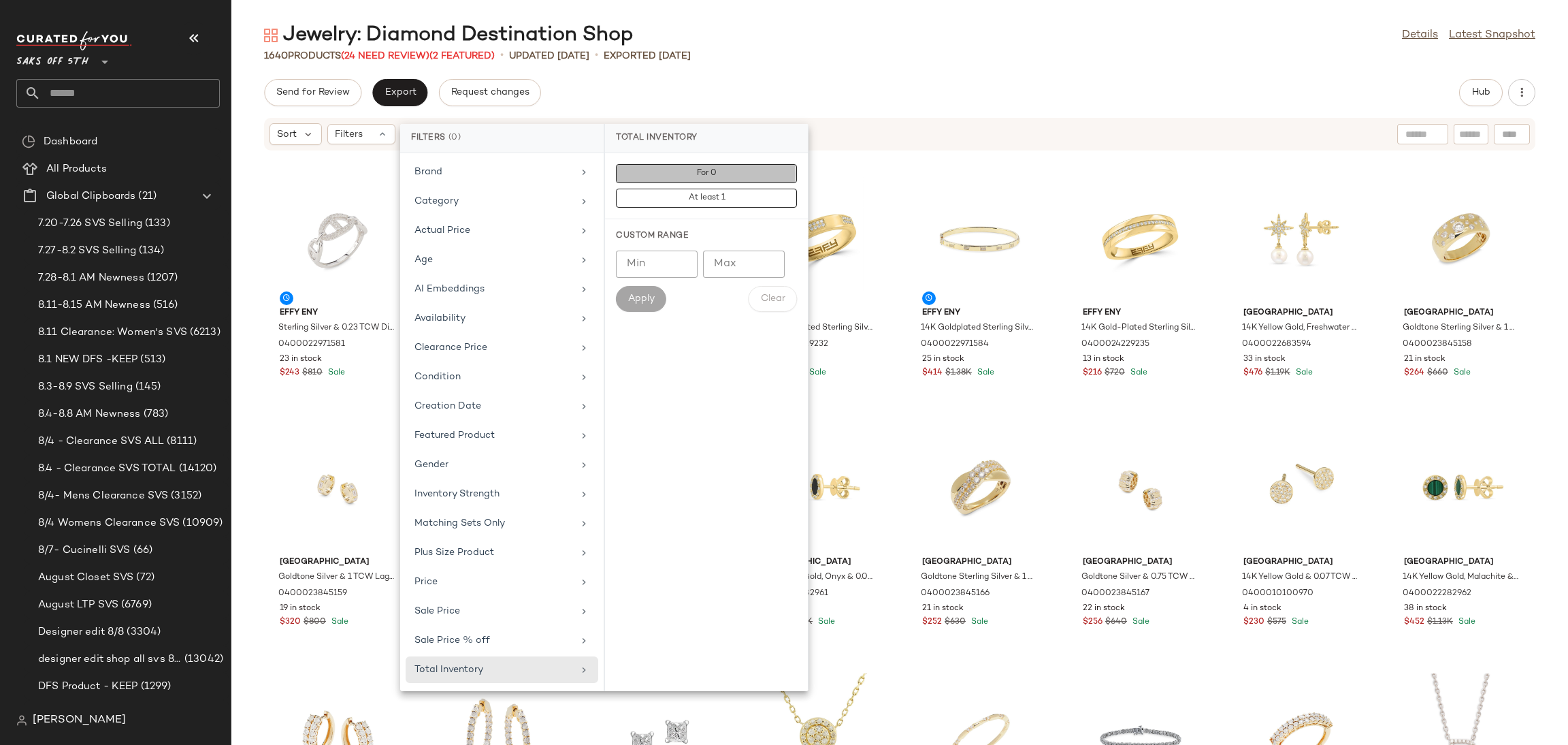
click at [739, 189] on button "For 0" at bounding box center [706, 199] width 181 height 19
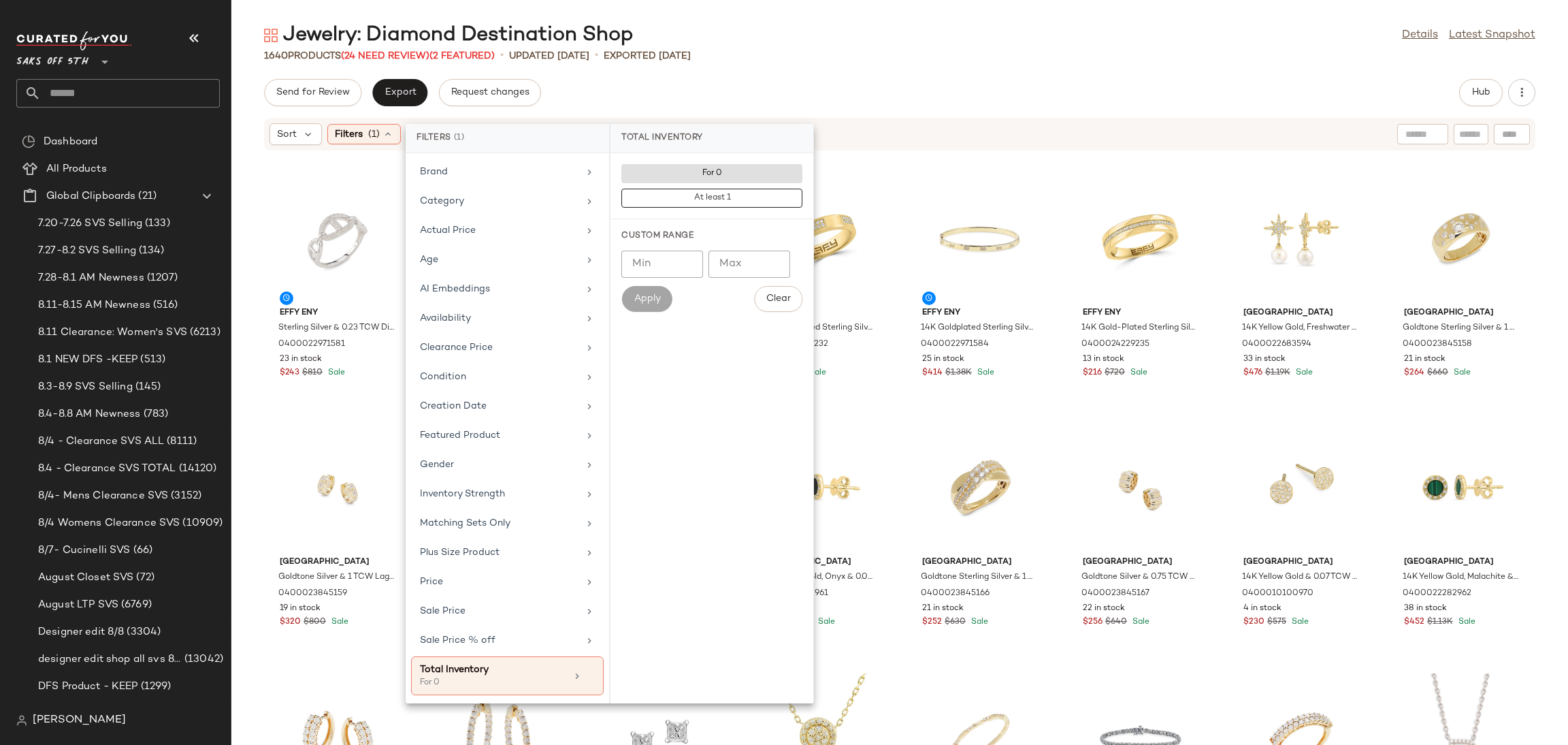
click at [809, 30] on div "Jewelry: Diamond Destination Shop Details Latest Snapshot" at bounding box center [899, 35] width 1337 height 27
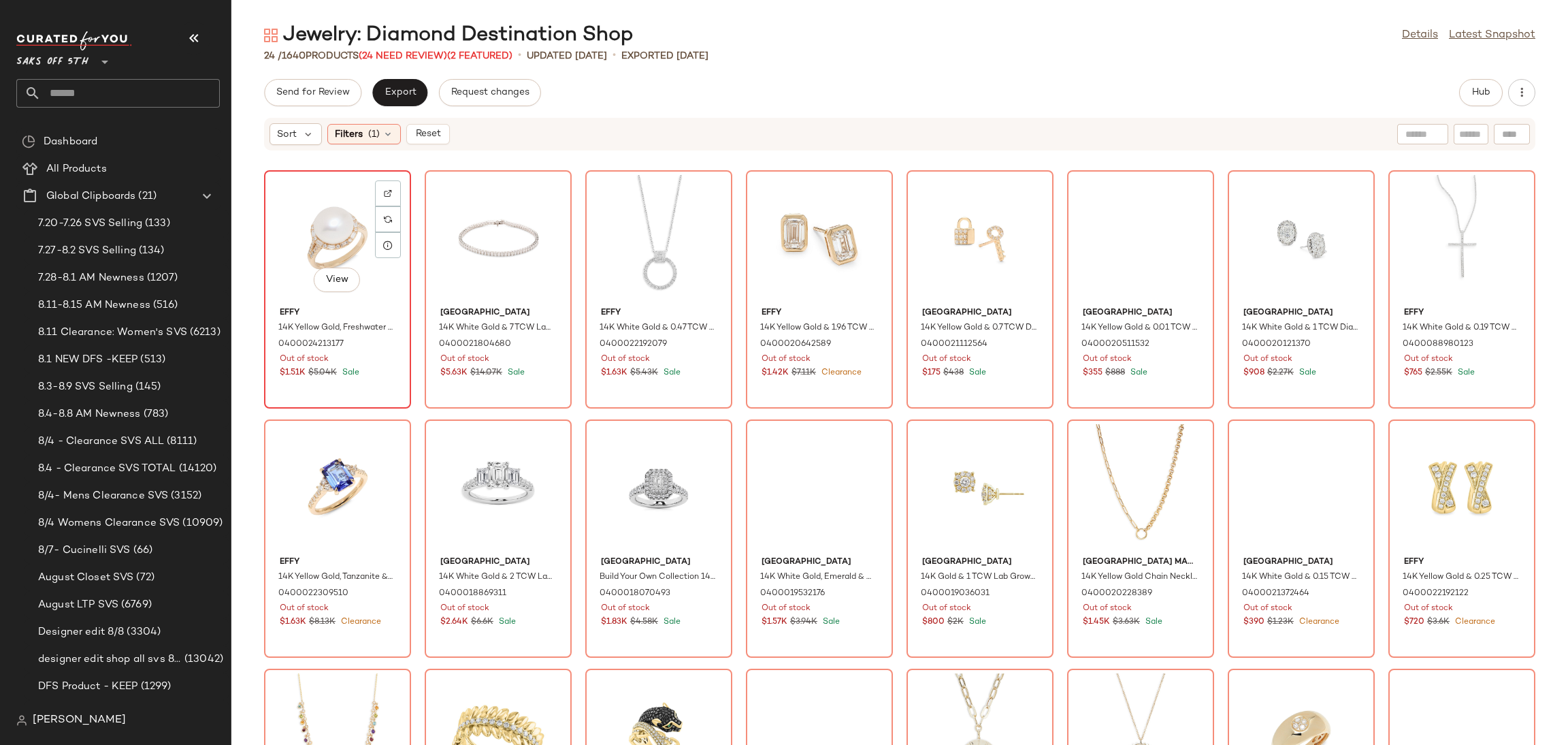
click at [316, 242] on div "View" at bounding box center [338, 237] width 138 height 126
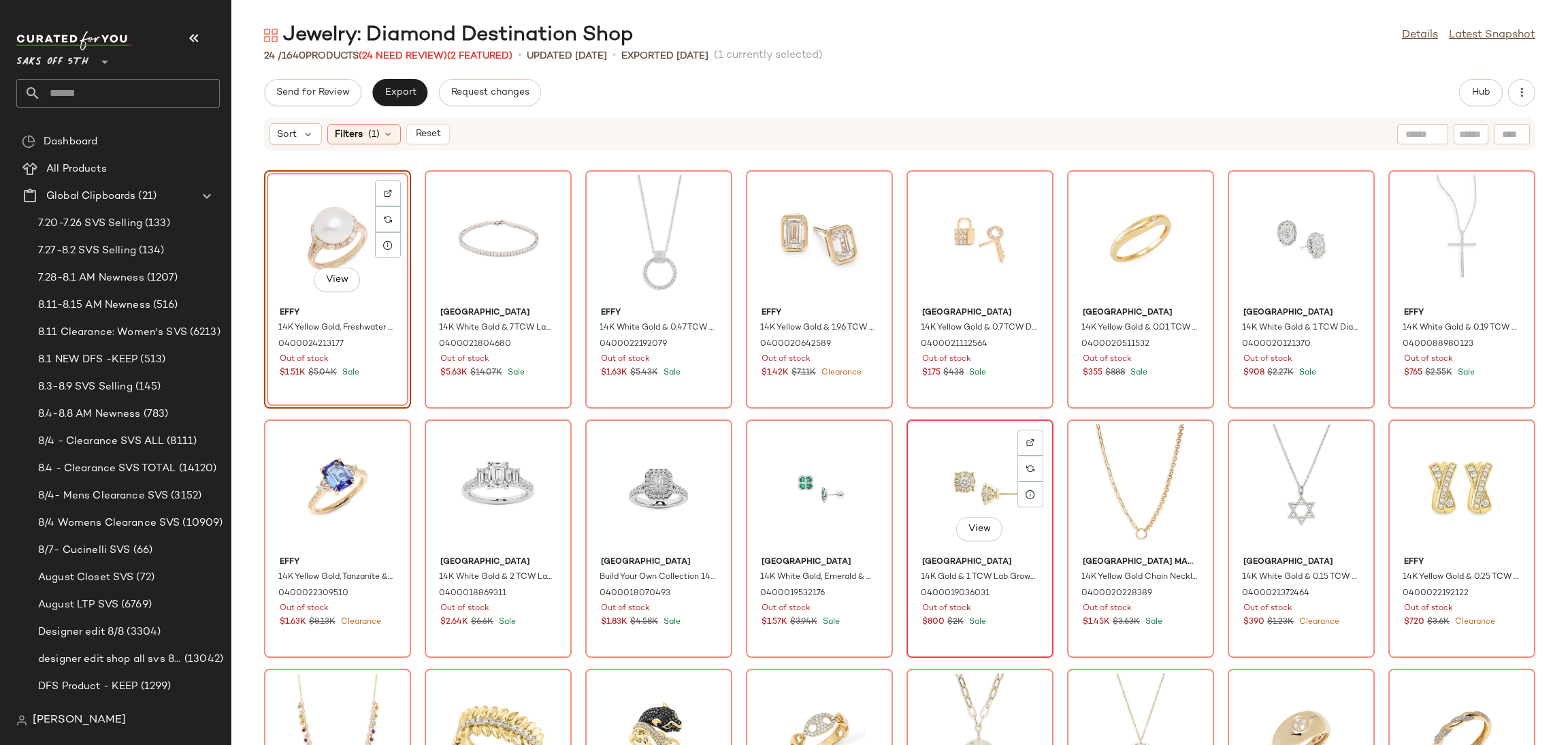
scroll to position [162, 0]
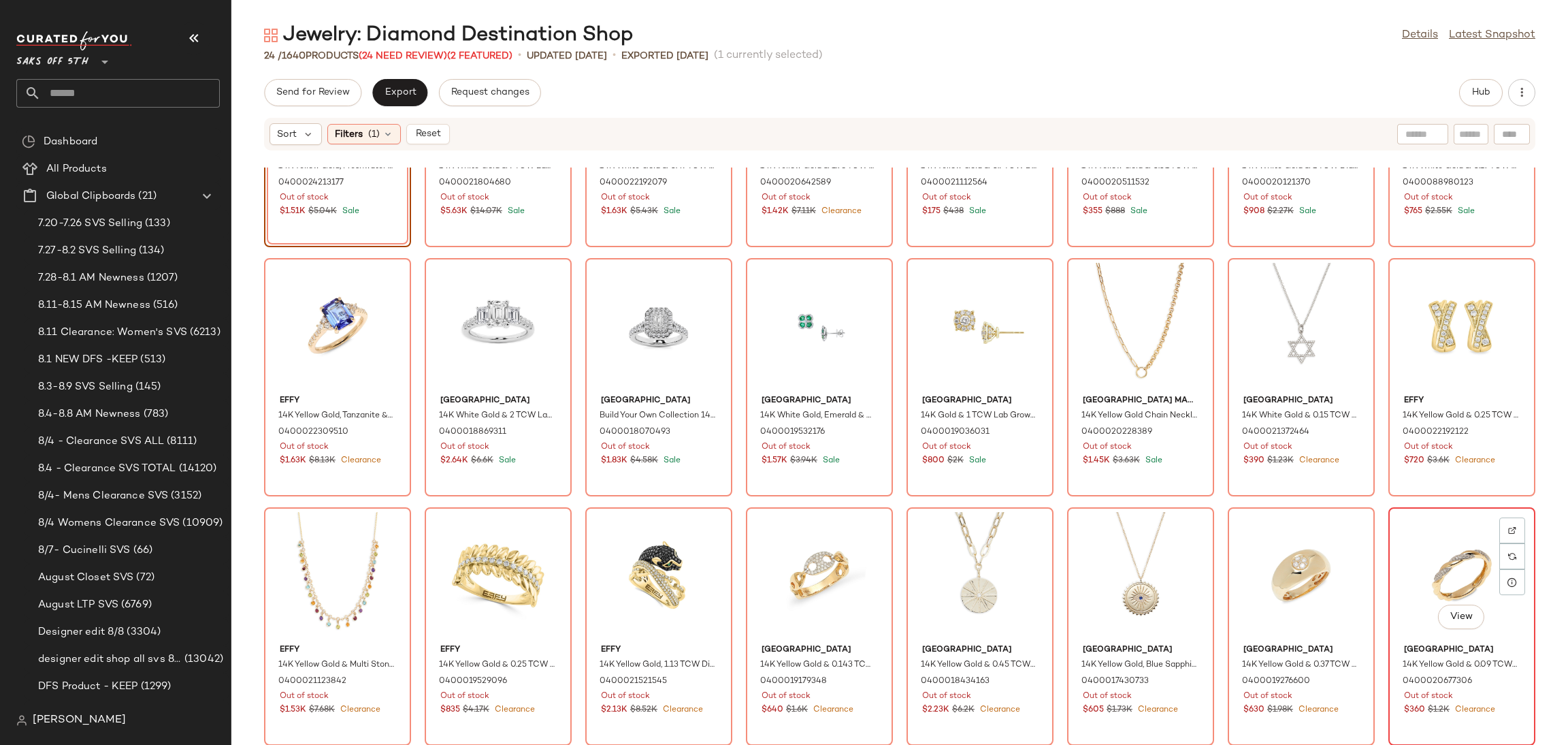
click at [1422, 580] on div "View" at bounding box center [1462, 575] width 138 height 126
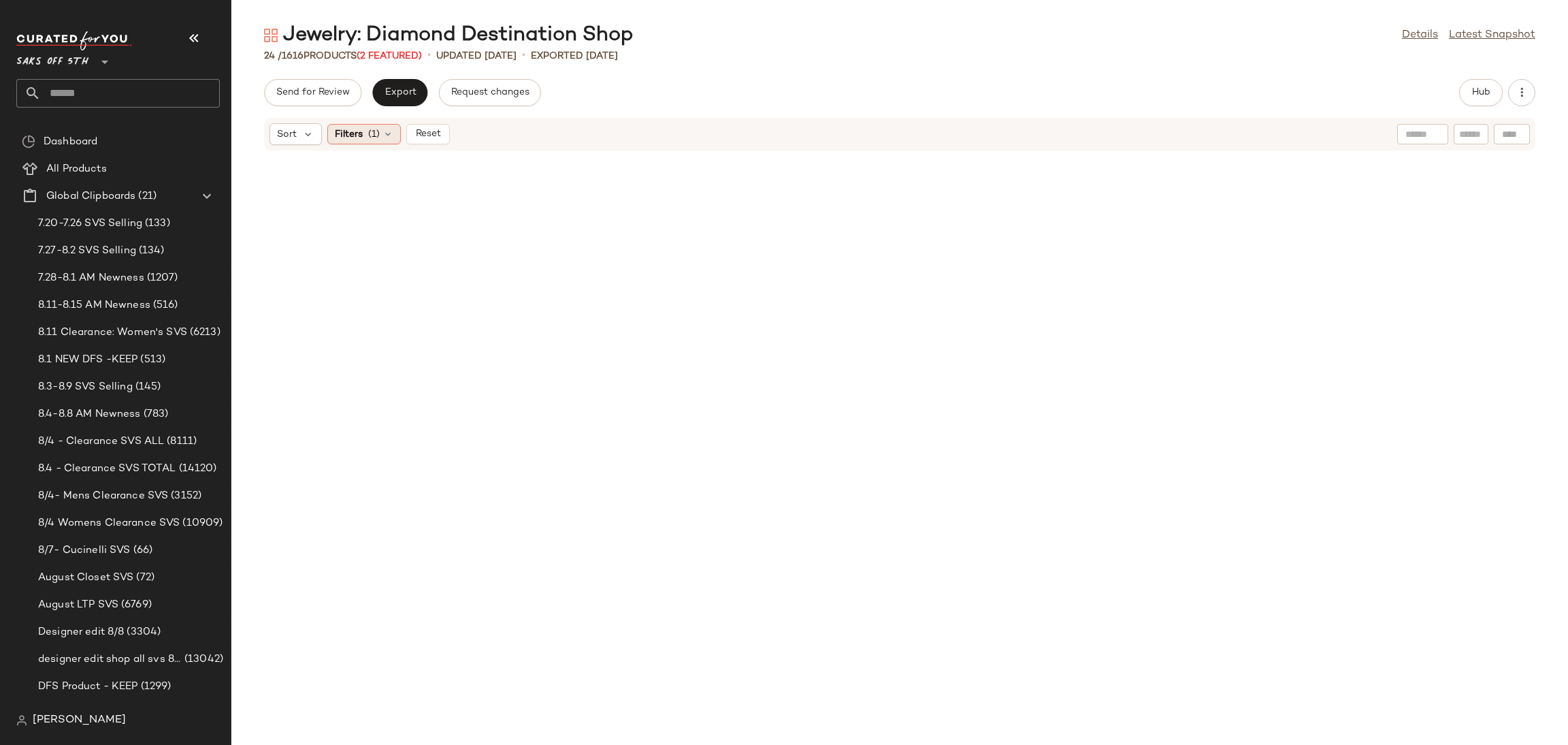
click at [389, 132] on icon at bounding box center [387, 134] width 11 height 11
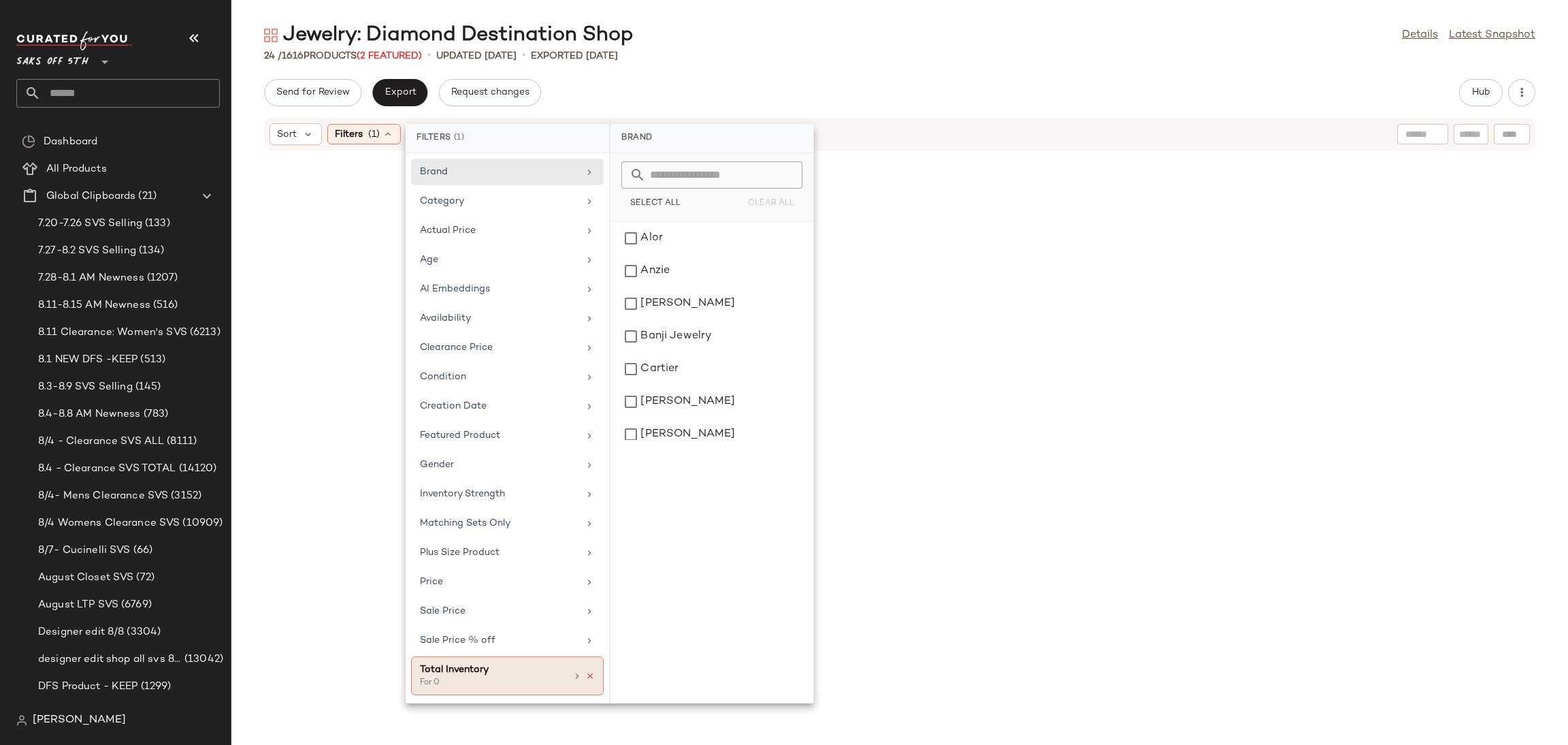
click at [588, 681] on icon at bounding box center [589, 676] width 10 height 10
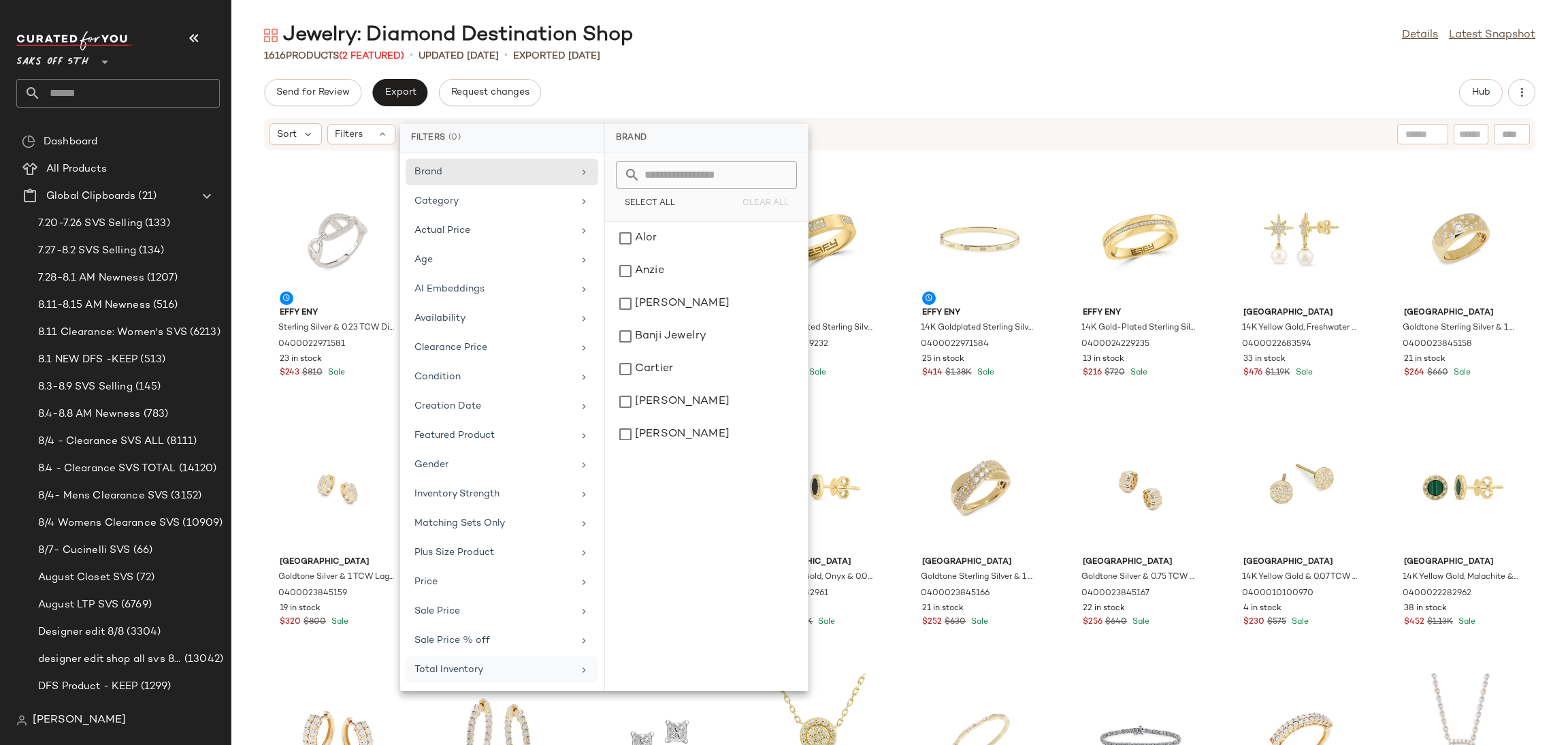
click at [963, 46] on div "Jewelry: Diamond Destination Shop Details Latest Snapshot" at bounding box center [899, 35] width 1337 height 27
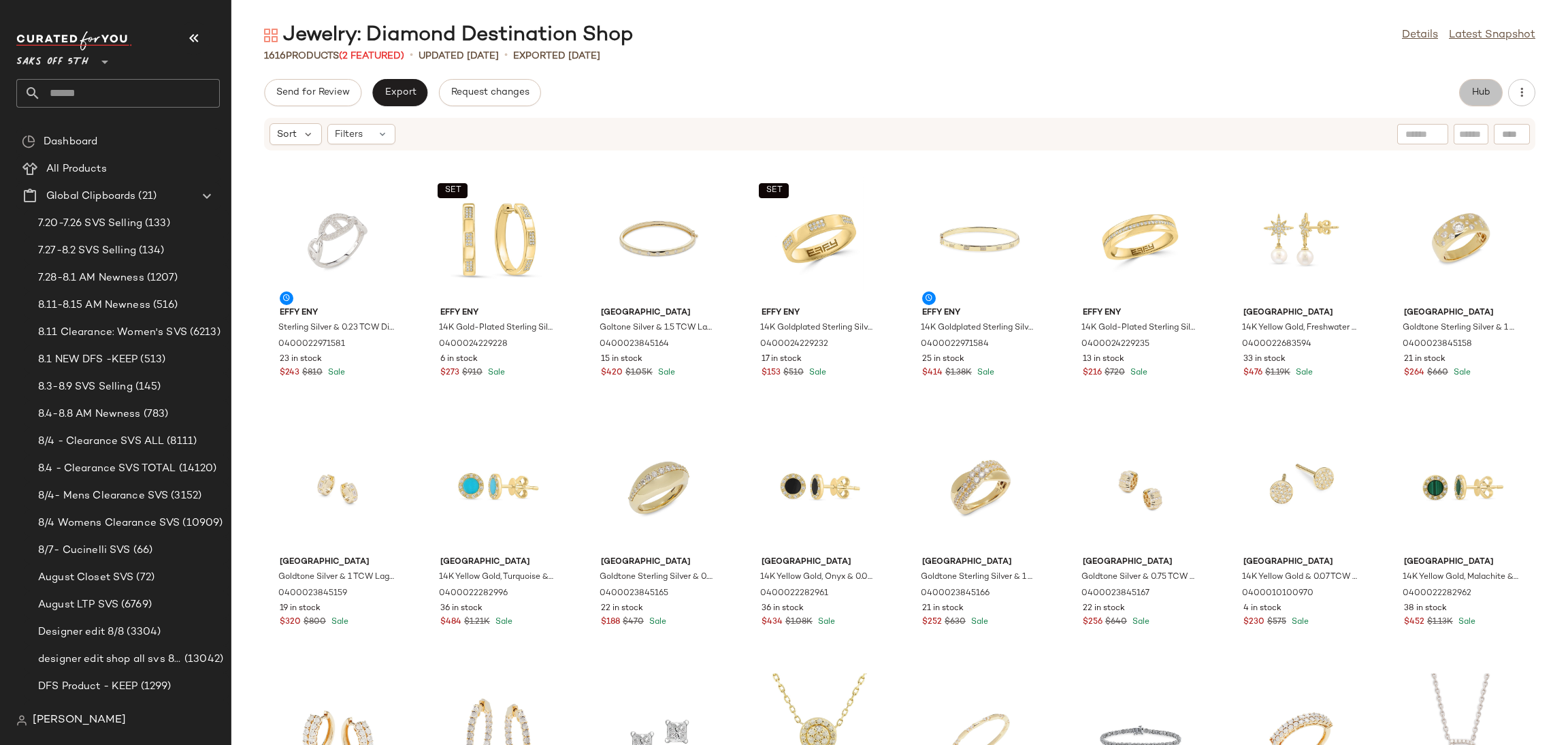
click at [1482, 98] on span "Hub" at bounding box center [1482, 93] width 19 height 11
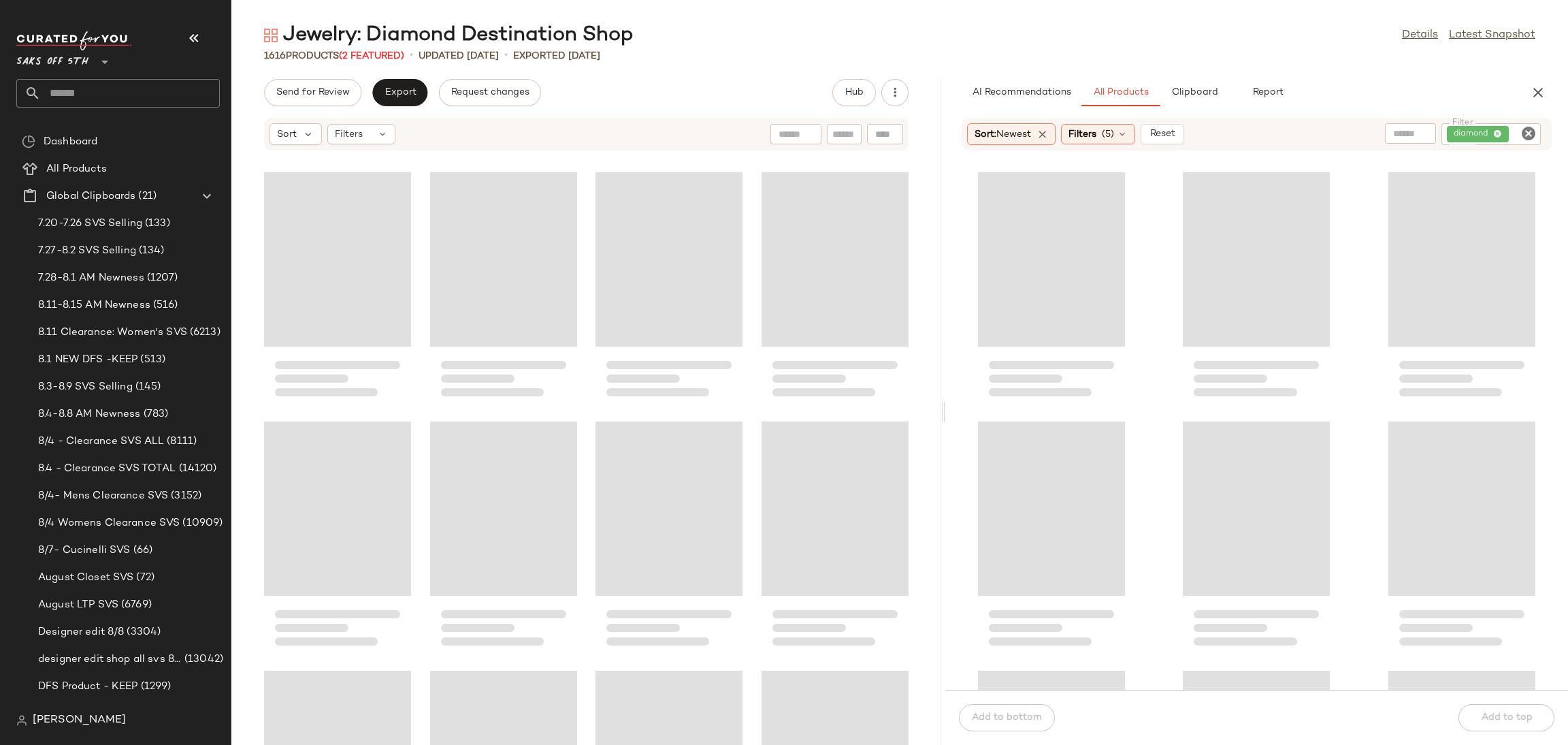
drag, startPoint x: 900, startPoint y: 412, endPoint x: 949, endPoint y: 410, distance: 49.0
click at [949, 410] on div "Jewelry: Diamond Destination Shop Details Latest Snapshot 1616 Products (2 Feat…" at bounding box center [899, 383] width 1337 height 723
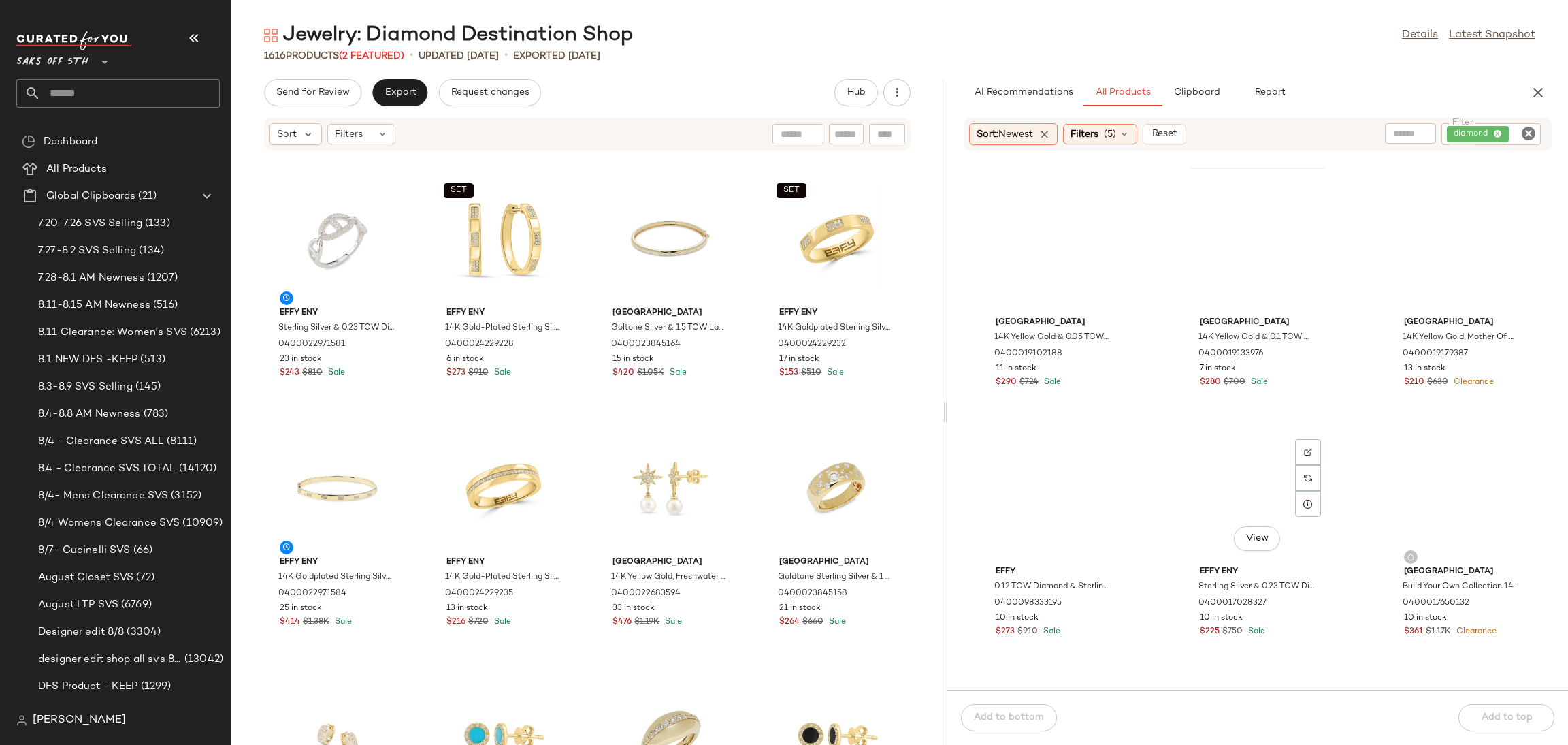
scroll to position [3990, 0]
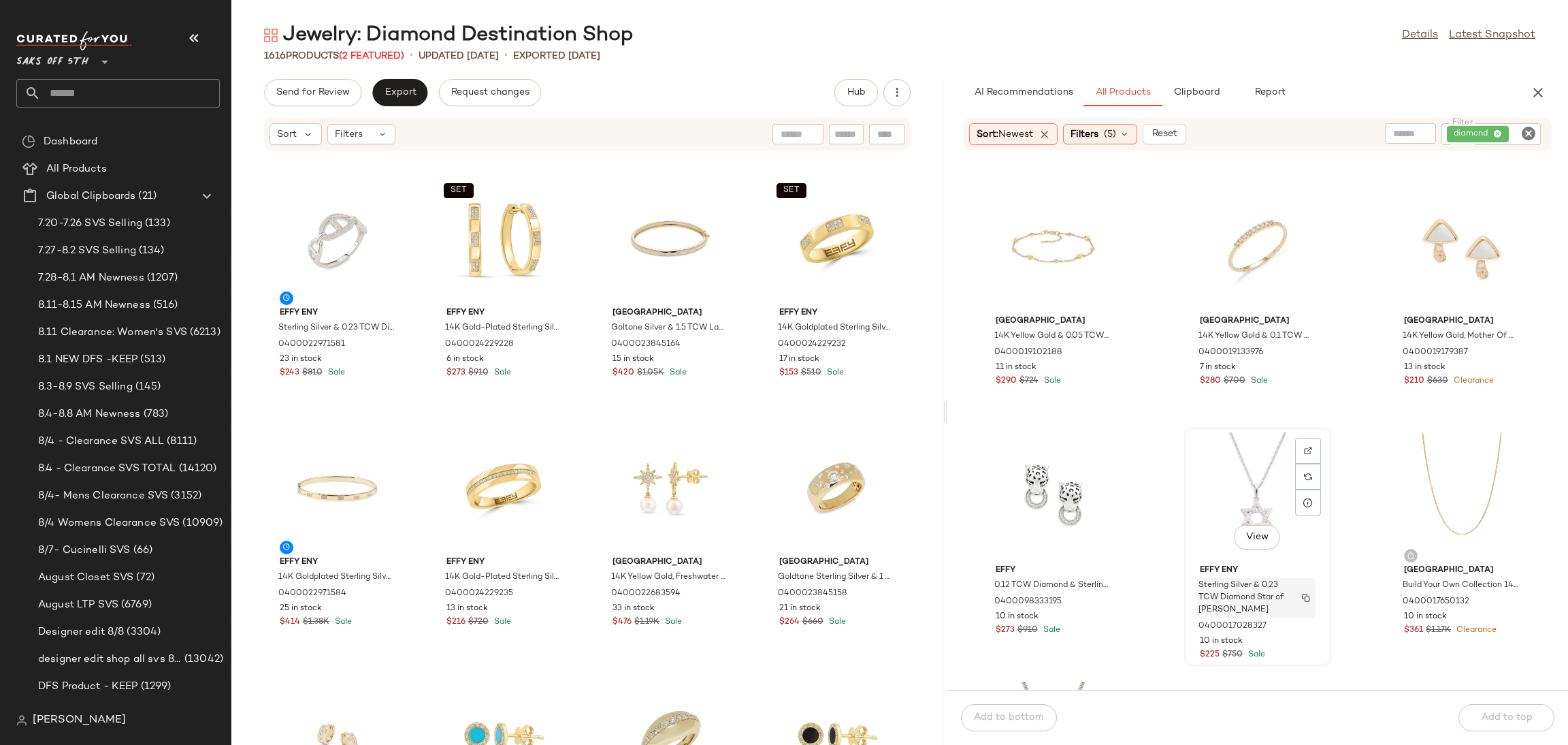
click at [1251, 594] on span "Sterling Silver & 0.23 TCW Diamond Star of David Necklace" at bounding box center [1243, 598] width 90 height 37
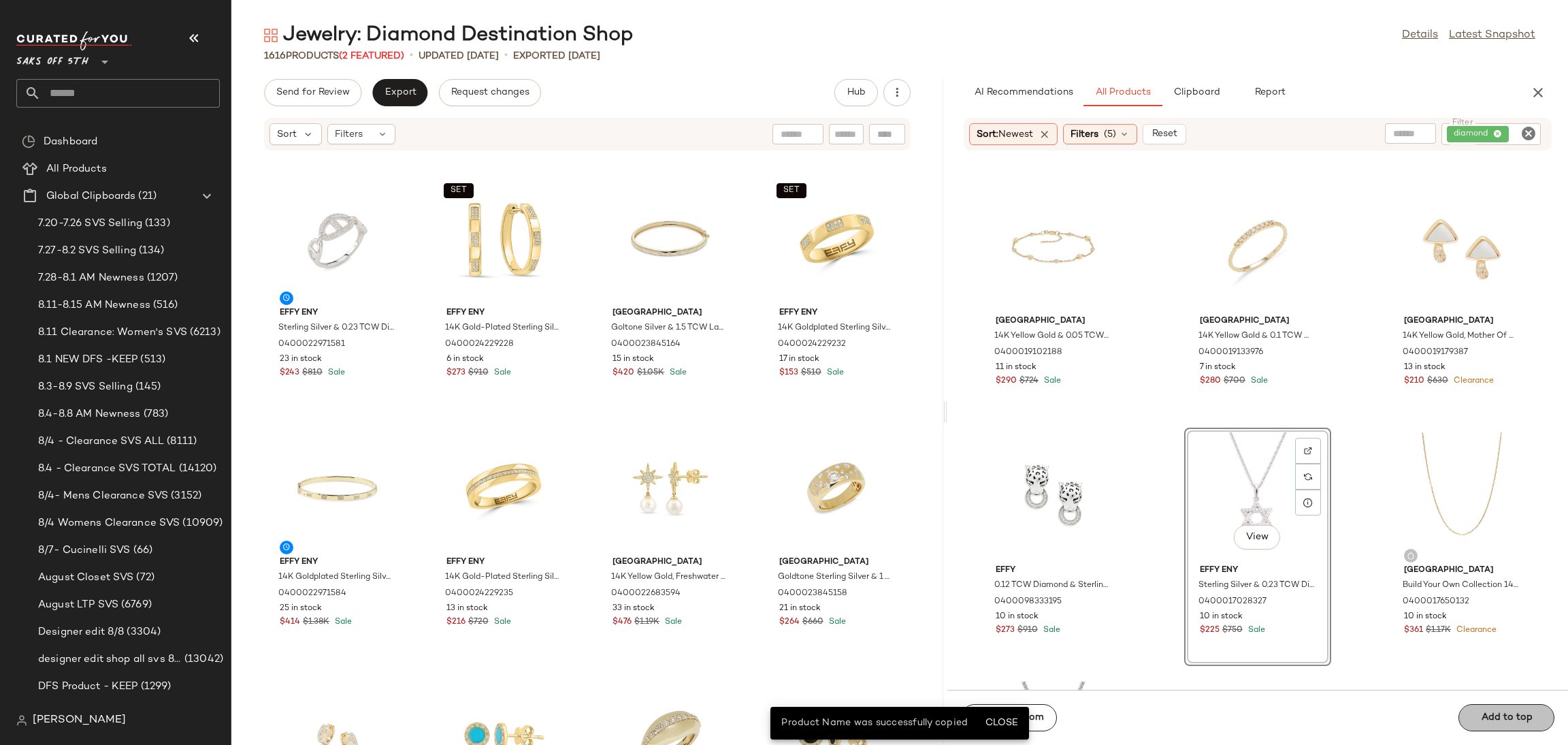
click at [1485, 711] on div "Add to bottom Add to top" at bounding box center [1257, 717] width 620 height 55
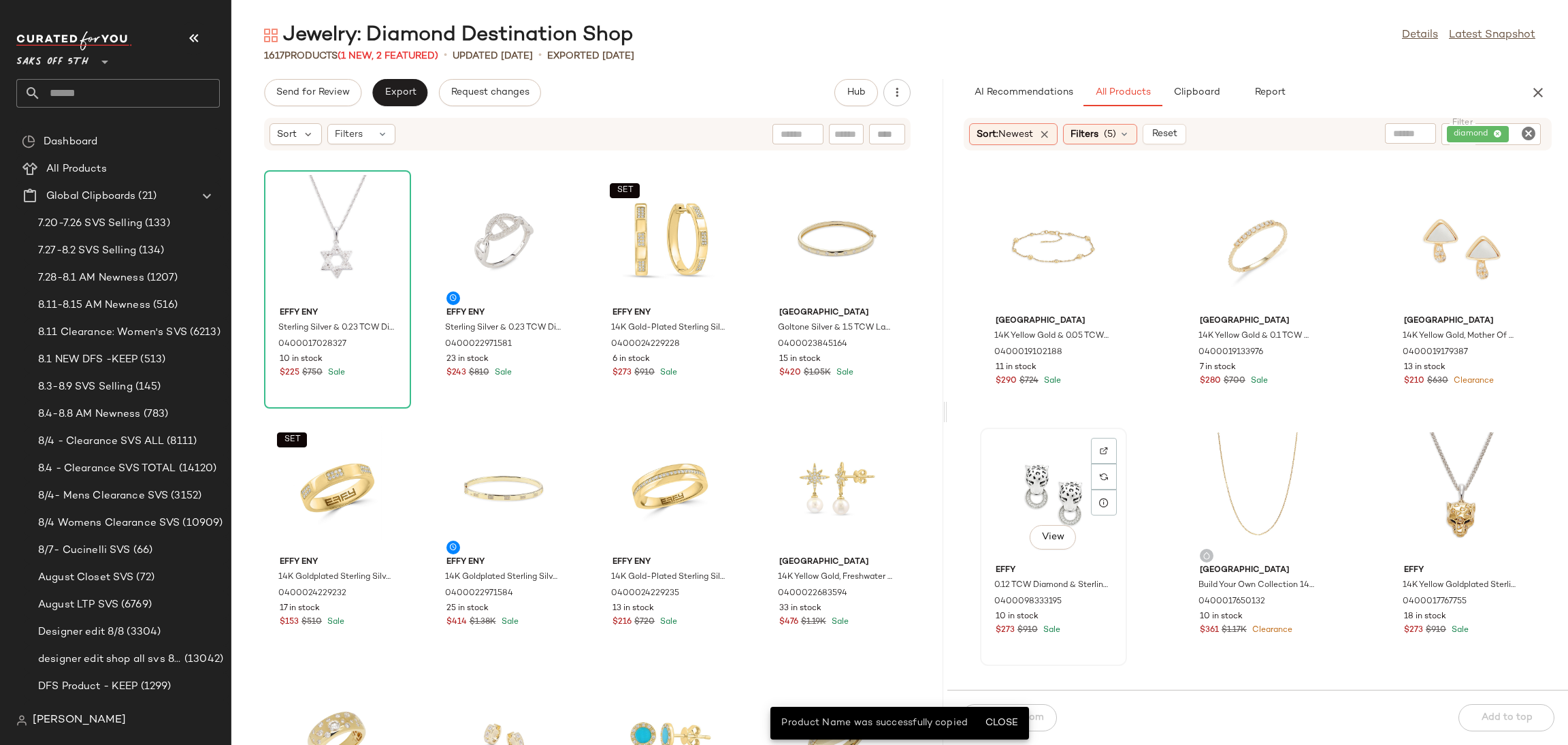
click at [1058, 466] on div "View" at bounding box center [1054, 495] width 138 height 126
click at [1524, 715] on div "Add to bottom Add to top" at bounding box center [1257, 717] width 620 height 55
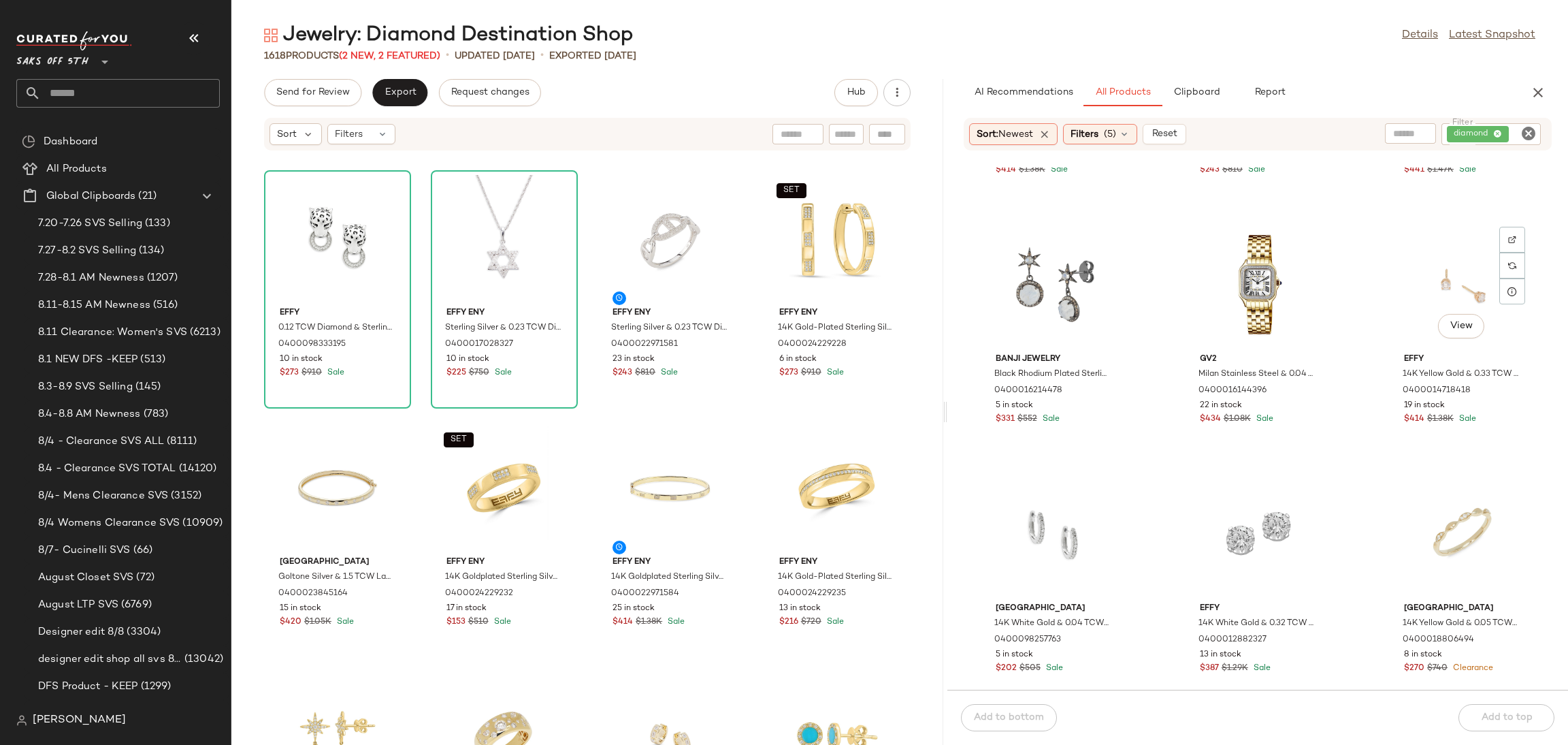
scroll to position [4700, 0]
click at [1440, 388] on span "14K Yellow Gold & 0.33 TCW Diamond Stud Earrings" at bounding box center [1448, 387] width 90 height 37
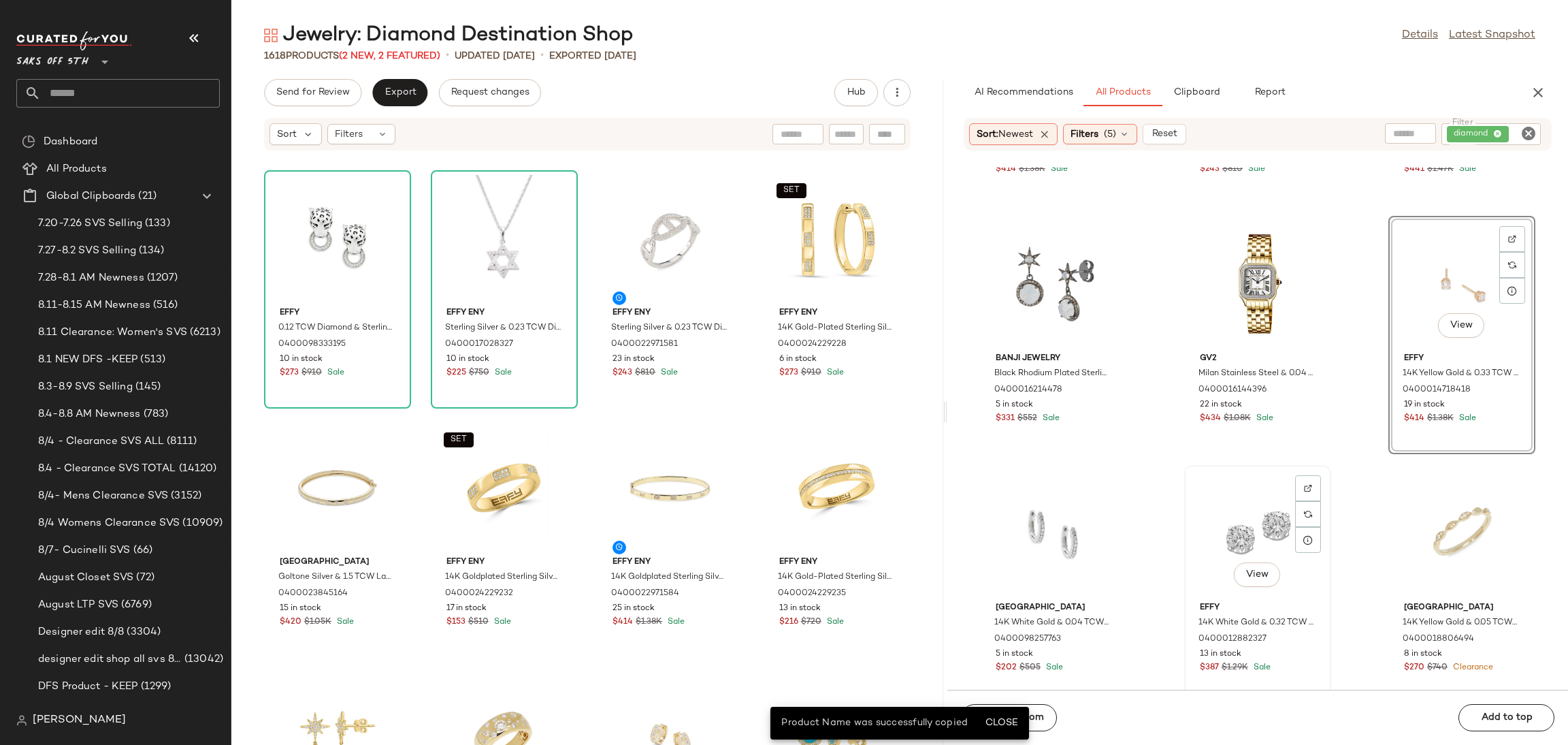
click at [1250, 531] on div "View" at bounding box center [1257, 532] width 138 height 126
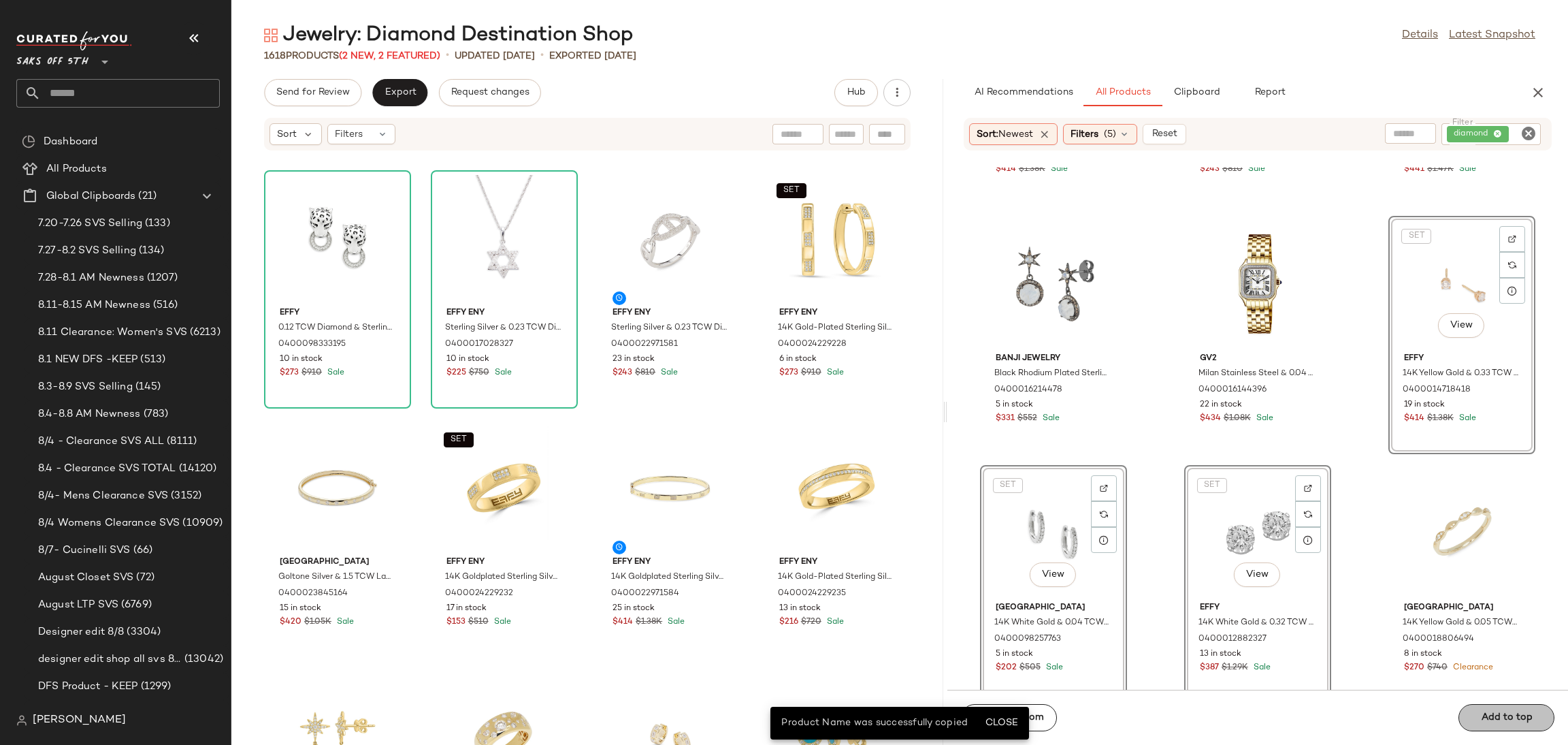
click at [1481, 719] on div "Add to bottom Add to top" at bounding box center [1257, 717] width 620 height 55
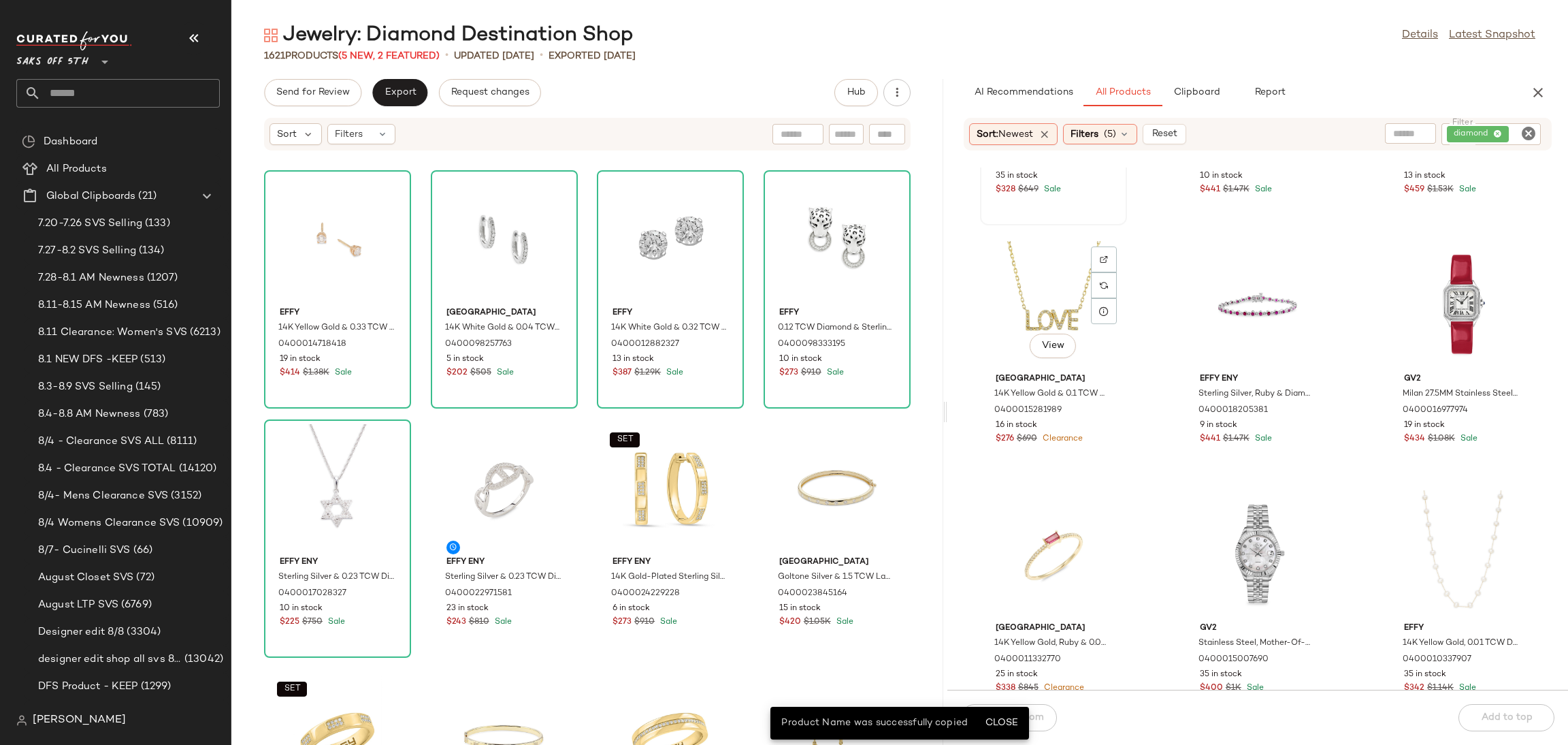
scroll to position [5211, 0]
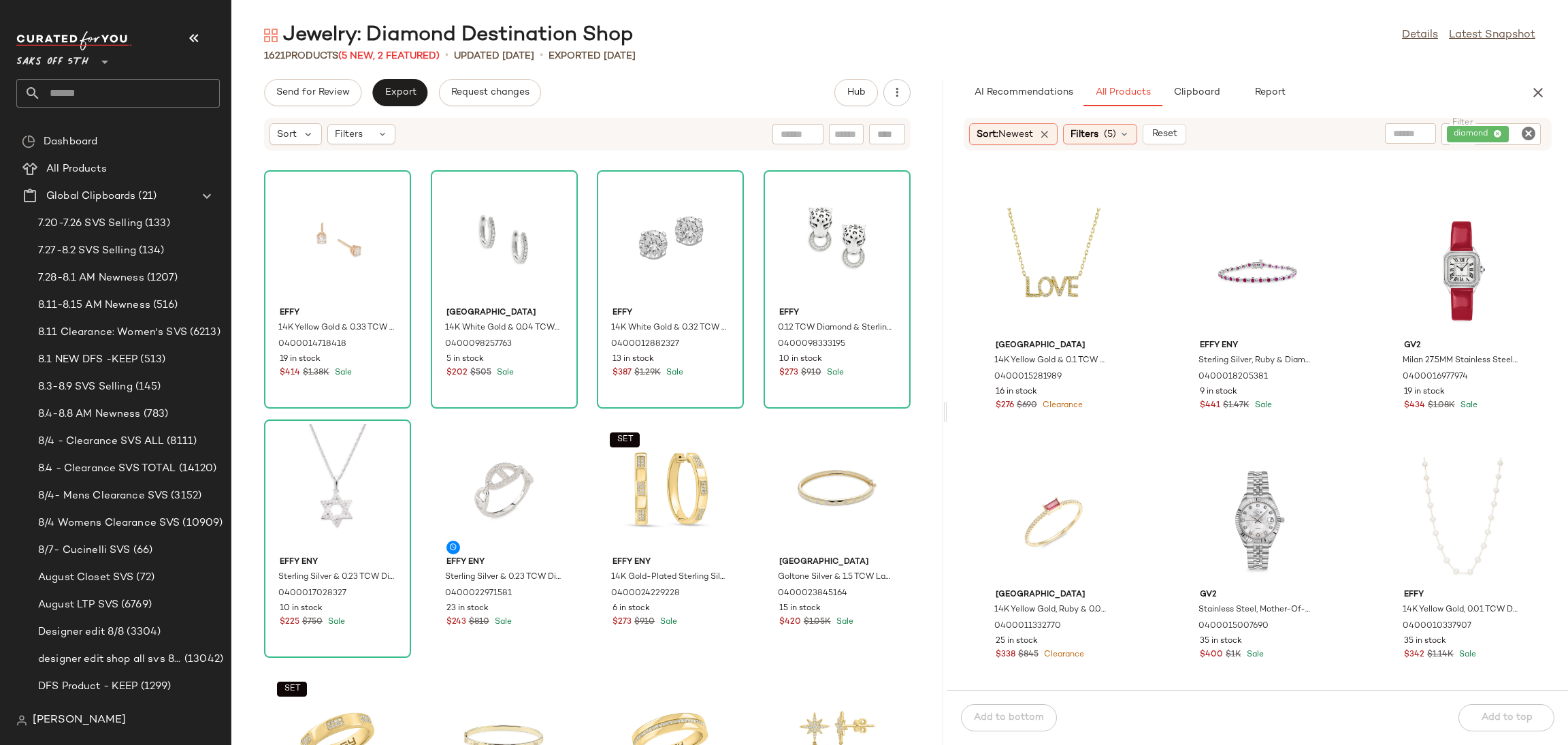
click at [304, 110] on div "Send for Review Export Request changes Hub Sort Filters Effy 14K Yellow Gold & …" at bounding box center [587, 411] width 712 height 666
click at [326, 97] on span "Send for Review" at bounding box center [312, 93] width 74 height 11
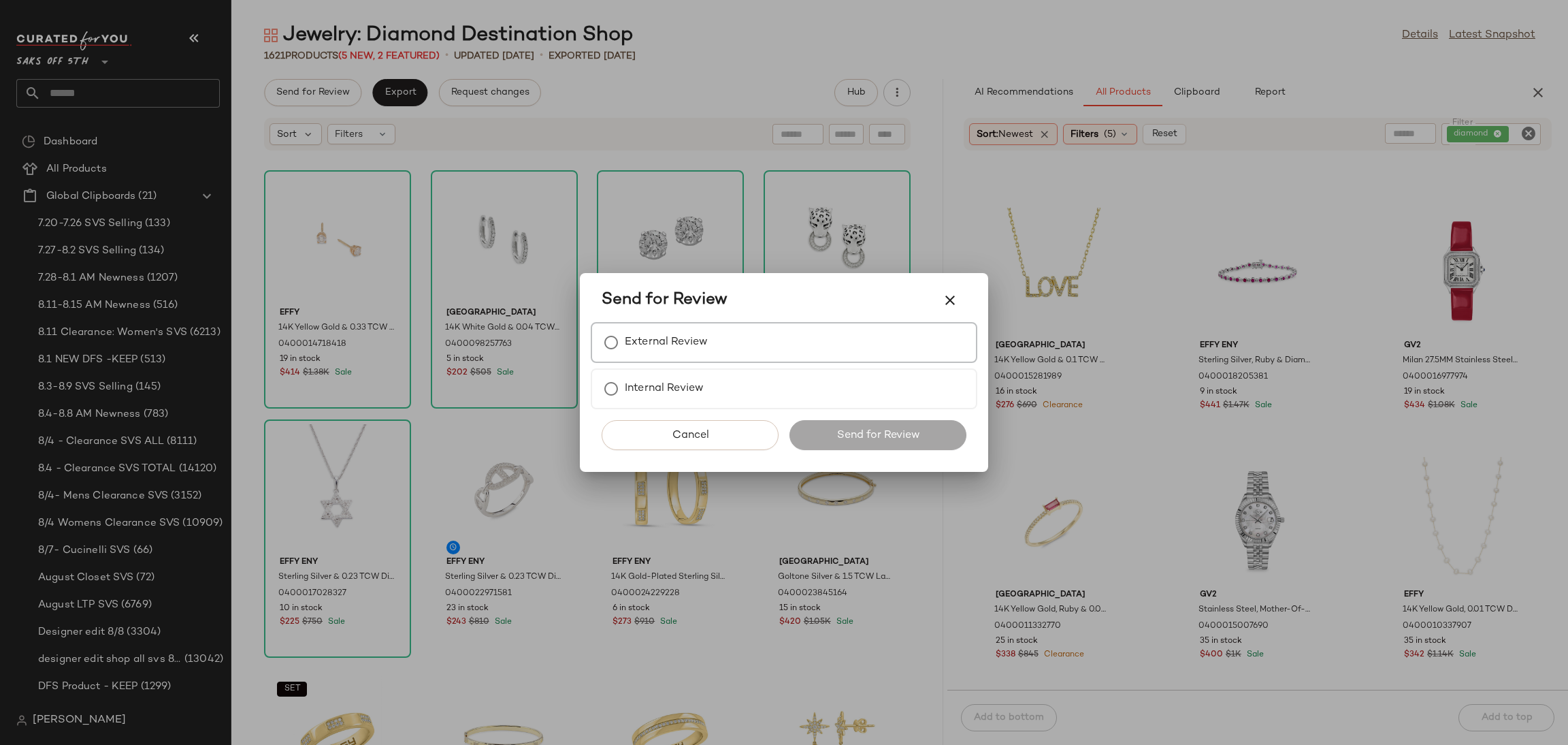
click at [652, 344] on label "External Review" at bounding box center [666, 342] width 83 height 27
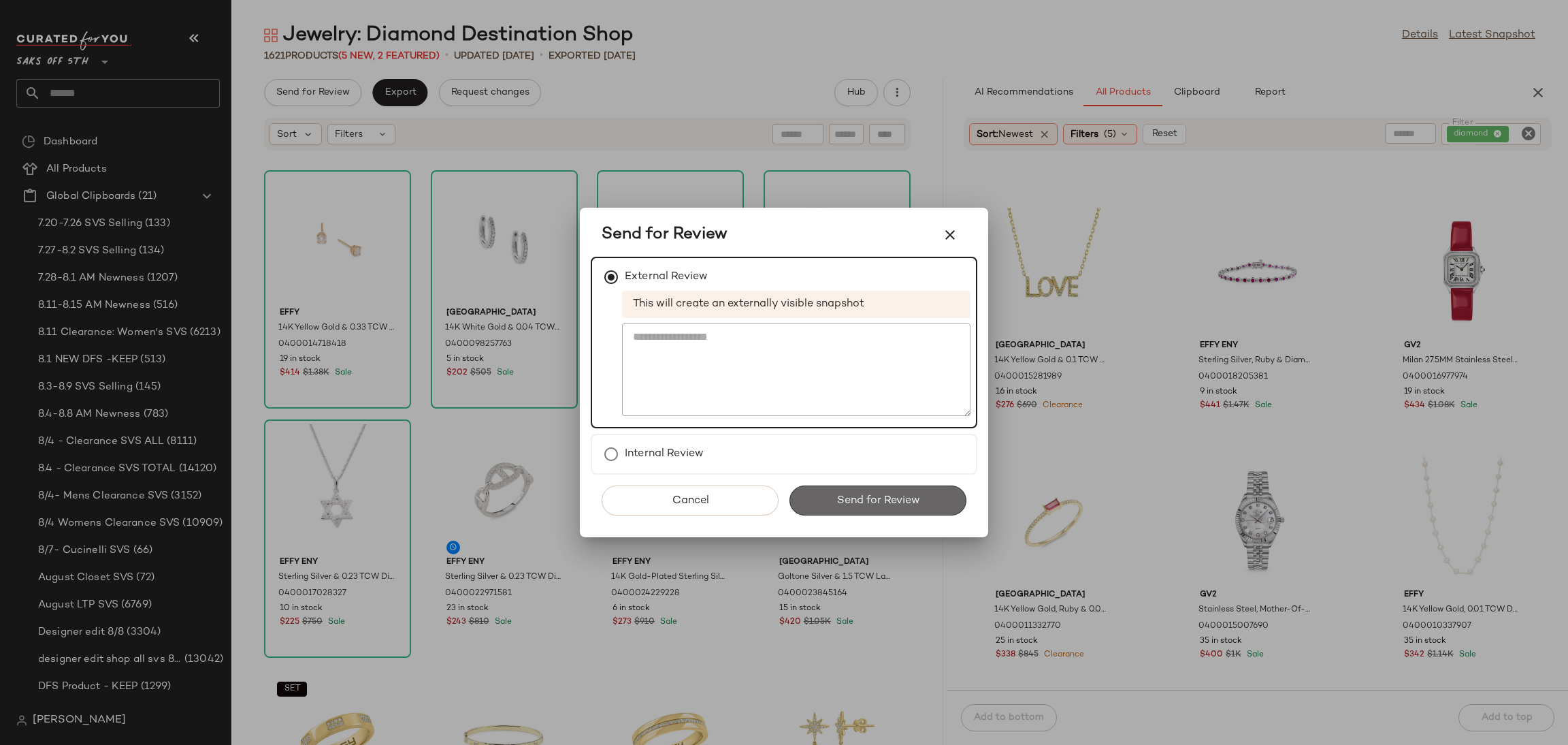
click at [837, 510] on button "Send for Review" at bounding box center [878, 500] width 177 height 30
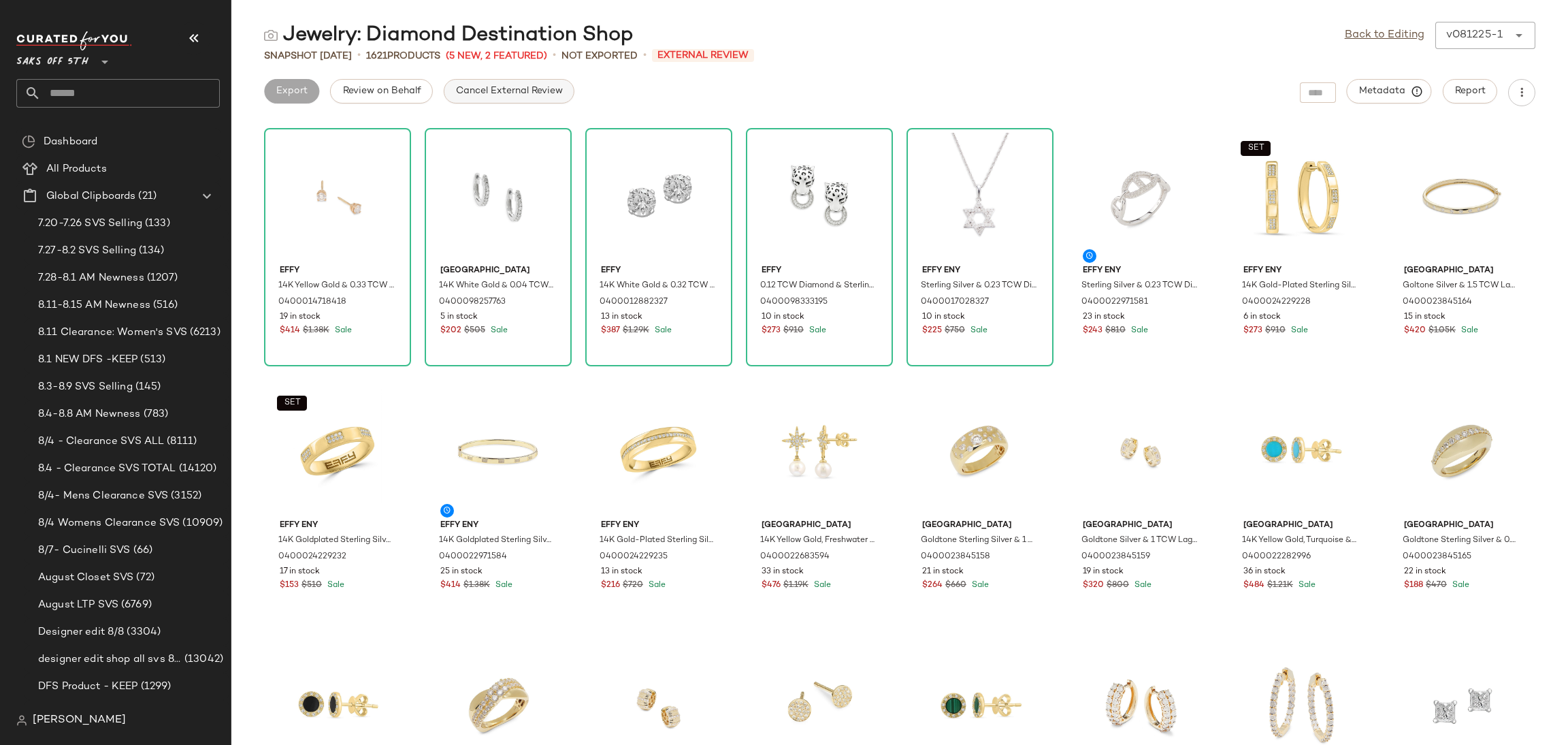
click at [467, 83] on button "Cancel External Review" at bounding box center [509, 91] width 131 height 25
click at [407, 87] on span "Export" at bounding box center [400, 91] width 32 height 11
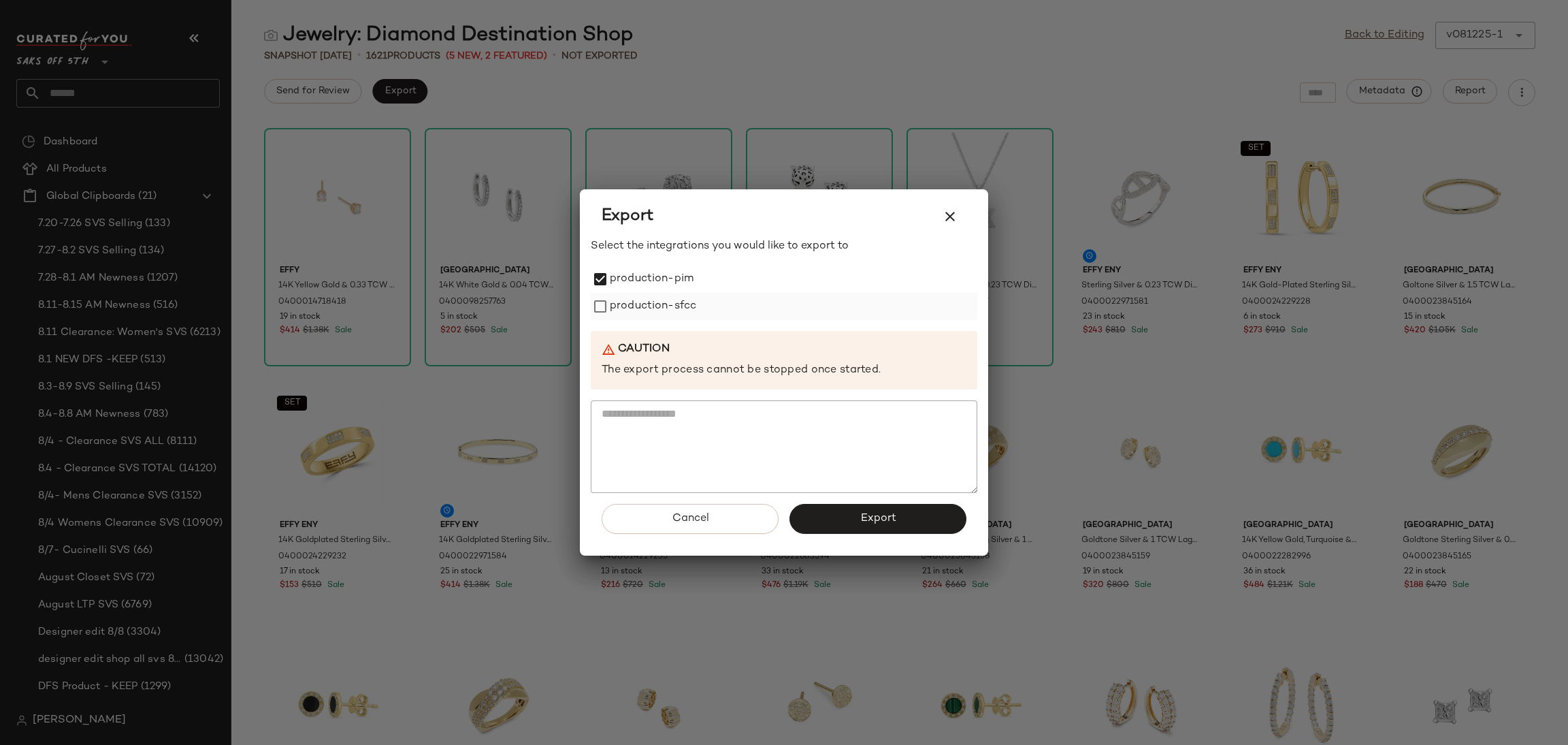
click at [610, 311] on label "production-sfcc" at bounding box center [653, 306] width 86 height 27
click at [831, 516] on button "Export" at bounding box center [878, 519] width 177 height 30
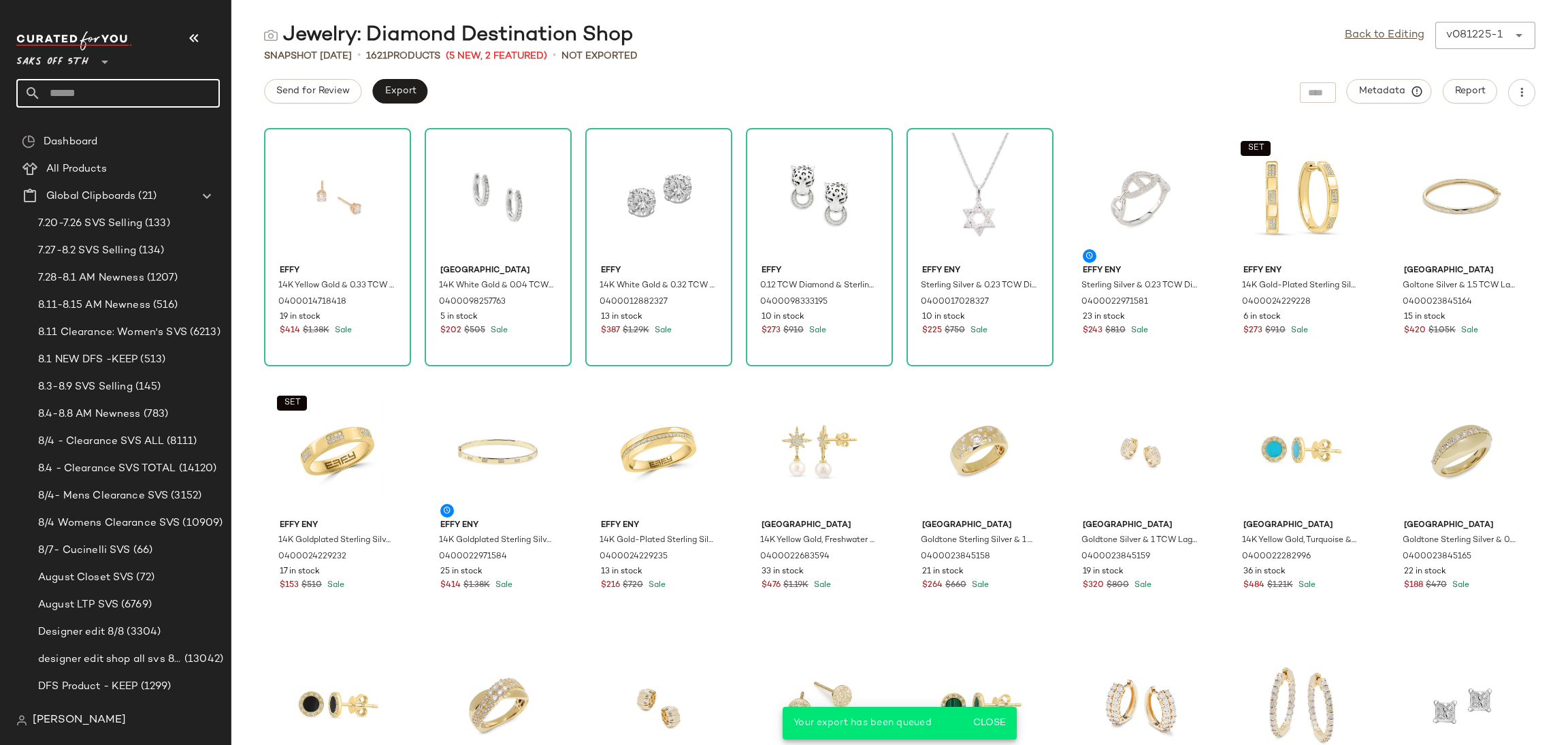
click at [107, 103] on input "text" at bounding box center [130, 93] width 179 height 28
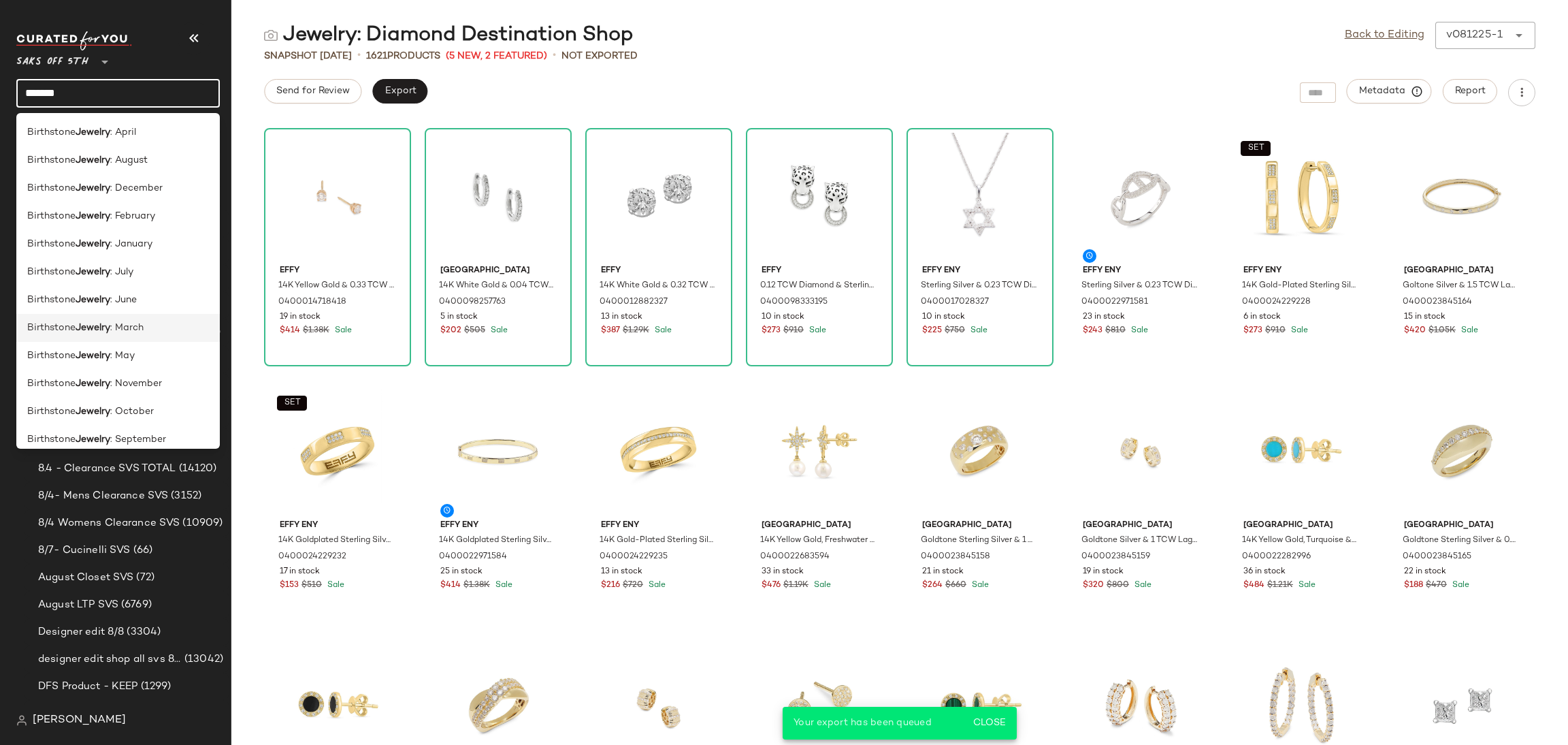
scroll to position [708, 0]
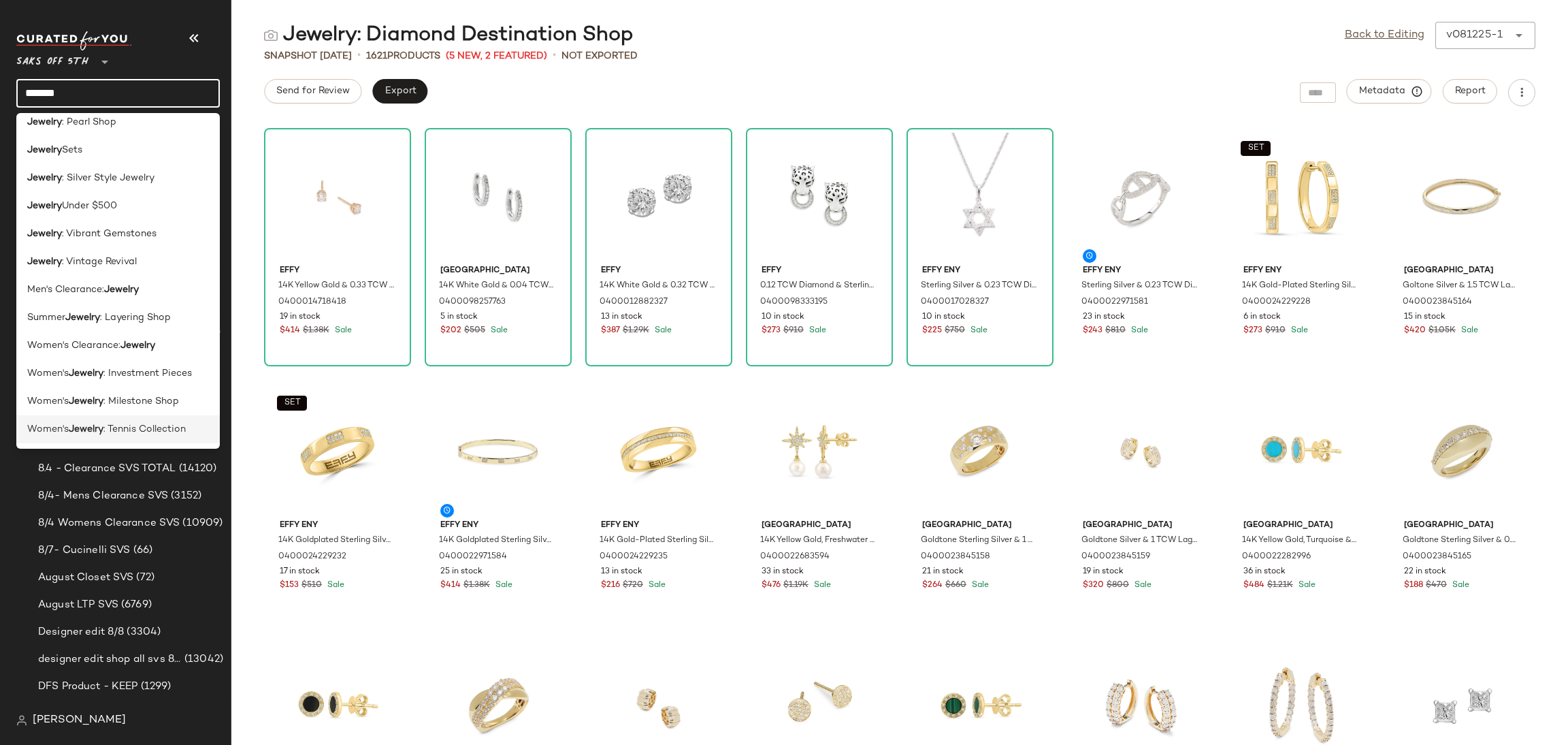
type input "*******"
click at [145, 427] on span ": Tennis Collection" at bounding box center [144, 429] width 82 height 14
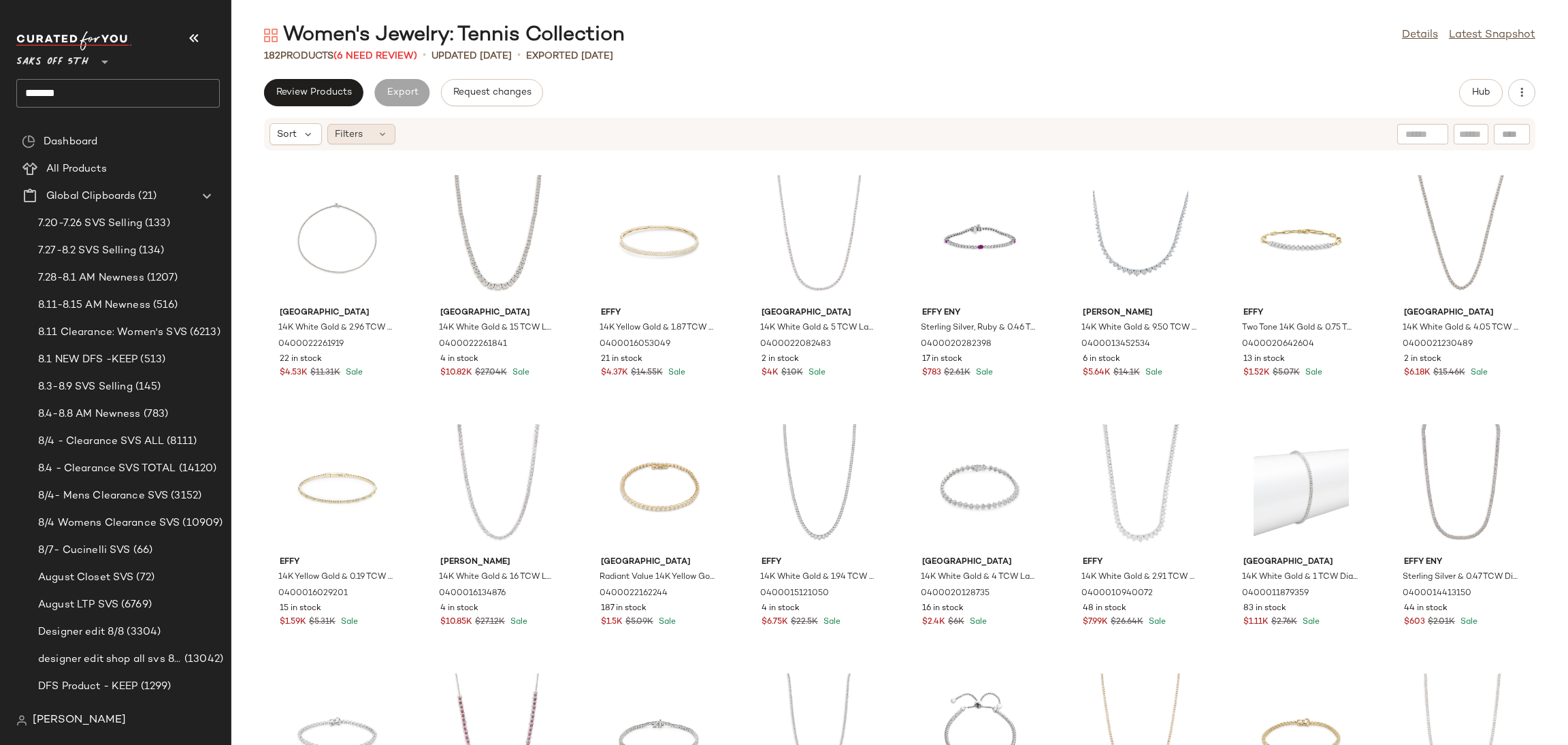
click at [353, 143] on div "Filters" at bounding box center [361, 133] width 68 height 20
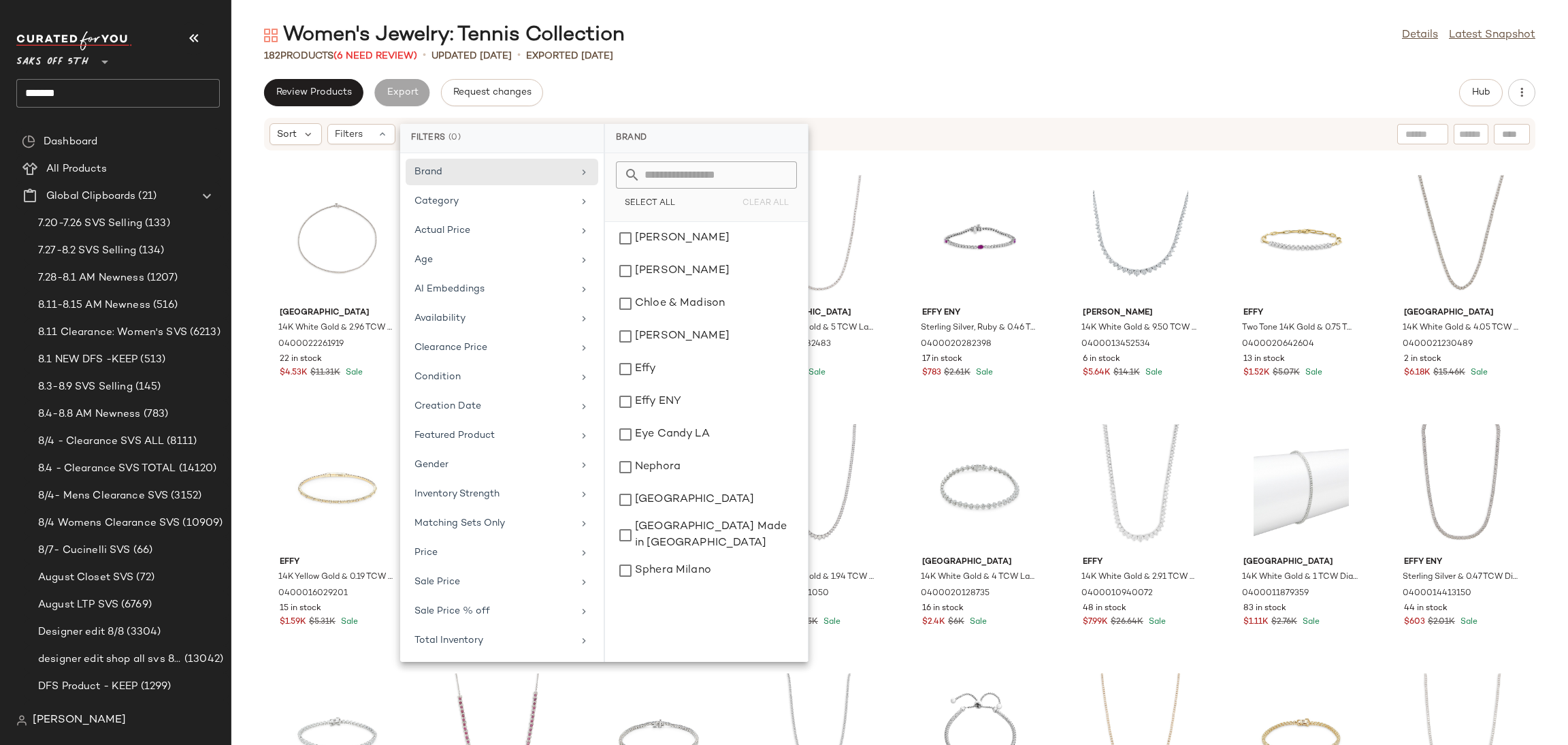
click at [983, 62] on div "182 Products (6 Need Review) • updated Aug 7th • Exported Aug 7th" at bounding box center [899, 56] width 1337 height 13
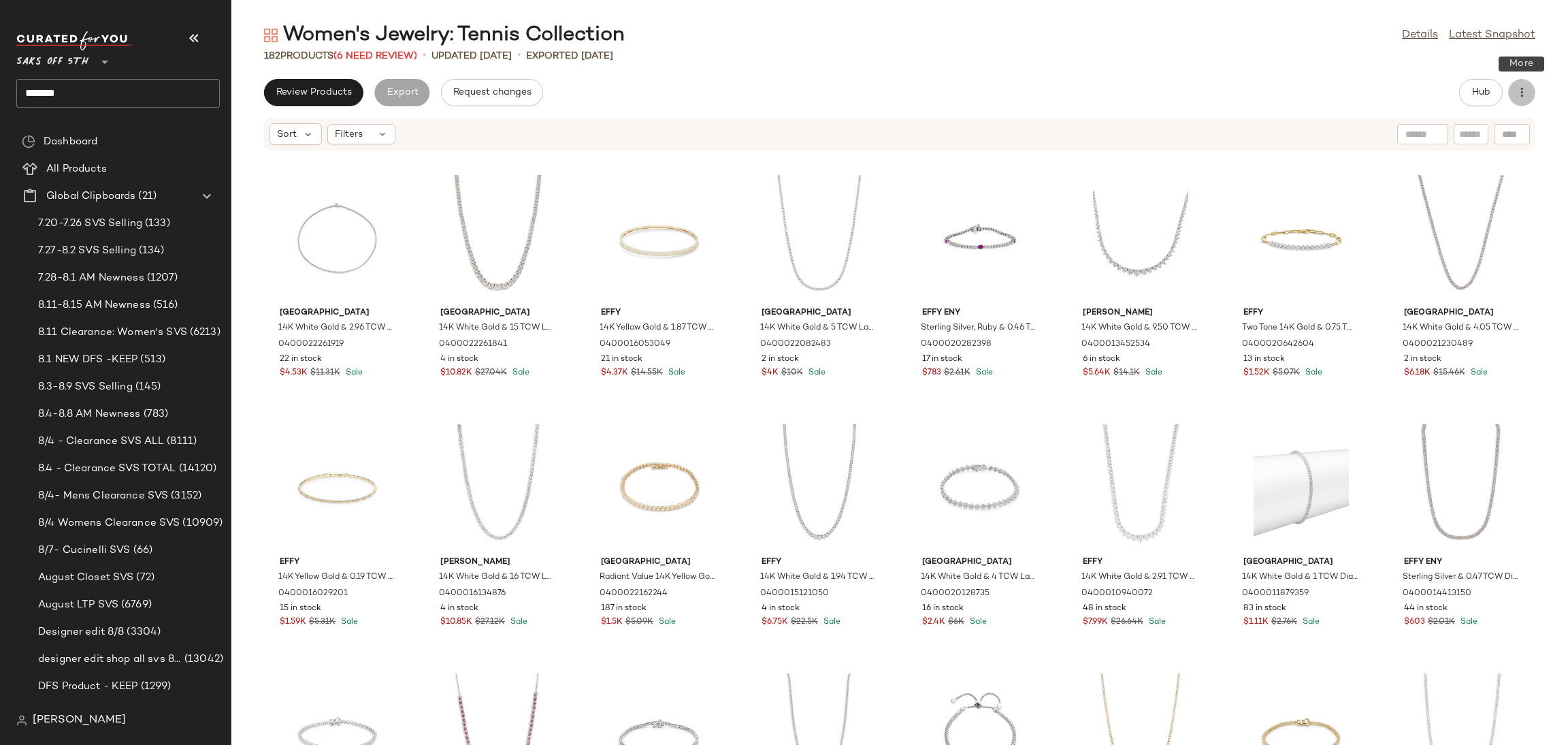
click at [1521, 83] on button "button" at bounding box center [1521, 92] width 27 height 27
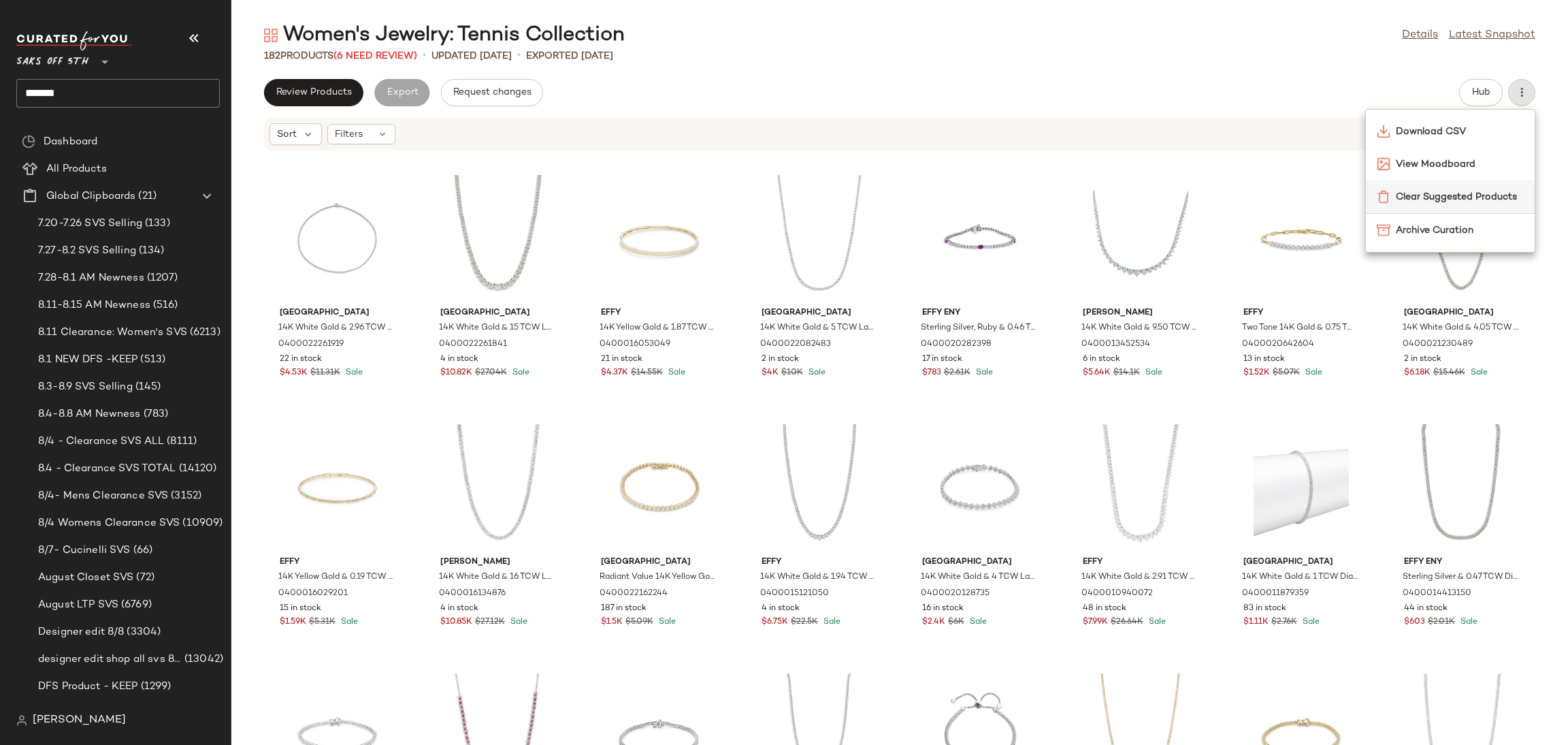
click at [1455, 207] on div "Clear Suggested Products" at bounding box center [1450, 196] width 169 height 33
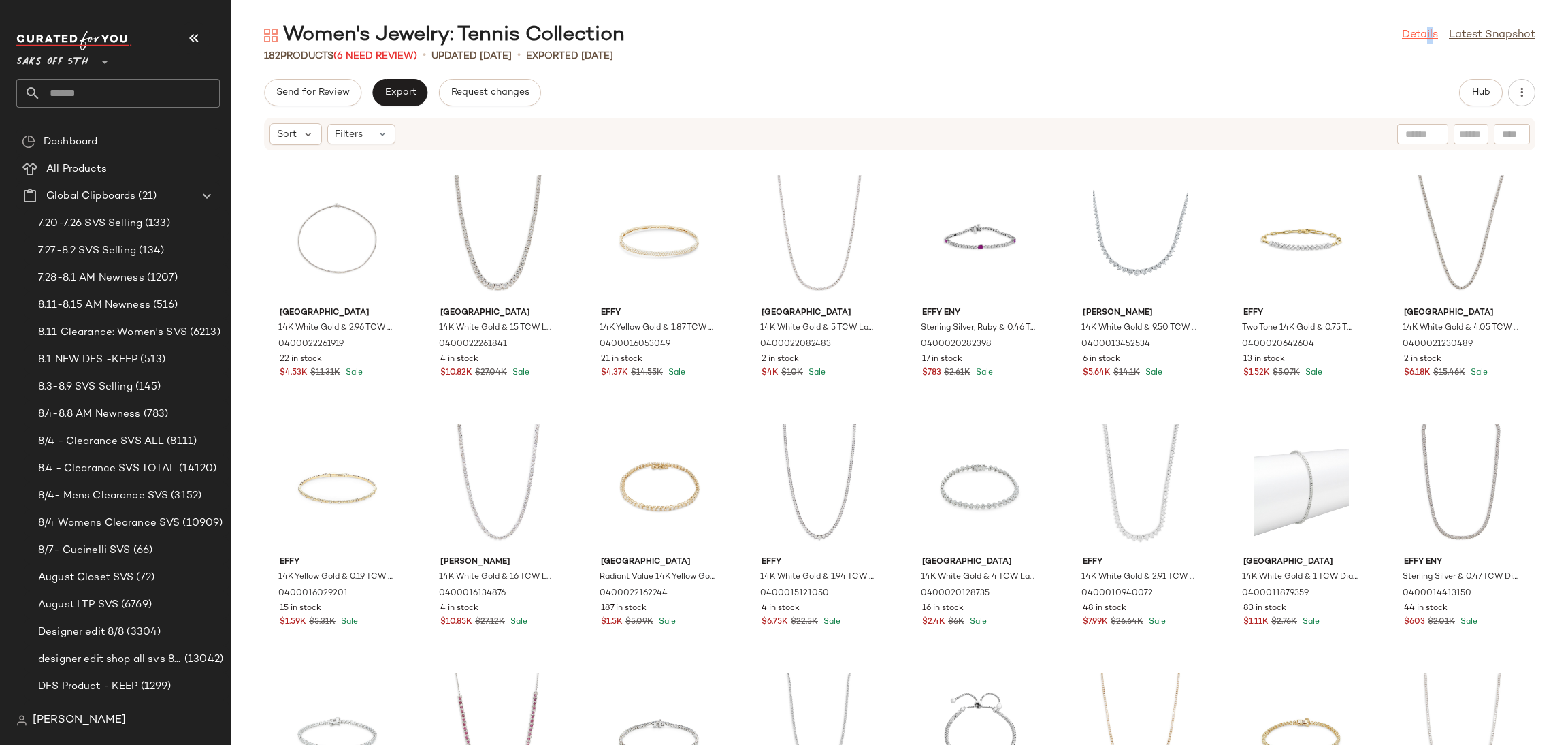
drag, startPoint x: 1428, startPoint y: 24, endPoint x: 1418, endPoint y: 34, distance: 14.1
click at [1418, 34] on div "Women's Jewelry: Tennis Collection Details Latest Snapshot" at bounding box center [899, 35] width 1337 height 27
click at [1418, 34] on link "Details" at bounding box center [1420, 35] width 36 height 17
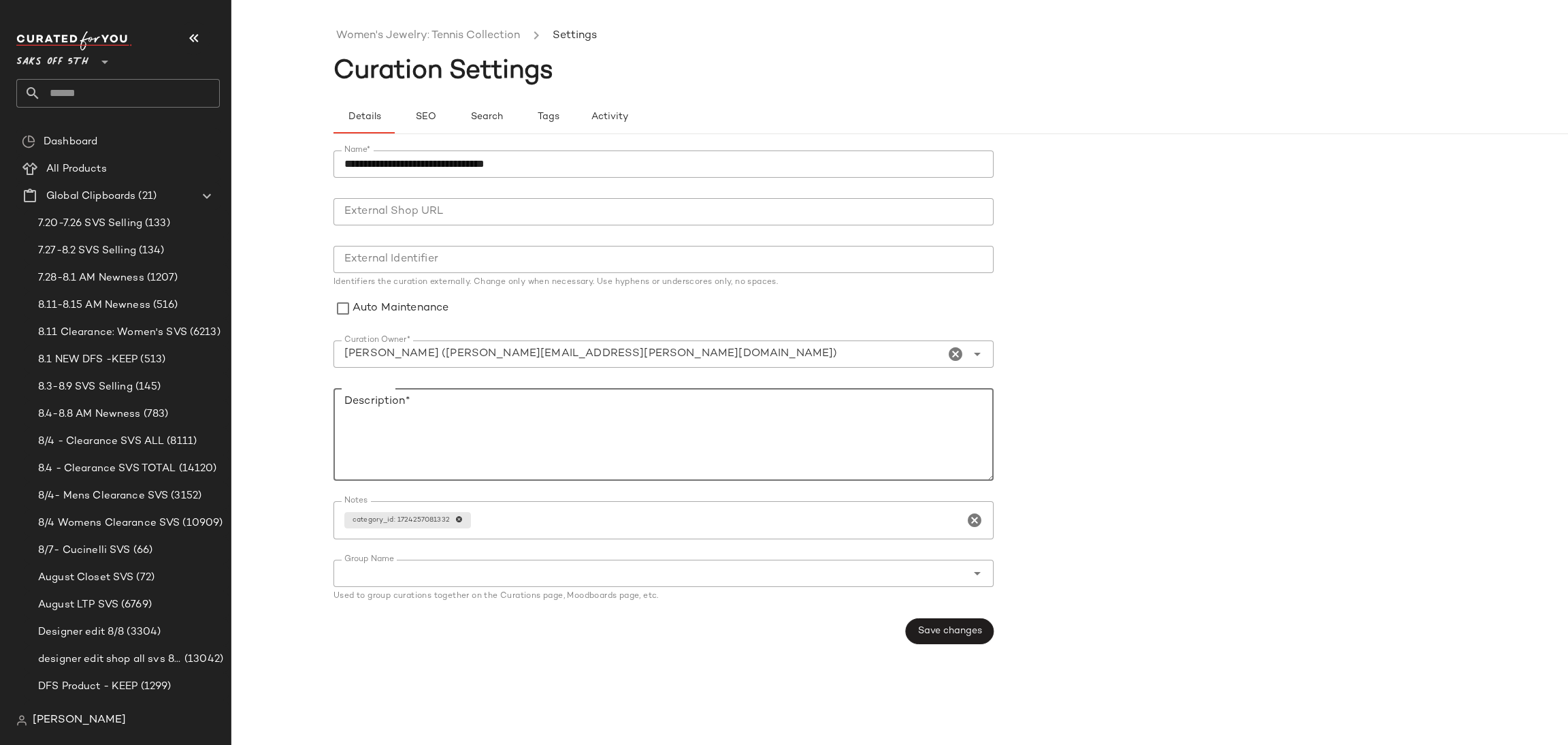
click at [387, 418] on textarea "Description*" at bounding box center [664, 434] width 660 height 93
type textarea "******"
click at [945, 629] on span "Save changes" at bounding box center [949, 631] width 64 height 11
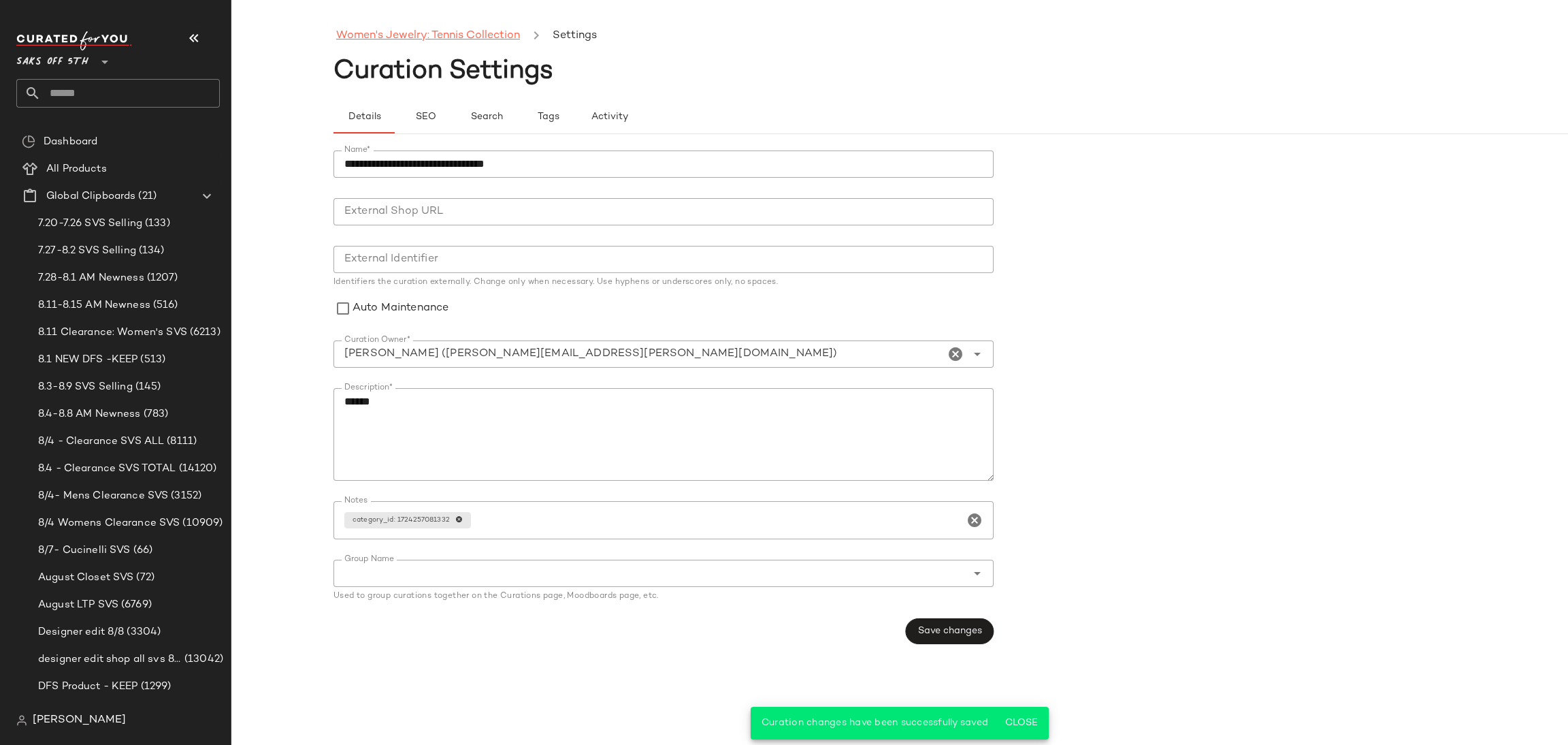
click at [491, 37] on link "Women's Jewelry: Tennis Collection" at bounding box center [428, 36] width 184 height 18
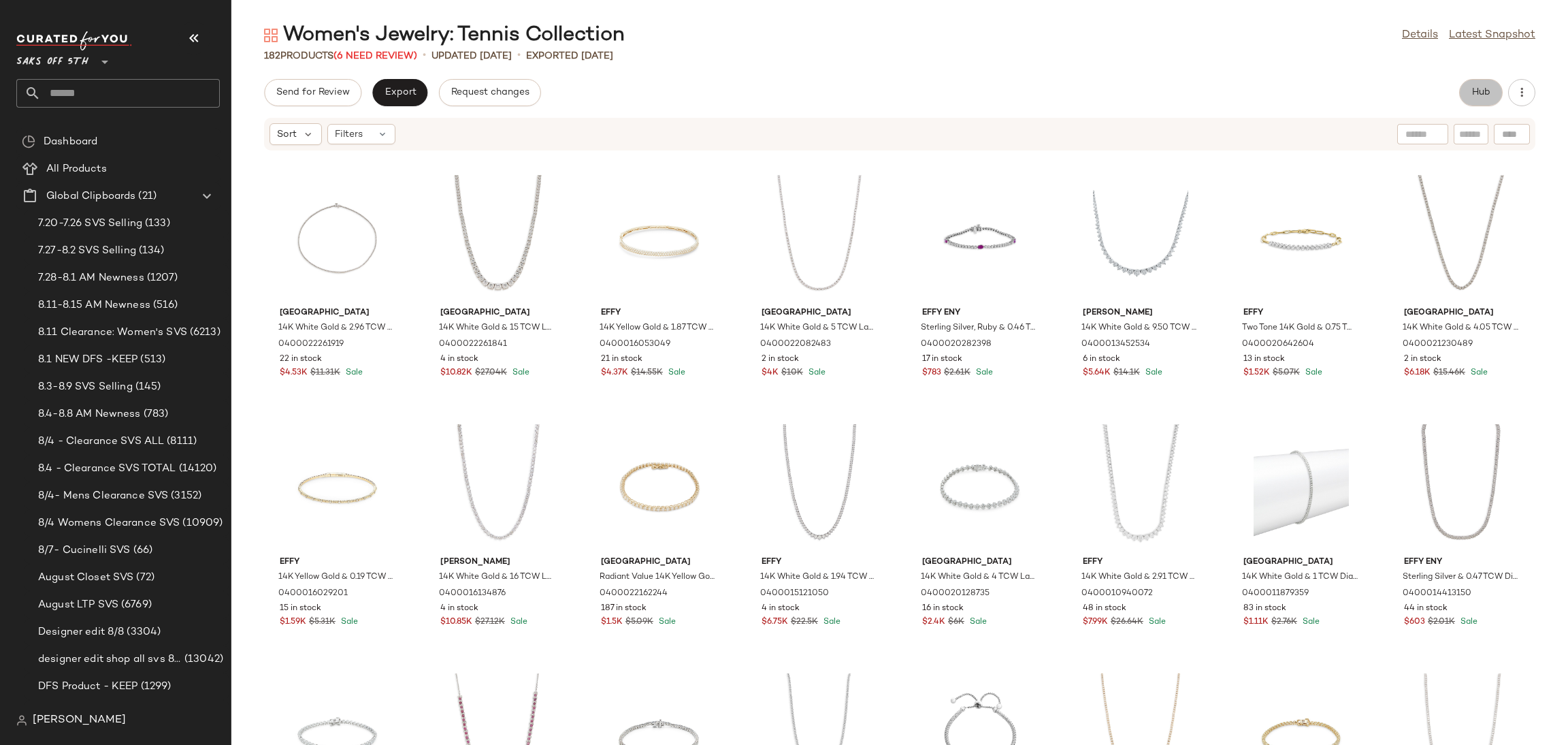
click at [1474, 87] on span "Hub" at bounding box center [1482, 93] width 19 height 11
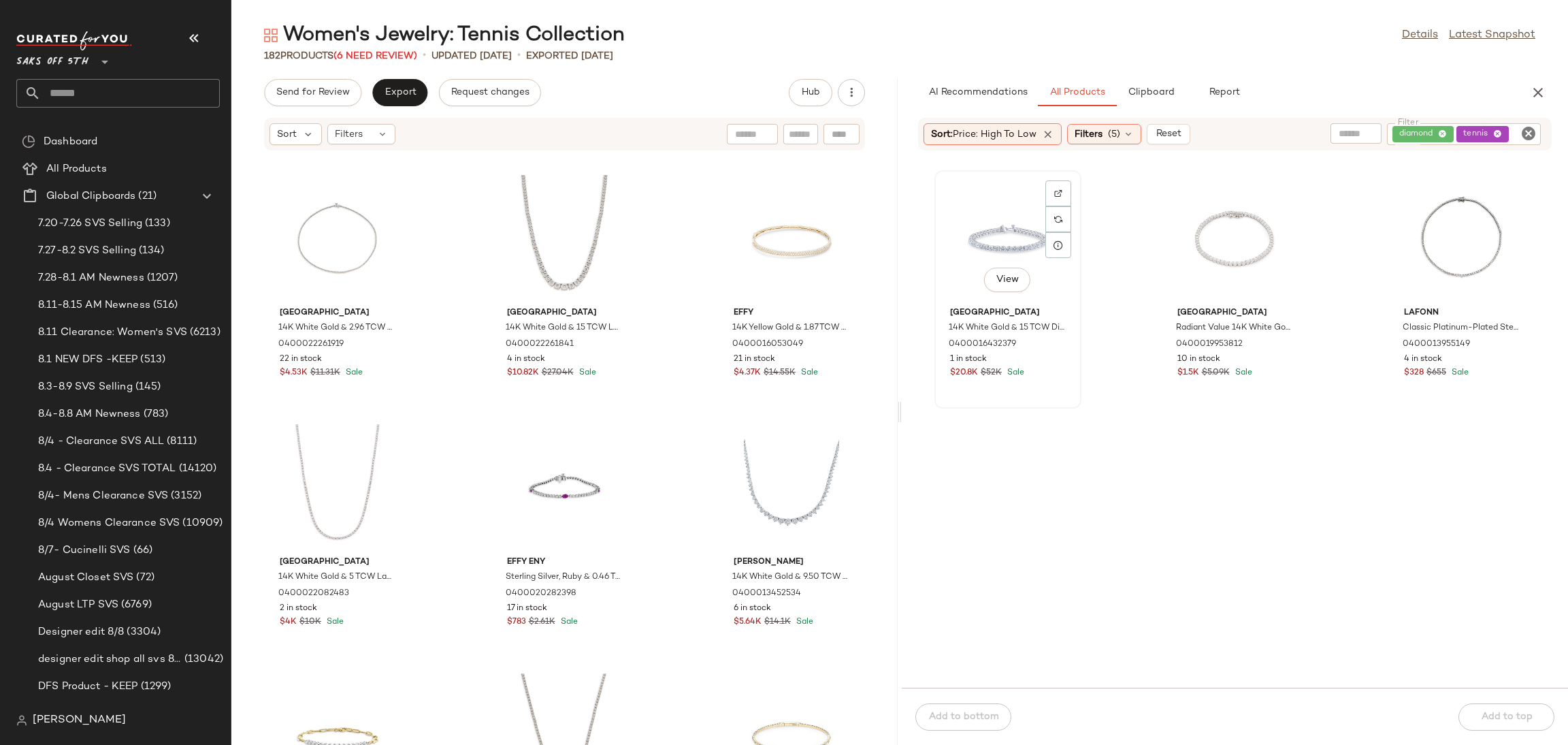
click at [992, 217] on div "View" at bounding box center [1008, 237] width 138 height 126
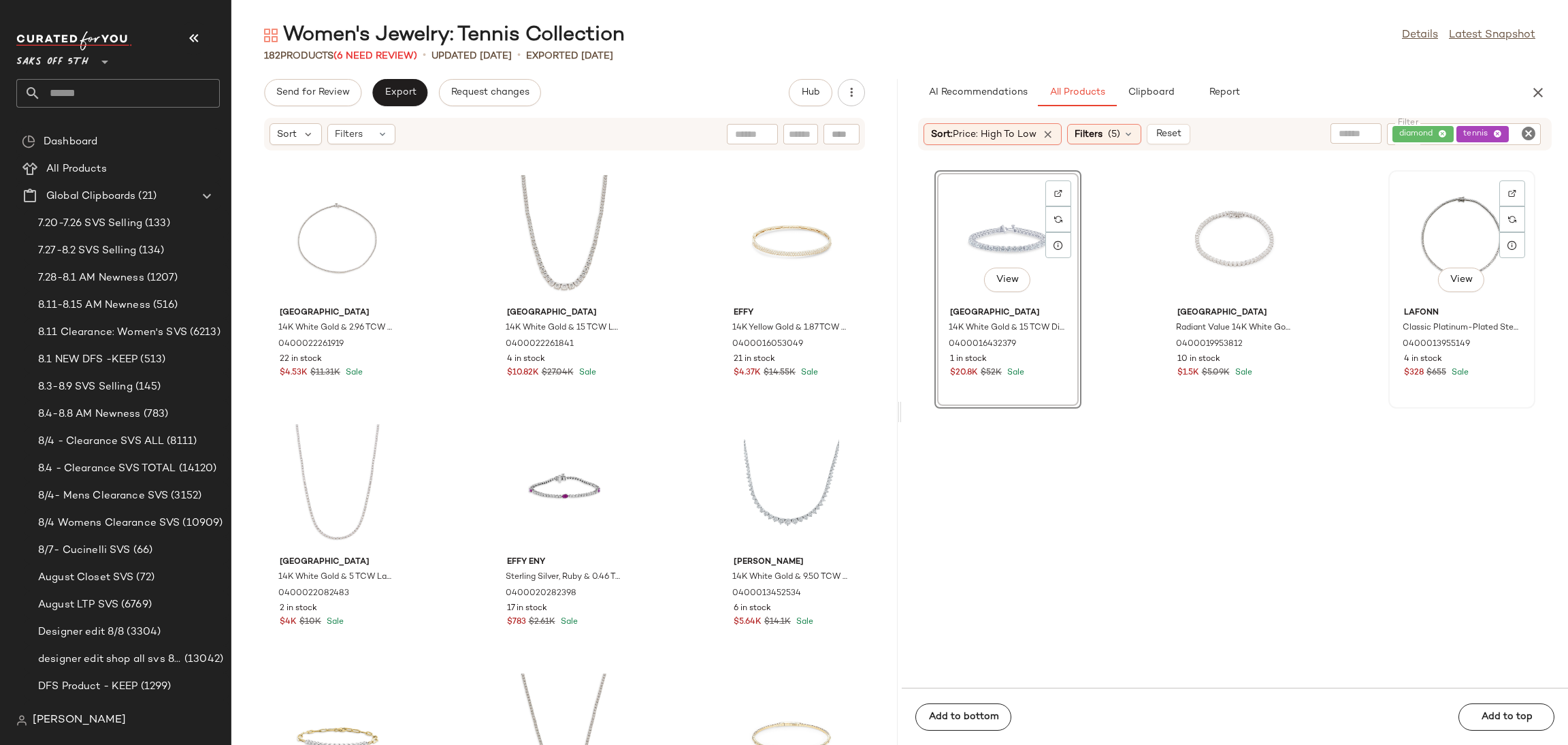
click at [1442, 210] on div "View" at bounding box center [1462, 237] width 138 height 126
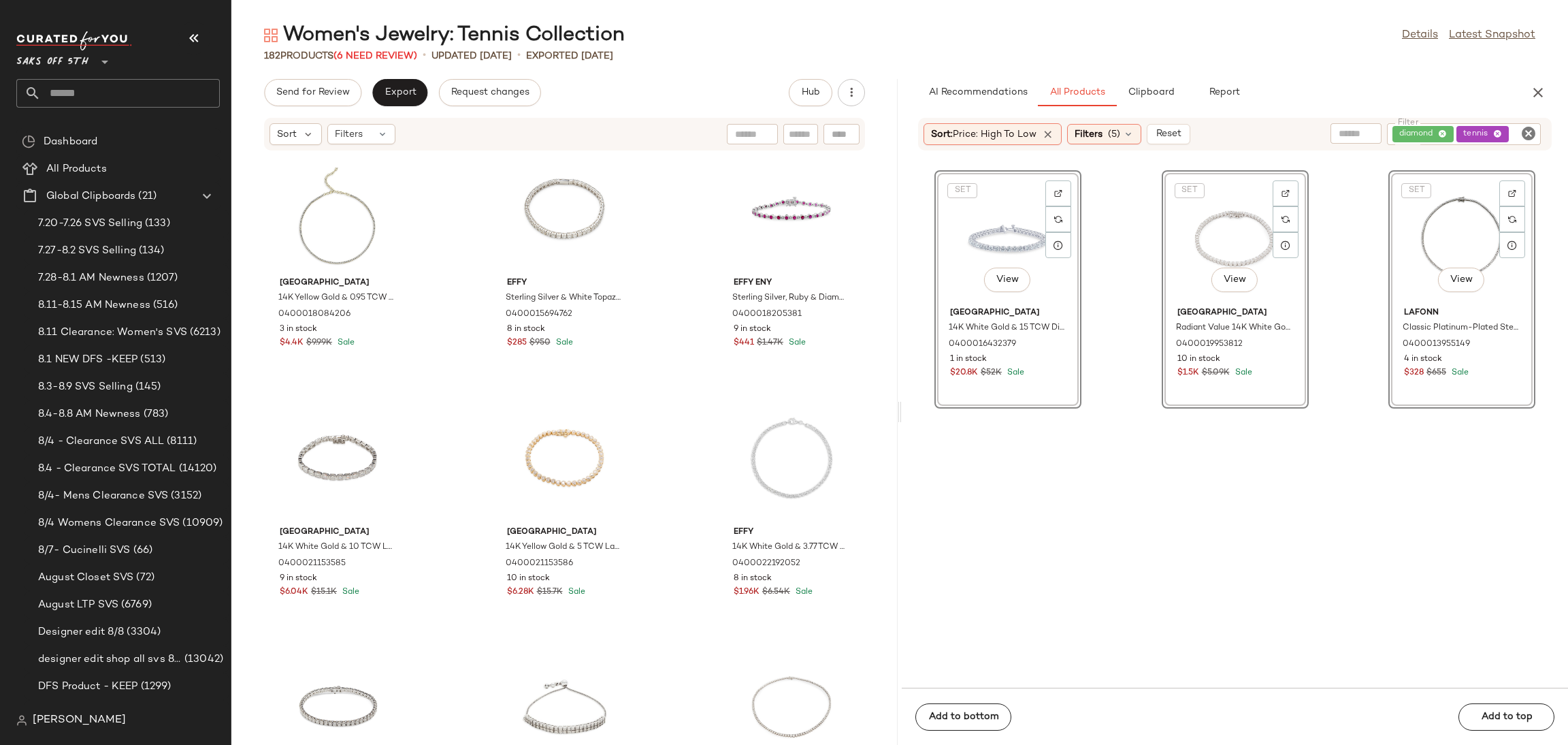
scroll to position [6521, 0]
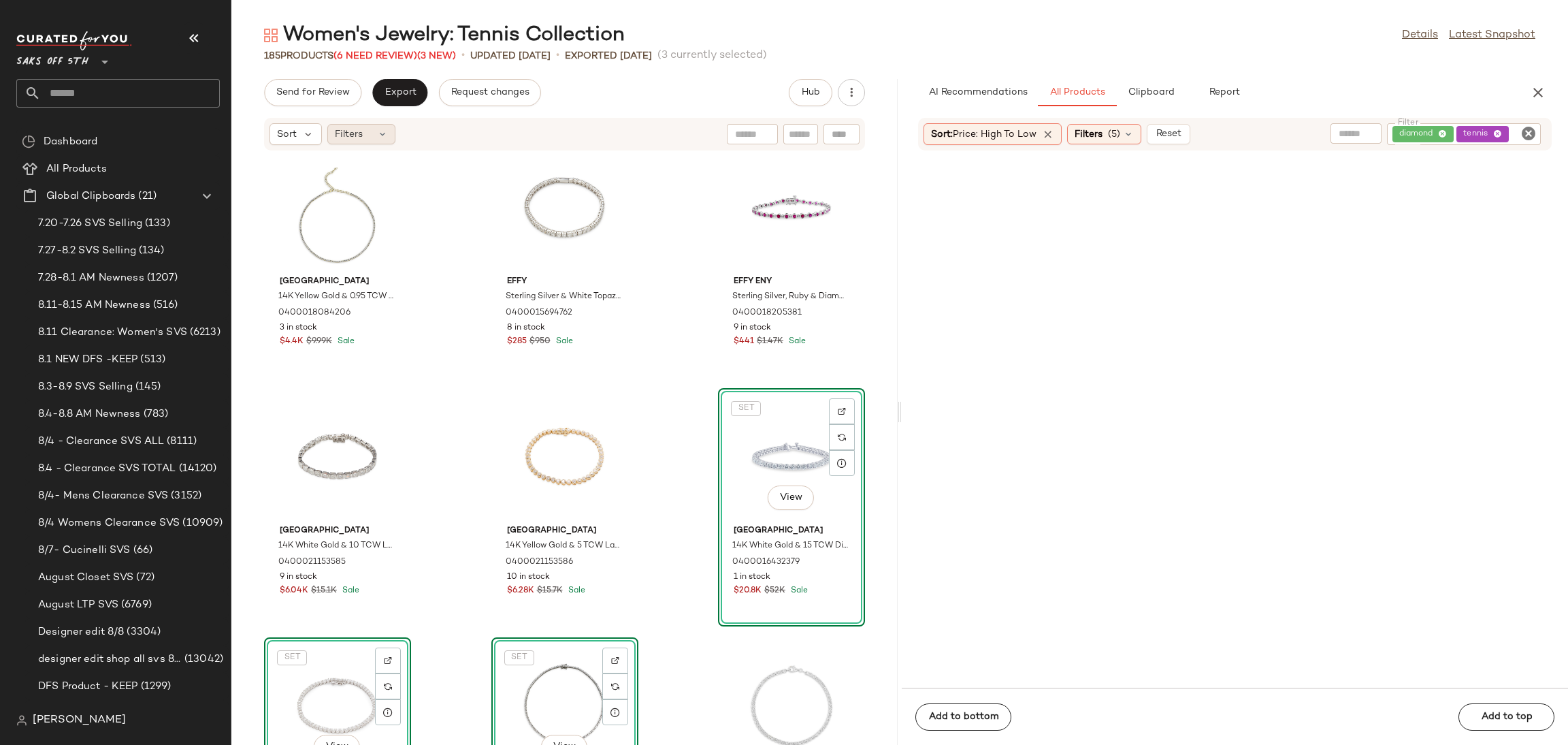
click at [365, 139] on div "Filters" at bounding box center [361, 133] width 68 height 20
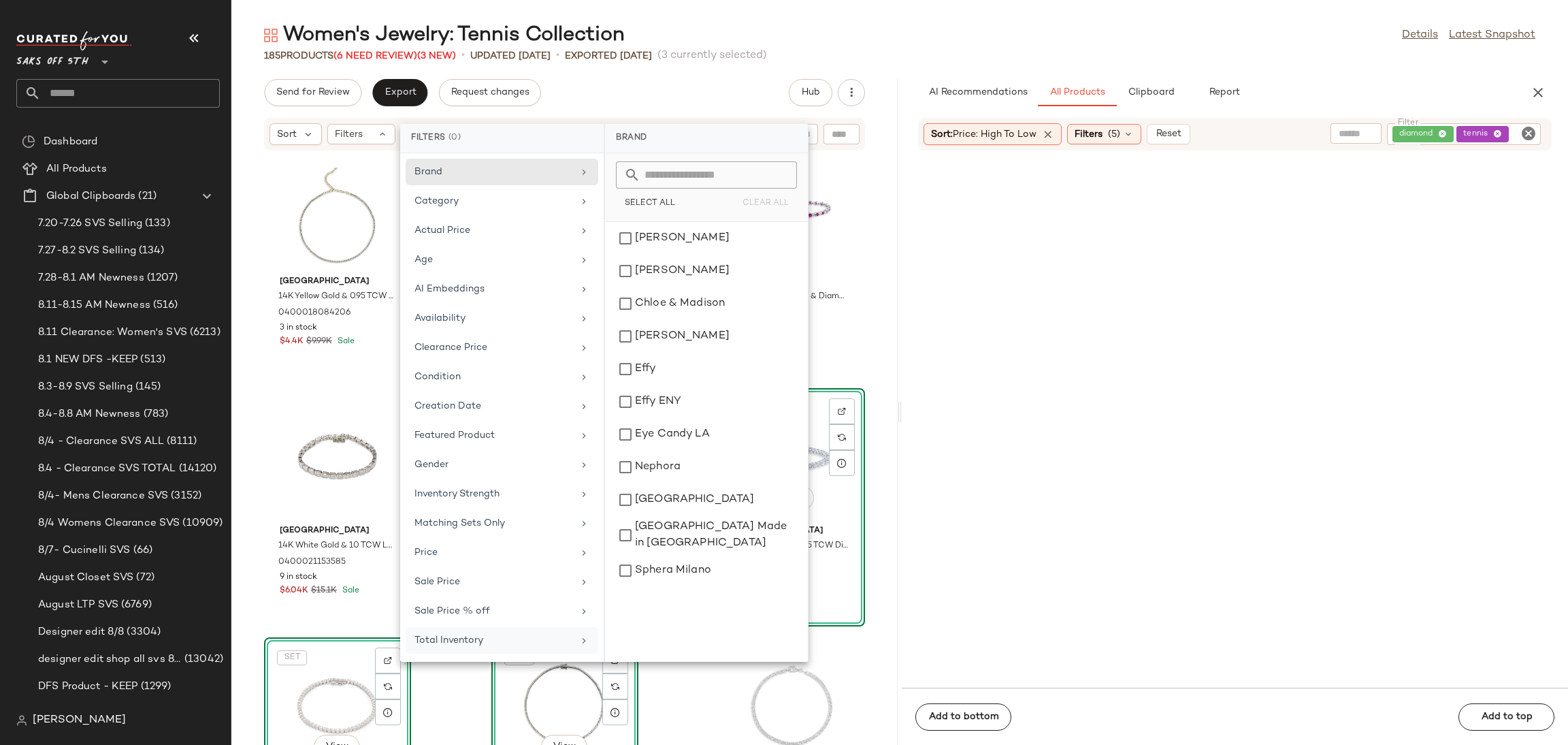
click at [515, 648] on div "Total Inventory" at bounding box center [494, 640] width 159 height 14
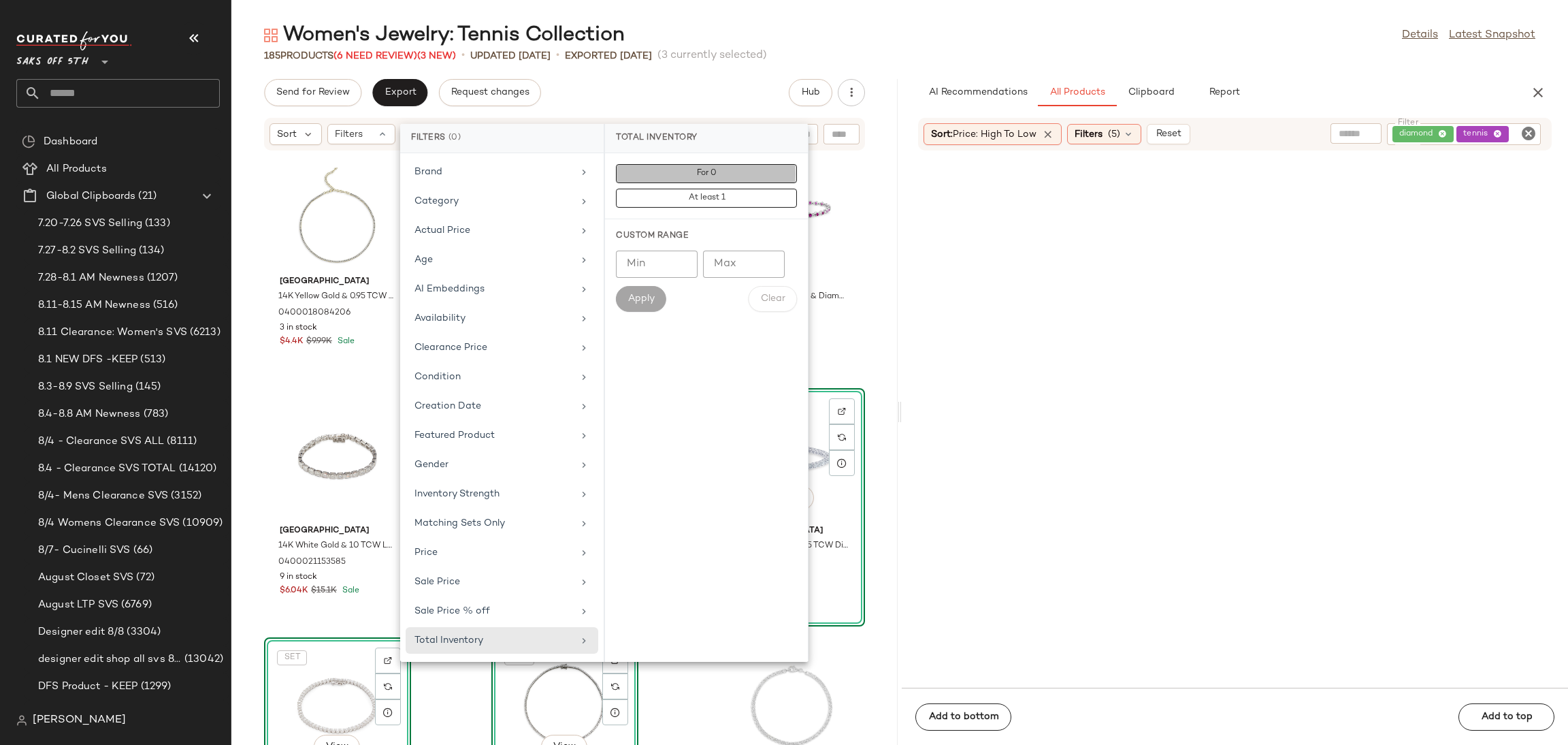
click at [769, 189] on button "For 0" at bounding box center [706, 199] width 181 height 19
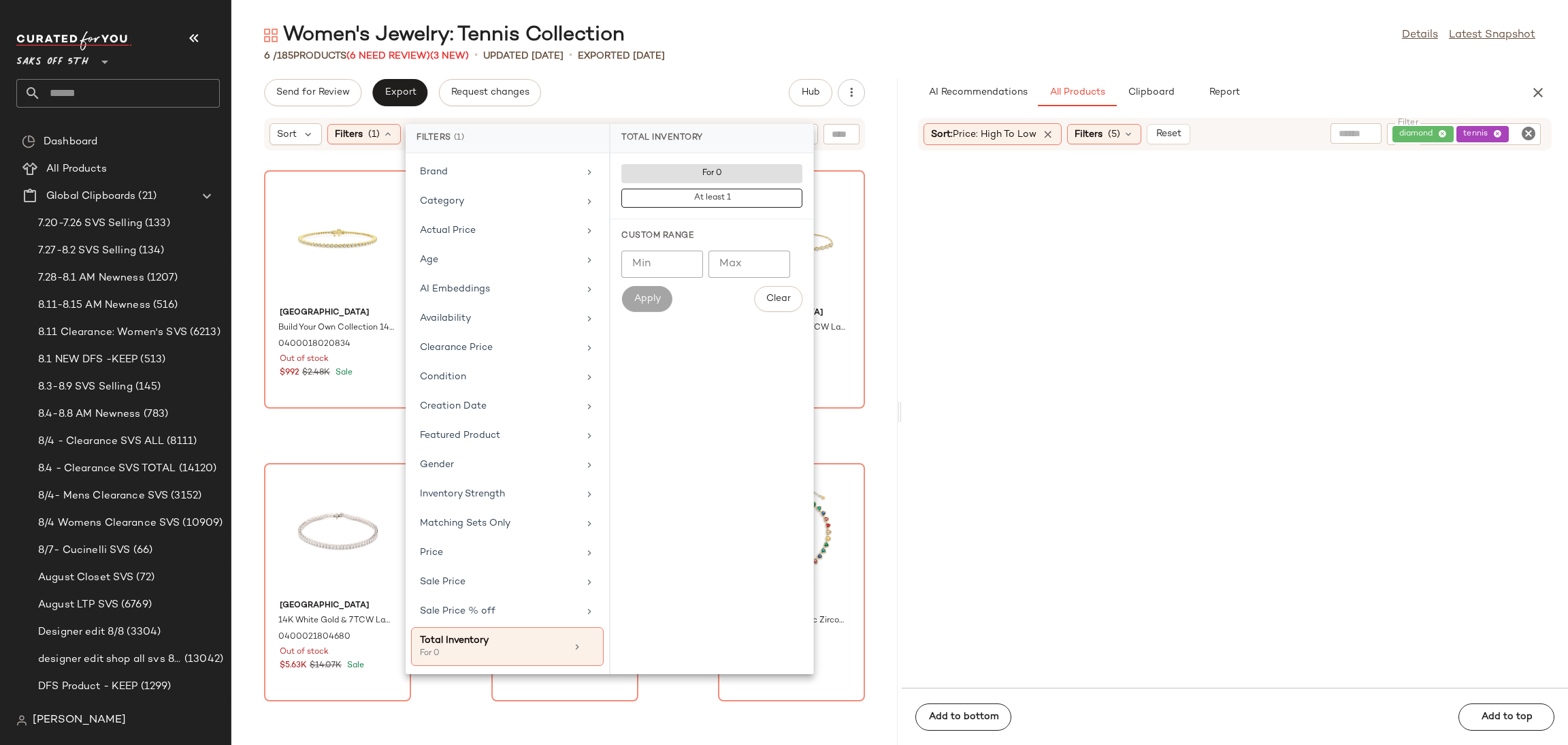
click at [852, 22] on div "Women's Jewelry: Tennis Collection Details Latest Snapshot" at bounding box center [899, 35] width 1337 height 27
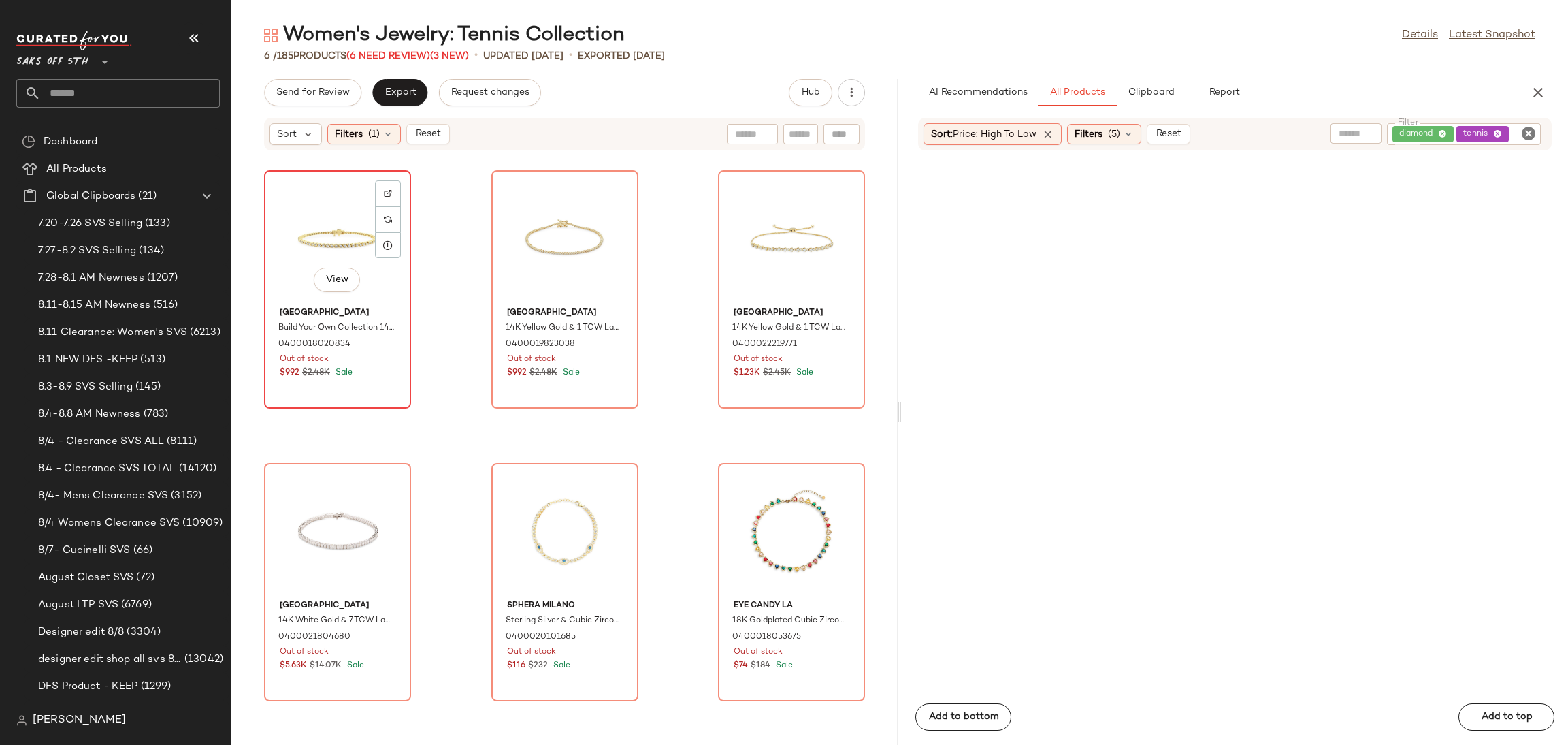
click at [338, 208] on div "View" at bounding box center [338, 237] width 138 height 126
click at [726, 500] on div "View" at bounding box center [792, 531] width 138 height 126
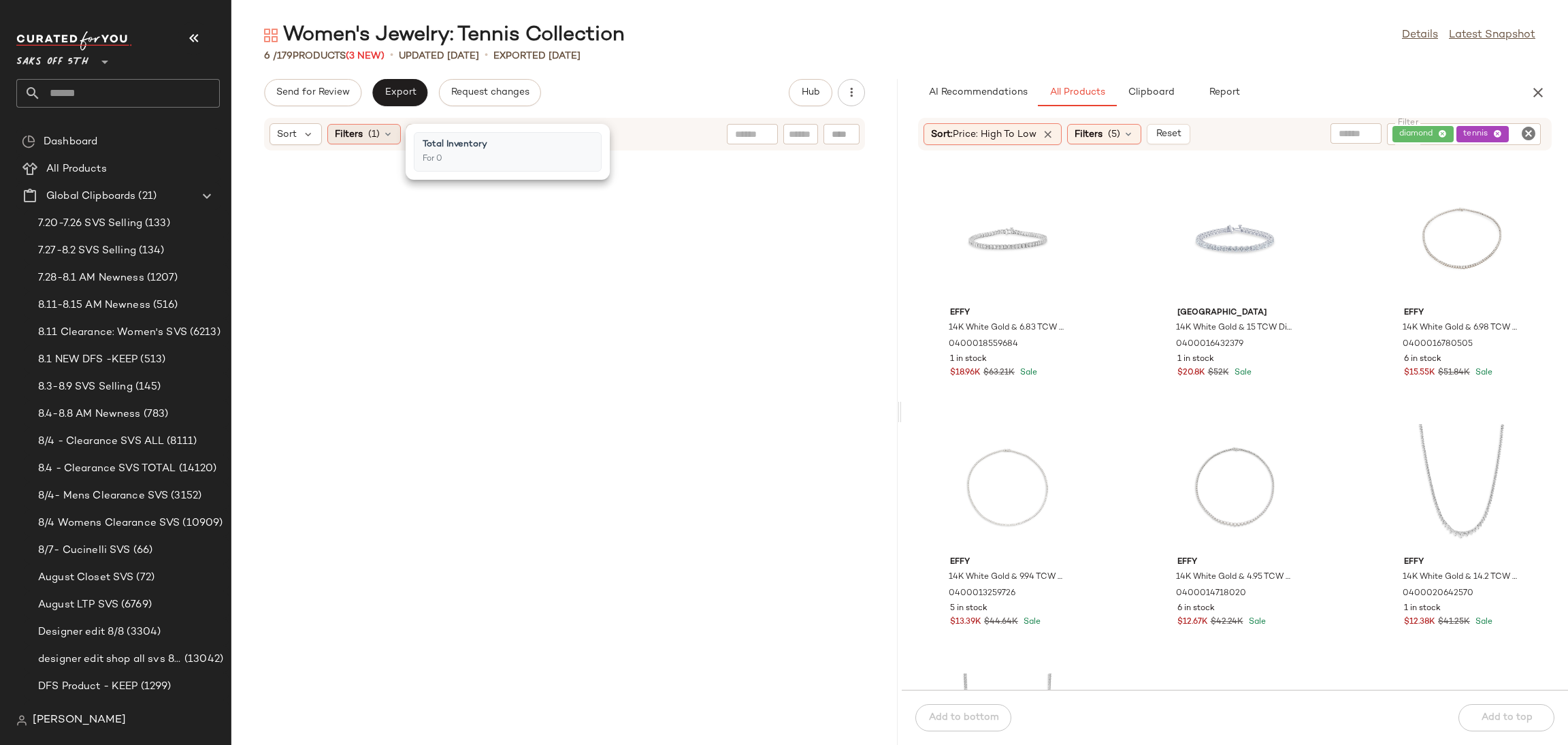
click at [373, 141] on div "Filters (1)" at bounding box center [364, 133] width 73 height 20
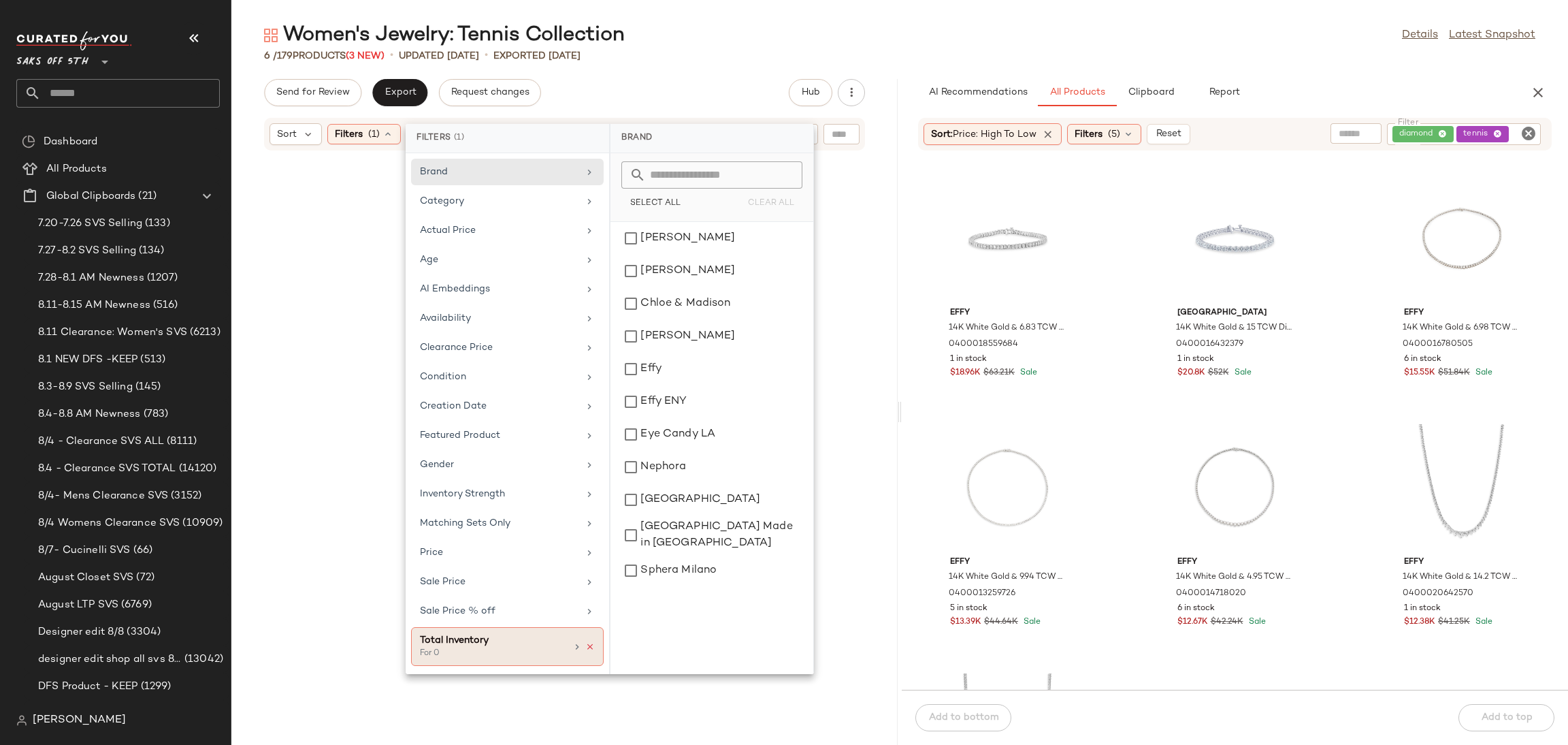
click at [593, 651] on icon at bounding box center [589, 646] width 10 height 10
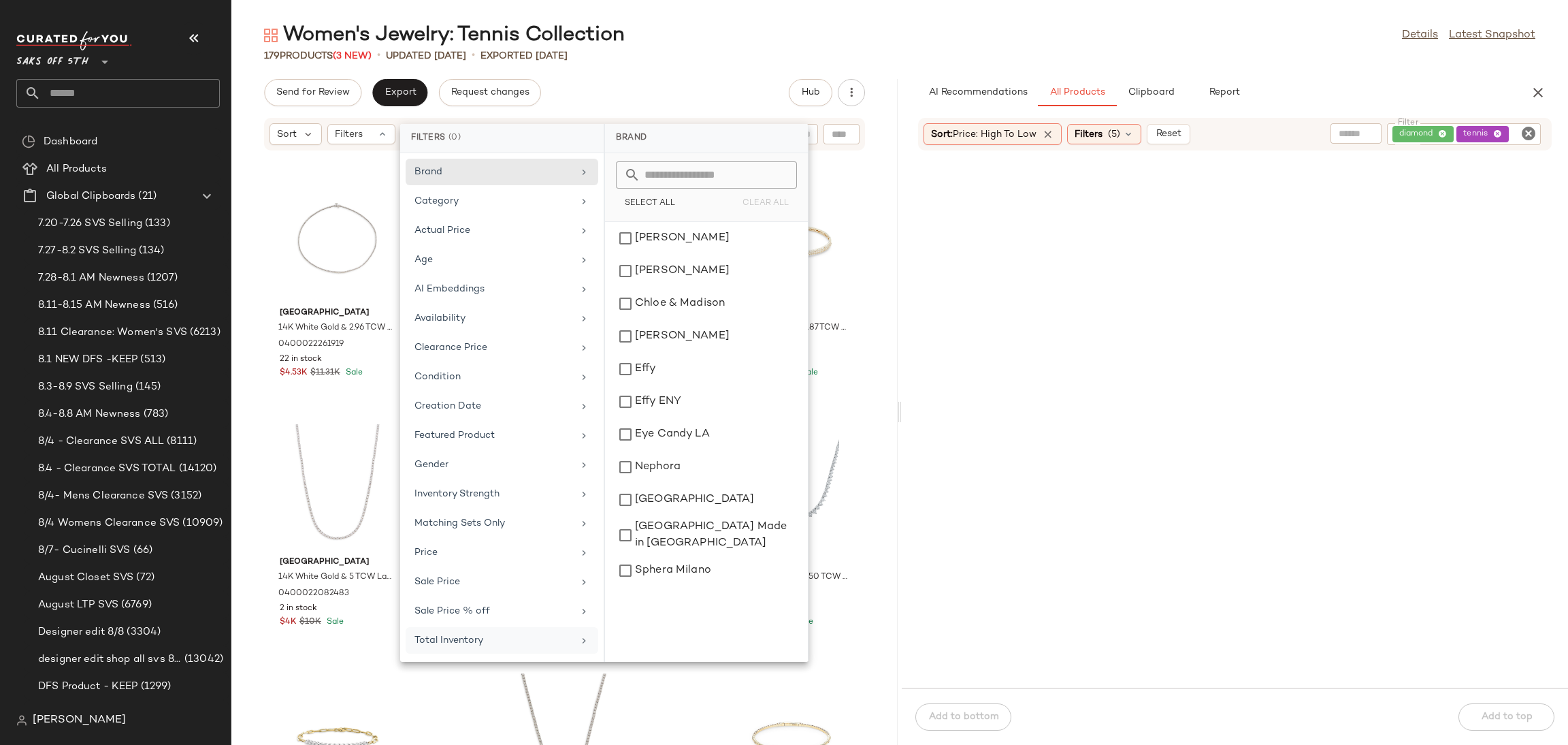
click at [912, 34] on div "Women's Jewelry: Tennis Collection Details Latest Snapshot" at bounding box center [899, 35] width 1337 height 27
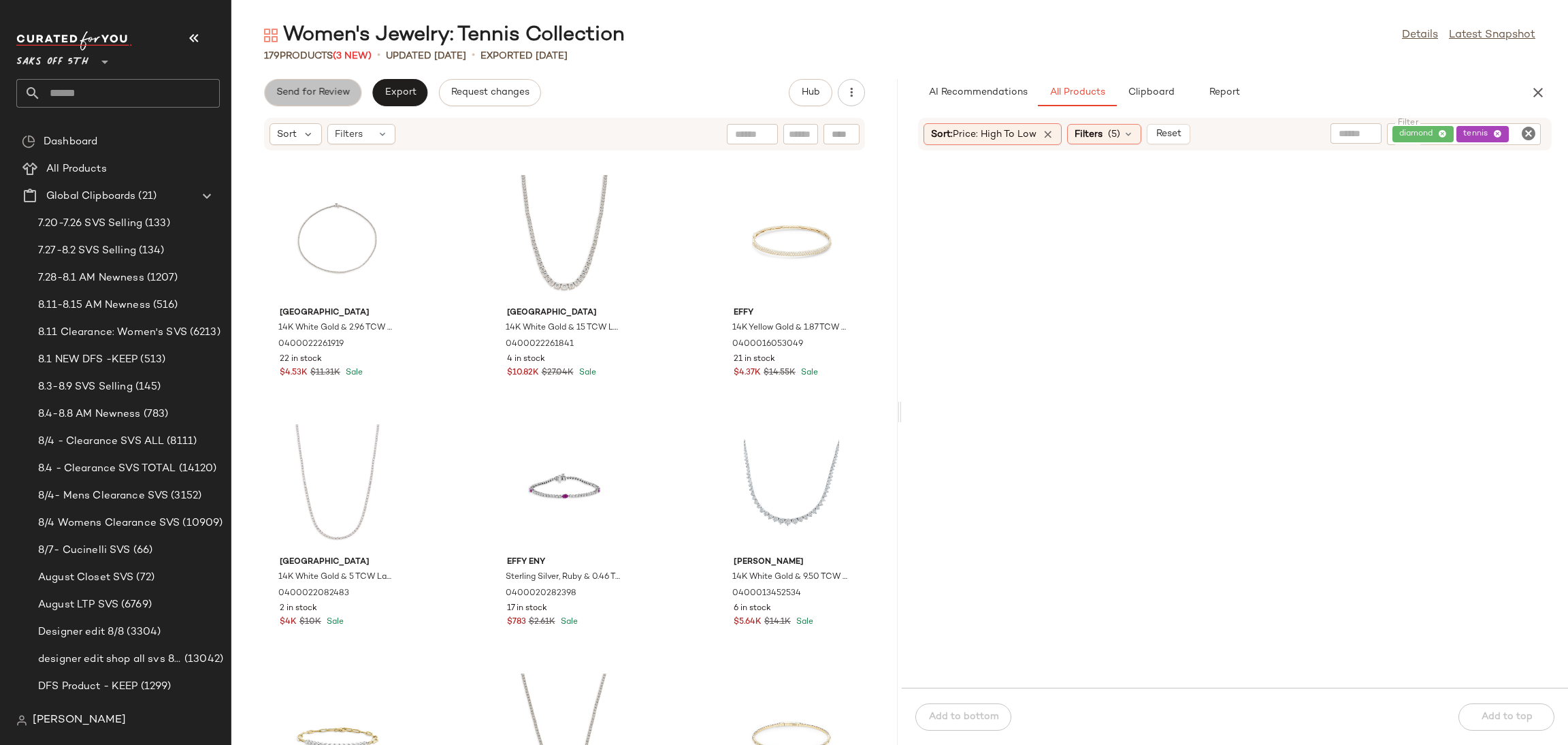
click at [342, 94] on span "Send for Review" at bounding box center [312, 93] width 74 height 11
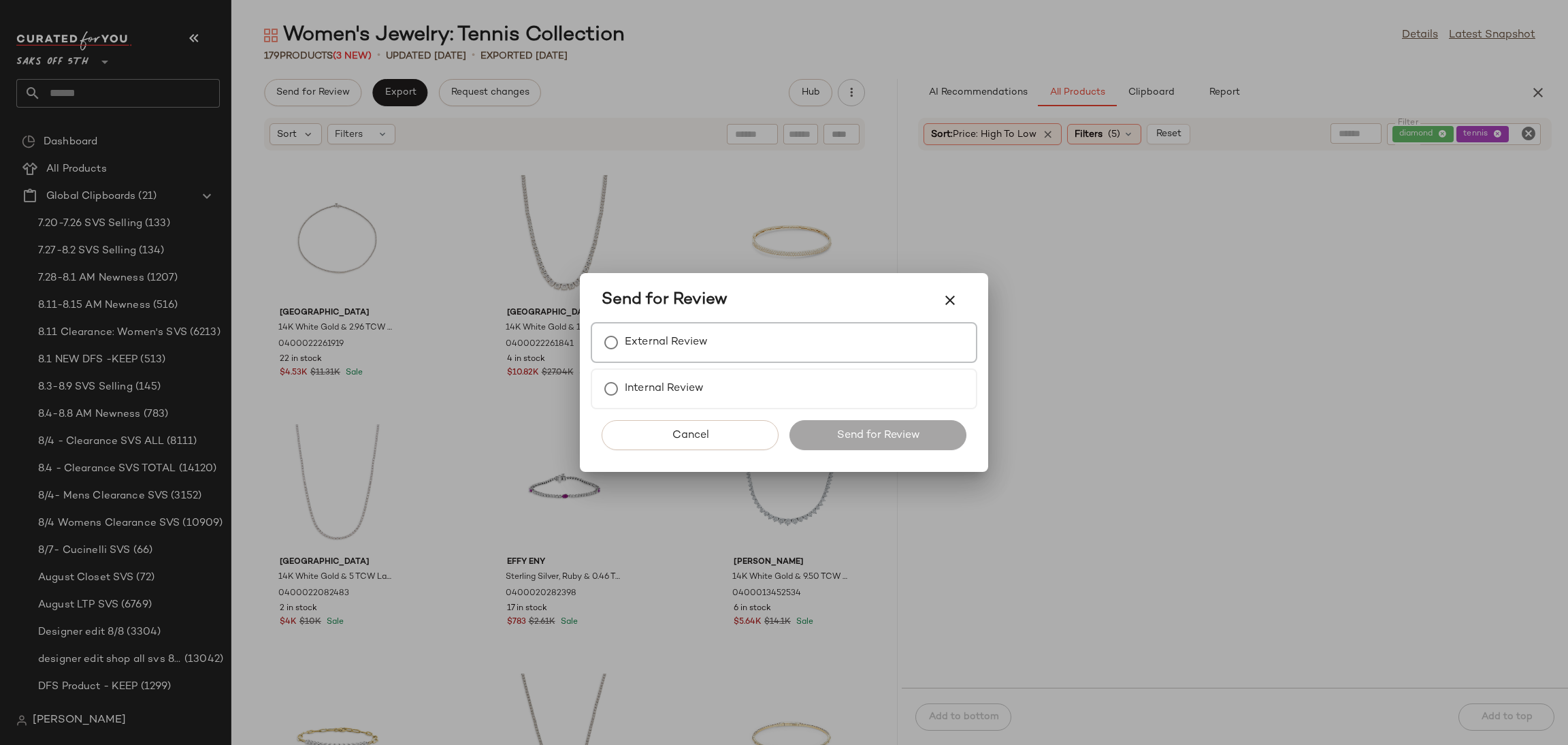
click at [635, 332] on label "External Review" at bounding box center [666, 342] width 83 height 27
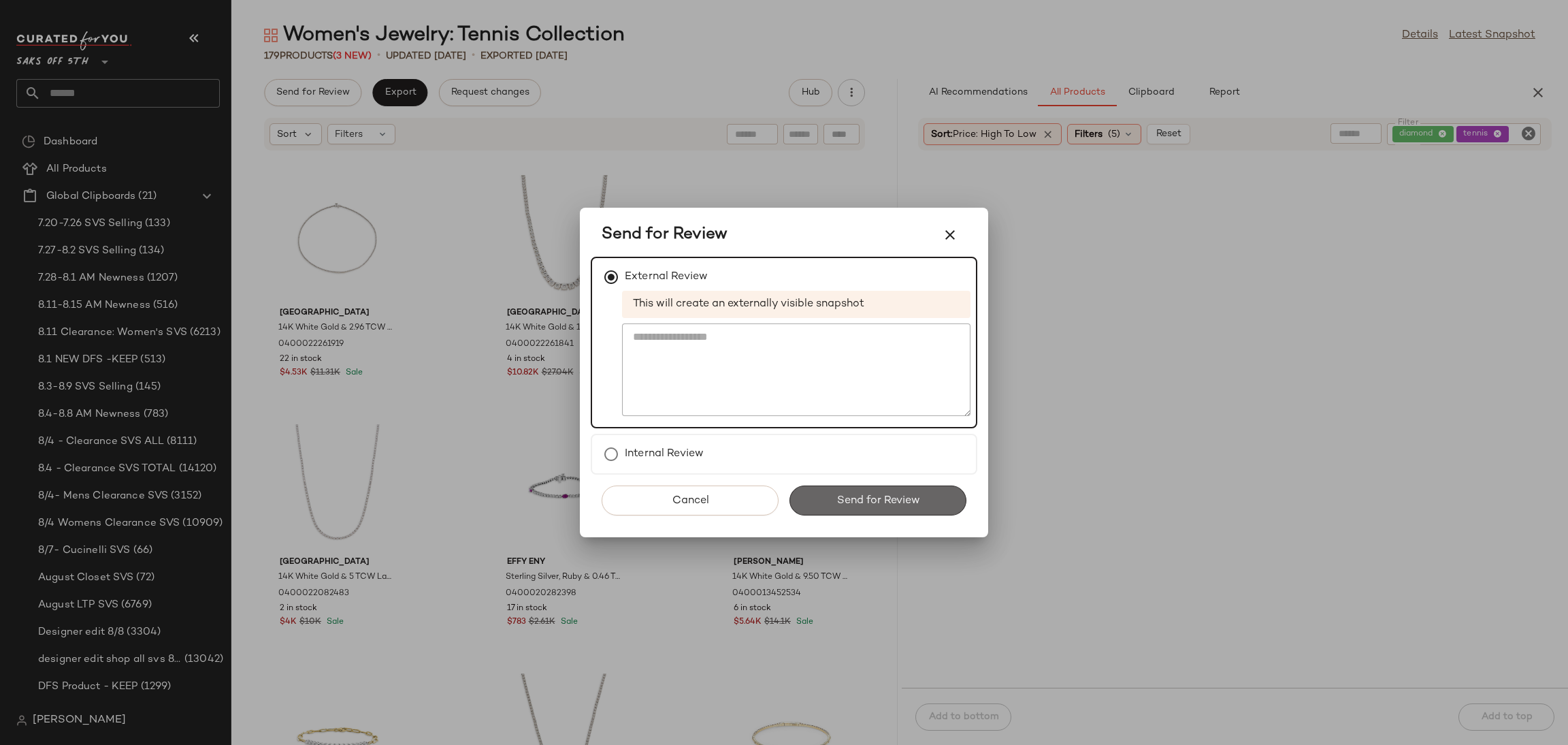
click at [874, 510] on button "Send for Review" at bounding box center [878, 500] width 177 height 30
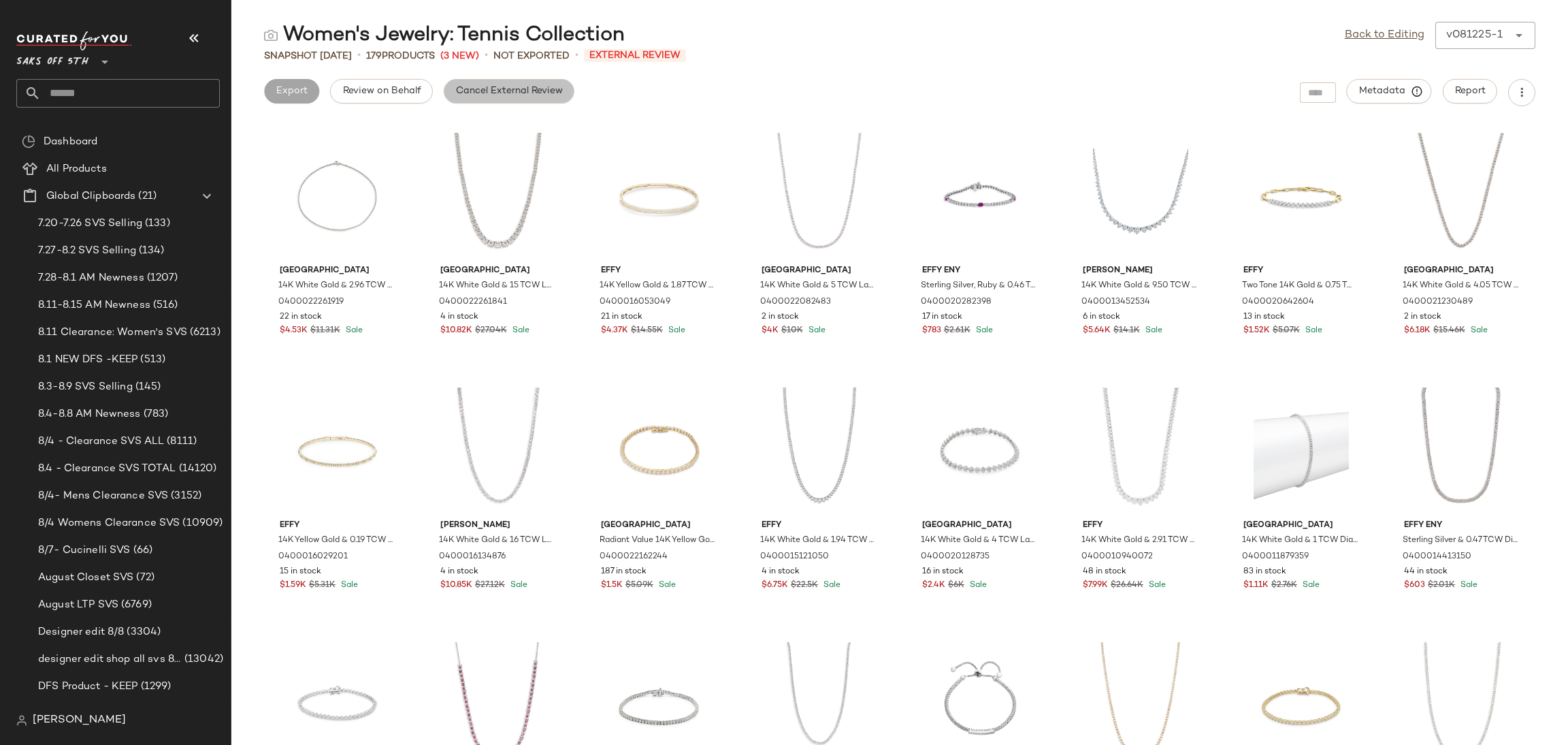
click at [514, 99] on button "Cancel External Review" at bounding box center [509, 91] width 131 height 25
click at [412, 96] on span "Export" at bounding box center [400, 91] width 32 height 11
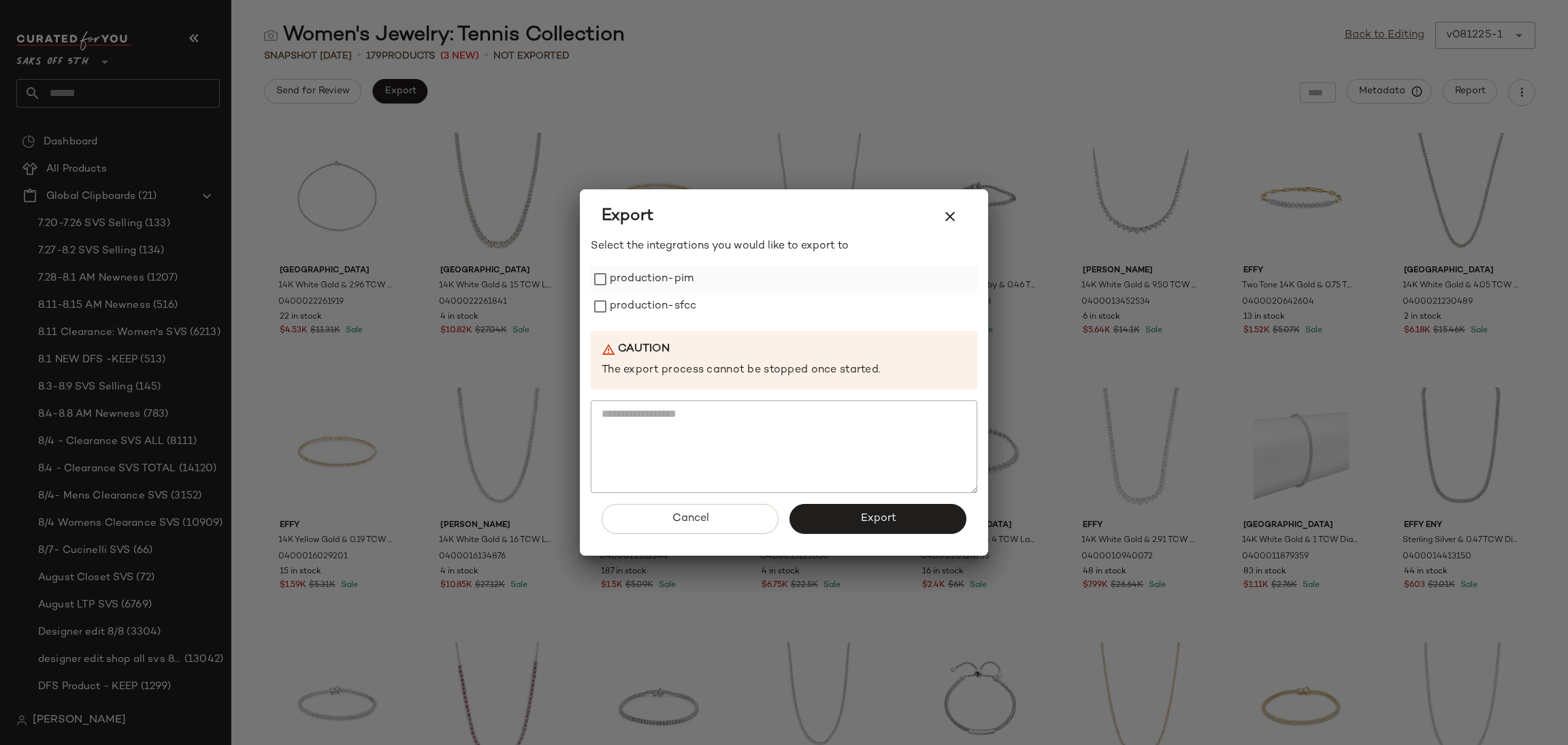
click at [665, 275] on label "production-pim" at bounding box center [651, 279] width 84 height 27
click at [668, 296] on label "production-sfcc" at bounding box center [653, 306] width 86 height 27
click at [839, 515] on button "Export" at bounding box center [878, 519] width 177 height 30
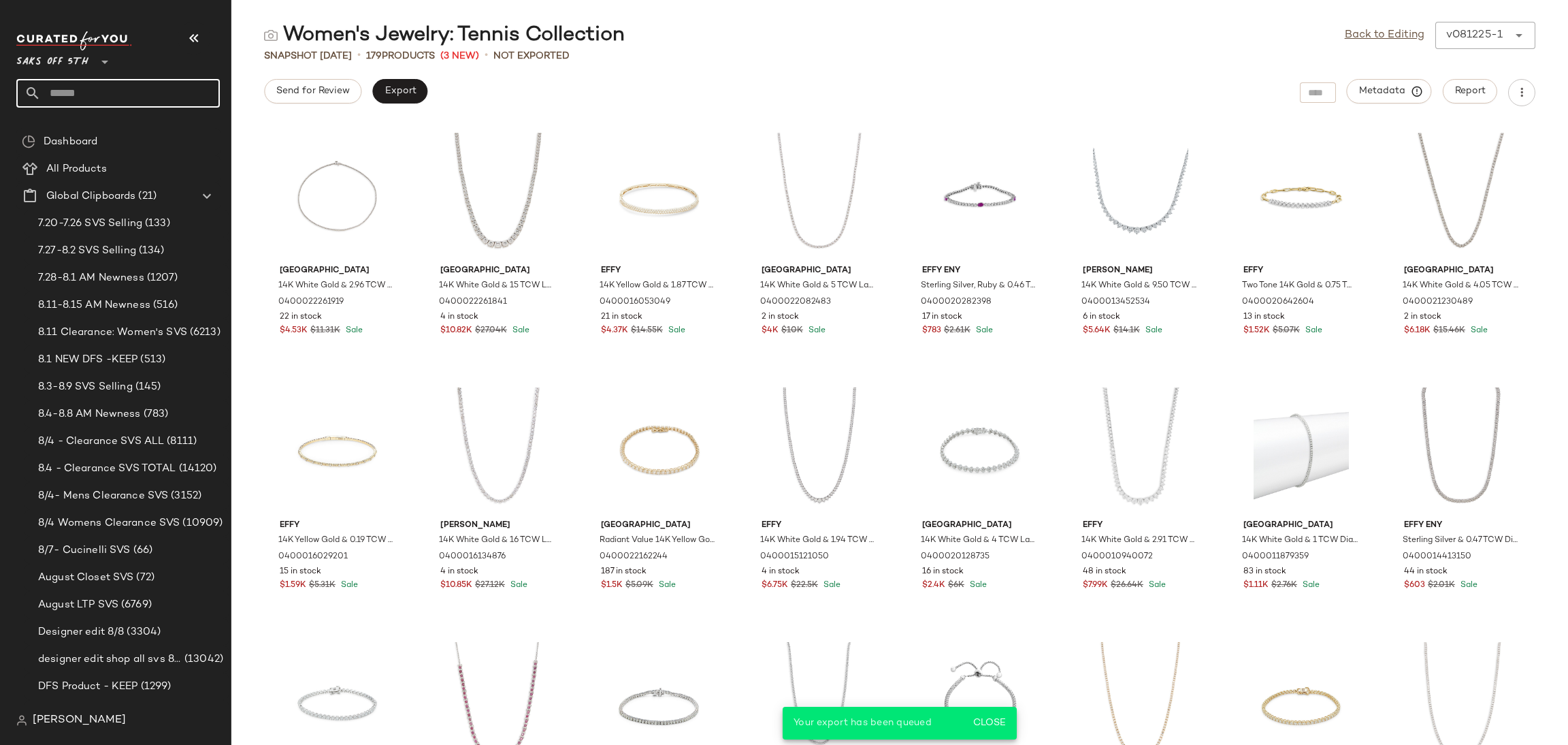
click at [164, 96] on input "text" at bounding box center [130, 93] width 179 height 28
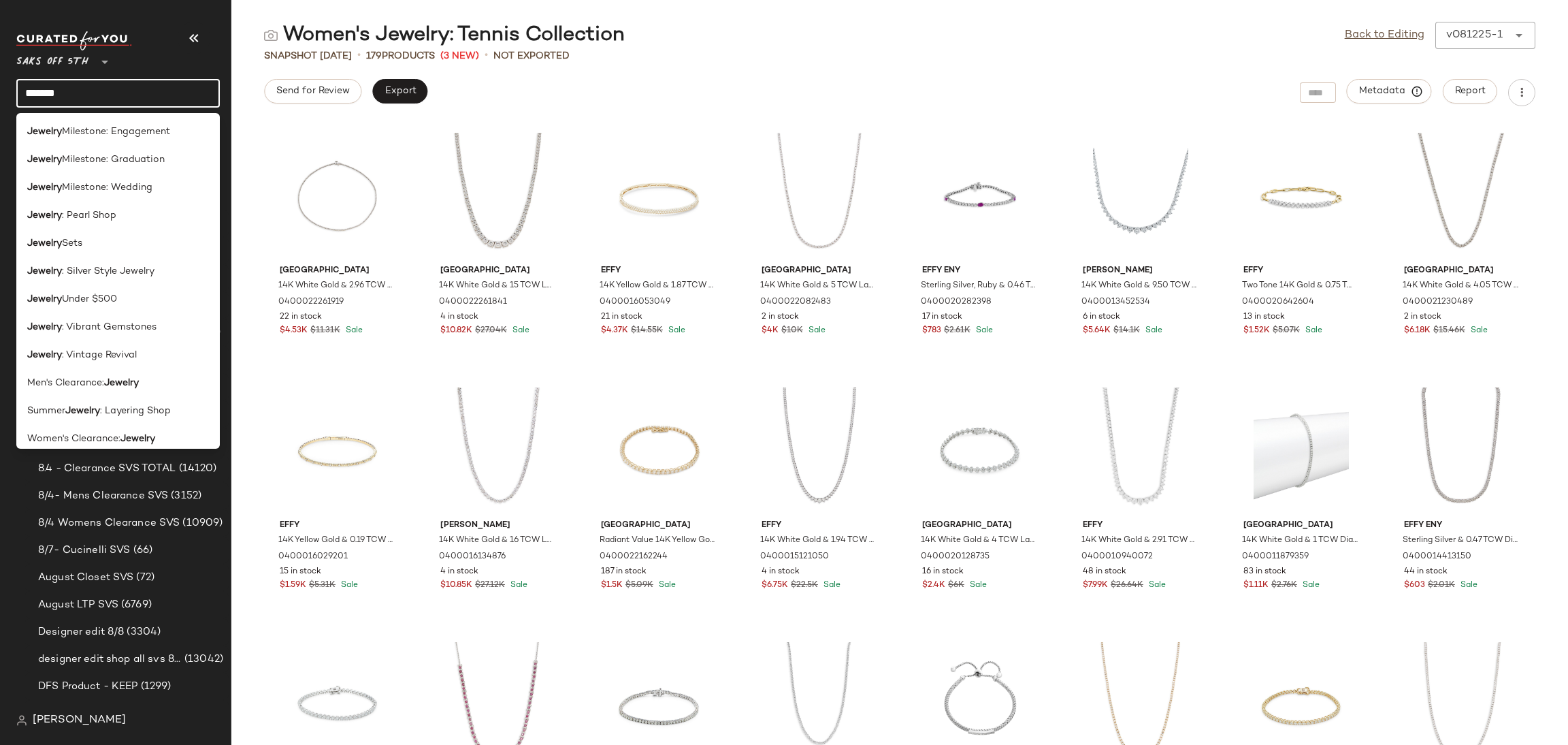
scroll to position [708, 0]
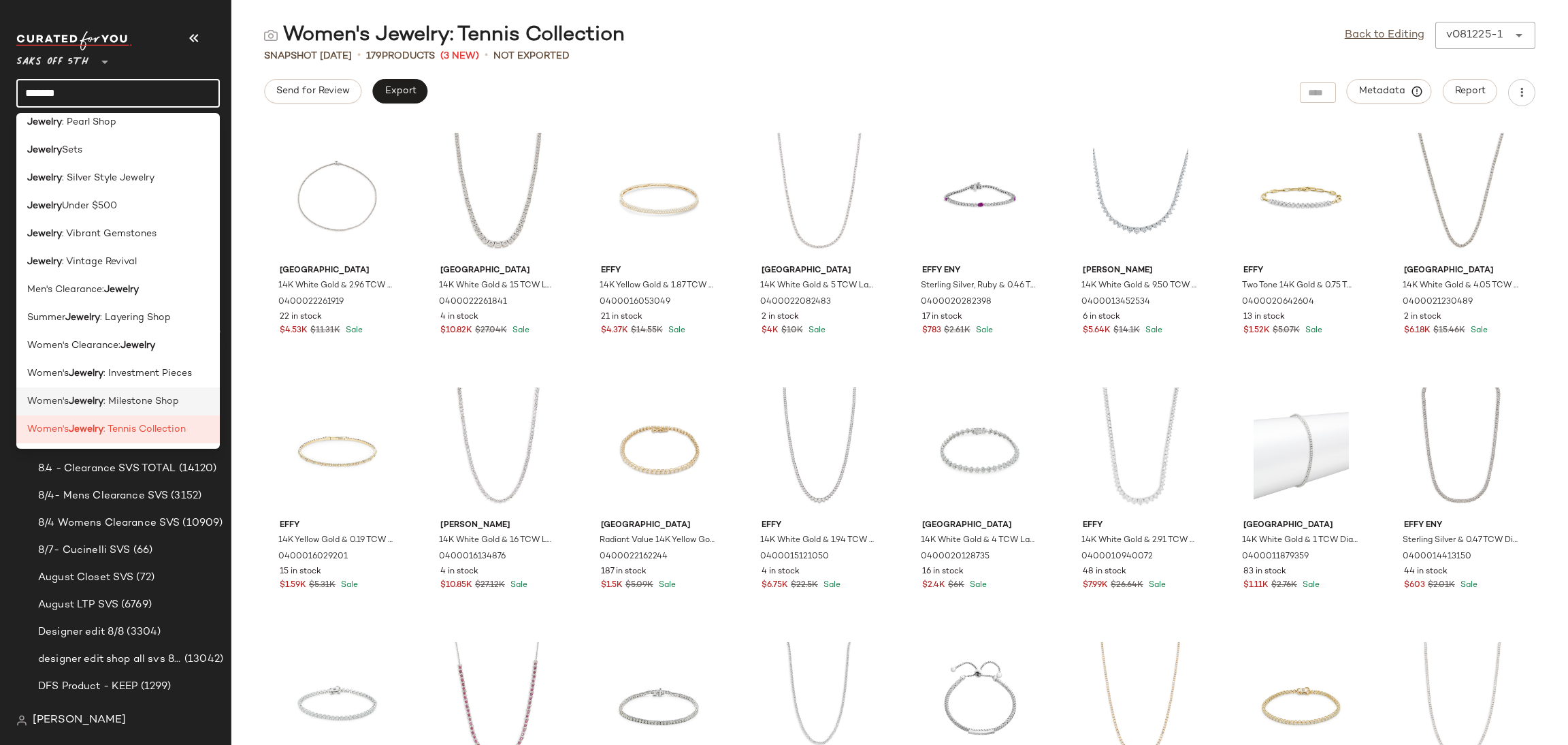
type input "*******"
click at [171, 404] on span ": Milestone Shop" at bounding box center [141, 402] width 76 height 14
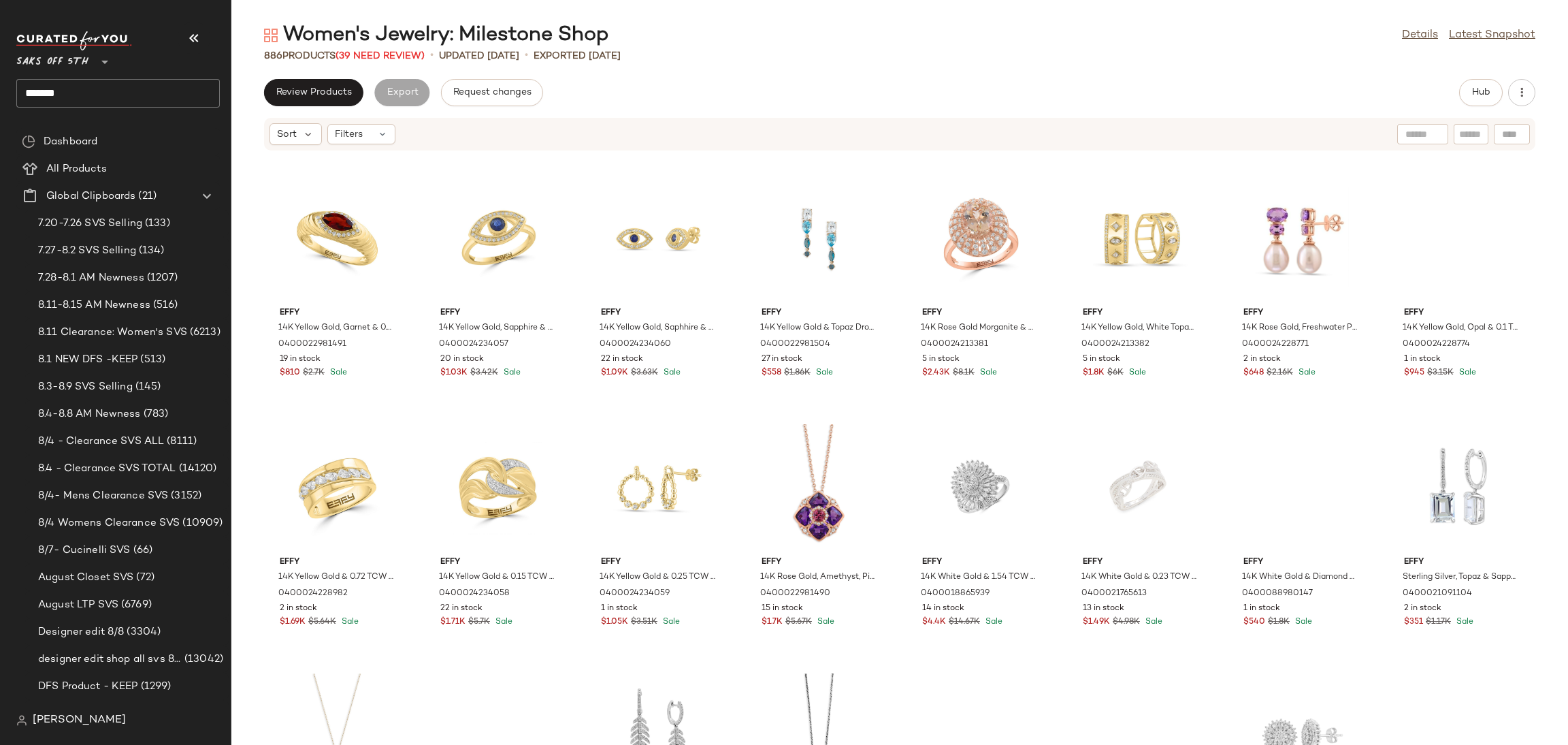
click at [390, 61] on div "886 Products (39 Need Review)" at bounding box center [344, 56] width 161 height 14
click at [393, 58] on span "(39 Need Review)" at bounding box center [379, 56] width 89 height 11
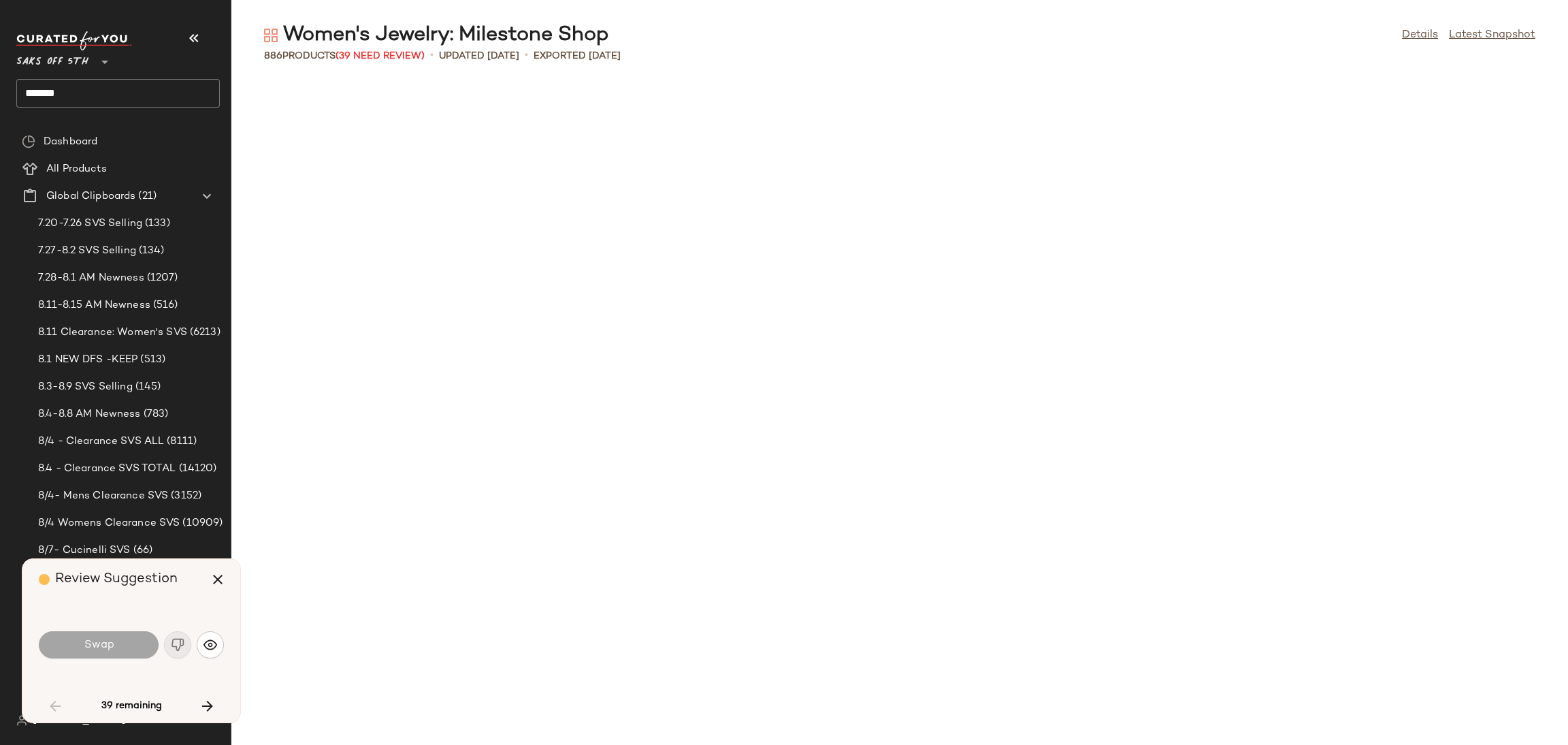
scroll to position [1008, 0]
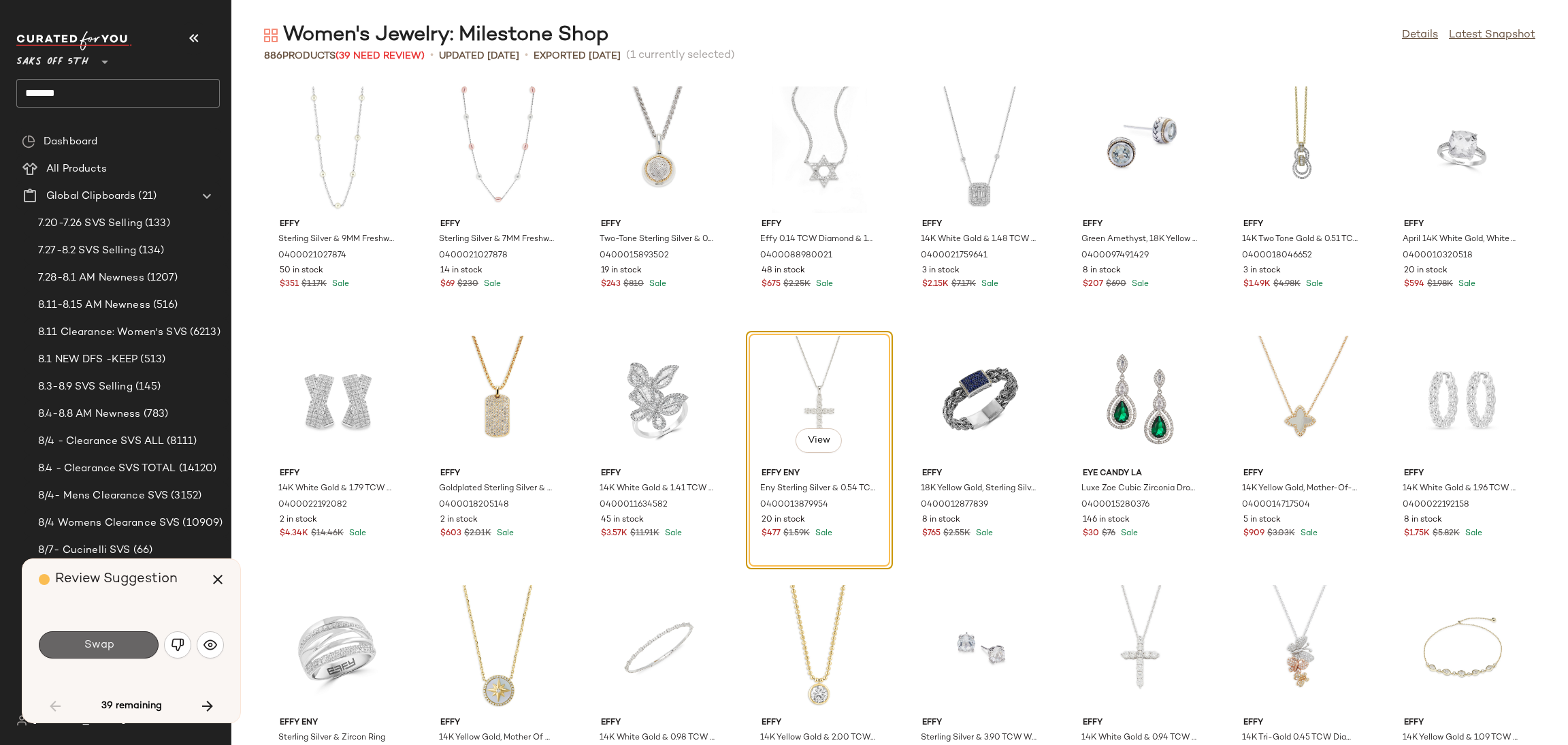
click at [117, 638] on button "Swap" at bounding box center [99, 644] width 120 height 27
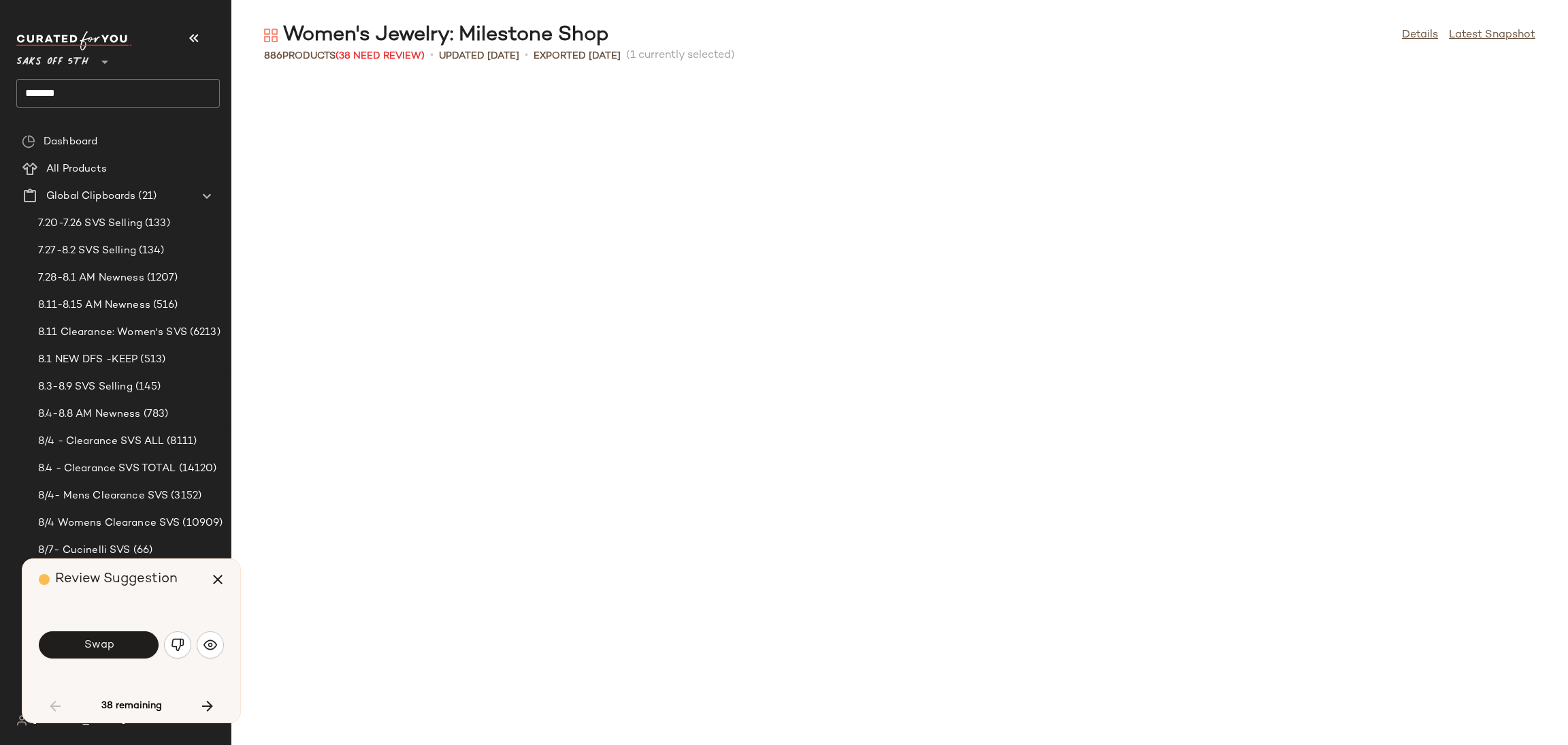
scroll to position [1743, 0]
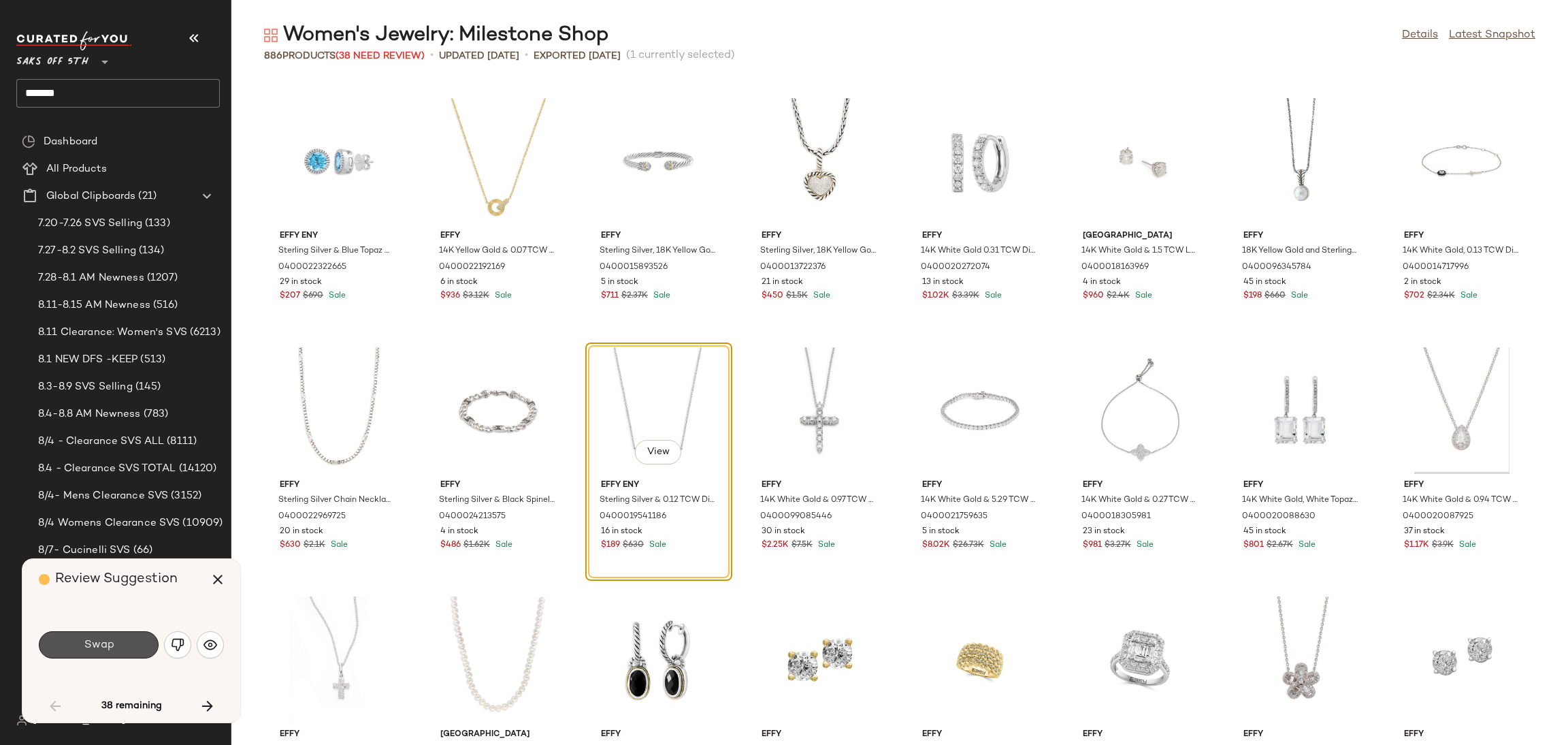
click at [117, 638] on button "Swap" at bounding box center [99, 644] width 120 height 27
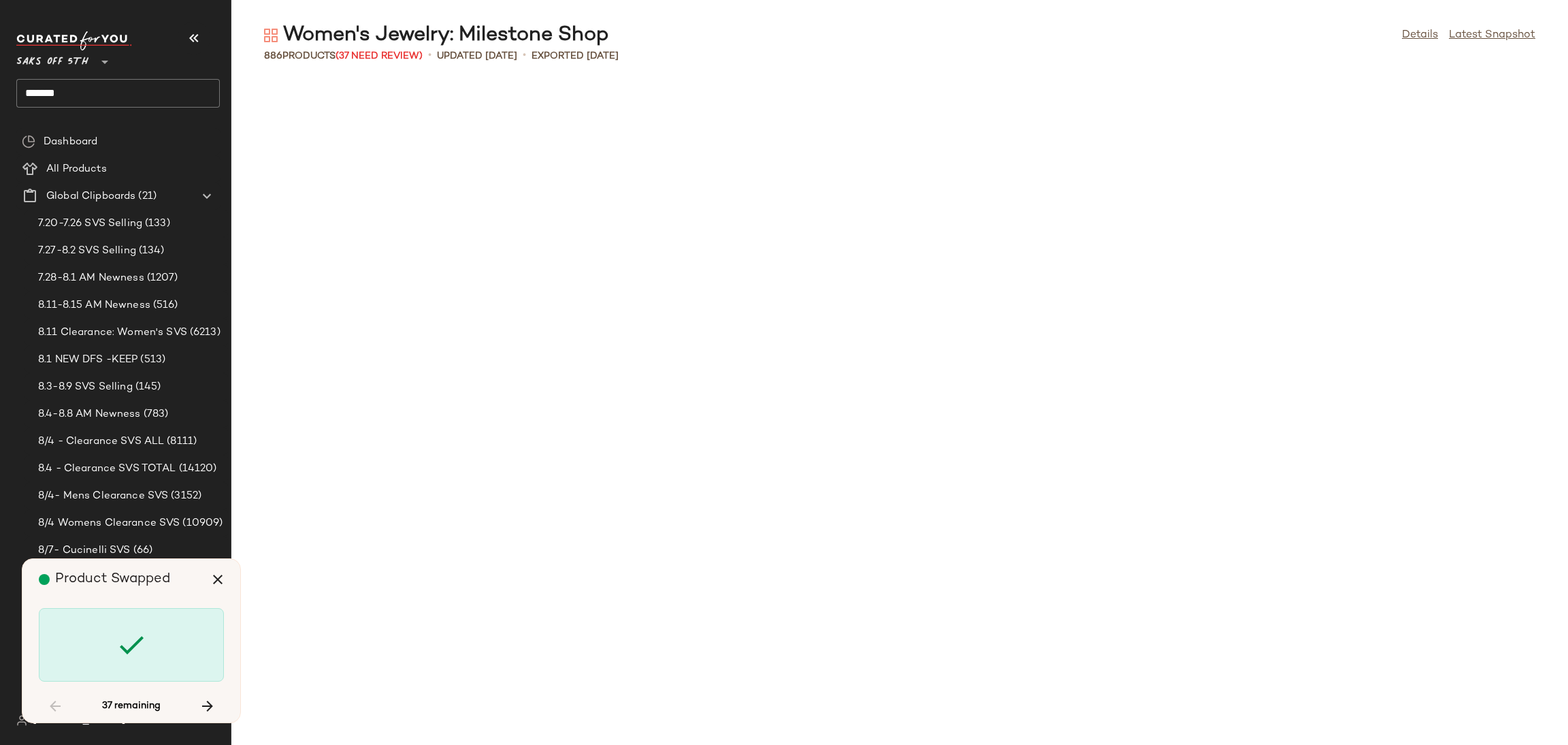
scroll to position [3240, 0]
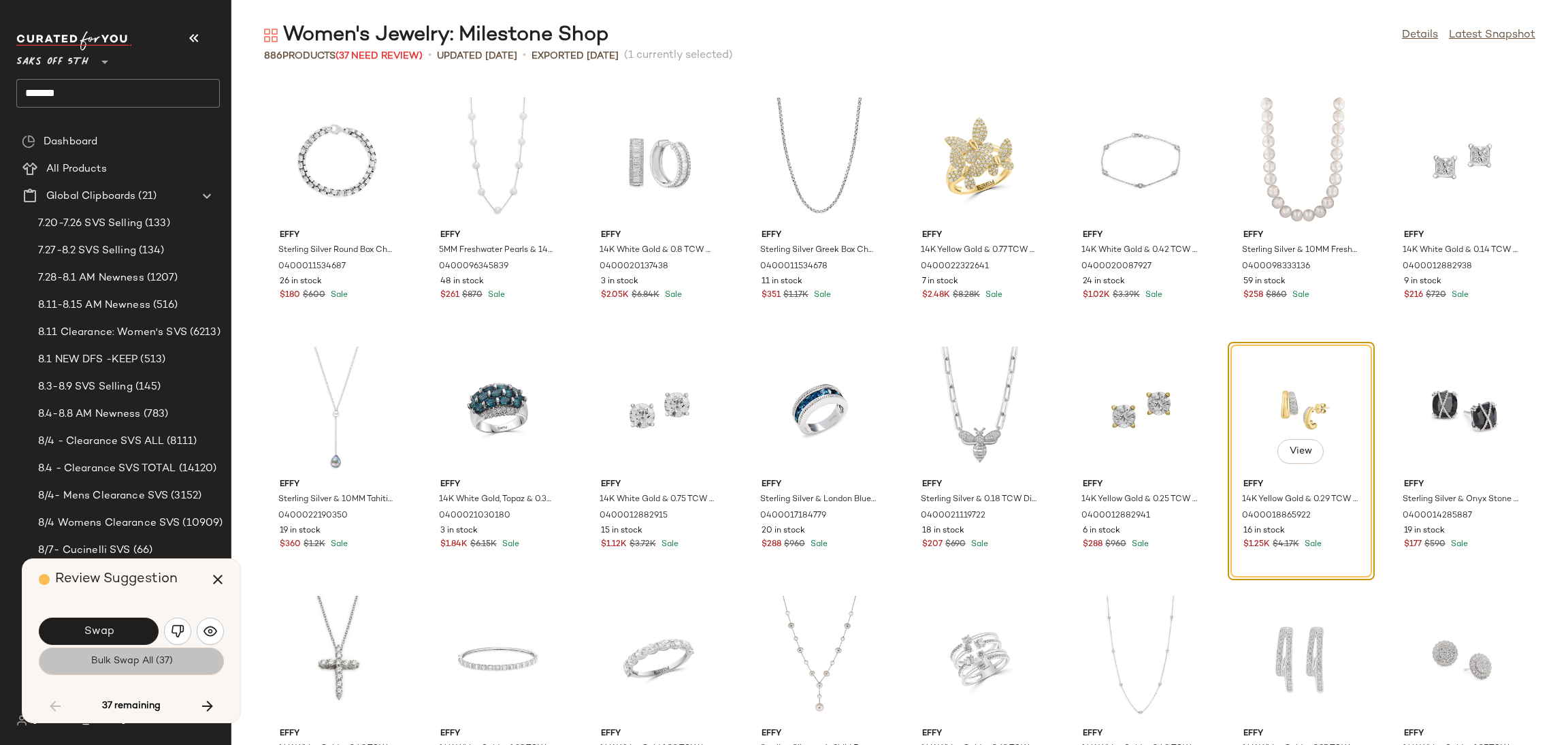
click at [130, 666] on span "Bulk Swap All (37)" at bounding box center [131, 661] width 82 height 11
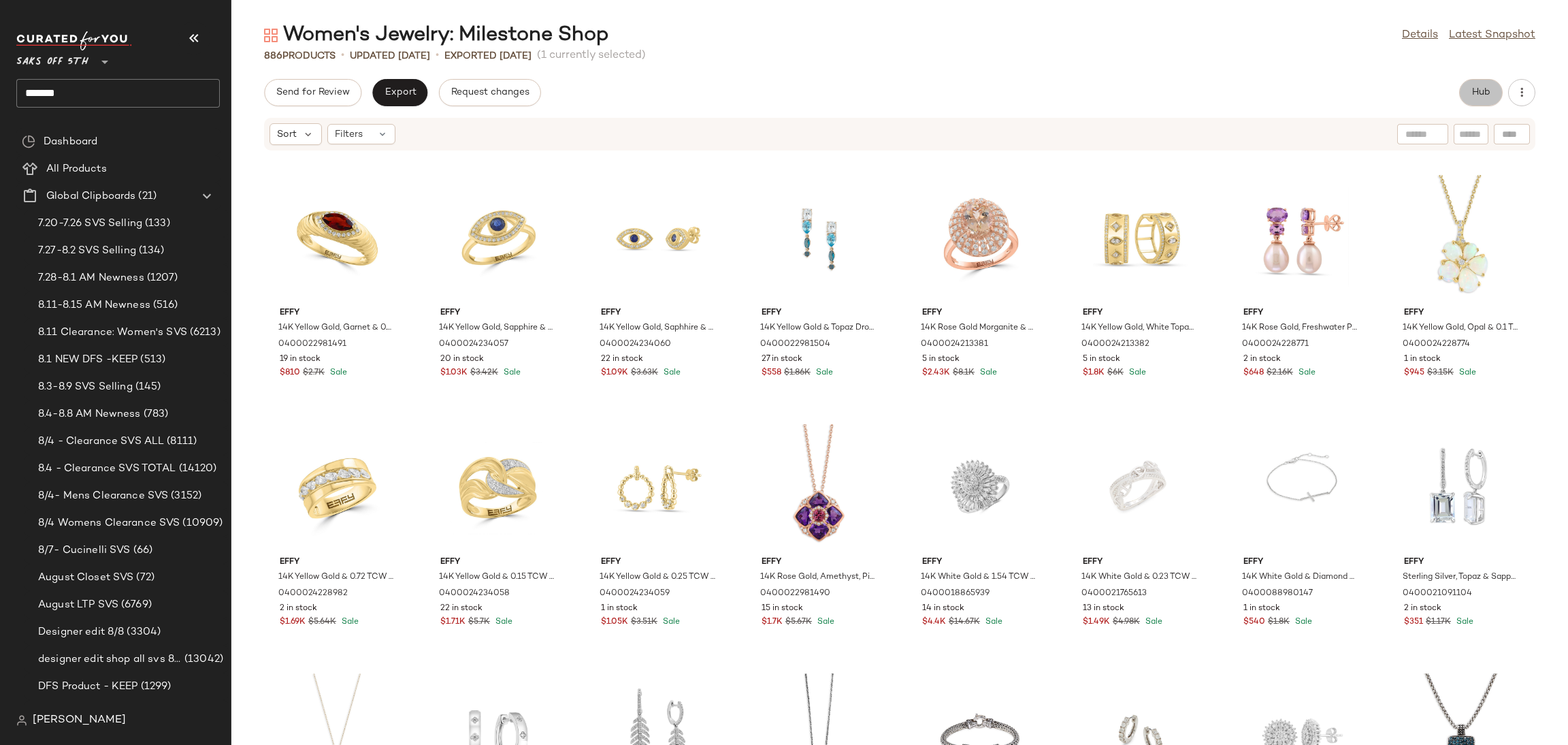
click at [1486, 92] on span "Hub" at bounding box center [1482, 93] width 19 height 11
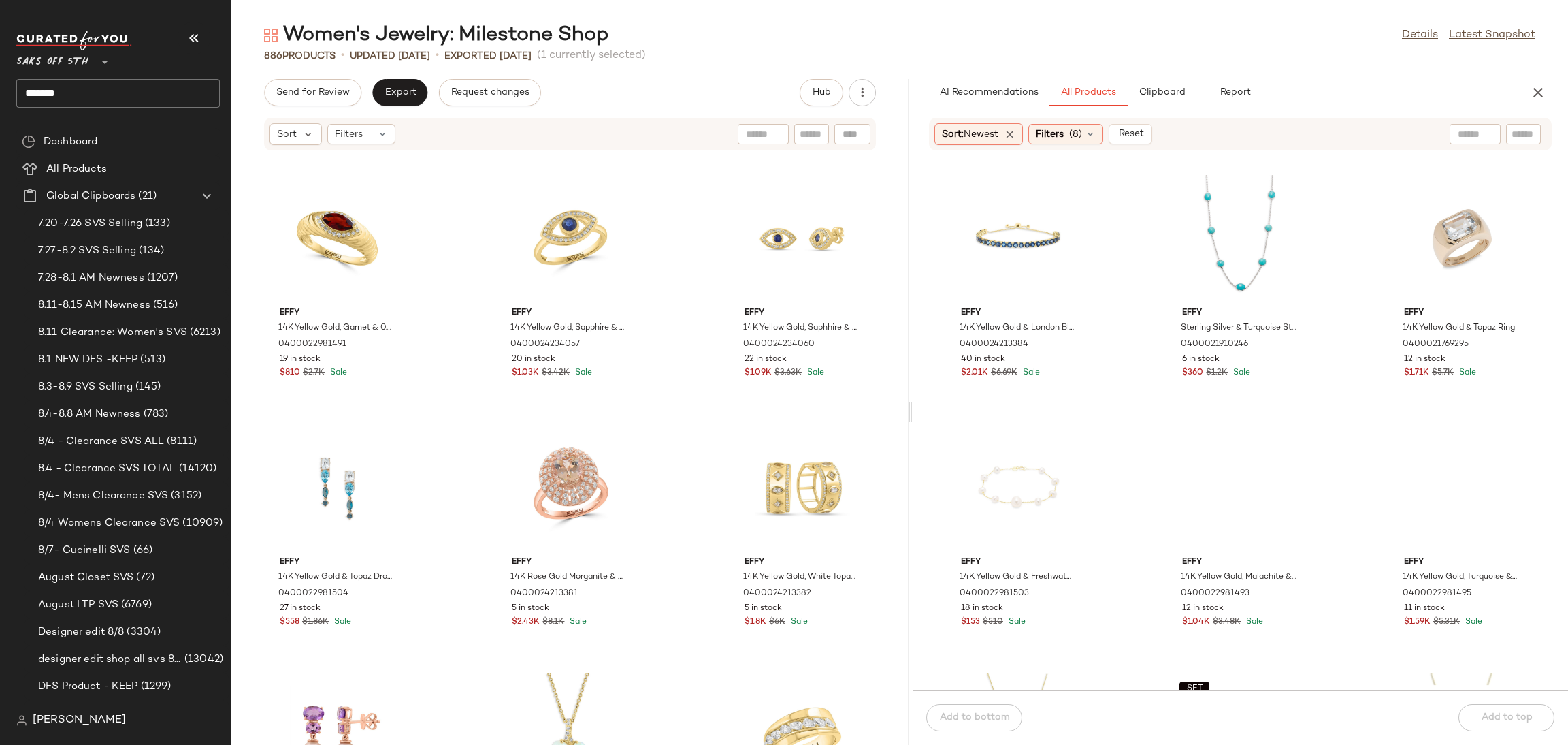
drag, startPoint x: 899, startPoint y: 417, endPoint x: 951, endPoint y: 405, distance: 53.4
click at [951, 405] on div "Women's Jewelry: Milestone Shop Details Latest Snapshot 886 Products • updated …" at bounding box center [899, 383] width 1337 height 723
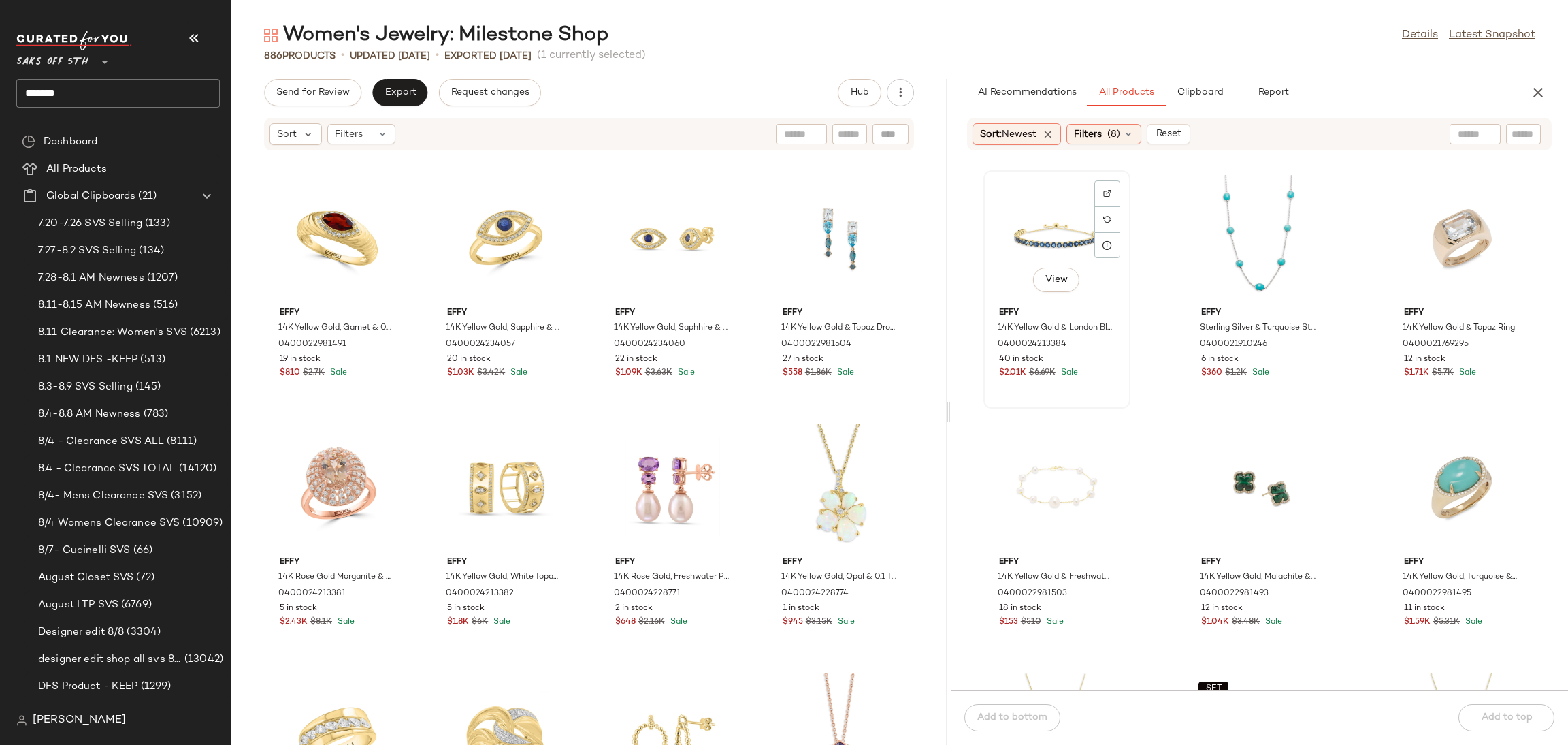
click at [1023, 222] on div "View" at bounding box center [1057, 237] width 138 height 126
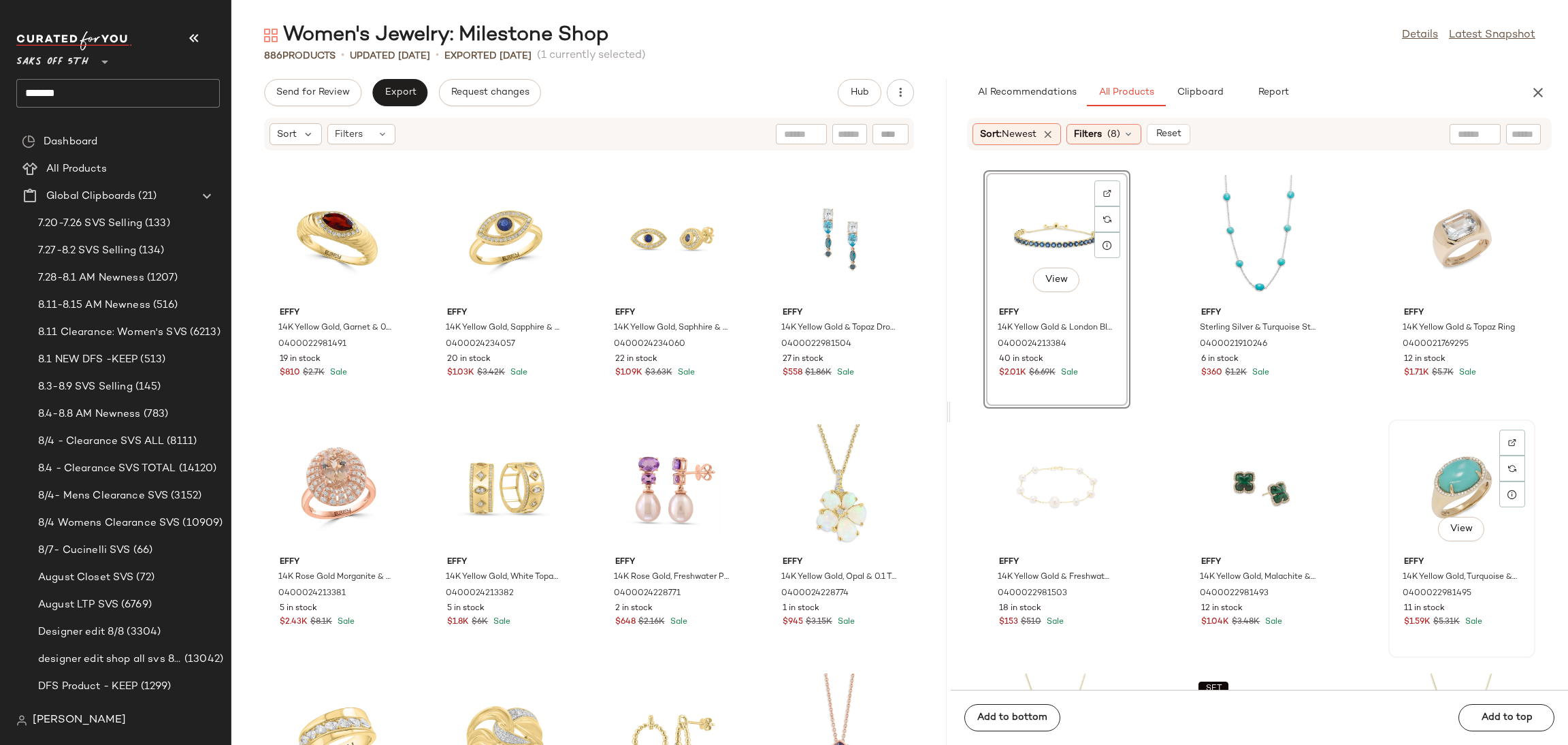
click at [1429, 451] on div "View" at bounding box center [1462, 487] width 138 height 126
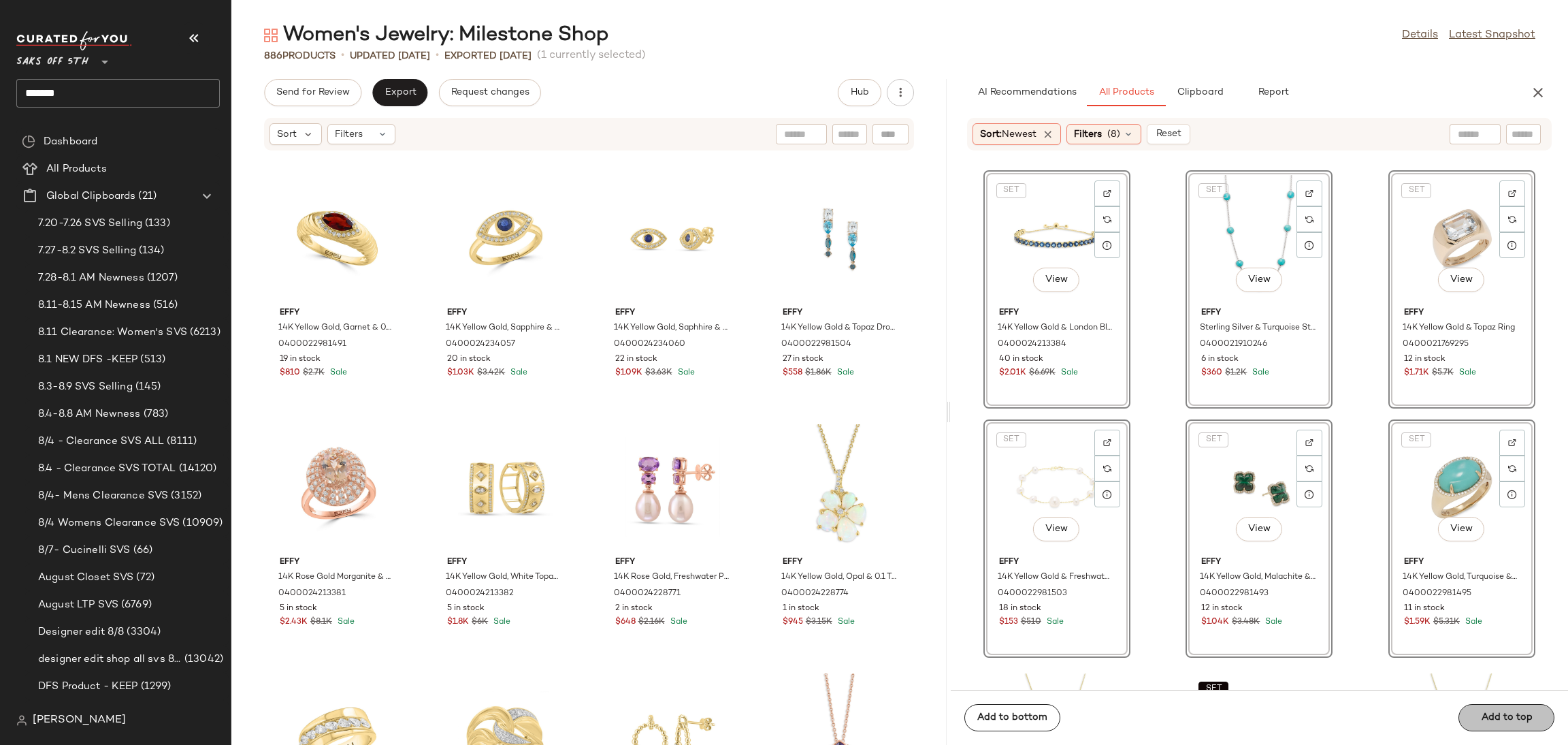
click at [1492, 717] on span "Add to top" at bounding box center [1506, 718] width 52 height 11
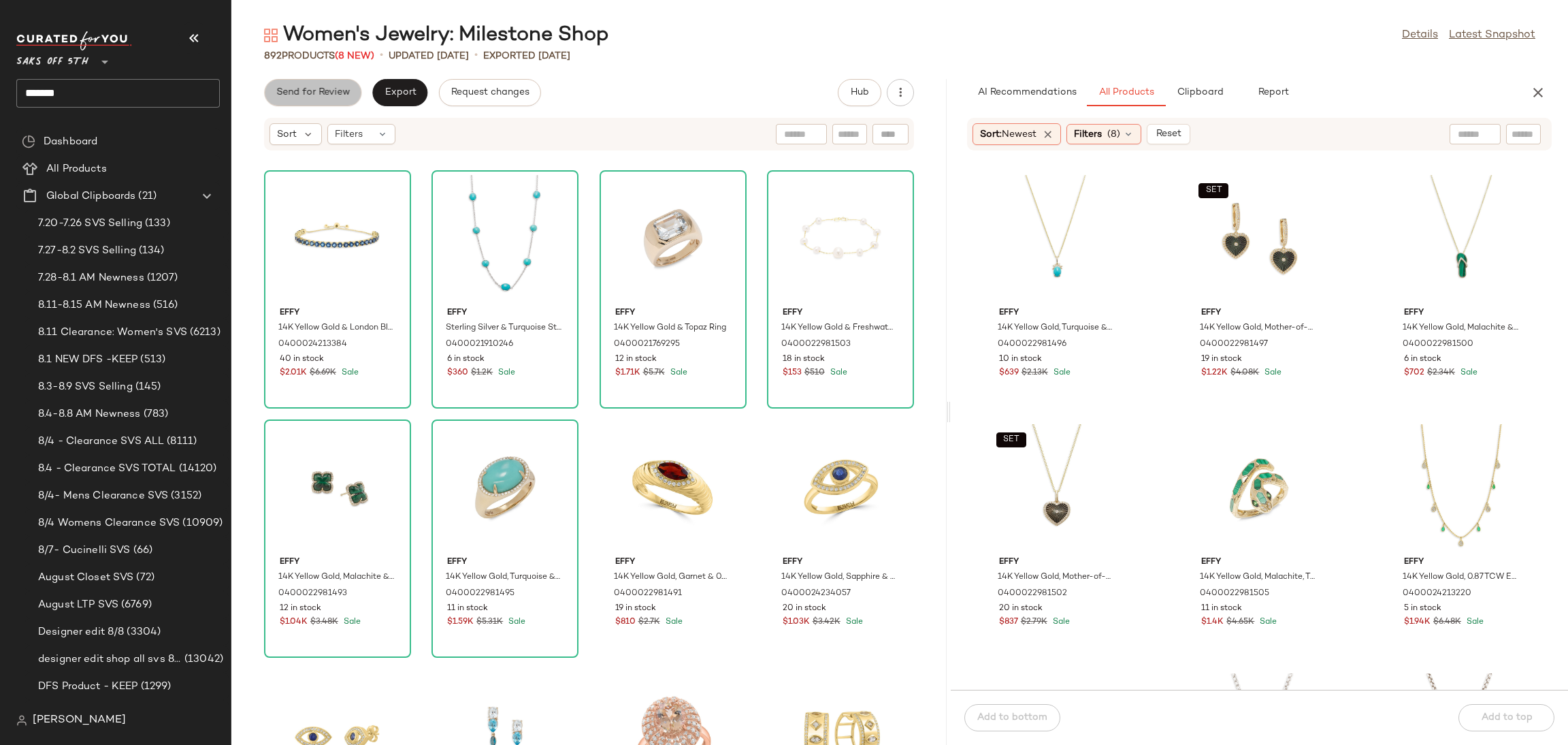
click at [303, 91] on span "Send for Review" at bounding box center [312, 93] width 74 height 11
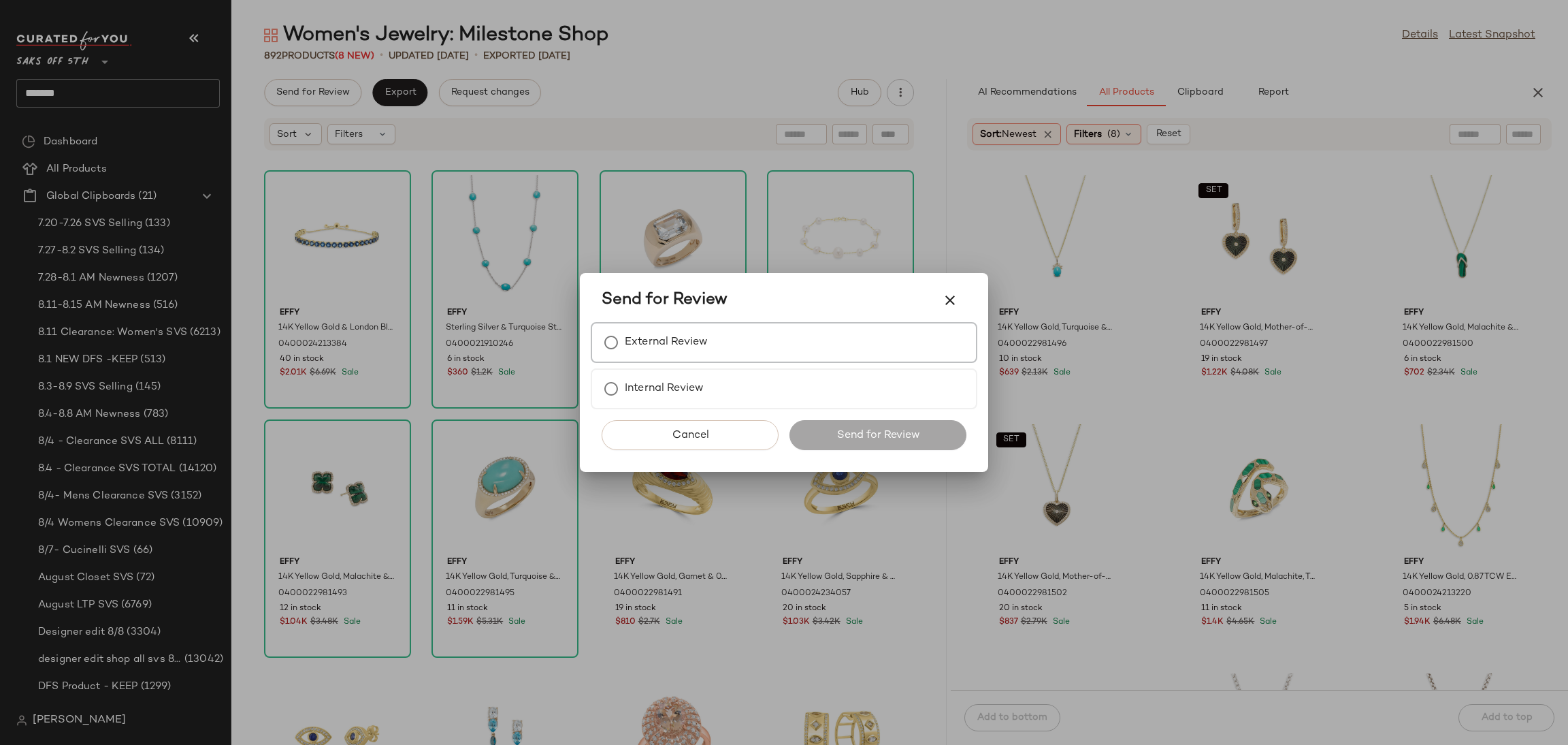
click at [709, 343] on div "External Review" at bounding box center [784, 342] width 386 height 41
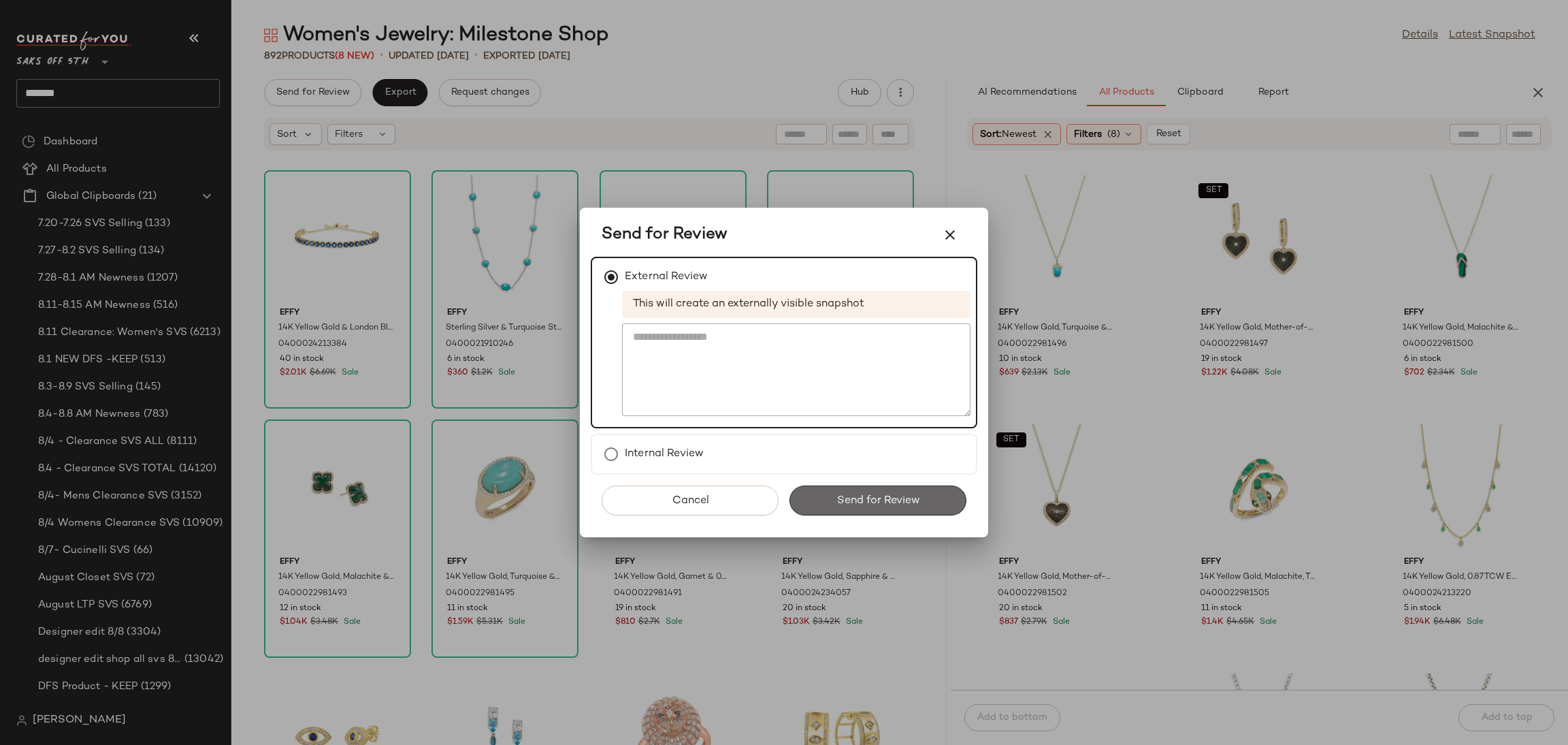
click at [838, 504] on span "Send for Review" at bounding box center [877, 500] width 84 height 13
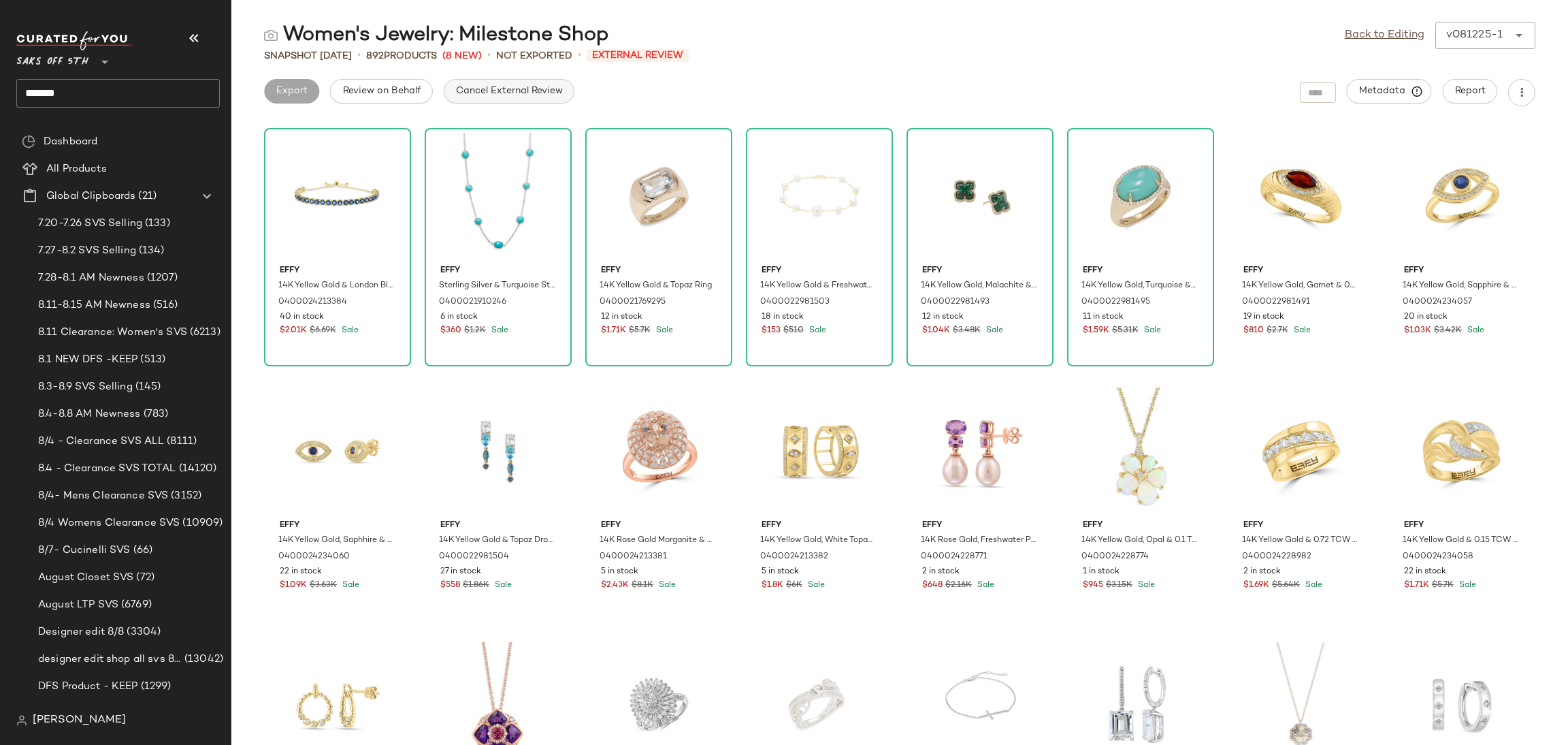
click at [455, 94] on span "Cancel External Review" at bounding box center [509, 91] width 108 height 11
click at [407, 96] on span "Export" at bounding box center [400, 91] width 32 height 11
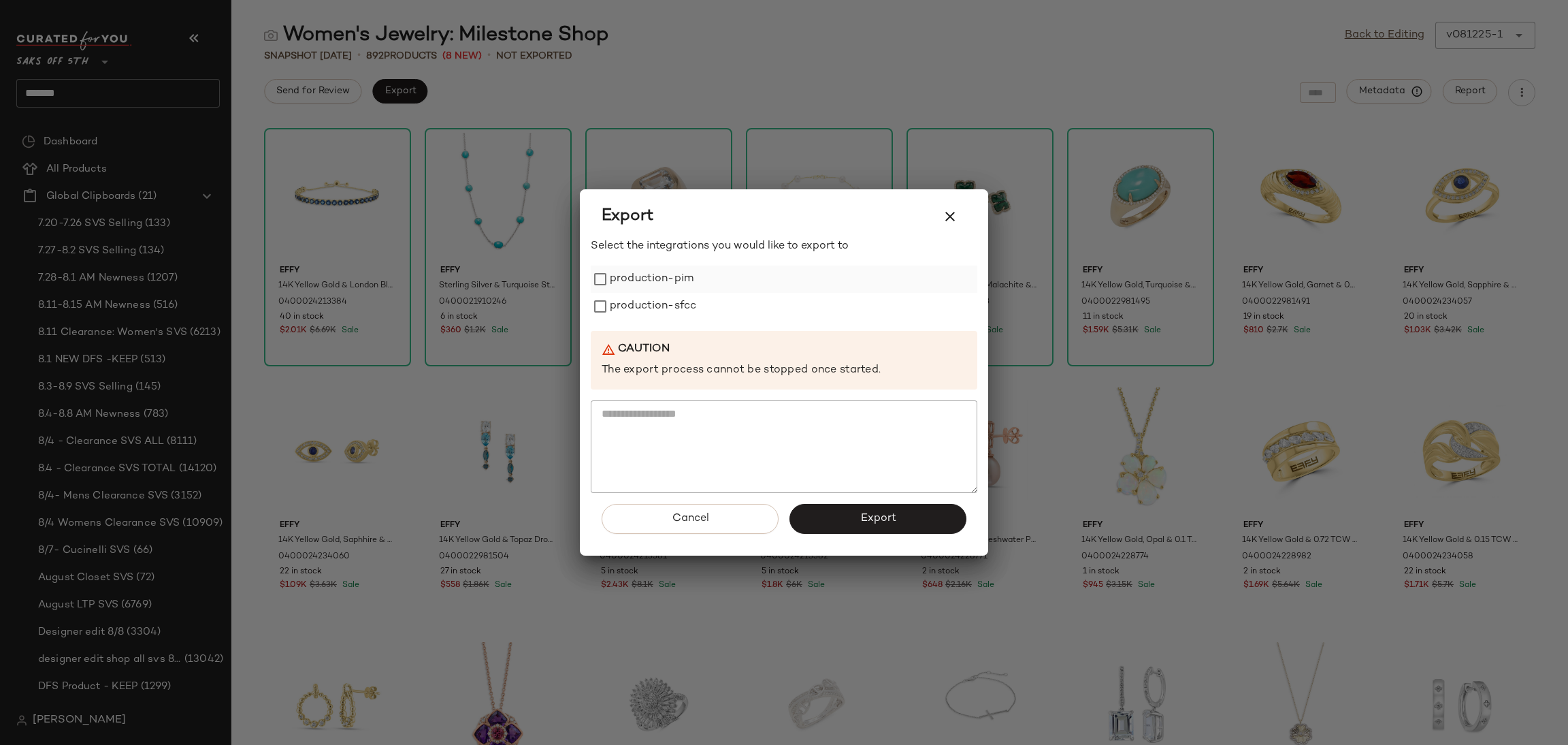
click at [656, 280] on label "production-pim" at bounding box center [651, 279] width 84 height 27
click at [661, 306] on label "production-sfcc" at bounding box center [653, 306] width 86 height 27
click at [848, 528] on button "Export" at bounding box center [878, 519] width 177 height 30
click at [947, 222] on icon "button" at bounding box center [949, 216] width 17 height 17
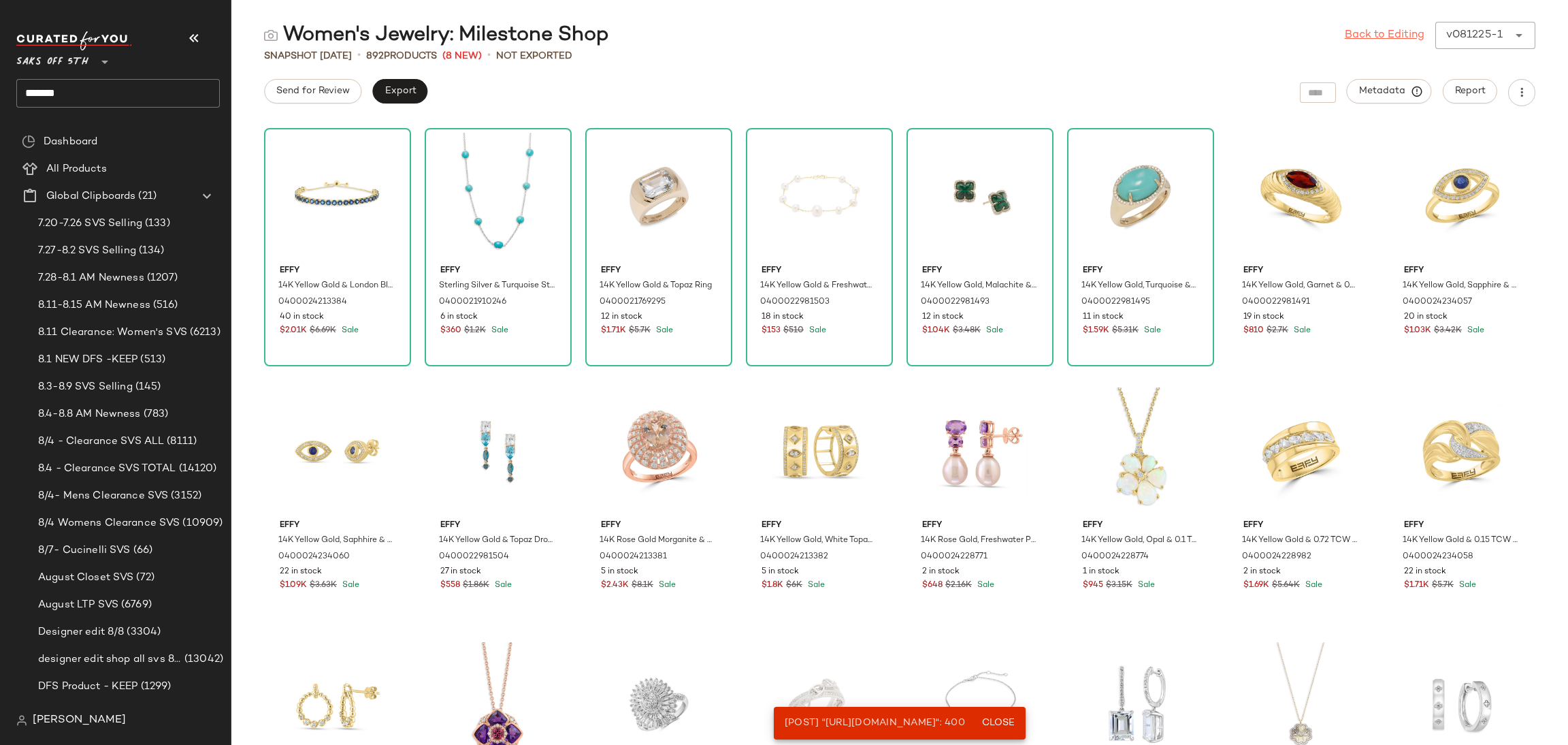
click at [1365, 31] on link "Back to Editing" at bounding box center [1384, 35] width 79 height 17
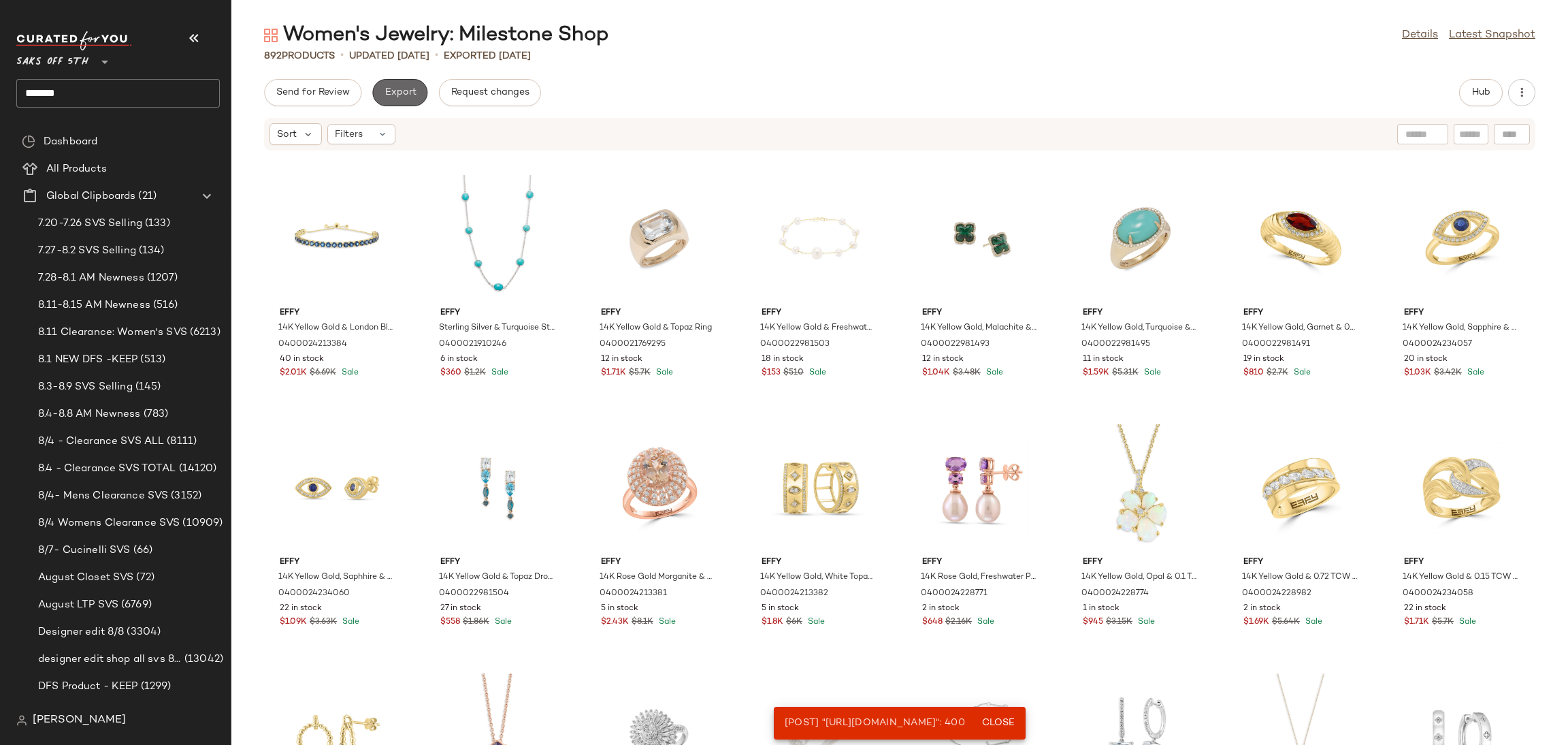
click at [401, 83] on button "Export" at bounding box center [400, 92] width 55 height 27
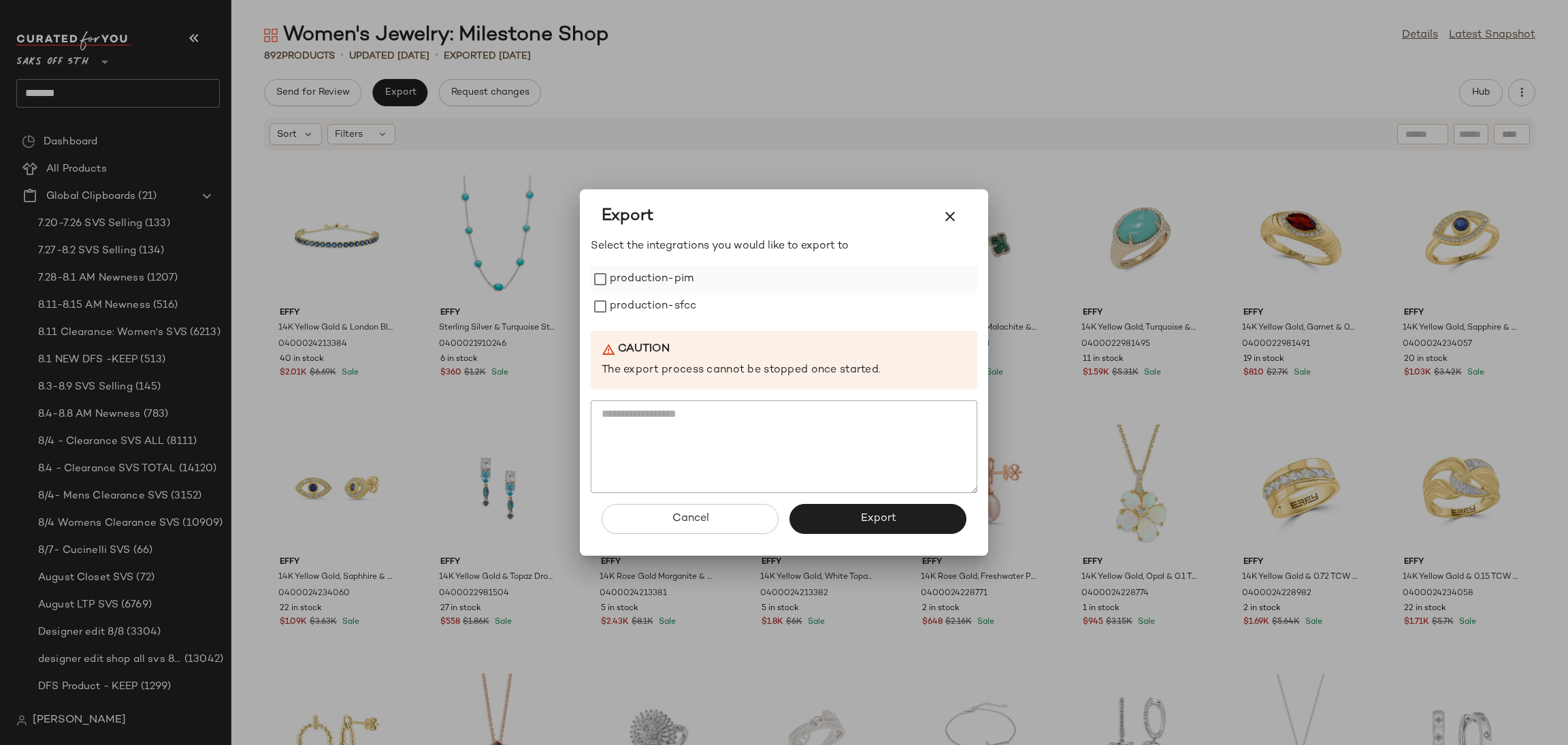
click at [669, 285] on label "production-pim" at bounding box center [651, 279] width 84 height 27
click at [669, 299] on label "production-sfcc" at bounding box center [653, 306] width 86 height 27
click at [835, 538] on div "Cancel Export" at bounding box center [784, 523] width 386 height 63
click at [846, 527] on button "Export" at bounding box center [878, 519] width 177 height 30
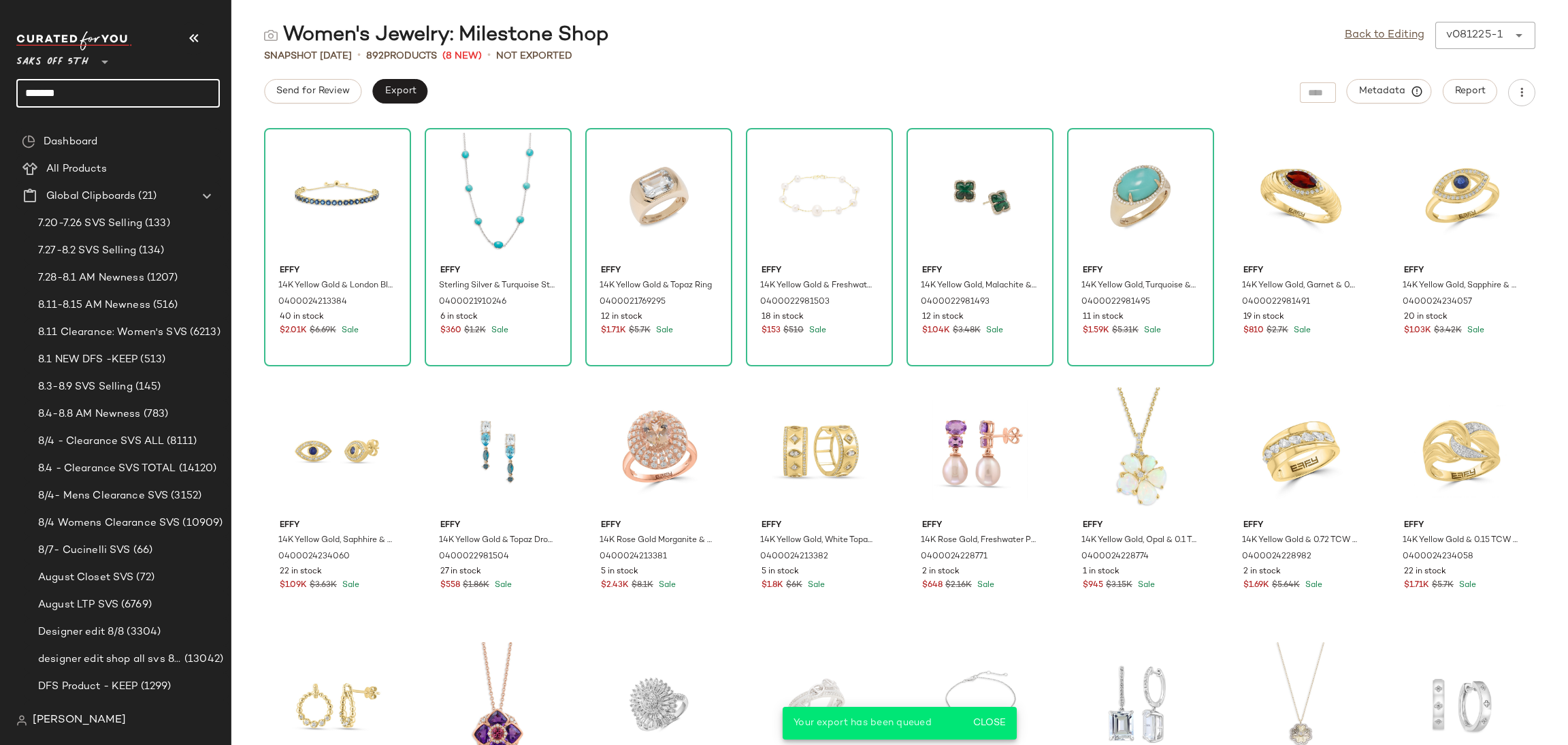
click at [125, 103] on input "*******" at bounding box center [118, 93] width 204 height 28
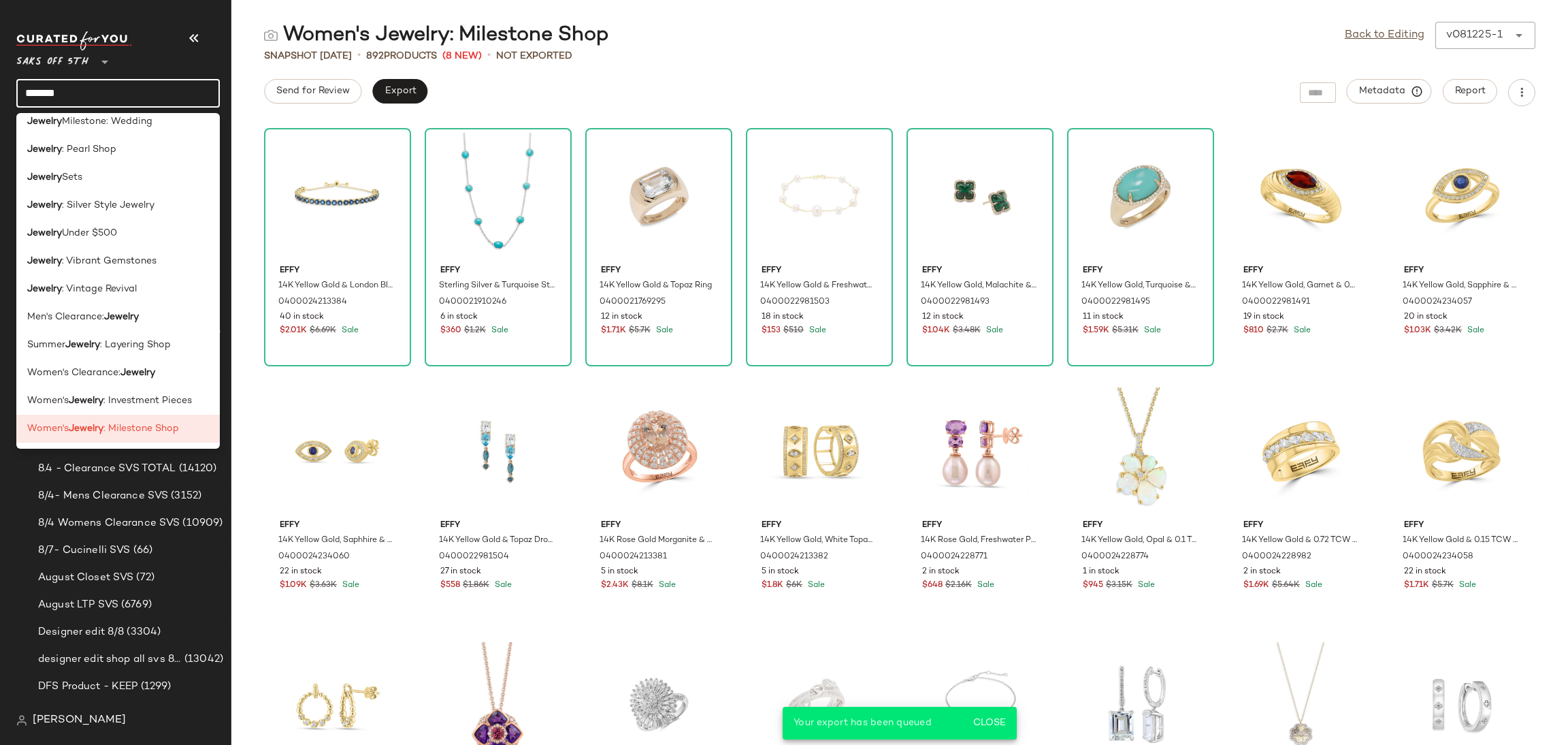
scroll to position [708, 0]
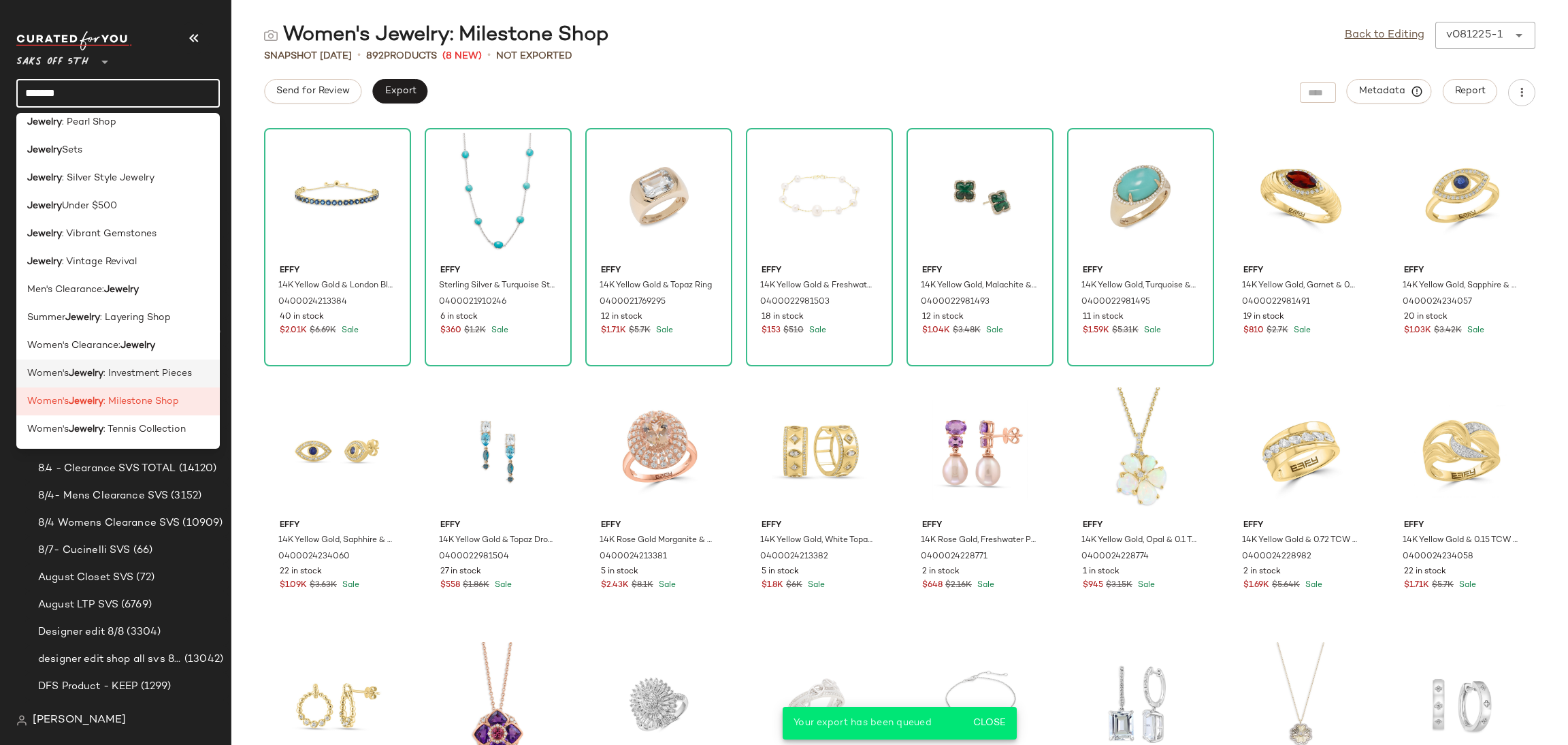
click at [156, 380] on span ": Investment Pieces" at bounding box center [147, 373] width 88 height 14
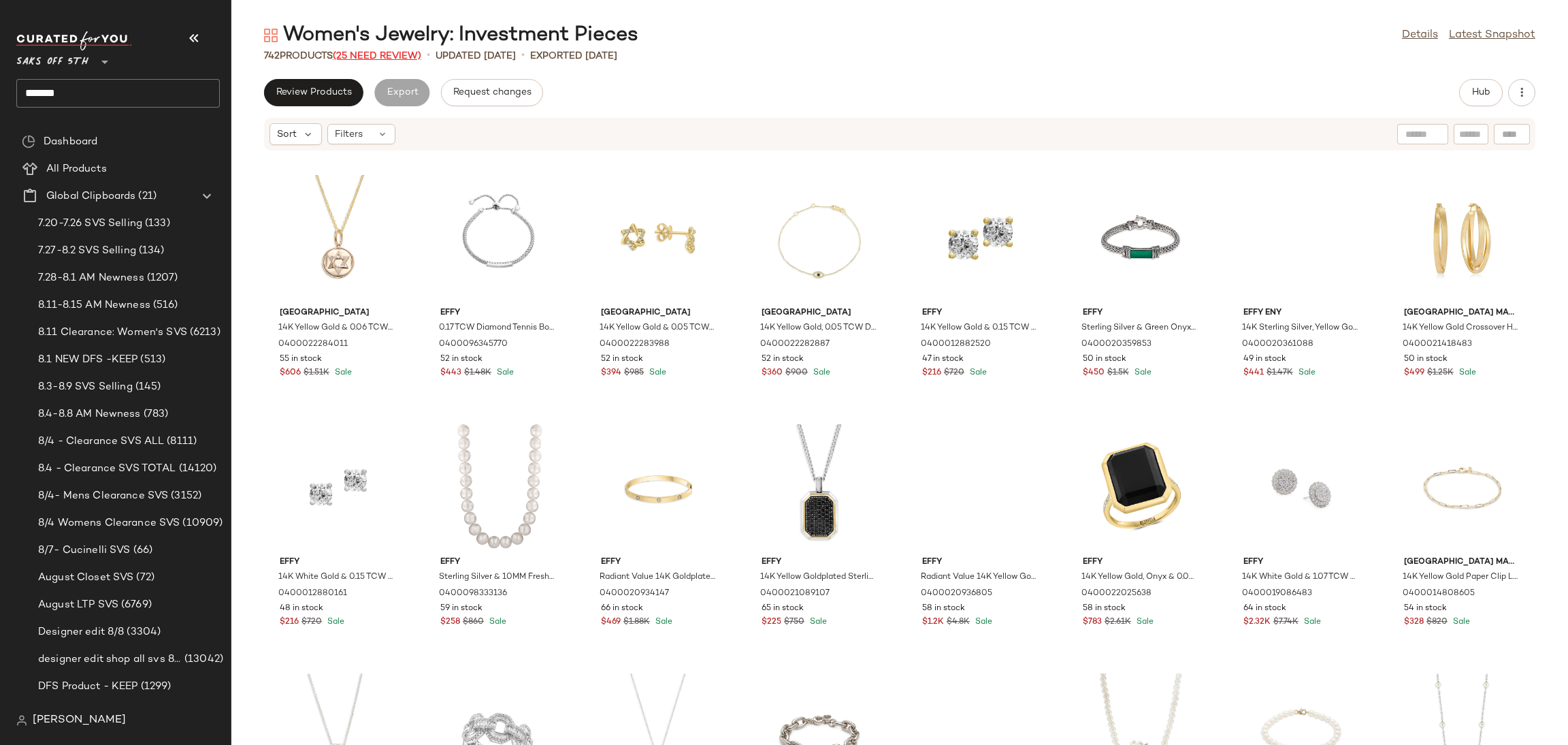
click at [414, 54] on span "(25 Need Review)" at bounding box center [377, 56] width 88 height 11
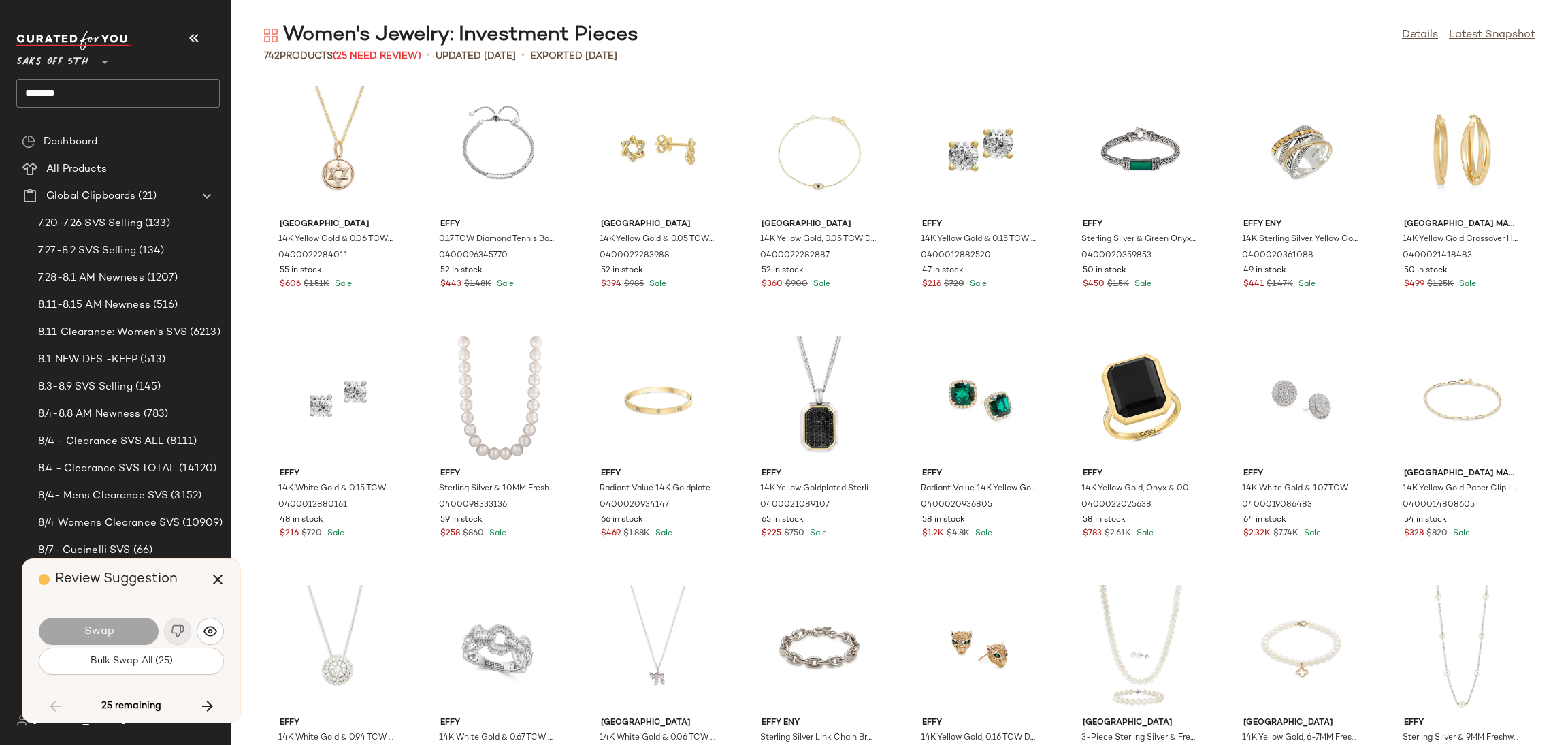
scroll to position [4485, 0]
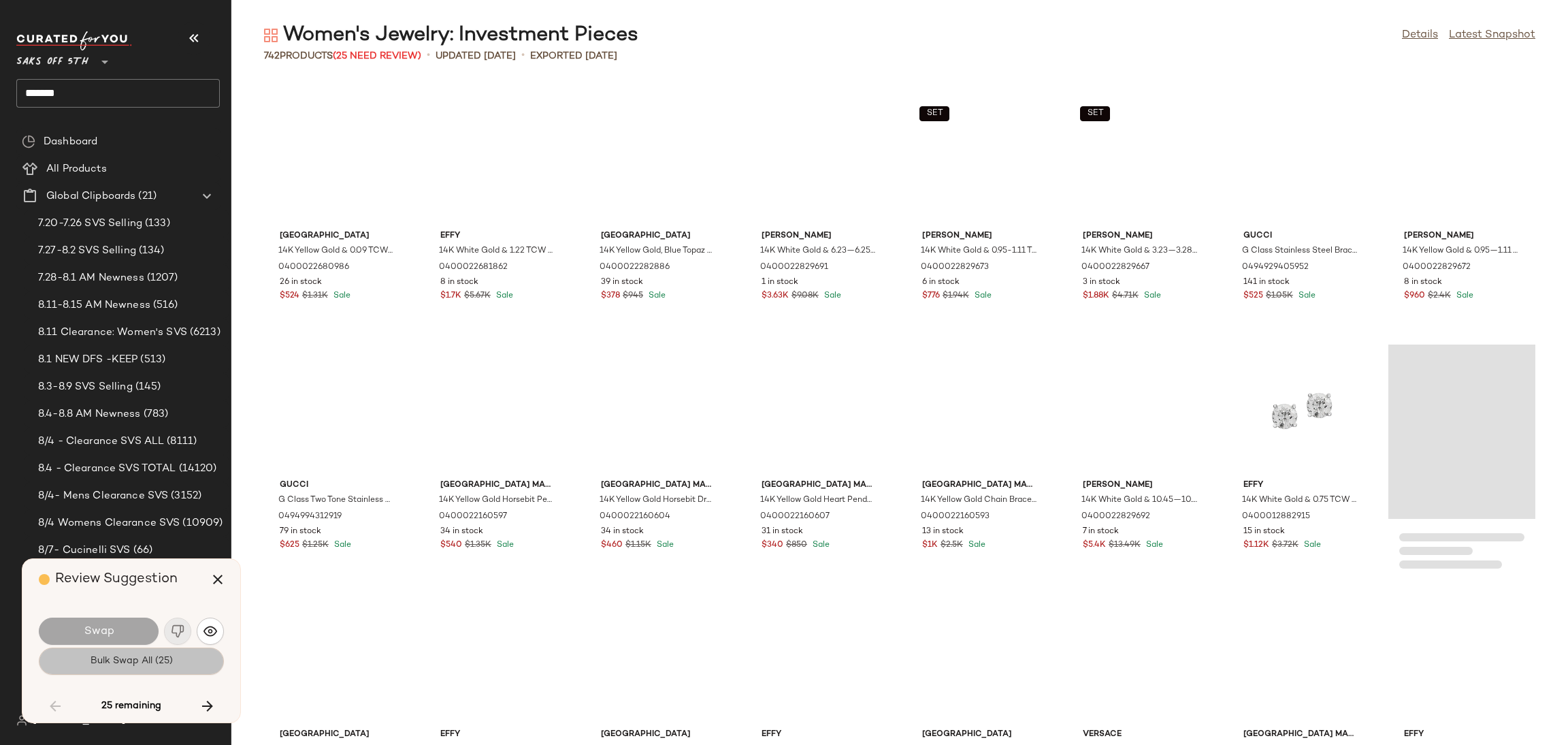
click at [201, 658] on button "Bulk Swap All (25)" at bounding box center [131, 661] width 185 height 27
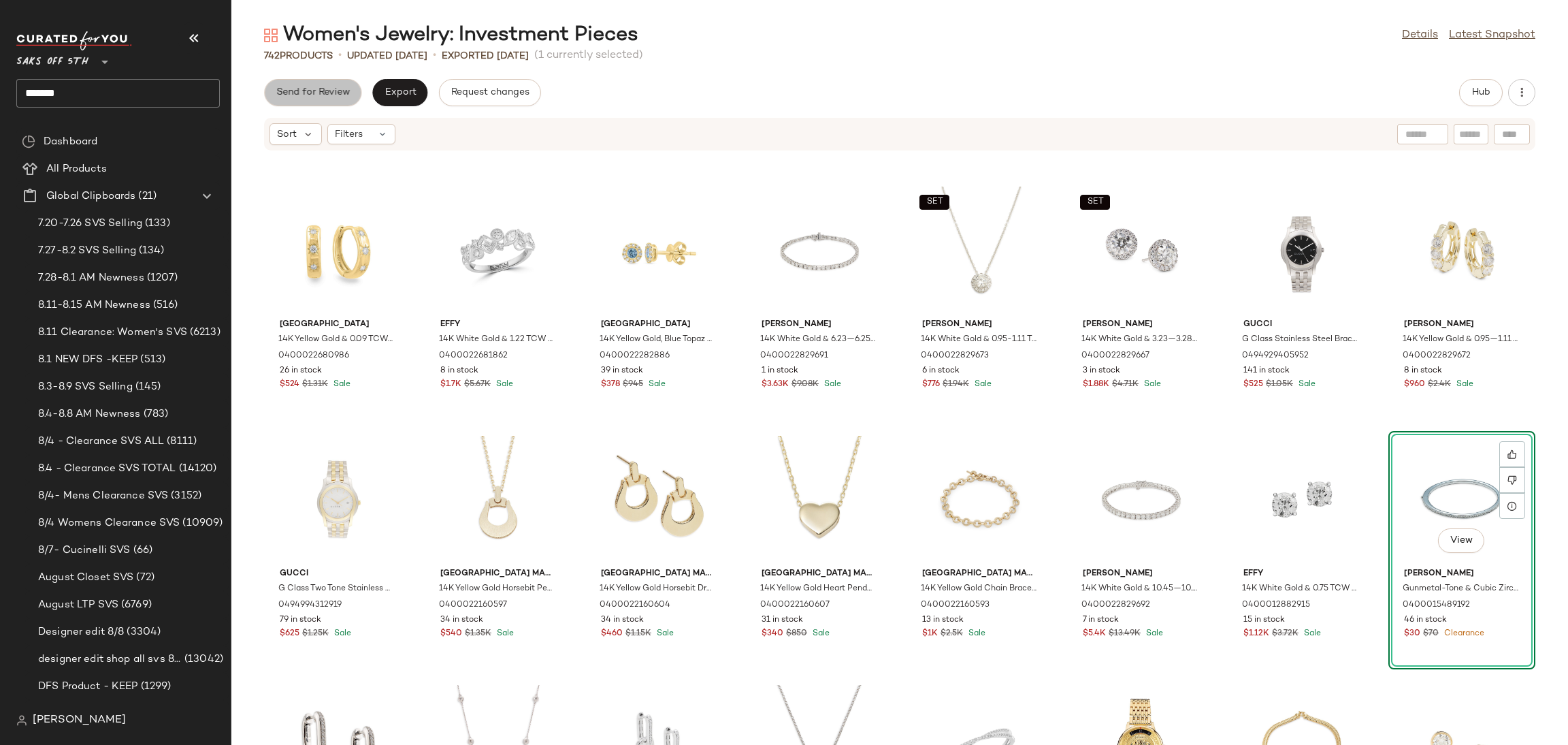
click at [324, 90] on span "Send for Review" at bounding box center [312, 93] width 74 height 11
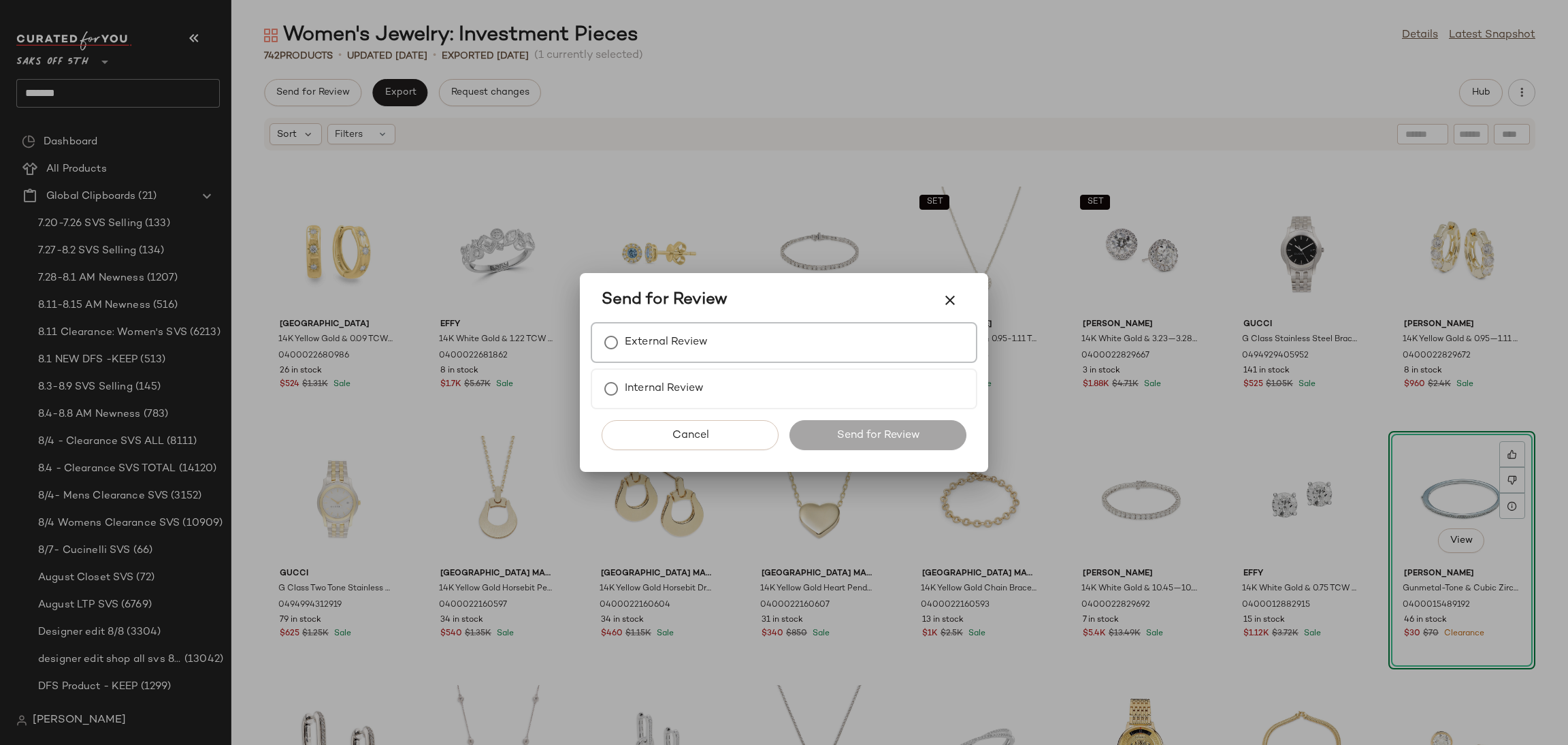
click at [672, 331] on label "External Review" at bounding box center [666, 342] width 83 height 27
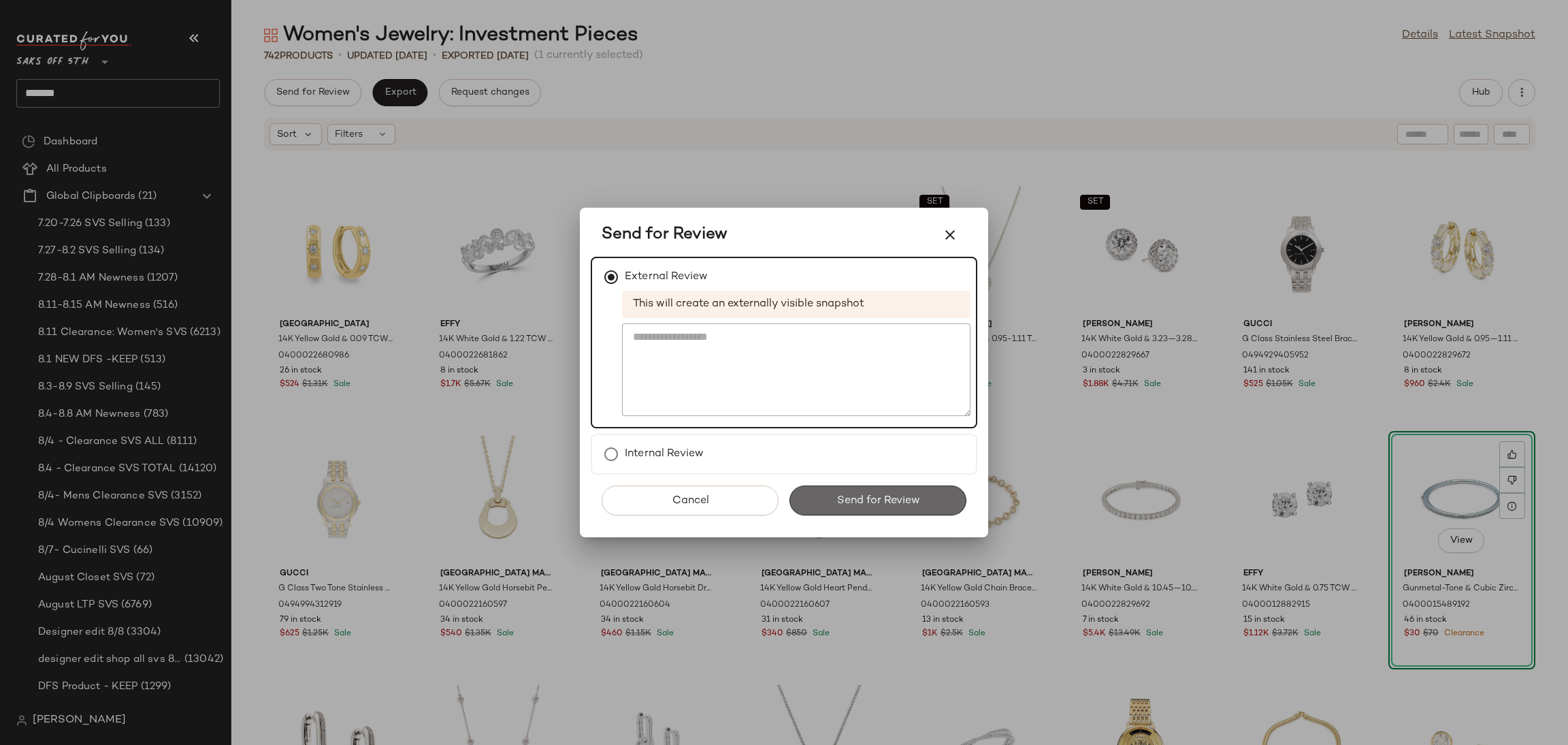
click at [880, 496] on span "Send for Review" at bounding box center [877, 500] width 84 height 13
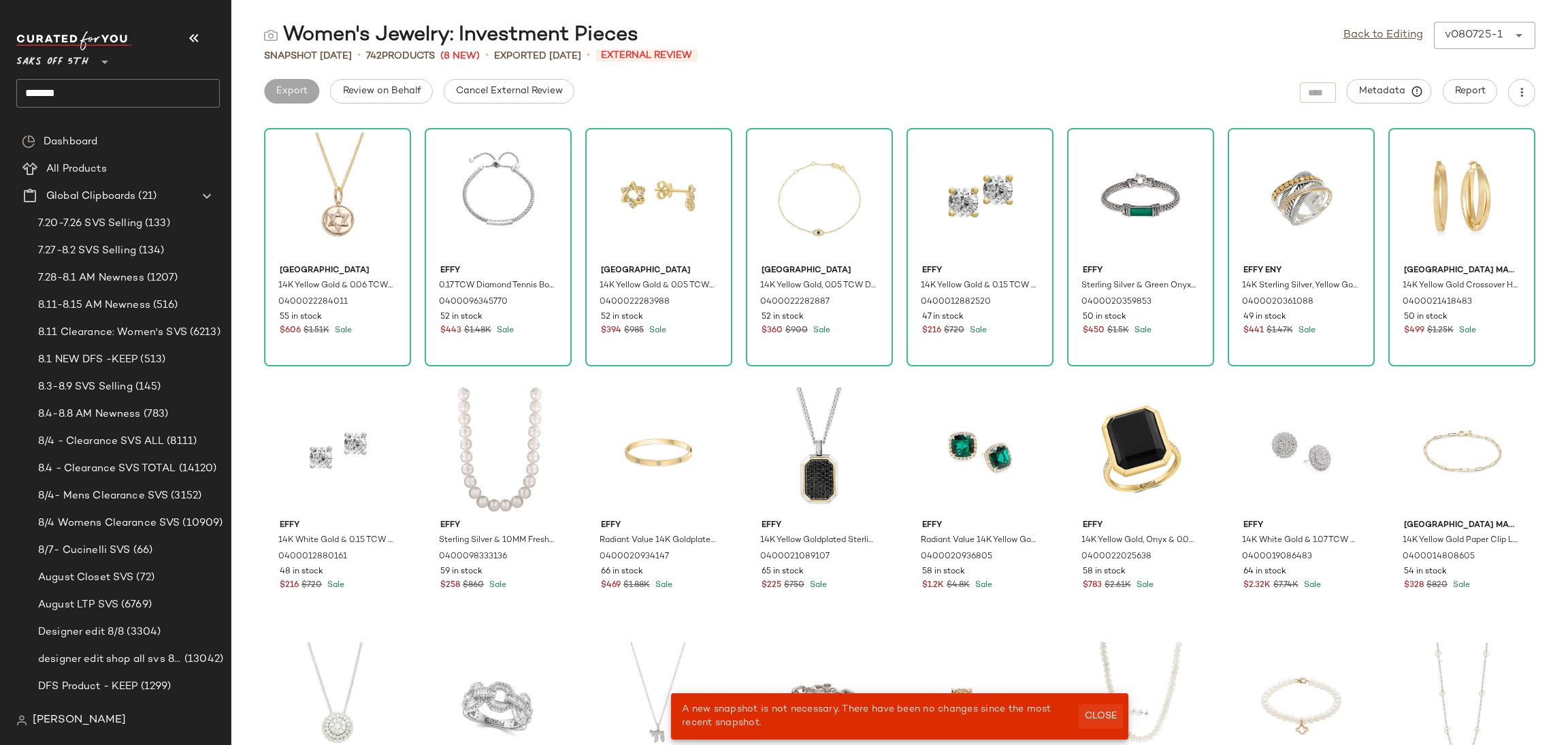
click at [1097, 707] on button "Close" at bounding box center [1101, 717] width 44 height 25
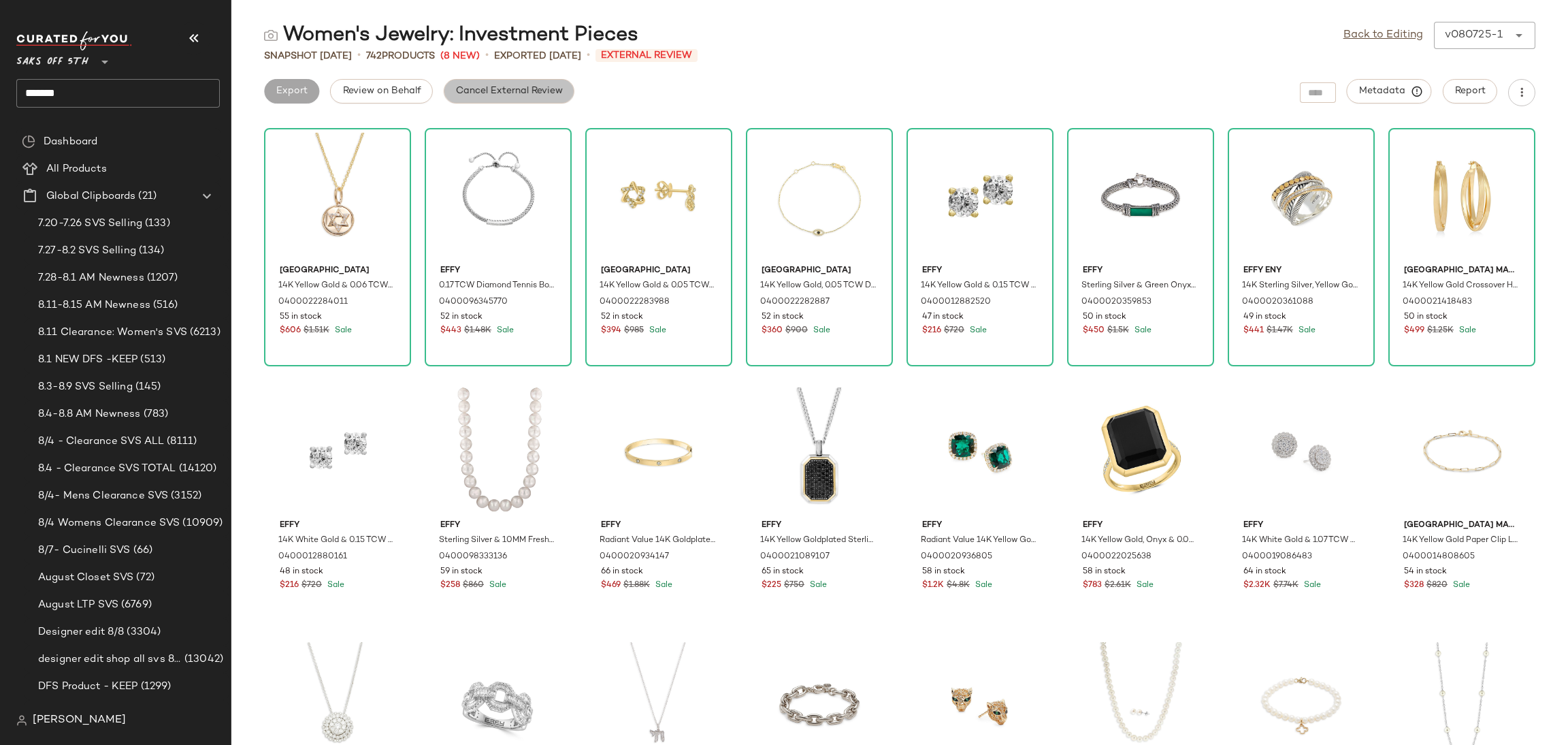
click at [477, 82] on button "Cancel External Review" at bounding box center [509, 91] width 131 height 25
click at [390, 87] on span "Export" at bounding box center [400, 91] width 32 height 11
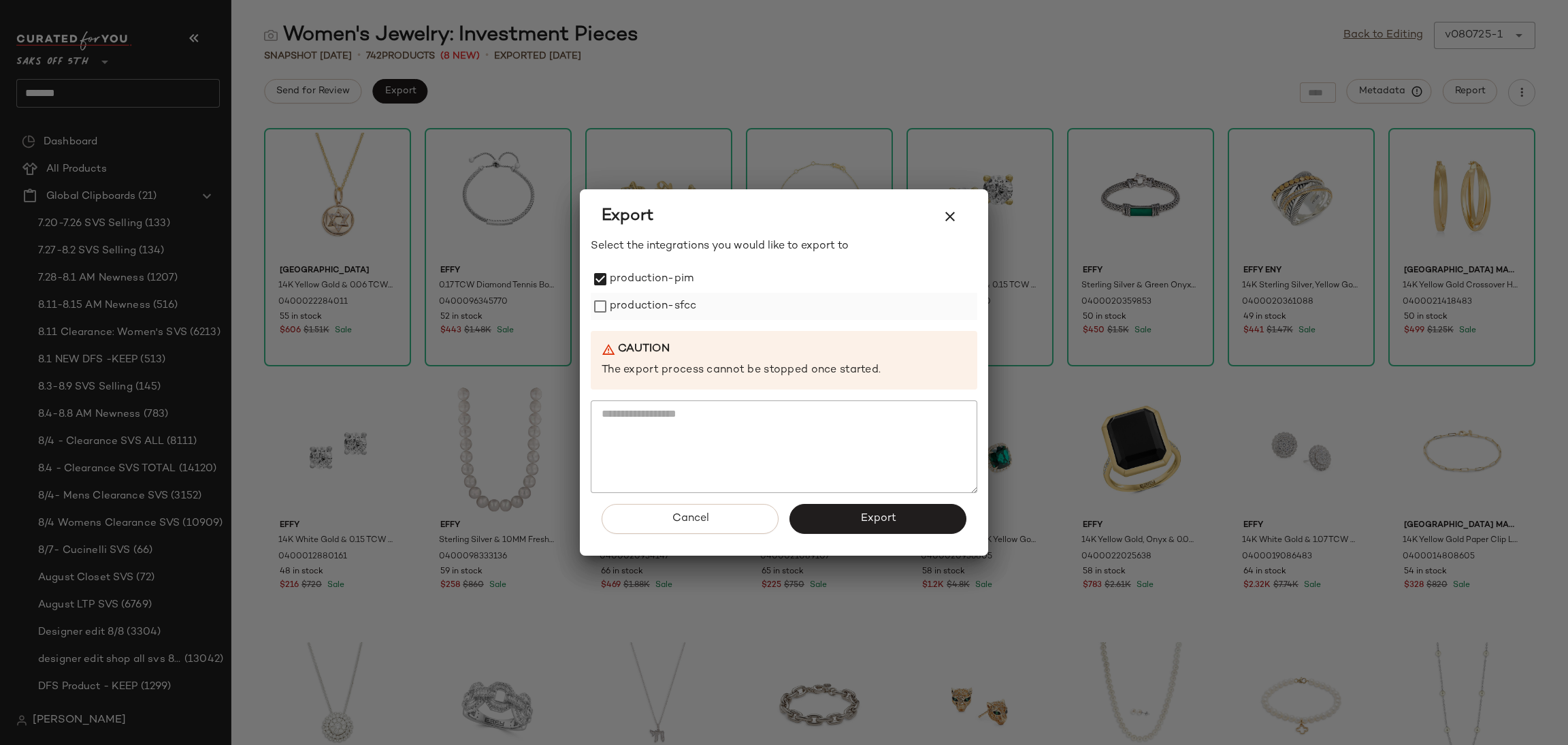
click at [605, 293] on div "production-sfcc" at bounding box center [784, 306] width 386 height 27
click at [861, 521] on span "Export" at bounding box center [877, 518] width 36 height 13
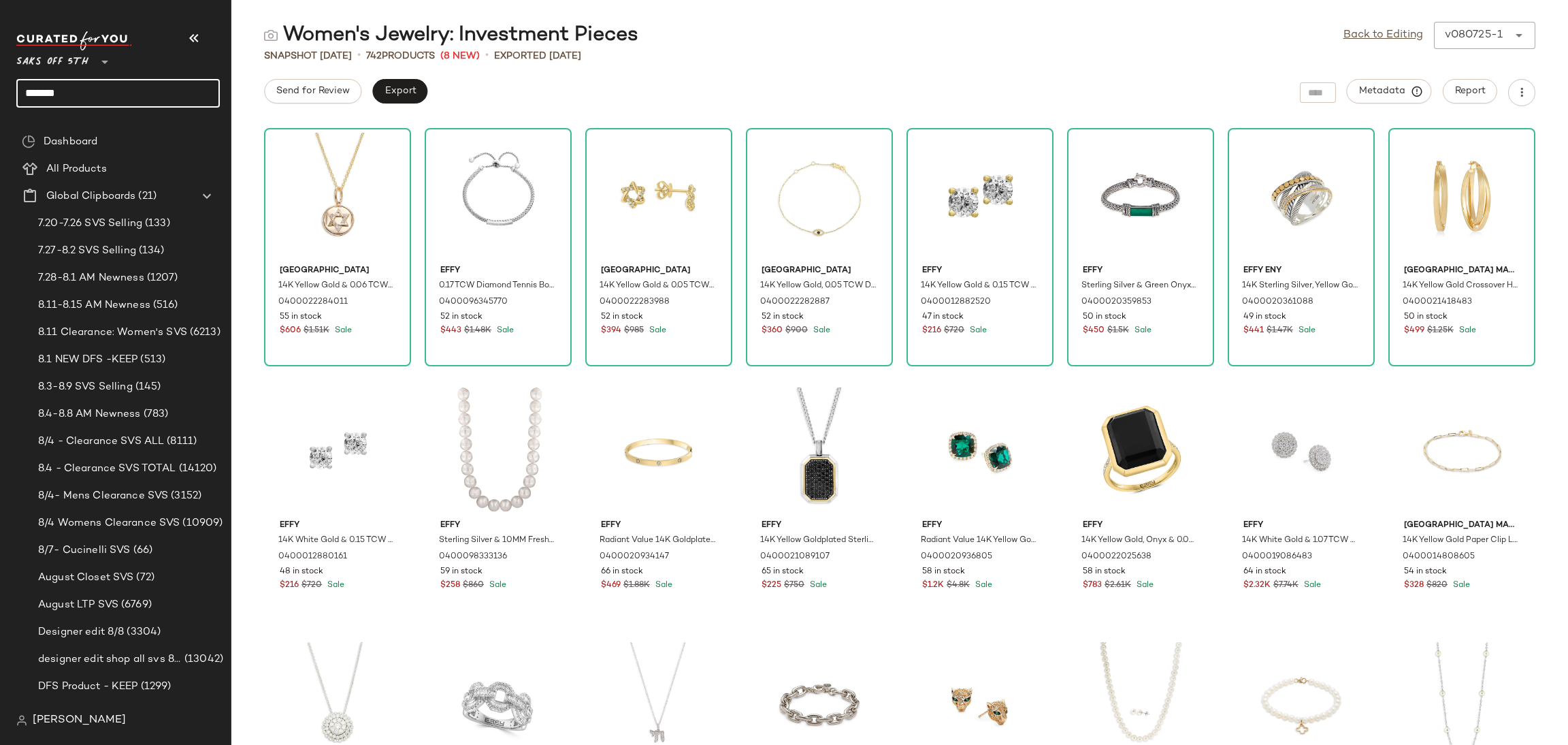
click at [162, 82] on input "*******" at bounding box center [118, 93] width 204 height 28
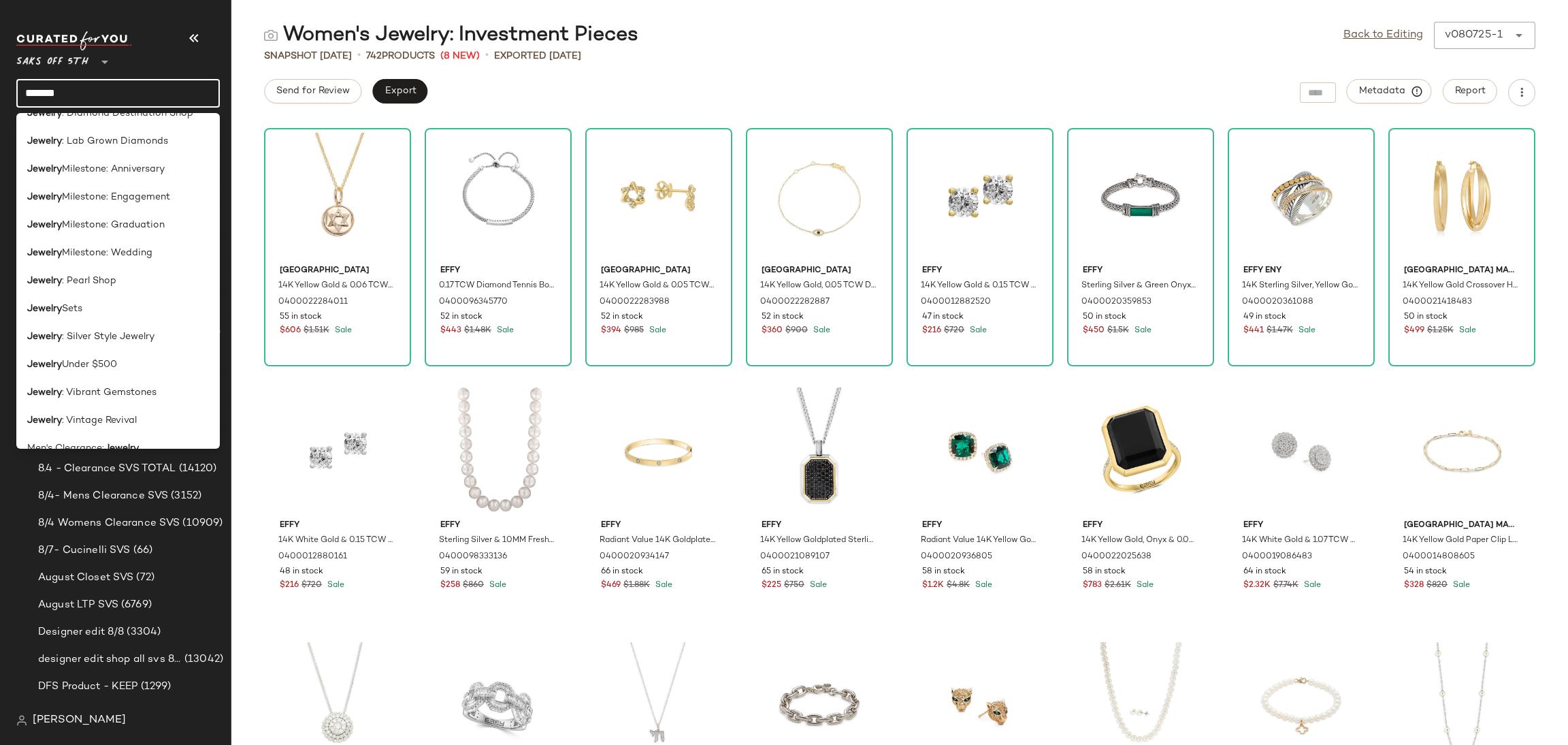
scroll to position [708, 0]
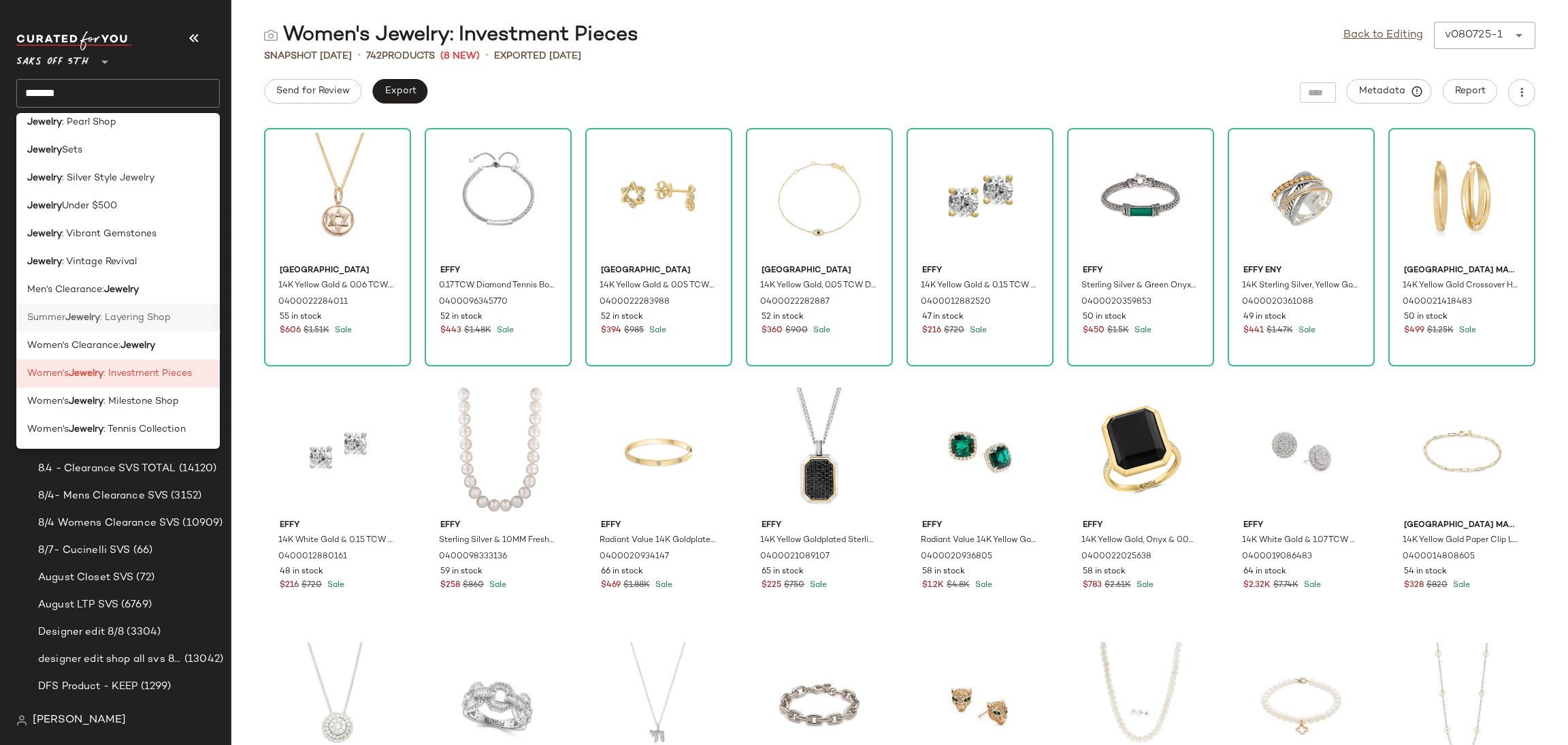
click at [137, 320] on span ": Layering Shop" at bounding box center [135, 318] width 71 height 14
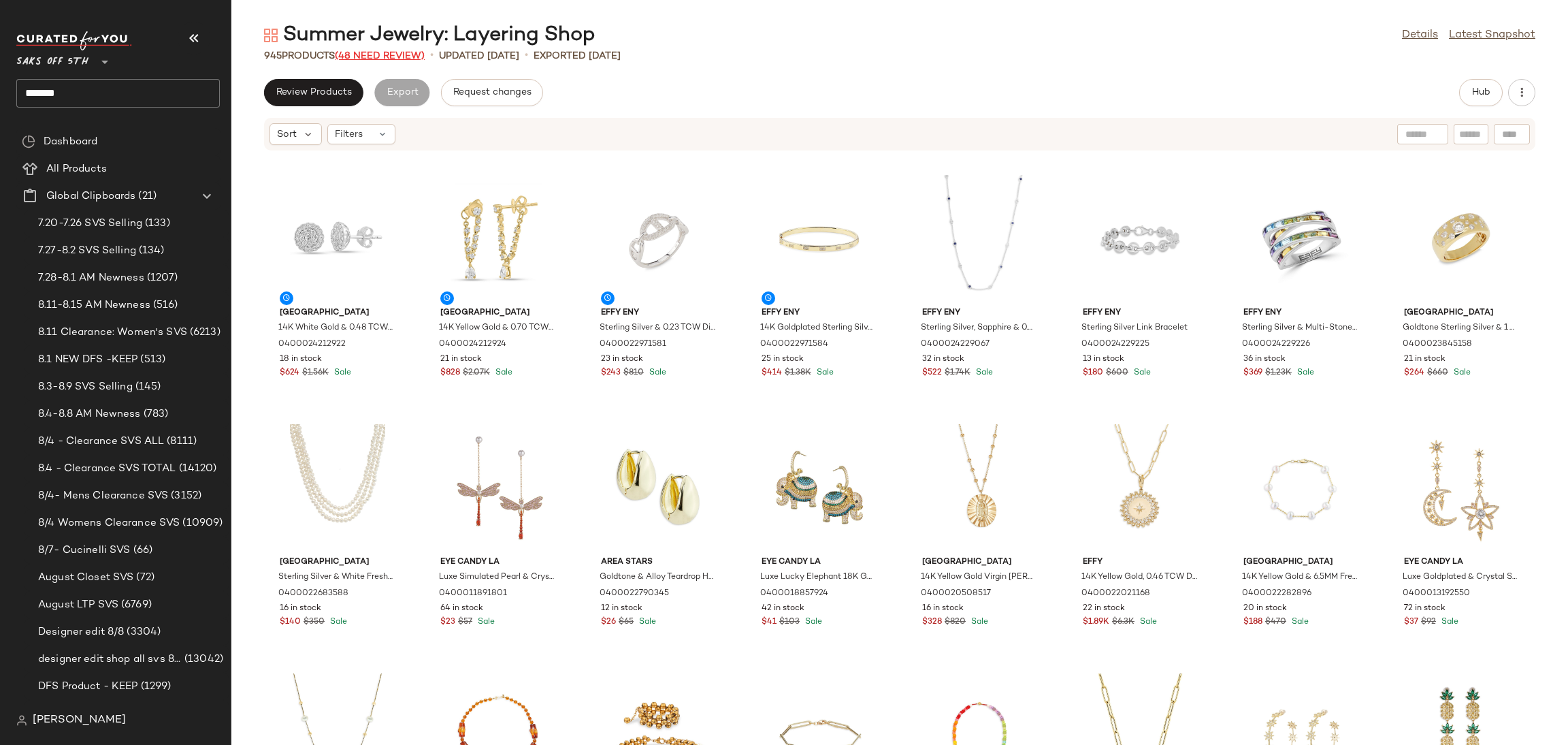
click at [402, 53] on span "(48 Need Review)" at bounding box center [379, 56] width 90 height 11
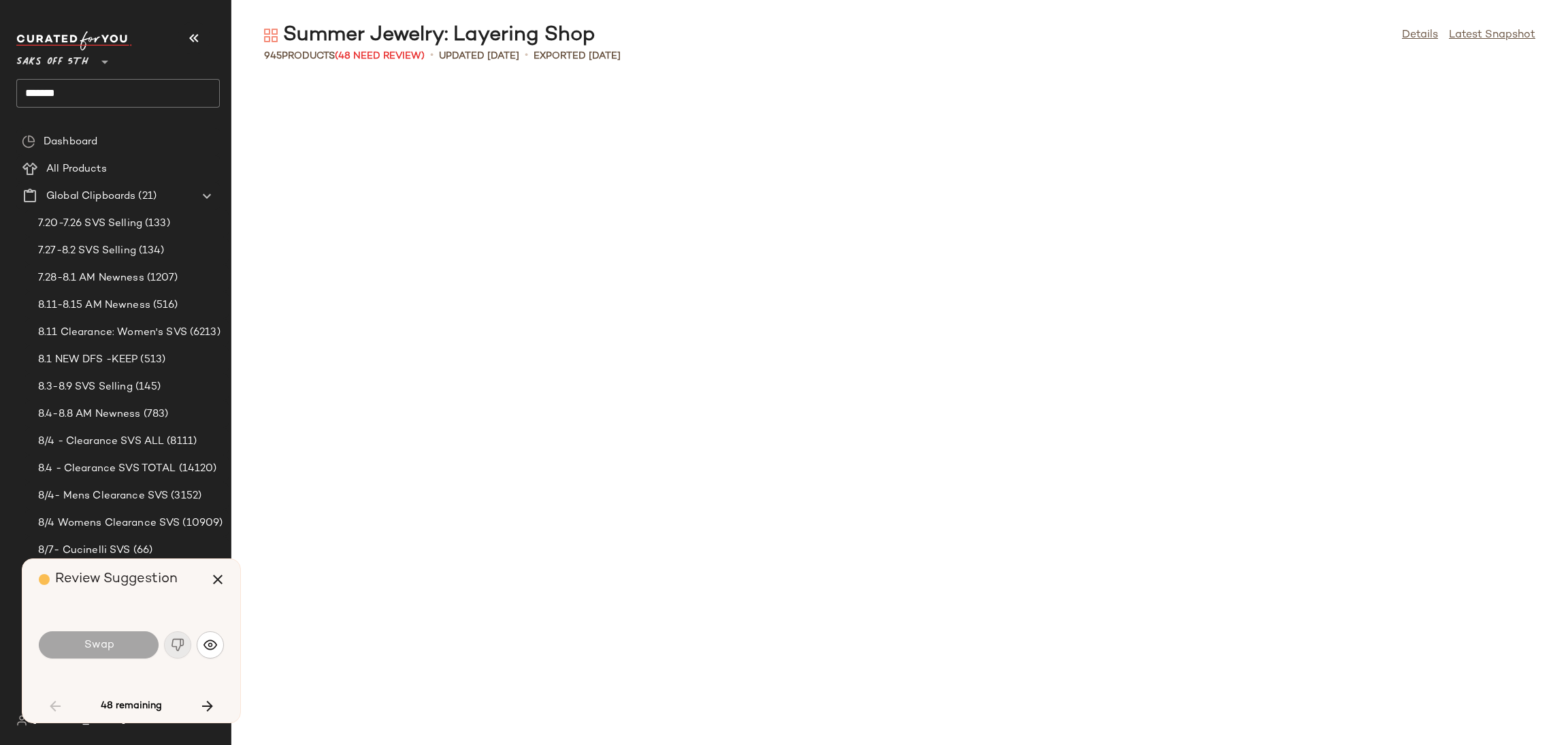
scroll to position [1245, 0]
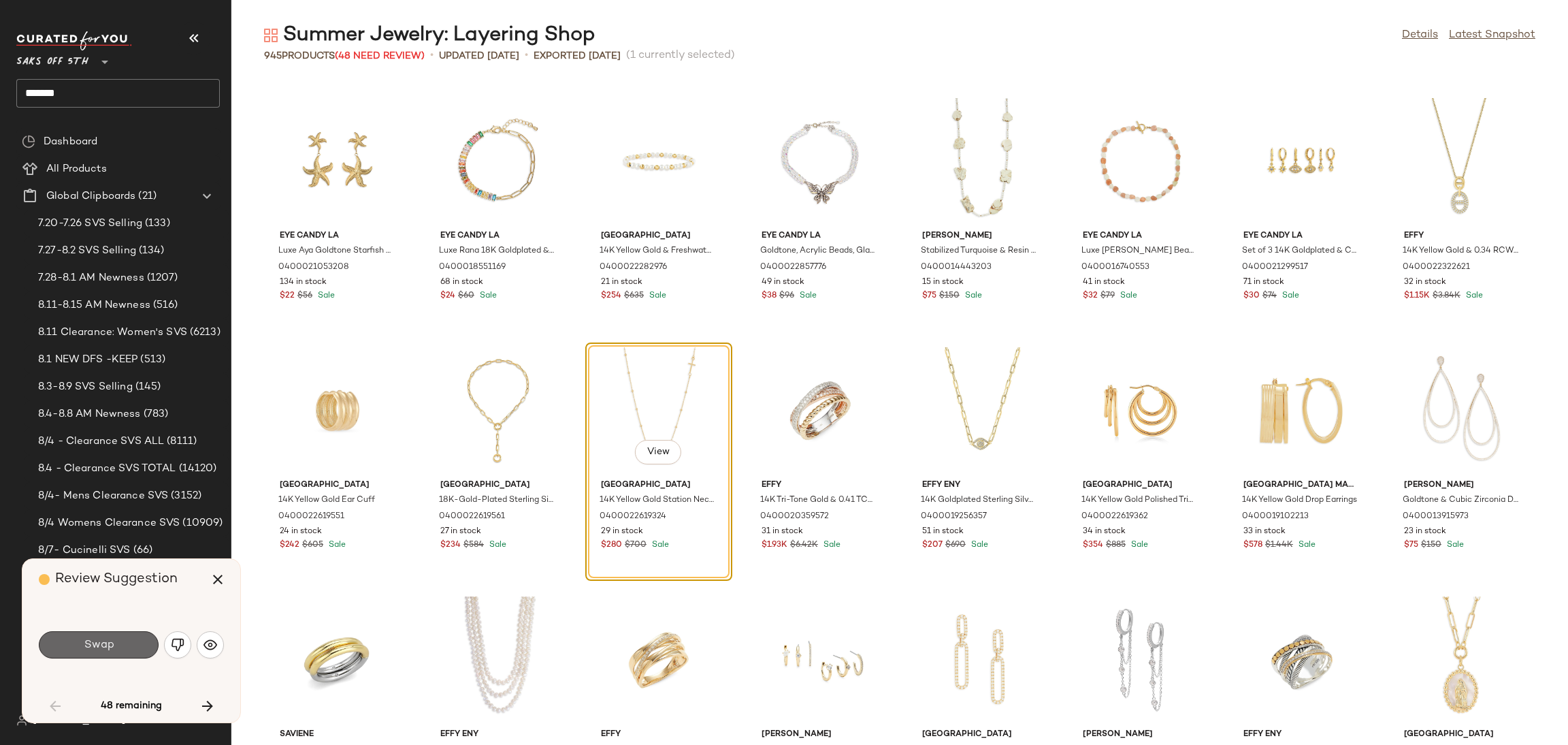
click at [125, 647] on button "Swap" at bounding box center [99, 644] width 120 height 27
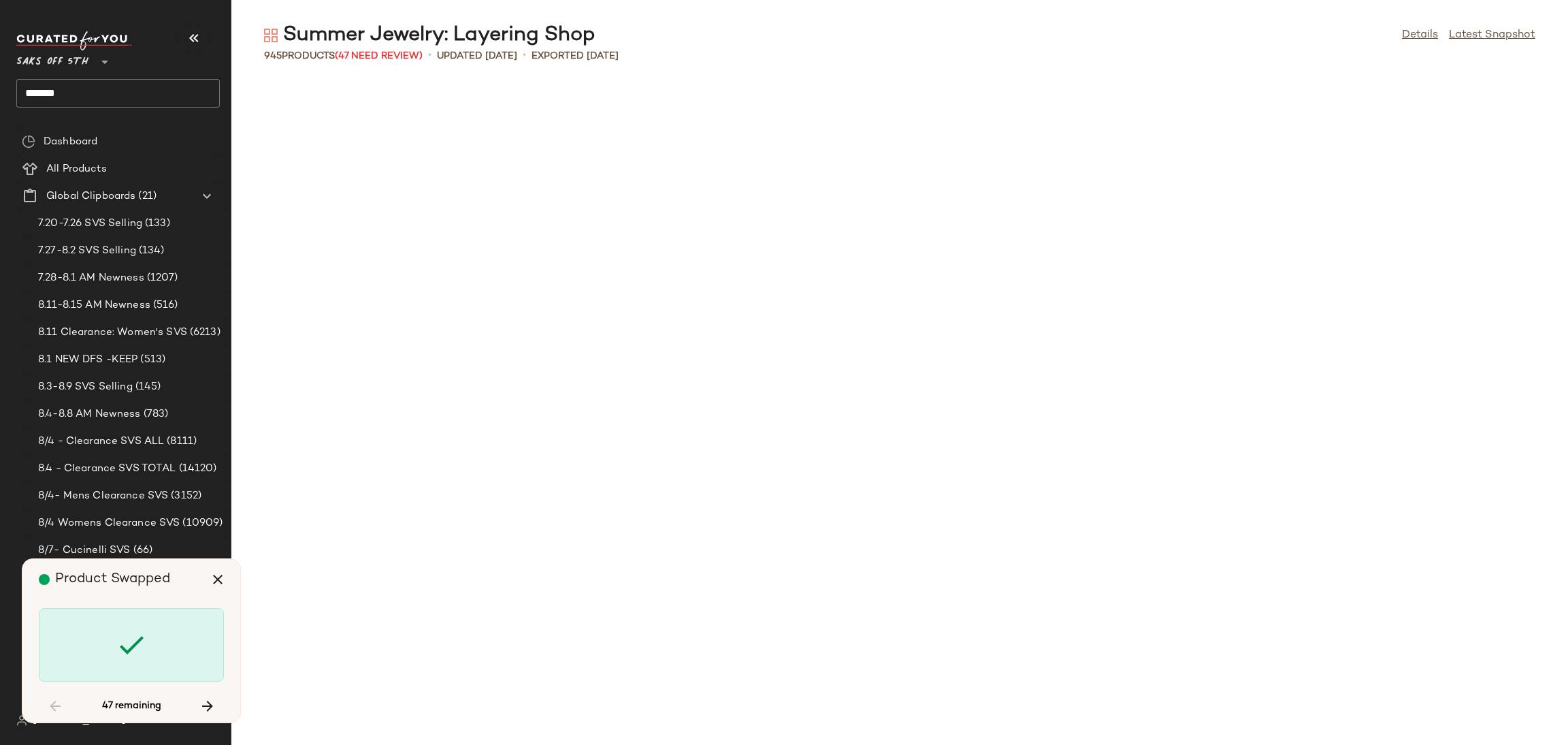
scroll to position [2491, 0]
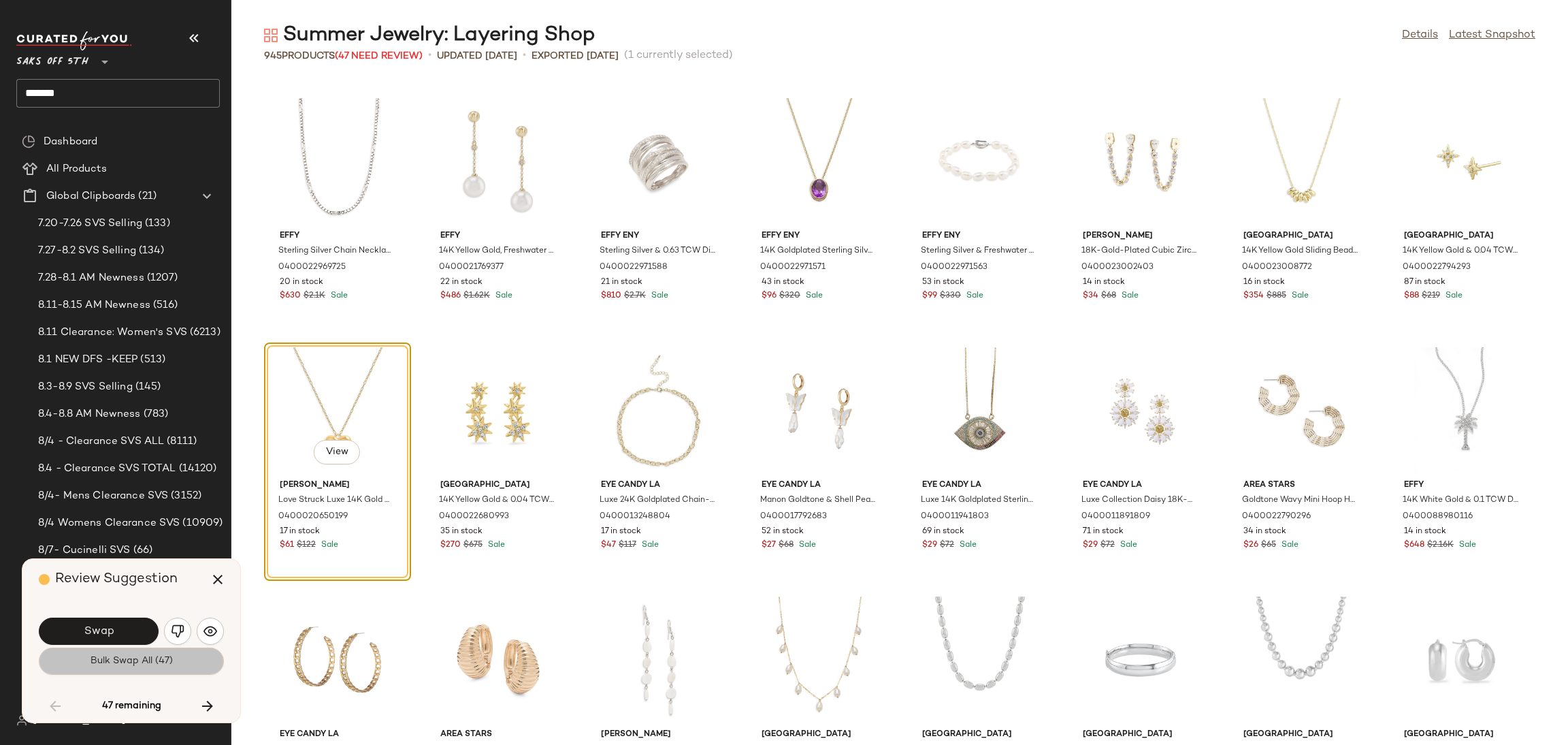
click at [138, 671] on button "Bulk Swap All (47)" at bounding box center [131, 661] width 185 height 27
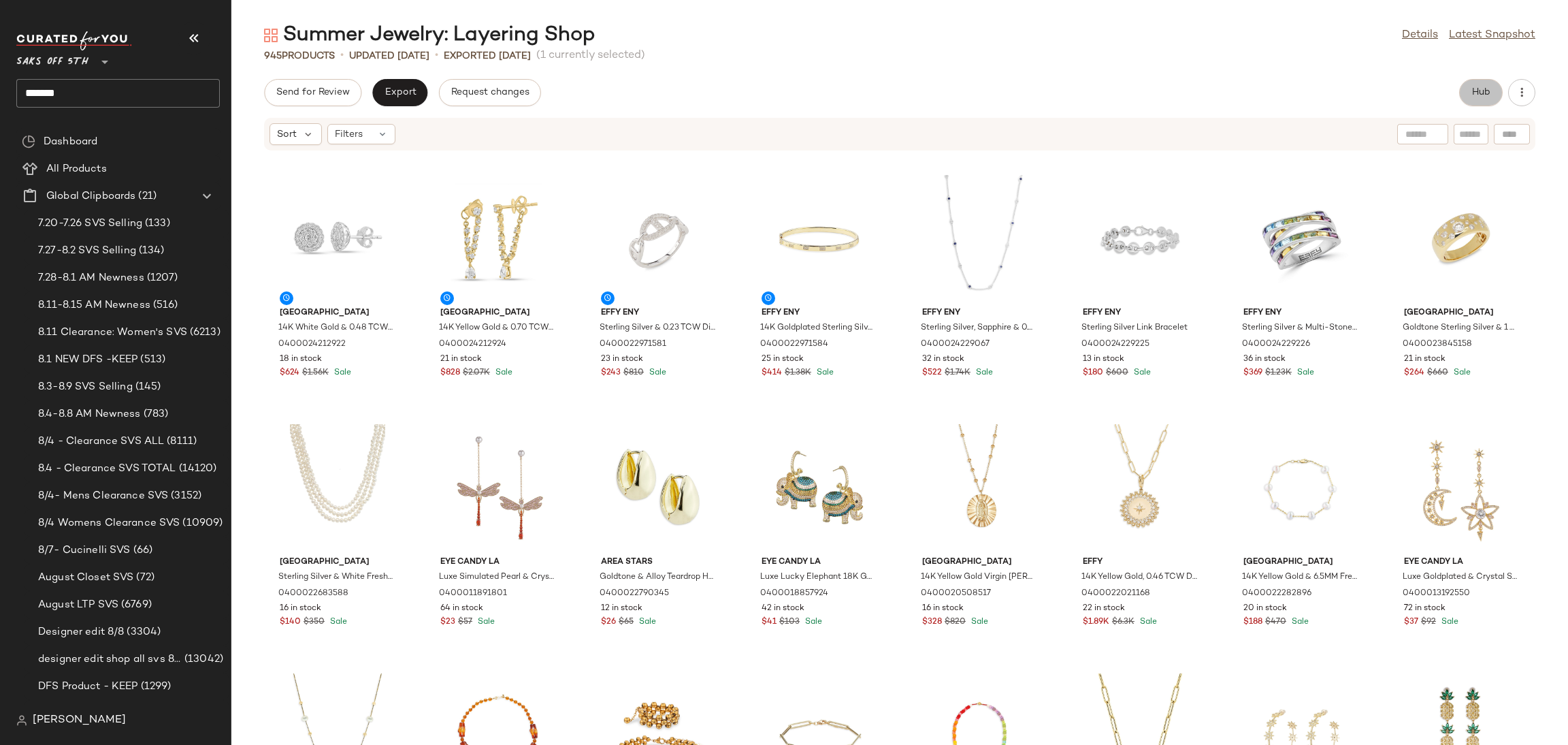
click at [1481, 97] on span "Hub" at bounding box center [1482, 93] width 19 height 11
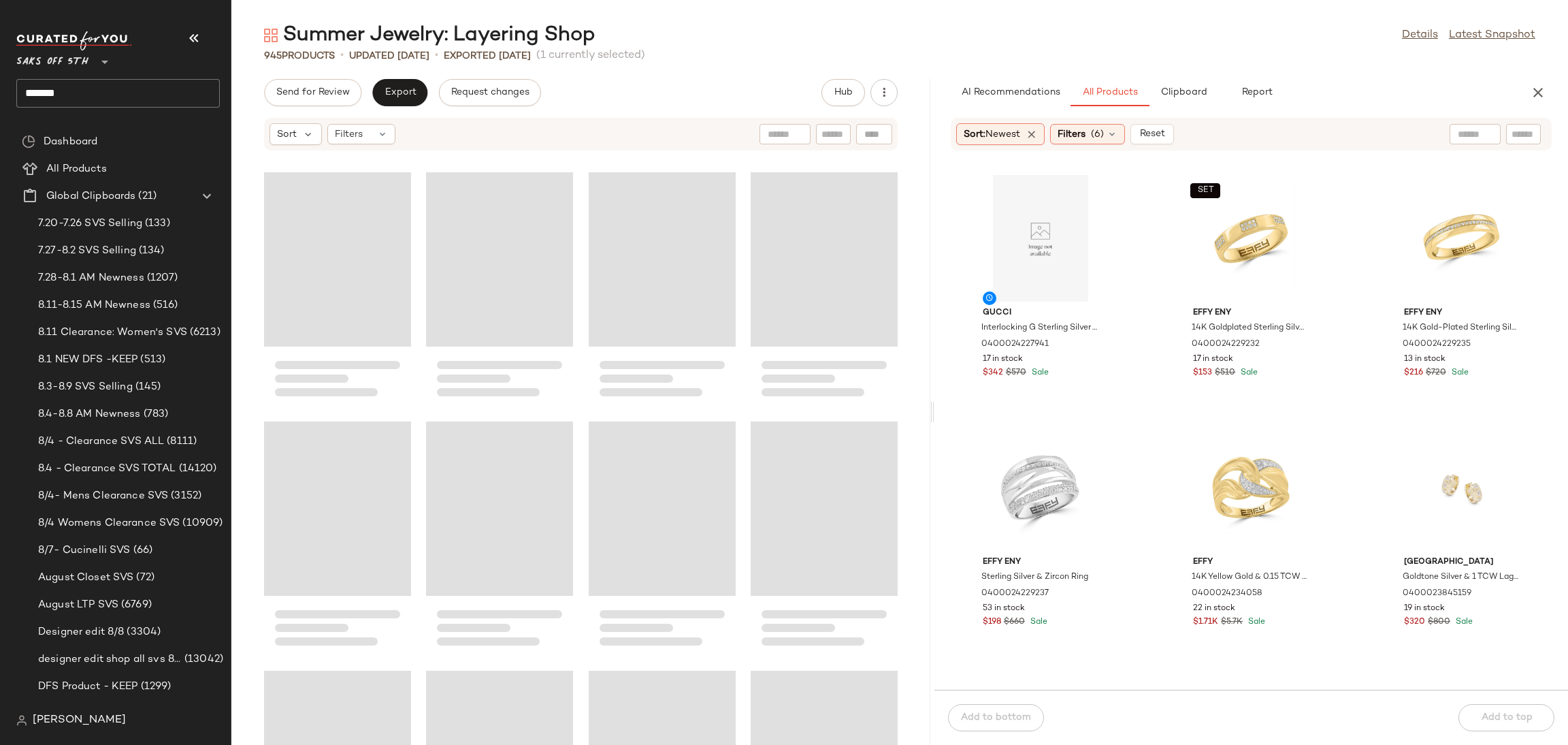
drag, startPoint x: 897, startPoint y: 412, endPoint x: 932, endPoint y: 410, distance: 35.1
click at [932, 410] on div "Summer Jewelry: Layering Shop Details Latest Snapshot 945 Products • updated [D…" at bounding box center [899, 383] width 1337 height 723
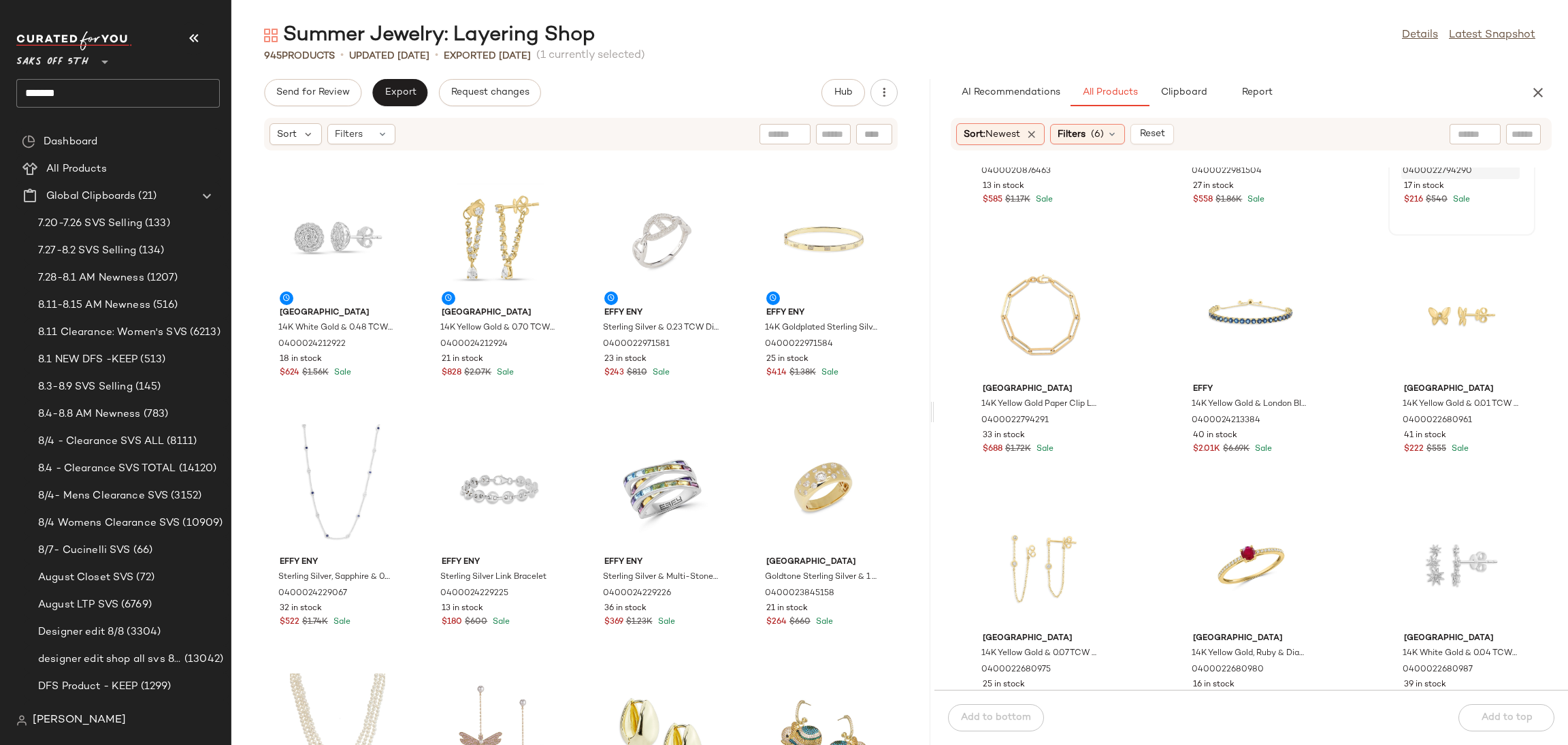
scroll to position [1681, 0]
click at [1475, 124] on div at bounding box center [1415, 133] width 170 height 20
click at [1487, 136] on img at bounding box center [1487, 134] width 12 height 12
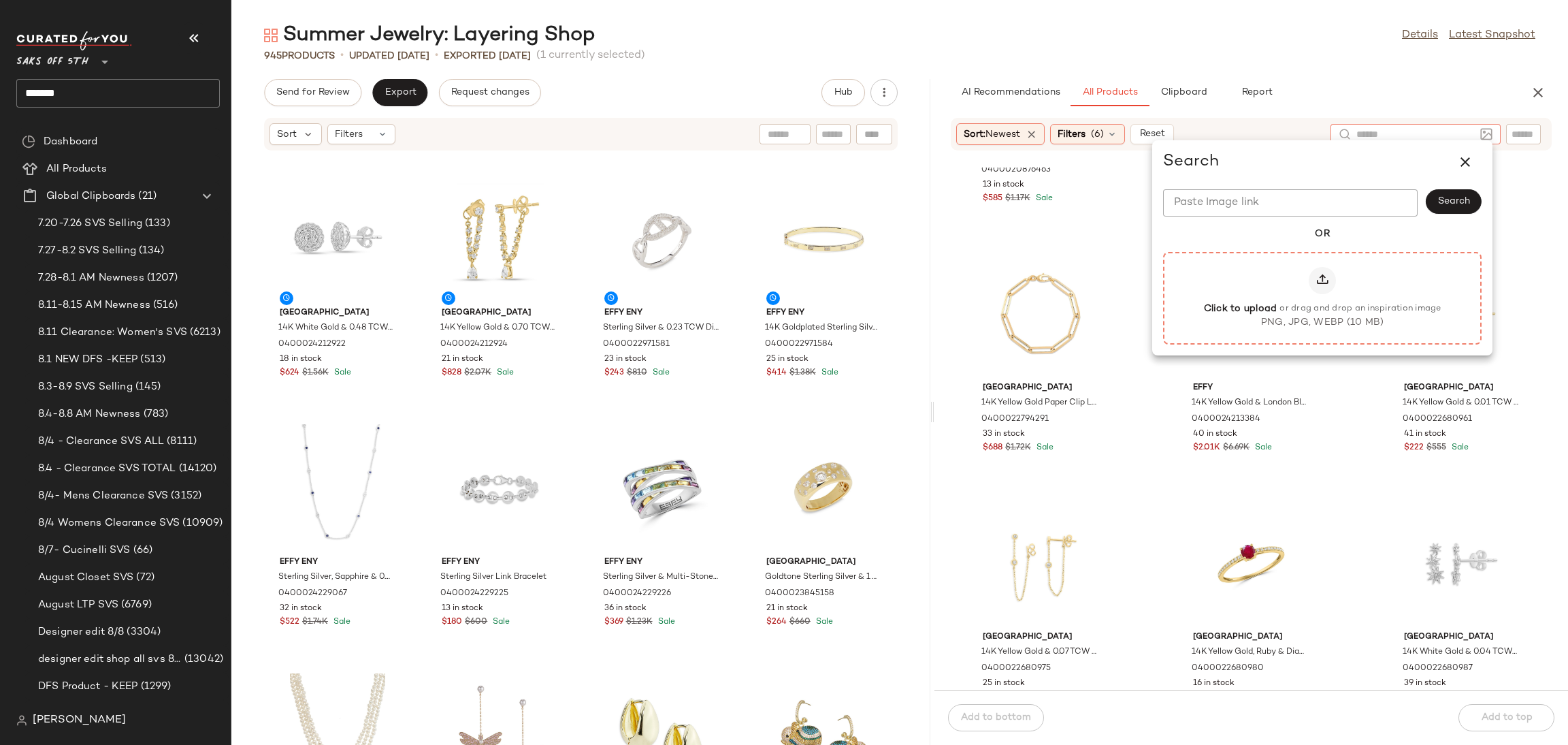
click at [1309, 273] on div at bounding box center [1322, 280] width 27 height 27
click at [1323, 298] on input "Click to upload or drag and drop an inspiration image PNG, JPG, WEBP (10 MB)" at bounding box center [1323, 298] width 1 height 1
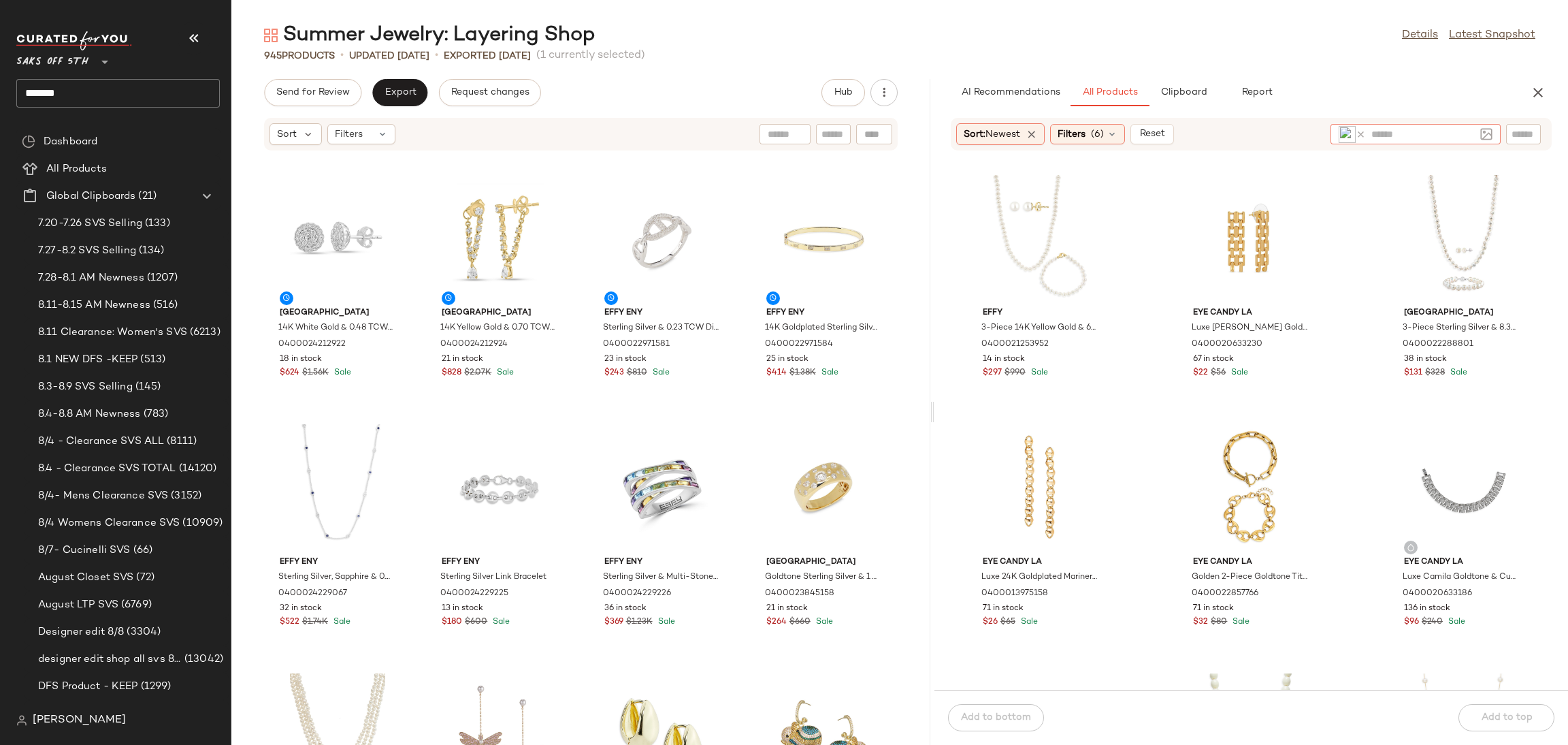
click at [1354, 132] on img at bounding box center [1347, 134] width 17 height 17
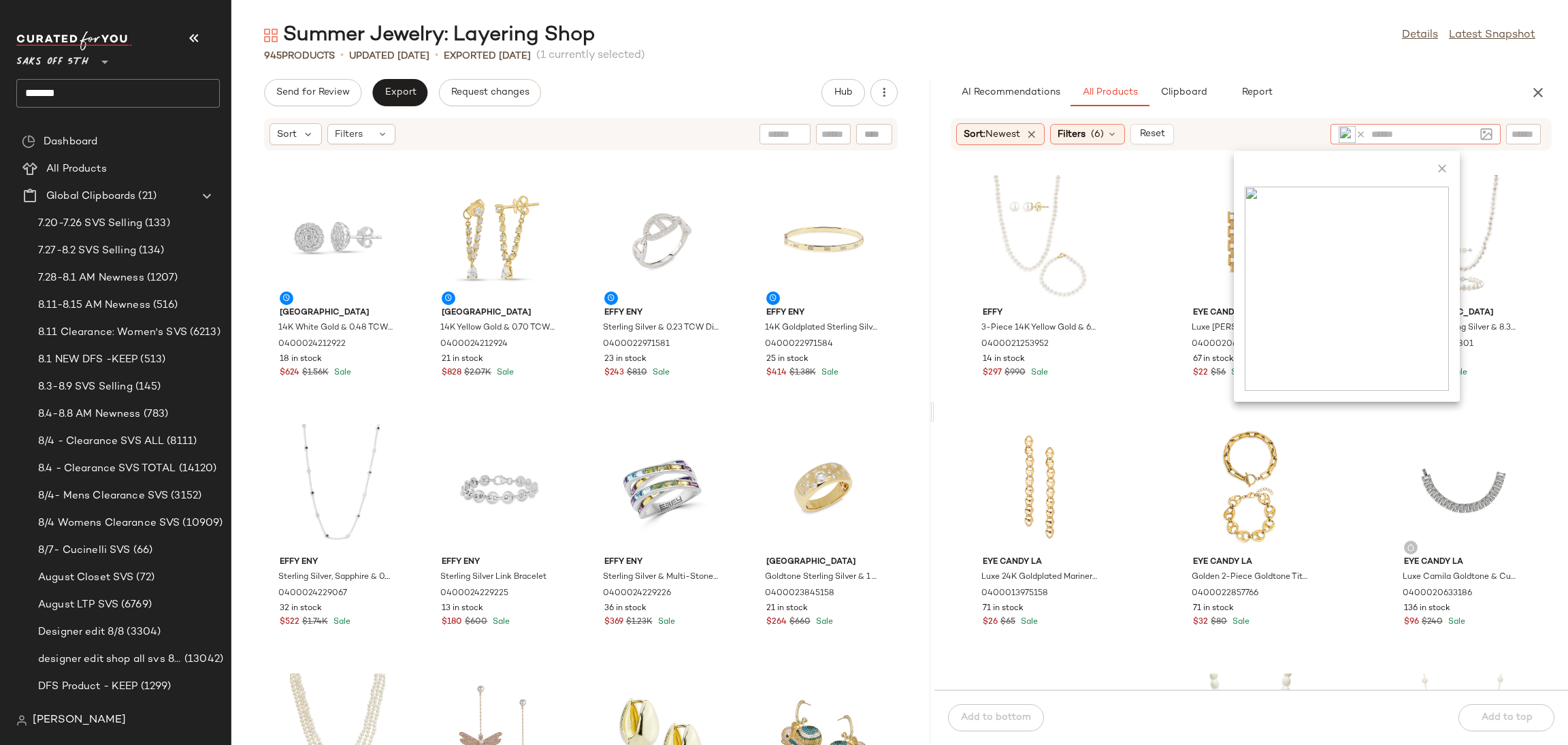
drag, startPoint x: 1368, startPoint y: 134, endPoint x: 1361, endPoint y: 132, distance: 7.3
click at [1361, 132] on div at bounding box center [1354, 133] width 33 height 20
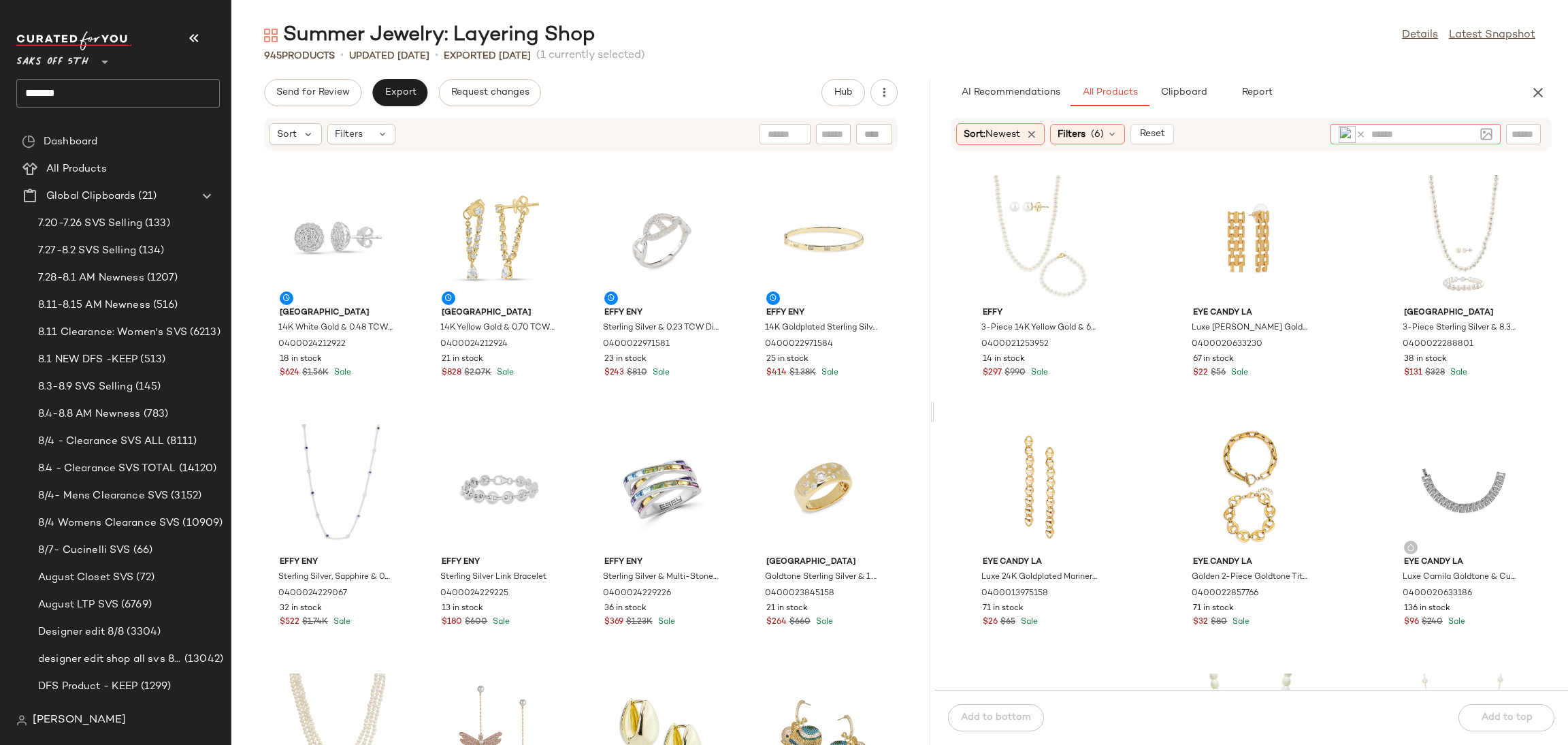
click at [1361, 132] on icon at bounding box center [1361, 135] width 11 height 11
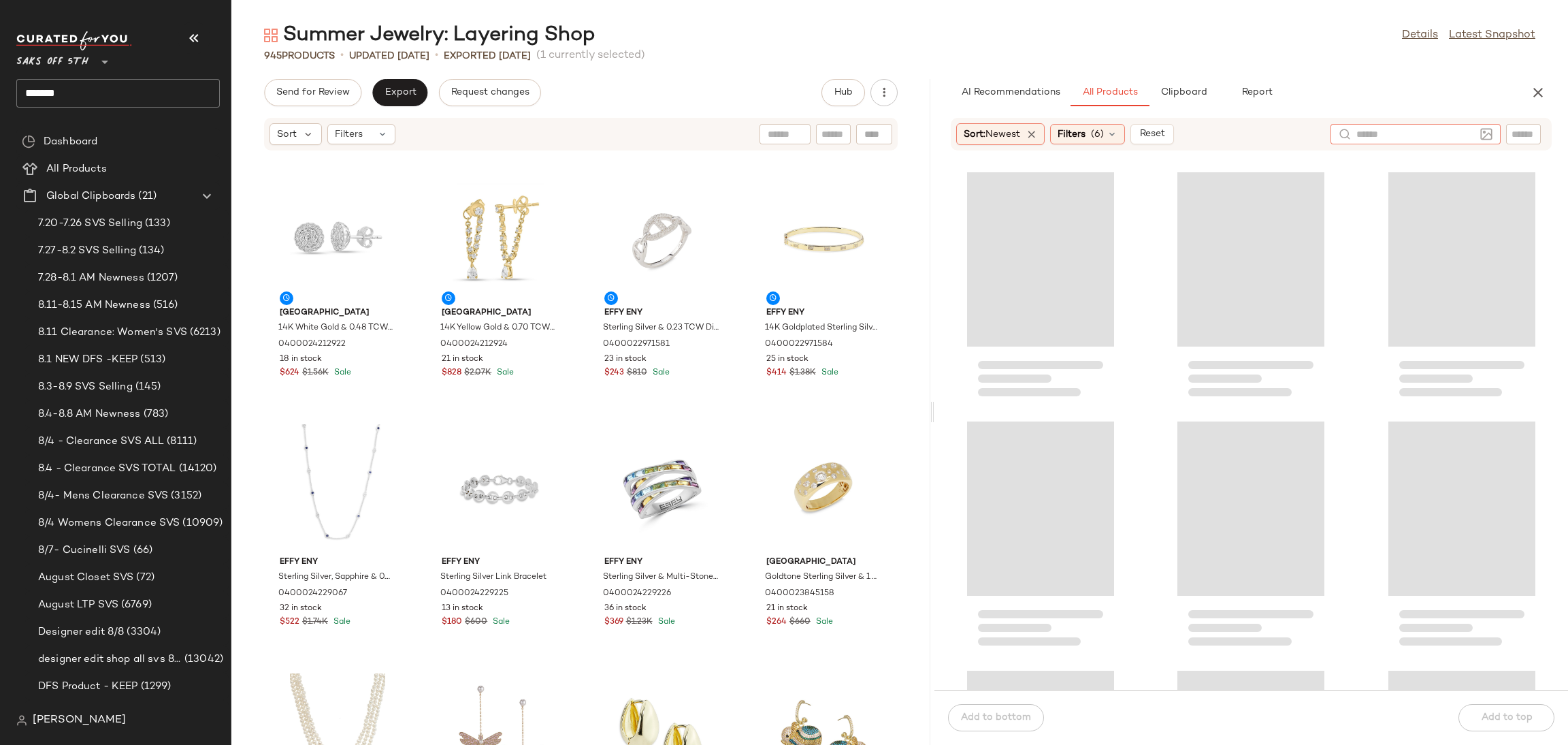
click at [1485, 135] on img at bounding box center [1487, 134] width 12 height 12
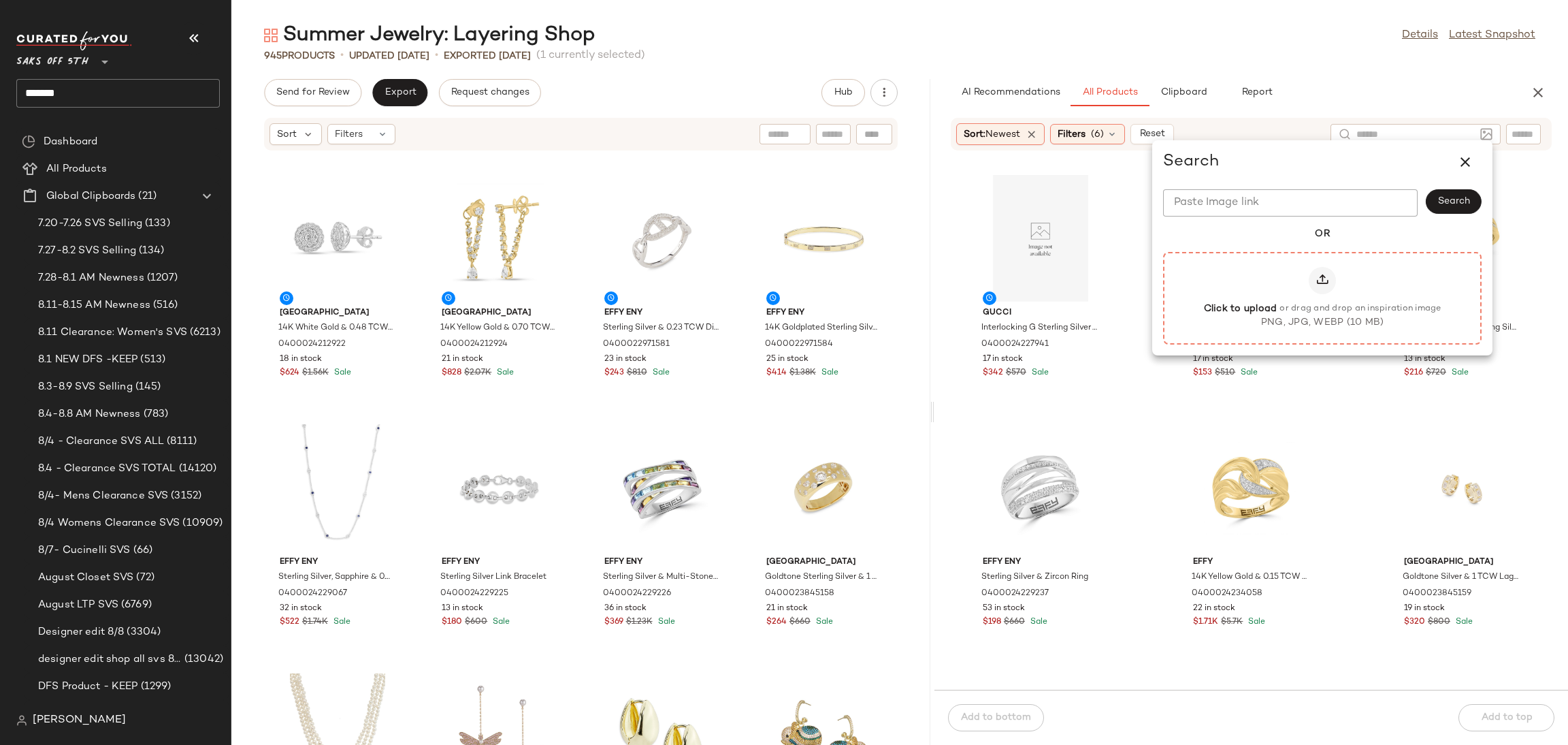
click at [1321, 269] on div at bounding box center [1322, 280] width 27 height 27
click at [1323, 298] on input "Click to upload or drag and drop an inspiration image PNG, JPG, WEBP (10 MB)" at bounding box center [1323, 298] width 1 height 1
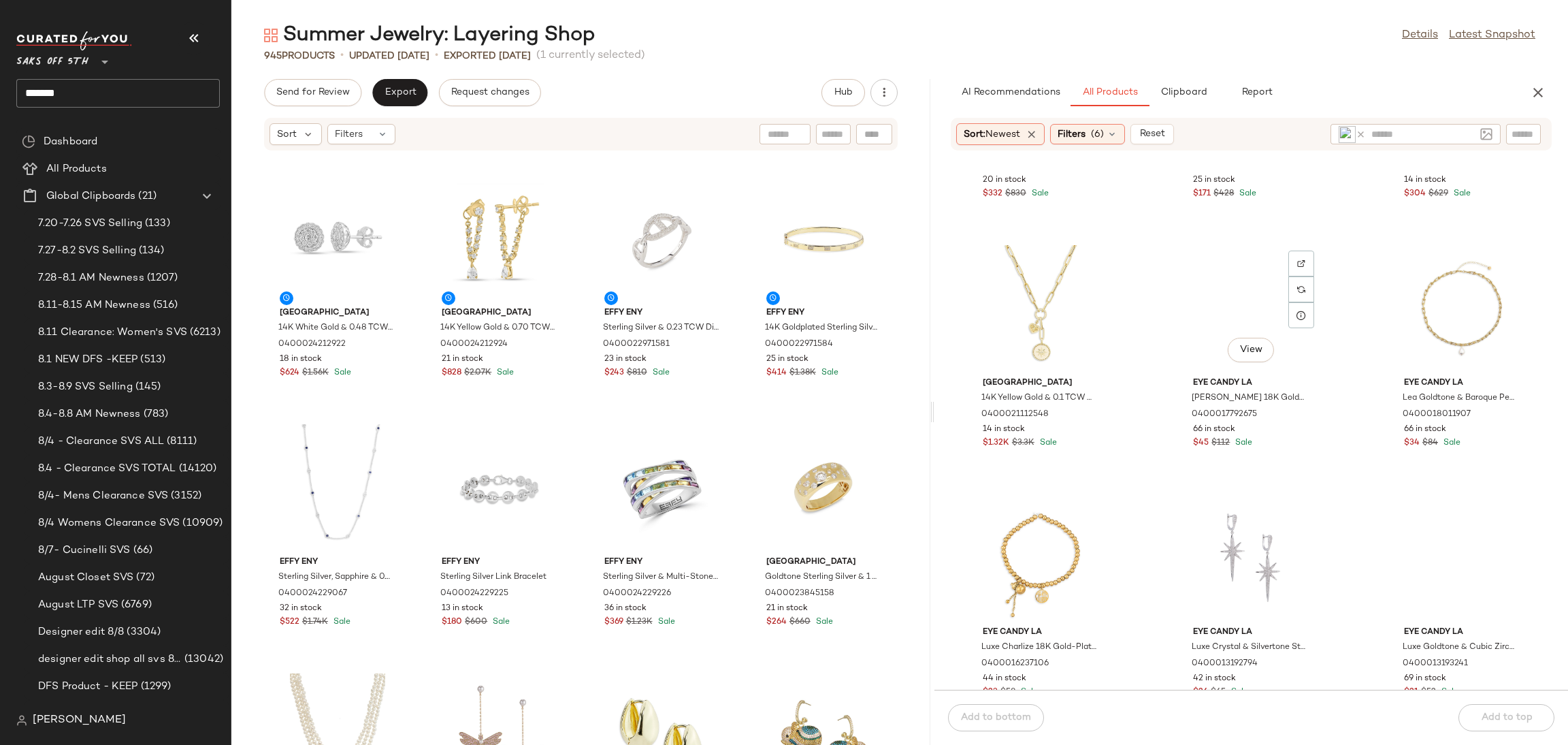
scroll to position [667, 0]
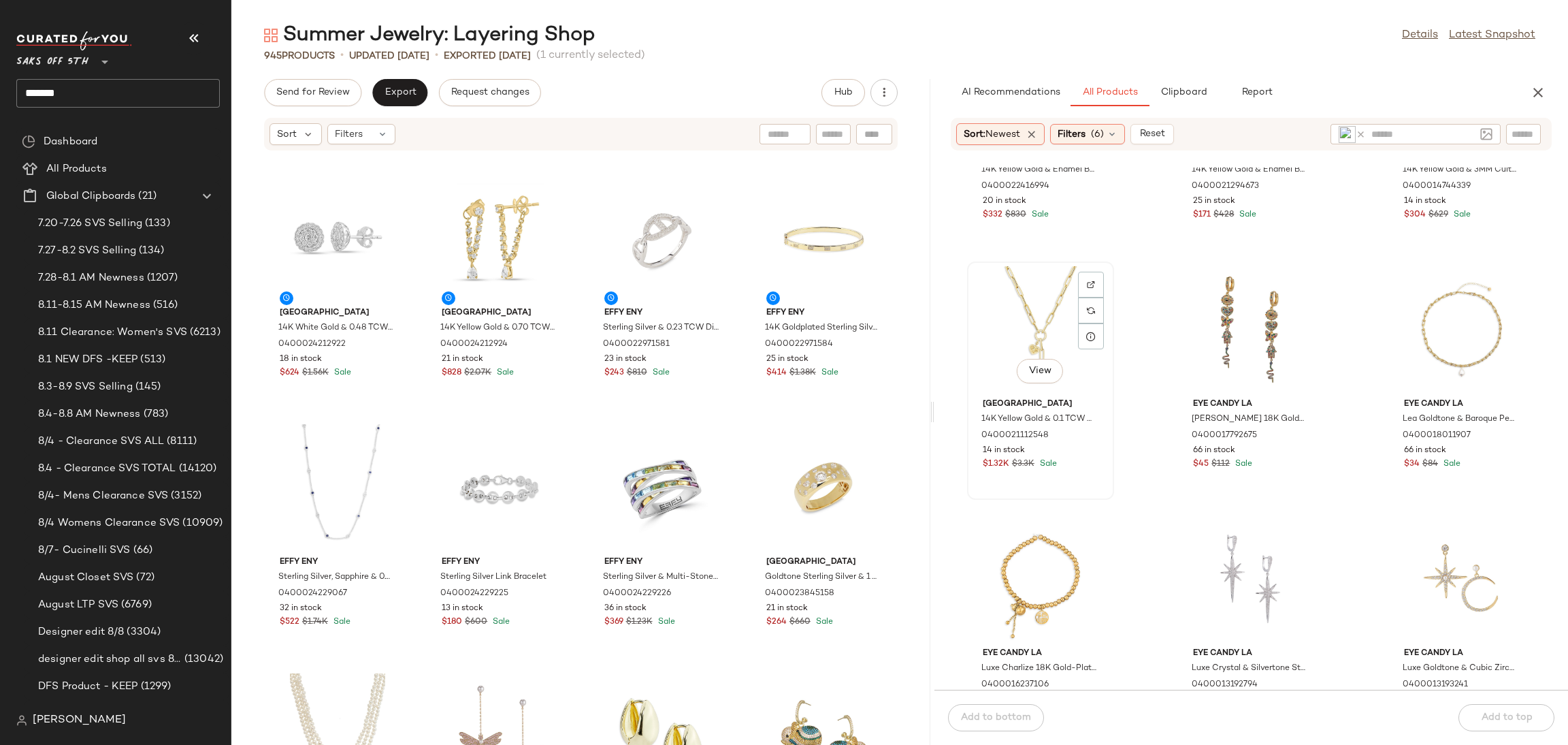
click at [993, 315] on div "View" at bounding box center [1040, 329] width 138 height 126
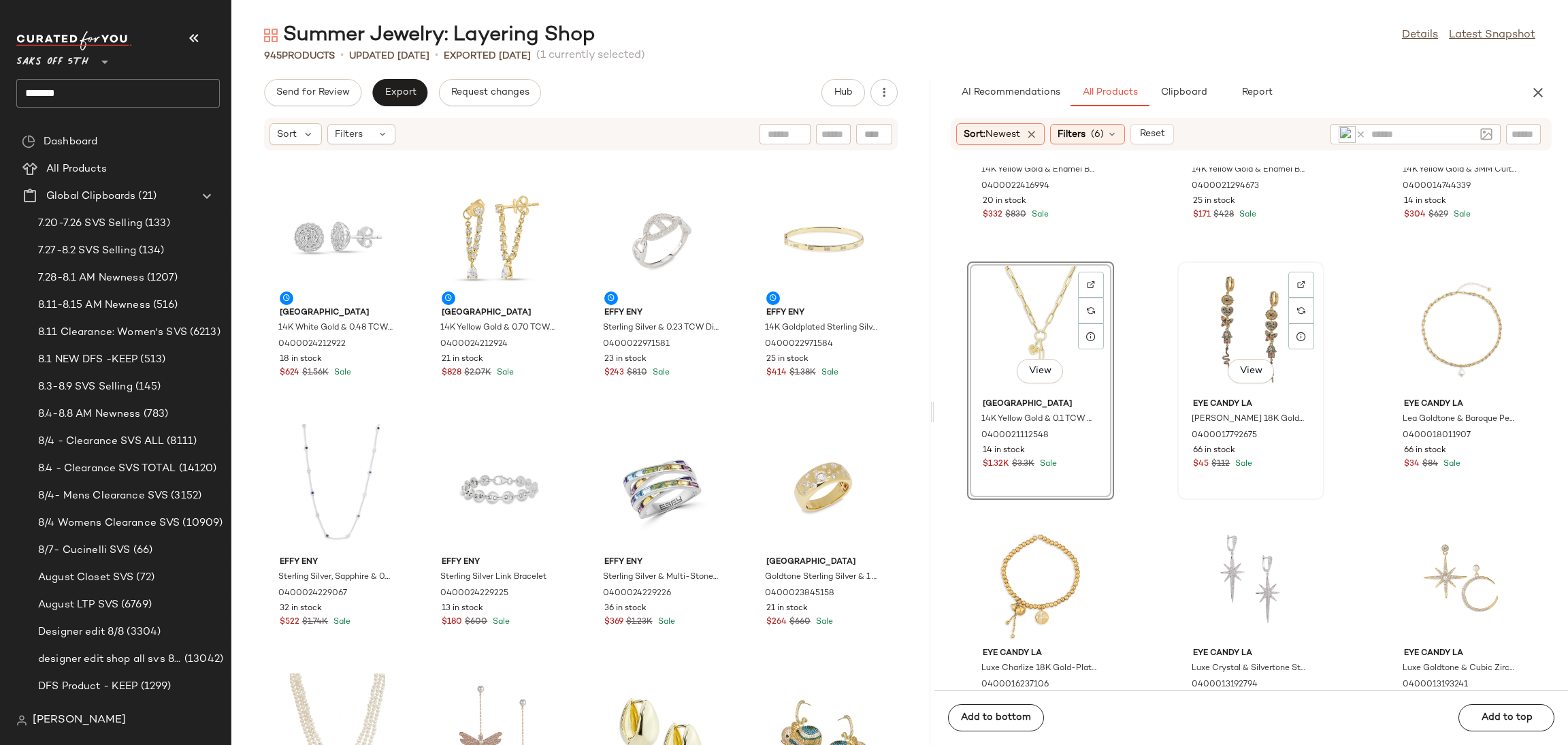
click at [1236, 306] on div "View" at bounding box center [1251, 329] width 138 height 126
click at [1498, 728] on button "Add to top" at bounding box center [1506, 718] width 96 height 27
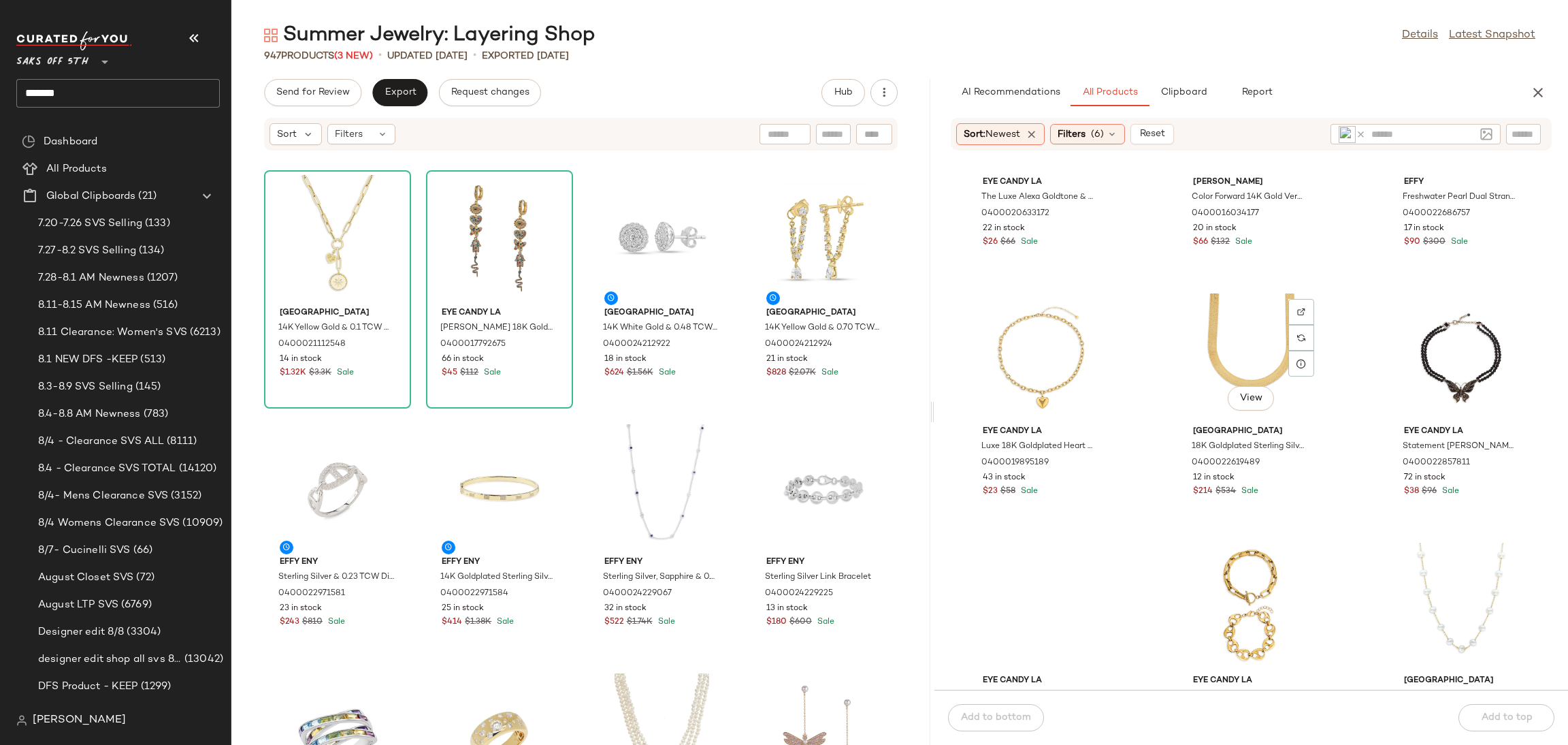
scroll to position [3907, 0]
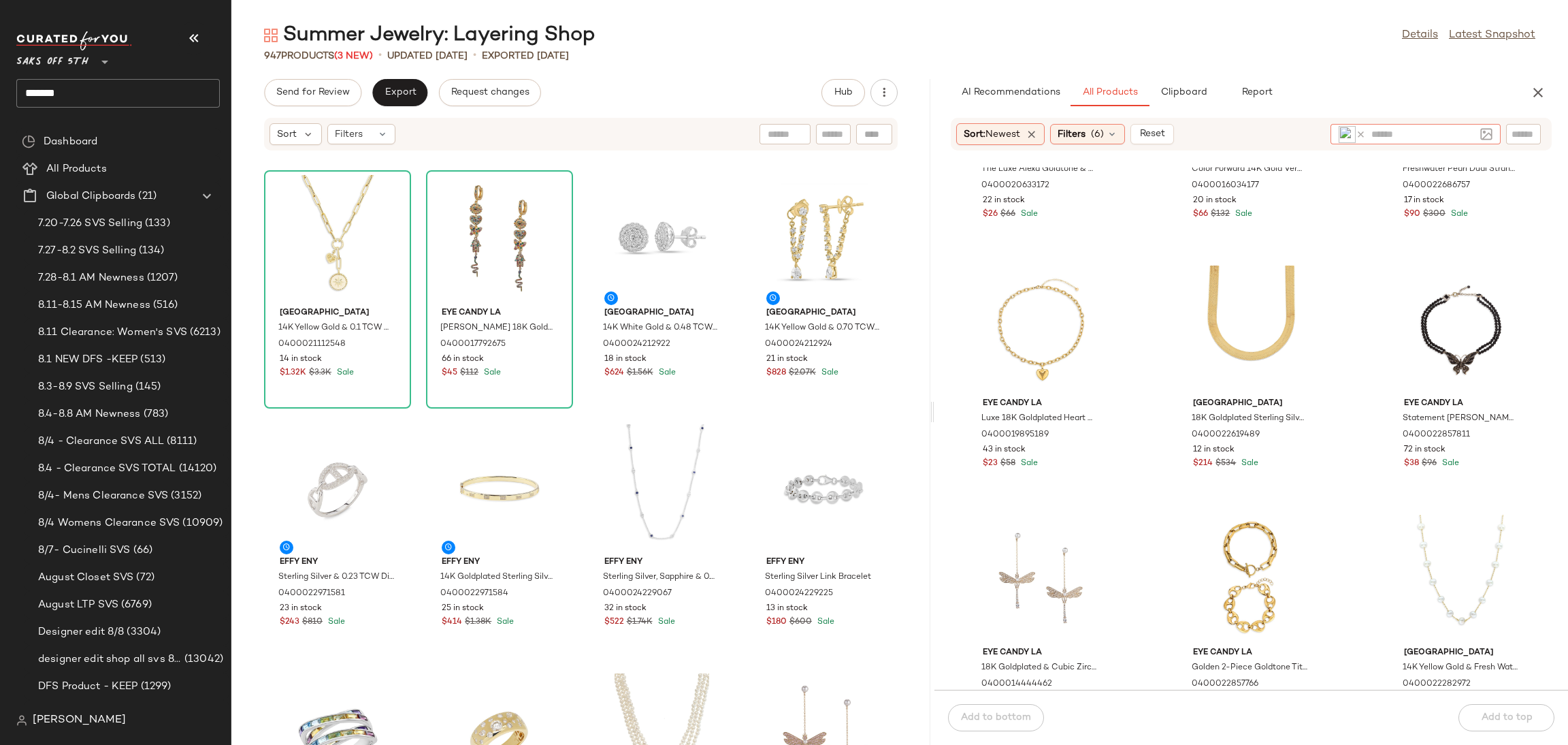
click at [1434, 132] on input "text" at bounding box center [1422, 134] width 103 height 14
type input "********"
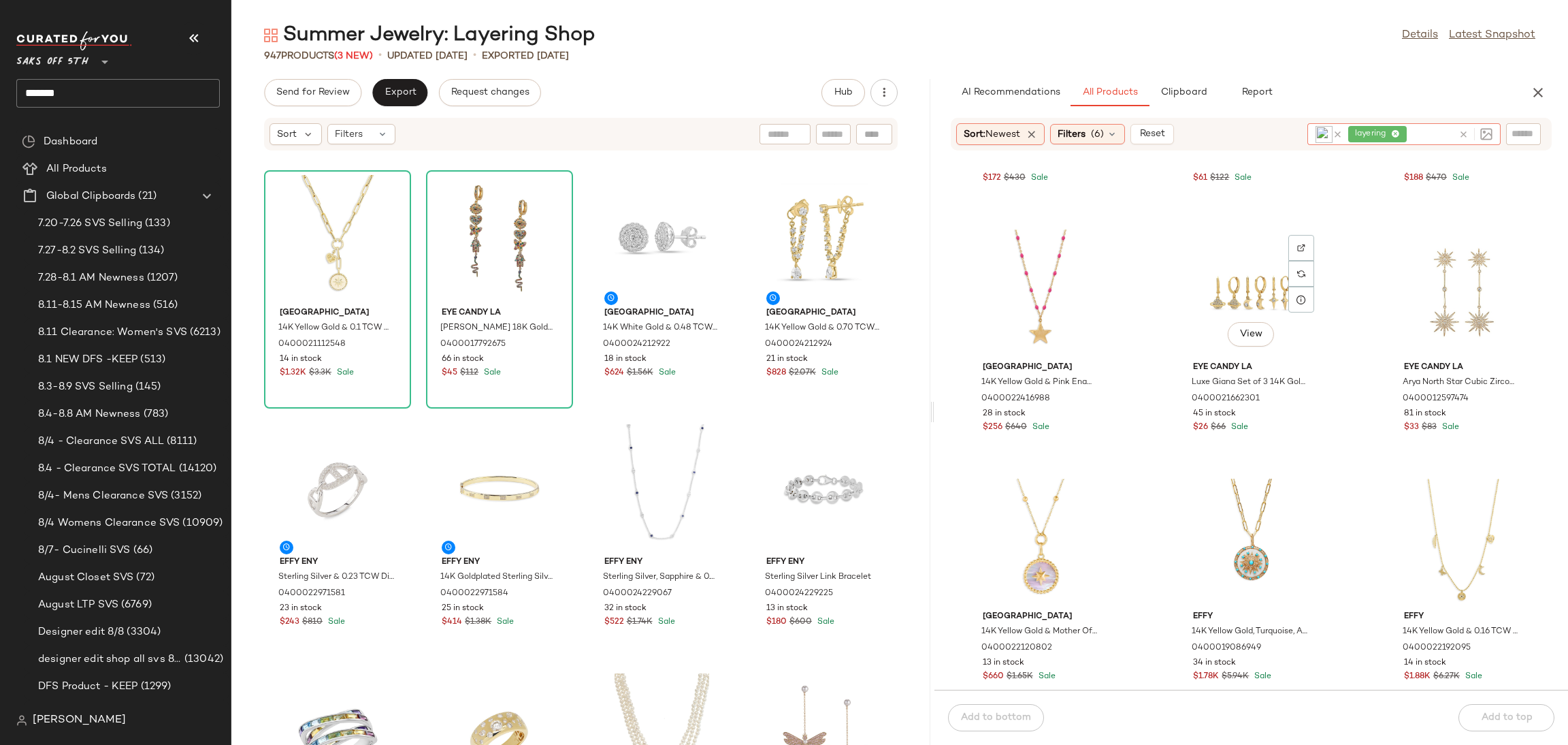
scroll to position [2200, 0]
click at [1032, 261] on div "View" at bounding box center [1040, 291] width 138 height 126
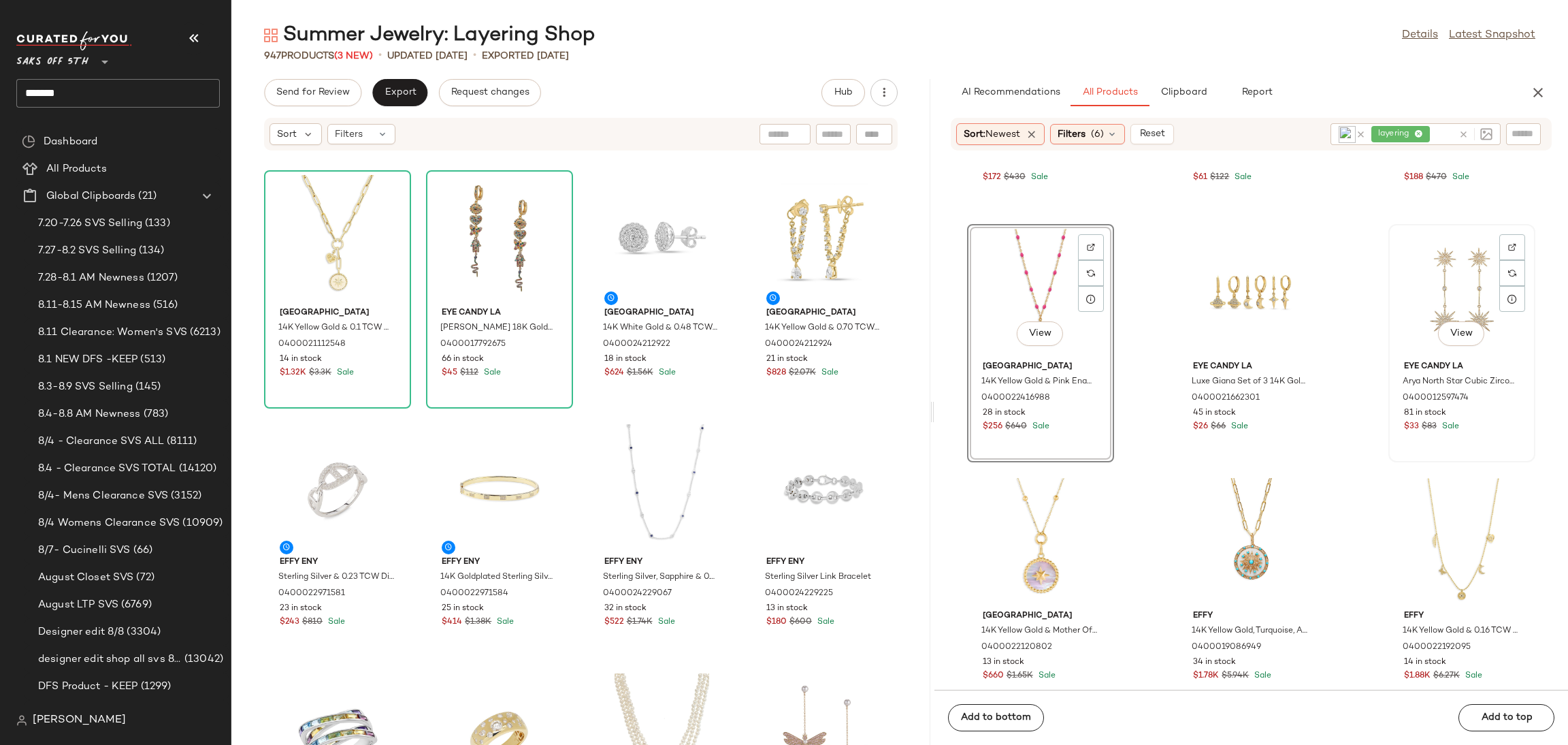
click at [1435, 286] on div "View" at bounding box center [1462, 291] width 138 height 126
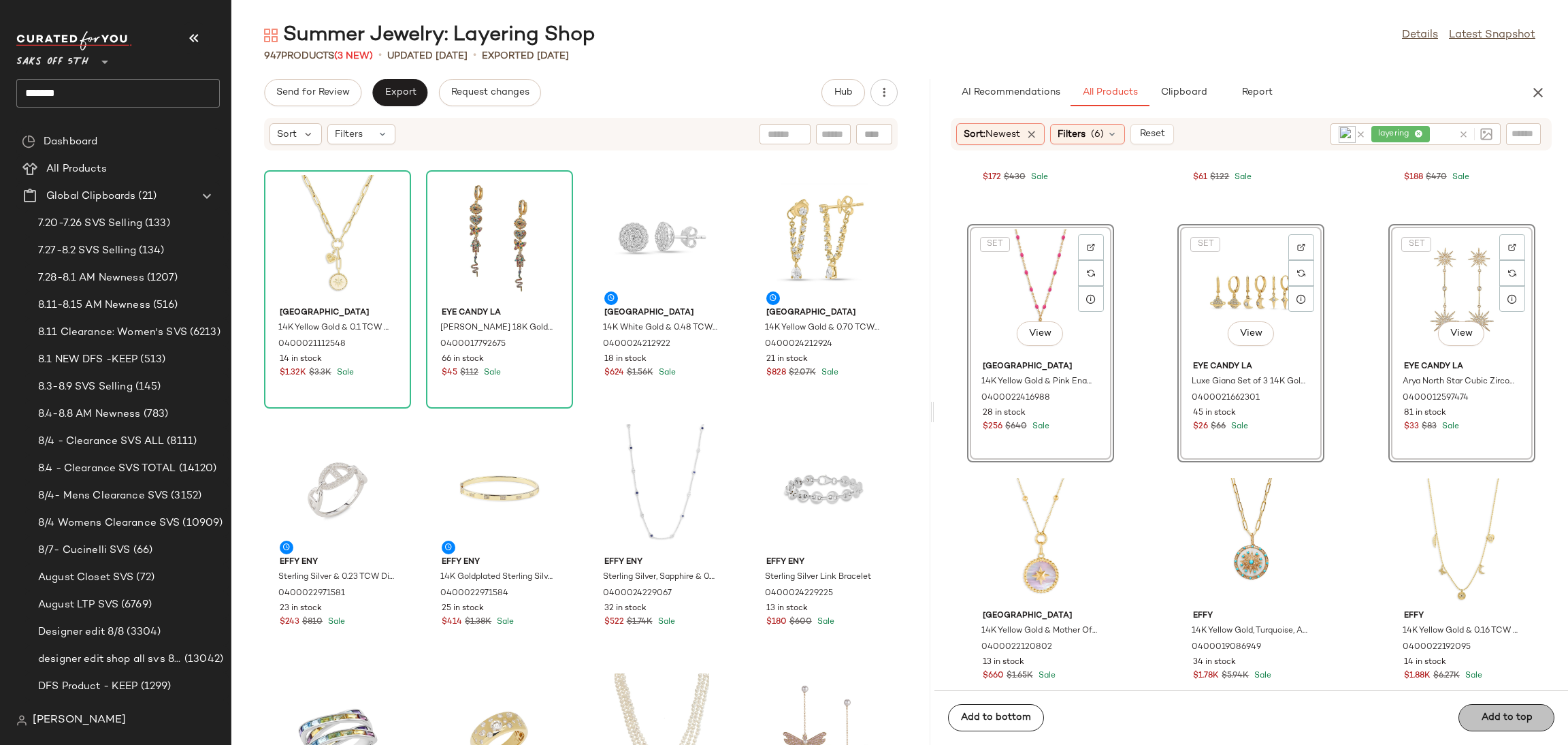
click at [1481, 704] on div "Add to bottom Add to top" at bounding box center [1251, 717] width 634 height 55
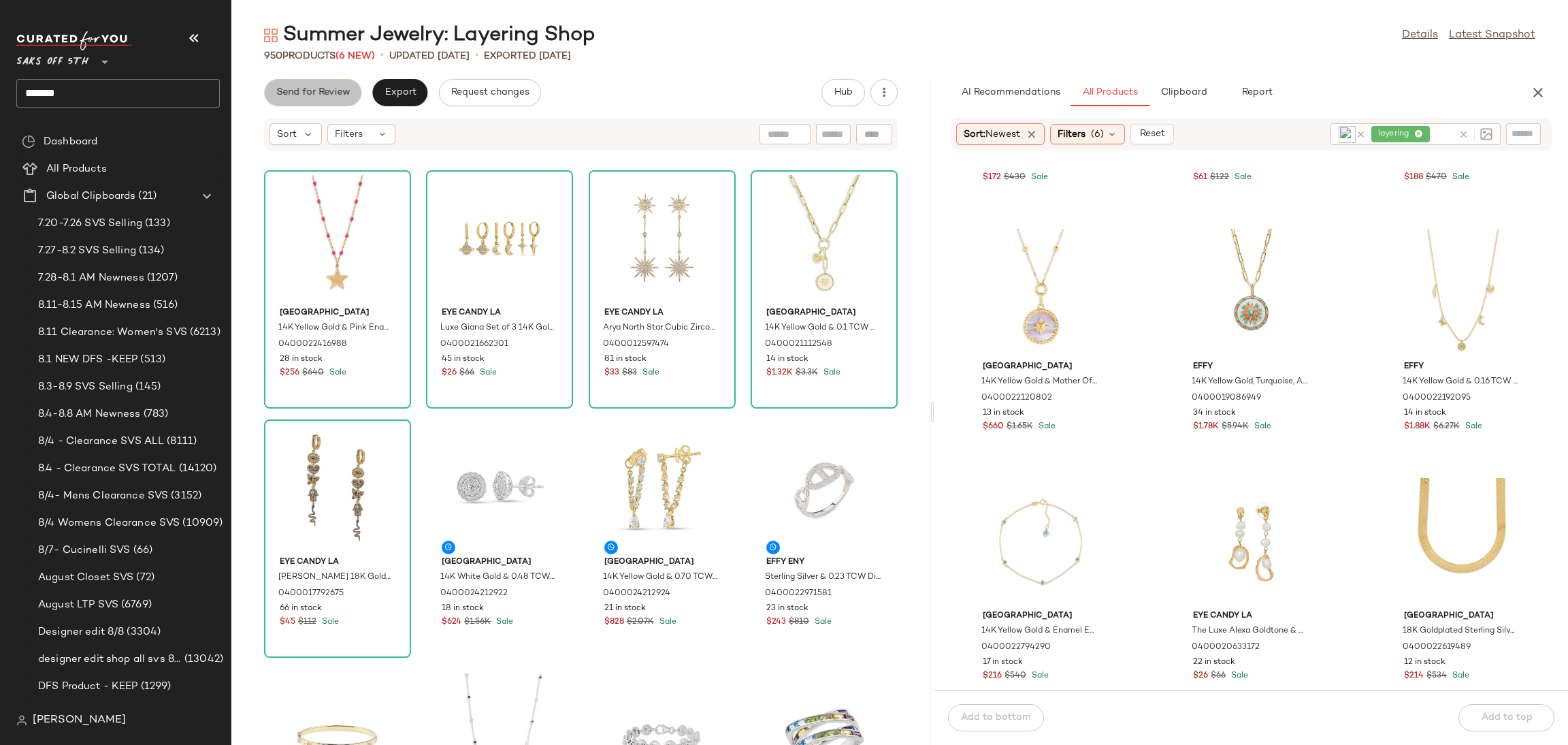
click at [311, 104] on button "Send for Review" at bounding box center [312, 92] width 97 height 27
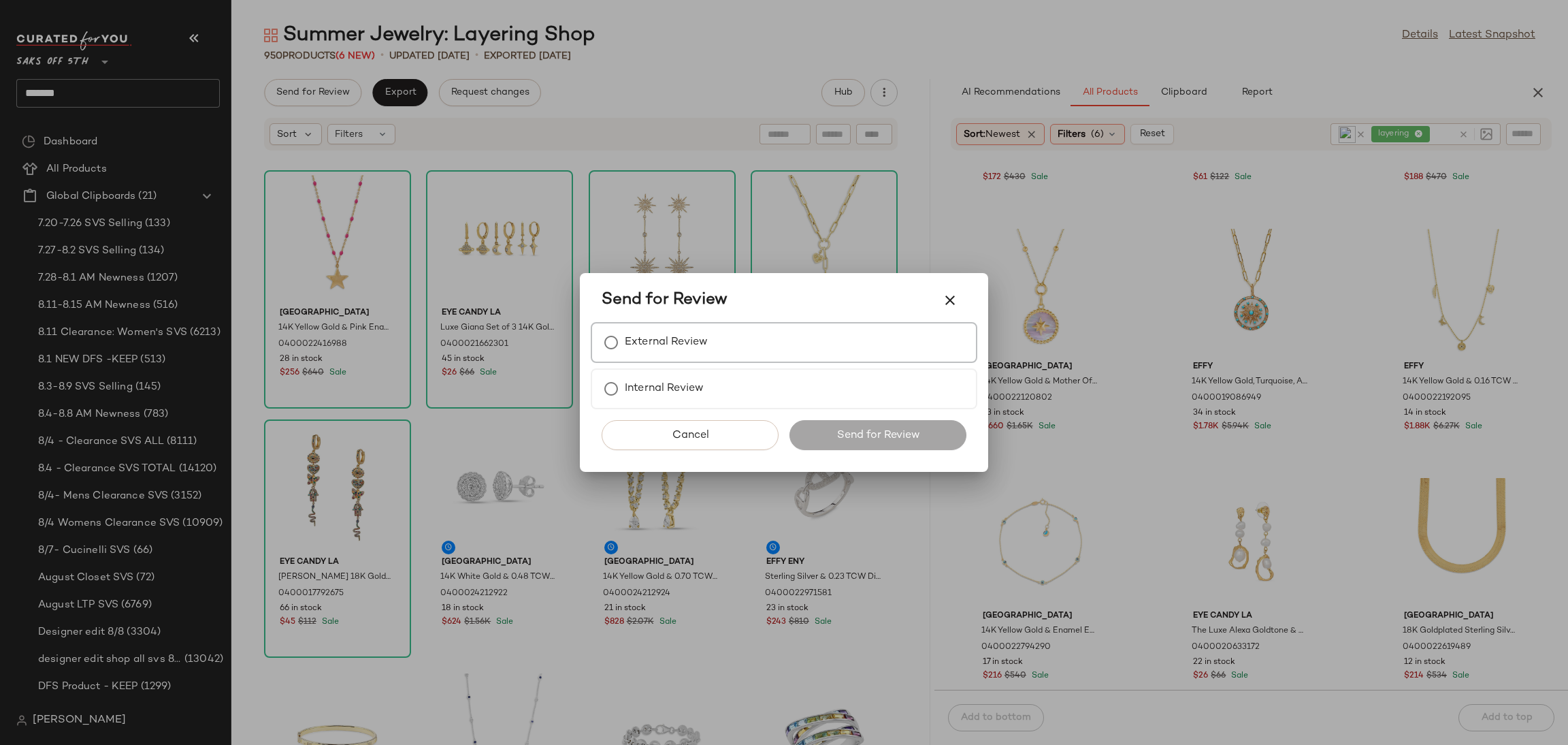
click at [686, 339] on label "External Review" at bounding box center [666, 342] width 83 height 27
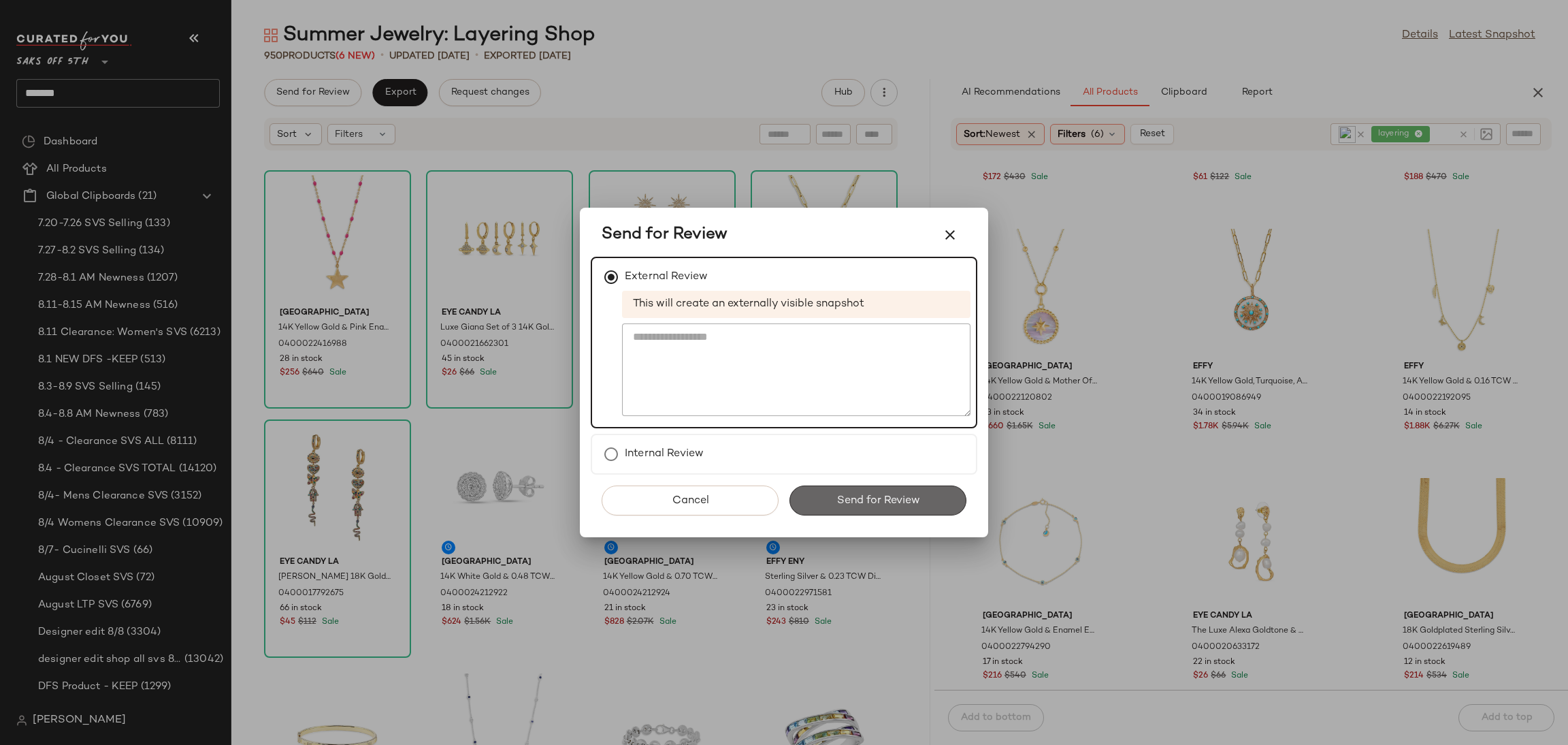
click at [876, 494] on span "Send for Review" at bounding box center [877, 500] width 84 height 13
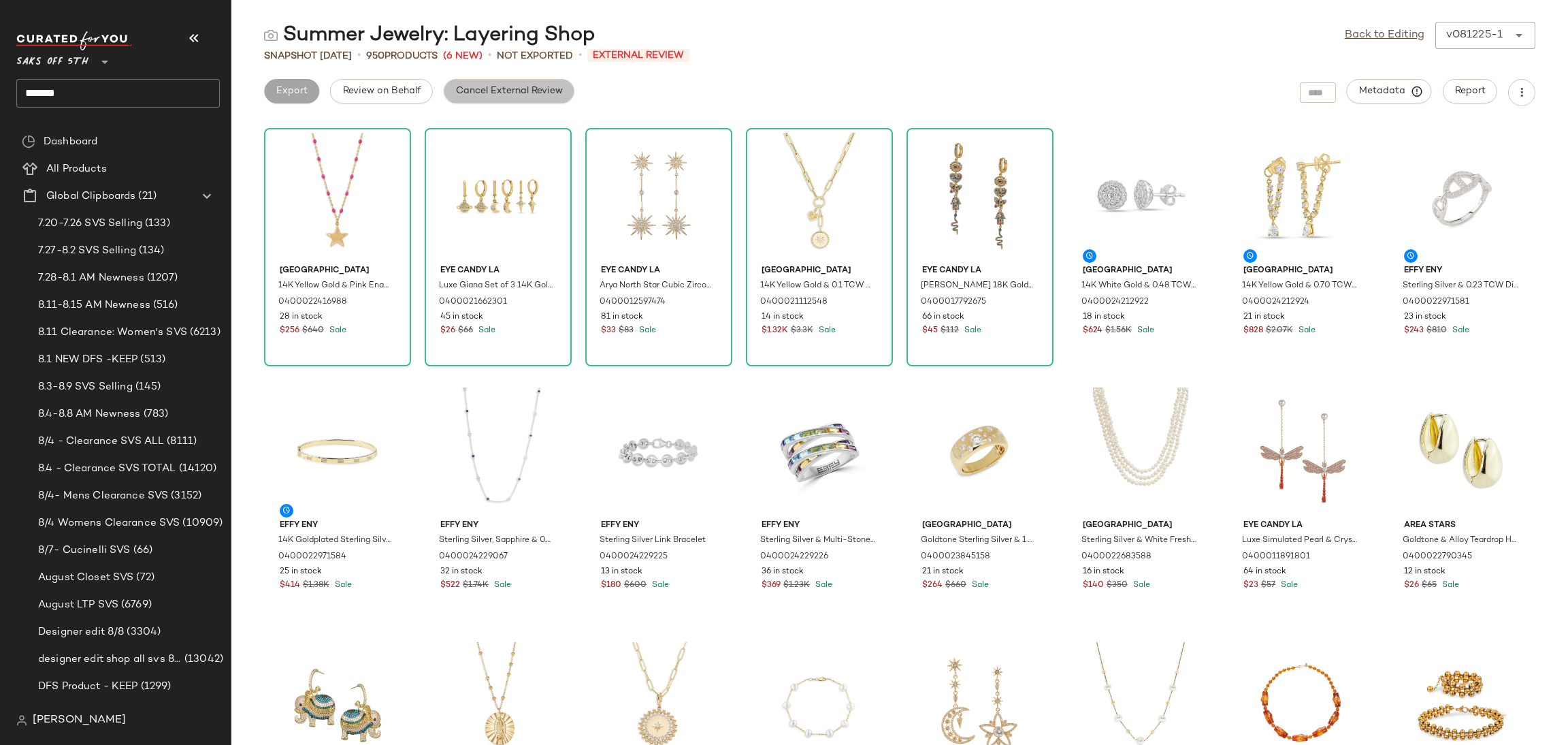
click at [499, 79] on button "Cancel External Review" at bounding box center [509, 91] width 131 height 25
click at [415, 92] on button "Export" at bounding box center [400, 91] width 55 height 25
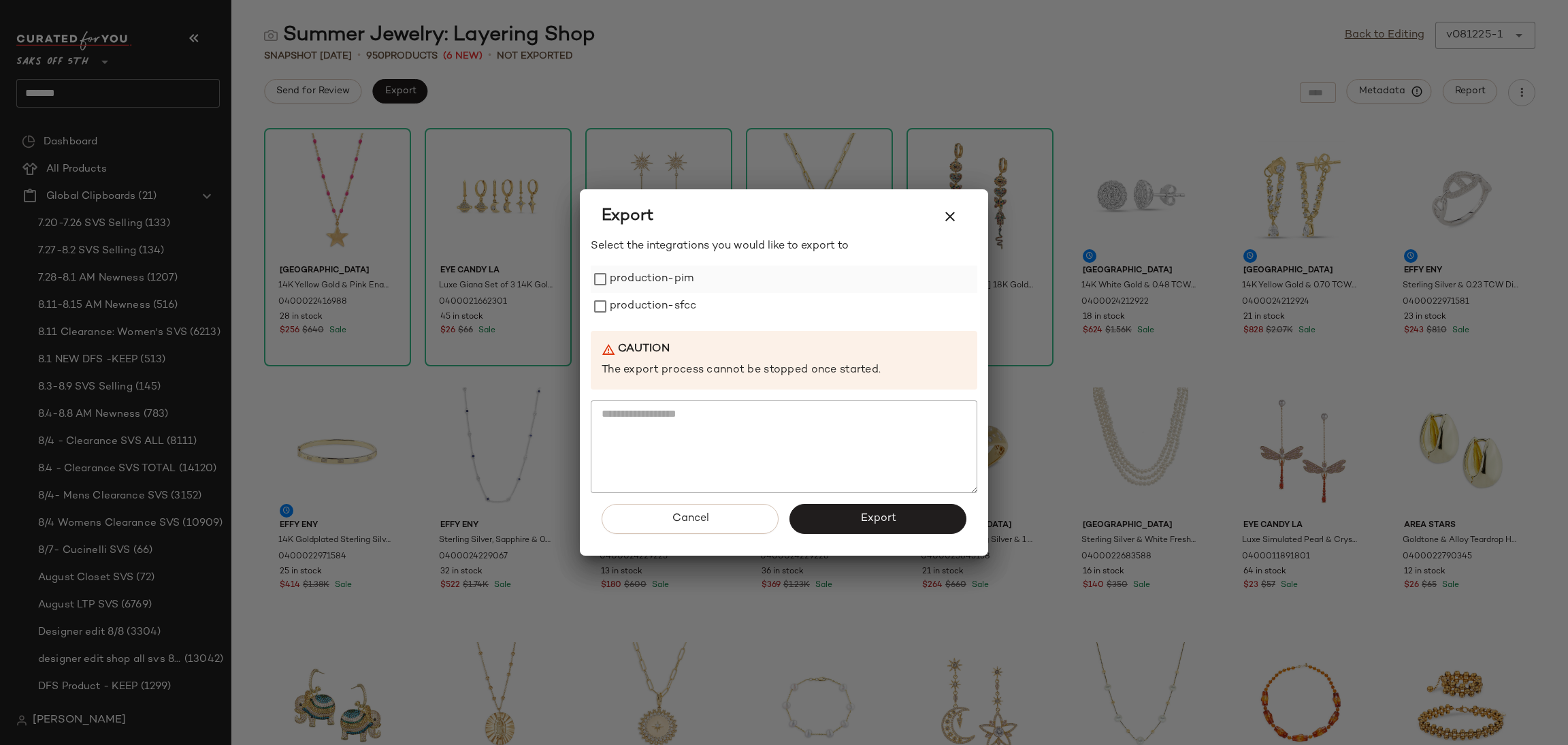
click at [668, 287] on label "production-pim" at bounding box center [651, 279] width 84 height 27
click at [668, 304] on label "production-sfcc" at bounding box center [653, 306] width 86 height 27
click at [838, 511] on button "Export" at bounding box center [878, 519] width 177 height 30
click at [951, 216] on icon "button" at bounding box center [949, 216] width 17 height 17
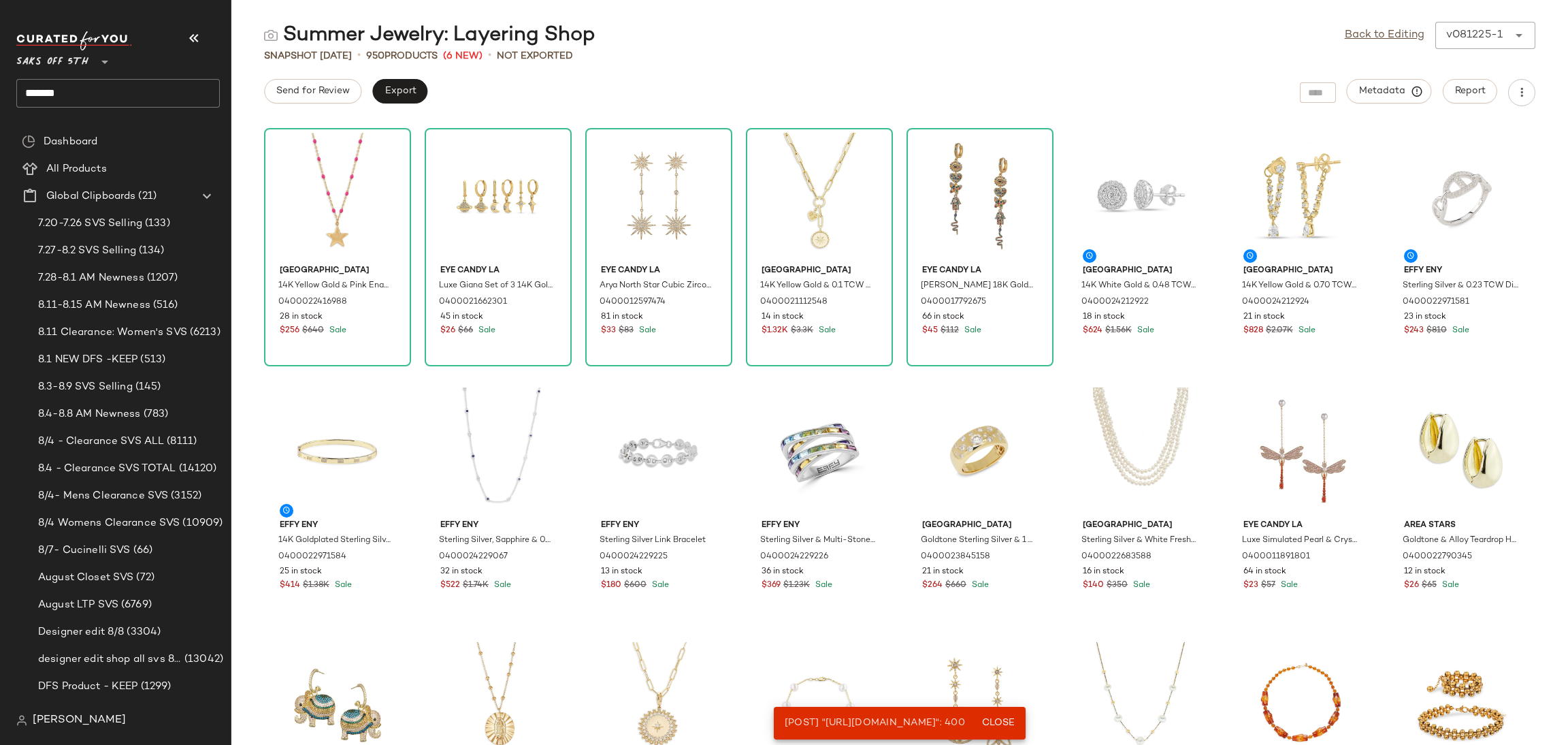
click at [1370, 53] on div "Snapshot [DATE] • 950 Products (6 New) • Not Exported" at bounding box center [899, 56] width 1337 height 13
click at [1370, 43] on link "Back to Editing" at bounding box center [1384, 35] width 79 height 17
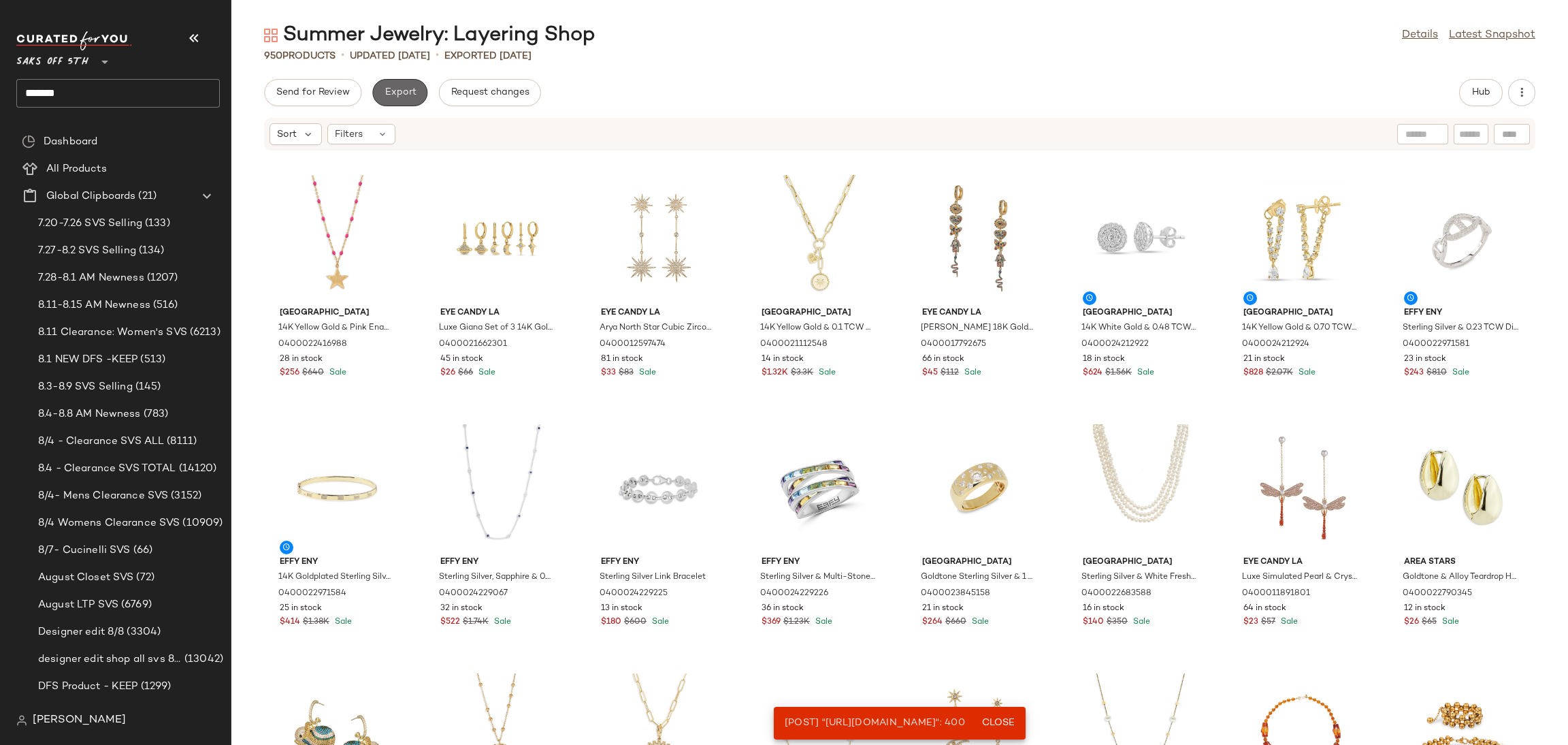
click at [406, 95] on span "Export" at bounding box center [400, 93] width 32 height 11
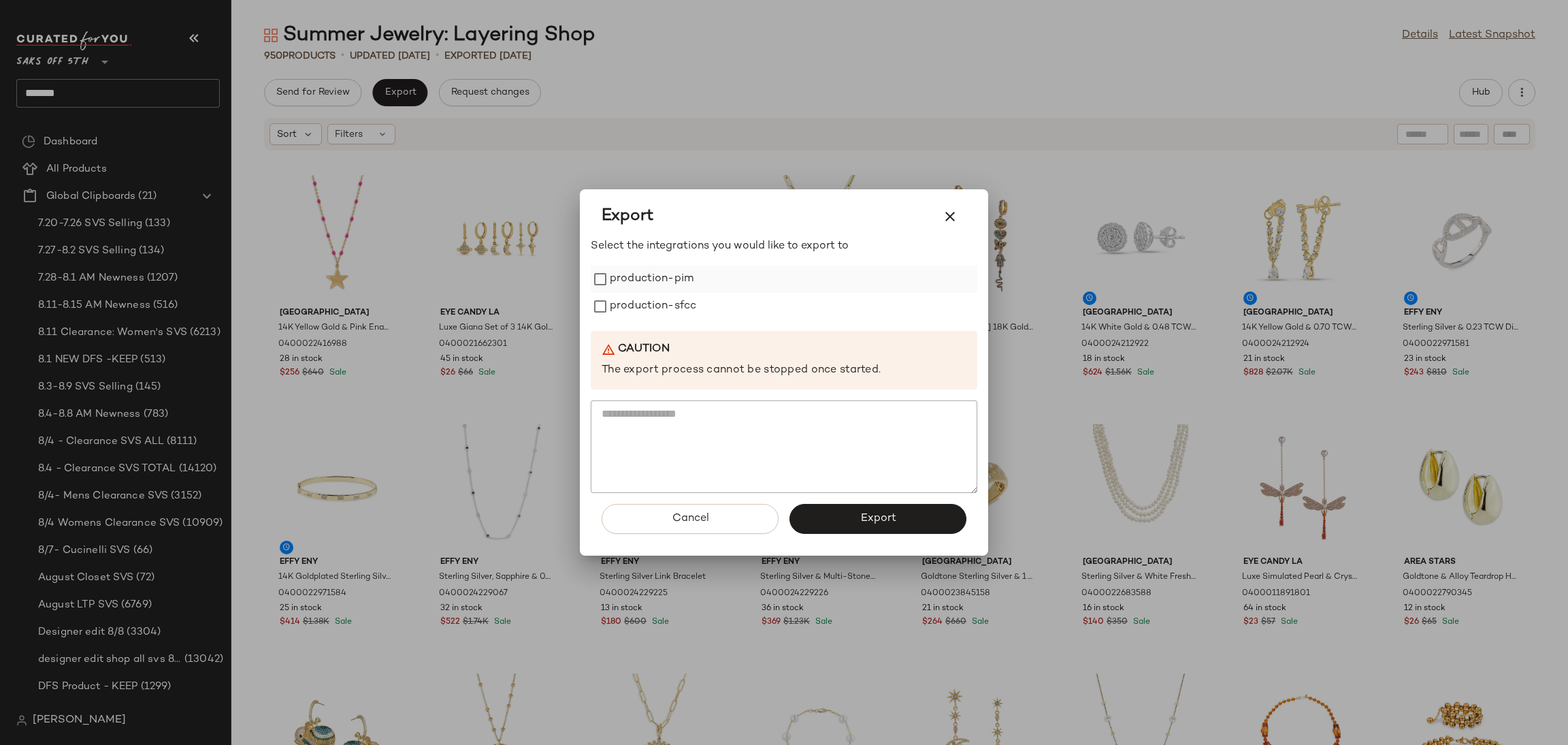
click at [659, 287] on label "production-pim" at bounding box center [651, 279] width 84 height 27
click at [665, 312] on label "production-sfcc" at bounding box center [653, 306] width 86 height 27
click at [847, 516] on button "Export" at bounding box center [878, 519] width 177 height 30
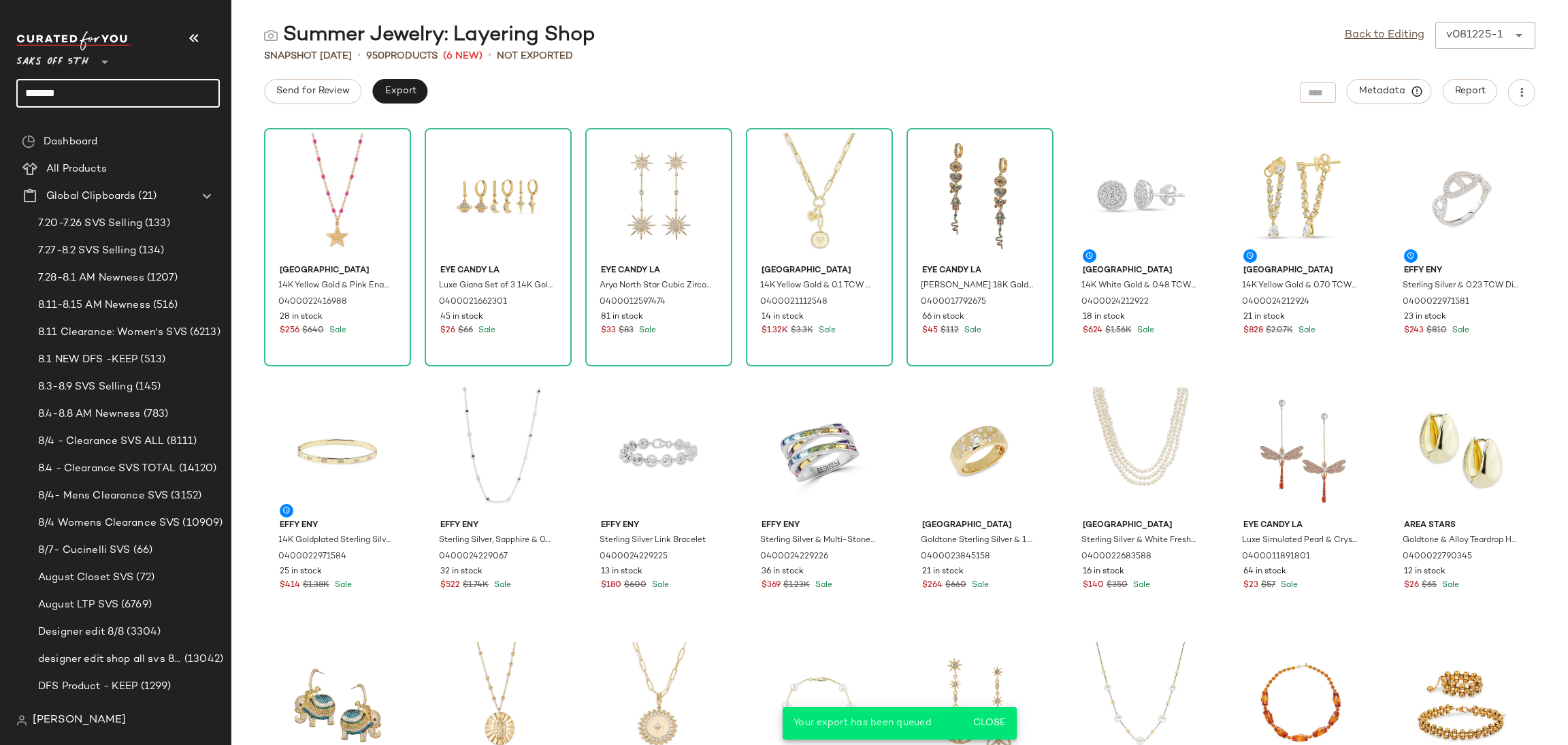
click at [164, 83] on input "*******" at bounding box center [118, 93] width 204 height 28
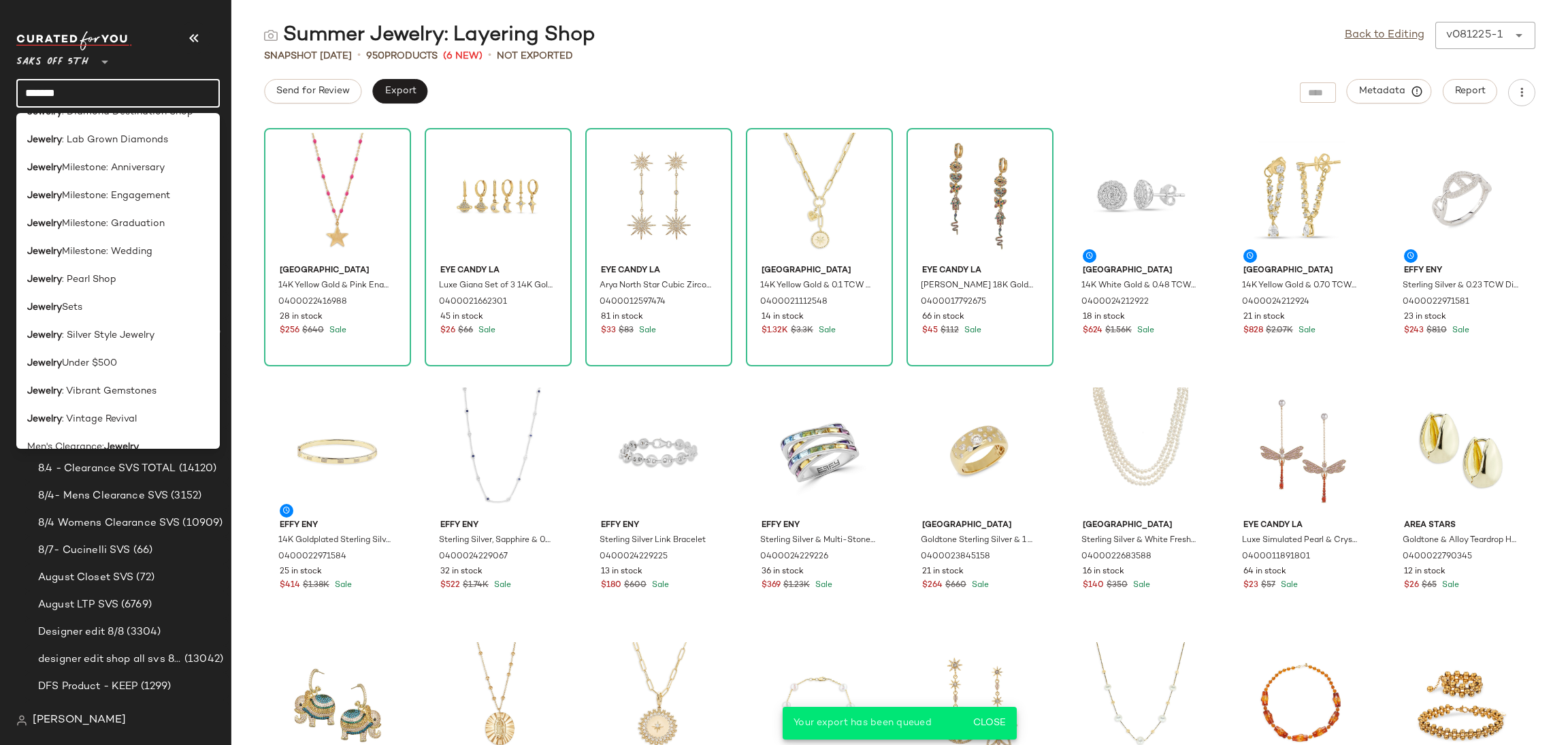
scroll to position [708, 0]
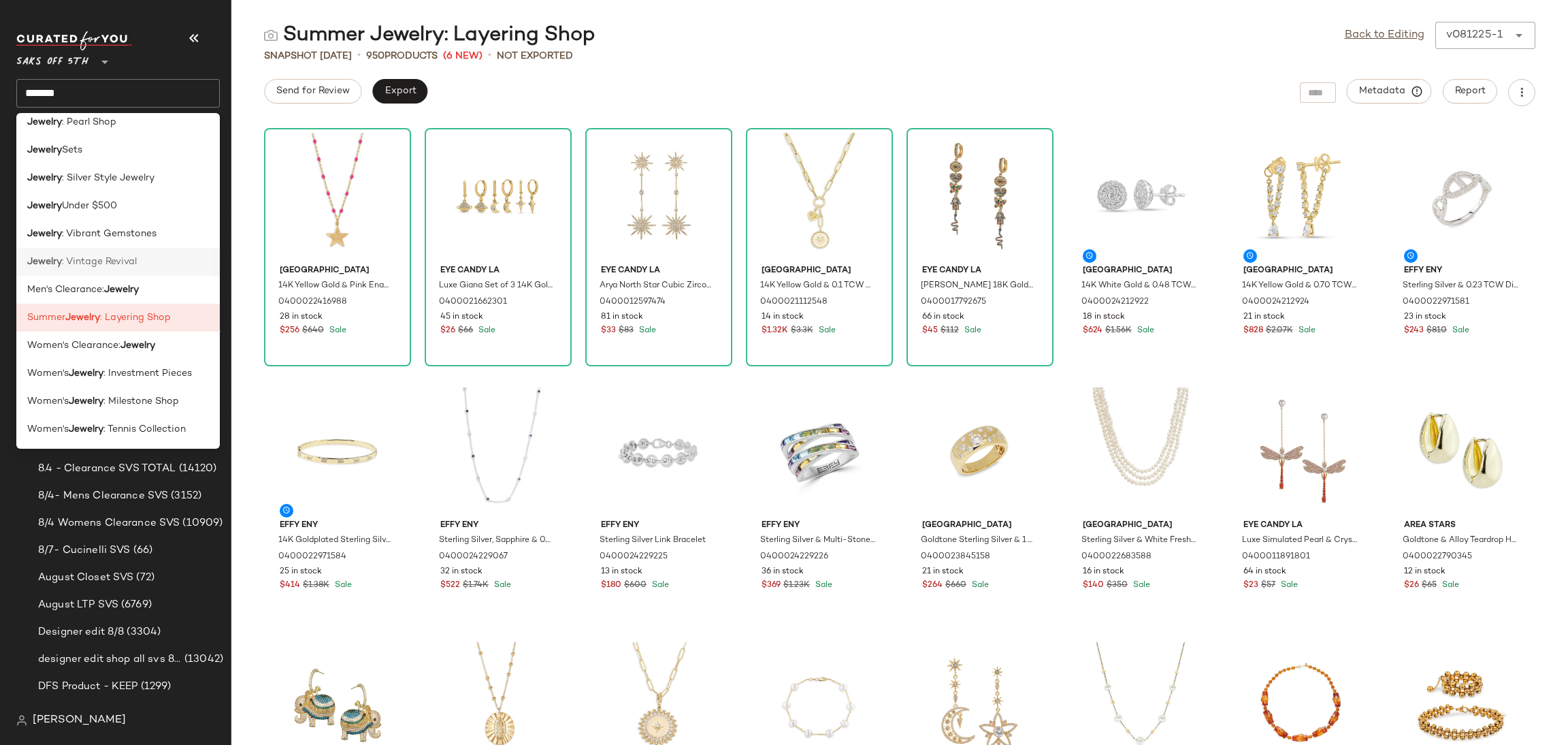
click at [124, 261] on span ": Vintage Revival" at bounding box center [99, 261] width 75 height 14
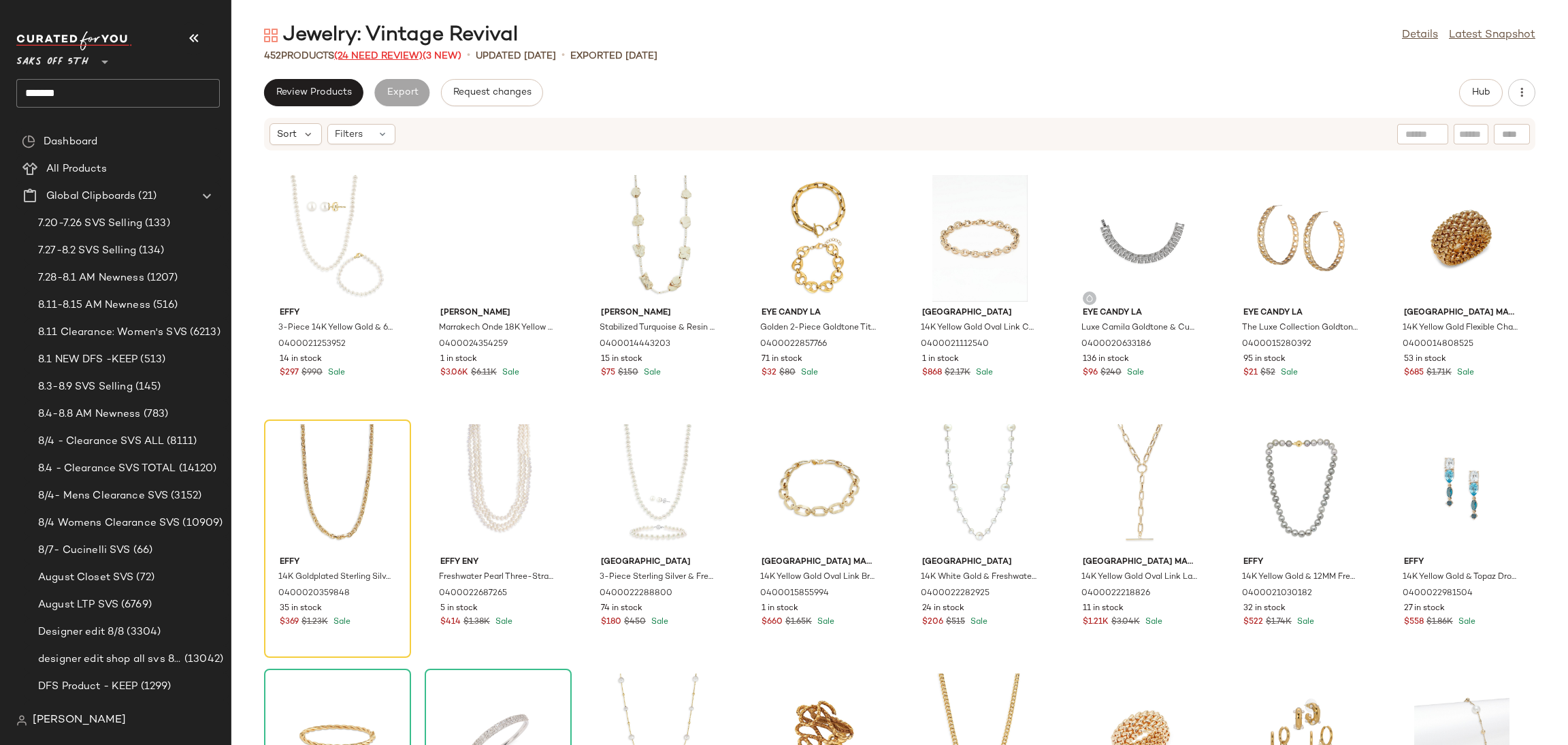
click at [380, 55] on span "(24 Need Review)" at bounding box center [379, 56] width 88 height 11
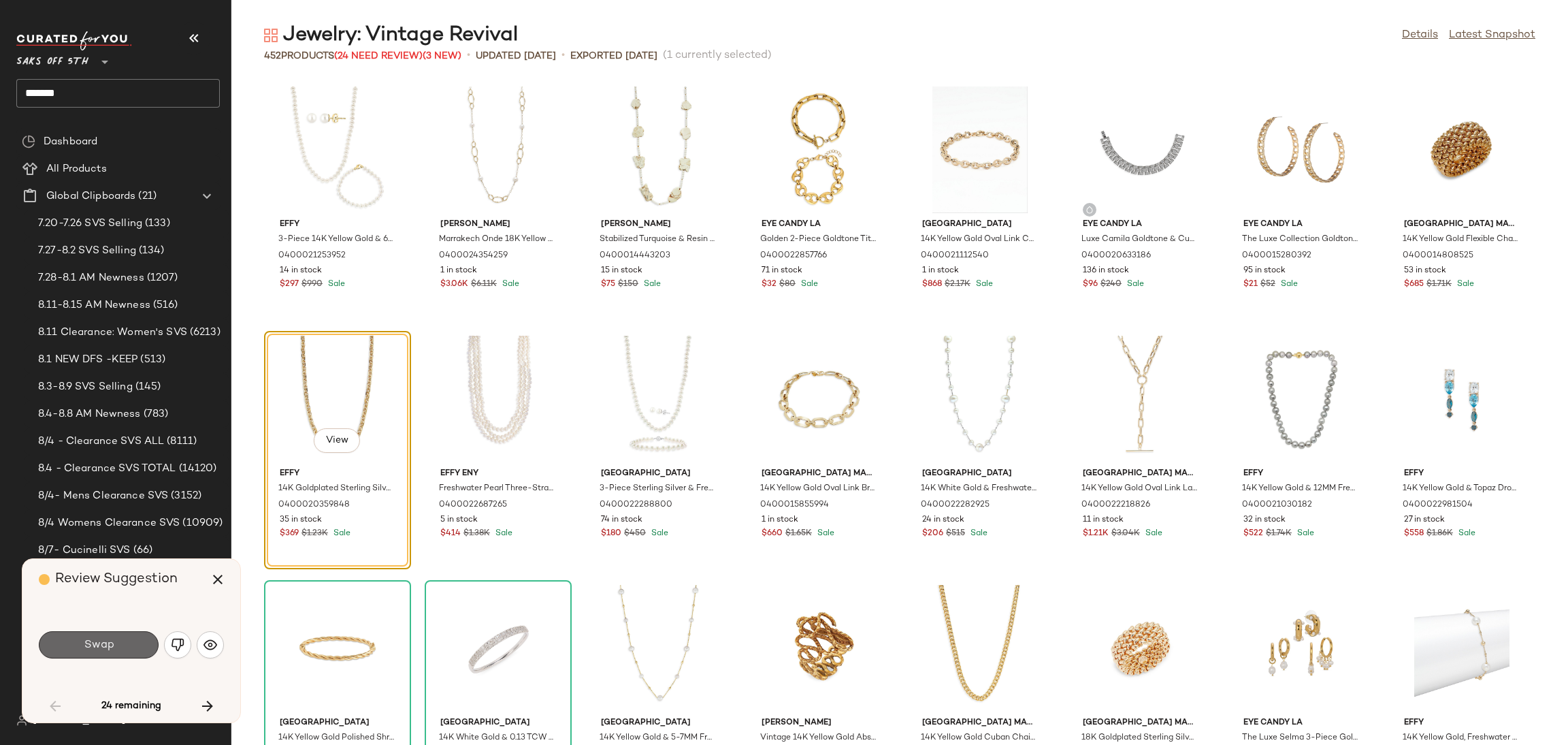
click at [113, 643] on span "Swap" at bounding box center [98, 644] width 31 height 13
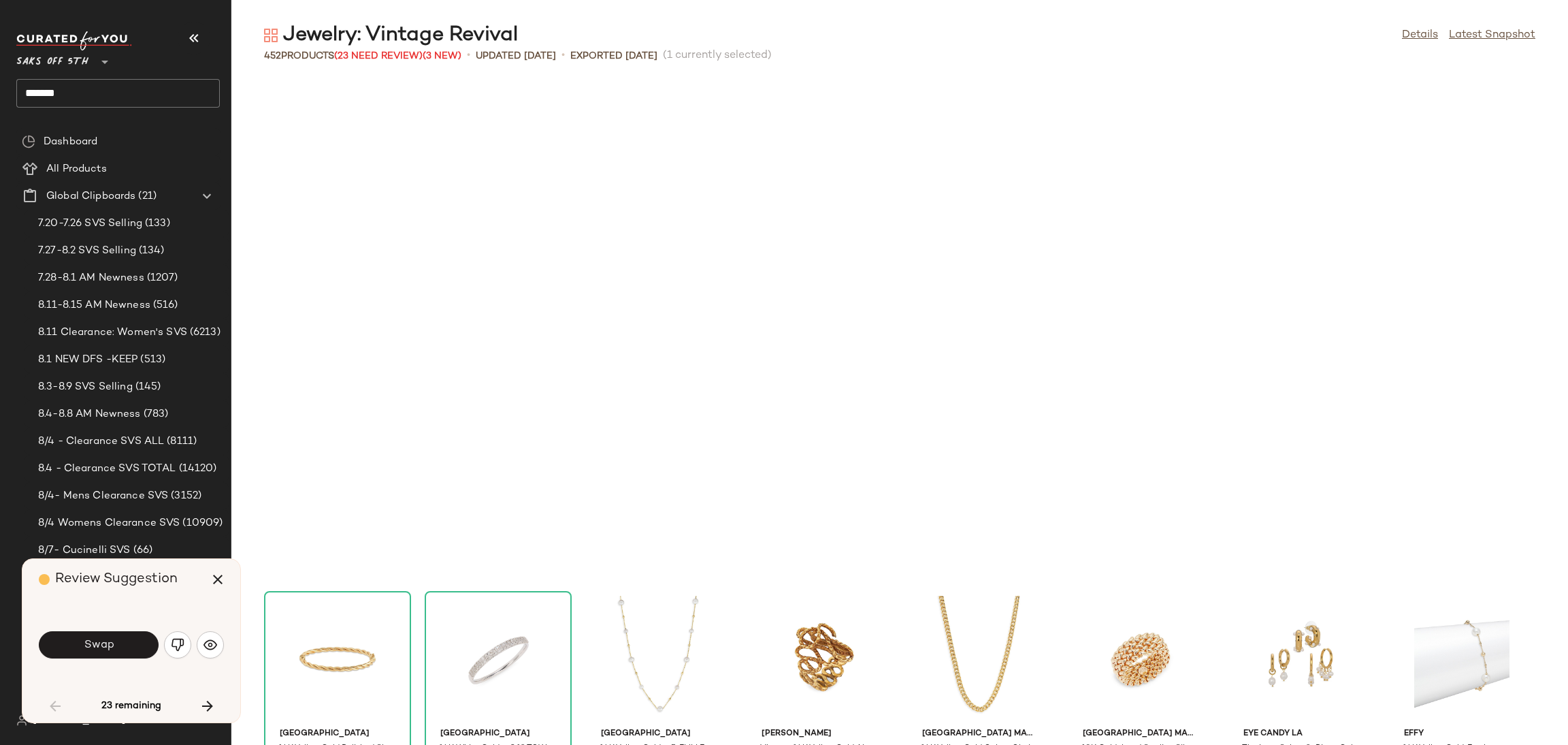
scroll to position [509, 0]
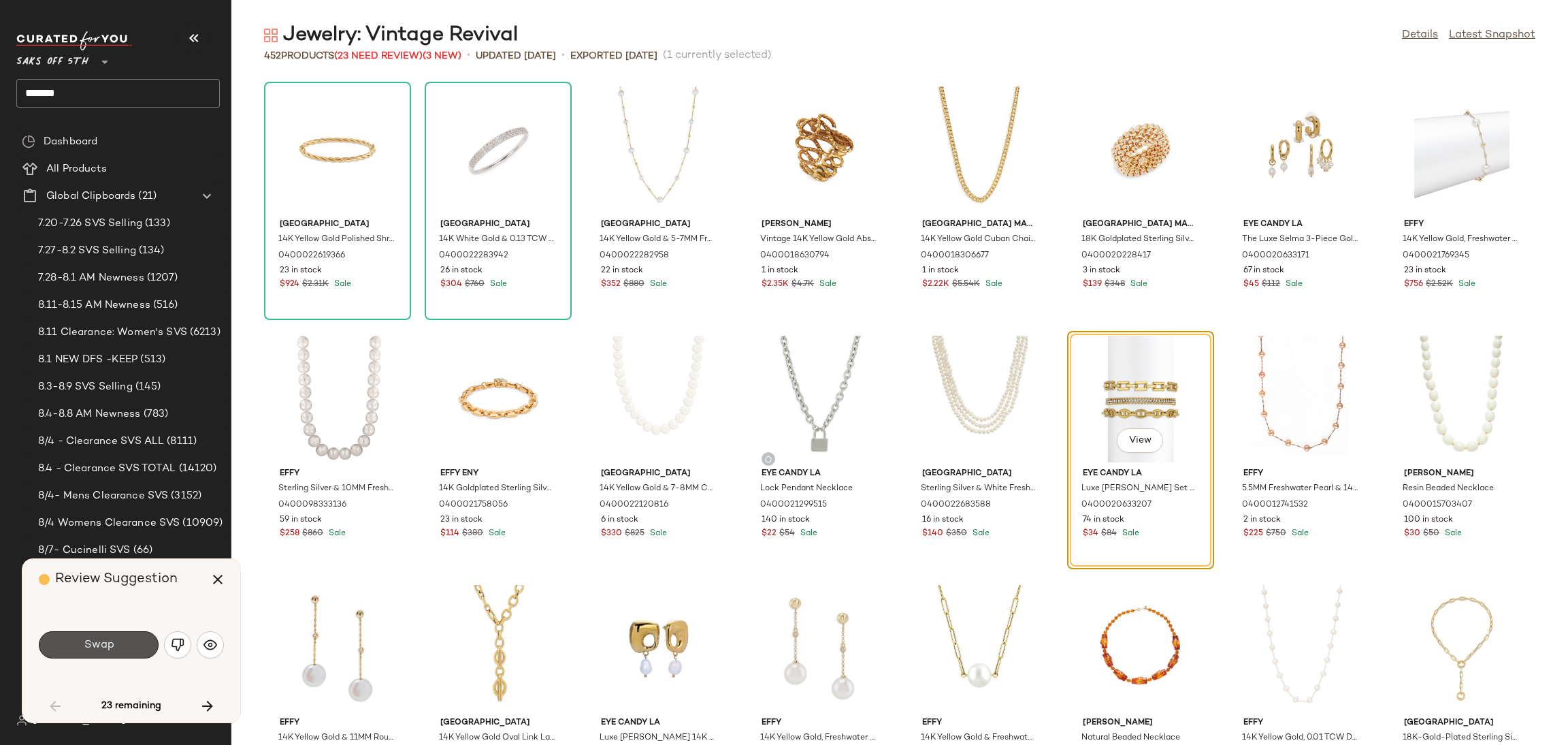
click at [113, 643] on span "Swap" at bounding box center [98, 644] width 31 height 13
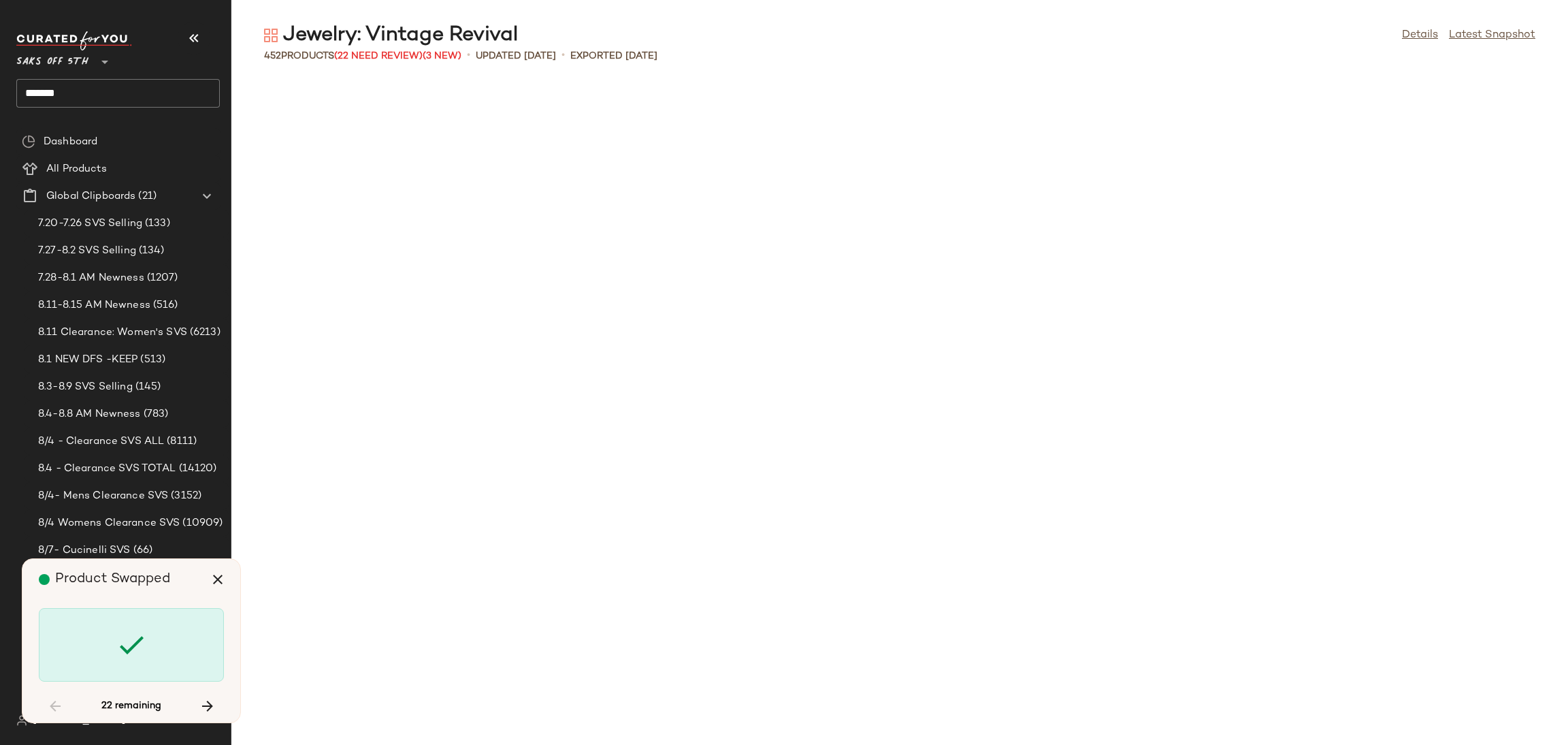
scroll to position [1743, 0]
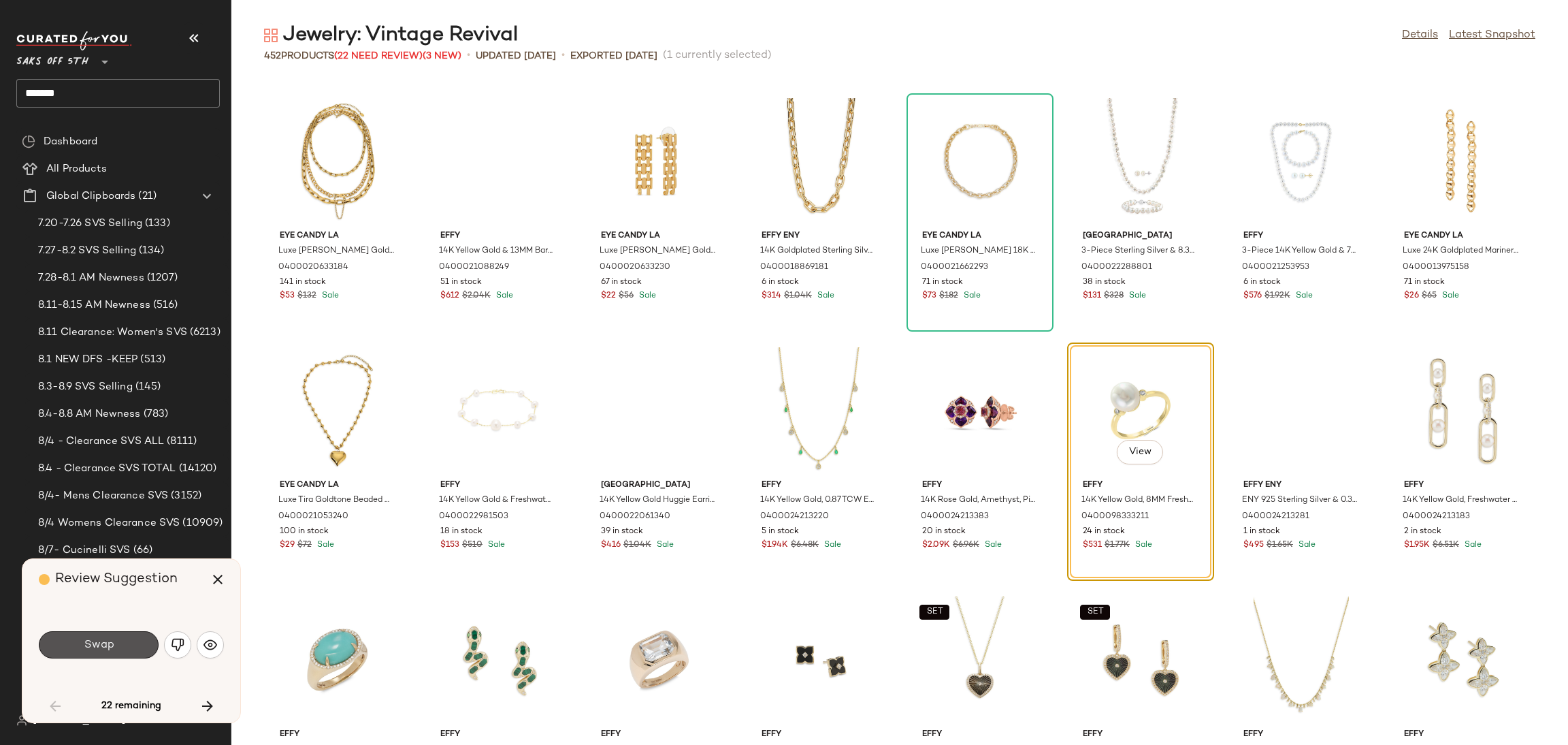
click at [113, 643] on span "Swap" at bounding box center [98, 644] width 31 height 13
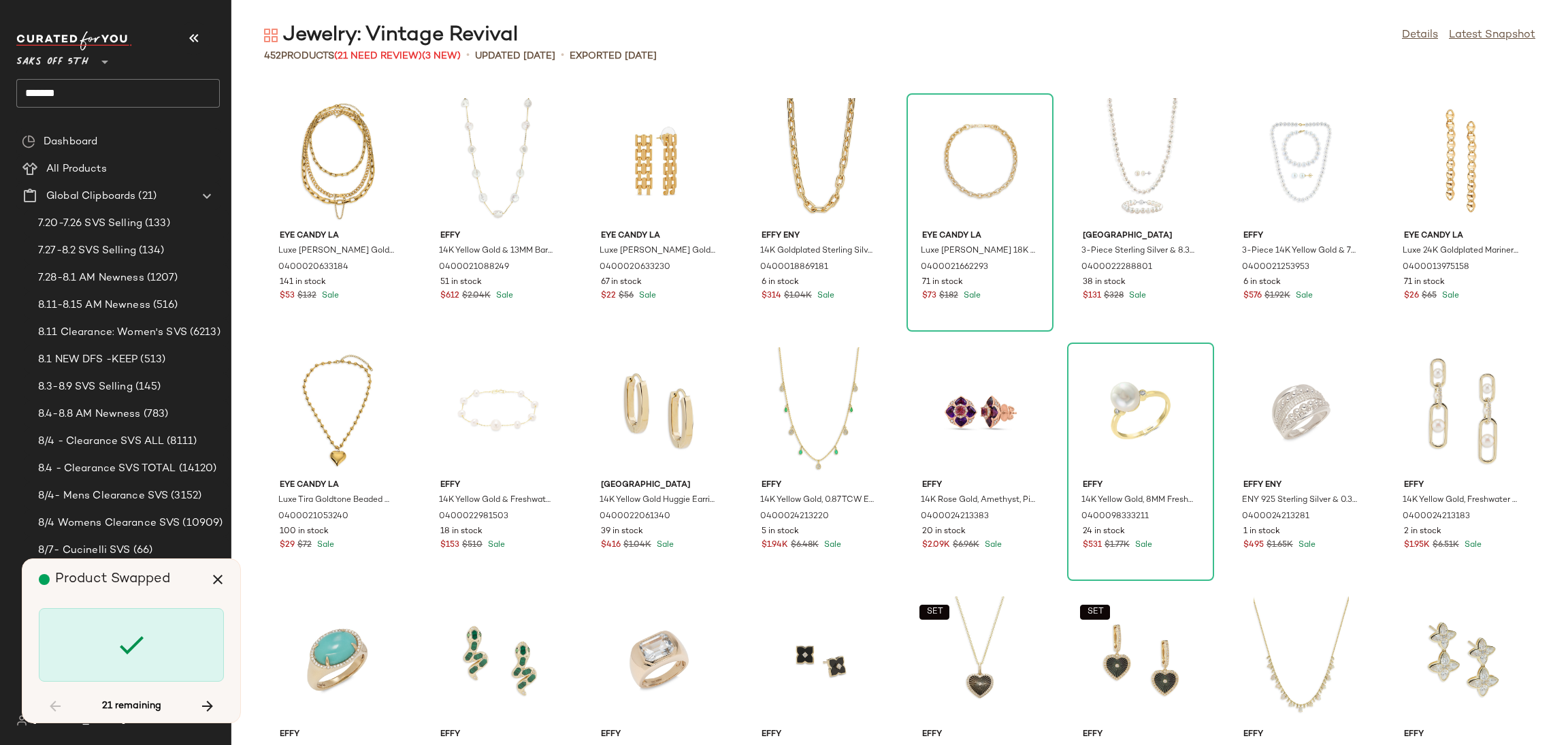
click at [113, 643] on div at bounding box center [131, 644] width 185 height 73
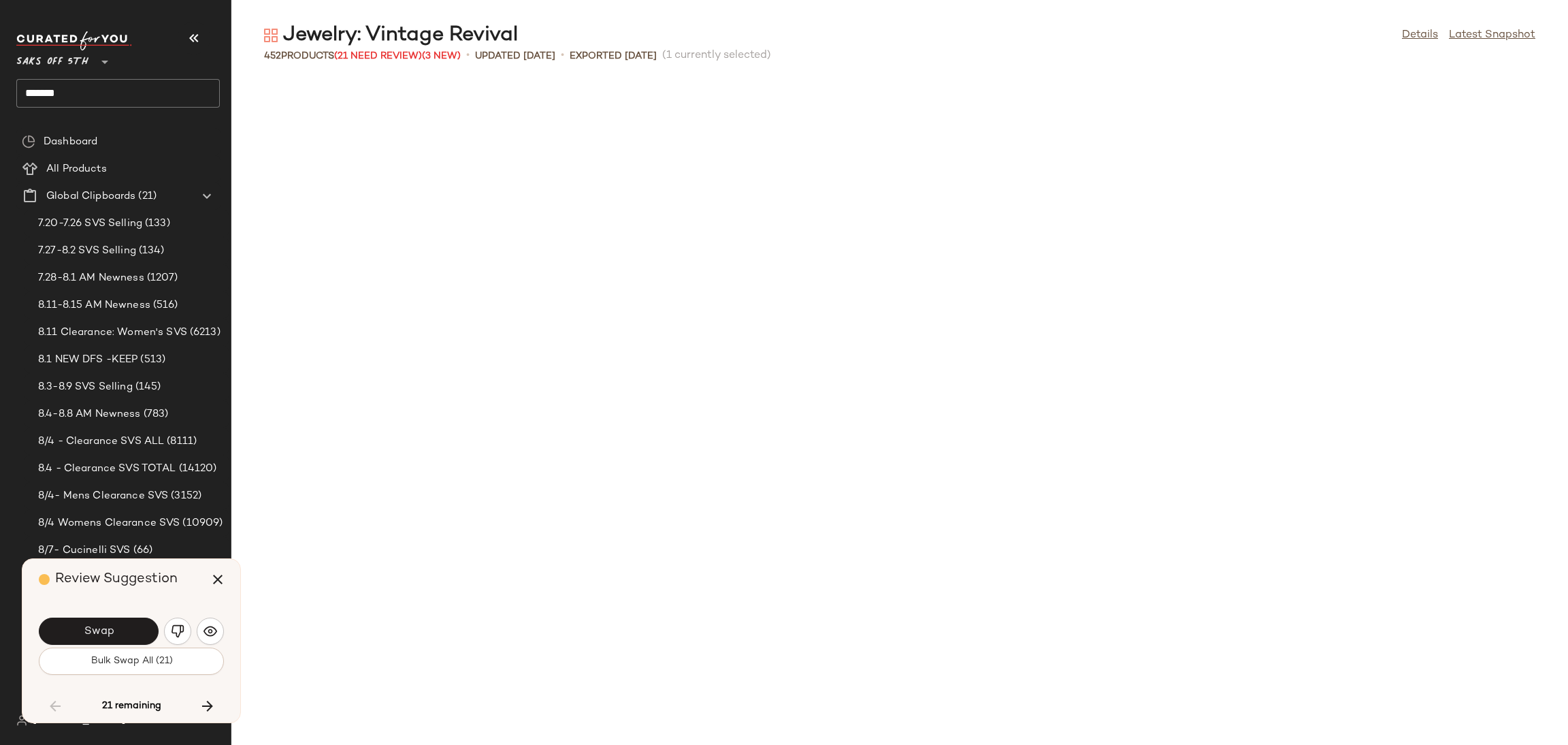
scroll to position [2491, 0]
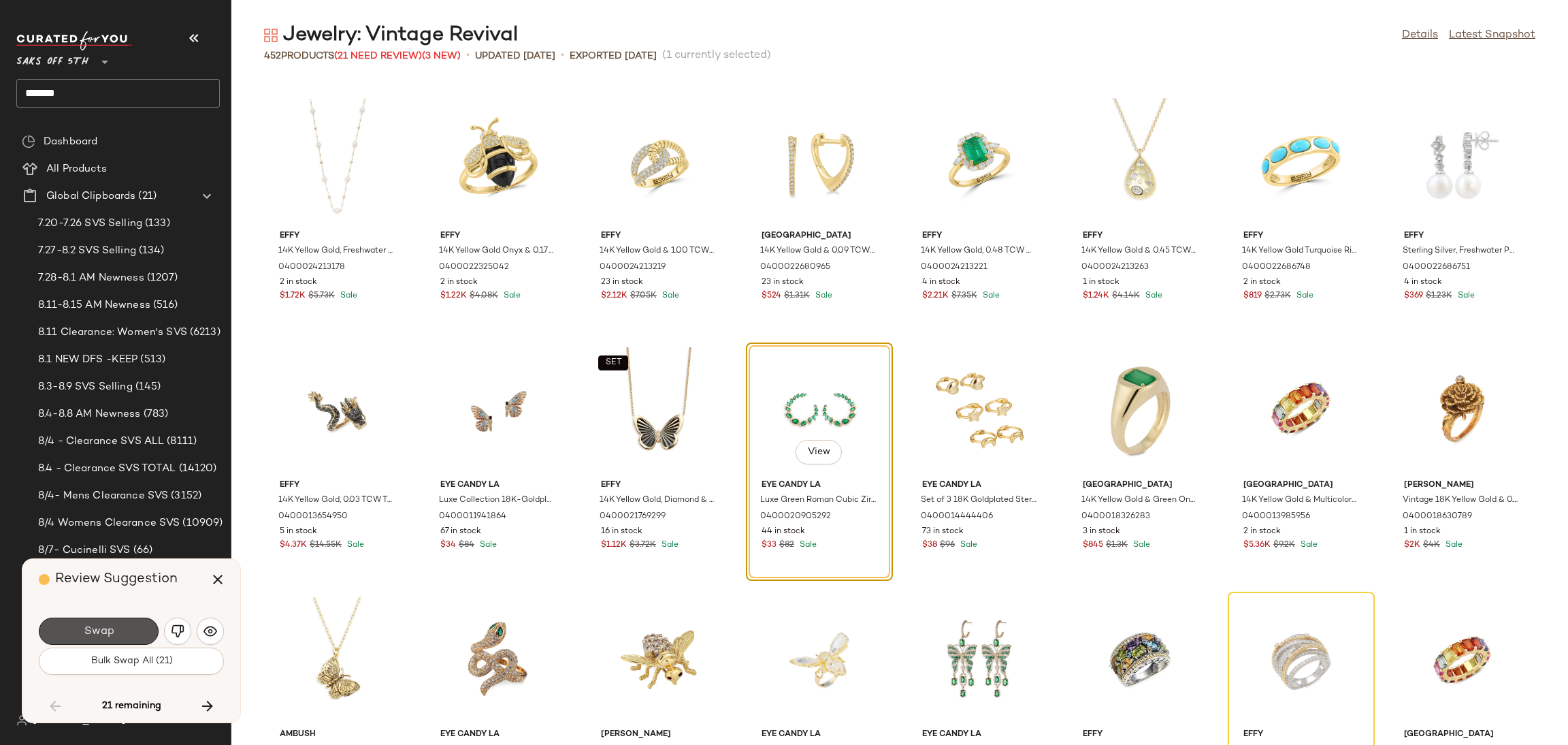
click at [113, 643] on button "Swap" at bounding box center [99, 631] width 120 height 27
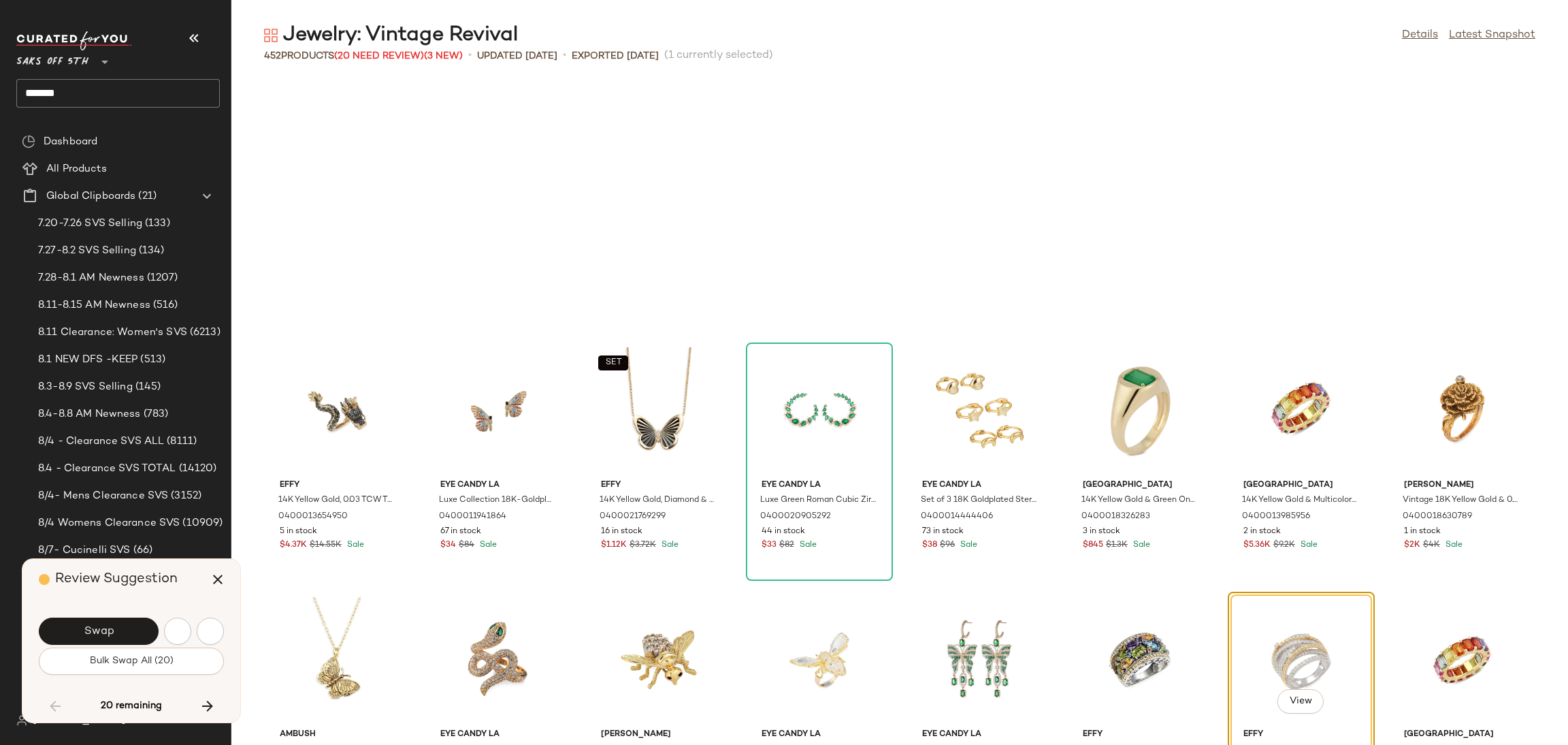
scroll to position [2740, 0]
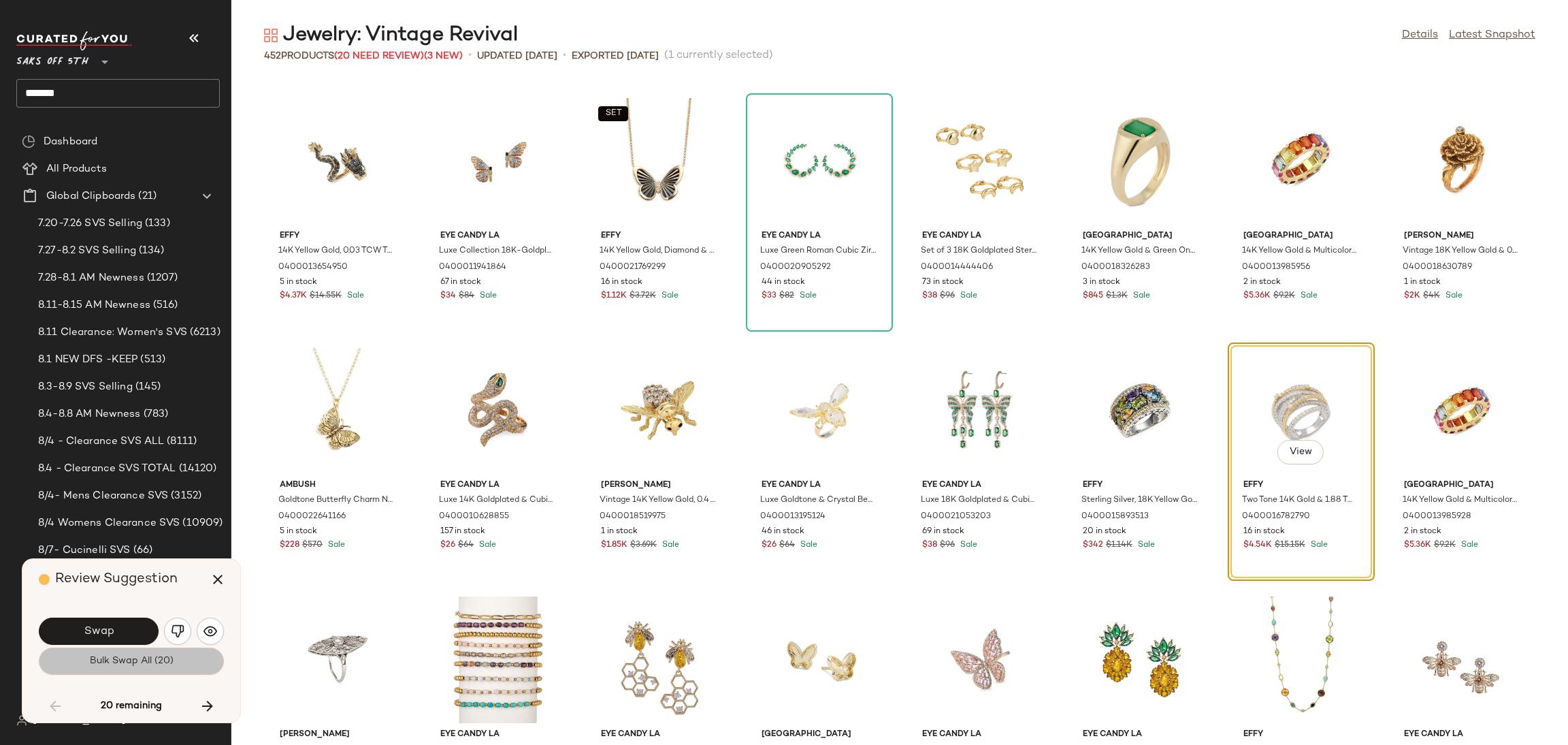
click at [136, 664] on span "Bulk Swap All (20)" at bounding box center [131, 661] width 85 height 11
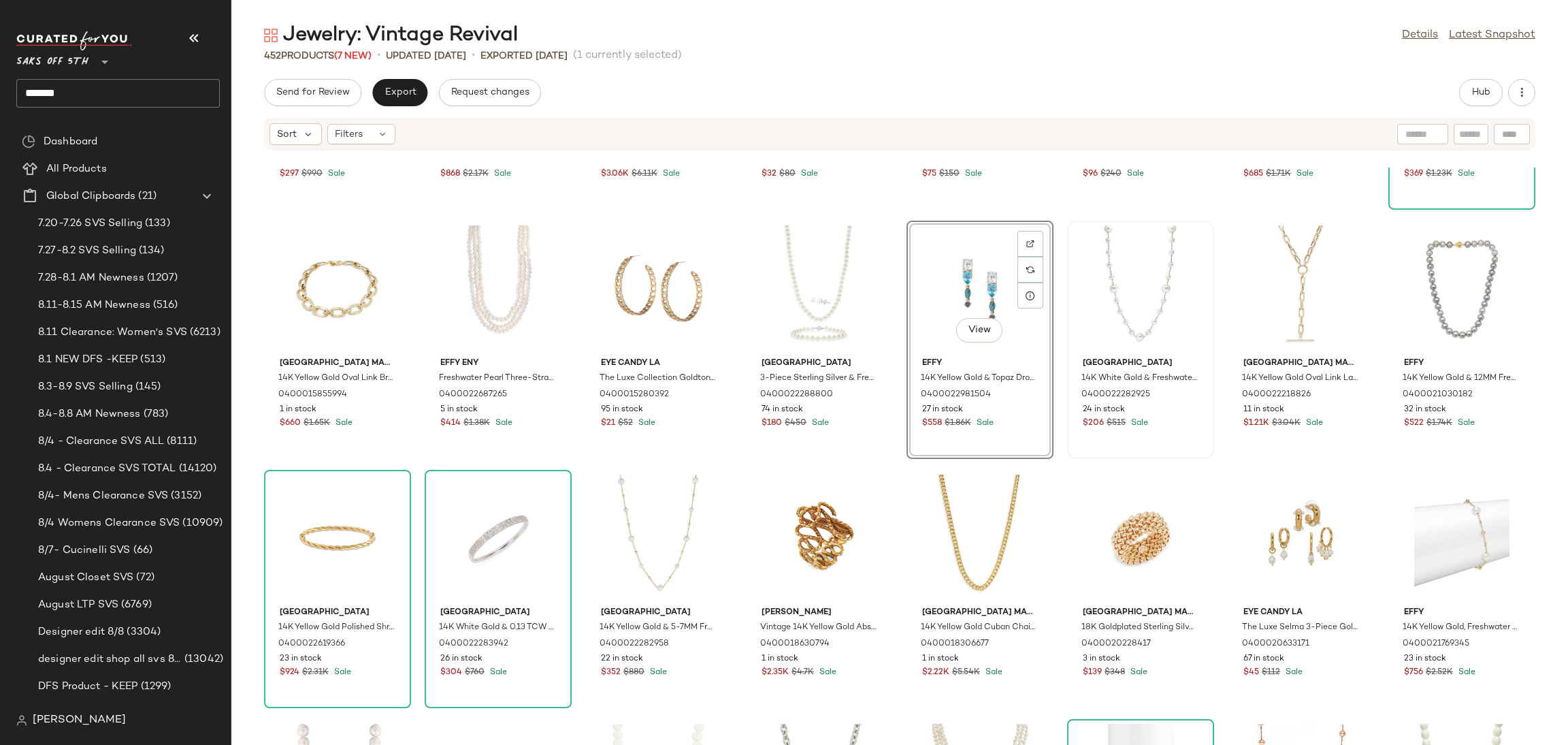
scroll to position [201, 0]
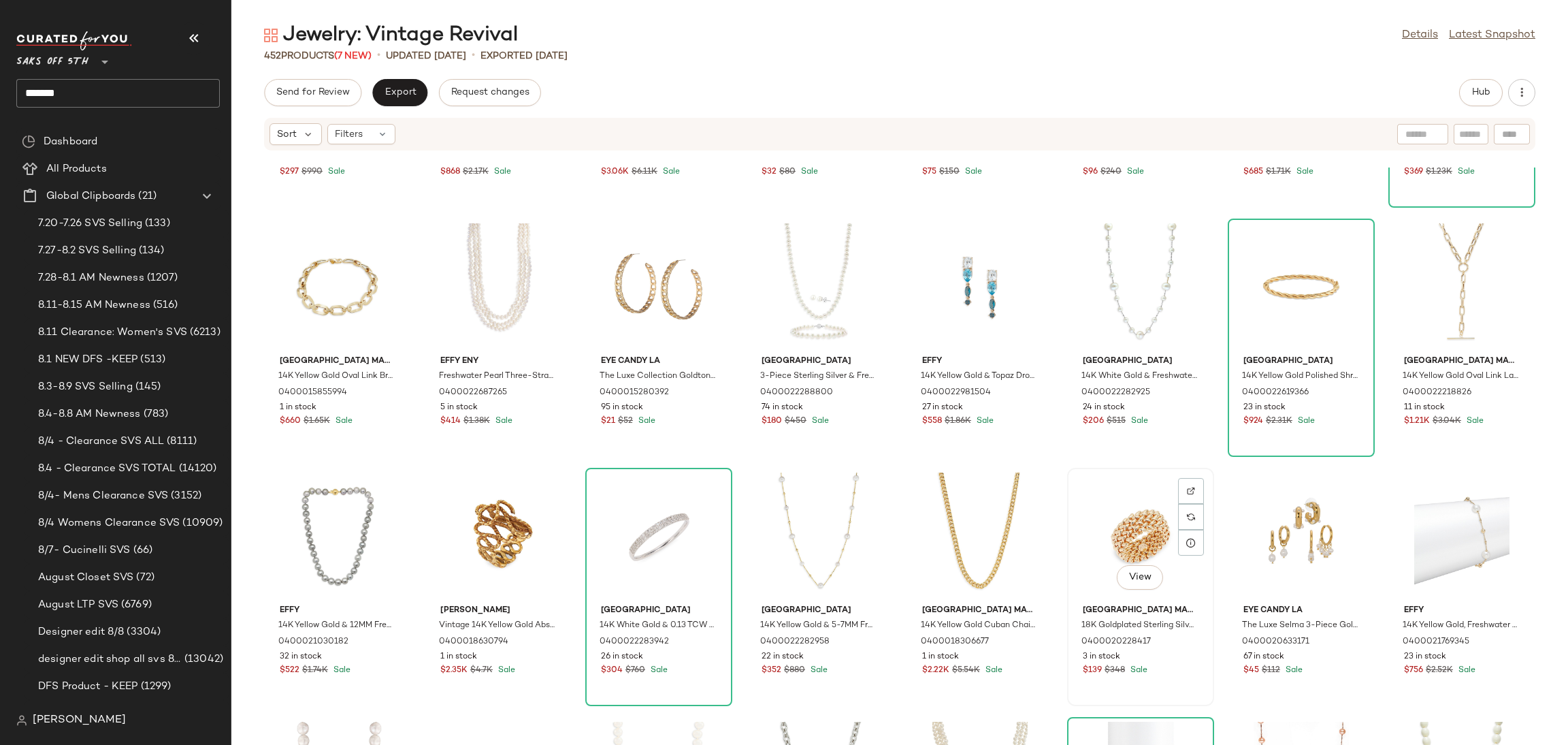
click at [1103, 531] on div "View" at bounding box center [1141, 535] width 138 height 126
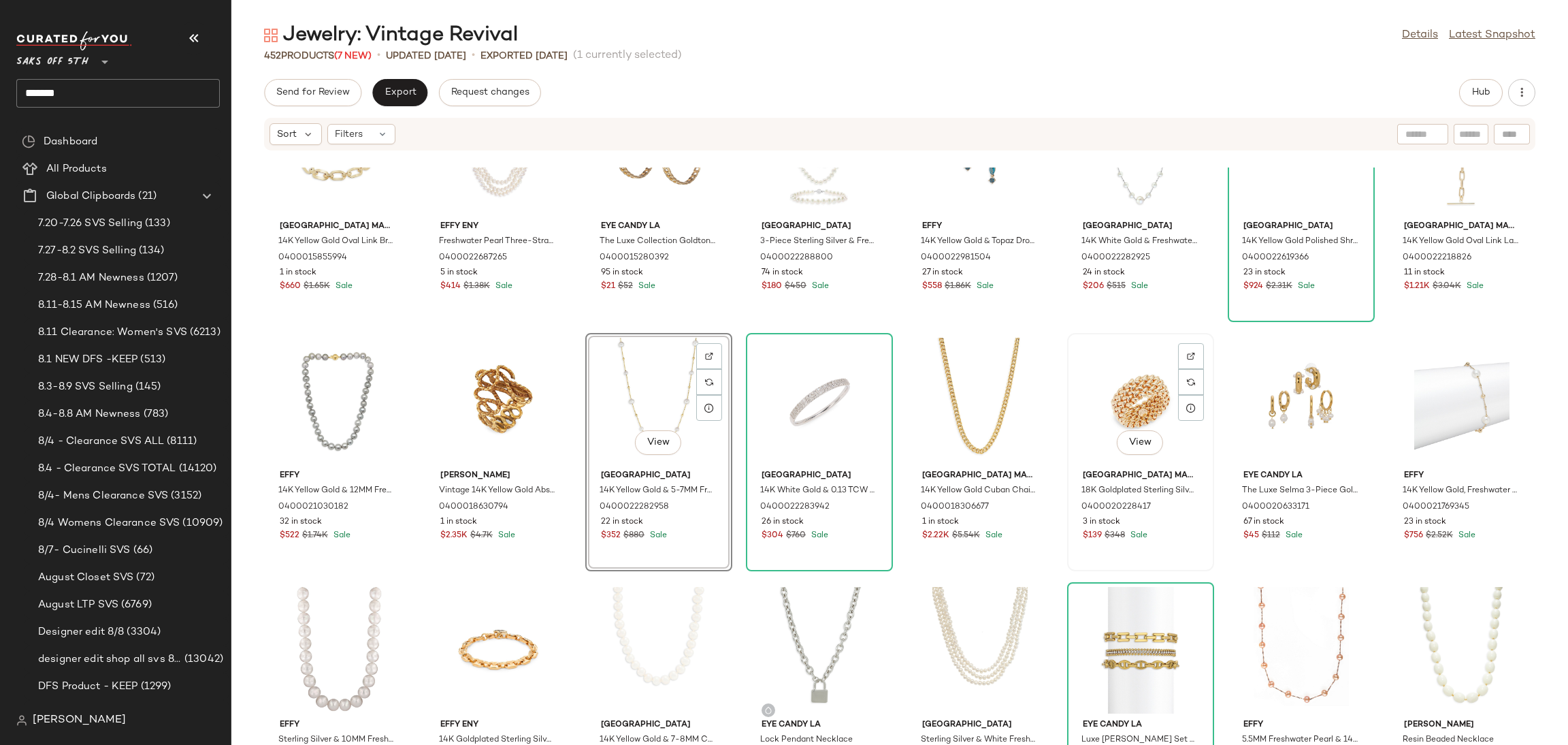
scroll to position [357, 0]
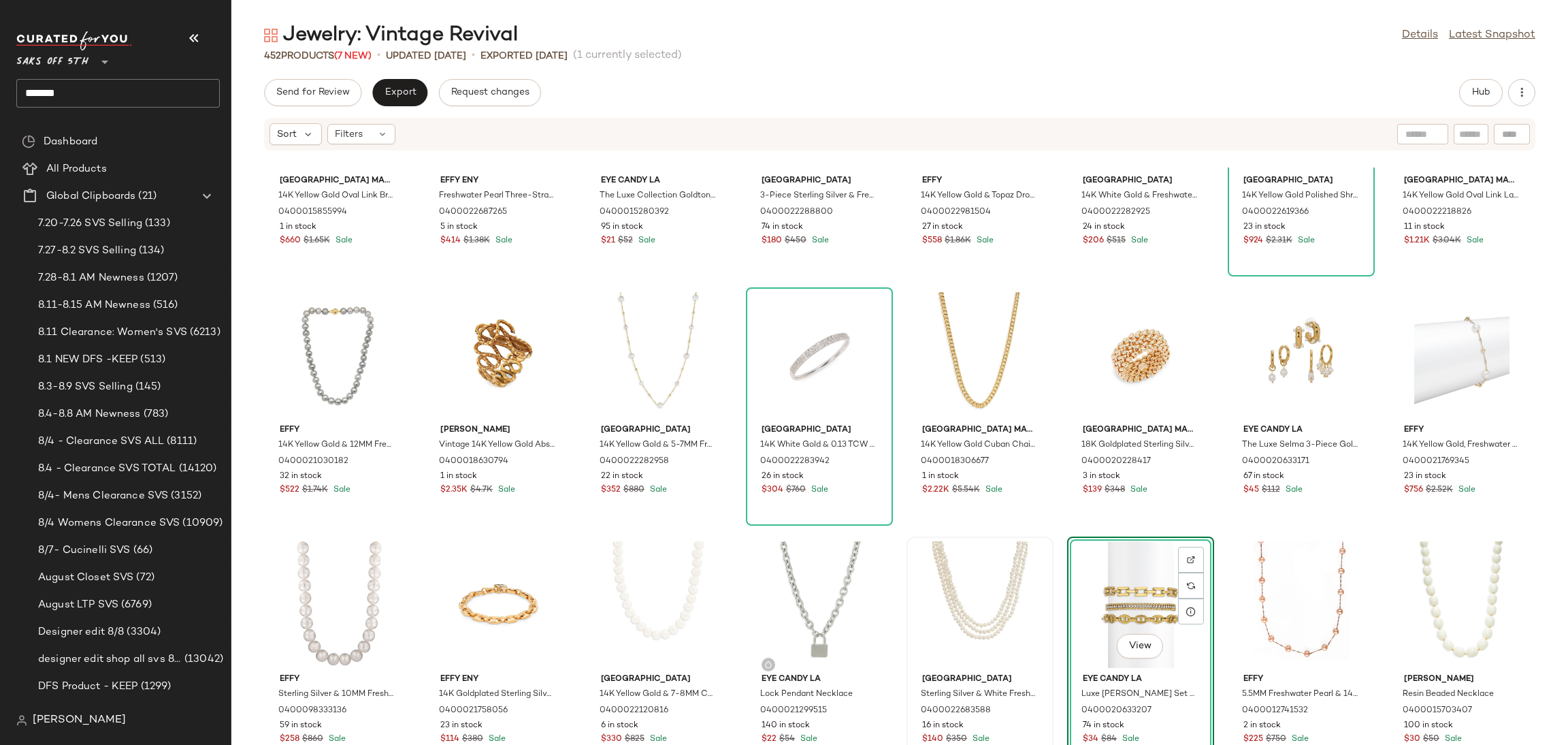
scroll to position [410, 0]
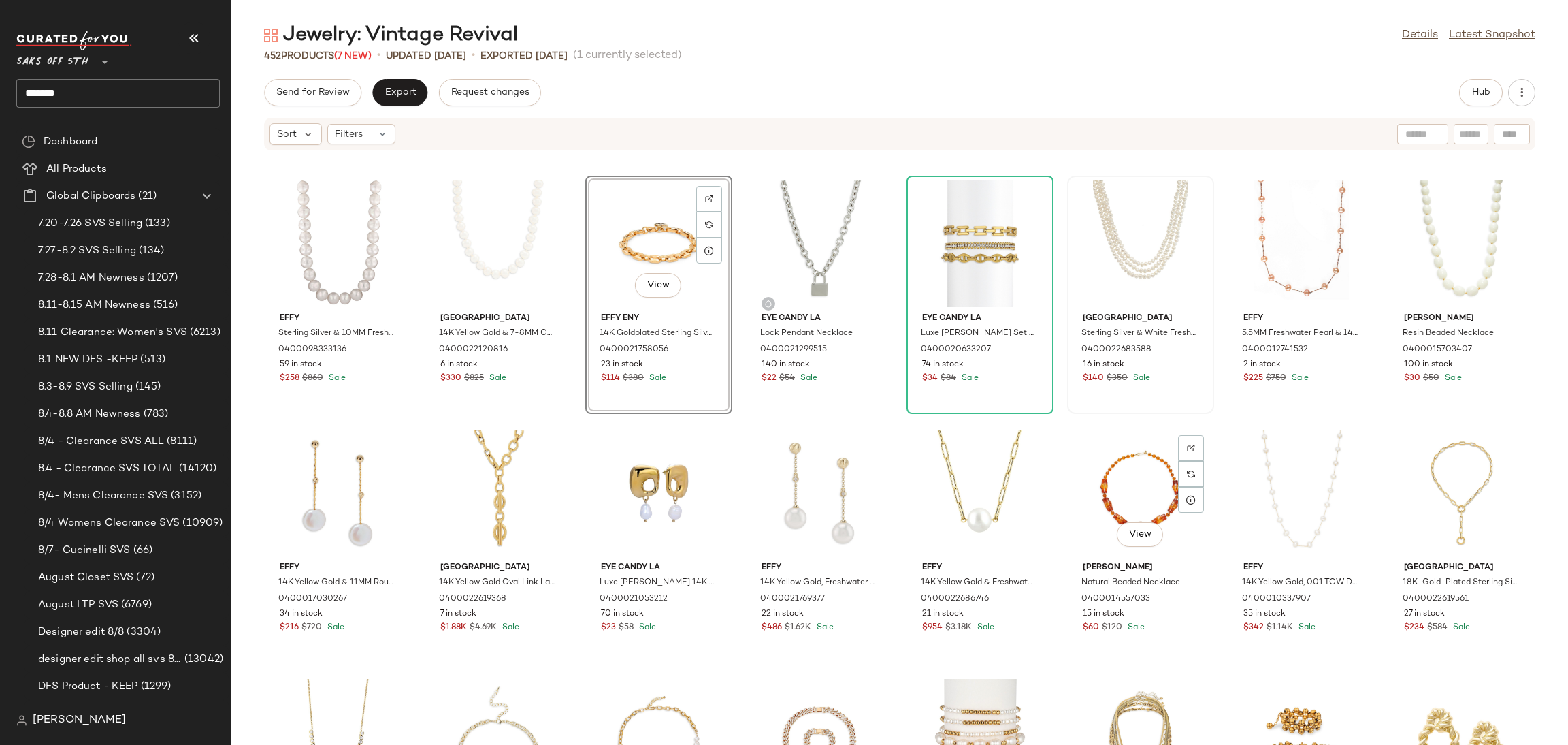
scroll to position [758, 0]
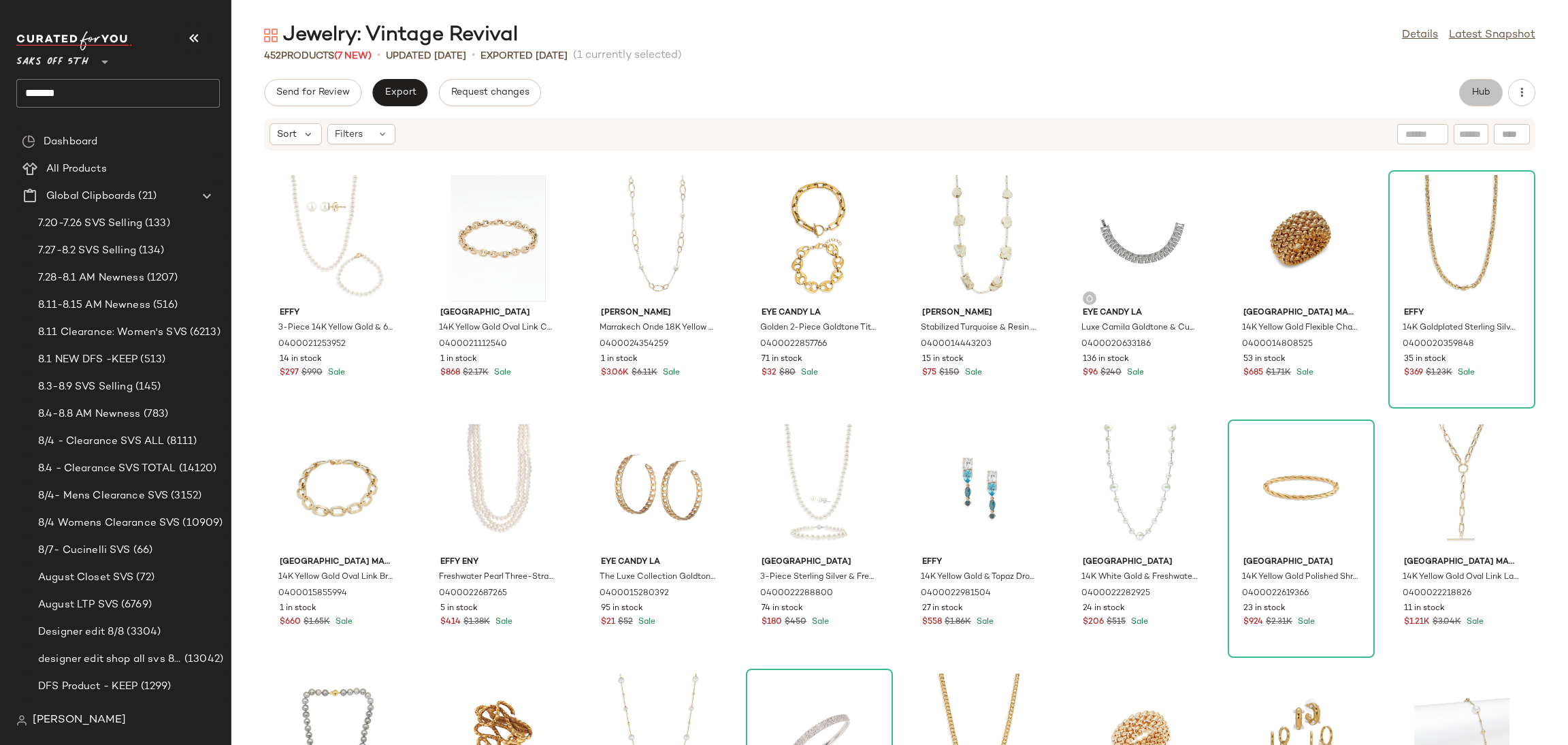
click at [1491, 97] on button "Hub" at bounding box center [1481, 92] width 43 height 27
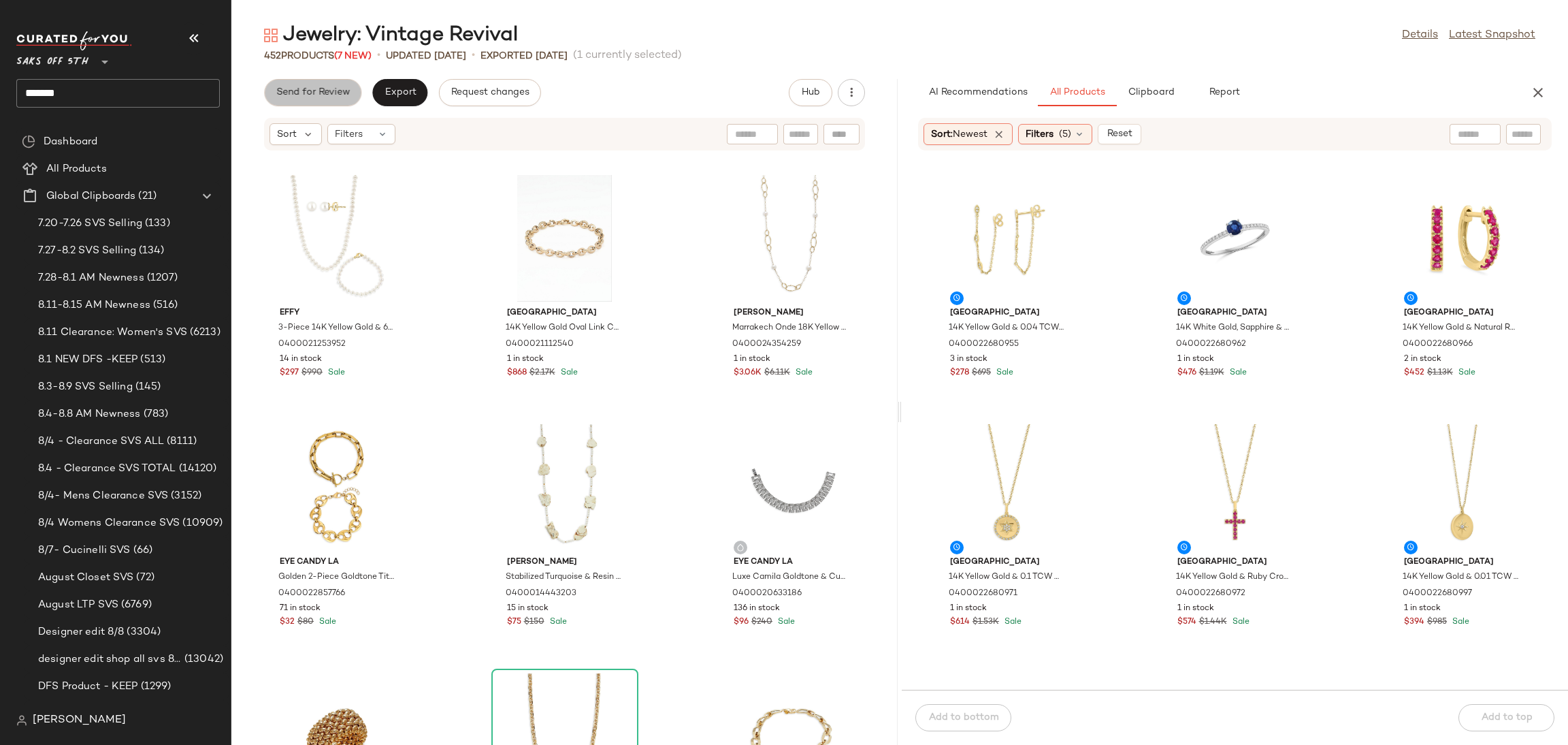
click at [323, 97] on span "Send for Review" at bounding box center [312, 93] width 74 height 11
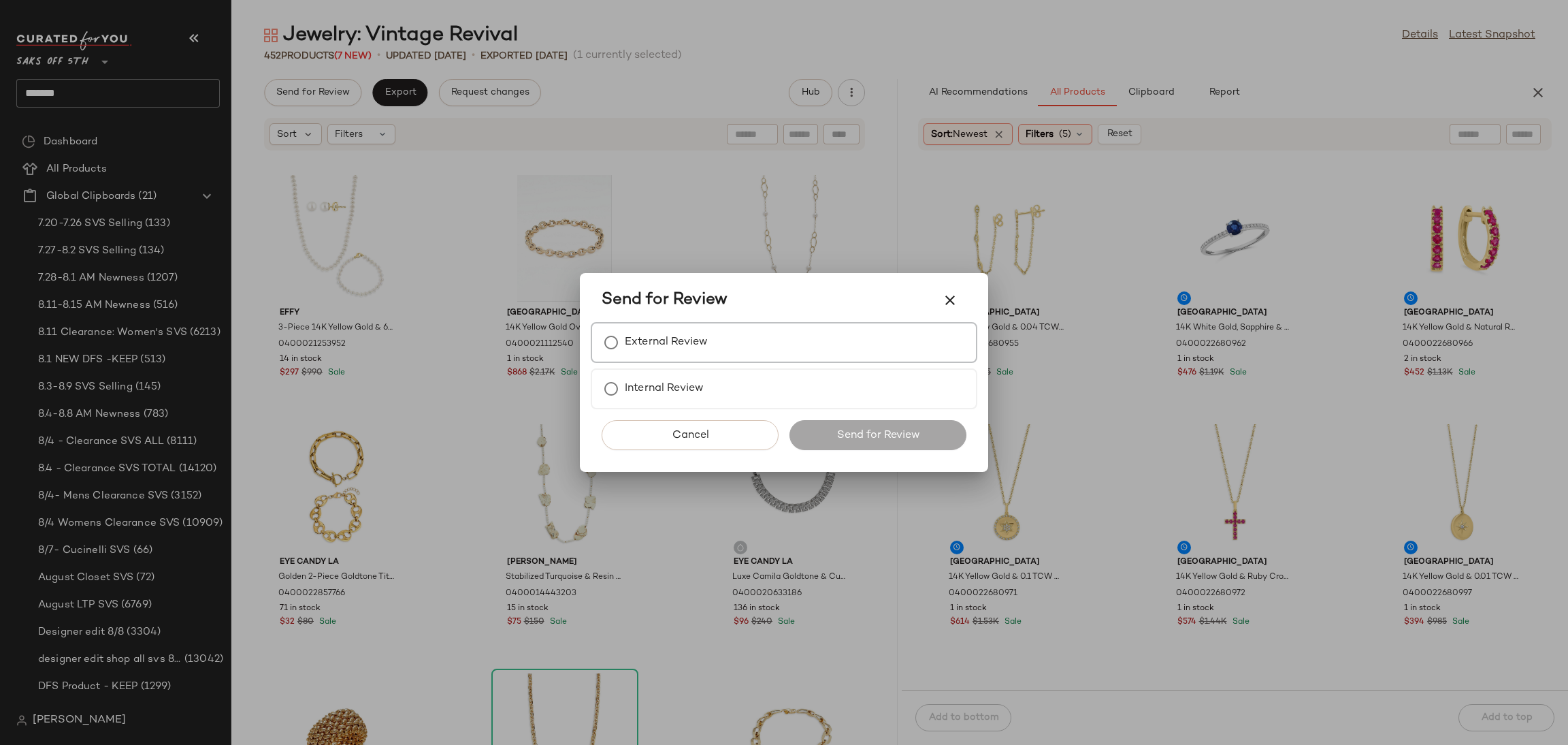
click at [695, 355] on label "External Review" at bounding box center [666, 342] width 83 height 27
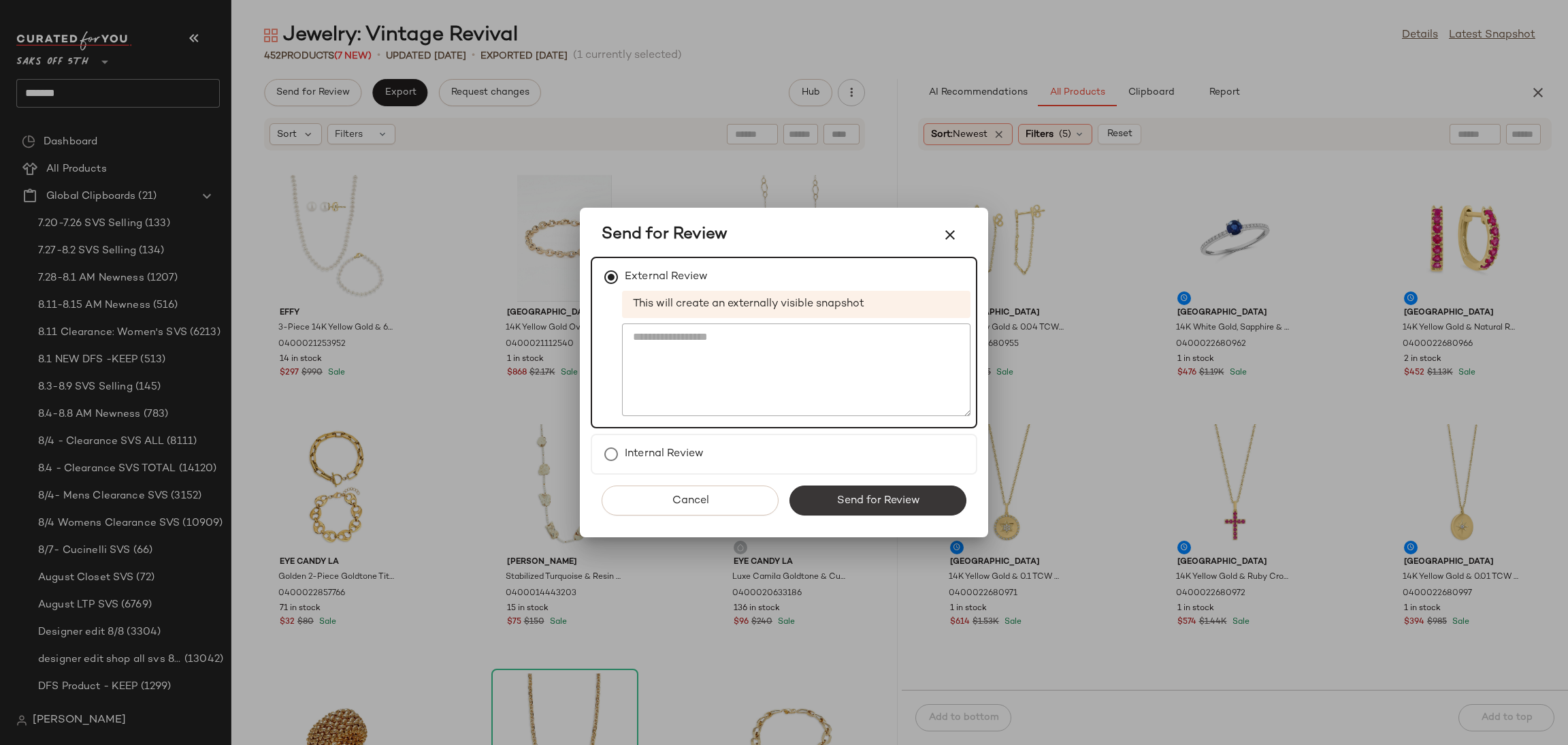
click at [876, 494] on span "Send for Review" at bounding box center [877, 500] width 84 height 13
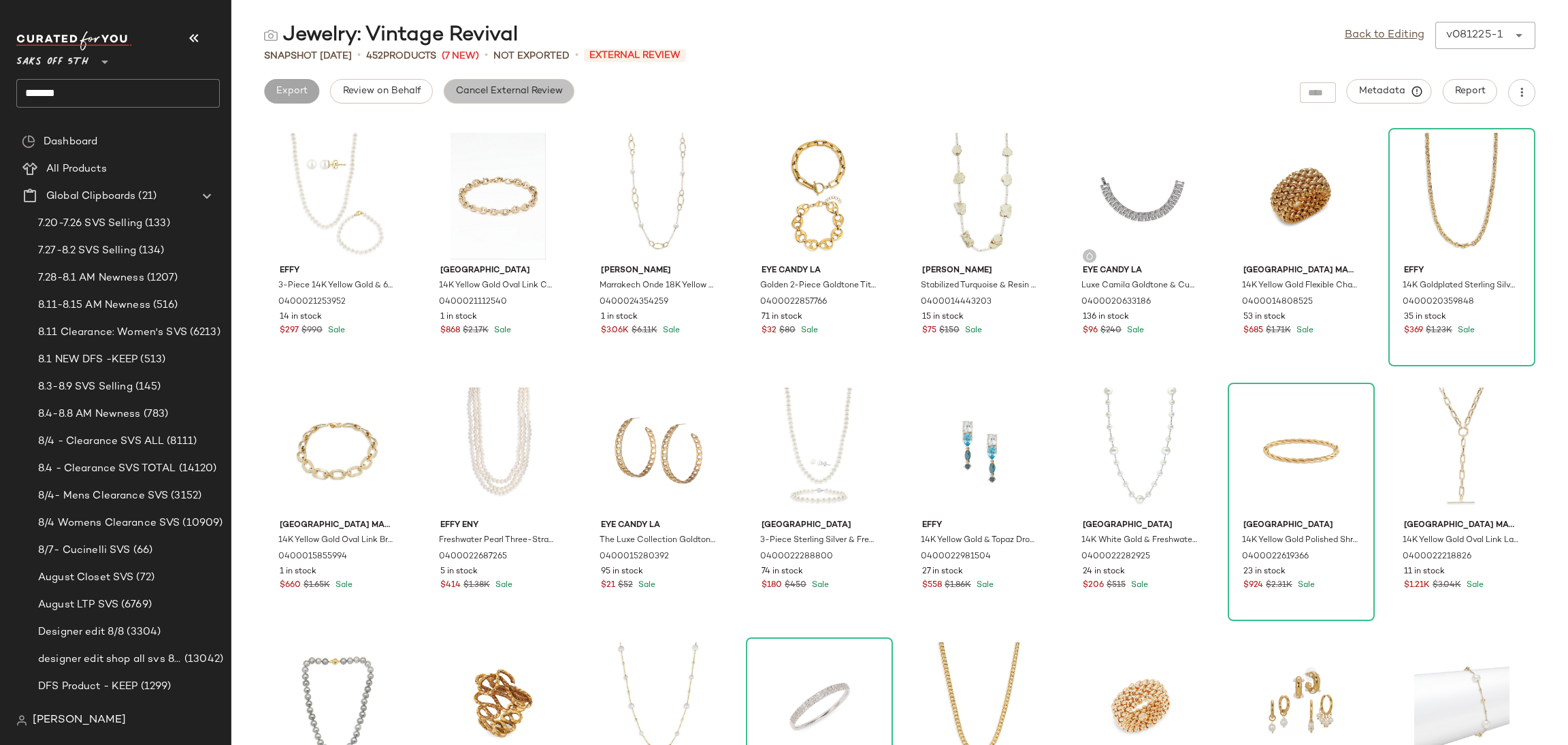
click at [514, 87] on span "Cancel External Review" at bounding box center [509, 91] width 108 height 11
click at [400, 91] on span "Export" at bounding box center [400, 91] width 32 height 11
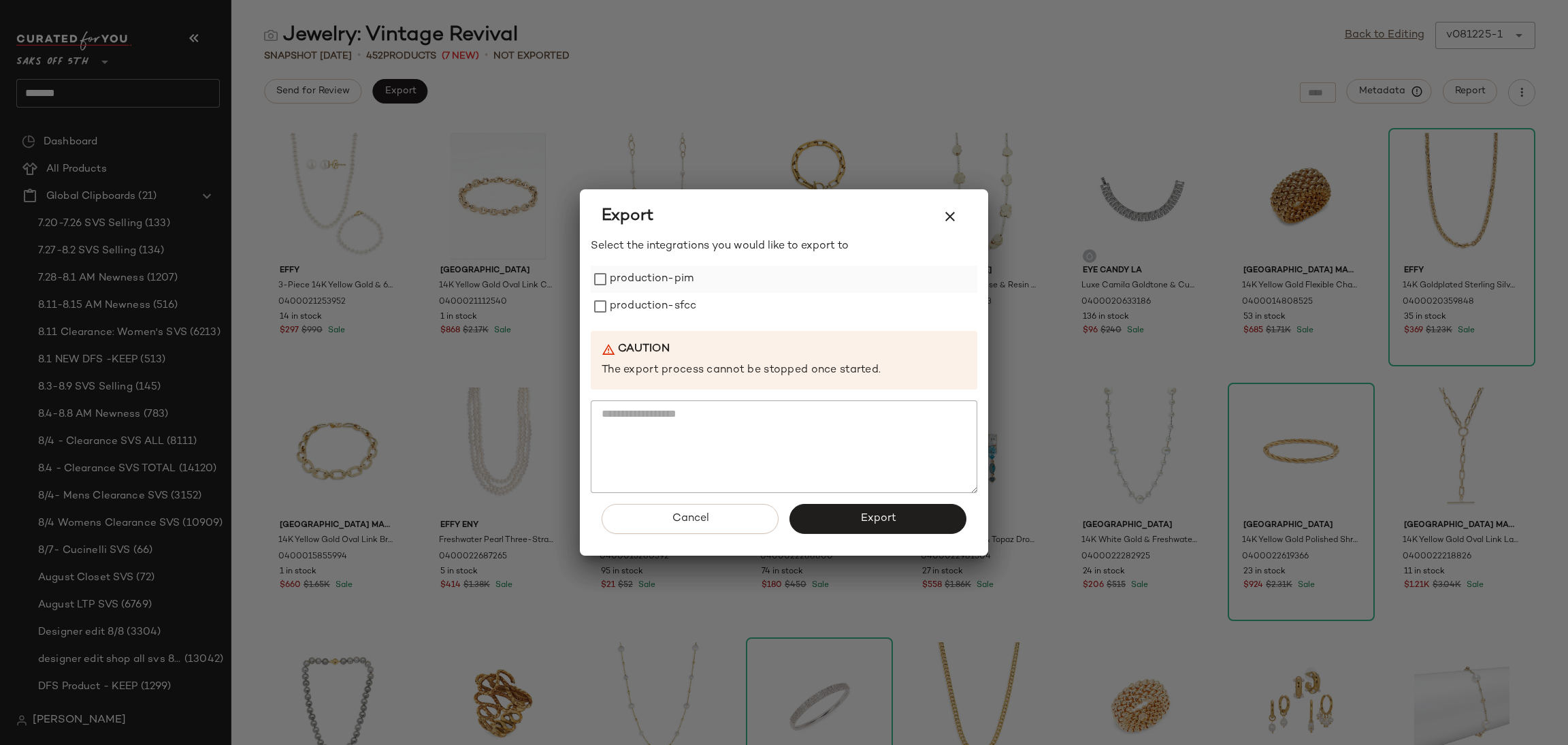
click at [619, 275] on label "production-pim" at bounding box center [651, 279] width 84 height 27
click at [627, 299] on label "production-sfcc" at bounding box center [653, 306] width 86 height 27
click at [867, 525] on span "Export" at bounding box center [877, 518] width 36 height 13
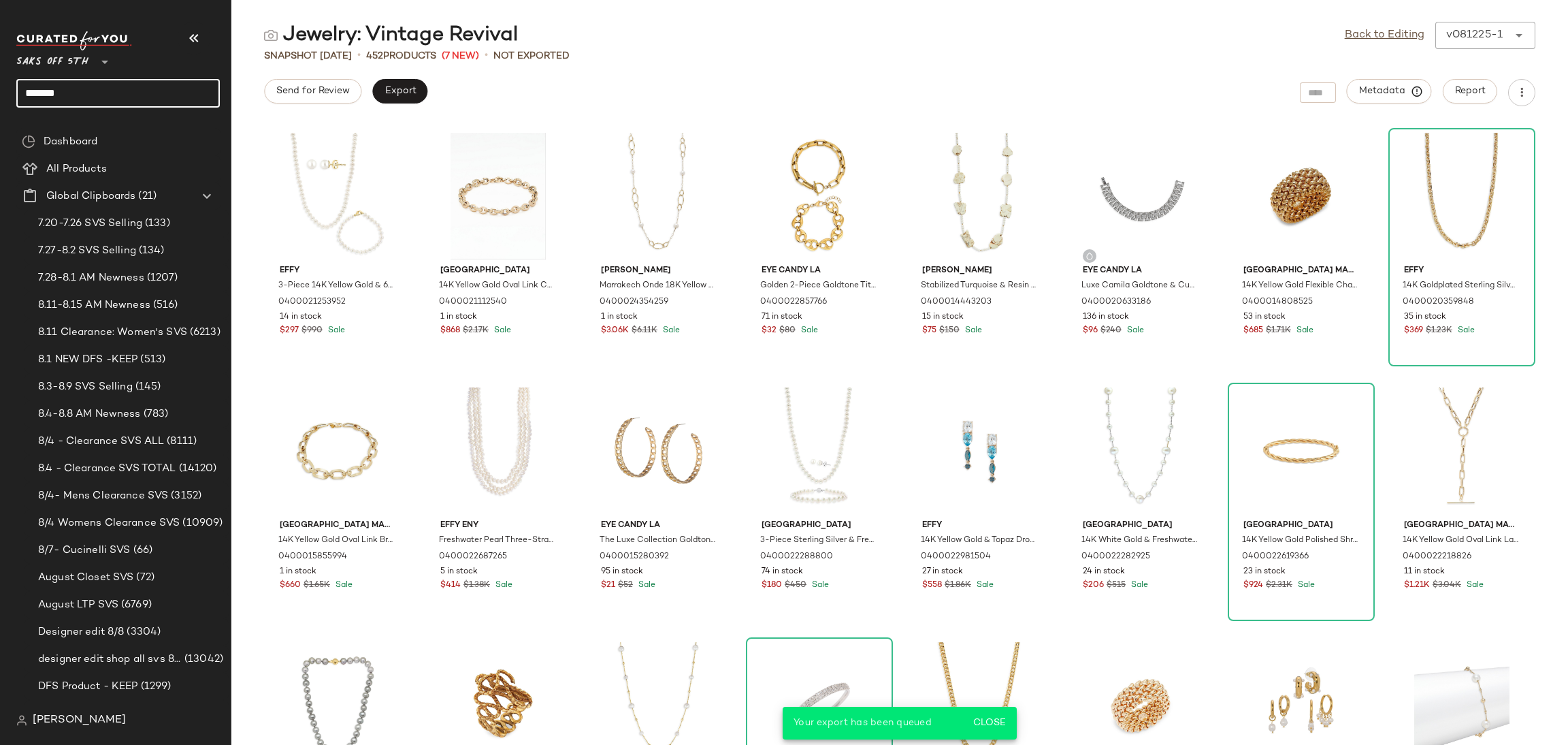
click at [205, 97] on input "*******" at bounding box center [118, 93] width 204 height 28
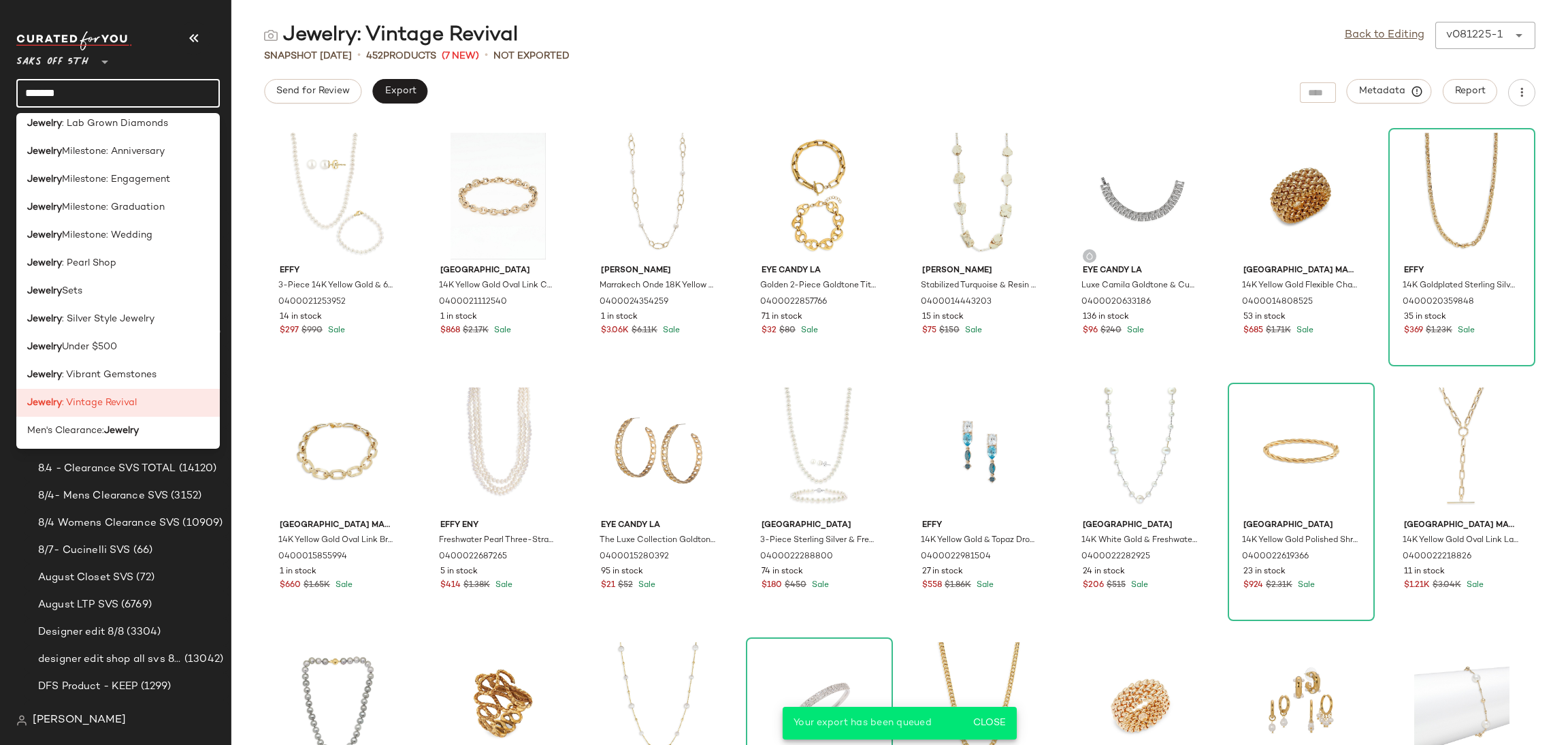
scroll to position [708, 0]
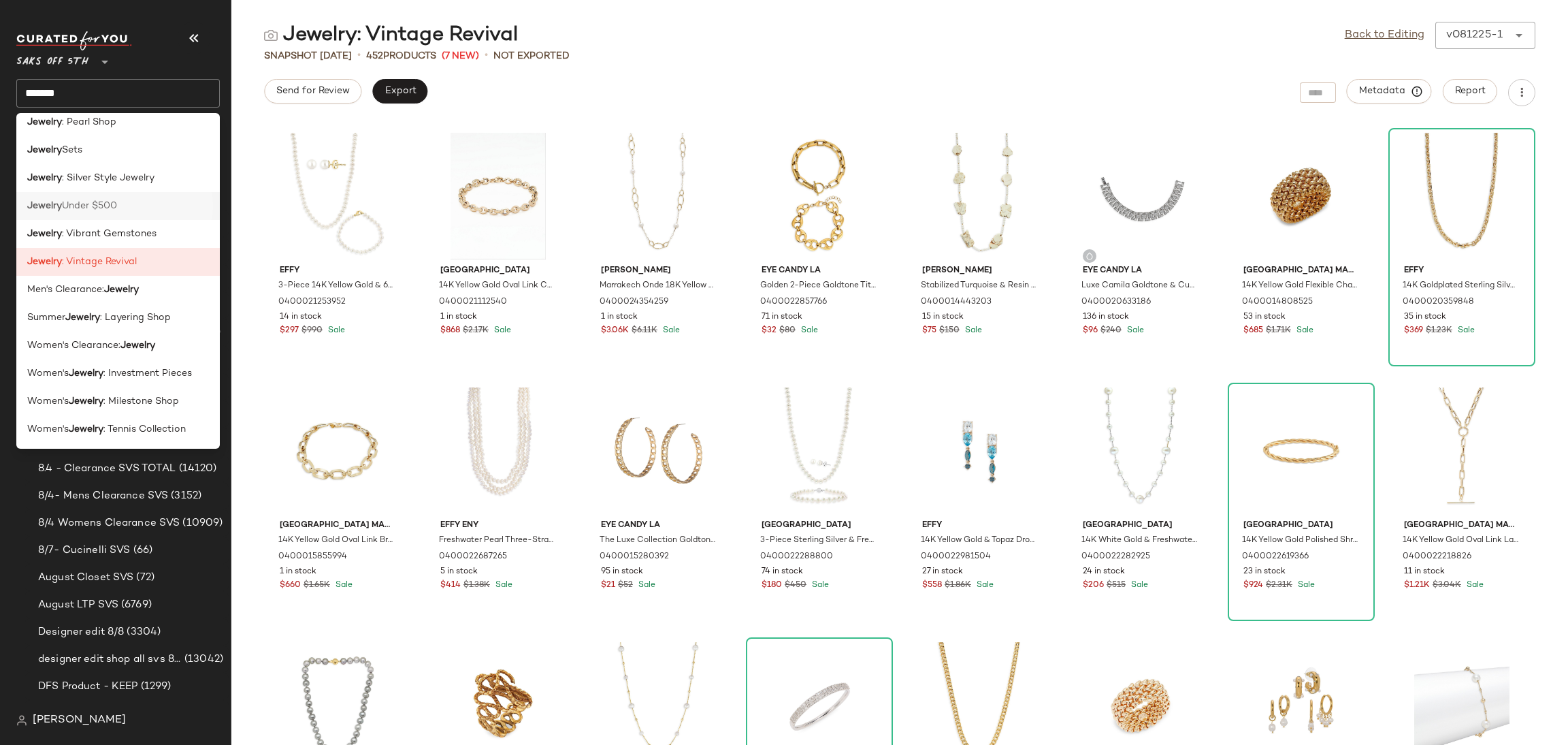
click at [116, 205] on span "Under $500" at bounding box center [89, 206] width 55 height 14
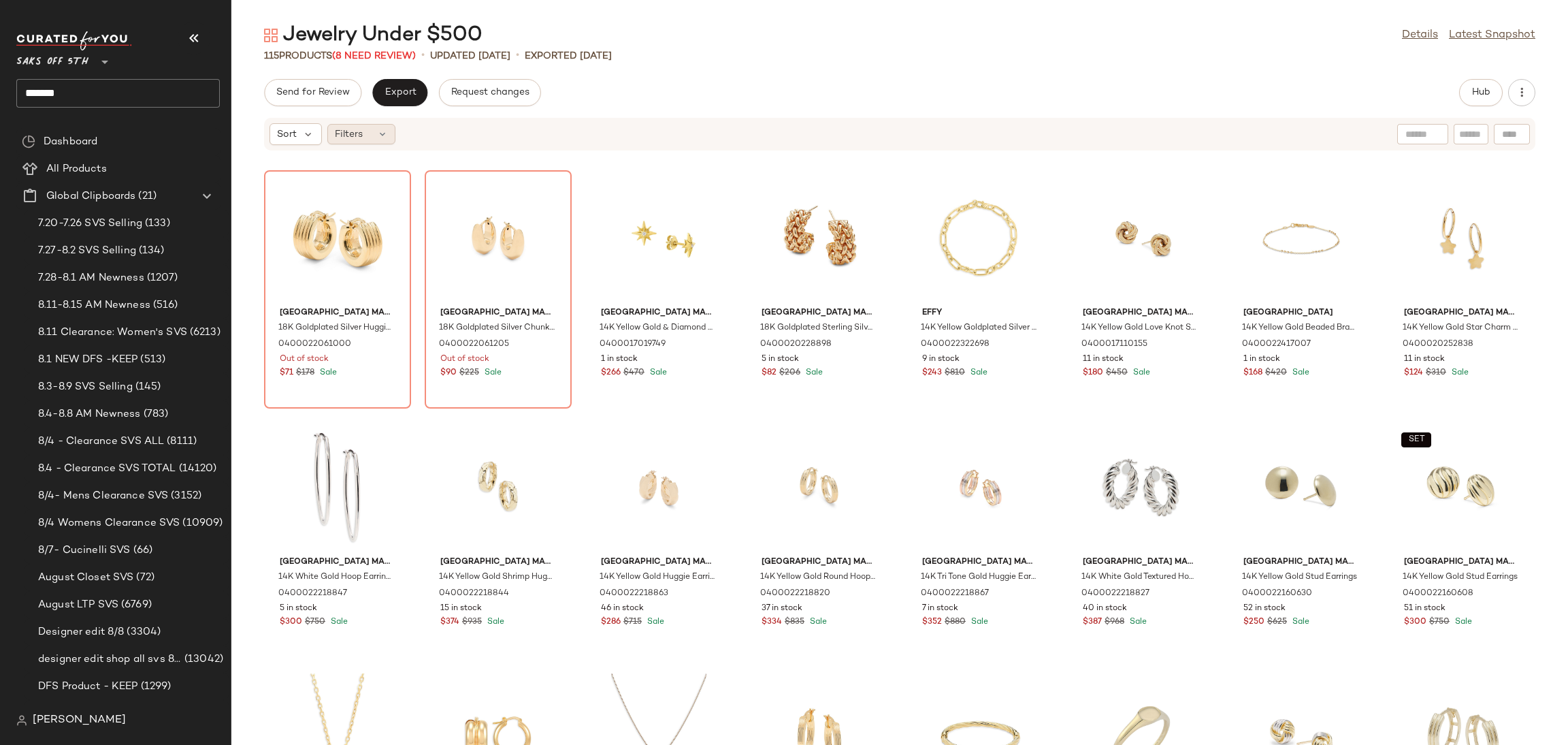
click at [371, 124] on div "Filters" at bounding box center [361, 133] width 68 height 20
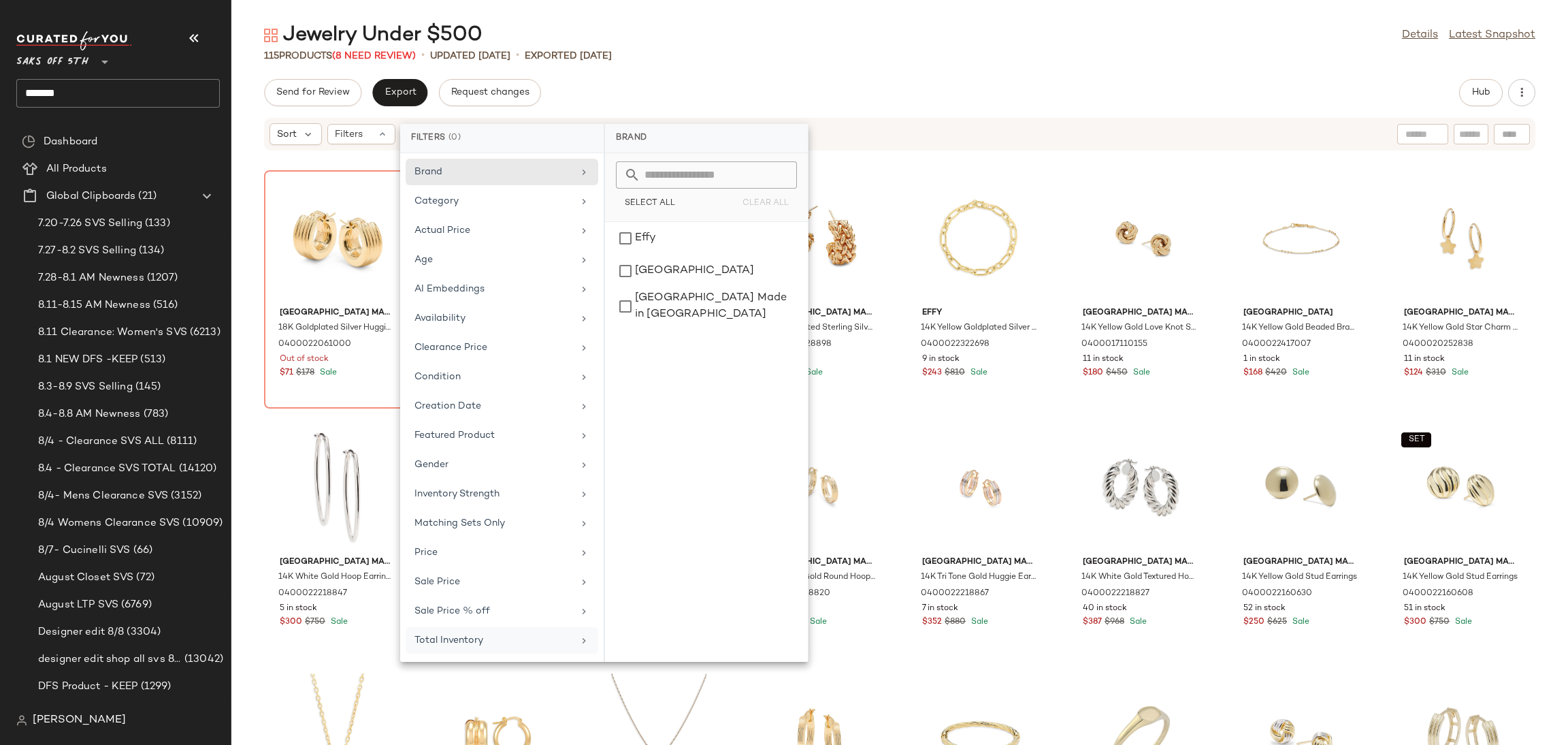
click at [551, 645] on div "Total Inventory" at bounding box center [494, 640] width 159 height 14
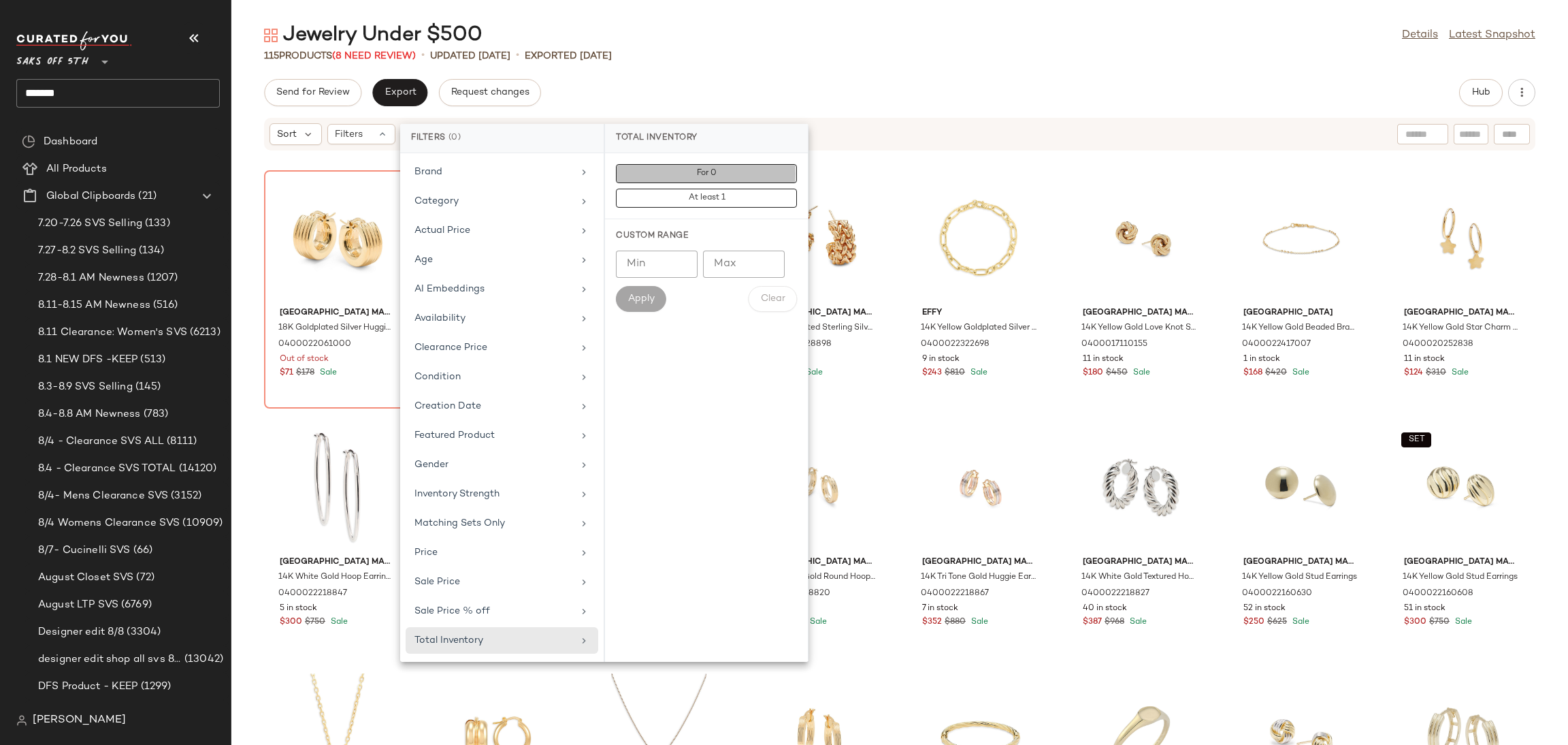
click at [742, 189] on button "For 0" at bounding box center [706, 199] width 181 height 19
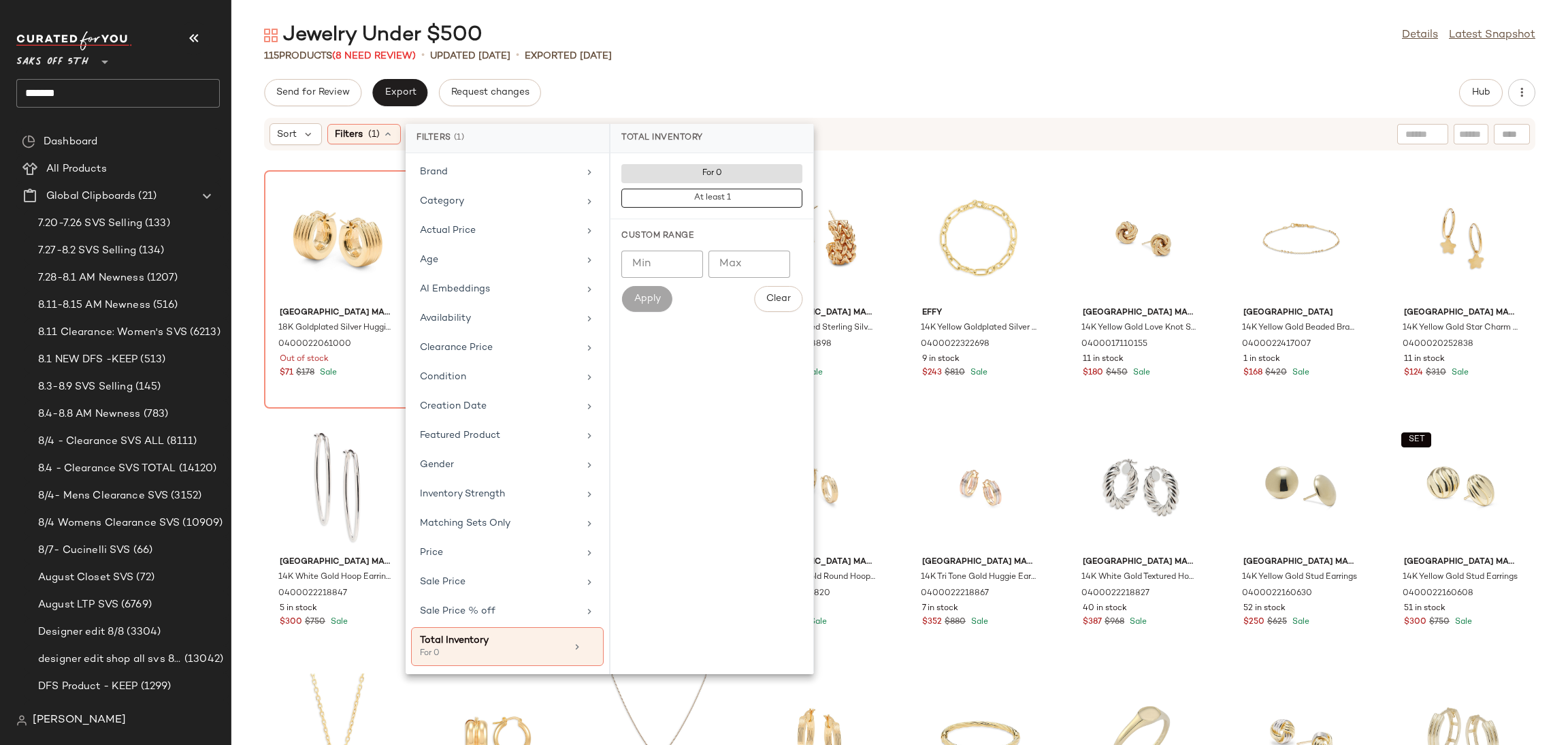
click at [794, 13] on main "Jewelry Under $500 Details Latest Snapshot 115 Products (8 Need Review) • updat…" at bounding box center [784, 372] width 1568 height 745
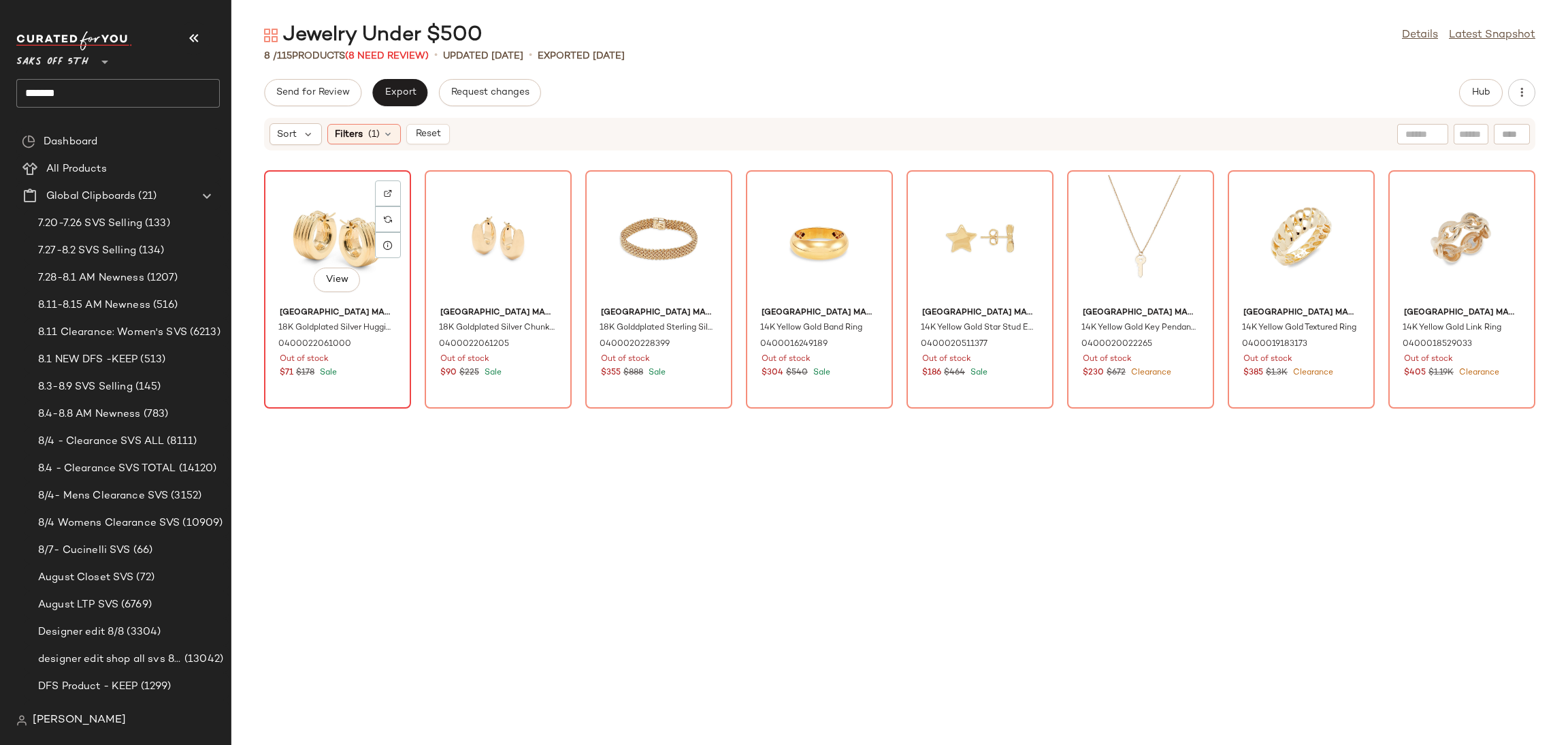
click at [308, 230] on div "View" at bounding box center [338, 237] width 138 height 126
click at [1424, 216] on div "View" at bounding box center [1462, 237] width 138 height 126
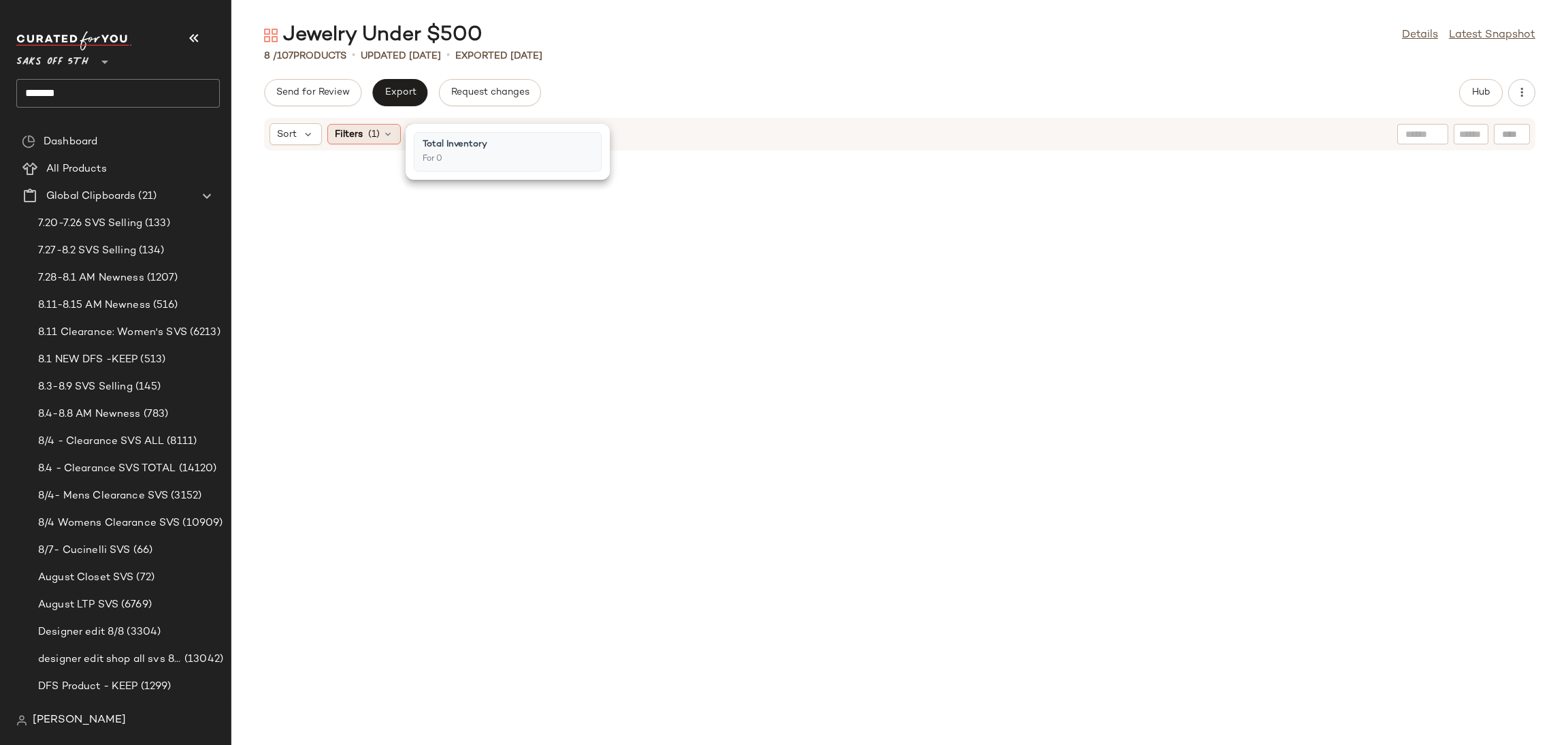
click at [377, 126] on div "Filters (1)" at bounding box center [364, 133] width 73 height 20
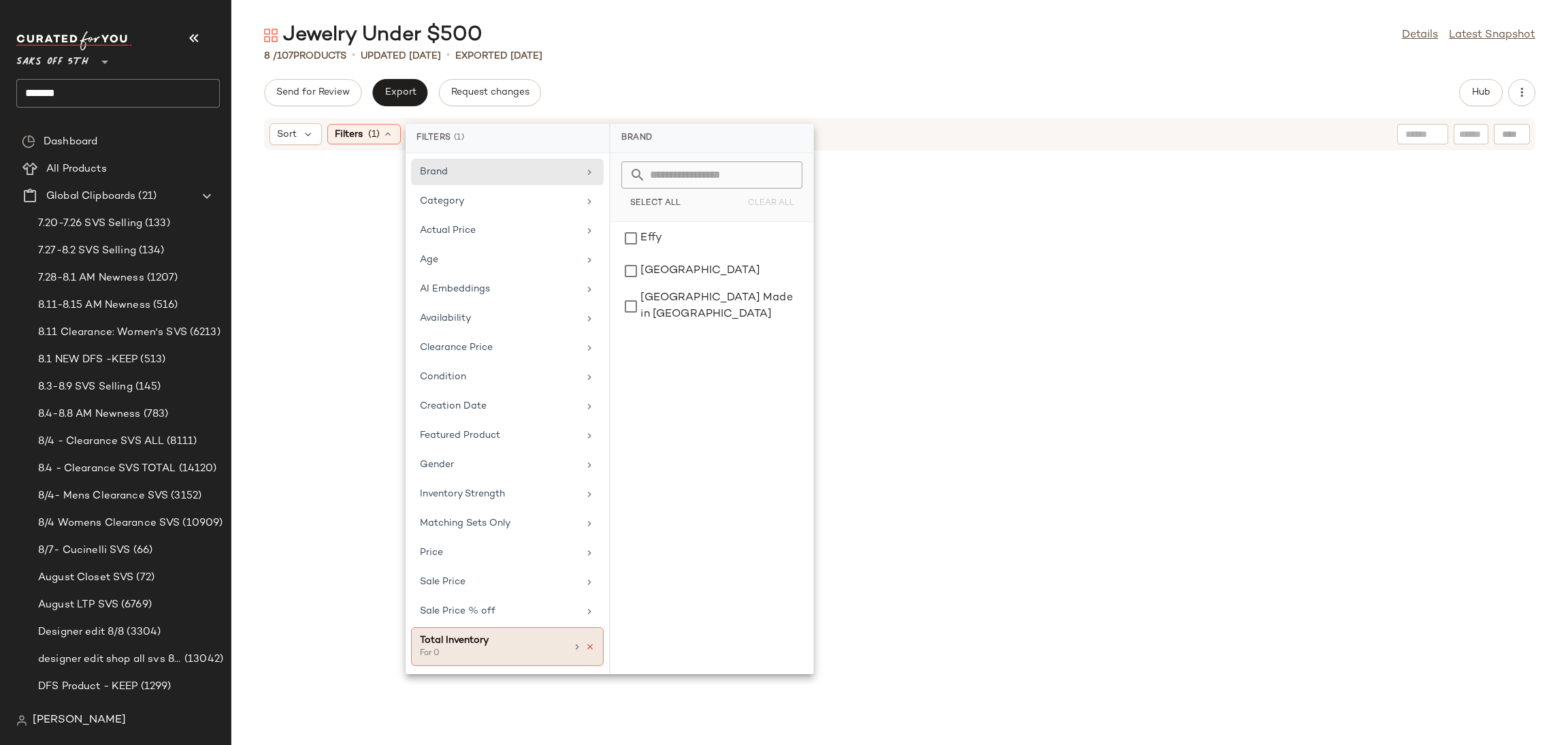
click at [590, 651] on icon at bounding box center [589, 646] width 10 height 10
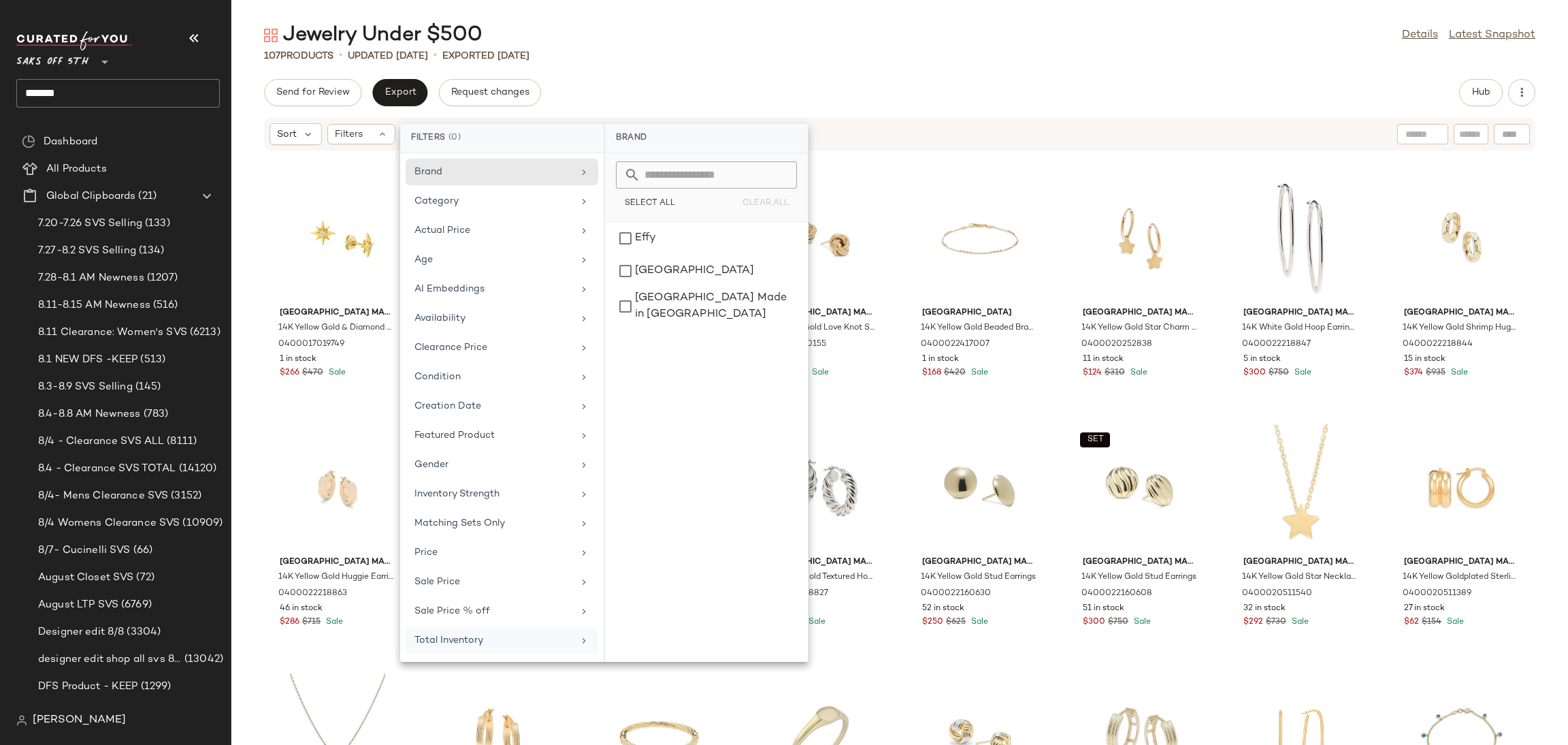
click at [1055, 54] on div "107 Products • updated [DATE] • Exported [DATE]" at bounding box center [899, 56] width 1337 height 13
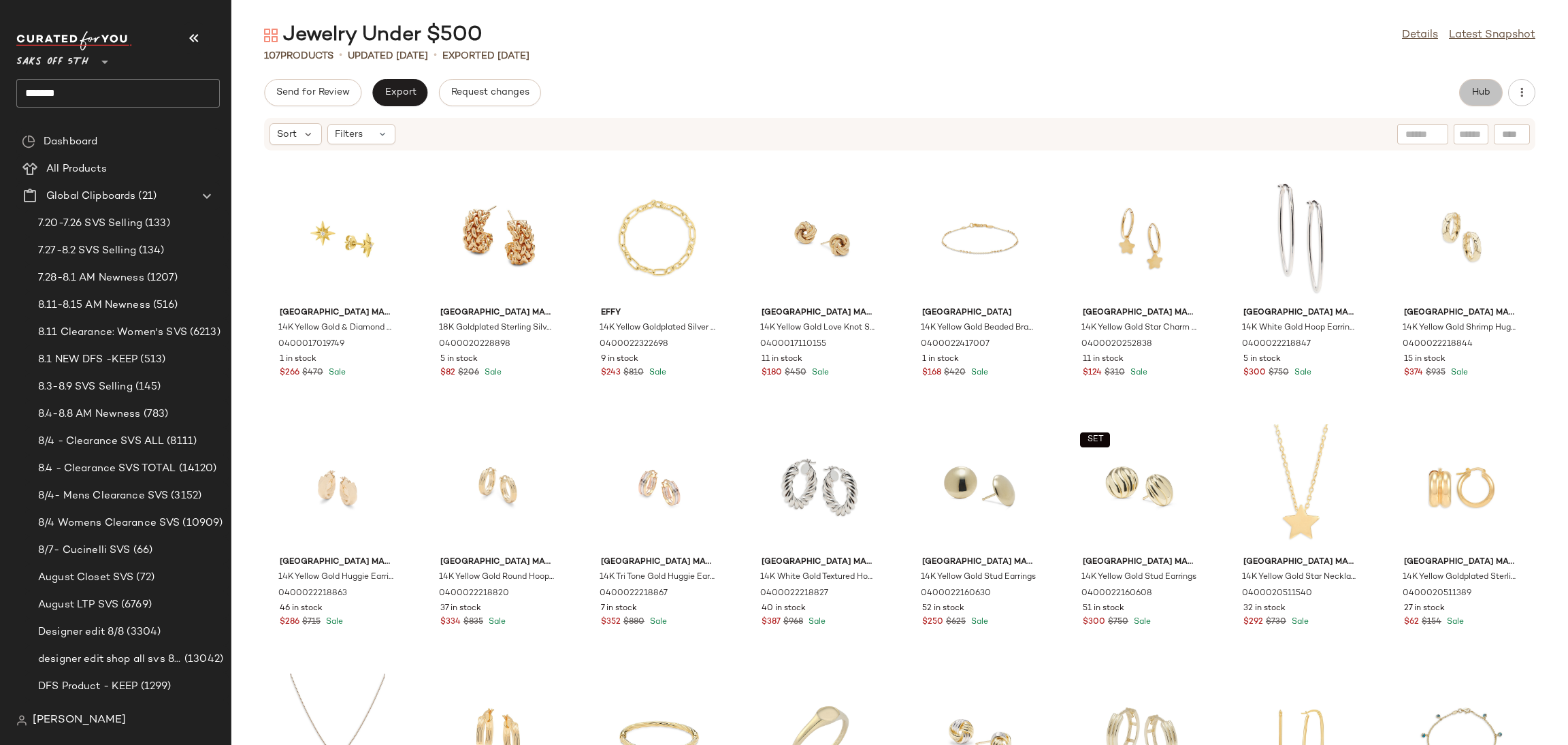
click at [1481, 95] on span "Hub" at bounding box center [1482, 93] width 19 height 11
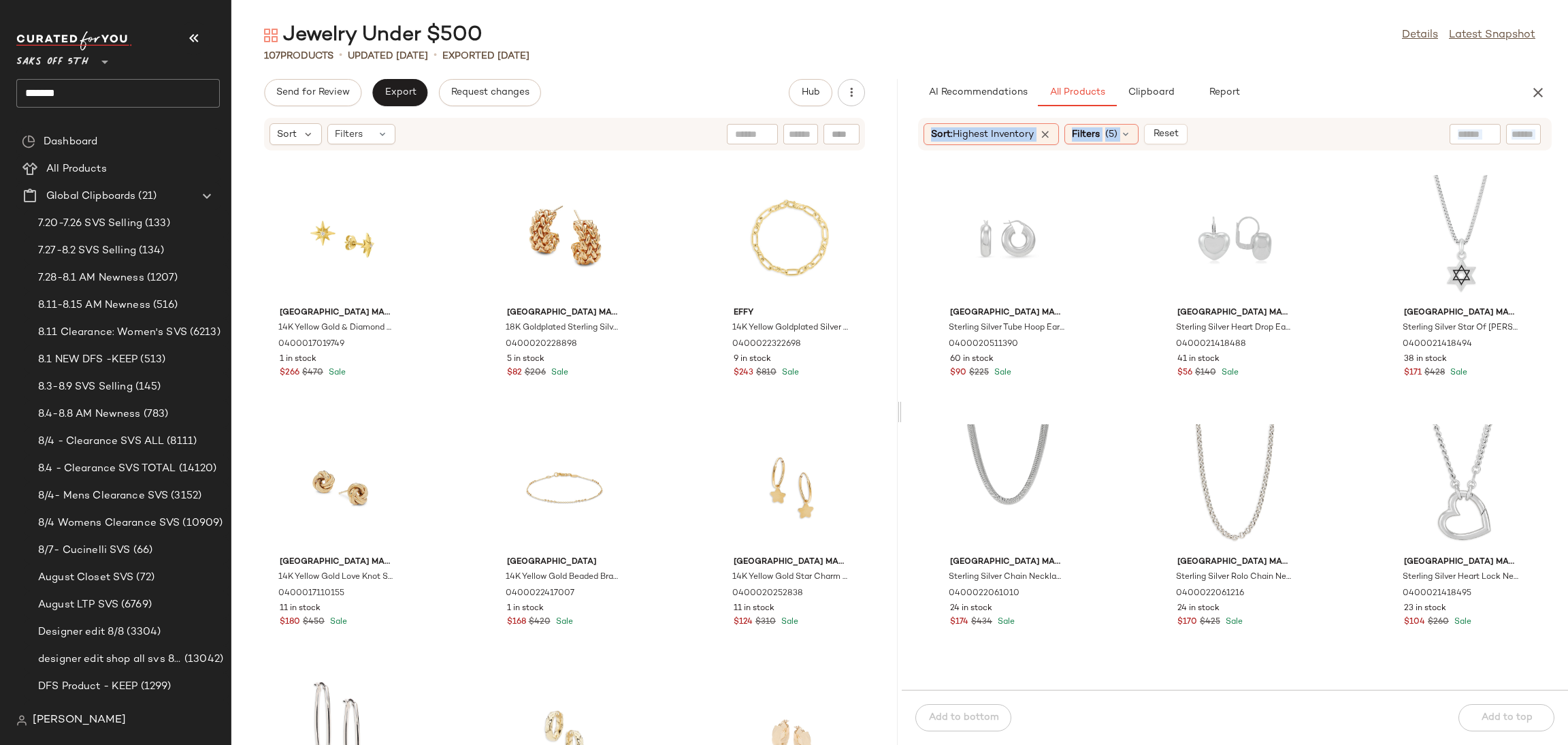
click at [899, 412] on div "Send for Review Export Request changes Hub Sort Filters [GEOGRAPHIC_DATA] Made …" at bounding box center [899, 411] width 1337 height 666
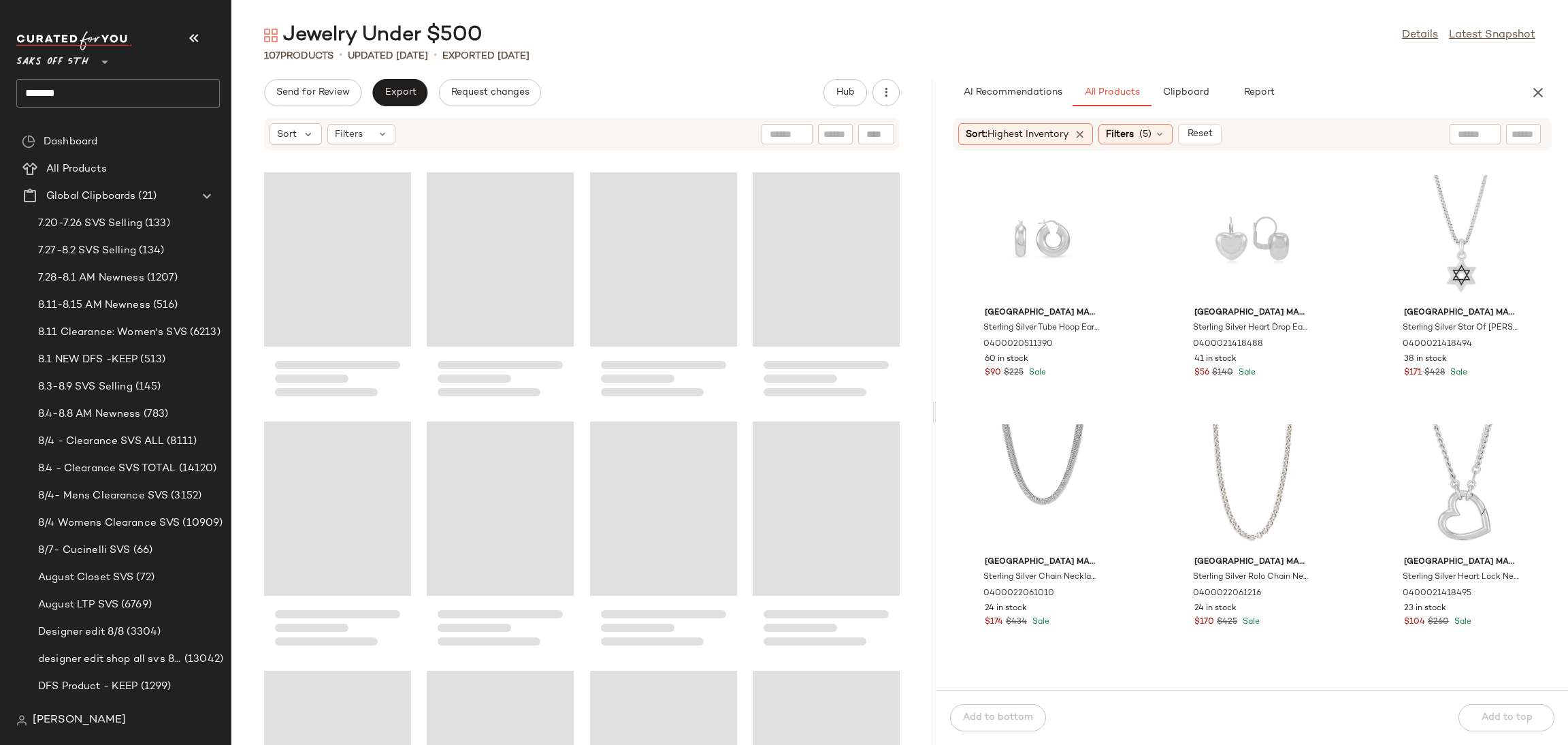
drag, startPoint x: 899, startPoint y: 412, endPoint x: 941, endPoint y: 414, distance: 42.0
click at [941, 414] on div "Jewelry Under $500 Details Latest Snapshot 107 Products • updated [DATE] • Expo…" at bounding box center [899, 383] width 1337 height 723
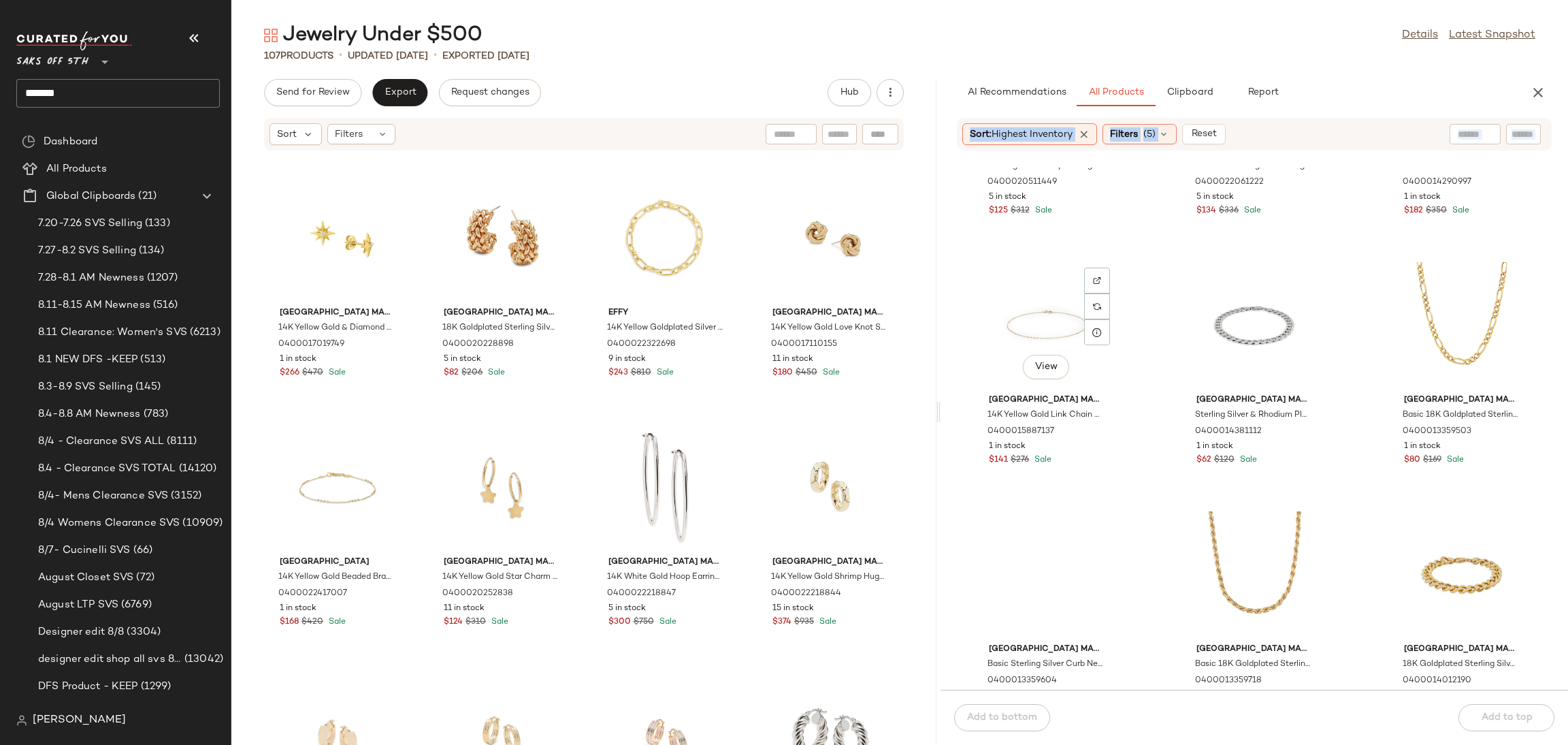
scroll to position [1175, 0]
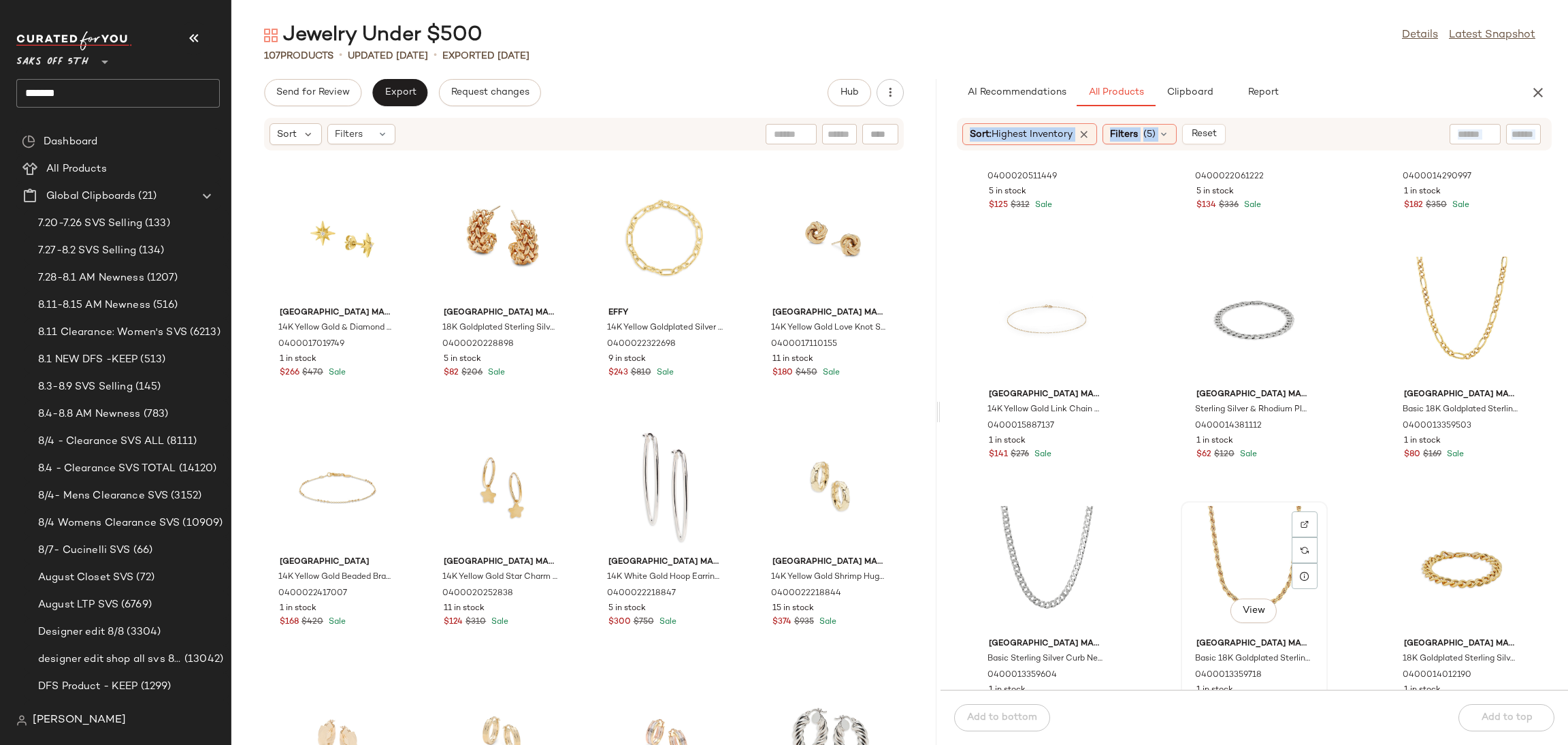
click at [1233, 528] on div "View" at bounding box center [1255, 568] width 138 height 126
click at [1422, 560] on div "View" at bounding box center [1462, 568] width 138 height 126
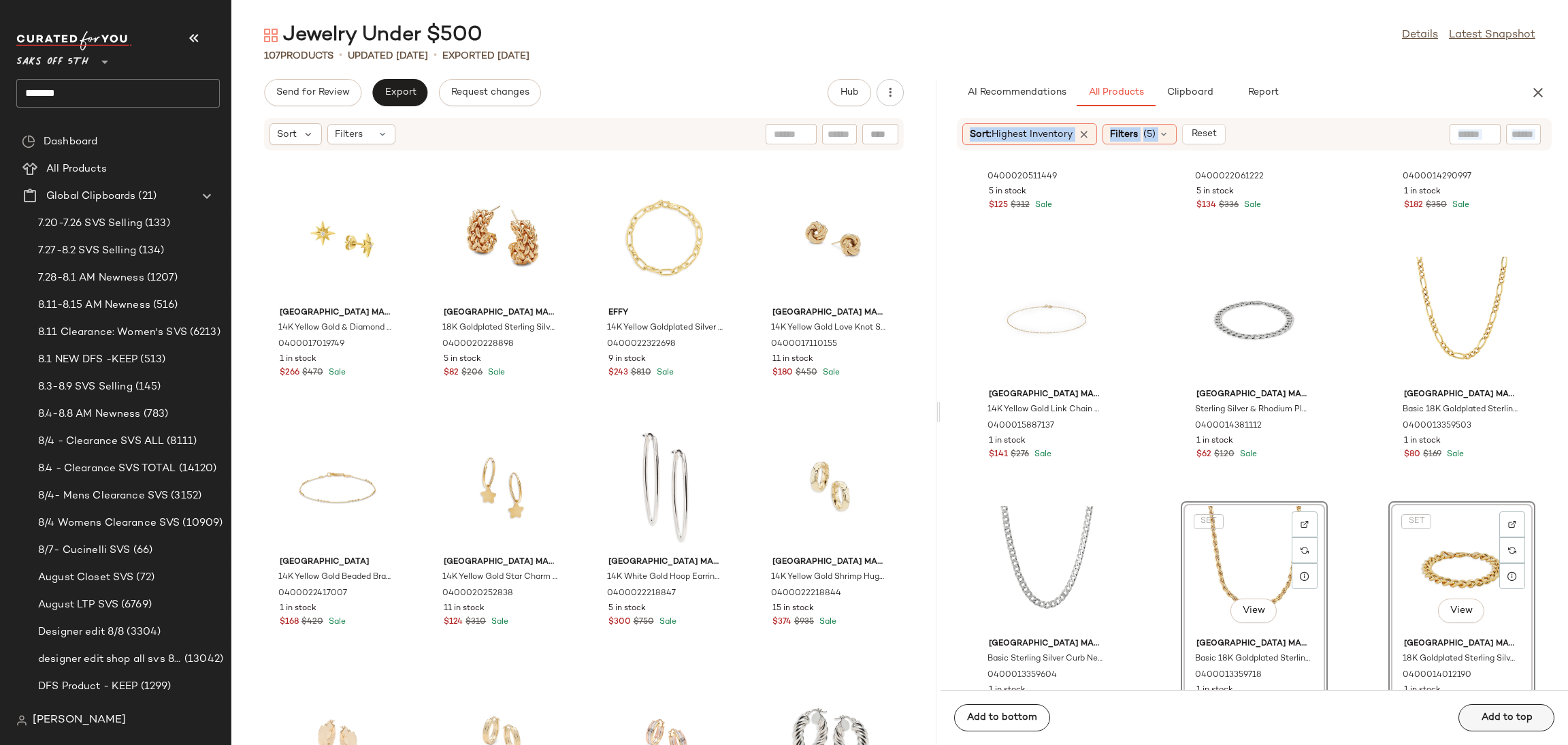
click at [1489, 711] on div "Add to bottom Add to top" at bounding box center [1254, 717] width 627 height 55
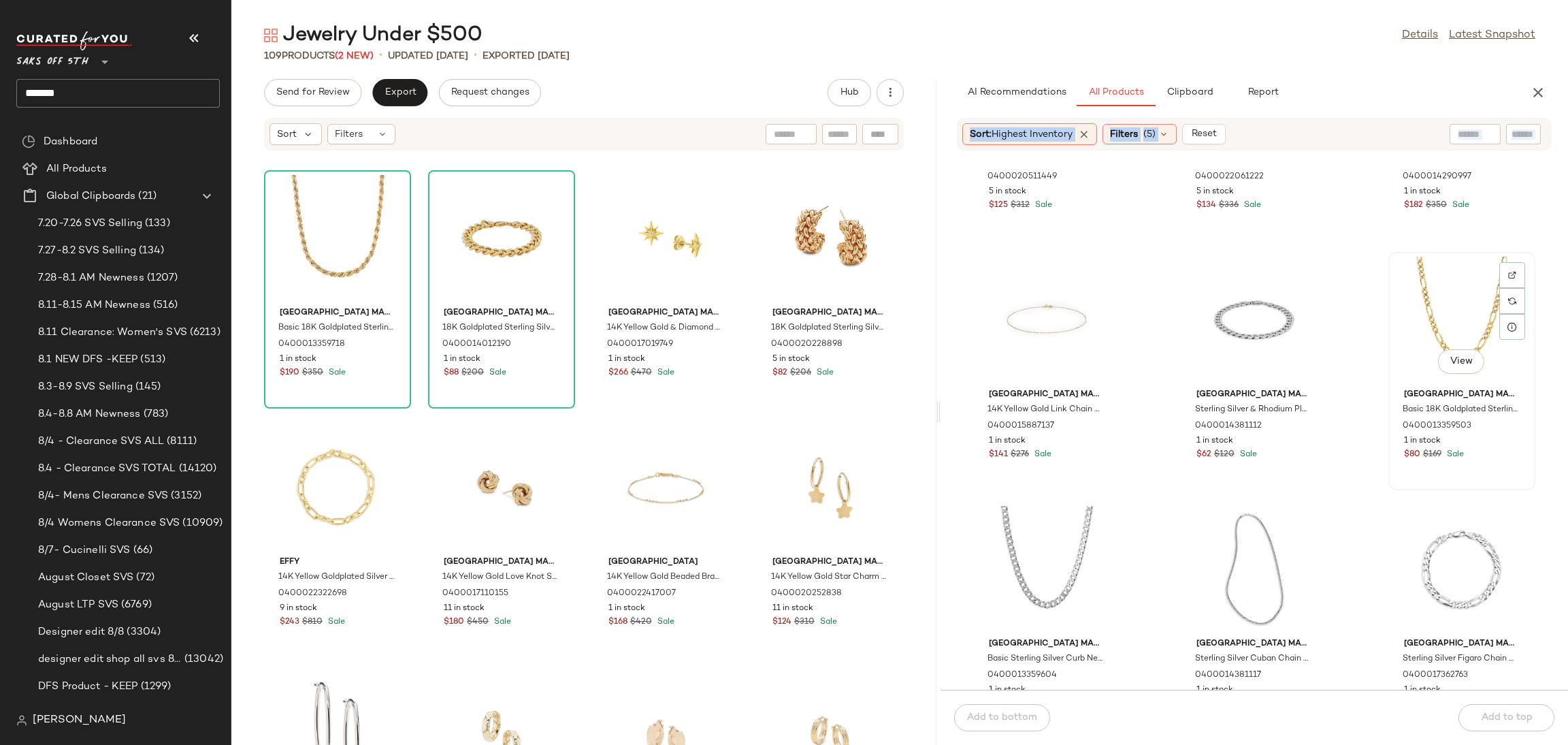
click at [1444, 277] on div "View" at bounding box center [1462, 320] width 138 height 126
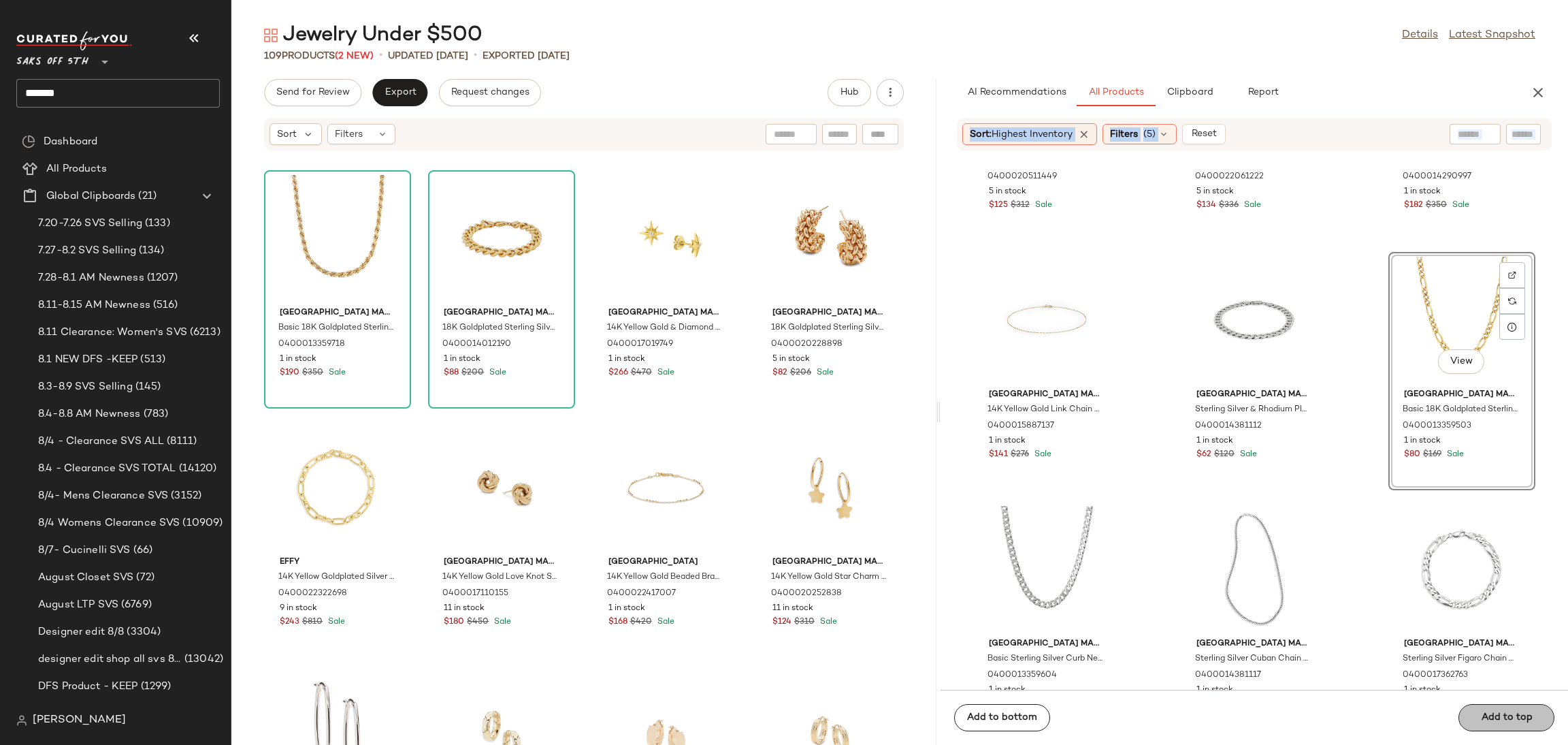
click at [1482, 709] on div "Add to bottom Add to top" at bounding box center [1254, 717] width 627 height 55
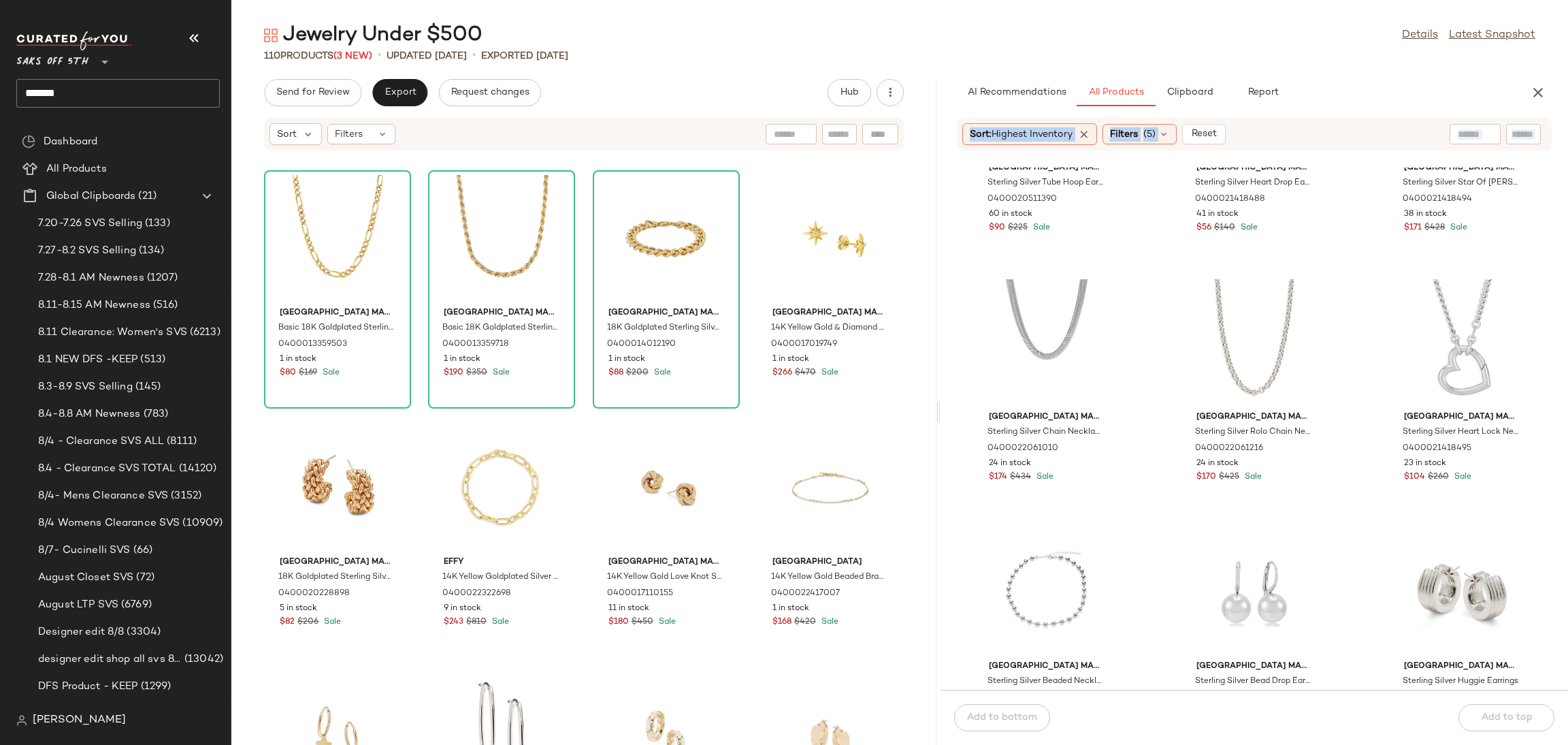
scroll to position [0, 0]
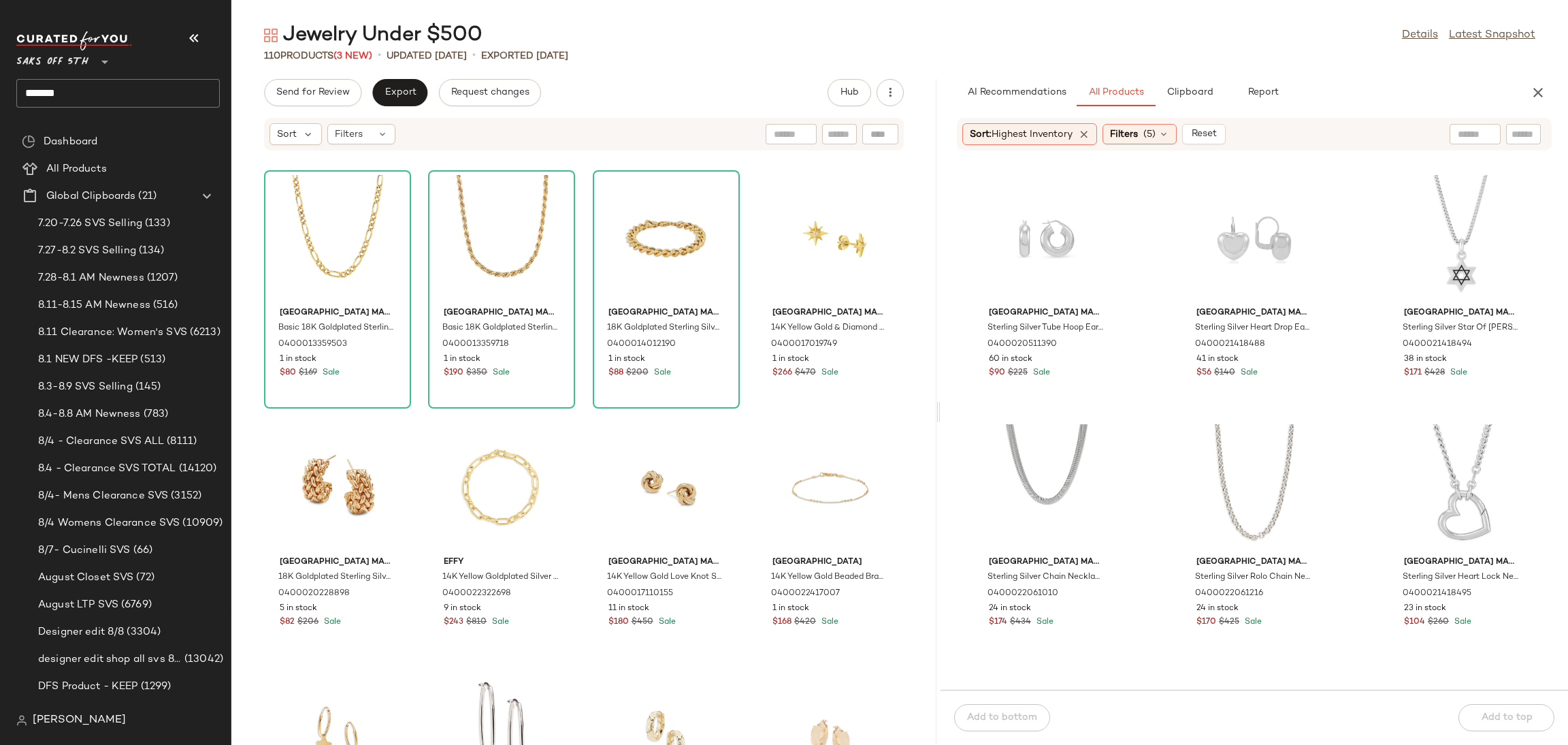
click at [1156, 55] on div "110 Products (3 New) • updated [DATE] • Exported [DATE]" at bounding box center [899, 56] width 1337 height 13
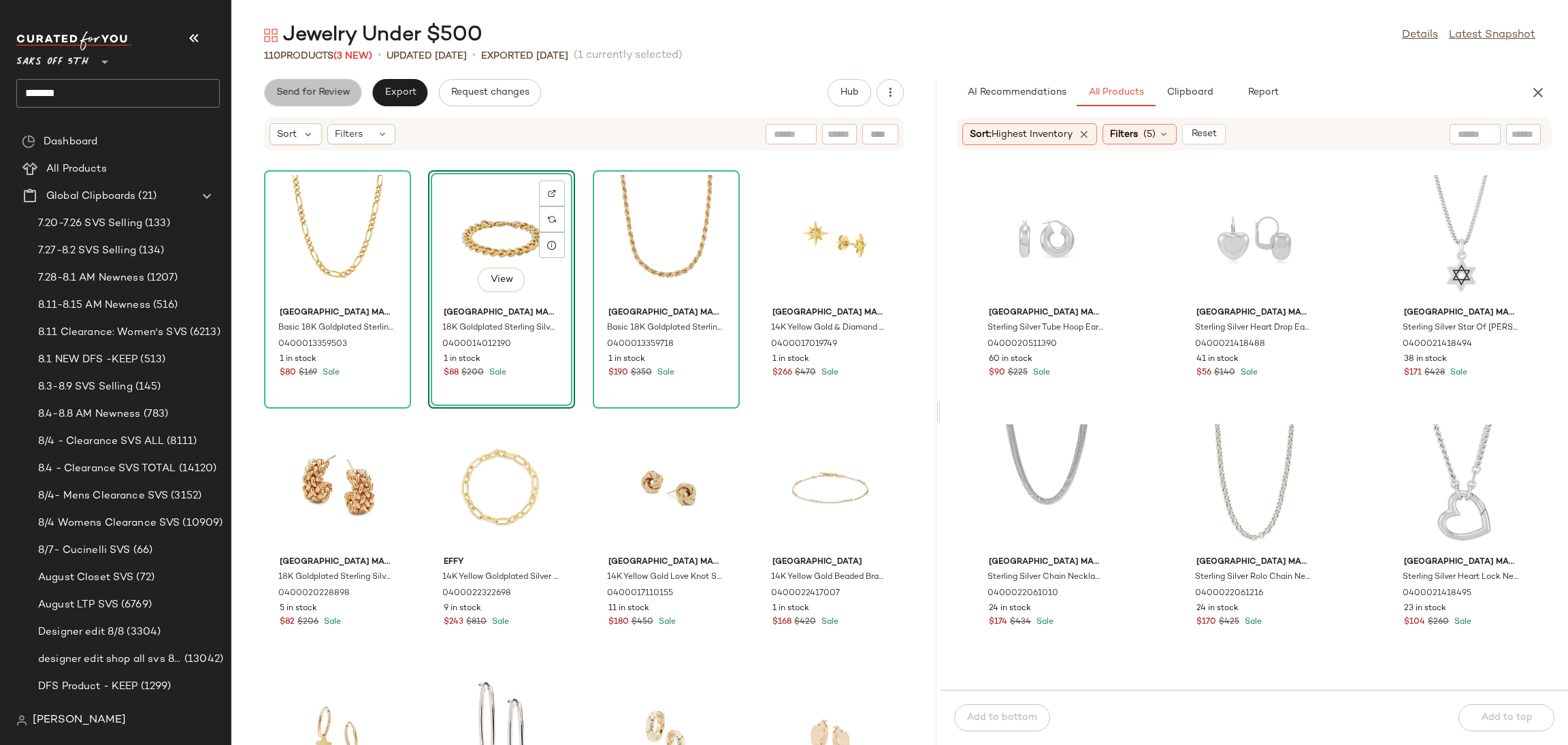
click at [338, 86] on button "Send for Review" at bounding box center [312, 92] width 97 height 27
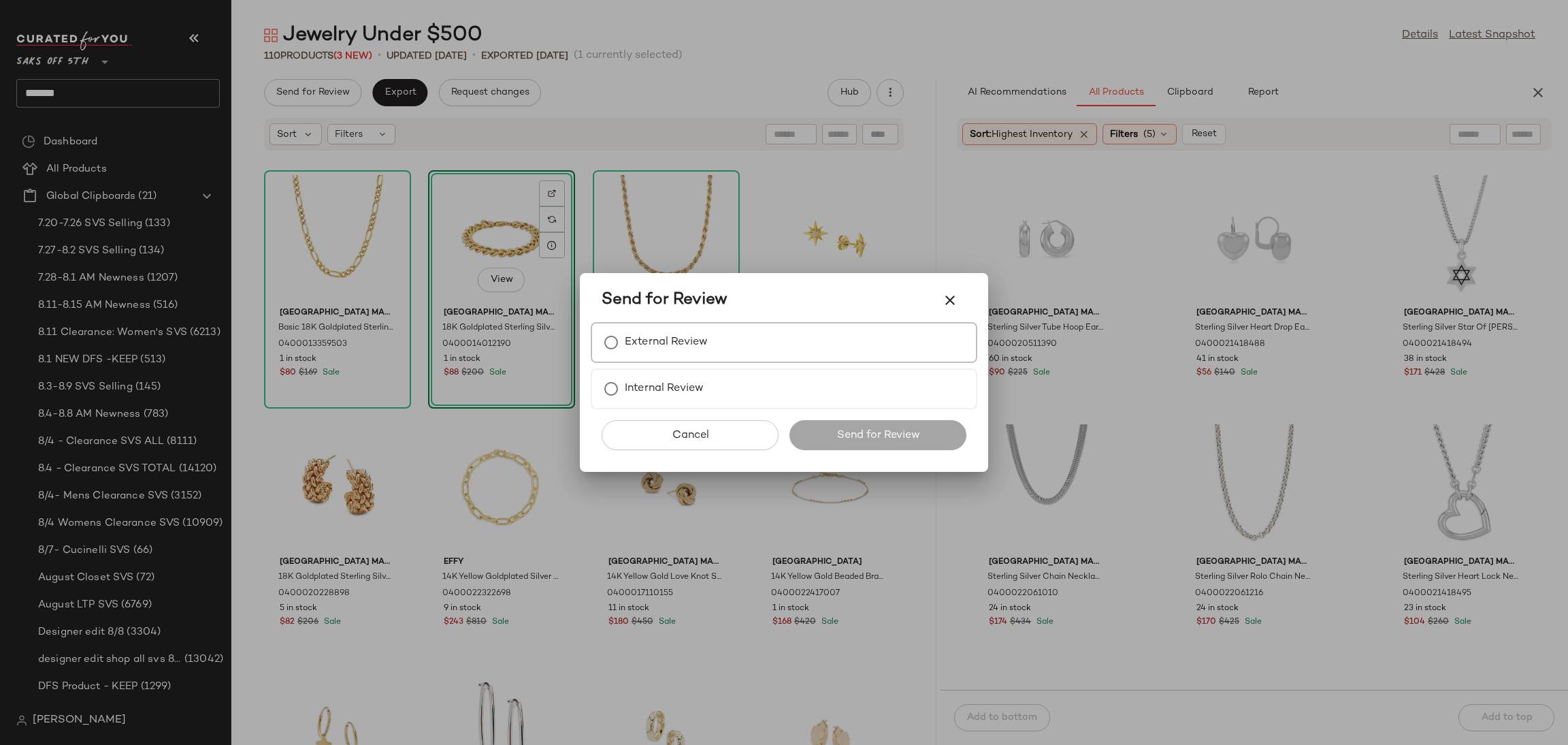
click at [643, 343] on label "External Review" at bounding box center [666, 342] width 83 height 27
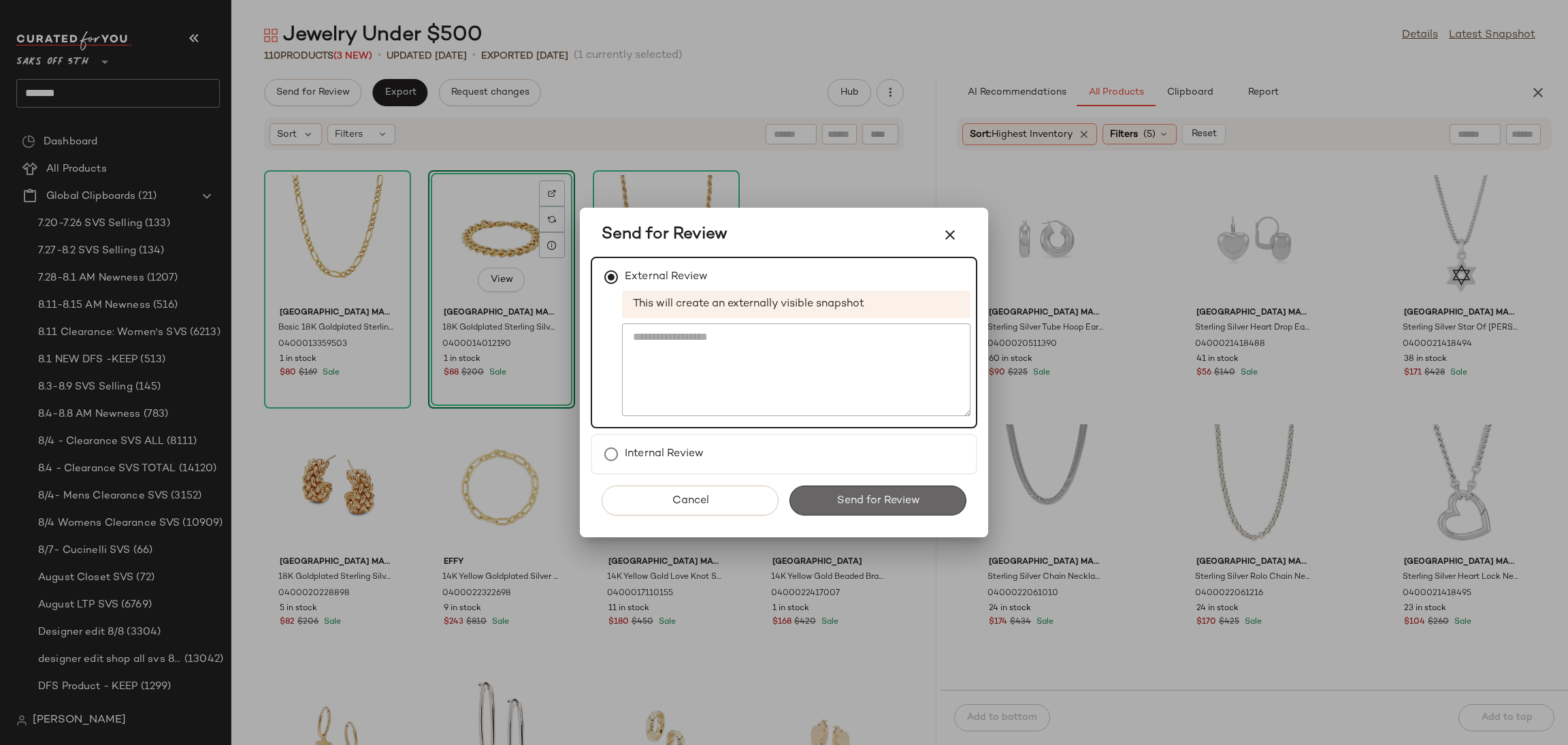
click at [814, 493] on button "Send for Review" at bounding box center [878, 500] width 177 height 30
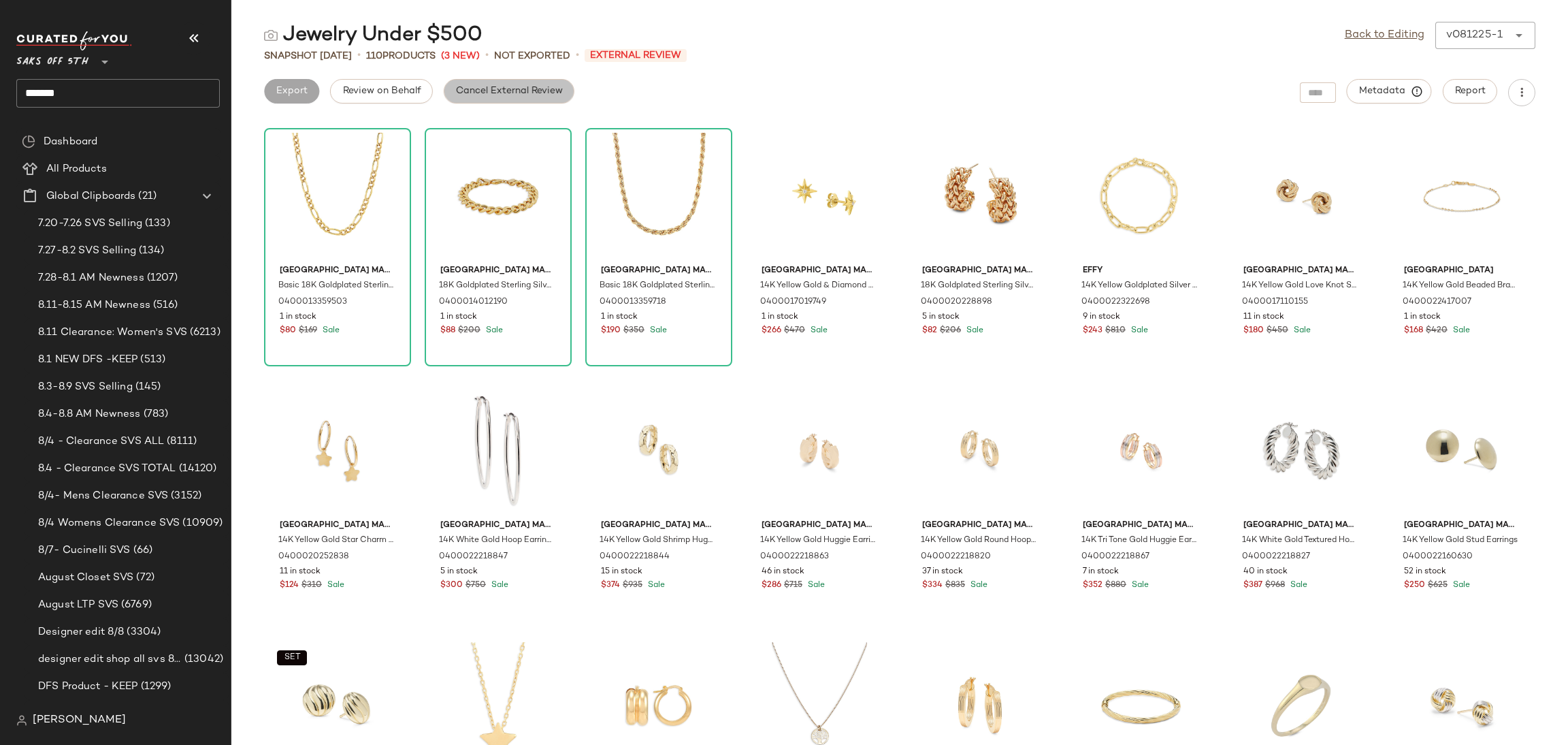
click at [491, 86] on span "Cancel External Review" at bounding box center [509, 91] width 108 height 11
click at [403, 91] on span "Export" at bounding box center [400, 91] width 32 height 11
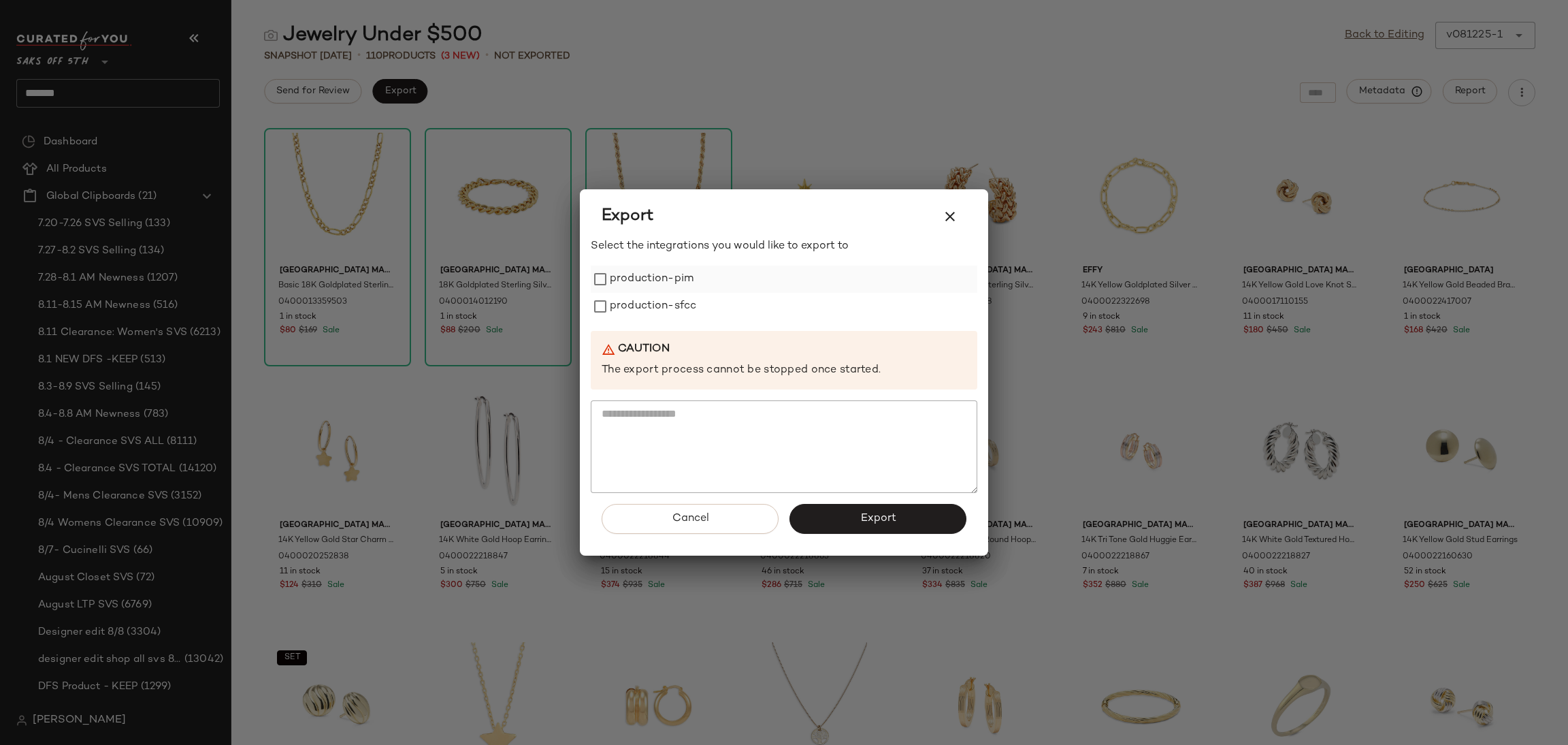
click at [614, 282] on label "production-pim" at bounding box center [651, 279] width 84 height 27
click at [631, 308] on label "production-sfcc" at bounding box center [653, 306] width 86 height 27
click at [857, 519] on button "Export" at bounding box center [878, 519] width 177 height 30
